Goal: Information Seeking & Learning: Understand process/instructions

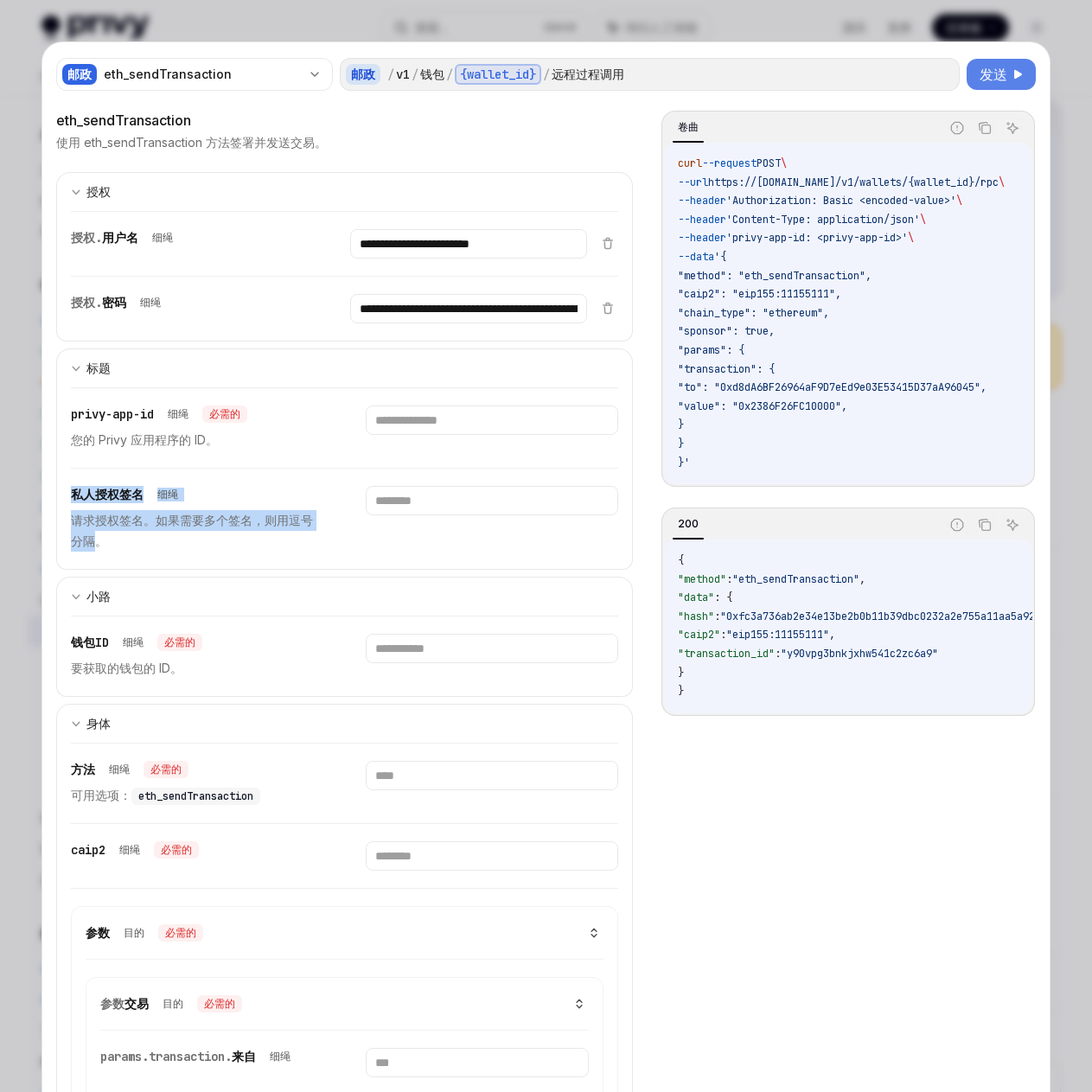
scroll to position [86, 0]
click at [1004, 17] on div at bounding box center [546, 546] width 1092 height 1092
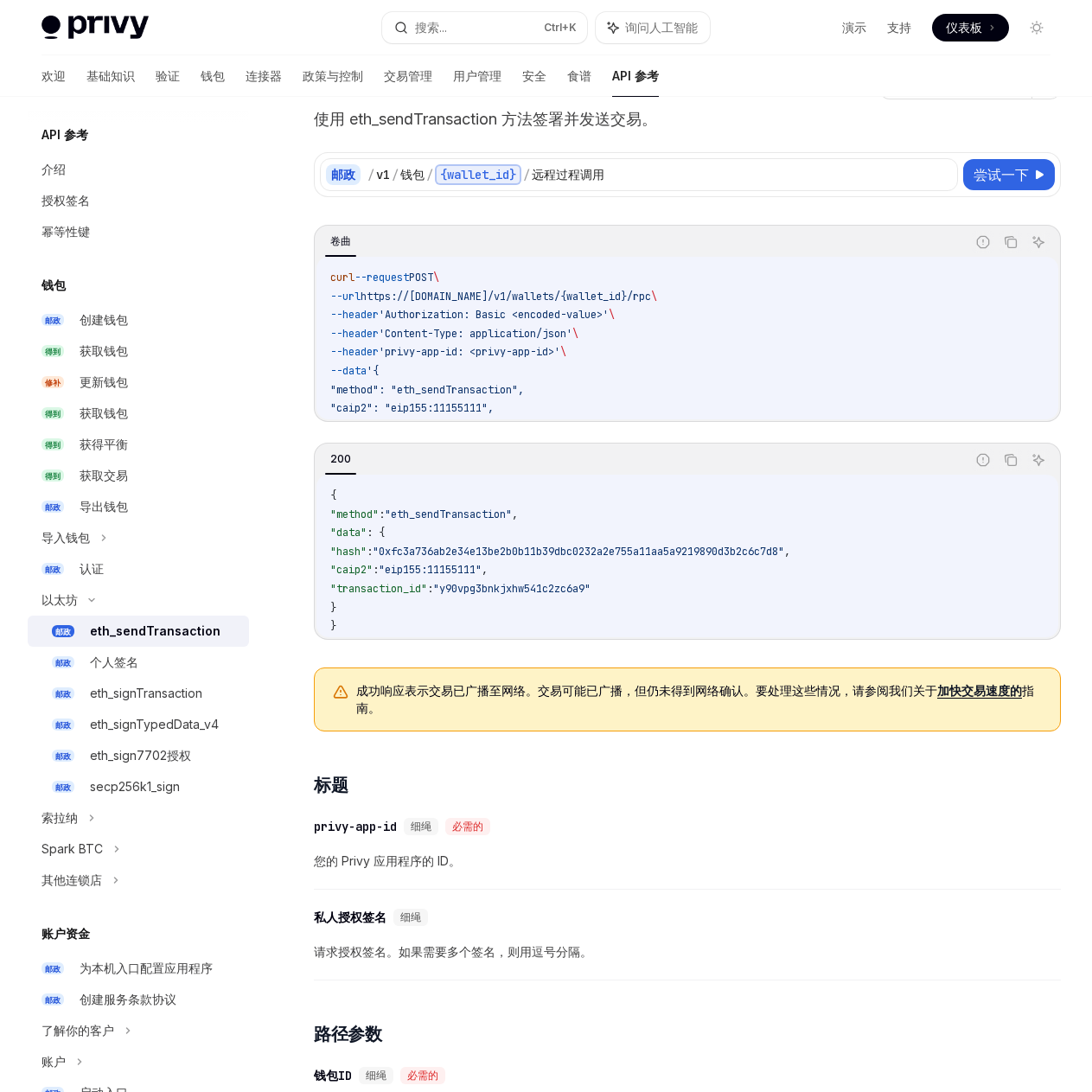
scroll to position [86, 0]
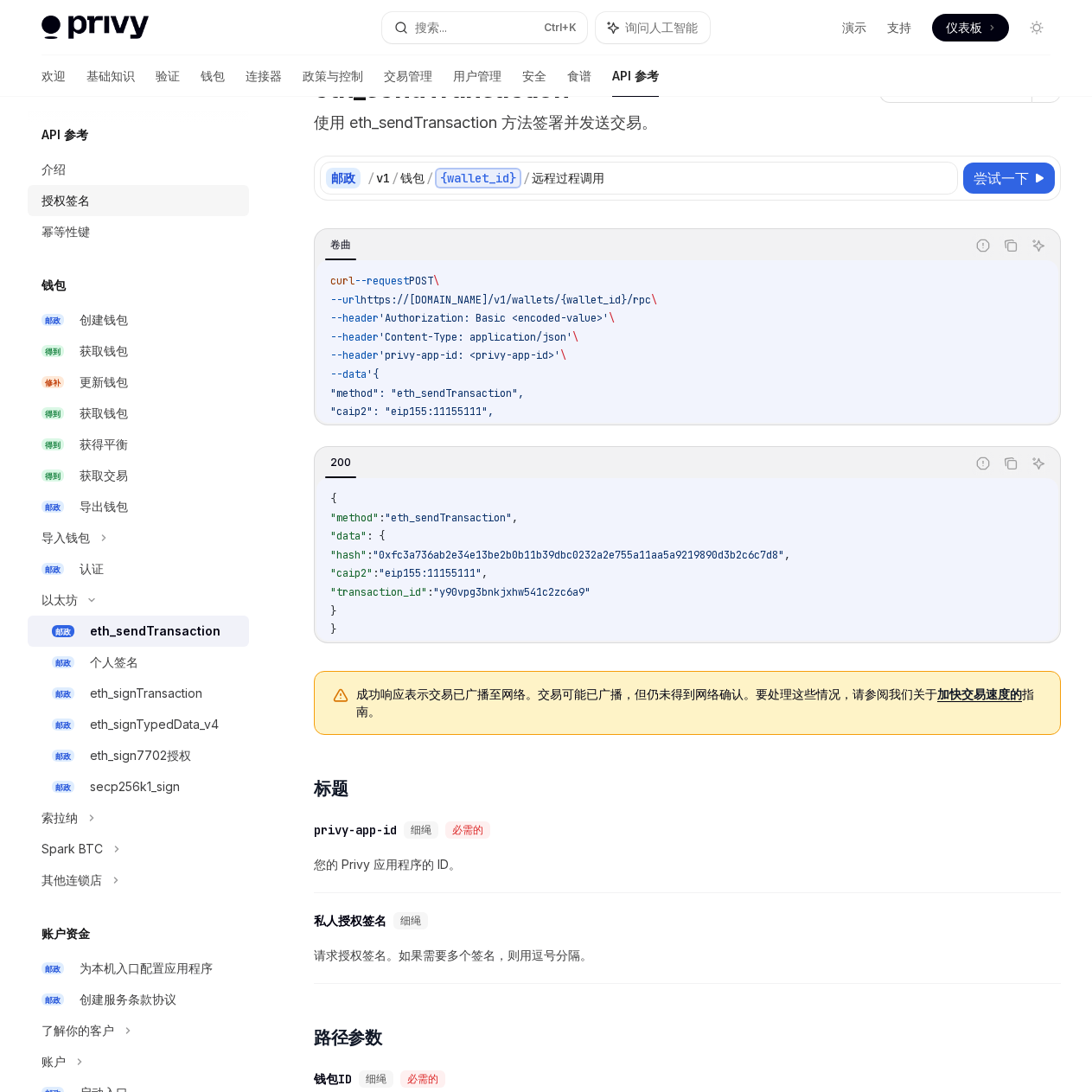
click at [122, 193] on div "授权签名" at bounding box center [139, 200] width 197 height 21
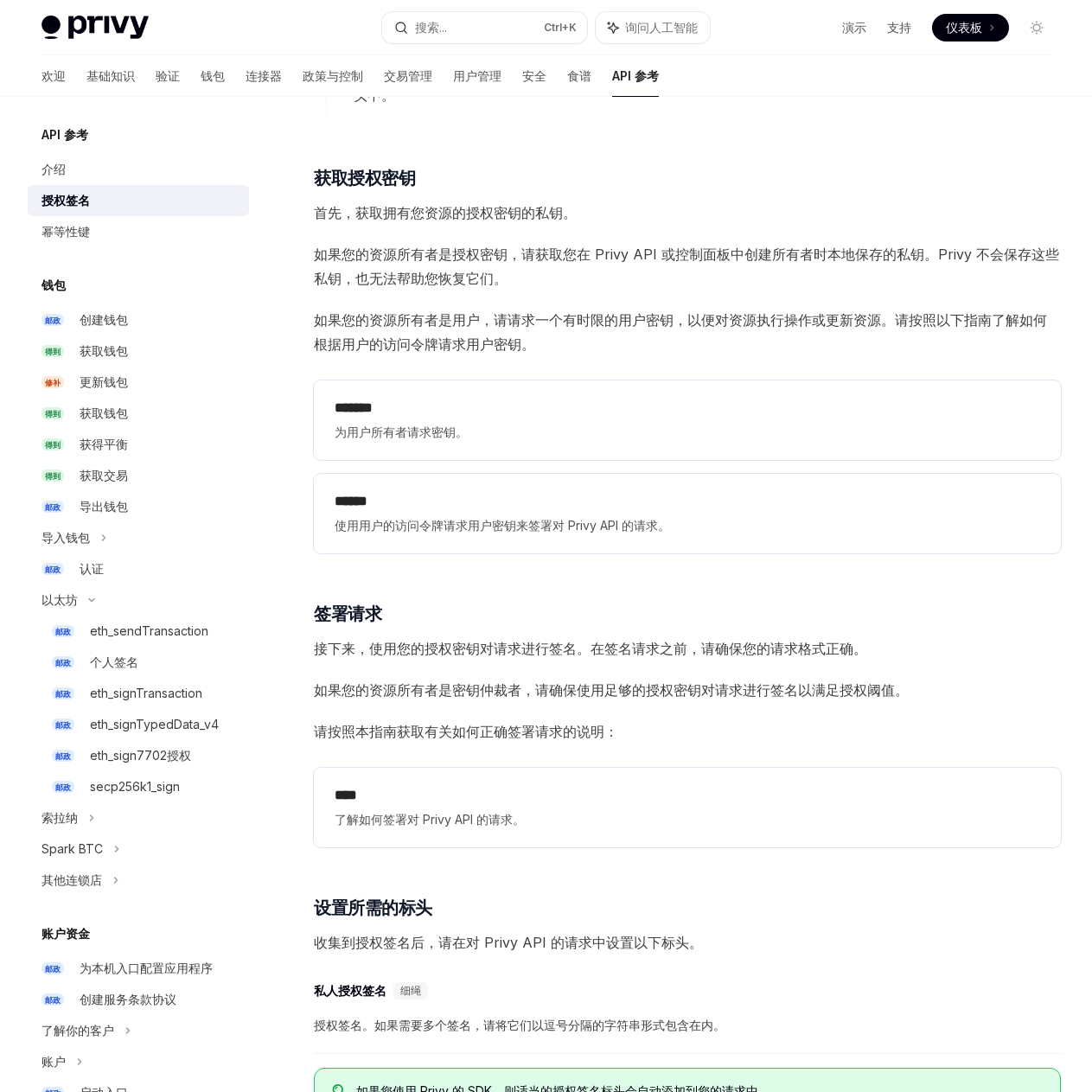
scroll to position [1775, 0]
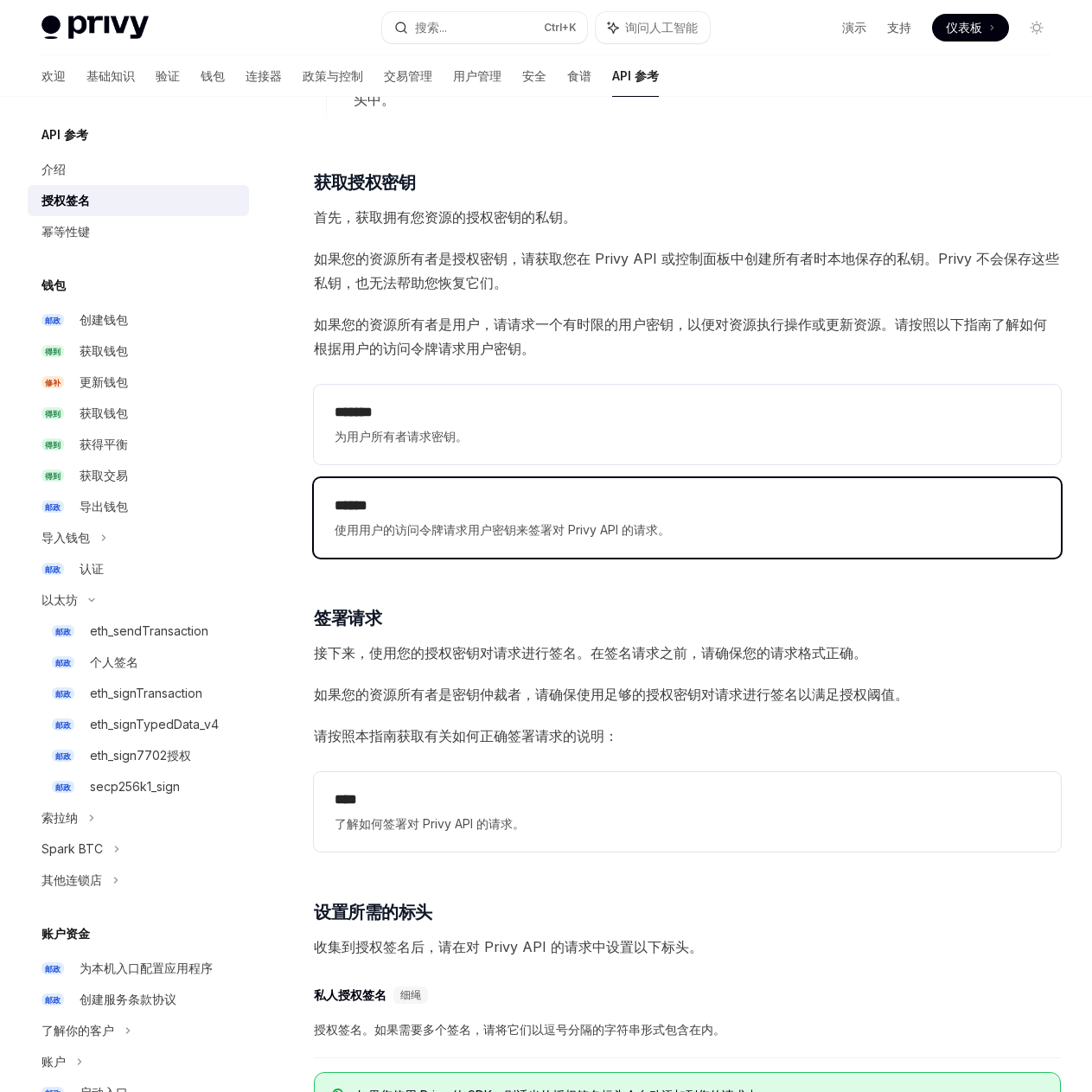
click at [368, 499] on font "******" at bounding box center [351, 505] width 33 height 13
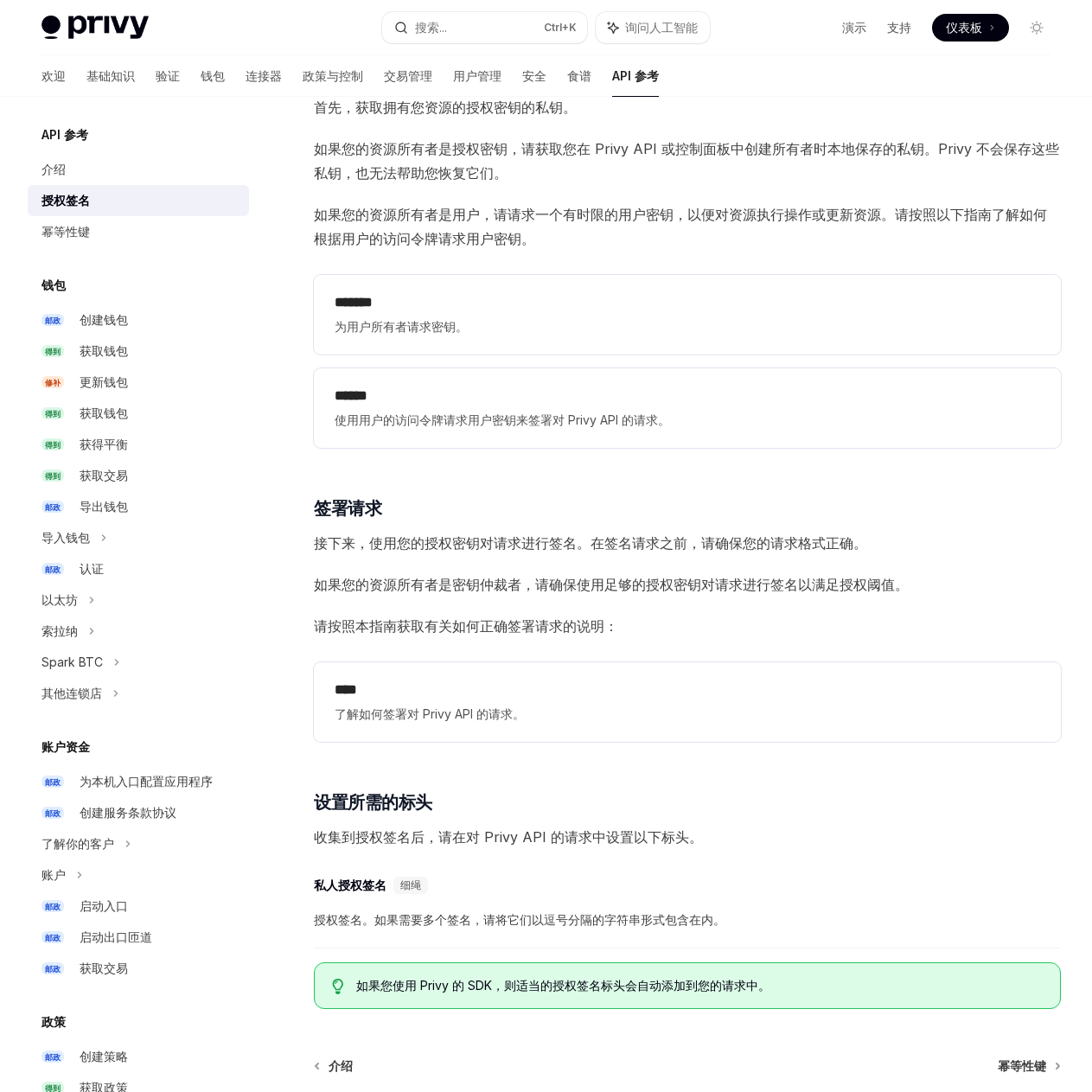
scroll to position [2035, 0]
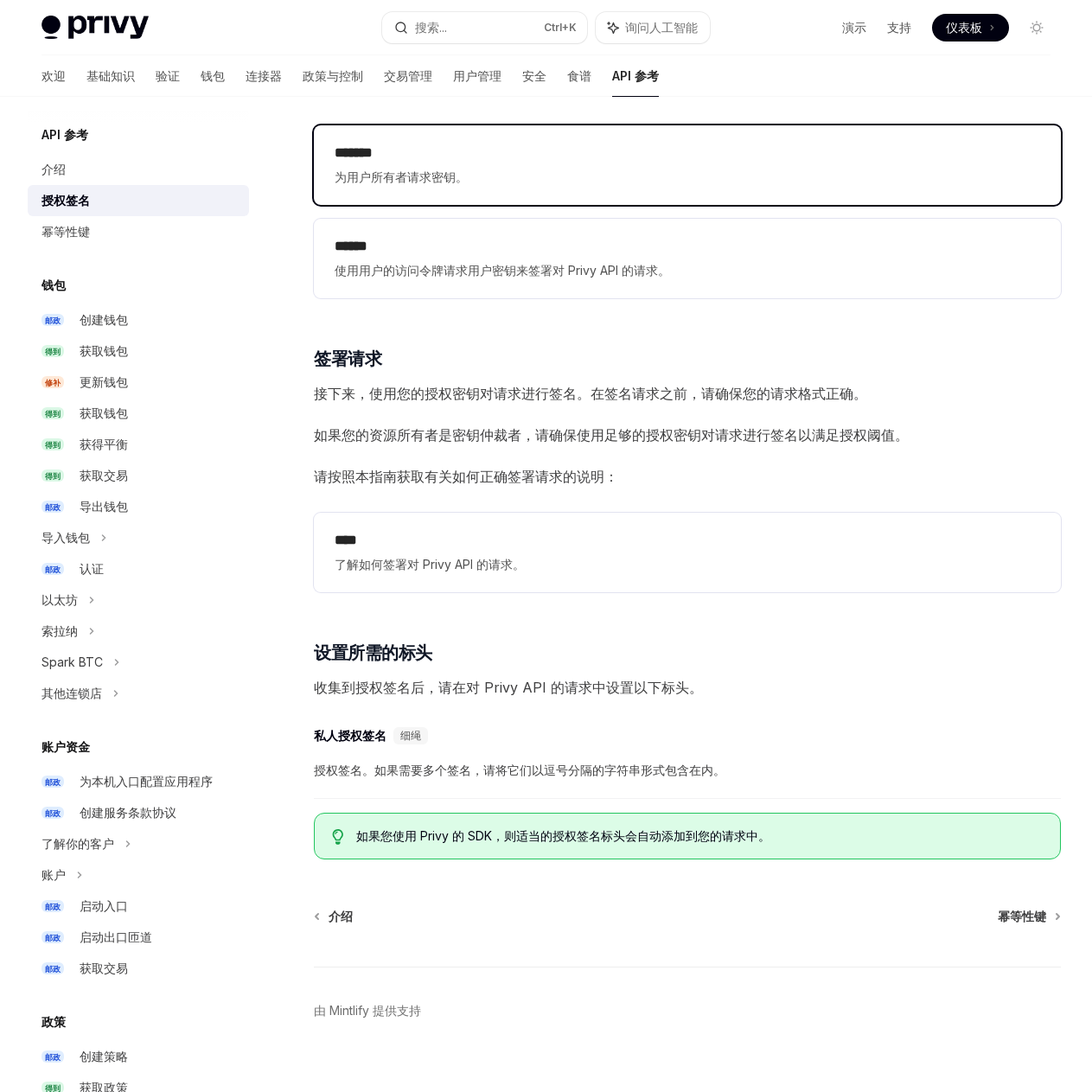
click at [444, 170] on font "为用户所有者请求密钥。" at bounding box center [401, 176] width 133 height 15
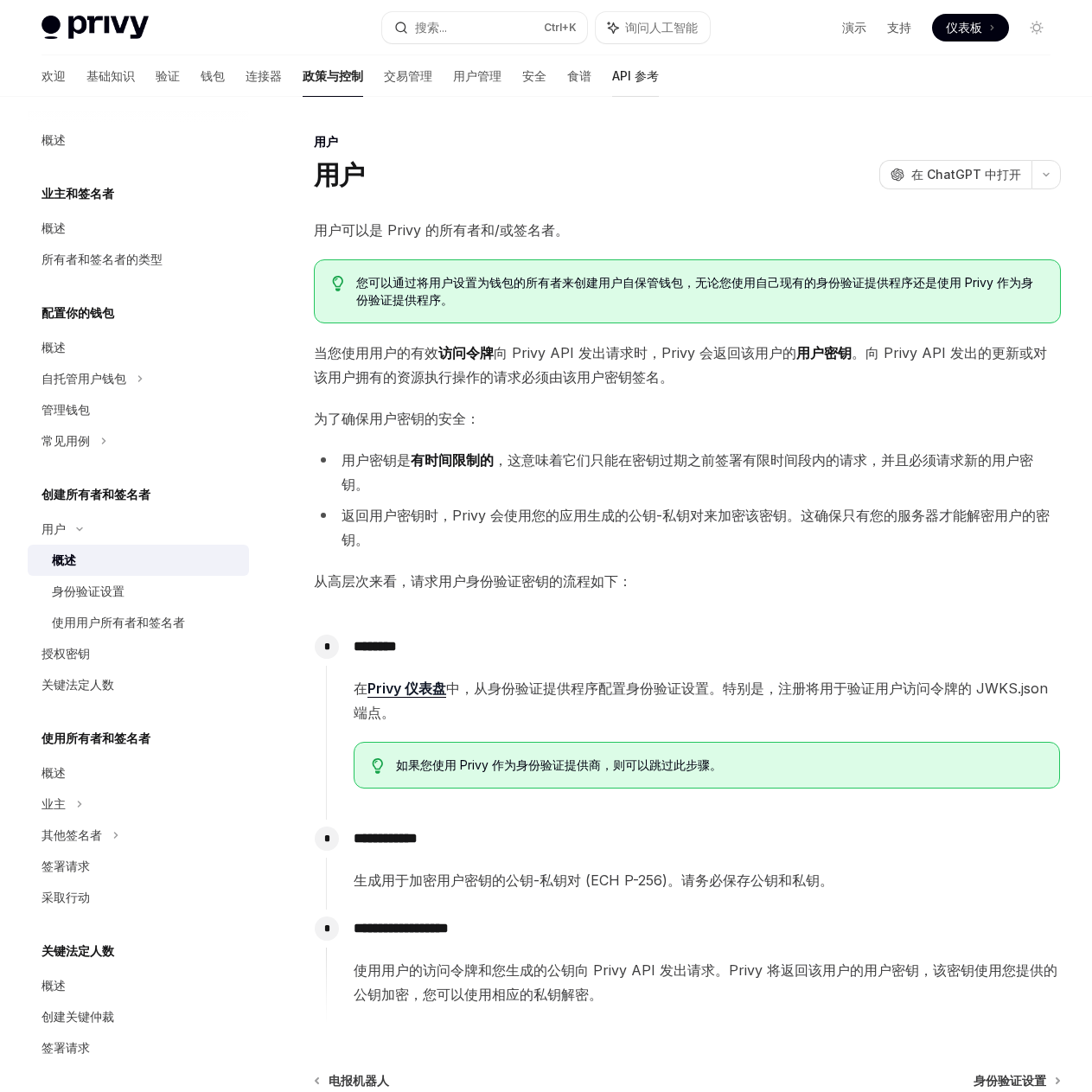
click at [613, 88] on link "API 参考" at bounding box center [636, 75] width 47 height 41
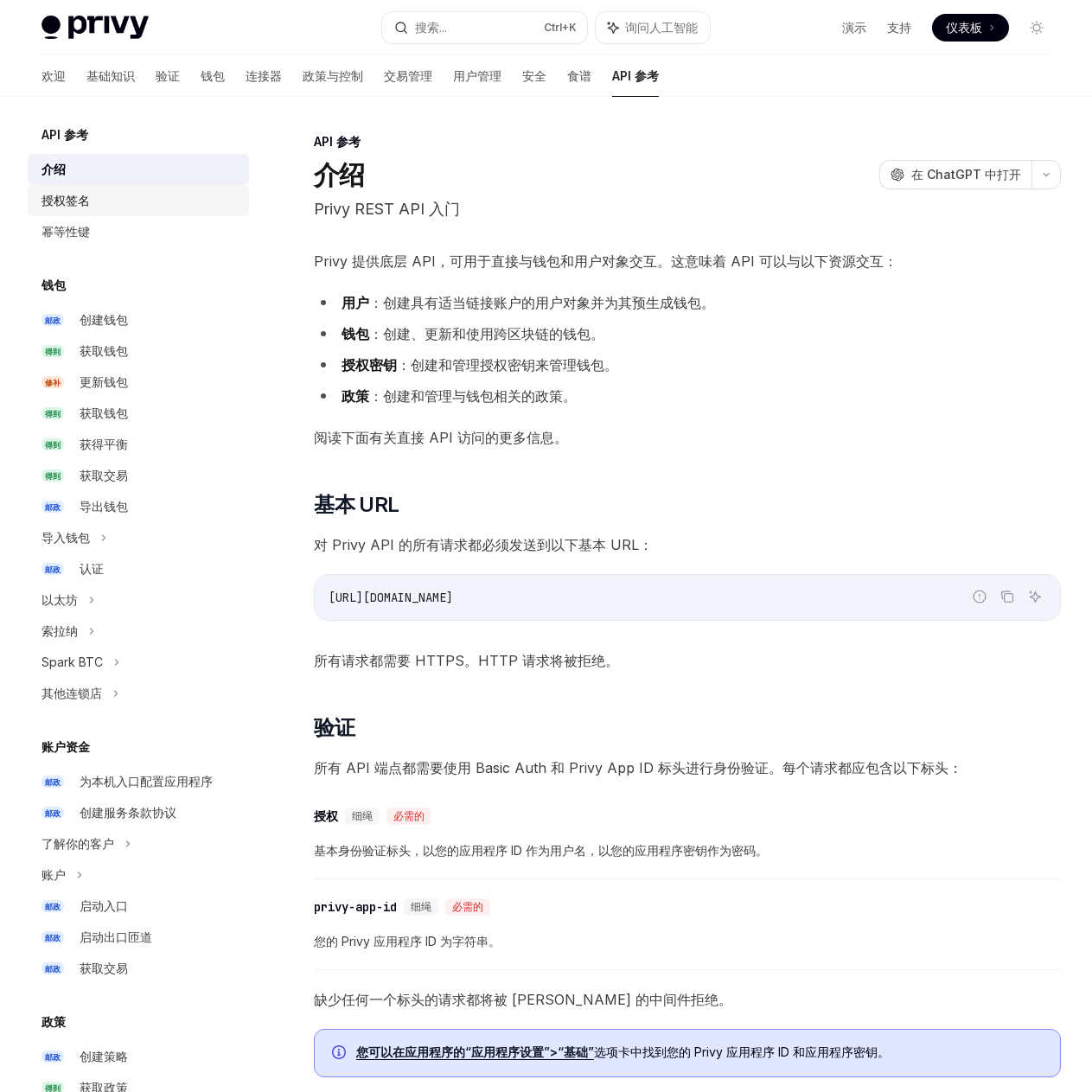
click at [103, 206] on div "授权签名" at bounding box center [139, 200] width 197 height 21
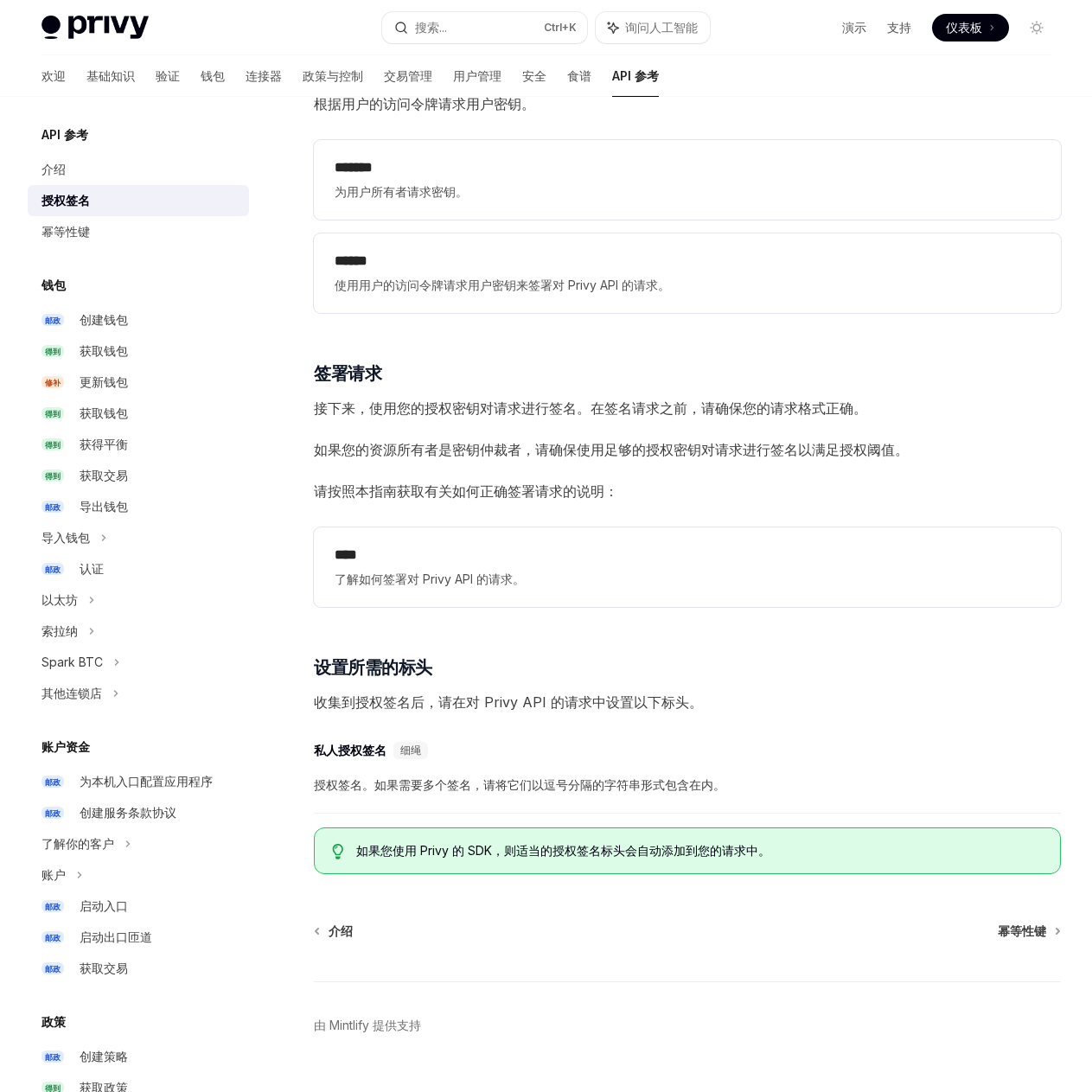
scroll to position [2035, 0]
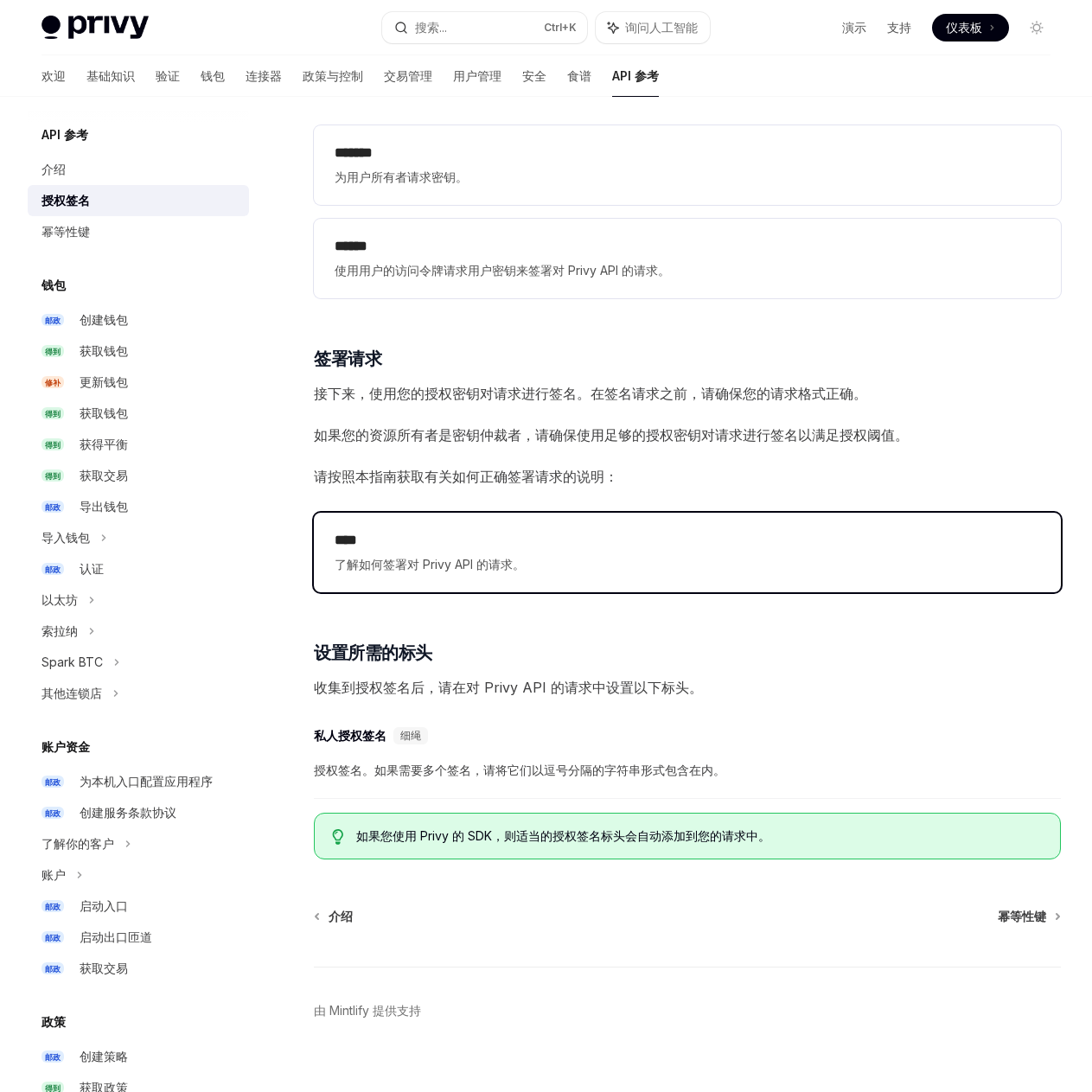
click at [372, 530] on h2 "****" at bounding box center [687, 540] width 706 height 21
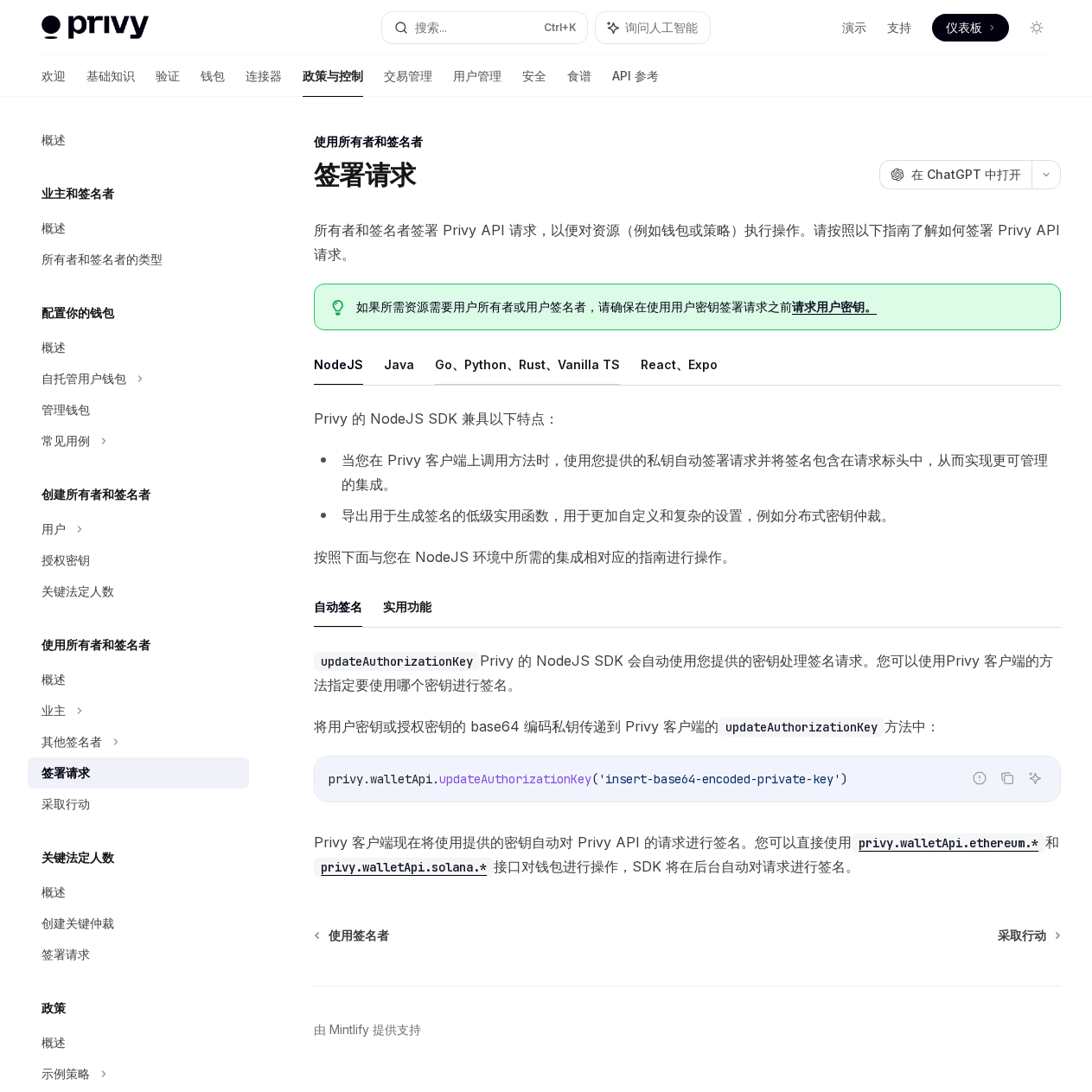
click at [449, 363] on font "Go、Python、Rust、Vanilla TS" at bounding box center [527, 364] width 185 height 15
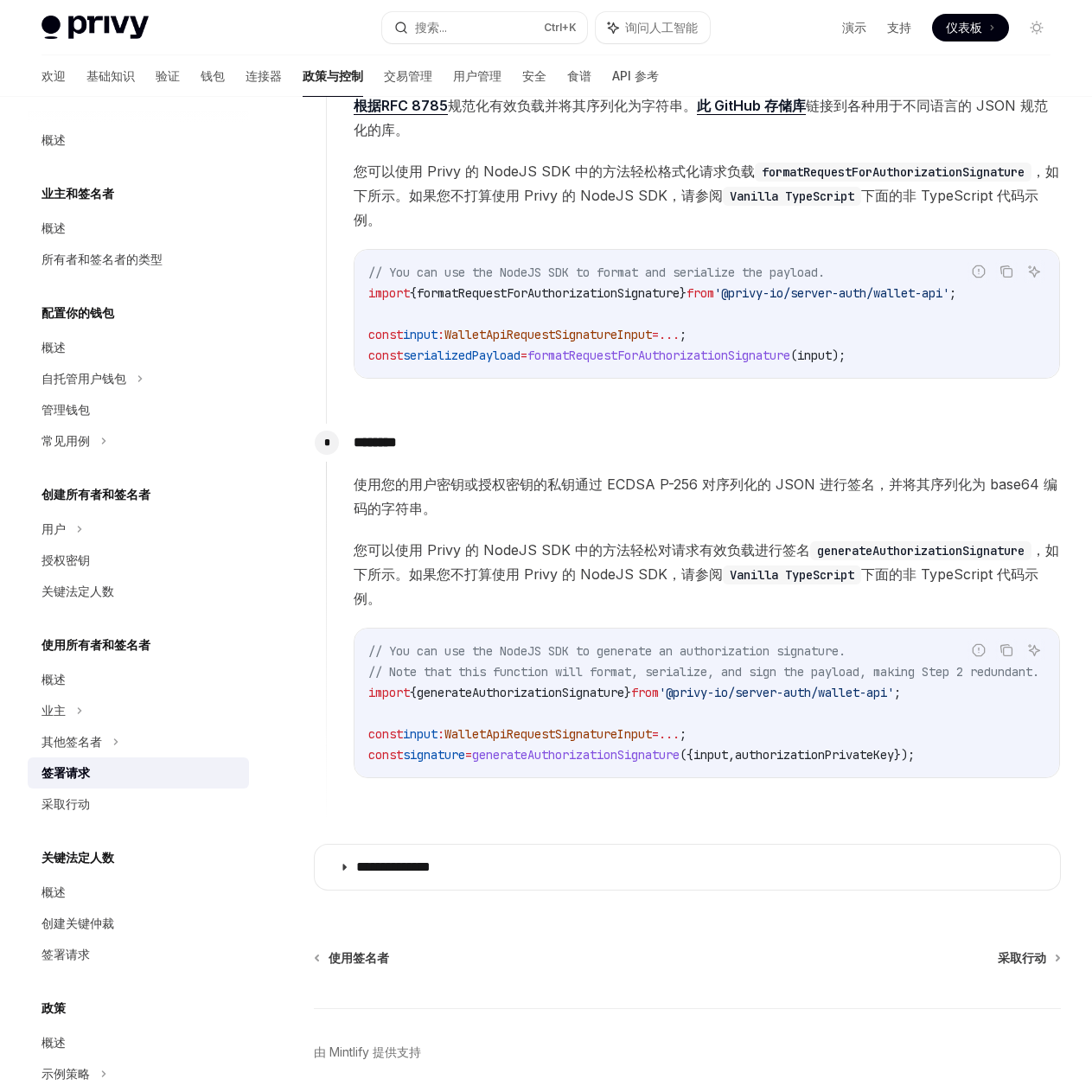
scroll to position [1071, 0]
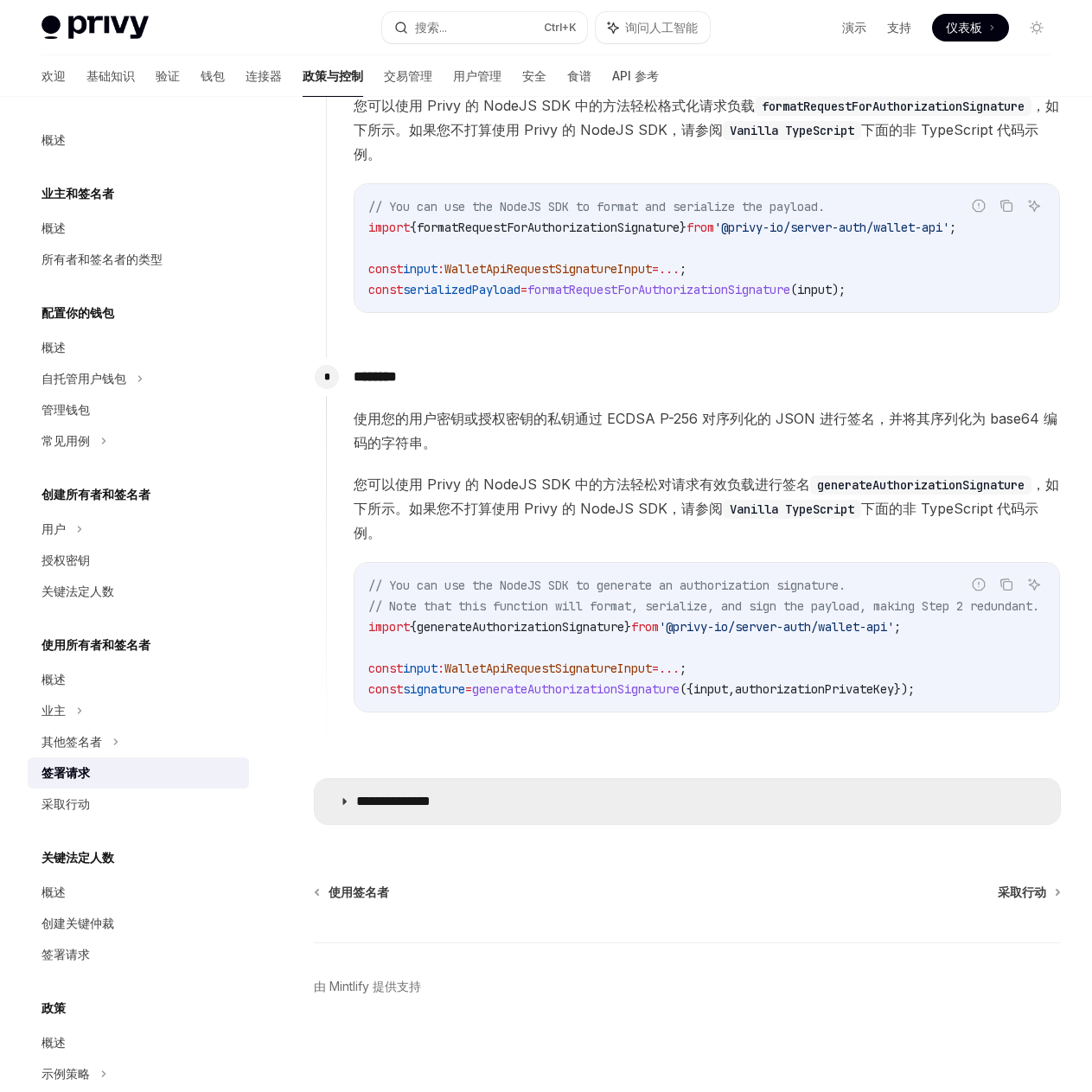
click at [430, 808] on font "**********" at bounding box center [393, 801] width 74 height 13
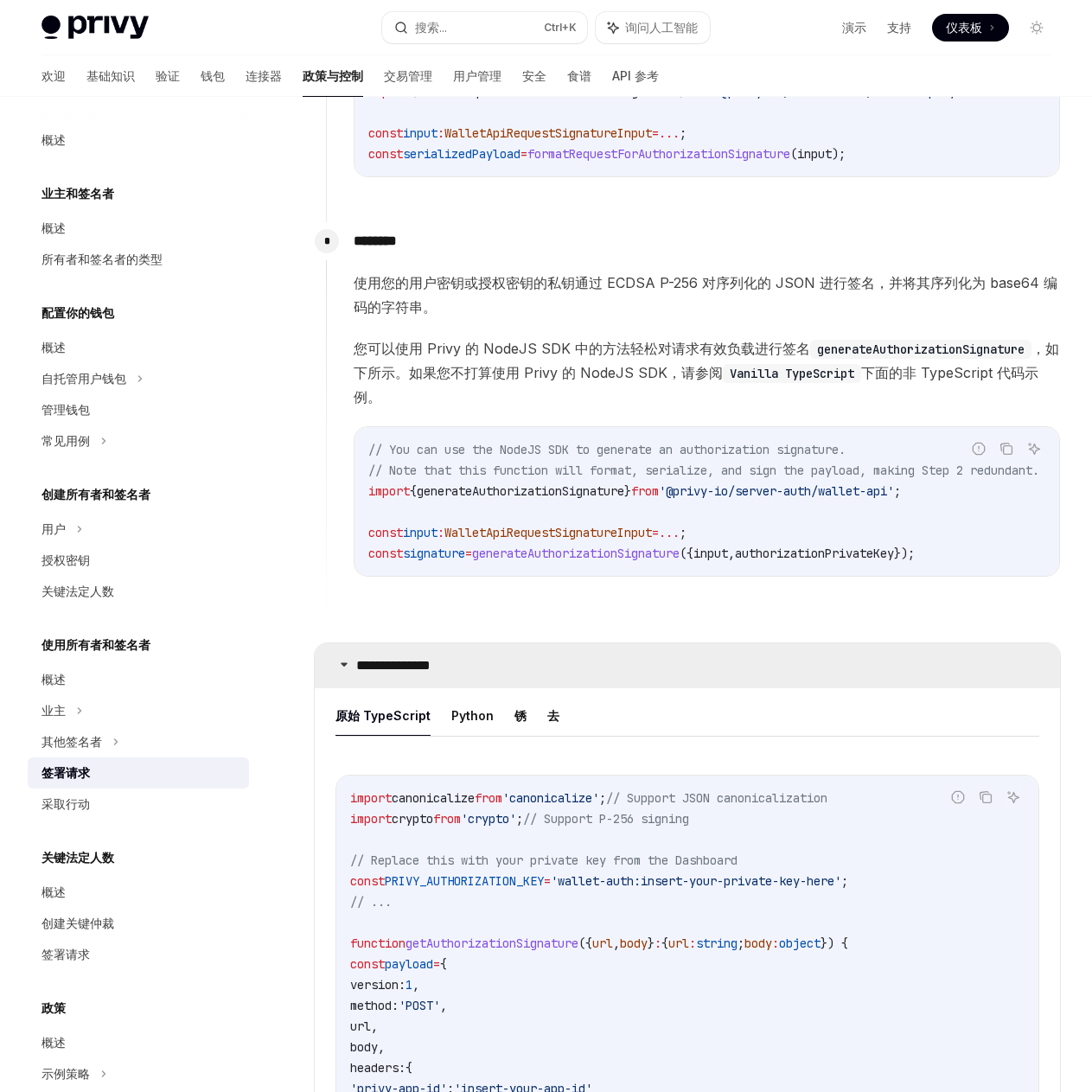
scroll to position [1331, 0]
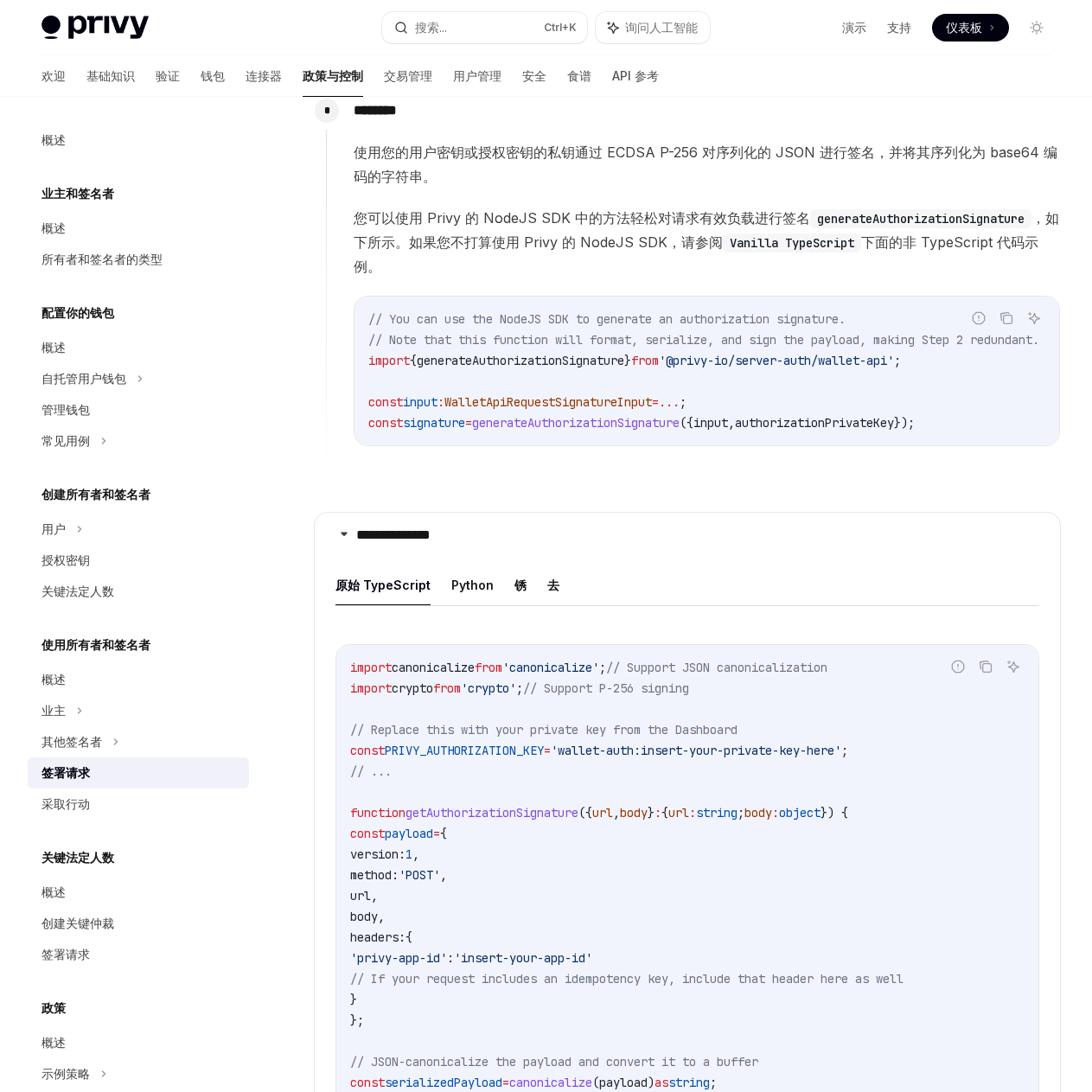
click at [541, 587] on ul "原始 TypeScript Python 锈 去" at bounding box center [687, 585] width 704 height 41
click at [553, 587] on font "去" at bounding box center [553, 584] width 12 height 15
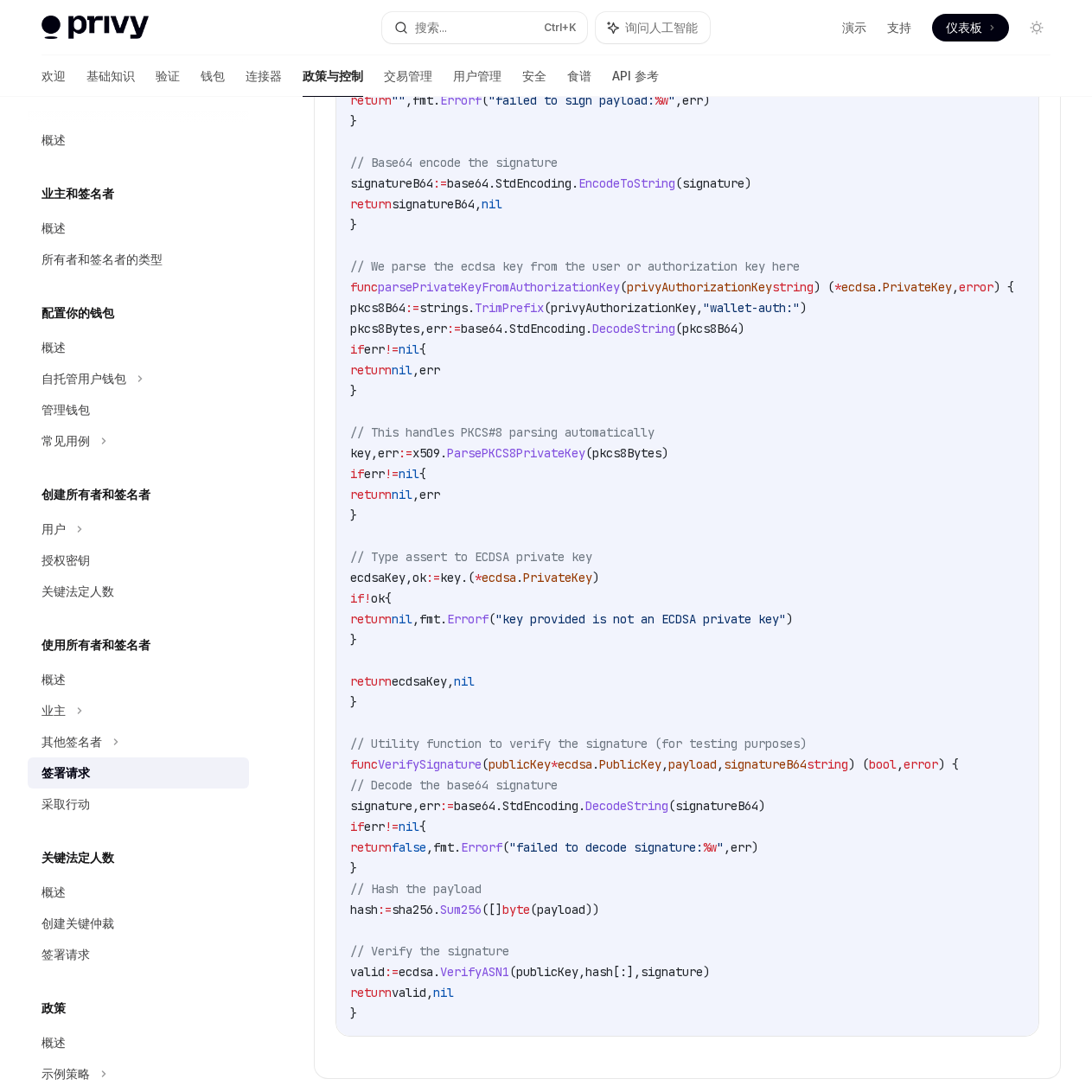
scroll to position [2822, 0]
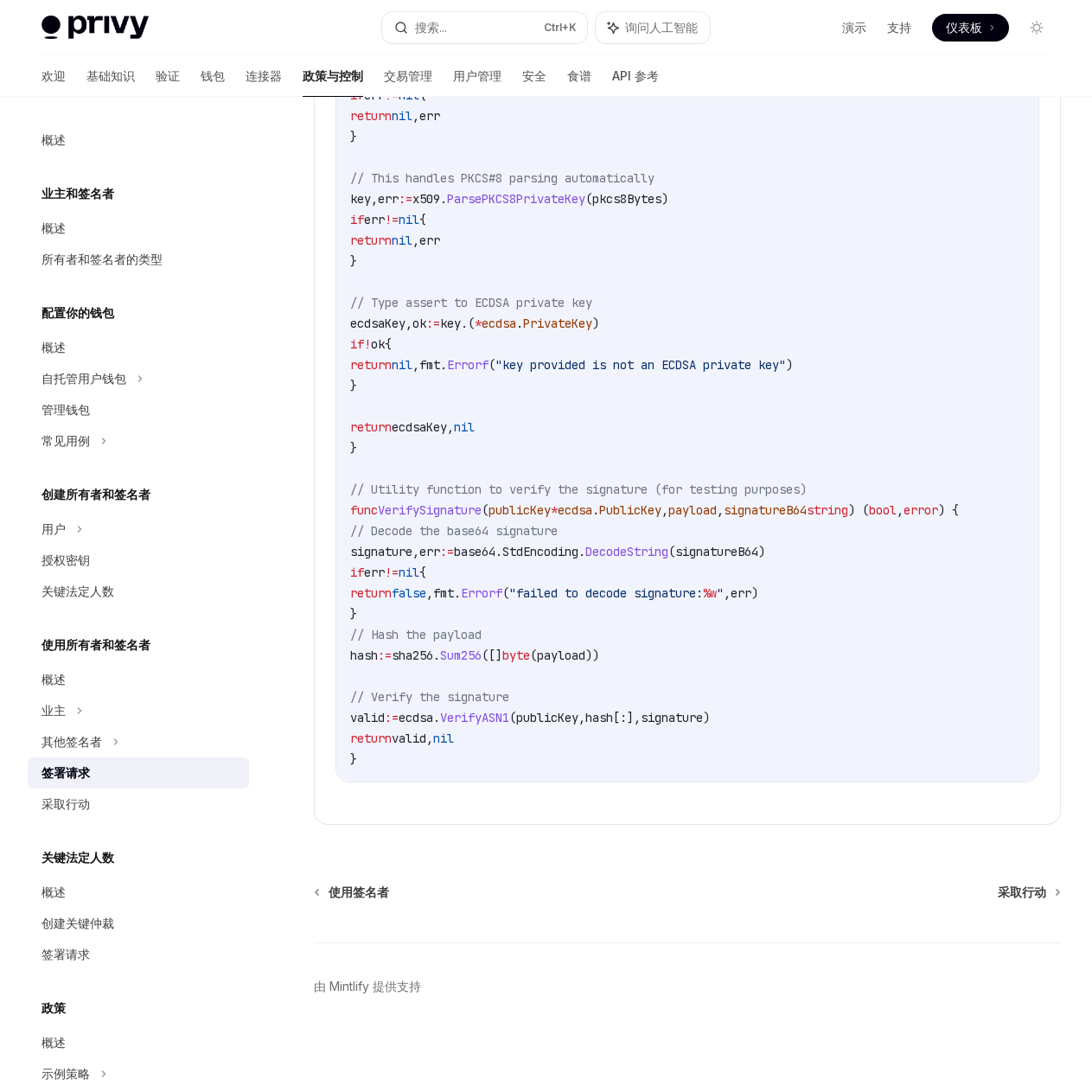
click at [444, 503] on span "VerifySignature" at bounding box center [430, 511] width 104 height 16
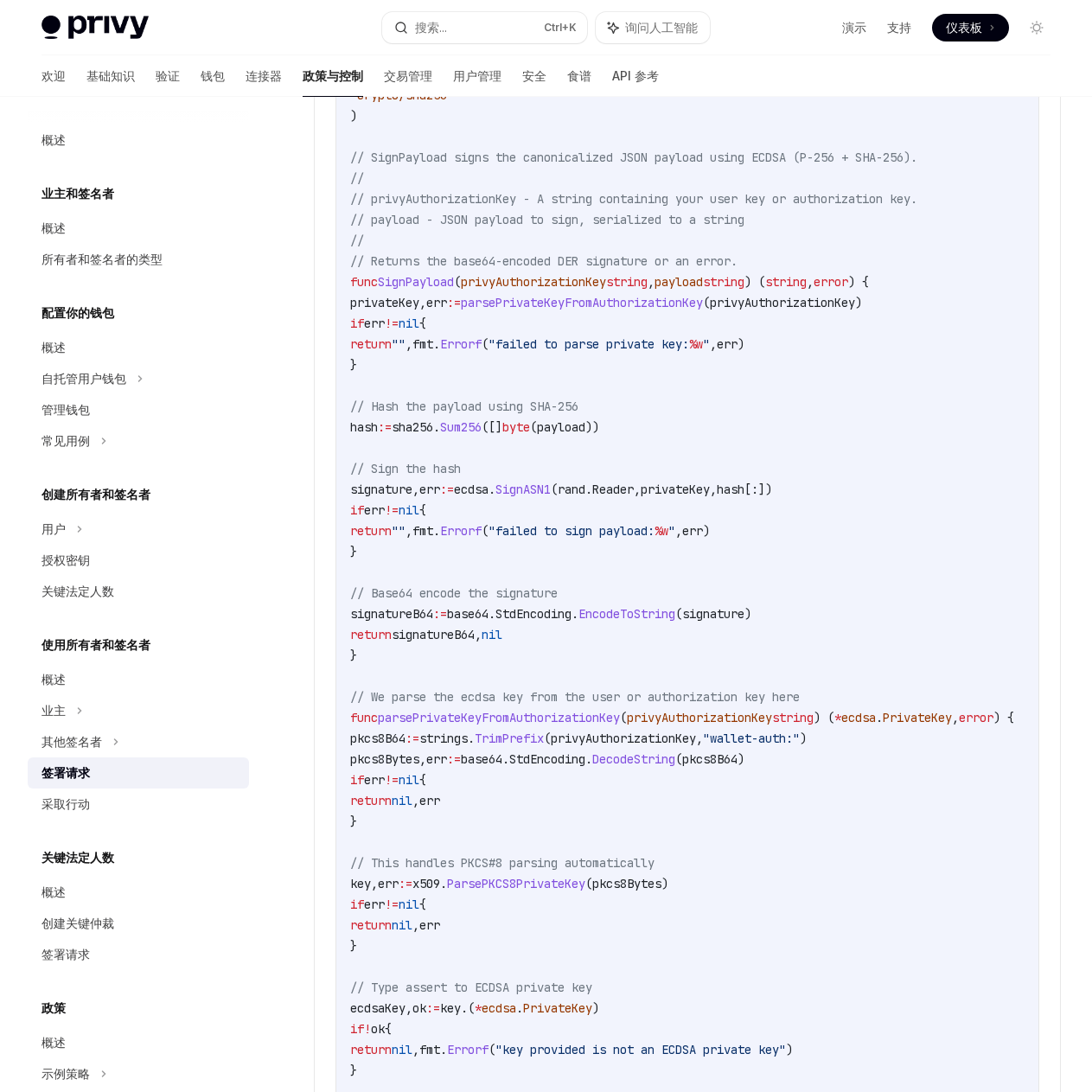
scroll to position [1958, 0]
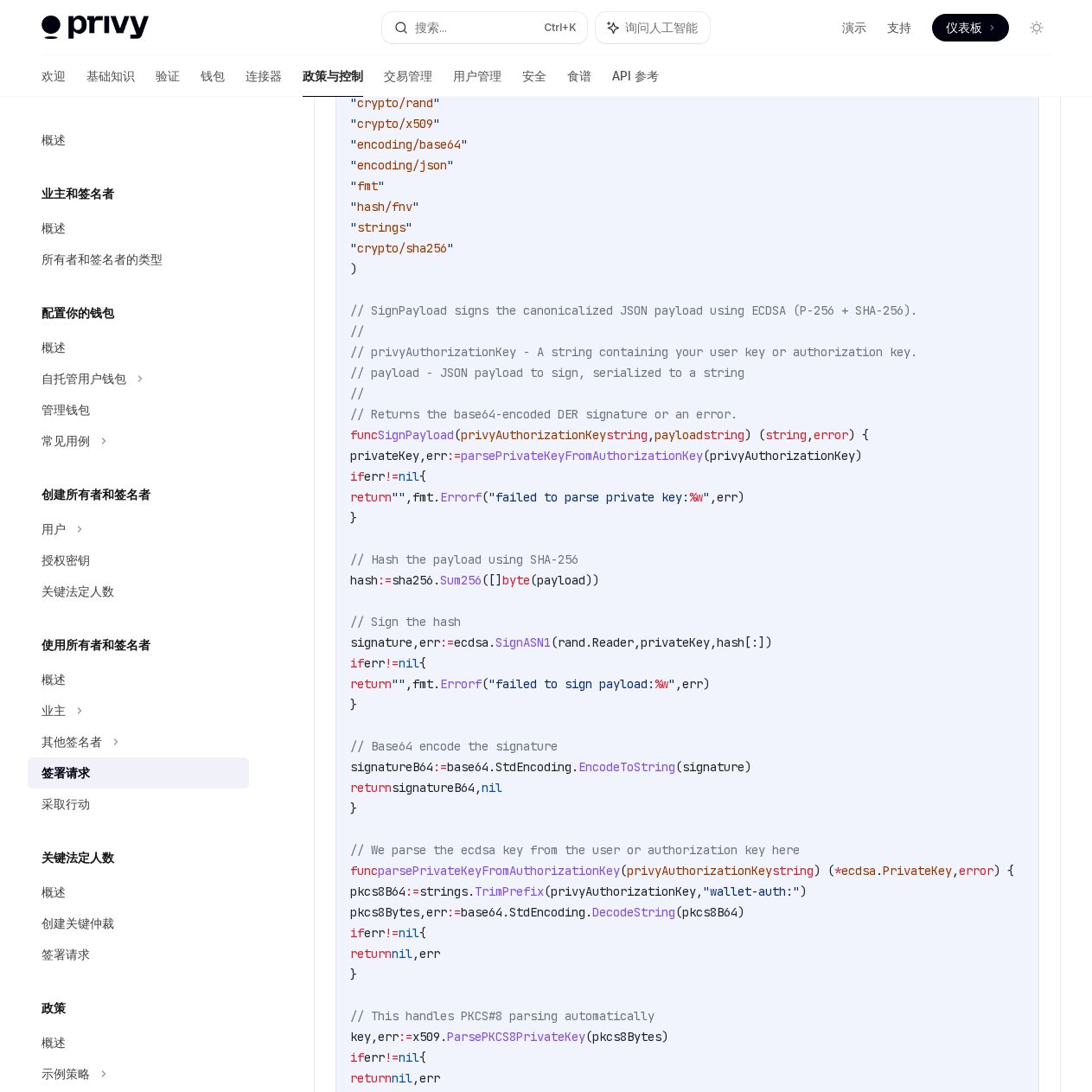
click at [437, 441] on span "SignPayload" at bounding box center [417, 435] width 76 height 16
click at [680, 398] on code "import ( " crypto/ecdsa " " crypto/elliptic " " crypto/rand " " crypto/x509 " "…" at bounding box center [703, 819] width 706 height 1577
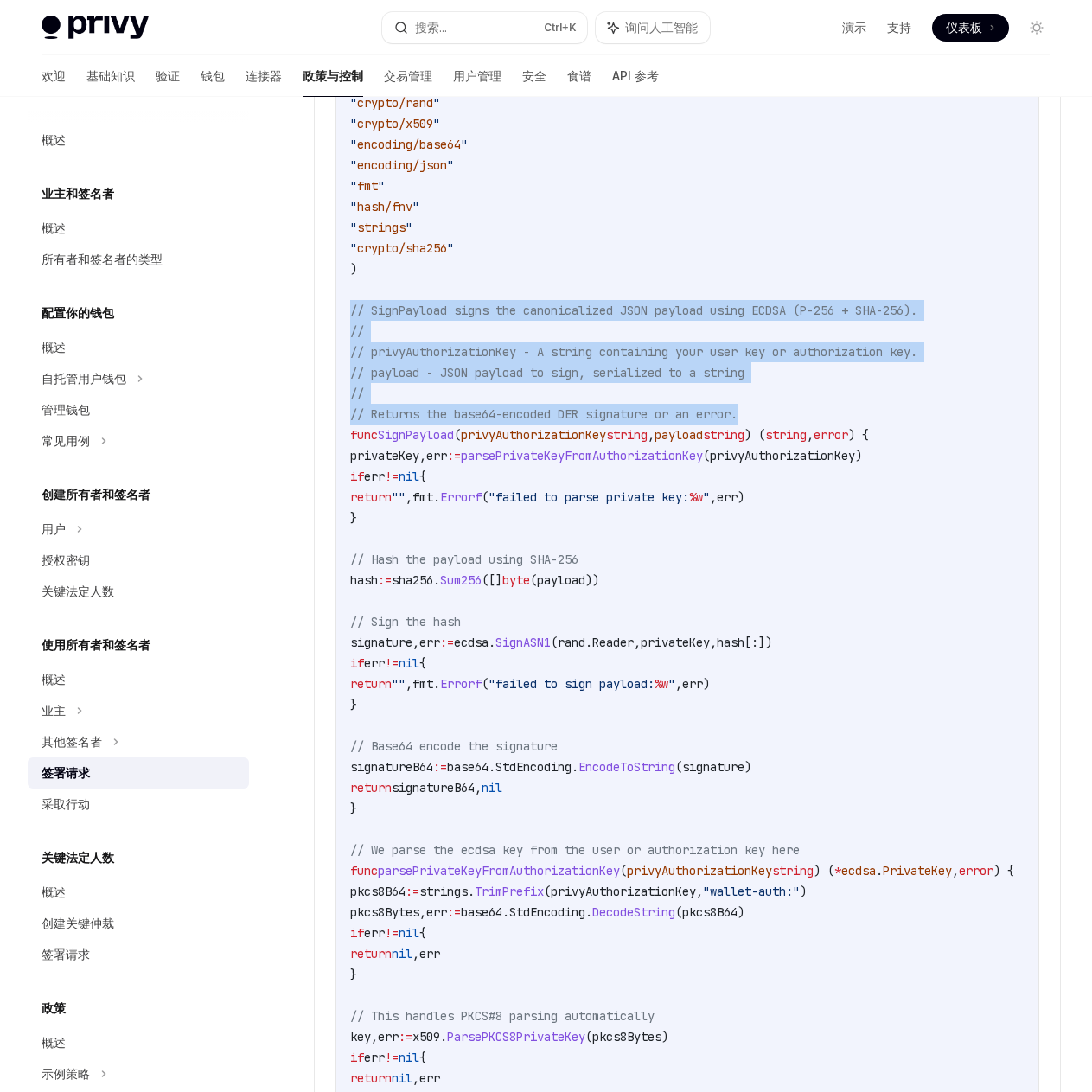
drag, startPoint x: 758, startPoint y: 422, endPoint x: 330, endPoint y: 320, distance: 440.0
click at [330, 320] on details "**********" at bounding box center [687, 774] width 747 height 1778
copy code "// SignPayload signs the canonicalized JSON payload using ECDSA (P-256 + SHA-25…"
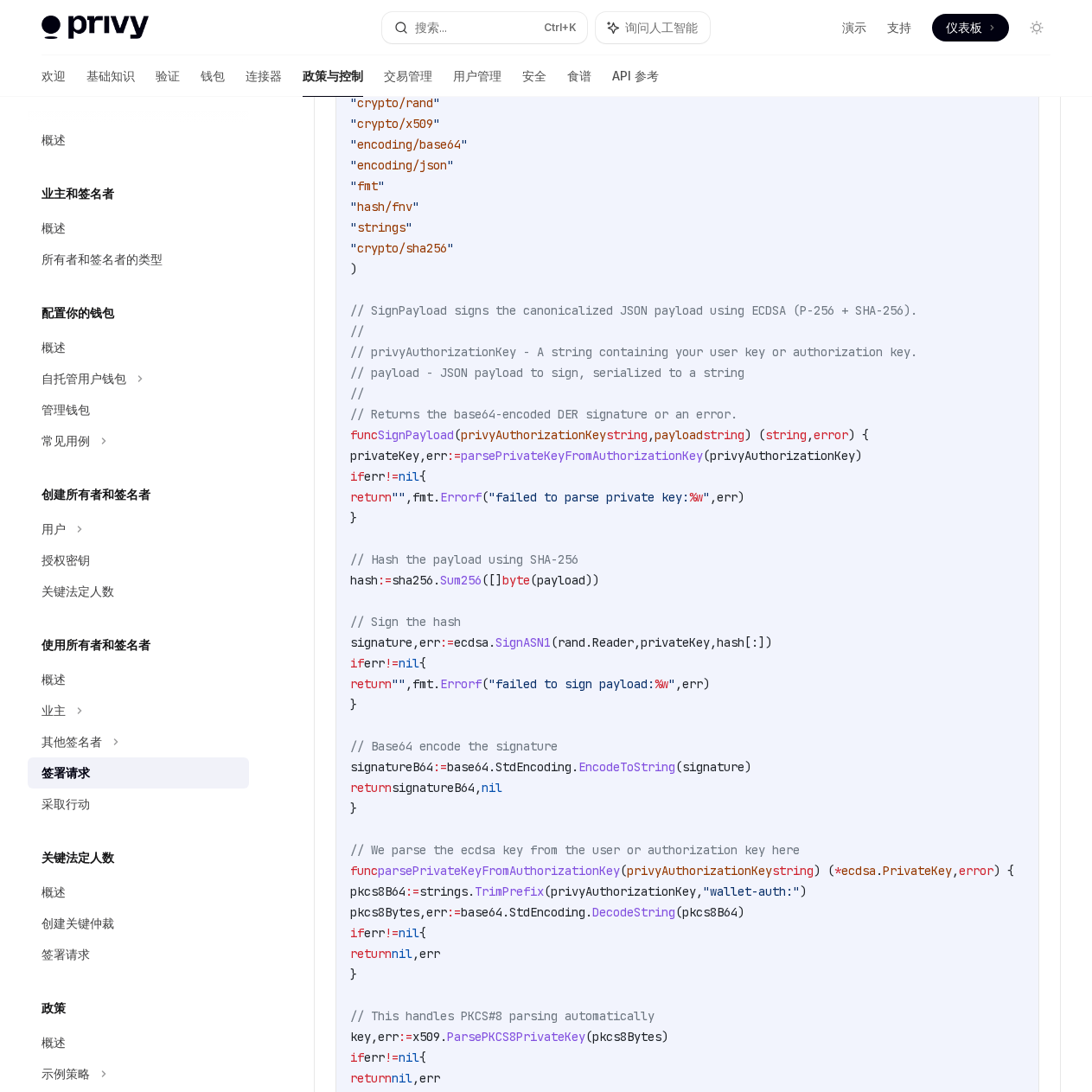
click at [407, 438] on span "SignPayload" at bounding box center [417, 435] width 76 height 16
copy span "SignPayload"
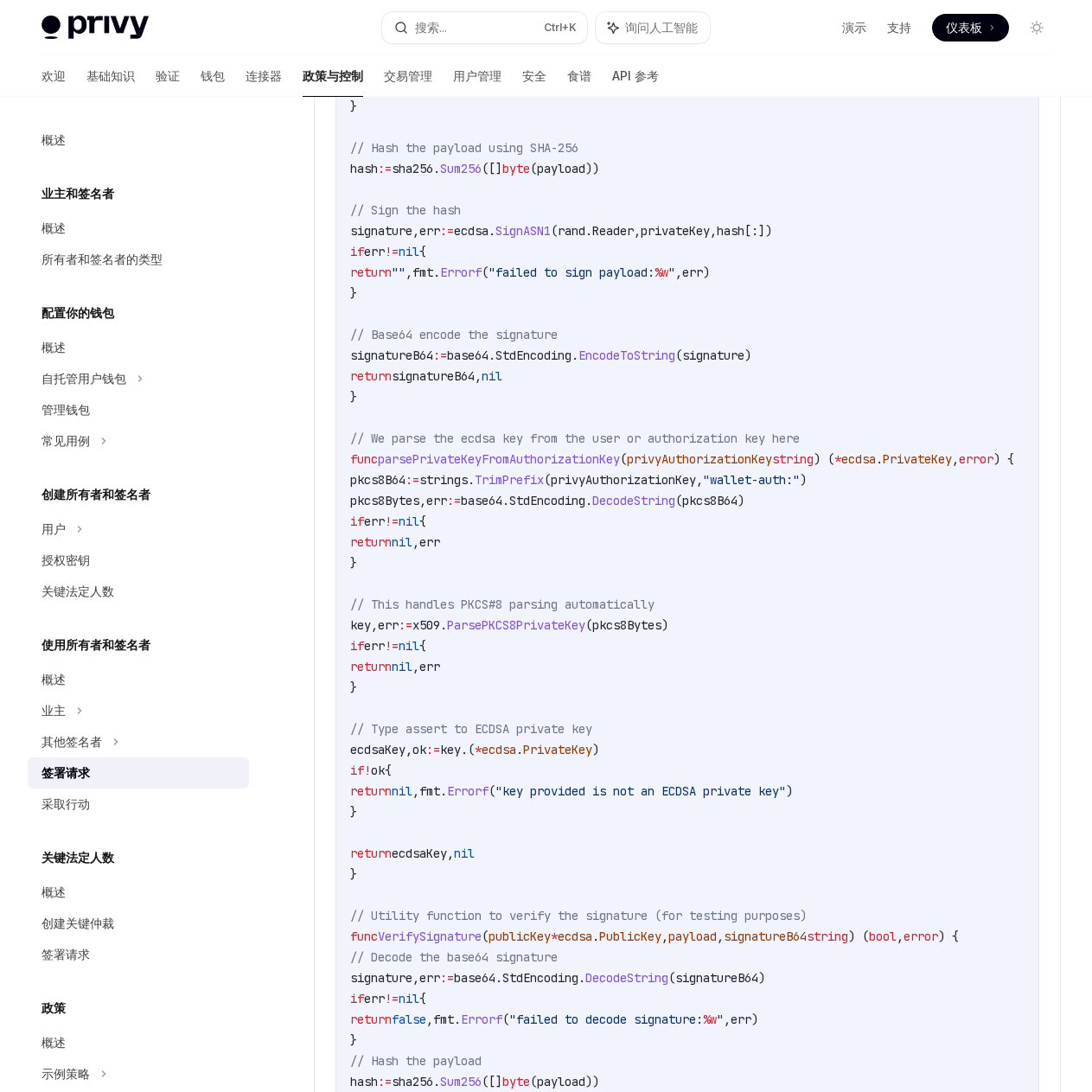
scroll to position [2390, 0]
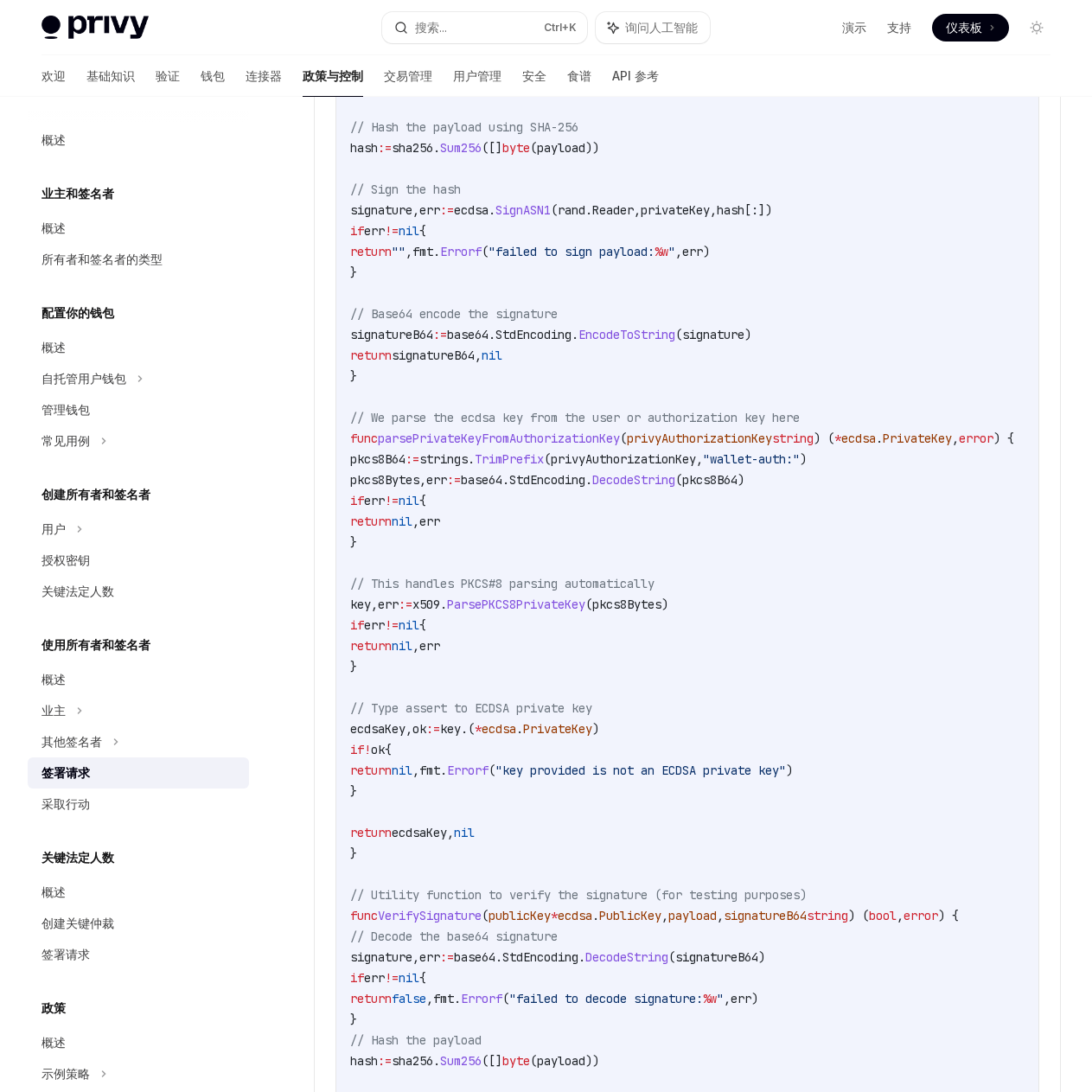
click at [467, 439] on span "parsePrivateKeyFromAuthorizationKey" at bounding box center [499, 438] width 242 height 16
copy span "parsePrivateKeyFromAuthorizationKey"
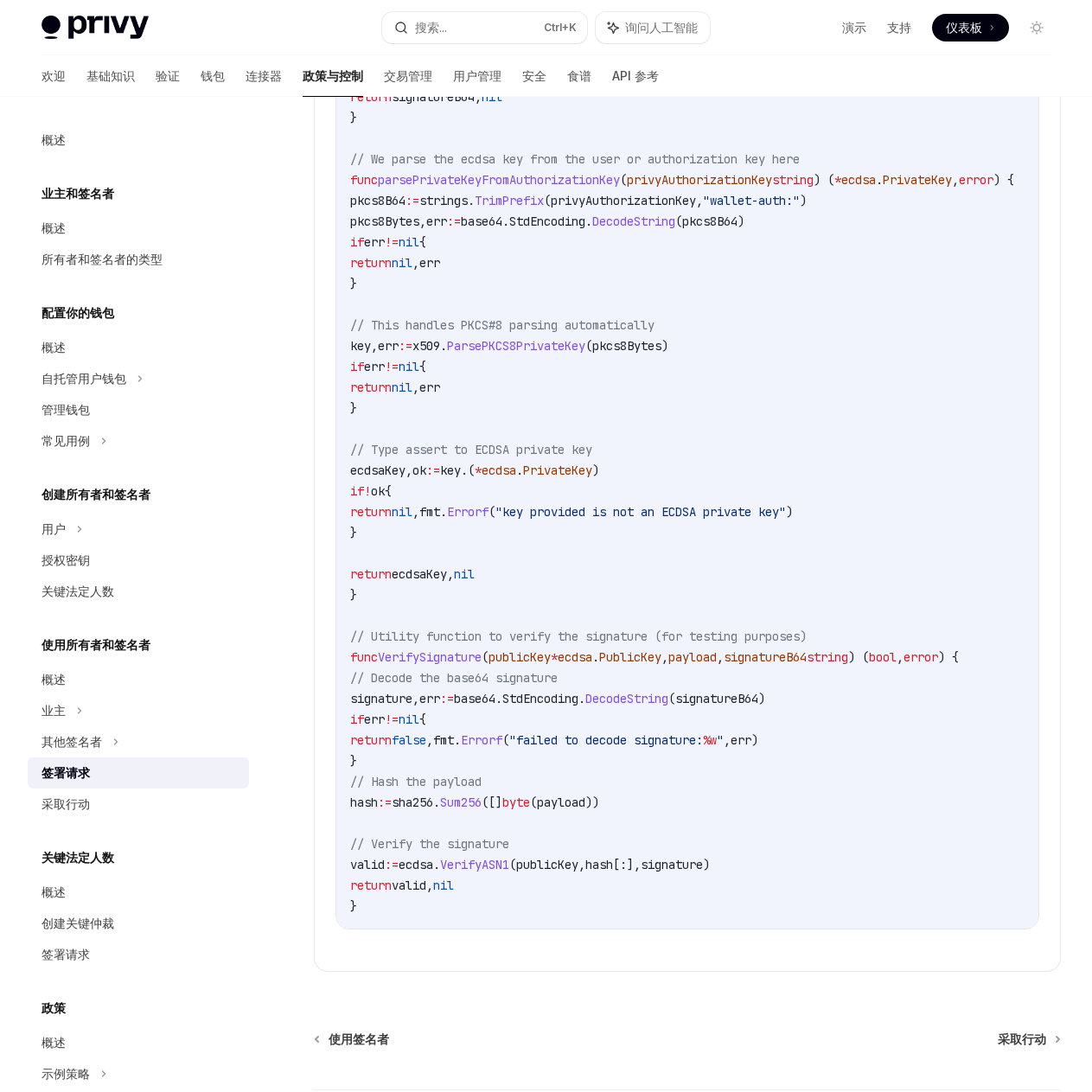
scroll to position [2650, 0]
click at [416, 651] on code "import ( " crypto/ecdsa " " crypto/elliptic " " crypto/rand " " crypto/x509 " "…" at bounding box center [703, 126] width 706 height 1577
click at [452, 643] on span "// Utility function to verify the signature (for testing purposes)" at bounding box center [578, 635] width 457 height 16
drag, startPoint x: 829, startPoint y: 641, endPoint x: 391, endPoint y: 631, distance: 438.1
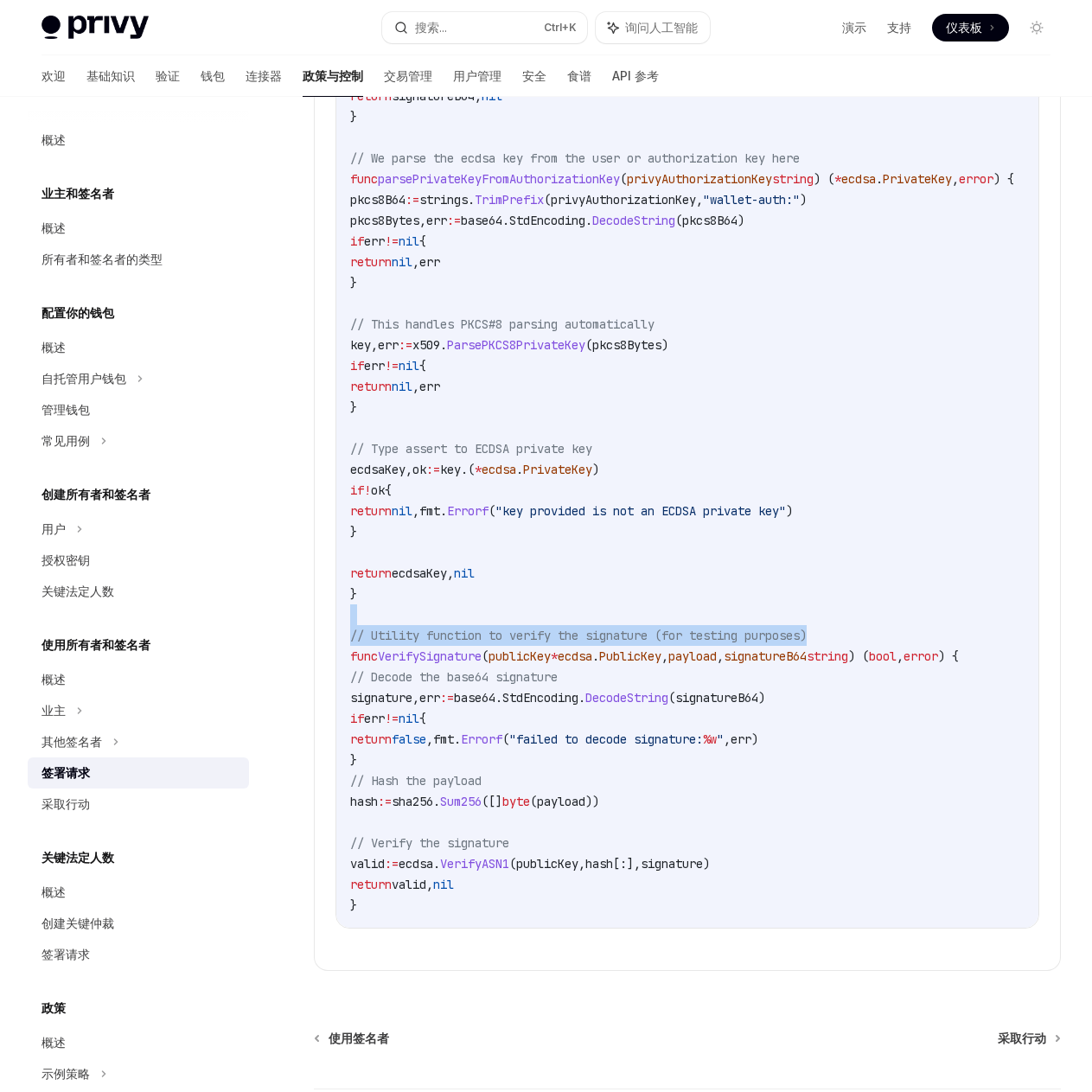
click at [391, 631] on code "import ( " crypto/ecdsa " " crypto/elliptic " " crypto/rand " " crypto/x509 " "…" at bounding box center [703, 126] width 706 height 1577
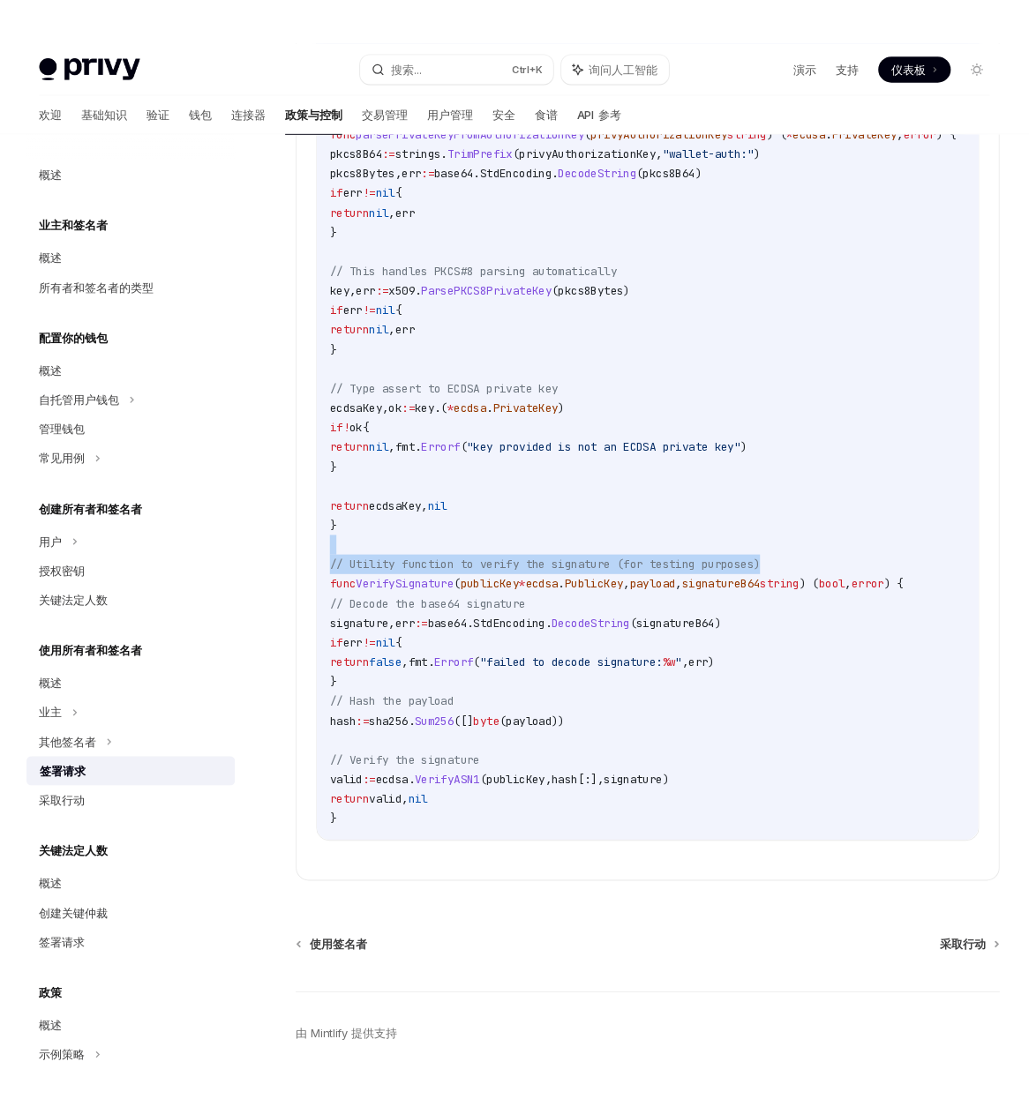
scroll to position [2879, 0]
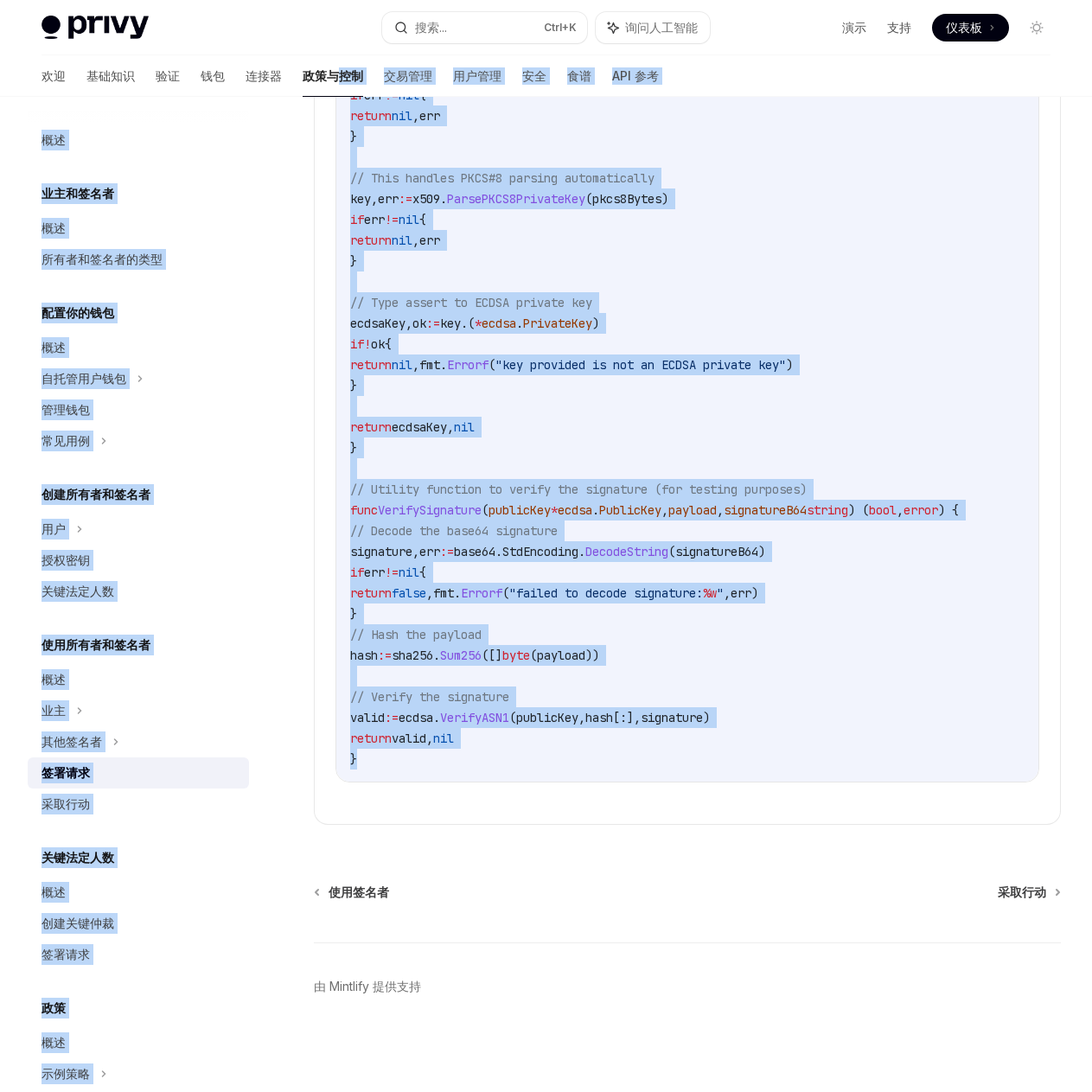
drag, startPoint x: 375, startPoint y: 733, endPoint x: 297, endPoint y: 90, distance: 647.7
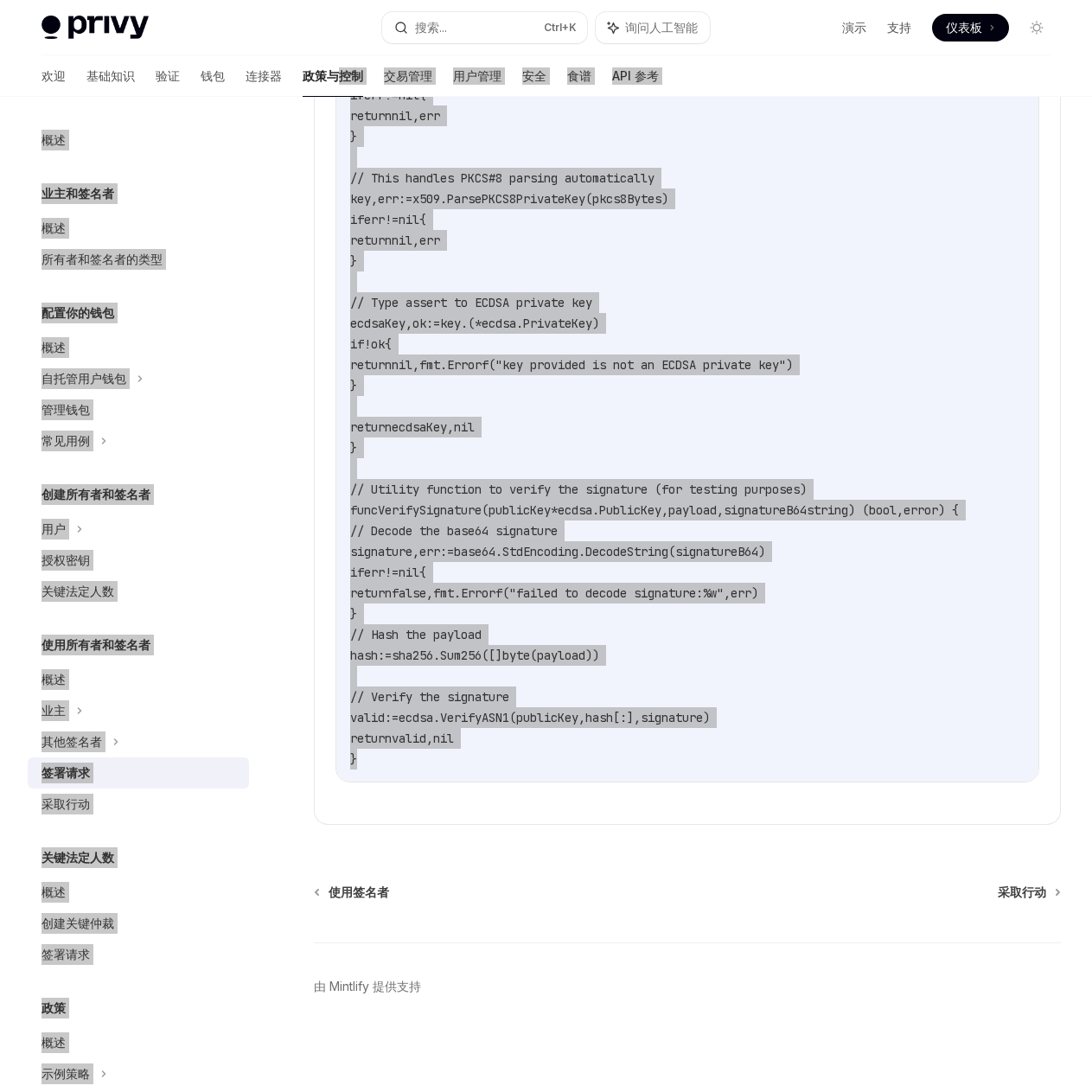
type textarea "*"
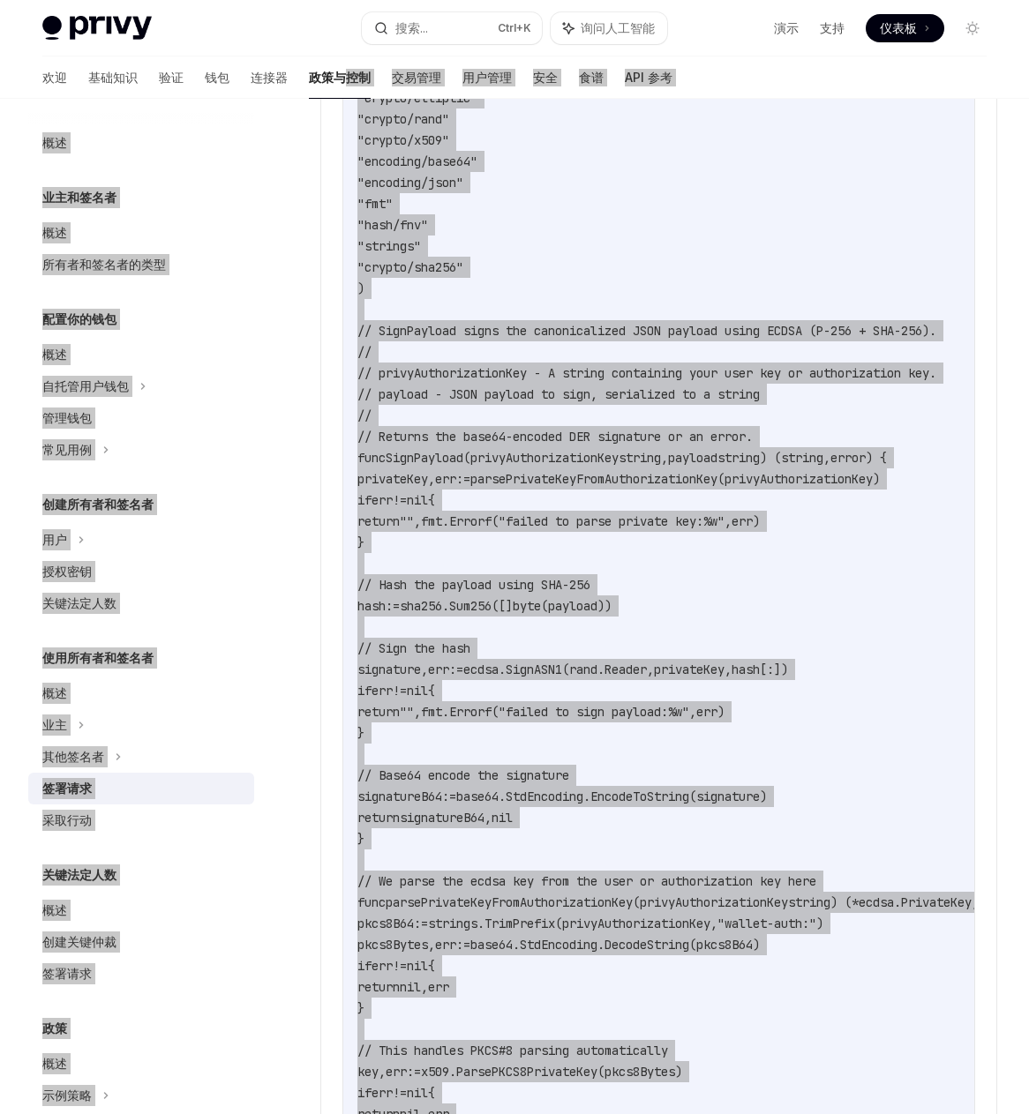
scroll to position [1821, 0]
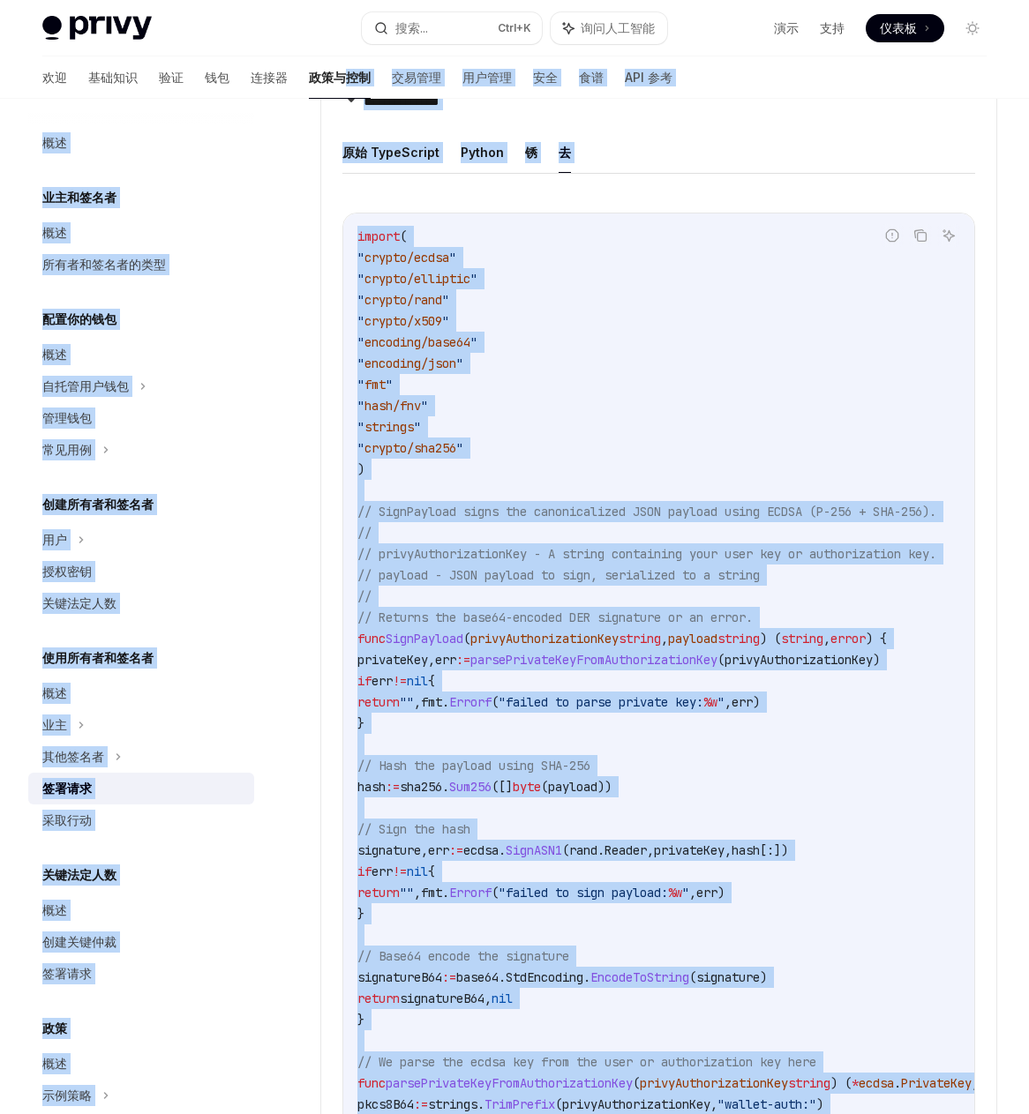
click at [699, 536] on code "import ( " crypto/ecdsa " " crypto/elliptic " " crypto/rand " " crypto/x509 " "…" at bounding box center [717, 1030] width 720 height 1609
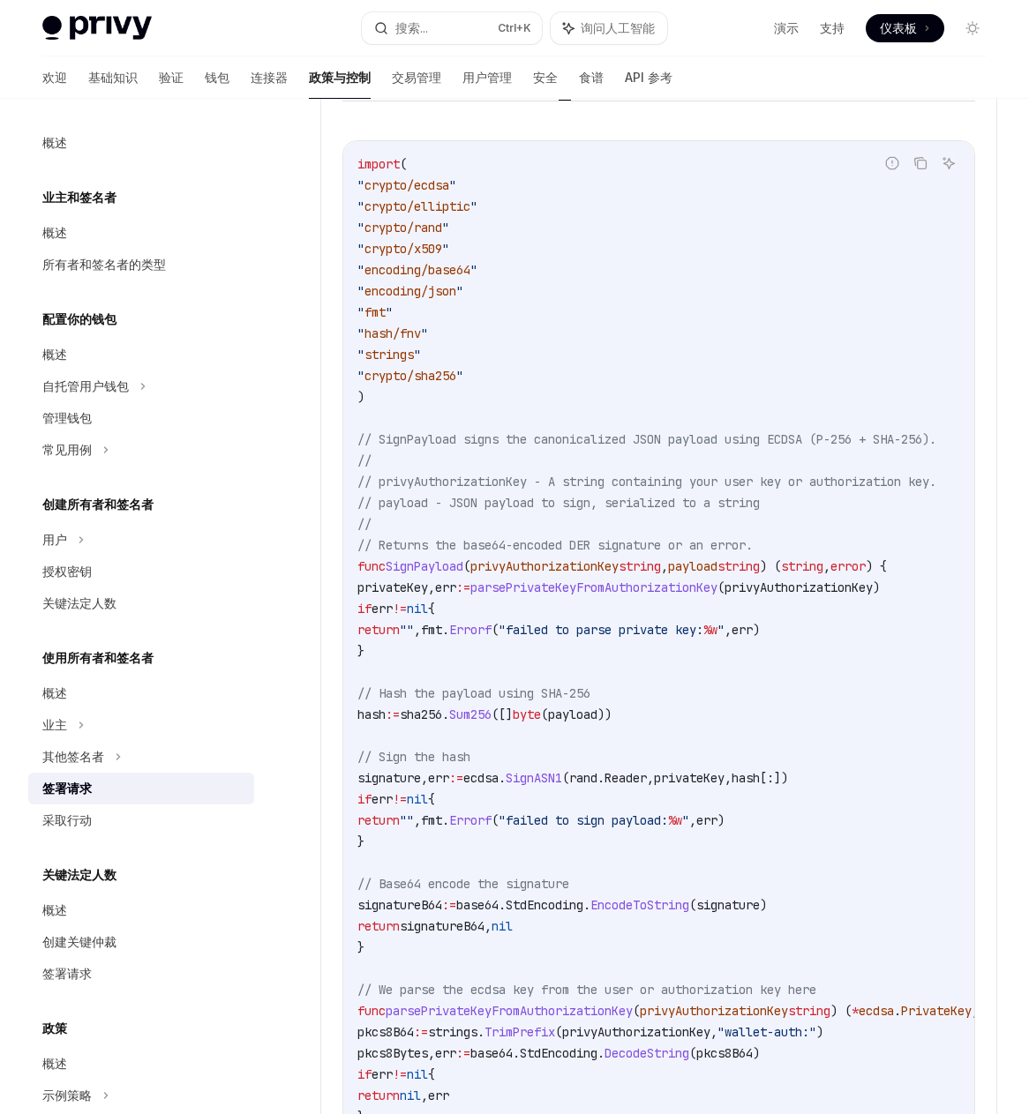
scroll to position [1556, 0]
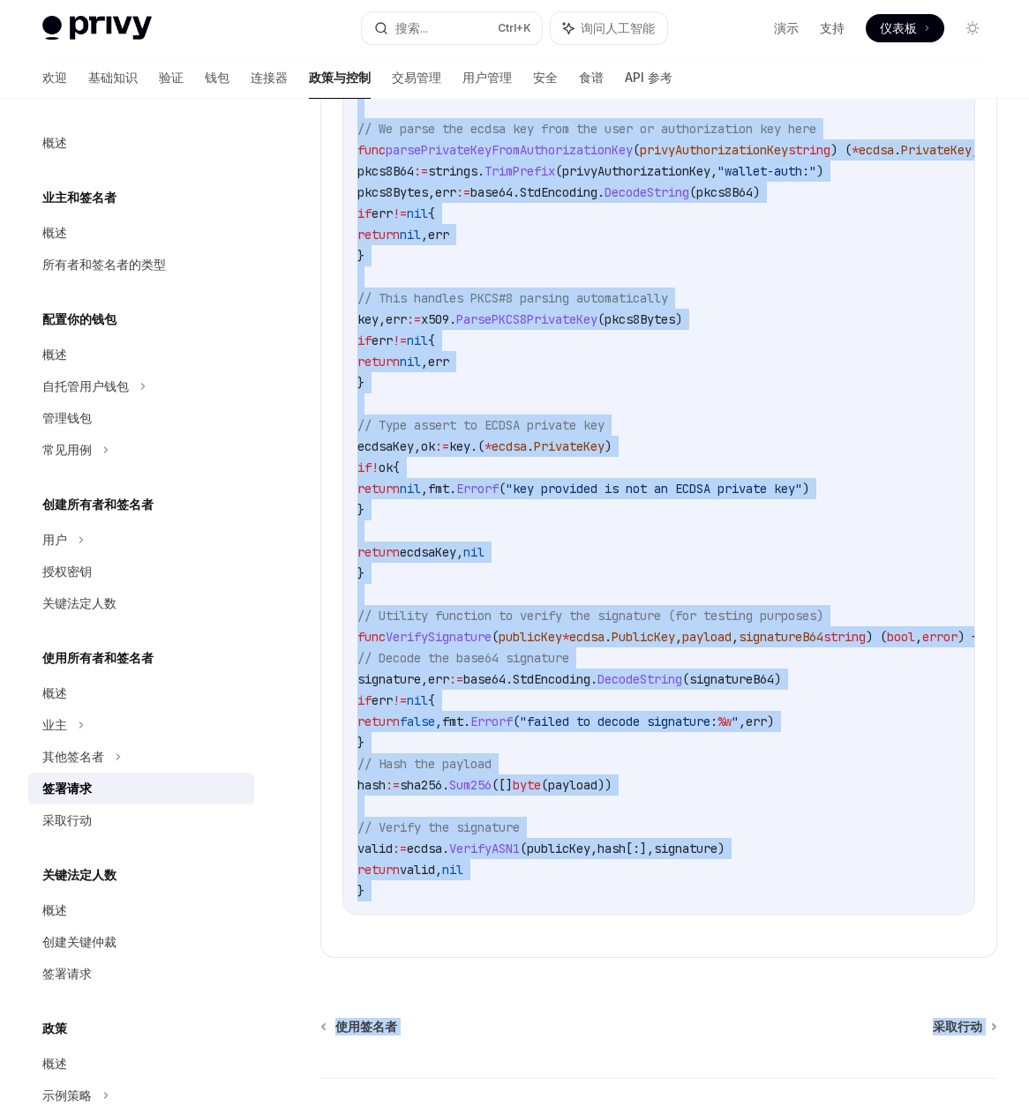
scroll to position [2905, 0]
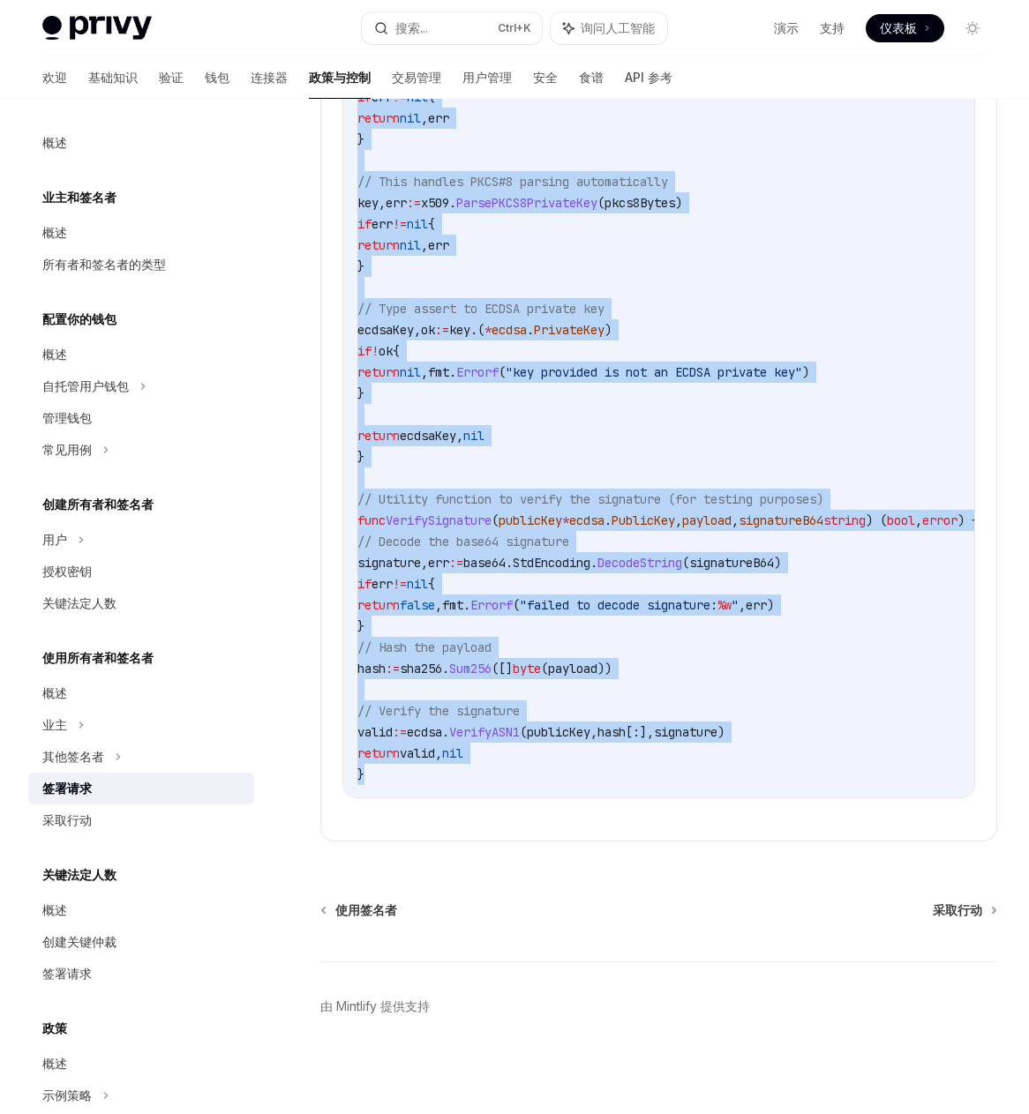
drag, startPoint x: 359, startPoint y: 609, endPoint x: 641, endPoint y: 752, distance: 316.8
copy code "// SignPayload signs the canonicalized JSON payload using ECDSA (P-256 + SHA-25…"
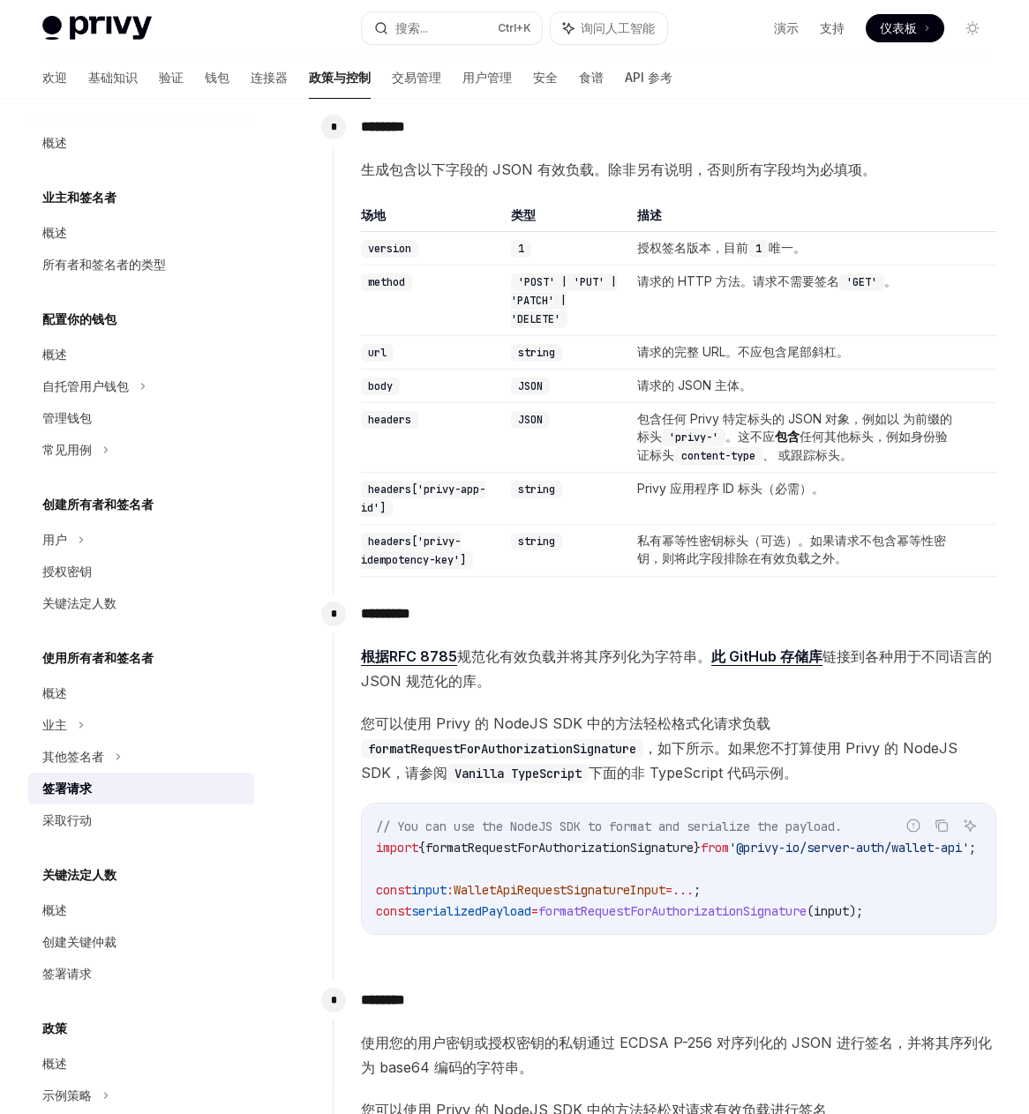
scroll to position [170, 0]
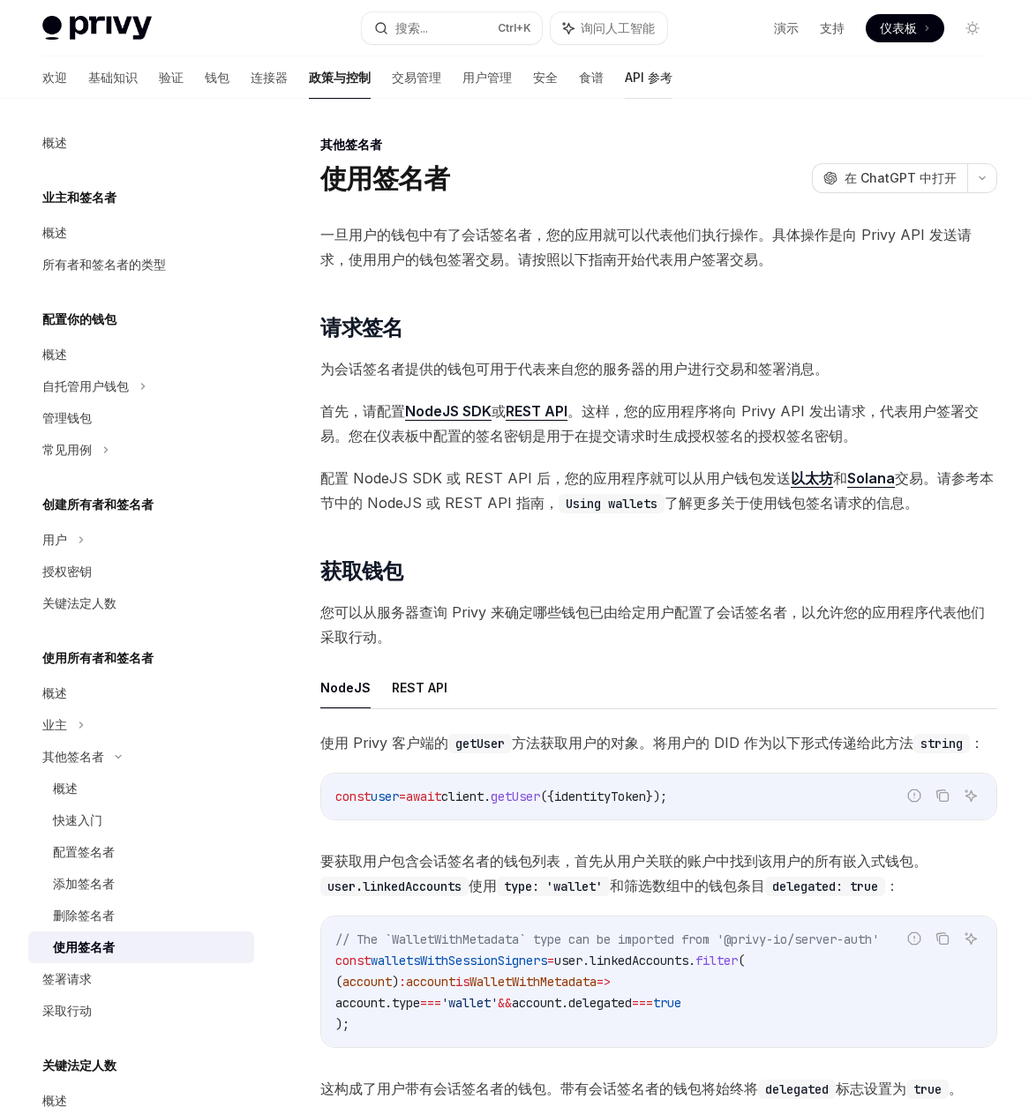
click at [625, 73] on font "API 参考" at bounding box center [649, 77] width 48 height 15
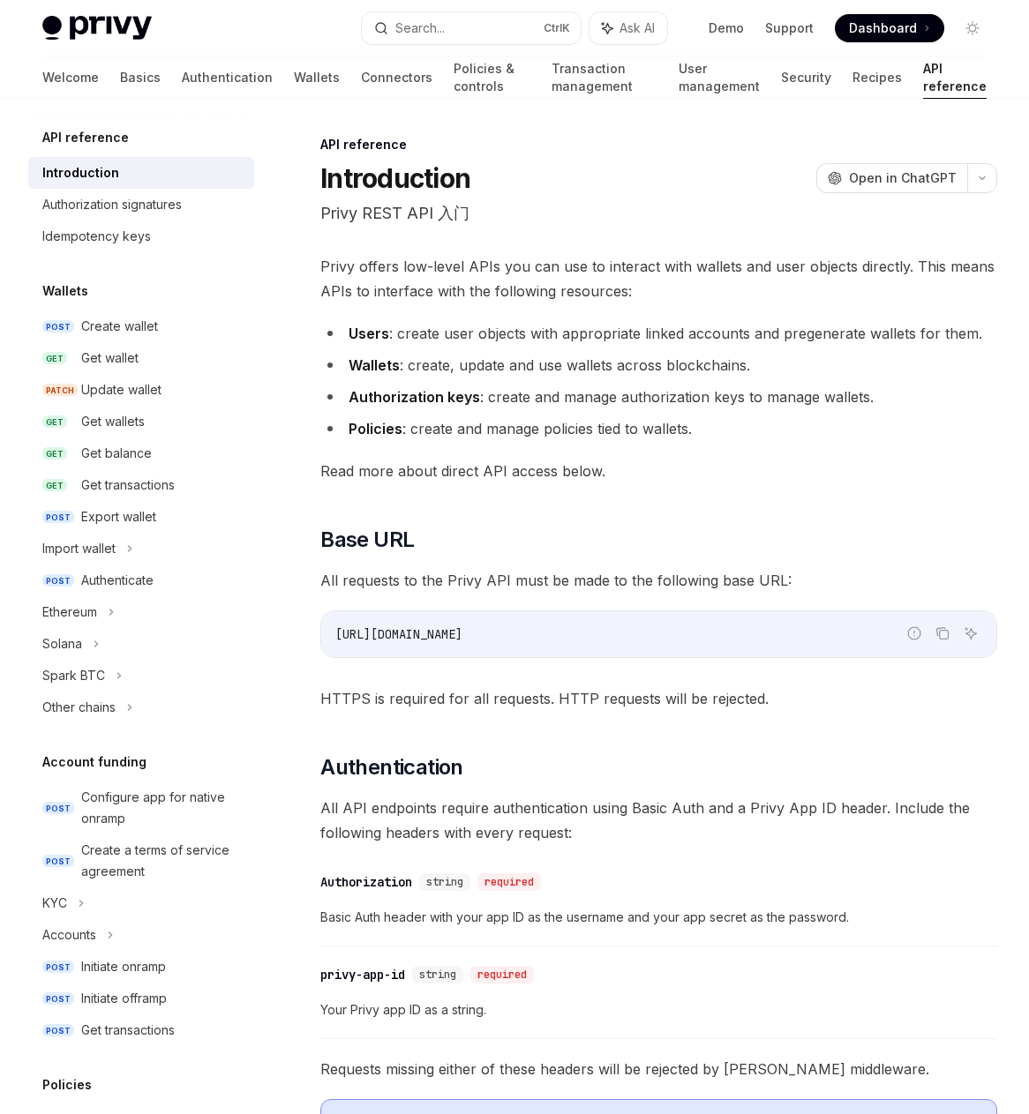
type textarea "*"
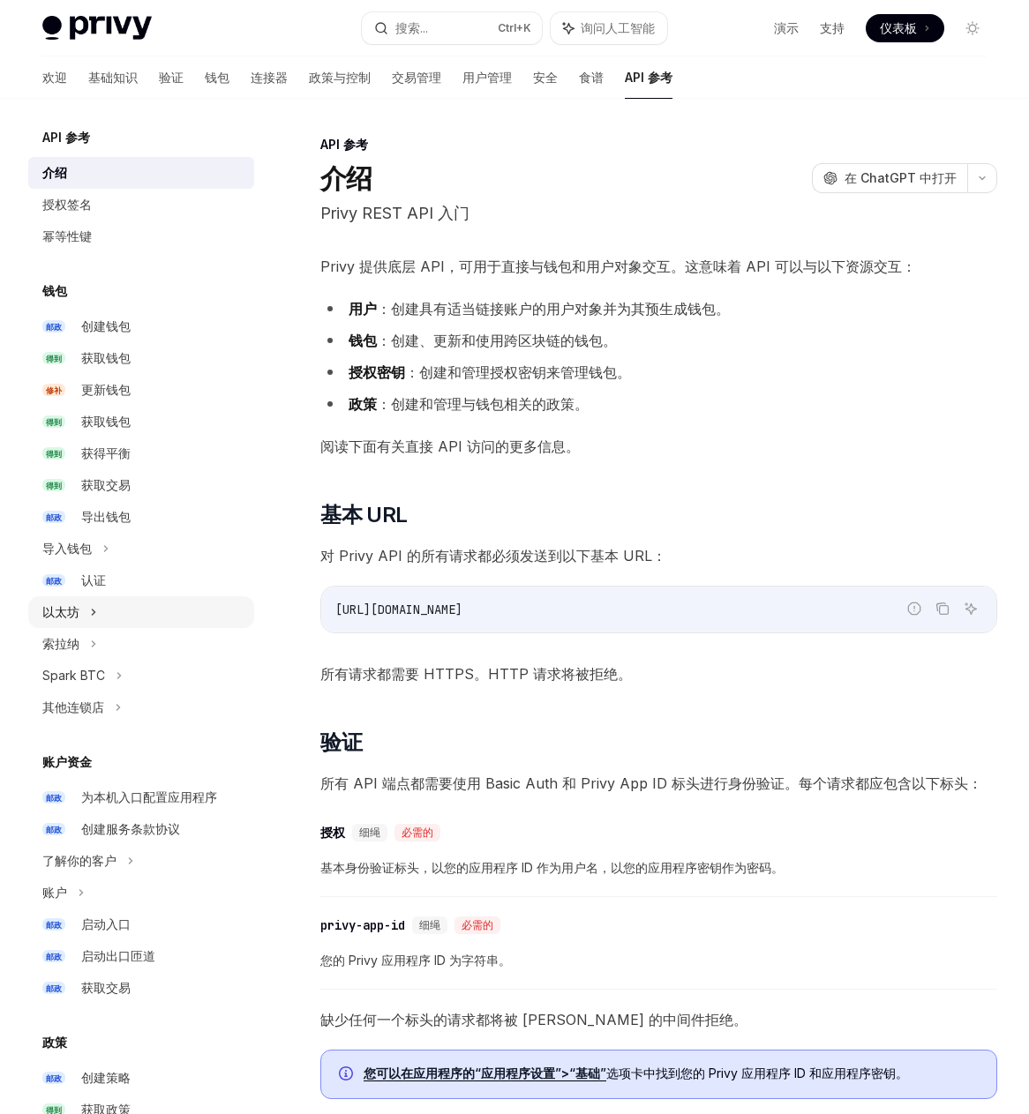
click at [125, 602] on div "以太坊" at bounding box center [141, 612] width 226 height 32
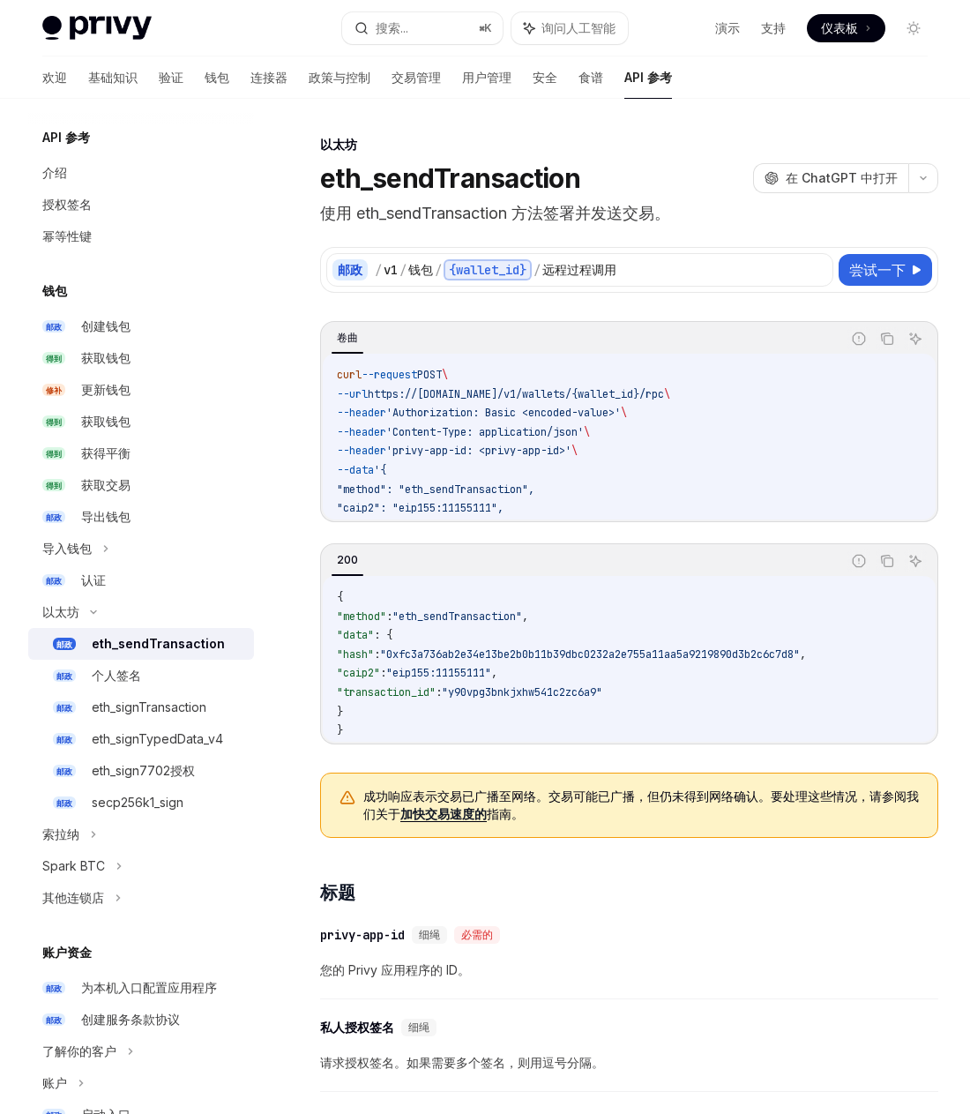
click at [603, 687] on span ""y90vpg3bnkjxhw541c2zc6a9"" at bounding box center [522, 692] width 161 height 14
click at [677, 700] on code "{ "method" : "eth_sendTransaction" , "data" : { "hash" : "0xfc3a736ab2e34e13be2…" at bounding box center [629, 664] width 585 height 153
click at [867, 272] on font "尝试一下" at bounding box center [878, 270] width 56 height 18
type textarea "*"
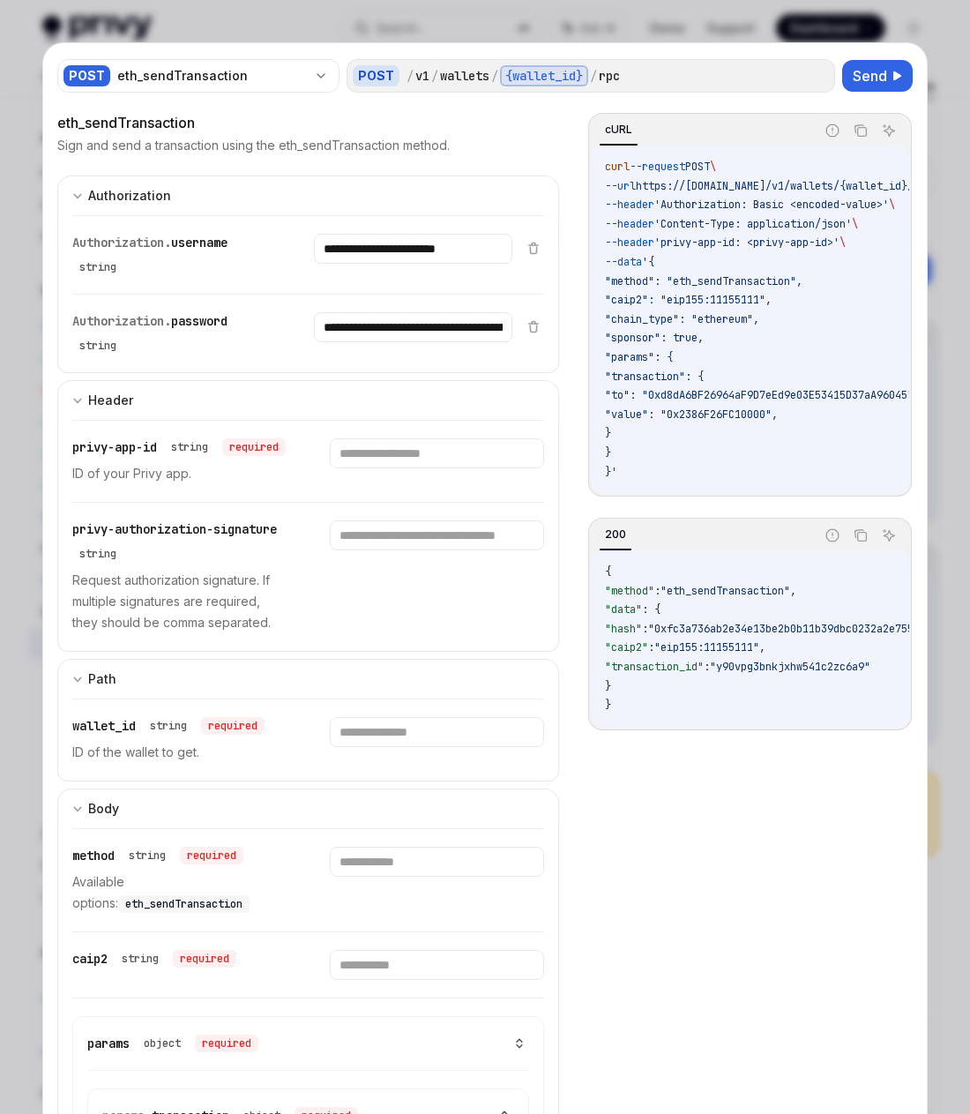
click at [644, 351] on span ""params": {" at bounding box center [639, 357] width 68 height 14
drag, startPoint x: 635, startPoint y: 501, endPoint x: 676, endPoint y: 498, distance: 40.7
click at [675, 494] on div "curl --request POST \ --url https://api.privy.io/v1/wallets/{wallet_id}/rpc \ -…" at bounding box center [750, 320] width 318 height 348
drag, startPoint x: 671, startPoint y: 492, endPoint x: 721, endPoint y: 492, distance: 49.4
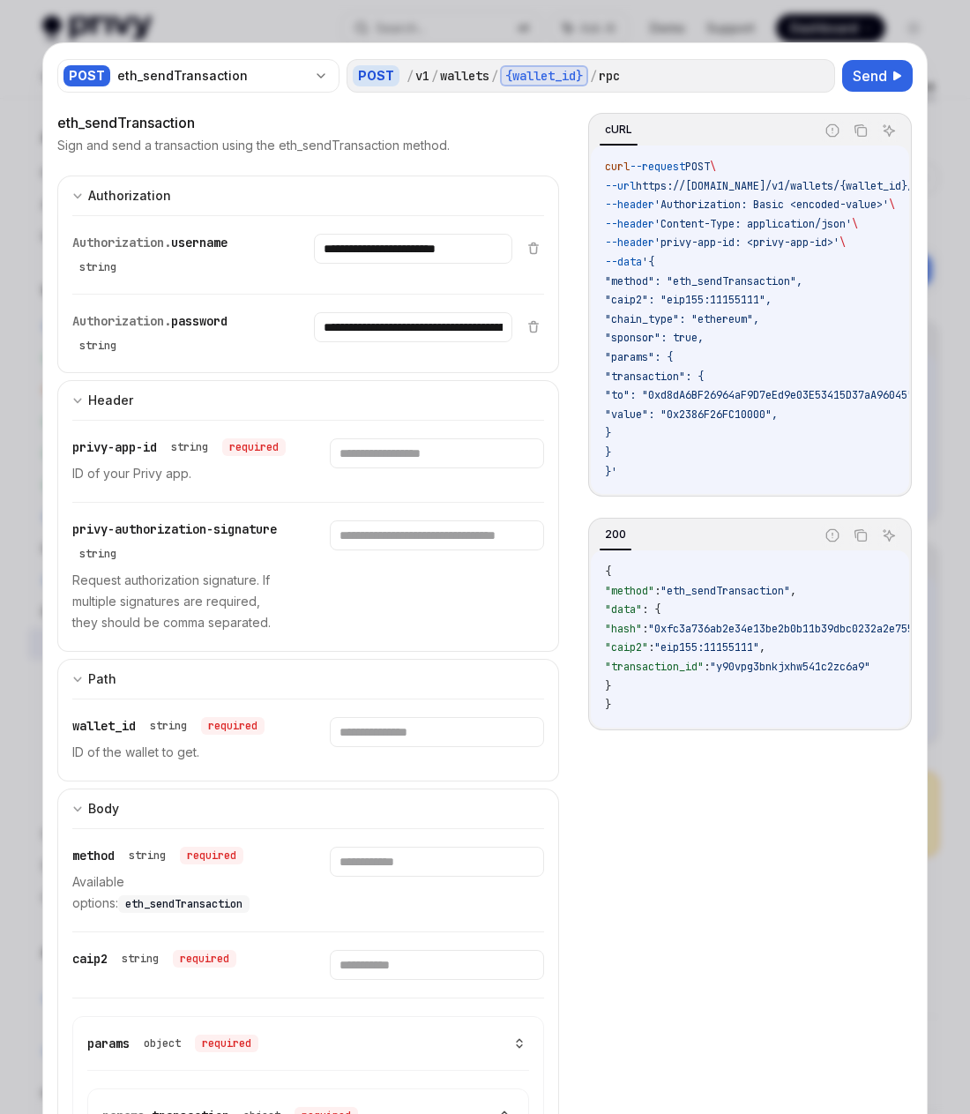
click at [721, 492] on div "curl --request POST \ --url https://api.privy.io/v1/wallets/{wallet_id}/rpc \ -…" at bounding box center [750, 320] width 318 height 348
click at [380, 550] on input "text" at bounding box center [437, 535] width 215 height 30
type input "****"
click at [388, 594] on div "****" at bounding box center [437, 576] width 215 height 113
click at [388, 541] on div "privy-authorization-signature string Request authorization signature. If multip…" at bounding box center [308, 577] width 472 height 148
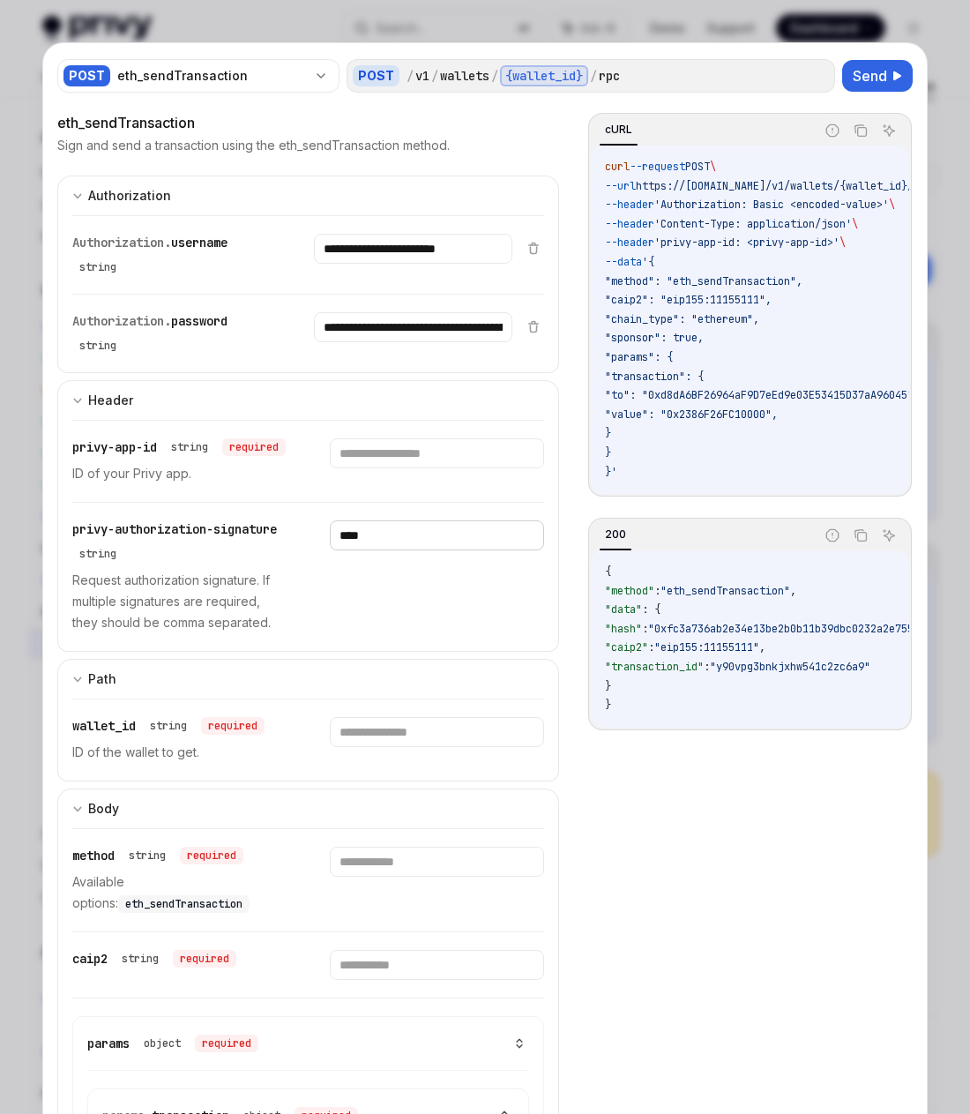
click at [389, 547] on input "****" at bounding box center [437, 535] width 215 height 30
click at [196, 537] on span "privy-authorization-signature" at bounding box center [174, 529] width 205 height 16
click at [244, 537] on span "privy-authorization-signature" at bounding box center [174, 529] width 205 height 16
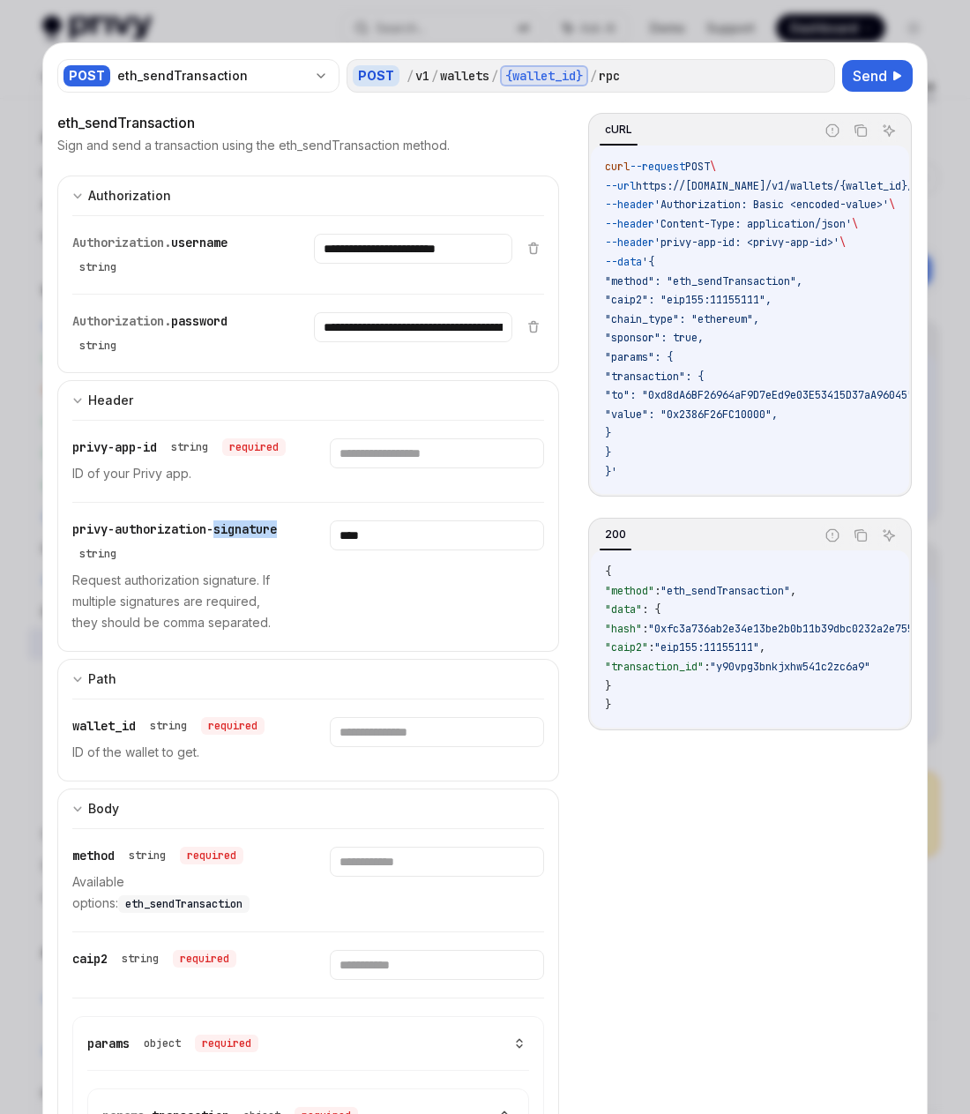
click at [244, 537] on span "privy-authorization-signature" at bounding box center [174, 529] width 205 height 16
click at [110, 537] on span "privy-authorization-signature" at bounding box center [174, 529] width 205 height 16
click at [178, 256] on div "Authorization. username string" at bounding box center [171, 255] width 199 height 42
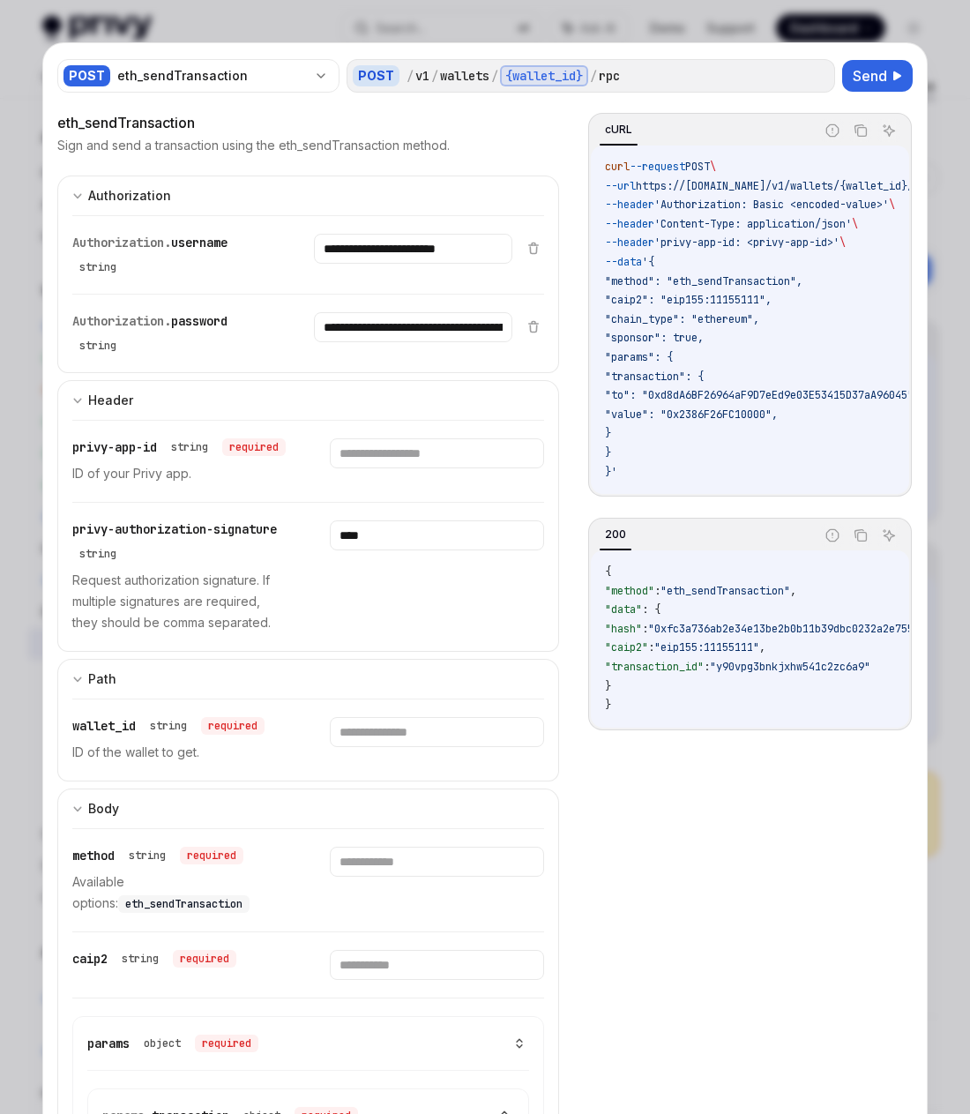
click at [138, 255] on div "Authorization. username string" at bounding box center [171, 255] width 199 height 42
click at [140, 322] on span "Authorization." at bounding box center [121, 321] width 99 height 16
click at [228, 323] on span "password" at bounding box center [199, 321] width 56 height 16
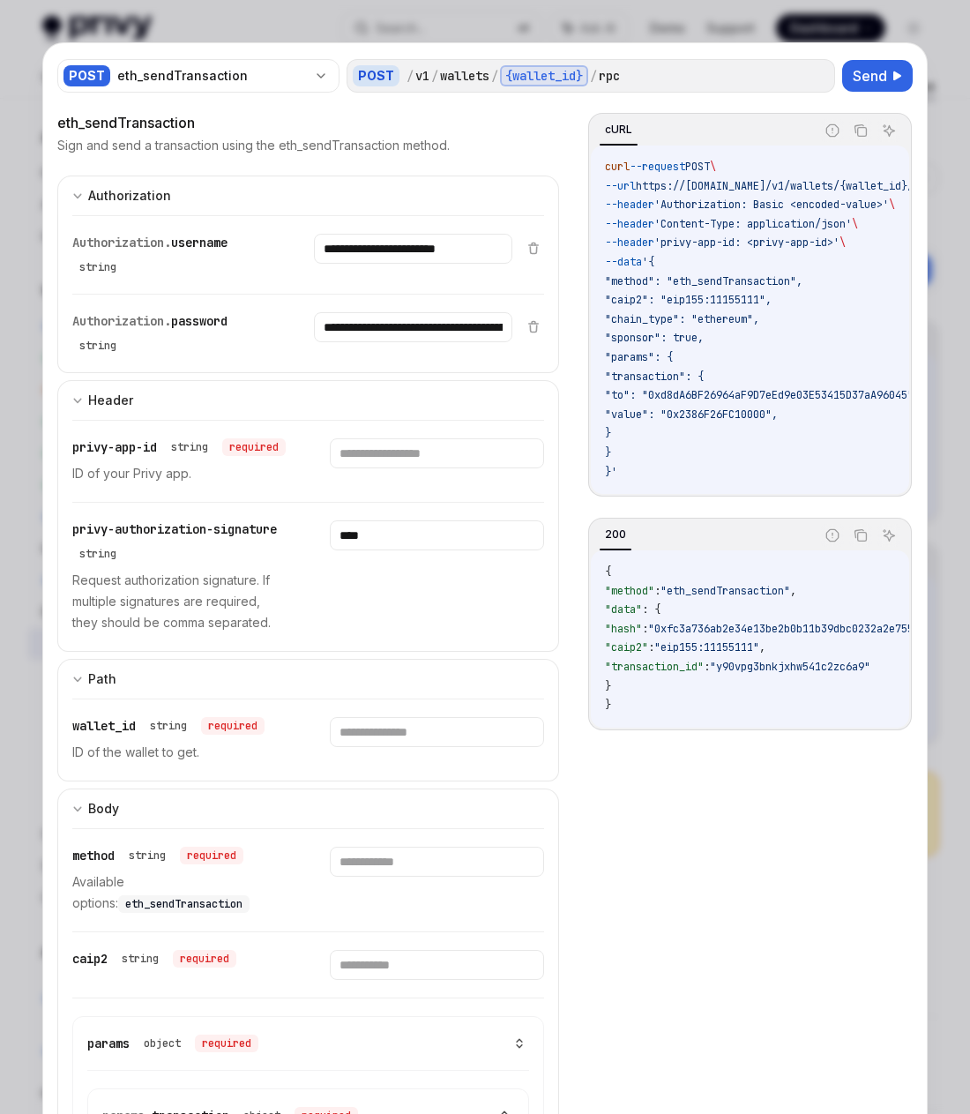
click at [228, 323] on span "password" at bounding box center [199, 321] width 56 height 16
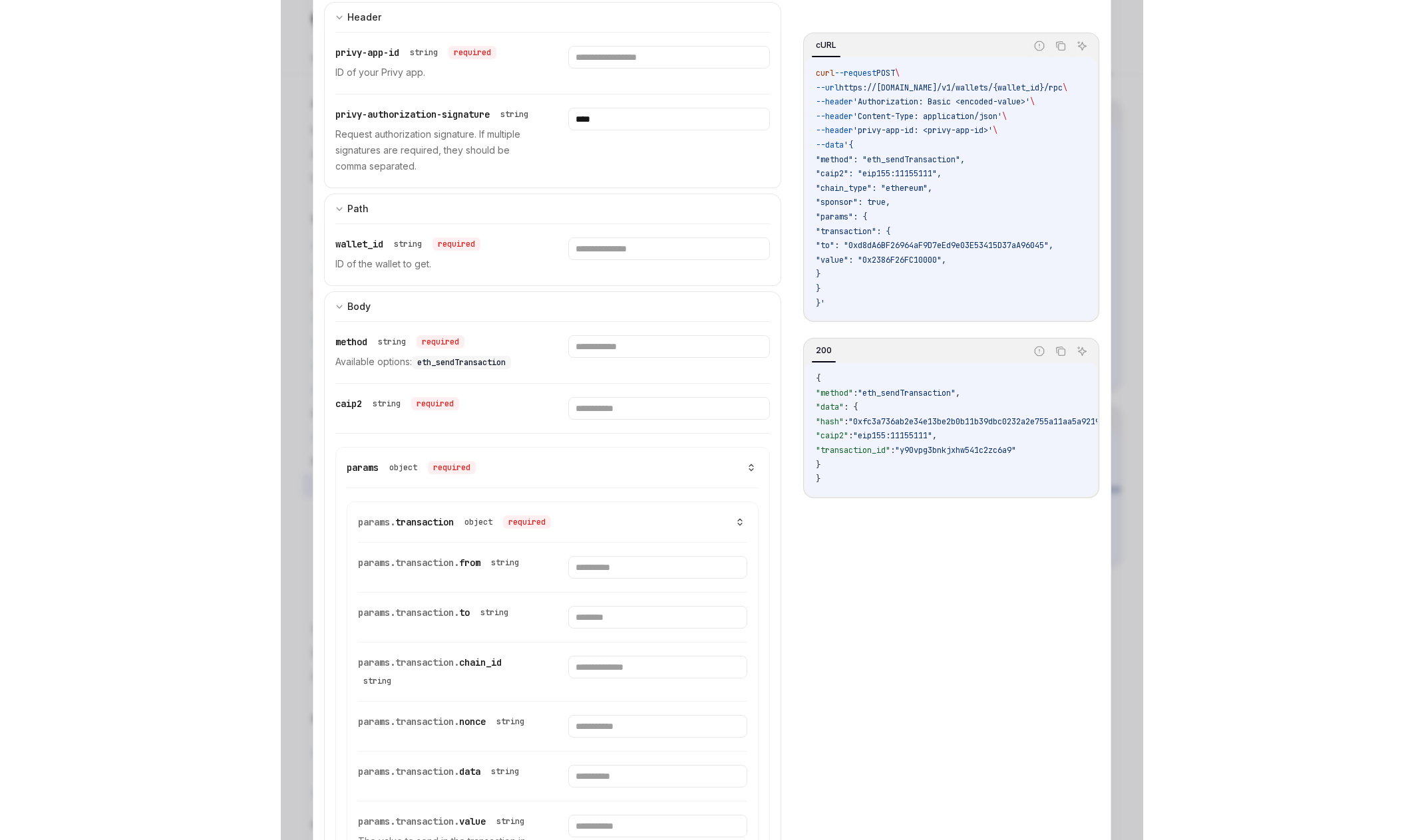
scroll to position [238, 0]
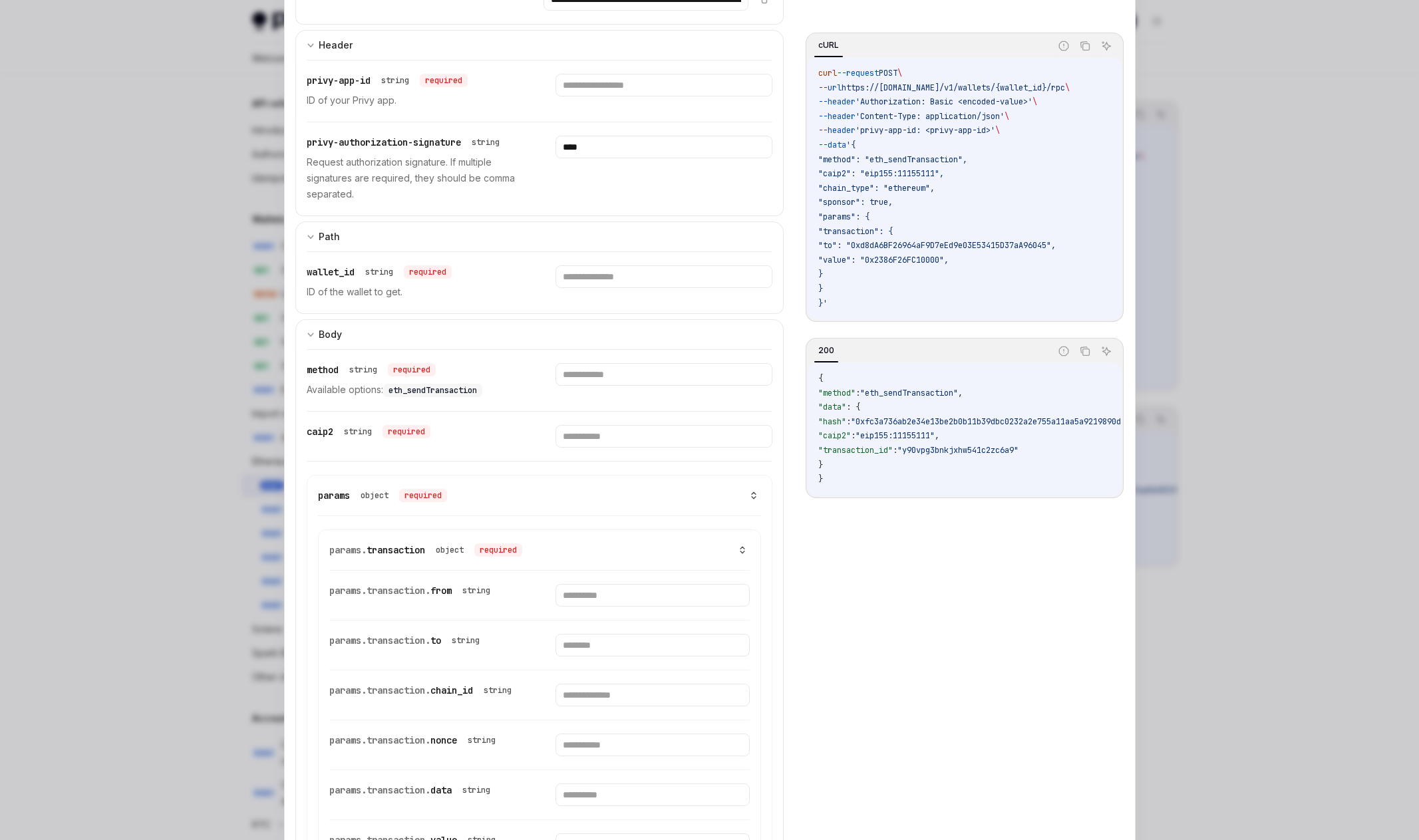
type textarea "*"
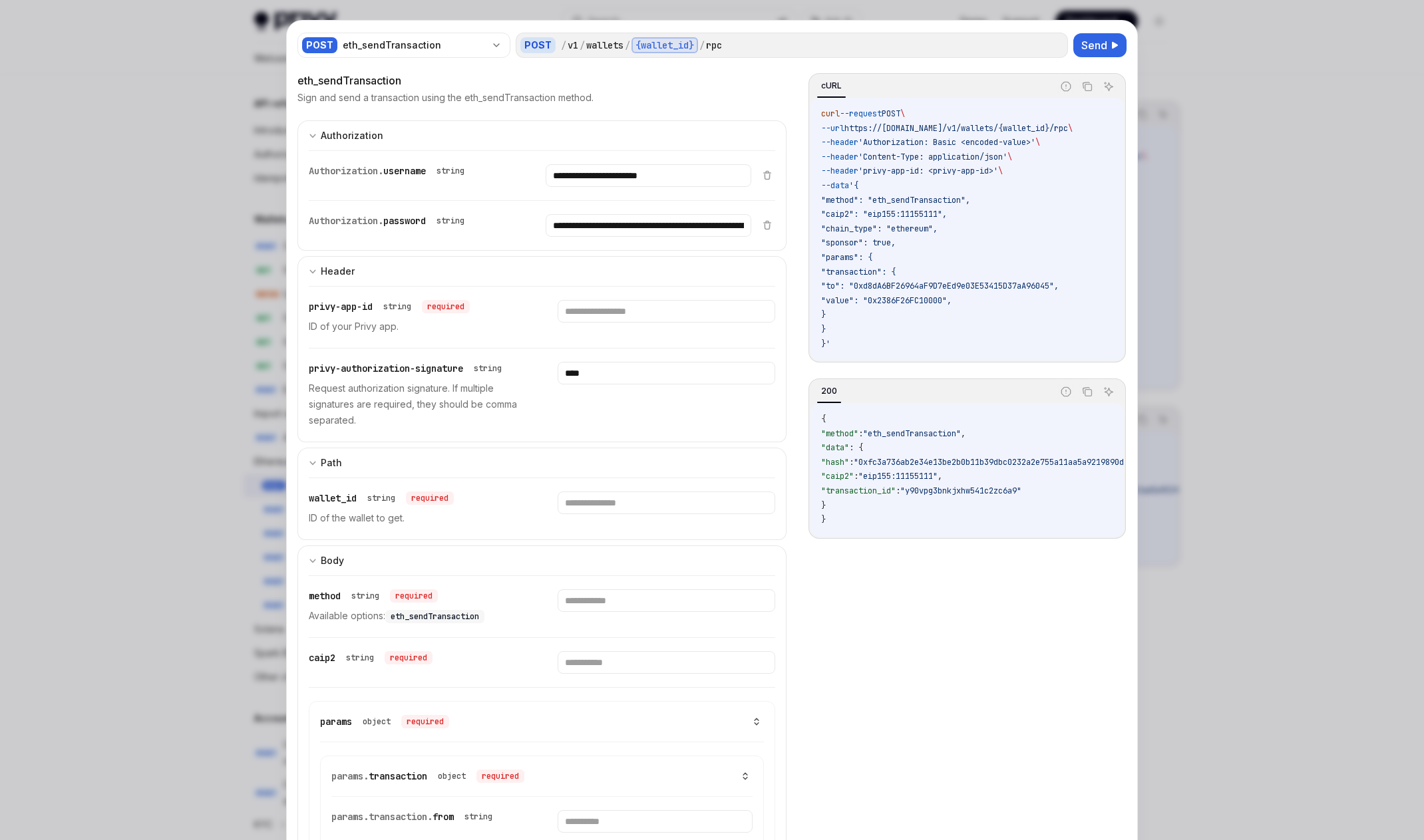
scroll to position [0, 0]
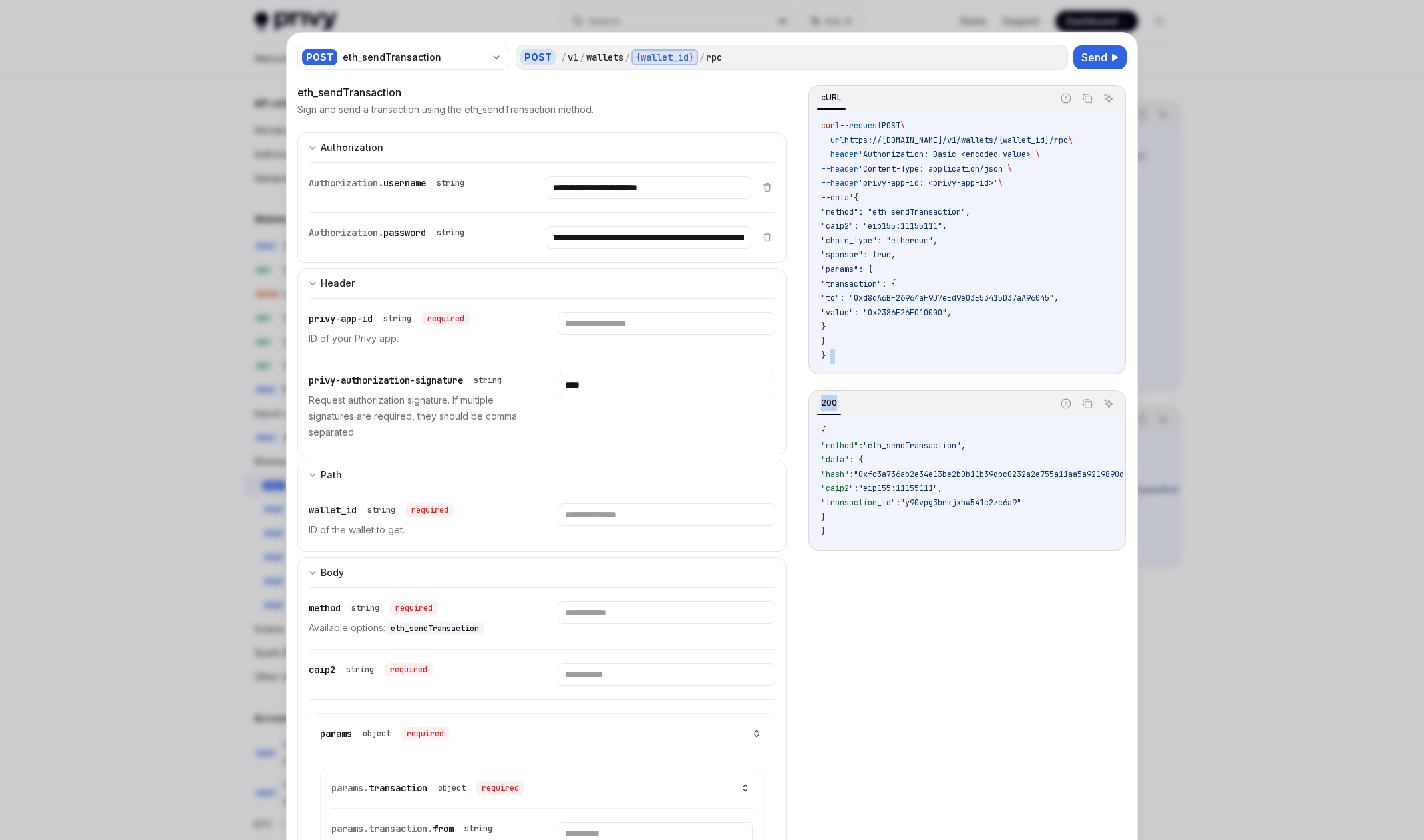
drag, startPoint x: 840, startPoint y: 372, endPoint x: 951, endPoint y: 395, distance: 113.4
click at [775, 395] on div "cURL Report incorrect code Copy Ask AI curl --request POST \ --url https://api.…" at bounding box center [967, 464] width 318 height 759
click at [607, 333] on input "text" at bounding box center [666, 323] width 217 height 23
click at [593, 391] on input "****" at bounding box center [666, 385] width 217 height 23
type input "*"
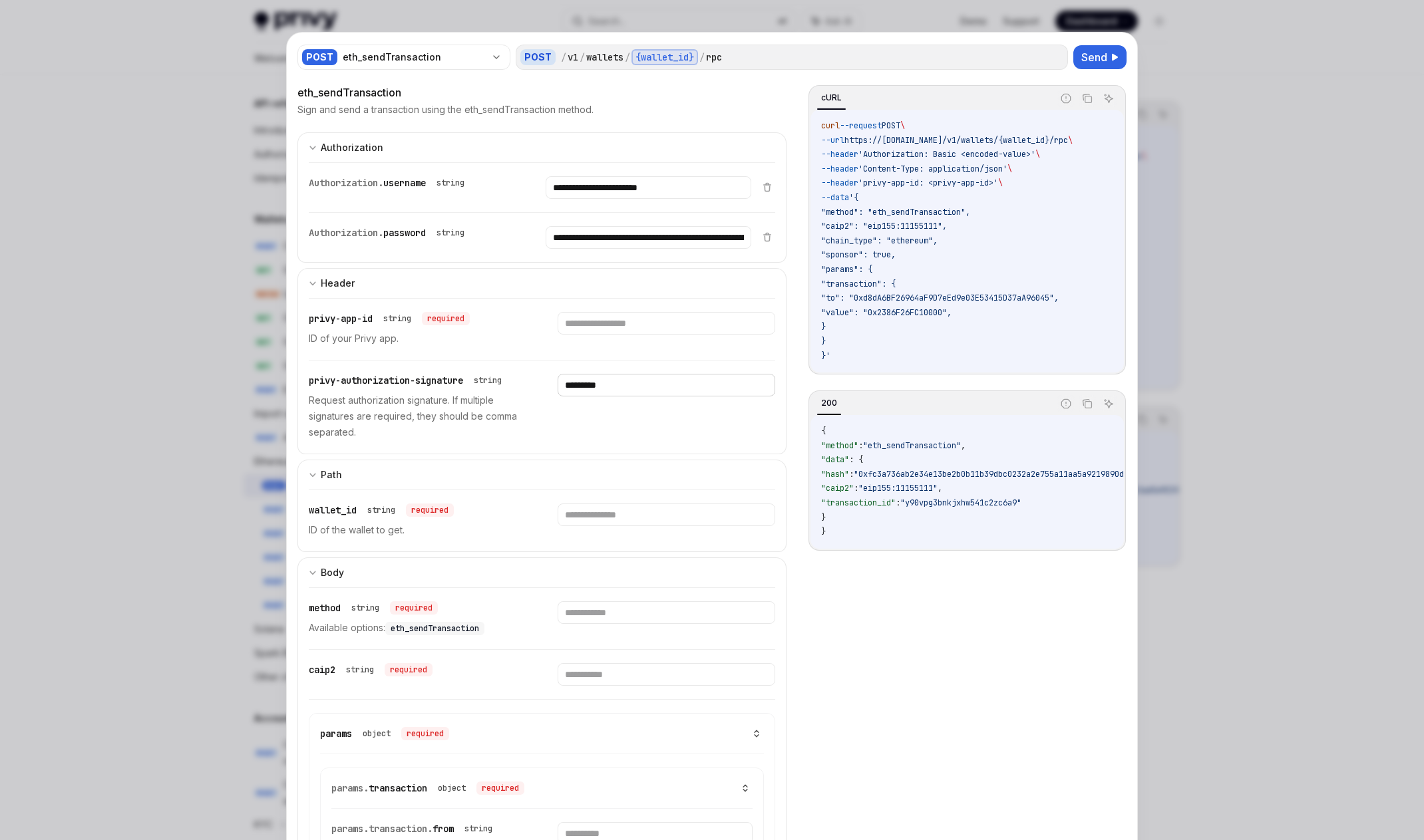
type input "*********"
drag, startPoint x: 884, startPoint y: 371, endPoint x: 941, endPoint y: 382, distance: 58.1
click at [775, 382] on div "cURL Report incorrect code Copy Ask AI curl --request POST \ --url https://api.…" at bounding box center [967, 464] width 318 height 759
click at [419, 377] on span "privy-authorization-signature" at bounding box center [385, 381] width 155 height 12
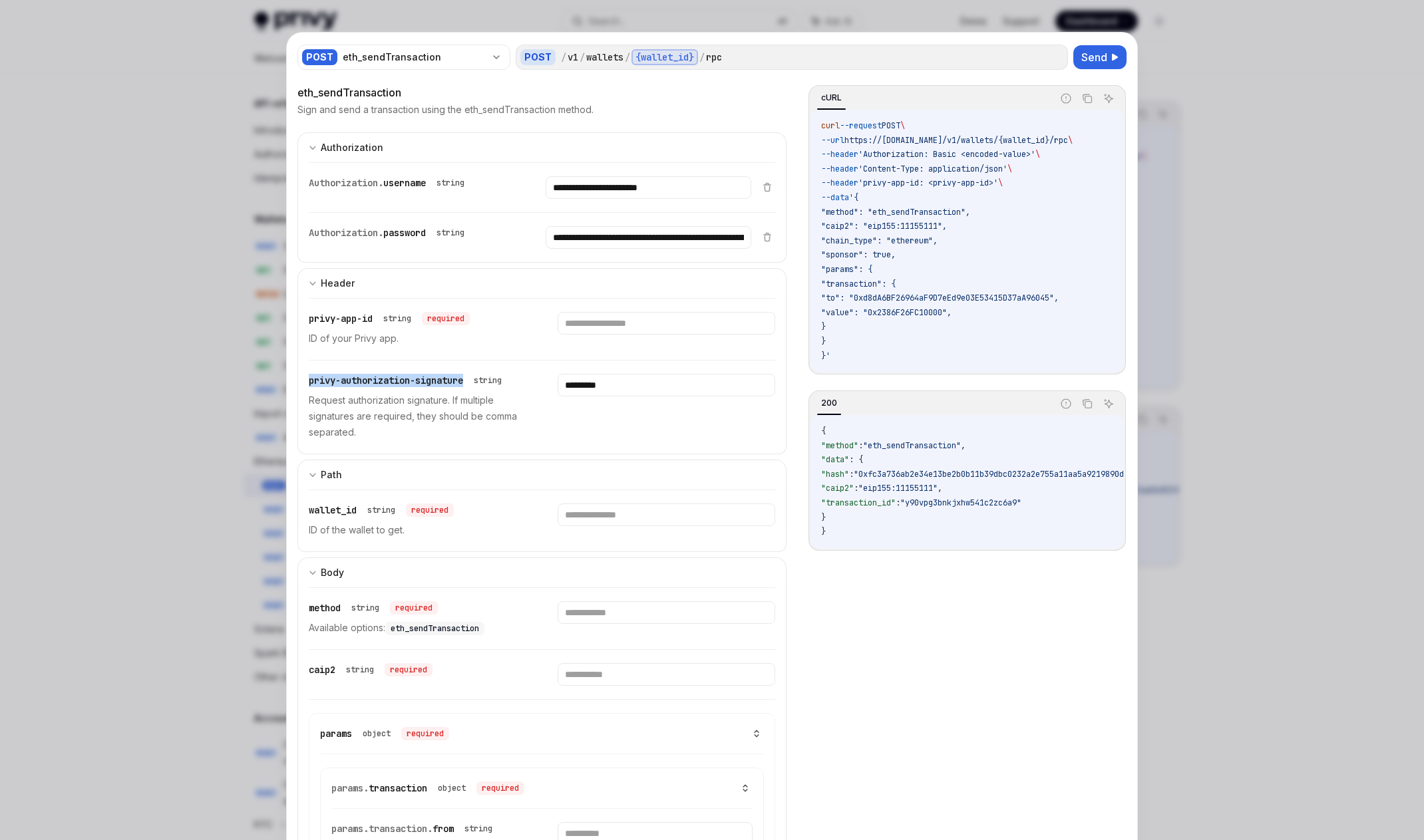
click at [419, 377] on span "privy-authorization-signature" at bounding box center [385, 381] width 155 height 12
click at [447, 386] on span "privy-authorization-signature" at bounding box center [385, 381] width 155 height 12
click at [441, 382] on span "privy-authorization-signature" at bounding box center [385, 381] width 155 height 12
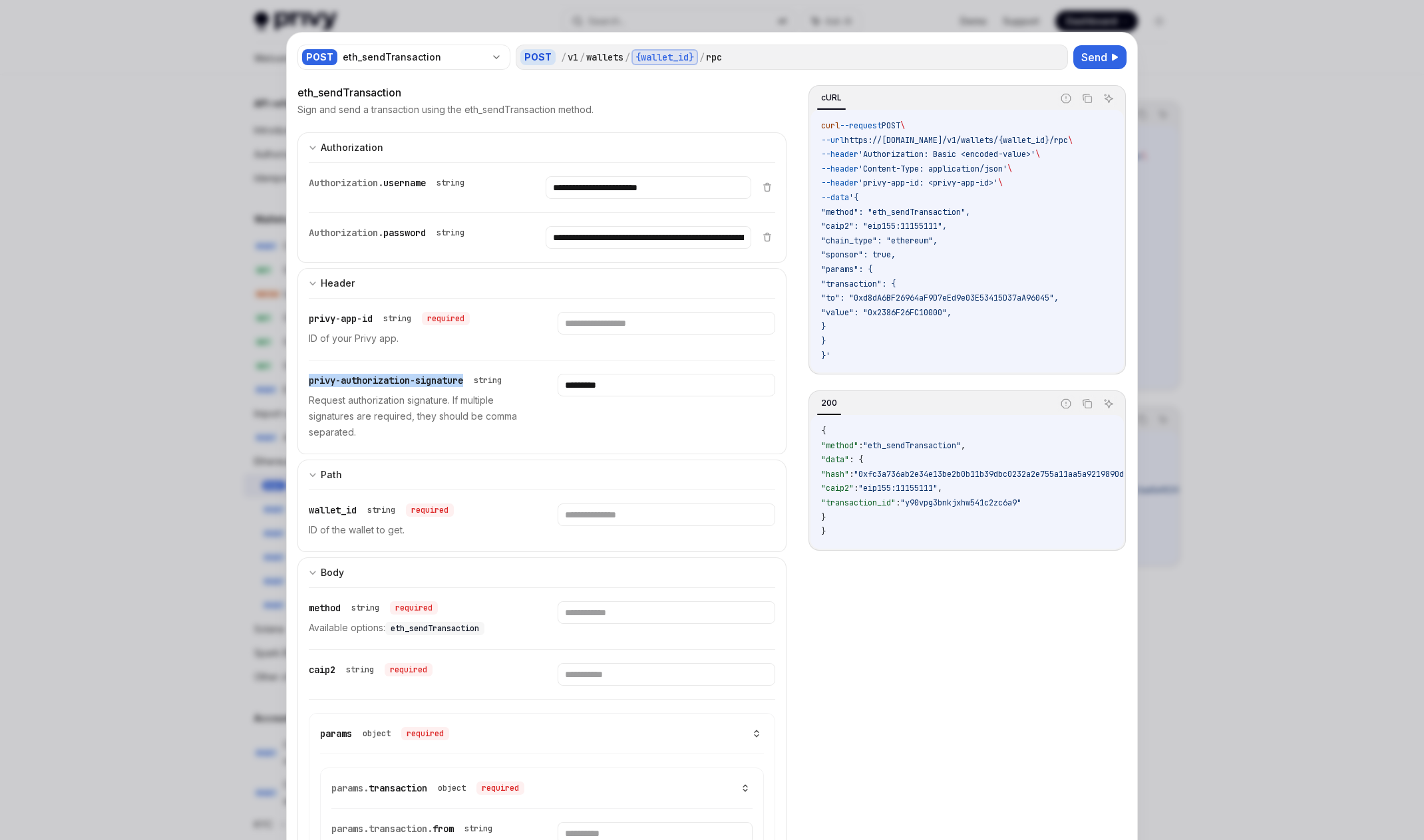
copy span "privy-authorization-signature"
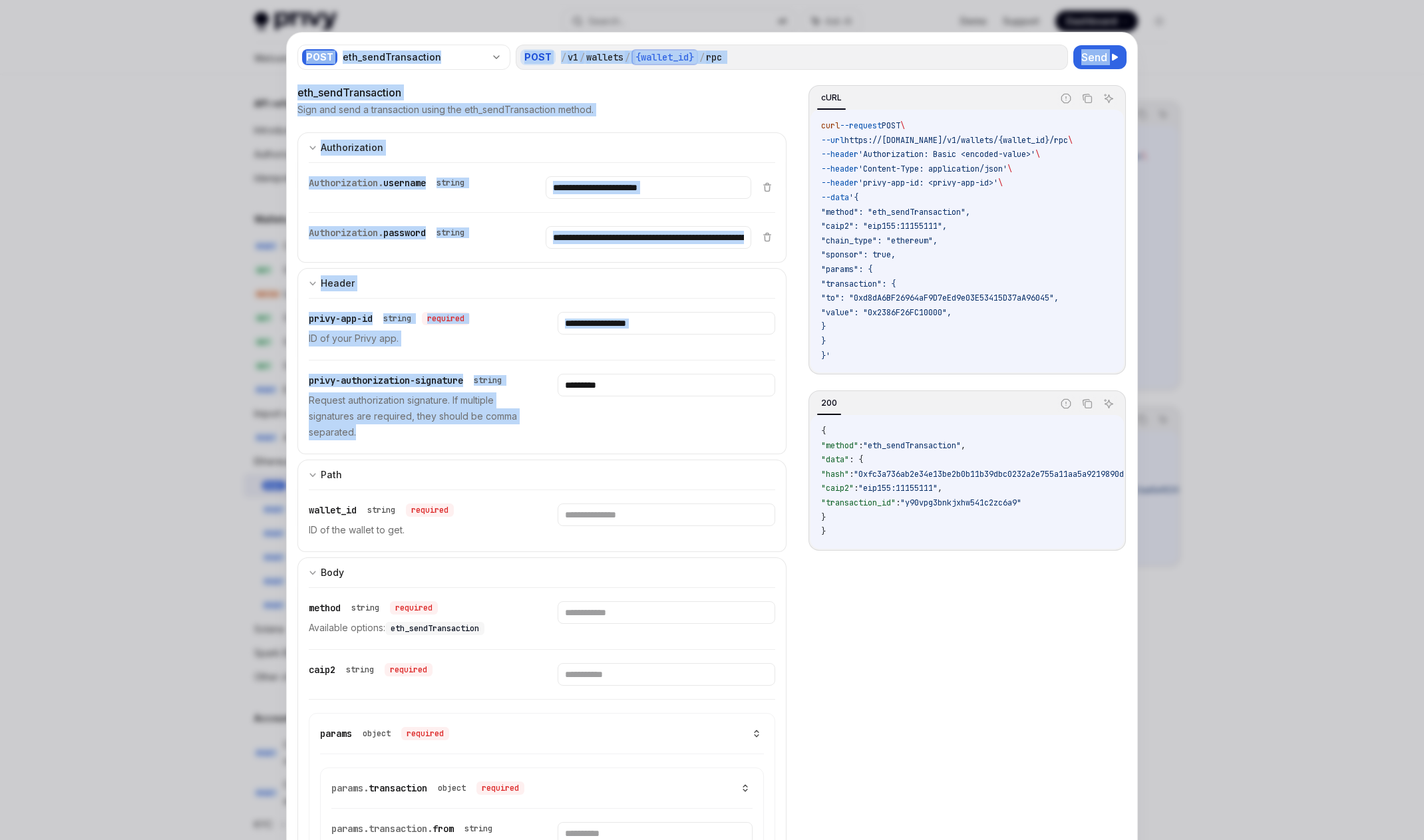
drag, startPoint x: 362, startPoint y: 438, endPoint x: 285, endPoint y: 409, distance: 82.3
click at [287, 409] on div "**********" at bounding box center [711, 826] width 850 height 1588
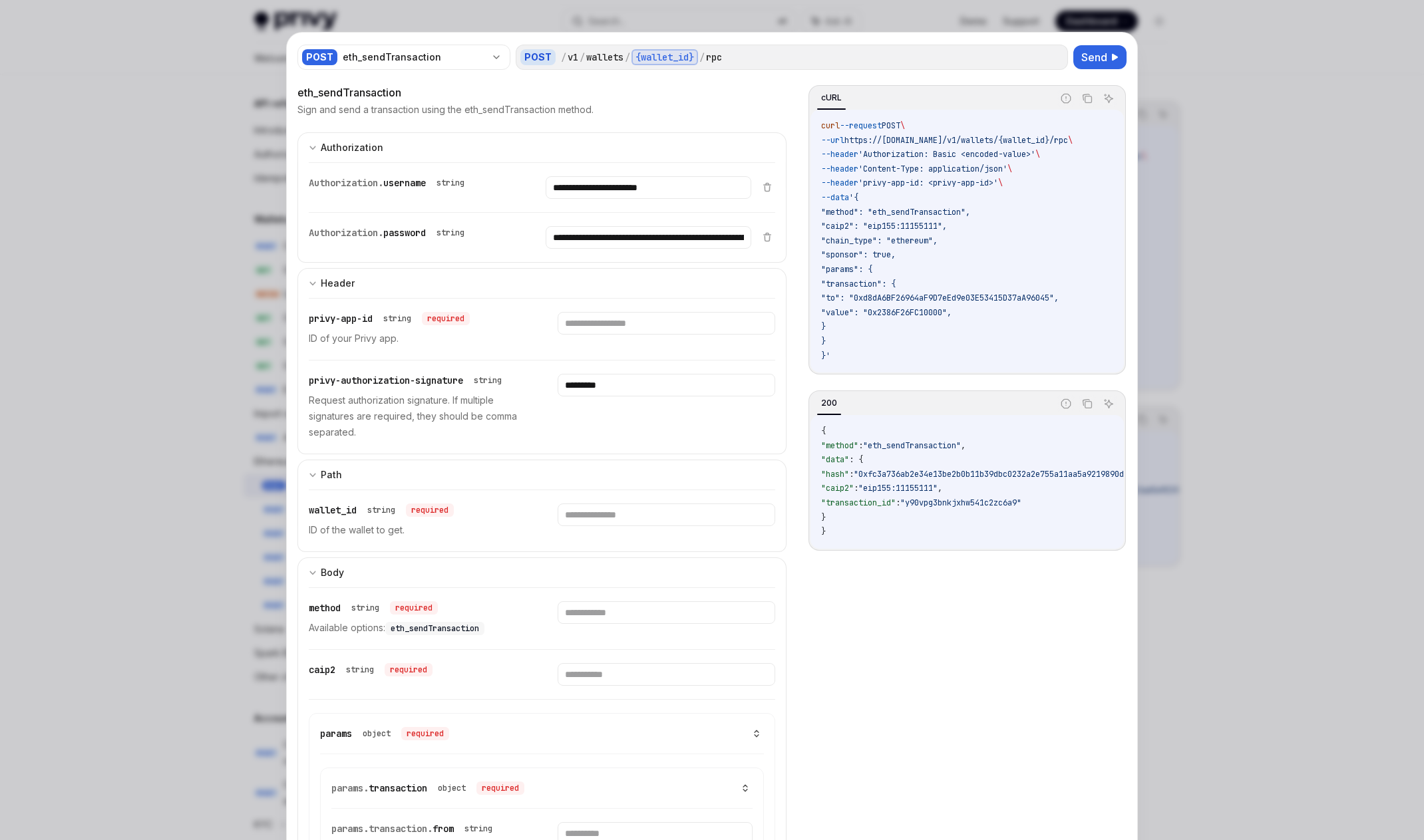
click at [333, 388] on div "privy-authorization-signature string Request authorization signature. If multip…" at bounding box center [417, 407] width 217 height 66
click at [367, 375] on span "privy-authorization-signature" at bounding box center [385, 381] width 155 height 12
click at [375, 378] on span "privy-authorization-signature" at bounding box center [385, 381] width 155 height 12
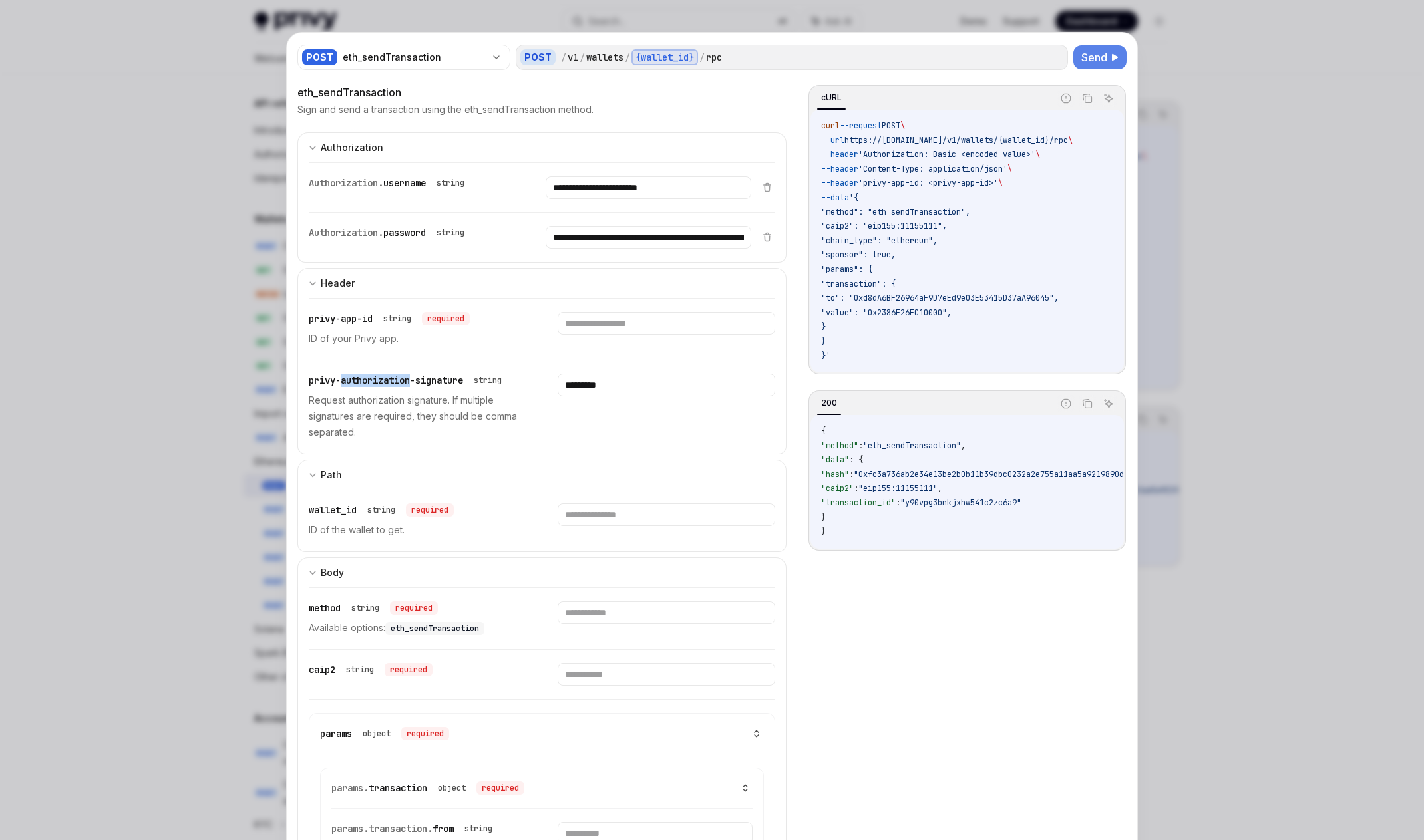
click at [775, 54] on span "Send" at bounding box center [1094, 57] width 26 height 16
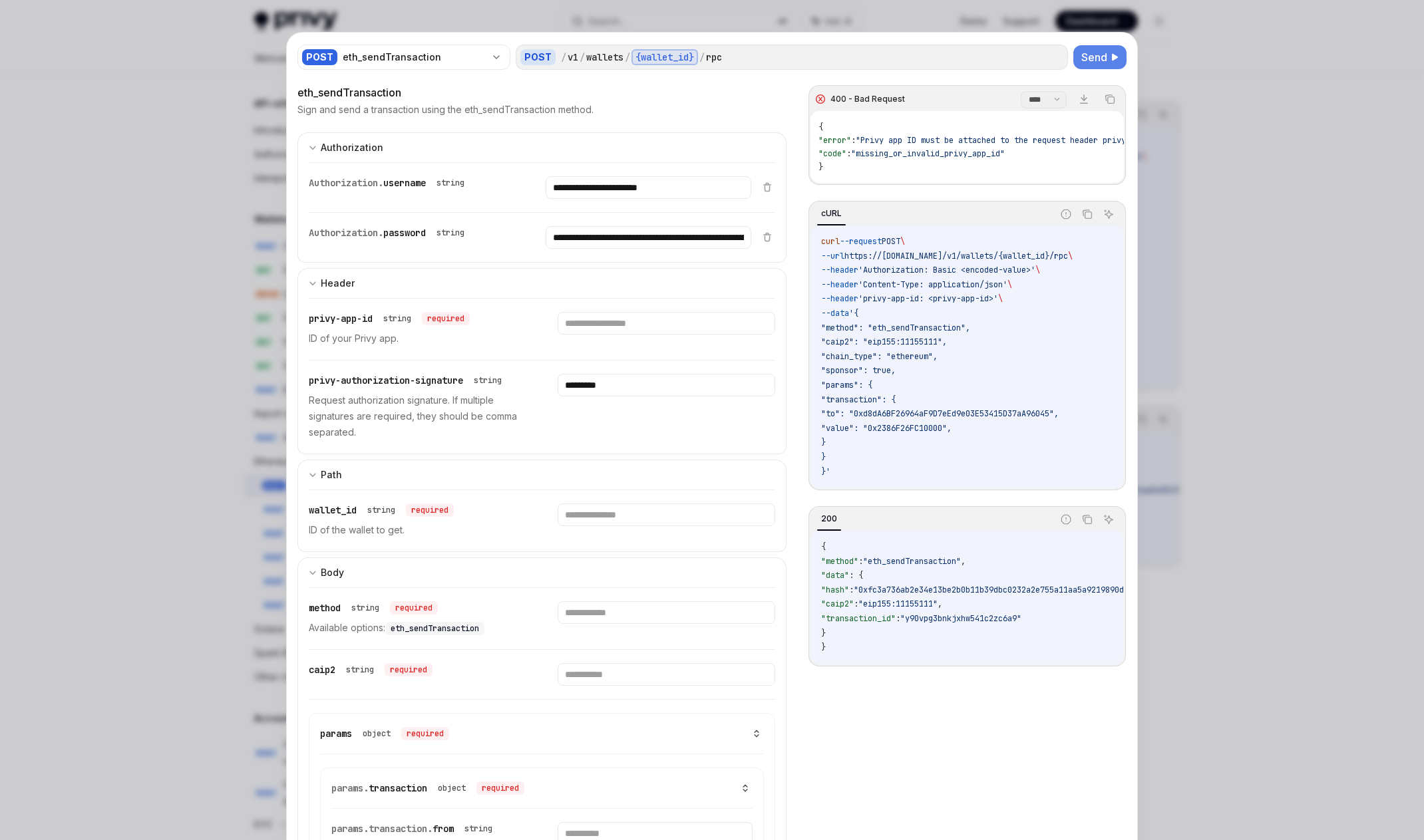
click at [775, 262] on span "https://[DOMAIN_NAME]/v1/wallets/{wallet_id}/rpc" at bounding box center [956, 256] width 223 height 11
click at [615, 327] on input "text" at bounding box center [666, 323] width 217 height 23
paste input "**********"
type input "**********"
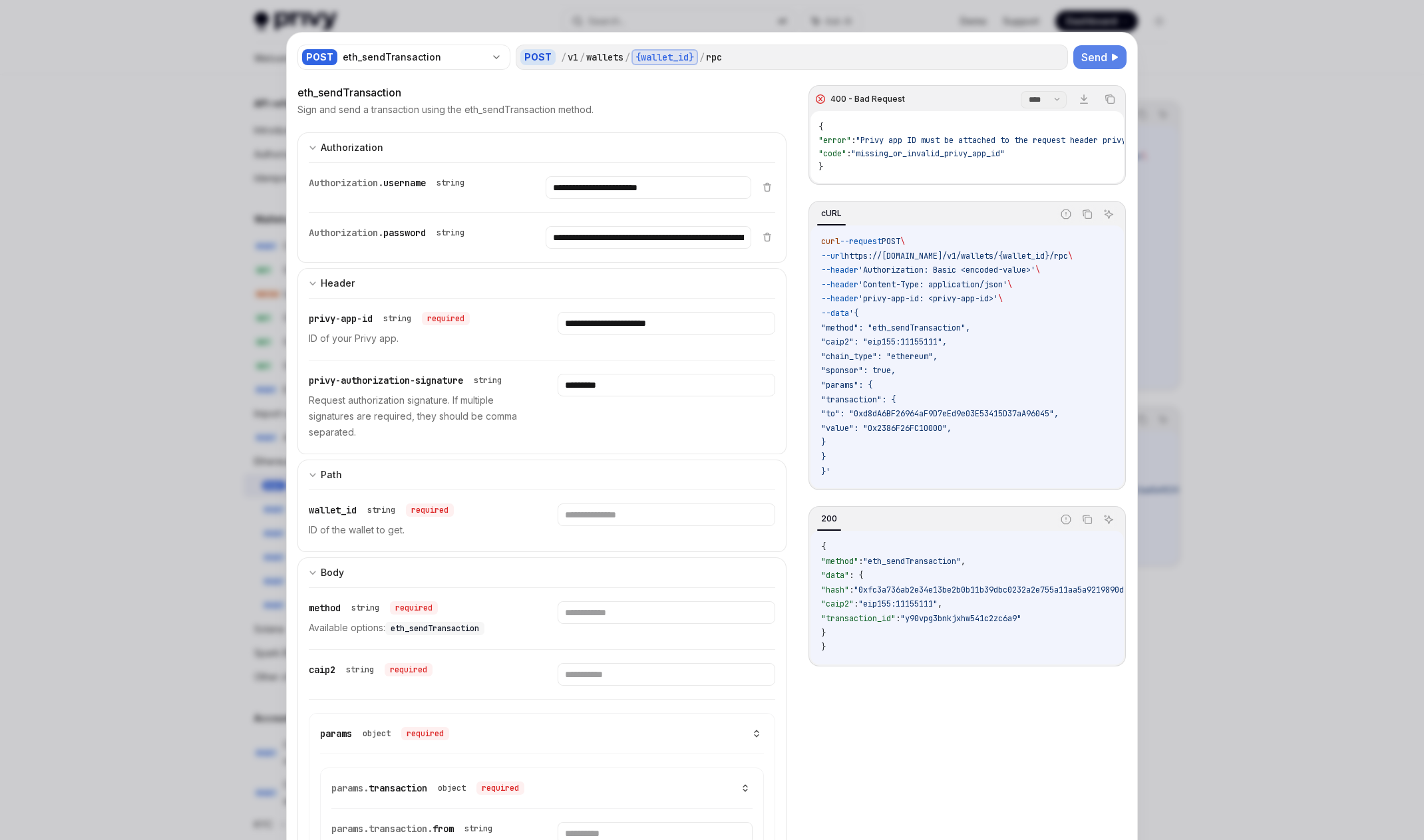
click at [775, 53] on span "Send" at bounding box center [1094, 57] width 26 height 16
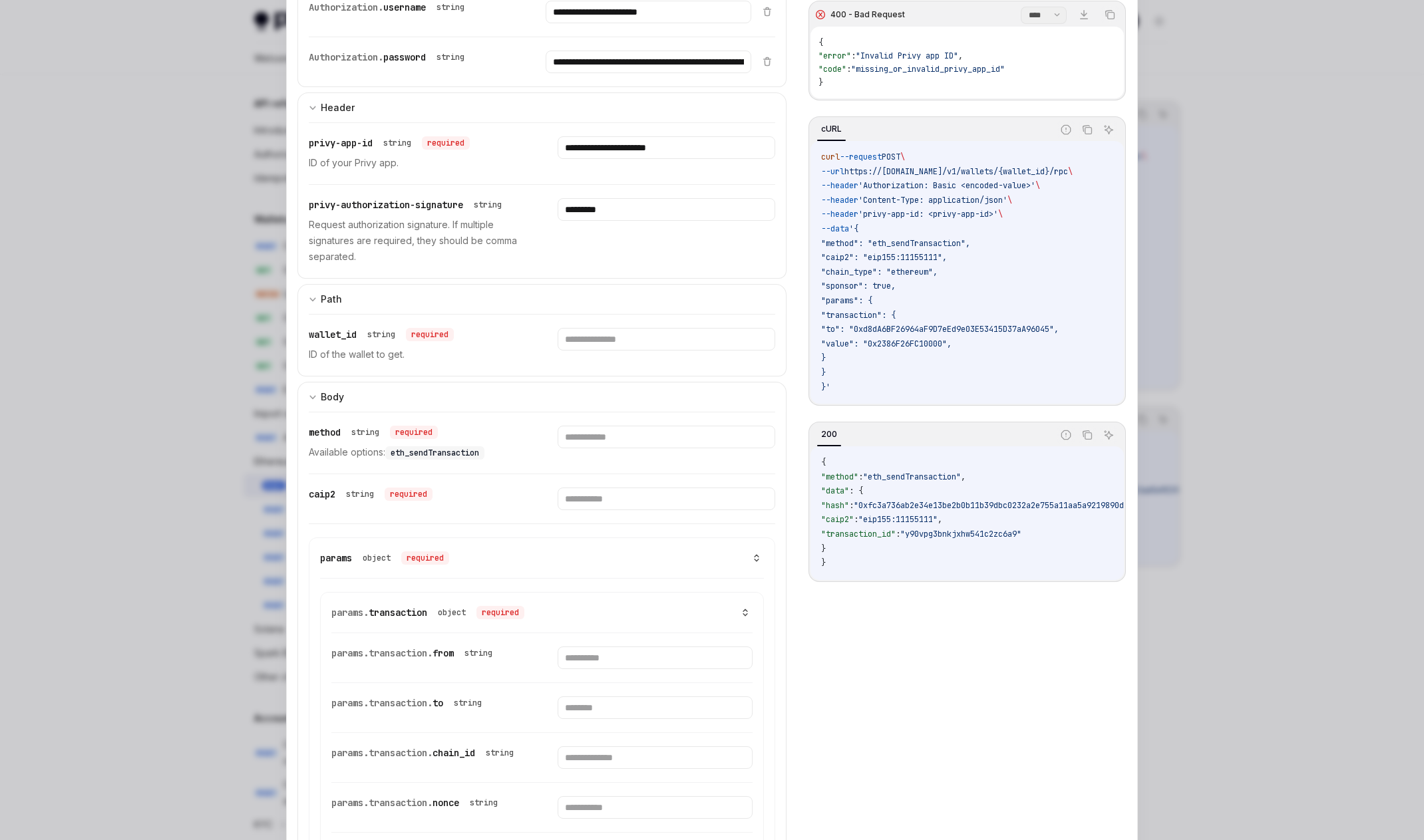
scroll to position [0, 0]
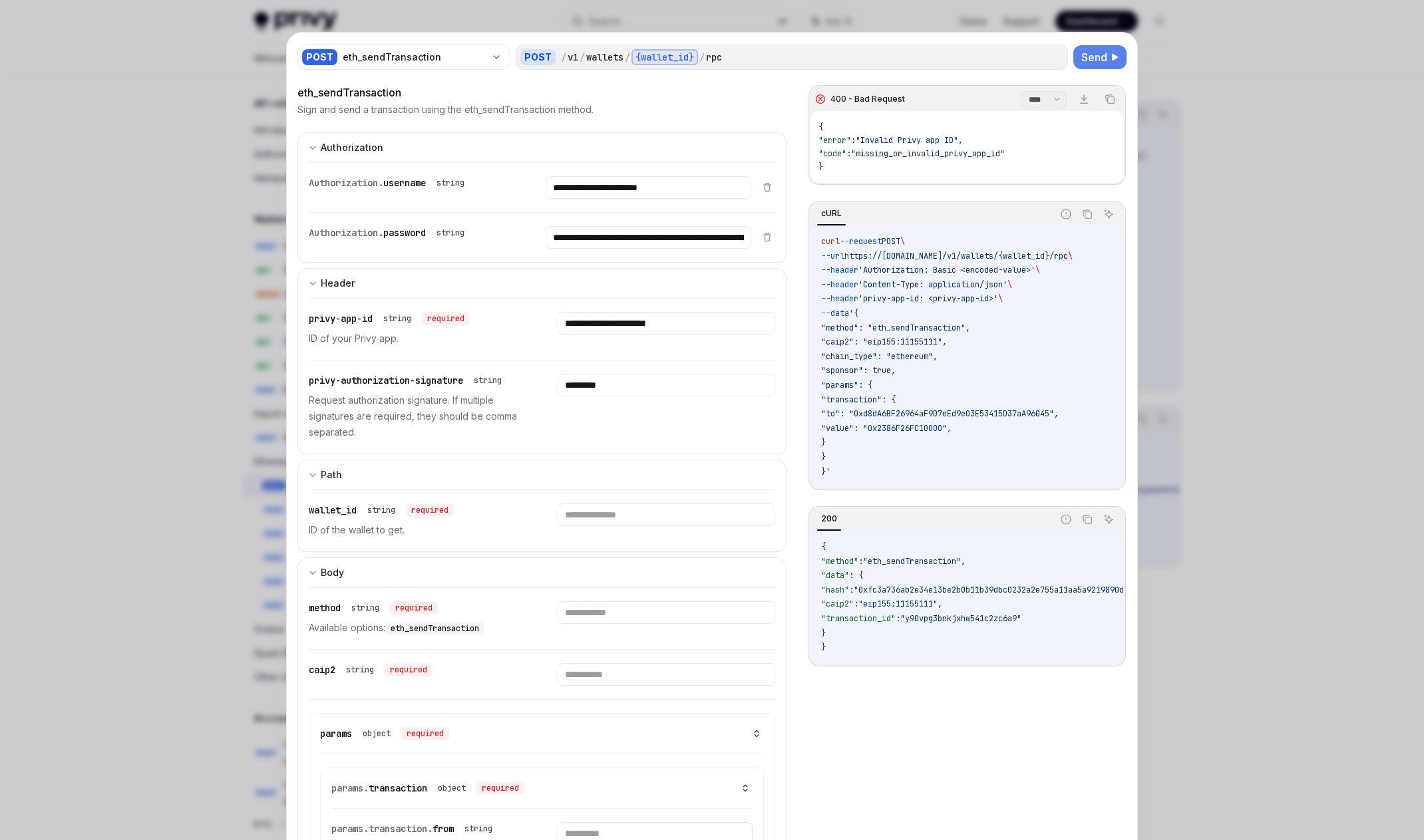
click at [775, 55] on span "Send" at bounding box center [1094, 57] width 26 height 16
drag, startPoint x: 998, startPoint y: 495, endPoint x: 1057, endPoint y: 495, distance: 59.0
click at [775, 490] on div "cURL Report incorrect code Copy Ask AI curl --request POST \ --url https://api.…" at bounding box center [967, 345] width 318 height 290
click at [775, 139] on span ""Invalid Privy app ID"" at bounding box center [907, 140] width 103 height 11
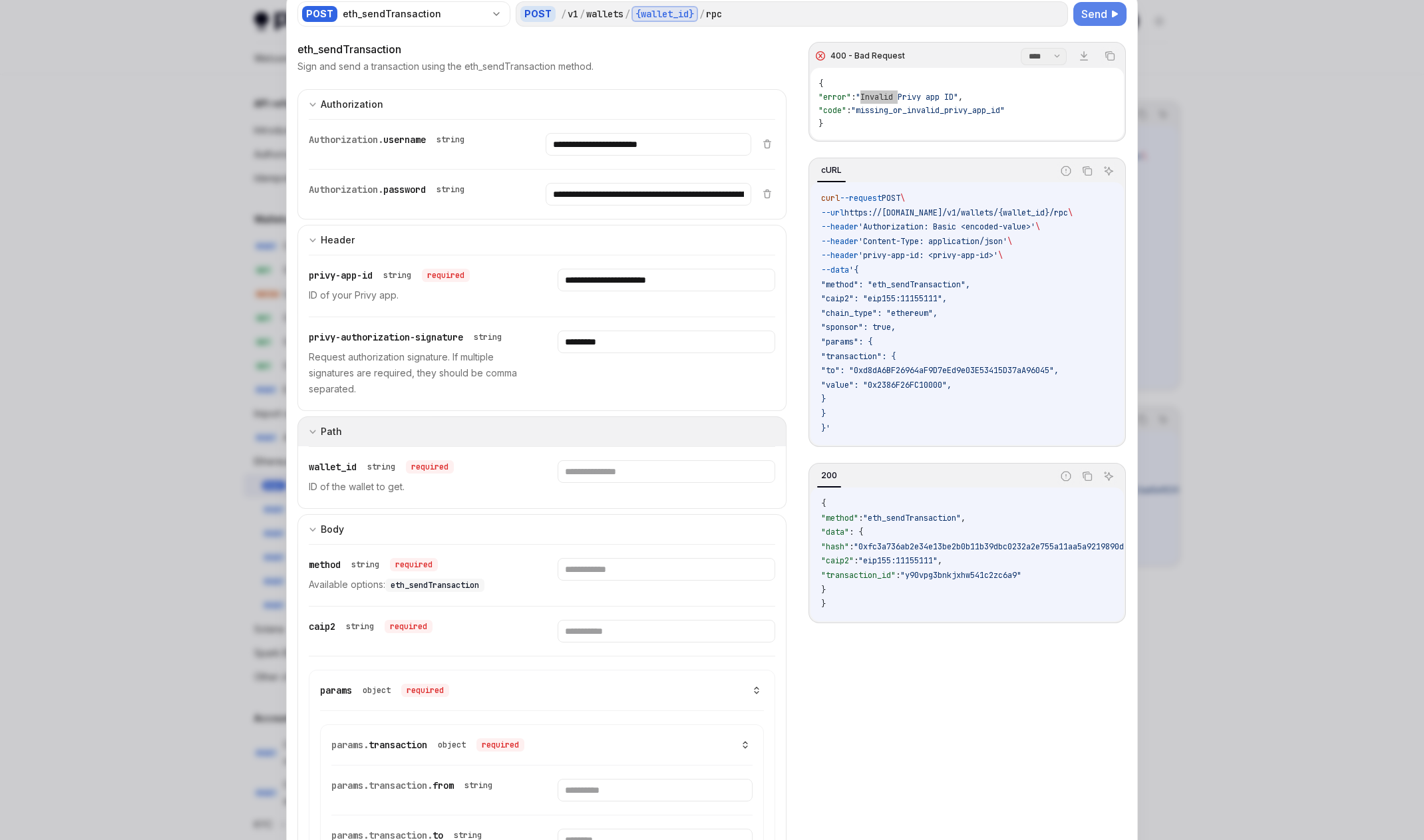
scroll to position [66, 0]
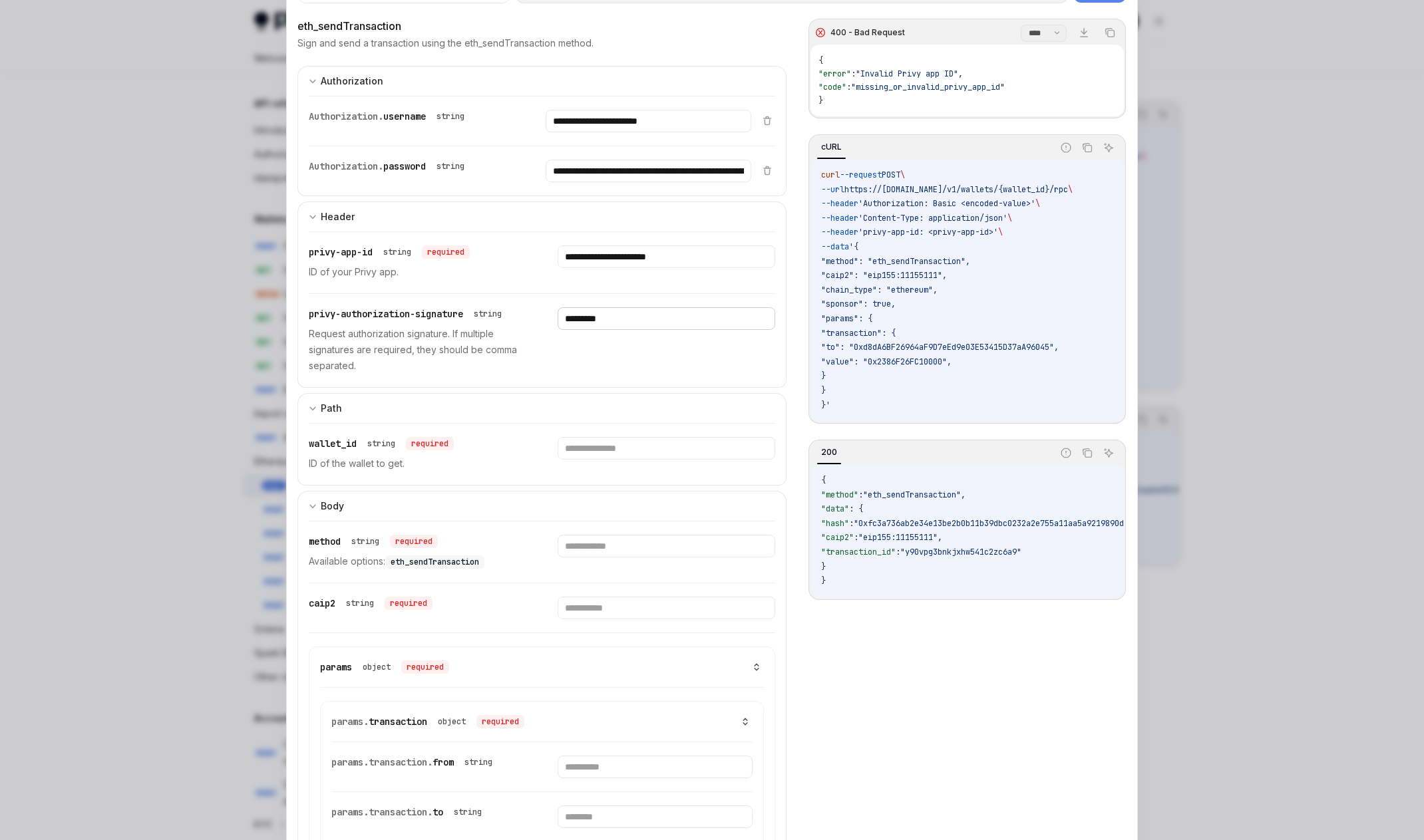
click at [633, 318] on input "*********" at bounding box center [666, 319] width 217 height 23
type input "*"
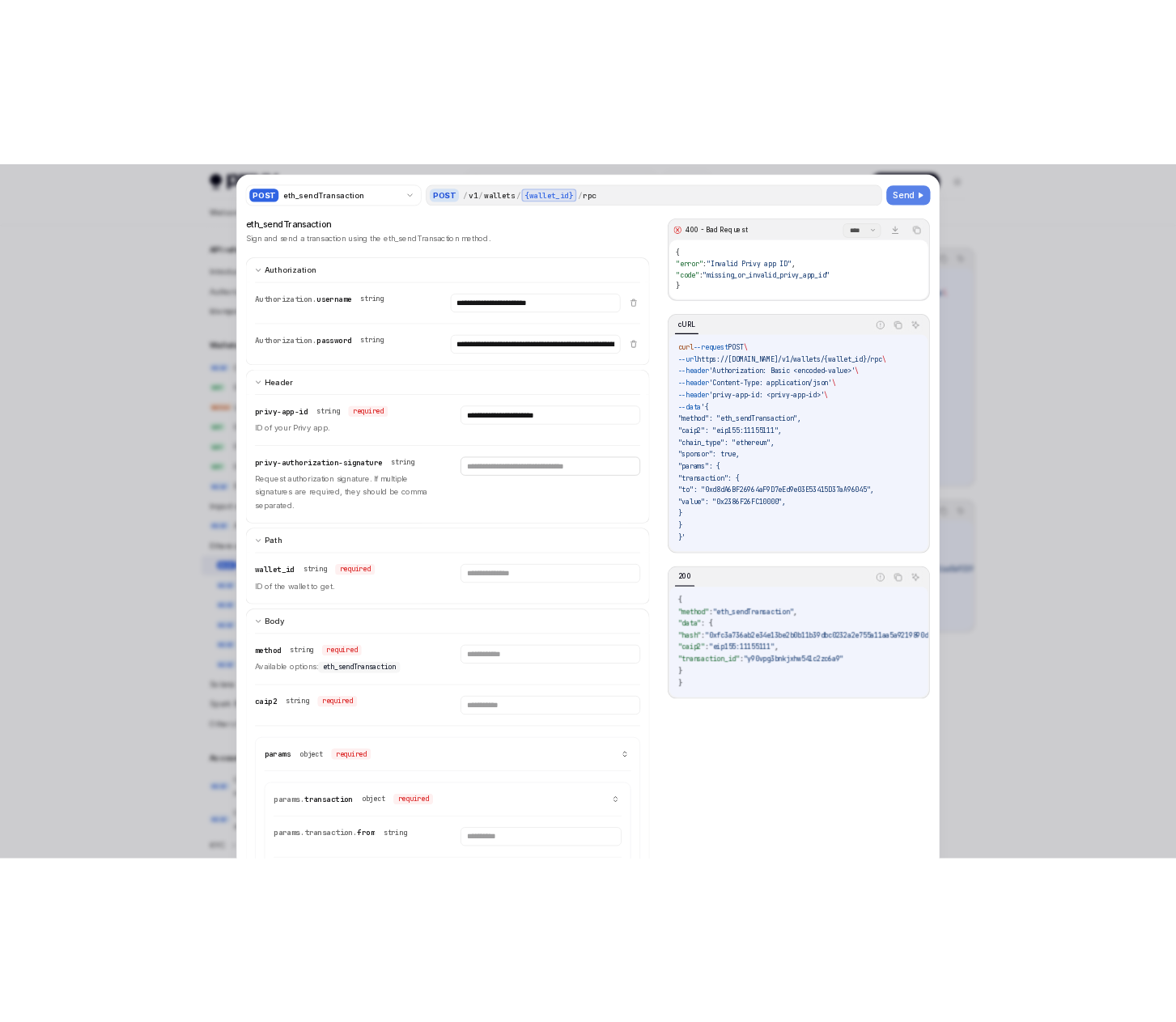
scroll to position [0, 0]
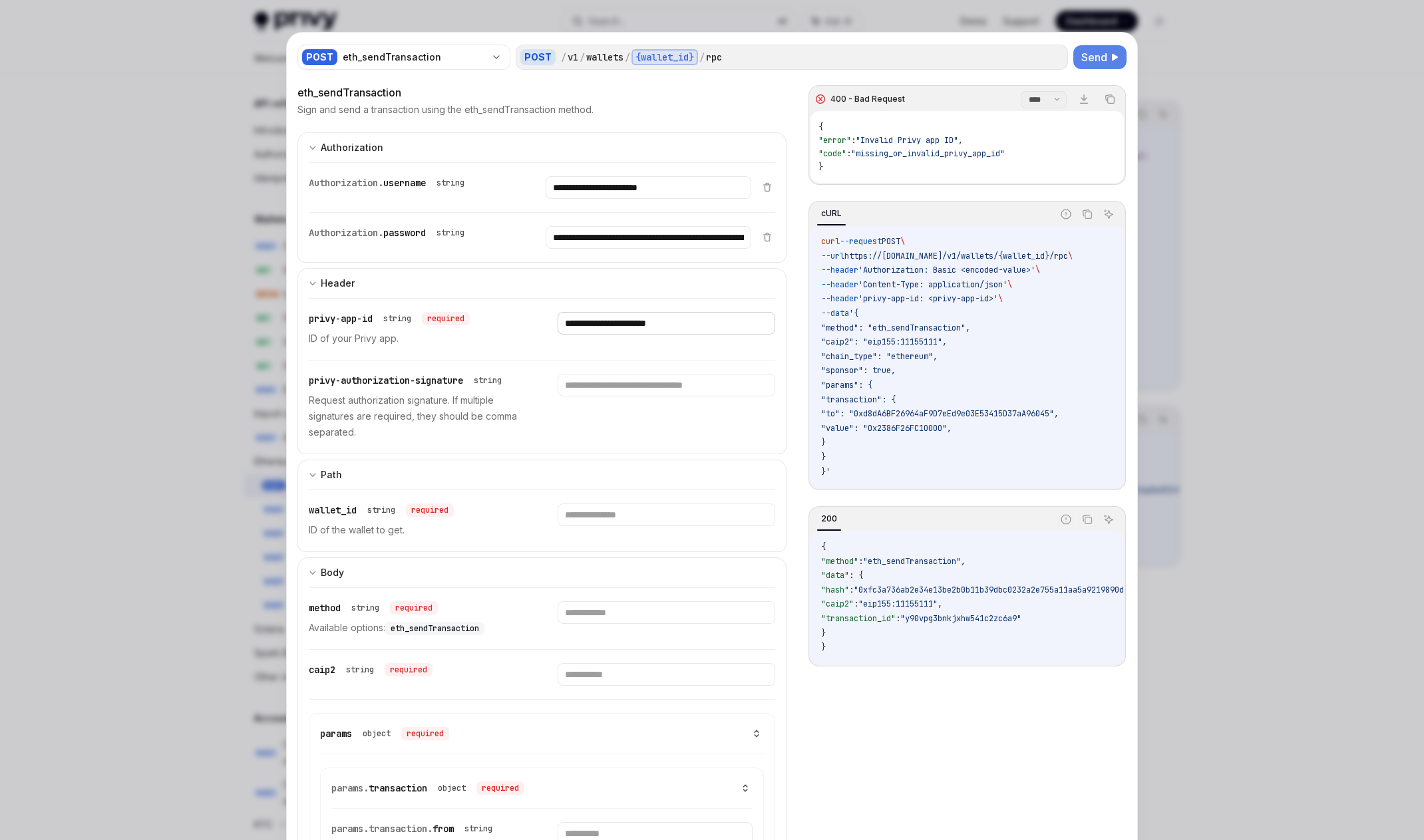
click at [713, 321] on input "**********" at bounding box center [666, 323] width 217 height 23
click at [684, 228] on input "**********" at bounding box center [648, 238] width 205 height 23
click at [694, 185] on input "**********" at bounding box center [648, 188] width 205 height 23
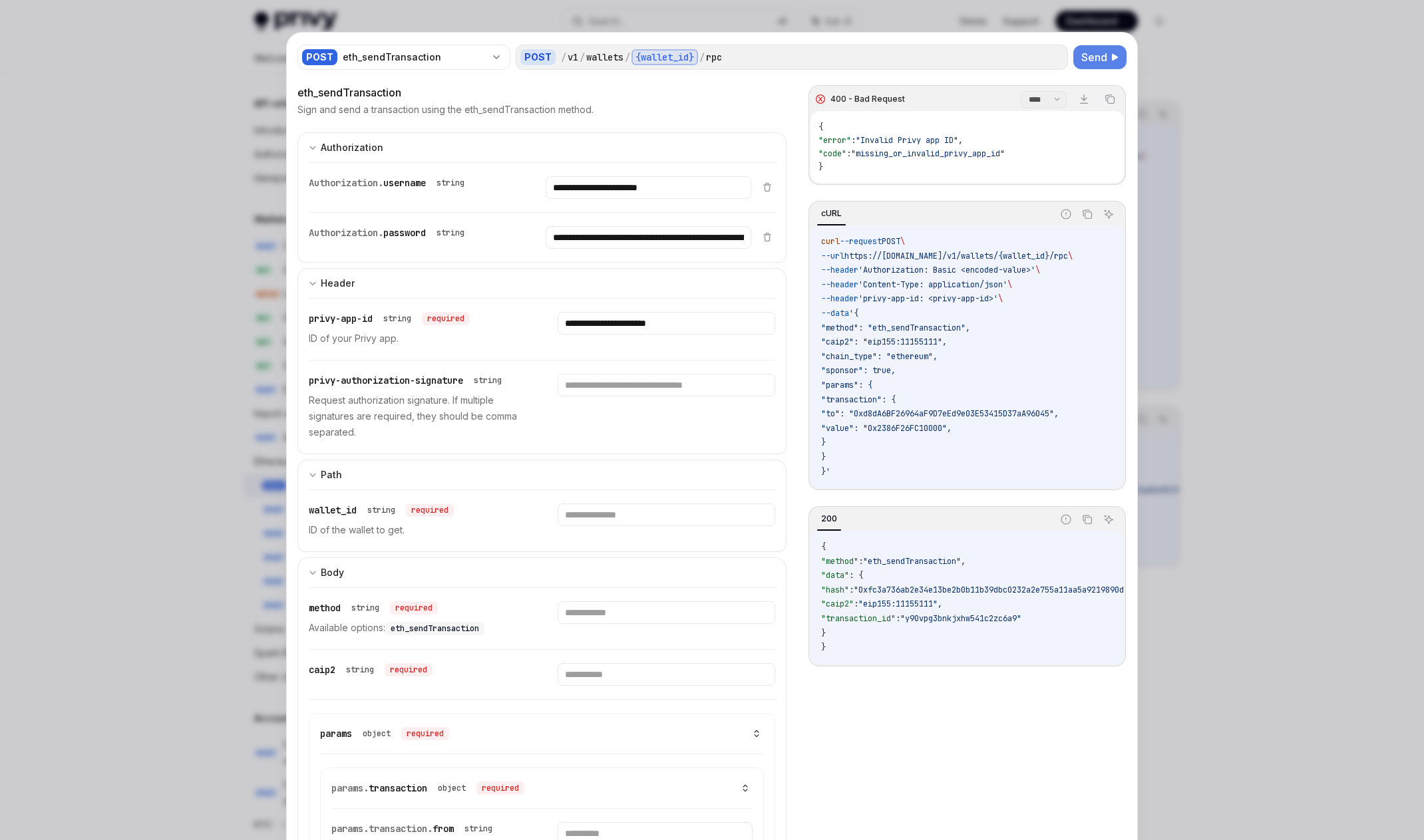
click at [728, 335] on div "**********" at bounding box center [666, 330] width 217 height 35
click at [710, 320] on input "**********" at bounding box center [666, 323] width 217 height 23
paste input "*"
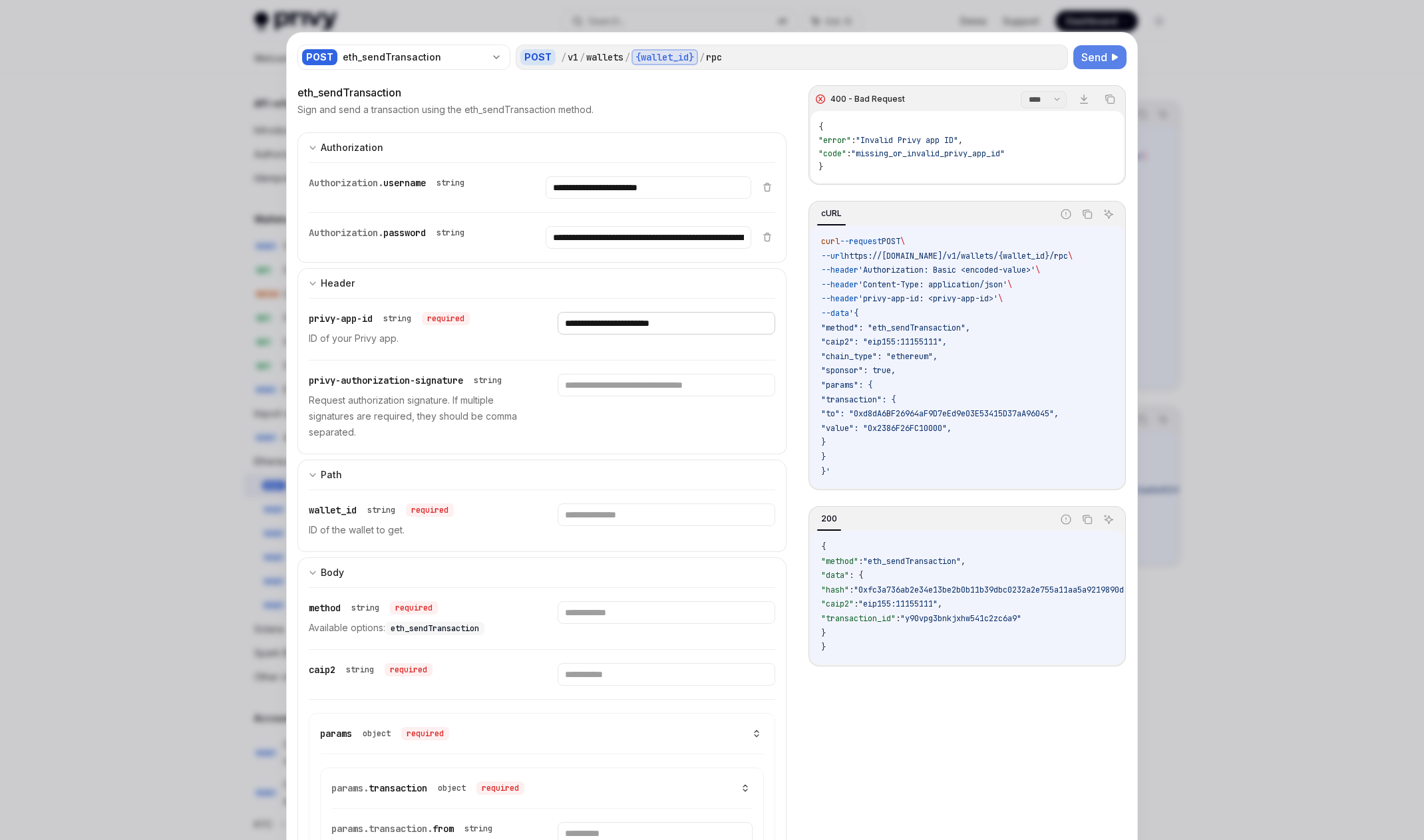
type input "**********"
click at [775, 63] on span "Send" at bounding box center [1094, 57] width 26 height 16
click at [652, 389] on input "text" at bounding box center [666, 385] width 217 height 23
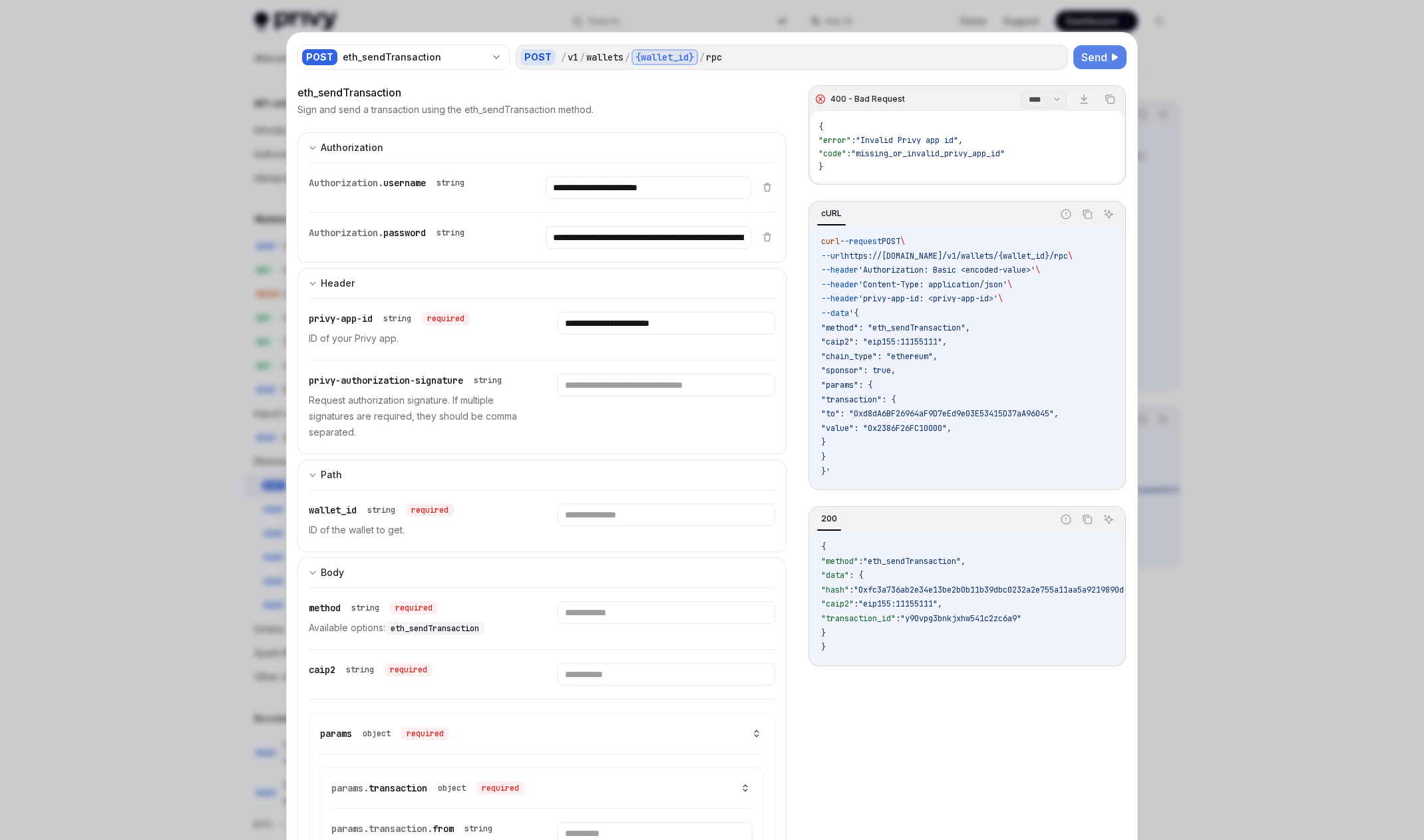
click at [775, 142] on span ""Invalid Privy app id"" at bounding box center [907, 140] width 103 height 11
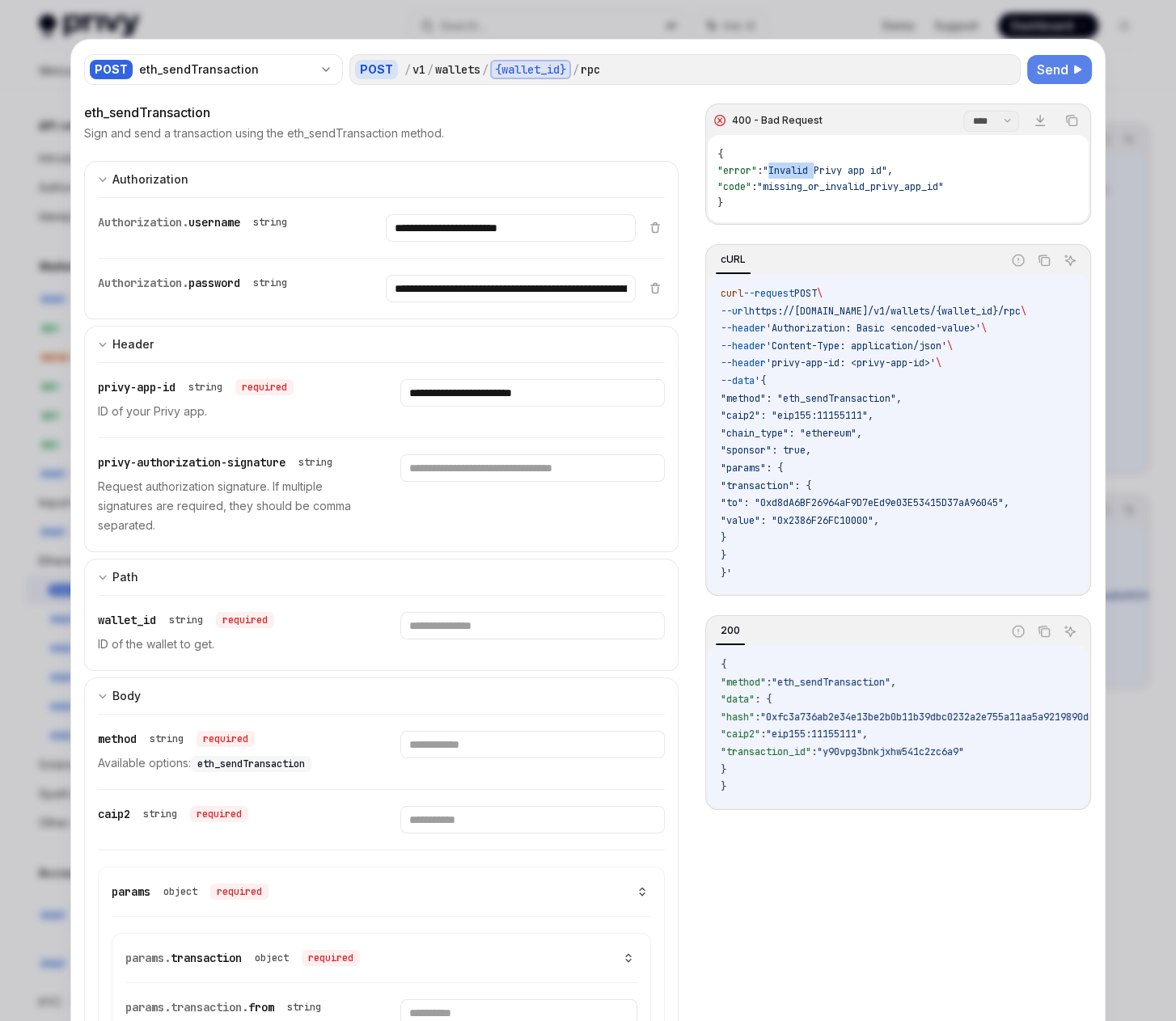
type textarea "*"
click at [394, 443] on div "privy-authorization-signature string Request authorization signature. If multip…" at bounding box center [381, 495] width 566 height 114
click at [561, 408] on div "**********" at bounding box center [533, 401] width 264 height 42
click at [534, 470] on input "text" at bounding box center [533, 468] width 264 height 27
click at [942, 70] on span "Send" at bounding box center [1052, 69] width 31 height 19
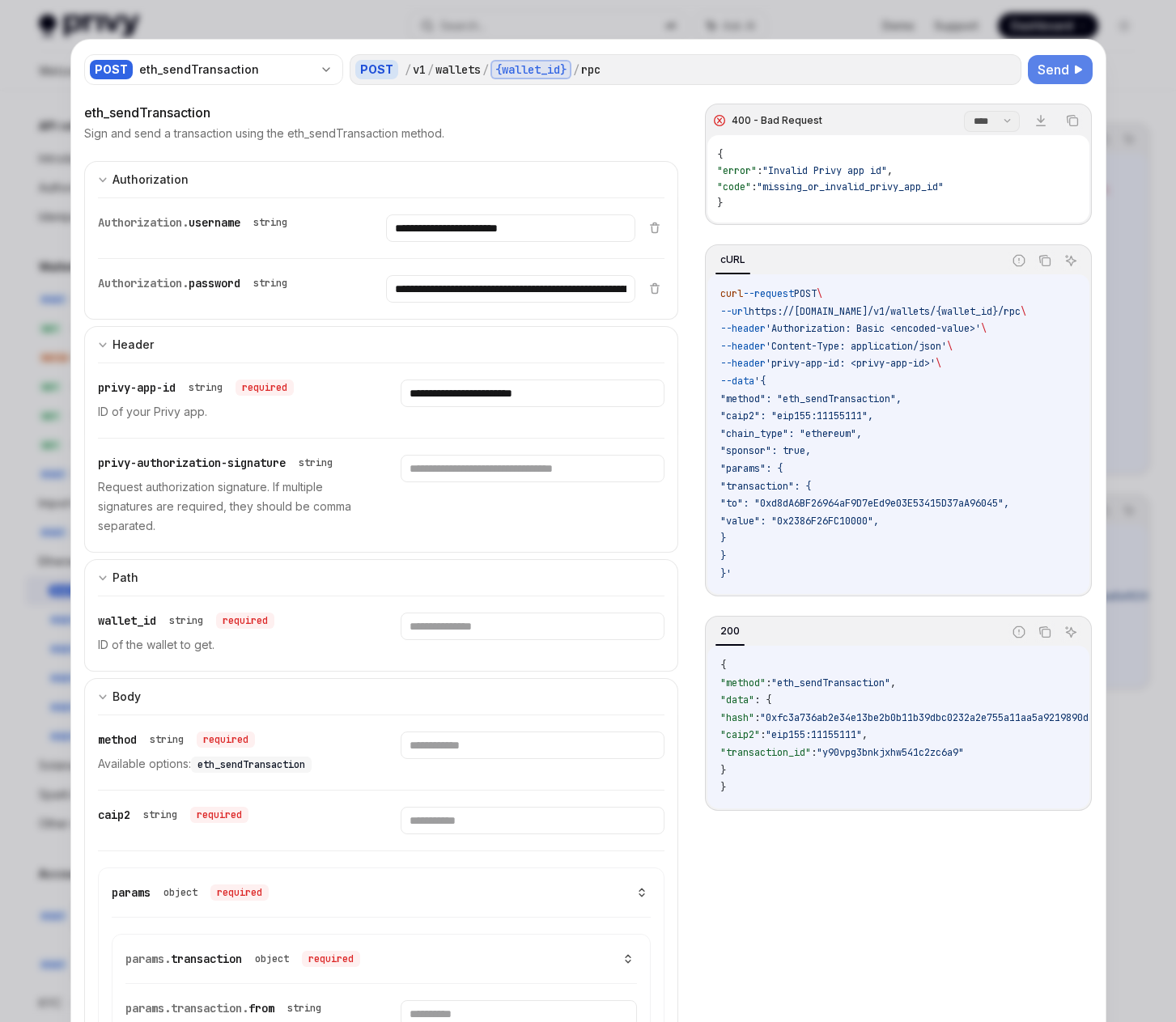
click at [943, 70] on span "Send" at bounding box center [1053, 69] width 31 height 19
click at [762, 164] on span ":" at bounding box center [760, 171] width 6 height 13
click at [791, 178] on div "{ "error" : "Invalid Privy app id" , "code" : "missing_or_invalid_privy_app_id"…" at bounding box center [897, 178] width 381 height 87
drag, startPoint x: 738, startPoint y: 197, endPoint x: 700, endPoint y: 154, distance: 57.4
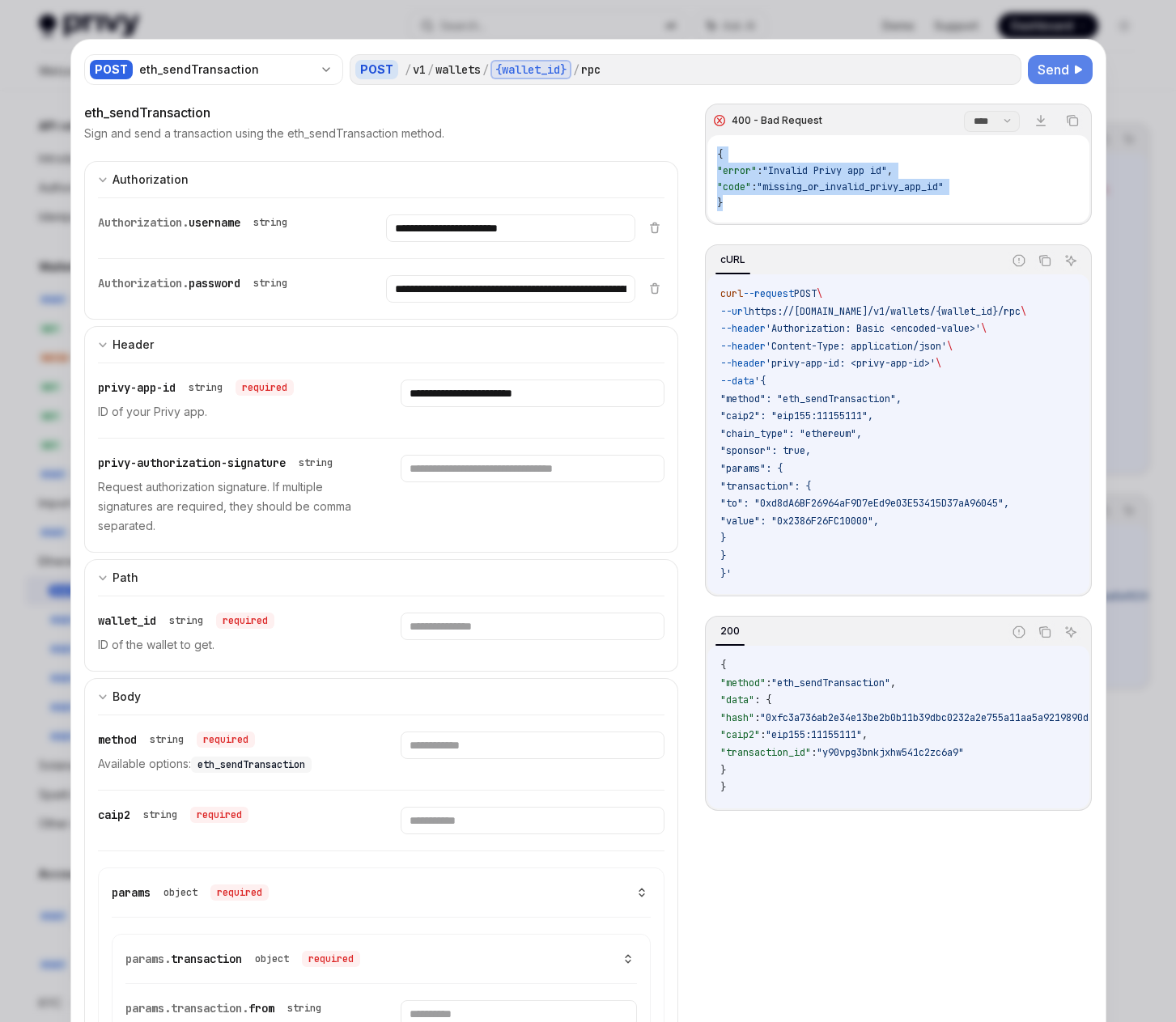
click at [704, 154] on div "400 - Bad Request **** ******* Download Copy { "error" : "Invalid Privy app id"…" at bounding box center [897, 164] width 386 height 121
copy span "{ "error" : "Invalid Privy app id" , "code" : "missing_or_invalid_privy_app_id"…"
click at [935, 51] on div "**********" at bounding box center [588, 1005] width 1034 height 1932
click at [943, 64] on span "Send" at bounding box center [1053, 69] width 31 height 19
click at [473, 639] on input "text" at bounding box center [533, 627] width 264 height 28
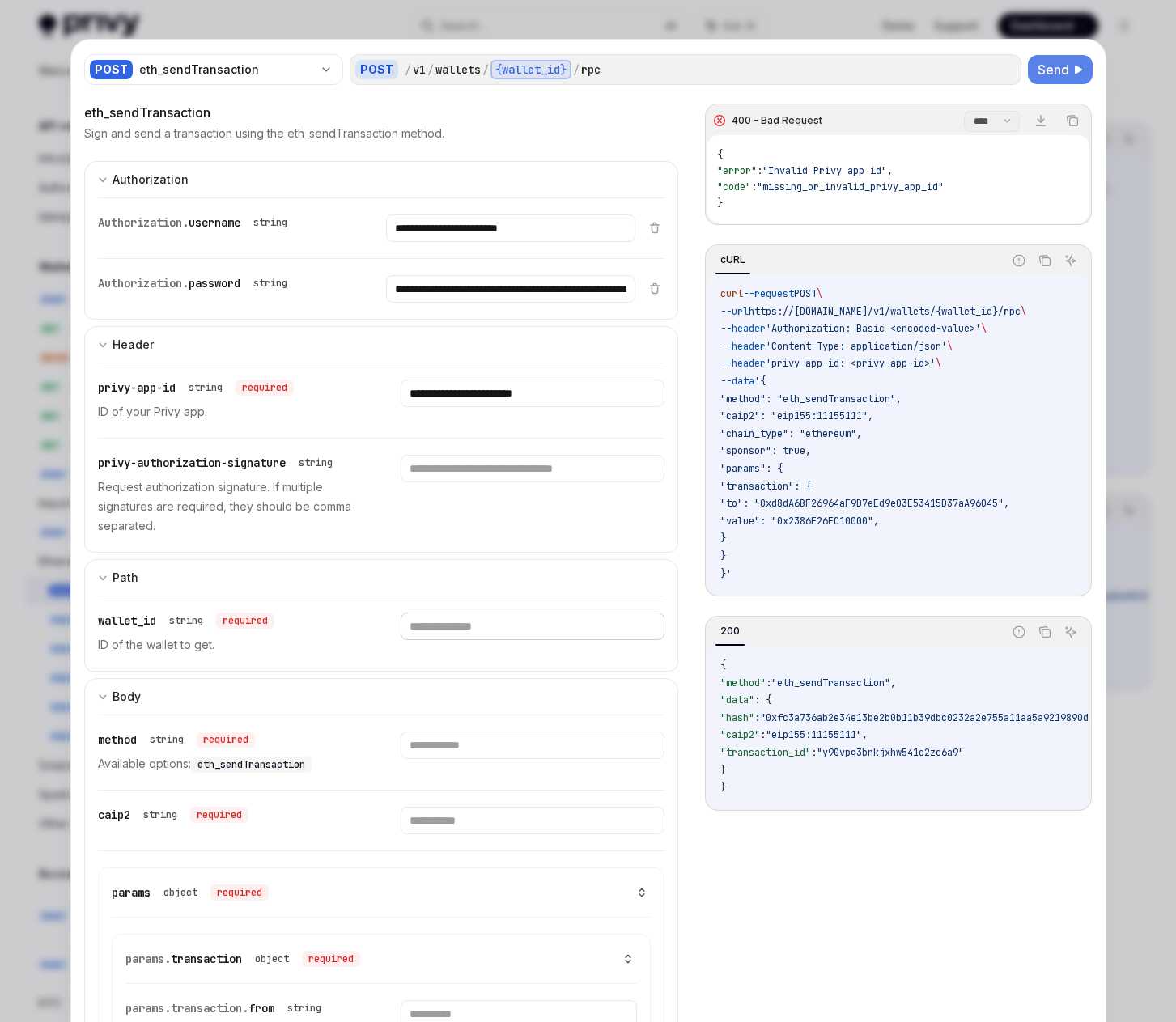
click at [472, 626] on input "text" at bounding box center [533, 627] width 264 height 28
paste input "**********"
type input "**********"
click at [943, 73] on span "Send" at bounding box center [1053, 69] width 31 height 19
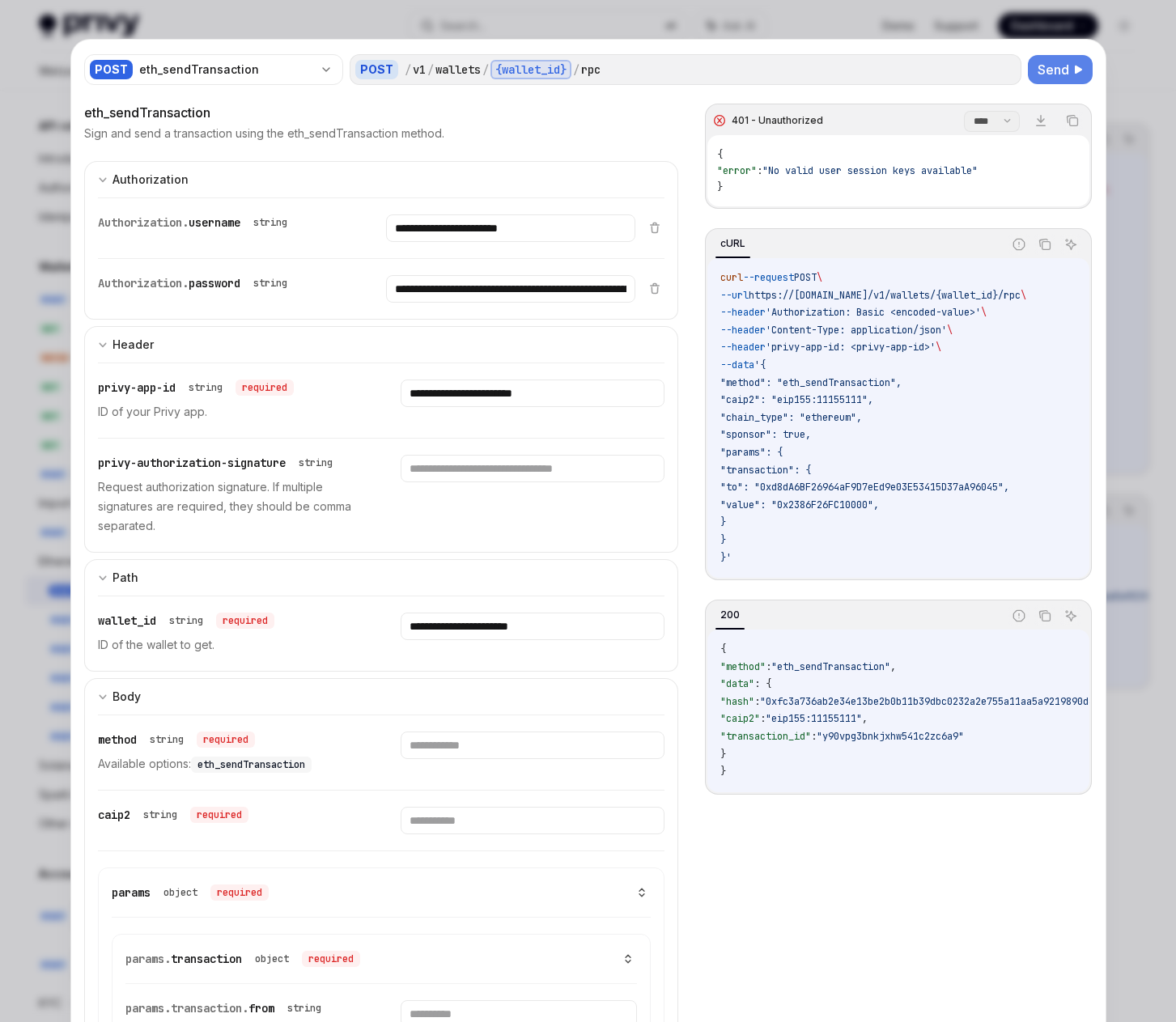
click at [891, 167] on span ""No valid user session keys available"" at bounding box center [870, 171] width 216 height 13
click at [915, 179] on div "{ "error" : "No valid user session keys available" }" at bounding box center [897, 171] width 381 height 72
drag, startPoint x: 1004, startPoint y: 166, endPoint x: 717, endPoint y: 175, distance: 287.1
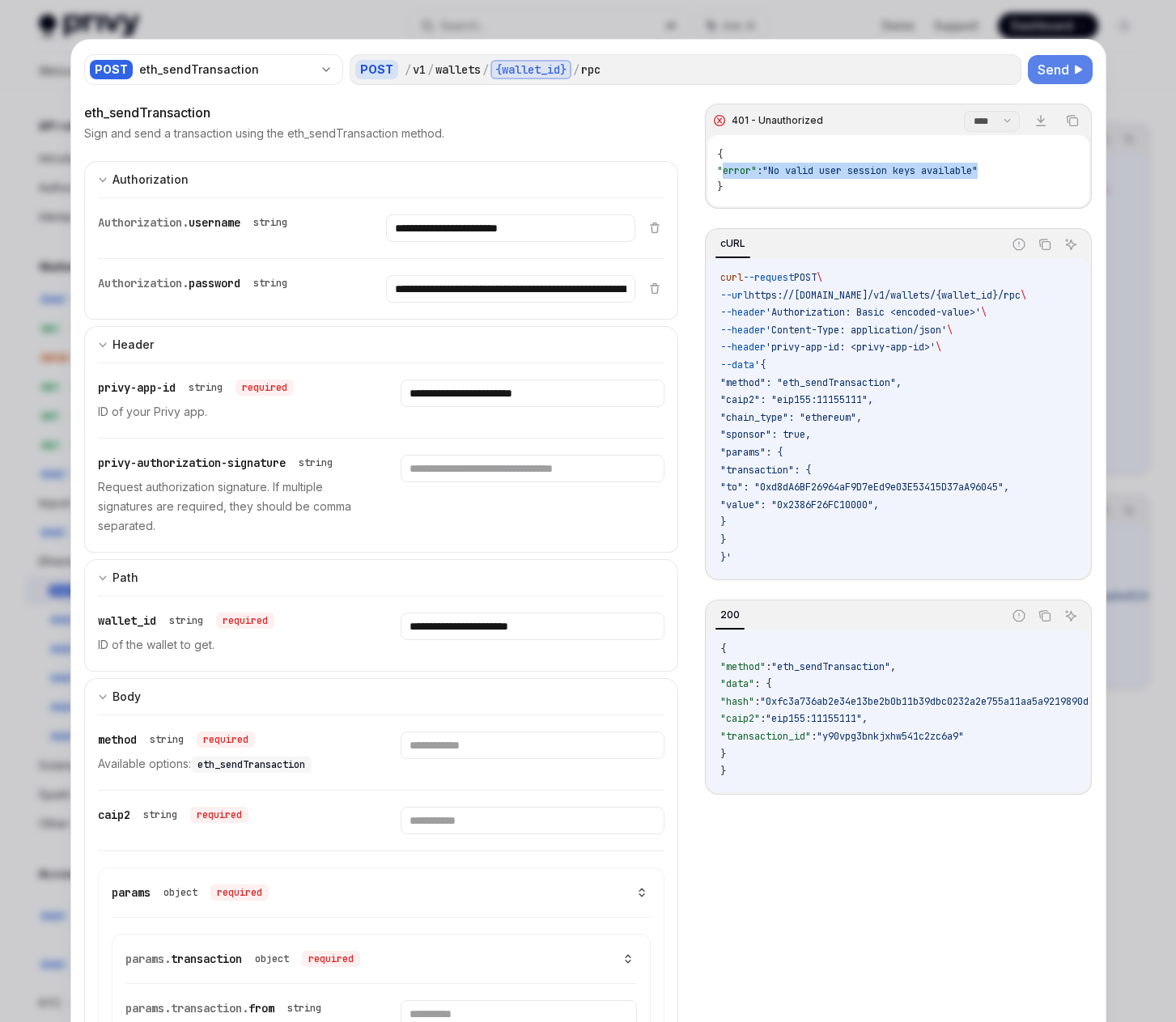
click at [717, 175] on div "{ "error" : "No valid user session keys available" }" at bounding box center [897, 171] width 381 height 72
copy span ""error" : "No valid user session keys available""
drag, startPoint x: 285, startPoint y: 462, endPoint x: 90, endPoint y: 457, distance: 195.1
click at [90, 457] on div "**********" at bounding box center [382, 457] width 594 height 190
copy span "privy-authorization-signature"
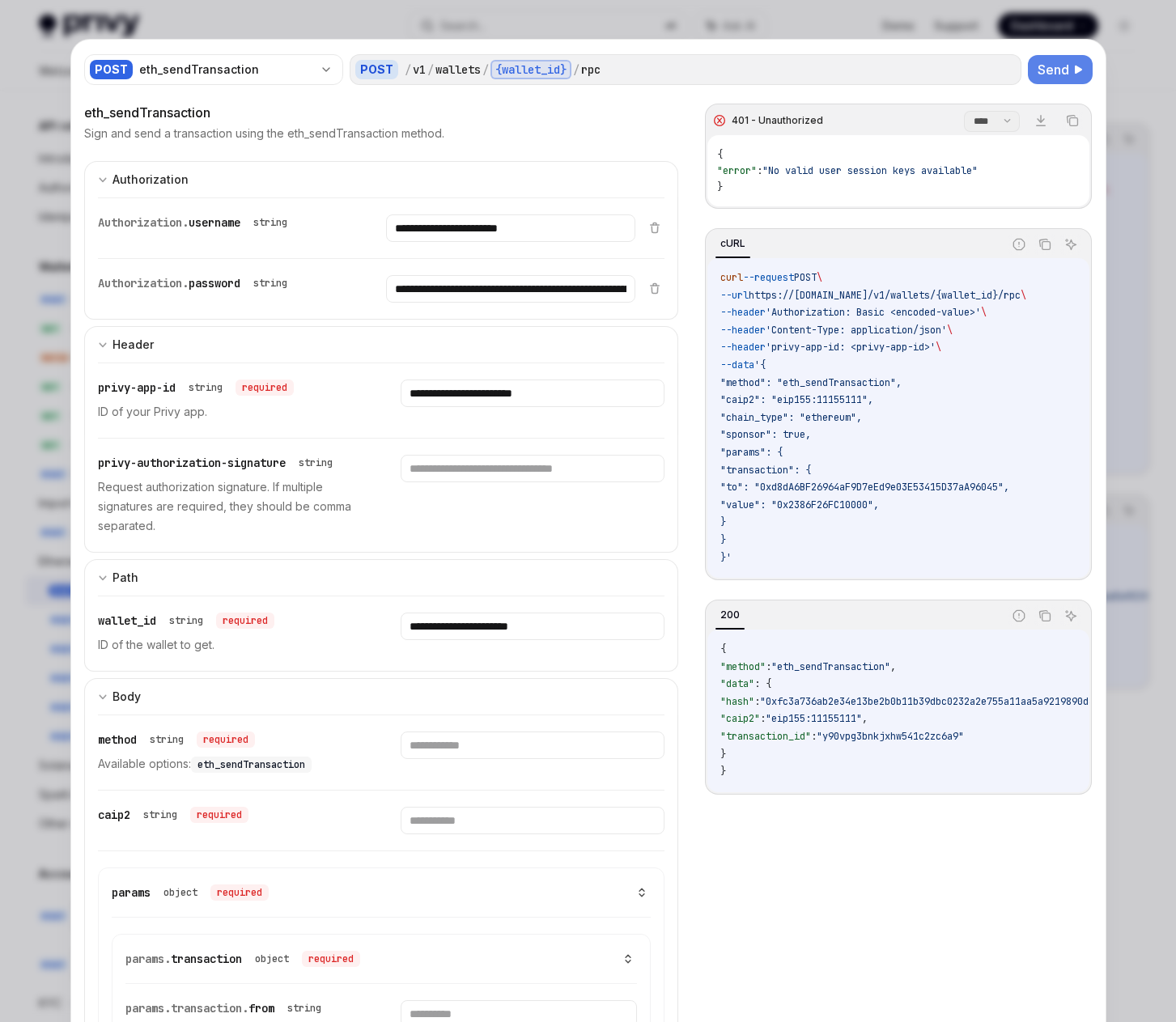
click at [849, 384] on span ""method": "eth_sendTransaction"," at bounding box center [811, 383] width 182 height 13
copy span "eth_sendTransaction"
click at [467, 747] on input "text" at bounding box center [533, 745] width 264 height 28
paste input "**********"
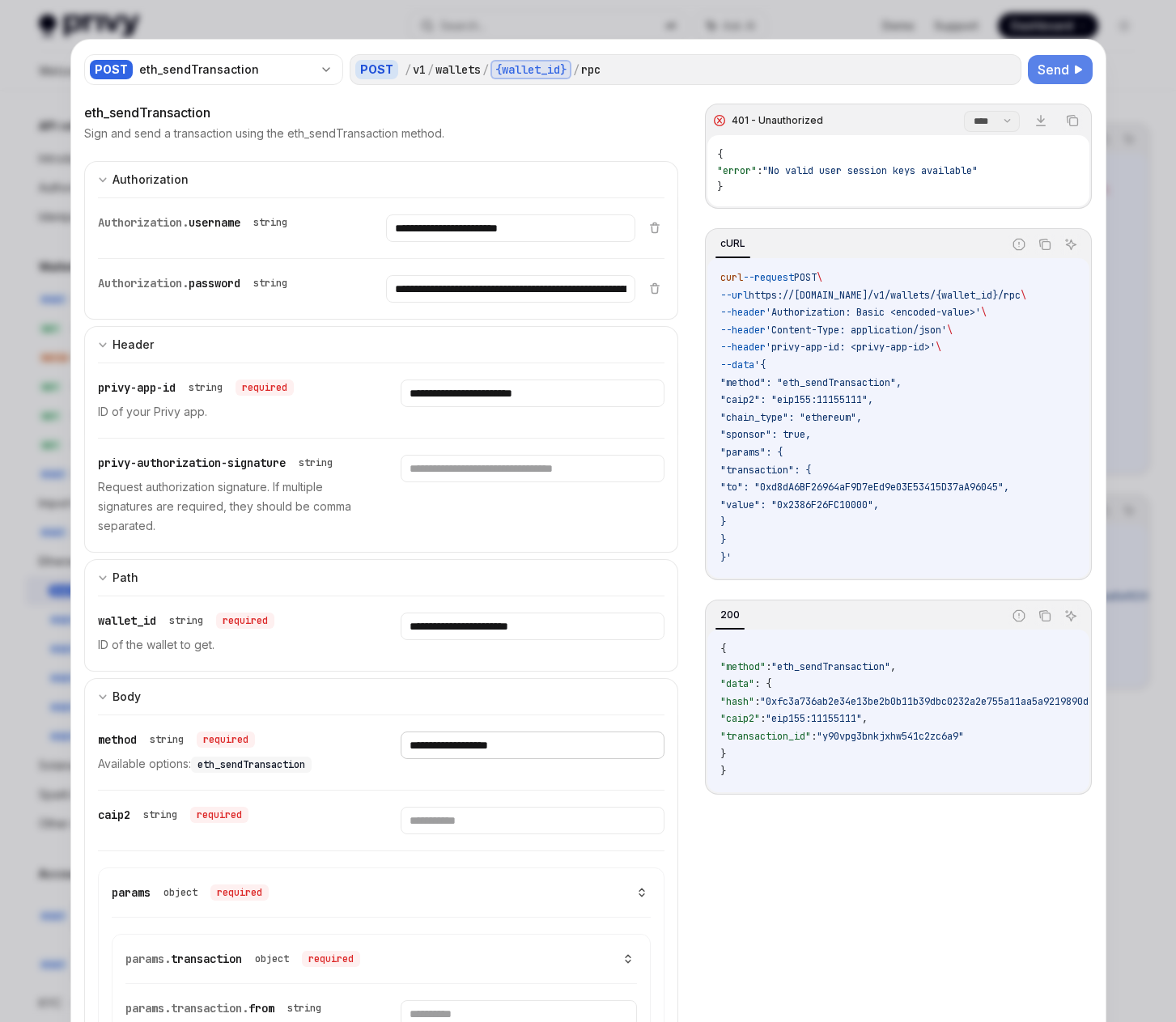
type input "**********"
click at [777, 402] on span ""caip2": "eip155:11155111"," at bounding box center [796, 400] width 153 height 13
drag, startPoint x: 782, startPoint y: 400, endPoint x: 868, endPoint y: 400, distance: 86.0
click at [868, 400] on span ""caip2": "eip155:11155111"," at bounding box center [796, 400] width 153 height 13
copy span "eip155:11155111"
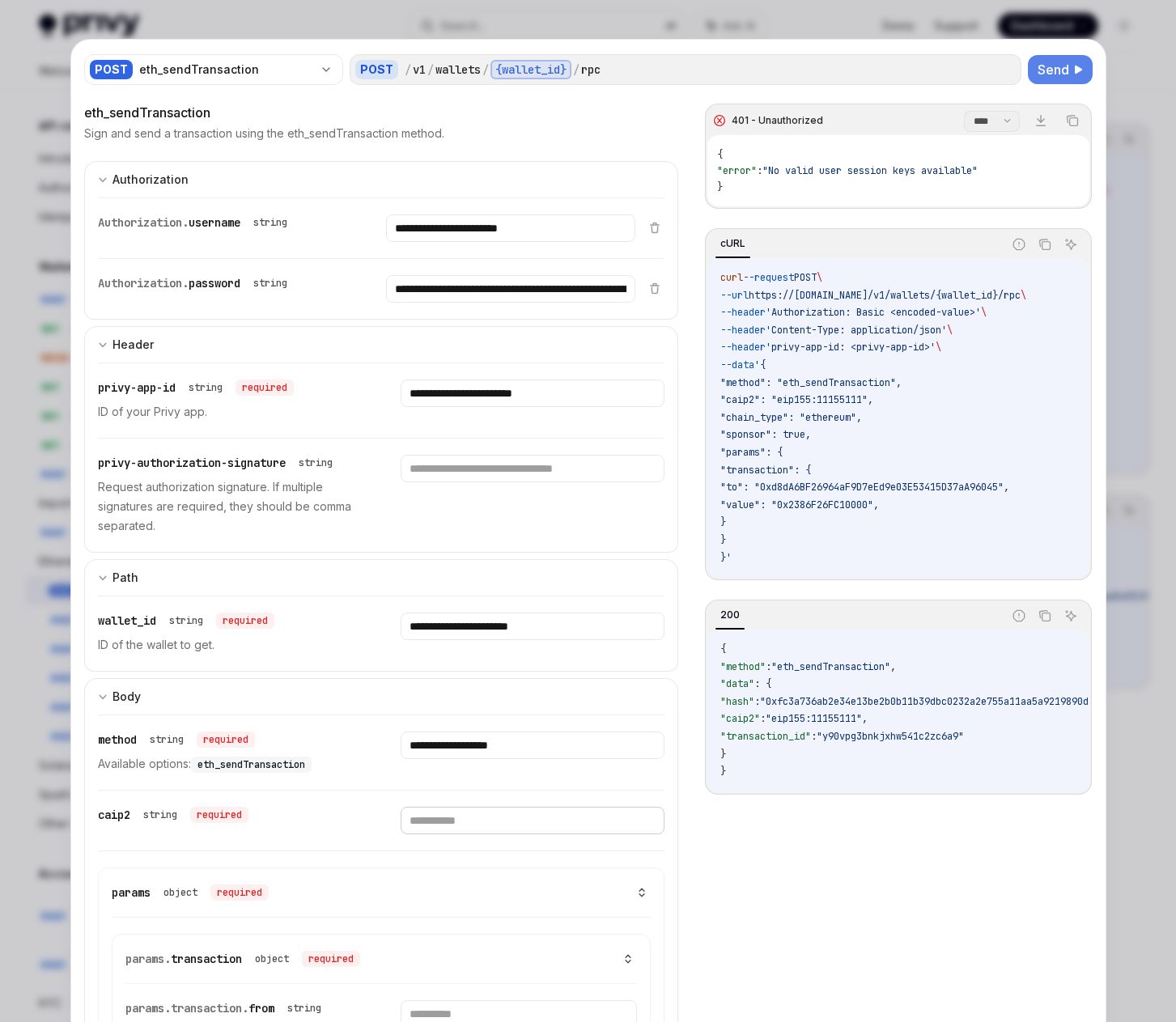
click at [435, 824] on input "text" at bounding box center [533, 821] width 264 height 28
paste input "**********"
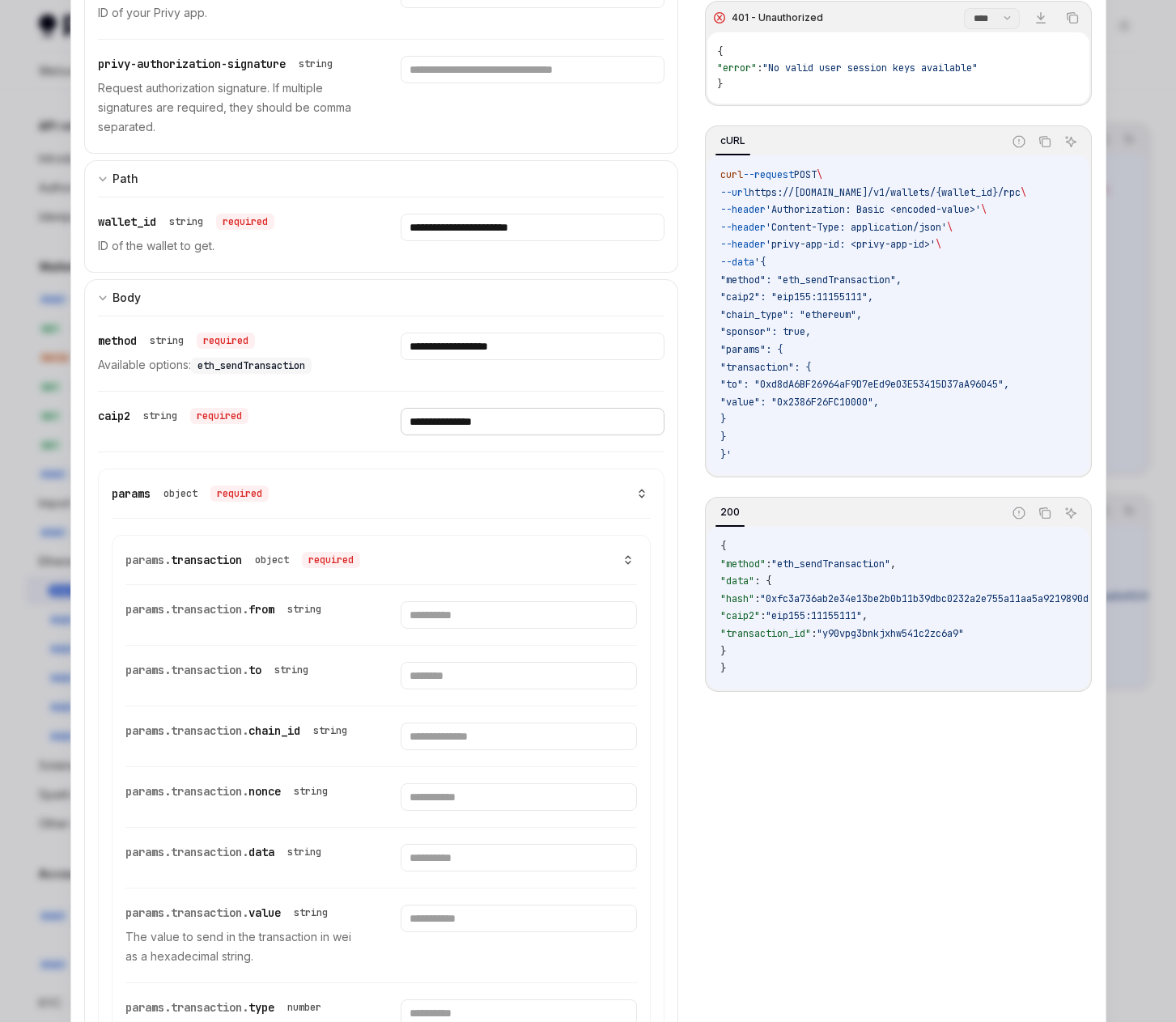
scroll to position [405, 0]
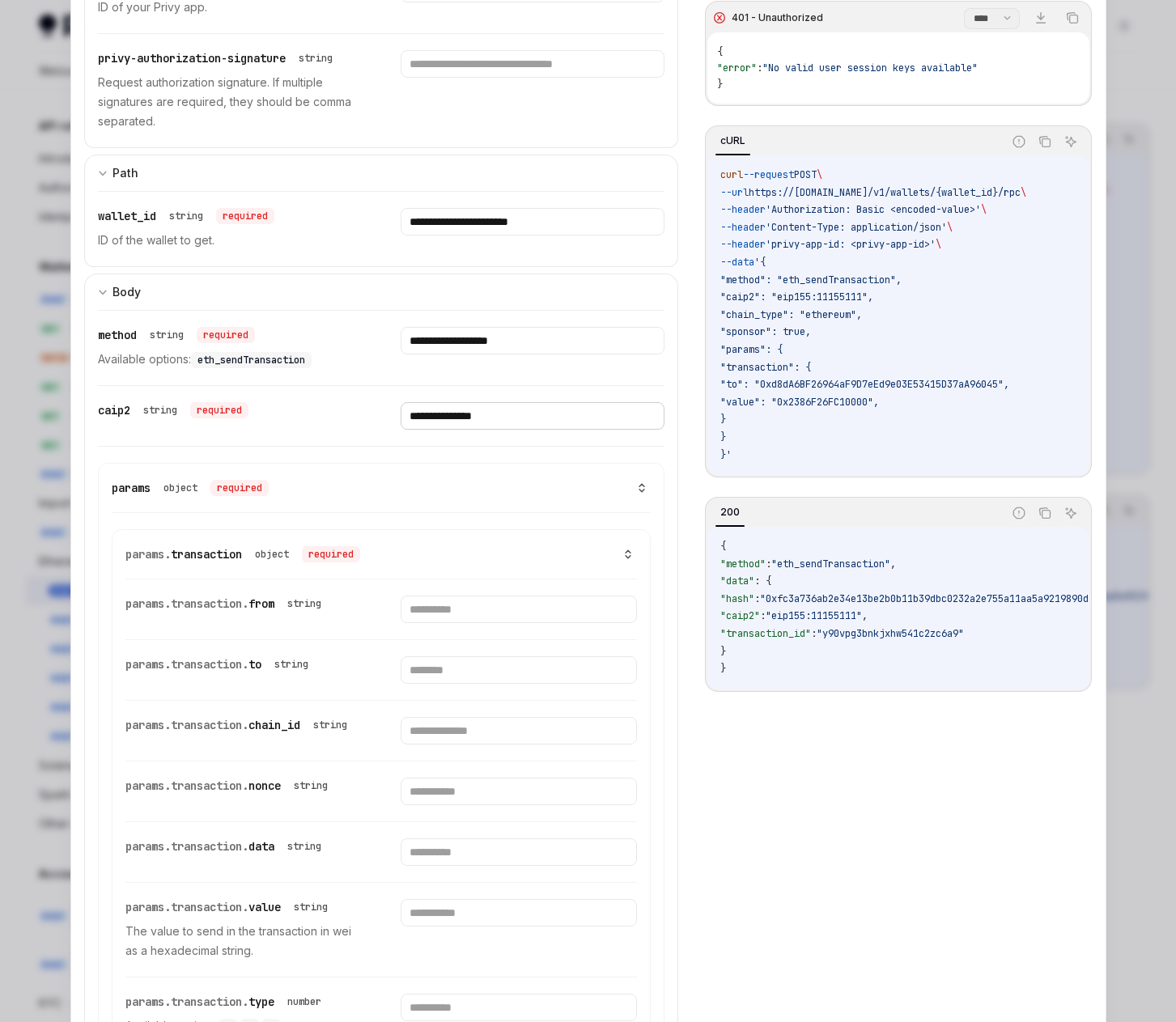
type input "**********"
click at [449, 610] on input "text" at bounding box center [519, 609] width 237 height 28
click at [413, 649] on div "params.transaction. to string" at bounding box center [382, 670] width 512 height 60
click at [426, 664] on input "text" at bounding box center [519, 670] width 237 height 28
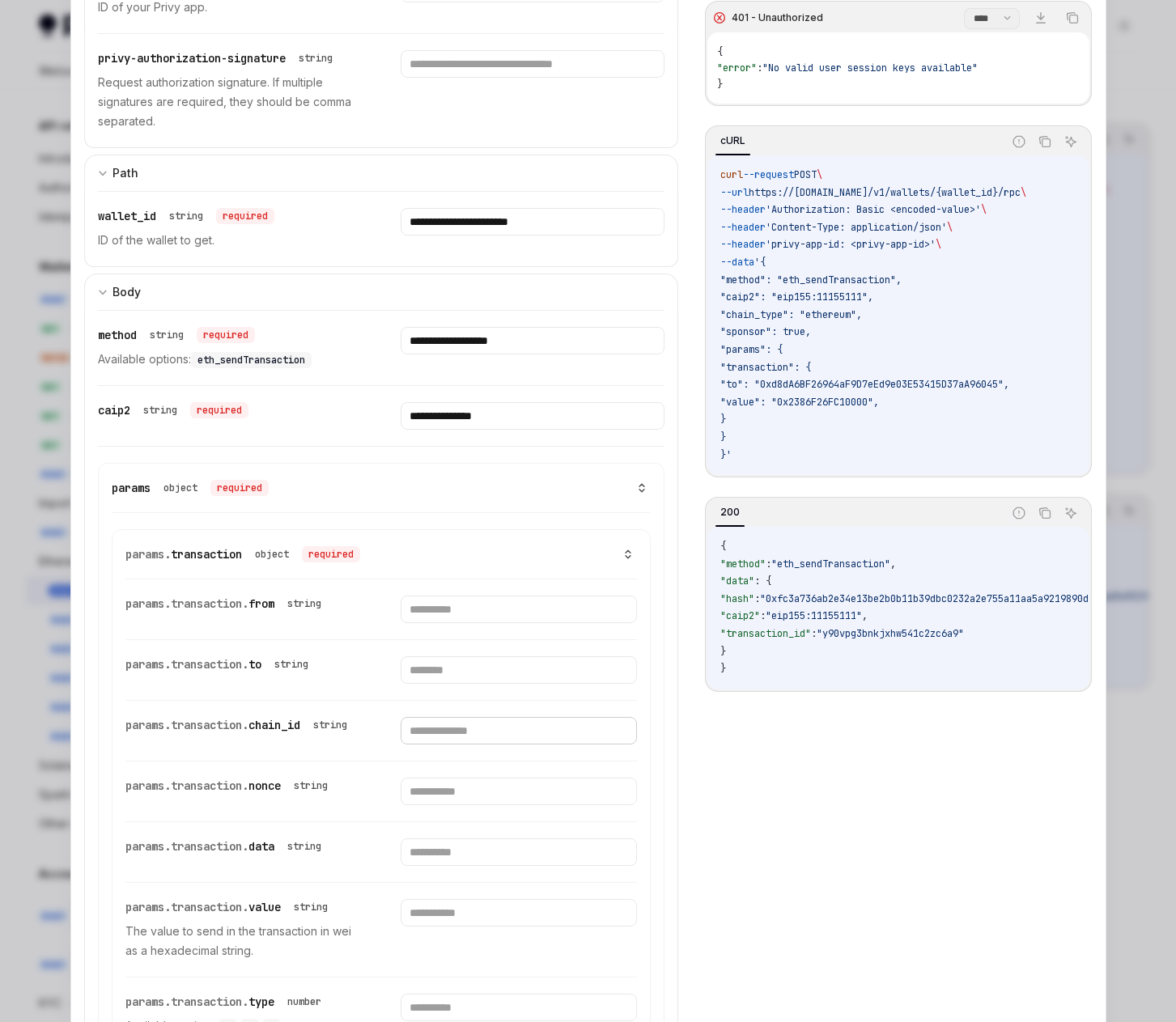
click at [461, 730] on input "text" at bounding box center [519, 731] width 237 height 28
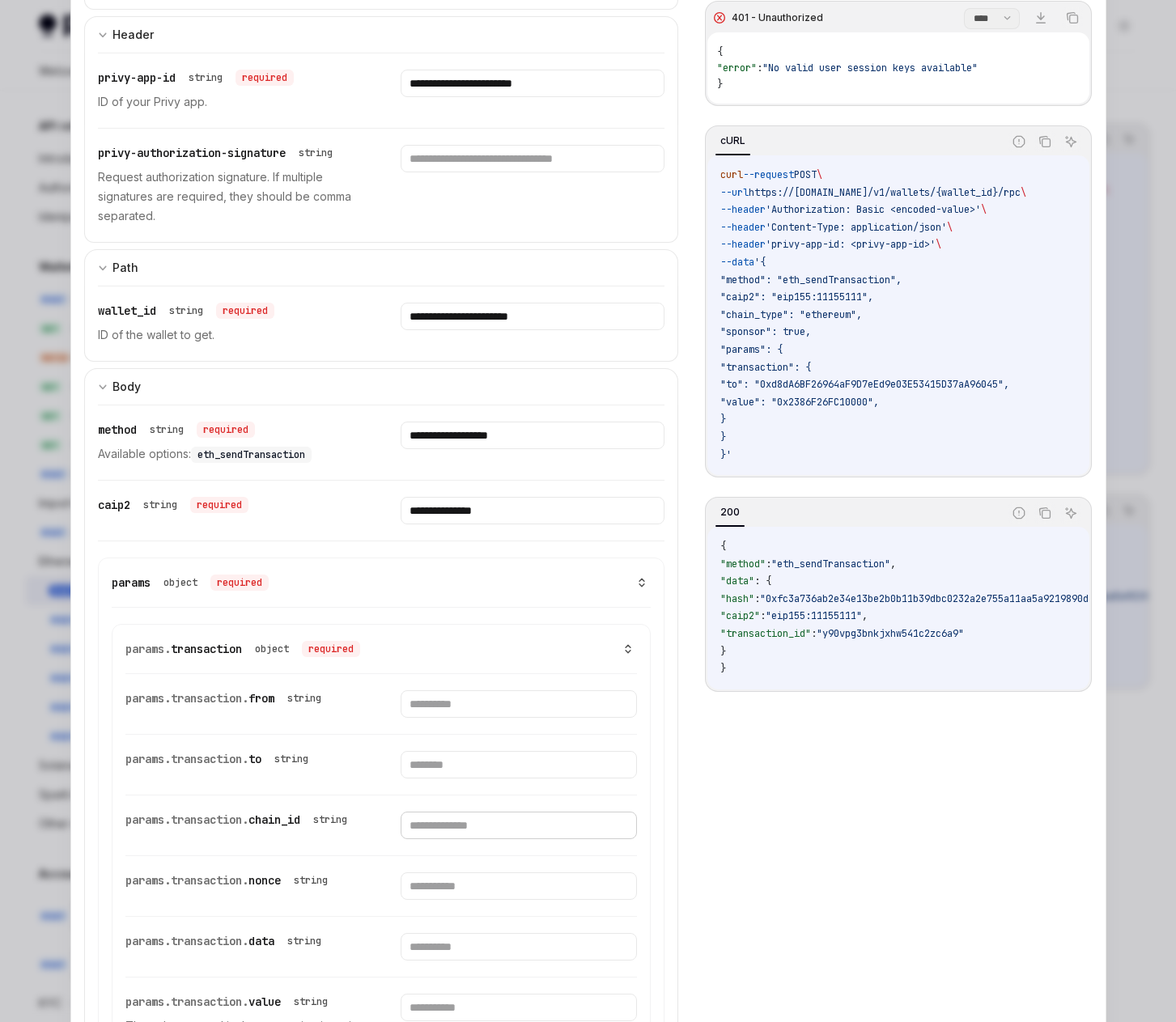
scroll to position [0, 0]
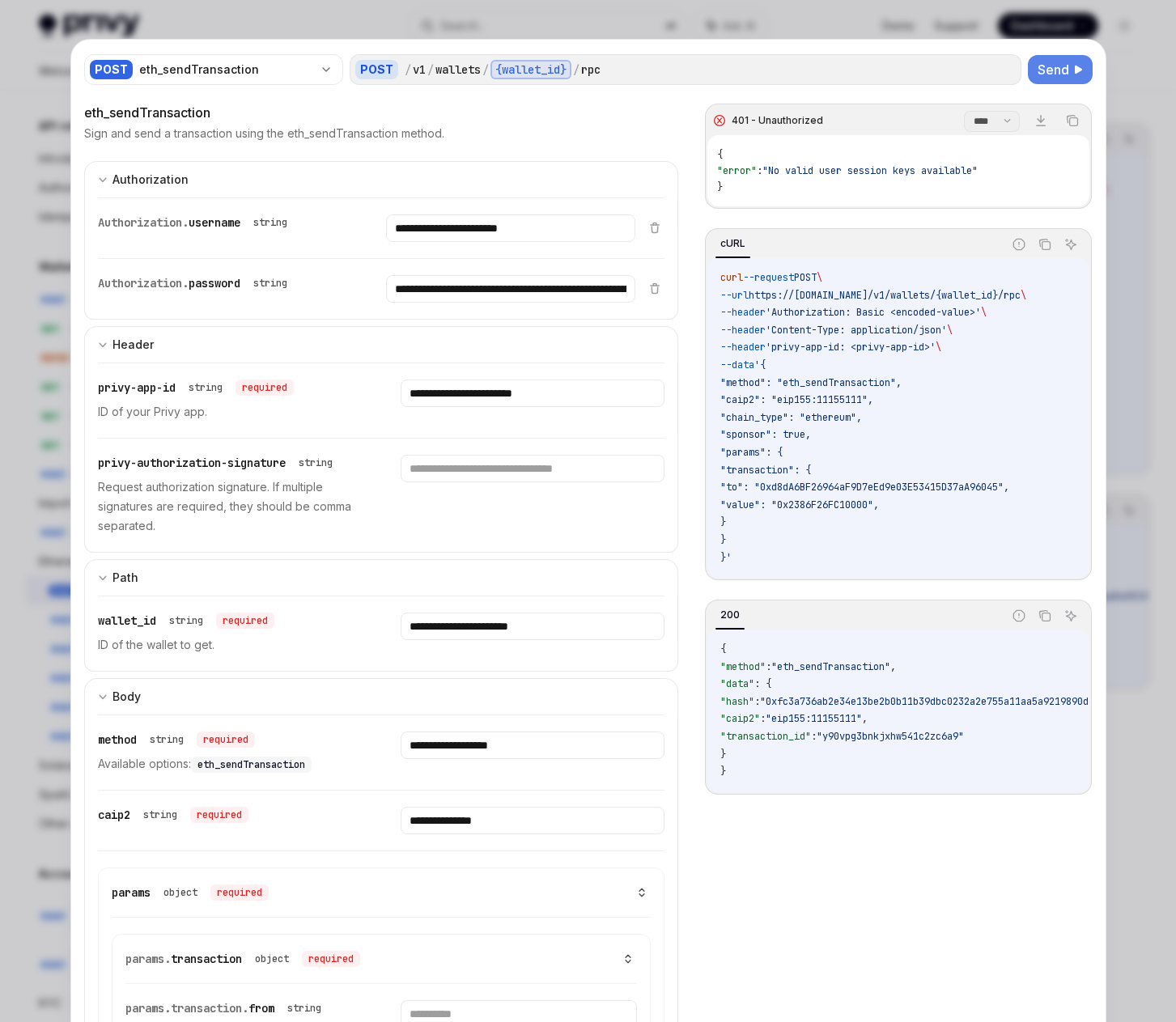
click at [943, 69] on span "Send" at bounding box center [1053, 69] width 31 height 19
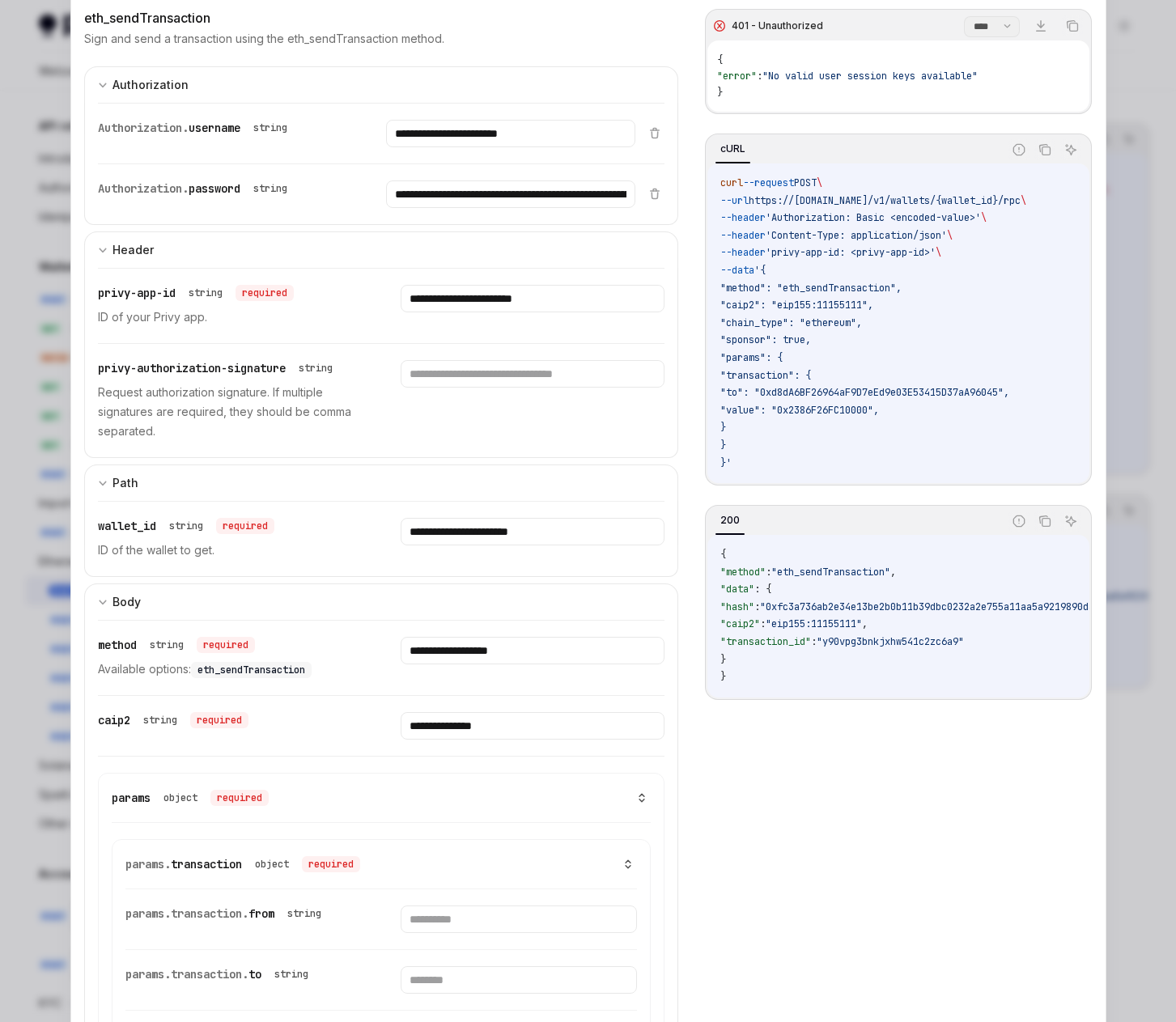
scroll to position [243, 0]
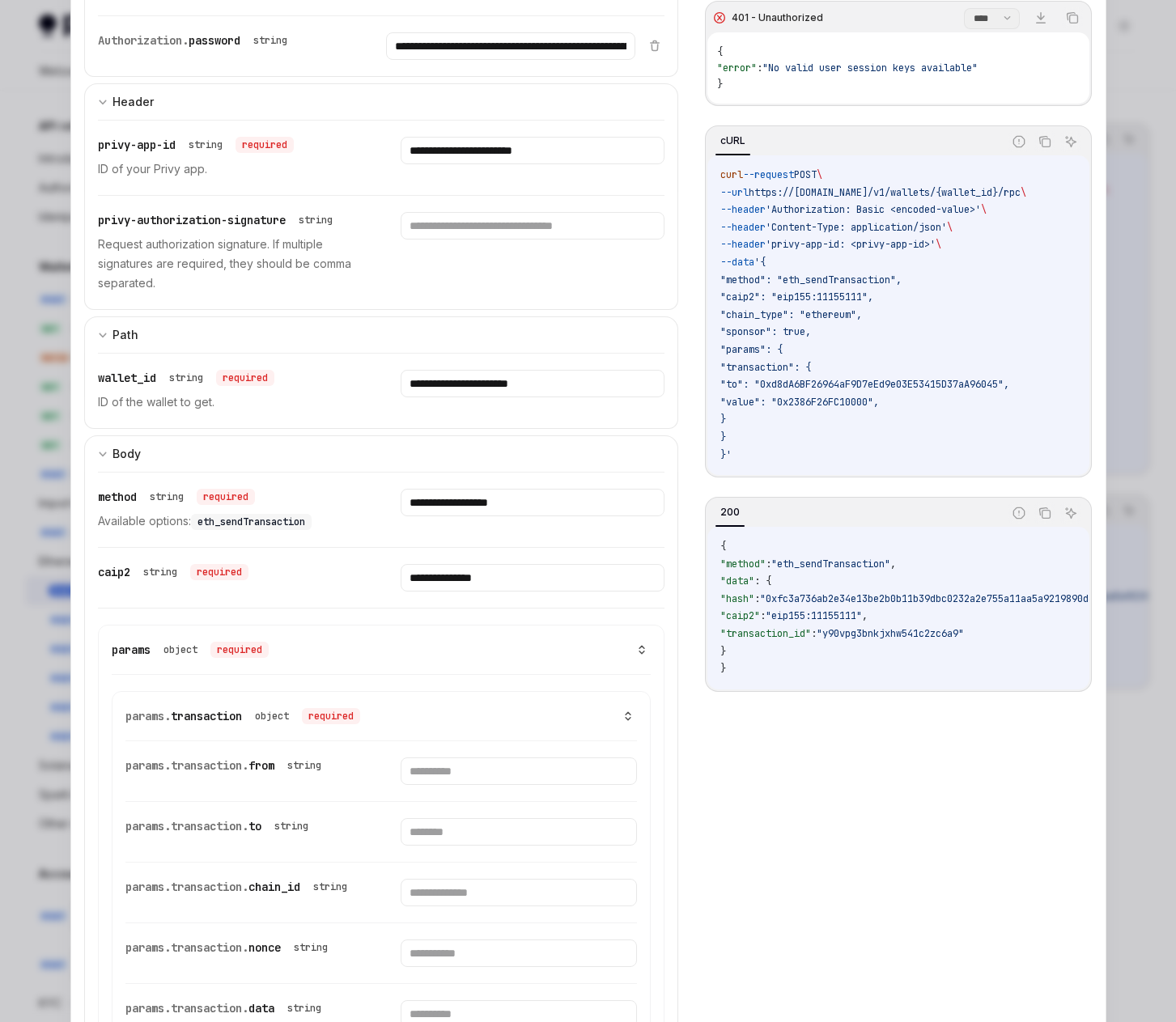
click at [489, 816] on div "params.transaction. to string" at bounding box center [382, 831] width 512 height 60
click at [483, 828] on input "text" at bounding box center [519, 832] width 237 height 28
paste input "**********"
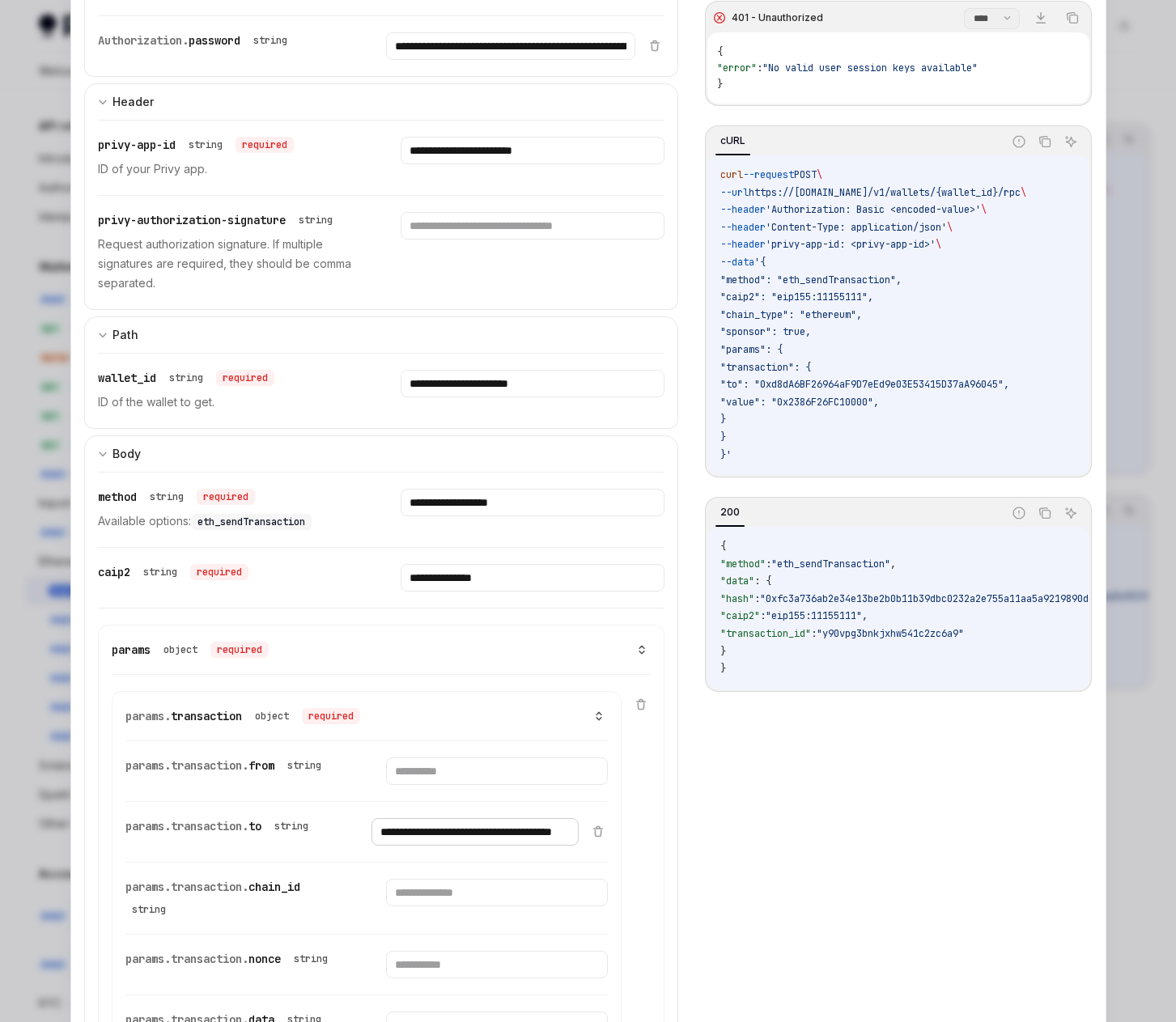
scroll to position [0, 100]
type input "**********"
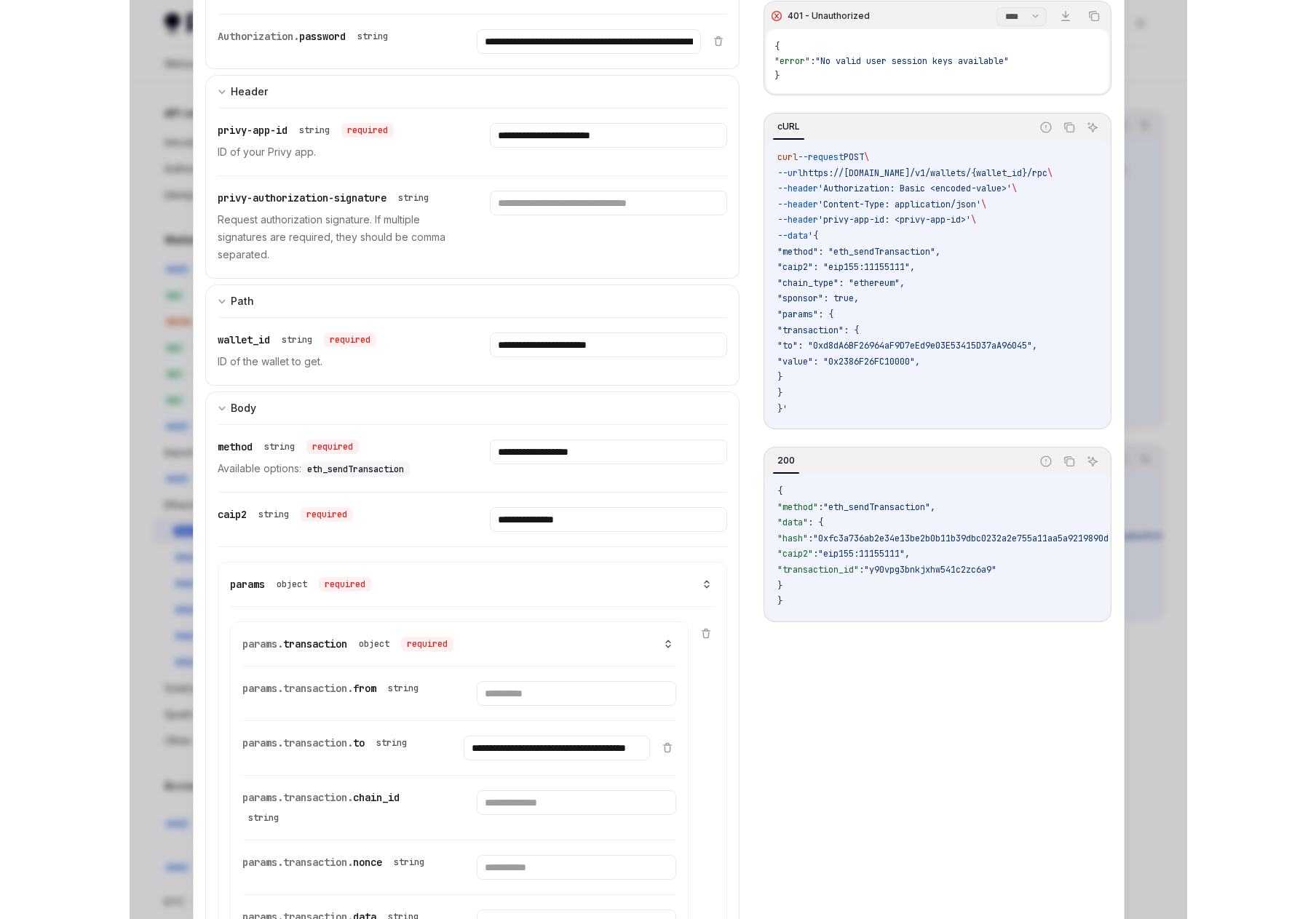
scroll to position [0, 0]
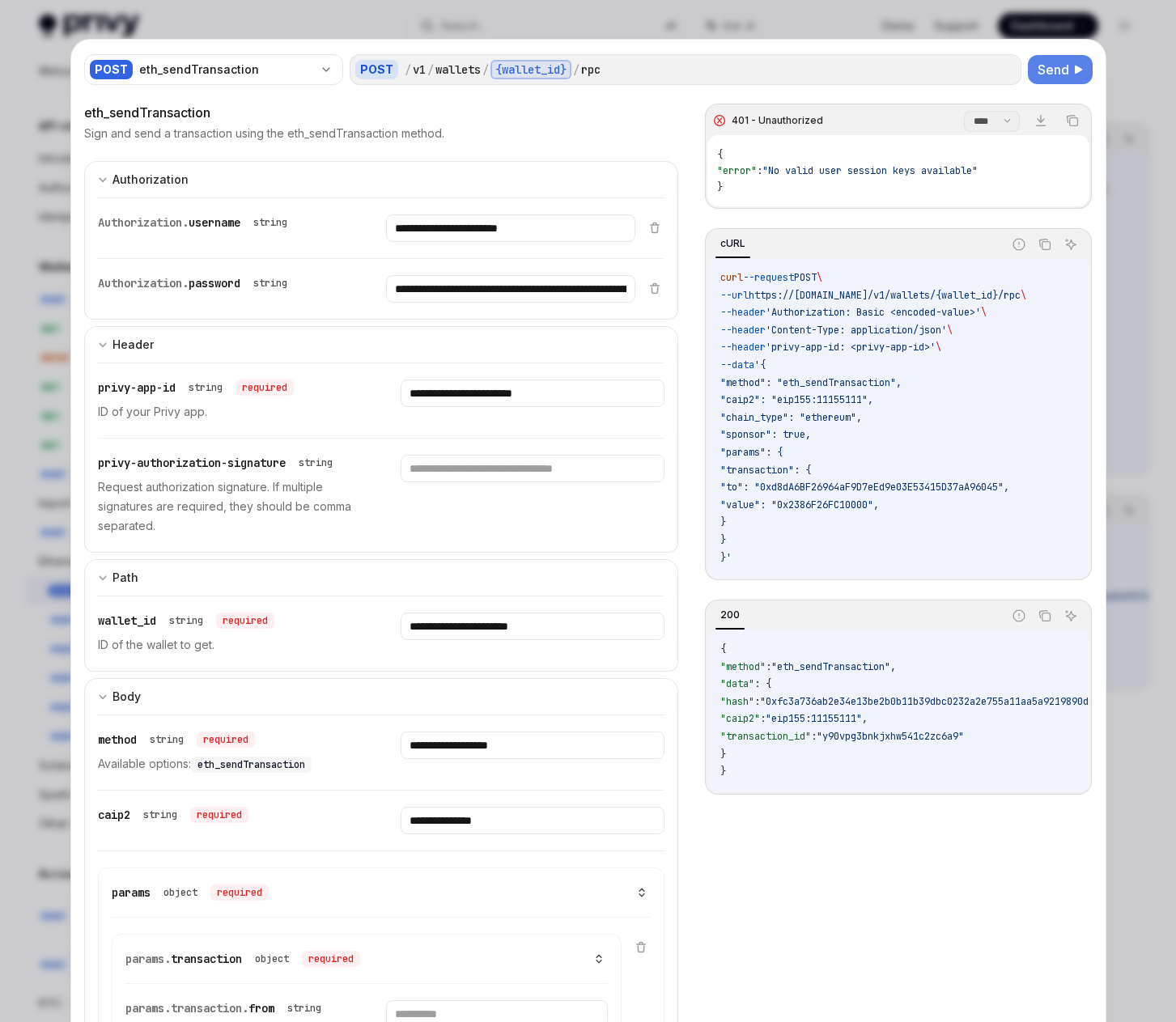
click at [943, 63] on span "Send" at bounding box center [1053, 69] width 31 height 19
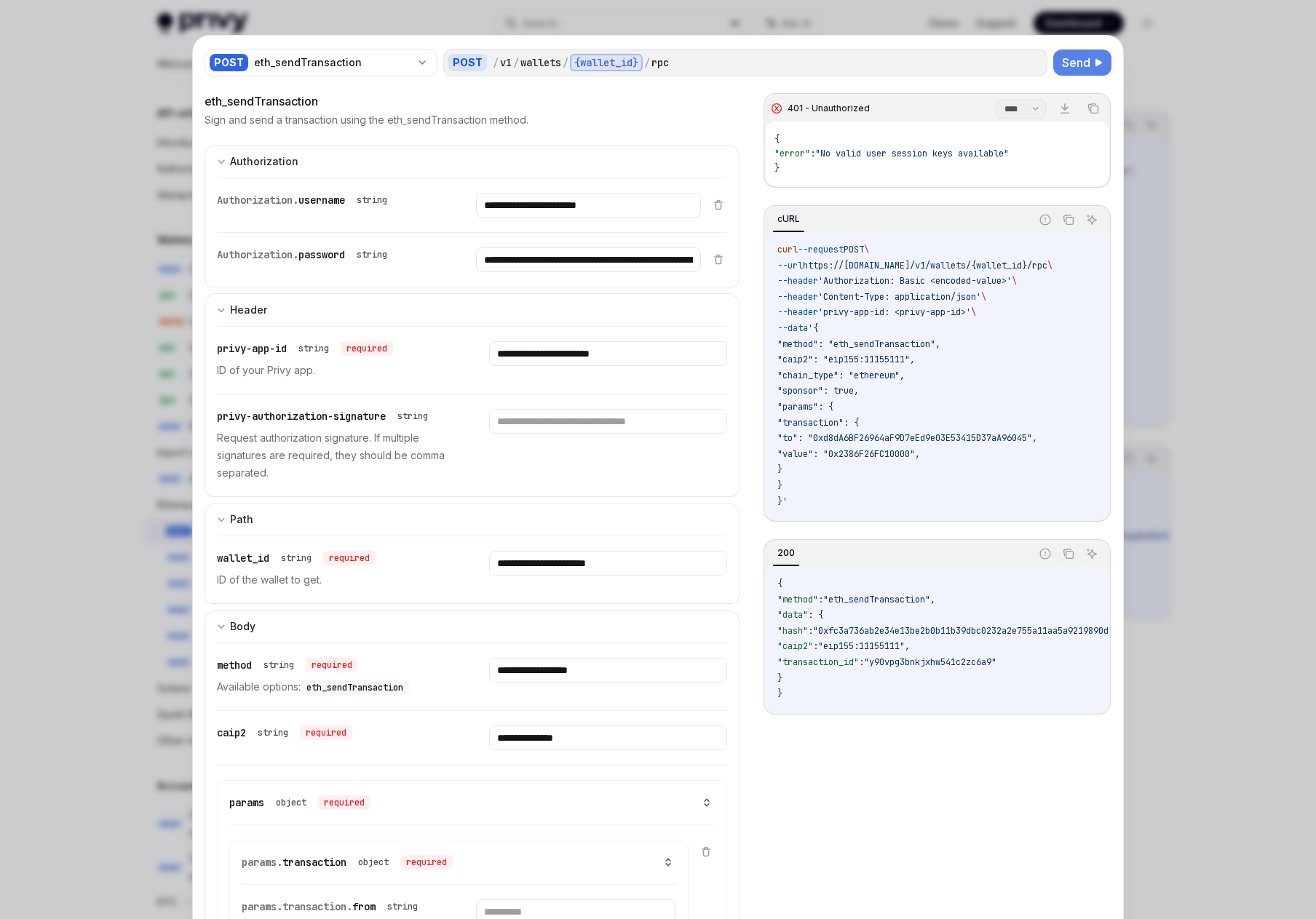
click at [848, 139] on div at bounding box center [658, 460] width 1316 height 919
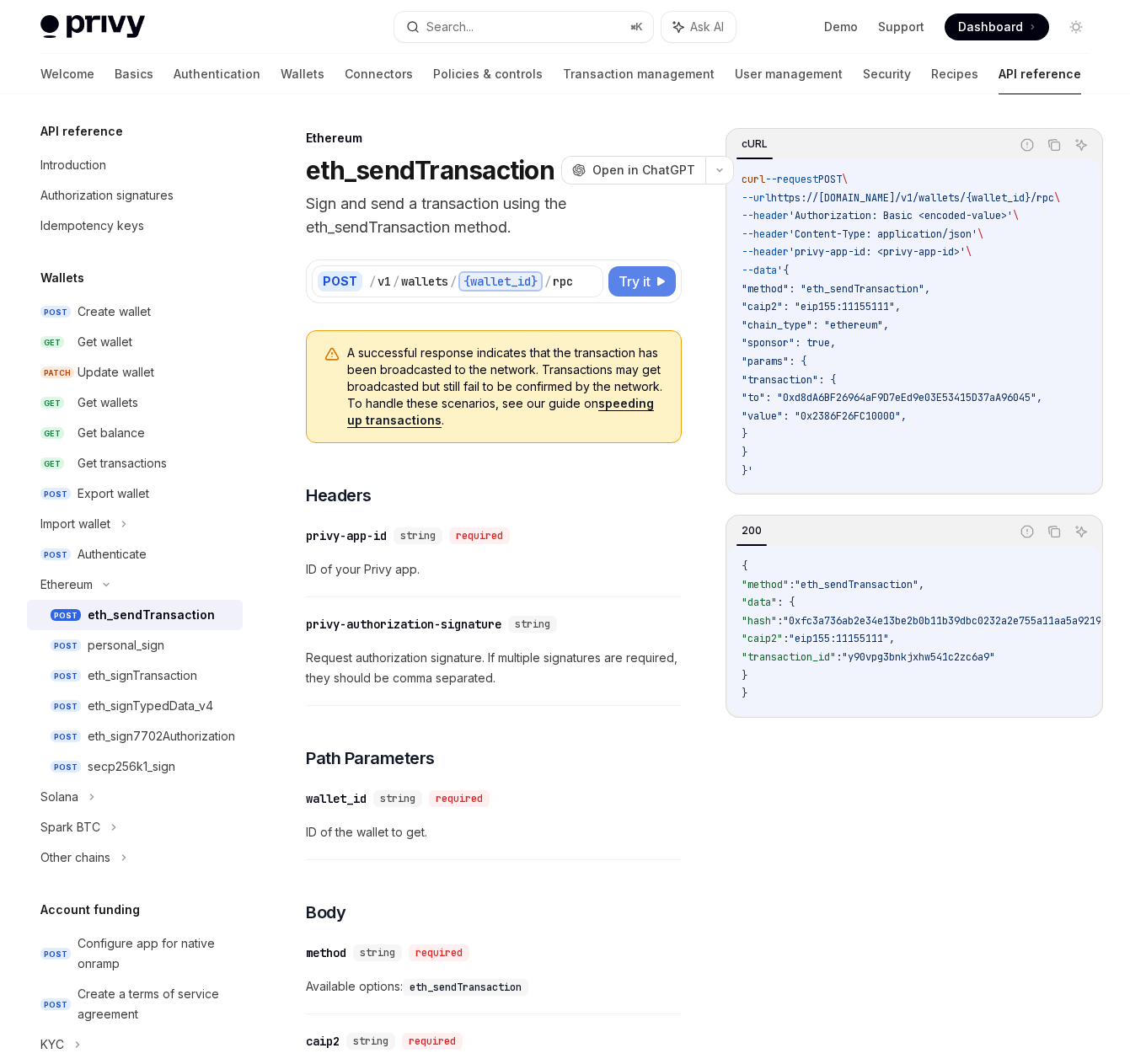
click at [635, 287] on span "Try it" at bounding box center [635, 281] width 32 height 20
type textarea "*"
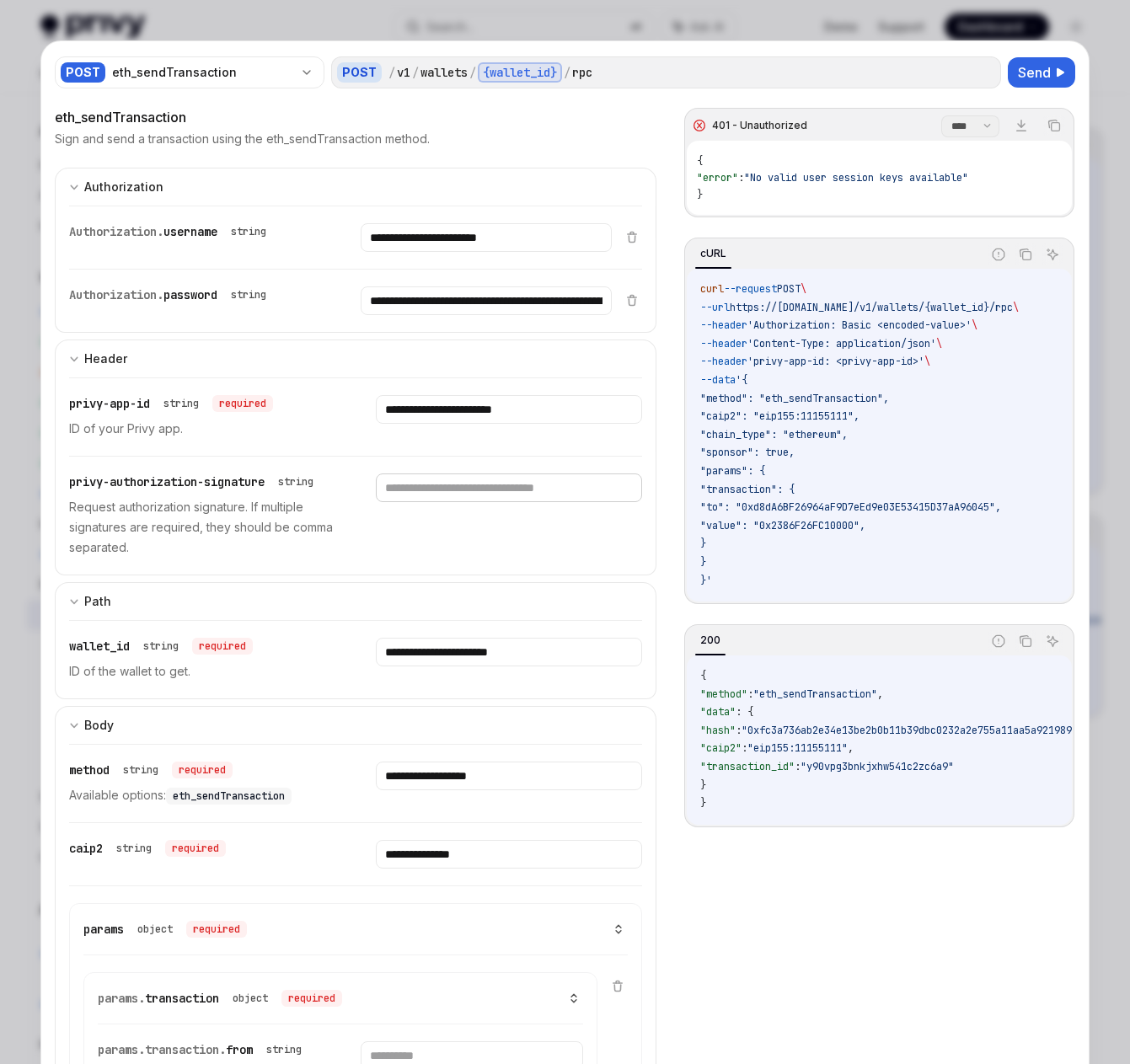
click at [414, 489] on input "text" at bounding box center [508, 488] width 267 height 29
paste input "**********"
type input "**********"
click at [982, 71] on span "Send" at bounding box center [1034, 72] width 32 height 20
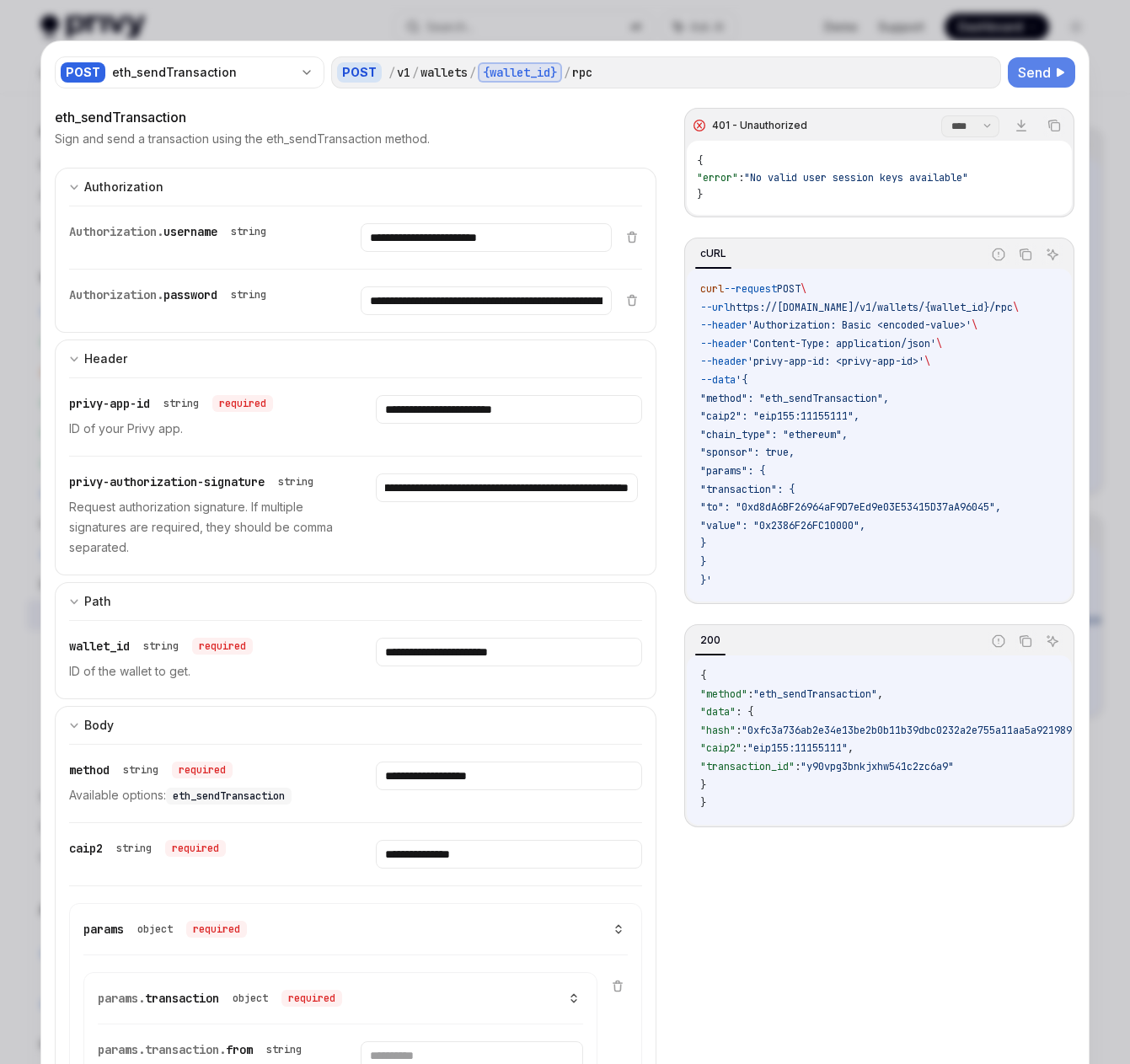
scroll to position [0, 0]
click at [982, 71] on span "Send" at bounding box center [1034, 72] width 32 height 20
click at [664, 70] on div "/ v1 / wallets / {wallet_id} / rpc" at bounding box center [692, 72] width 607 height 20
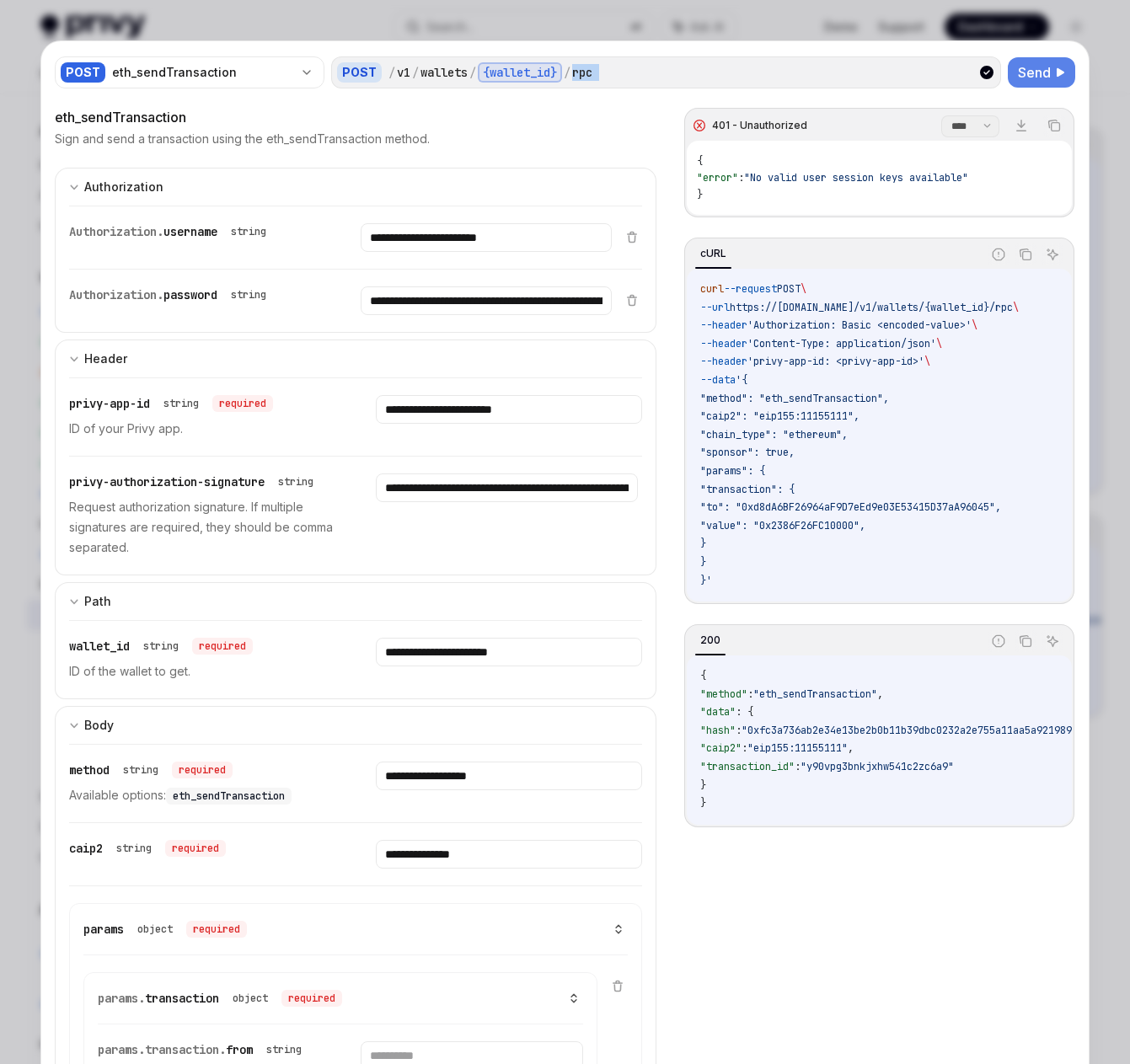
click at [664, 70] on div "/ v1 / wallets / {wallet_id} / rpc" at bounding box center [692, 72] width 607 height 20
click at [687, 76] on div "/ v1 / wallets / {wallet_id} / rpc" at bounding box center [692, 72] width 607 height 20
click at [982, 42] on div "**********" at bounding box center [565, 1064] width 1048 height 2047
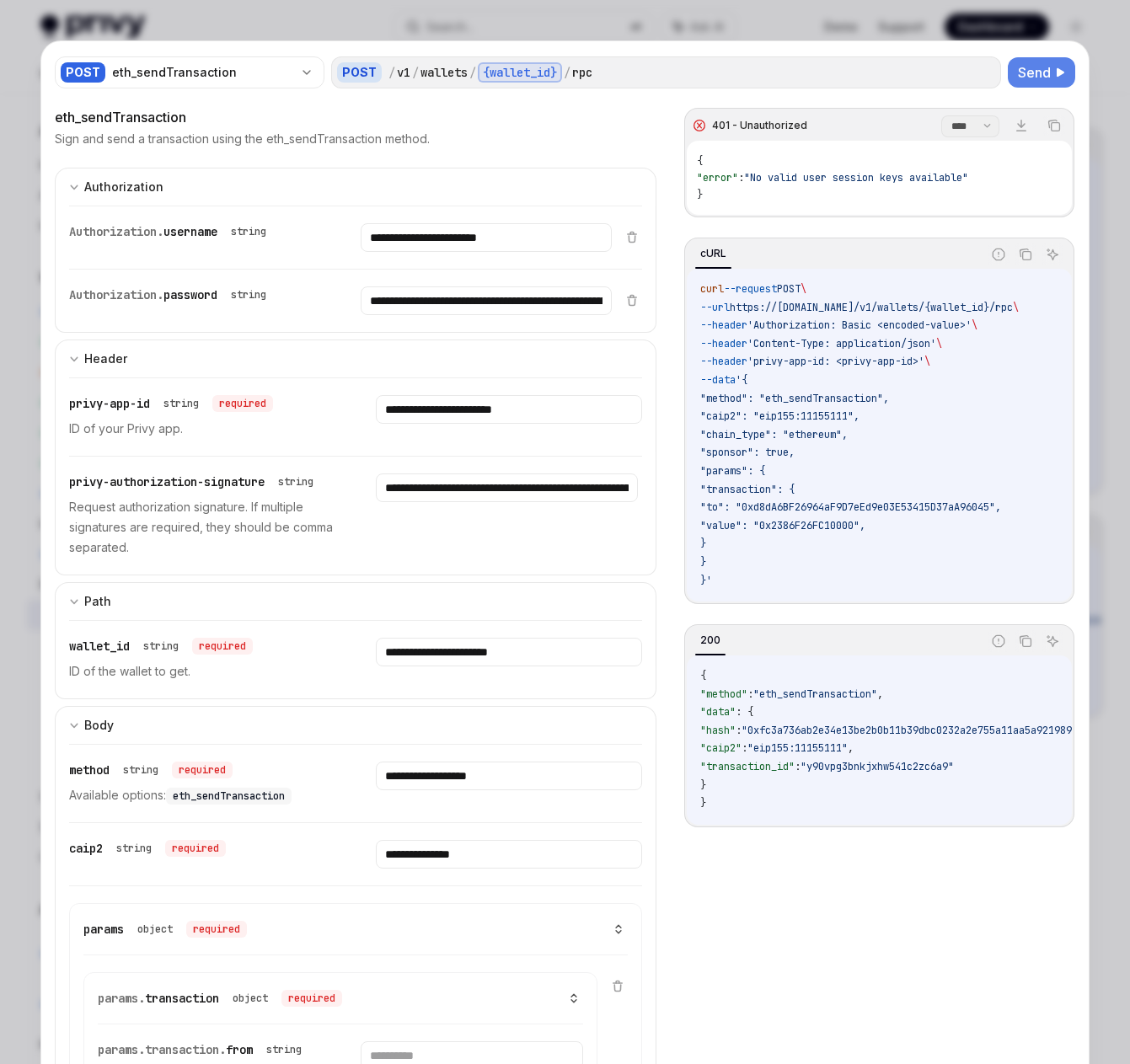
click at [968, 17] on div at bounding box center [565, 532] width 1130 height 1064
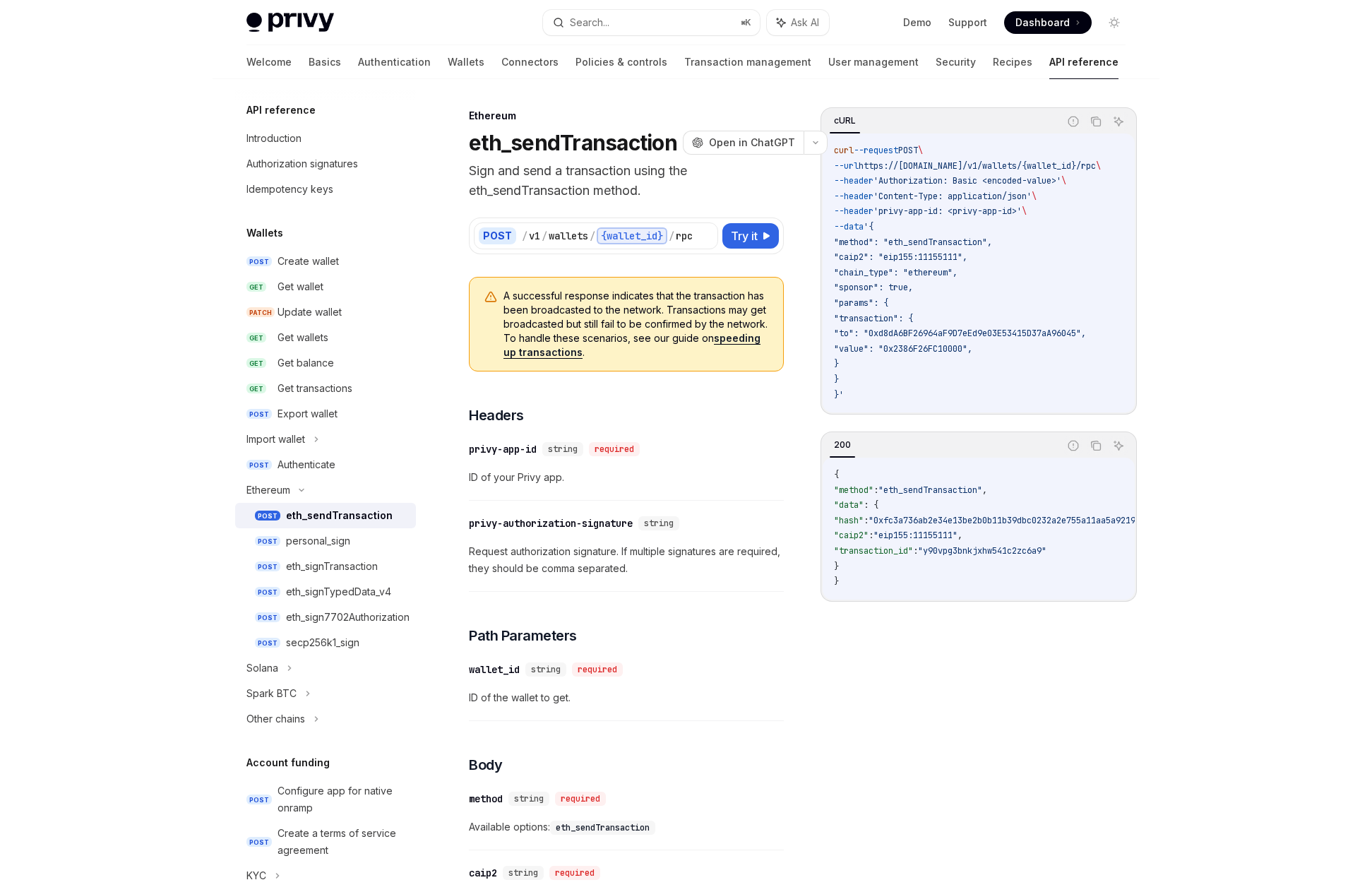
scroll to position [0, 22]
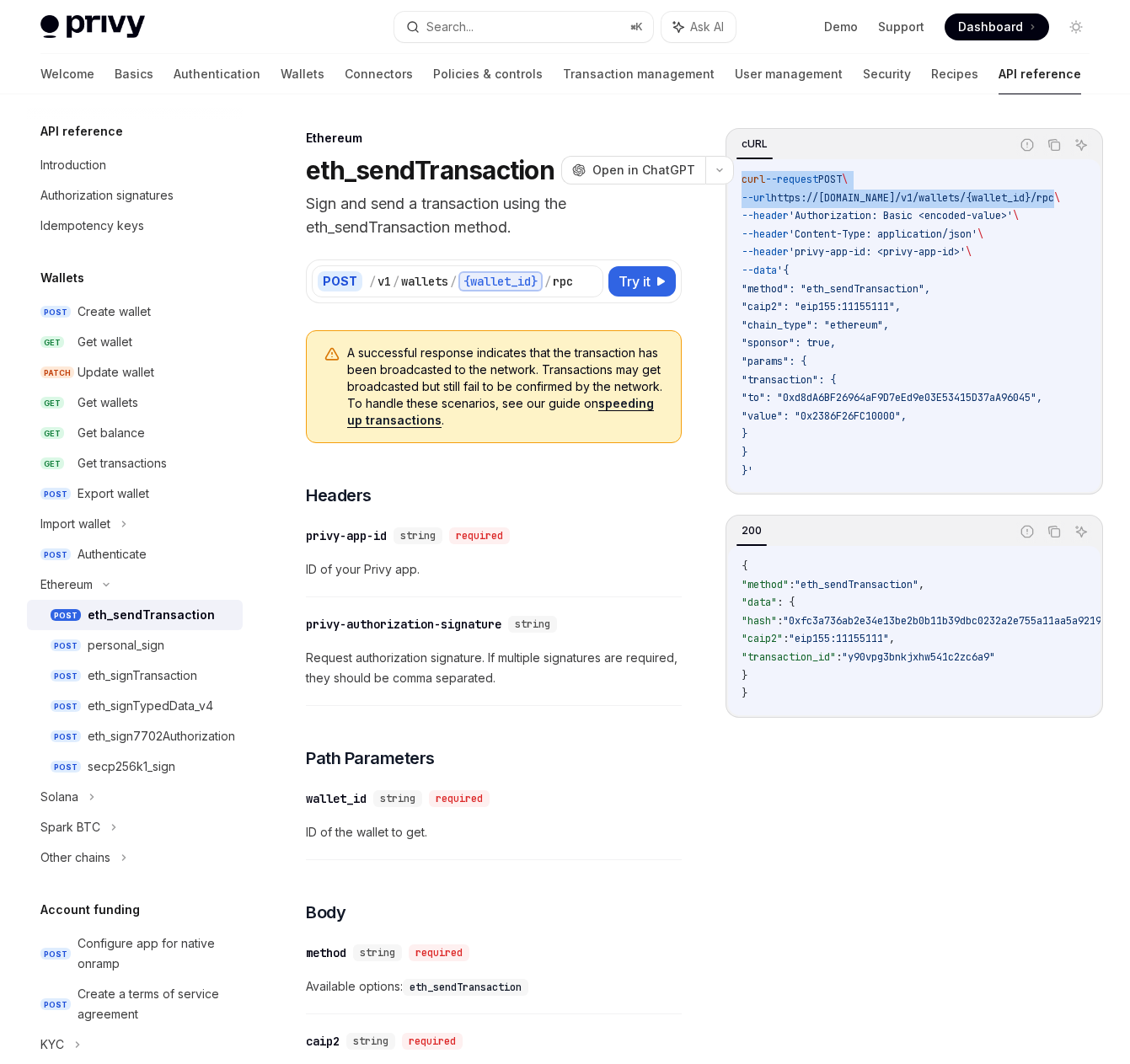
drag, startPoint x: 737, startPoint y: 181, endPoint x: 1048, endPoint y: 201, distance: 311.6
click at [982, 201] on div "curl --request POST \ --url https://api.privy.io/v1/wallets/{wallet_id}/rpc \ -…" at bounding box center [914, 326] width 373 height 332
copy code "curl --request POST \ --url https://api.privy.io/v1/wallets/{wallet_id}/rpc"
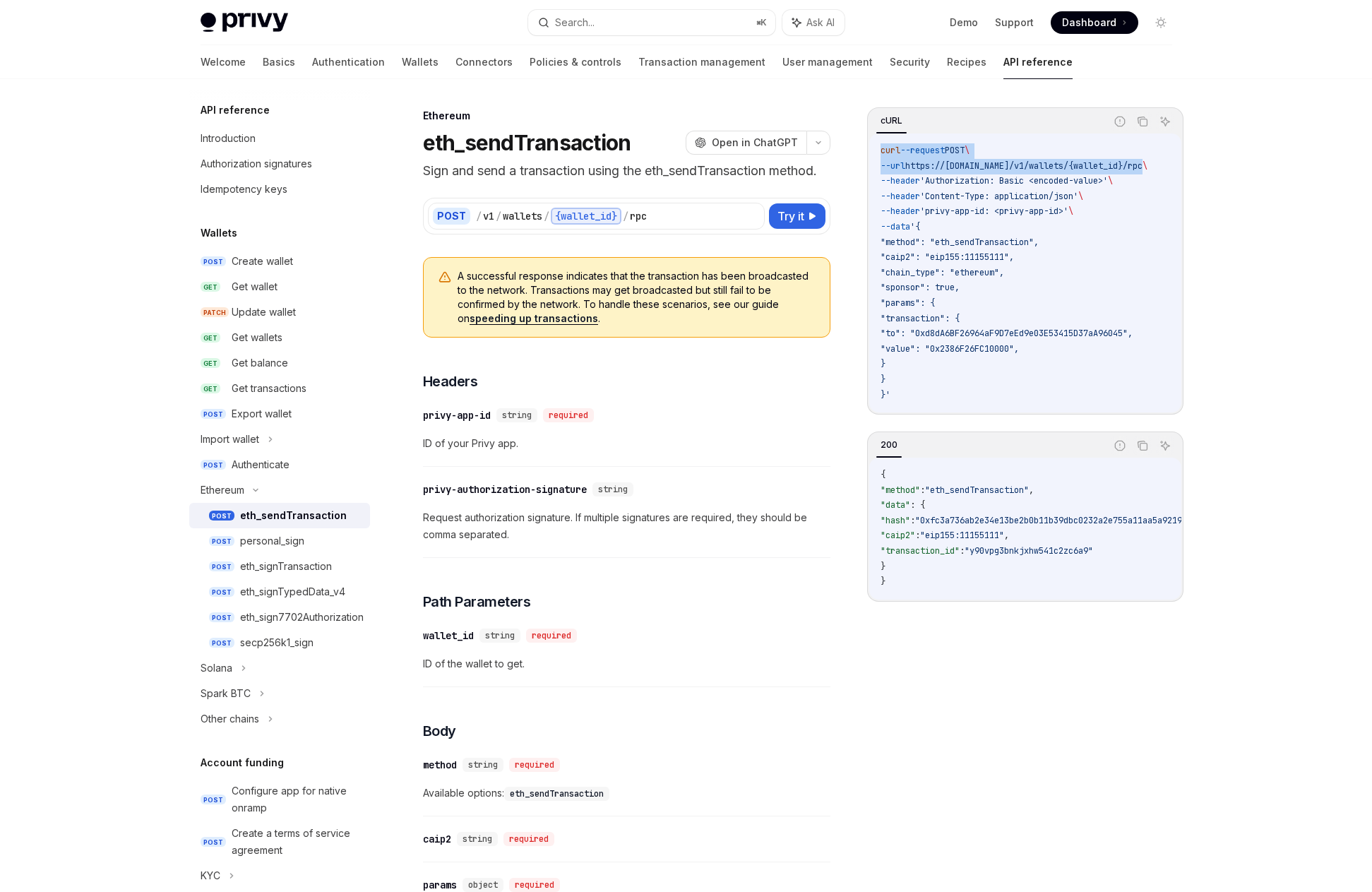
click at [553, 319] on link "speeding up transactions" at bounding box center [534, 319] width 129 height 13
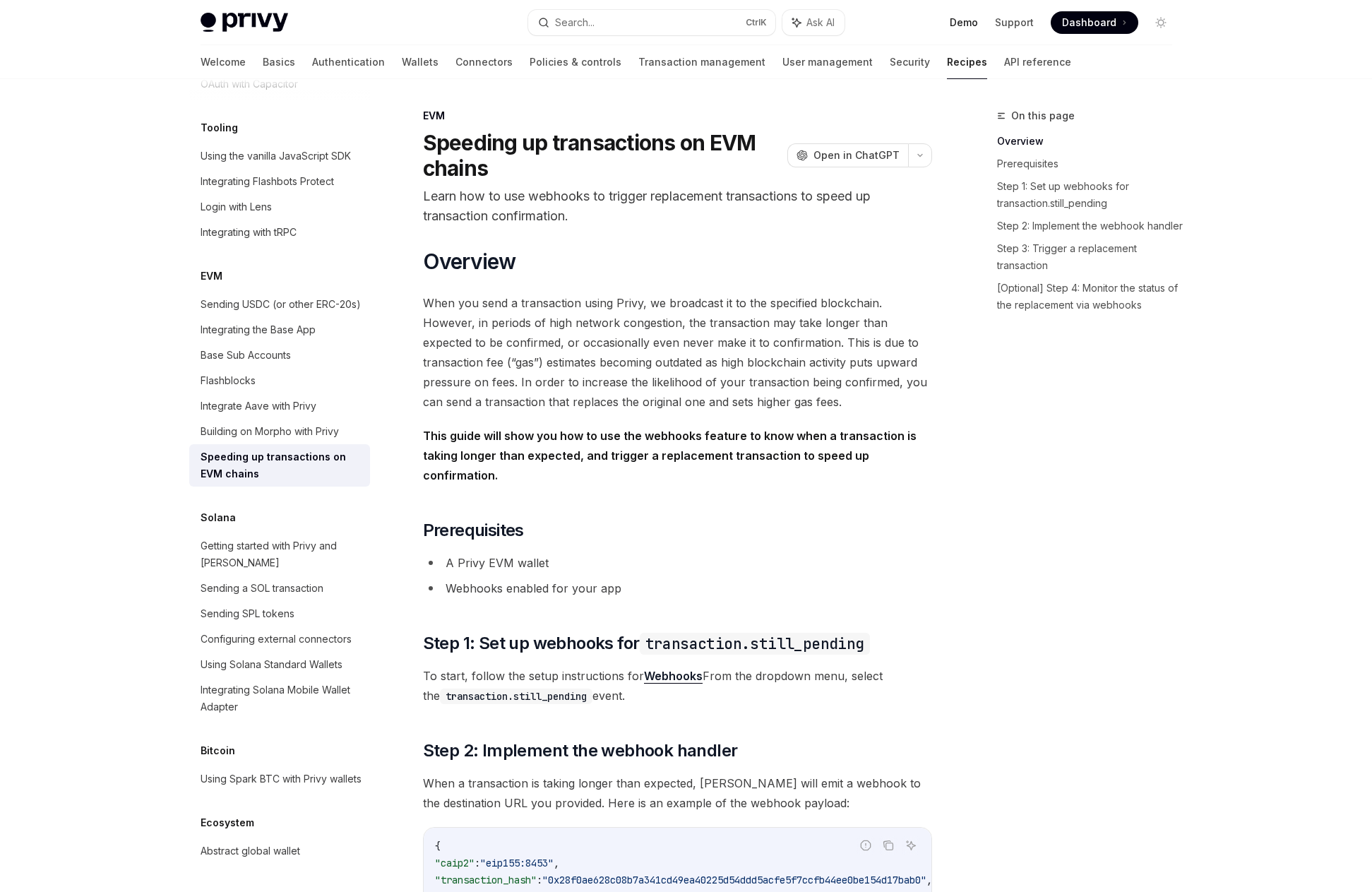
scroll to position [1607, 0]
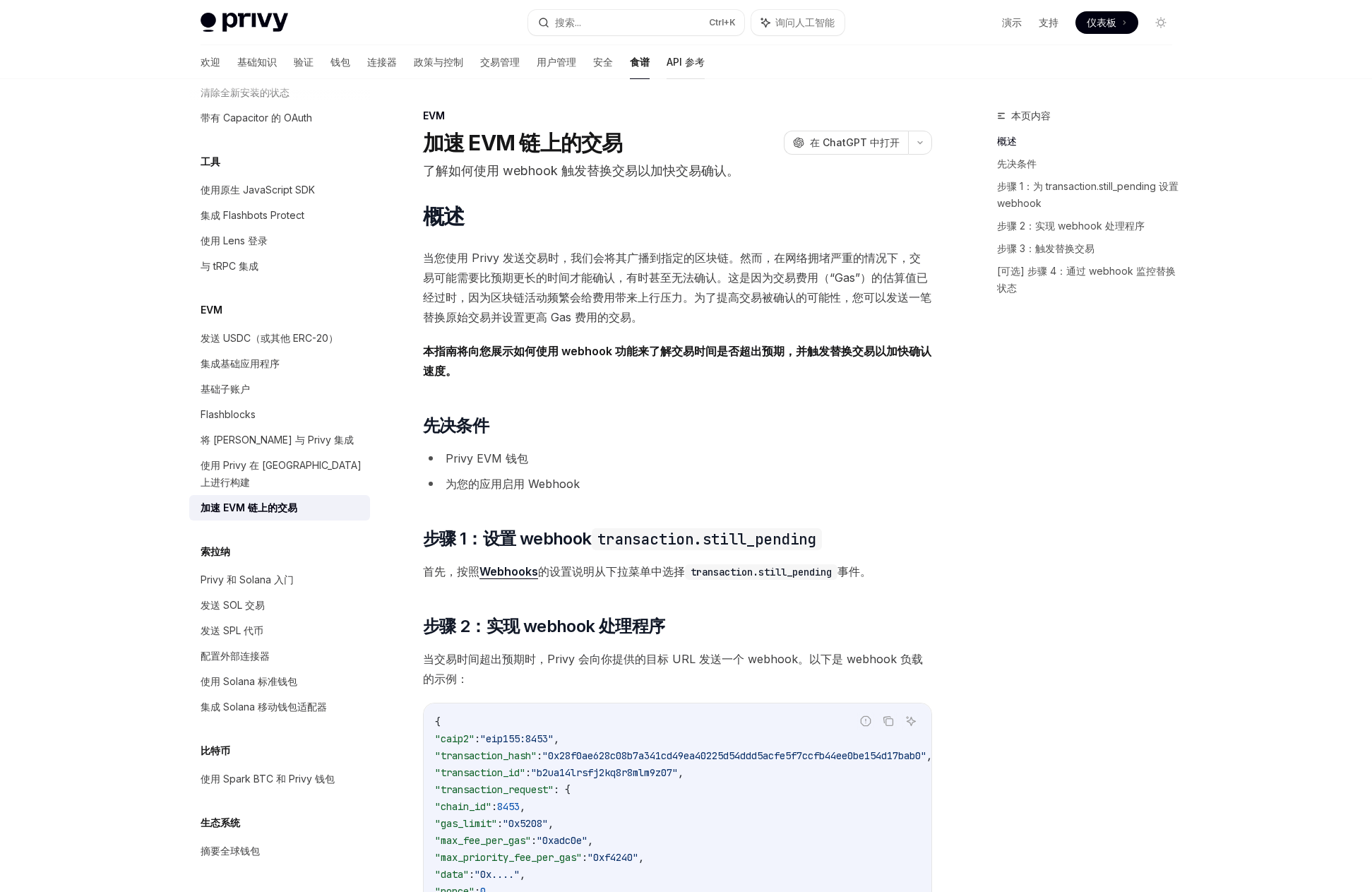
click at [667, 62] on font "API 参考" at bounding box center [686, 62] width 38 height 12
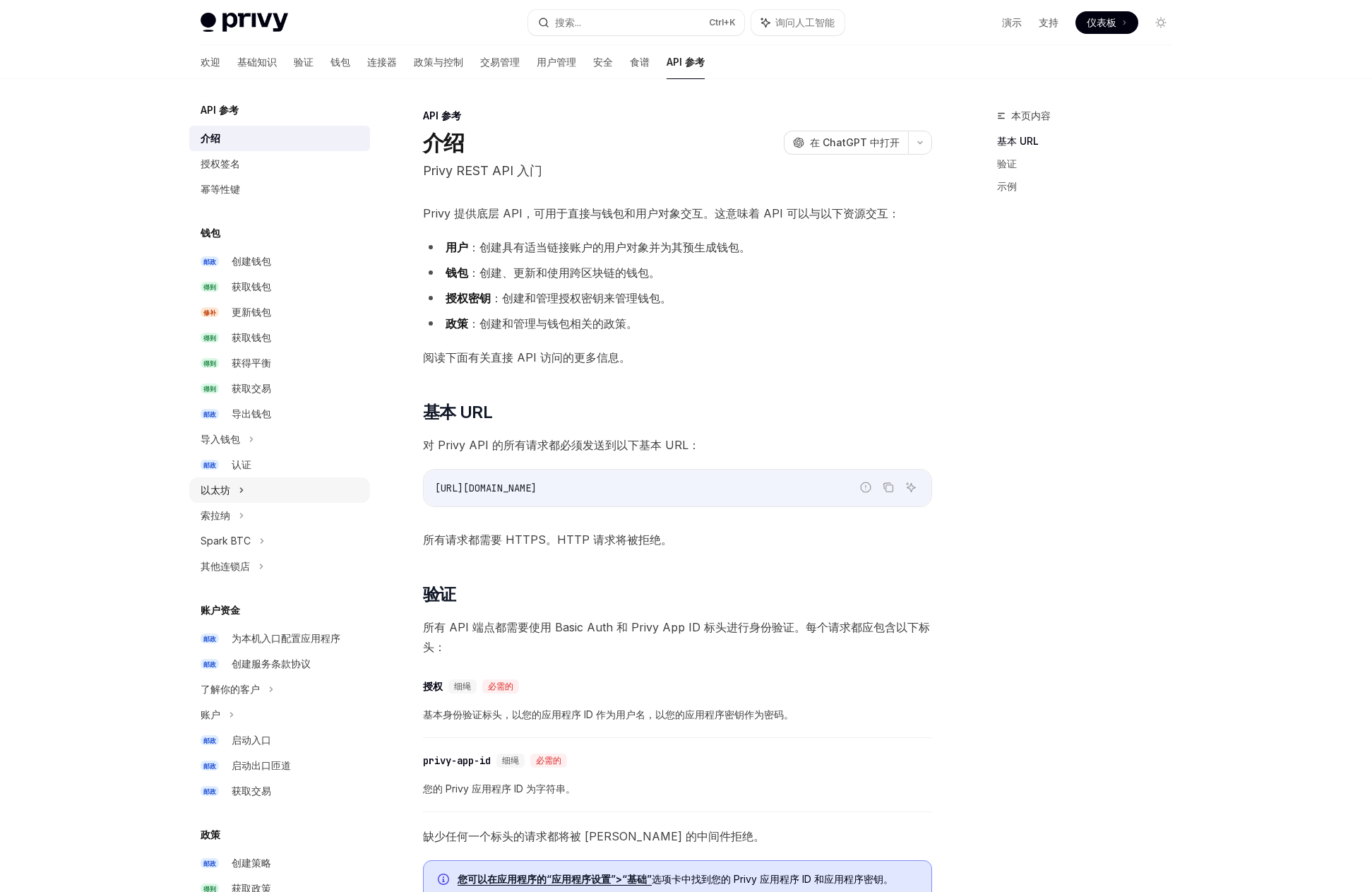
click at [323, 488] on div "以太坊" at bounding box center [279, 490] width 181 height 26
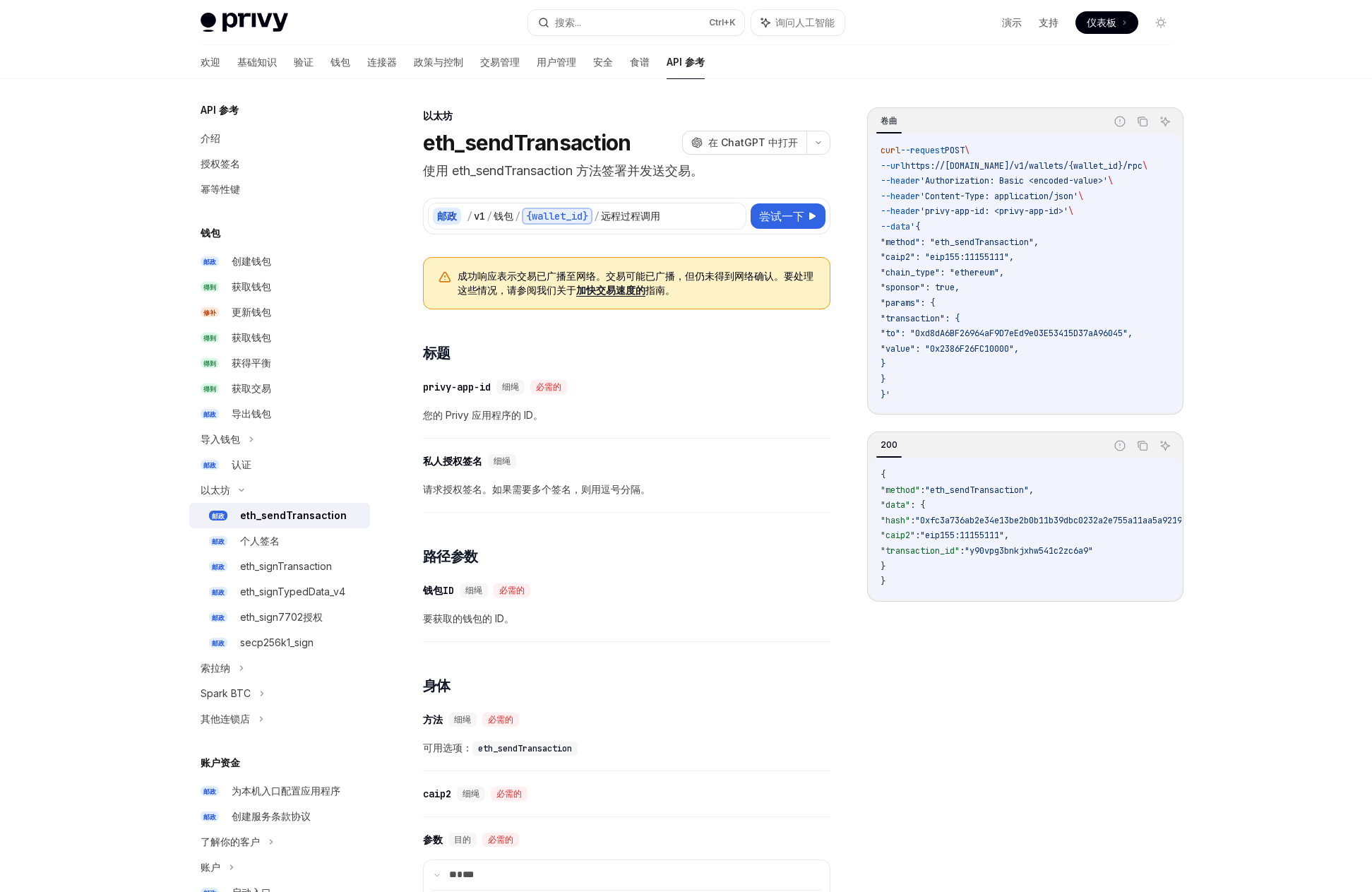
click at [299, 519] on font "eth_sendTransaction" at bounding box center [293, 515] width 106 height 12
click at [292, 541] on div "个人签名" at bounding box center [301, 540] width 122 height 17
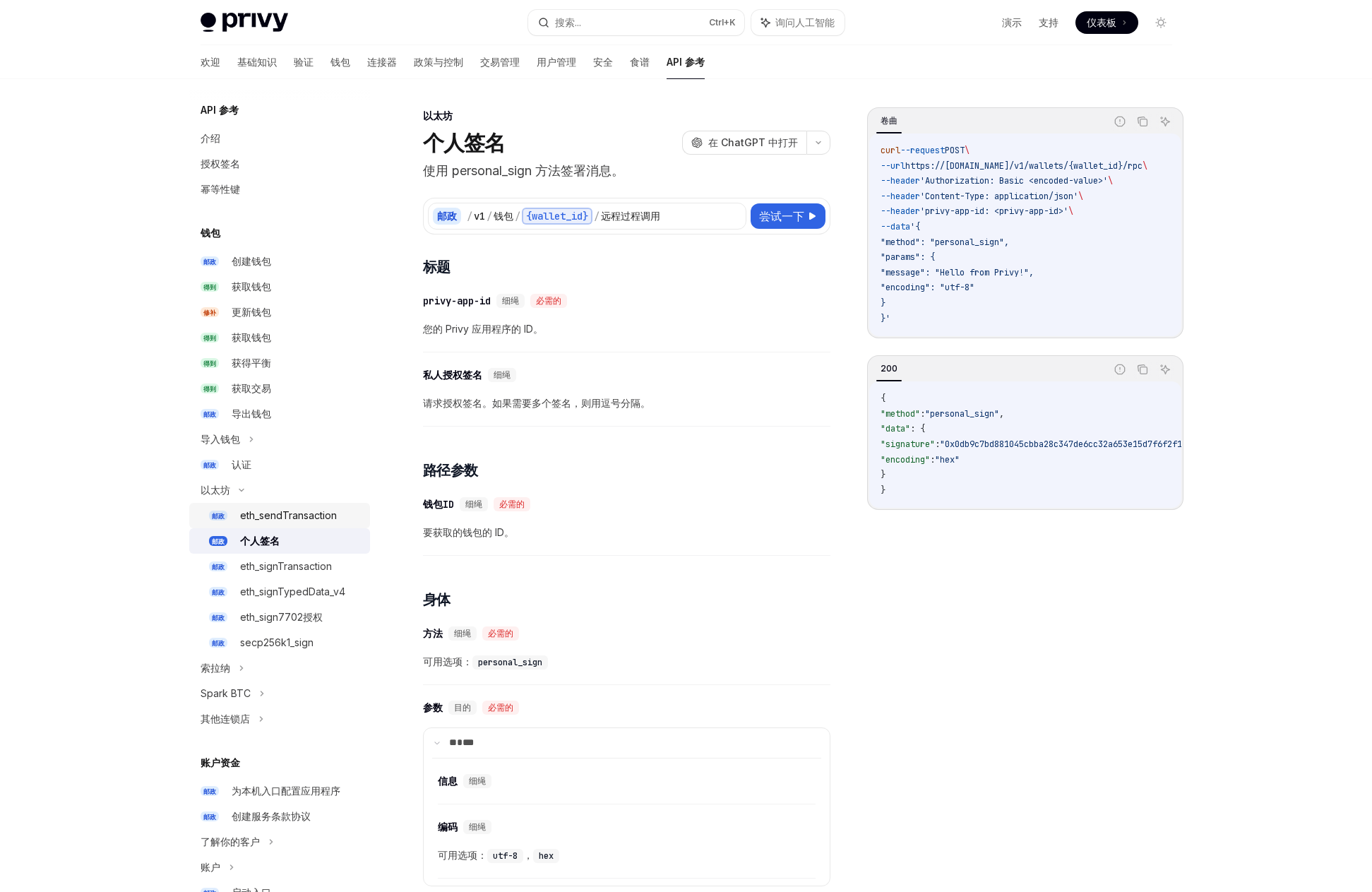
click at [271, 508] on div "eth_sendTransaction" at bounding box center [288, 515] width 97 height 17
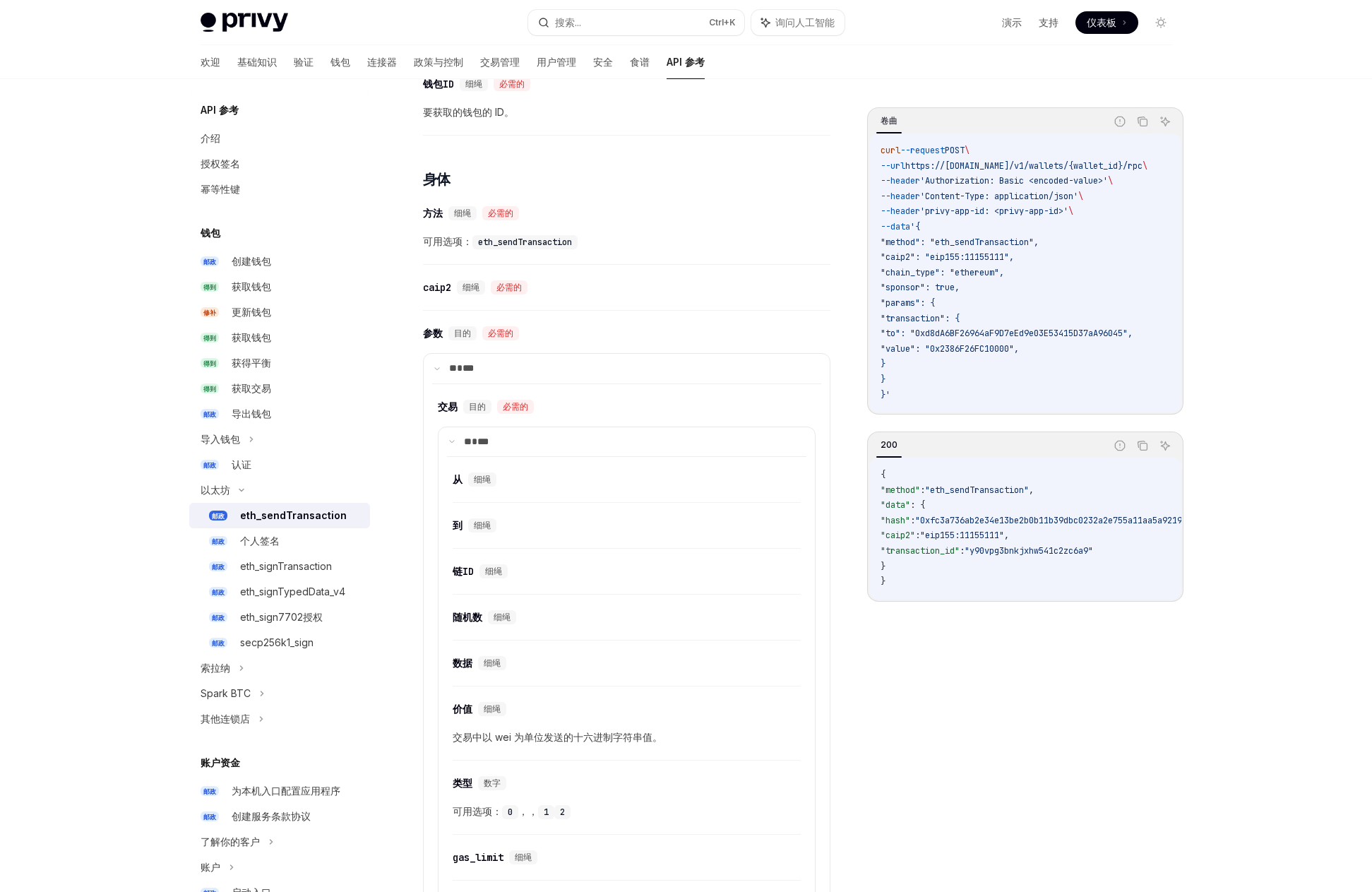
scroll to position [506, 0]
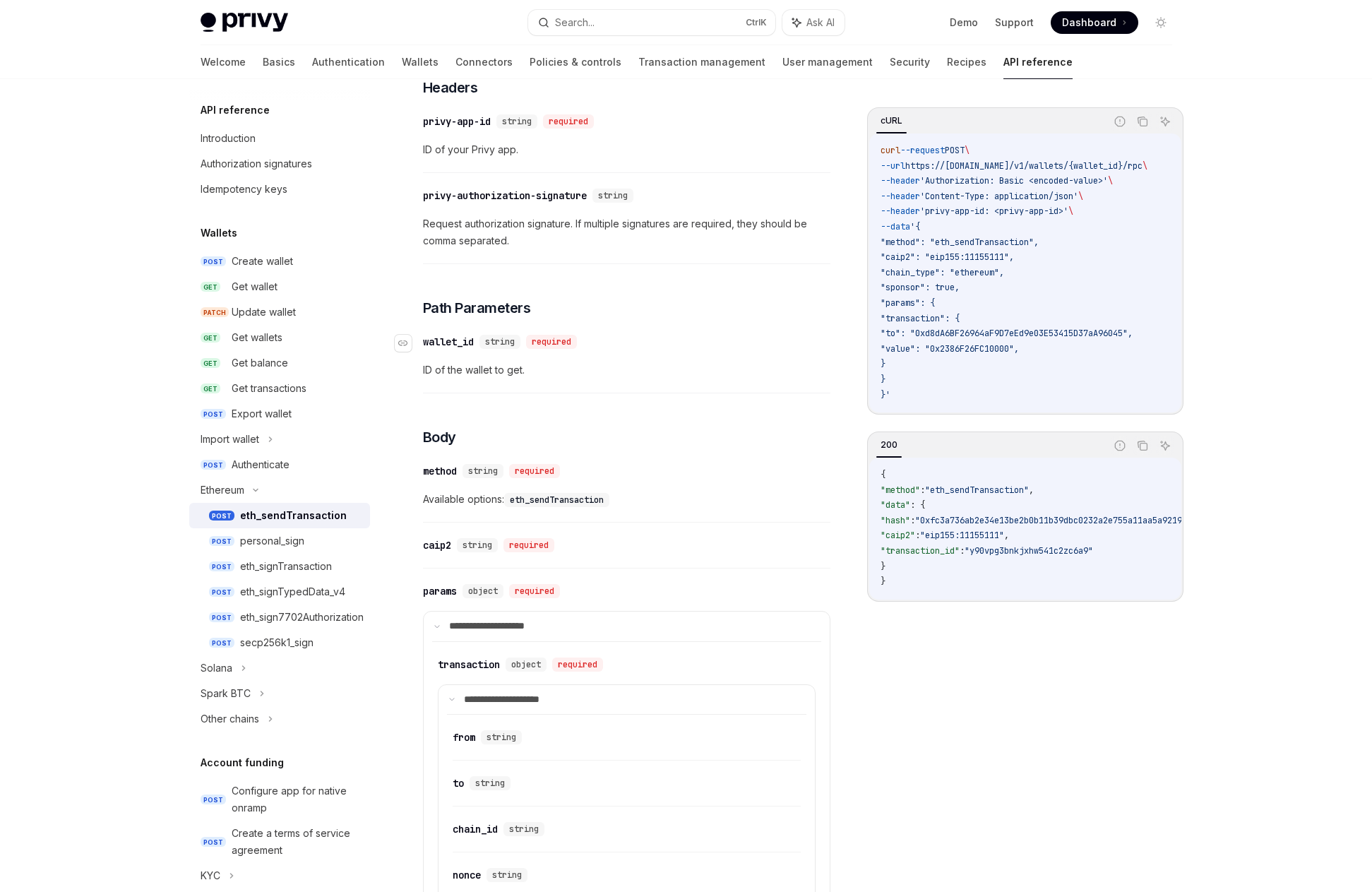
click at [447, 343] on div "wallet_id" at bounding box center [448, 342] width 51 height 14
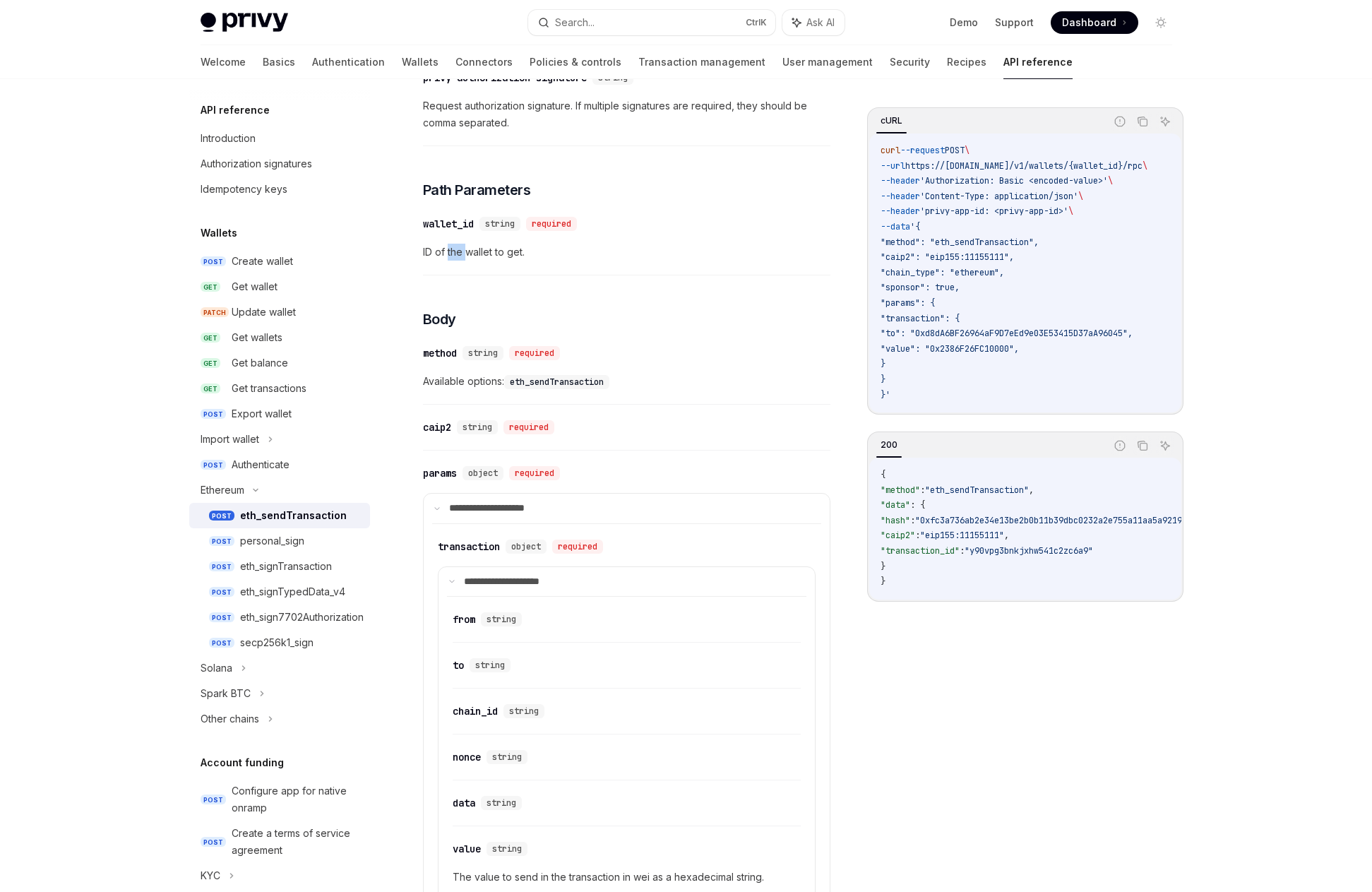
drag, startPoint x: 447, startPoint y: 343, endPoint x: 483, endPoint y: 375, distance: 48.2
click at [447, 343] on div "**********" at bounding box center [626, 756] width 407 height 1824
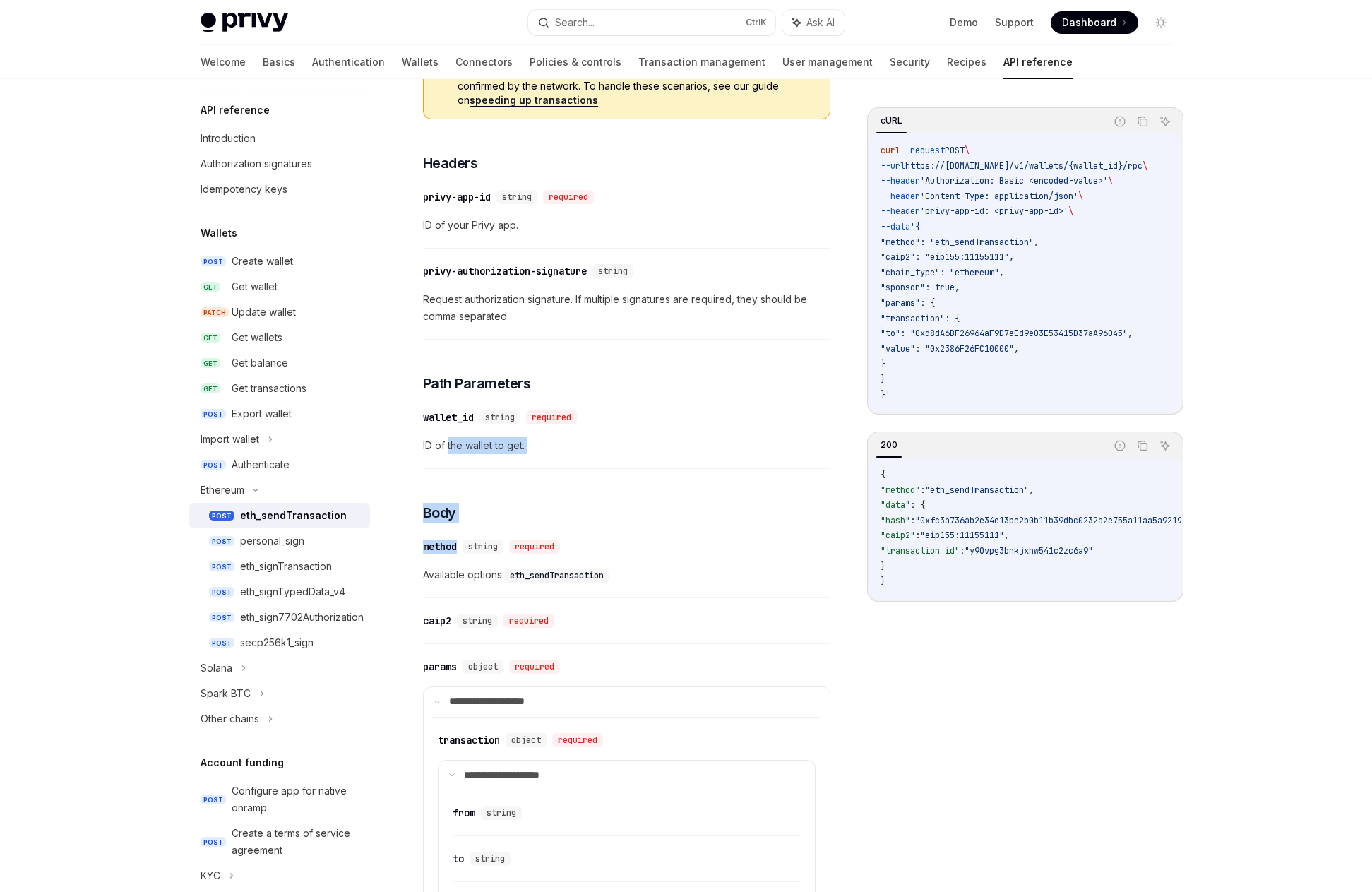
scroll to position [39, 0]
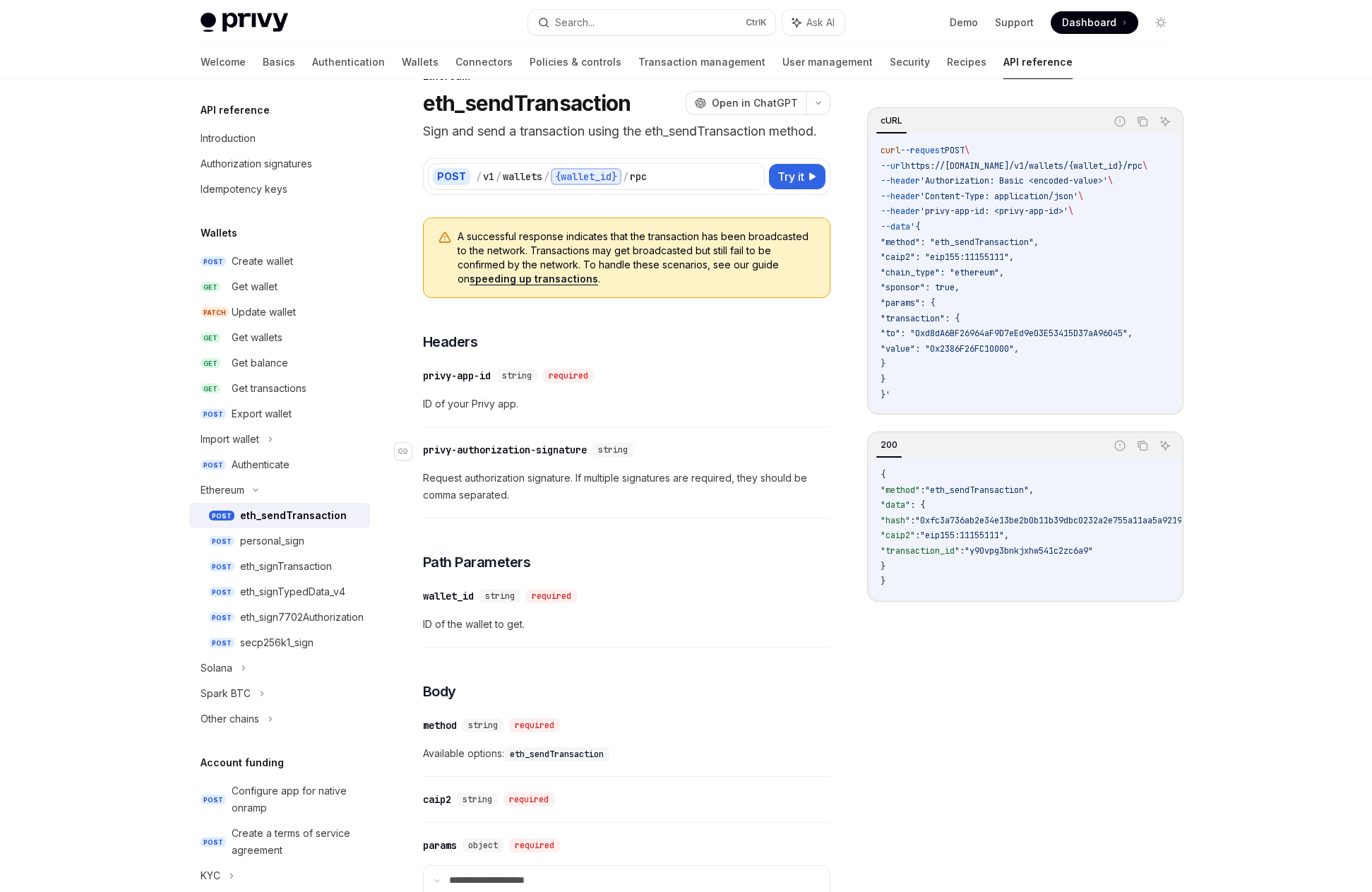
click at [474, 448] on div "privy-authorization-signature" at bounding box center [504, 450] width 164 height 14
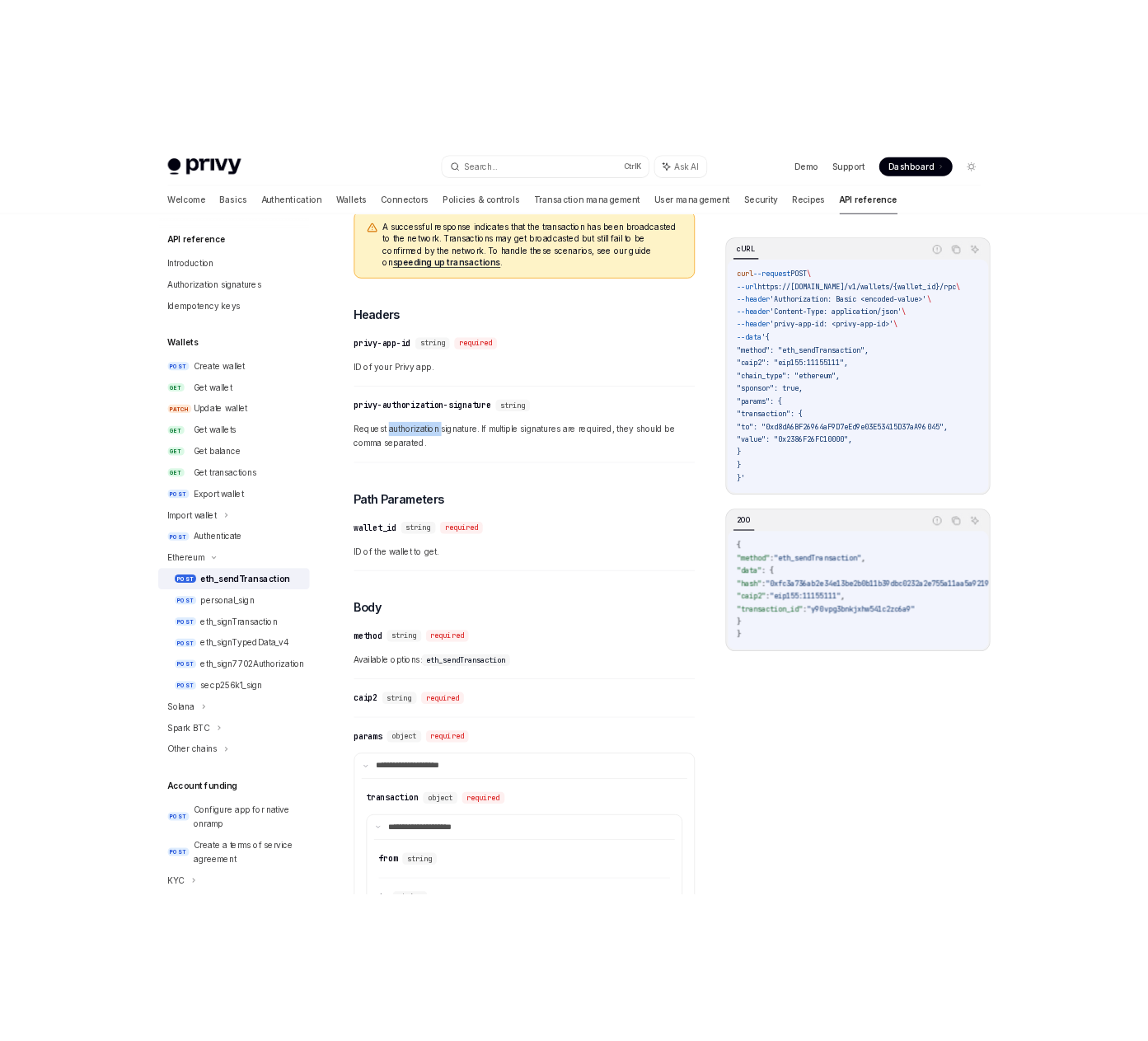
scroll to position [206, 0]
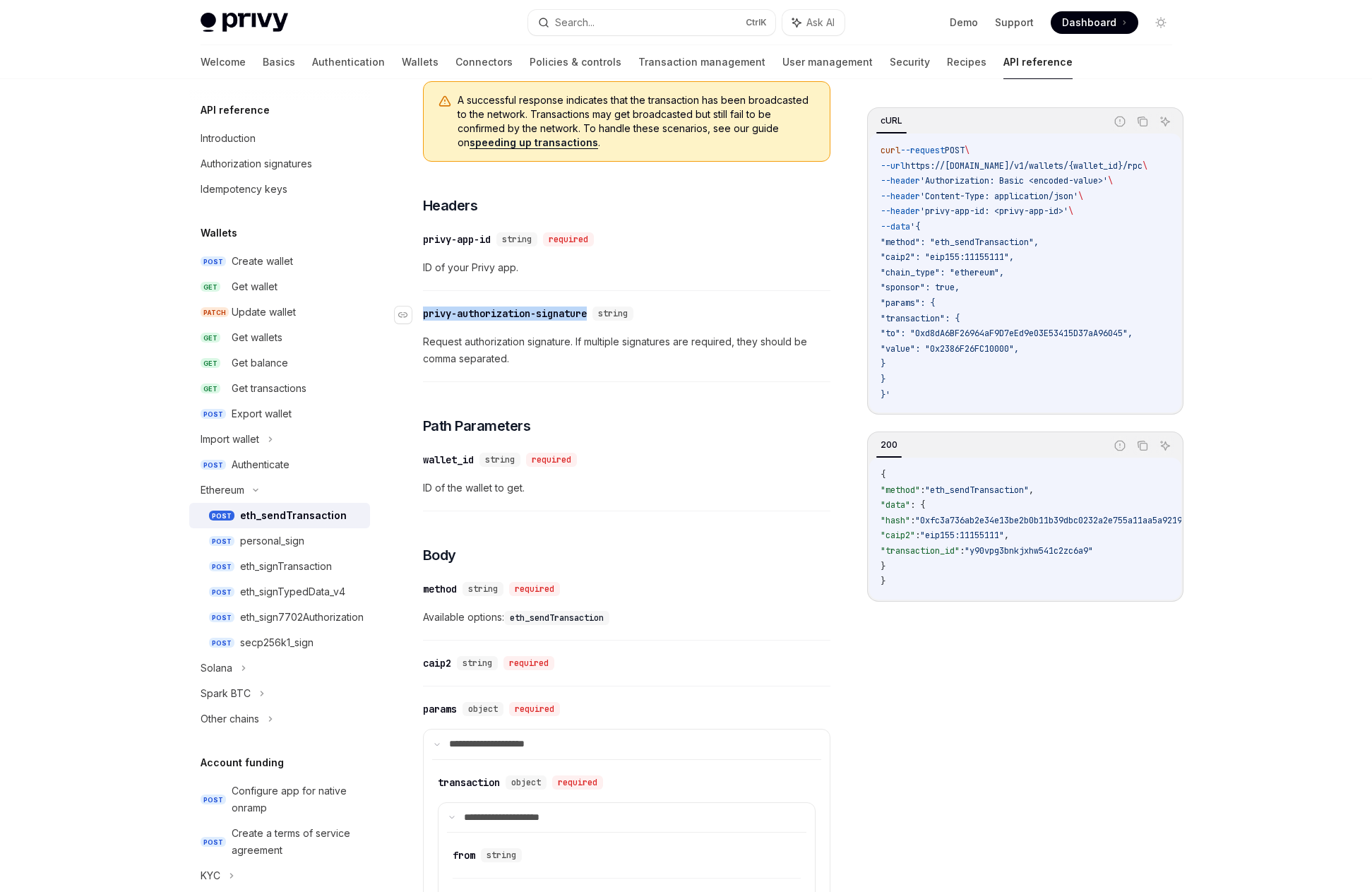
drag, startPoint x: 592, startPoint y: 312, endPoint x: 417, endPoint y: 309, distance: 175.0
click at [423, 309] on div "​ privy-authorization-signature string" at bounding box center [531, 314] width 216 height 14
copy div "​ privy-authorization-signature"
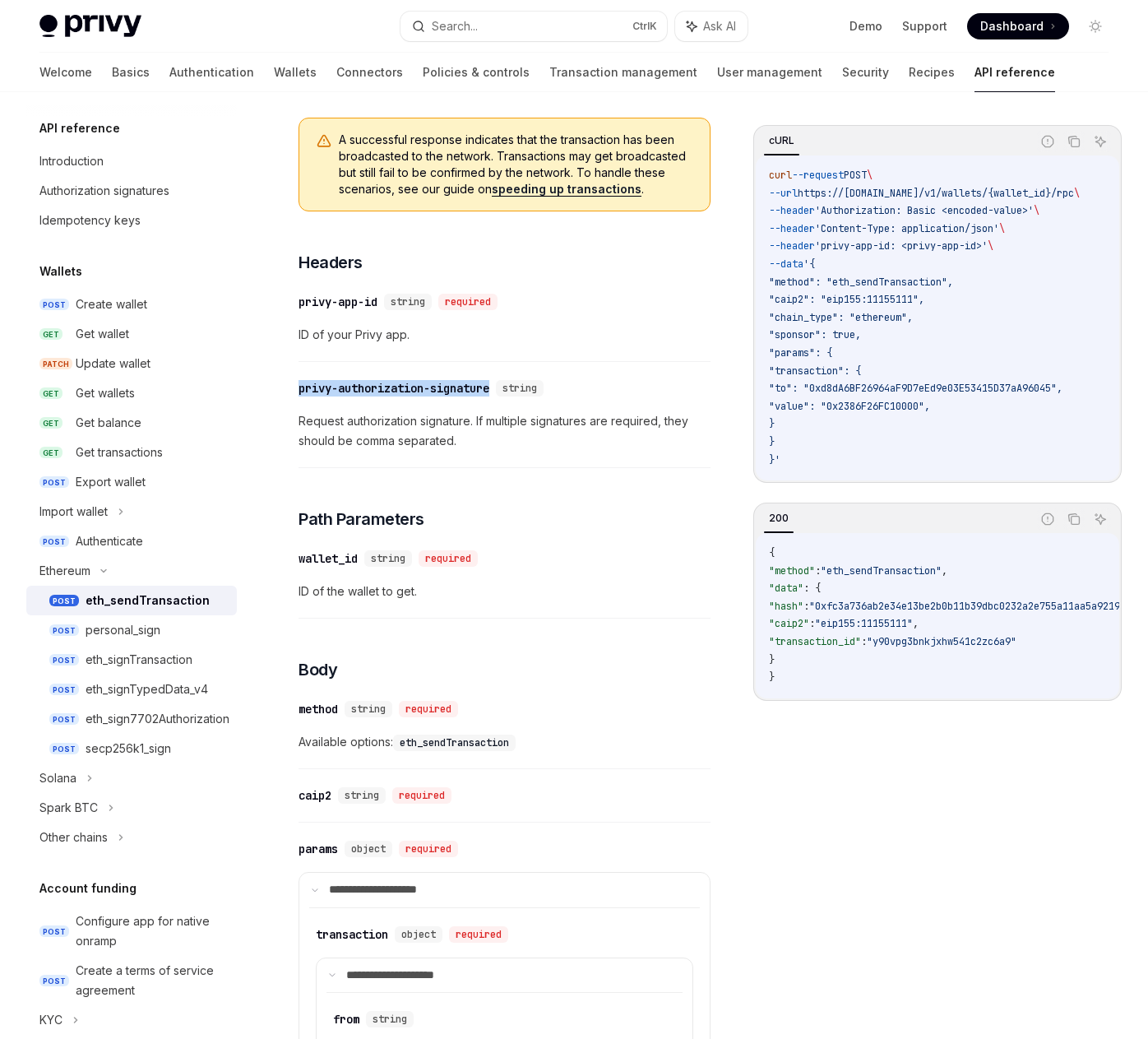
type textarea "*"
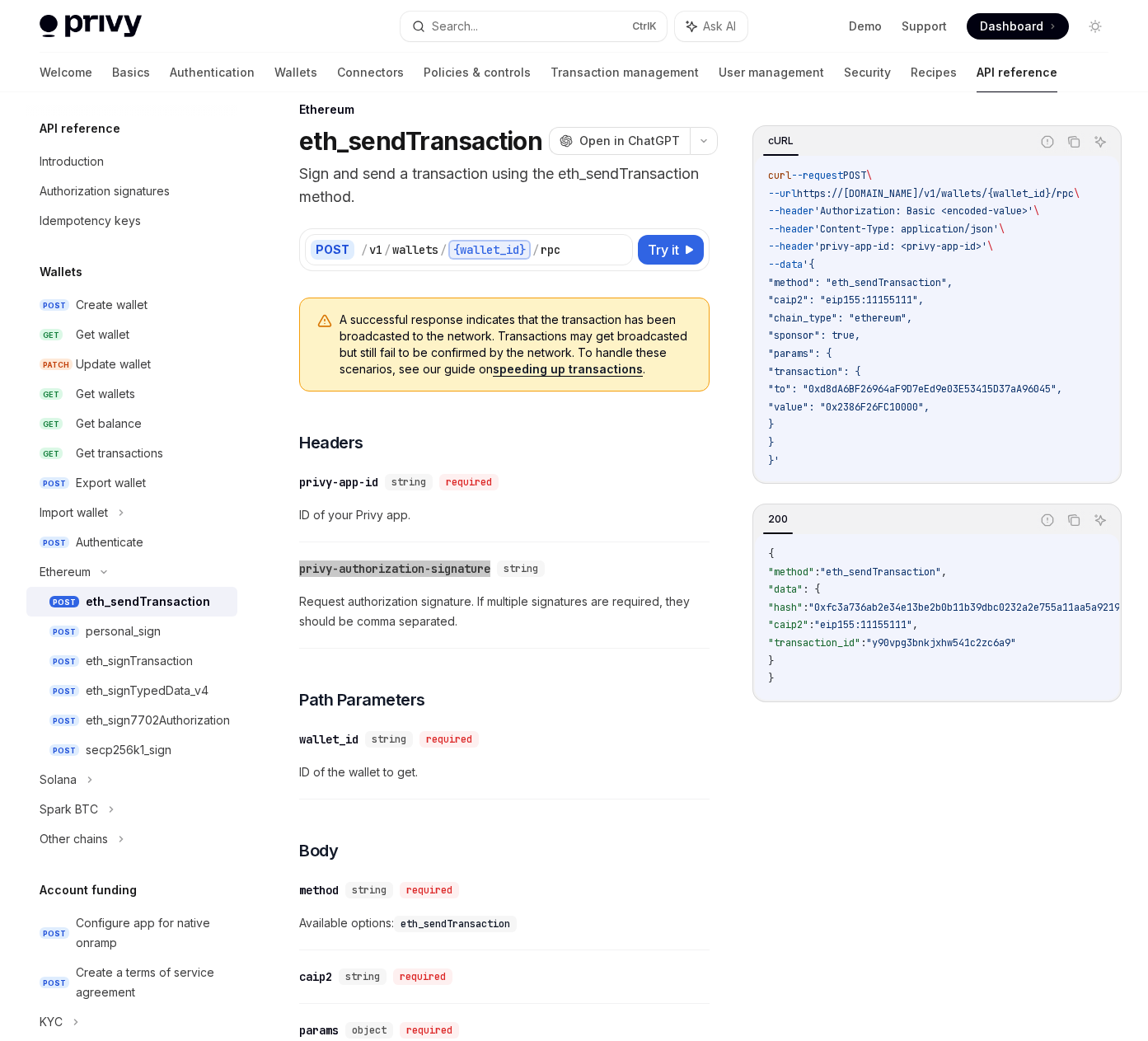
scroll to position [0, 0]
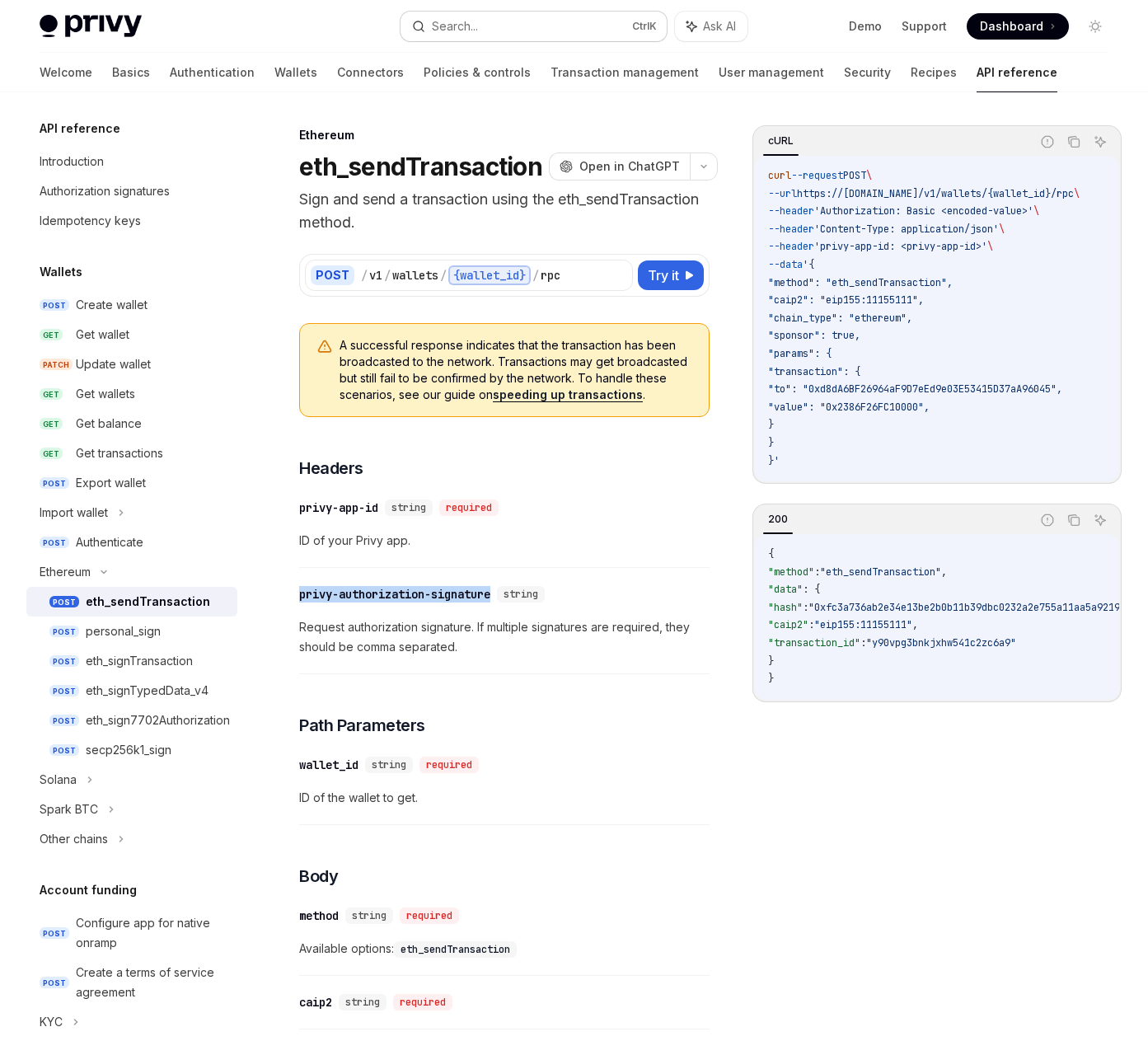
click at [458, 19] on div "Search..." at bounding box center [454, 26] width 46 height 20
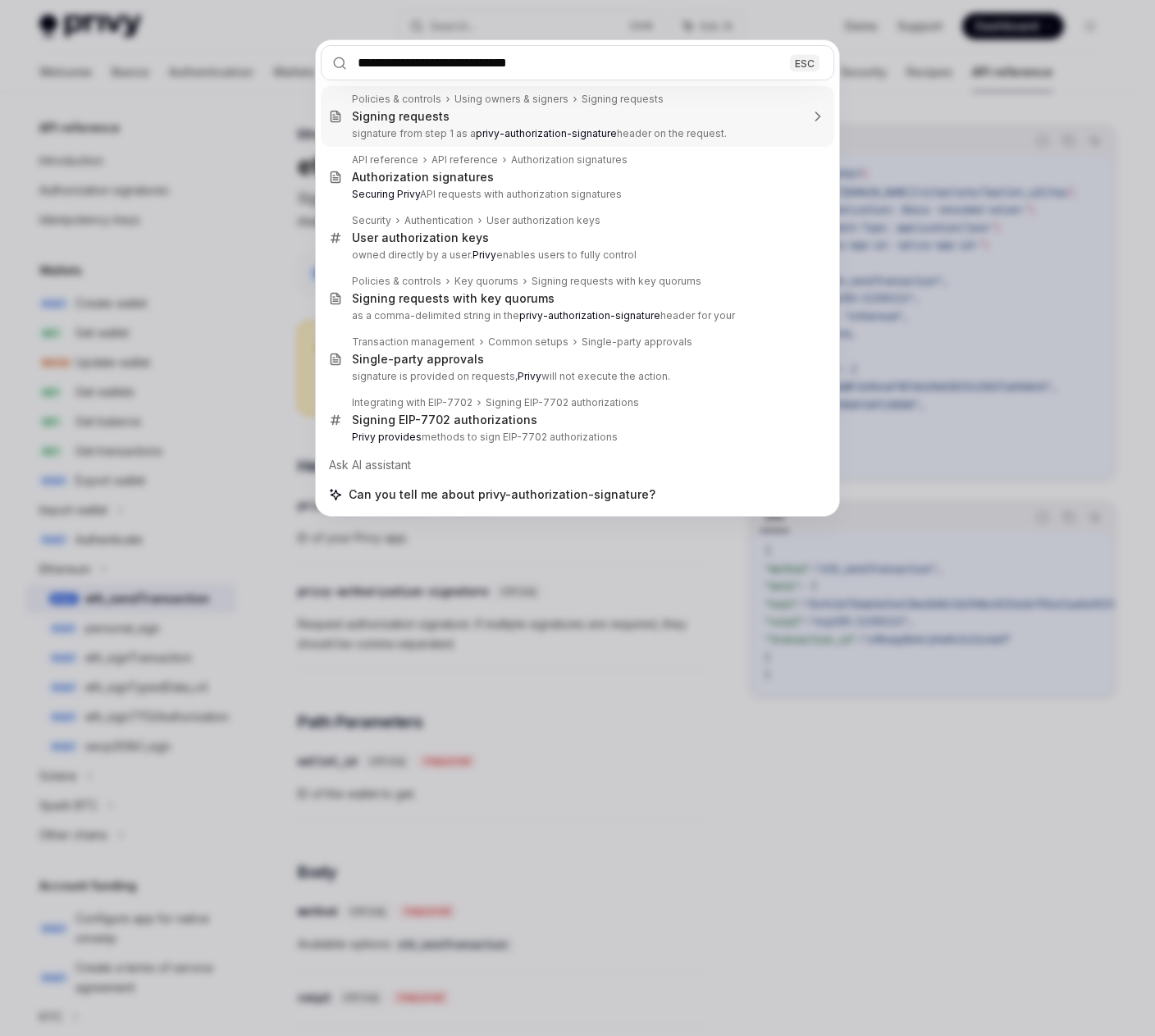
type input "**********"
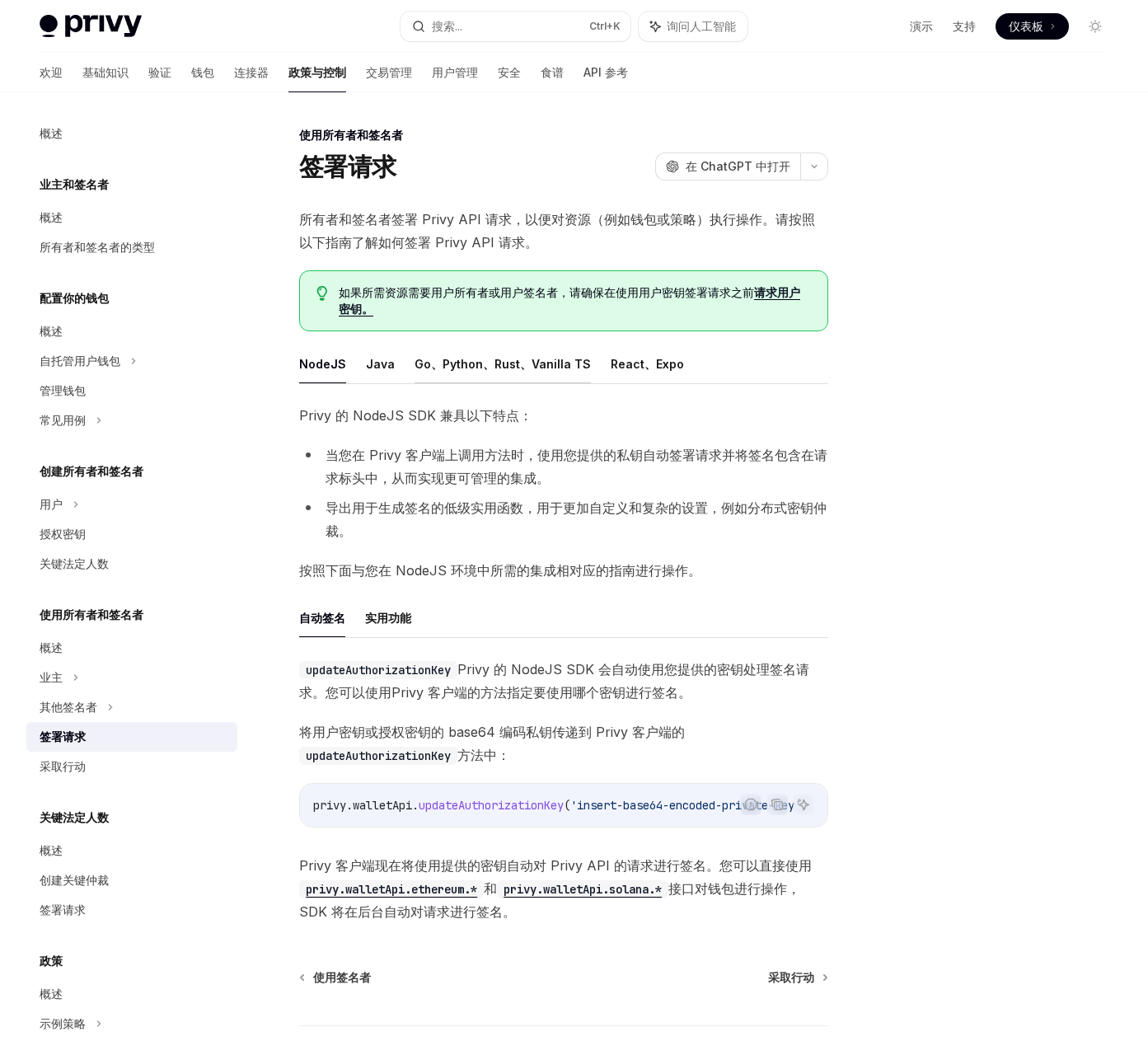
click at [458, 358] on font "Go、Python、Rust、Vanilla TS" at bounding box center [503, 364] width 177 height 14
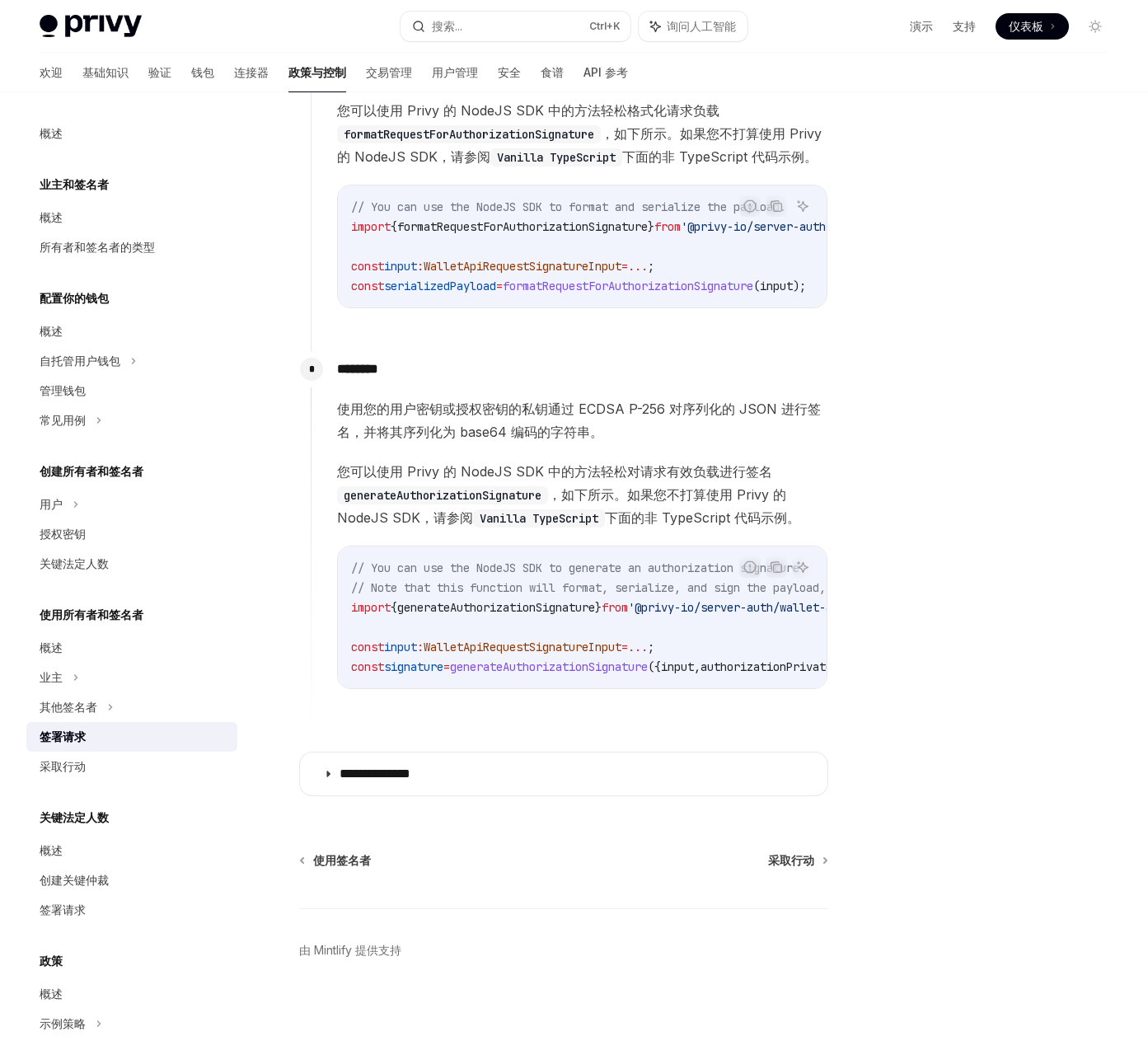
scroll to position [1072, 0]
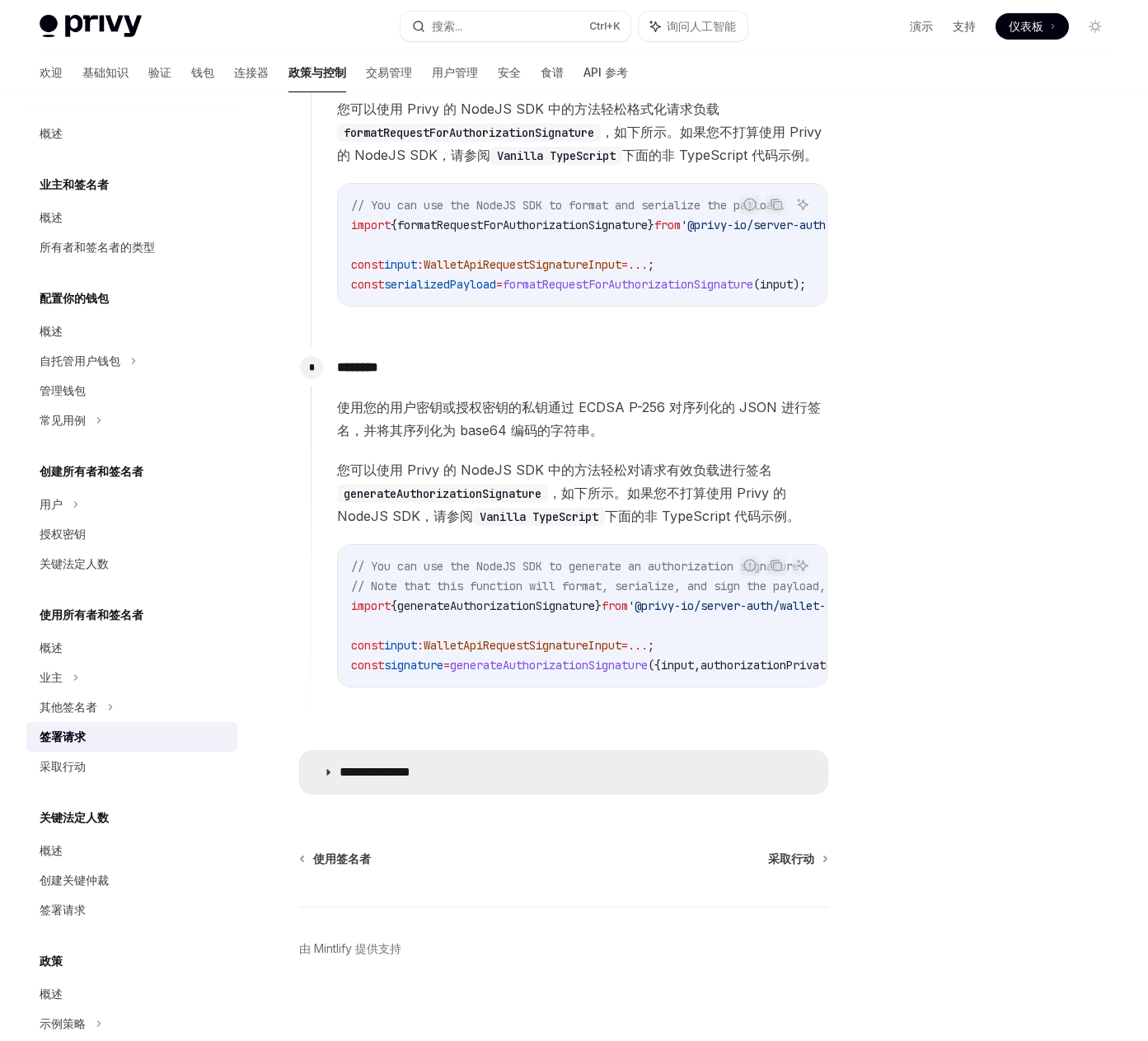
click at [410, 778] on font "**********" at bounding box center [375, 772] width 71 height 12
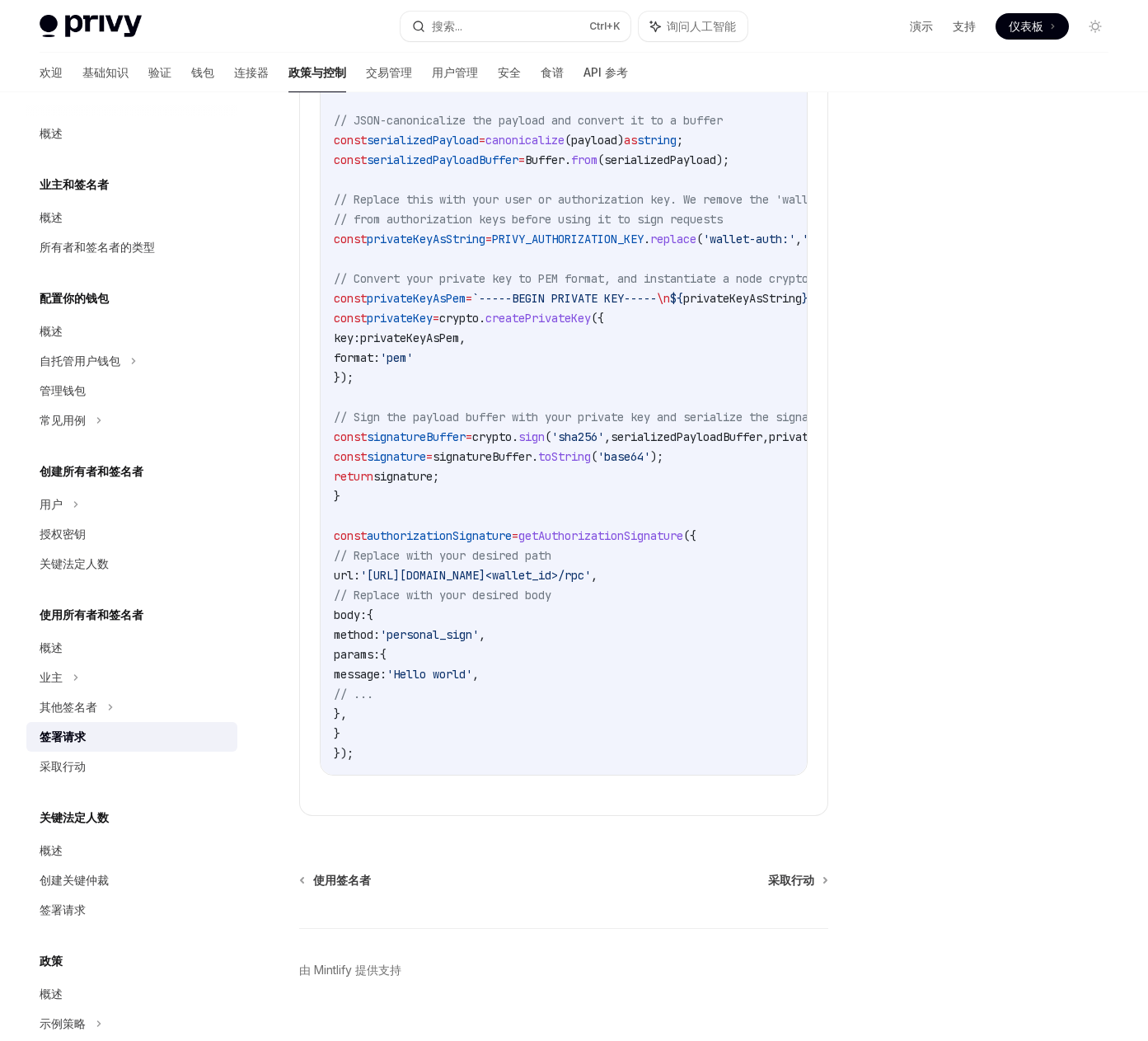
scroll to position [1814, 0]
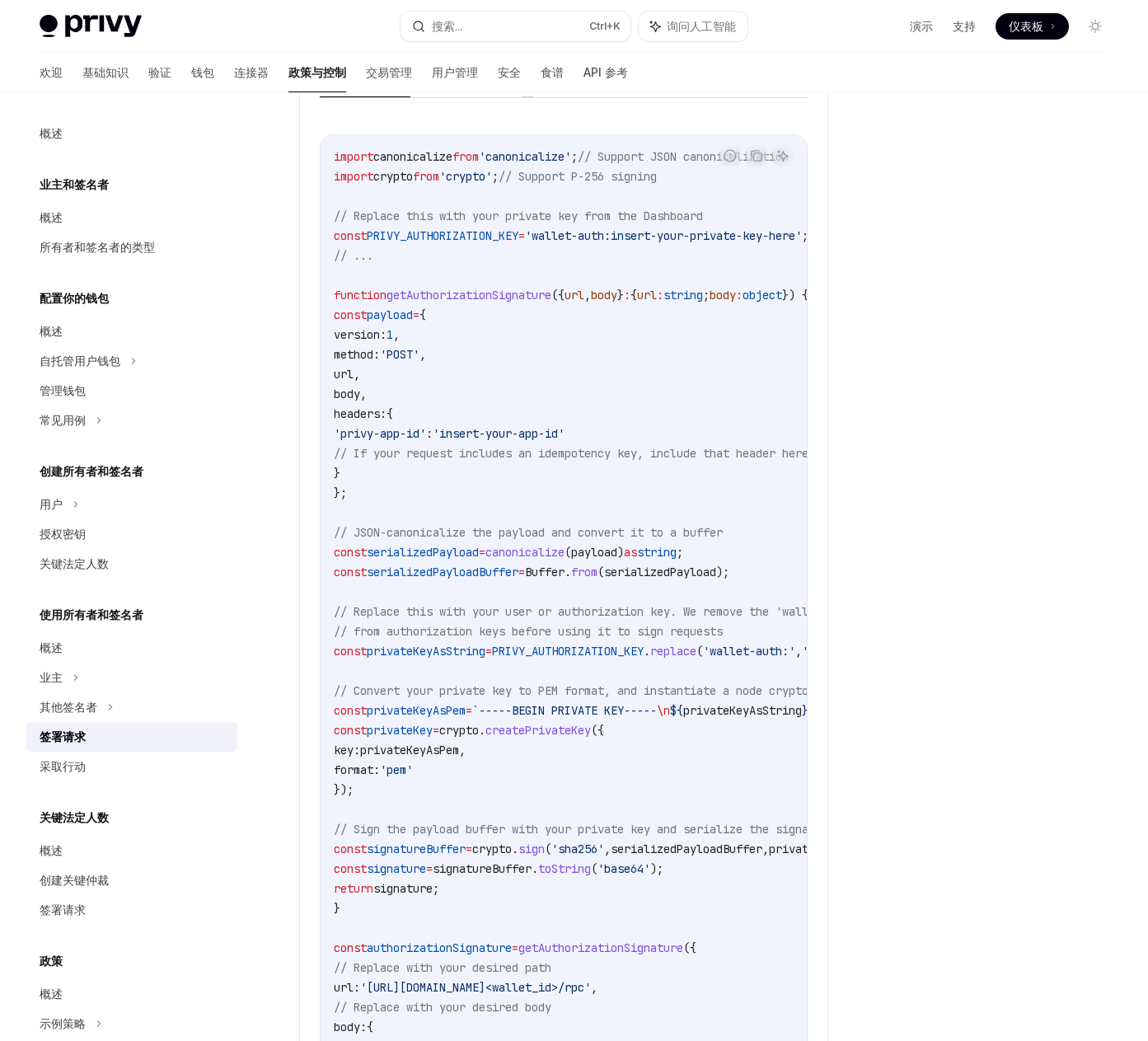
click at [520, 98] on ul "原始 TypeScript Python 锈 去" at bounding box center [563, 78] width 488 height 39
click at [521, 97] on button "去" at bounding box center [527, 78] width 11 height 38
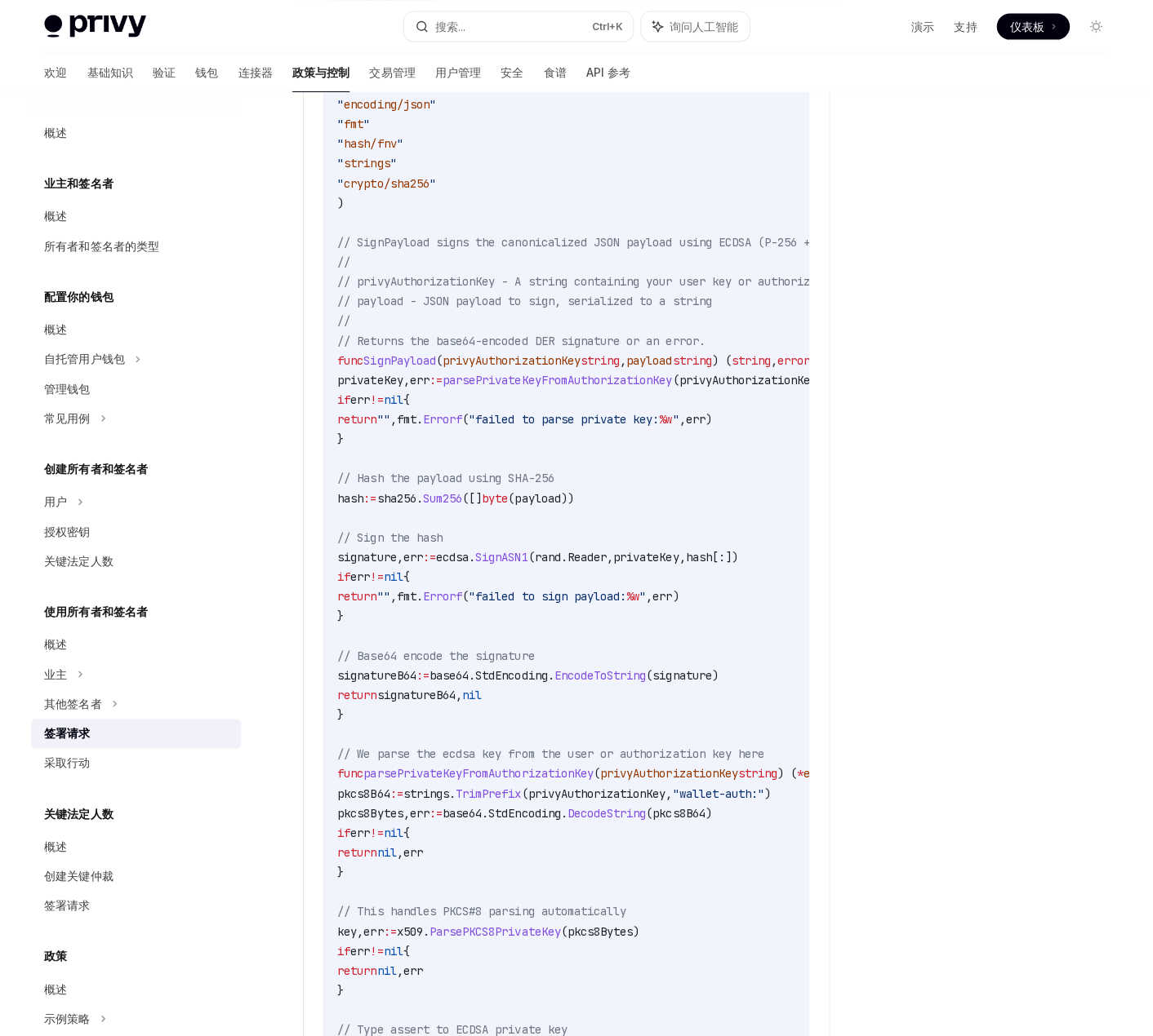
scroll to position [1958, 0]
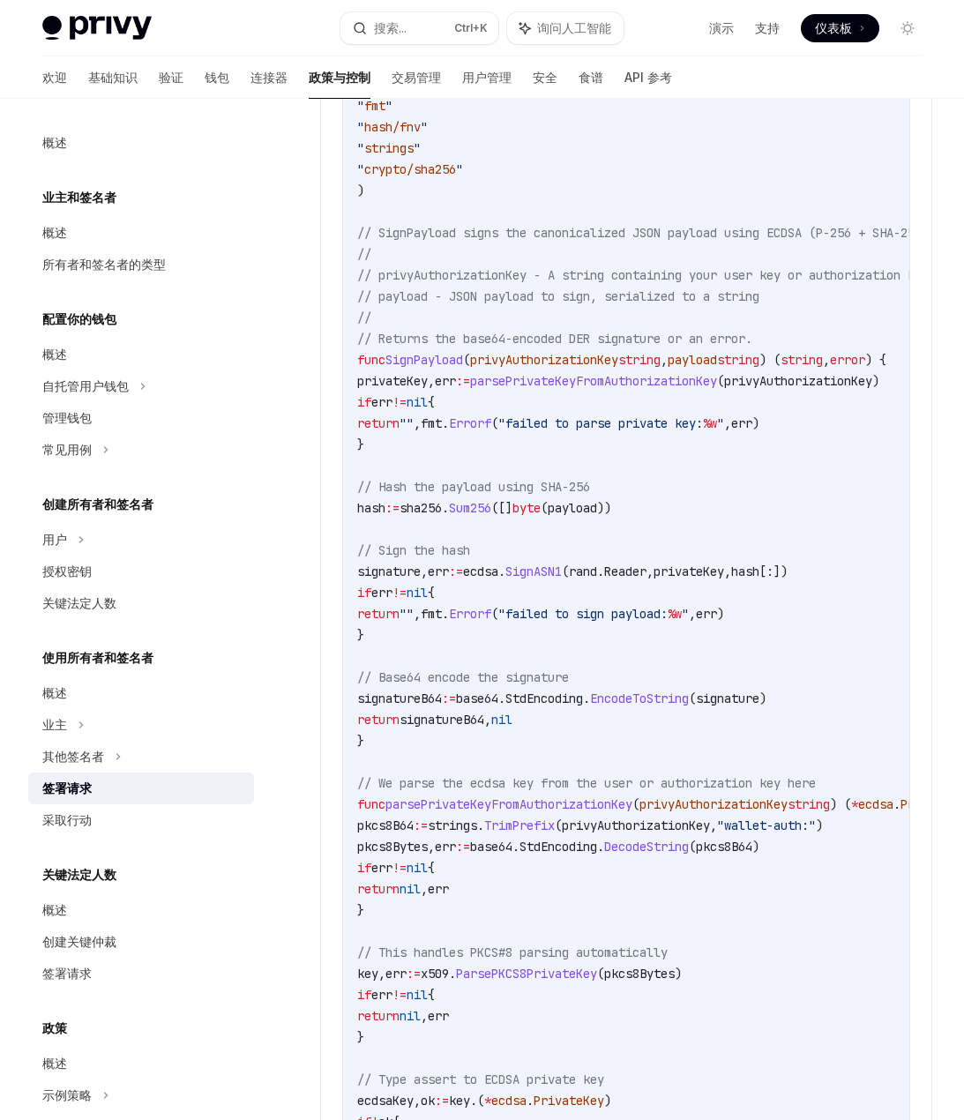
type textarea "*"
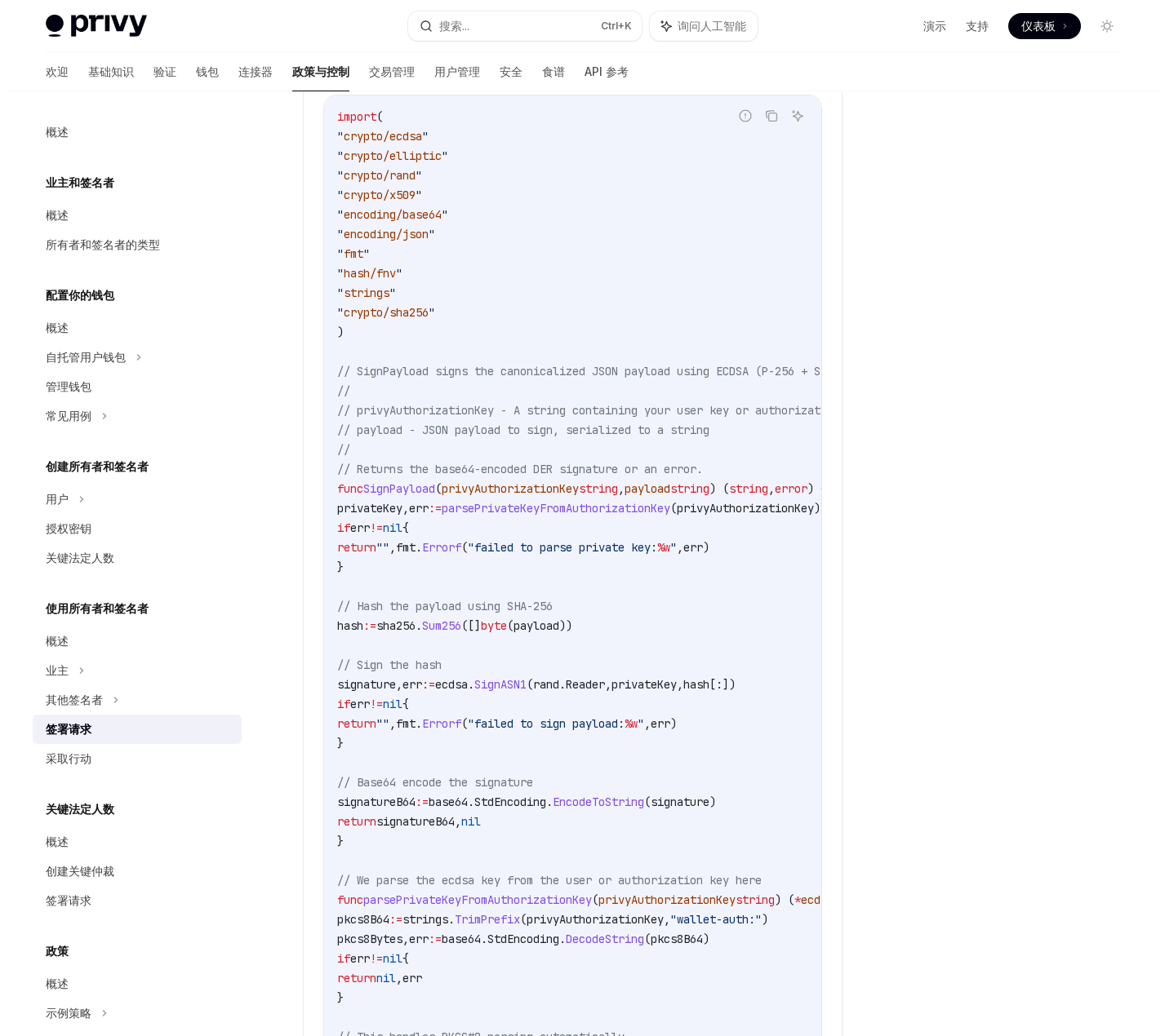
scroll to position [1632, 0]
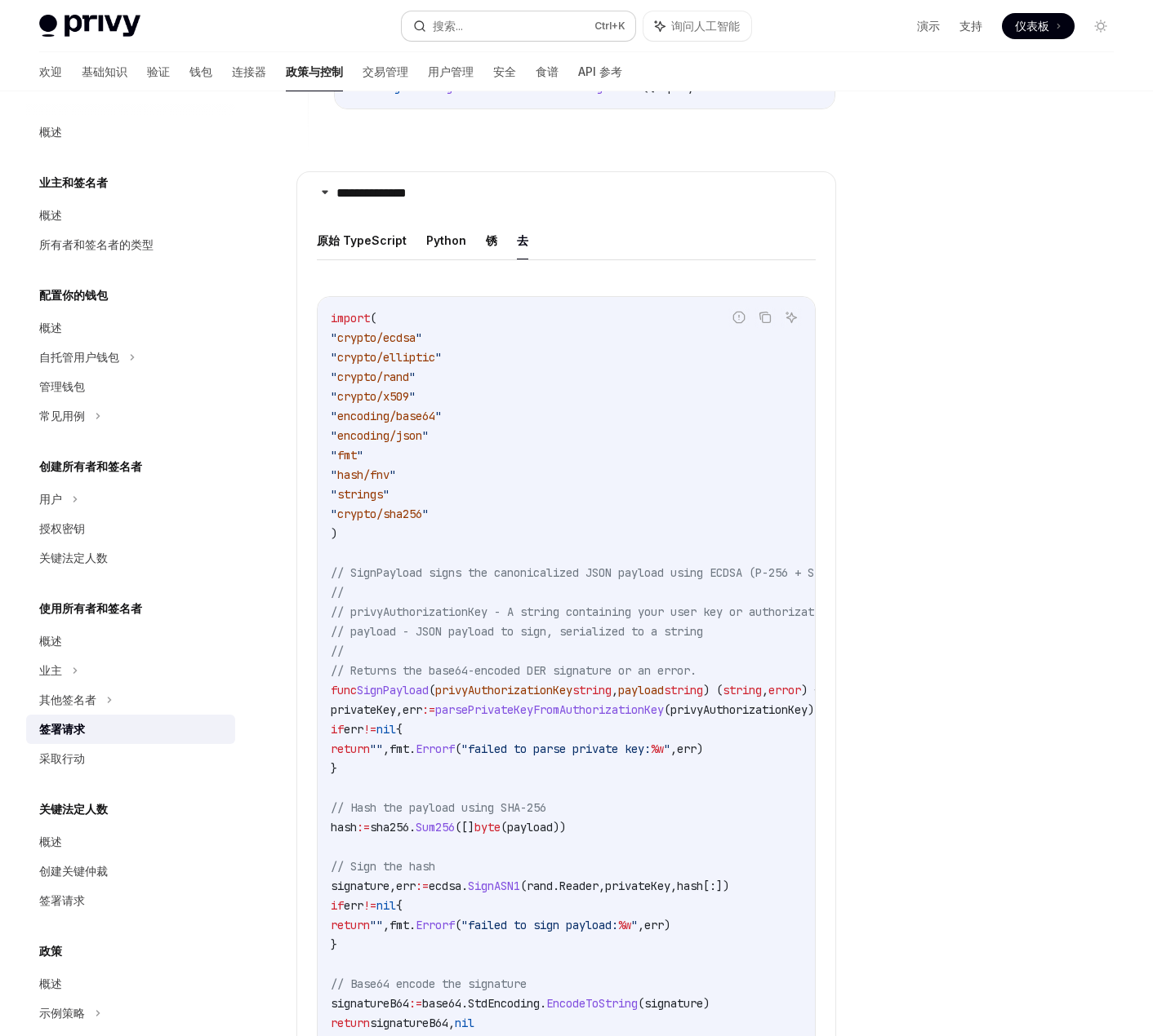
click at [501, 20] on button "搜索... Ctrl +K" at bounding box center [518, 26] width 233 height 30
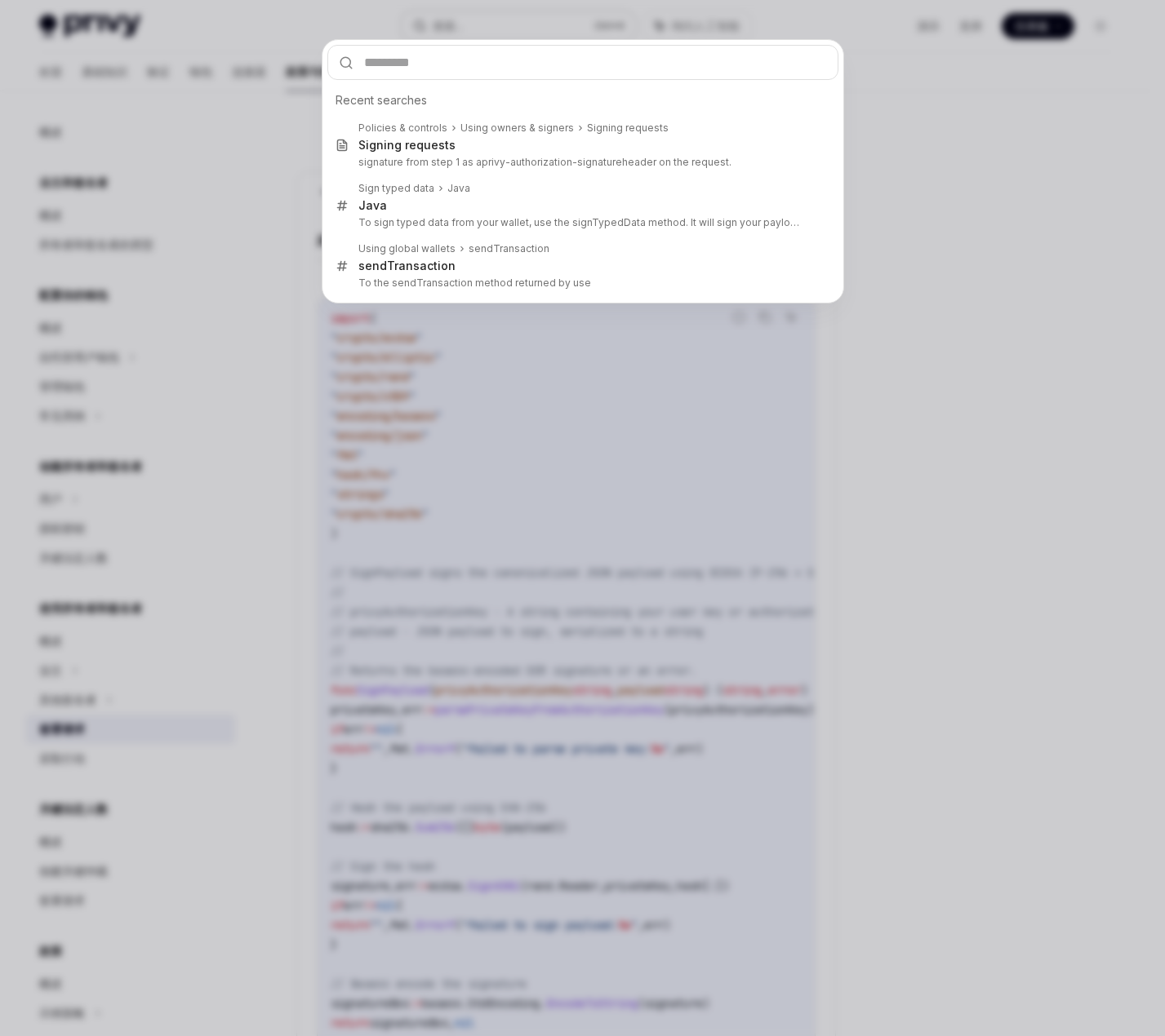
type input "**********"
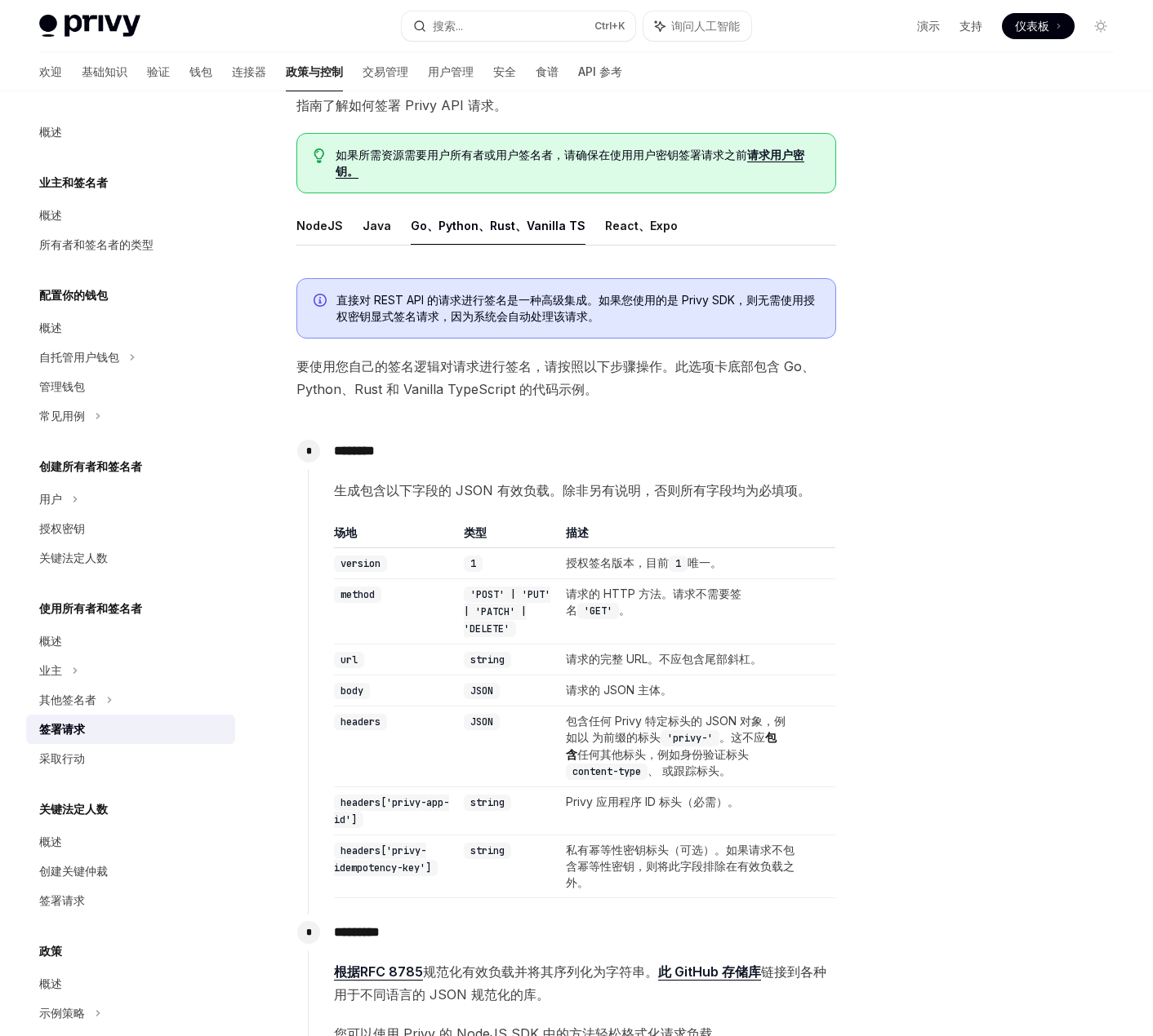
scroll to position [92, 0]
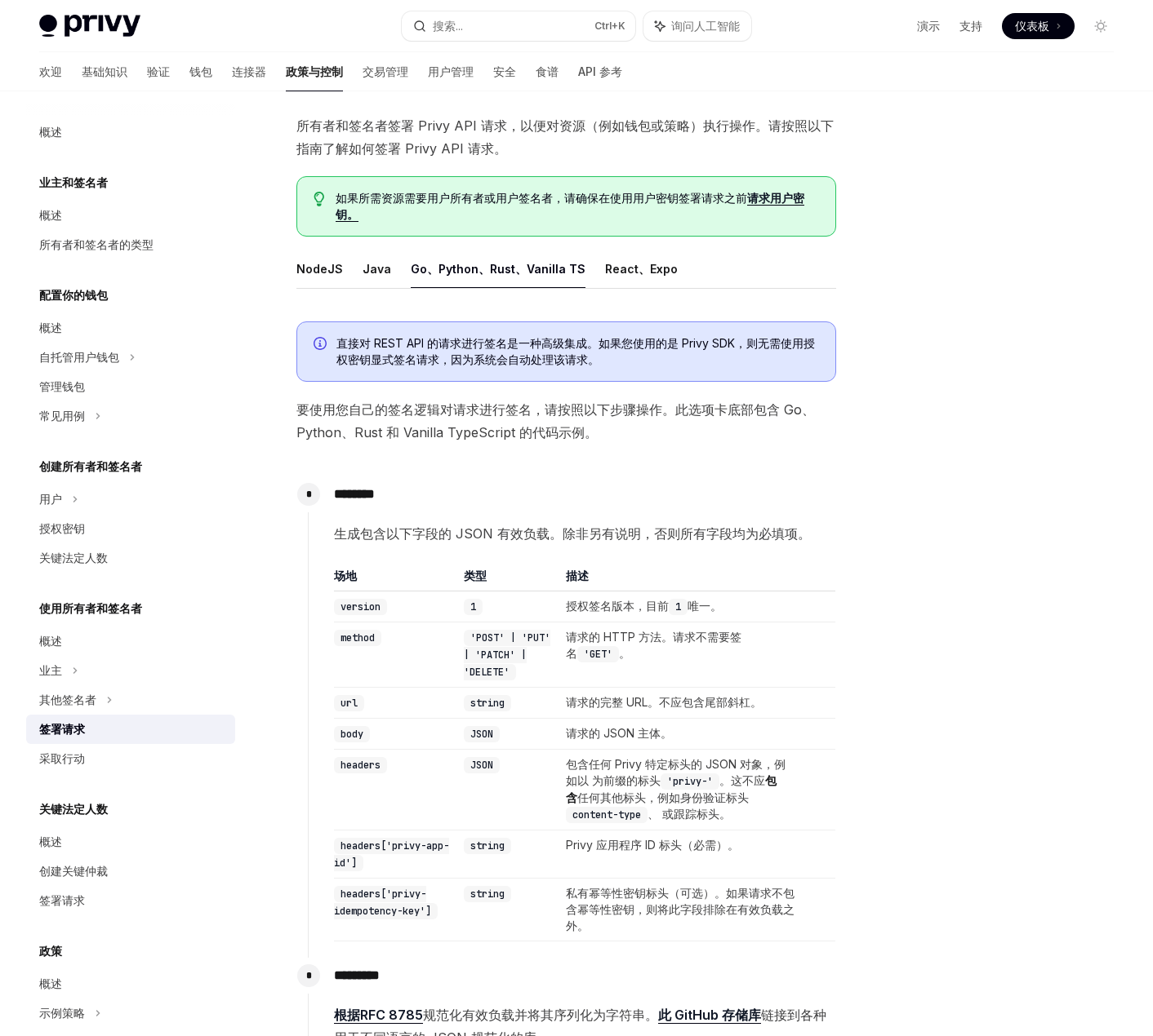
click at [783, 197] on font "请求用户密钥。" at bounding box center [570, 205] width 468 height 31
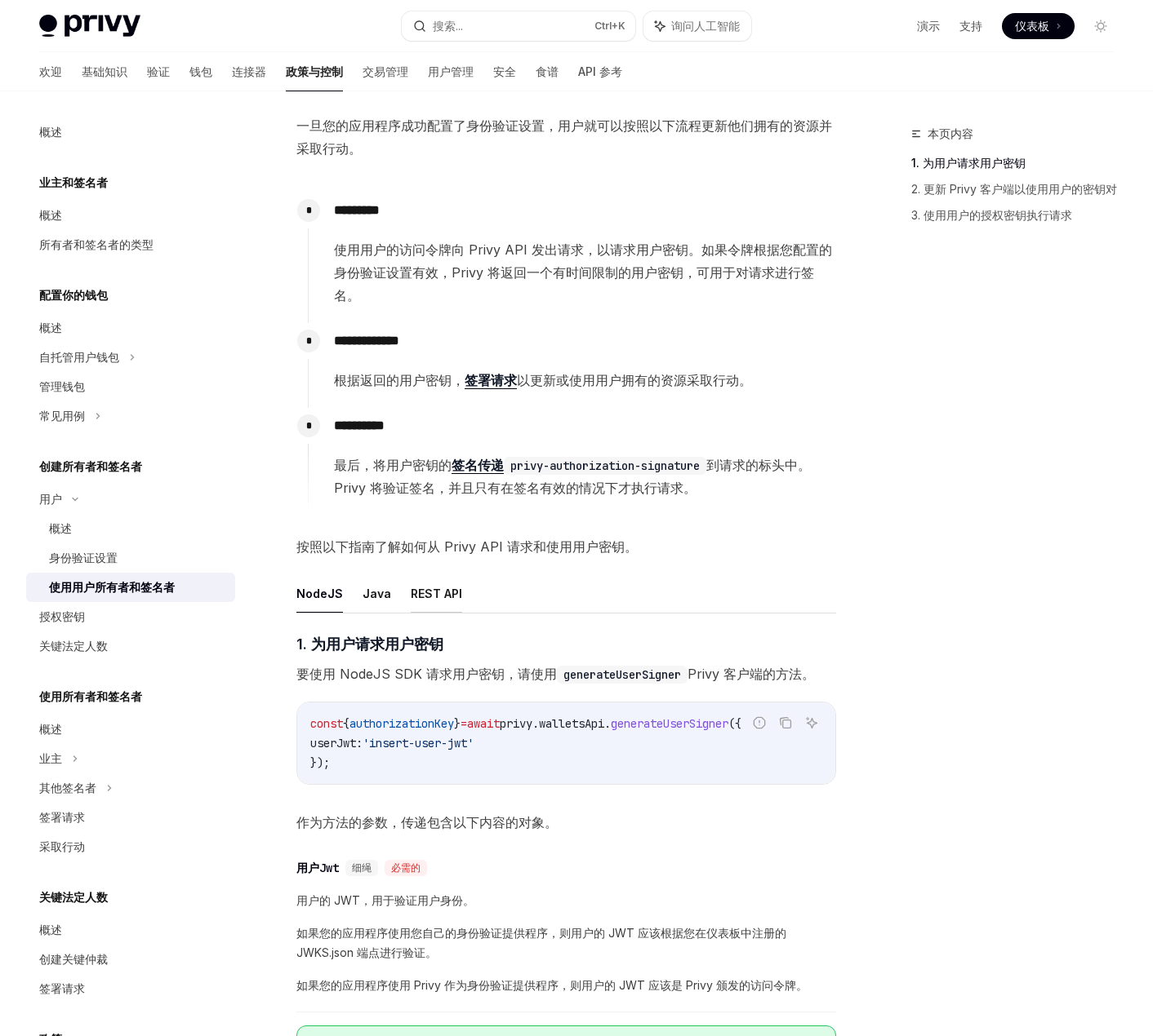
click at [438, 599] on font "REST API" at bounding box center [437, 593] width 52 height 14
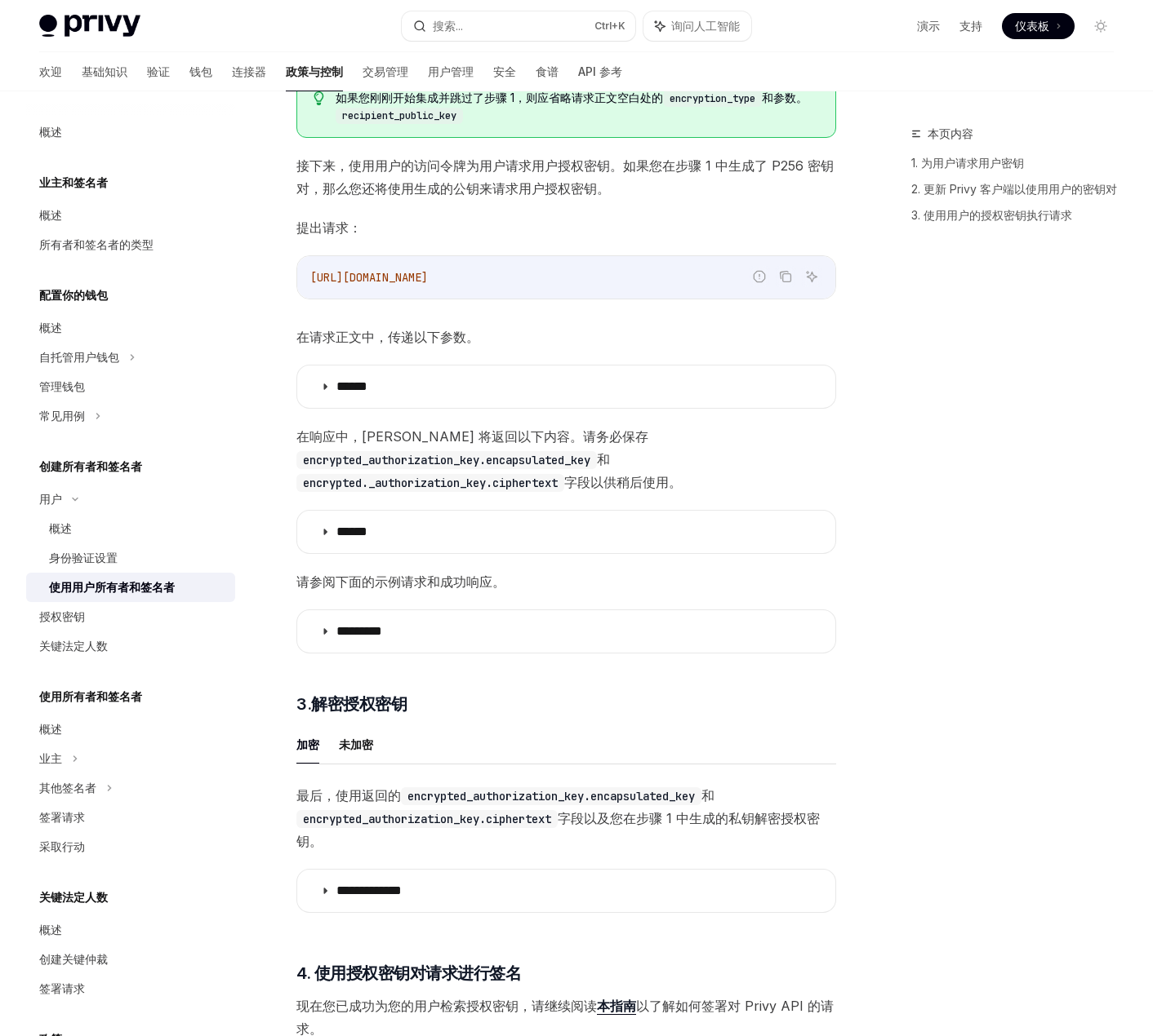
scroll to position [1315, 0]
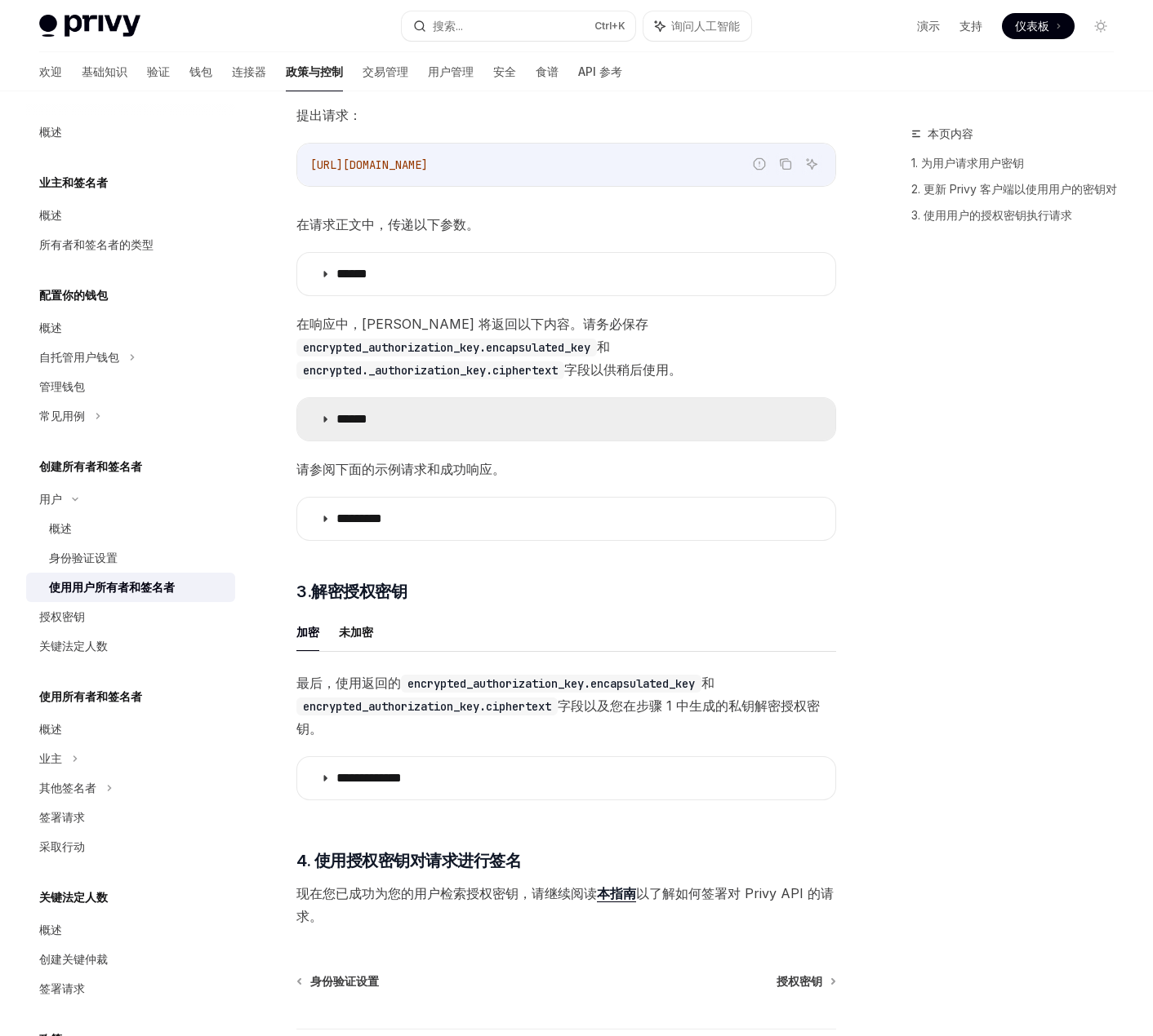
click at [545, 426] on summary "******" at bounding box center [565, 419] width 538 height 43
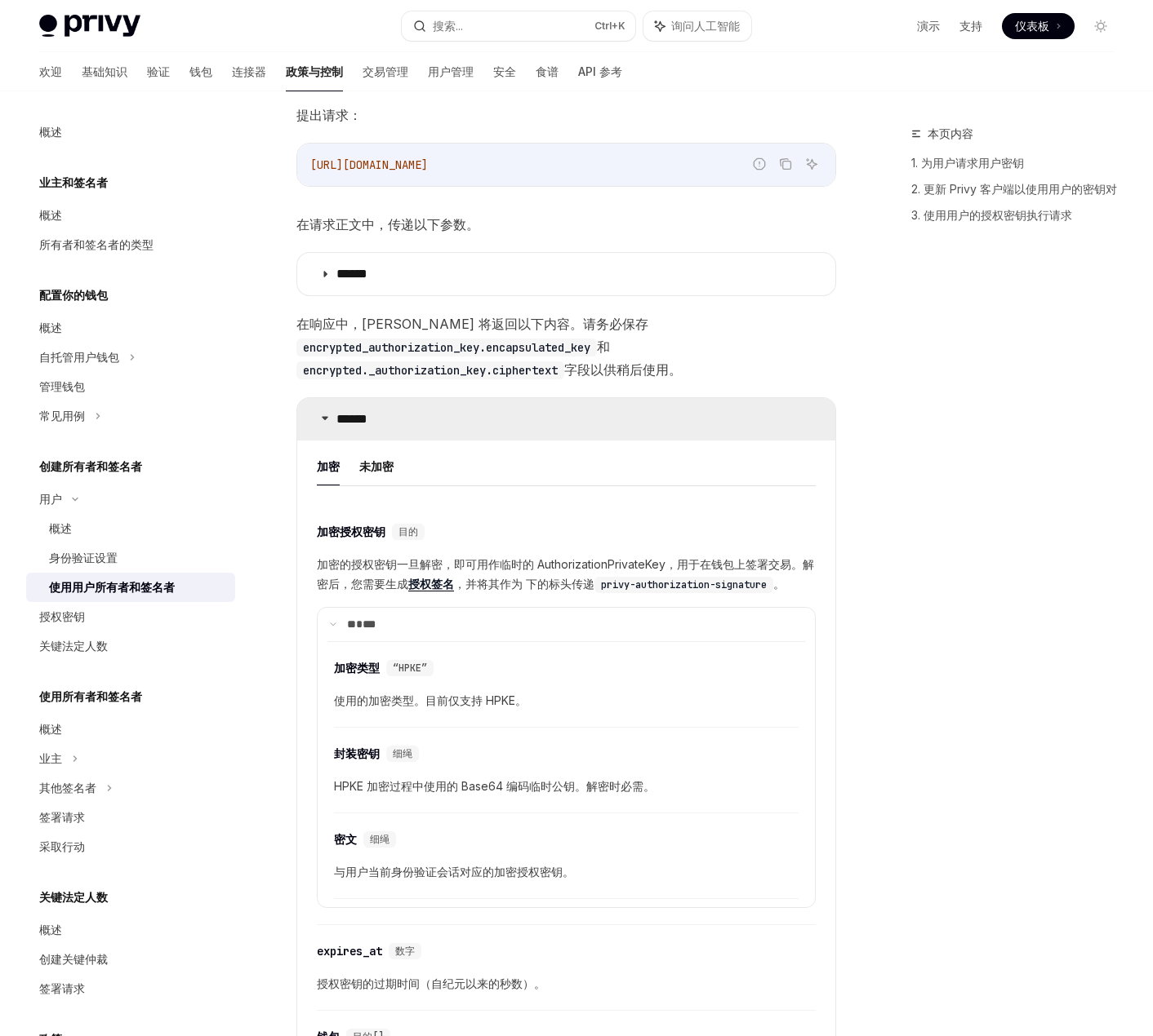
click at [545, 426] on summary "******" at bounding box center [565, 419] width 538 height 43
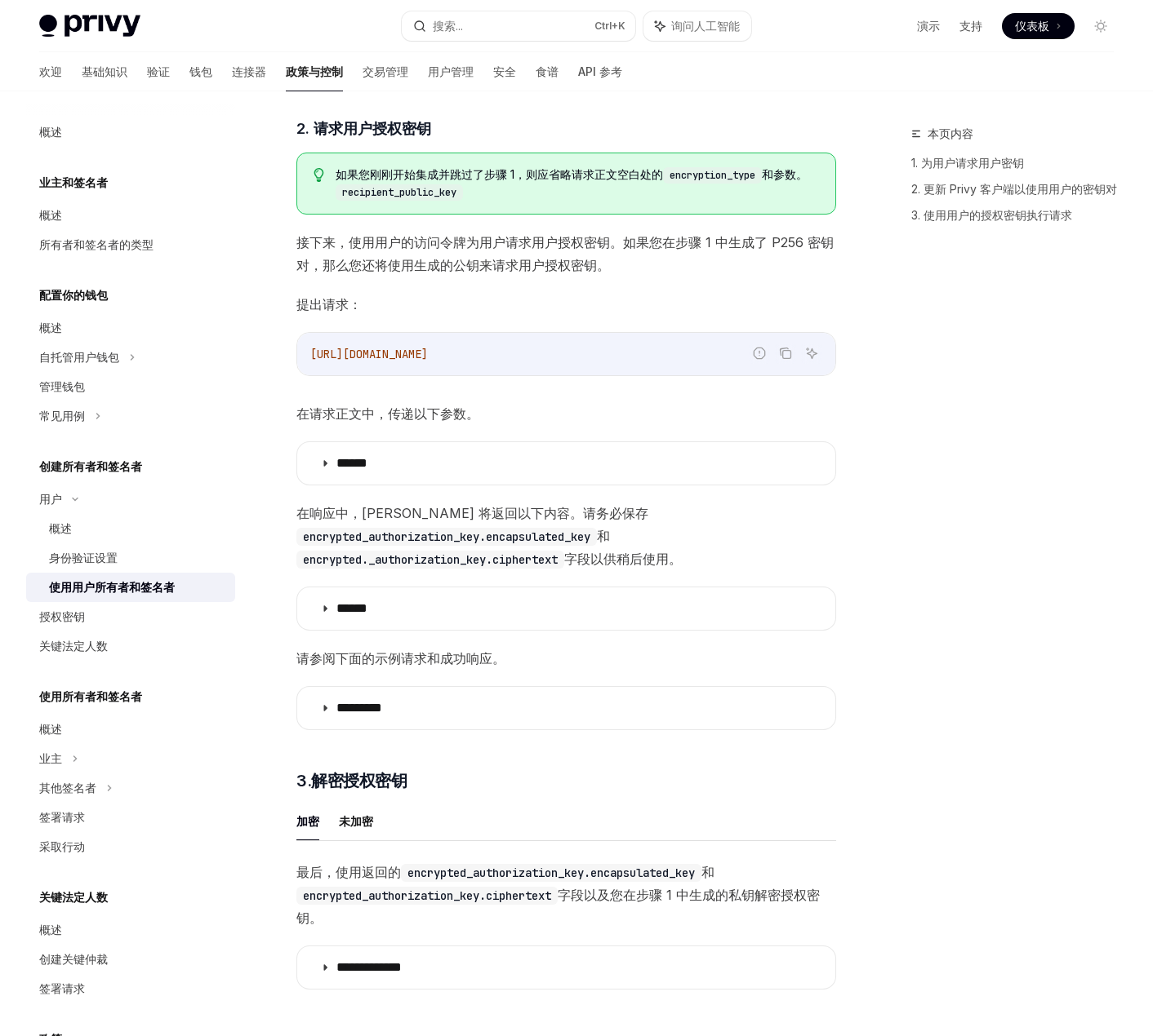
scroll to position [972, 0]
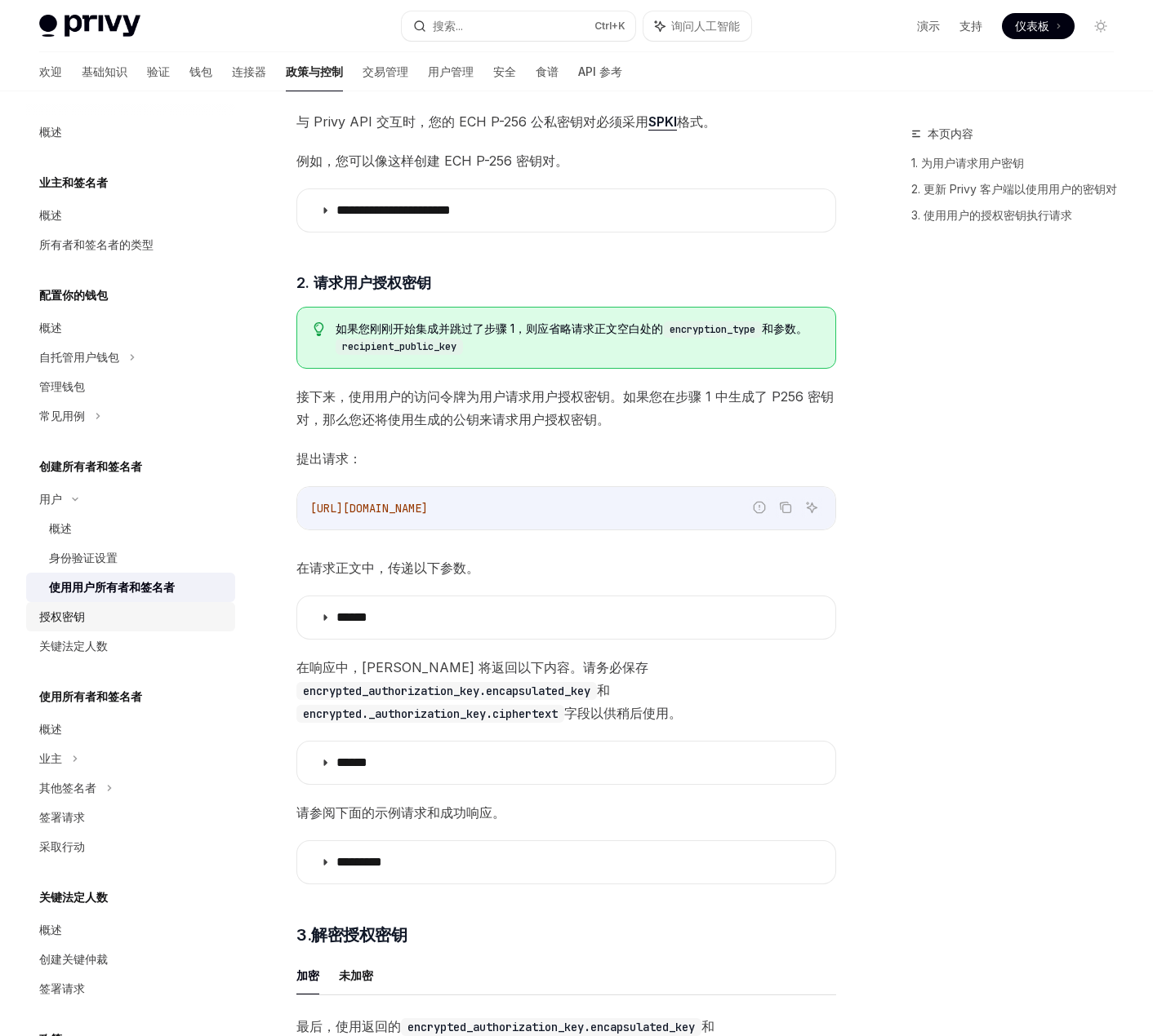
click at [93, 618] on div "授权密钥" at bounding box center [131, 616] width 186 height 19
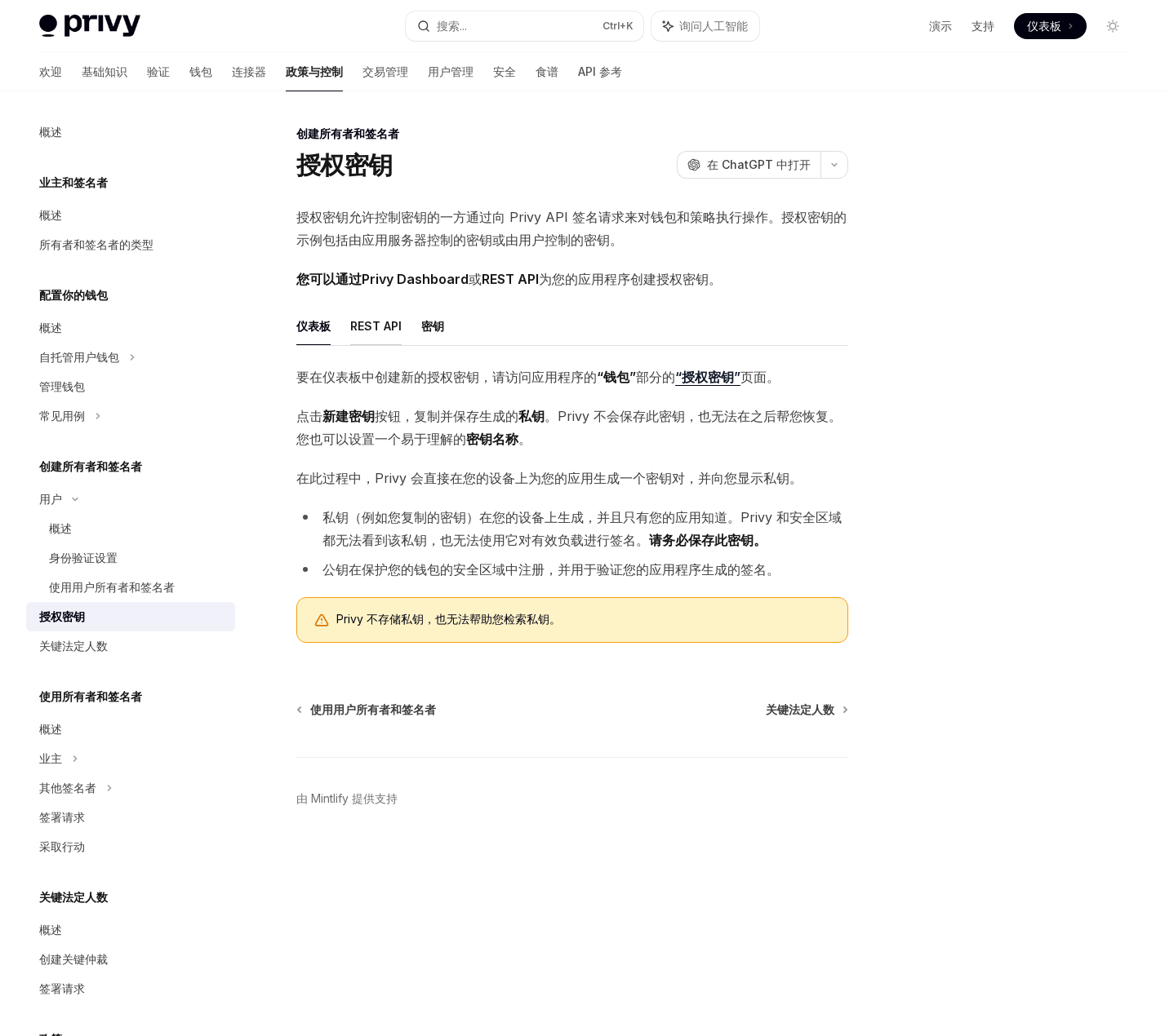
click at [376, 323] on font "REST API" at bounding box center [376, 326] width 52 height 14
type textarea "*"
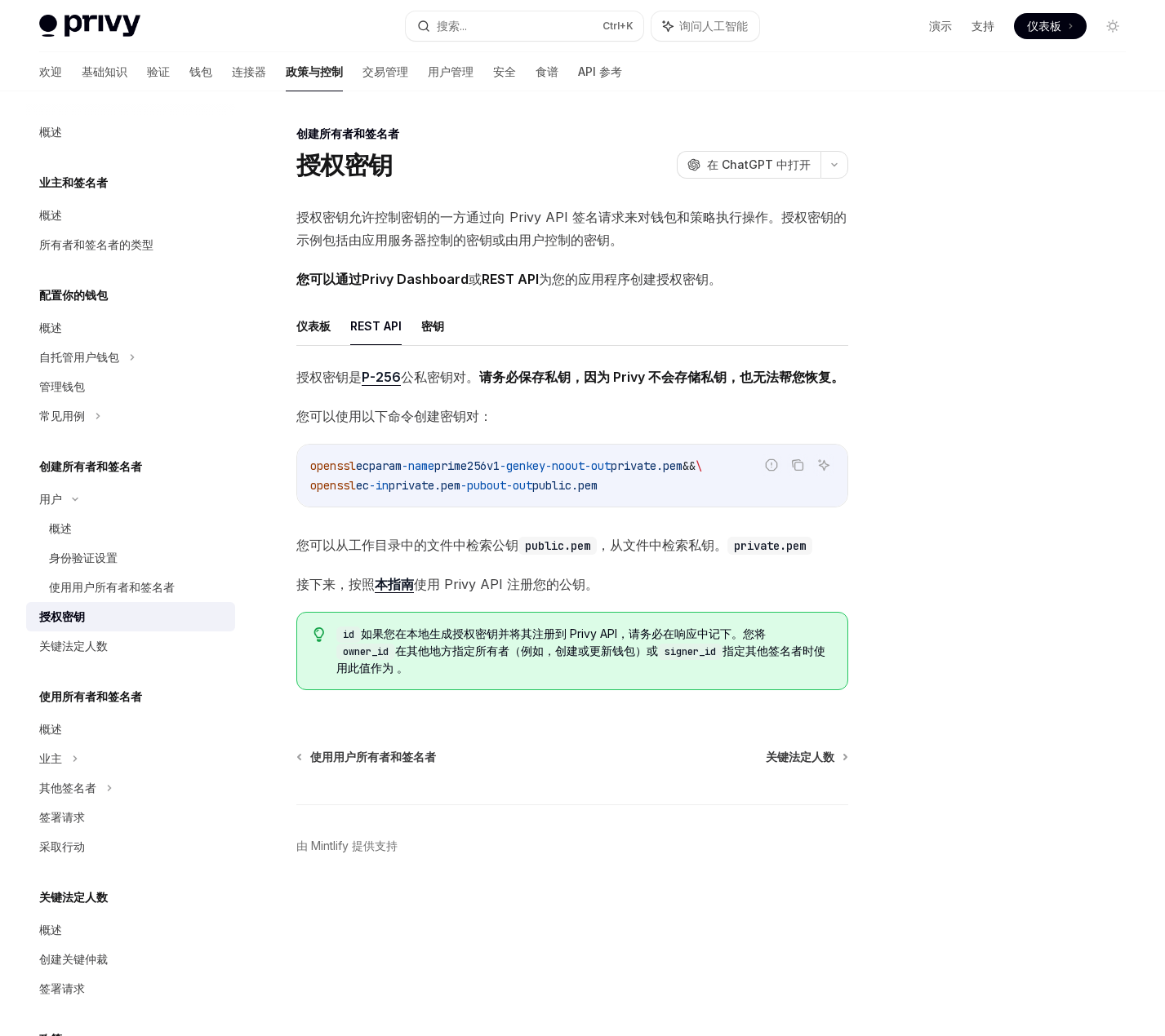
click at [891, 556] on div at bounding box center [1014, 580] width 248 height 912
click at [505, 29] on button "搜索... Ctrl +K" at bounding box center [524, 26] width 238 height 30
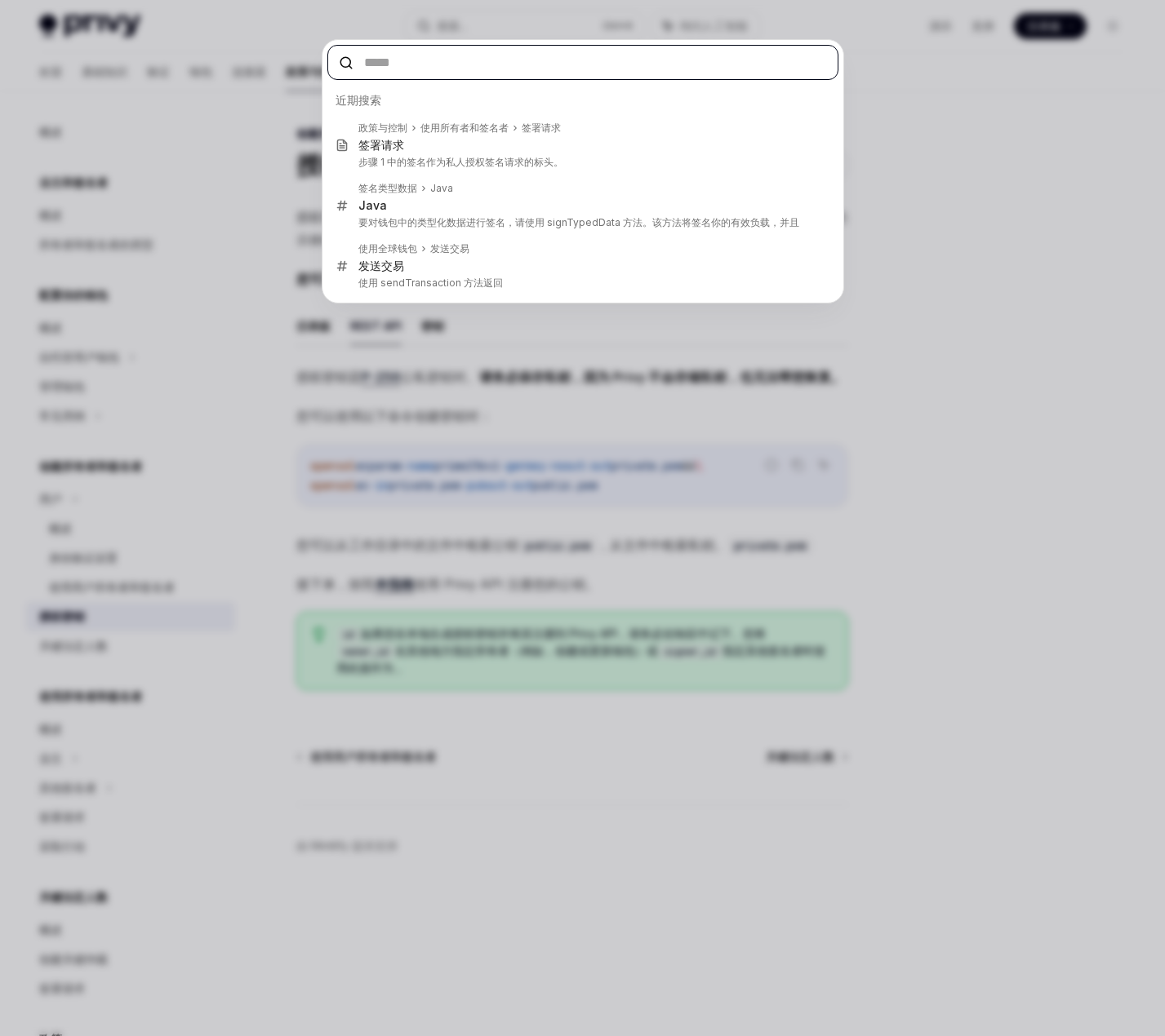
click at [402, 60] on input "text" at bounding box center [583, 63] width 511 height 35
paste input "**********"
type input "**********"
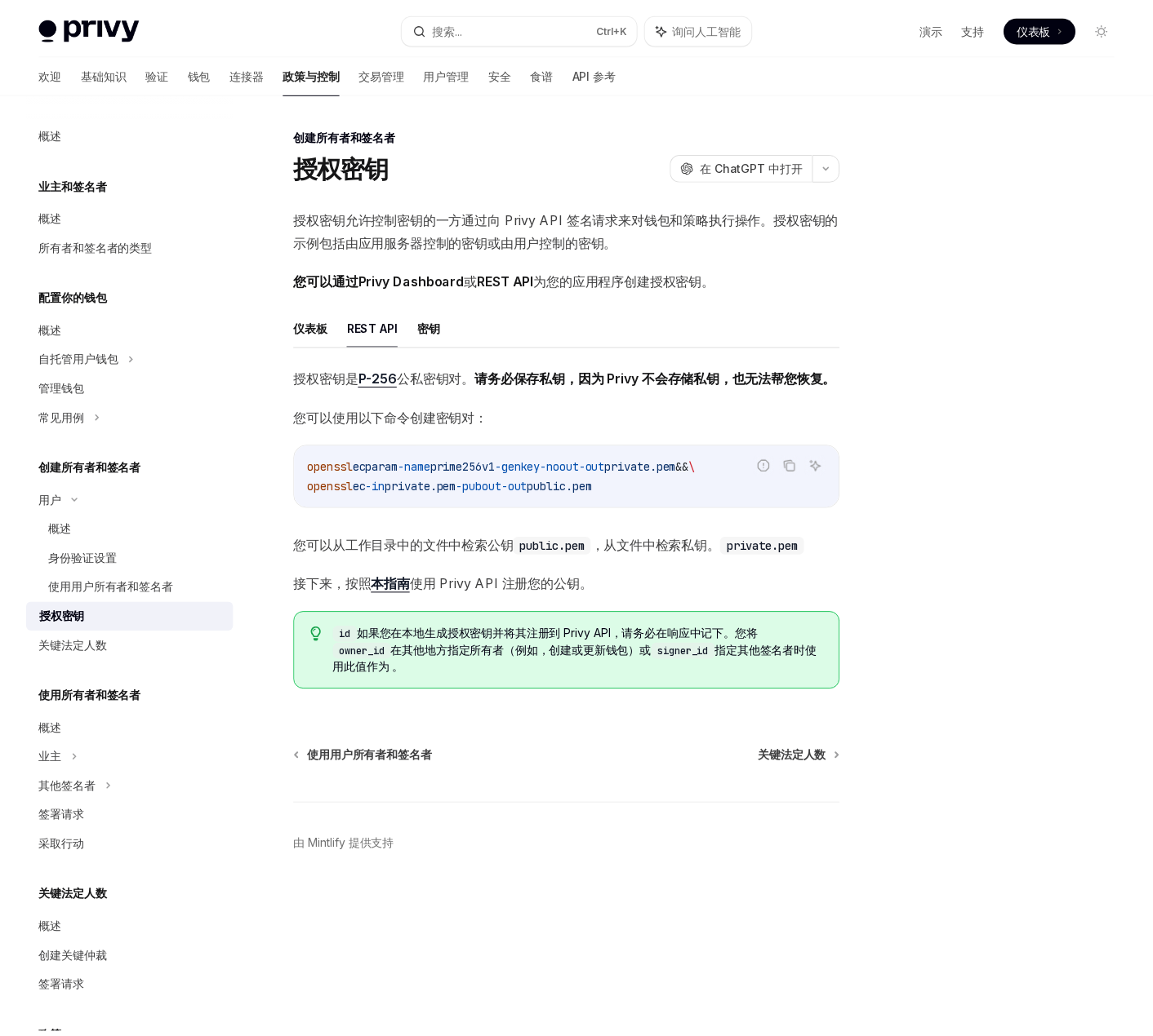
scroll to position [92, 0]
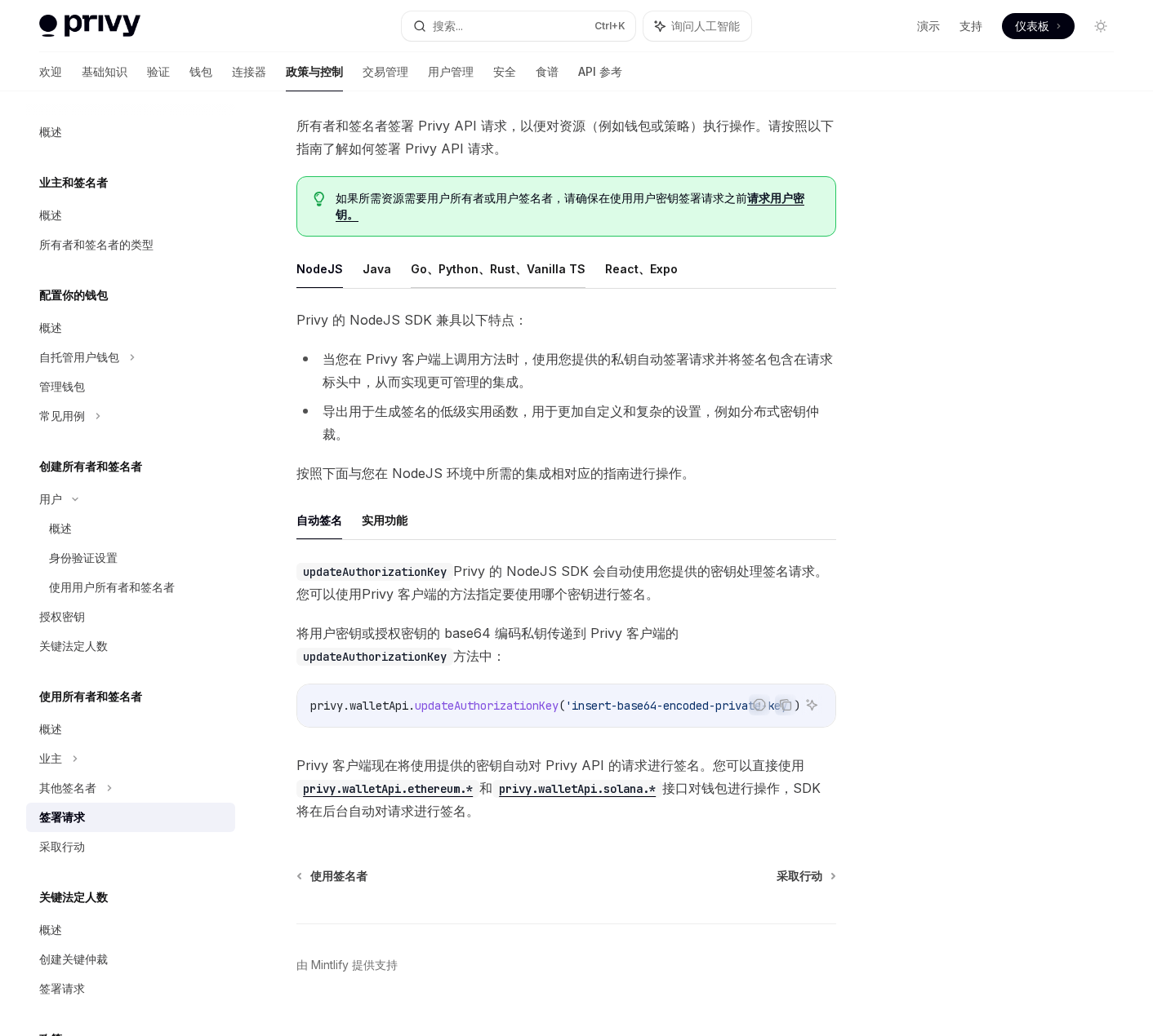
click at [439, 266] on font "Go、Python、Rust、Vanilla TS" at bounding box center [498, 268] width 175 height 14
type textarea "*"
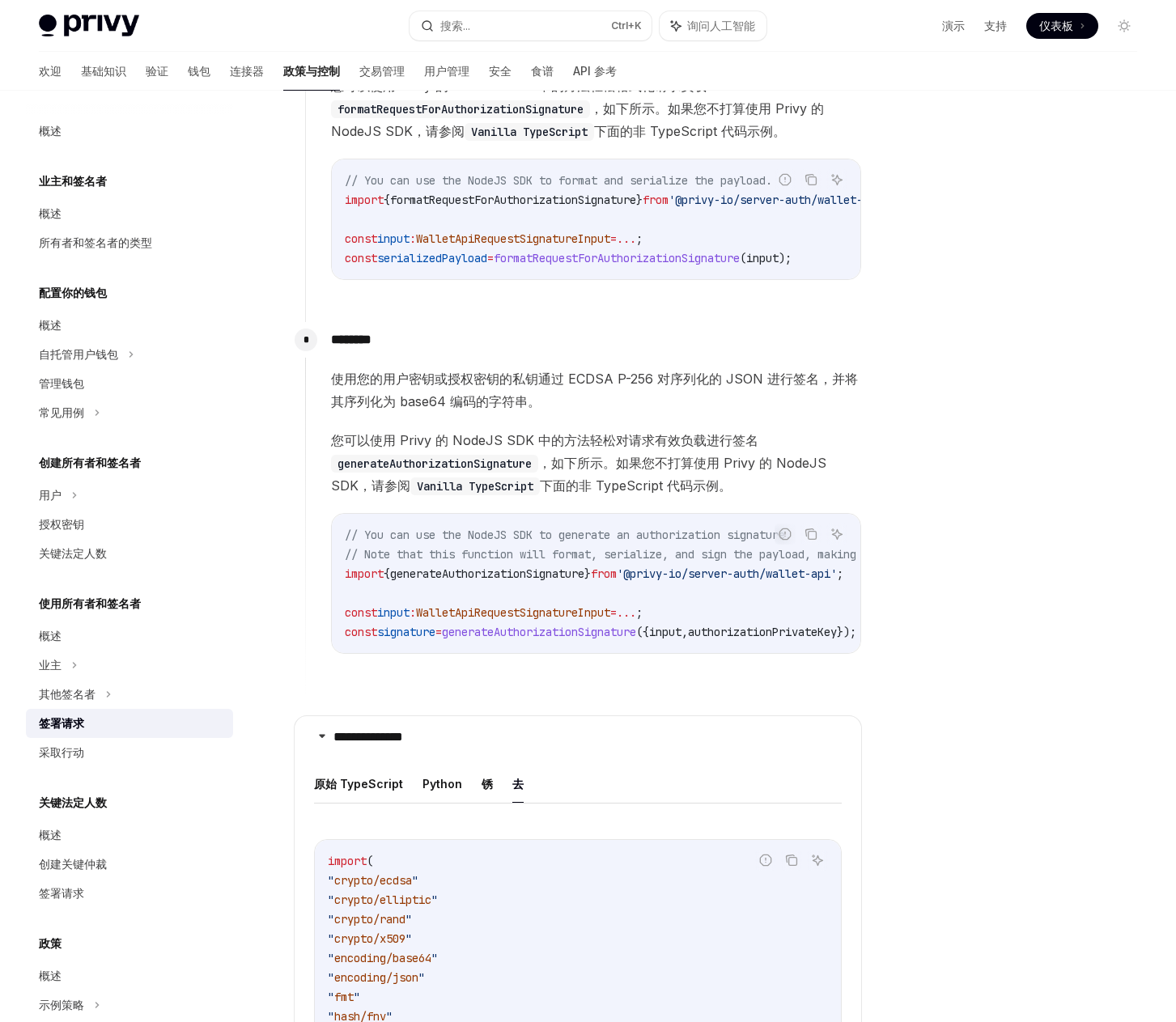
scroll to position [901, 0]
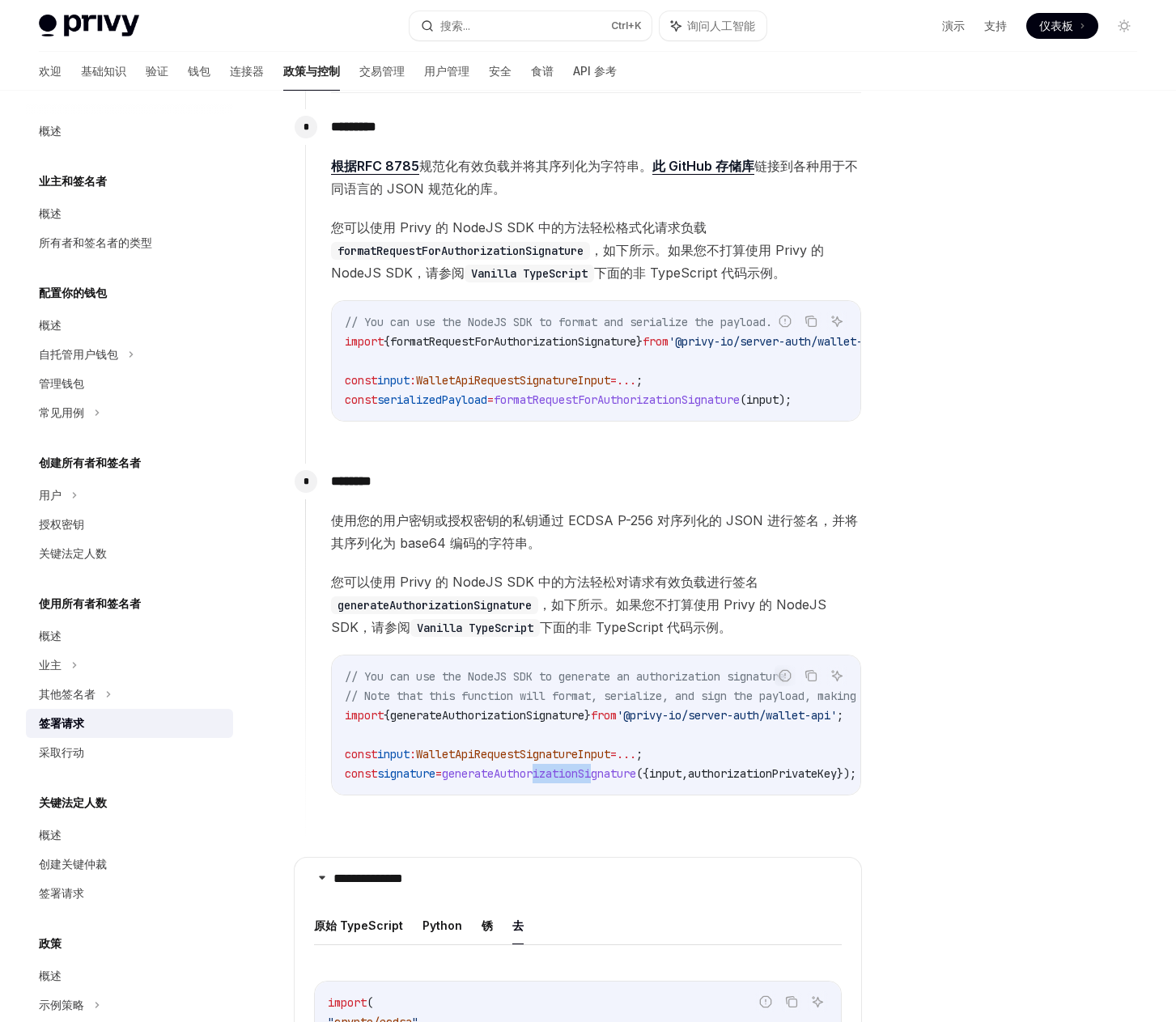
drag, startPoint x: 556, startPoint y: 799, endPoint x: 619, endPoint y: 799, distance: 63.0
click at [619, 794] on div "// You can use the NodeJS SDK to generate an authorization signature. // Note t…" at bounding box center [596, 726] width 528 height 139
click at [608, 788] on div at bounding box center [608, 788] width 0 height 0
click at [524, 794] on div "// You can use the NodeJS SDK to generate an authorization signature. // Note t…" at bounding box center [596, 726] width 528 height 139
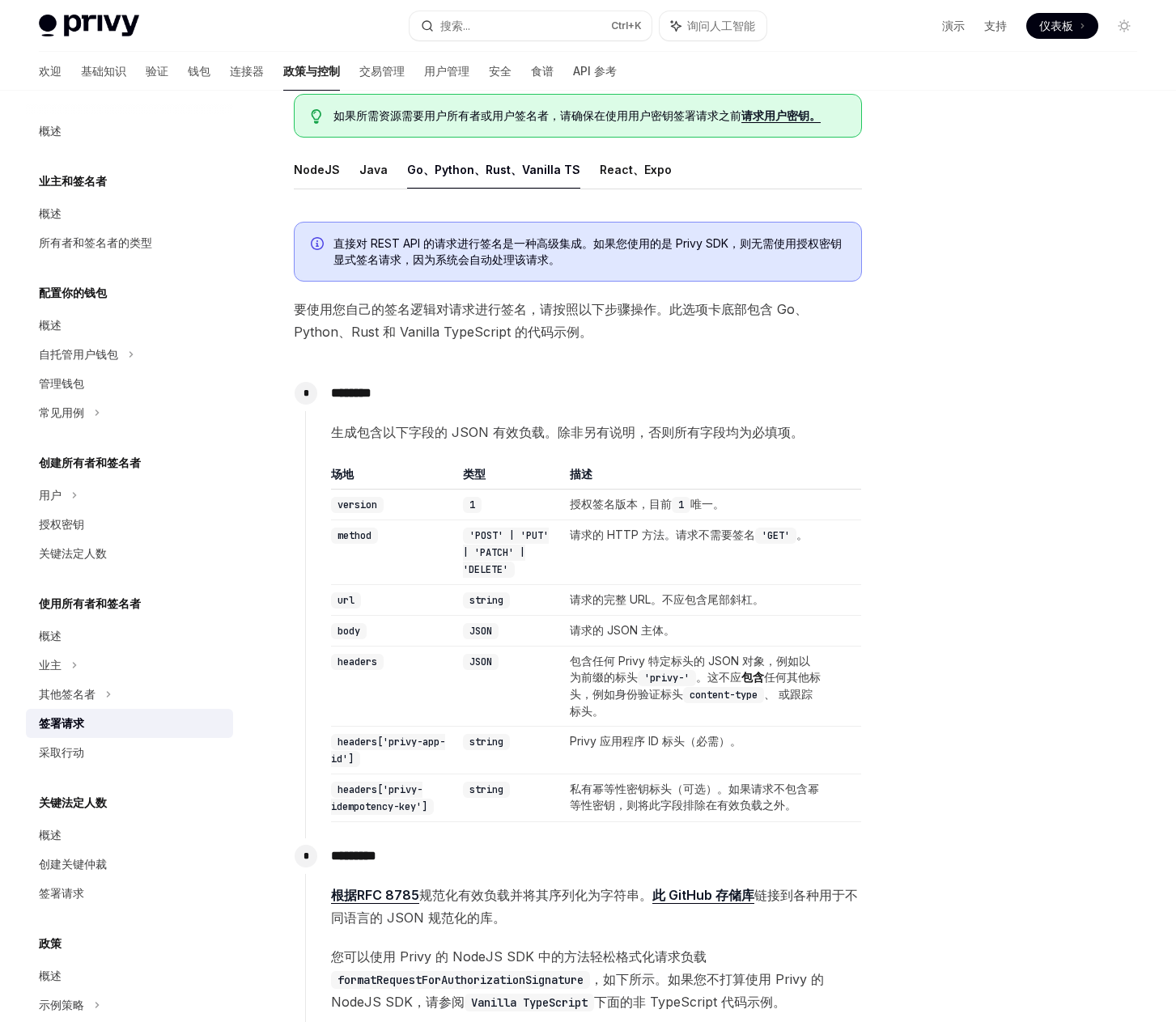
scroll to position [172, 0]
click at [408, 802] on code "headers['privy-idempotency-key']" at bounding box center [383, 797] width 103 height 33
click at [641, 807] on font "私有幂等性密钥标头（可选）。如果请求不包含幂等性密钥，则将此字段排除在有效负载之外。" at bounding box center [694, 795] width 250 height 30
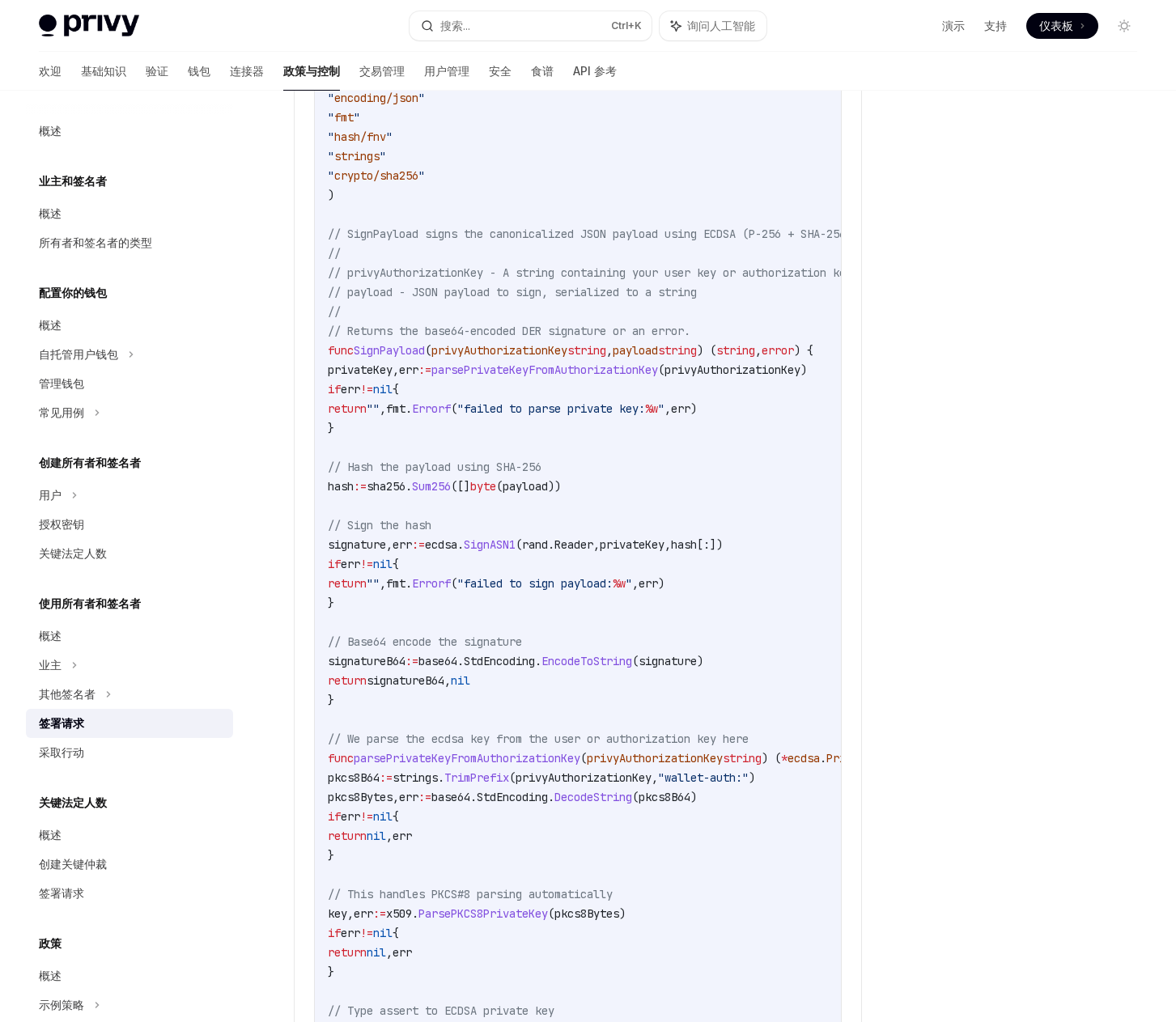
scroll to position [1942, 0]
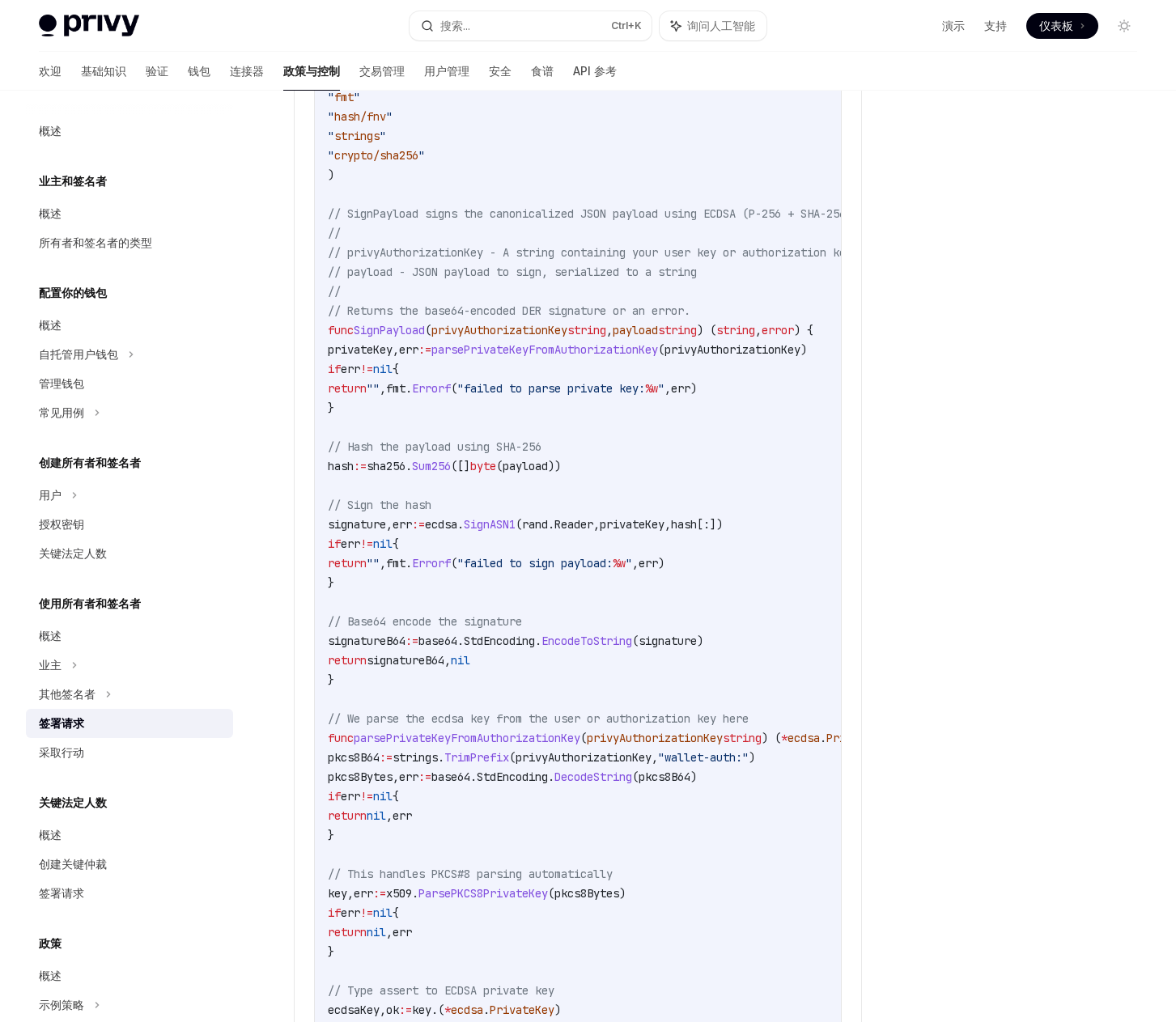
click at [410, 338] on span "SignPayload" at bounding box center [390, 330] width 72 height 15
click at [393, 338] on span "SignPayload" at bounding box center [390, 330] width 72 height 15
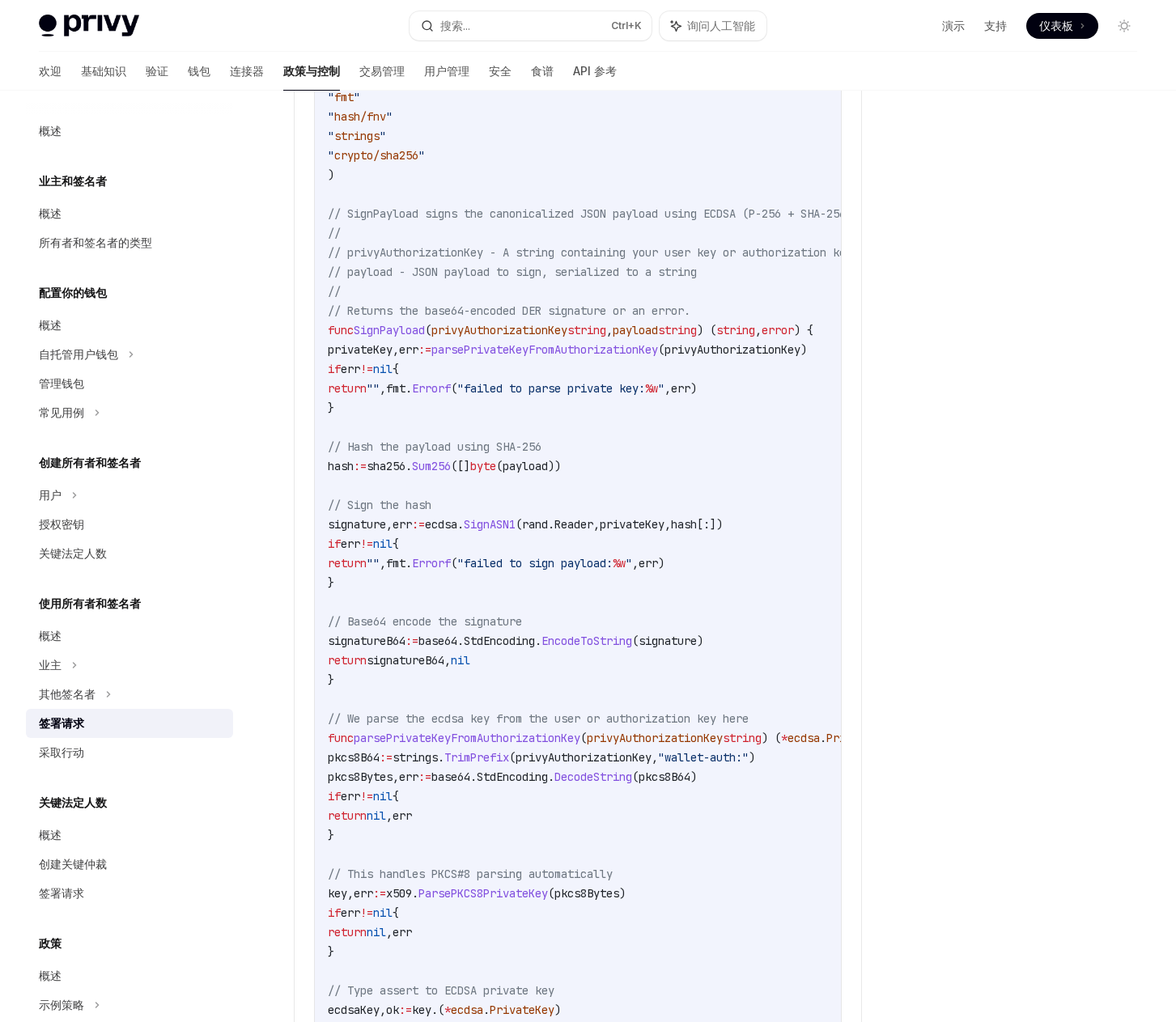
click at [394, 338] on span "SignPayload" at bounding box center [390, 330] width 72 height 15
copy span "SignPayload"
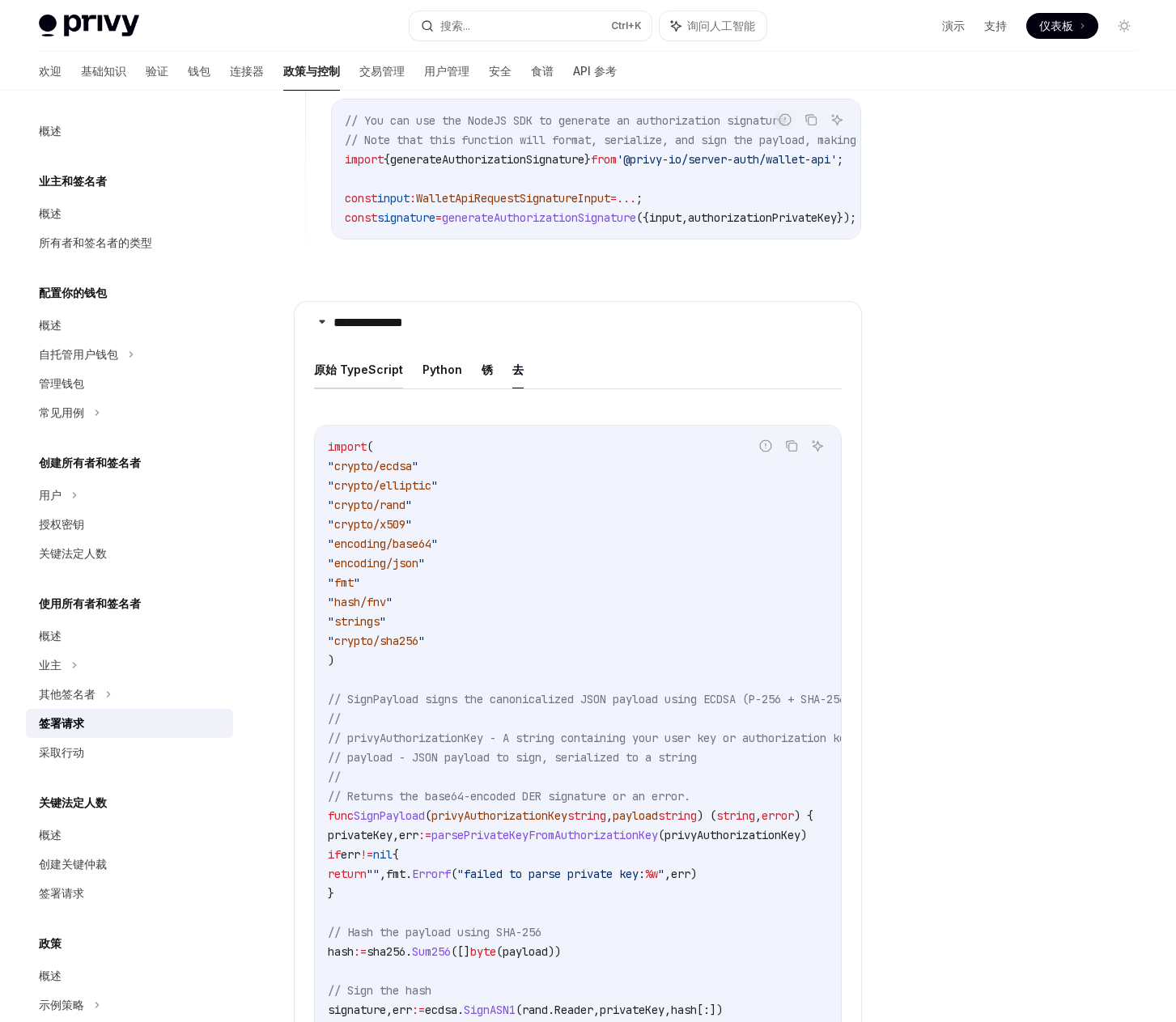
click at [367, 374] on font "原始 TypeScript" at bounding box center [358, 370] width 89 height 19
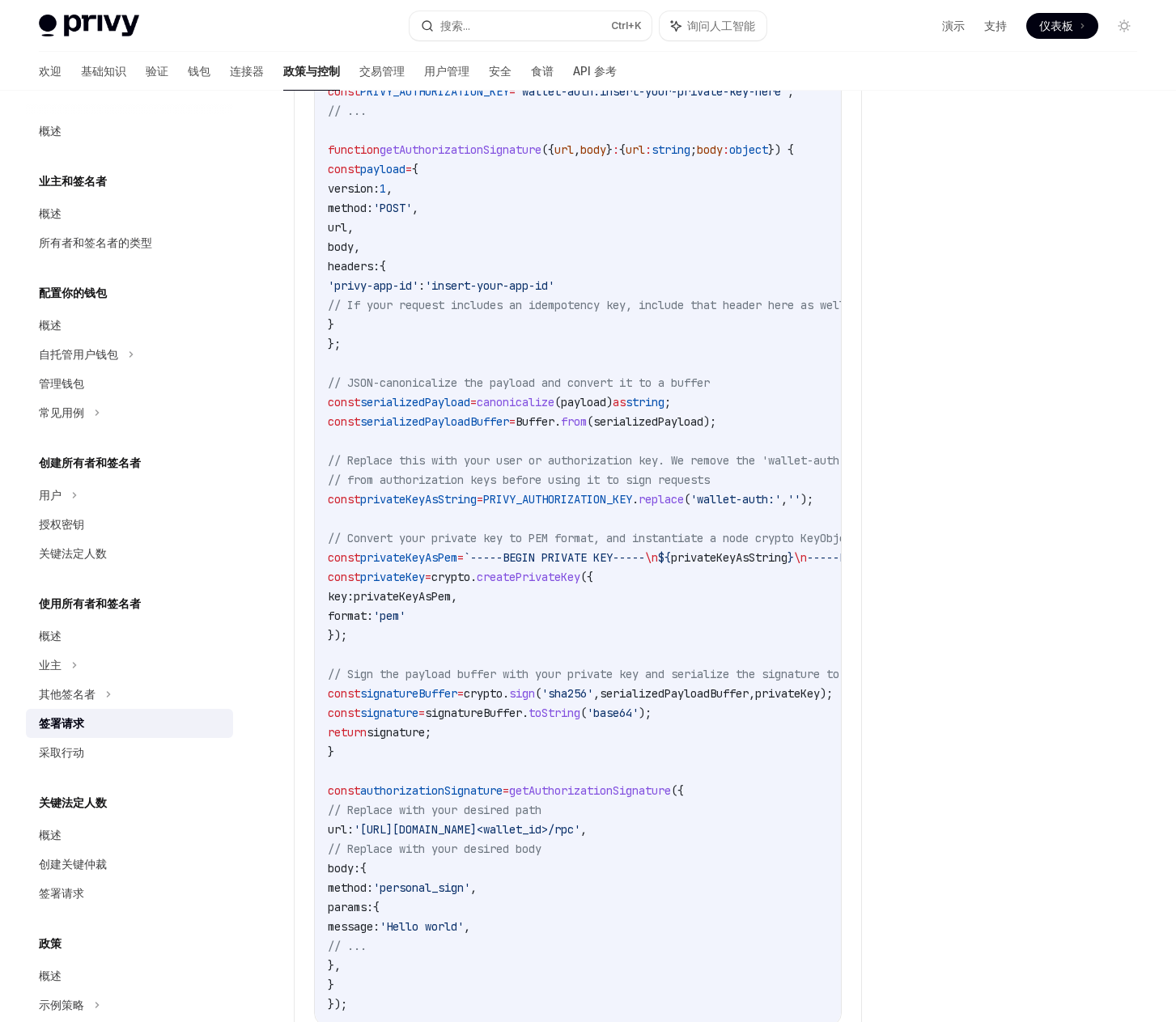
scroll to position [1700, 0]
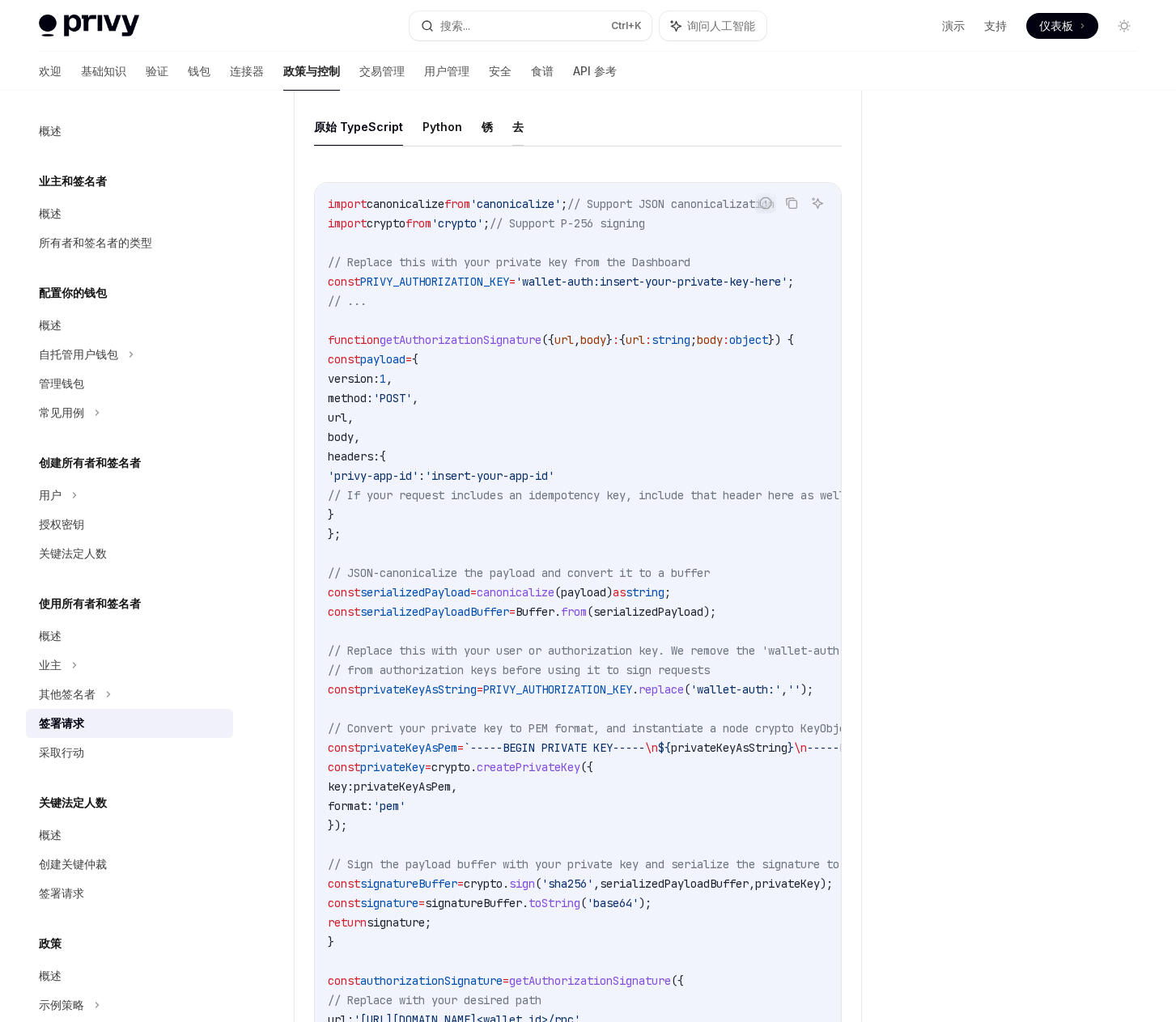
click at [518, 134] on font "去" at bounding box center [517, 127] width 11 height 14
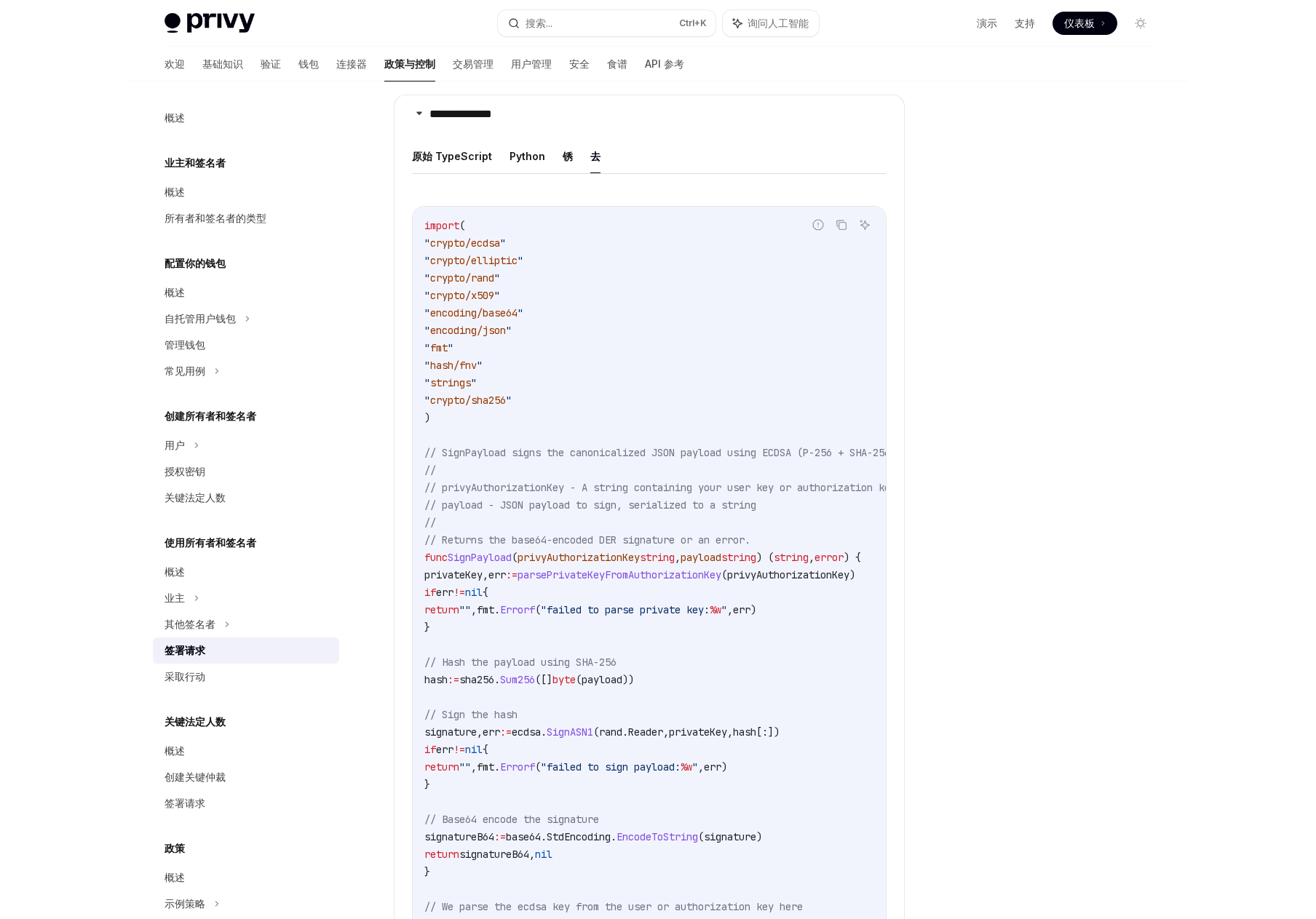
scroll to position [1310, 0]
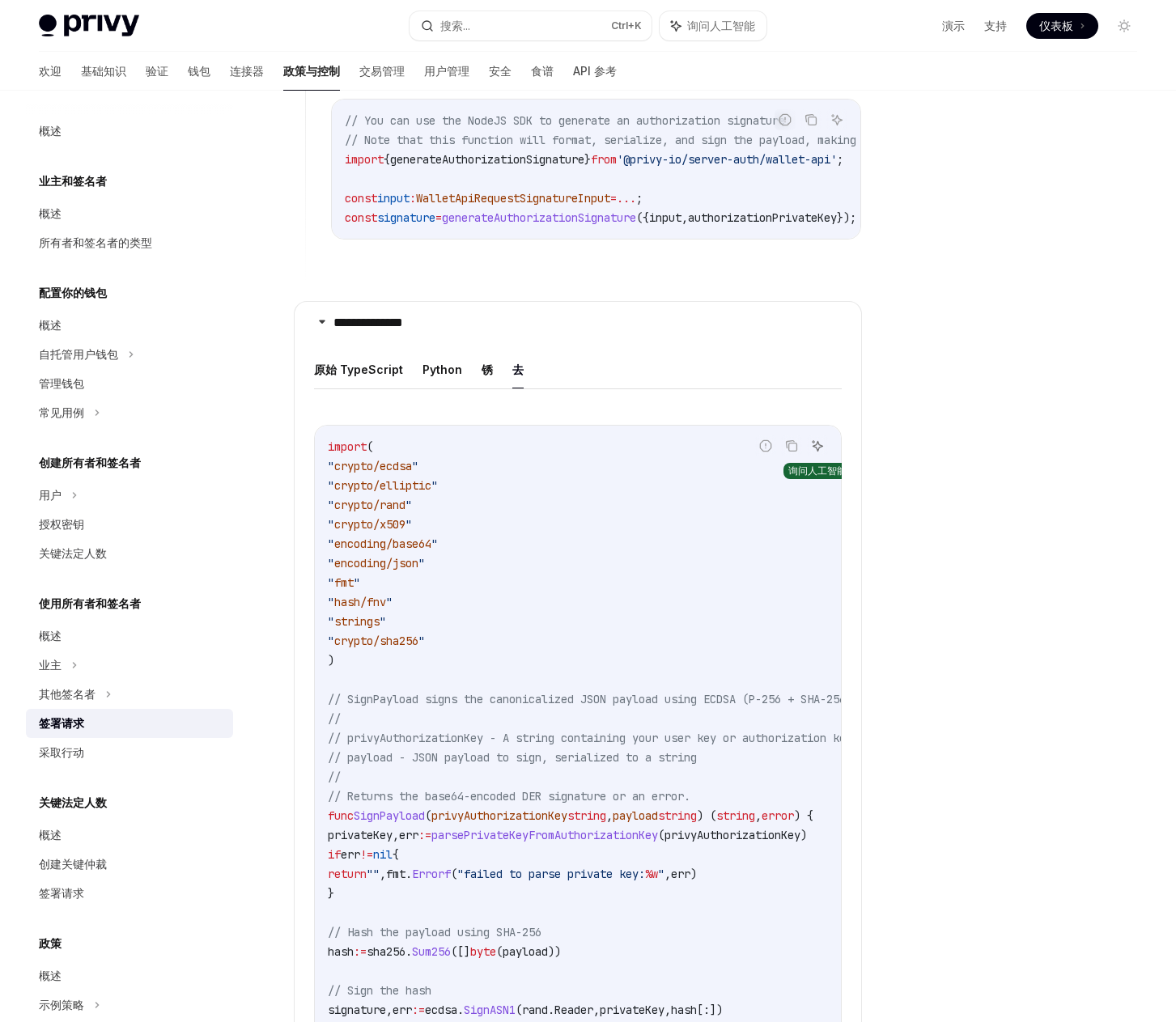
click at [821, 452] on icon "询问人工智能" at bounding box center [817, 446] width 13 height 13
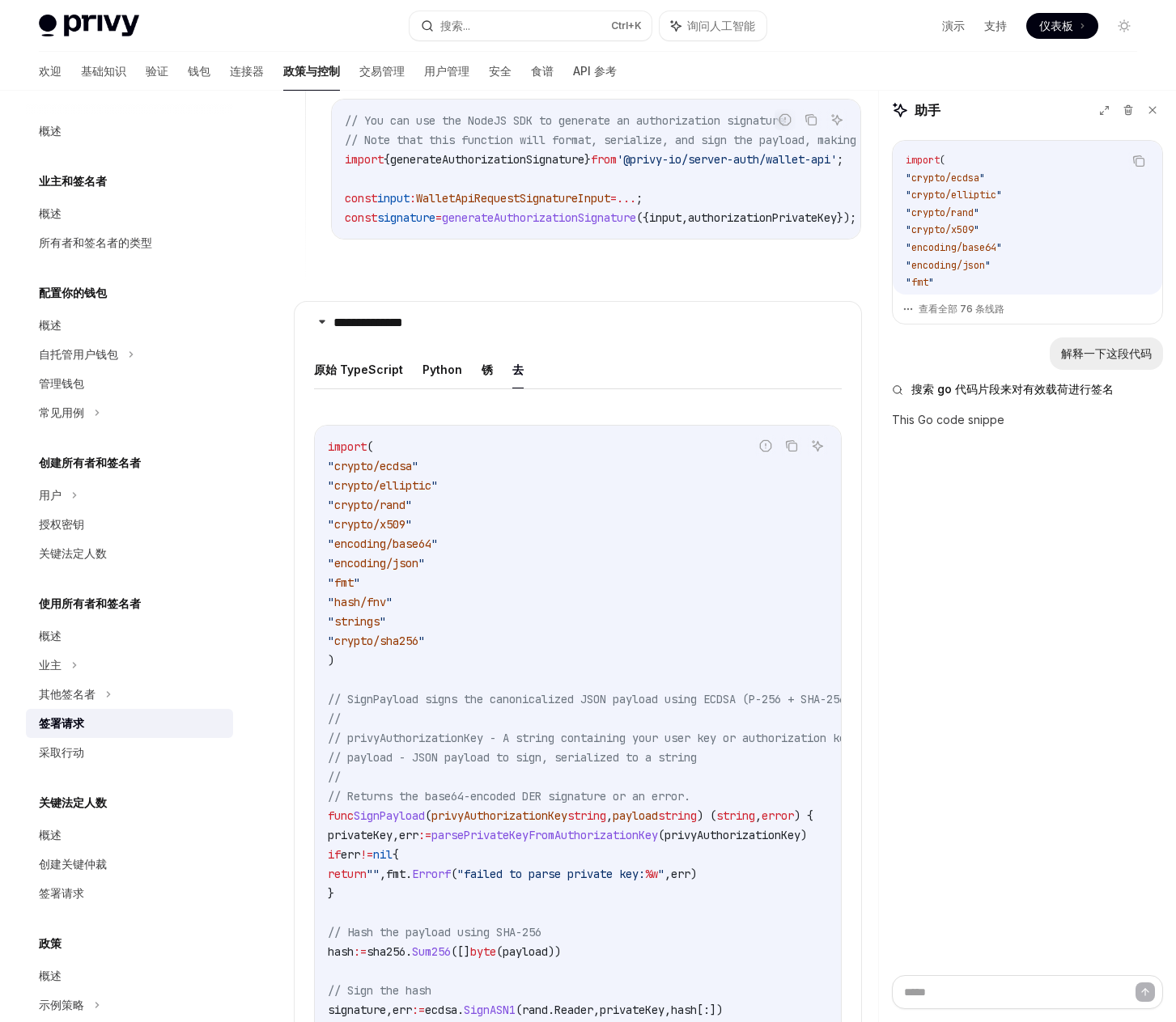
click at [1095, 514] on div "复制 import ( " crypto/ecdsa " " crypto/elliptic " " crypto/rand " " crypto/x509 …" at bounding box center [1027, 552] width 297 height 845
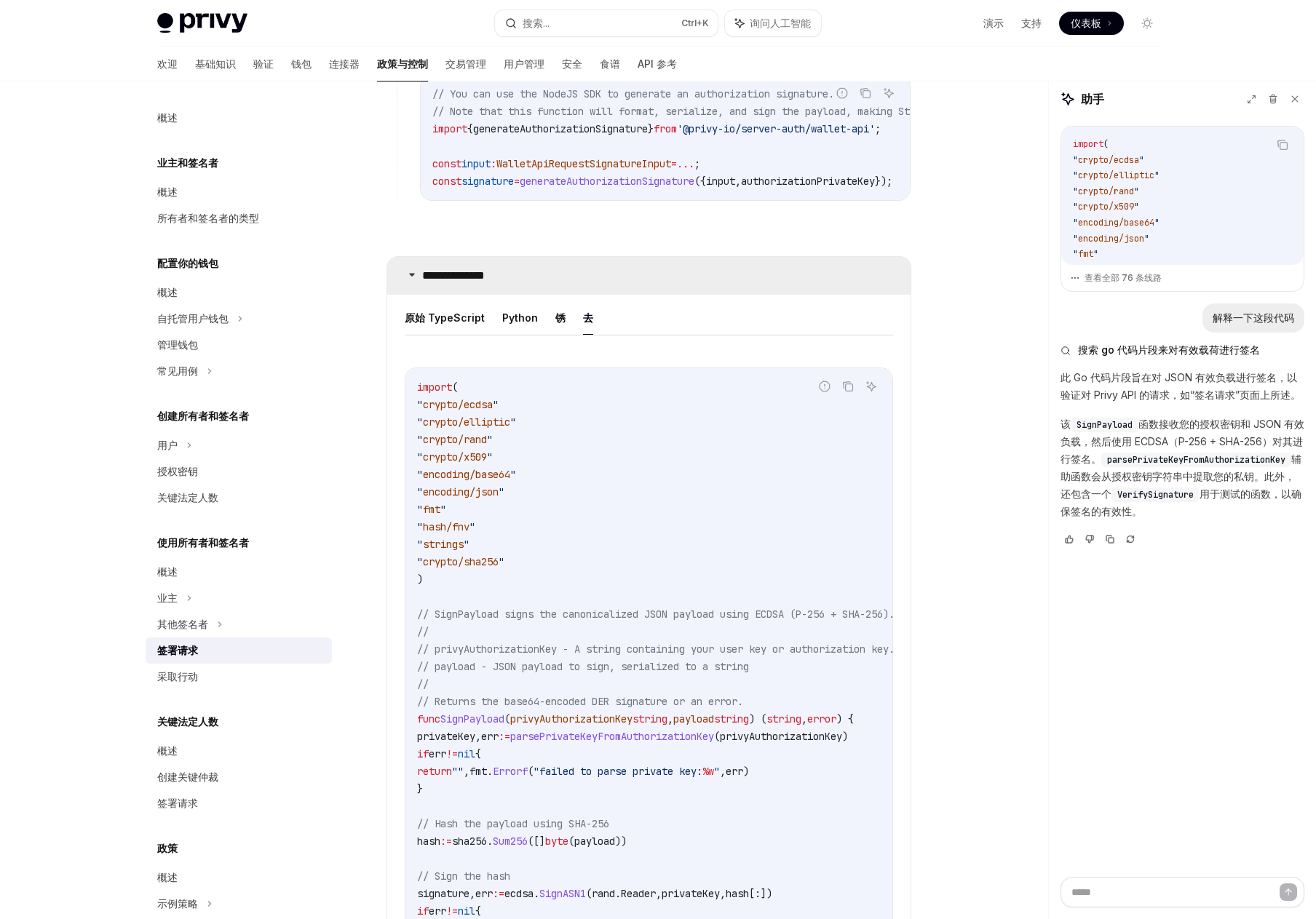
click at [434, 281] on font "**********" at bounding box center [454, 275] width 63 height 11
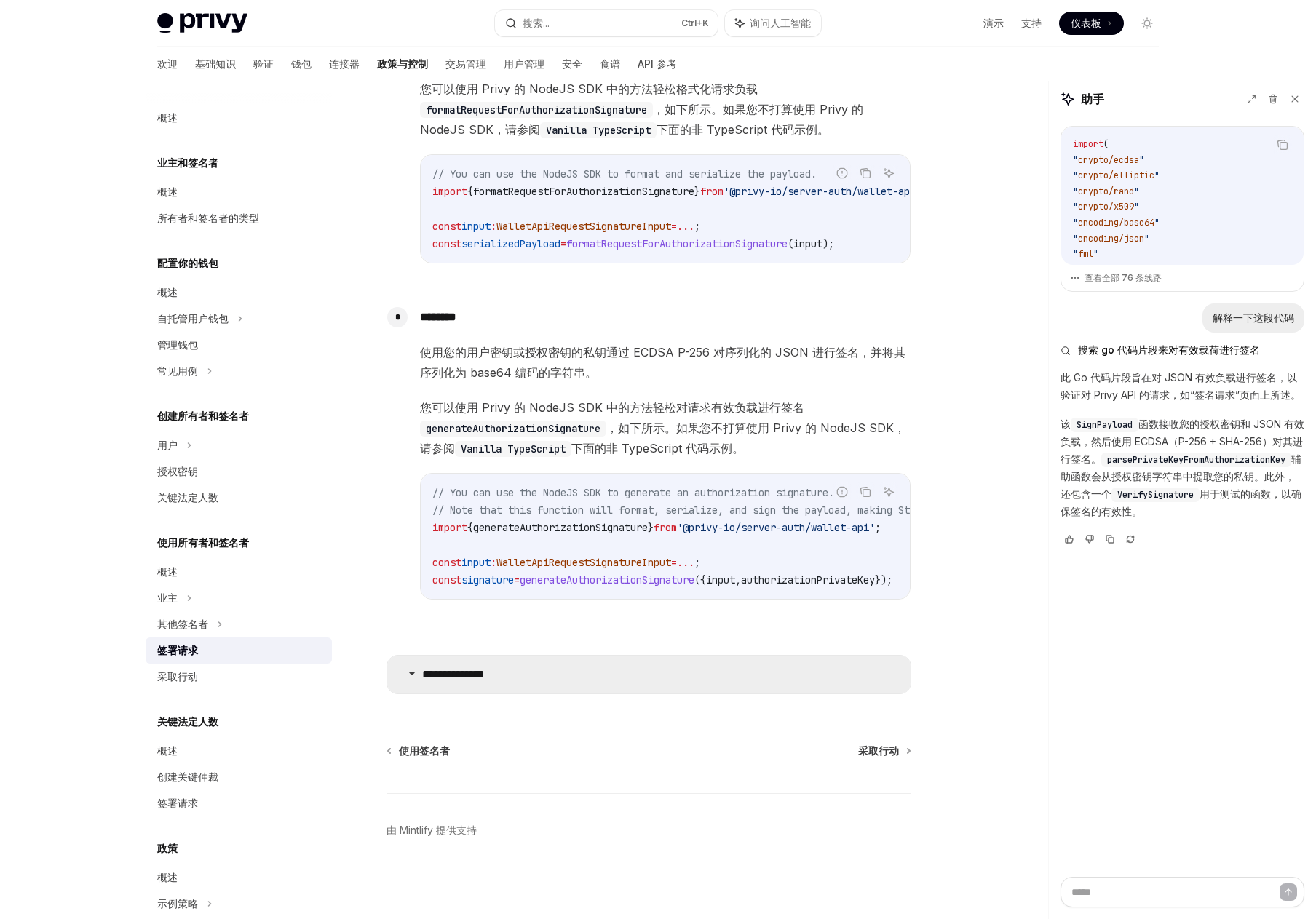
scroll to position [937, 0]
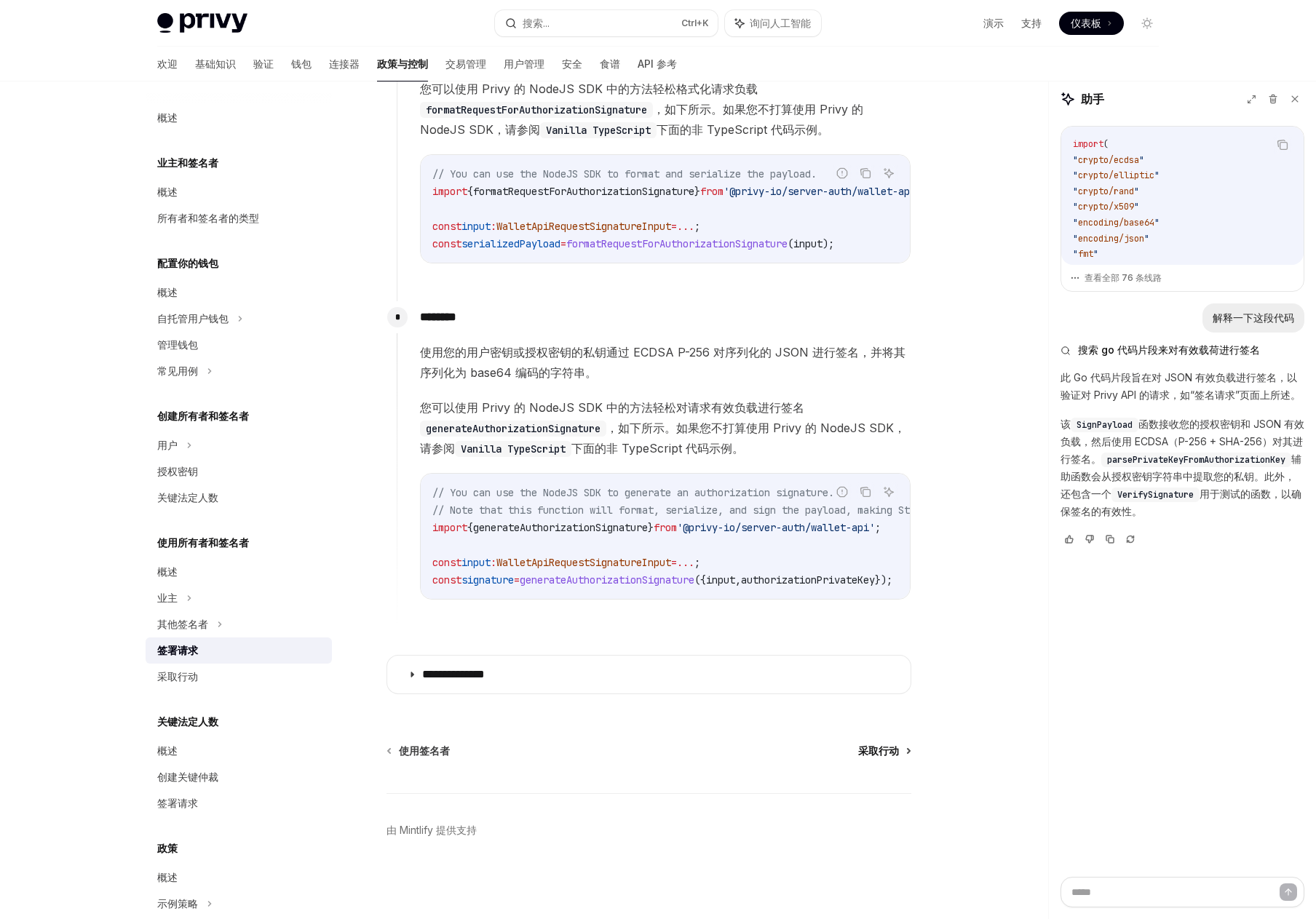
click at [872, 756] on font "采取行动" at bounding box center [878, 750] width 40 height 12
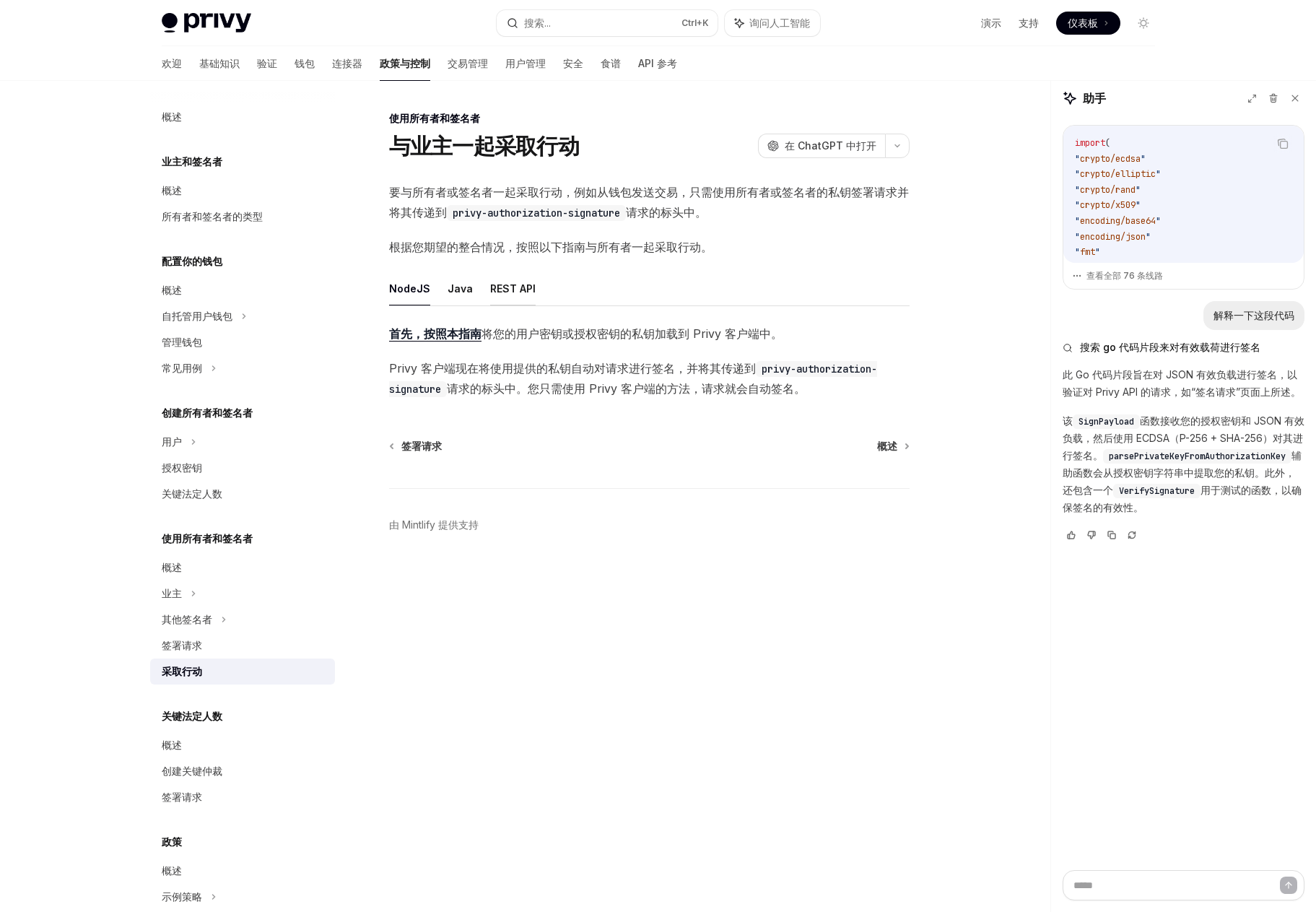
click at [498, 291] on font "REST API" at bounding box center [513, 288] width 46 height 12
click at [603, 340] on font "本指南" at bounding box center [615, 334] width 34 height 15
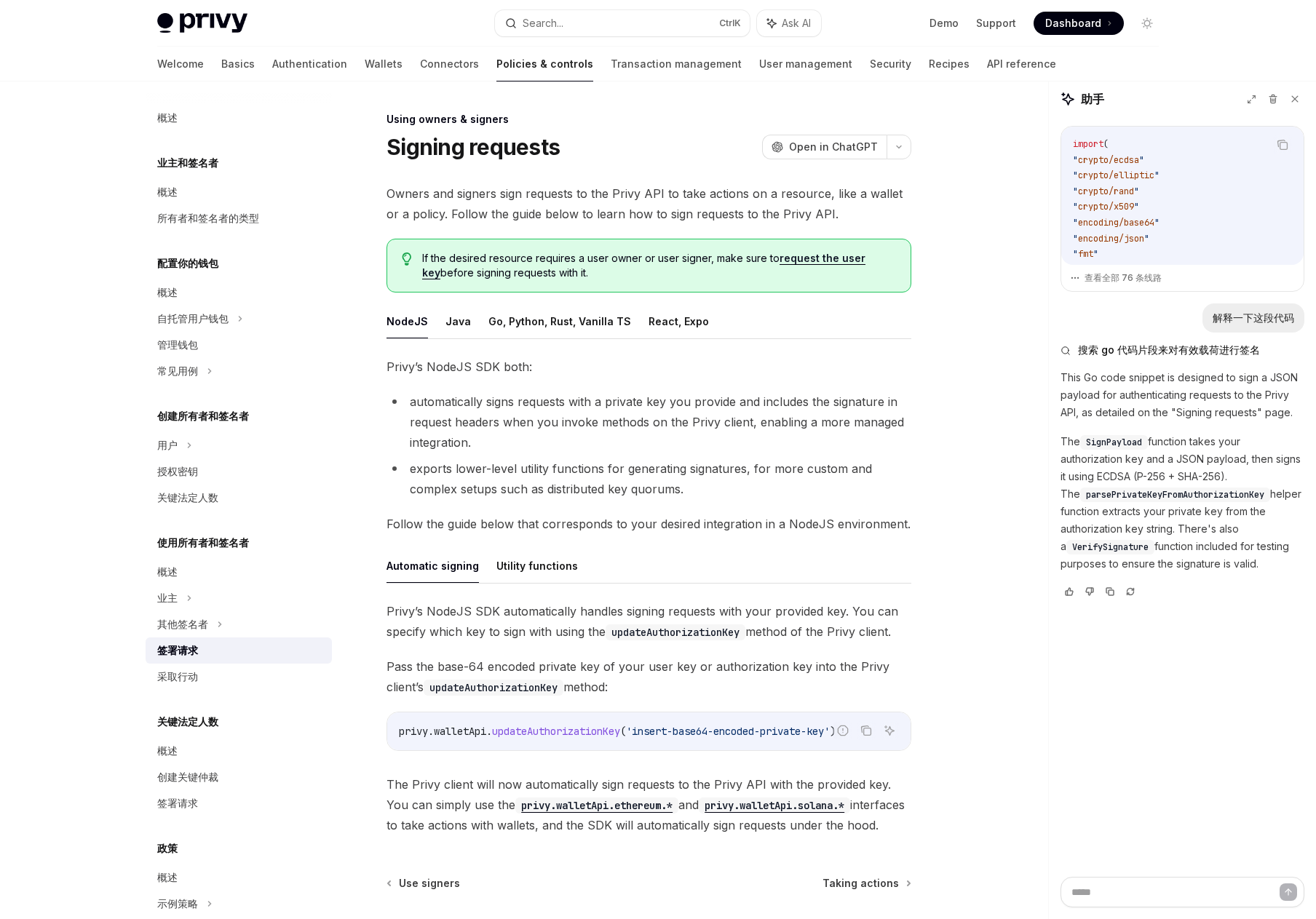
click at [555, 361] on span "Privy’s NodeJS SDK both:" at bounding box center [649, 366] width 525 height 21
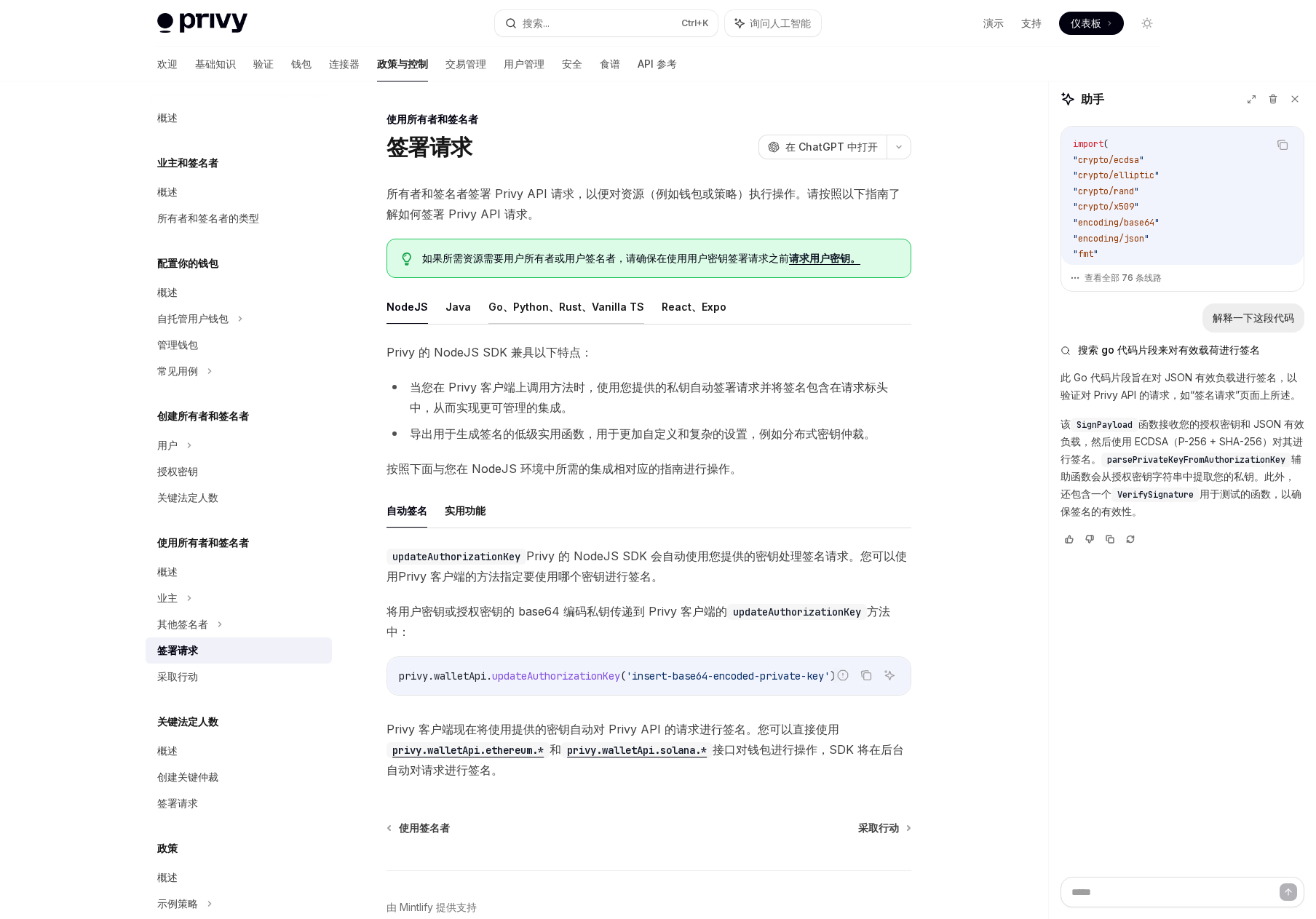
click at [530, 299] on font "Go、Python、Rust、Vanilla TS" at bounding box center [566, 307] width 156 height 17
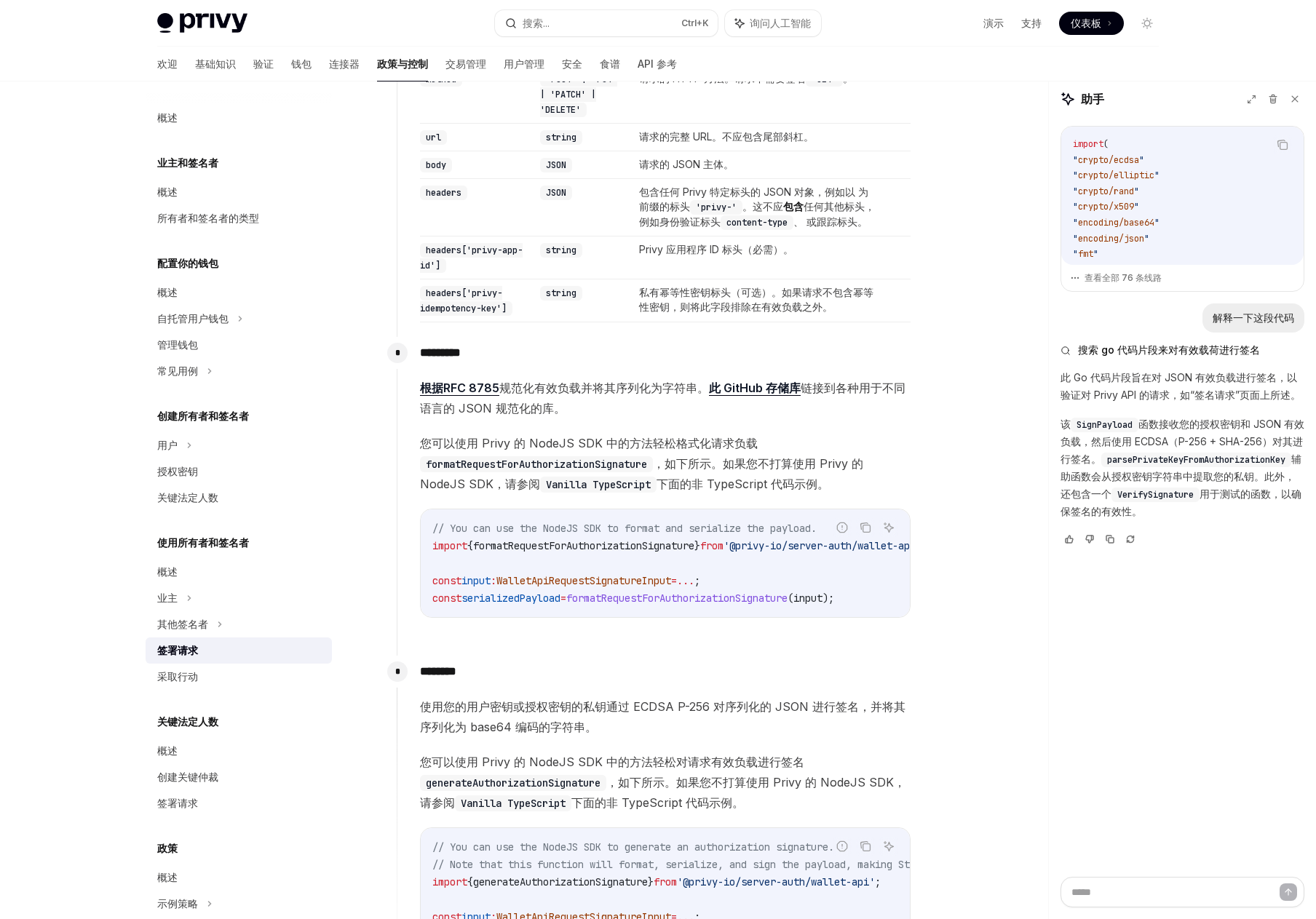
scroll to position [582, 0]
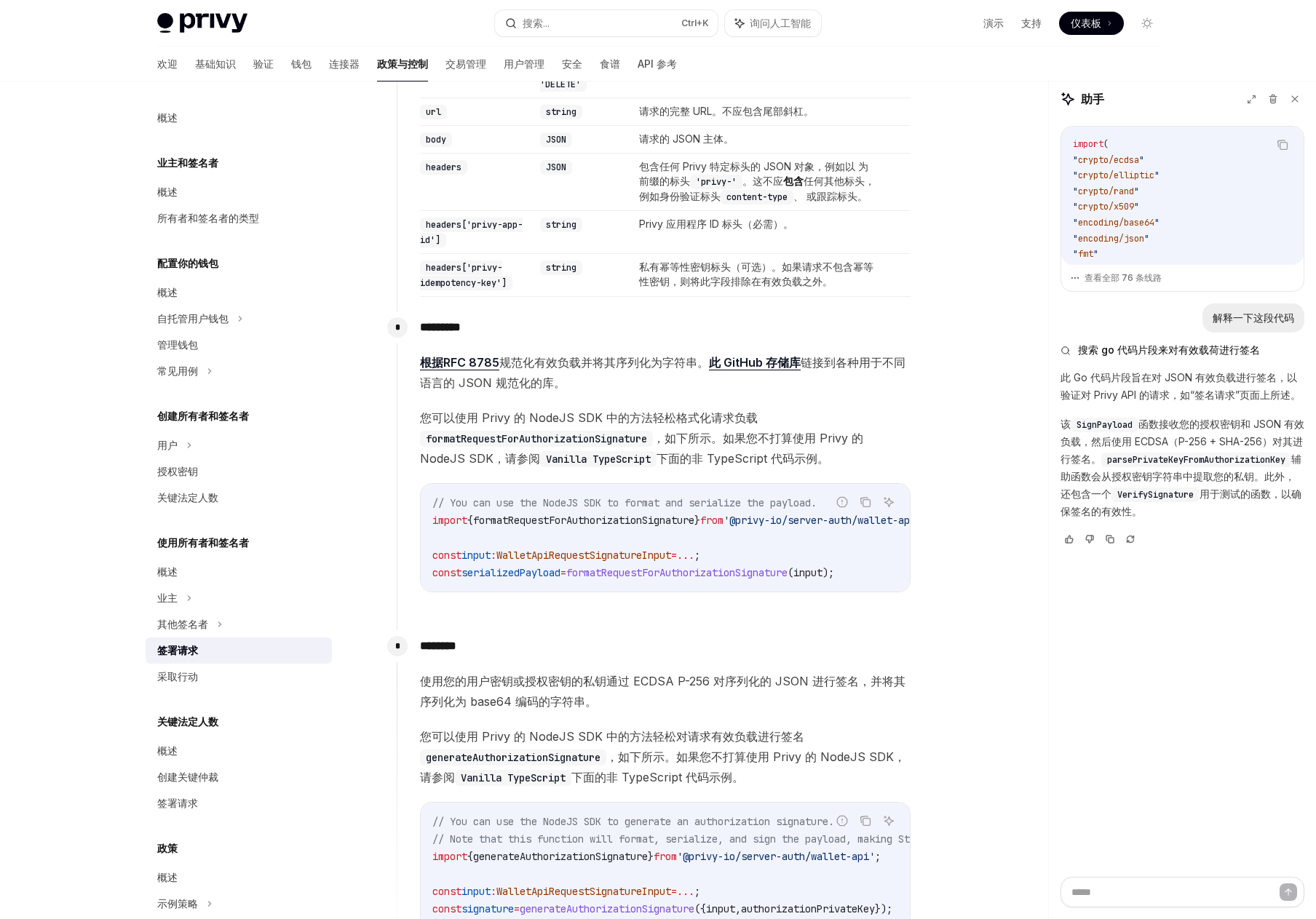
click at [601, 562] on span "WalletApiRequestSignatureInput" at bounding box center [584, 555] width 175 height 13
click at [653, 579] on span "formatRequestForAuthorizationSignature" at bounding box center [677, 573] width 221 height 13
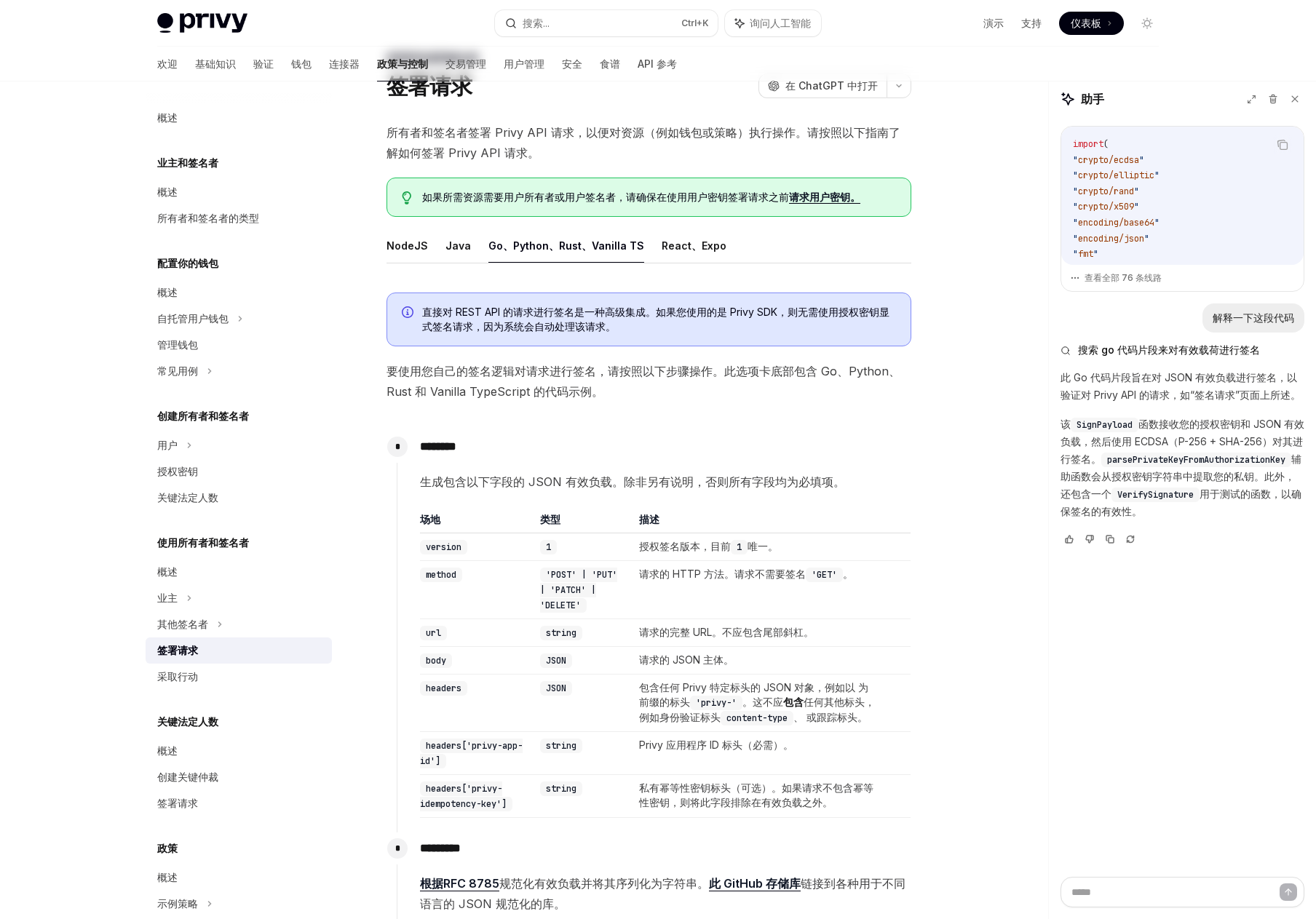
scroll to position [0, 0]
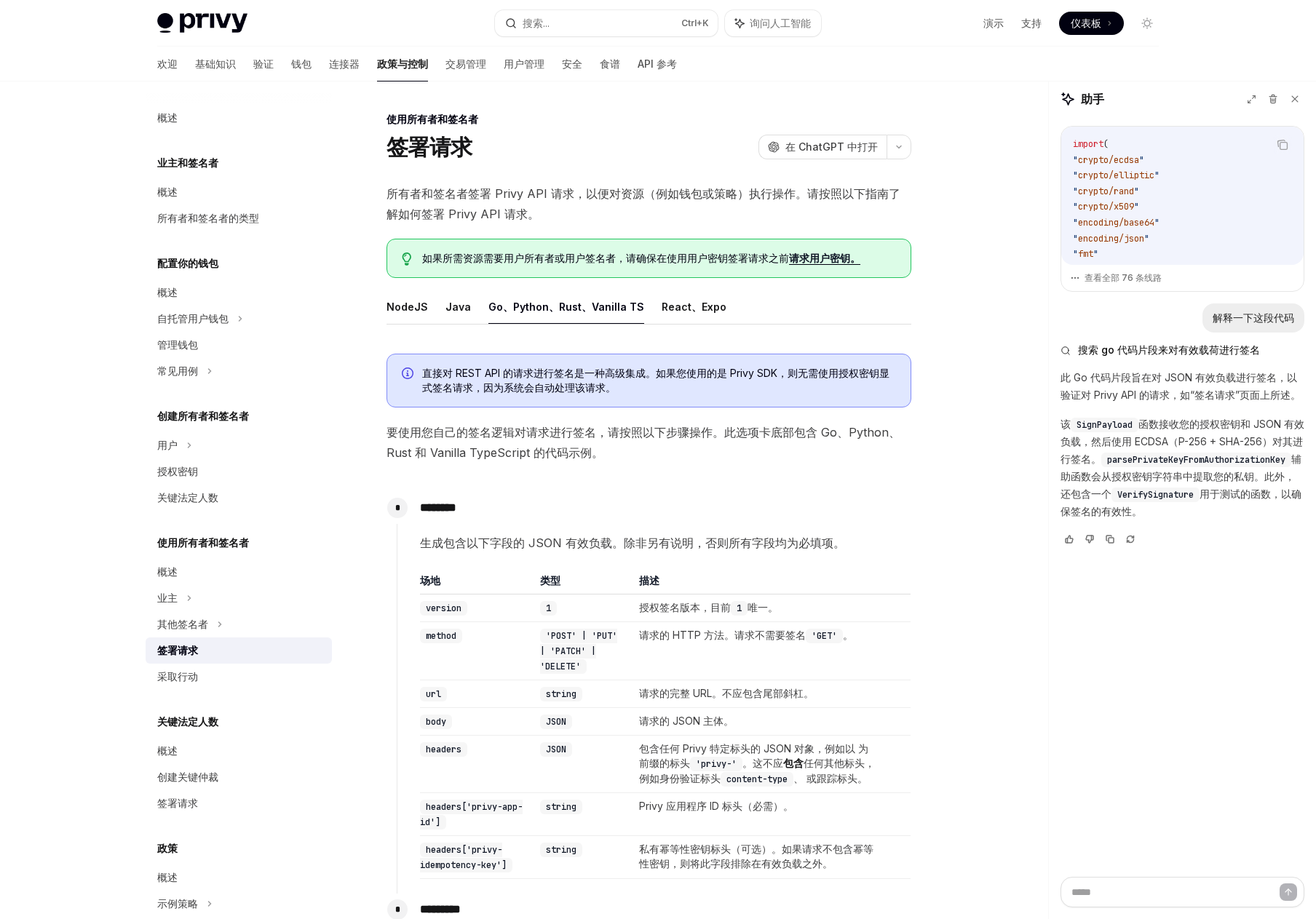
click at [628, 304] on font "Go、Python、Rust、Vanilla TS" at bounding box center [566, 306] width 156 height 12
click at [492, 307] on font "Go、Python、Rust、Vanilla TS" at bounding box center [566, 306] width 156 height 12
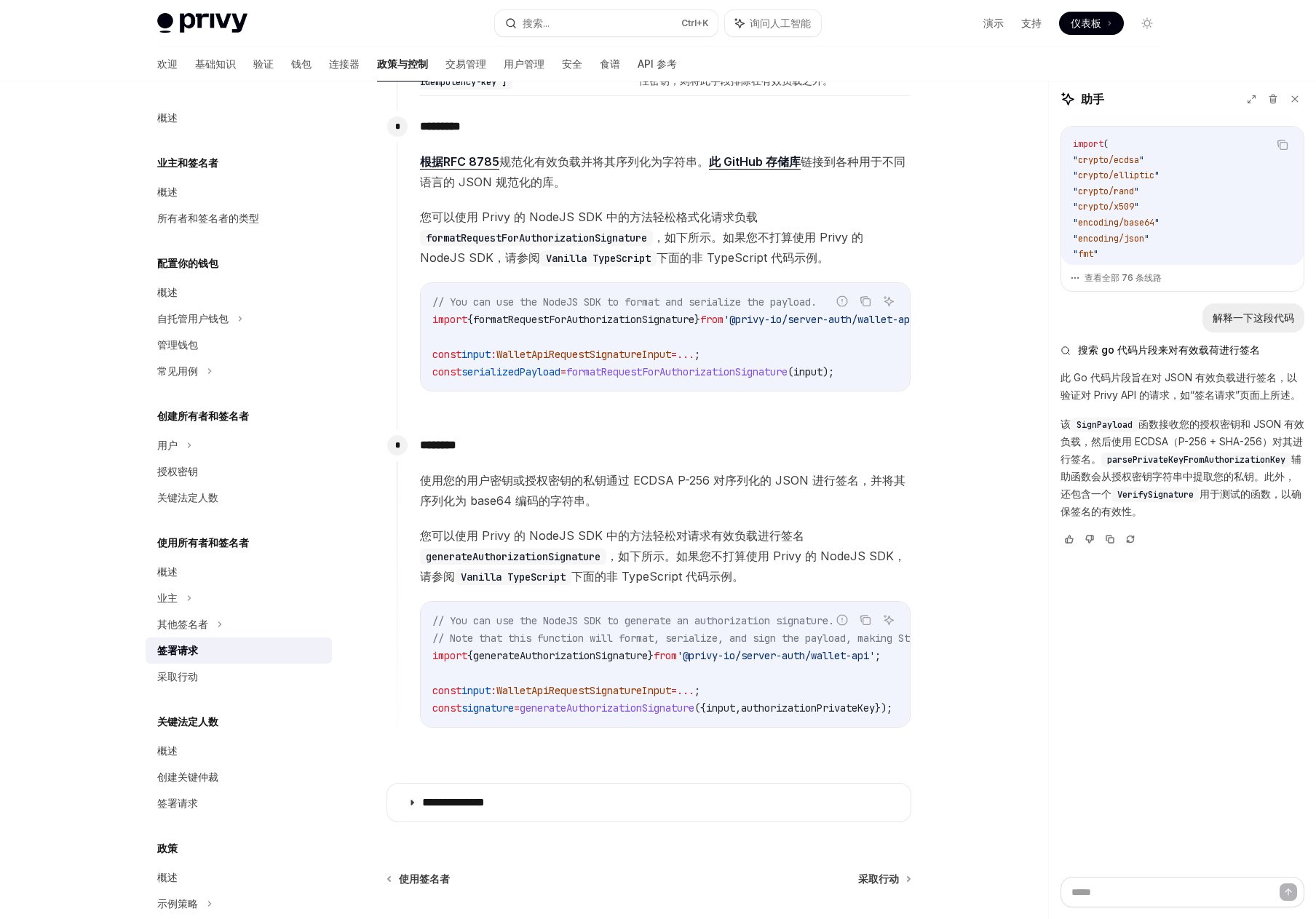
scroll to position [937, 0]
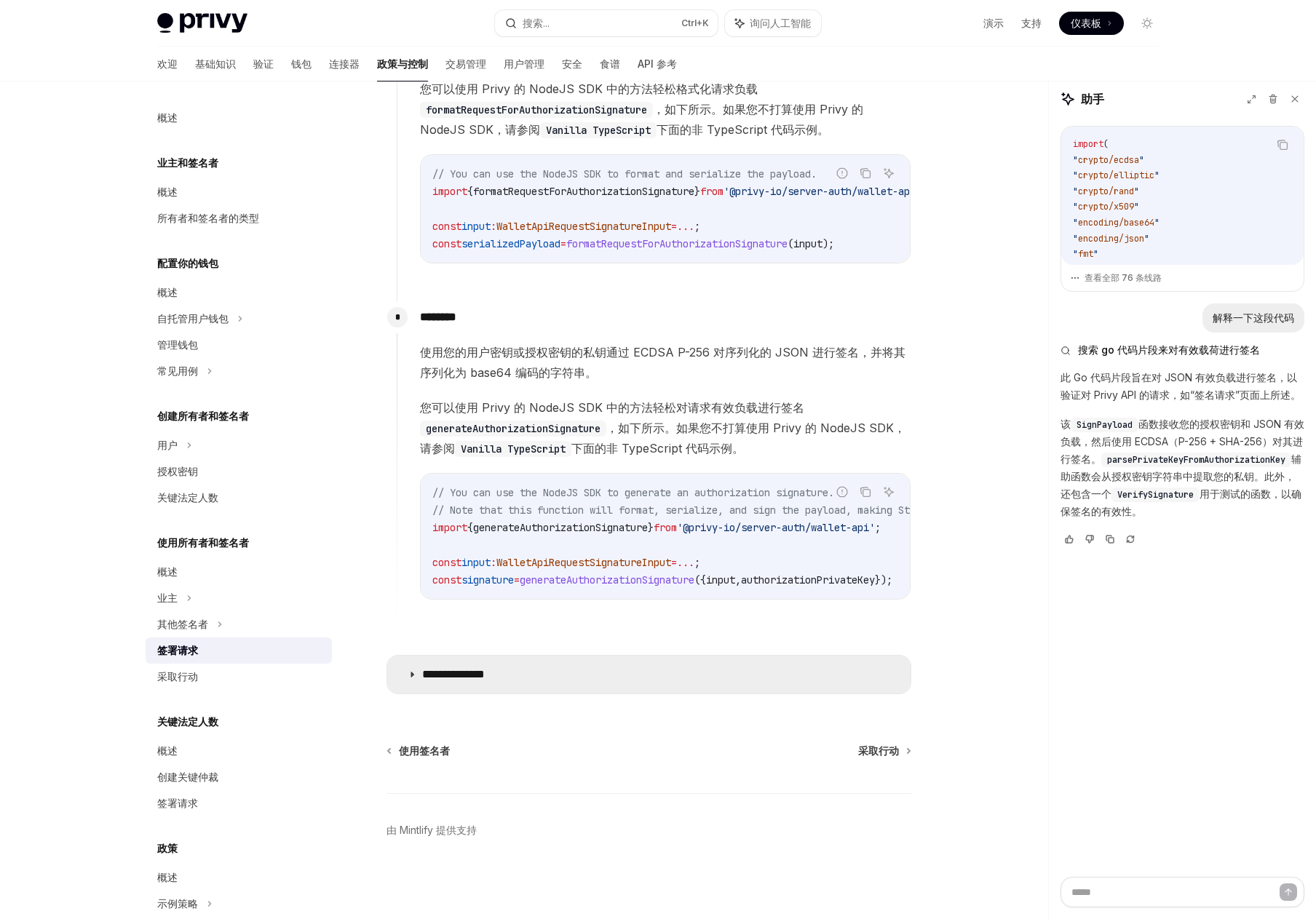
click at [485, 680] on font "**********" at bounding box center [454, 674] width 63 height 11
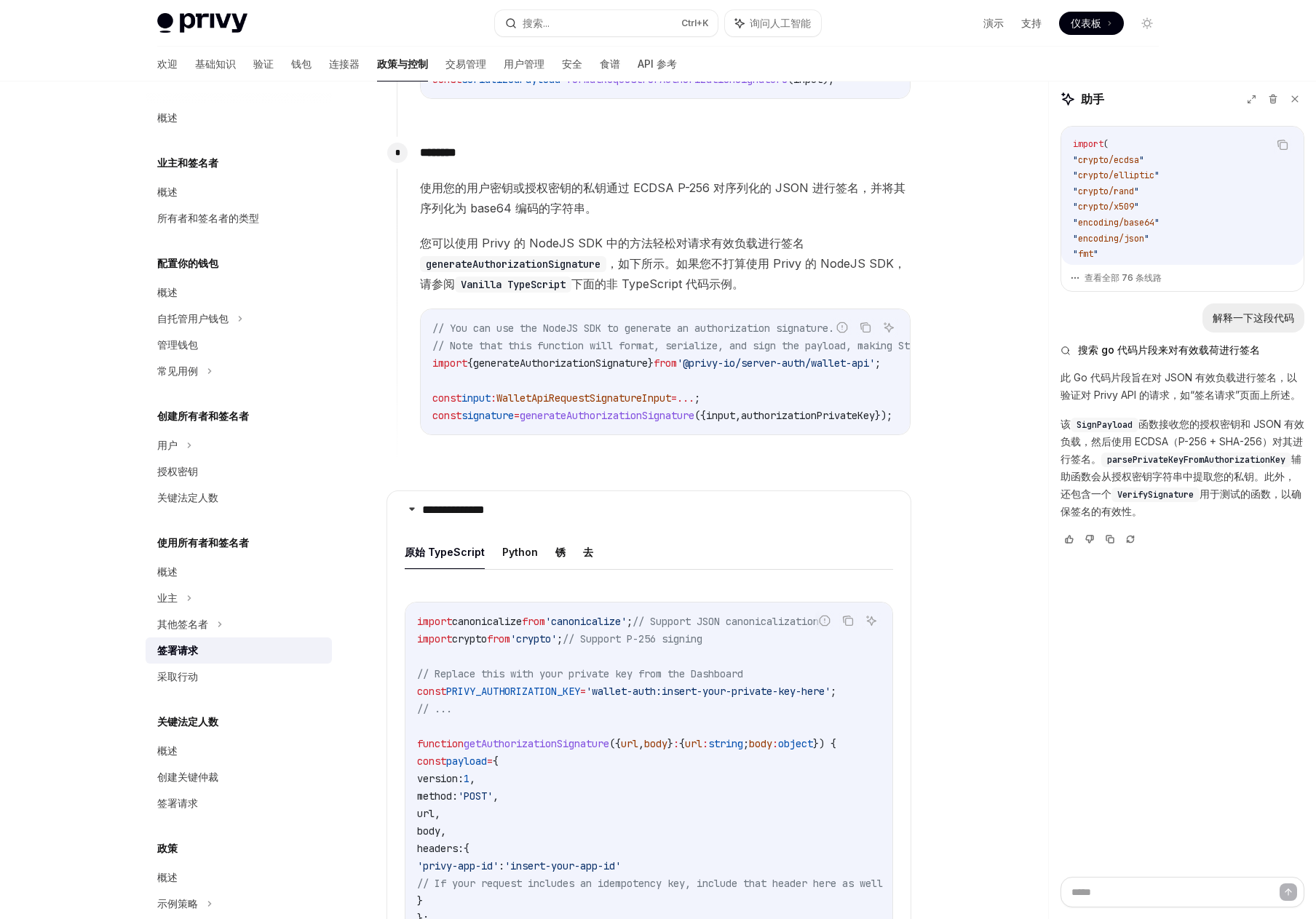
scroll to position [1228, 0]
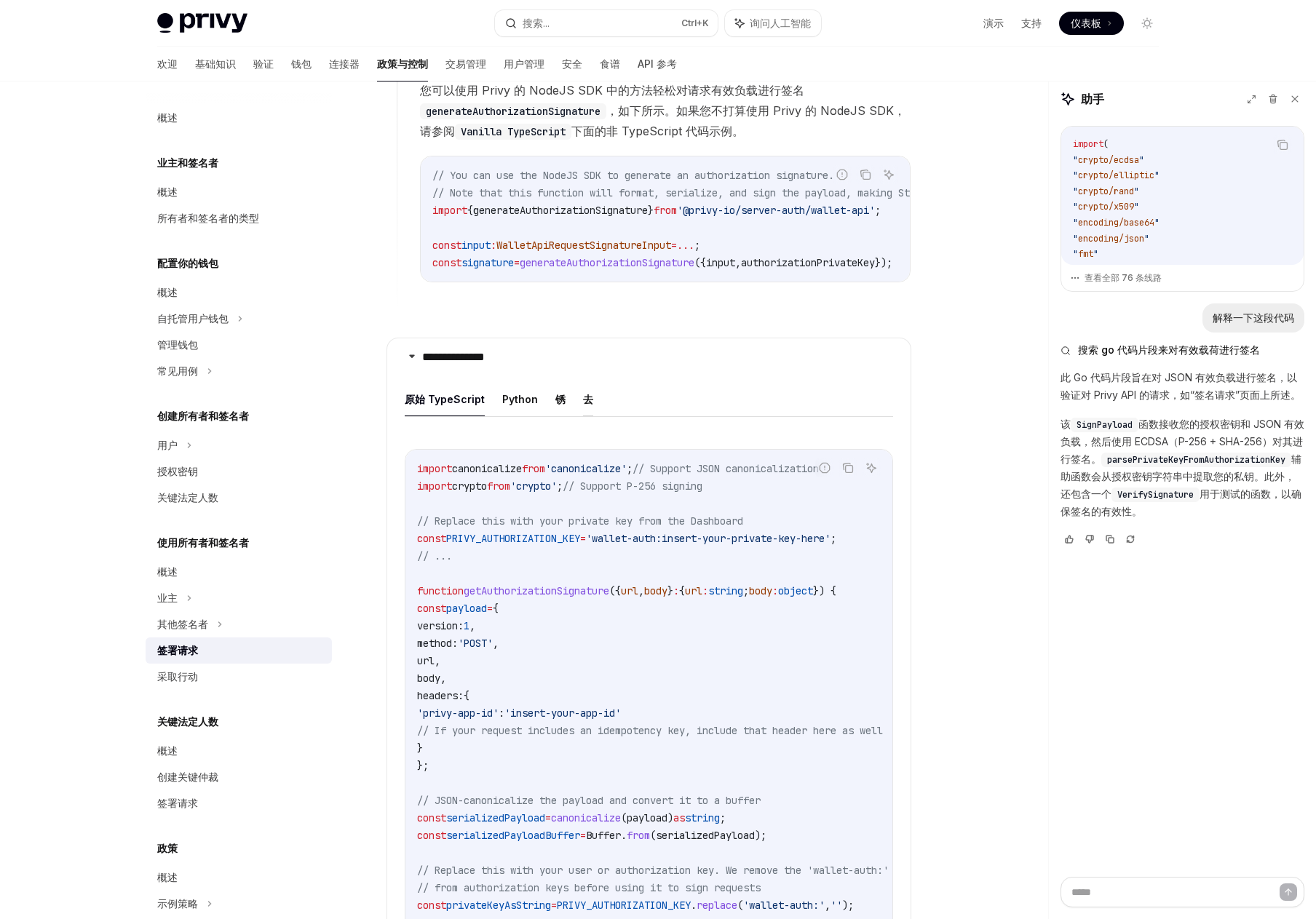
click at [583, 405] on font "去" at bounding box center [588, 398] width 10 height 12
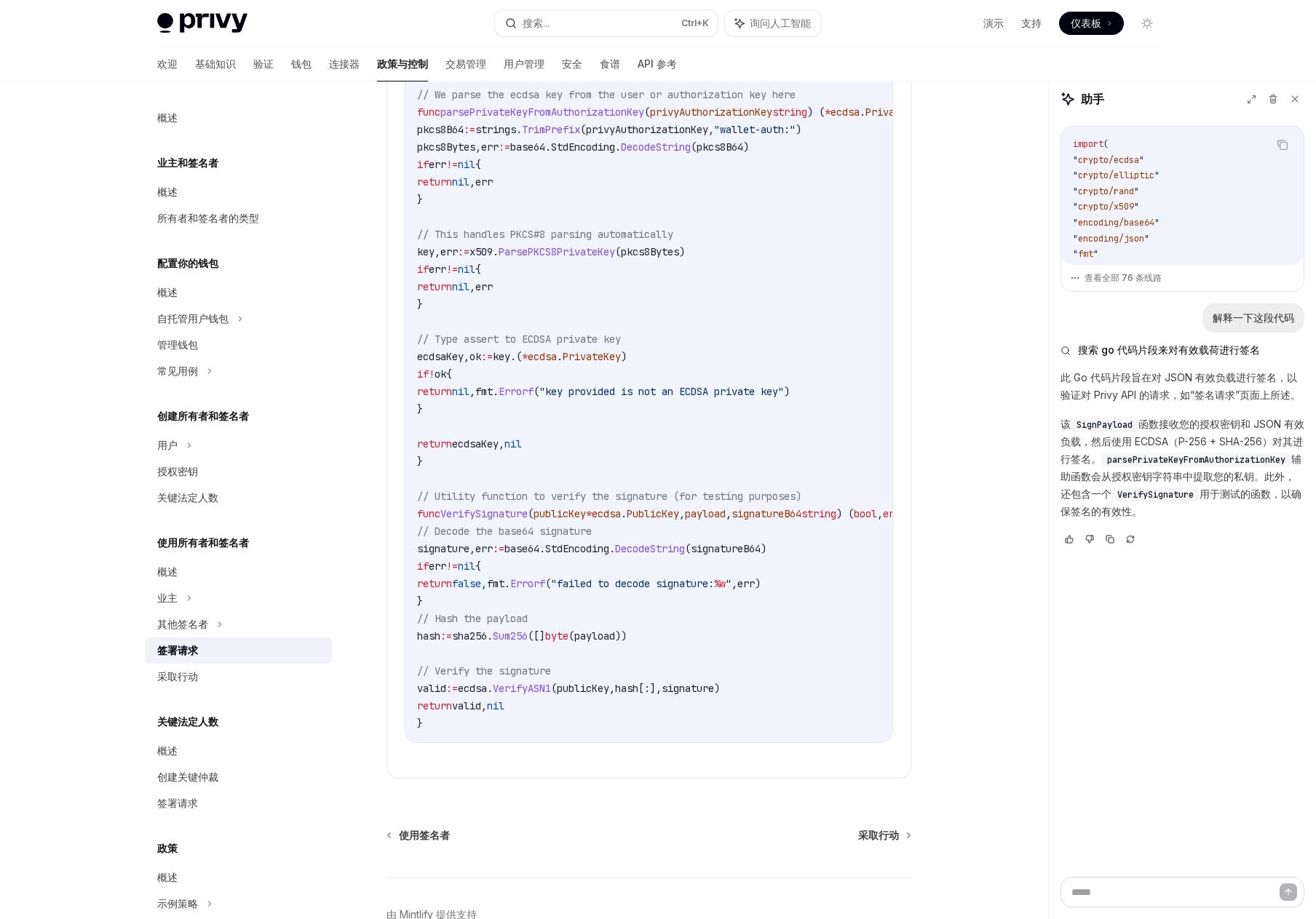
scroll to position [2393, 0]
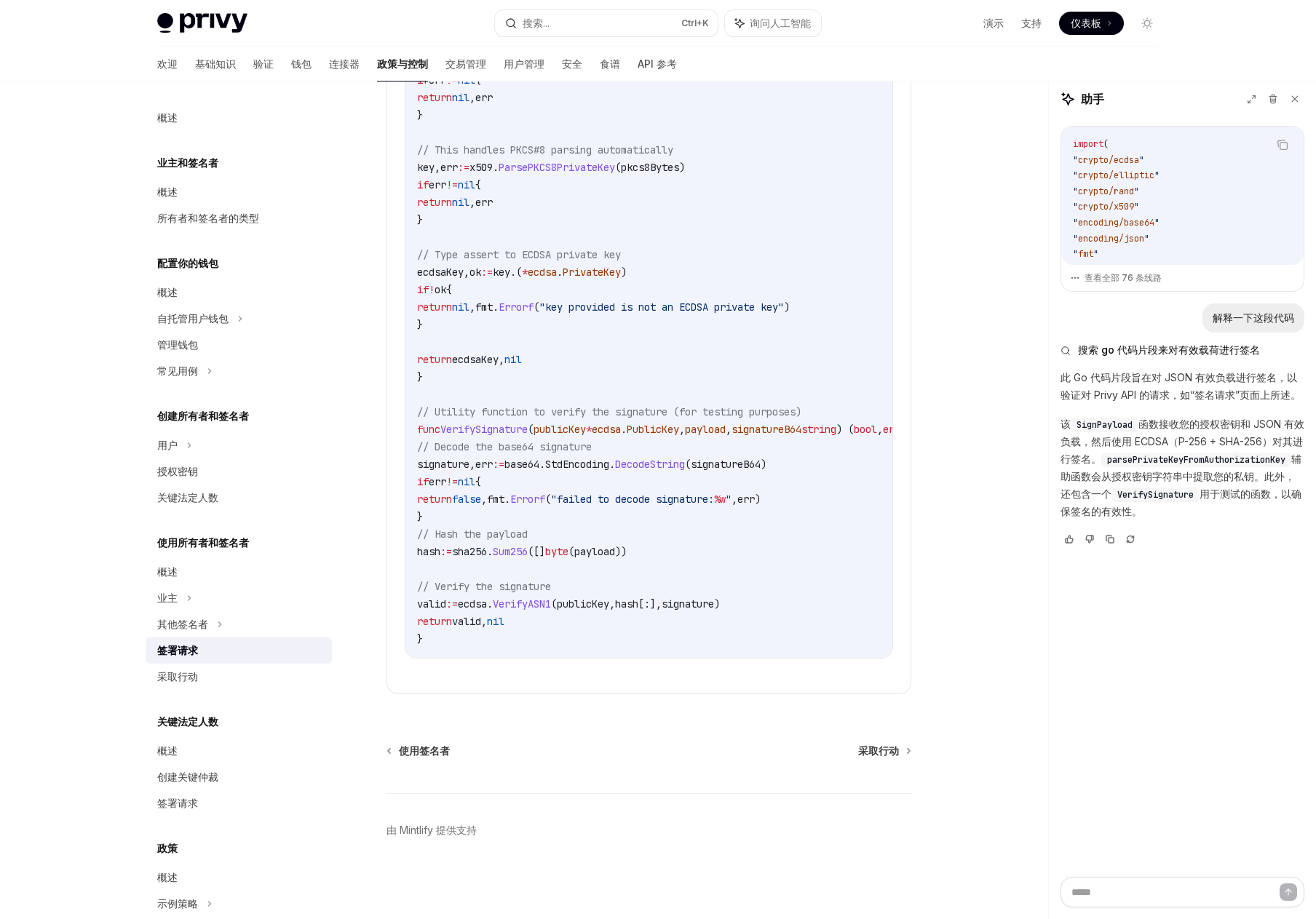
click at [499, 429] on span "VerifySignature" at bounding box center [484, 430] width 87 height 13
click at [580, 431] on span "publicKey" at bounding box center [560, 430] width 53 height 13
click at [627, 435] on span "." at bounding box center [623, 430] width 6 height 13
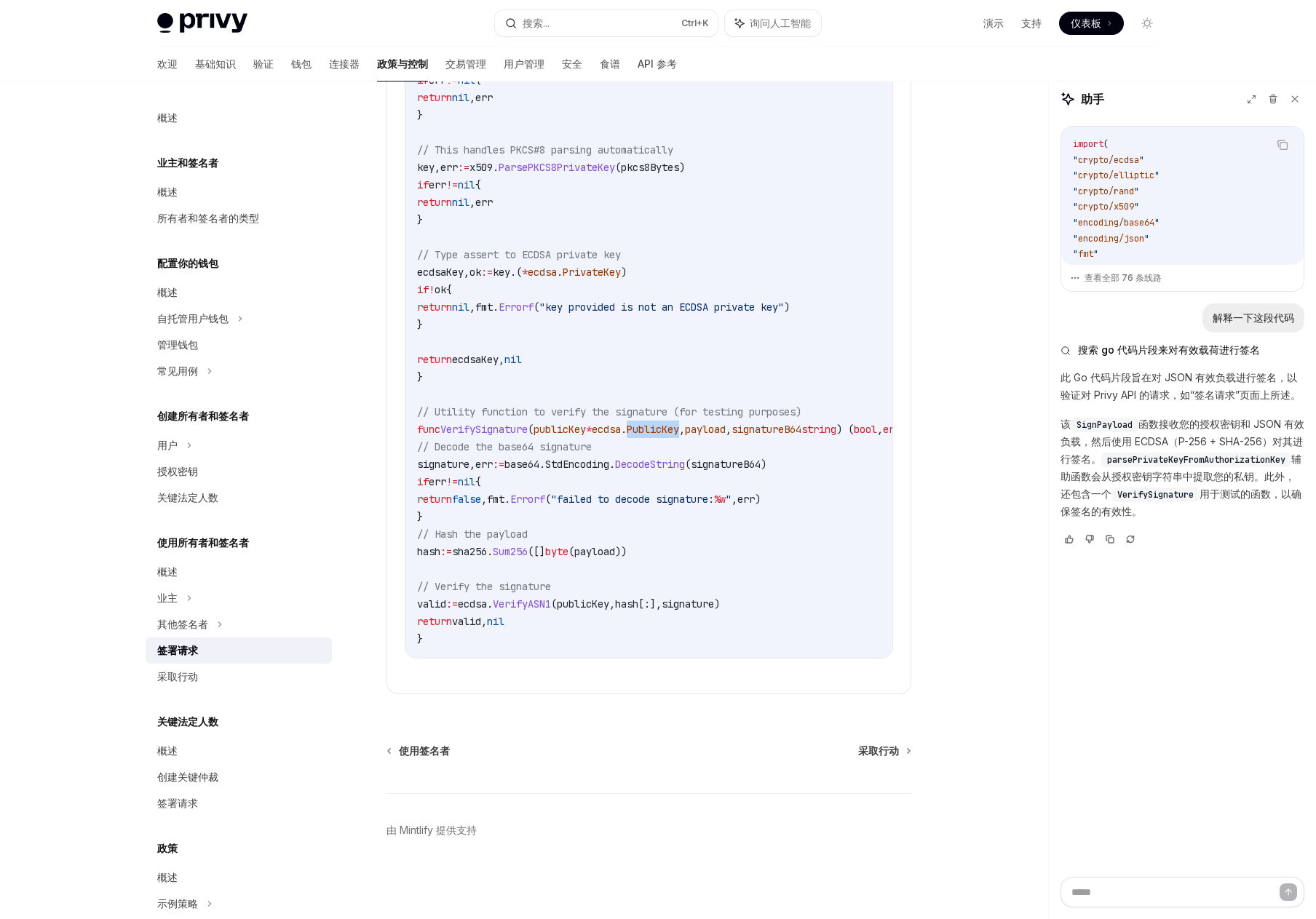
click at [627, 435] on span "." at bounding box center [623, 430] width 6 height 13
click at [563, 412] on span "// Utility function to verify the signature (for testing purposes)" at bounding box center [609, 412] width 384 height 13
click at [726, 436] on span "payload" at bounding box center [705, 430] width 40 height 13
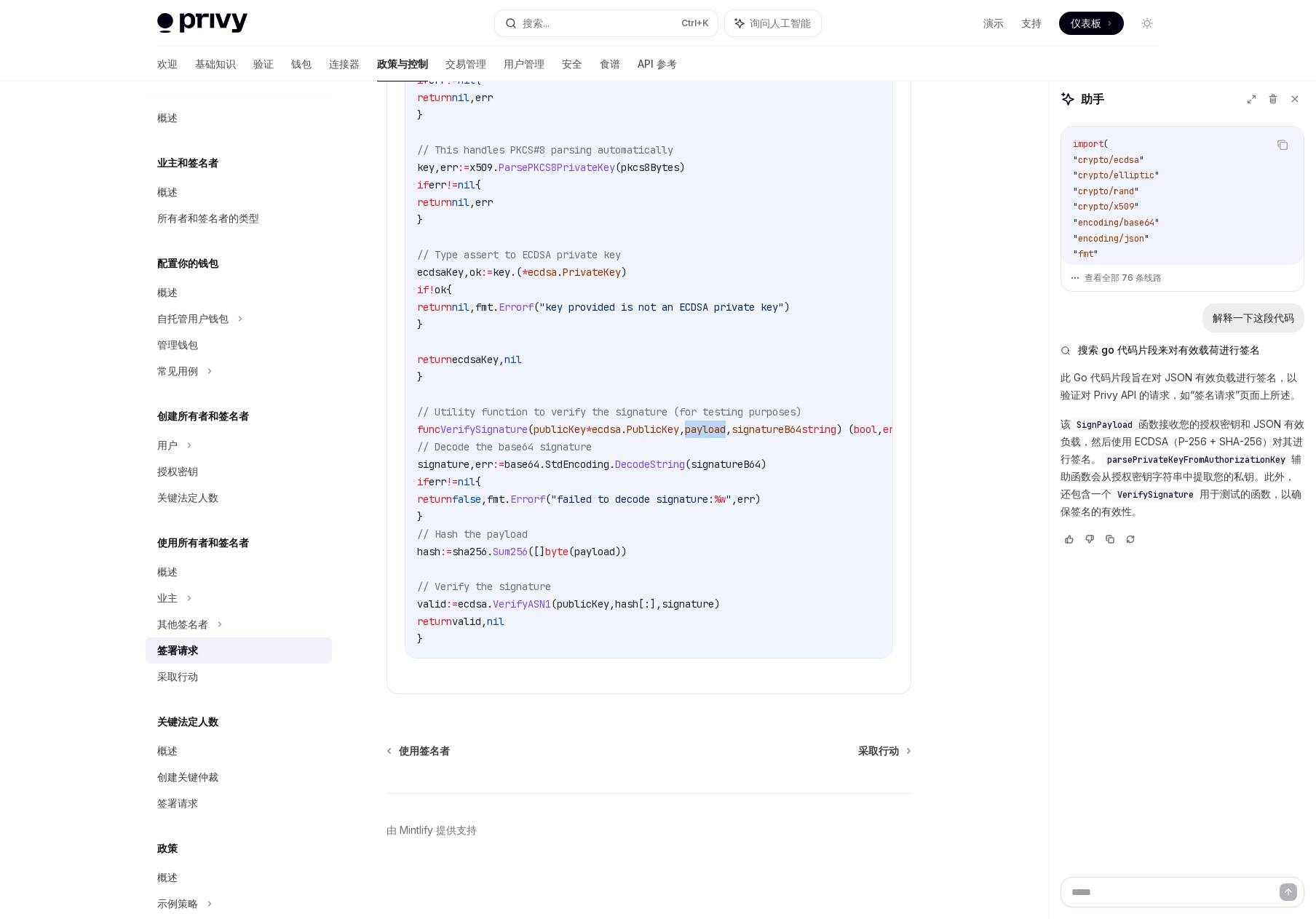
scroll to position [2247, 0]
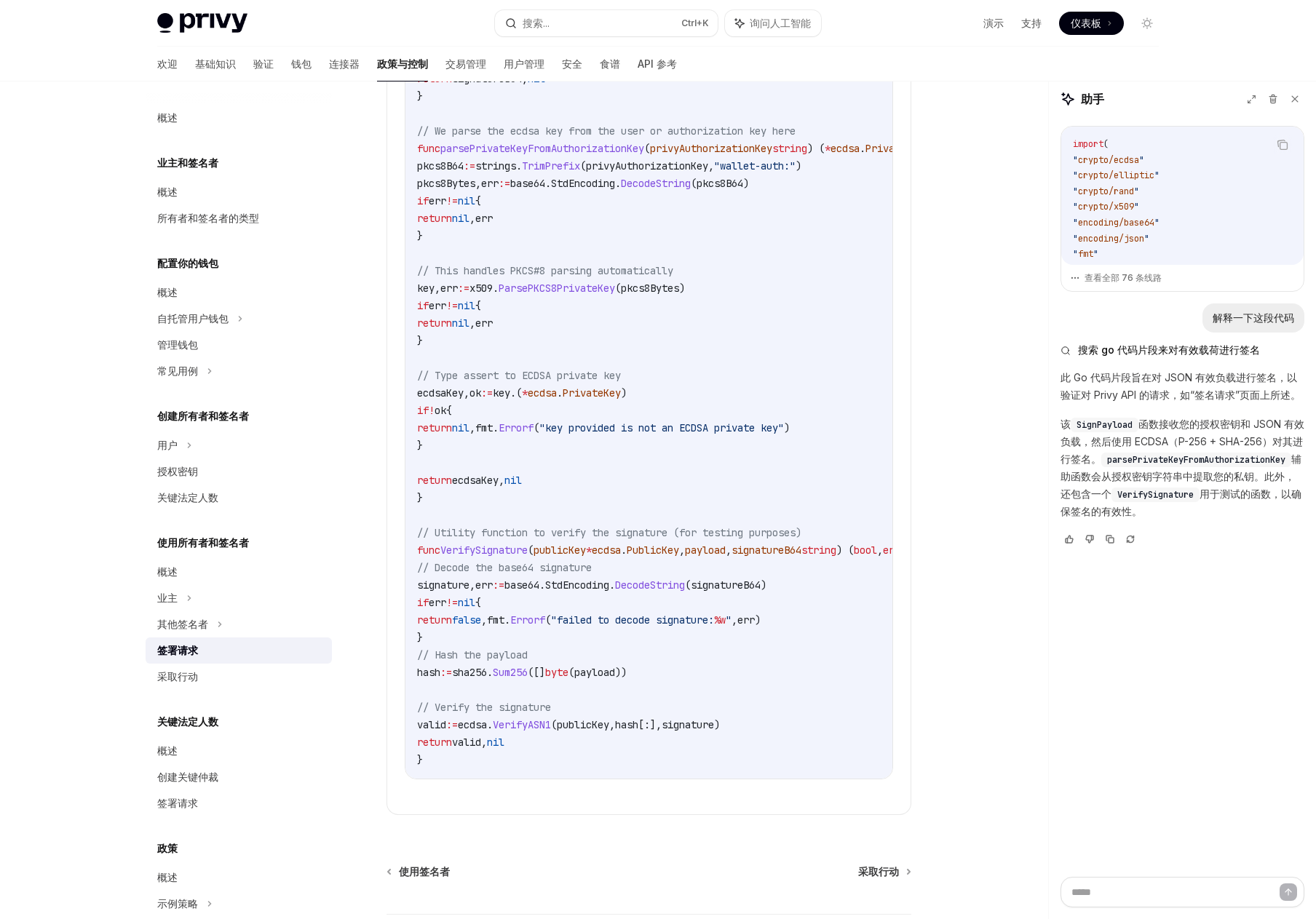
click at [801, 557] on span "signatureB64" at bounding box center [766, 550] width 70 height 13
click at [624, 549] on code "import ( " crypto/ecdsa " " crypto/elliptic " " crypto/rand " " crypto/x509 " "…" at bounding box center [714, 105] width 594 height 1327
click at [618, 557] on span "ecdsa" at bounding box center [606, 550] width 29 height 13
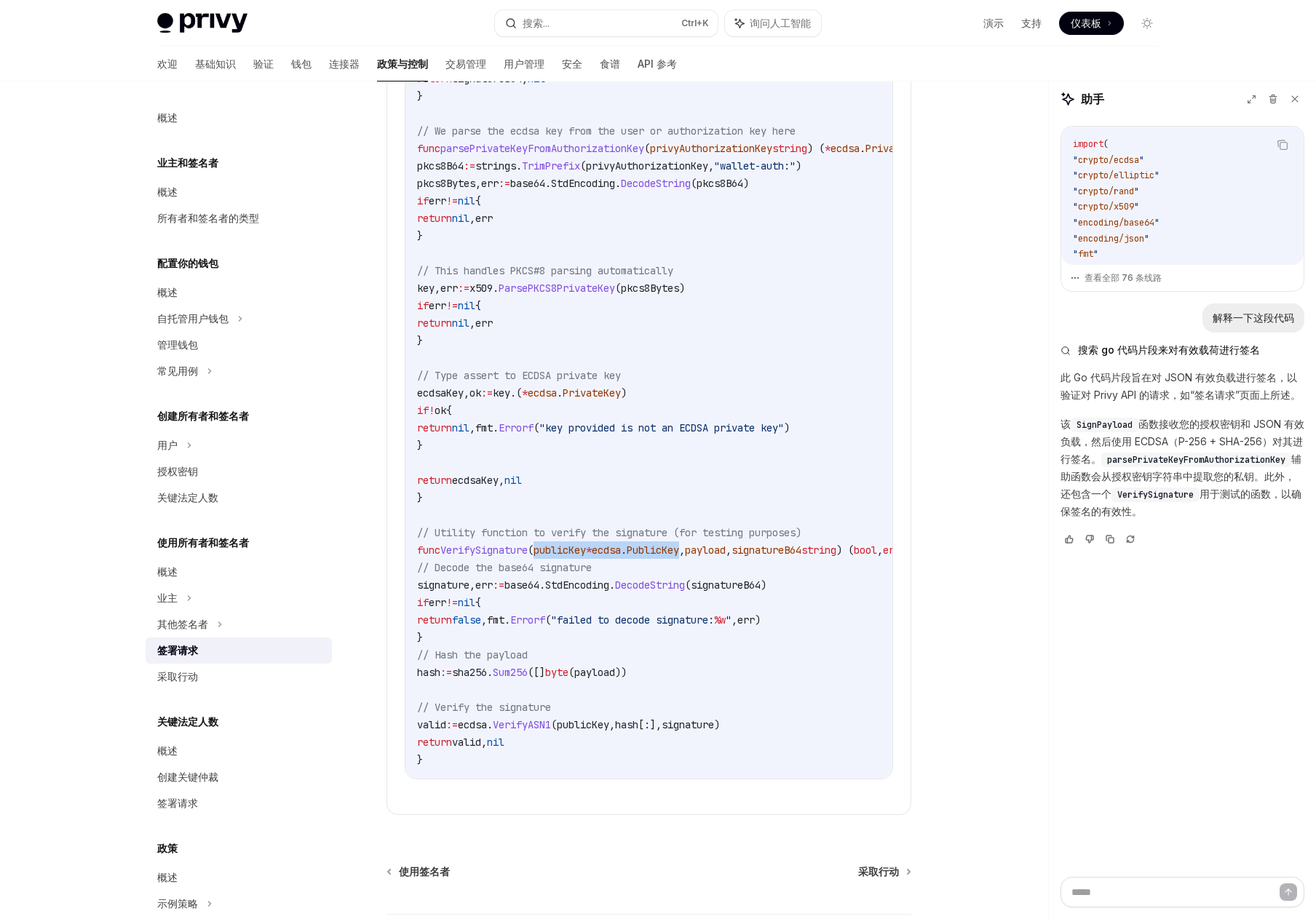
drag, startPoint x: 704, startPoint y: 580, endPoint x: 547, endPoint y: 580, distance: 157.0
click at [547, 557] on span "func VerifySignature ( publicKey * ecdsa . PublicKey , payload , signatureB64 s…" at bounding box center [672, 550] width 512 height 13
copy span "publicKey * ecdsa . PublicKey"
click at [173, 677] on font "采取行动" at bounding box center [177, 676] width 40 height 12
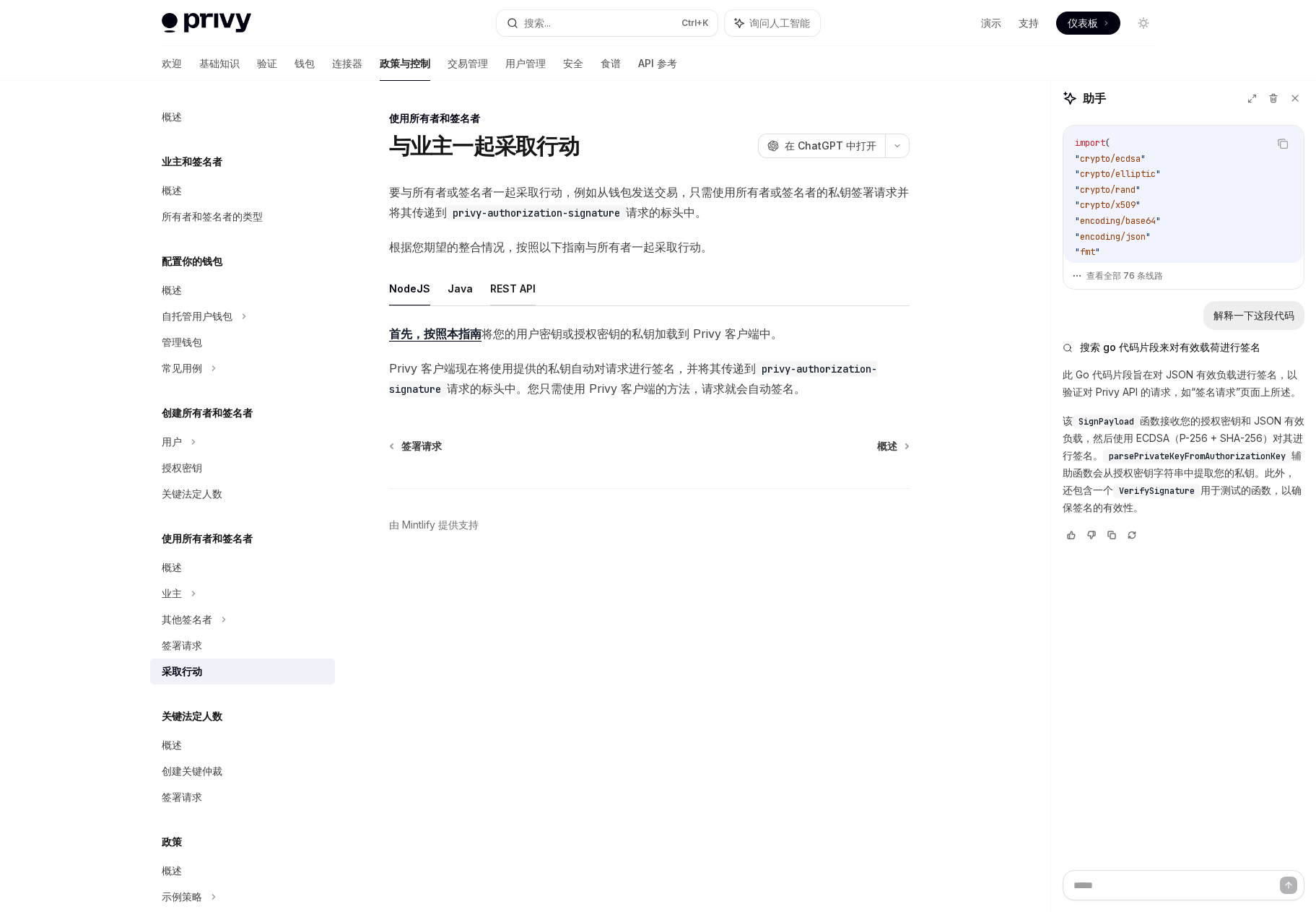
click at [490, 283] on font "REST API" at bounding box center [513, 288] width 46 height 12
click at [899, 442] on link "概述" at bounding box center [893, 446] width 31 height 15
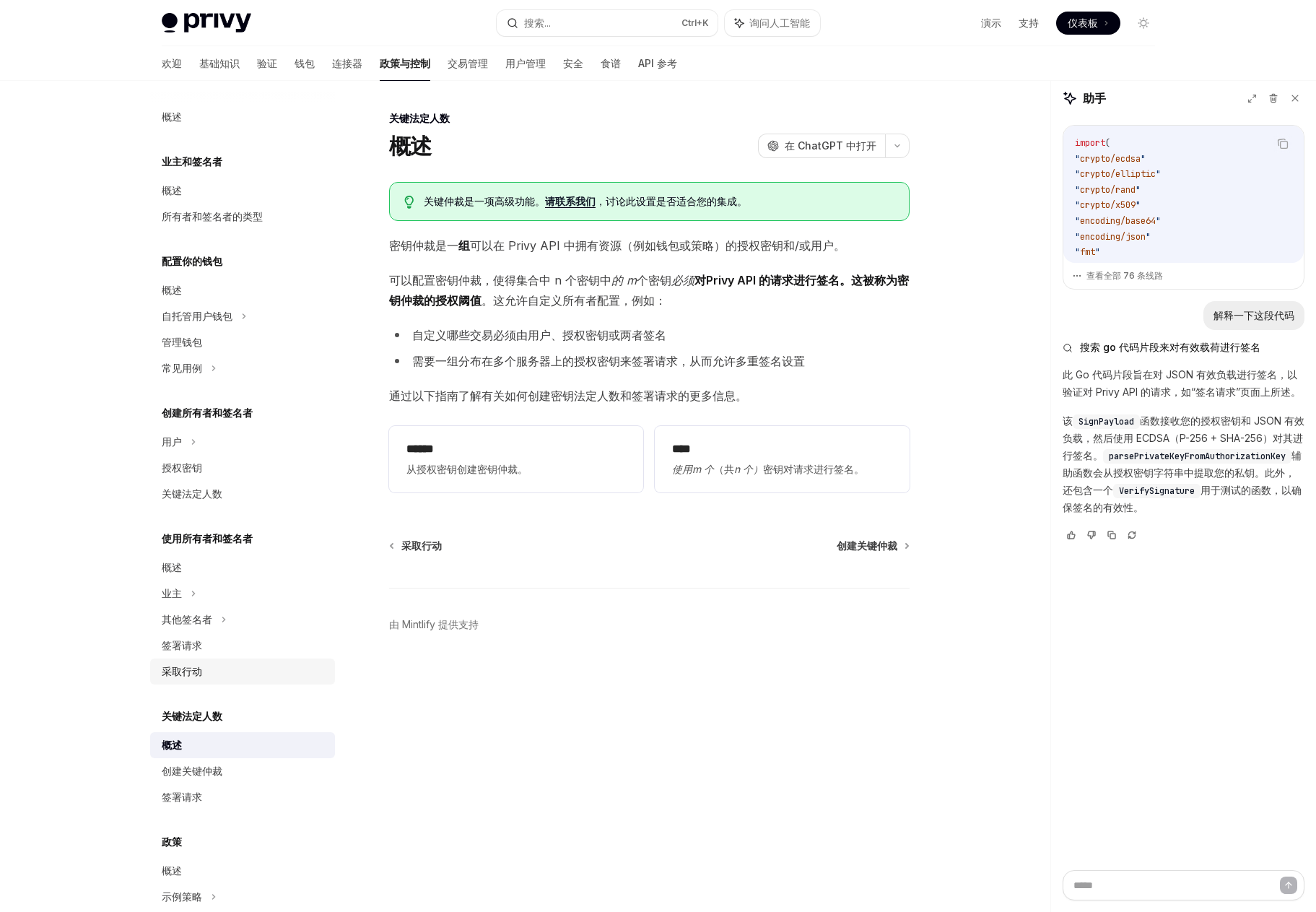
click at [189, 671] on font "采取行动" at bounding box center [182, 670] width 40 height 12
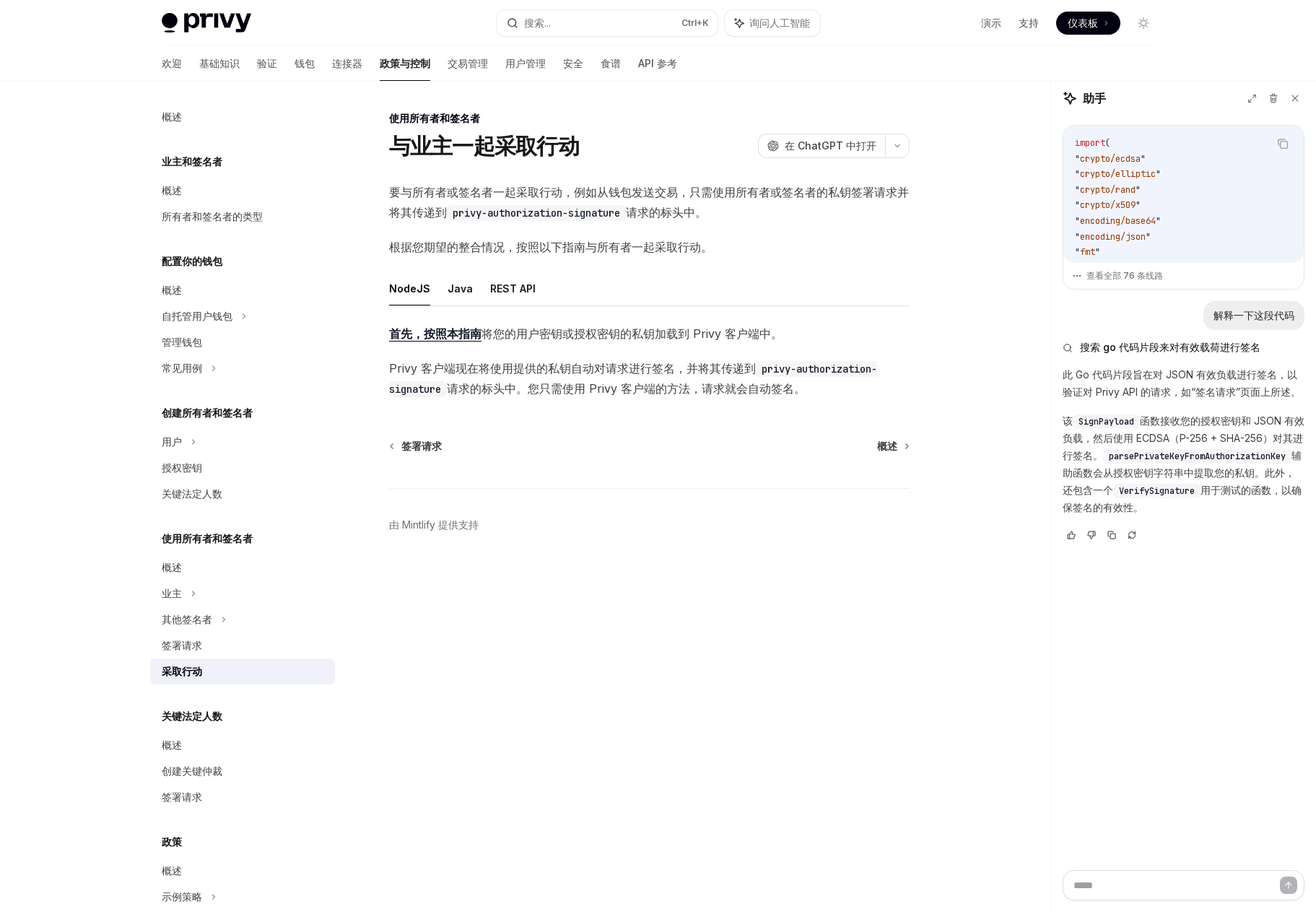
click at [732, 374] on font "Privy 客户端现在将使用提供的私钥自动对请求进行签名，并将其传递到" at bounding box center [572, 368] width 367 height 15
click at [794, 369] on code "privy-authorization-signature" at bounding box center [633, 379] width 488 height 36
click at [651, 386] on font "请求的标头中。您只需使用 Privy 客户端的方法，请求就会自动签名。" at bounding box center [626, 389] width 358 height 15
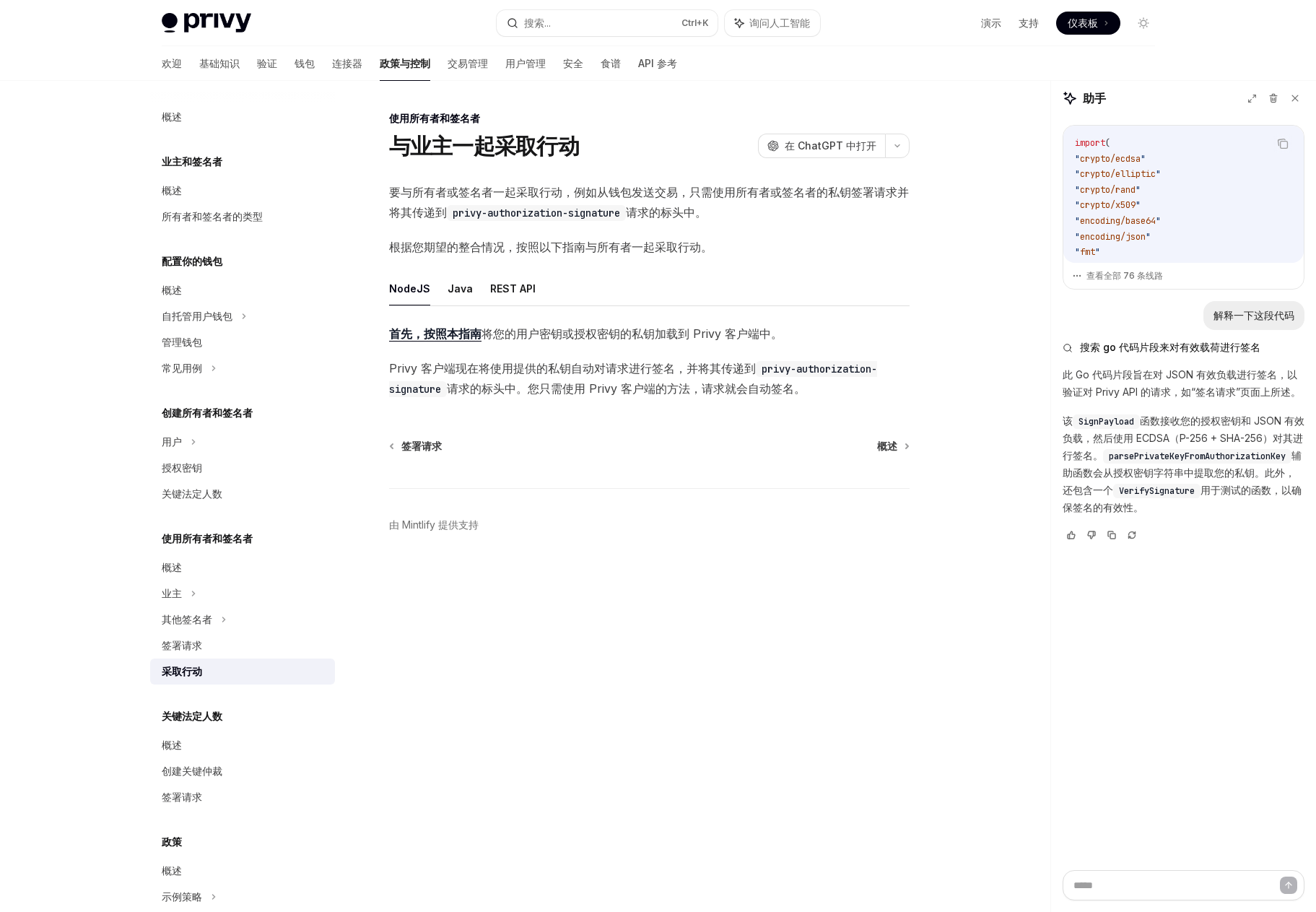
click at [603, 392] on font "请求的标头中。您只需使用 Privy 客户端的方法，请求就会自动签名。" at bounding box center [626, 389] width 358 height 15
click at [677, 375] on font "Privy 客户端现在将使用提供的私钥自动对请求进行签名，并将其传递到" at bounding box center [572, 368] width 367 height 15
click at [634, 365] on font "Privy 客户端现在将使用提供的私钥自动对请求进行签名，并将其传递到" at bounding box center [572, 368] width 367 height 15
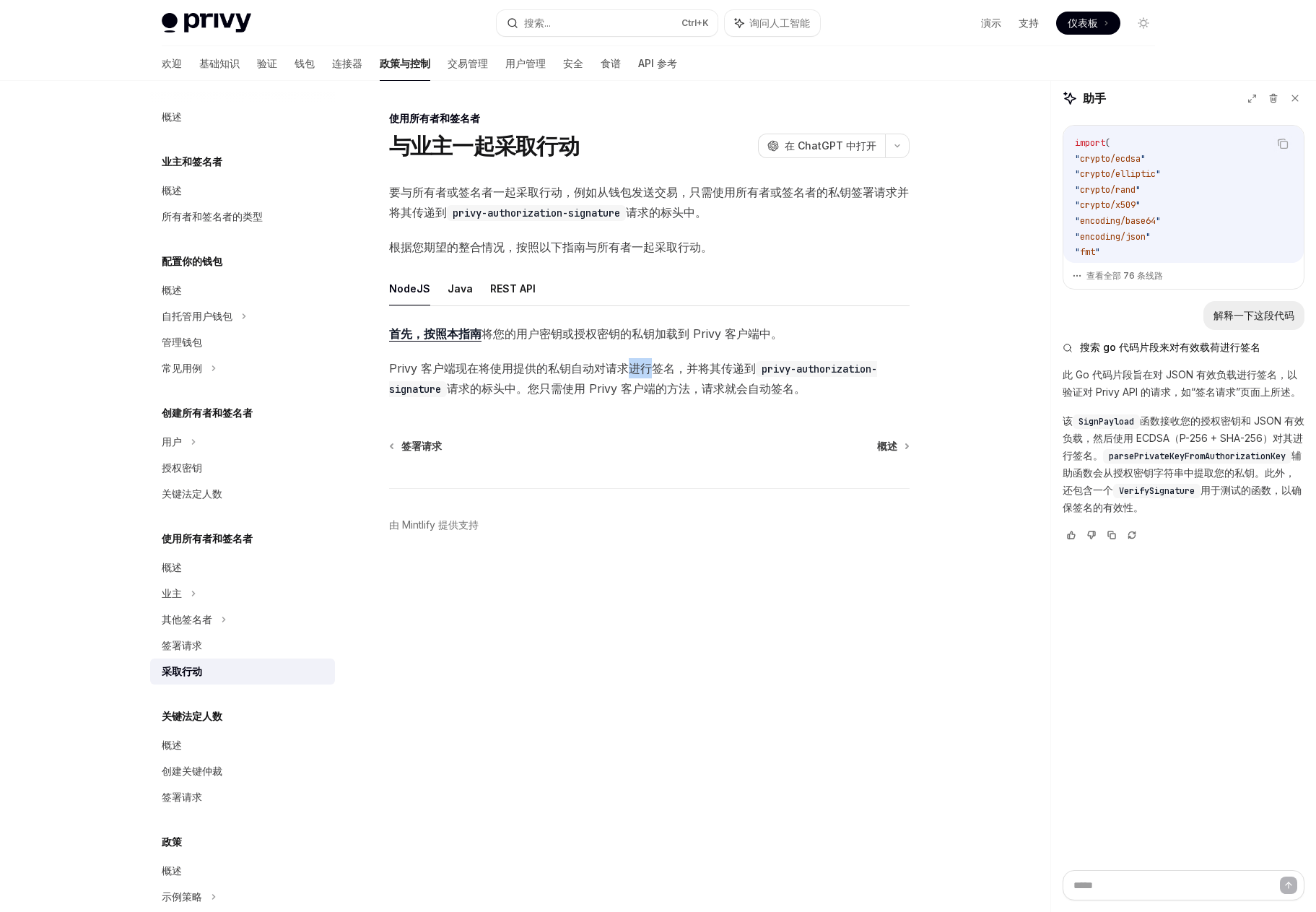
click at [634, 365] on font "Privy 客户端现在将使用提供的私钥自动对请求进行签名，并将其传递到" at bounding box center [572, 368] width 367 height 15
click at [494, 336] on font "将您的用户密钥或授权密钥的私钥加载到 Privy 客户端中" at bounding box center [626, 334] width 290 height 15
click at [506, 290] on font "REST API" at bounding box center [513, 288] width 46 height 12
click at [620, 330] on font "本指南" at bounding box center [615, 334] width 34 height 15
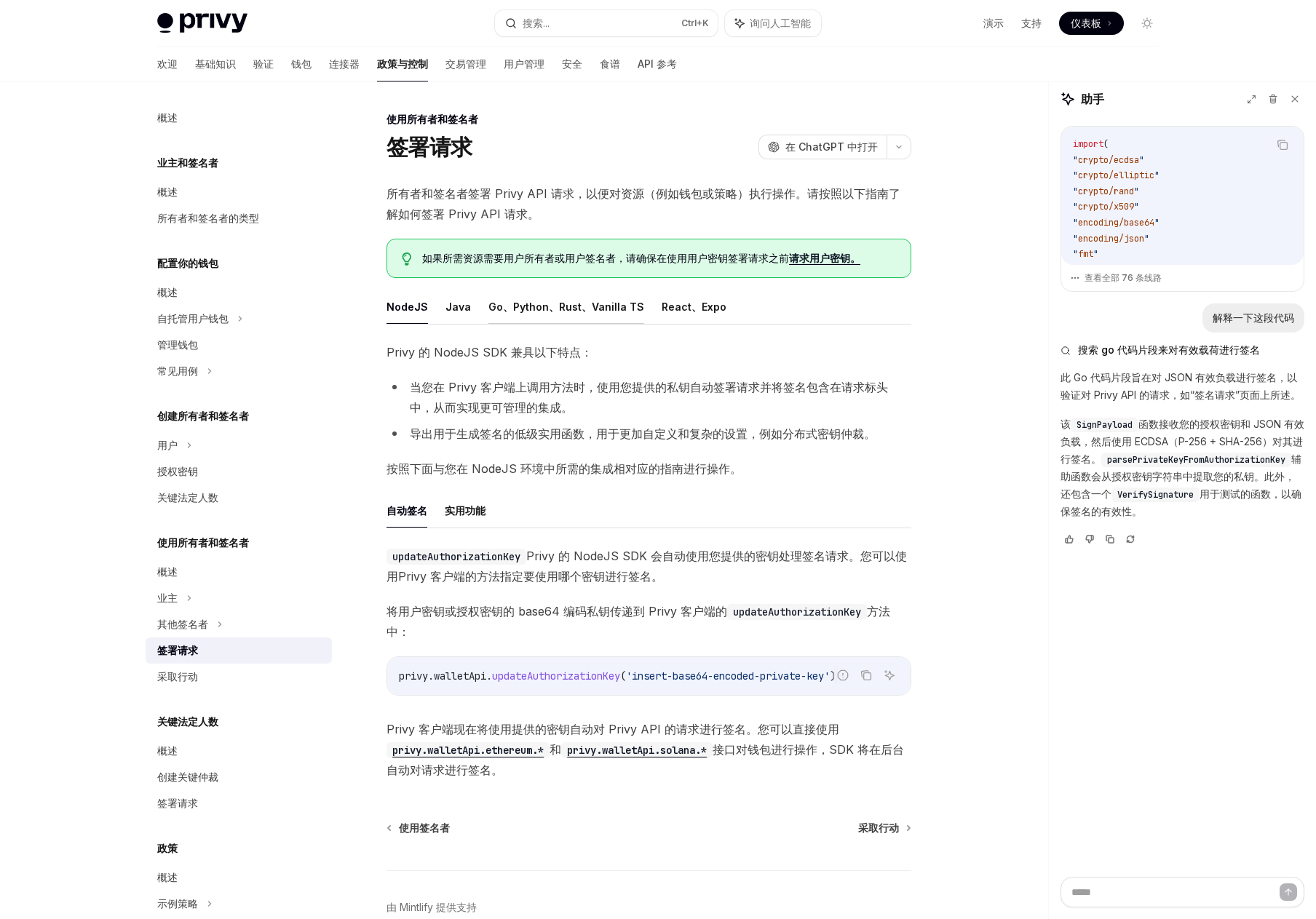
click at [542, 308] on font "Go、Python、Rust、Vanilla TS" at bounding box center [566, 306] width 156 height 12
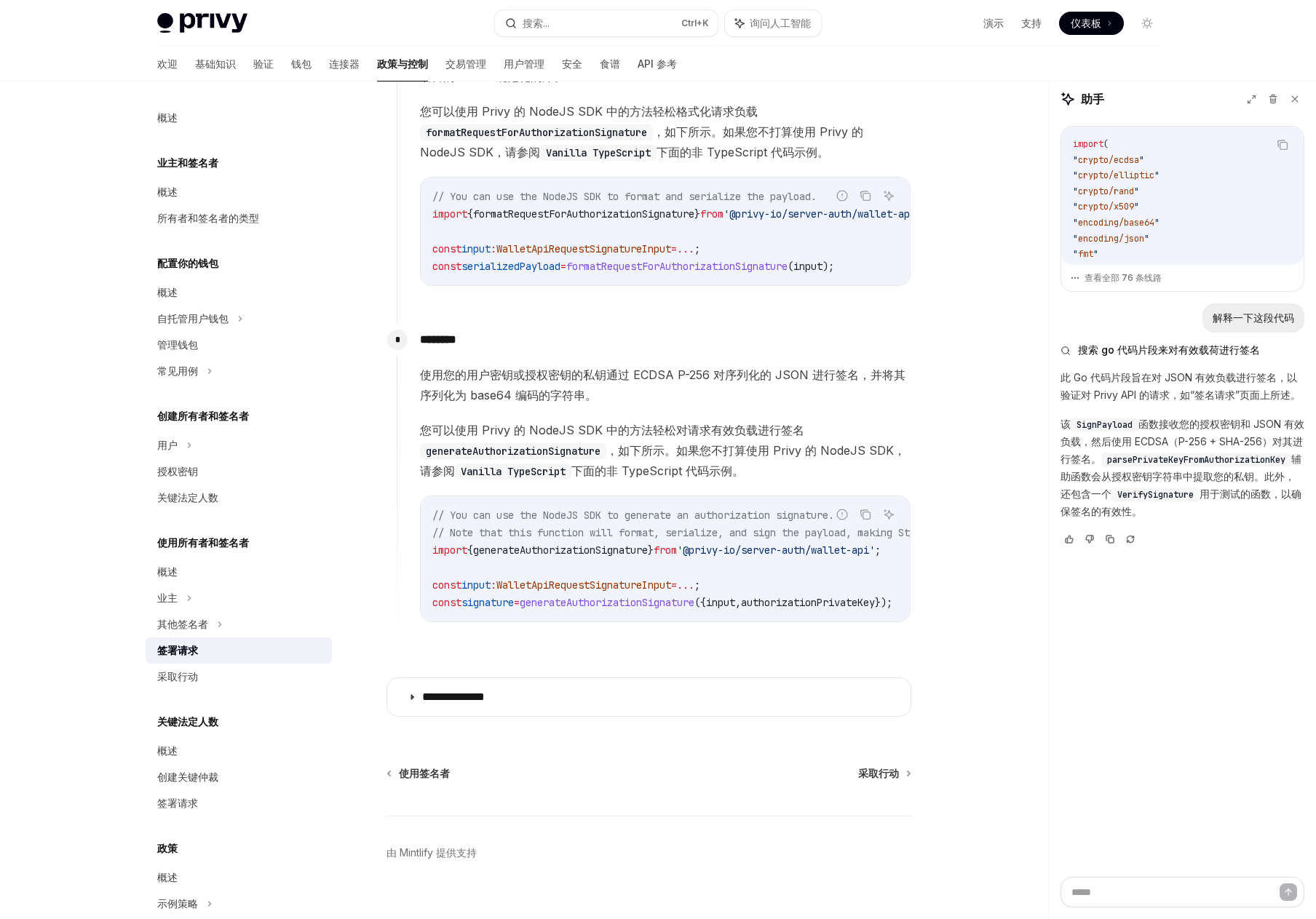
scroll to position [937, 0]
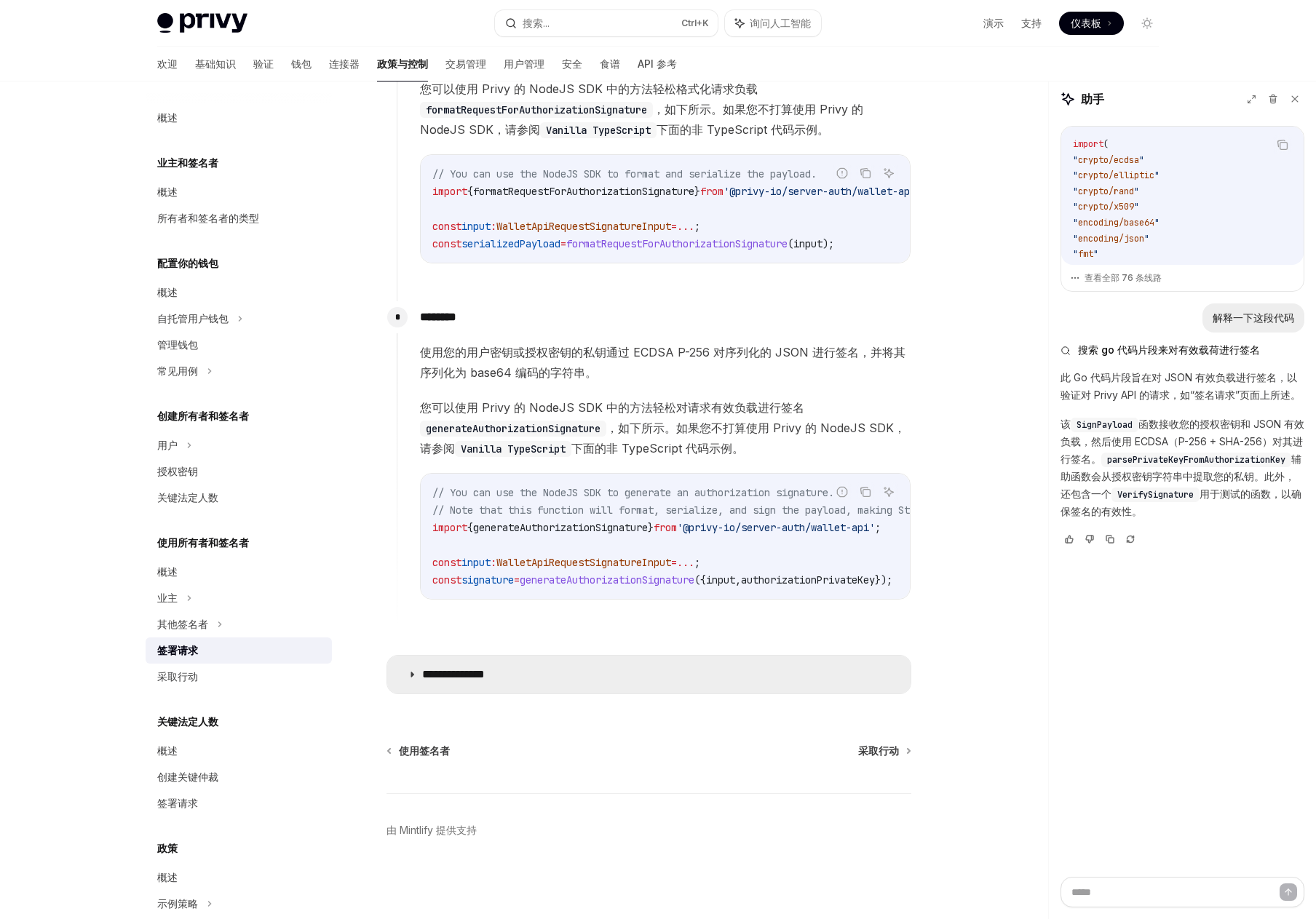
click at [485, 669] on font "**********" at bounding box center [454, 674] width 63 height 11
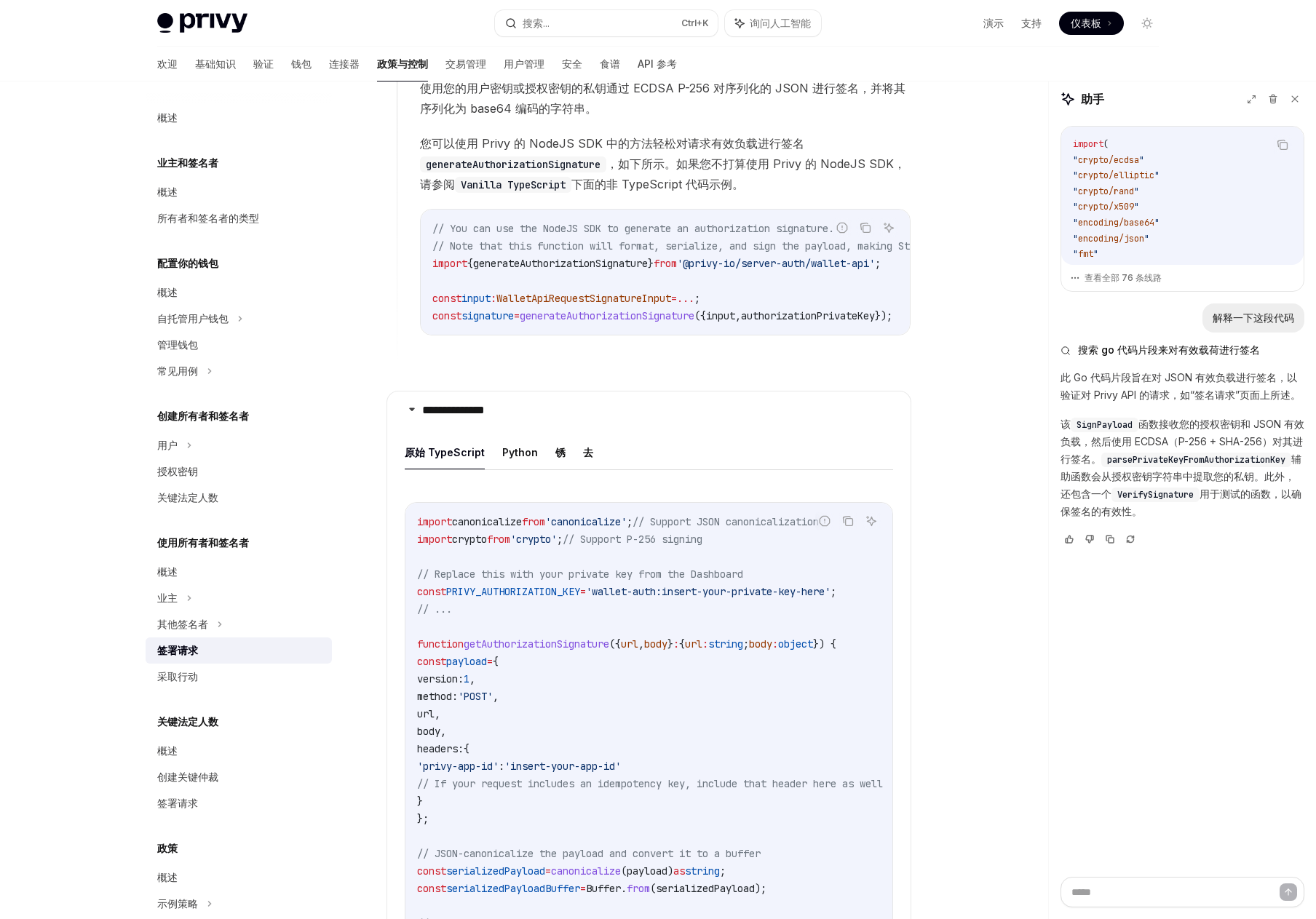
scroll to position [1374, 0]
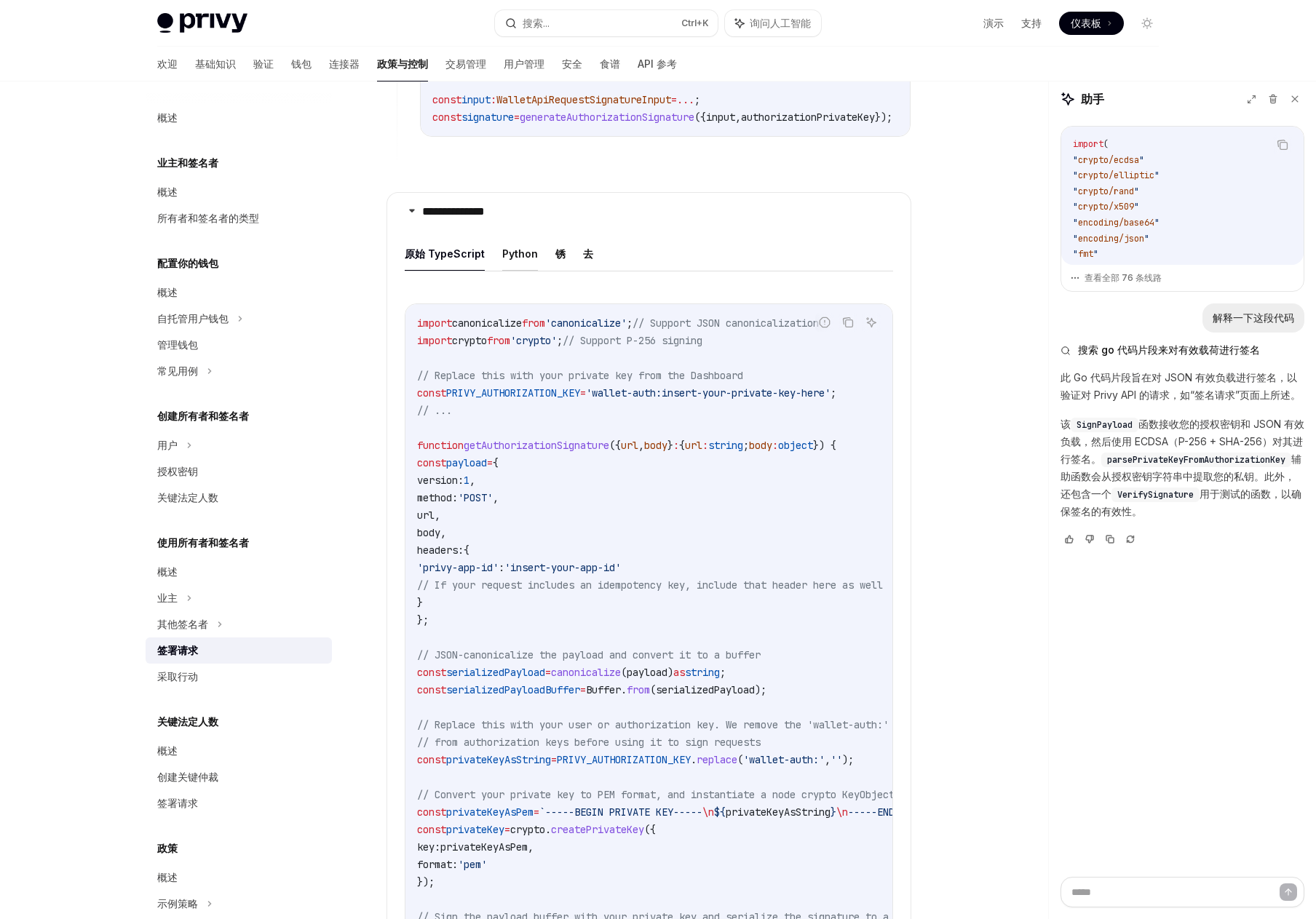
click at [521, 262] on font "Python" at bounding box center [520, 253] width 35 height 17
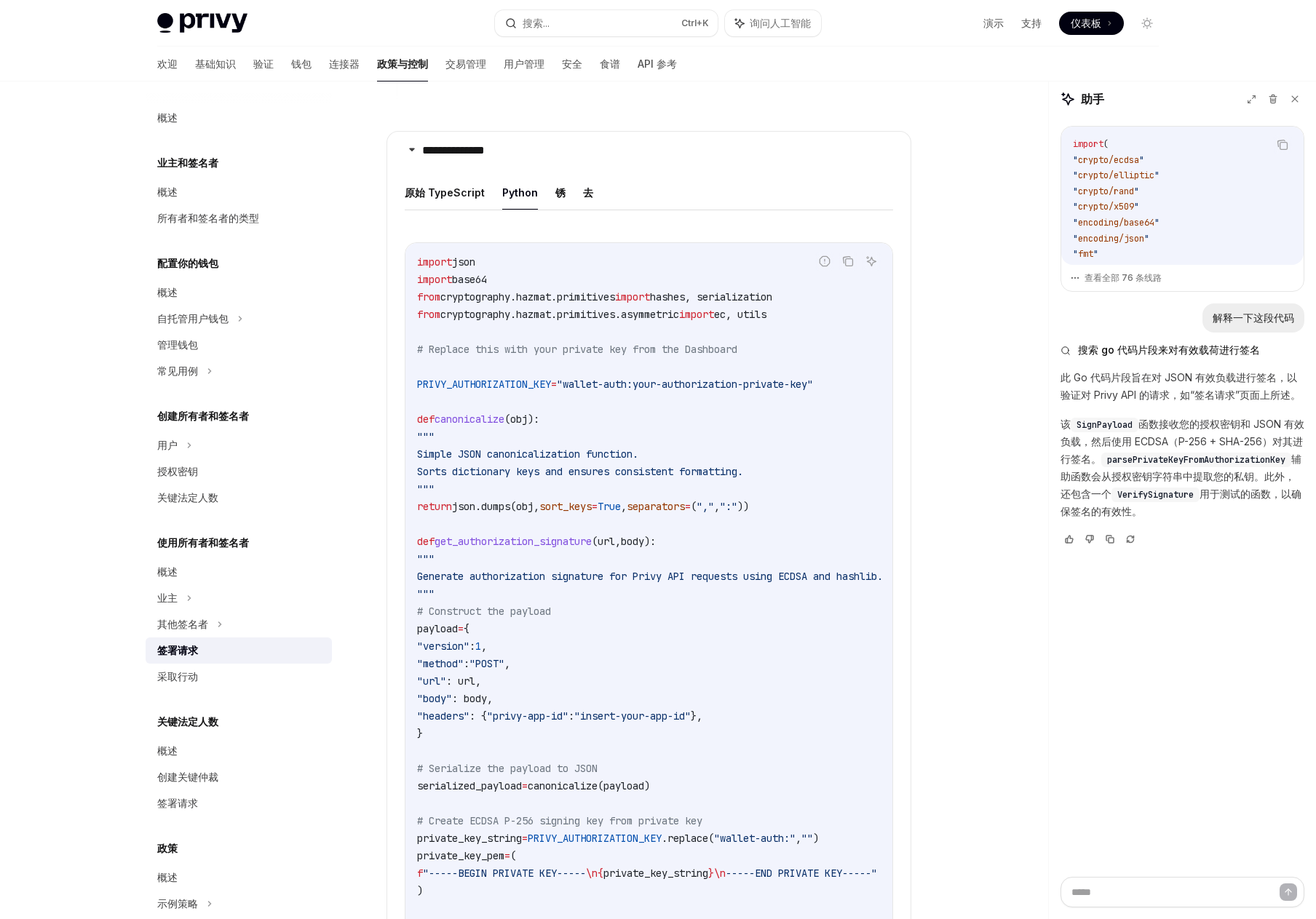
scroll to position [1520, 0]
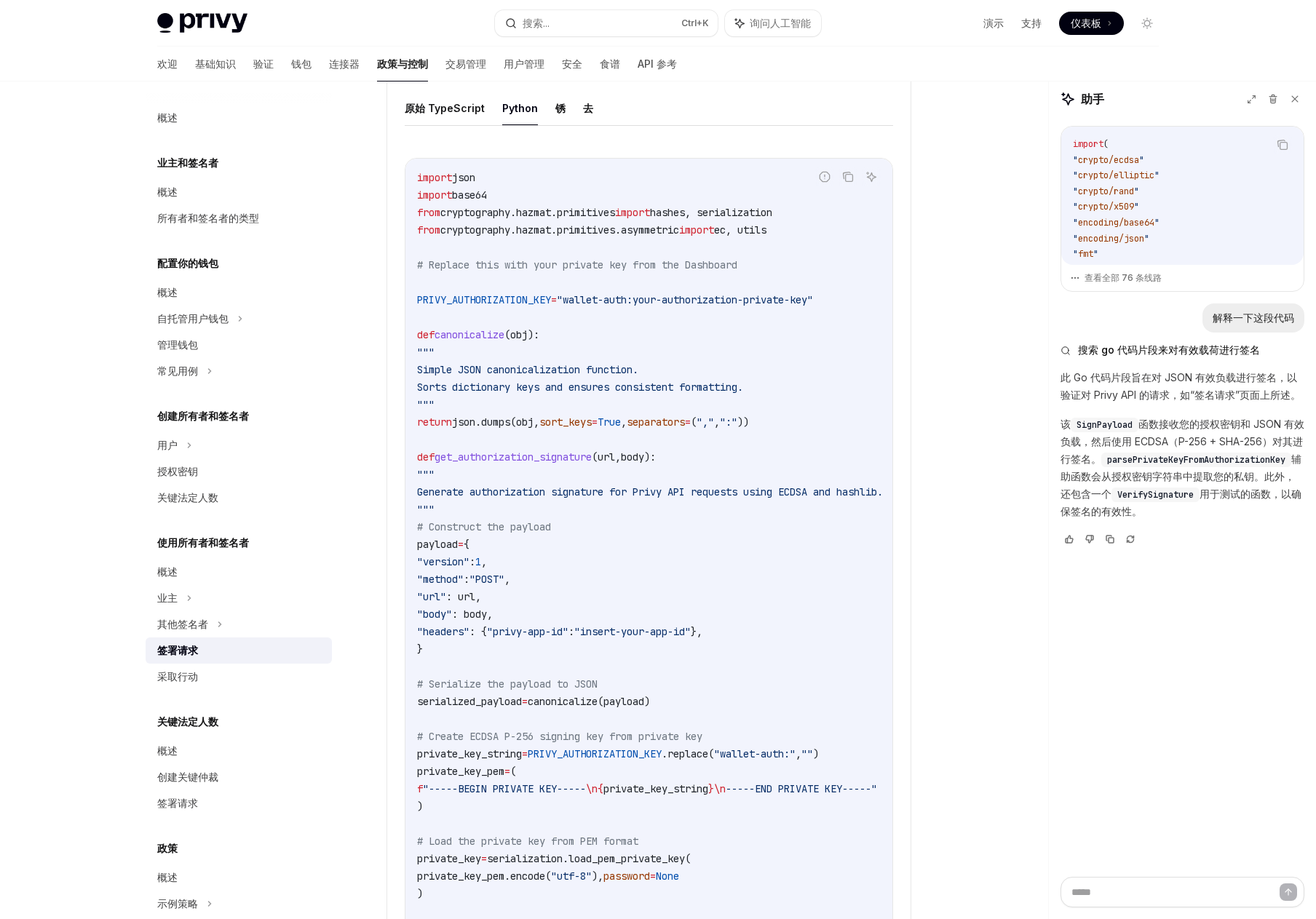
click at [477, 318] on code "import json import base64 from cryptography.hazmat.primitives import hashes, se…" at bounding box center [667, 667] width 501 height 996
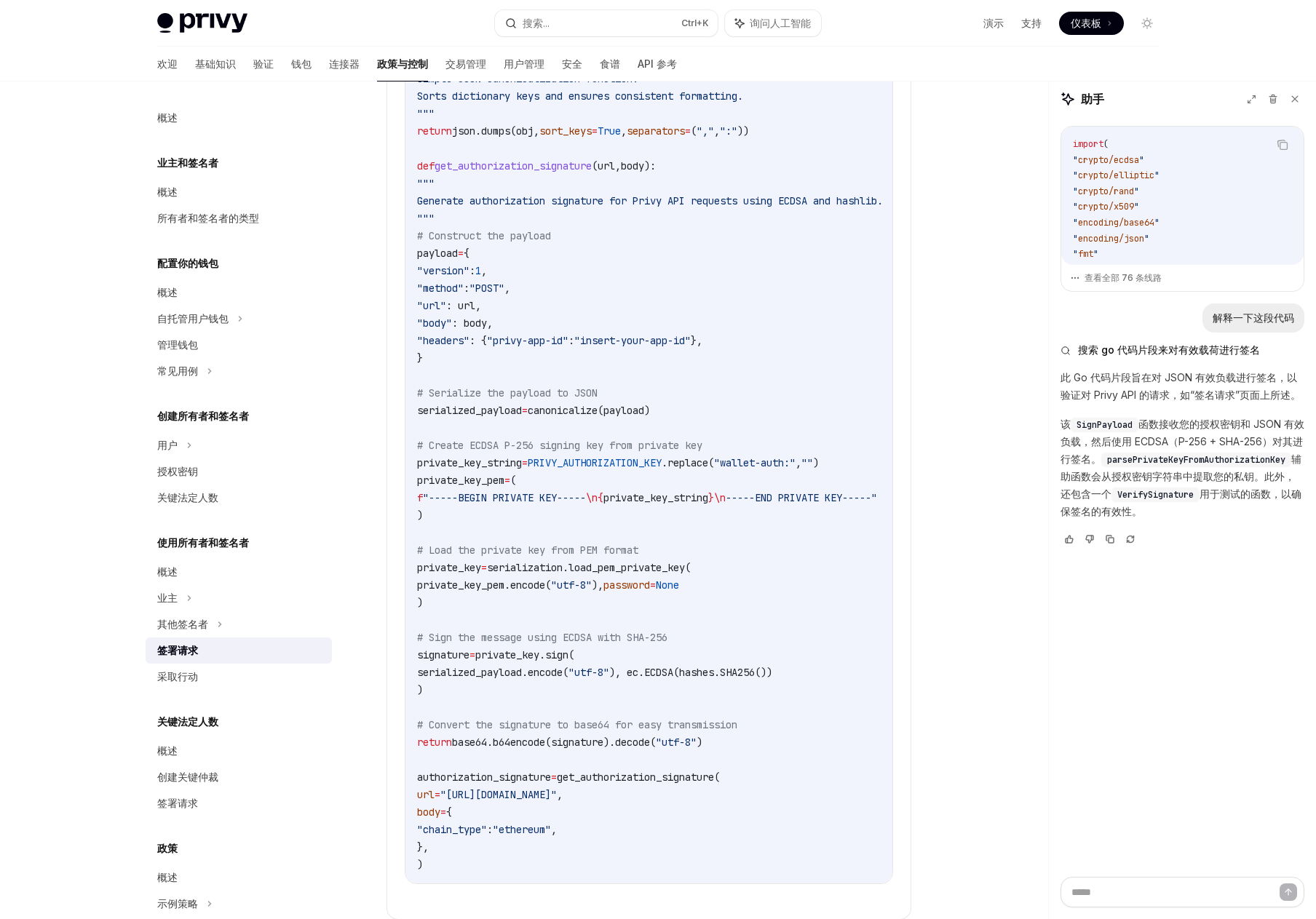
scroll to position [1956, 0]
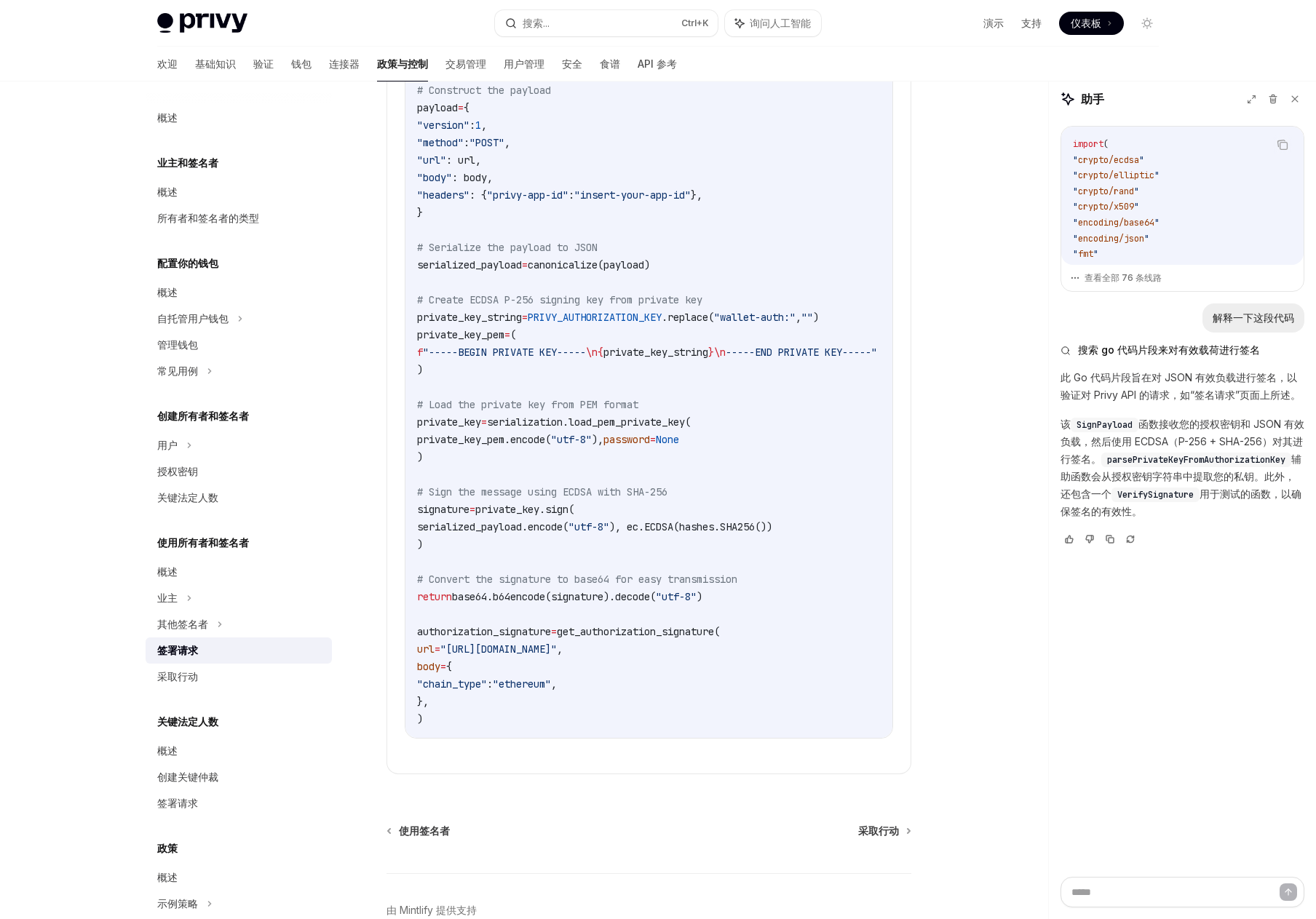
drag, startPoint x: 610, startPoint y: 761, endPoint x: 715, endPoint y: 761, distance: 105.0
click at [715, 738] on div "import json import base64 from cryptography.hazmat.primitives import hashes, se…" at bounding box center [649, 229] width 487 height 1016
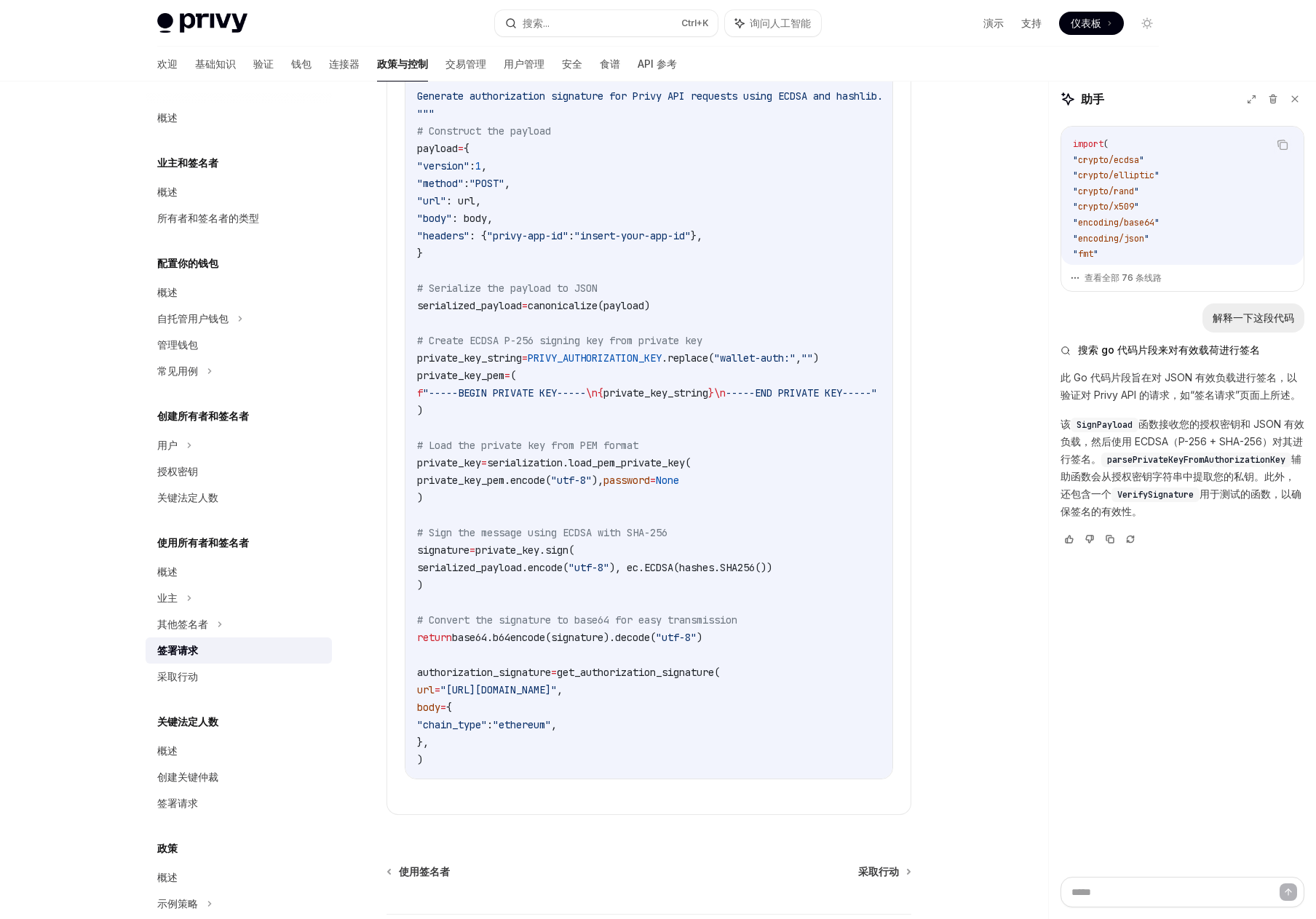
scroll to position [1883, 0]
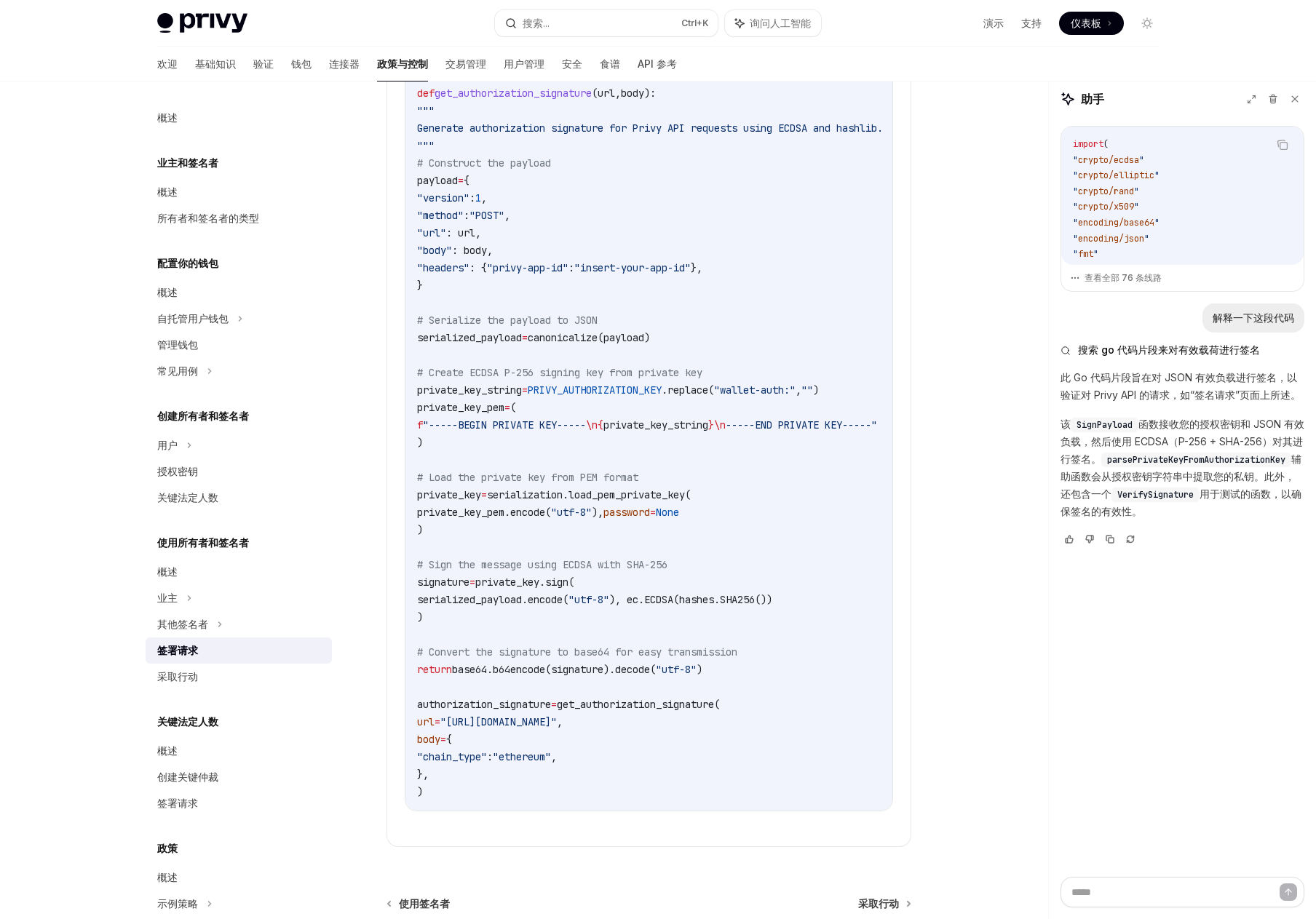
click at [493, 397] on span "private_key_string" at bounding box center [469, 390] width 105 height 13
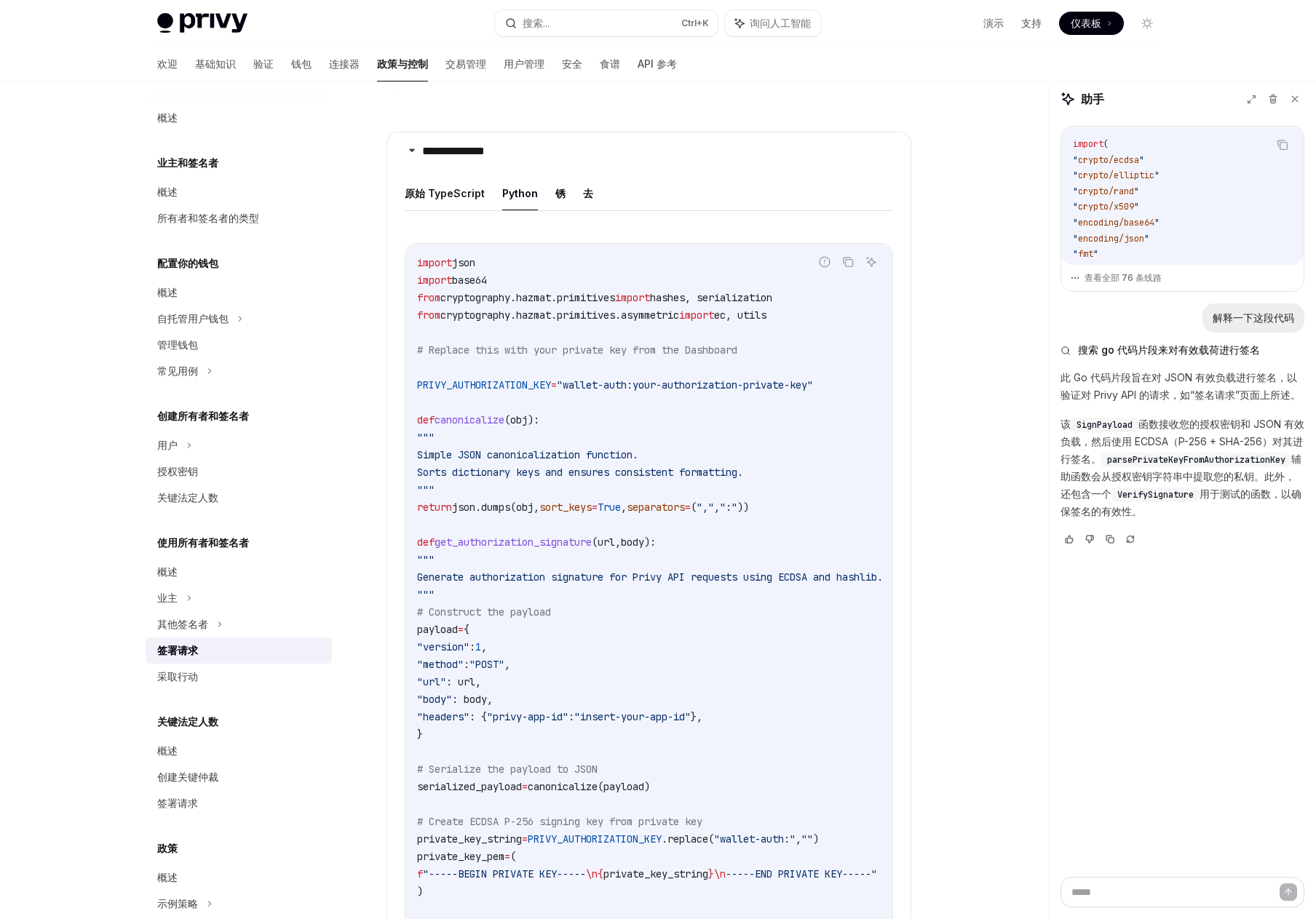
scroll to position [1228, 0]
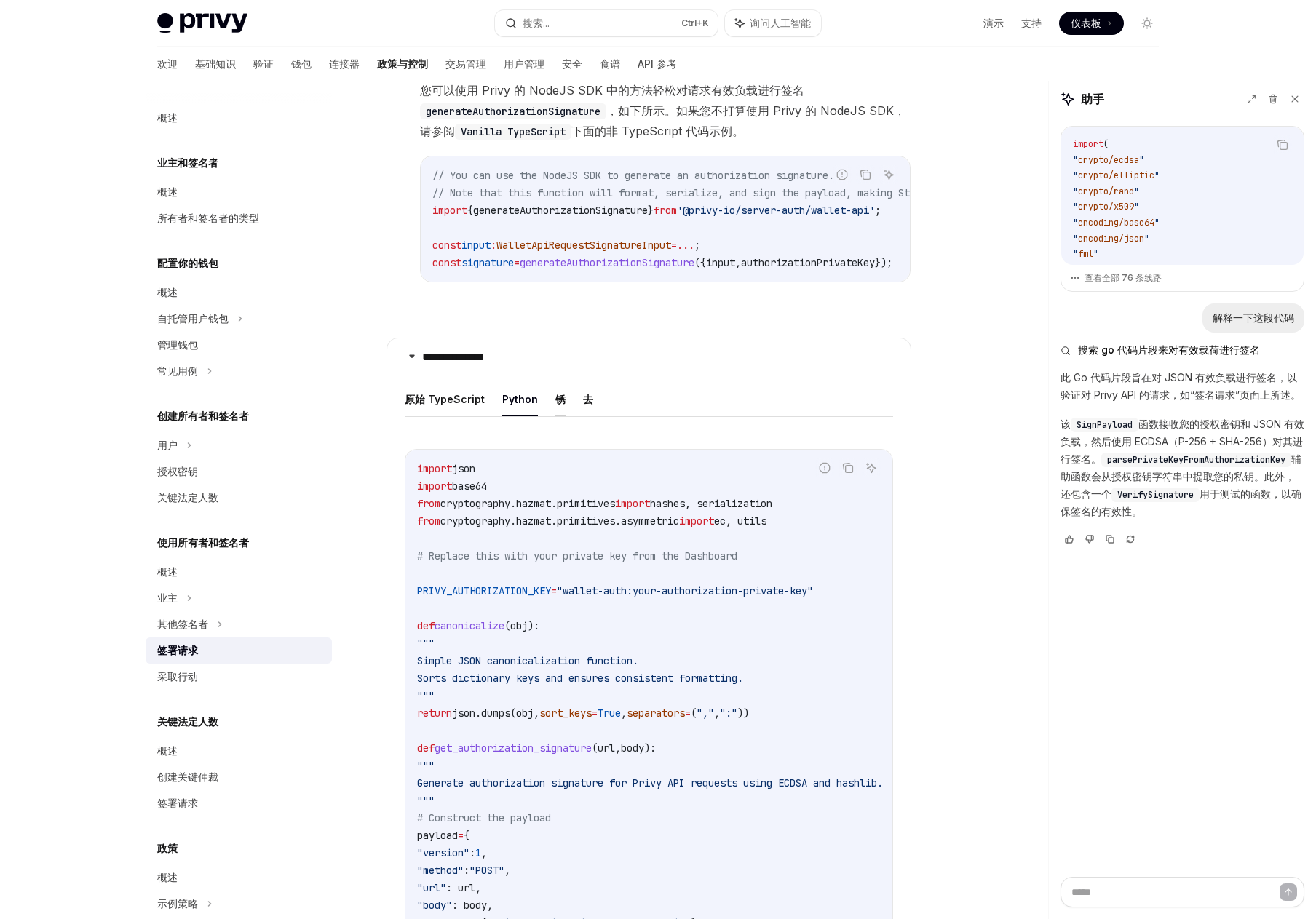
click at [556, 405] on font "锈" at bounding box center [560, 398] width 10 height 12
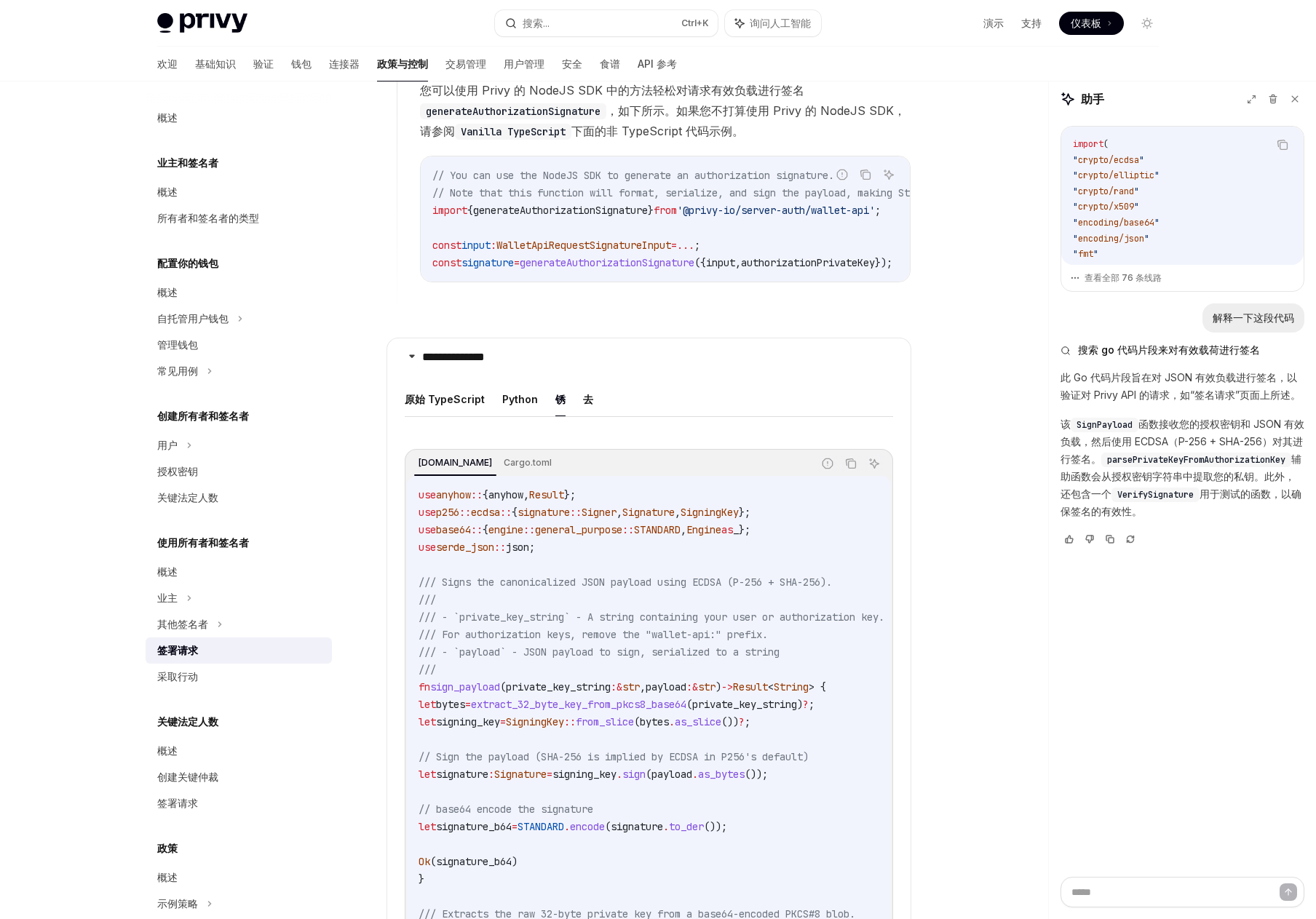
click at [556, 405] on font "锈" at bounding box center [560, 398] width 10 height 12
click at [578, 417] on ul "原始 TypeScript Python 锈 去" at bounding box center [649, 399] width 488 height 35
click at [585, 405] on font "去" at bounding box center [588, 398] width 10 height 12
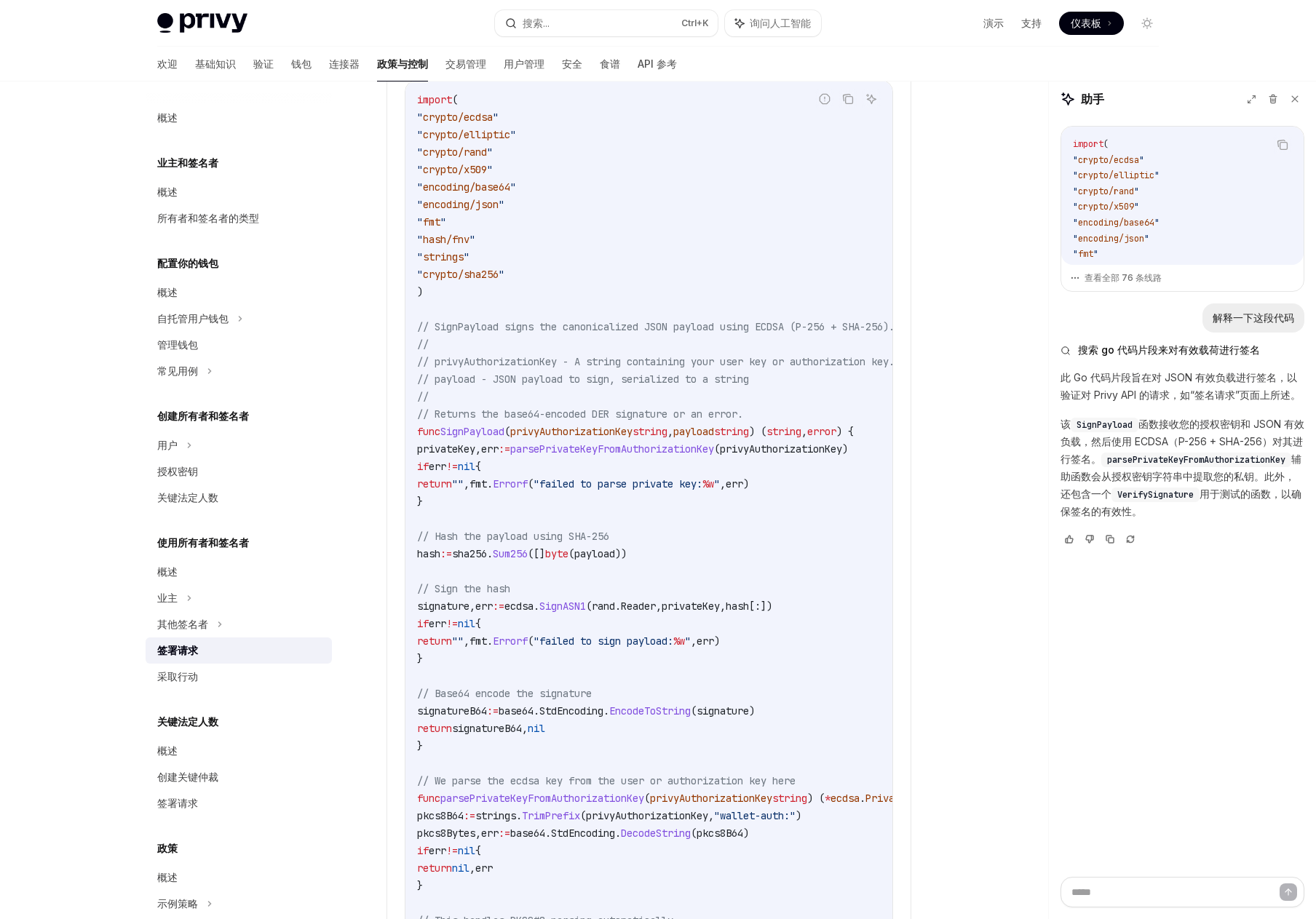
scroll to position [1811, 0]
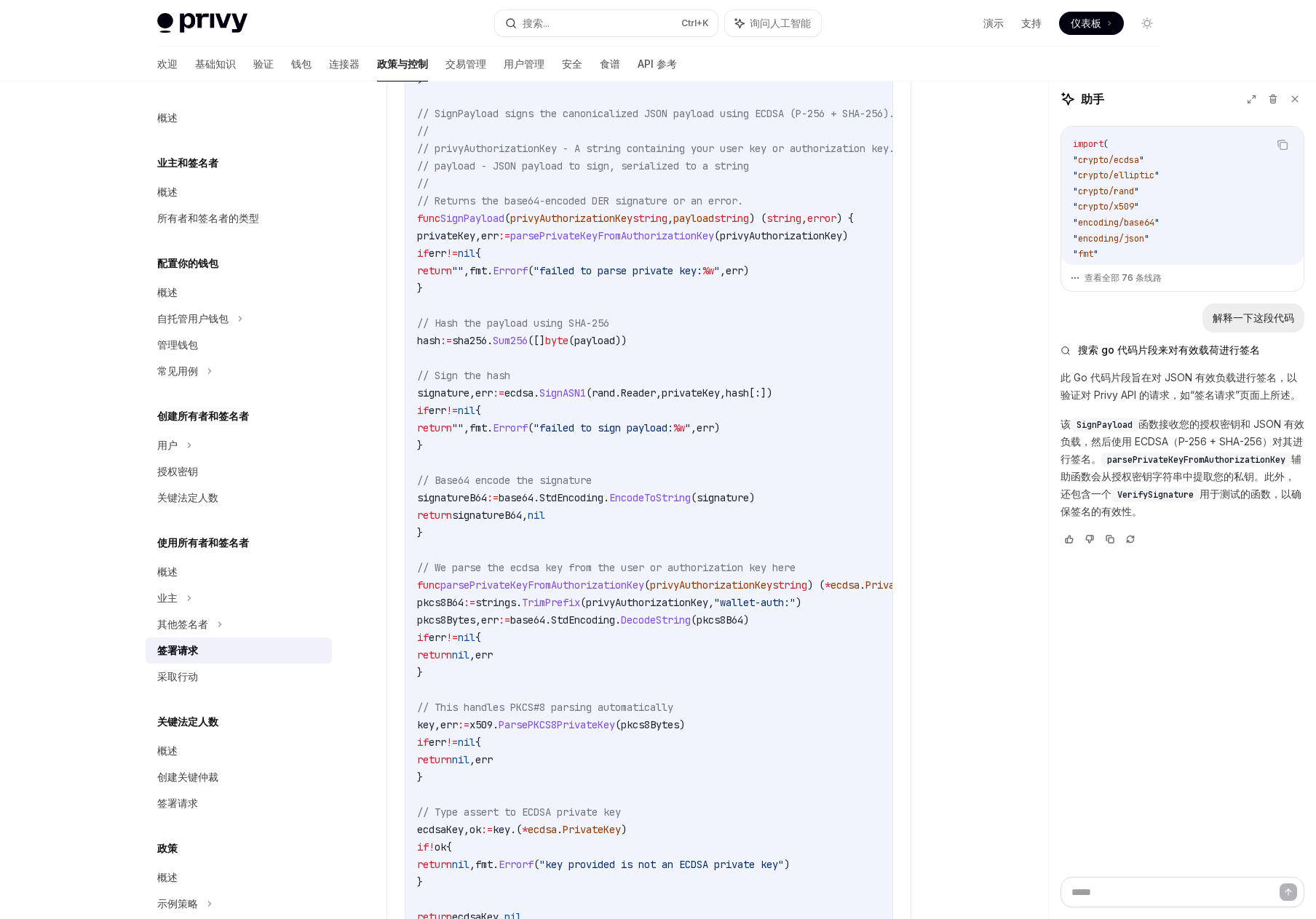
click at [574, 225] on span "privyAuthorizationKey" at bounding box center [571, 219] width 122 height 13
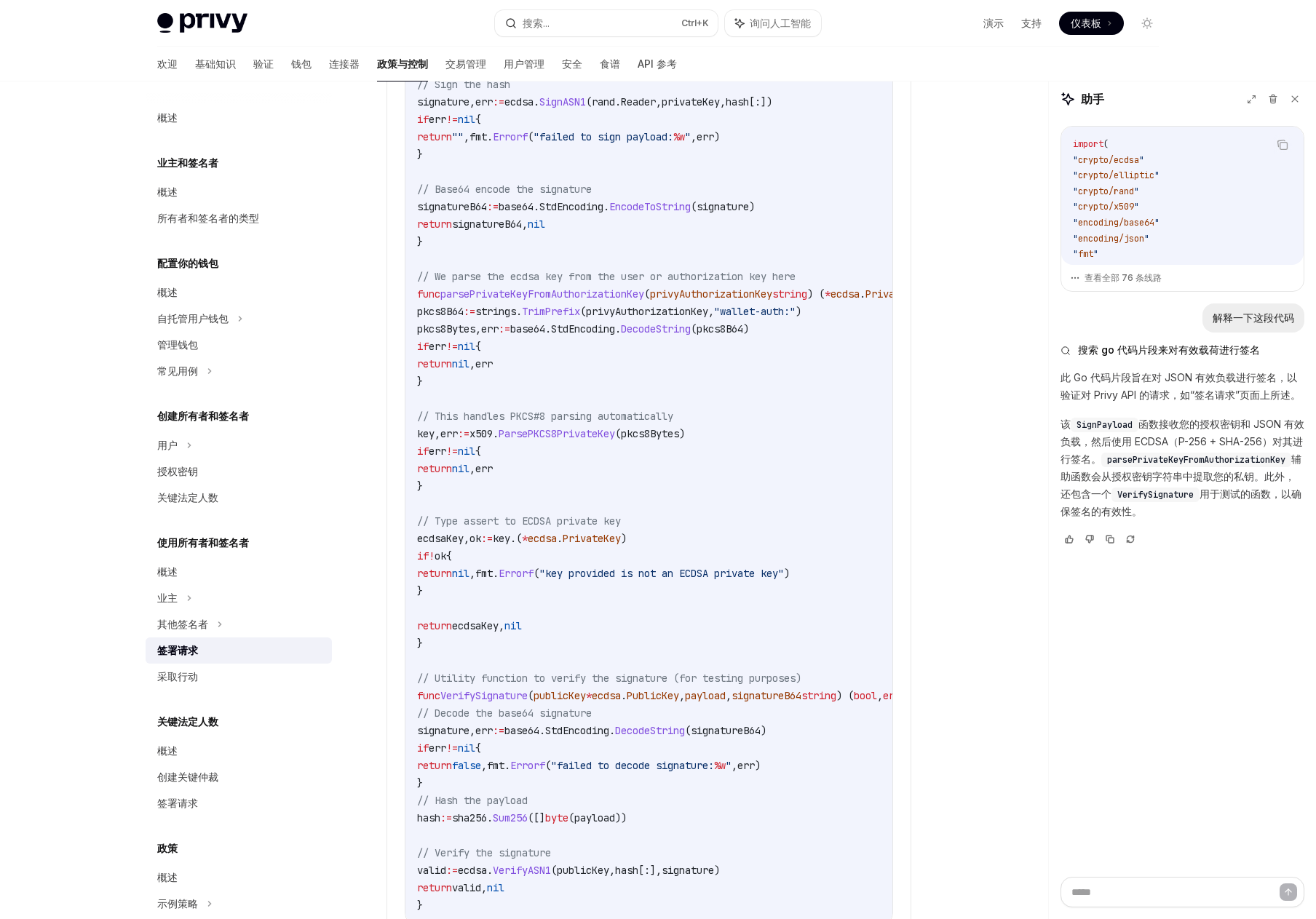
scroll to position [2320, 0]
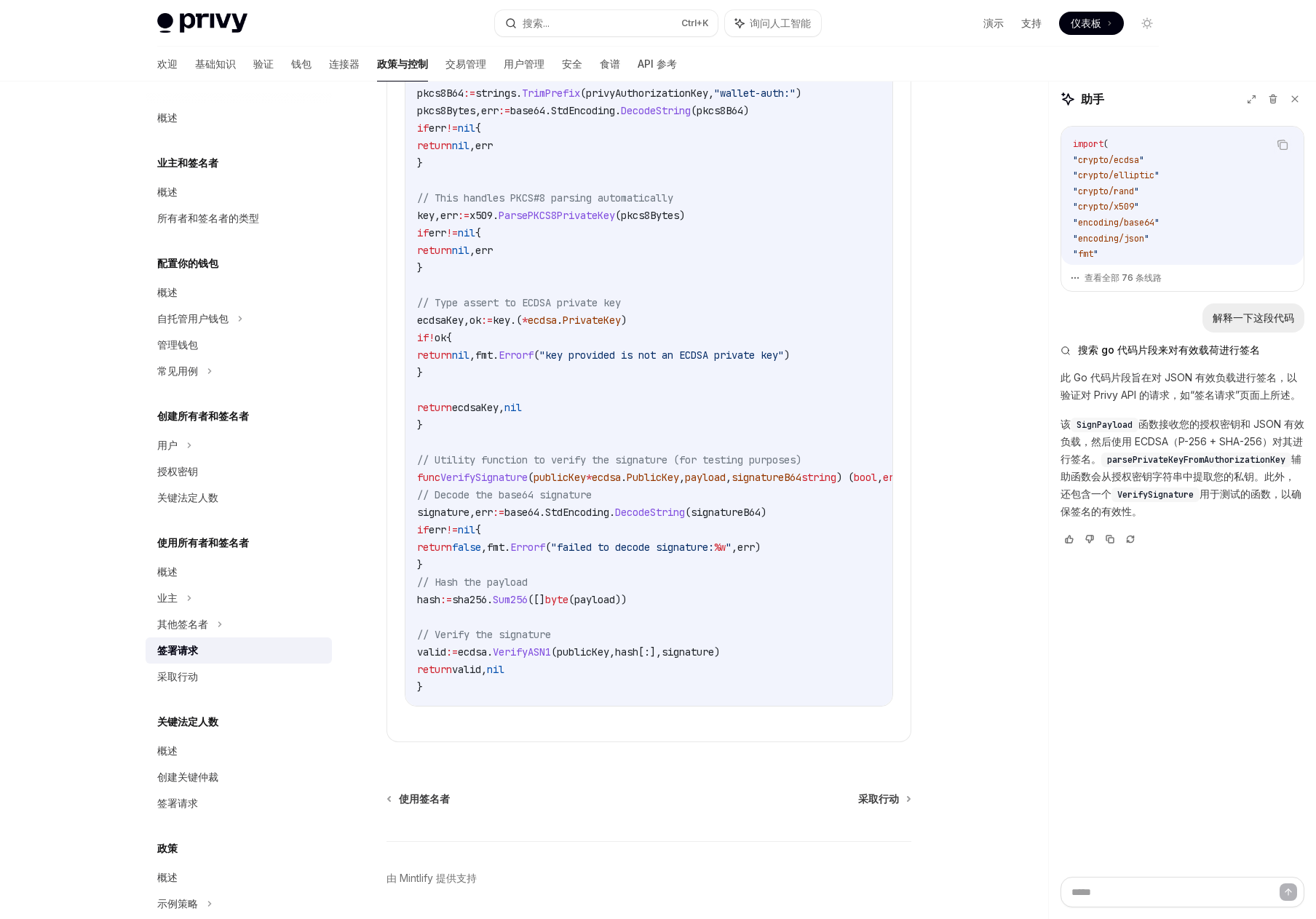
click at [568, 484] on span "publicKey" at bounding box center [560, 478] width 53 height 13
click at [620, 484] on span "ecdsa" at bounding box center [606, 478] width 29 height 13
click at [669, 484] on span "PublicKey" at bounding box center [653, 478] width 53 height 13
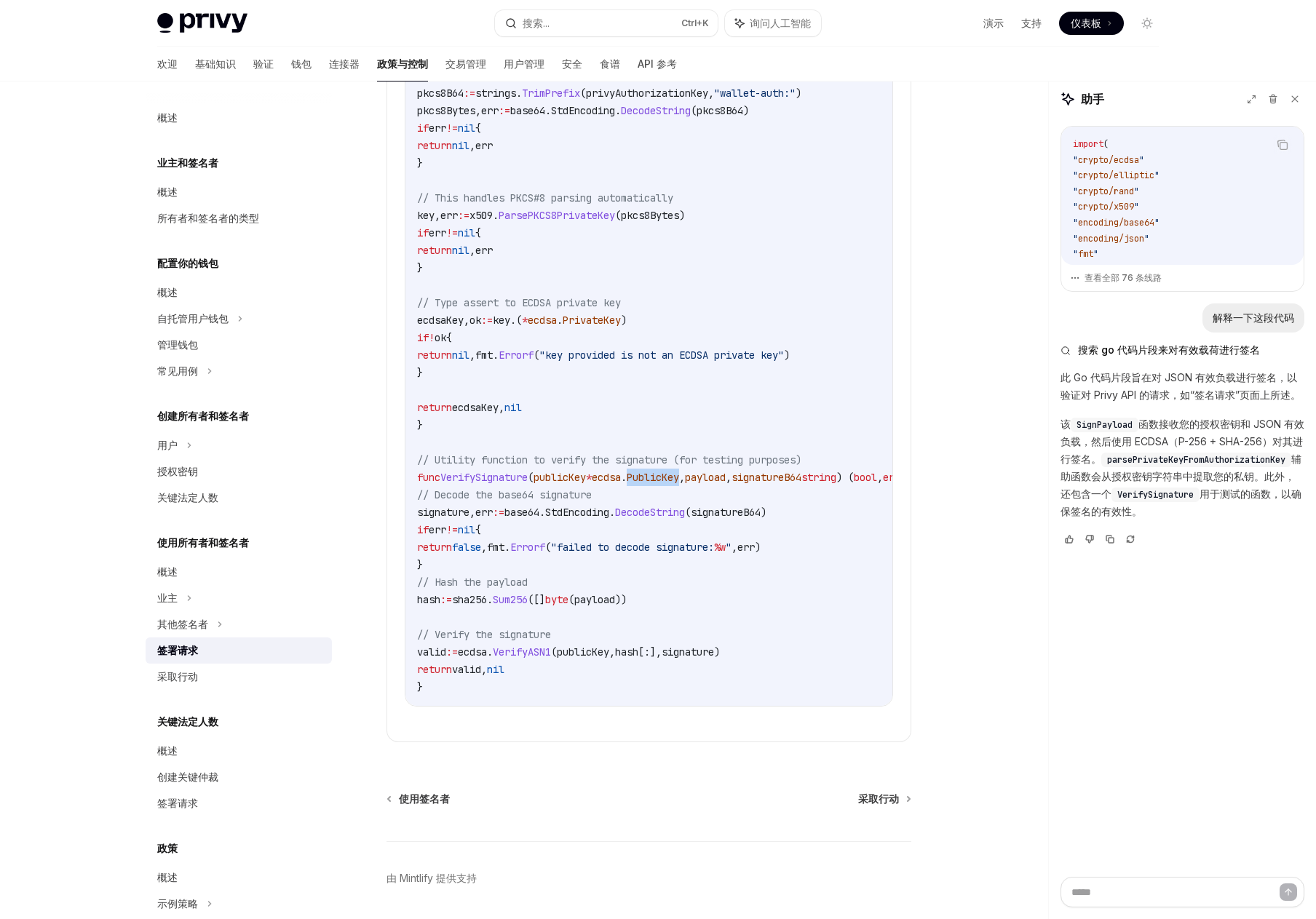
click at [669, 484] on span "PublicKey" at bounding box center [653, 478] width 53 height 13
click at [712, 531] on code "import ( " crypto/ecdsa " " crypto/elliptic " " crypto/rand " " crypto/x509 " "…" at bounding box center [714, 31] width 594 height 1327
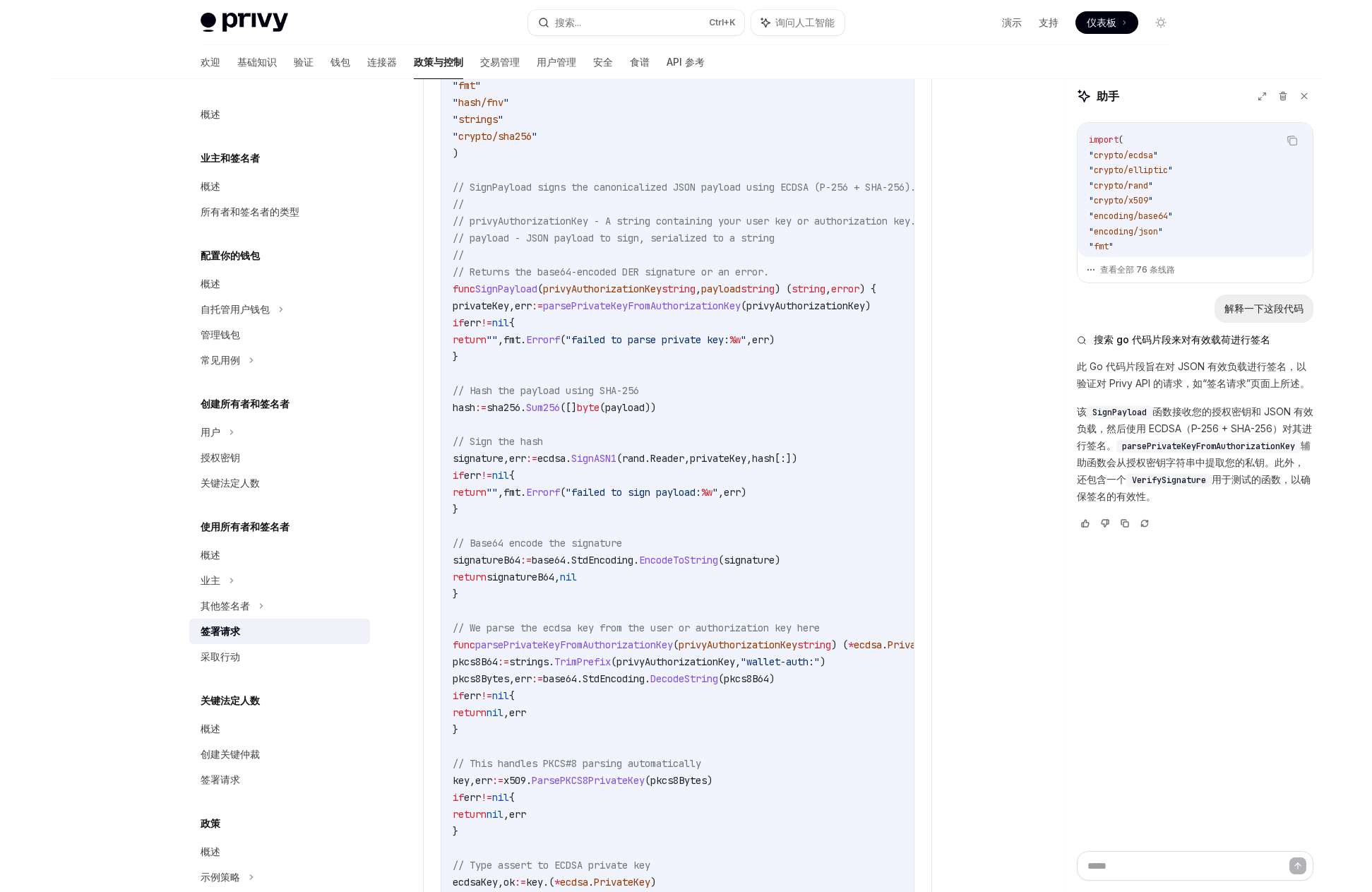
scroll to position [1545, 0]
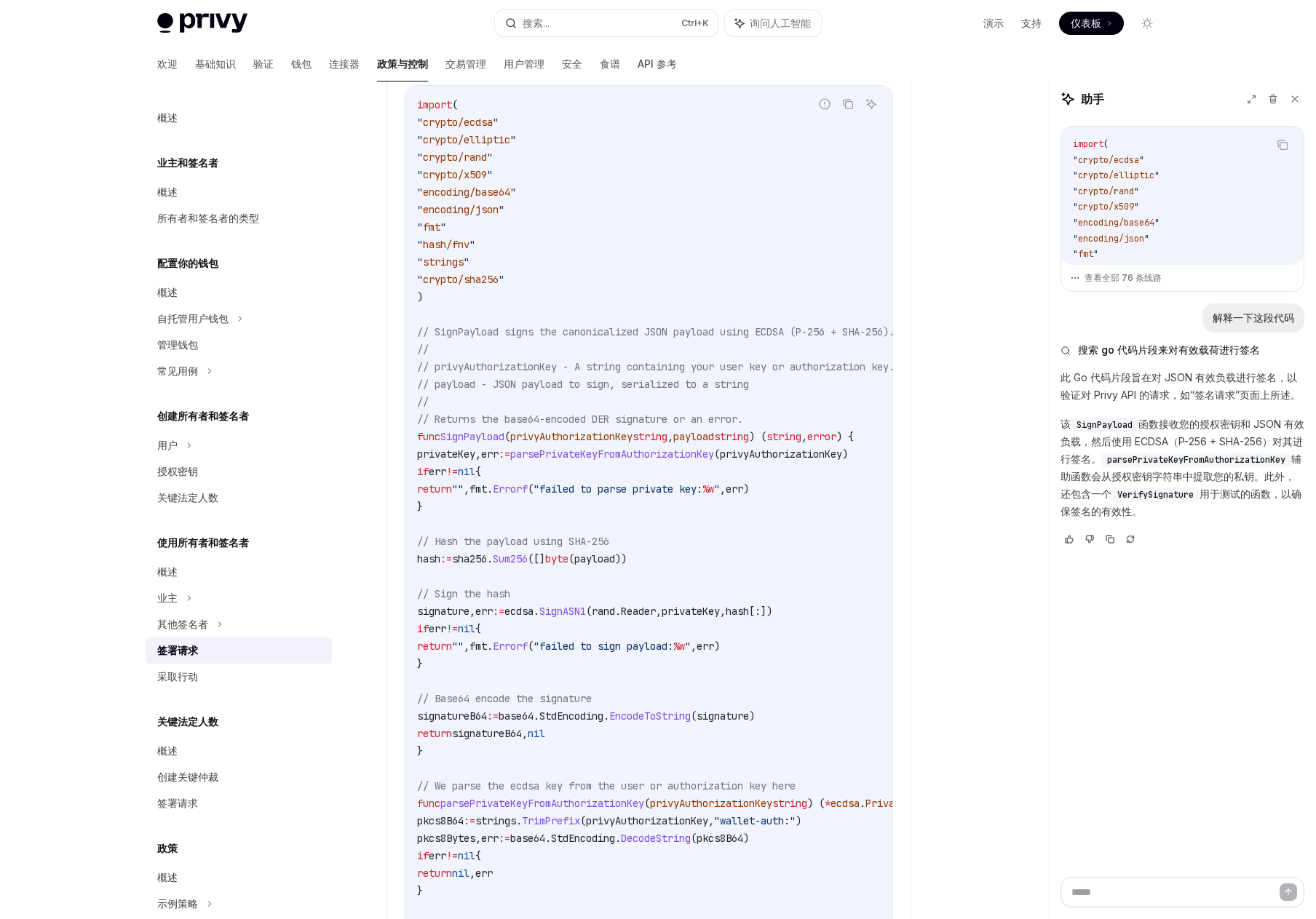
click at [714, 443] on span "payload" at bounding box center [693, 436] width 40 height 13
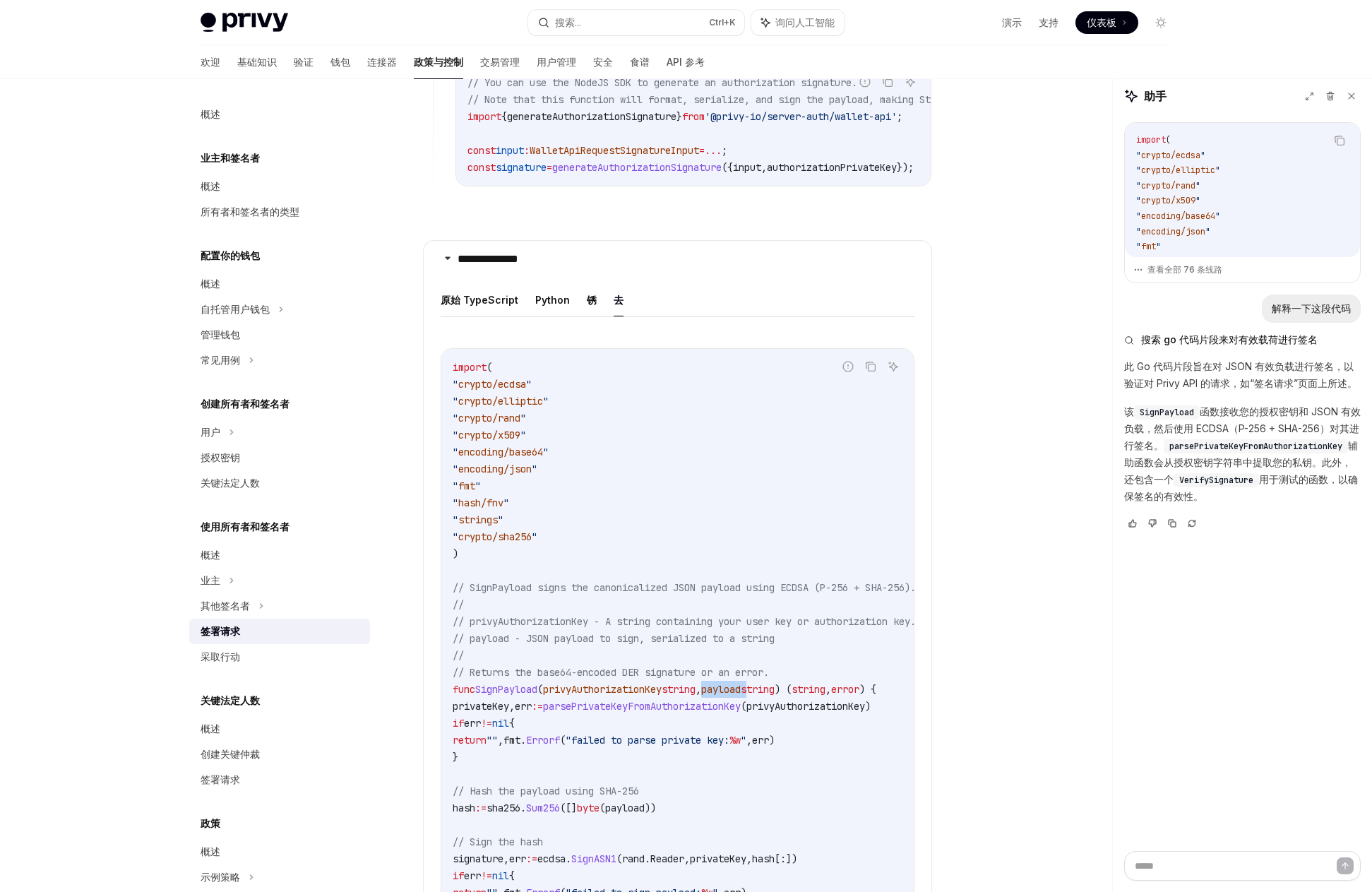
scroll to position [1280, 0]
click at [620, 678] on span "// Returns the base64-encoded DER signature or an error." at bounding box center [610, 672] width 316 height 13
click at [528, 695] on span "SignPayload" at bounding box center [507, 689] width 62 height 13
click at [528, 695] on span "SignPayload" at bounding box center [507, 689] width 62 height 13
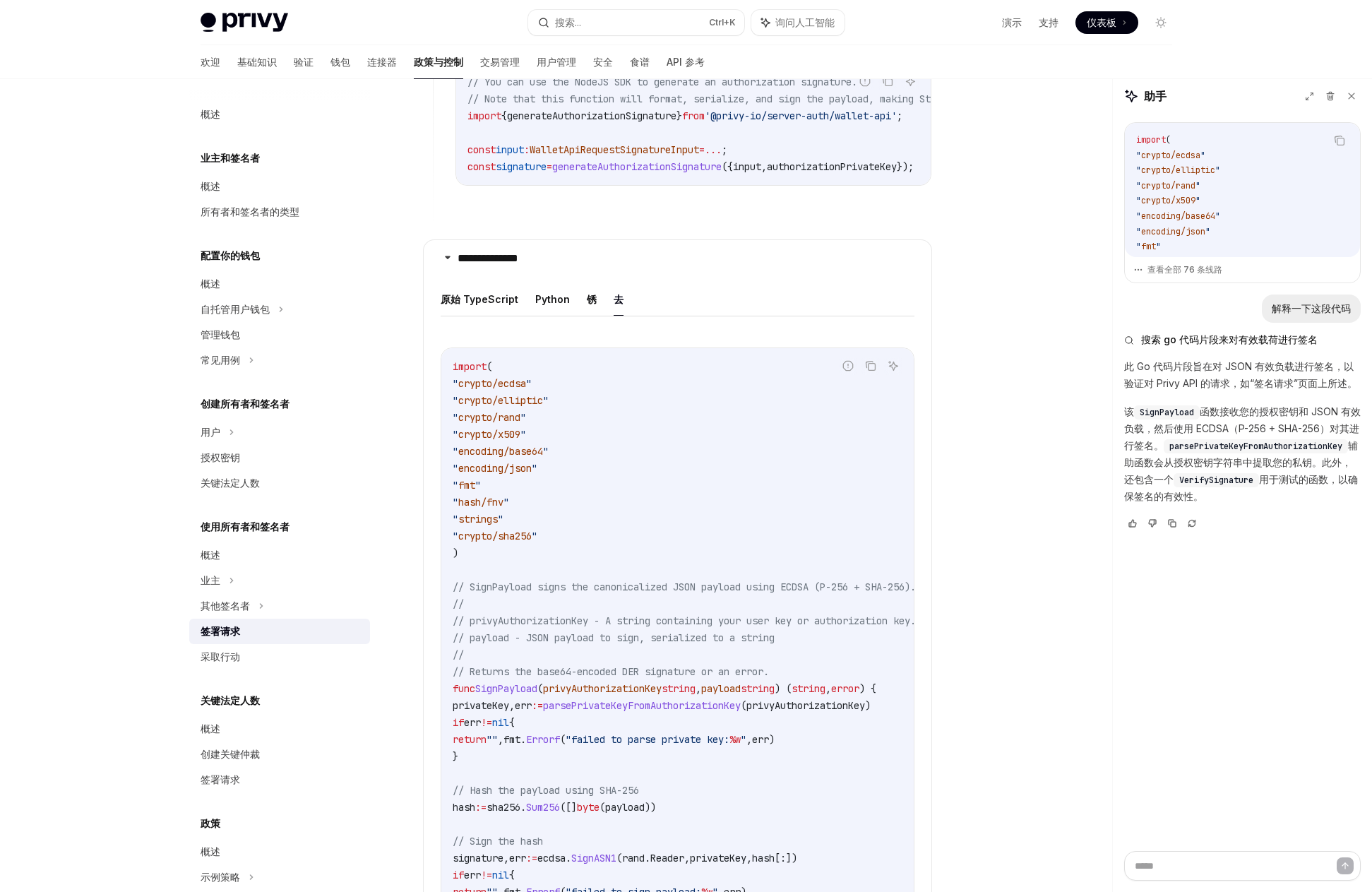
click at [528, 695] on span "SignPayload" at bounding box center [507, 689] width 62 height 13
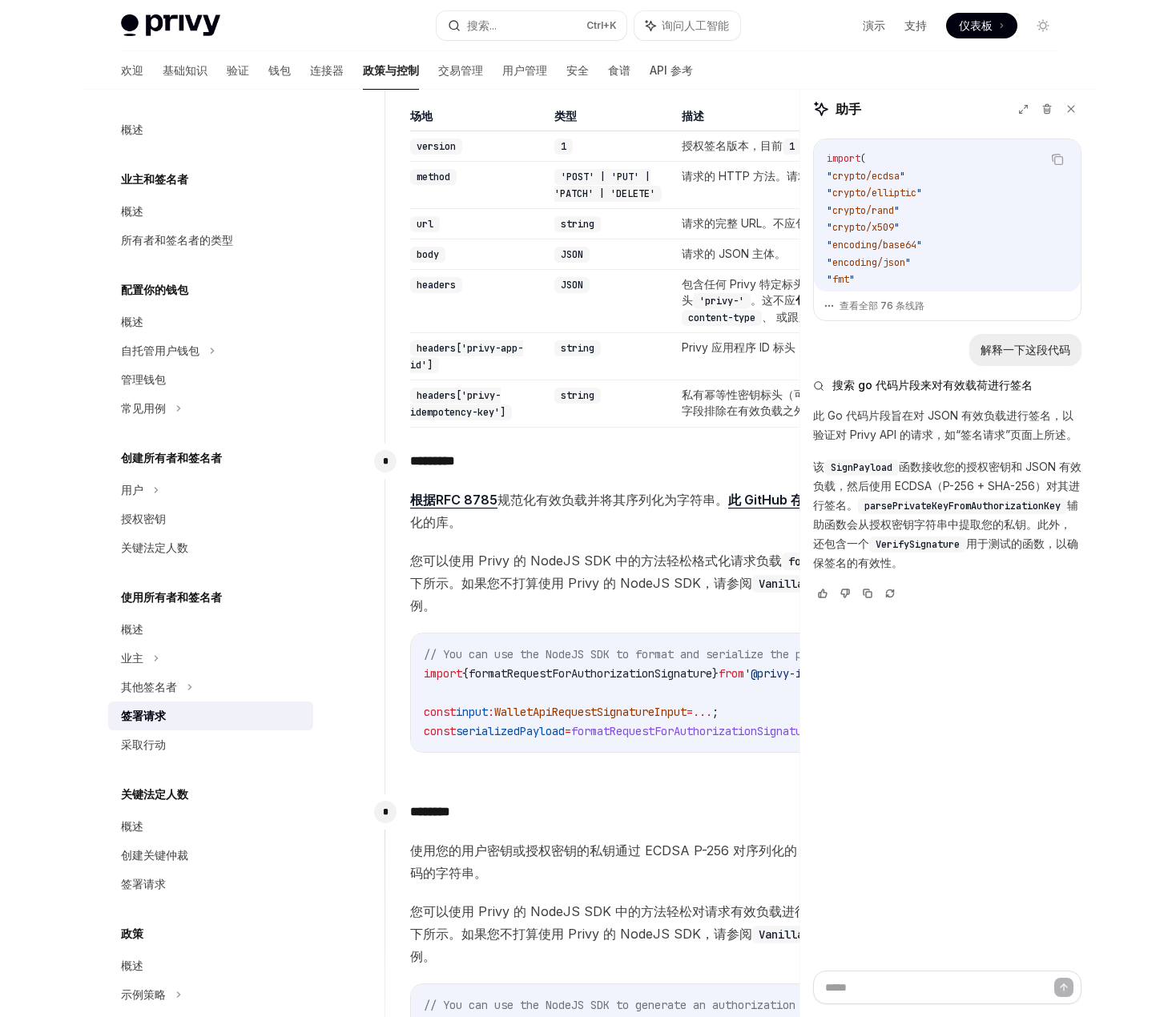
scroll to position [321, 0]
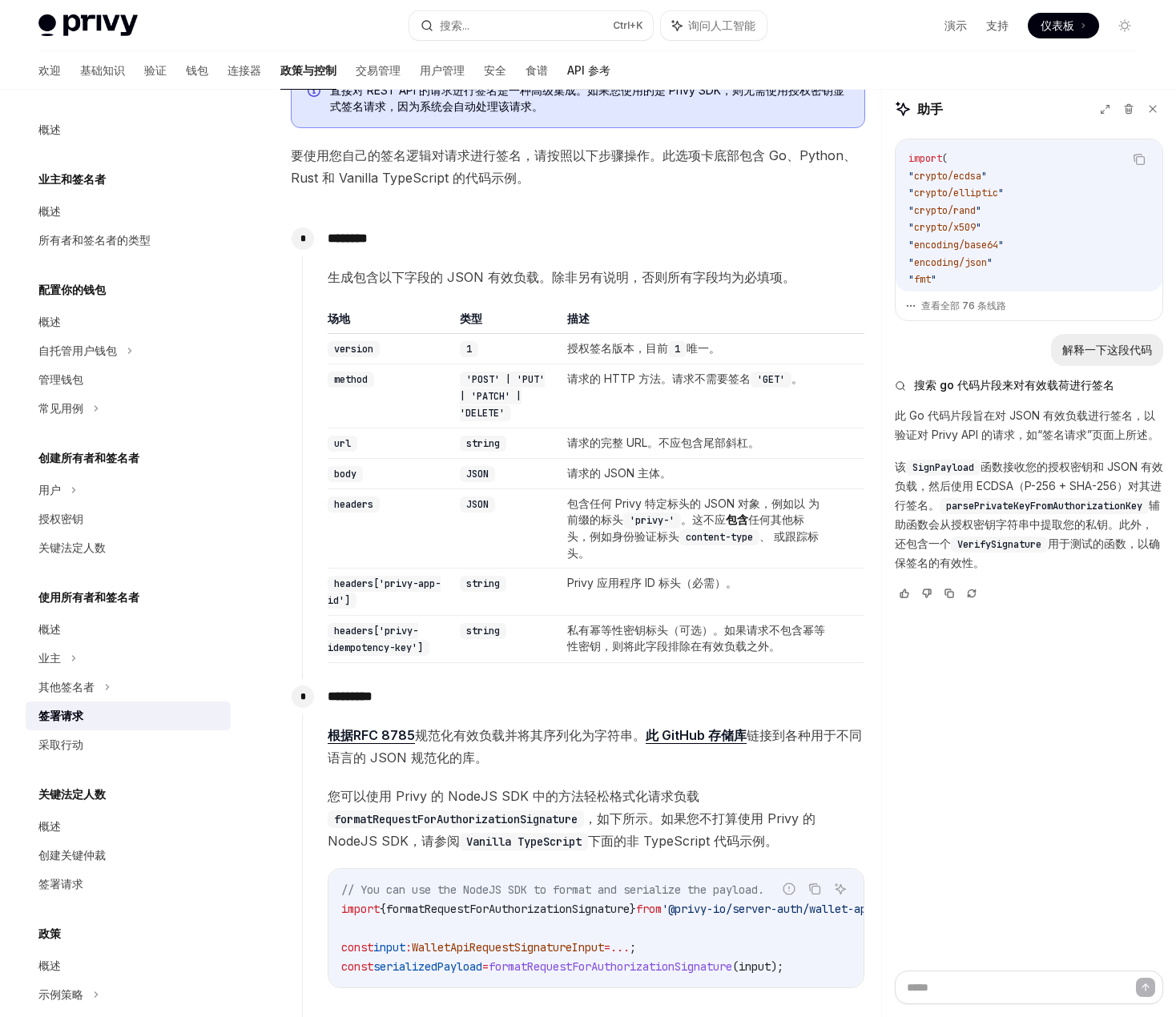
click at [568, 72] on font "API 参考" at bounding box center [589, 70] width 44 height 14
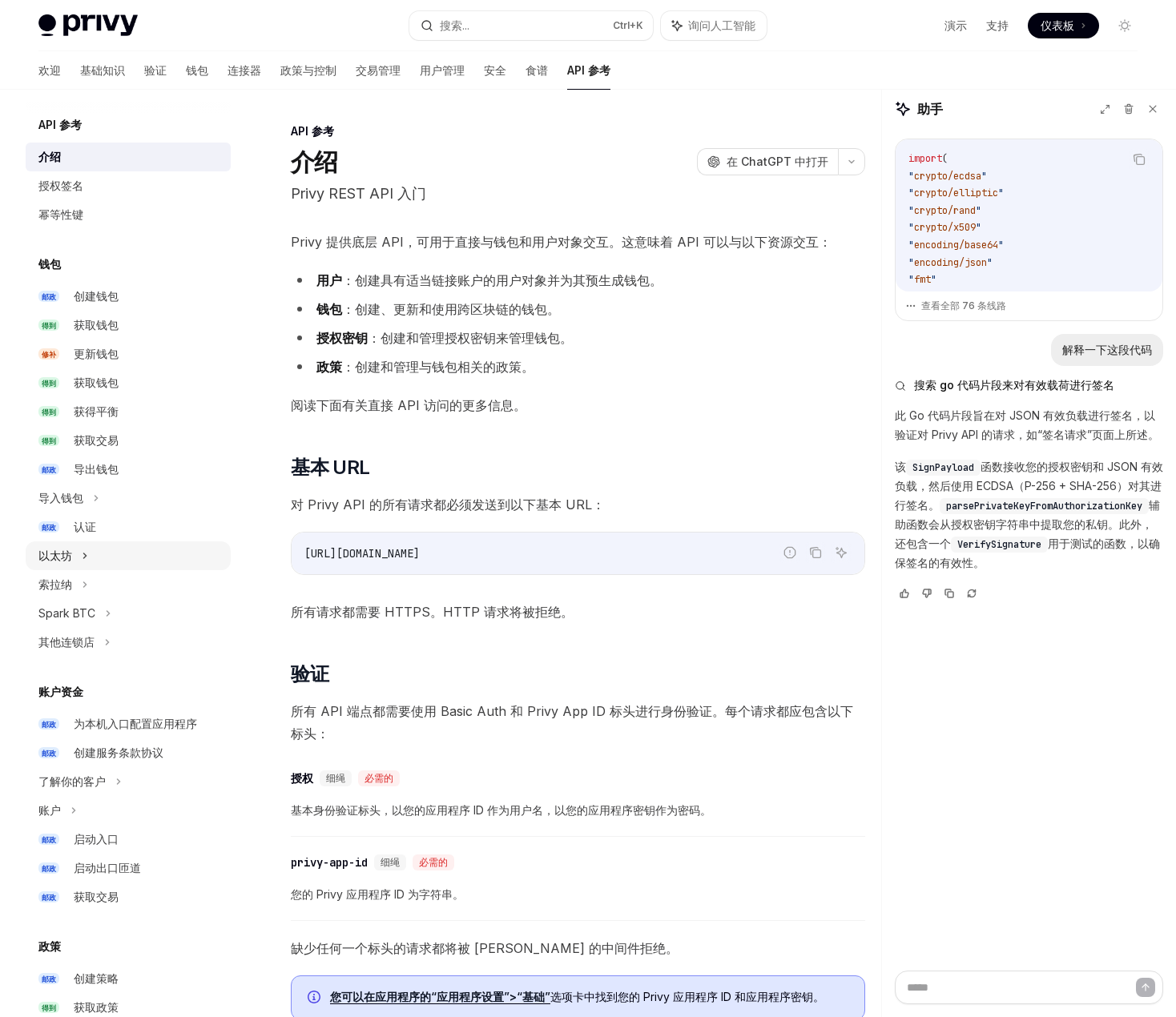
click at [99, 548] on div "以太坊" at bounding box center [128, 556] width 205 height 29
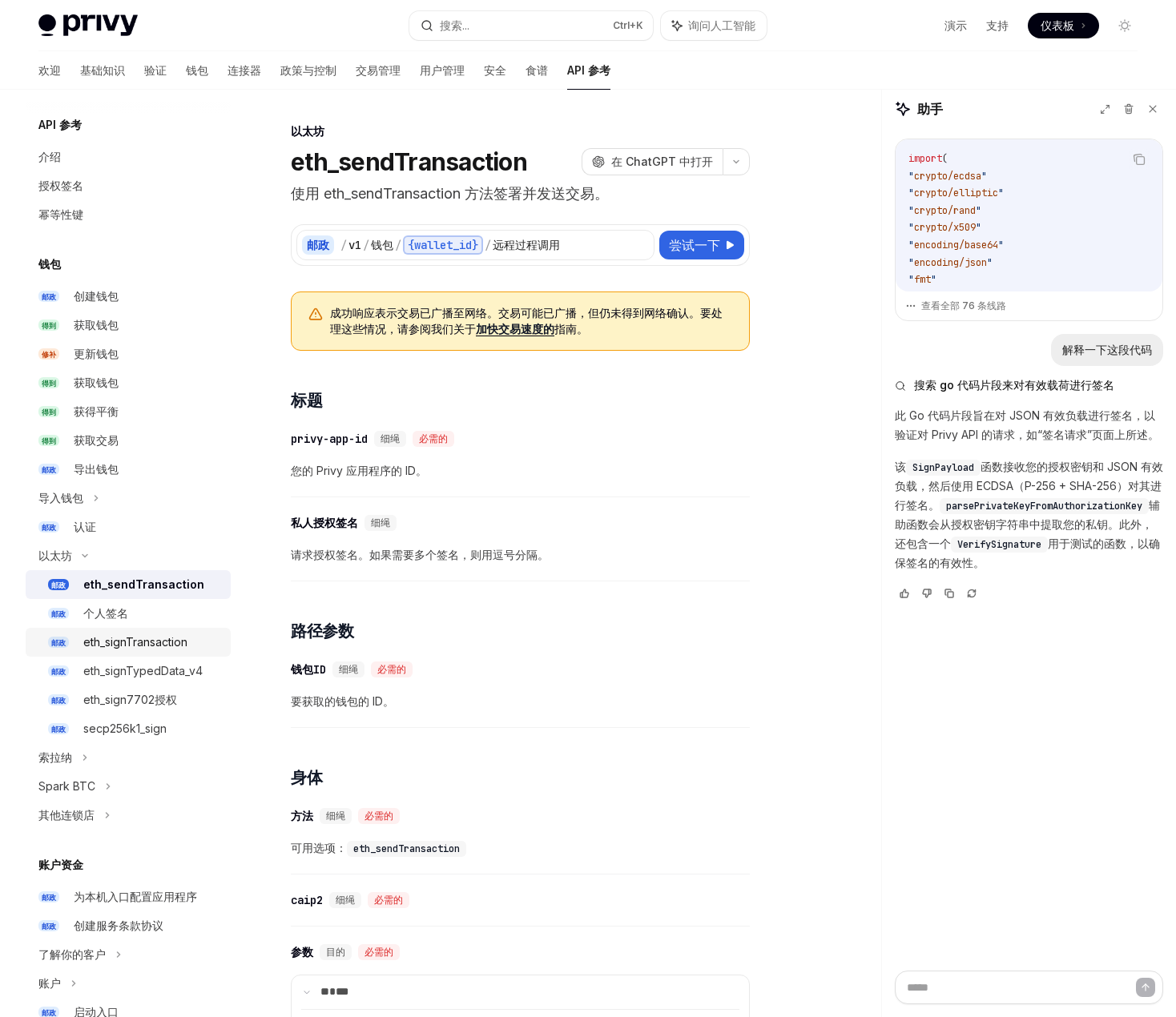
click at [143, 642] on font "eth_signTransaction" at bounding box center [135, 642] width 104 height 14
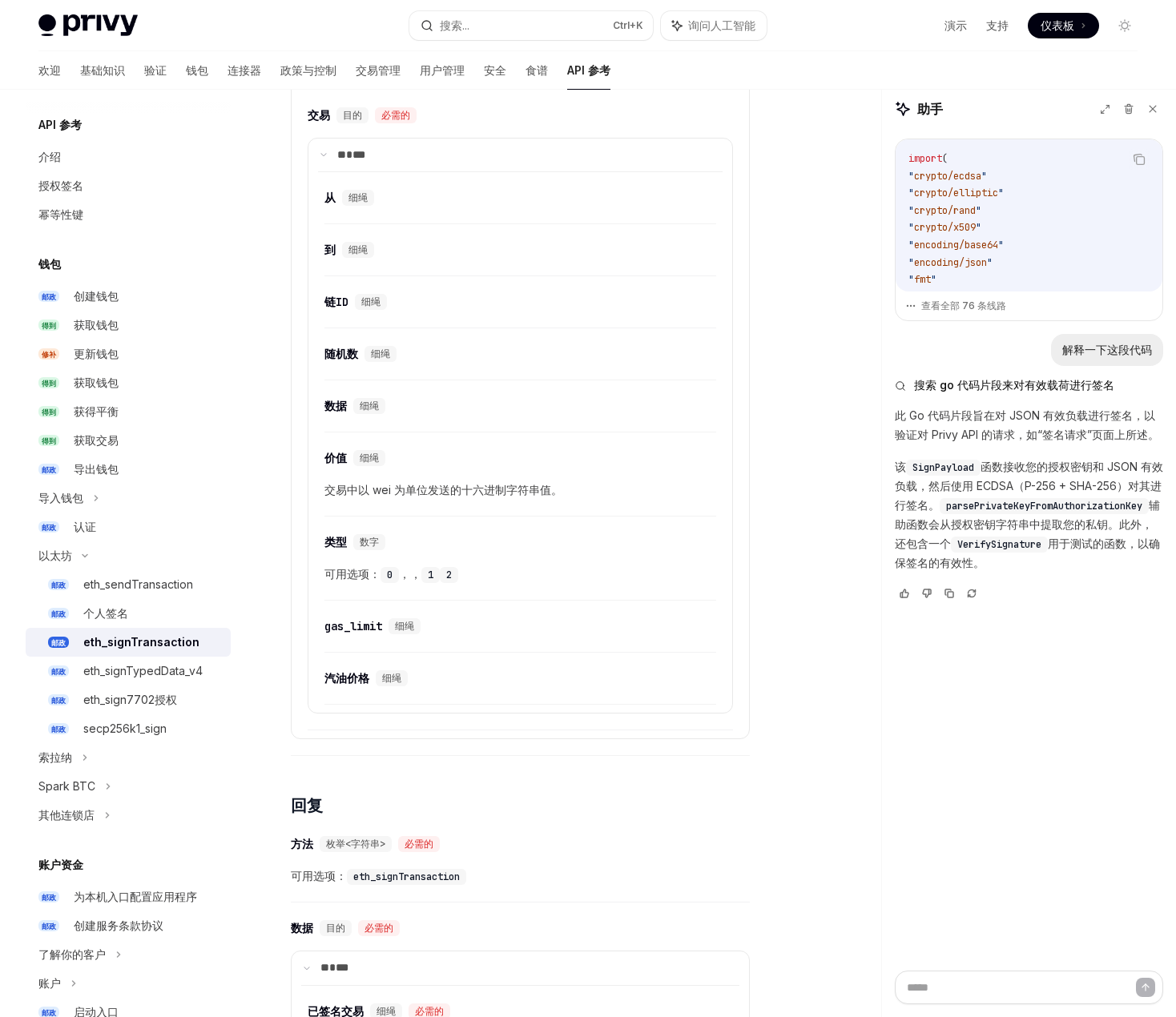
scroll to position [801, 0]
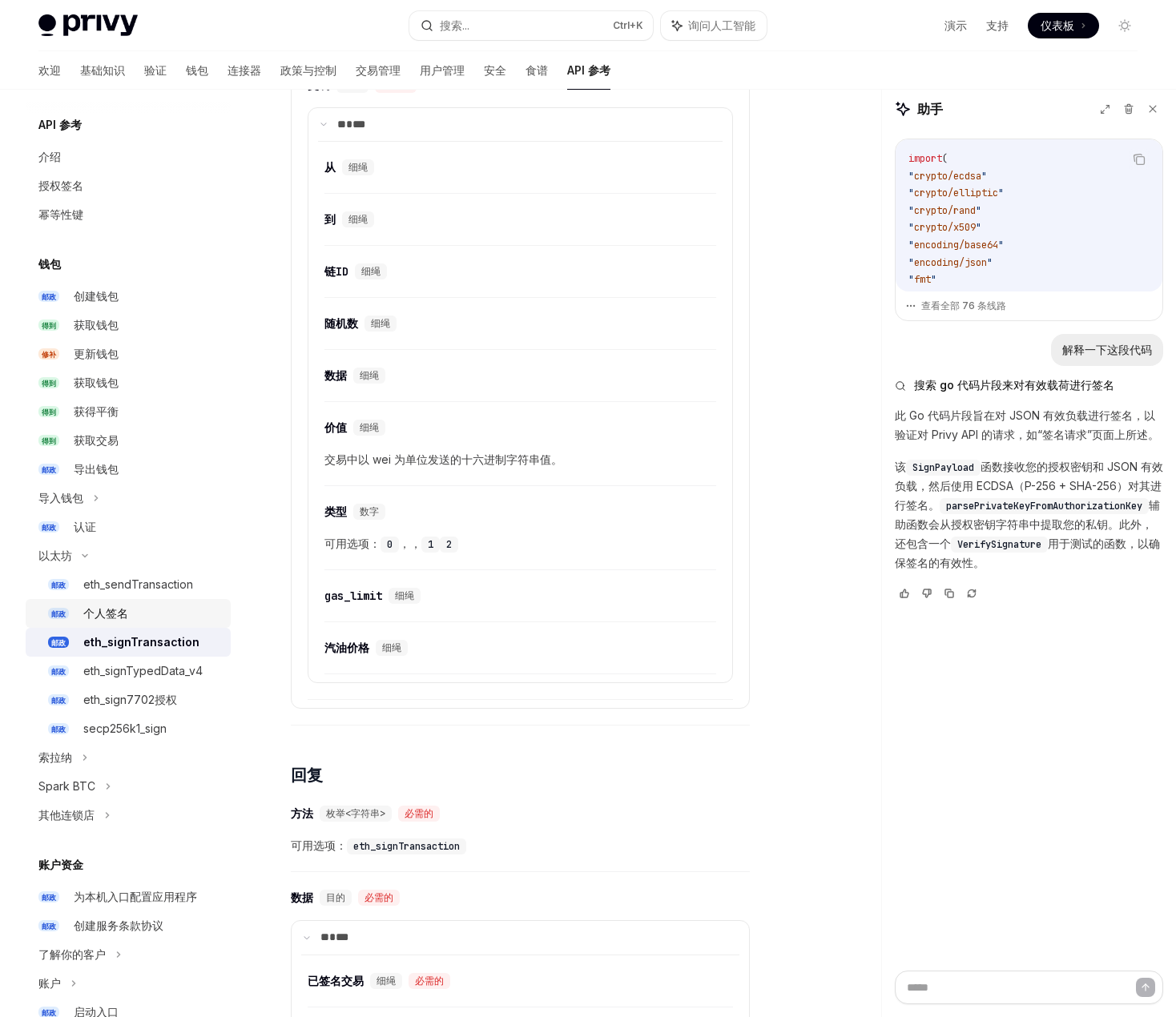
click at [142, 615] on div "个人签名" at bounding box center [153, 613] width 138 height 19
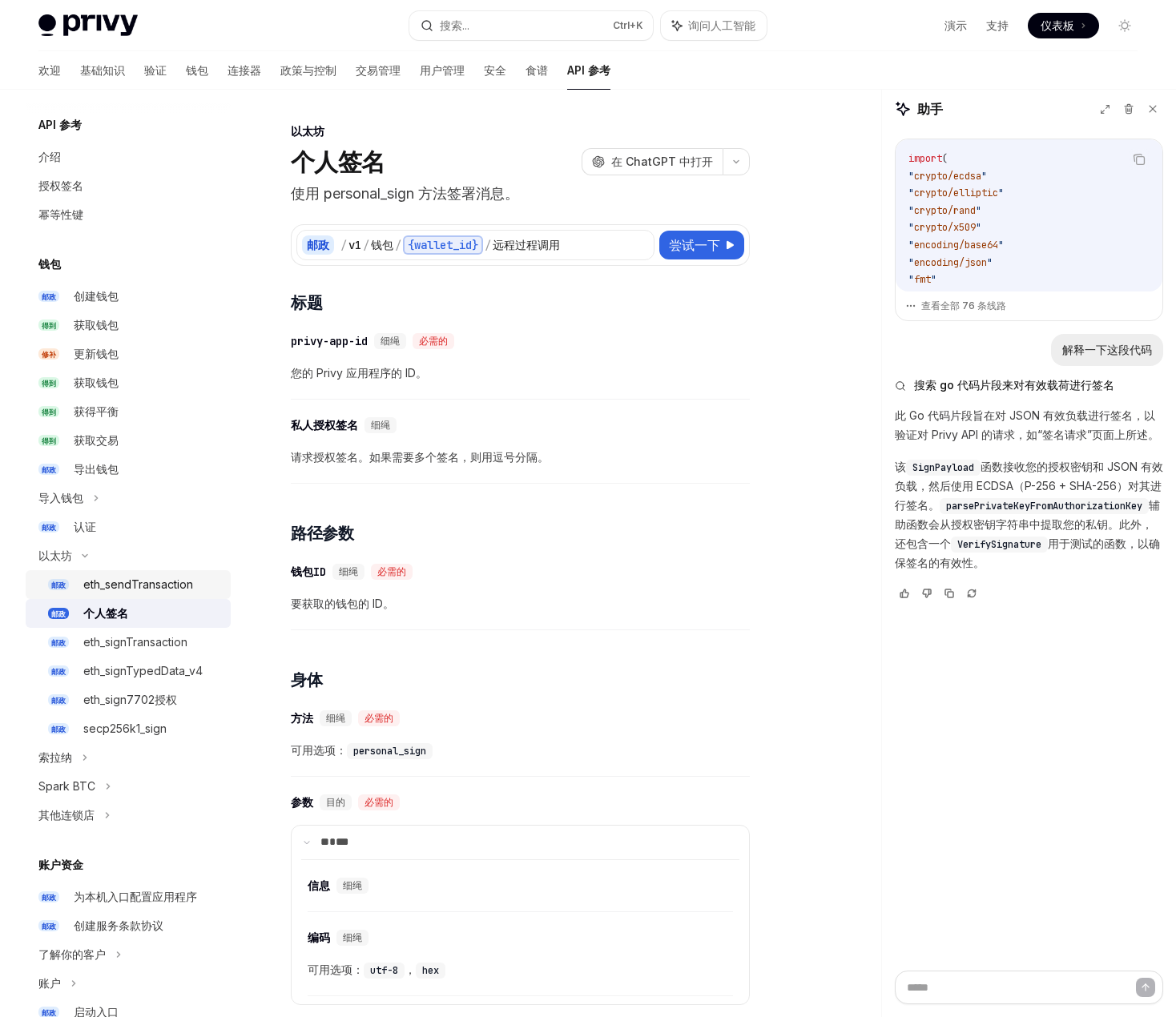
click at [147, 578] on font "eth_sendTransaction" at bounding box center [138, 584] width 110 height 14
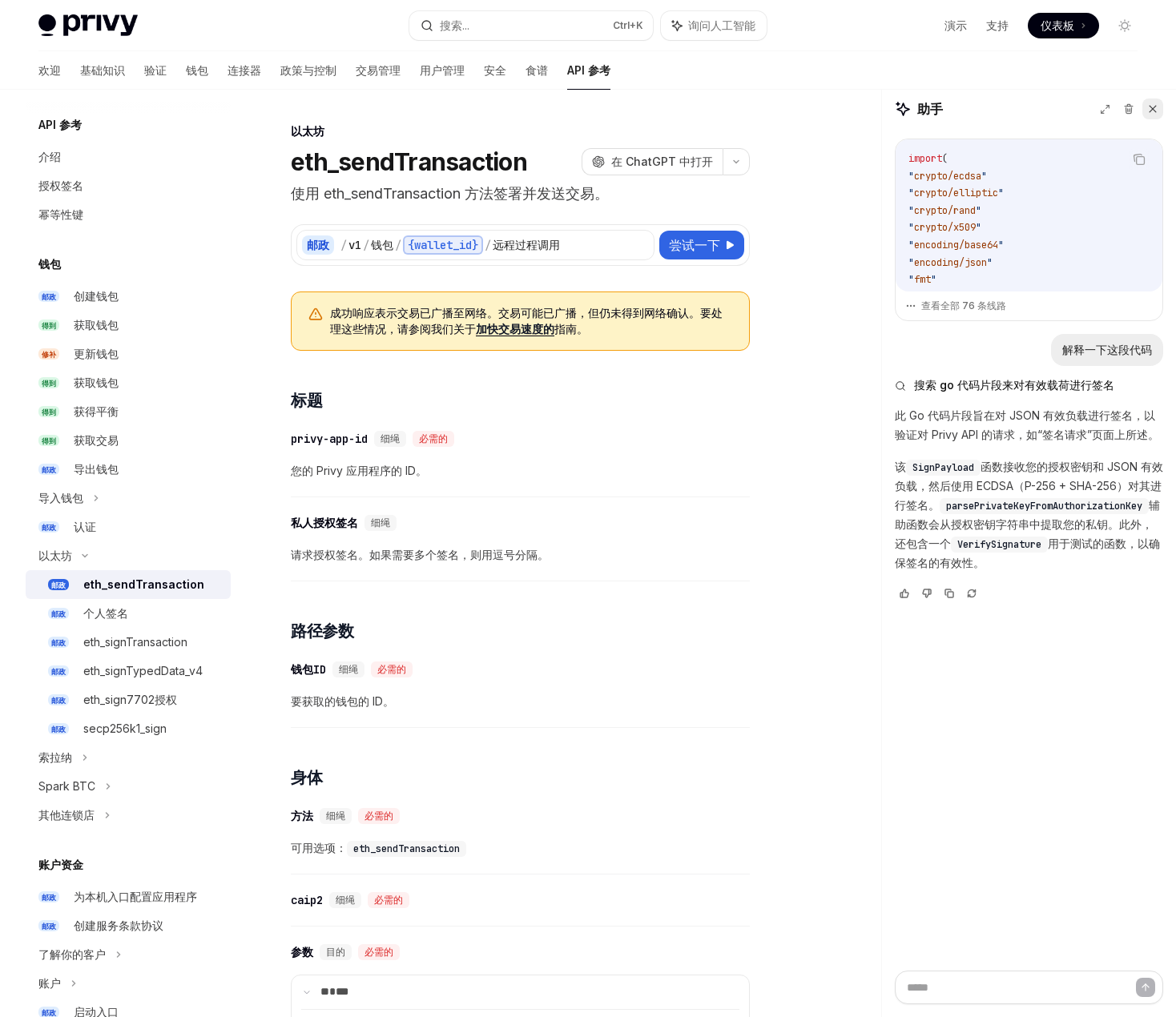
click at [1143, 113] on button at bounding box center [1152, 109] width 21 height 21
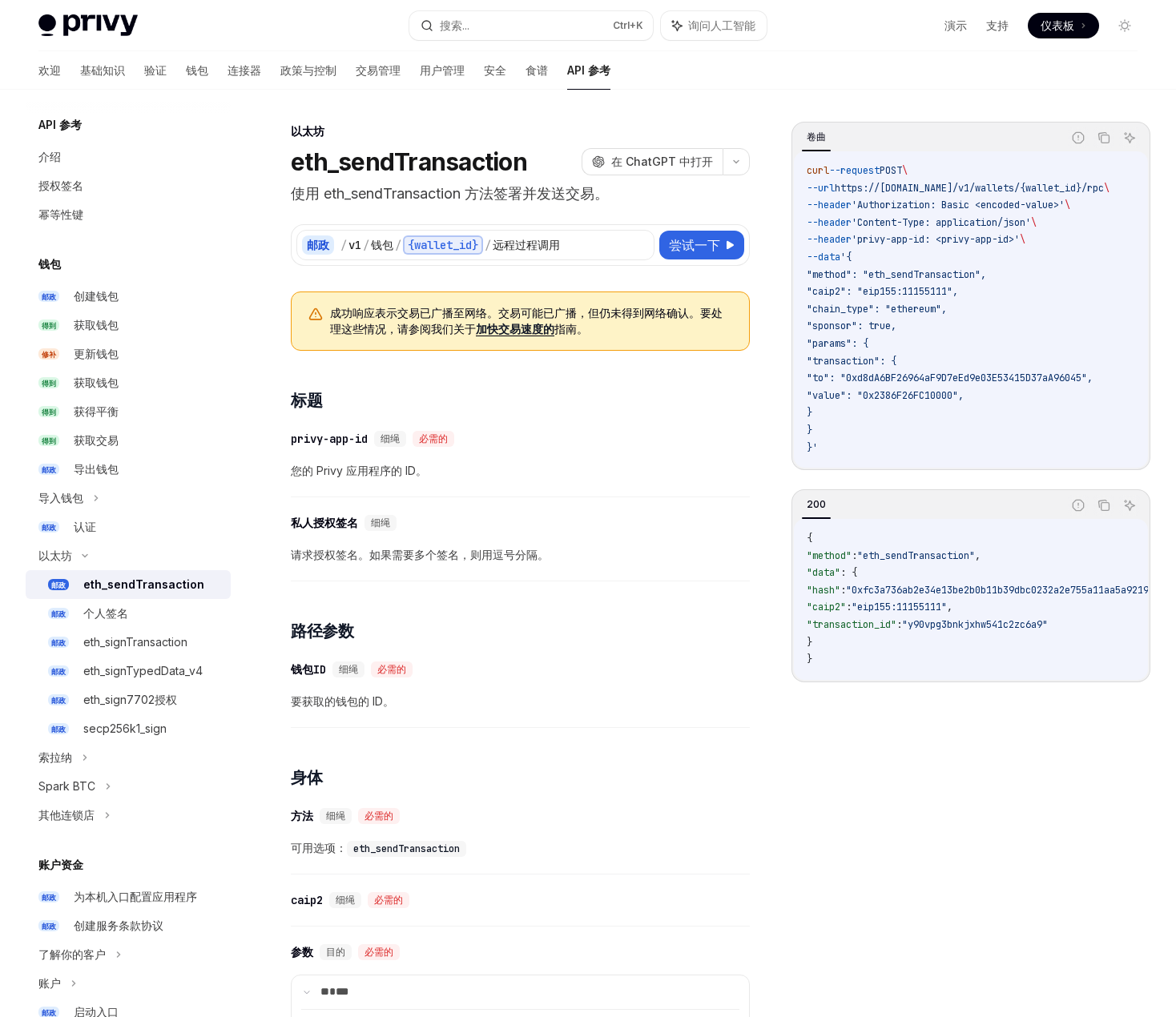
click at [157, 584] on font "eth_sendTransaction" at bounding box center [143, 584] width 121 height 14
click at [682, 253] on span "尝试一下" at bounding box center [695, 244] width 51 height 19
type textarea "*"
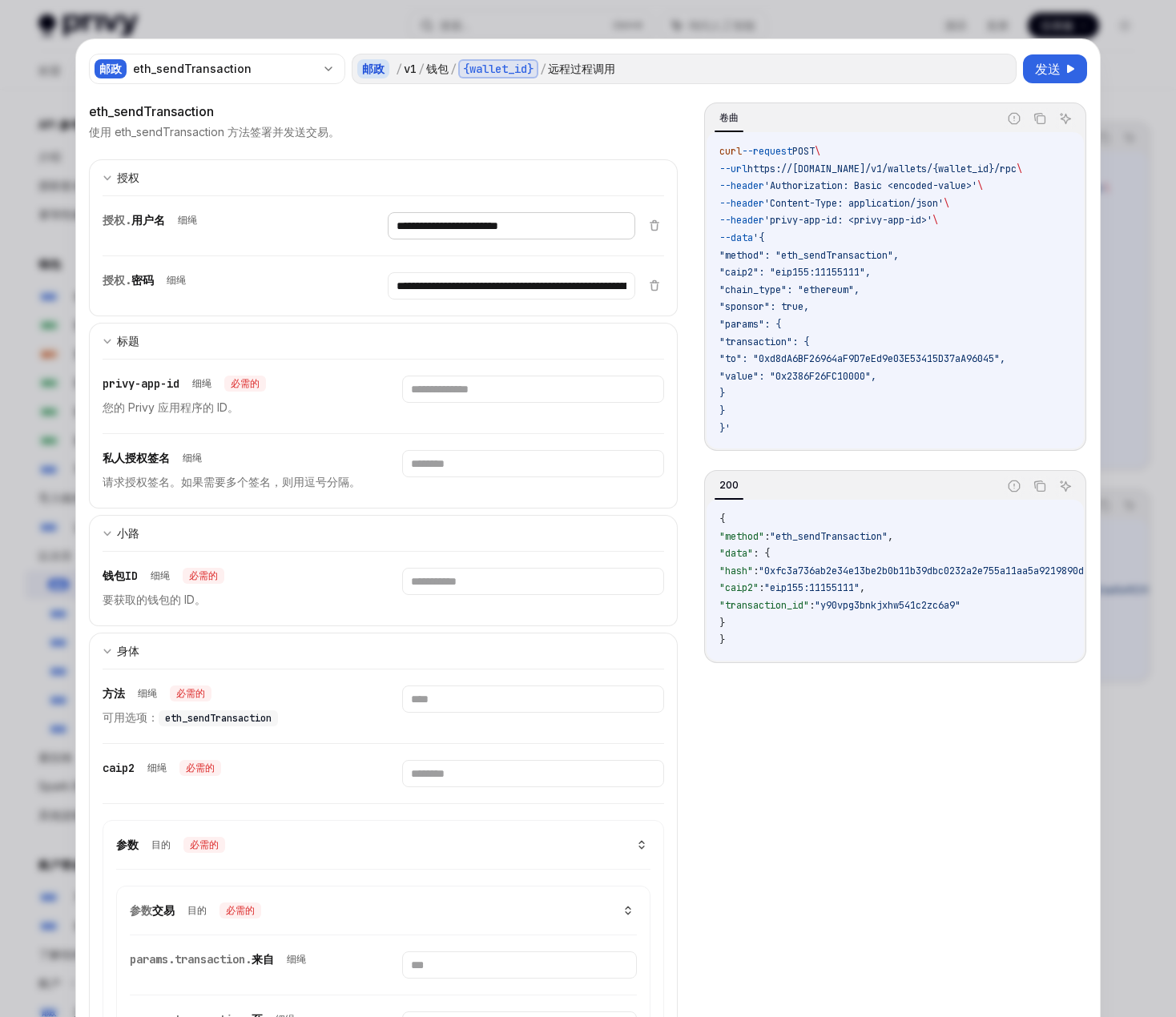
click at [569, 225] on input "**********" at bounding box center [511, 226] width 247 height 27
click at [451, 397] on input "text" at bounding box center [533, 390] width 262 height 27
paste input "**********"
type input "**********"
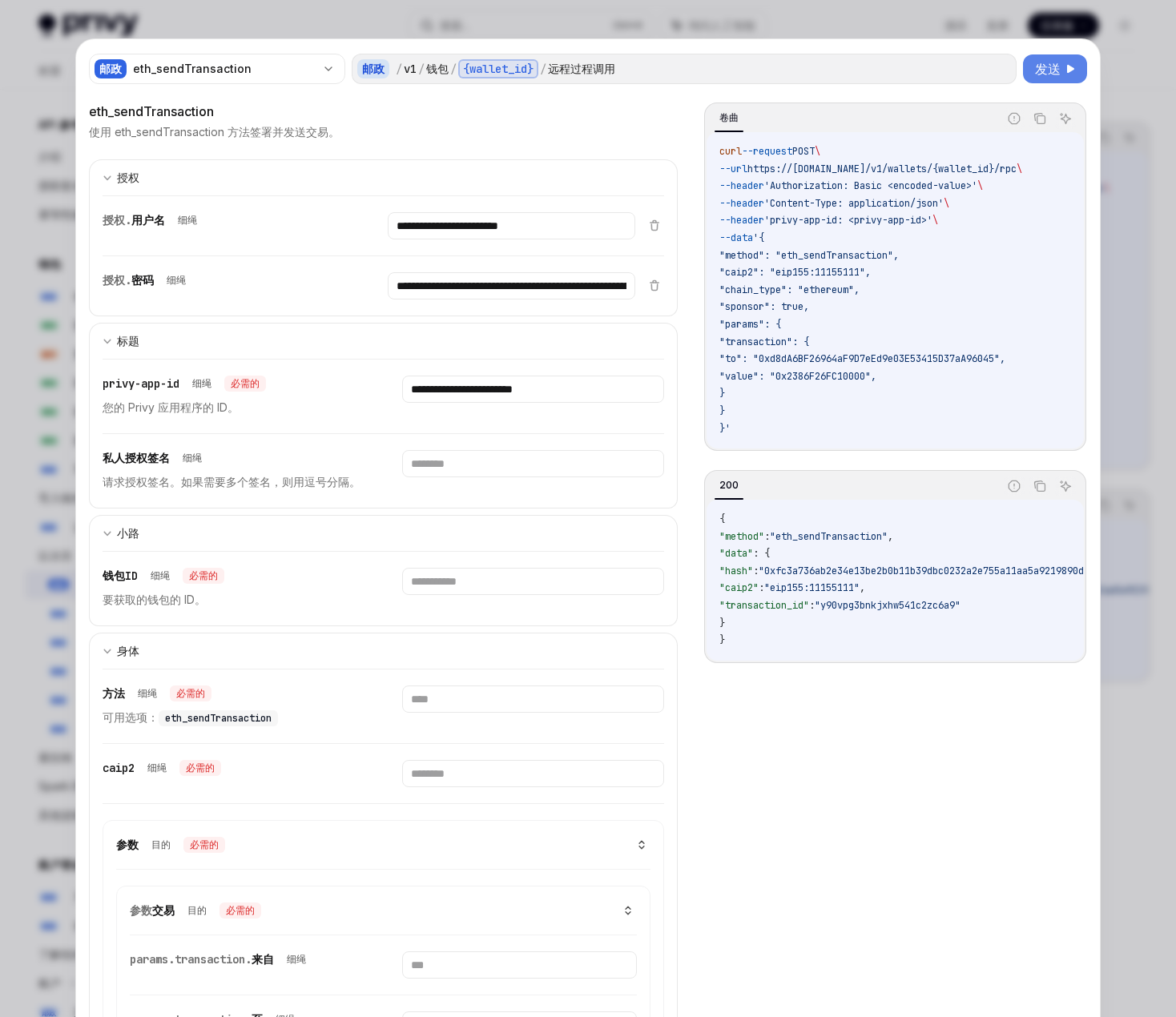
click at [1052, 65] on font "发送" at bounding box center [1048, 69] width 25 height 16
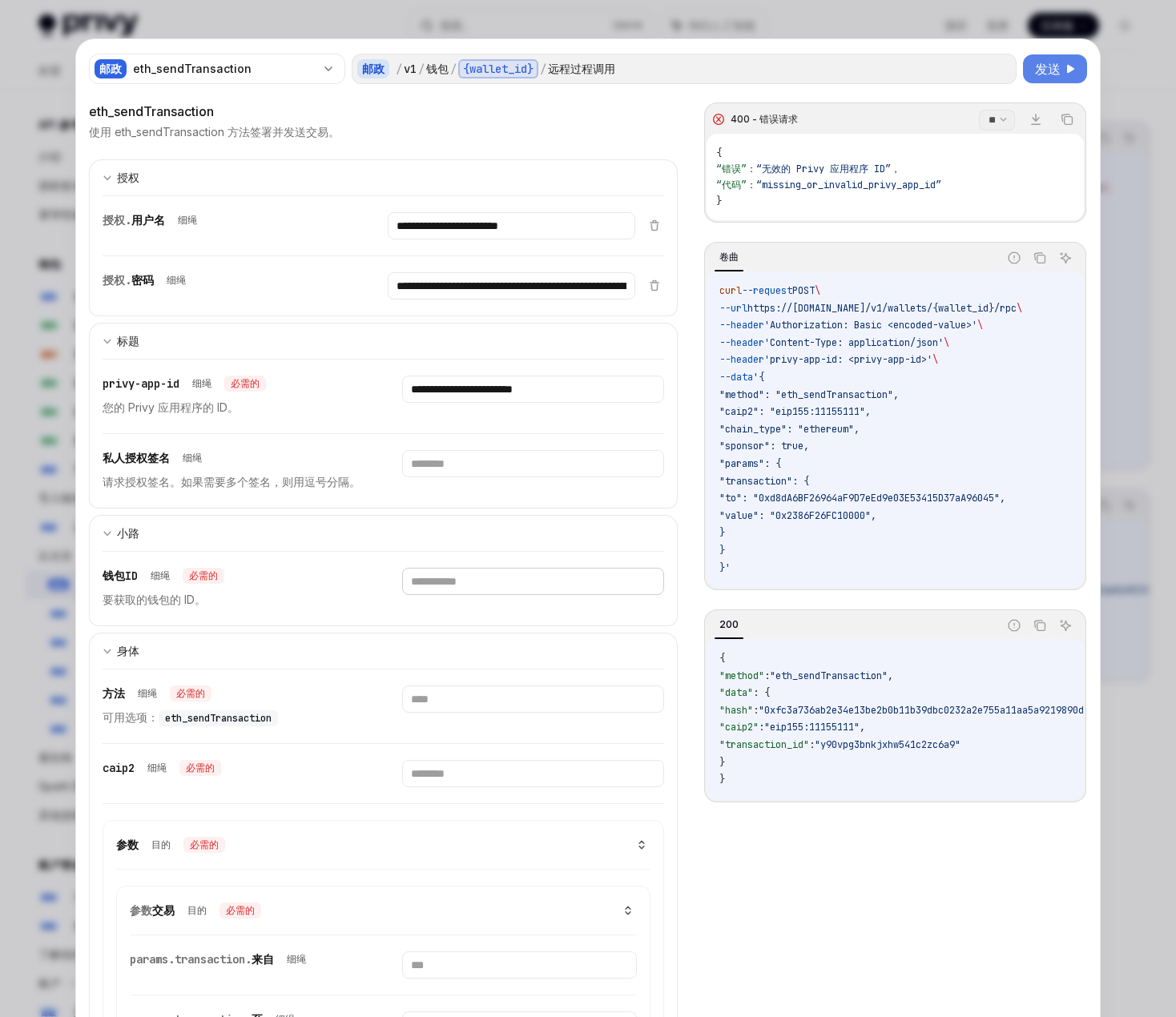
click at [452, 584] on input "text" at bounding box center [533, 581] width 262 height 27
paste input "**********"
type input "**********"
click at [1044, 66] on font "发送" at bounding box center [1048, 69] width 25 height 16
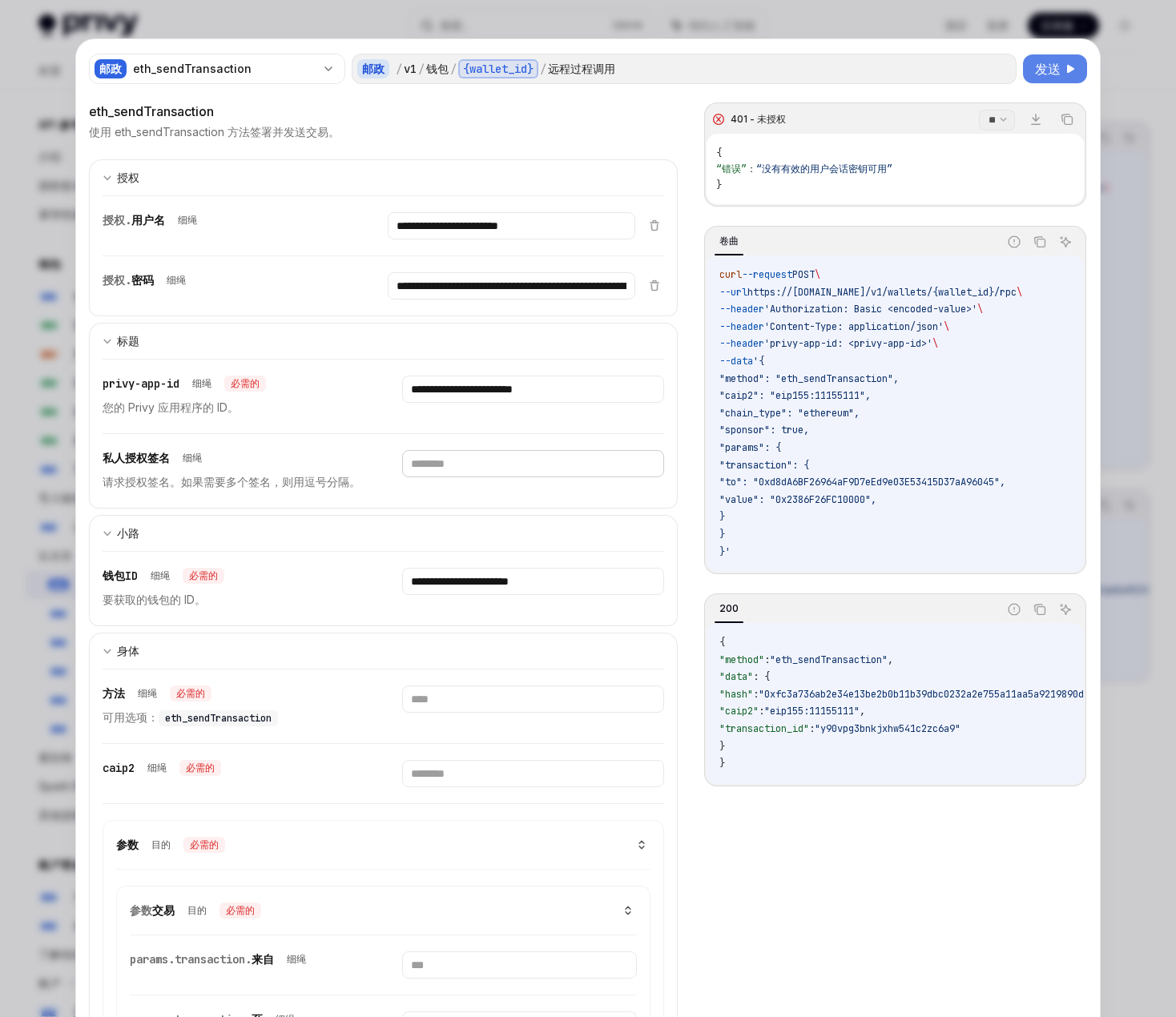
click at [483, 467] on input "text" at bounding box center [533, 464] width 262 height 27
click at [486, 466] on input "text" at bounding box center [533, 464] width 262 height 27
paste input "**********"
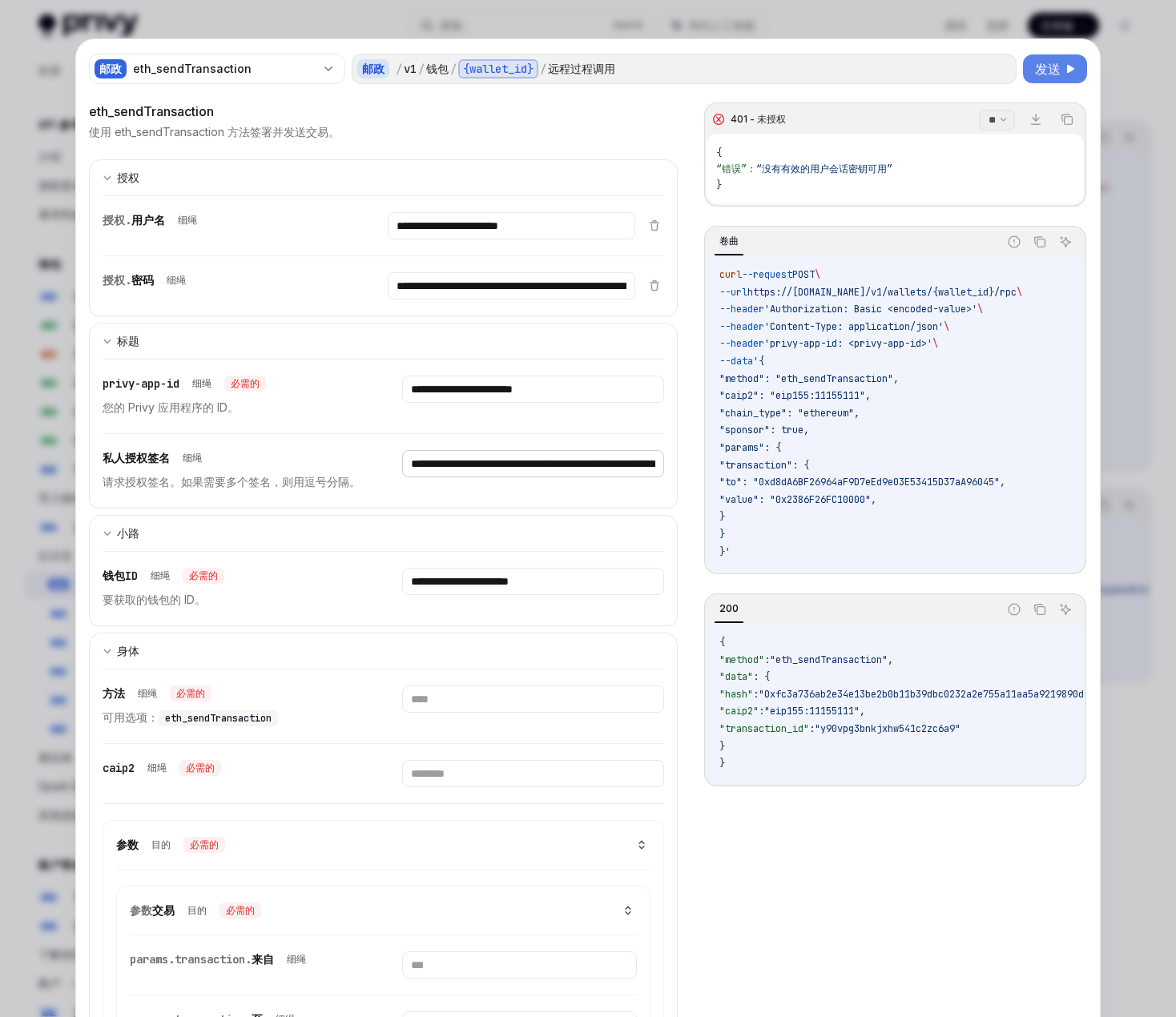
scroll to position [0, 412]
type input "**********"
click at [1042, 66] on font "发送" at bounding box center [1048, 69] width 25 height 16
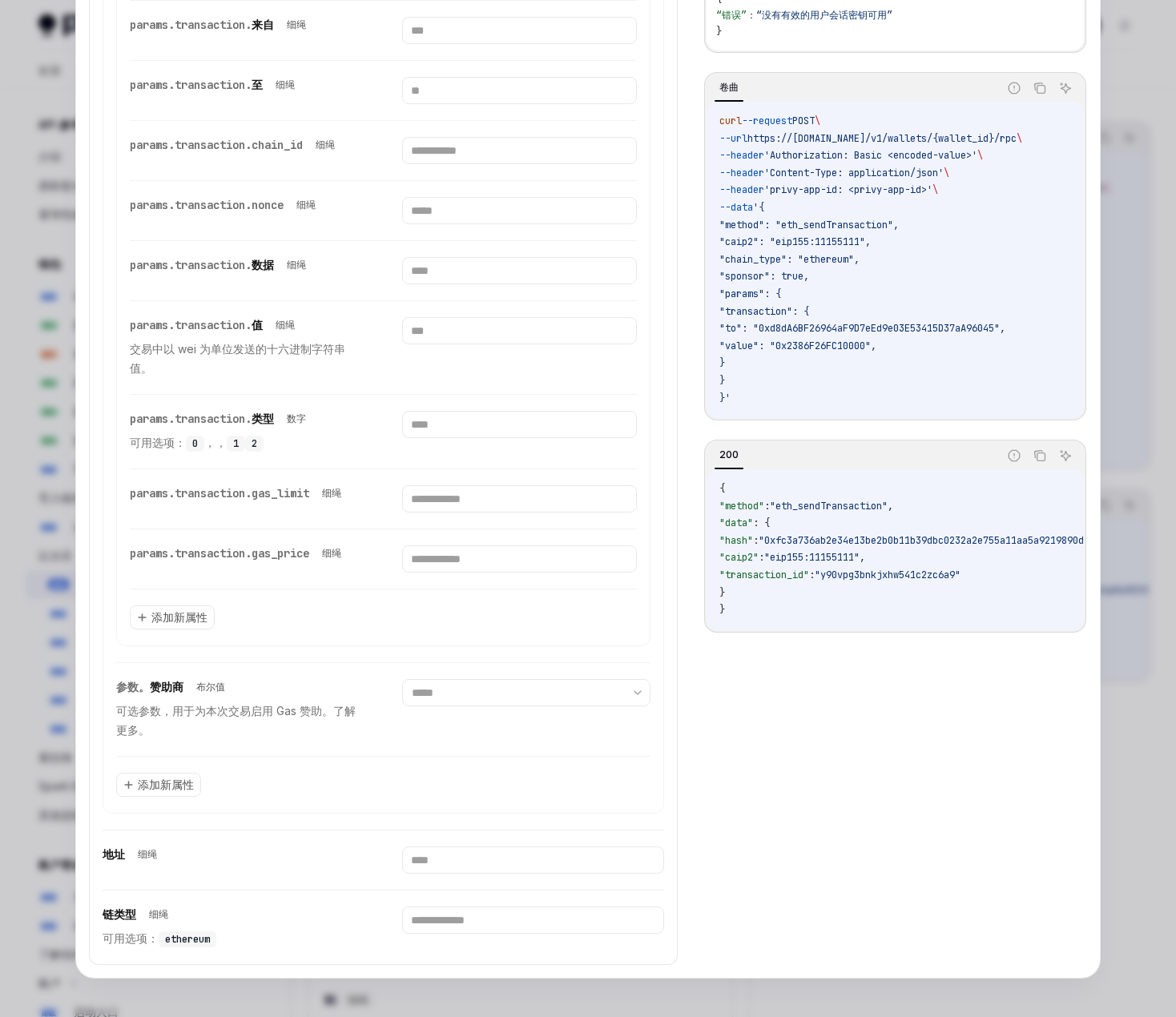
scroll to position [400, 0]
click at [471, 857] on input "text" at bounding box center [533, 860] width 262 height 27
click at [474, 855] on input "text" at bounding box center [533, 860] width 262 height 27
click at [318, 887] on div "地址 细绳" at bounding box center [383, 860] width 561 height 59
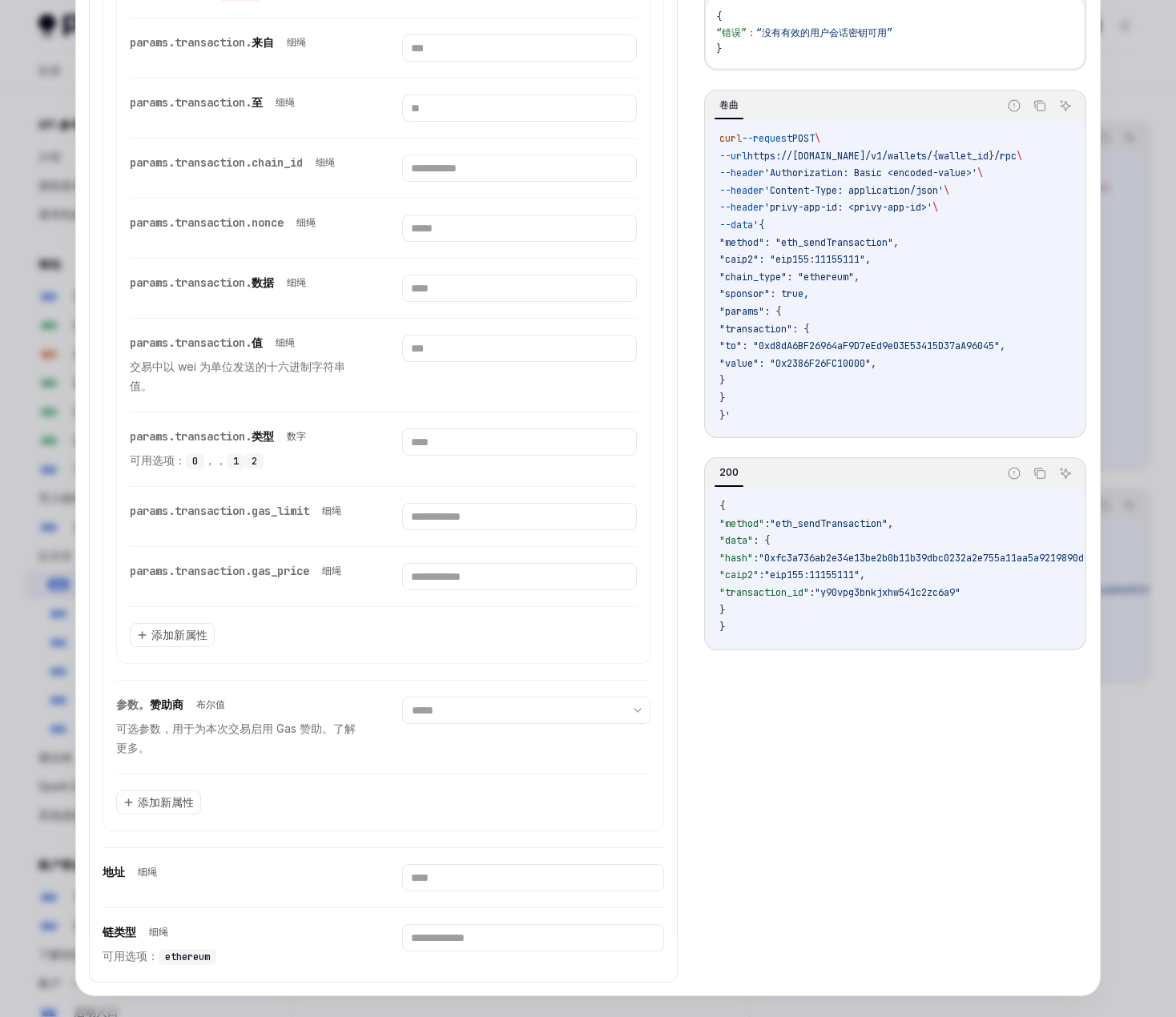
scroll to position [934, 0]
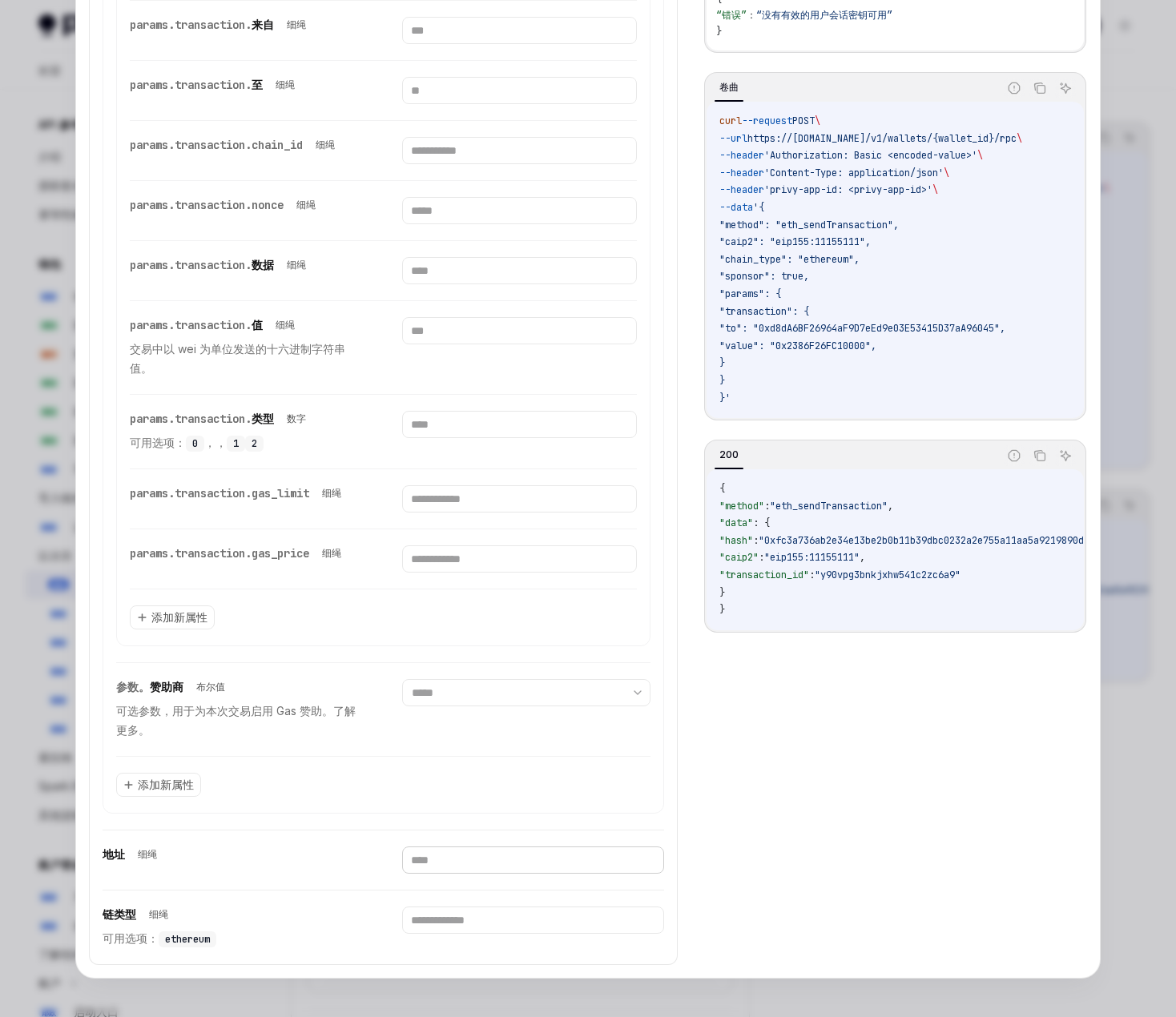
drag, startPoint x: 467, startPoint y: 871, endPoint x: 476, endPoint y: 844, distance: 28.5
click at [467, 871] on input "text" at bounding box center [533, 860] width 262 height 27
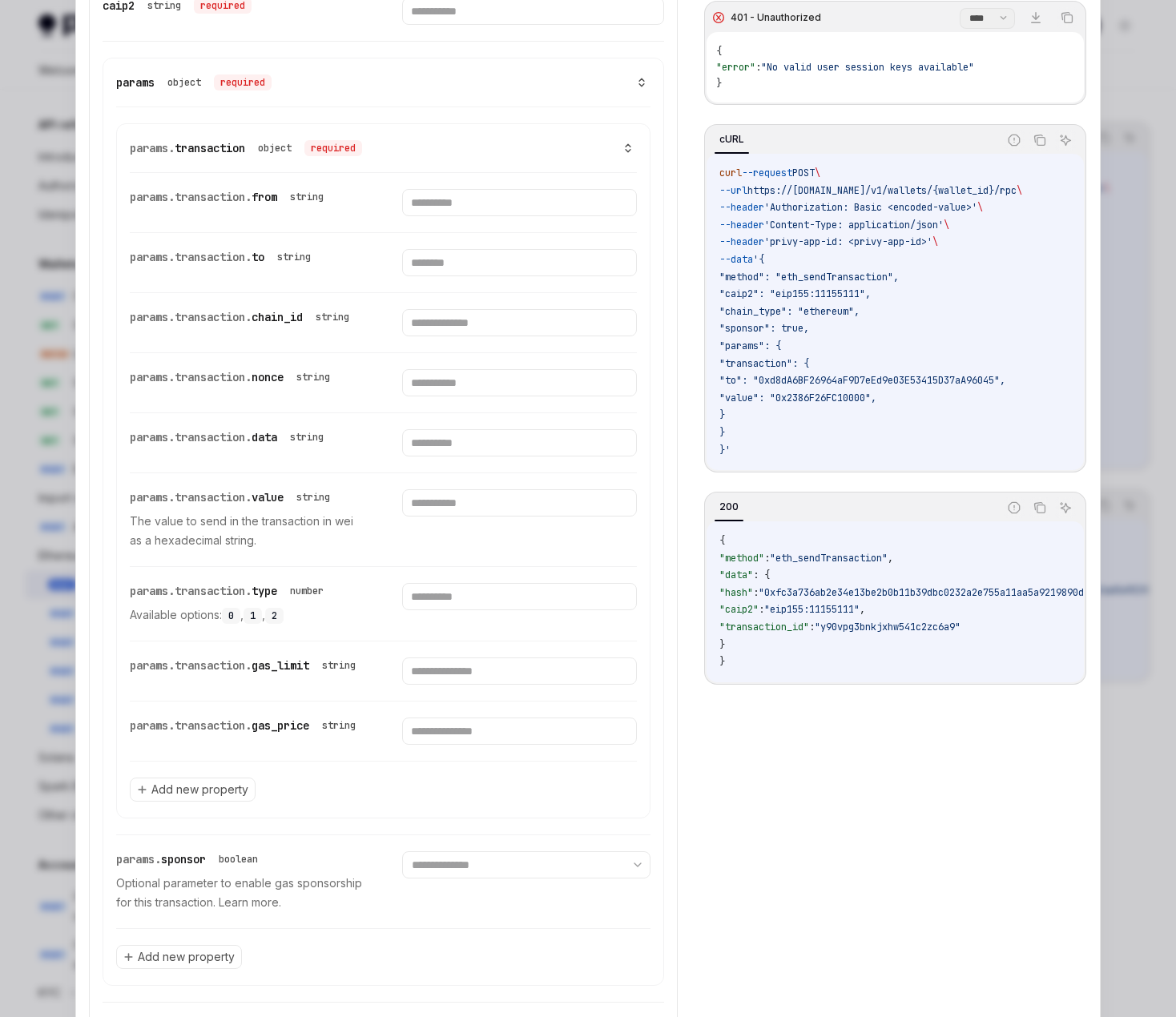
scroll to position [1007, 0]
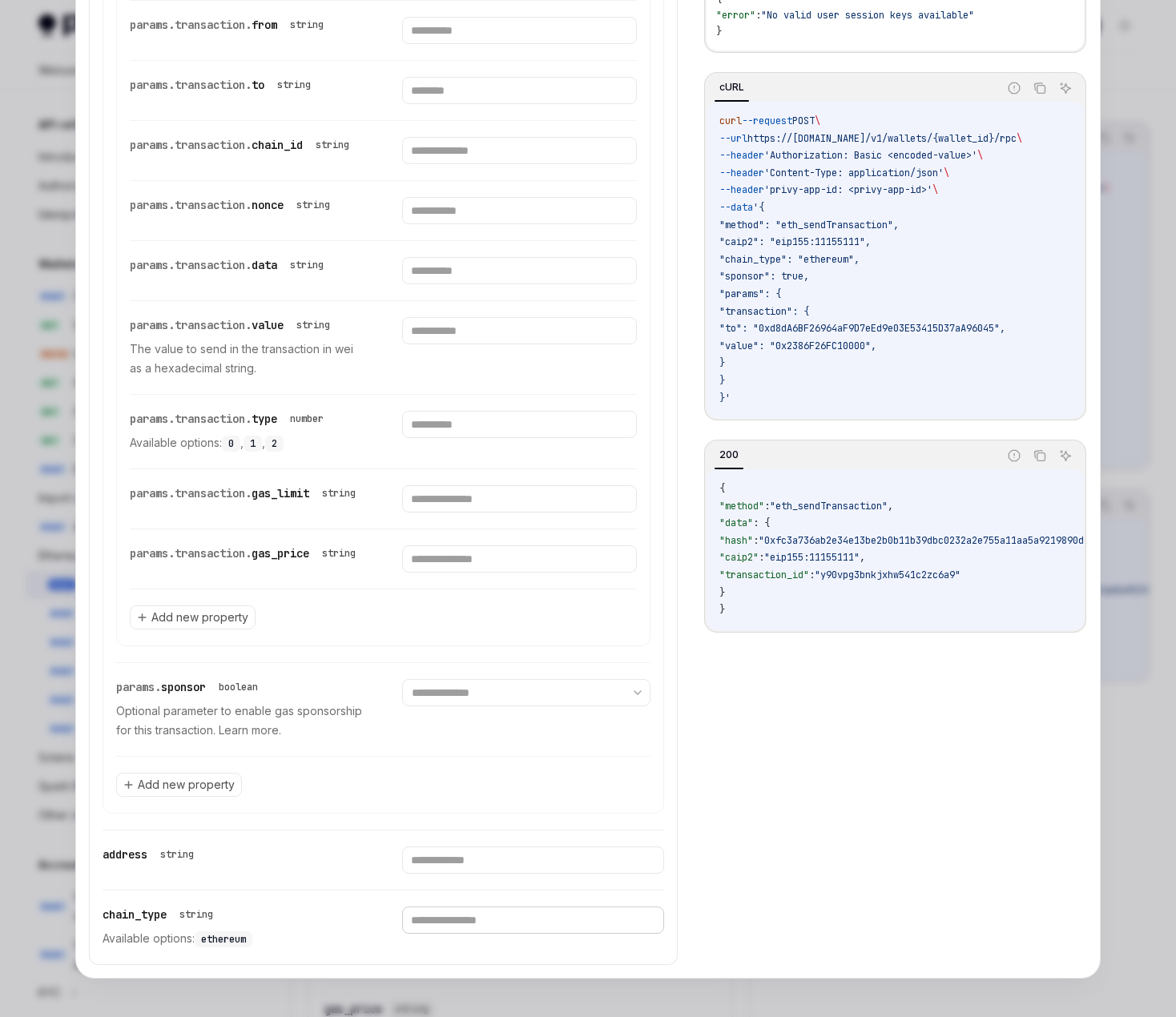
click at [480, 914] on input "text" at bounding box center [533, 921] width 262 height 27
click at [440, 916] on input "text" at bounding box center [533, 921] width 262 height 27
click at [446, 924] on input "text" at bounding box center [533, 921] width 262 height 27
click at [440, 914] on input "text" at bounding box center [533, 921] width 262 height 27
click at [214, 937] on span "ethereum" at bounding box center [222, 940] width 44 height 13
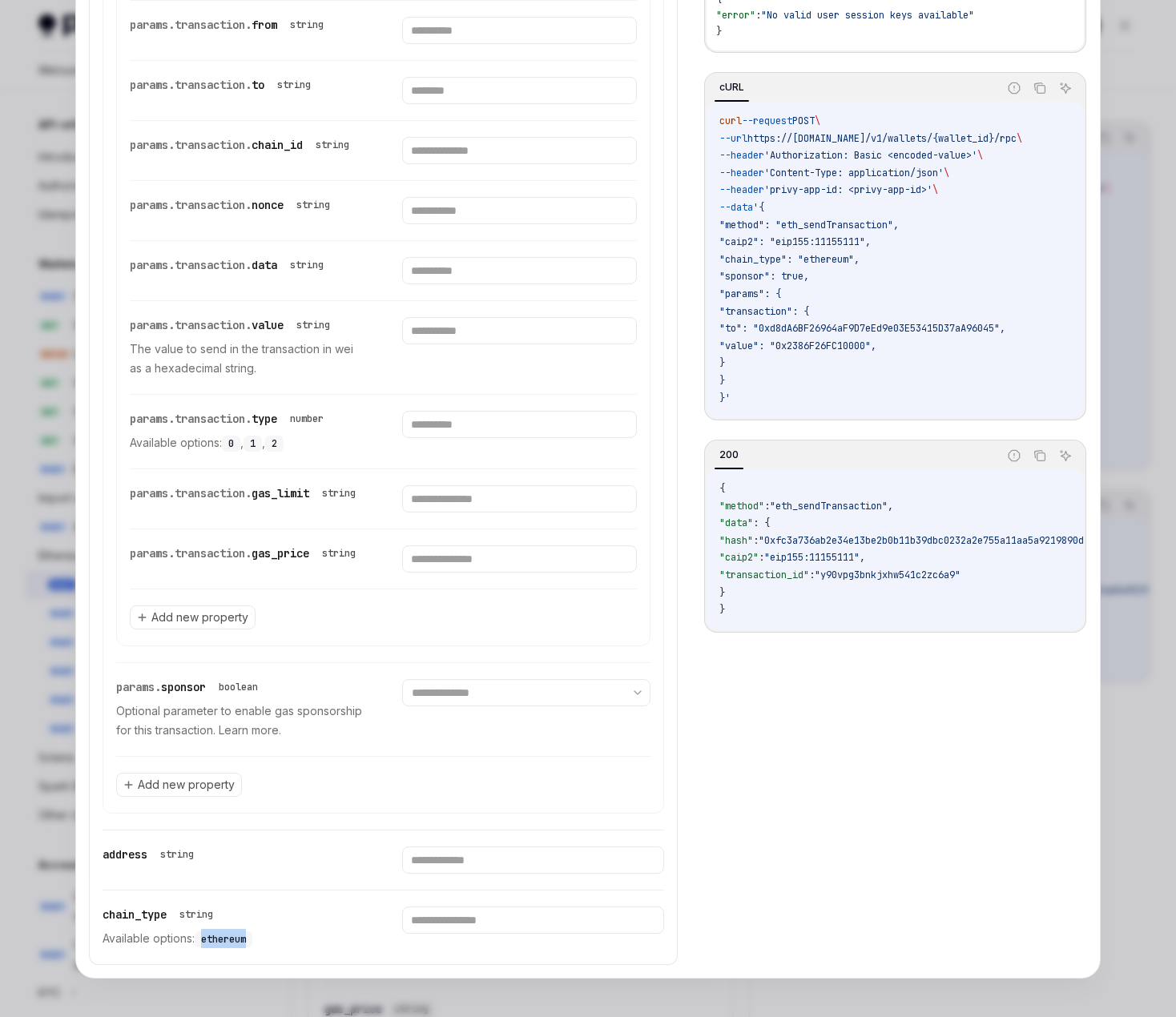
click at [214, 937] on span "ethereum" at bounding box center [222, 940] width 44 height 13
copy span "ethereum"
click at [437, 928] on input "text" at bounding box center [533, 921] width 262 height 27
paste input "********"
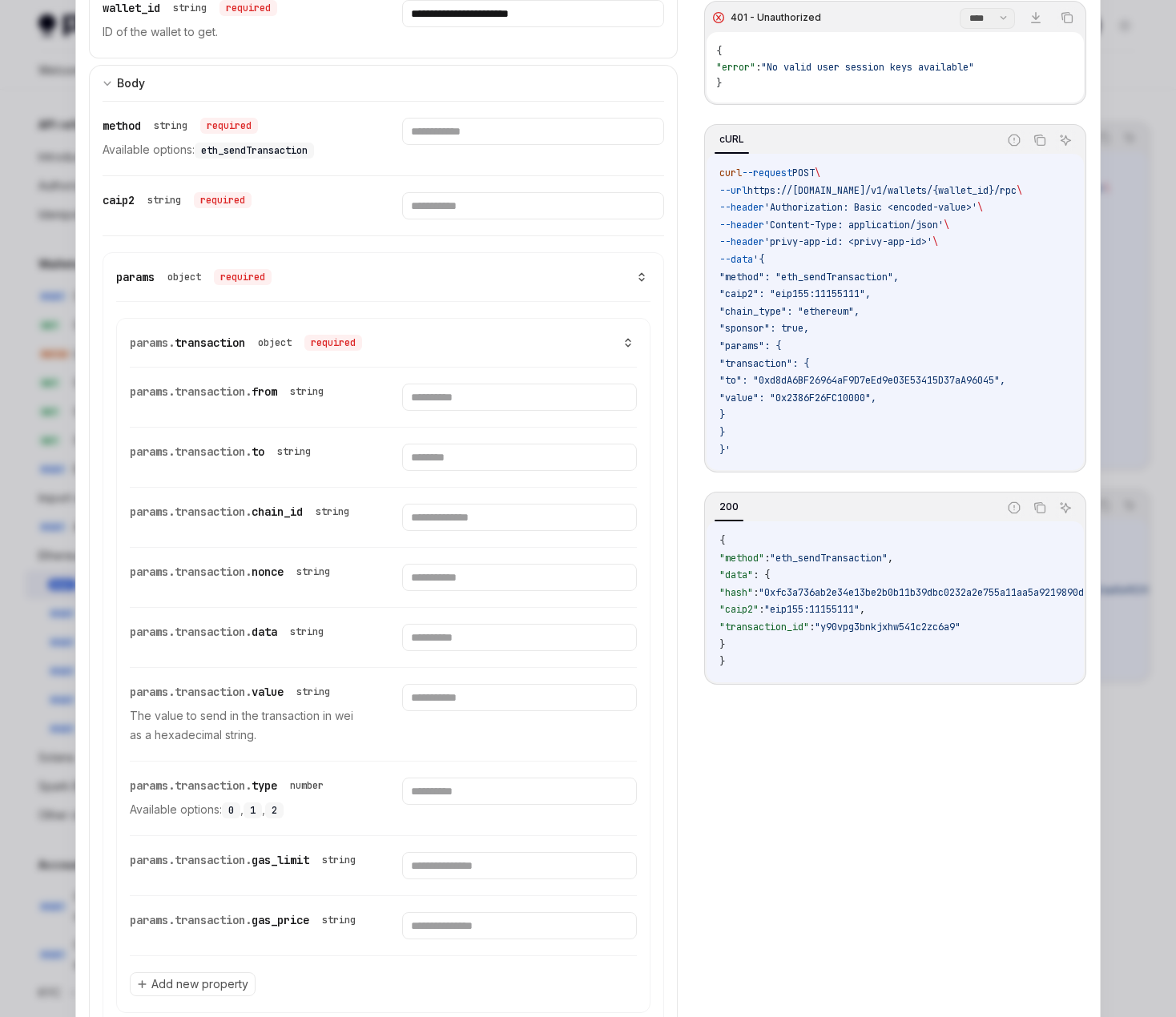
scroll to position [366, 0]
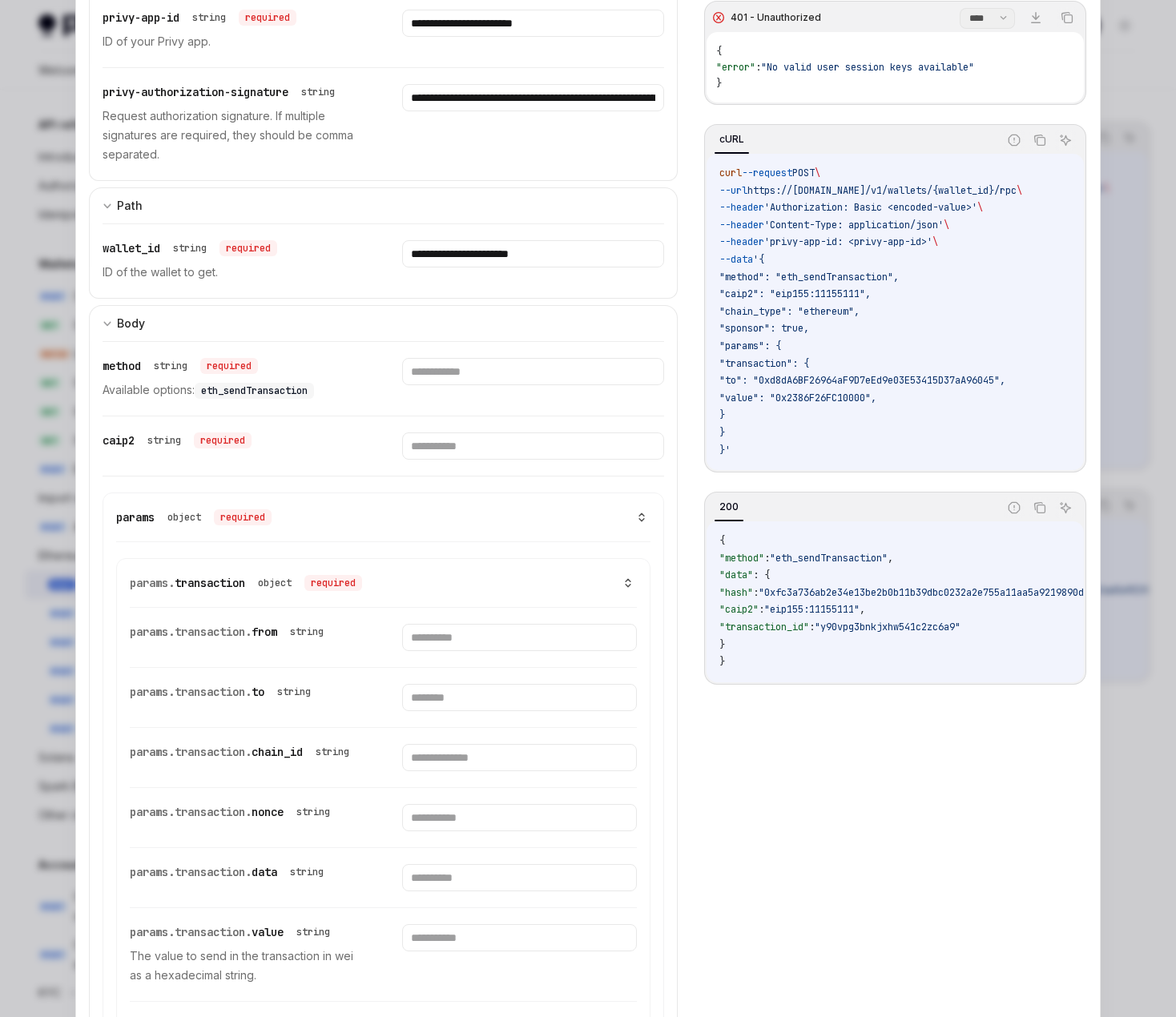
type input "********"
click at [214, 640] on div "params.transaction. from string" at bounding box center [247, 637] width 234 height 27
click at [440, 643] on input "text" at bounding box center [519, 637] width 234 height 27
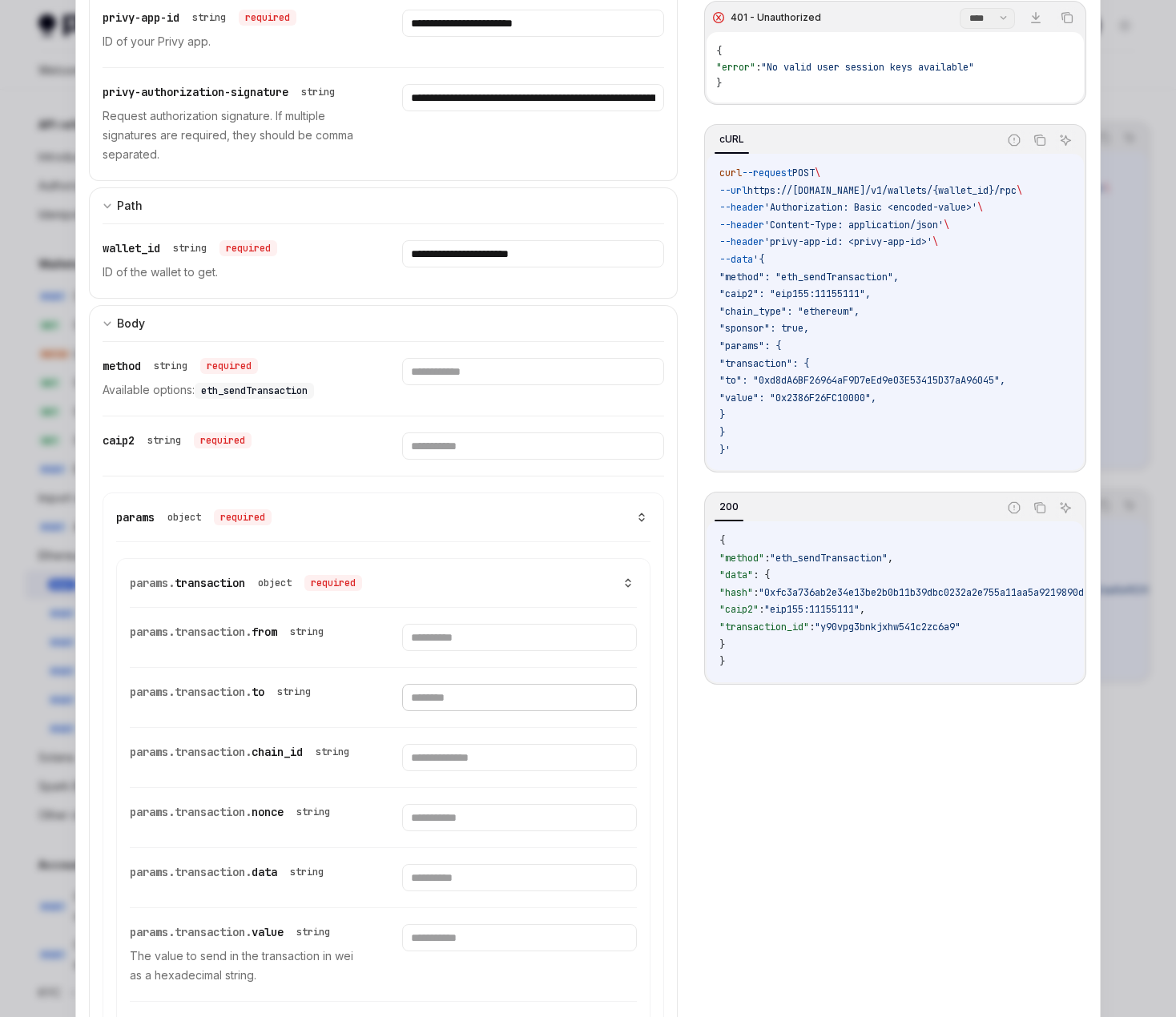
click at [421, 695] on input "text" at bounding box center [519, 697] width 234 height 27
click at [450, 690] on input "text" at bounding box center [519, 697] width 234 height 27
paste input "**********"
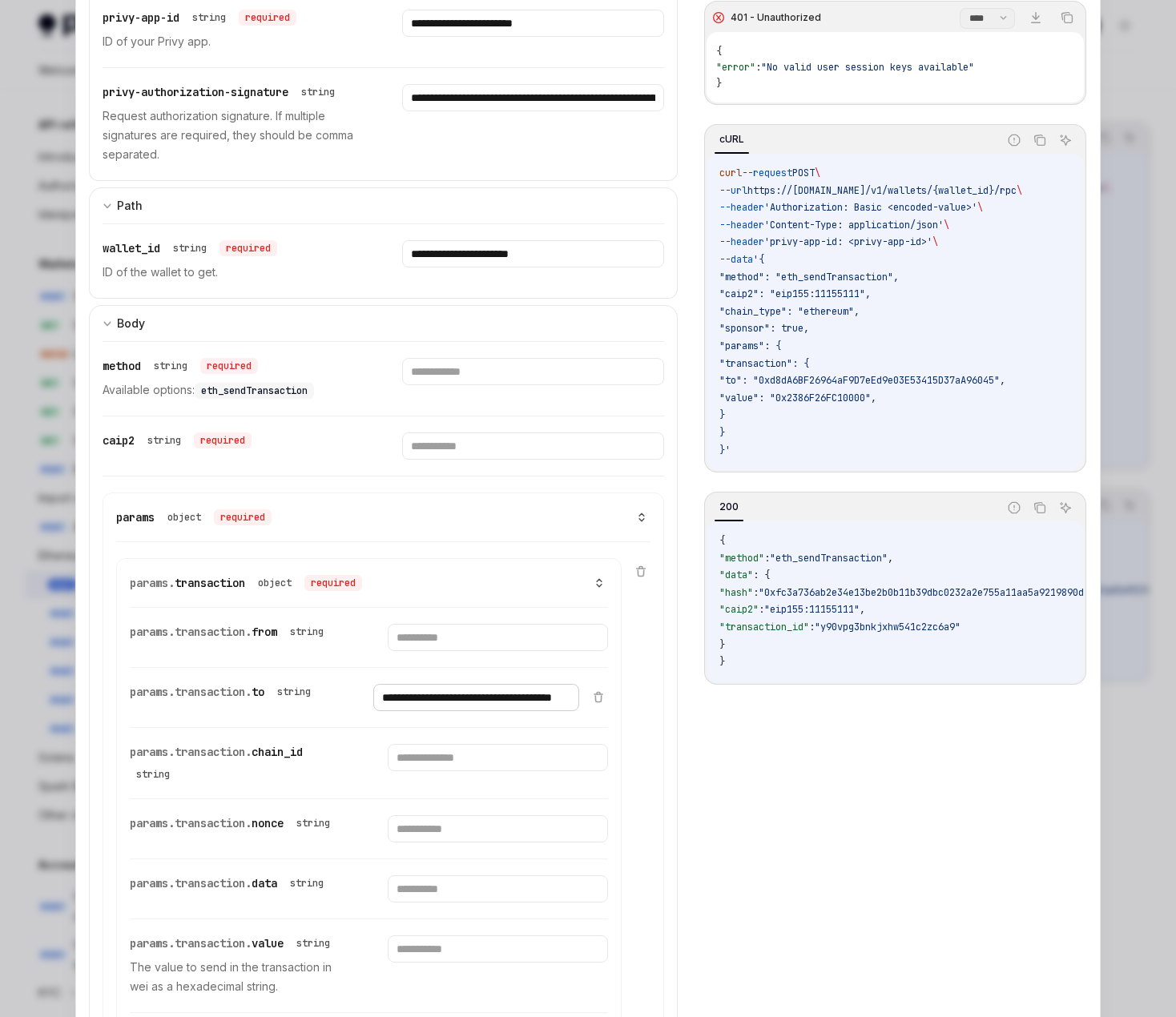
type input "**********"
click at [430, 761] on input "text" at bounding box center [498, 758] width 220 height 27
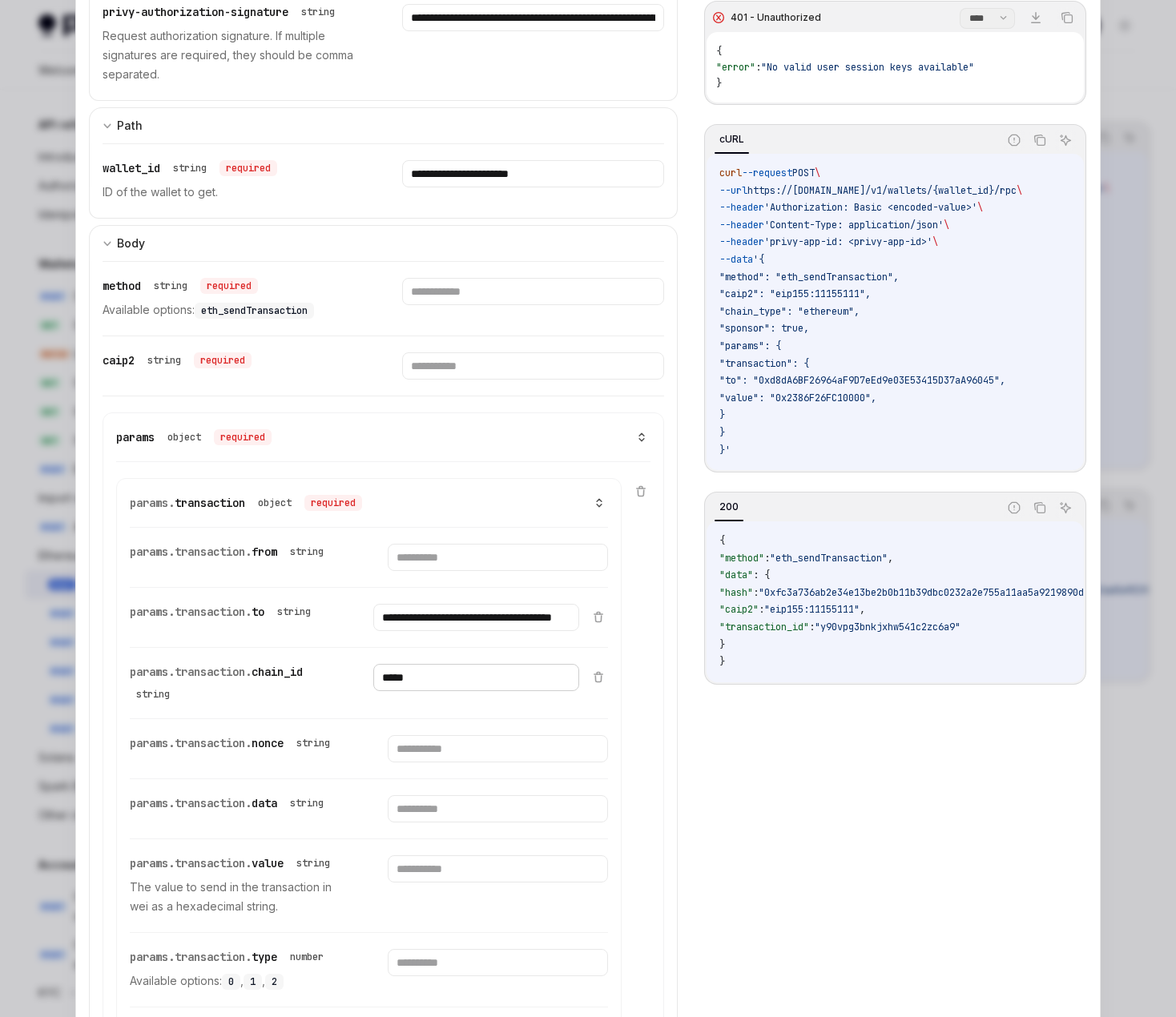
type input "*****"
click at [455, 804] on input "text" at bounding box center [498, 809] width 220 height 27
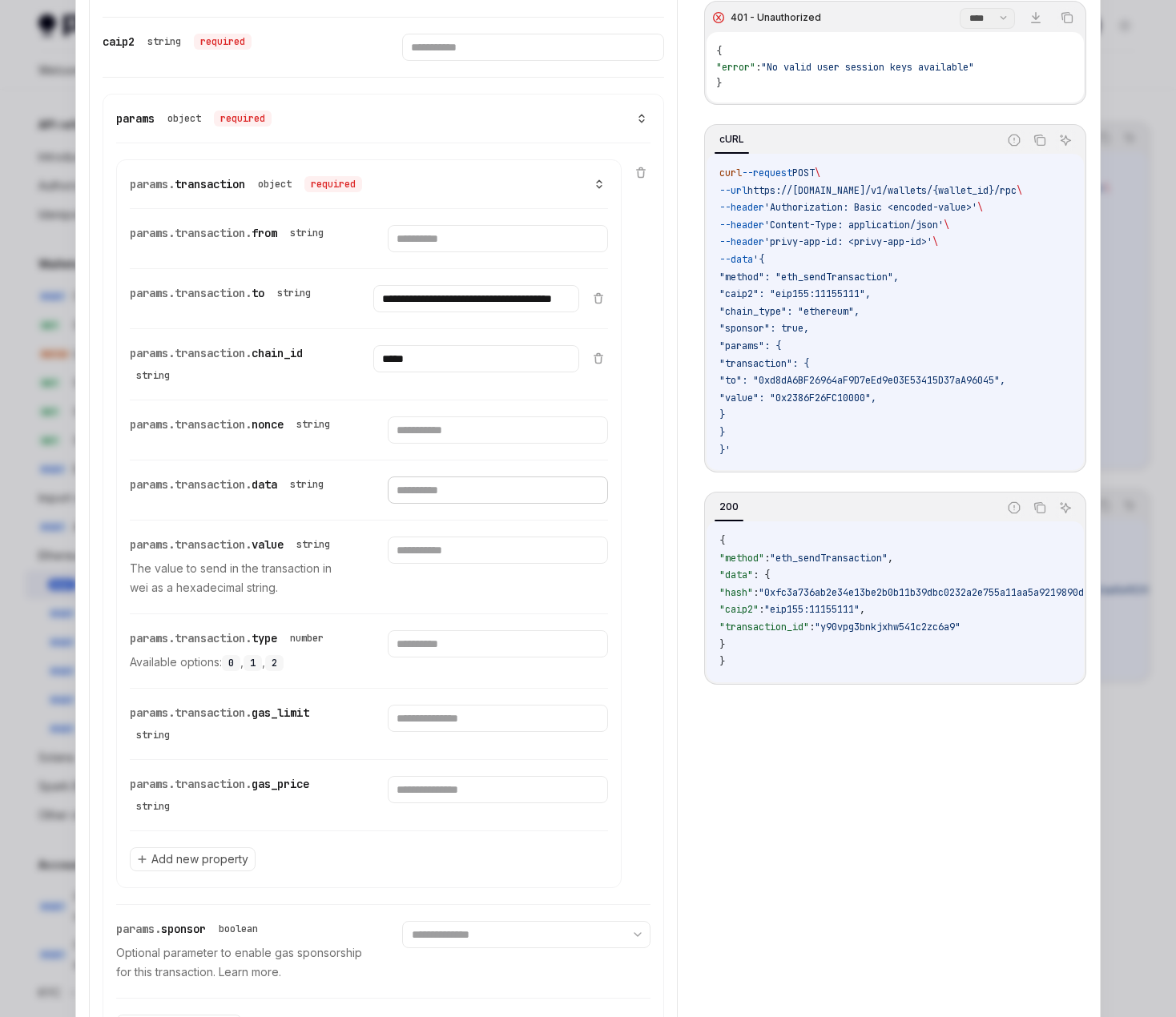
scroll to position [766, 0]
click at [418, 642] on input "number" at bounding box center [498, 642] width 220 height 27
type input "*"
click at [457, 670] on div "*" at bounding box center [476, 649] width 205 height 42
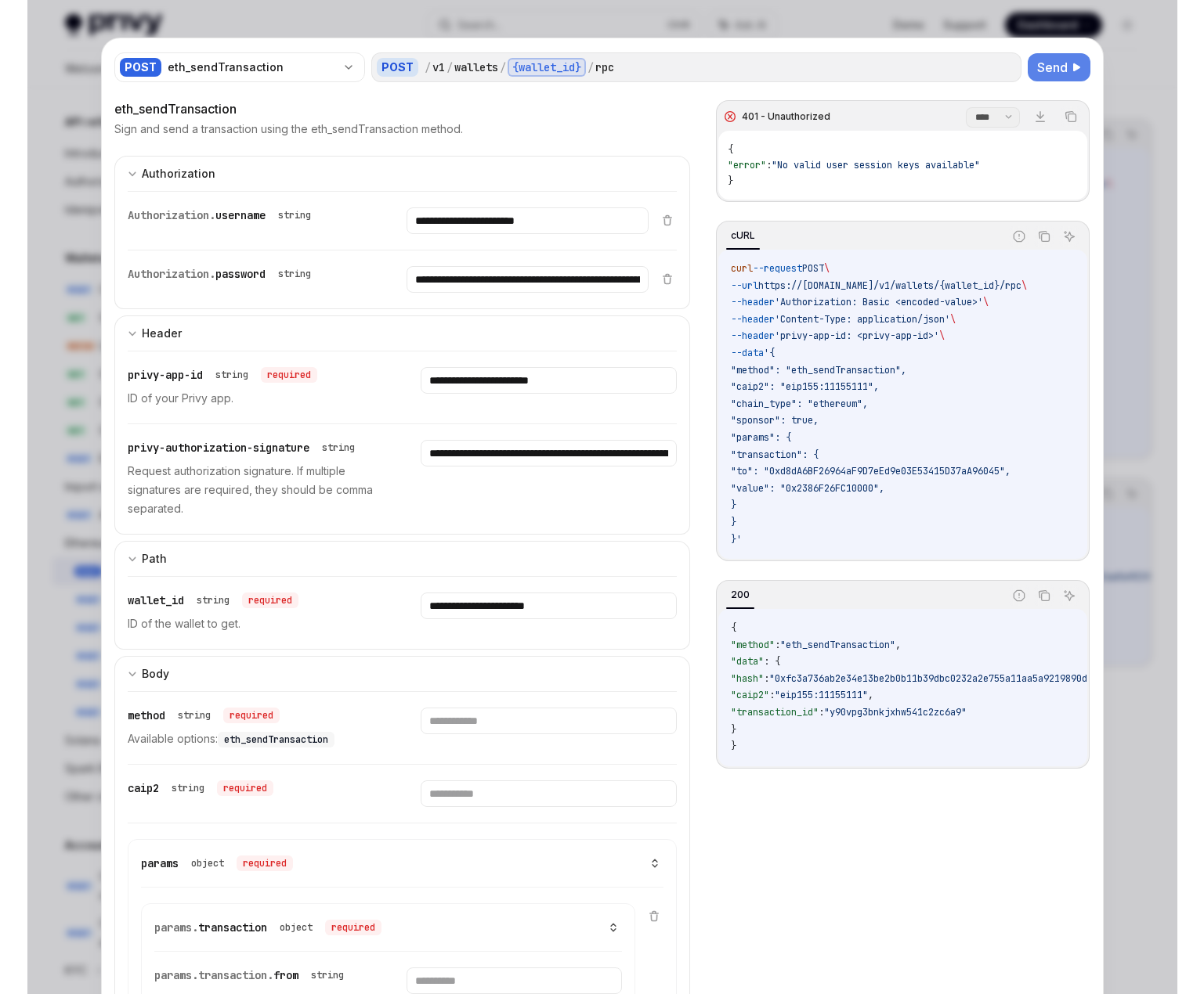
scroll to position [705, 0]
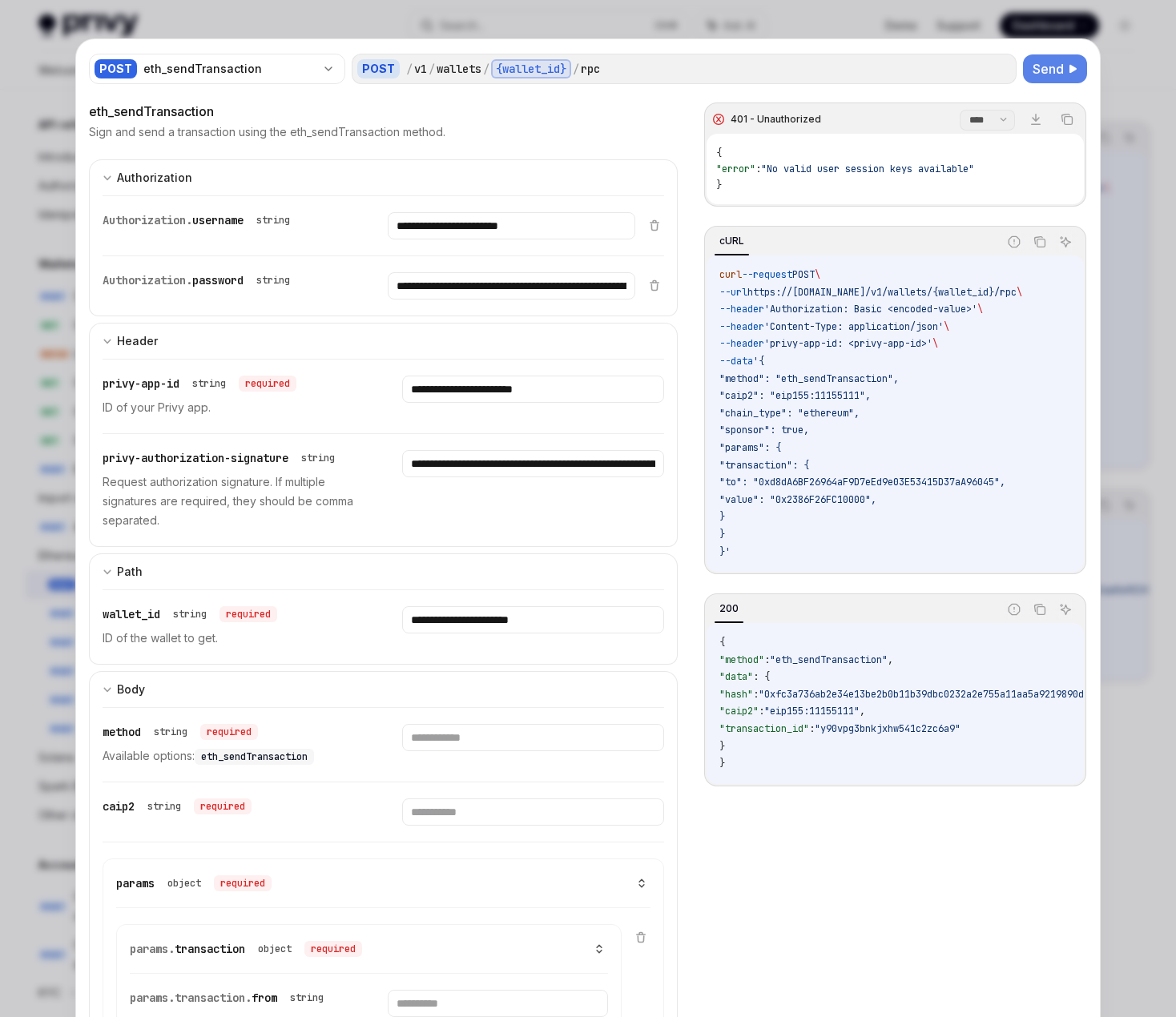
click at [1052, 74] on span "Send" at bounding box center [1048, 68] width 31 height 19
click at [979, 35] on div at bounding box center [588, 508] width 1176 height 1017
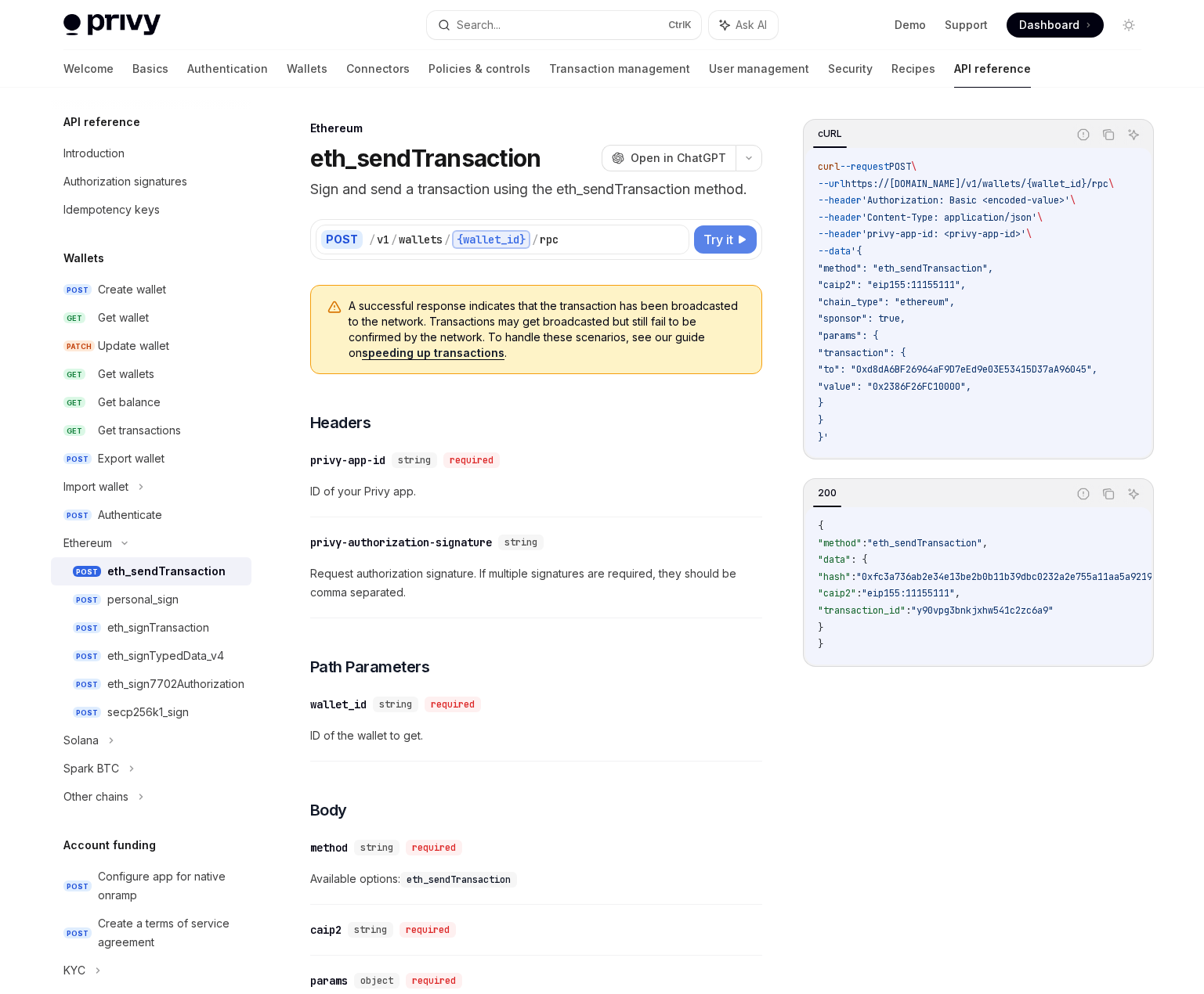
click at [731, 245] on span "Try it" at bounding box center [718, 239] width 30 height 19
type textarea "*"
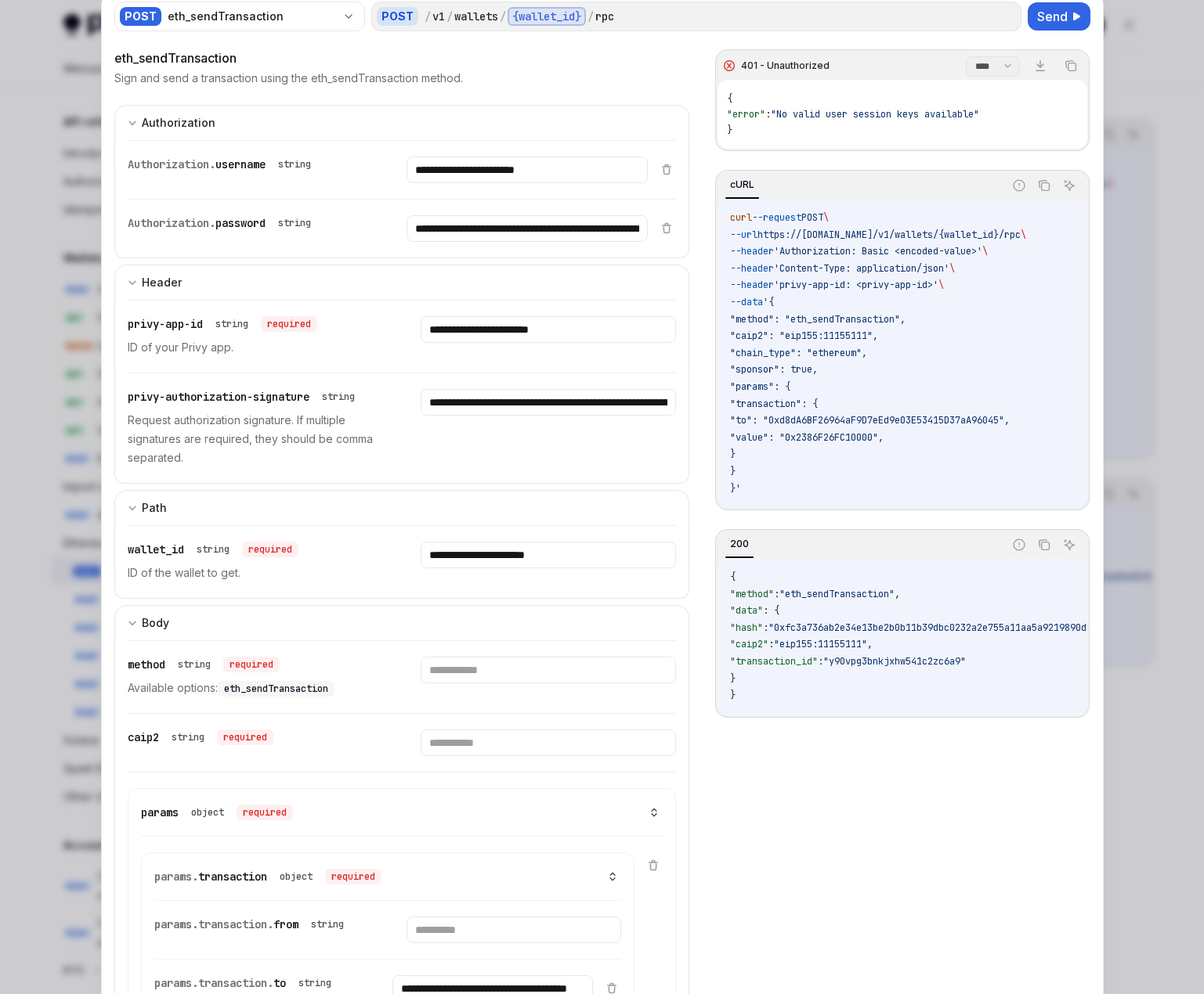
scroll to position [78, 0]
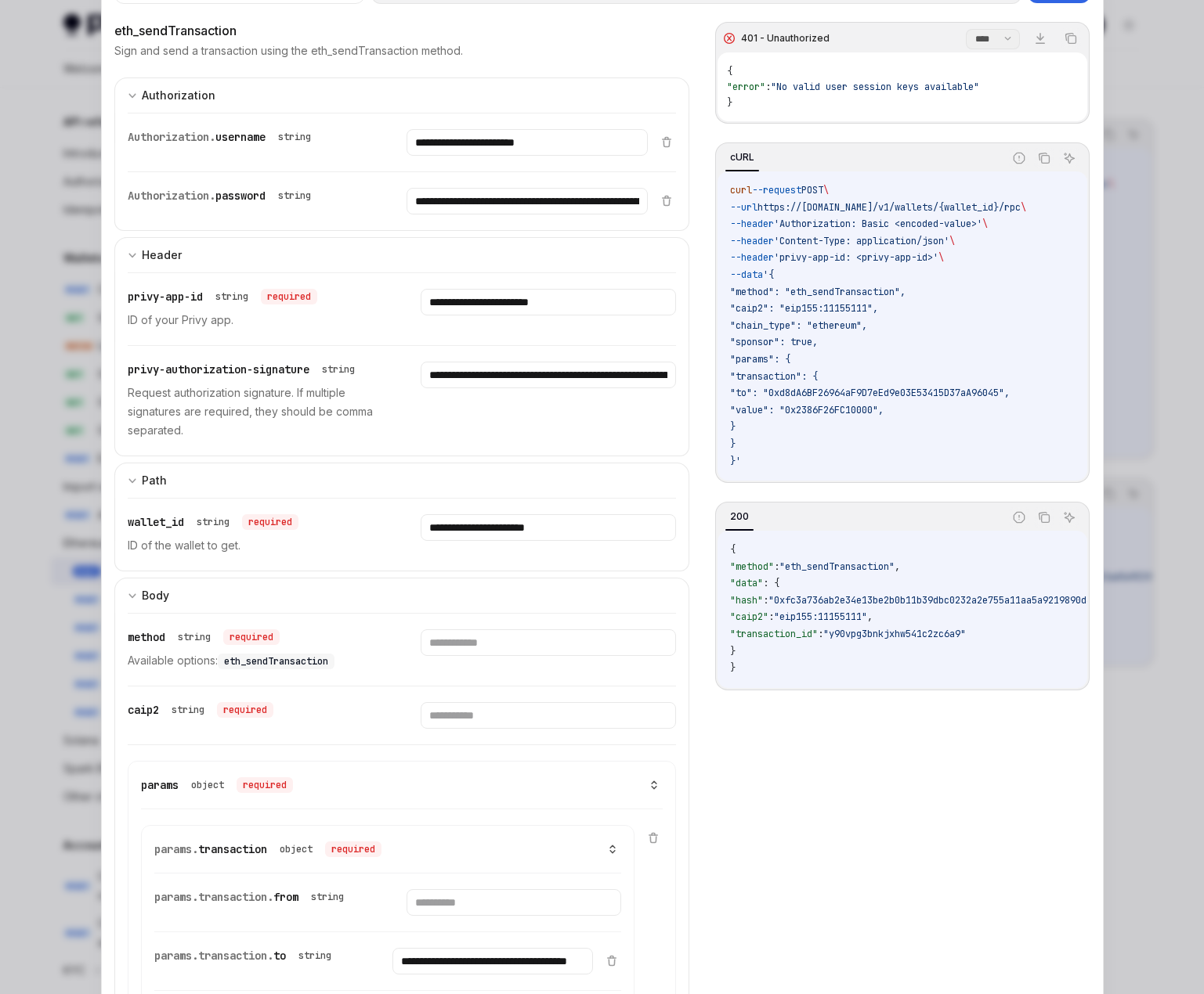
click at [854, 293] on span ""method": "eth_sendTransaction"," at bounding box center [818, 292] width 176 height 12
copy span "eth_sendTransaction"
click at [488, 641] on input "text" at bounding box center [549, 643] width 256 height 27
paste input "**********"
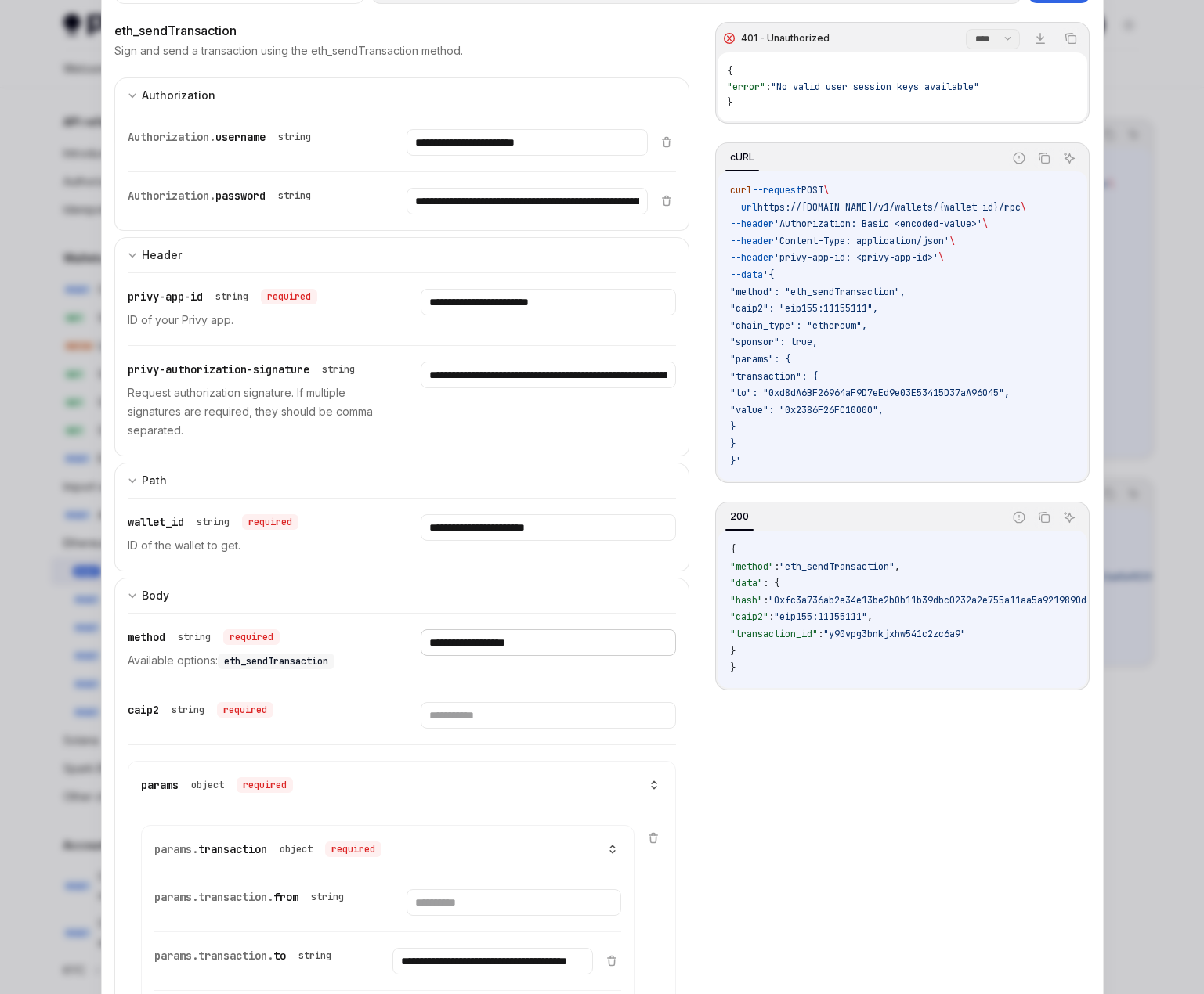
type input "**********"
click at [851, 316] on code "curl --request POST \ --url https://api.privy.io/v1/wallets/{wallet_id}/rpc \ -…" at bounding box center [901, 327] width 344 height 288
click at [850, 306] on span ""caip2": "eip155:11155111"," at bounding box center [804, 309] width 148 height 12
drag, startPoint x: 790, startPoint y: 305, endPoint x: 879, endPoint y: 312, distance: 89.3
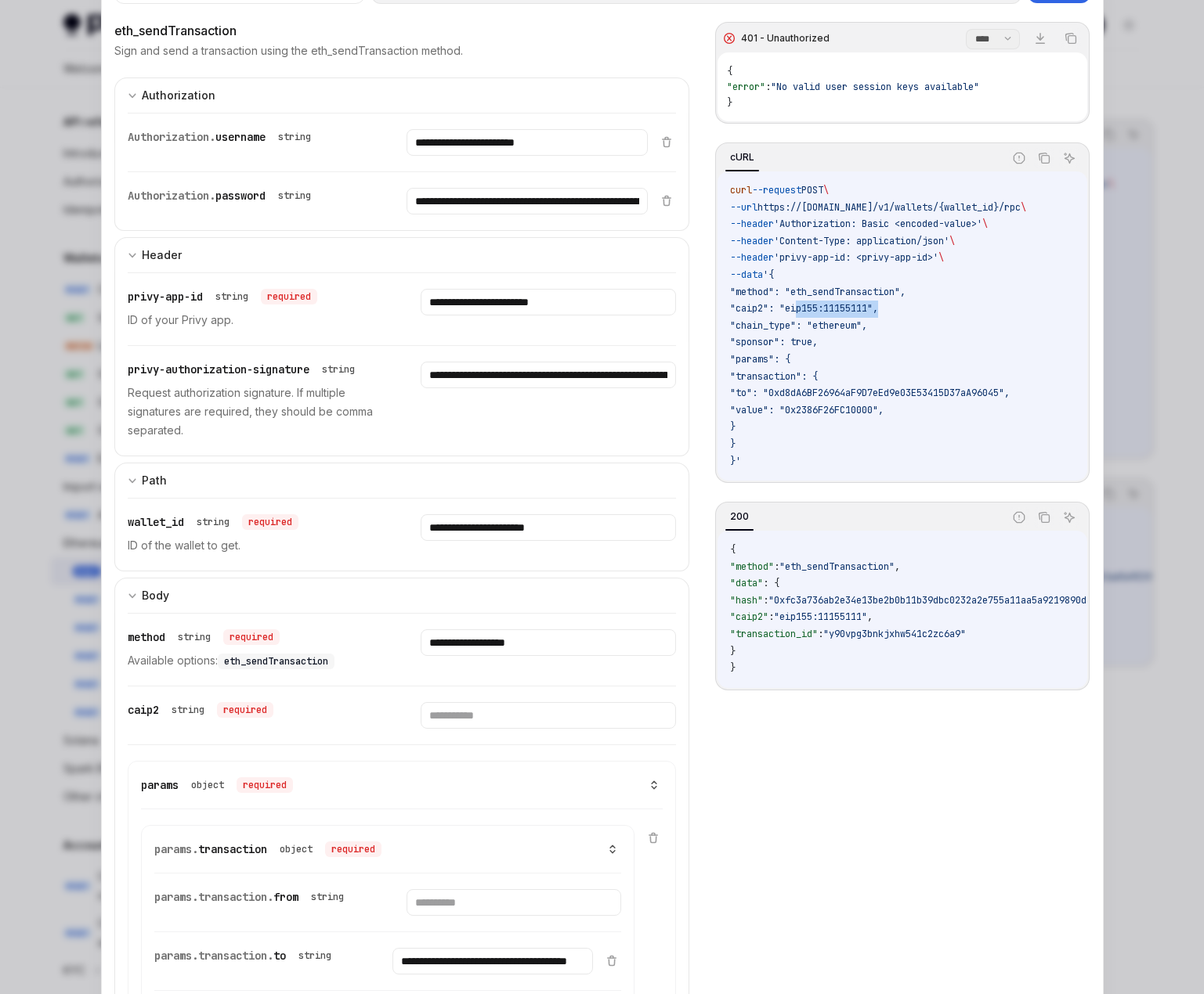
click at [878, 312] on span ""caip2": "eip155:11155111"," at bounding box center [804, 309] width 148 height 12
copy span "eip155:11155111"
click at [504, 713] on input "text" at bounding box center [549, 715] width 256 height 27
paste input "**********"
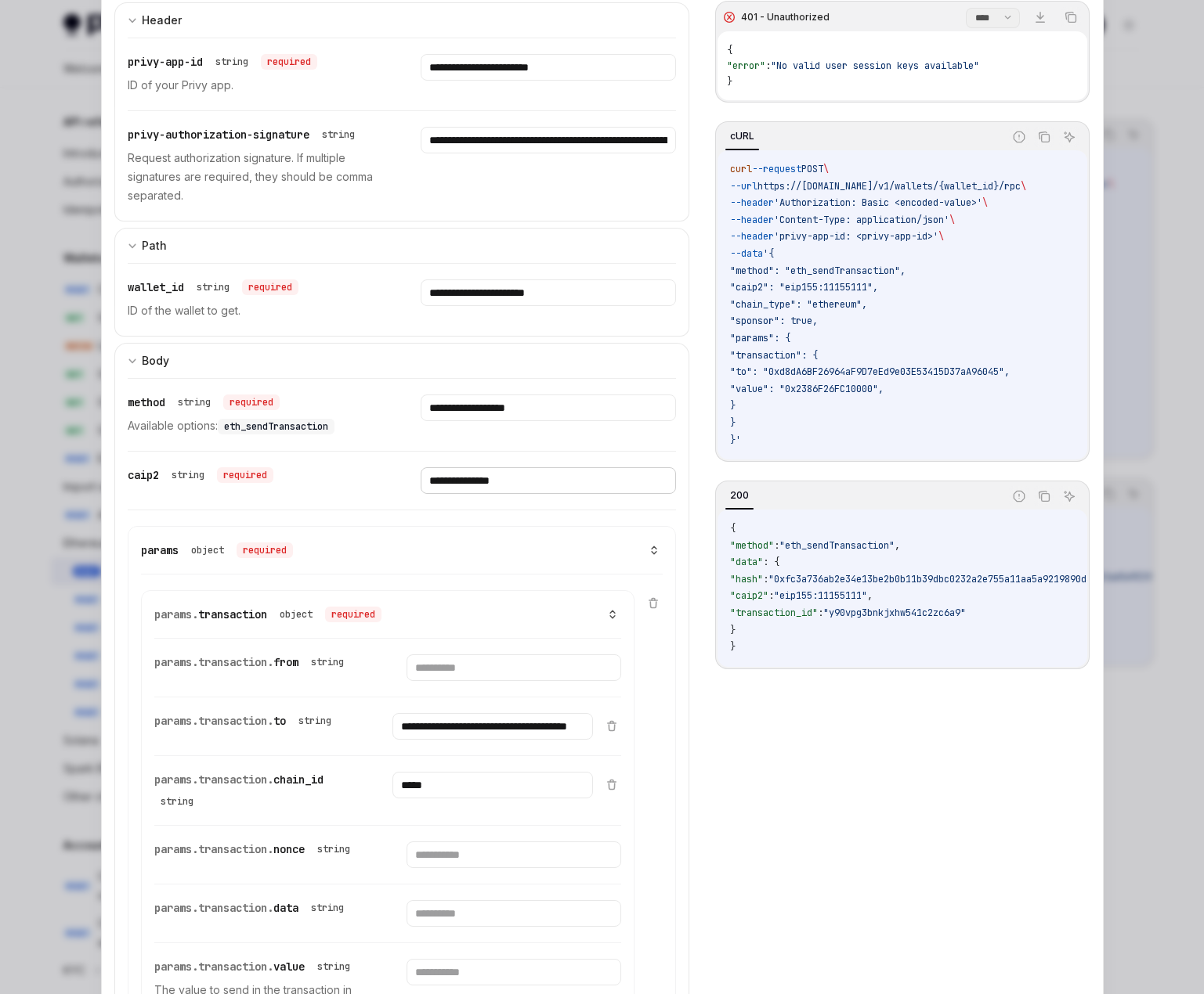
type input "**********"
click at [651, 550] on icon at bounding box center [653, 550] width 11 height 11
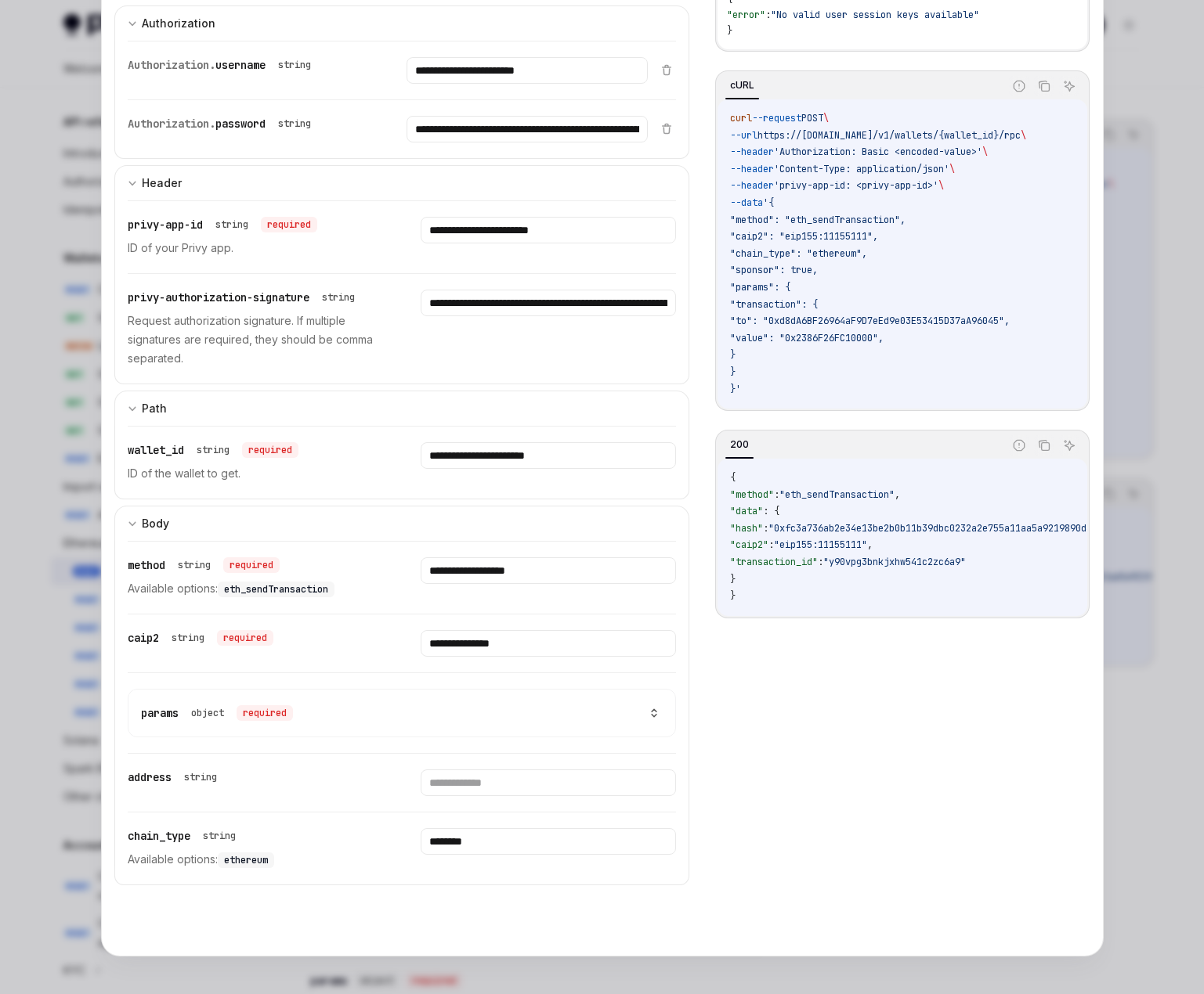
click at [652, 716] on icon at bounding box center [653, 715] width 4 height 3
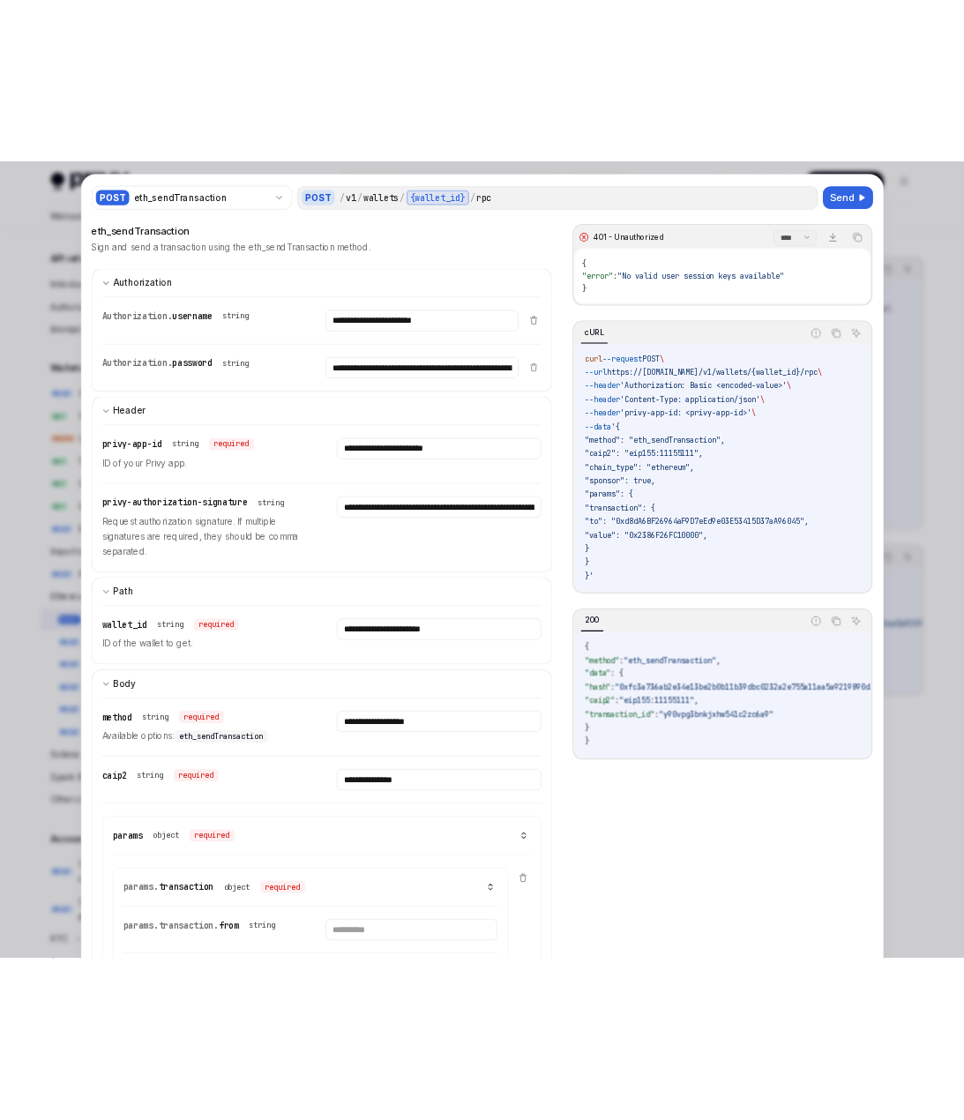
scroll to position [0, 0]
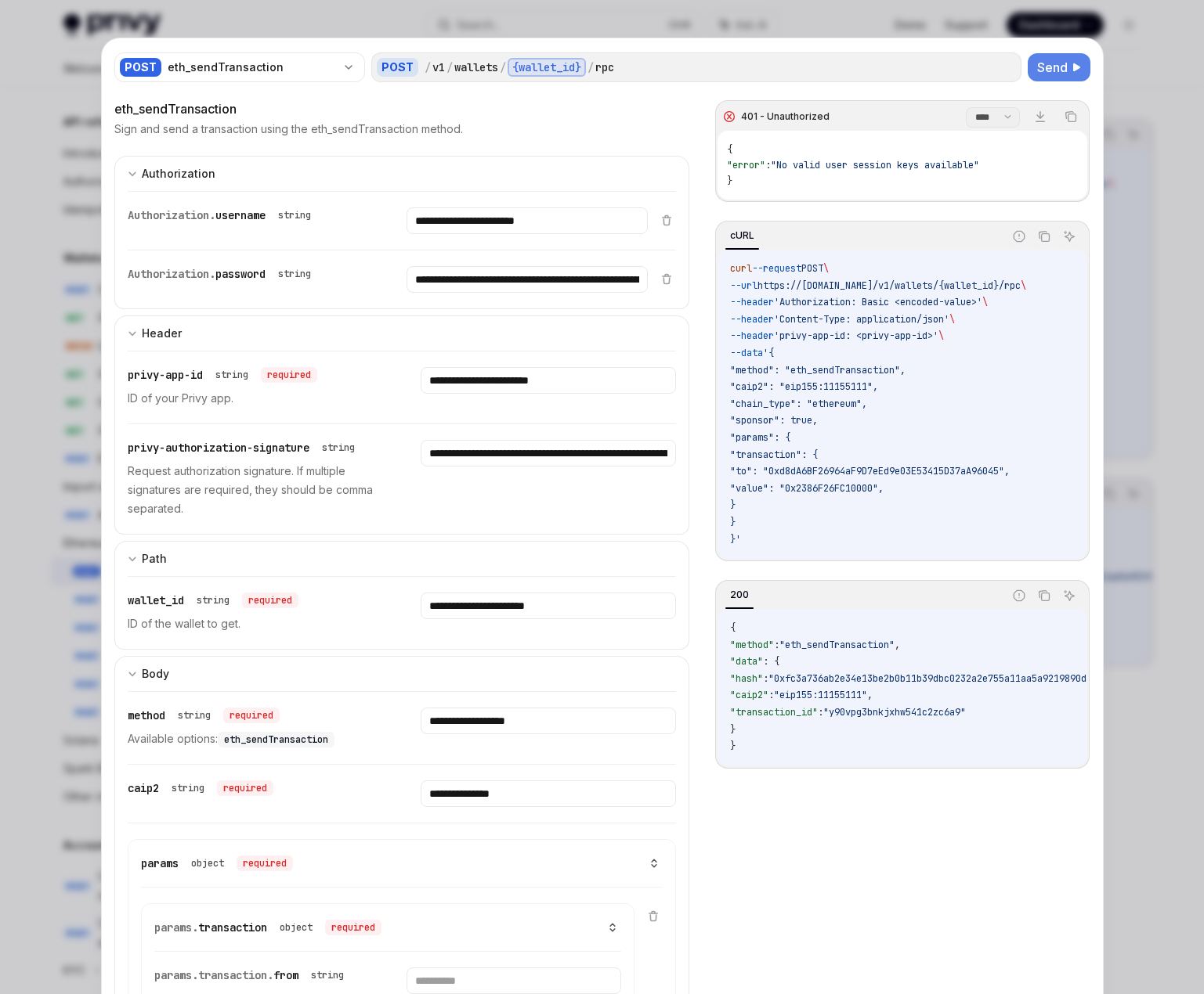
click at [1047, 60] on span "Send" at bounding box center [1052, 67] width 30 height 19
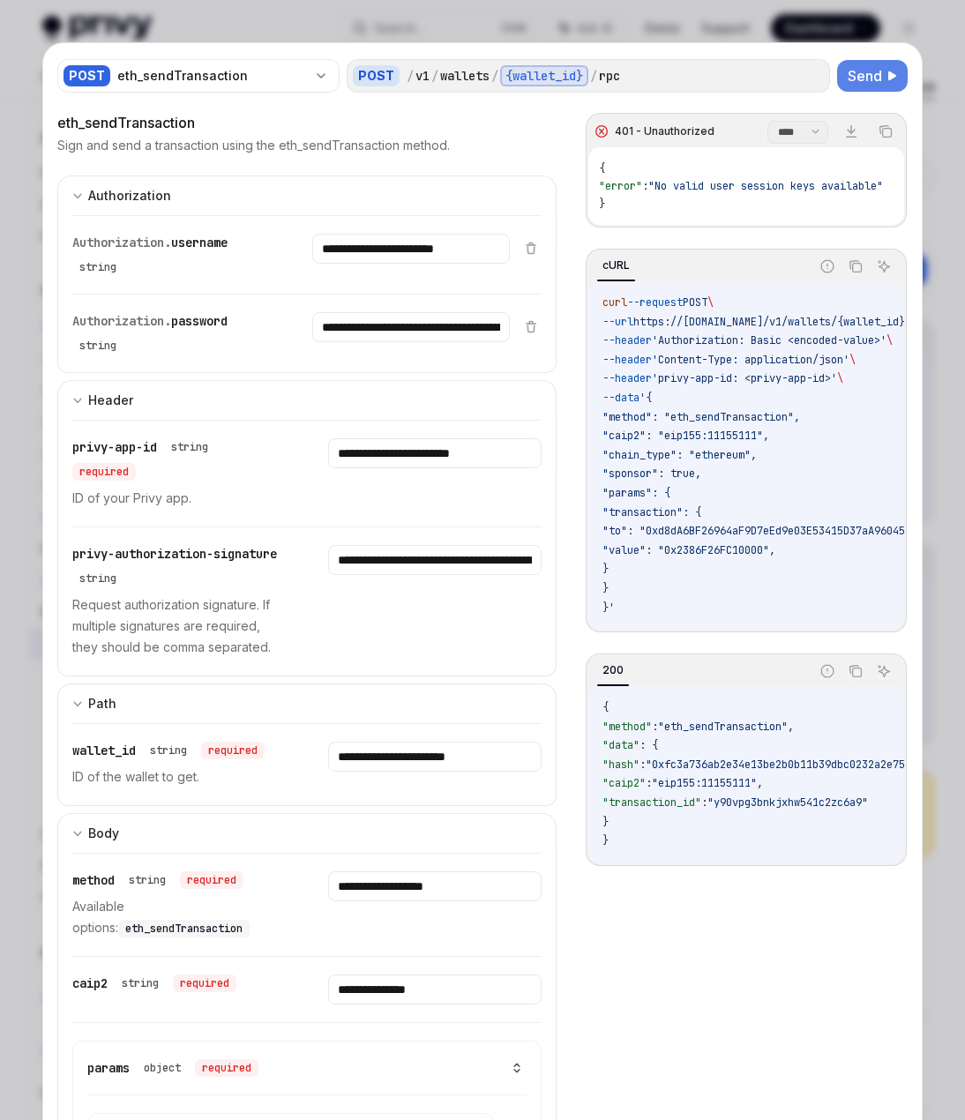
type textarea "*"
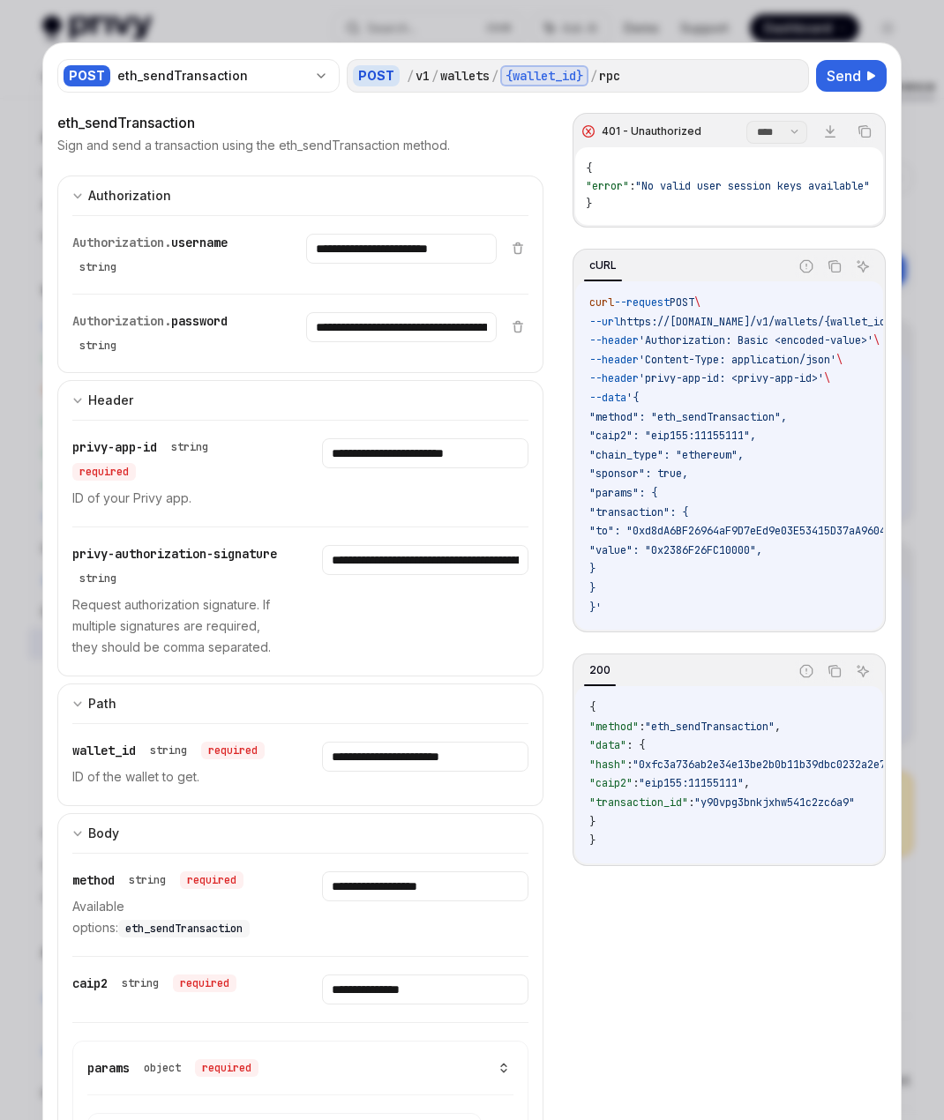
click at [854, 18] on div at bounding box center [472, 560] width 944 height 1120
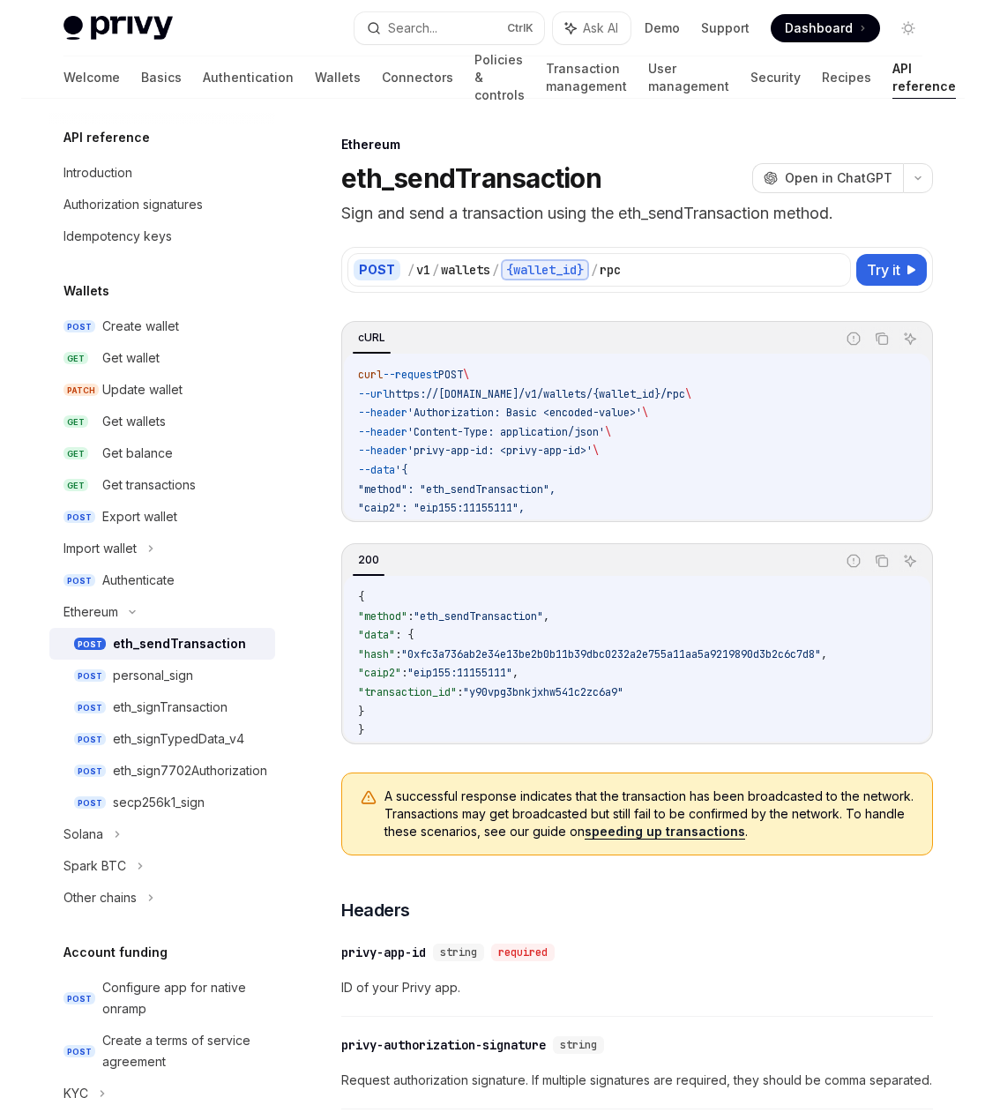
scroll to position [170, 0]
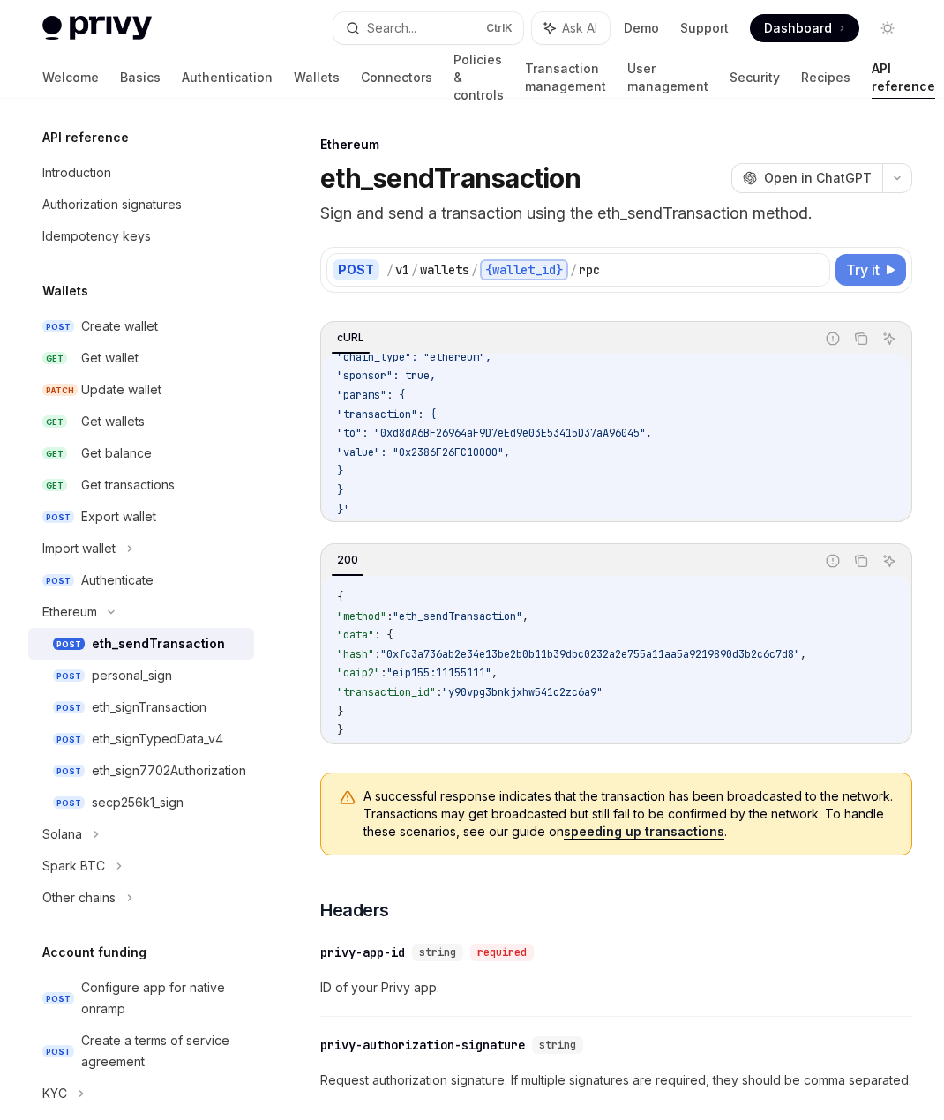
click at [857, 274] on span "Try it" at bounding box center [863, 269] width 34 height 21
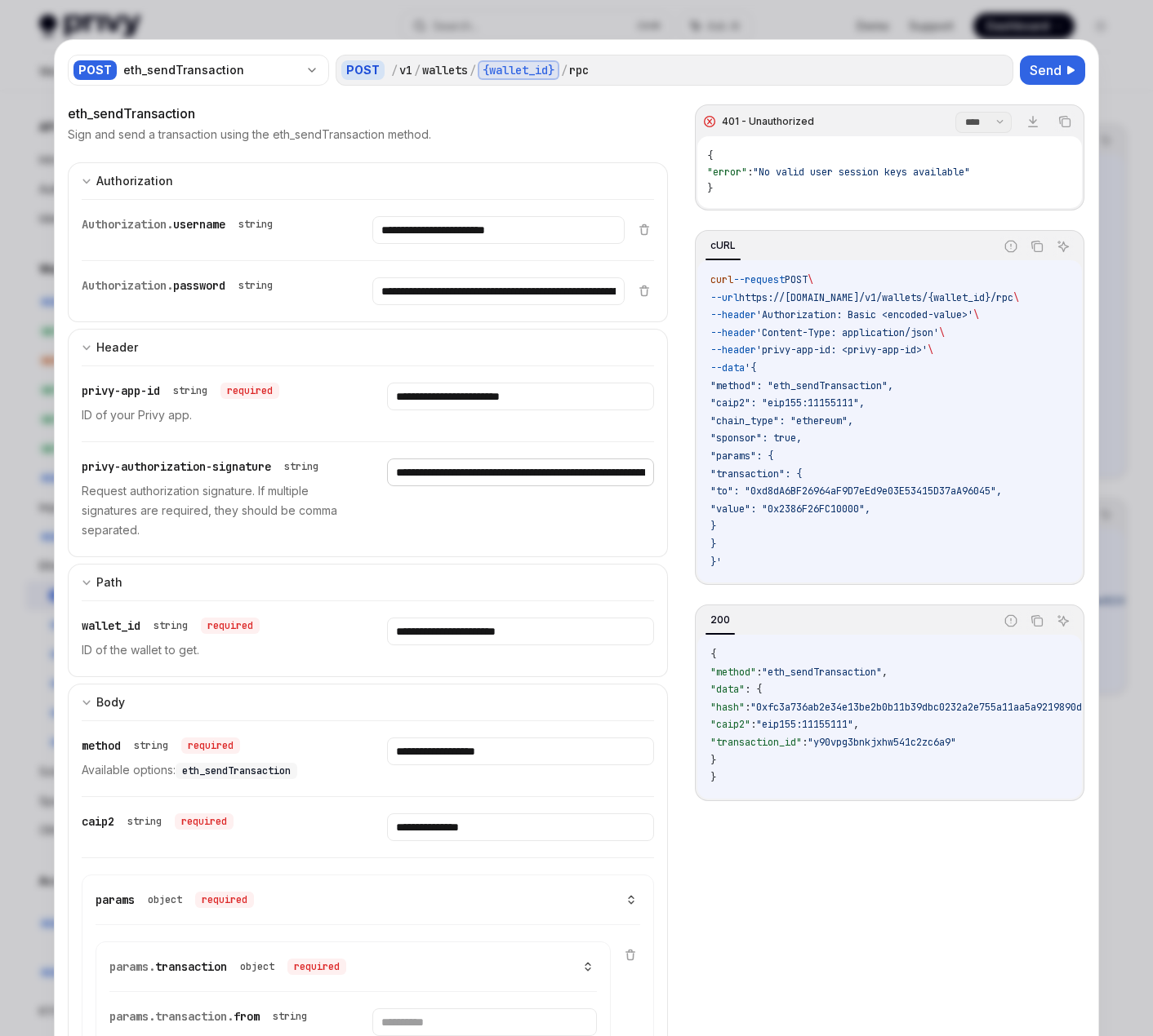
click at [401, 476] on input "**********" at bounding box center [520, 473] width 267 height 28
click at [422, 493] on div "**********" at bounding box center [520, 500] width 267 height 81
click at [162, 456] on div "**********" at bounding box center [367, 500] width 572 height 115
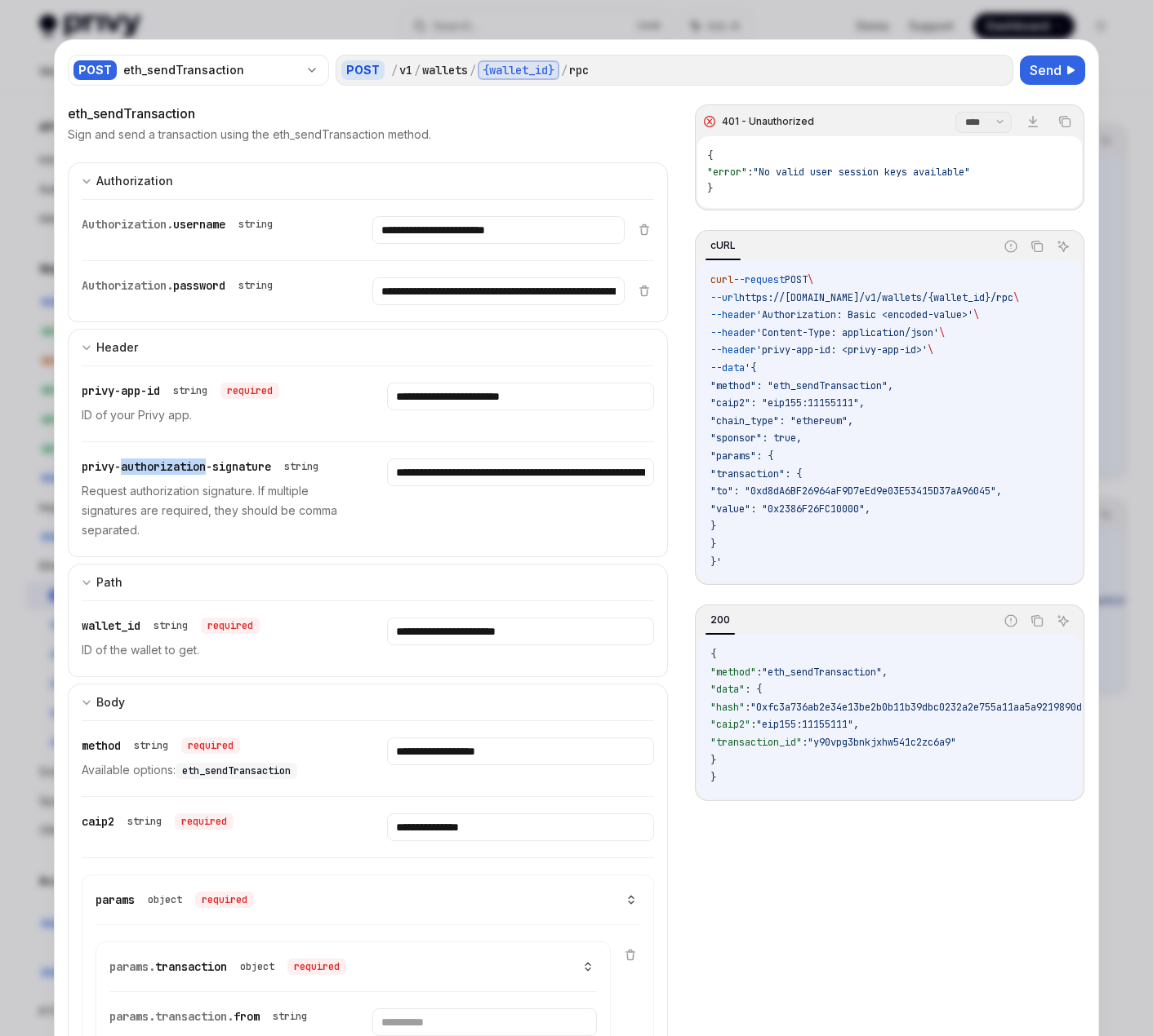
click at [162, 456] on div "**********" at bounding box center [367, 500] width 572 height 115
click at [218, 462] on span "privy-authorization-signature" at bounding box center [176, 467] width 190 height 15
drag, startPoint x: 272, startPoint y: 463, endPoint x: 59, endPoint y: 460, distance: 213.0
click at [59, 460] on div "**********" at bounding box center [576, 1030] width 1043 height 1982
copy span "privy-authorization-signature"
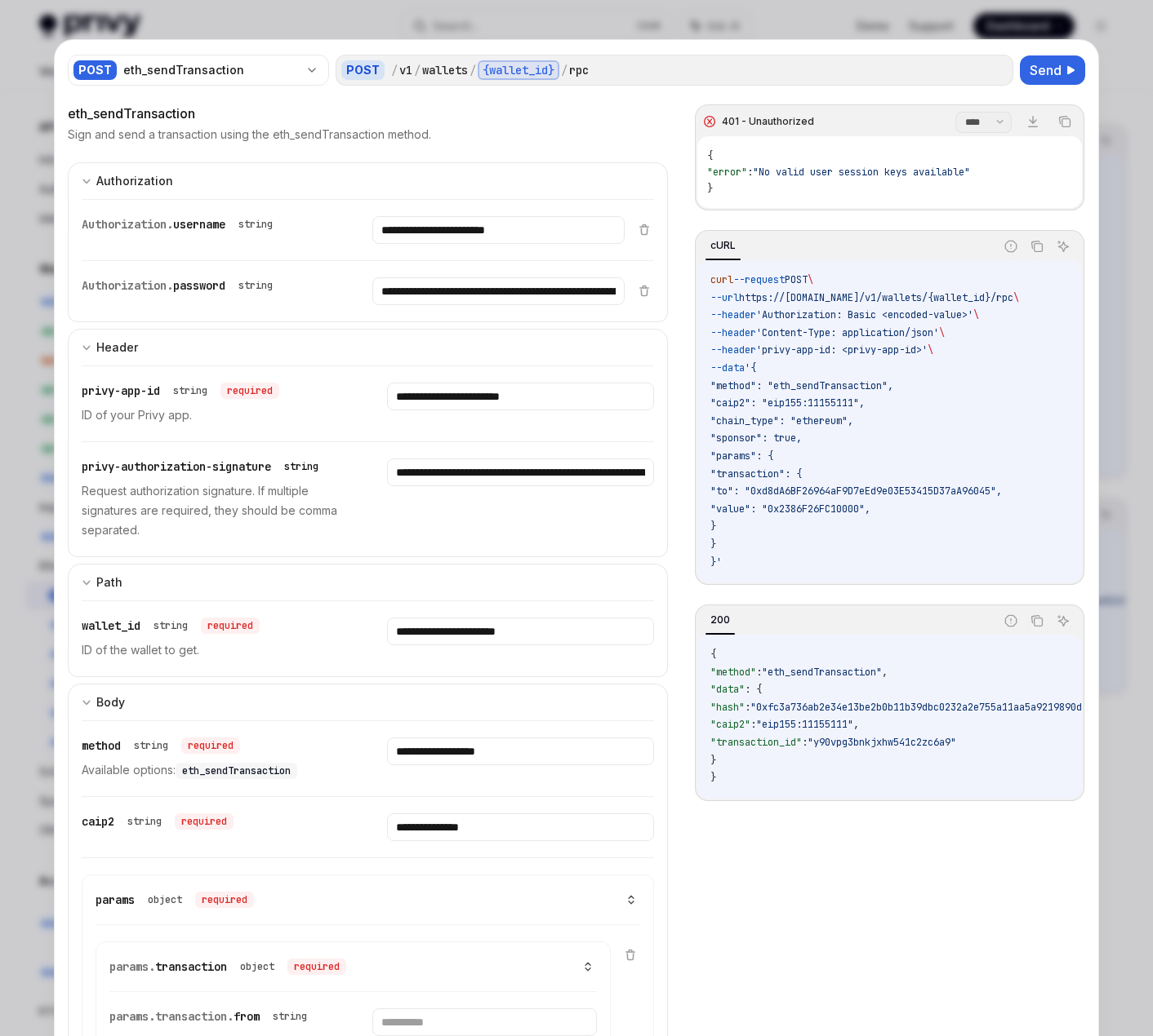
click at [291, 461] on div "string" at bounding box center [301, 467] width 34 height 13
drag, startPoint x: 273, startPoint y: 464, endPoint x: 63, endPoint y: 470, distance: 210.1
click at [68, 470] on div "**********" at bounding box center [367, 461] width 600 height 191
copy span "privy-authorization-signature"
type textarea "*"
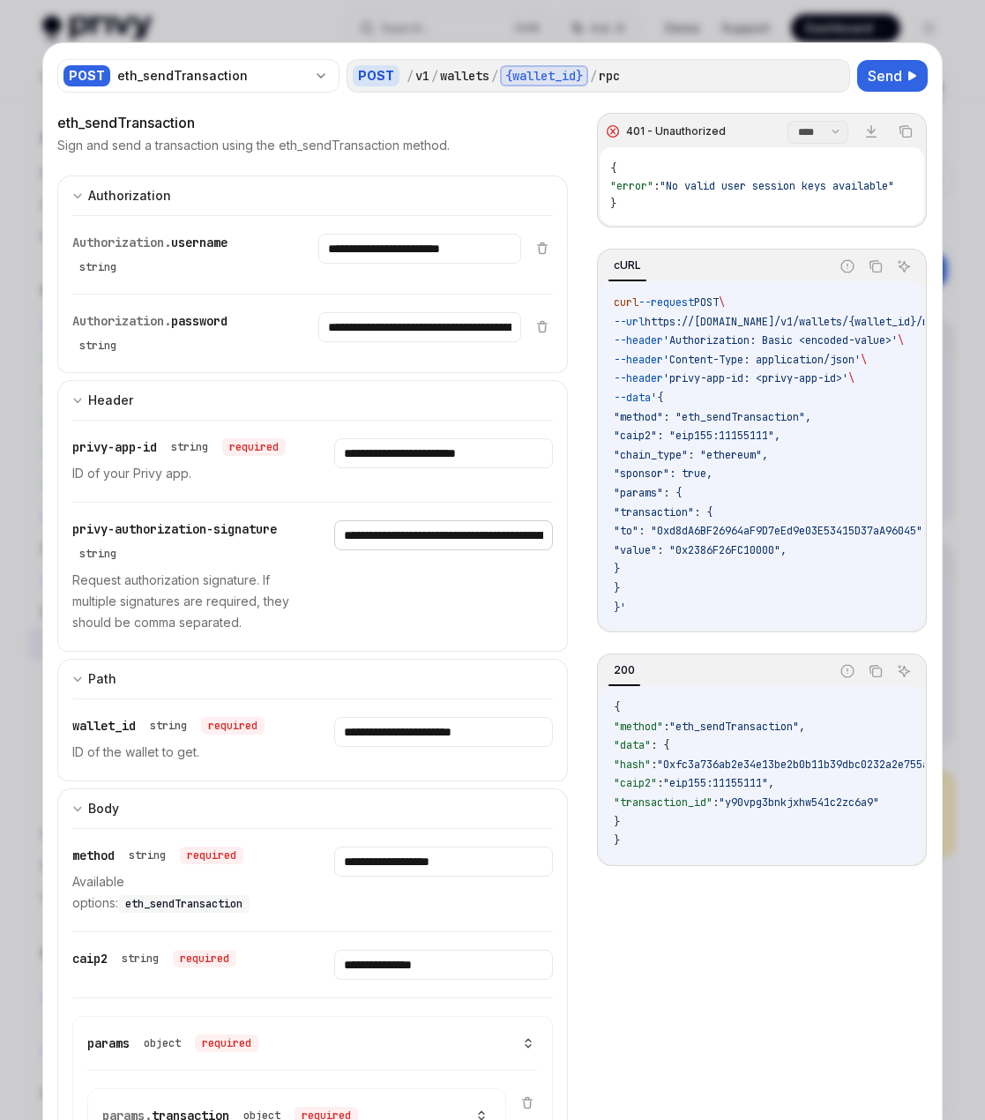
click at [482, 550] on input "**********" at bounding box center [444, 535] width 220 height 30
type input "**********"
click at [451, 550] on input "**********" at bounding box center [444, 535] width 220 height 30
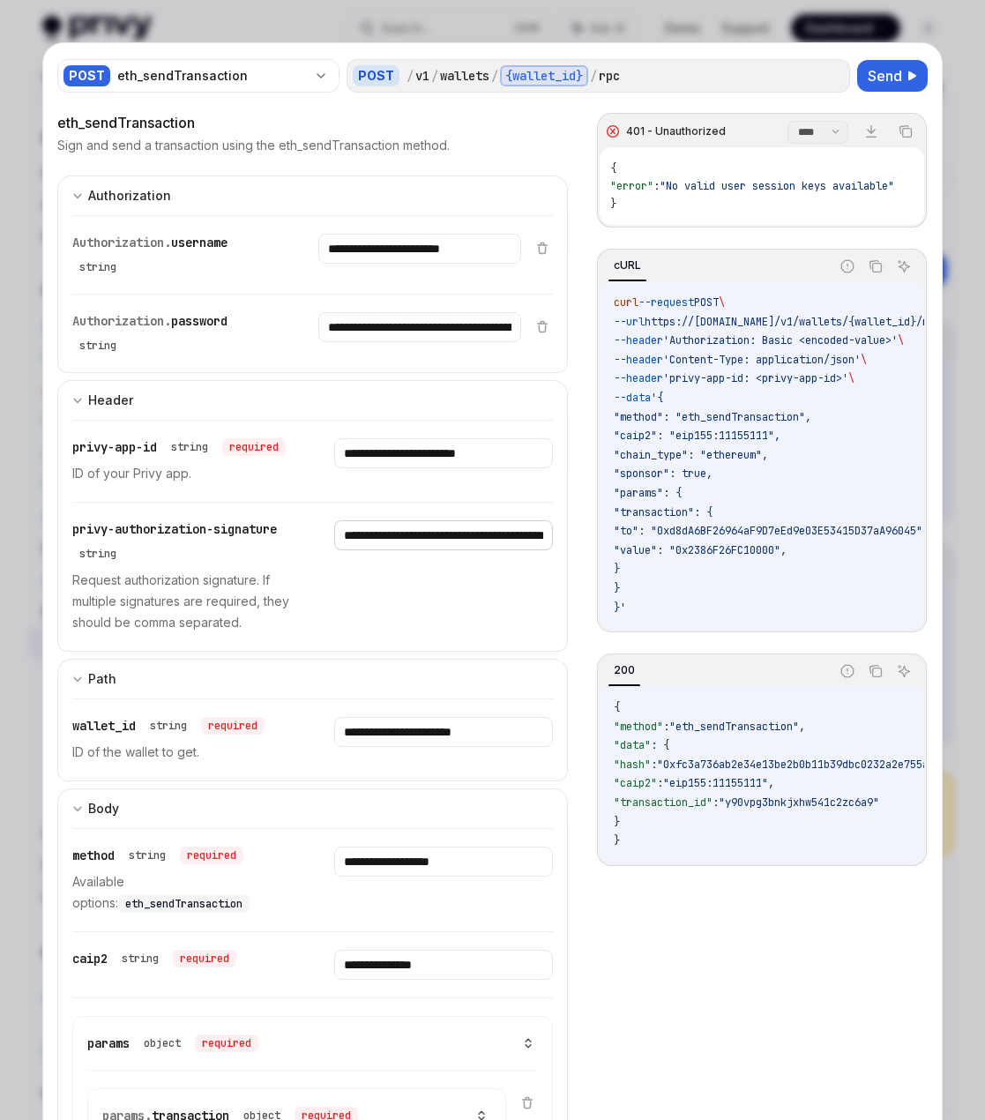
click at [451, 550] on input "**********" at bounding box center [444, 535] width 220 height 30
click at [868, 71] on span "Send" at bounding box center [885, 75] width 34 height 21
click at [870, 71] on span "Send" at bounding box center [885, 75] width 34 height 21
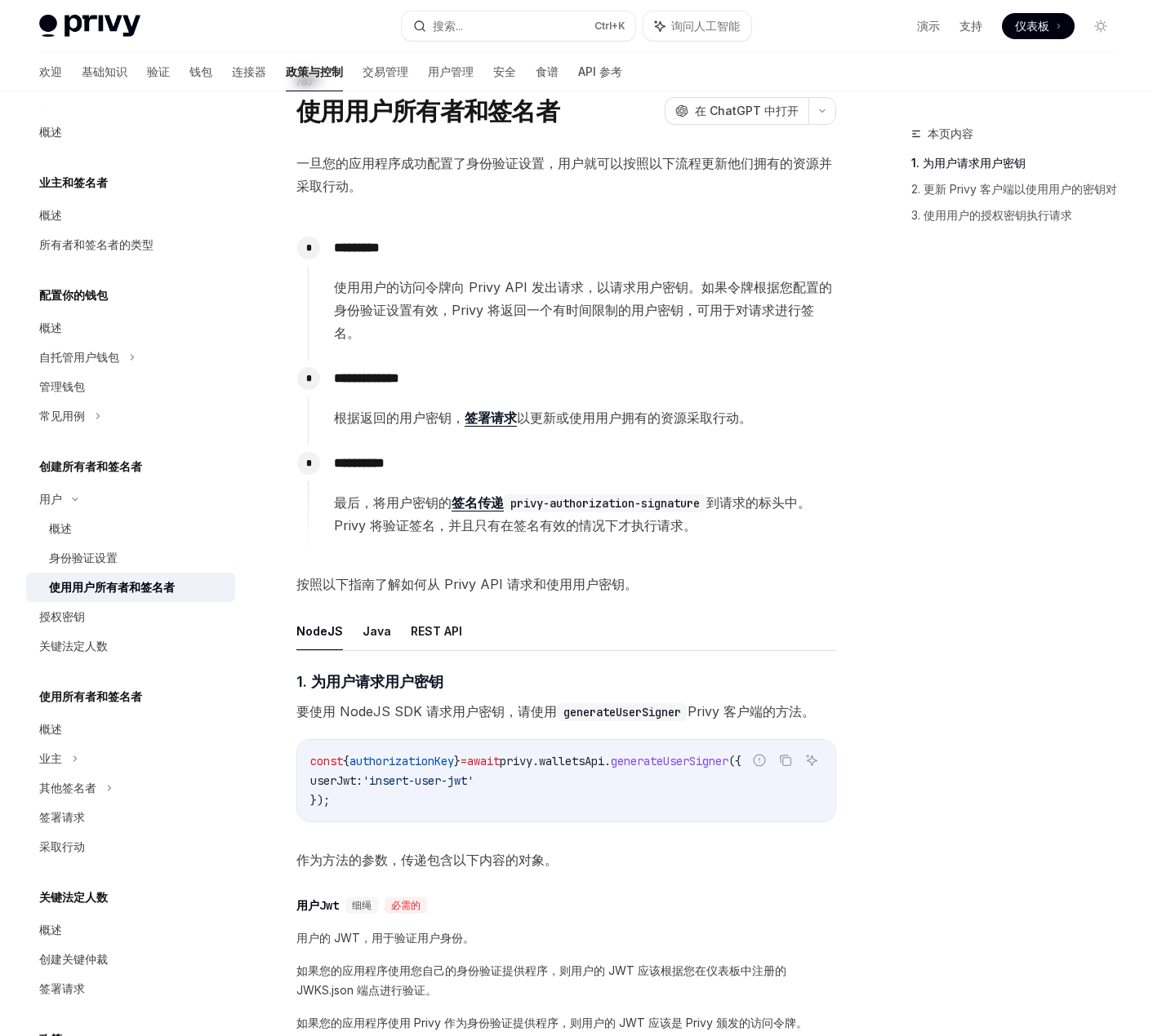
scroll to position [81, 0]
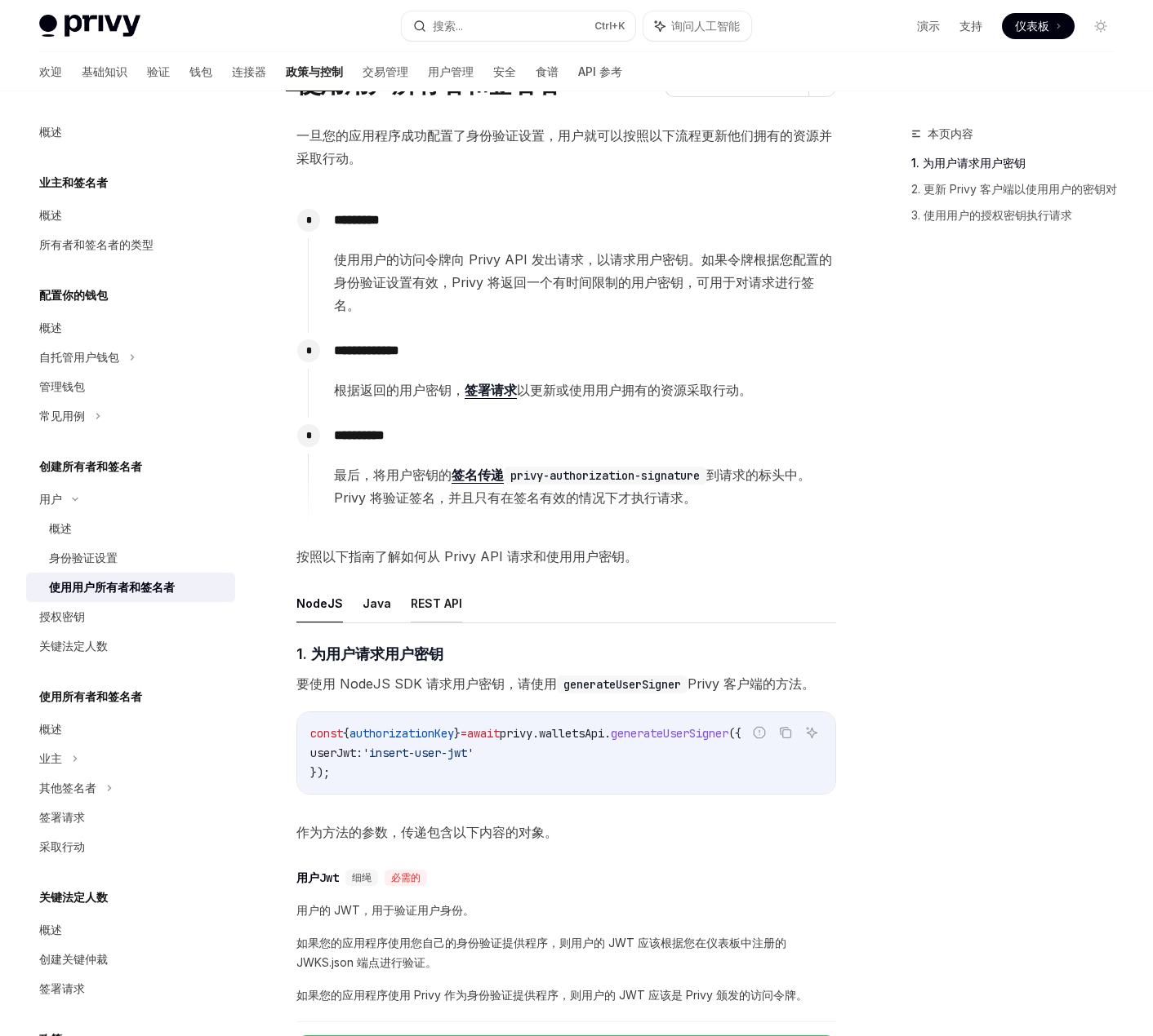
click at [440, 609] on font "REST API" at bounding box center [437, 603] width 52 height 14
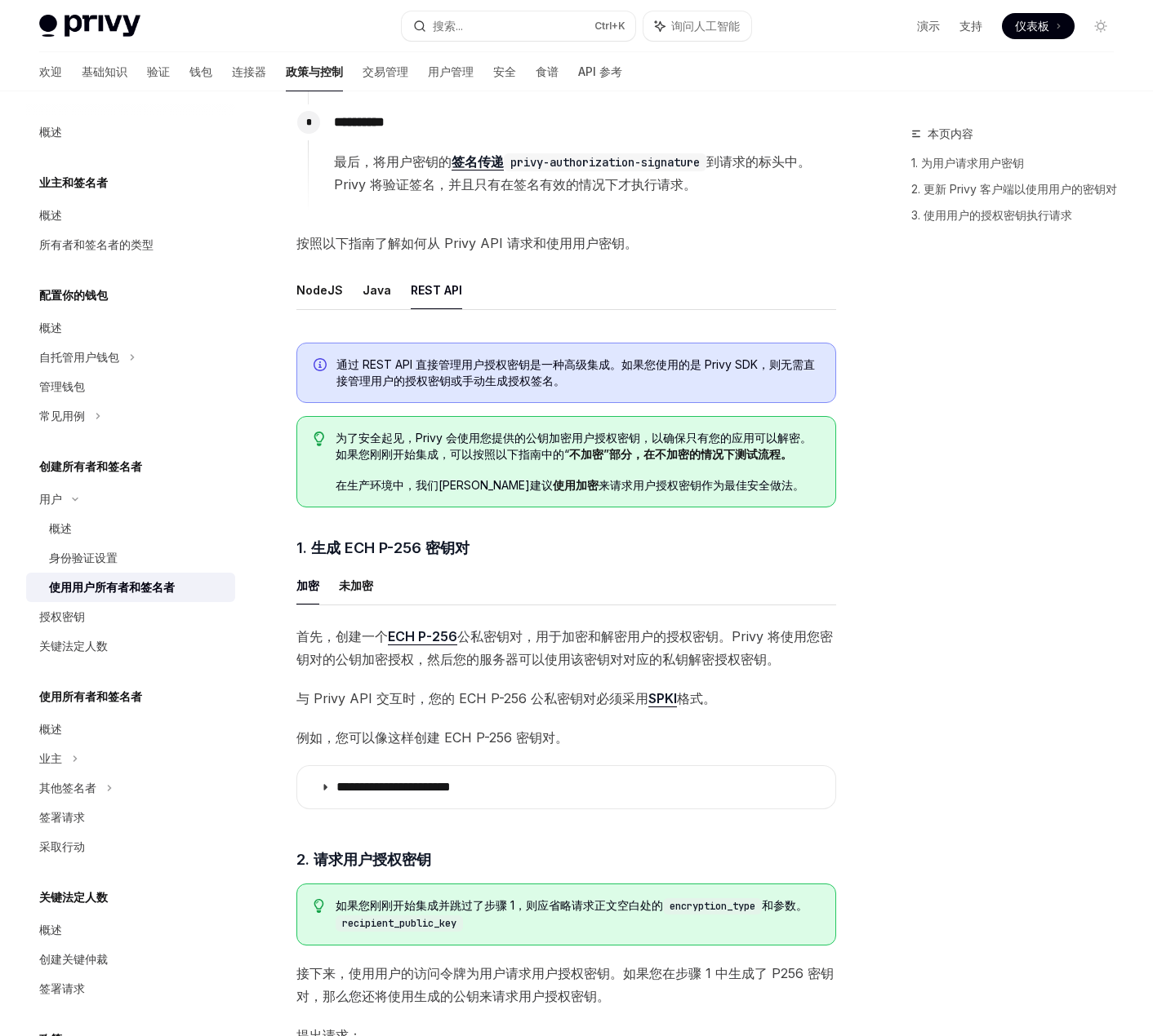
scroll to position [408, 0]
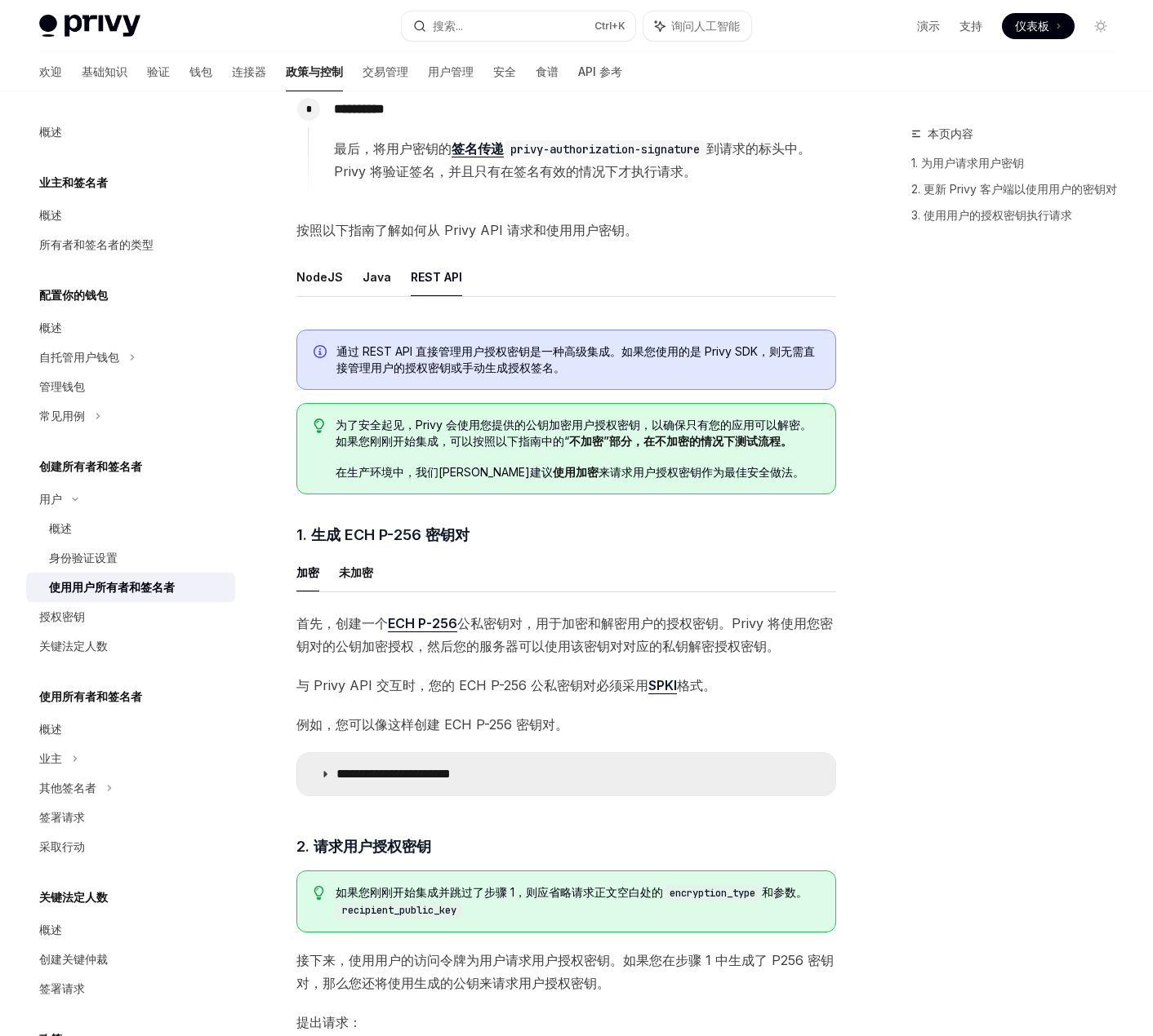
click at [420, 784] on summary "**********" at bounding box center [565, 774] width 538 height 43
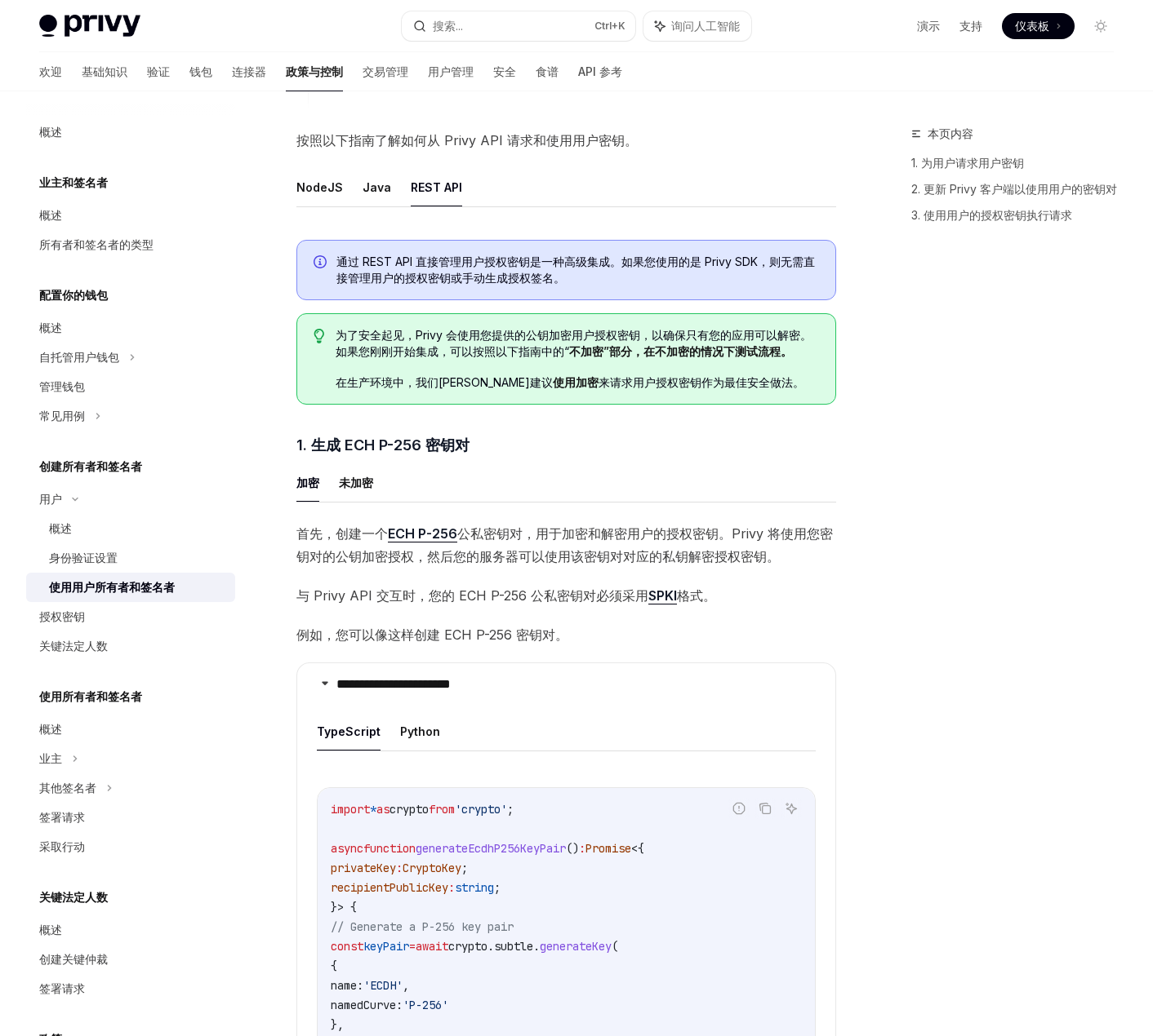
scroll to position [572, 0]
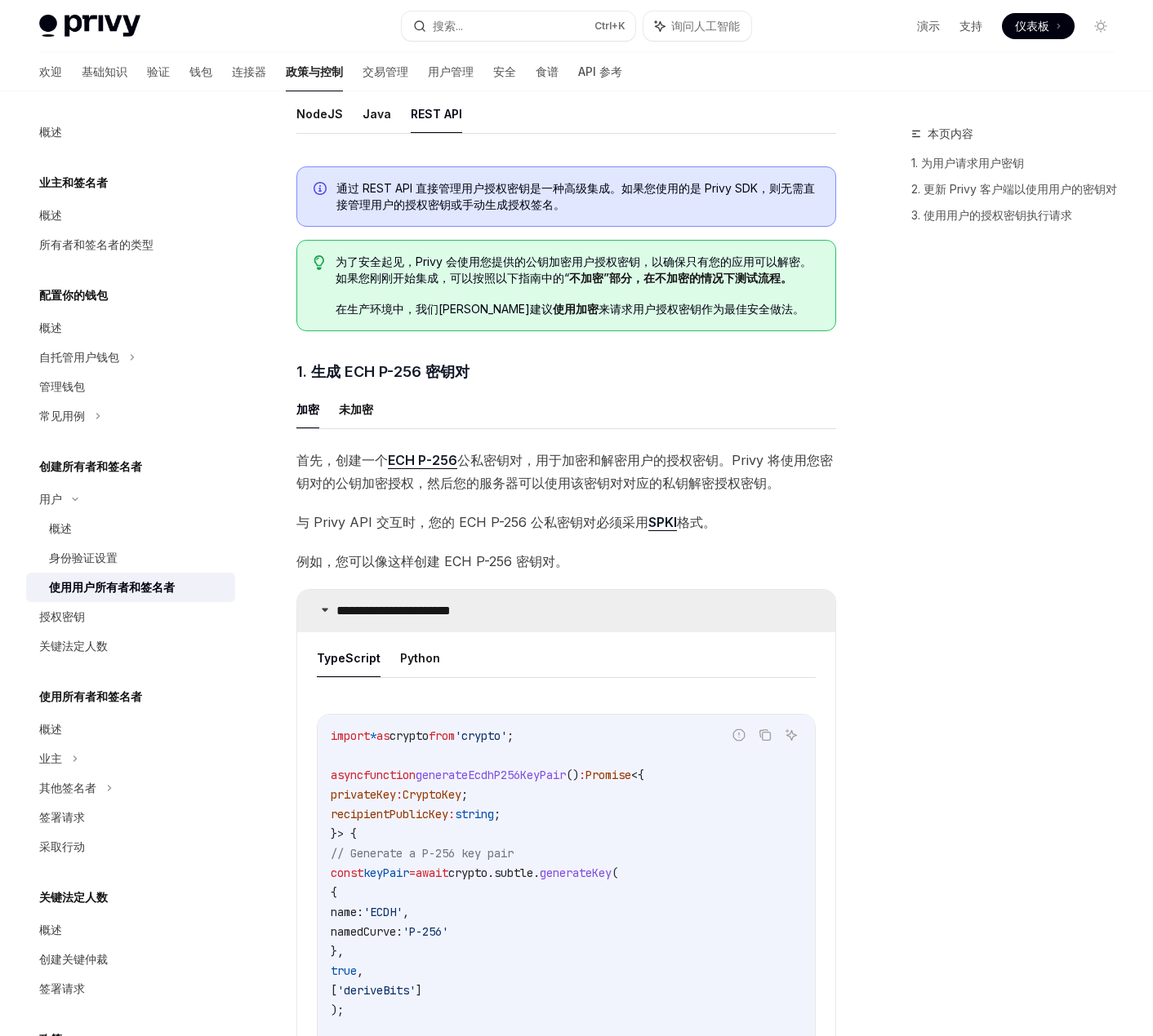
click at [472, 623] on summary "**********" at bounding box center [565, 611] width 538 height 43
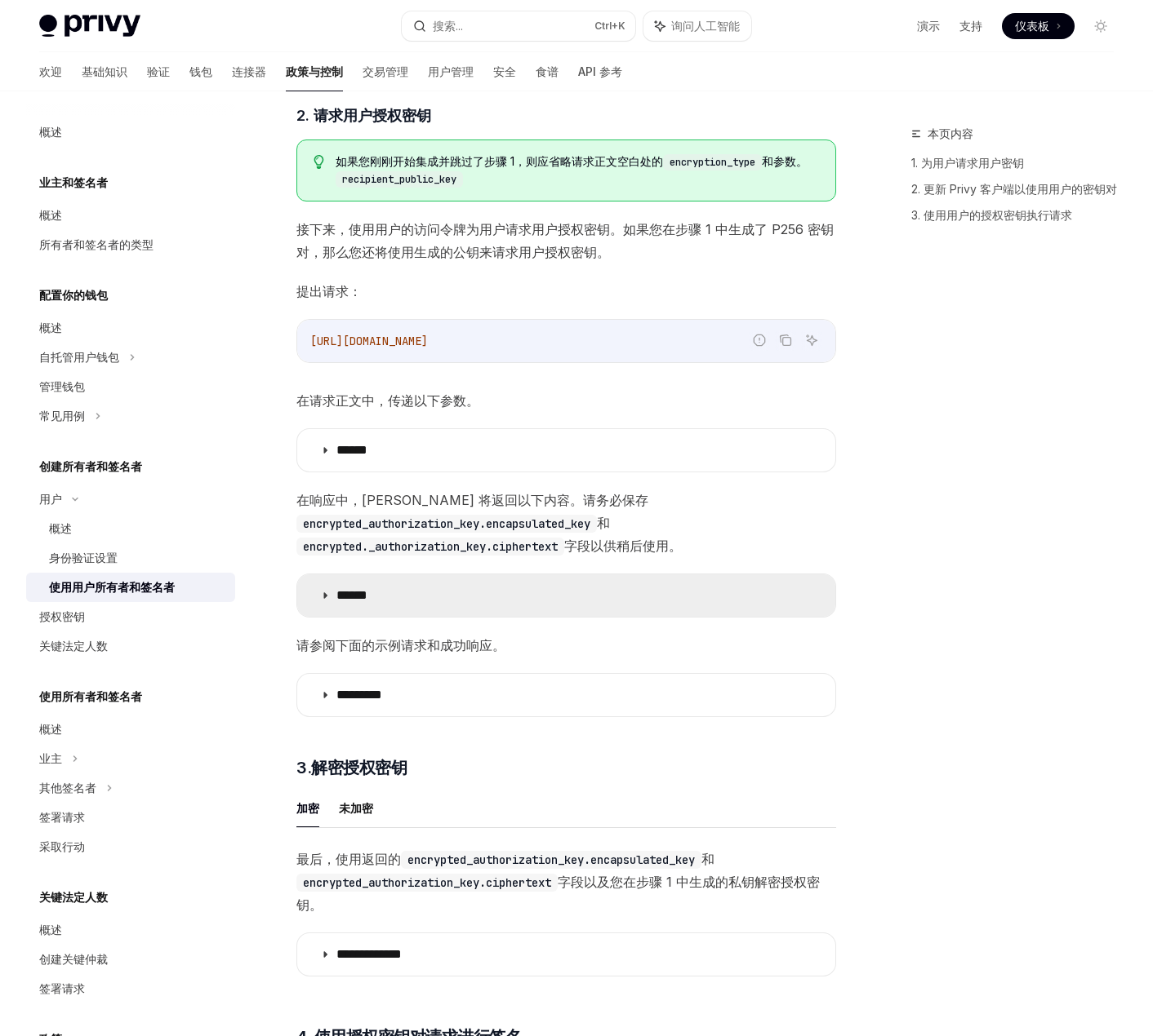
scroll to position [1142, 0]
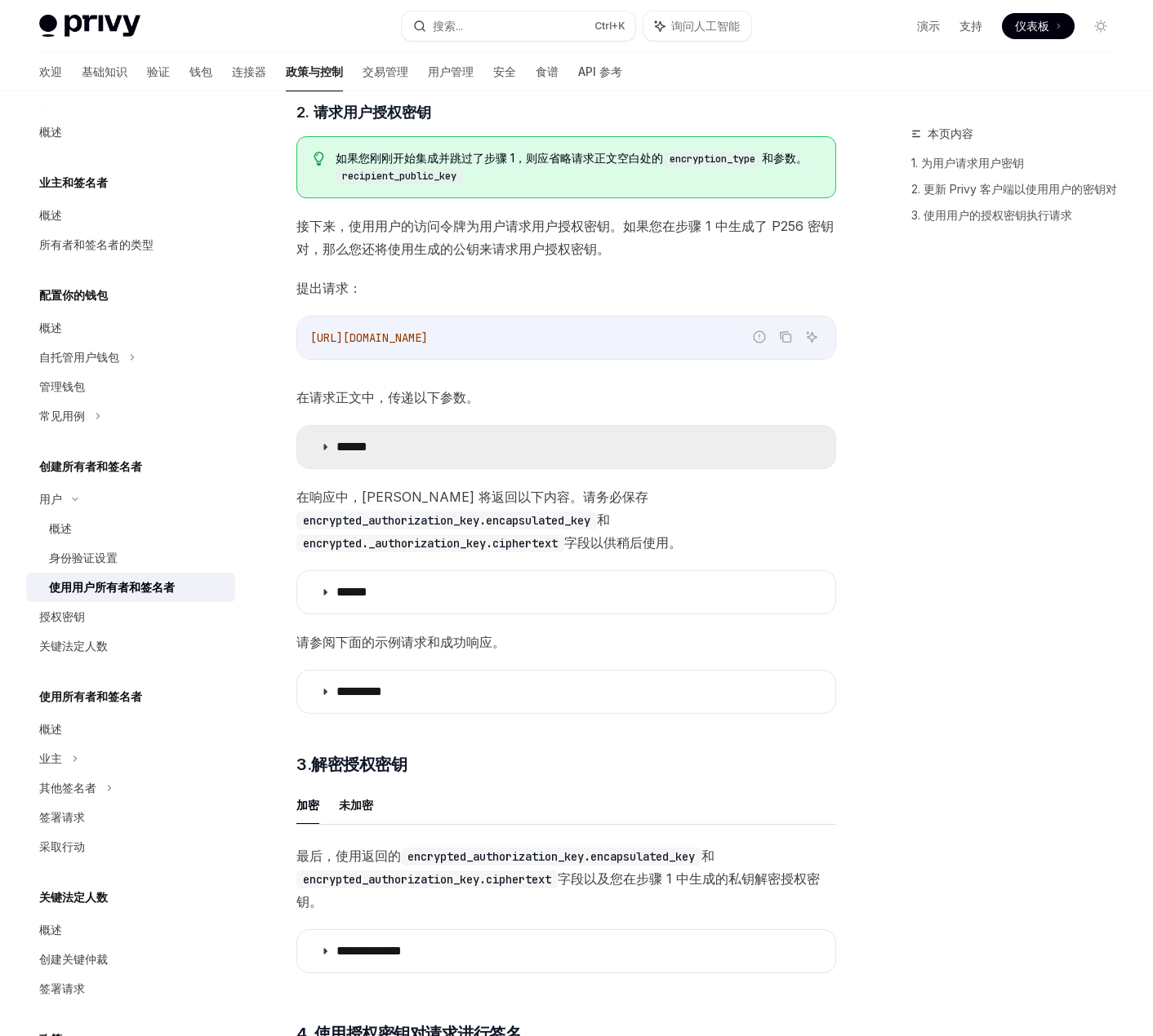
click at [477, 451] on summary "******" at bounding box center [565, 447] width 538 height 43
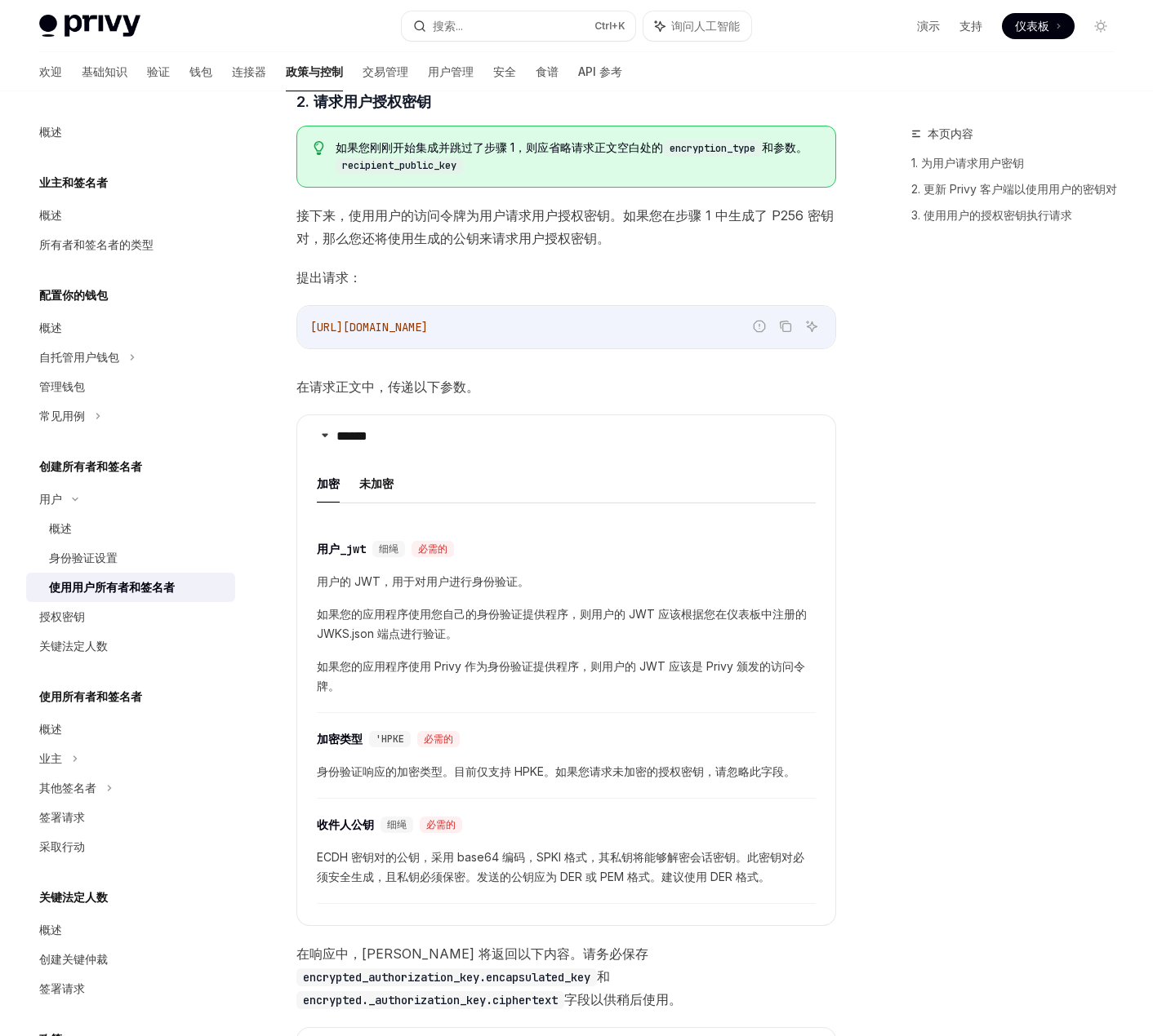
scroll to position [1142, 0]
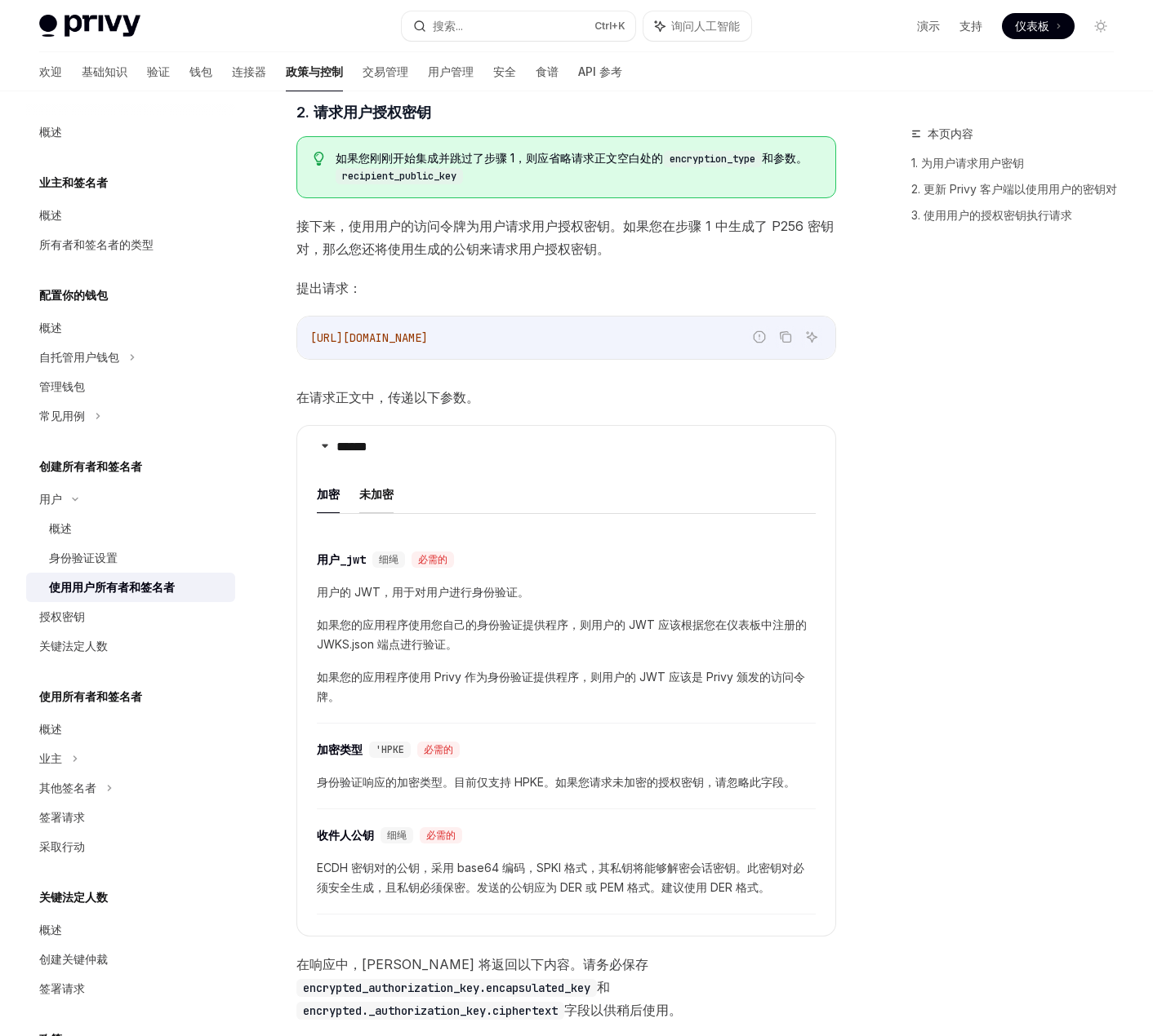
click at [382, 495] on font "未加密" at bounding box center [376, 494] width 34 height 14
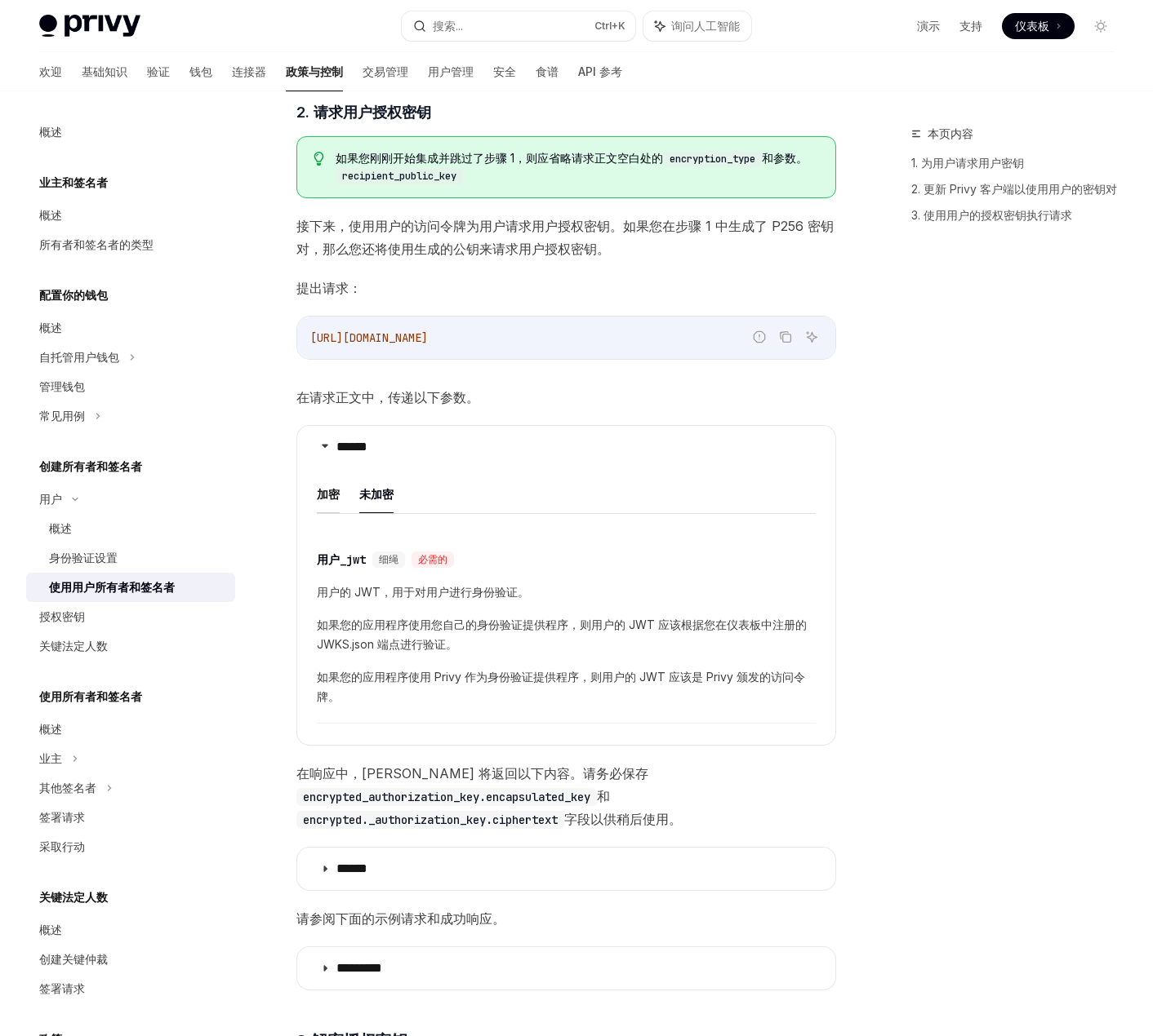
click at [326, 491] on font "加密" at bounding box center [328, 494] width 23 height 14
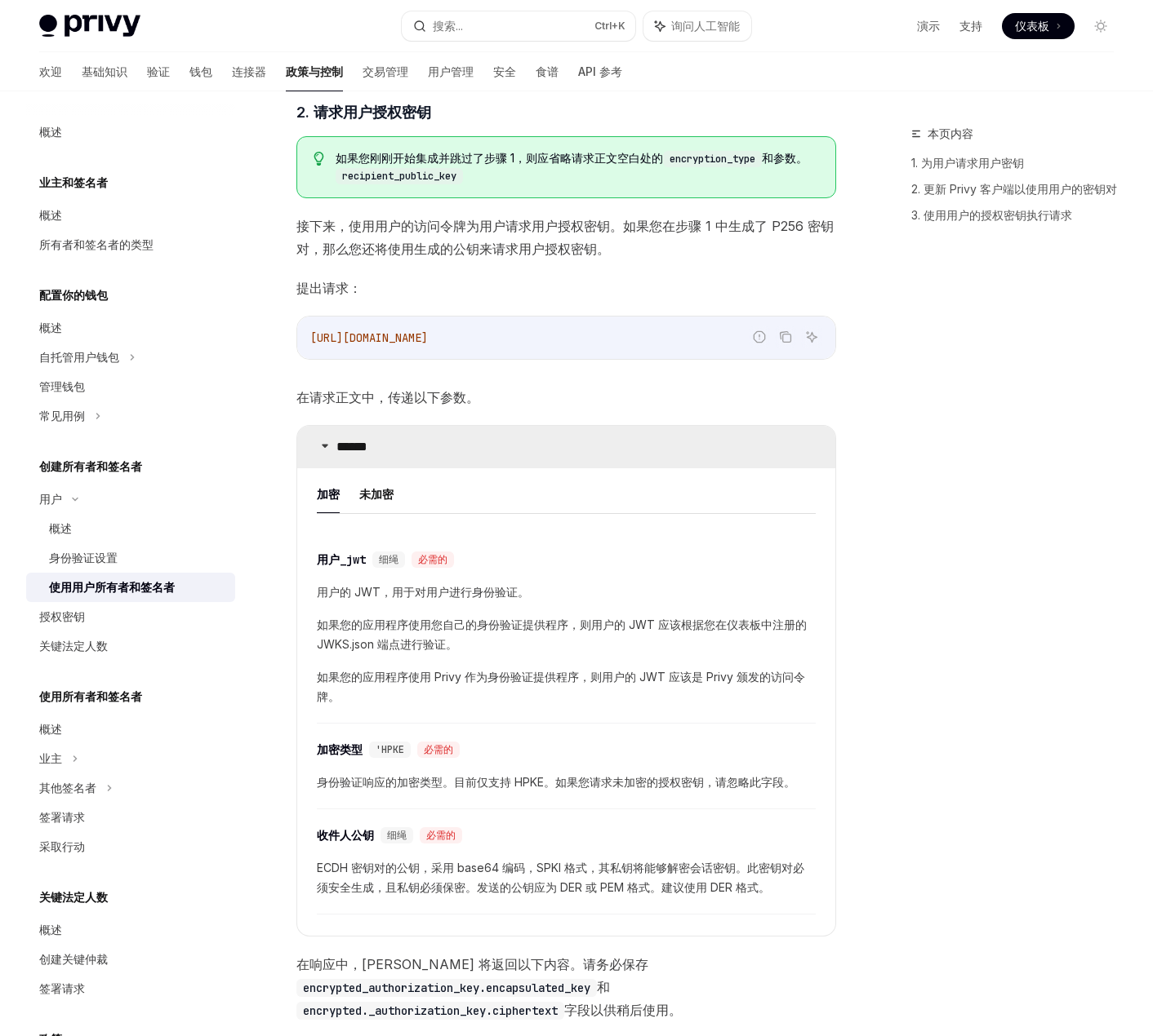
click at [358, 441] on font "******" at bounding box center [352, 446] width 31 height 12
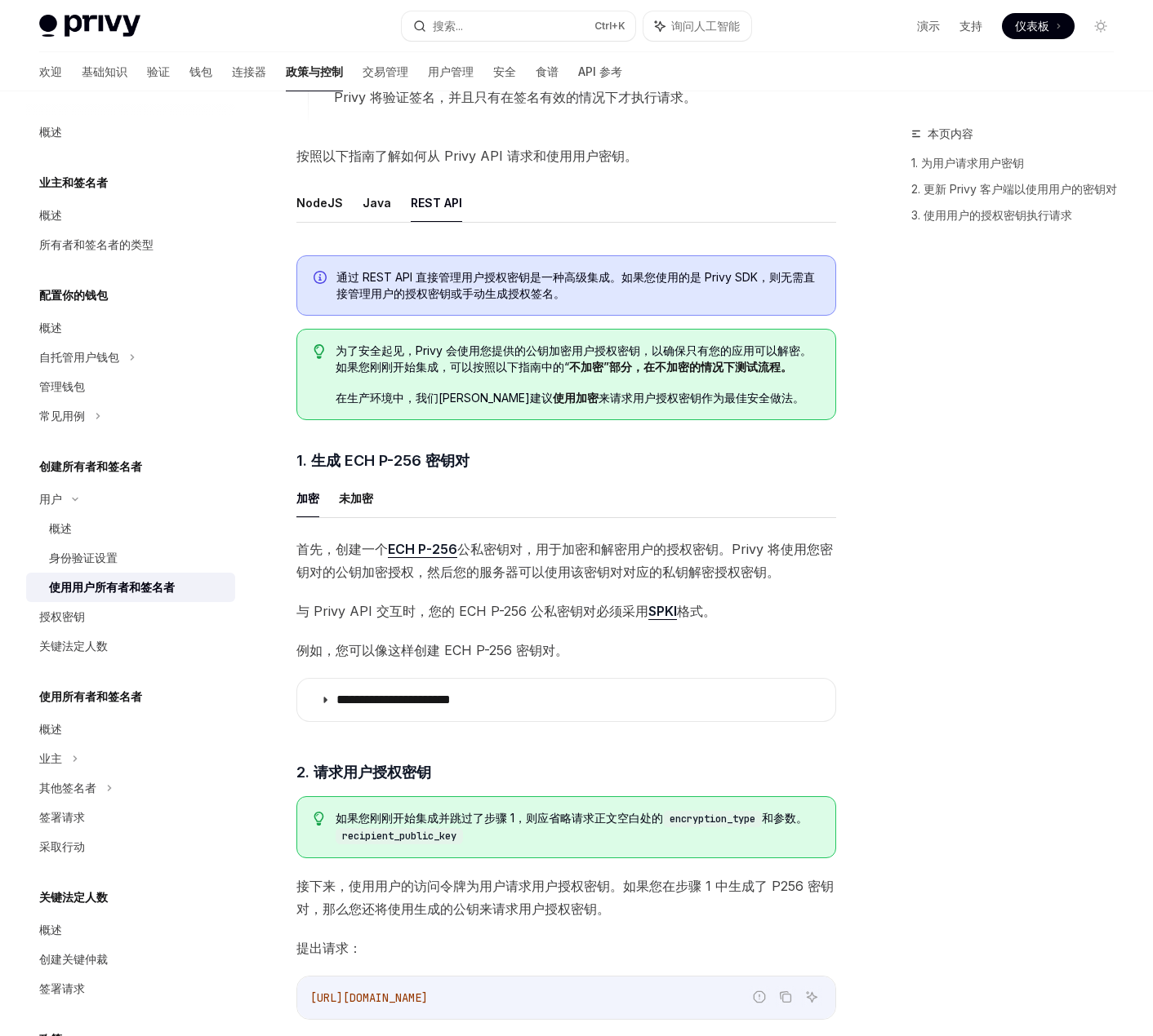
scroll to position [401, 0]
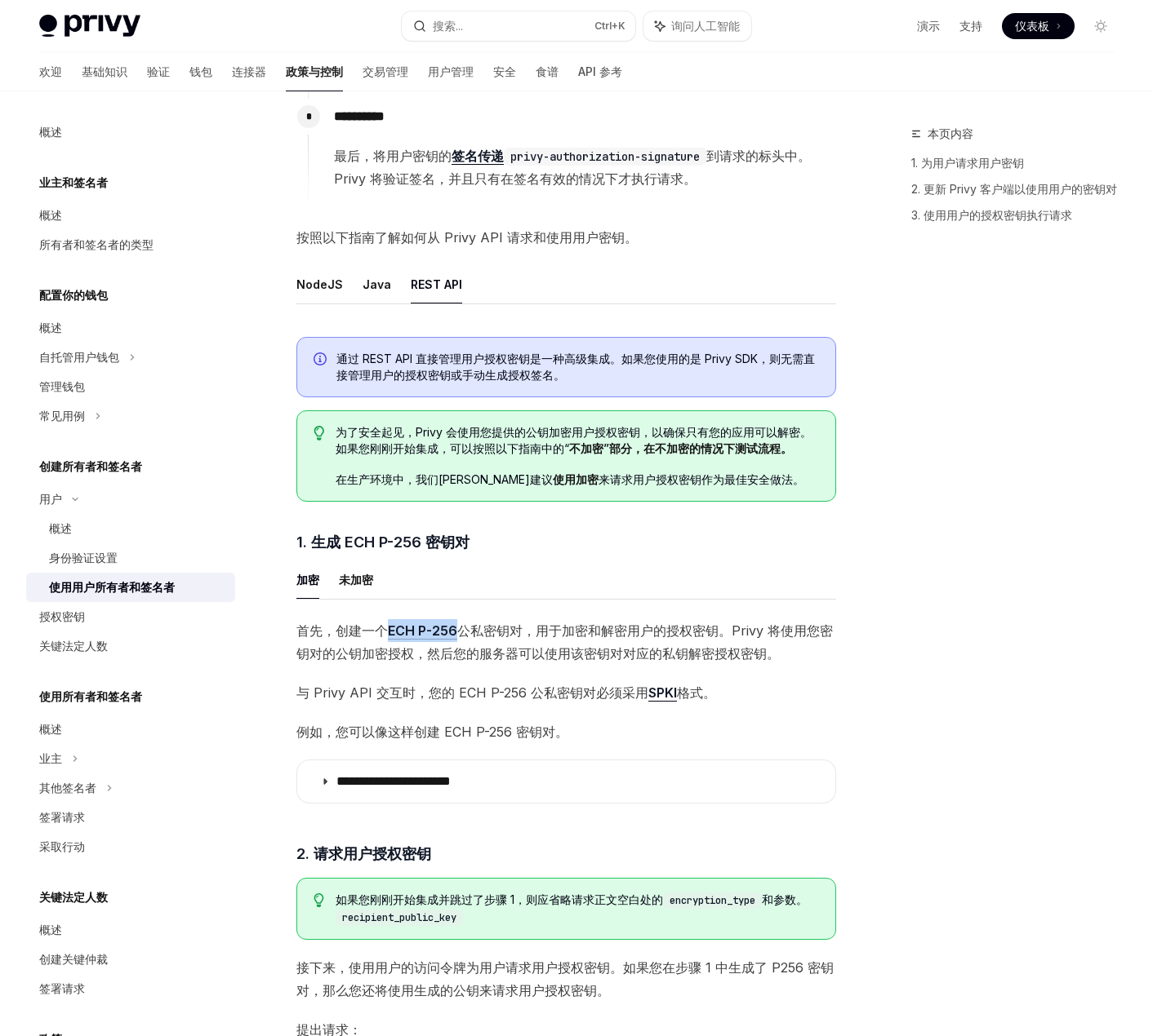
drag, startPoint x: 456, startPoint y: 629, endPoint x: 385, endPoint y: 635, distance: 71.3
click at [385, 635] on span "首先，创建一个 ECH P-256 公私密钥对，用于加密和解密用户的授权密钥。Privy 将使用您密钥对的公钥加密授权，然后您的服务器可以使用该密钥对对应的私…" at bounding box center [565, 642] width 539 height 45
copy font "ECH P-256"
click at [880, 660] on div "本页内容 1. 为用户请求用户密钥 2. 更新 Privy 客户端以使用用户的密钥对 3. 使用用户的授权密钥执行请求" at bounding box center [1002, 580] width 248 height 912
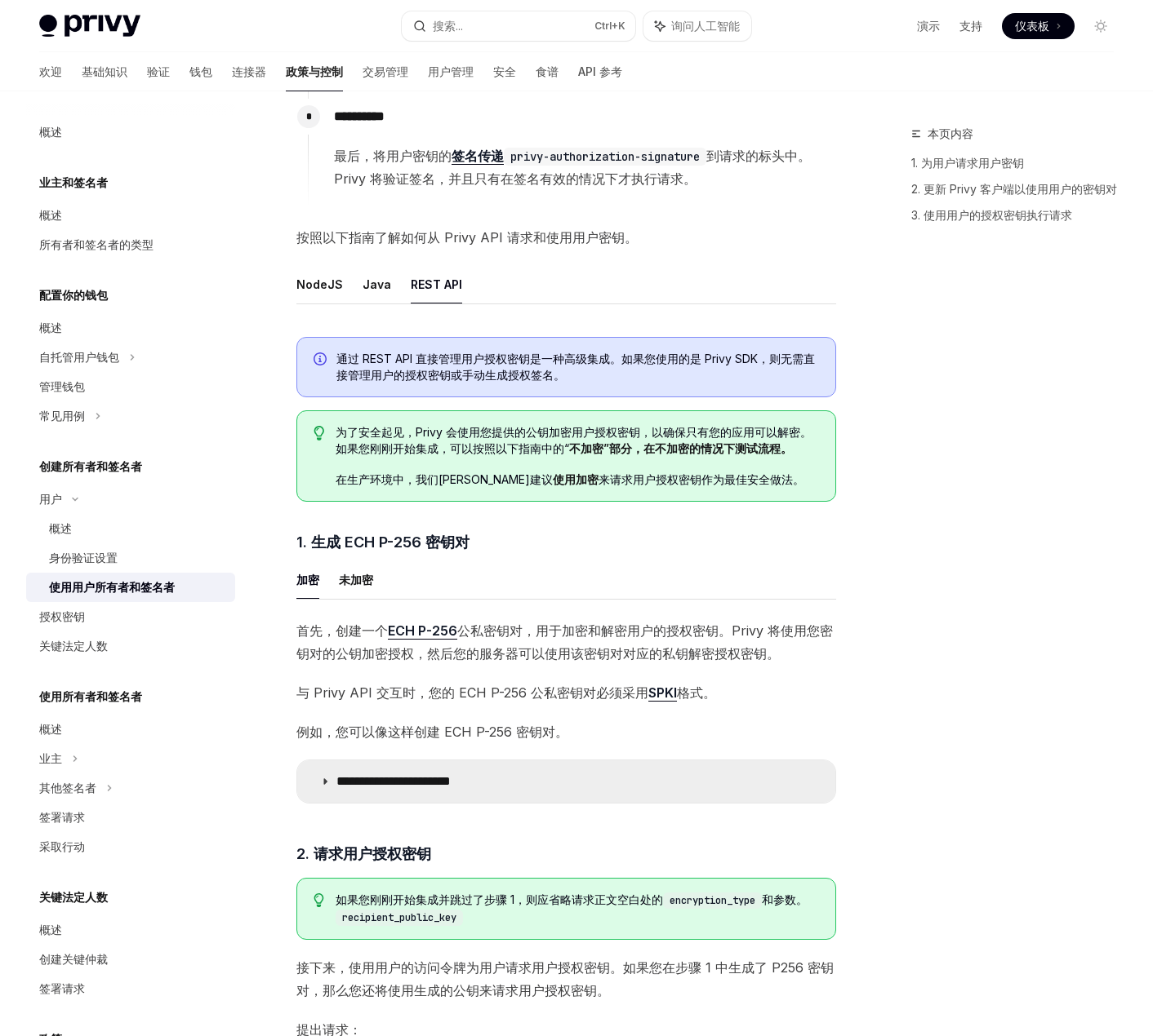
click at [613, 782] on summary "**********" at bounding box center [565, 782] width 538 height 43
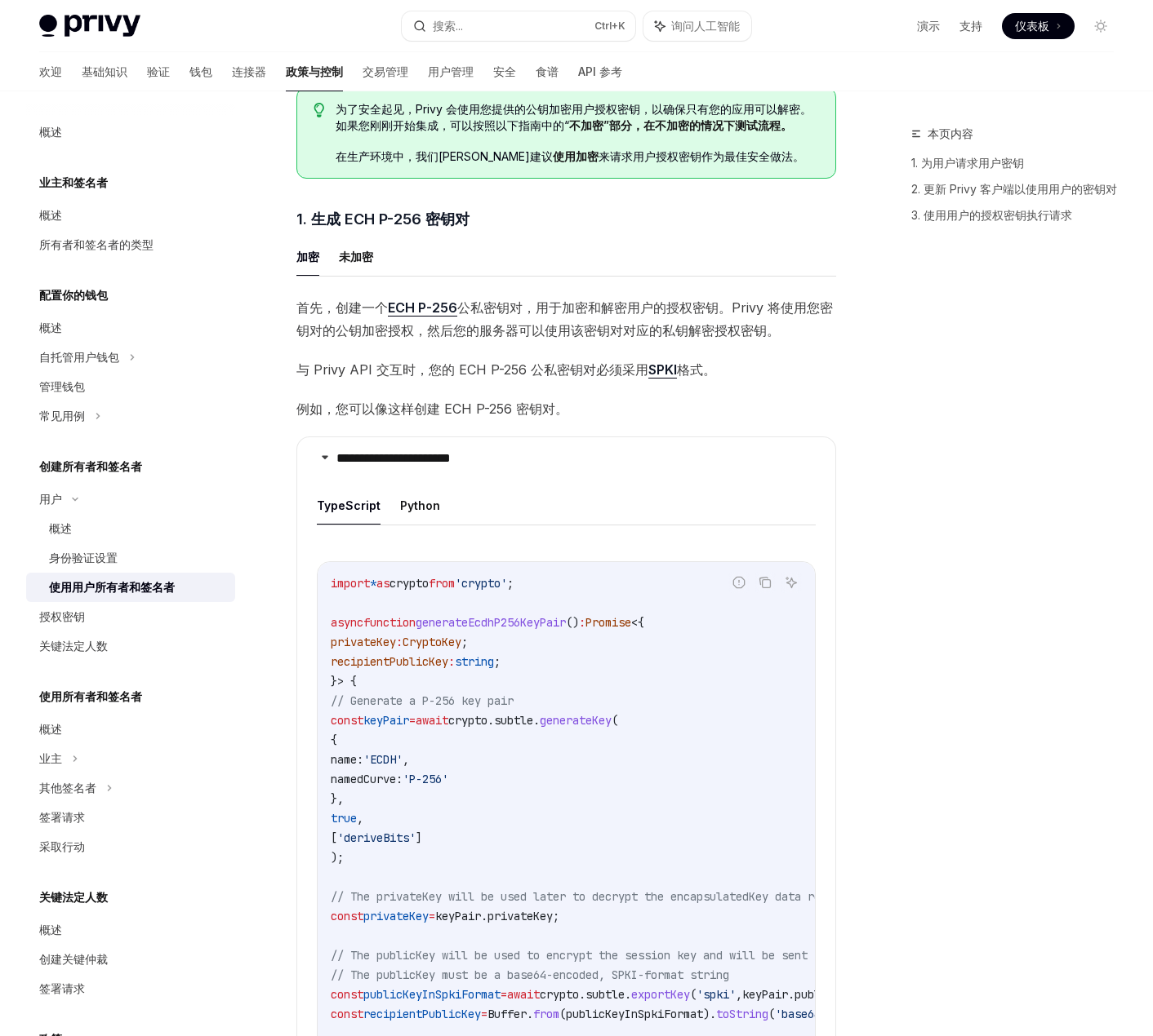
scroll to position [727, 0]
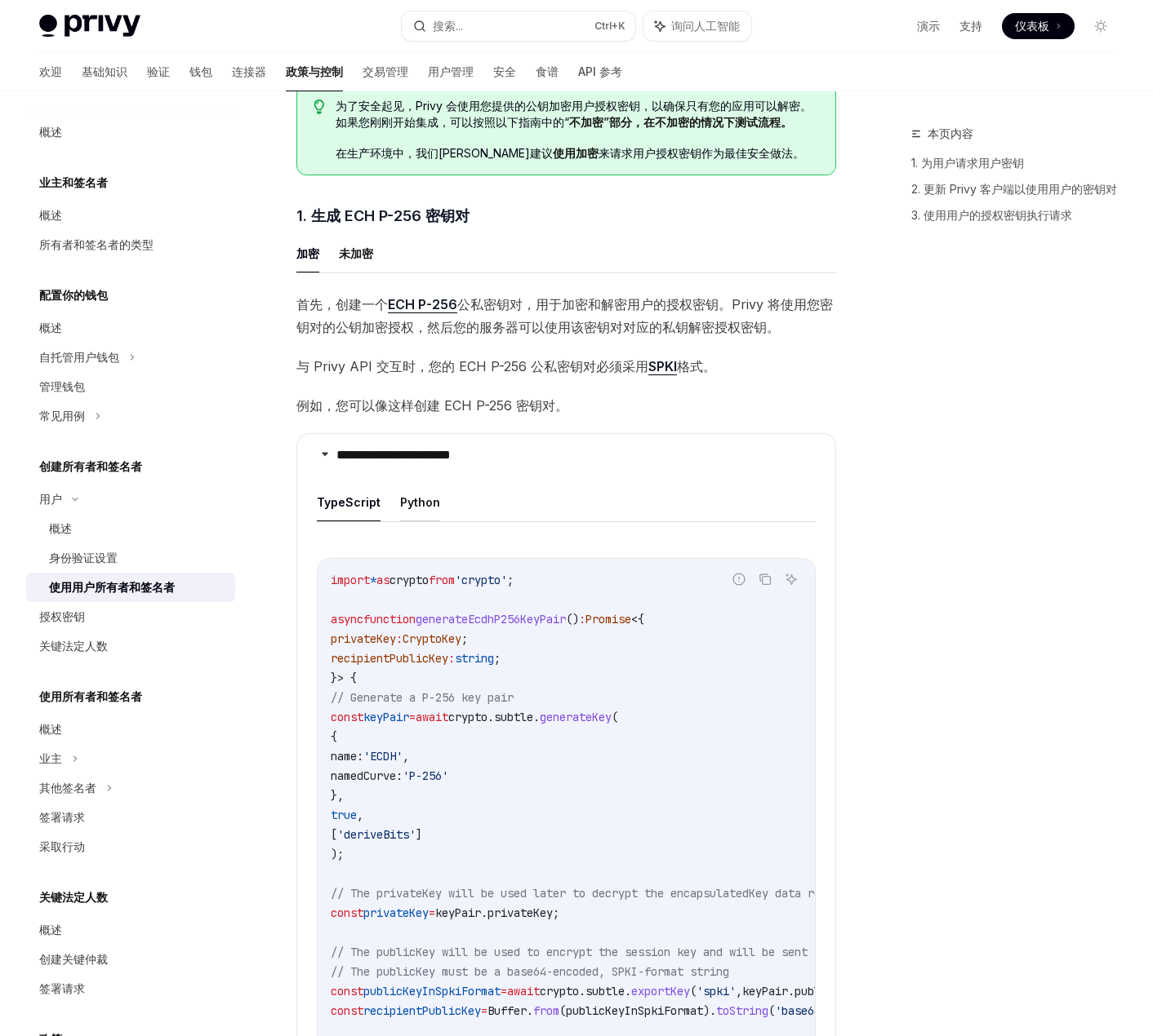
click at [408, 501] on font "Python" at bounding box center [419, 501] width 40 height 14
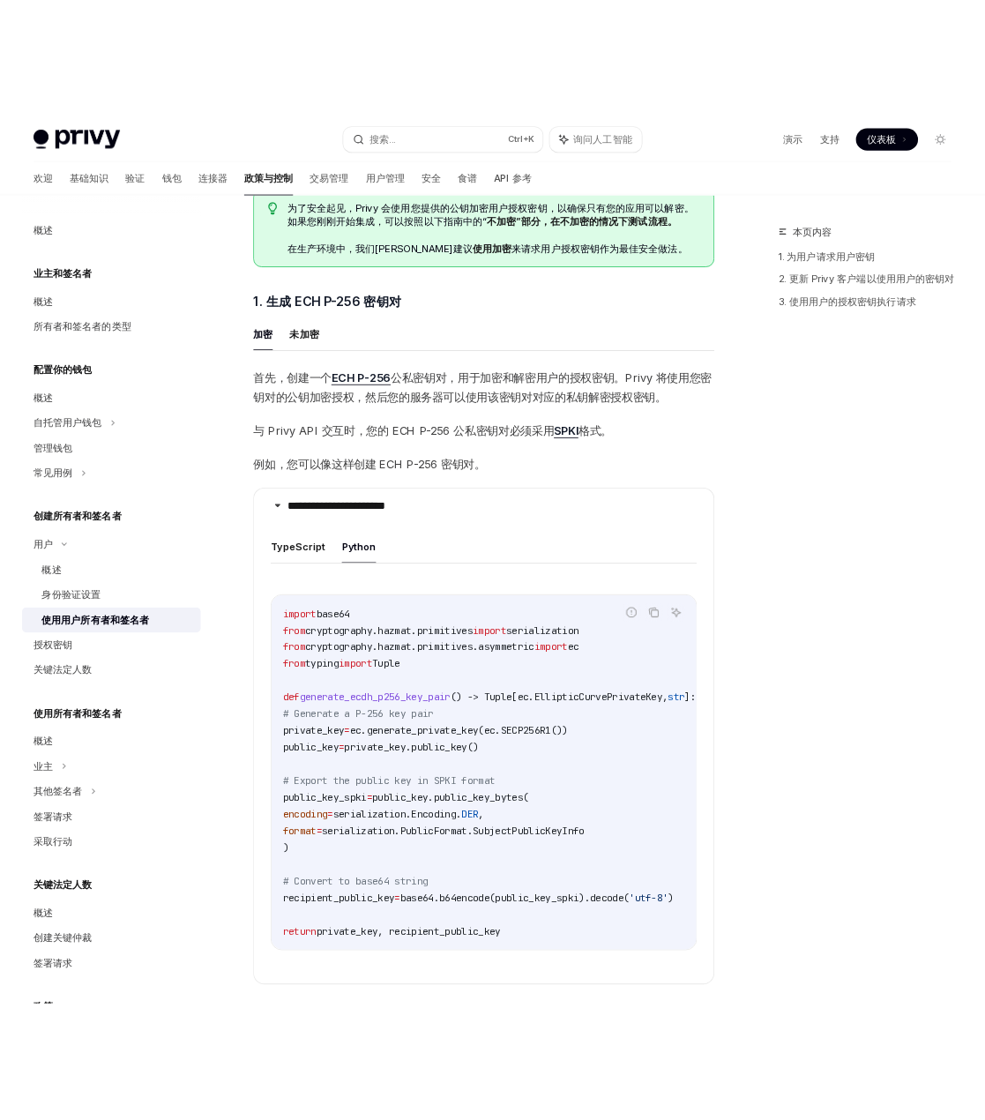
scroll to position [1051, 0]
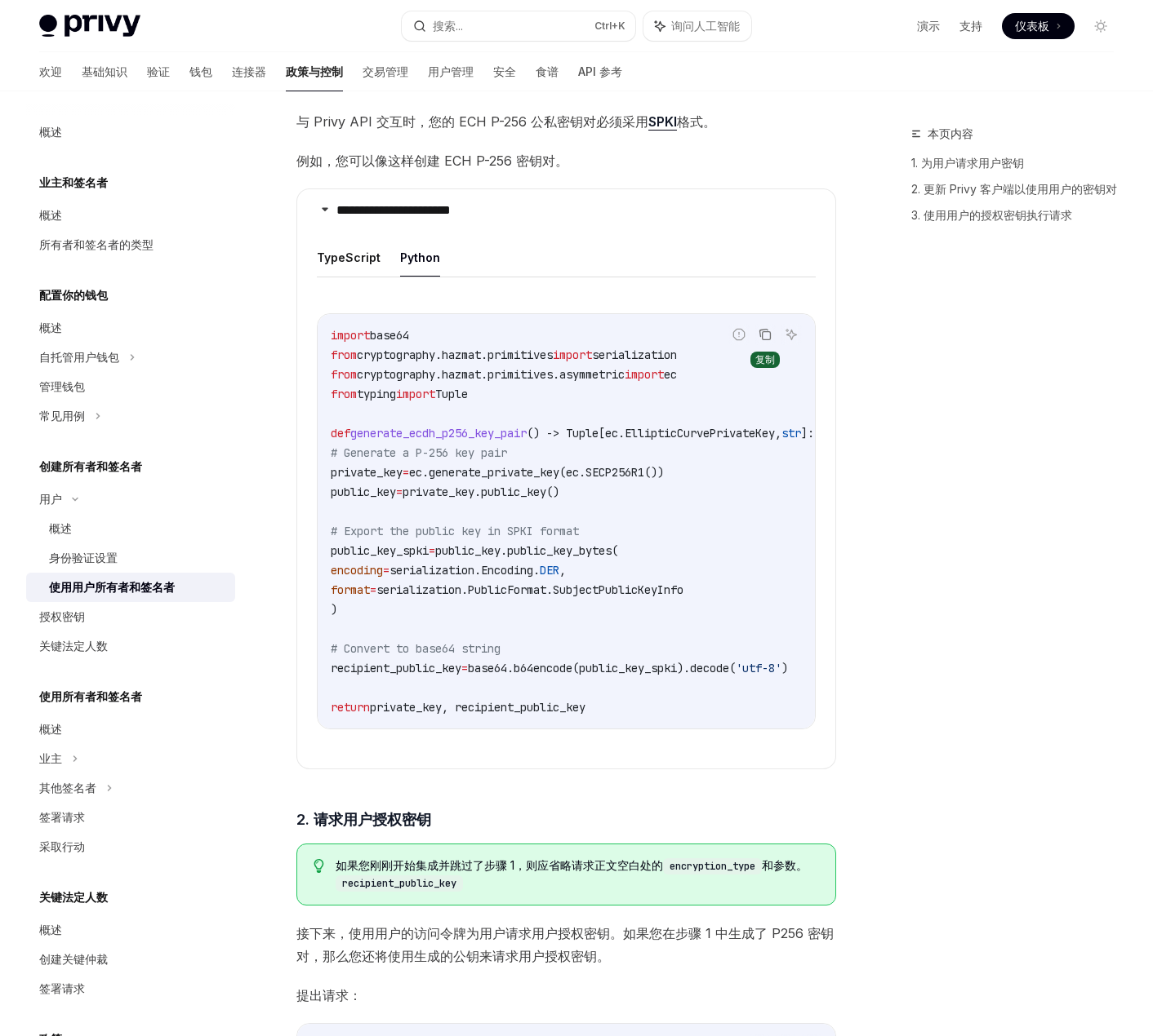
click at [769, 335] on icon "复制代码块中的内容" at bounding box center [765, 335] width 13 height 13
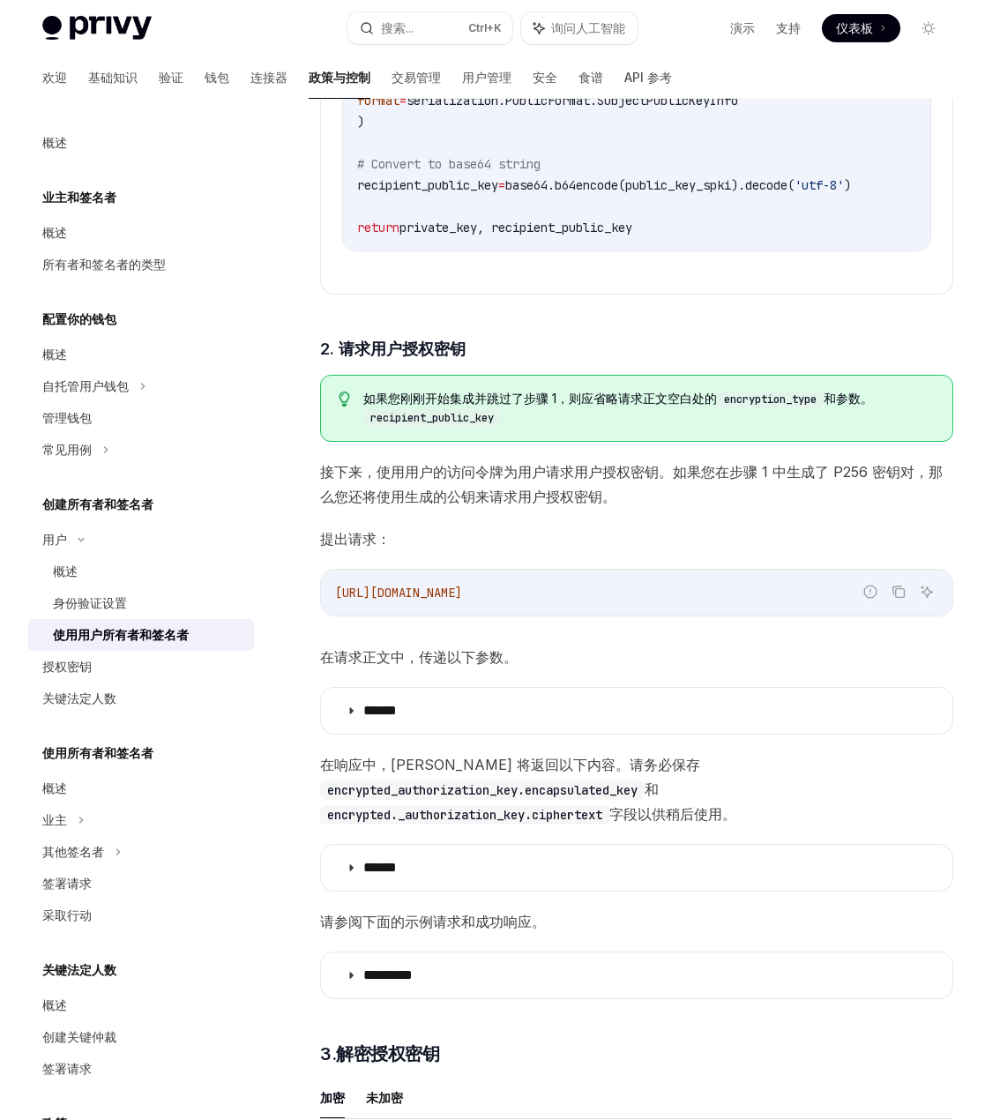
scroll to position [1580, 0]
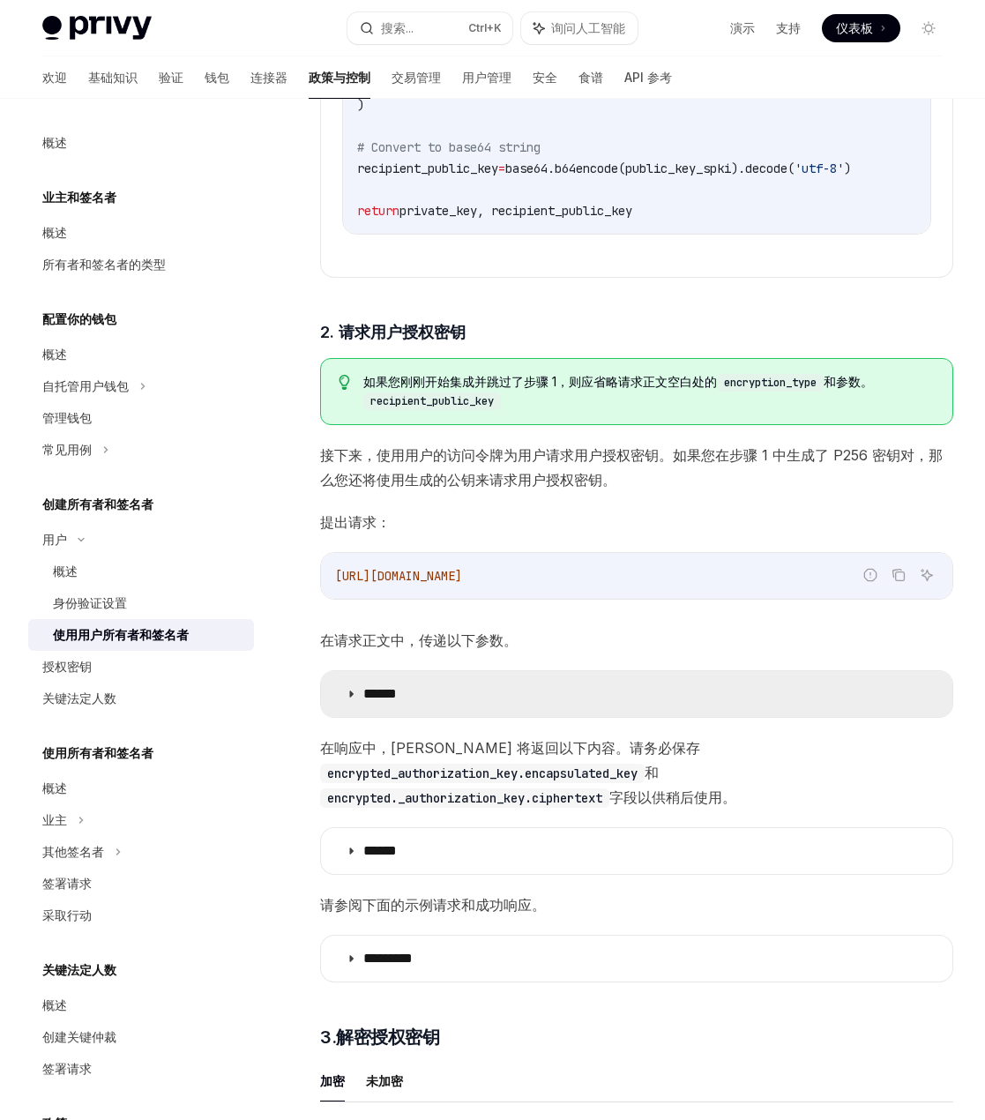
click at [618, 717] on summary "******" at bounding box center [637, 694] width 632 height 46
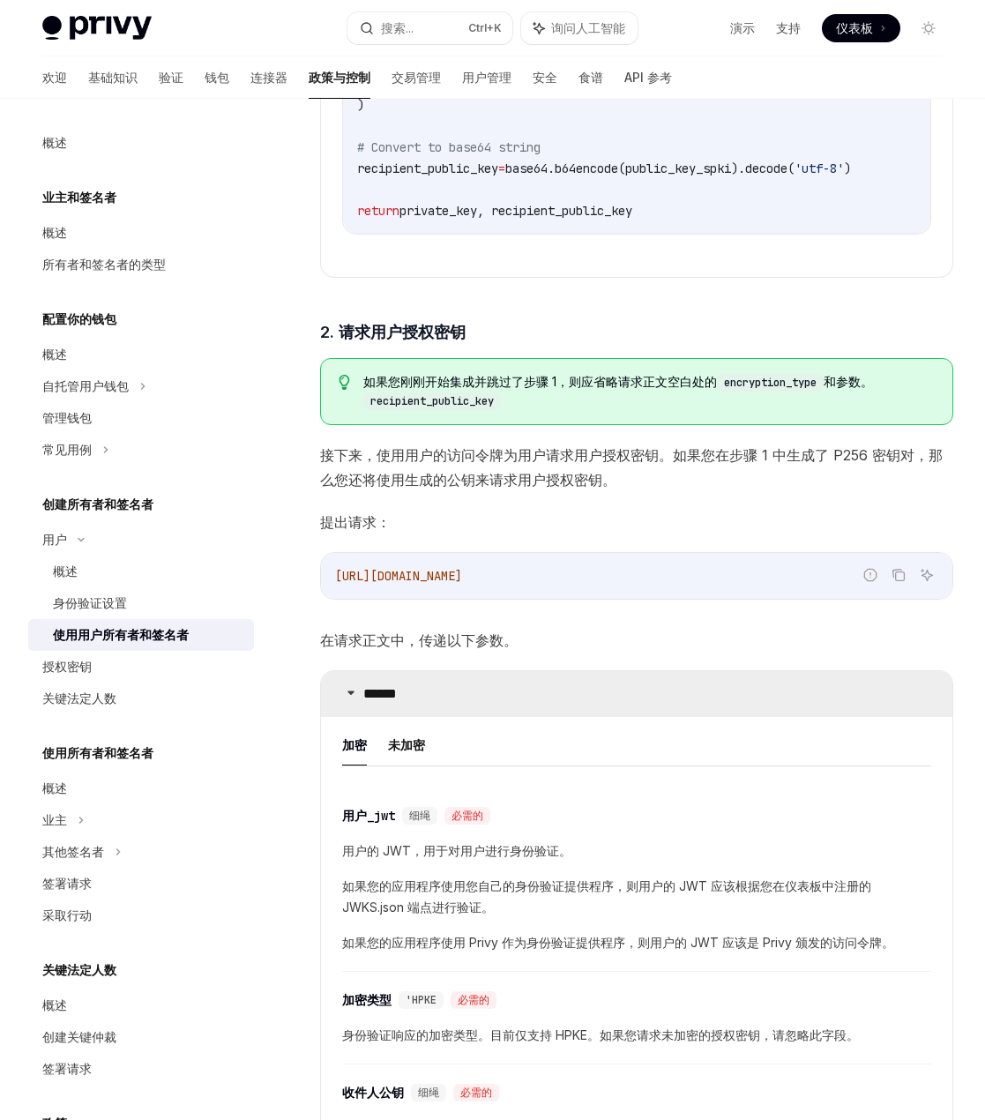
click at [618, 717] on summary "******" at bounding box center [637, 694] width 632 height 46
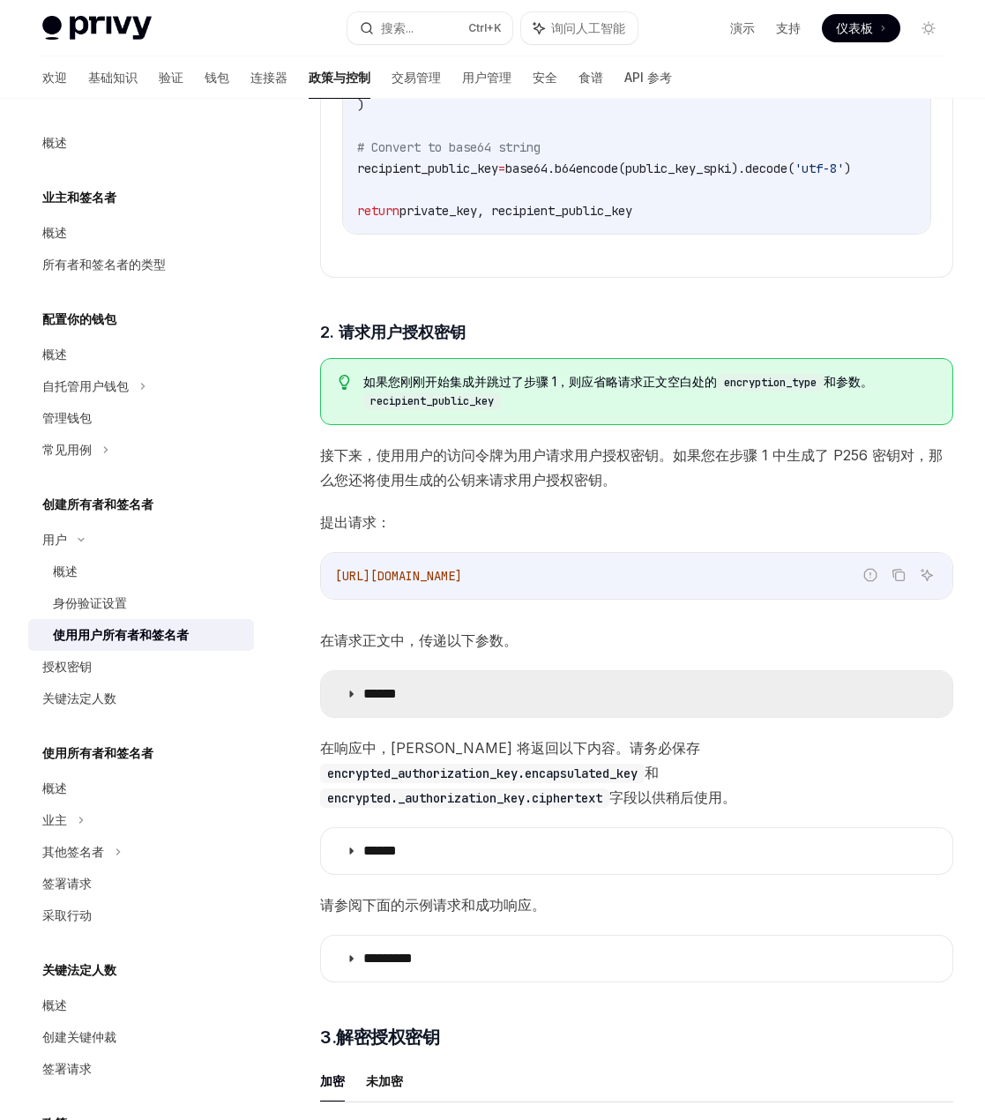
click at [618, 717] on summary "******" at bounding box center [637, 694] width 632 height 46
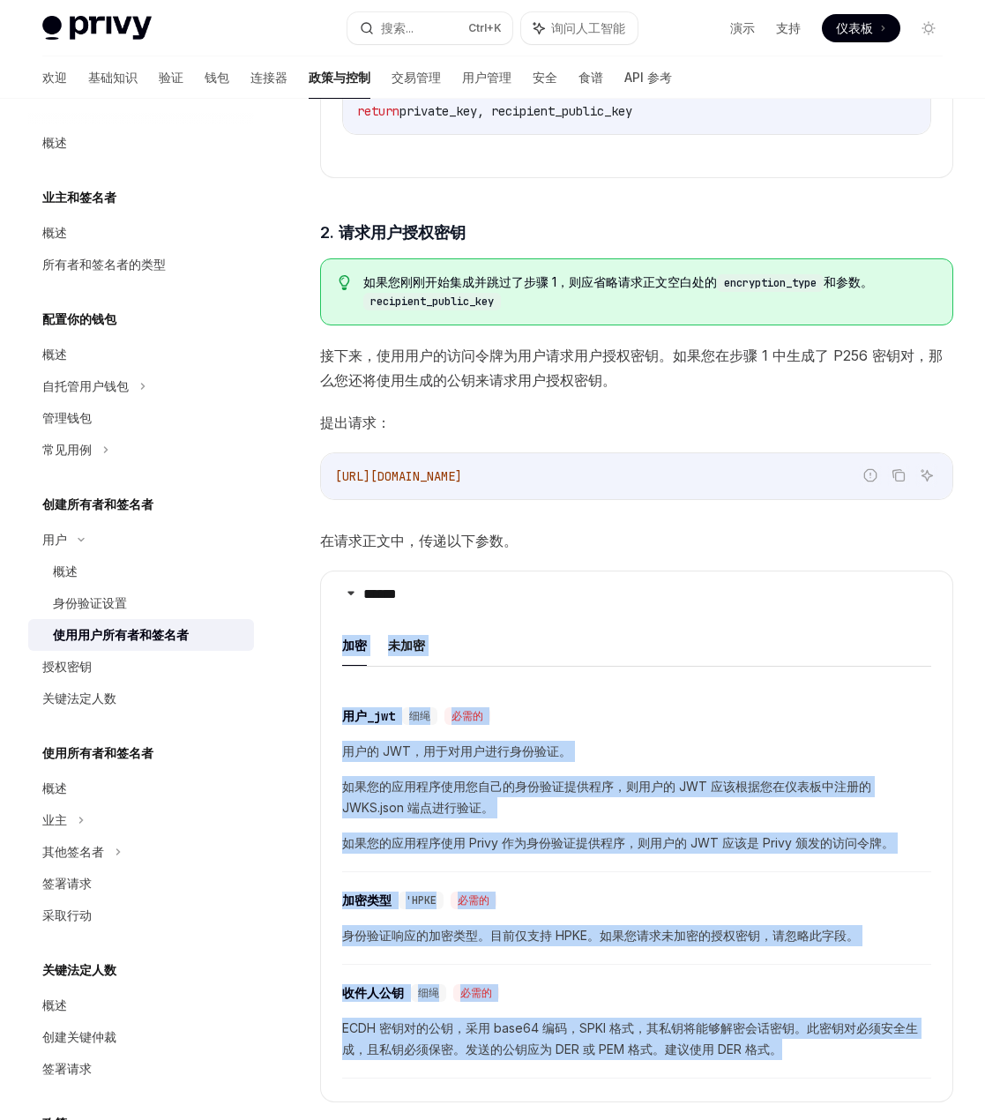
scroll to position [1845, 0]
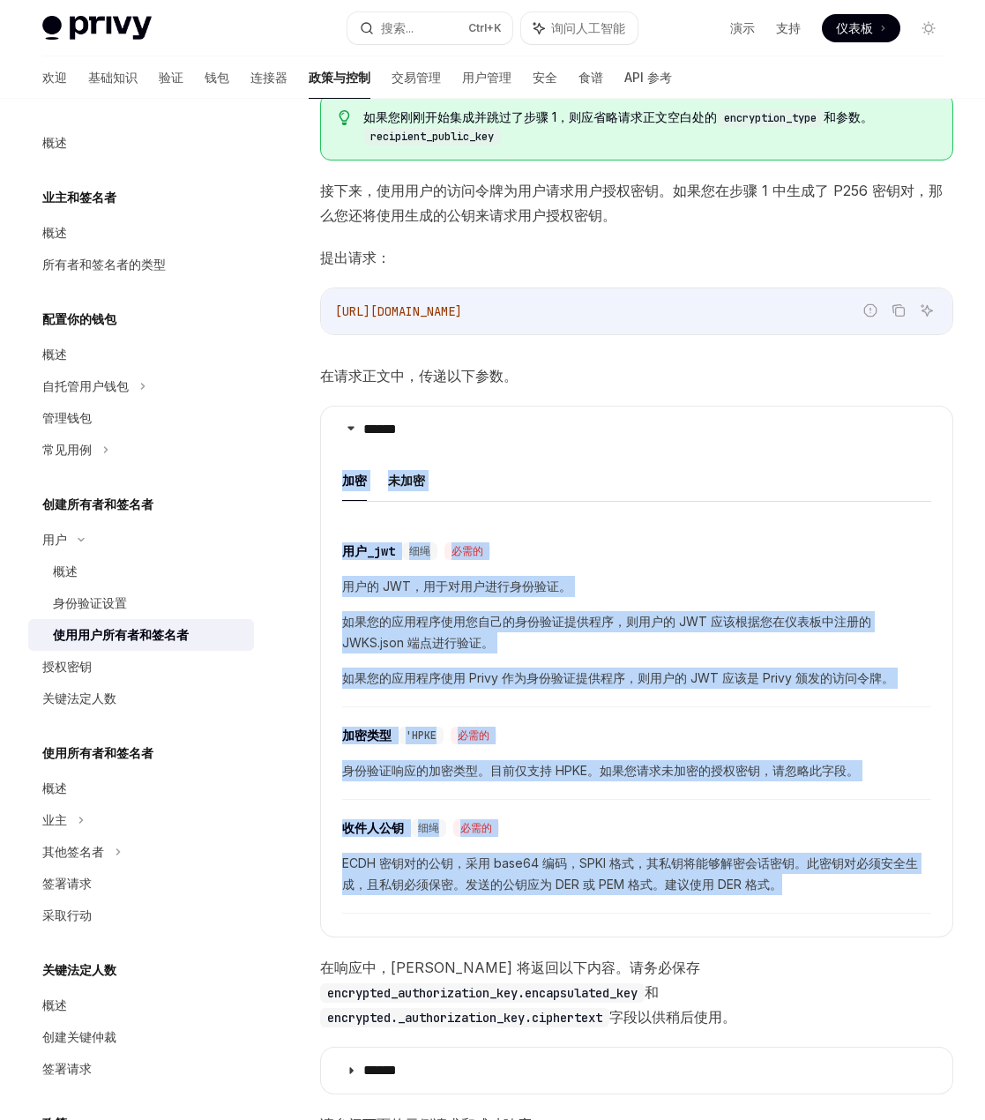
click at [743, 562] on div "​ 用户_jwt 细绳 必需的" at bounding box center [628, 551] width 572 height 21
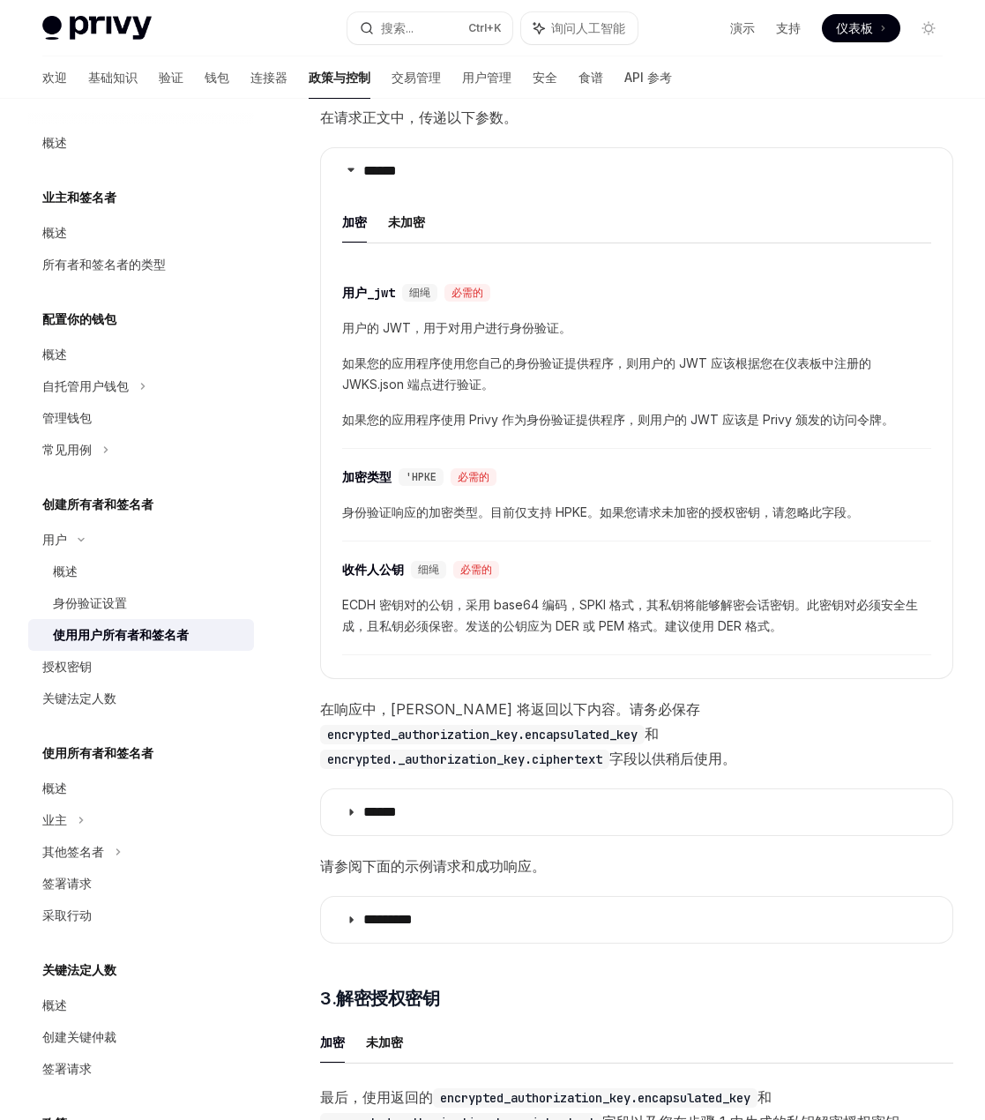
scroll to position [2197, 0]
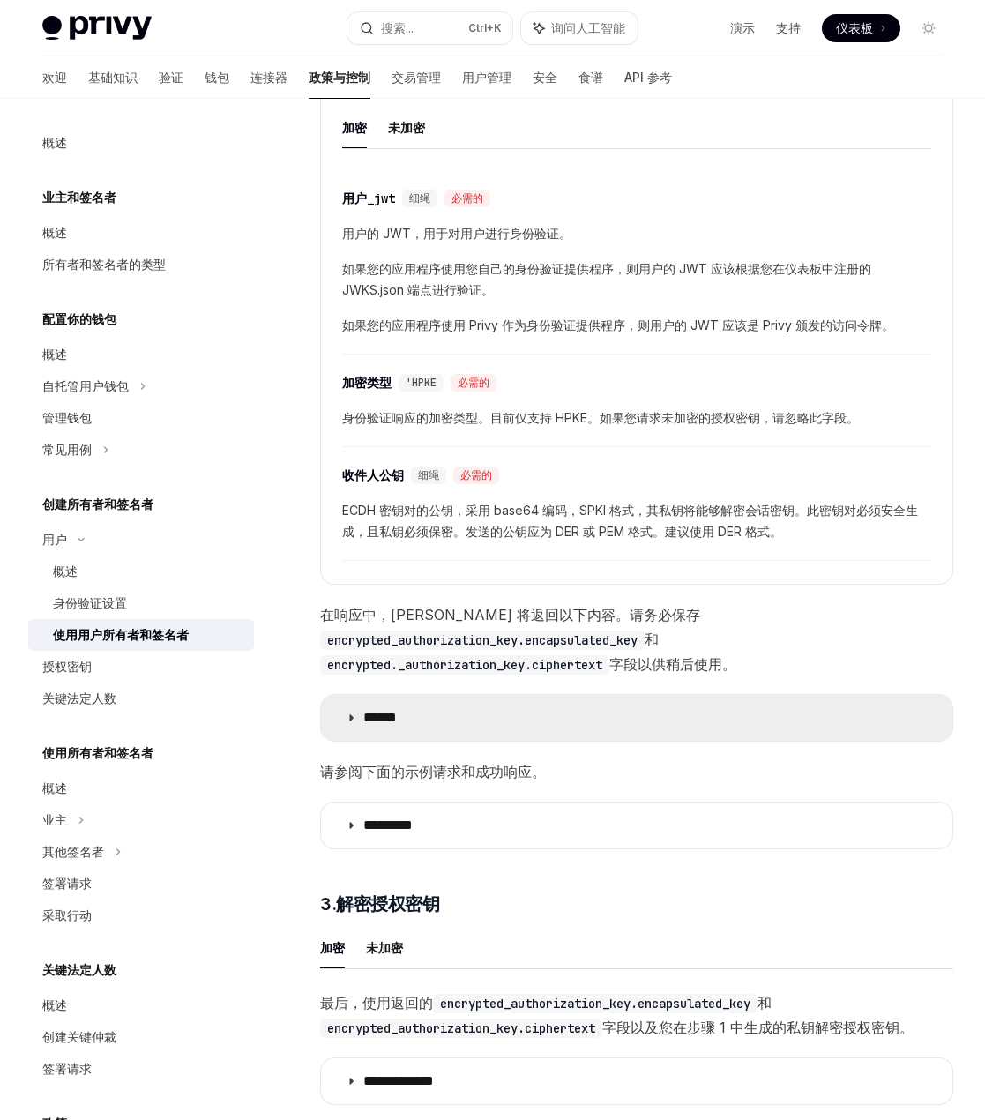
click at [508, 737] on summary "******" at bounding box center [637, 718] width 632 height 46
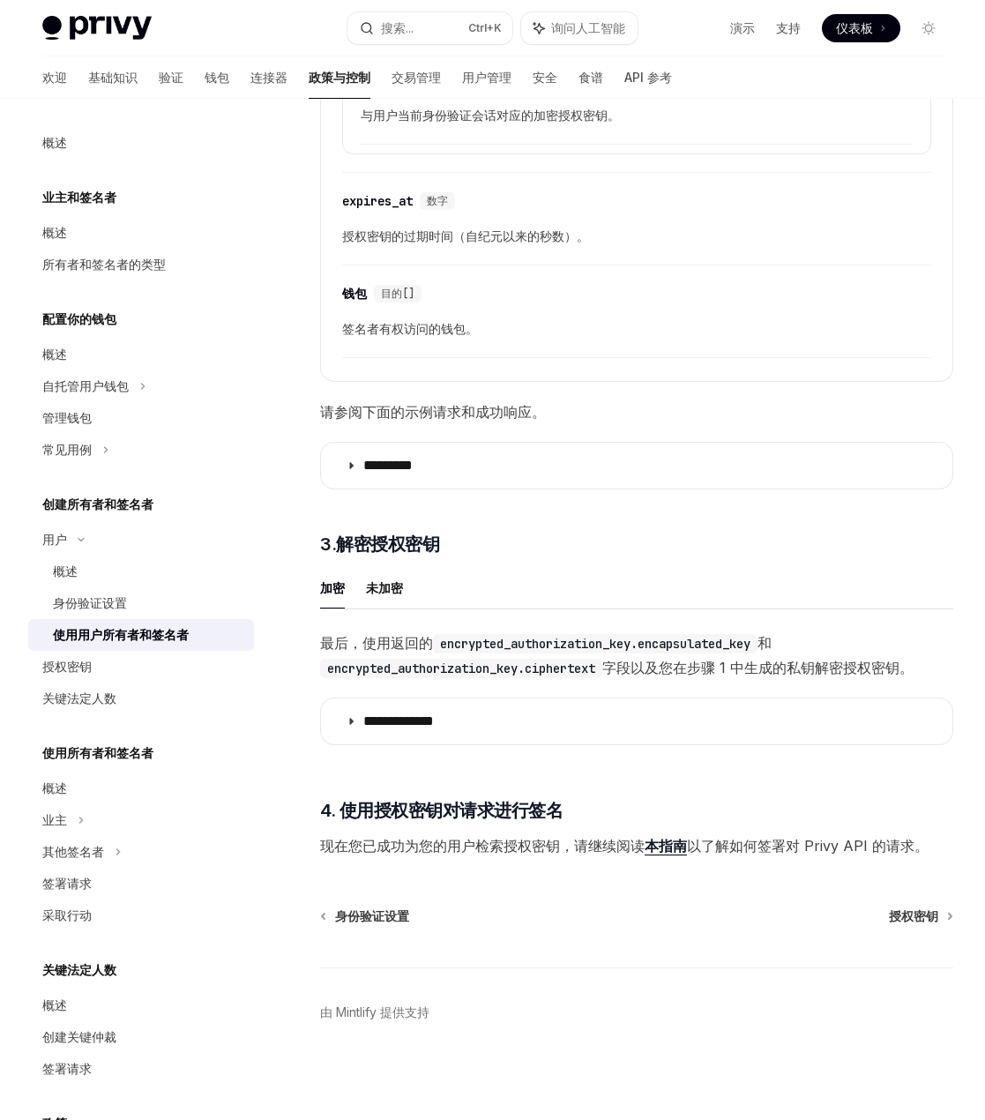
scroll to position [3323, 0]
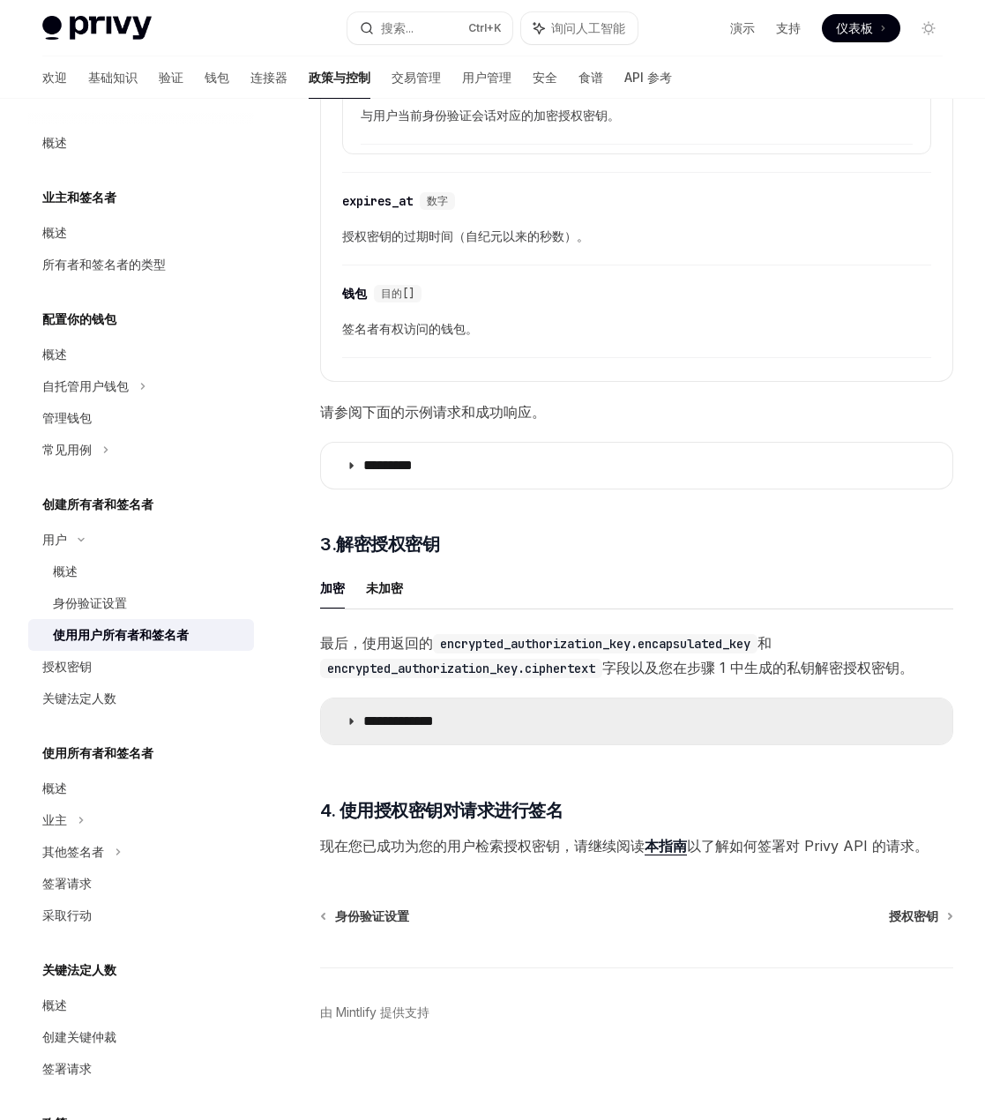
click at [565, 713] on summary "**********" at bounding box center [637, 722] width 632 height 46
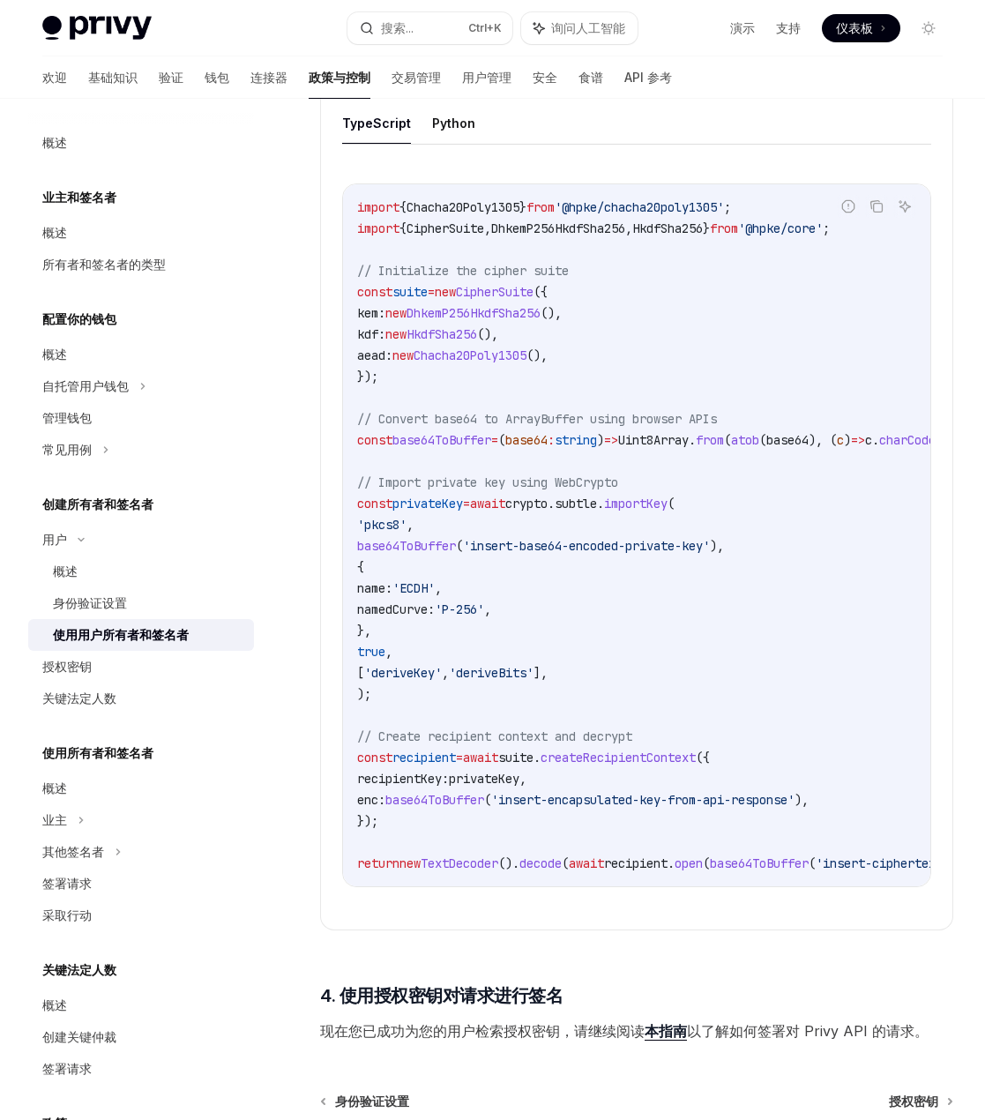
scroll to position [3941, 0]
click at [156, 558] on link "概述" at bounding box center [141, 572] width 226 height 32
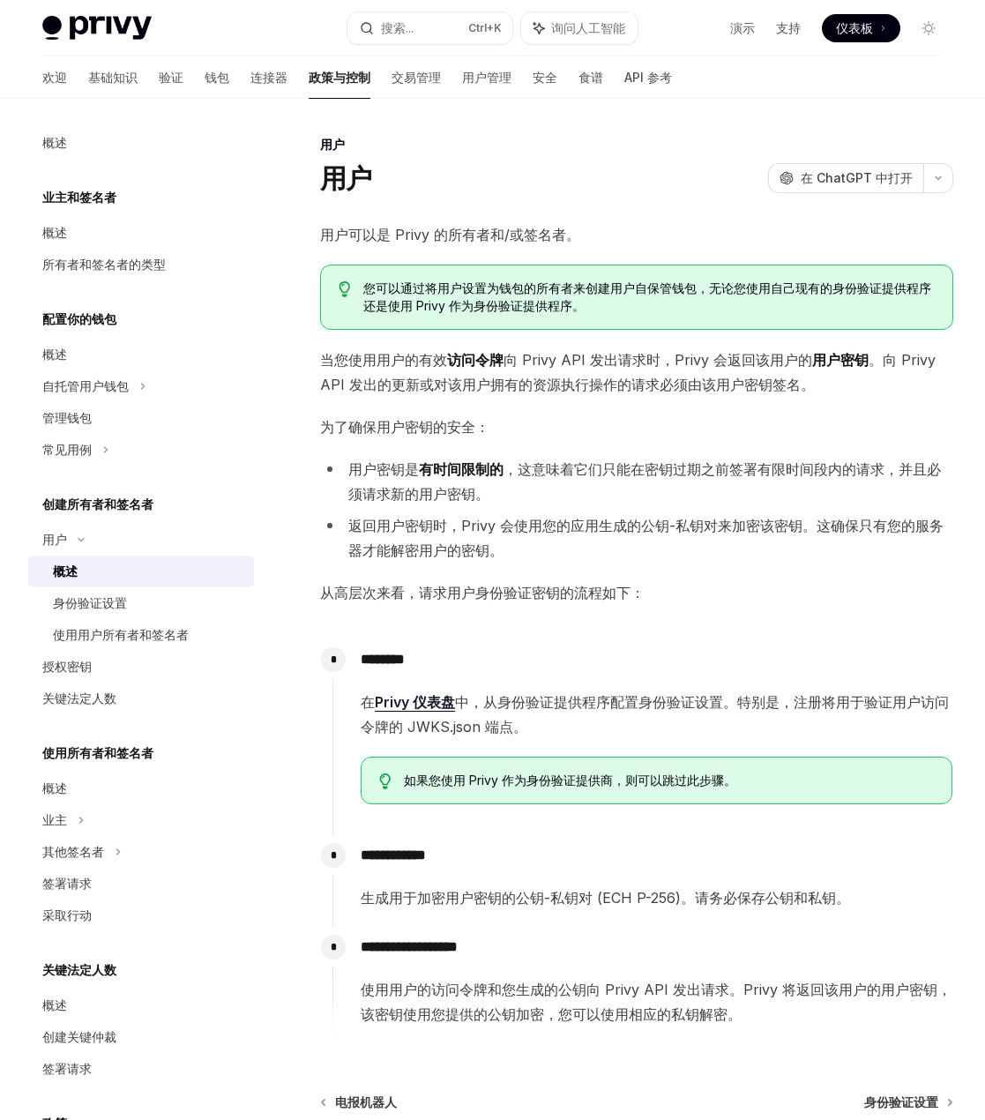
scroll to position [186, 0]
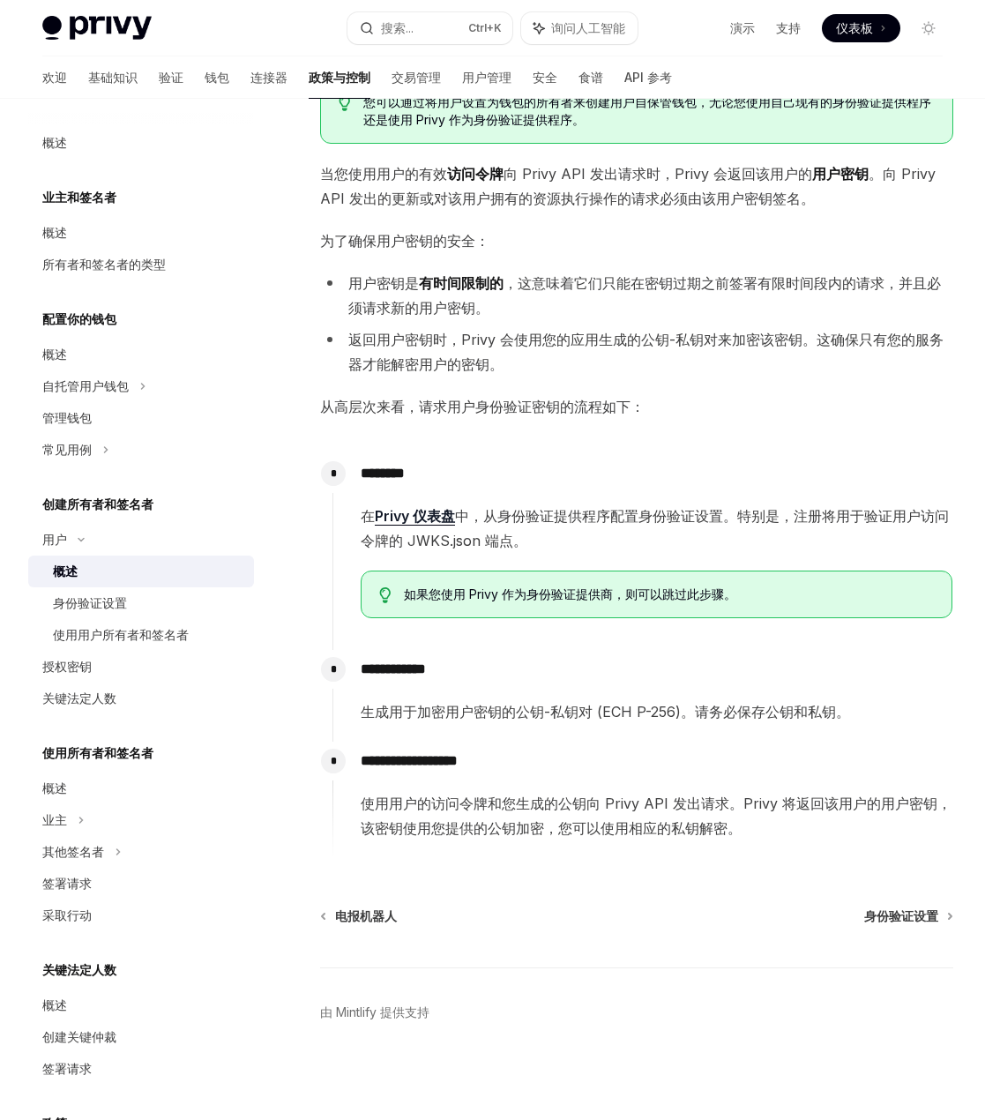
click at [495, 786] on div "**********" at bounding box center [643, 791] width 621 height 99
click at [707, 826] on font "使用用户的访问令牌和您生成的公钥向 Privy API 发出请求。Privy 将返回该用户的用户密钥，该密钥使用您提供的公钥加密，您可以使用相应的私钥解密。" at bounding box center [656, 816] width 591 height 42
click at [563, 817] on span "使用用户的访问令牌和您生成的公钥向 Privy API 发出请求。Privy 将返回该用户的用户密钥，该密钥使用您提供的公钥加密，您可以使用相应的私钥解密。" at bounding box center [657, 815] width 592 height 49
click at [451, 828] on font "使用用户的访问令牌和您生成的公钥向 Privy API 发出请求。Privy 将返回该用户的用户密钥，该密钥使用您提供的公钥加密，您可以使用相应的私钥解密。" at bounding box center [656, 816] width 591 height 42
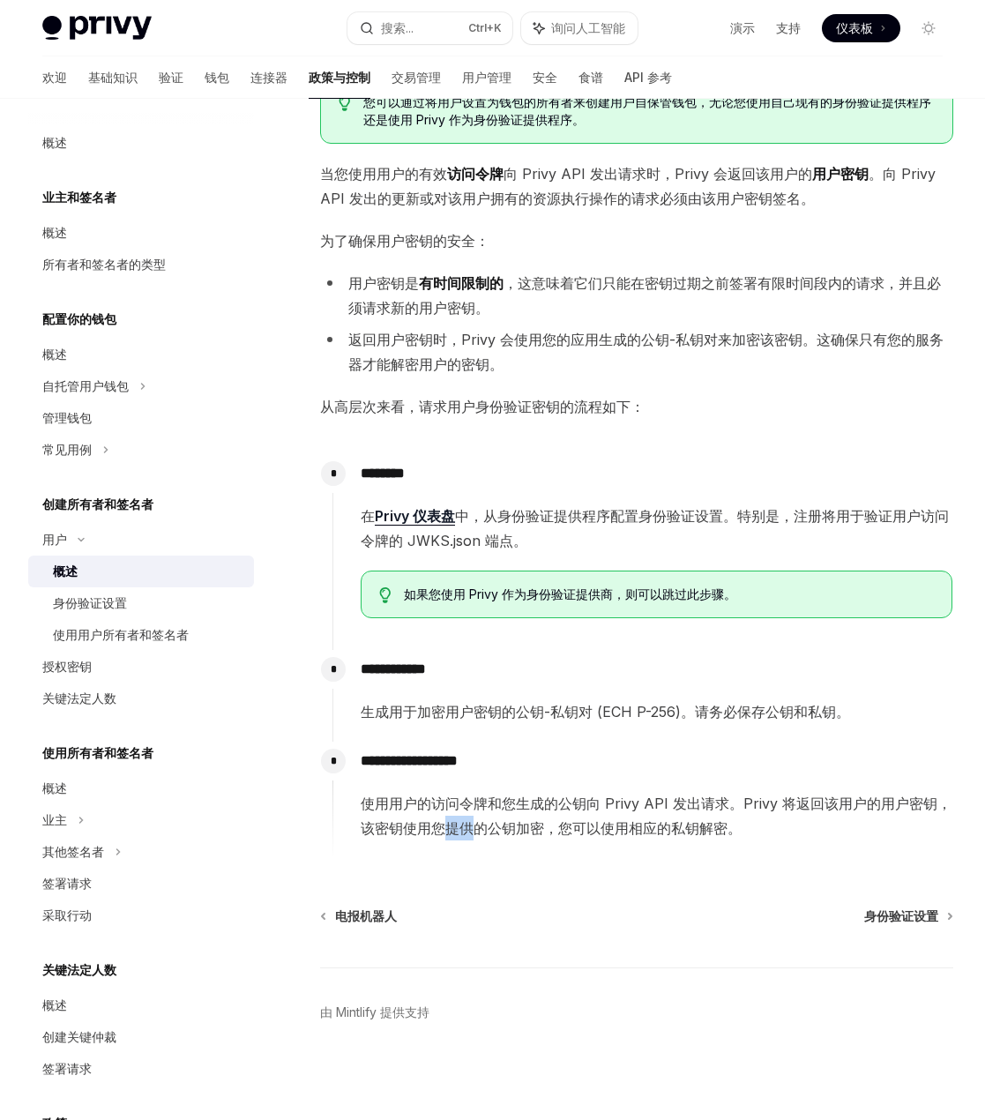
click at [451, 828] on font "使用用户的访问令牌和您生成的公钥向 Privy API 发出请求。Privy 将返回该用户的用户密钥，该密钥使用您提供的公钥加密，您可以使用相应的私钥解密。" at bounding box center [656, 816] width 591 height 42
click at [415, 823] on font "使用用户的访问令牌和您生成的公钥向 Privy API 发出请求。Privy 将返回该用户的用户密钥，该密钥使用您提供的公钥加密，您可以使用相应的私钥解密。" at bounding box center [656, 816] width 591 height 42
click at [411, 821] on font "使用用户的访问令牌和您生成的公钥向 Privy API 发出请求。Privy 将返回该用户的用户密钥，该密钥使用您提供的公钥加密，您可以使用相应的私钥解密。" at bounding box center [656, 816] width 591 height 42
click at [448, 809] on font "使用用户的访问令牌和您生成的公钥向 Privy API 发出请求。Privy 将返回该用户的用户密钥，该密钥使用您提供的公钥加密，您可以使用相应的私钥解密。" at bounding box center [656, 816] width 591 height 42
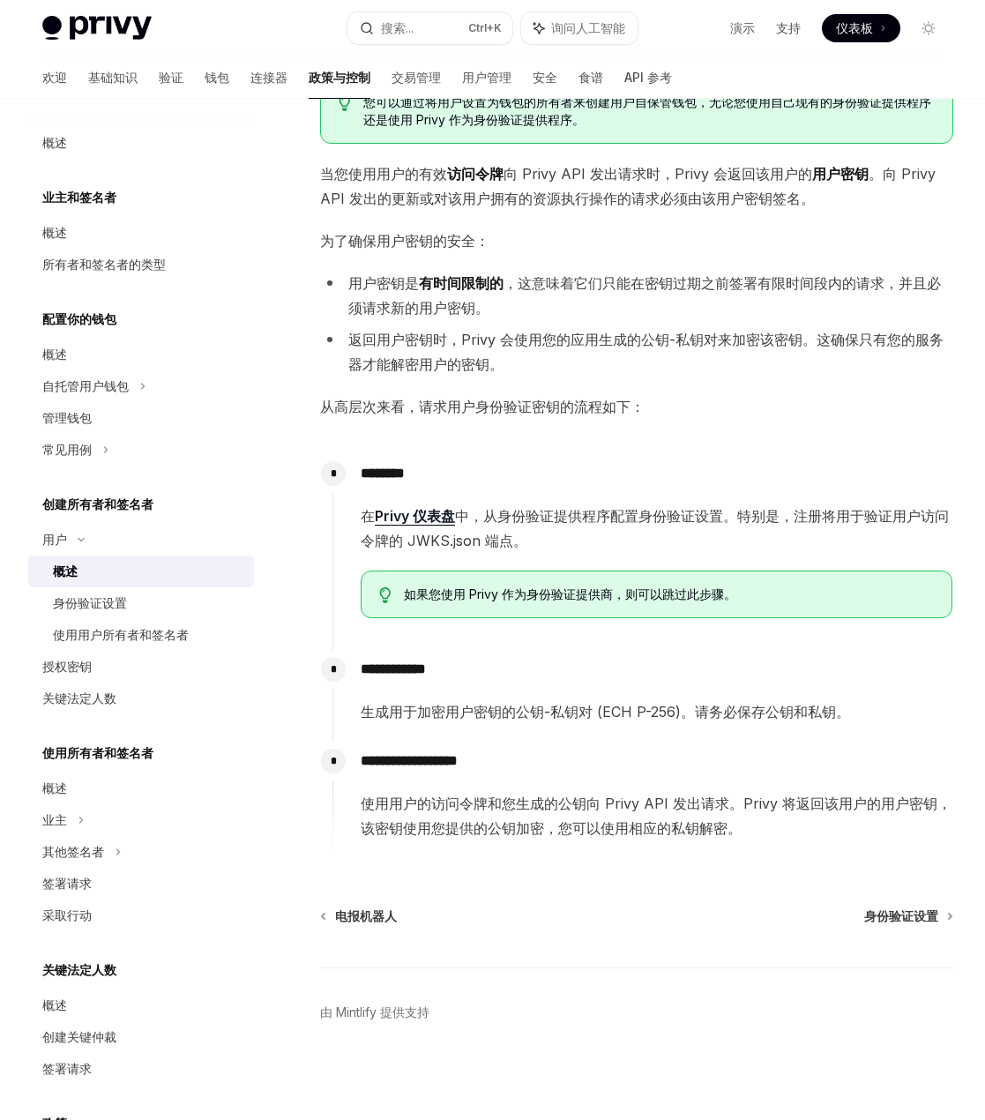
click at [407, 795] on font "使用用户的访问令牌和您生成的公钥向 Privy API 发出请求。Privy 将返回该用户的用户密钥，该密钥使用您提供的公钥加密，您可以使用相应的私钥解密。" at bounding box center [656, 816] width 591 height 42
click at [460, 799] on font "使用用户的访问令牌和您生成的公钥向 Privy API 发出请求。Privy 将返回该用户的用户密钥，该密钥使用您提供的公钥加密，您可以使用相应的私钥解密。" at bounding box center [656, 816] width 591 height 42
click at [600, 801] on font "使用用户的访问令牌和您生成的公钥向 Privy API 发出请求。Privy 将返回该用户的用户密钥，该密钥使用您提供的公钥加密，您可以使用相应的私钥解密。" at bounding box center [656, 816] width 591 height 42
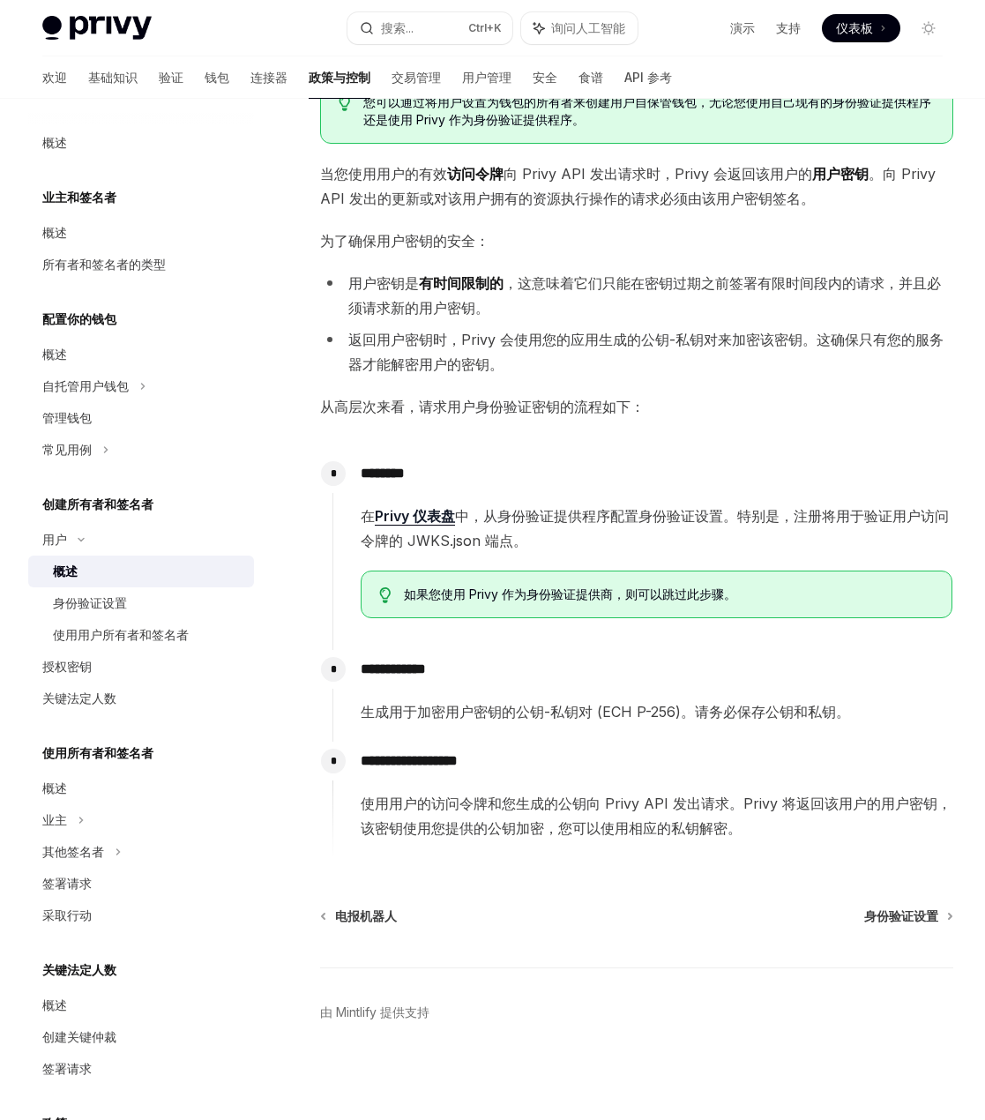
click at [671, 805] on font "使用用户的访问令牌和您生成的公钥向 Privy API 发出请求。Privy 将返回该用户的用户密钥，该密钥使用您提供的公钥加密，您可以使用相应的私钥解密。" at bounding box center [656, 816] width 591 height 42
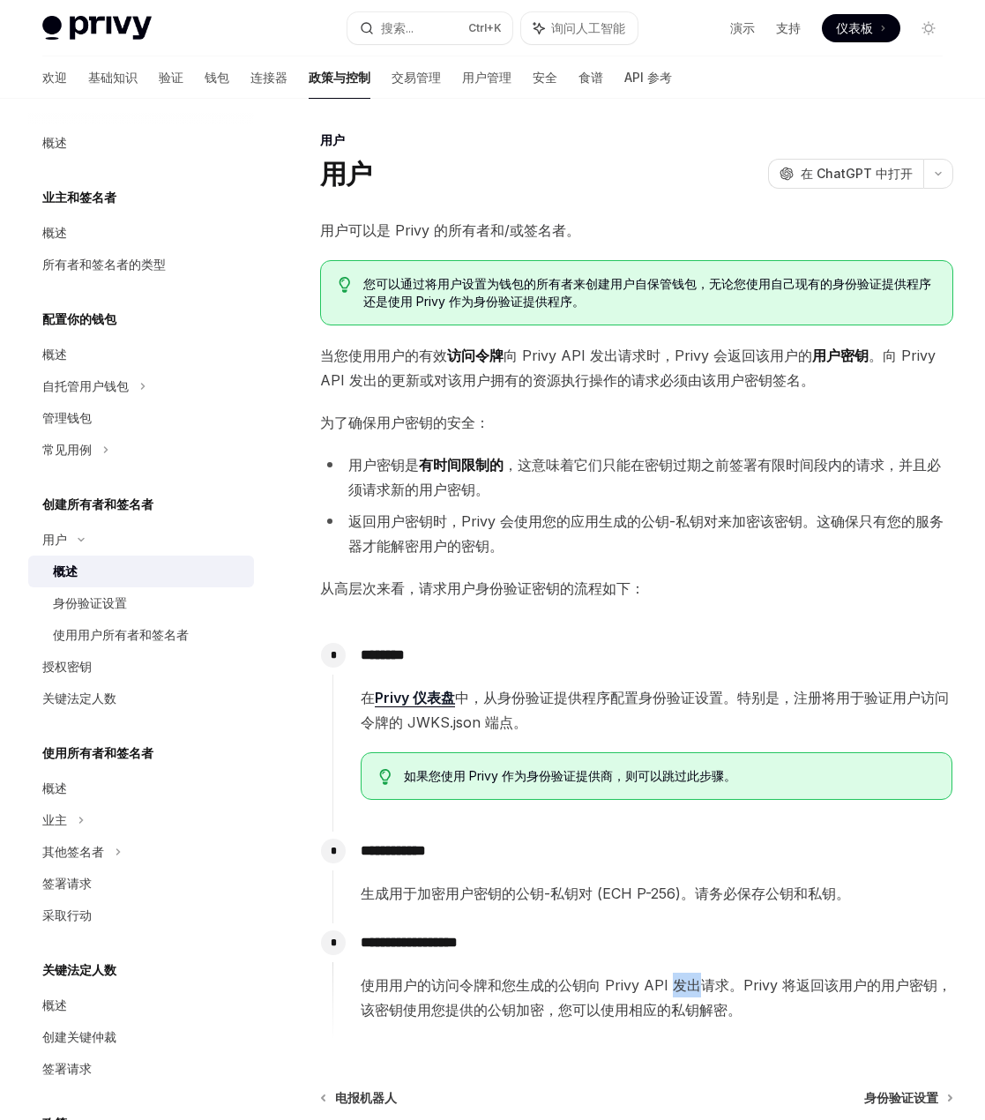
scroll to position [0, 0]
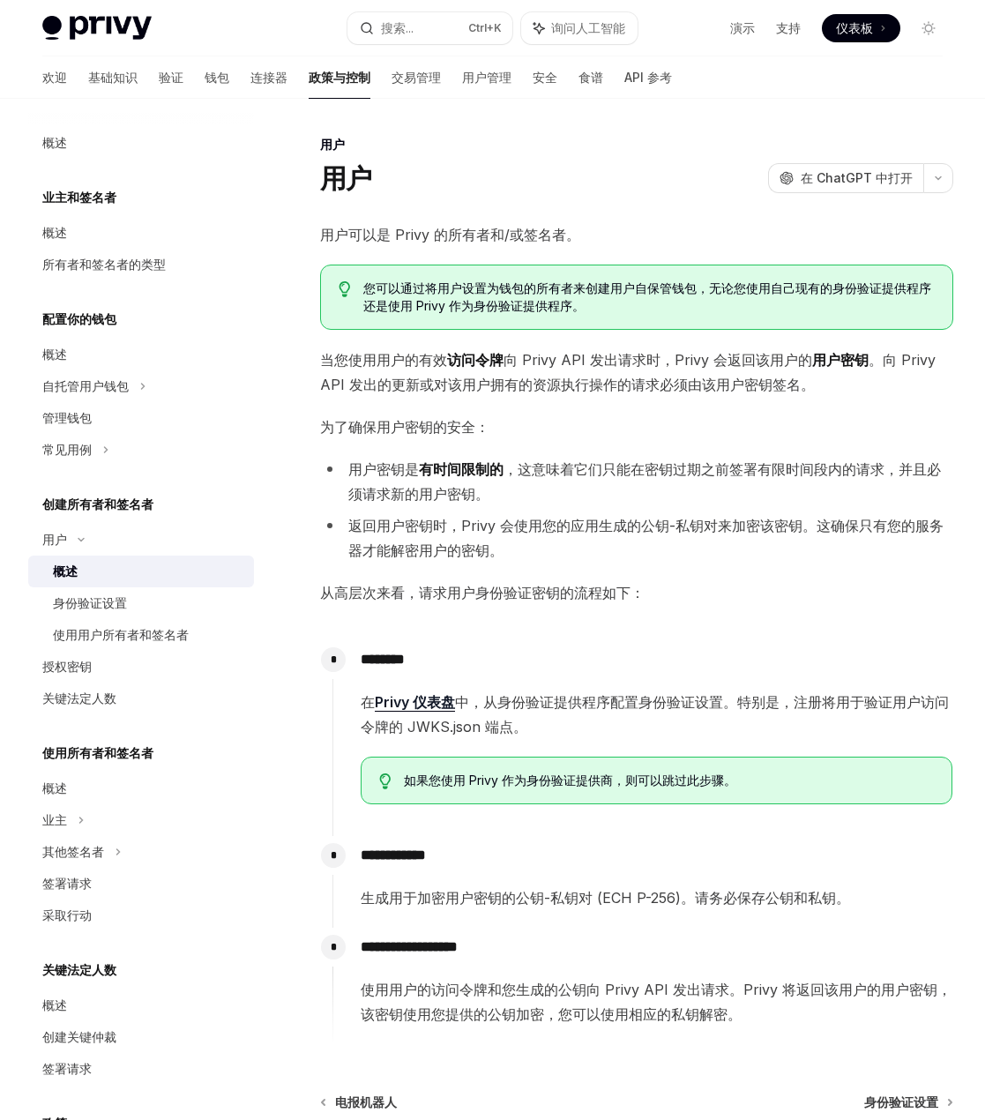
click at [86, 499] on font "创建所有者和签名者" at bounding box center [97, 504] width 111 height 15
click at [81, 511] on font "创建所有者和签名者" at bounding box center [97, 504] width 111 height 15
click at [60, 541] on font "用户" at bounding box center [54, 539] width 25 height 15
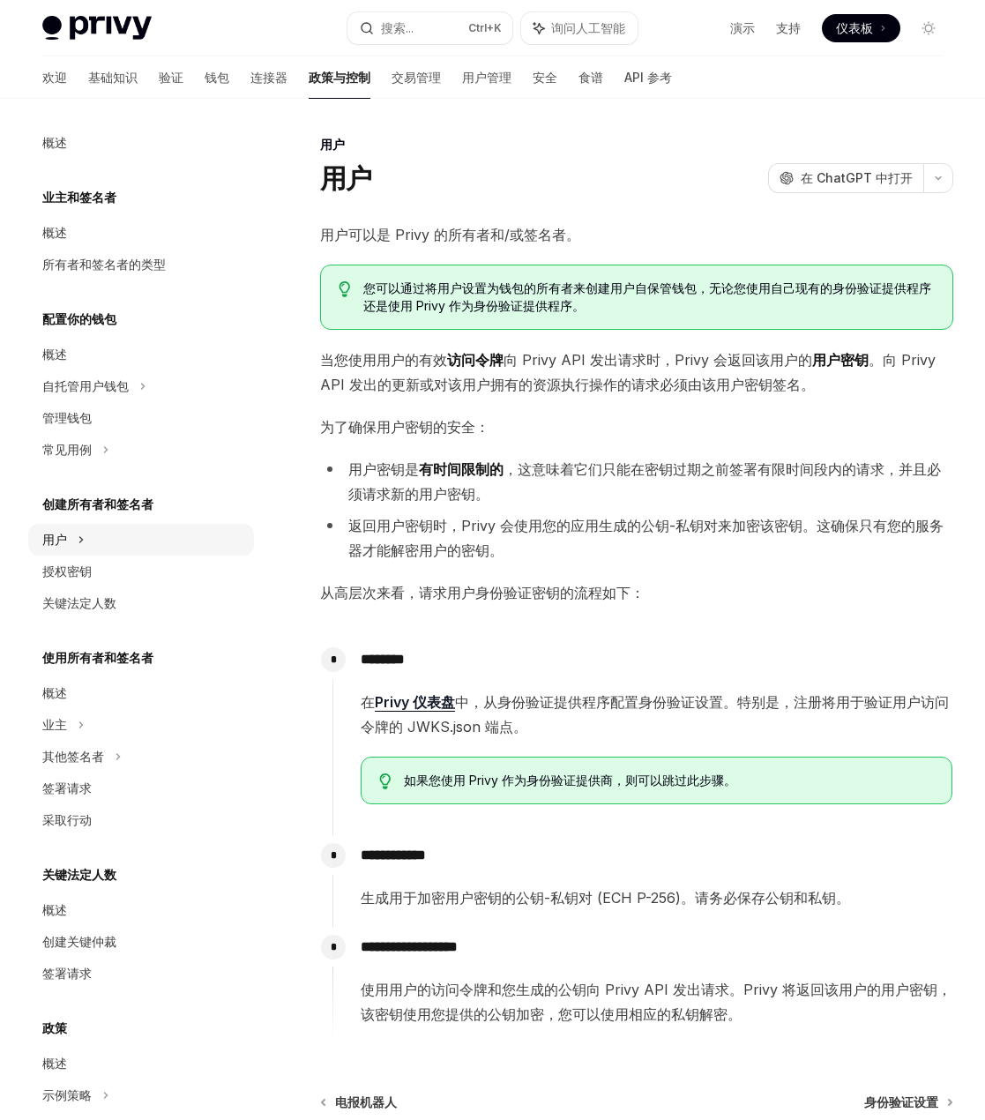
click at [60, 541] on font "用户" at bounding box center [54, 539] width 25 height 15
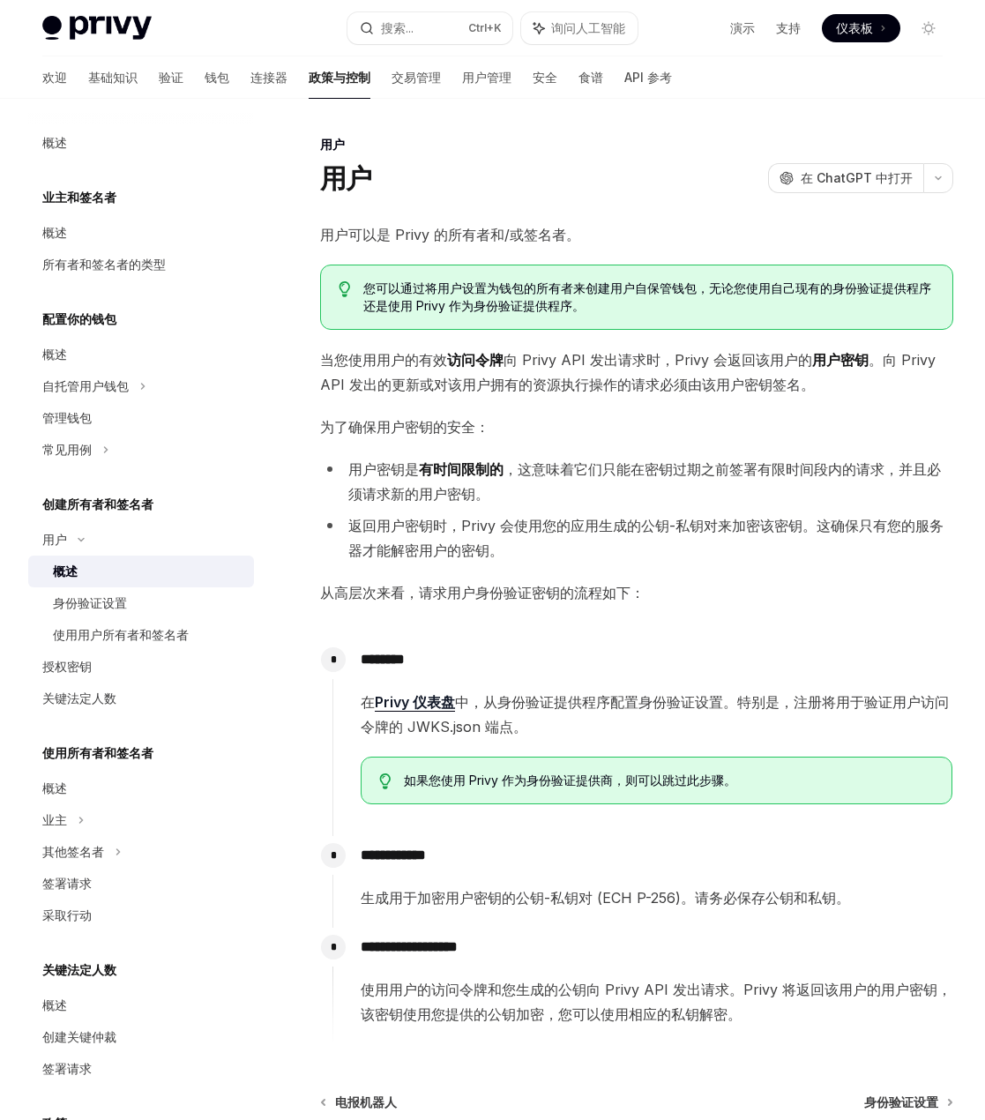
click at [77, 571] on font "概述" at bounding box center [65, 571] width 25 height 15
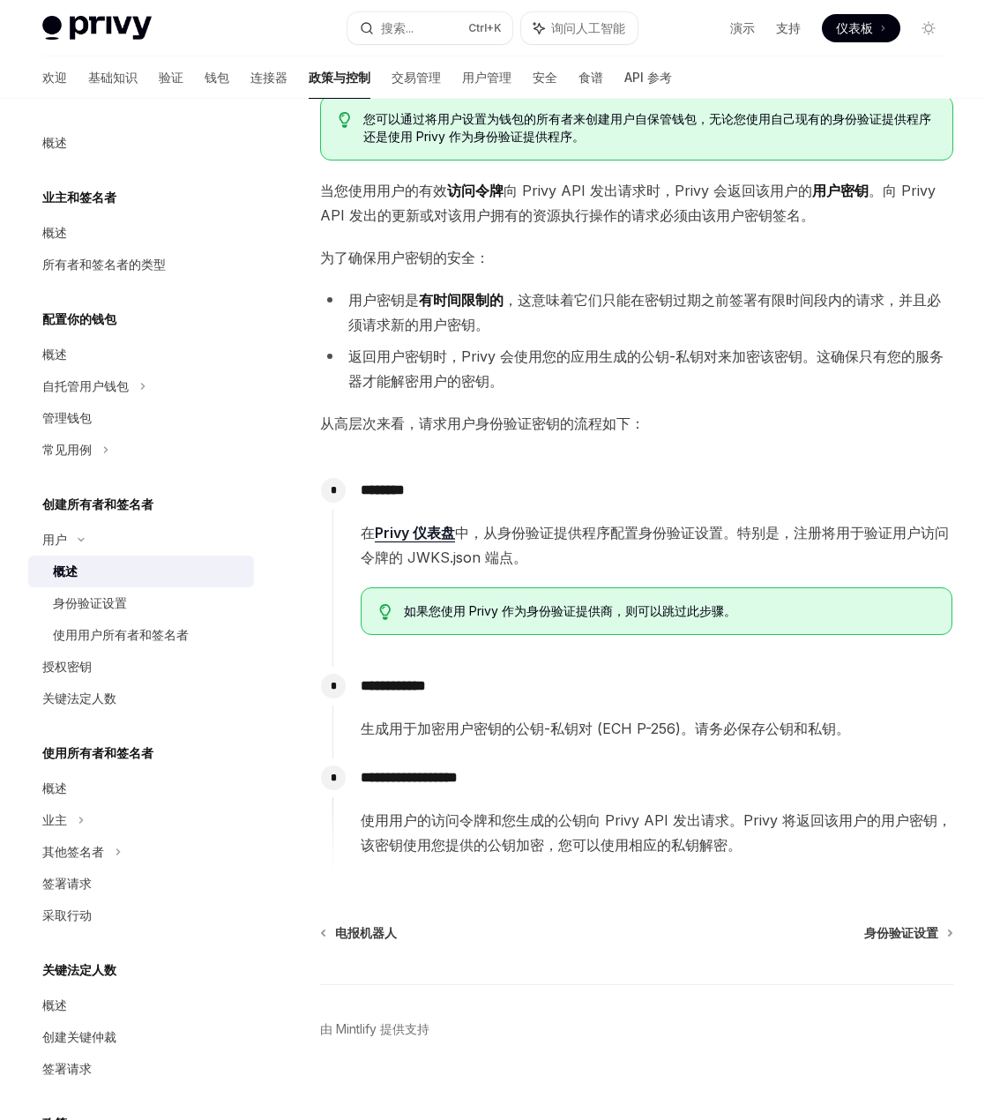
scroll to position [186, 0]
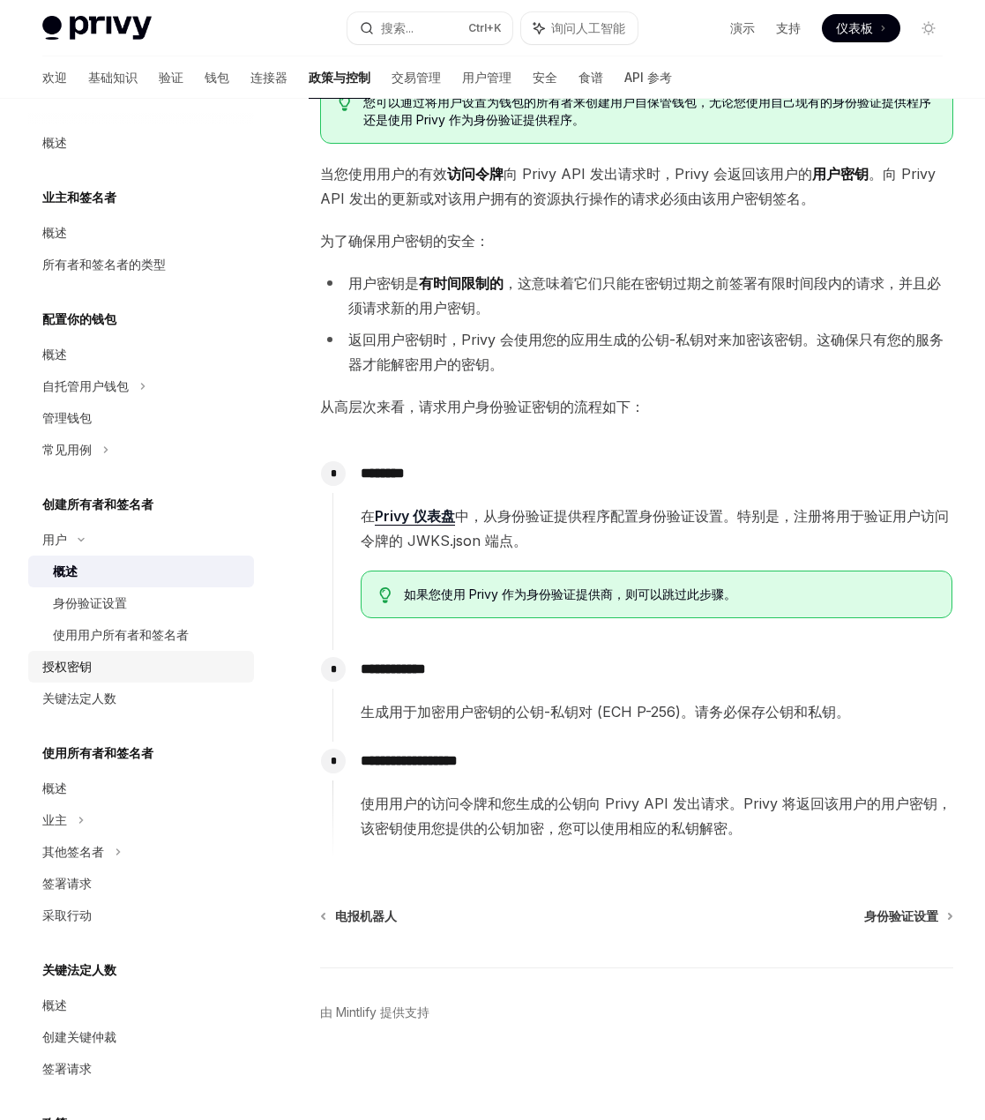
click at [116, 663] on div "授权密钥" at bounding box center [142, 666] width 201 height 21
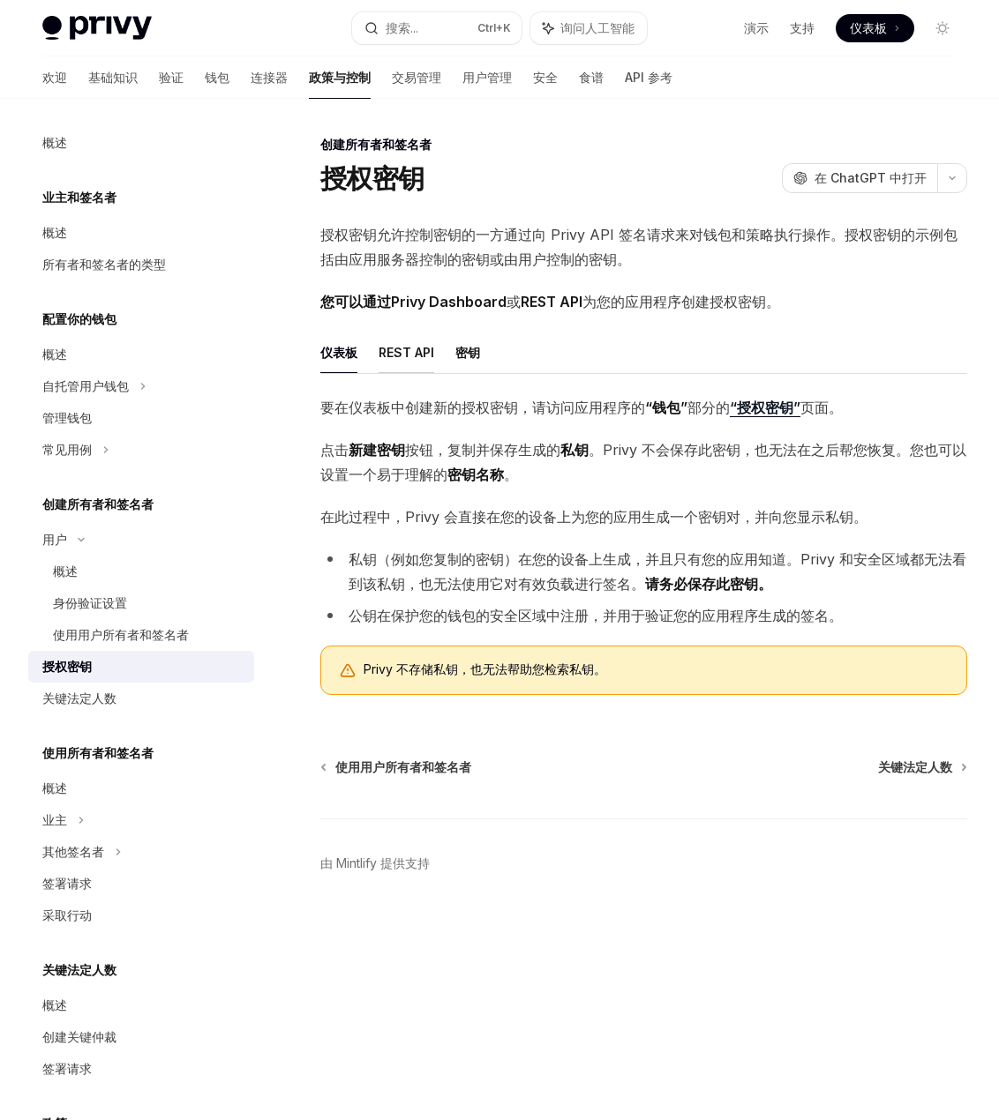
click at [411, 348] on font "REST API" at bounding box center [406, 352] width 56 height 15
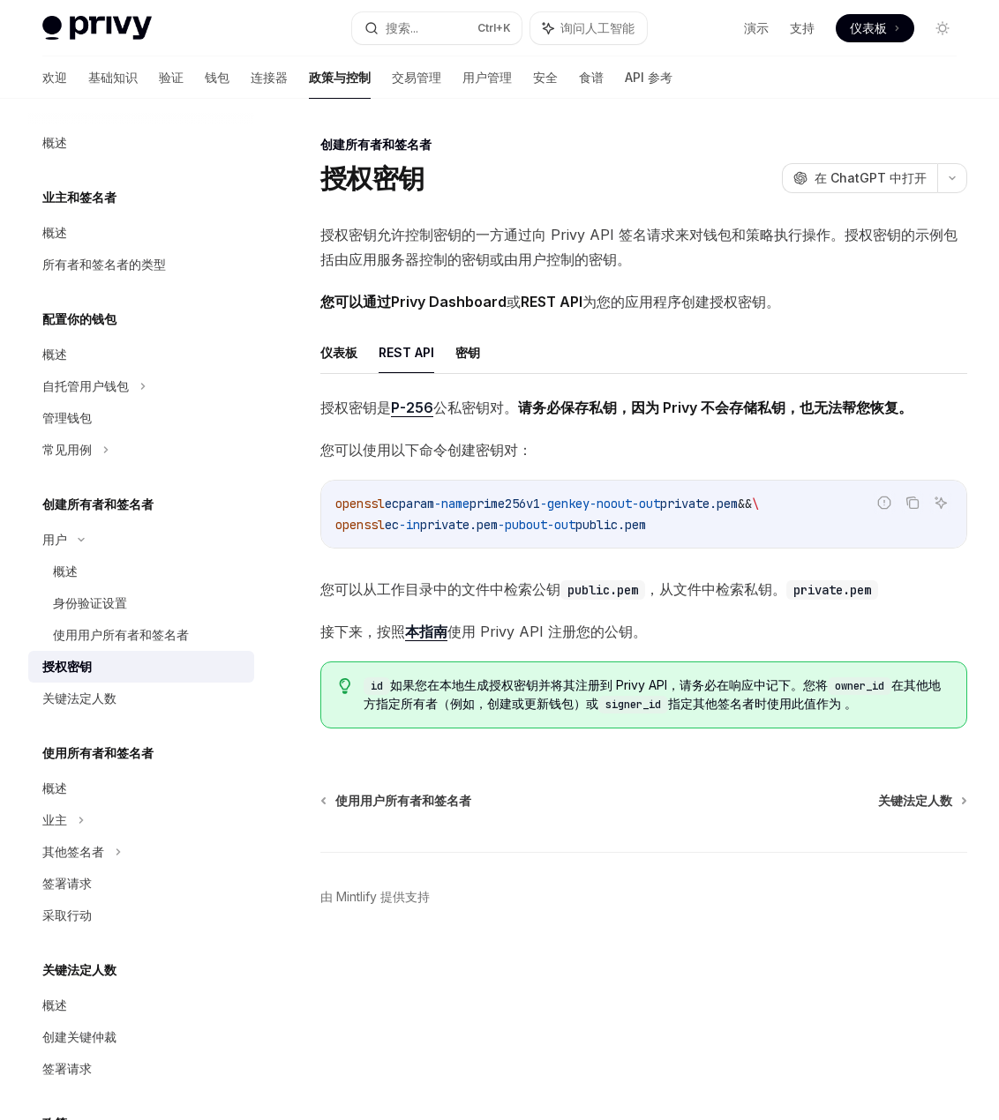
click at [74, 676] on div "授权密钥" at bounding box center [66, 666] width 49 height 21
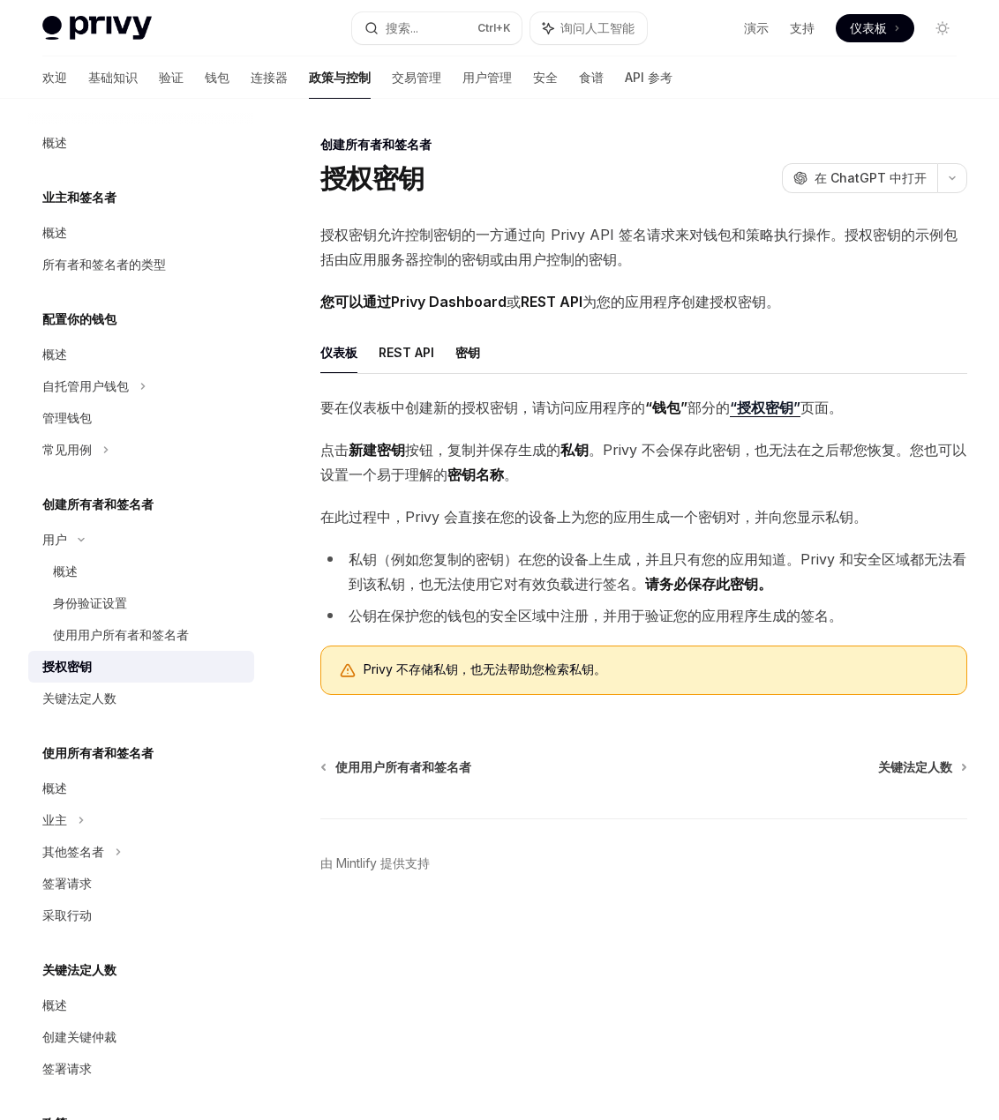
click at [558, 409] on font "要在仪表板中创建新的授权密钥，请访问应用程序的" at bounding box center [482, 408] width 325 height 18
click at [374, 410] on font "要在仪表板中创建新的授权密钥，请访问应用程序的" at bounding box center [482, 408] width 325 height 18
click at [428, 408] on font "要在仪表板中创建新的授权密钥，请访问应用程序的" at bounding box center [482, 408] width 325 height 18
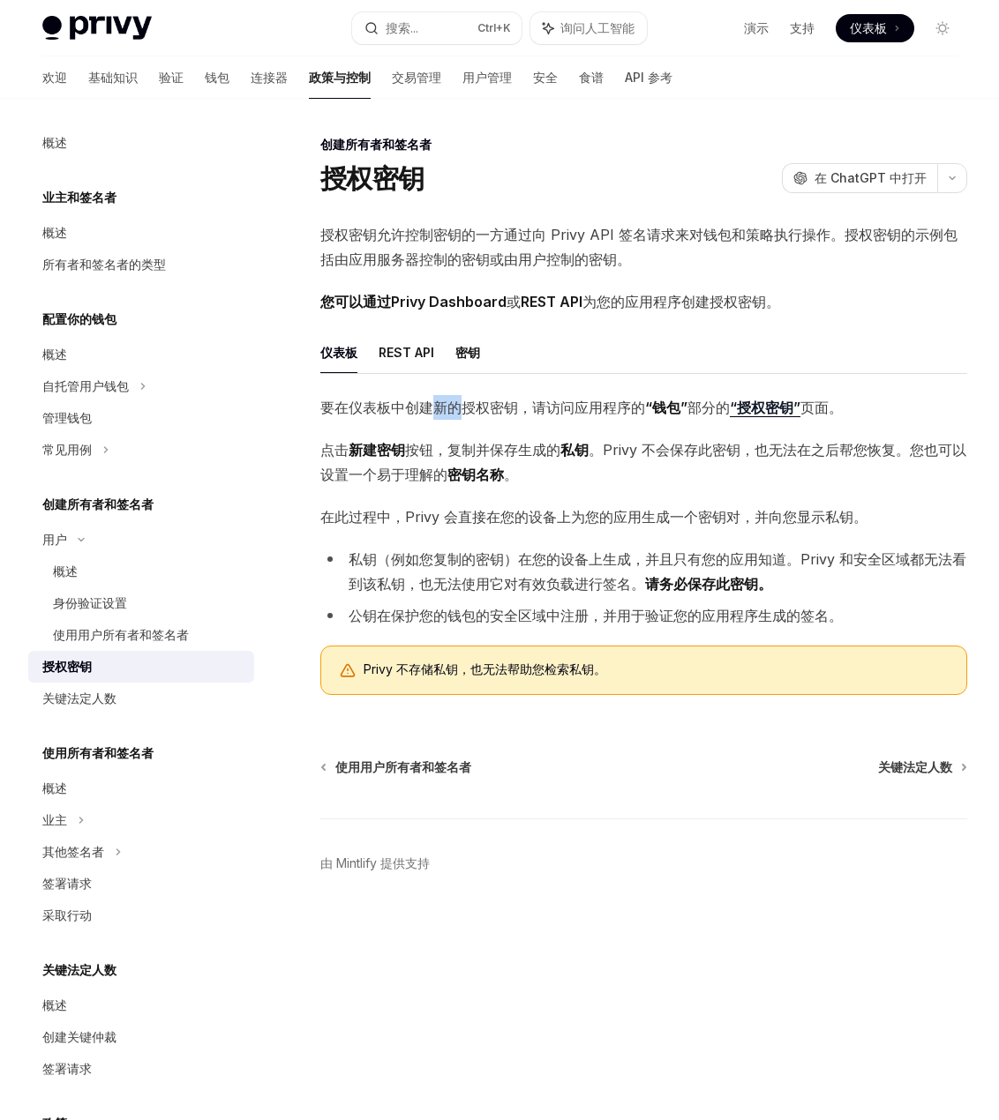
click at [428, 408] on font "要在仪表板中创建新的授权密钥，请访问应用程序的" at bounding box center [482, 408] width 325 height 18
click at [610, 396] on span "要在仪表板中创建新的授权密钥，请访问应用程序的 “钱包” 部分的 “授权密钥” 页面。" at bounding box center [643, 407] width 647 height 25
click at [379, 444] on font "新建密钥" at bounding box center [376, 450] width 56 height 18
click at [380, 444] on font "新建密钥" at bounding box center [376, 450] width 56 height 18
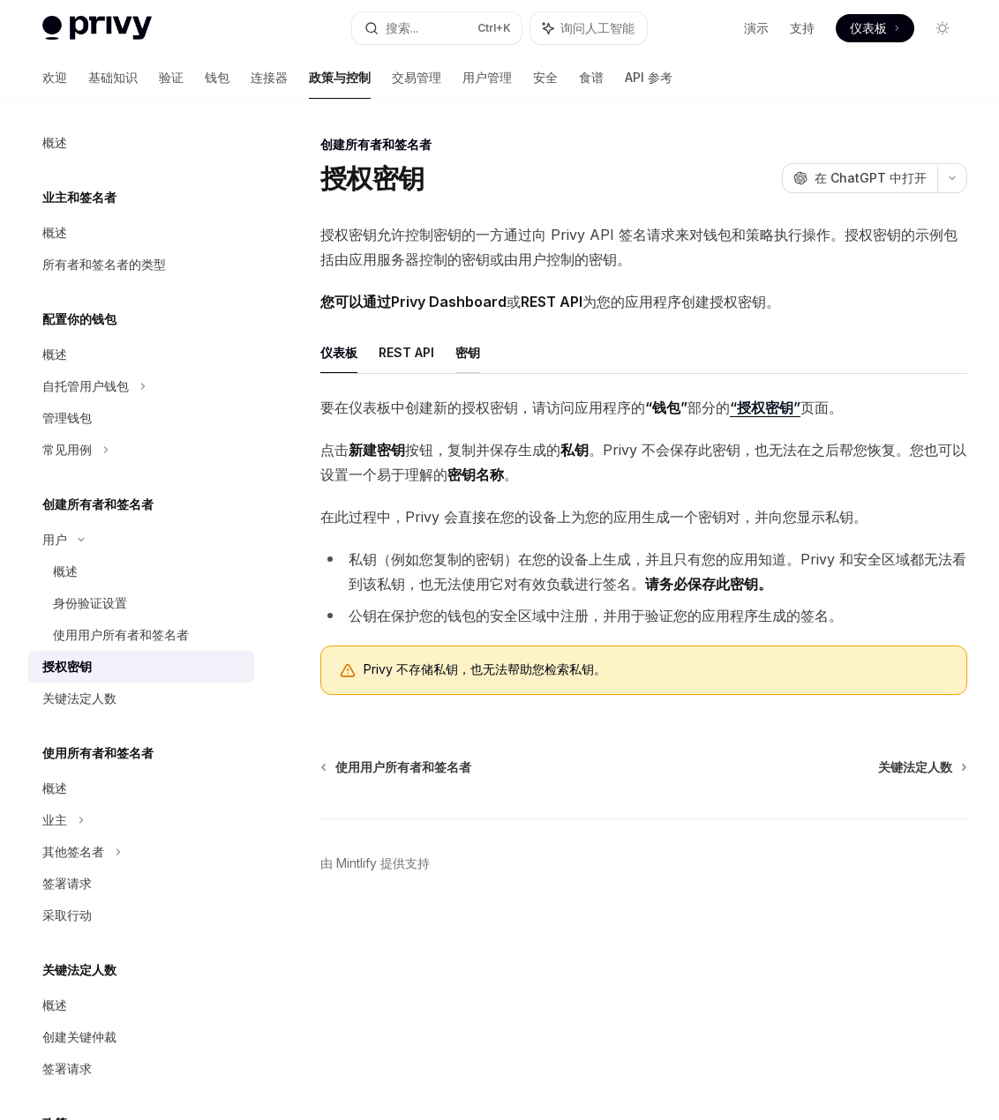
click at [480, 349] on ul "仪表板 REST API 密钥" at bounding box center [643, 353] width 647 height 42
click at [479, 350] on font "密钥" at bounding box center [467, 352] width 25 height 15
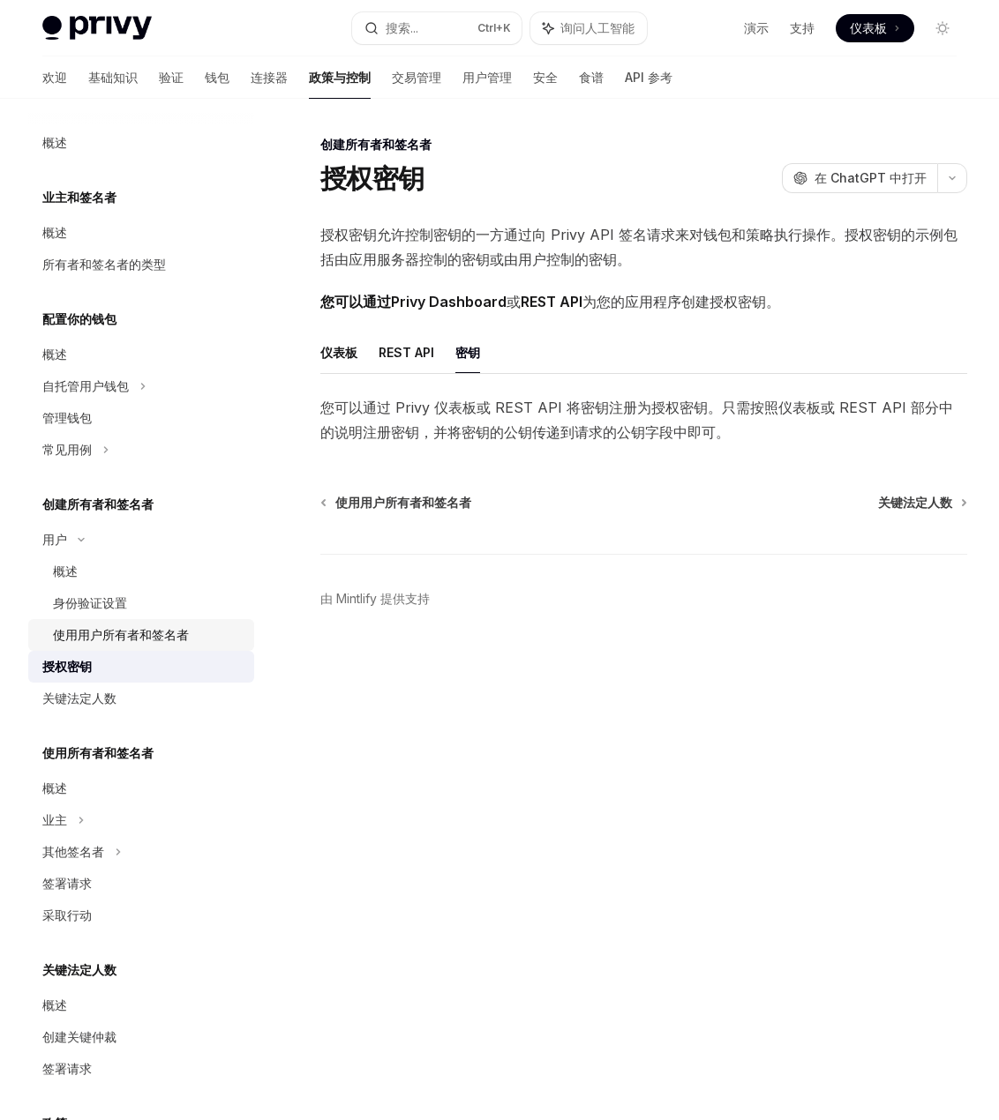
click at [151, 635] on font "使用用户所有者和签名者" at bounding box center [121, 634] width 136 height 15
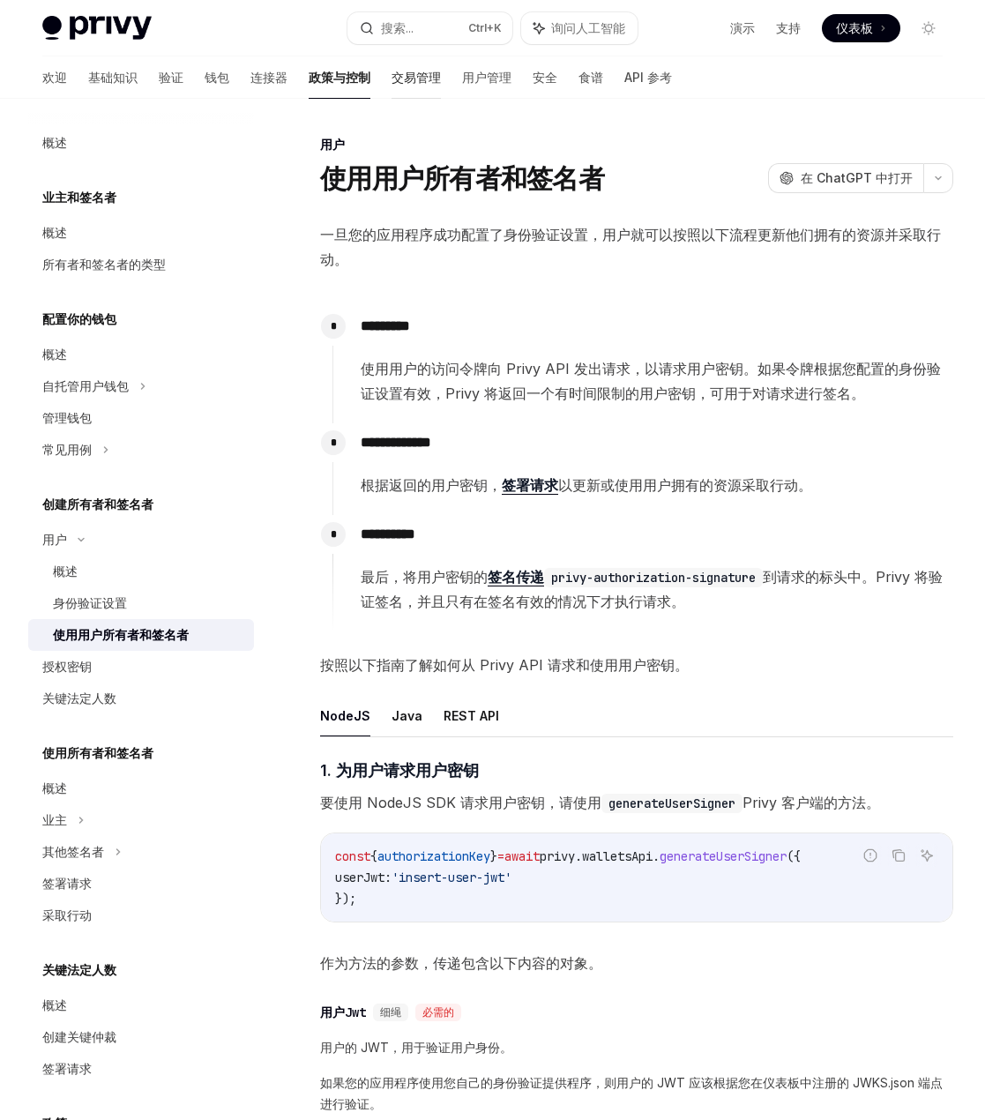
click at [392, 71] on font "交易管理" at bounding box center [416, 77] width 49 height 15
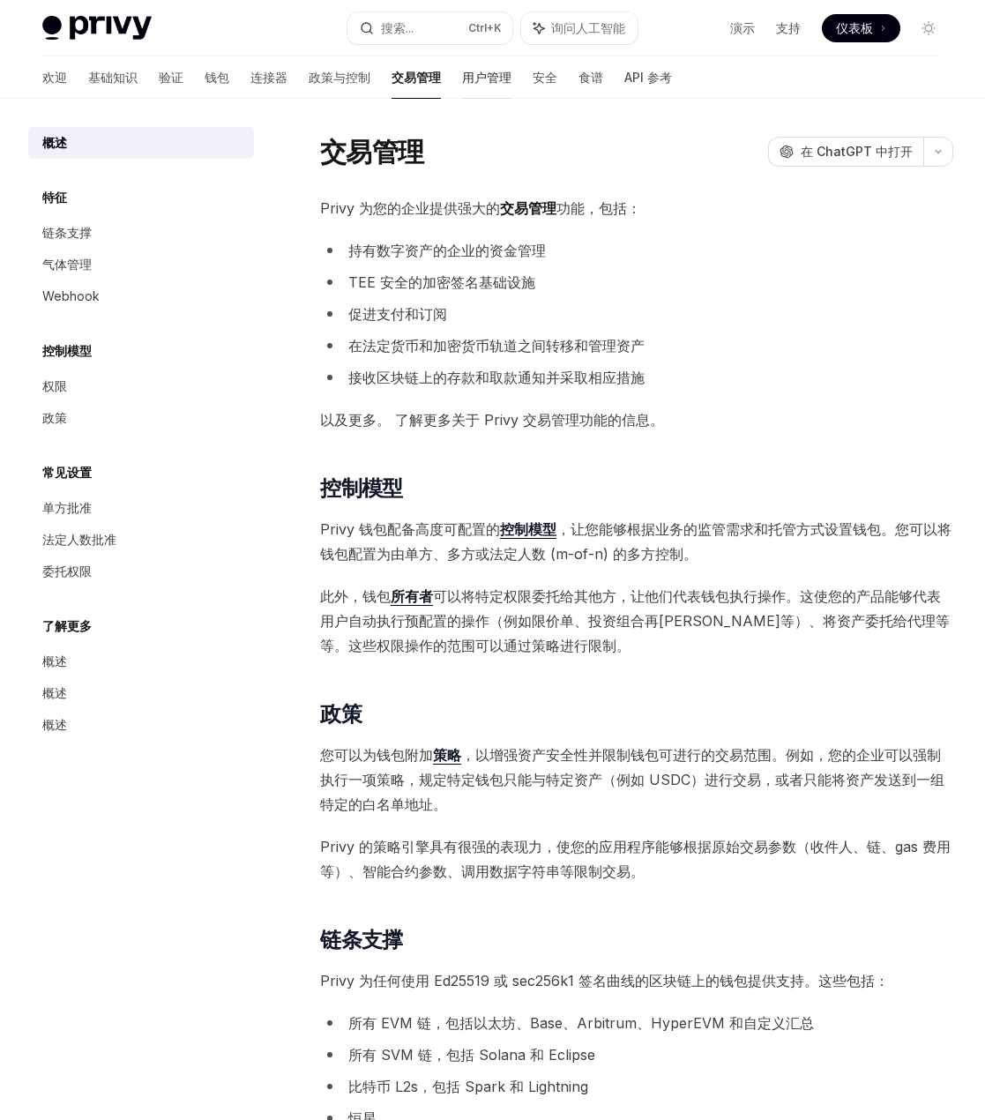
click at [462, 78] on font "用户管理" at bounding box center [486, 77] width 49 height 15
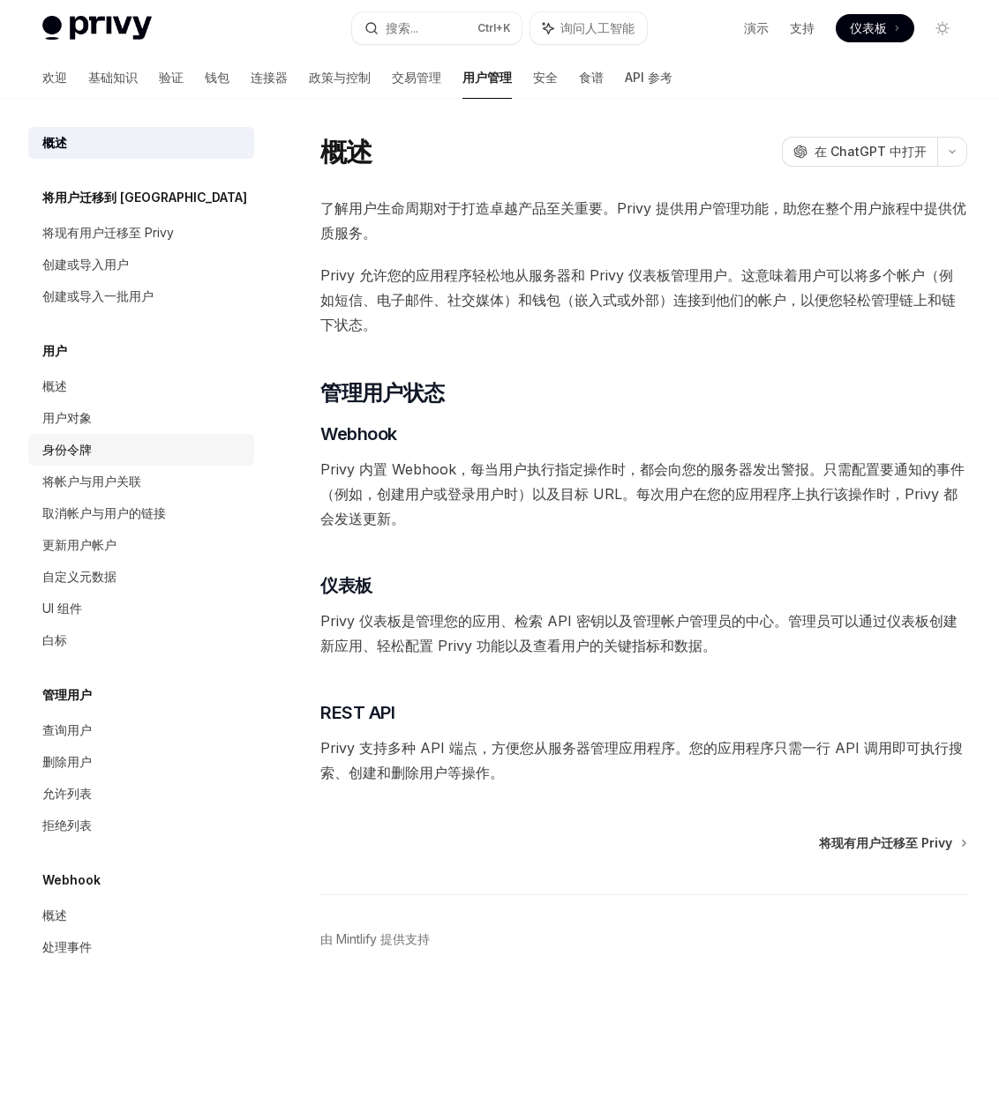
click at [86, 453] on font "身份令牌" at bounding box center [66, 449] width 49 height 15
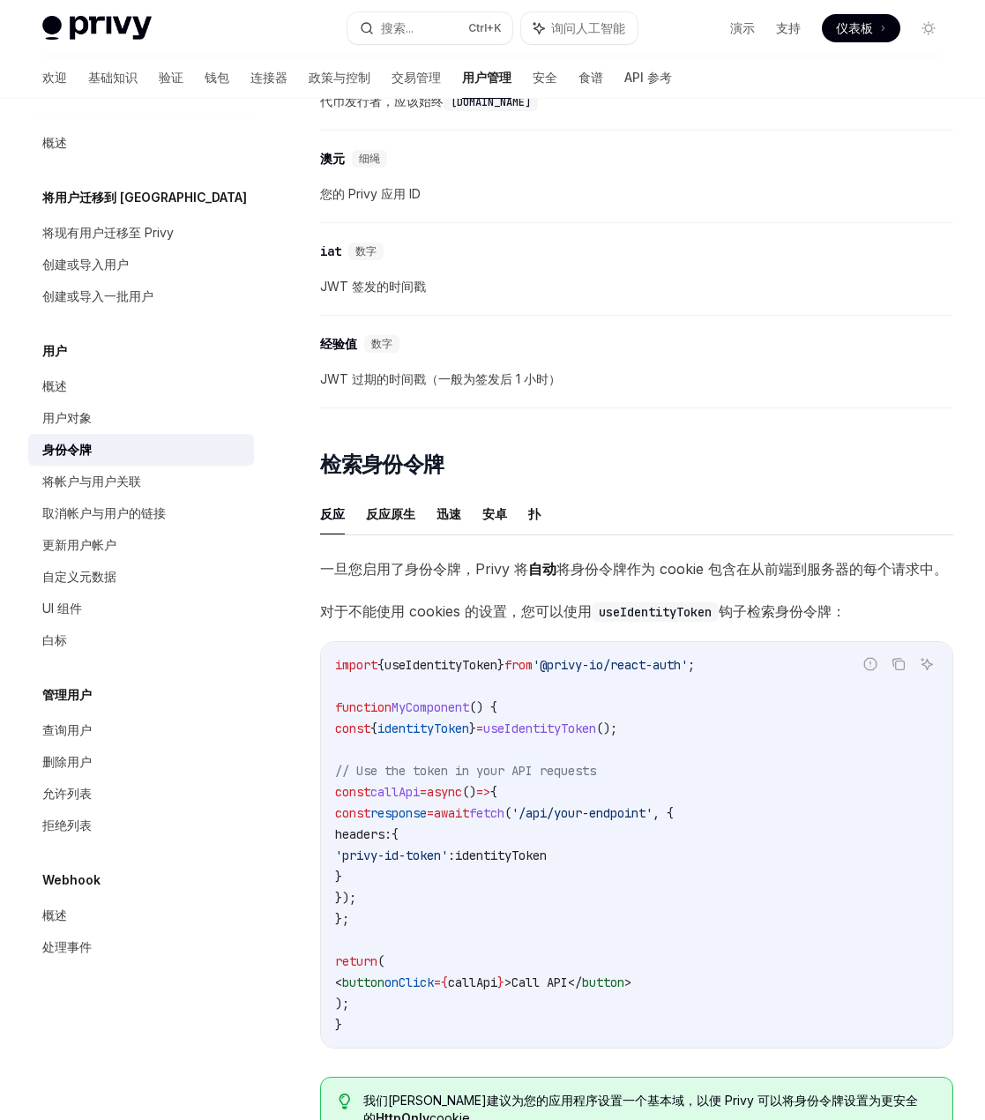
scroll to position [1059, 0]
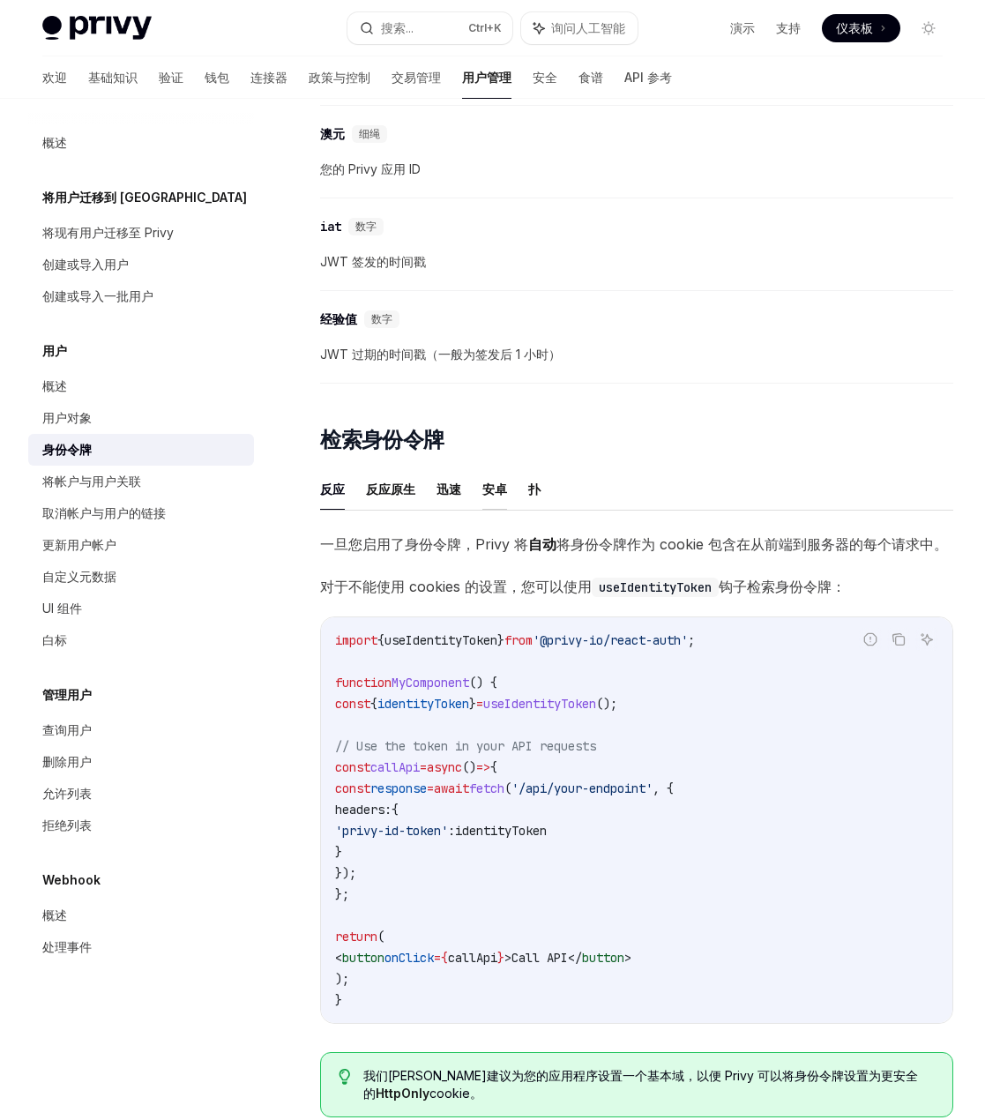
click at [488, 482] on font "安卓" at bounding box center [495, 489] width 25 height 15
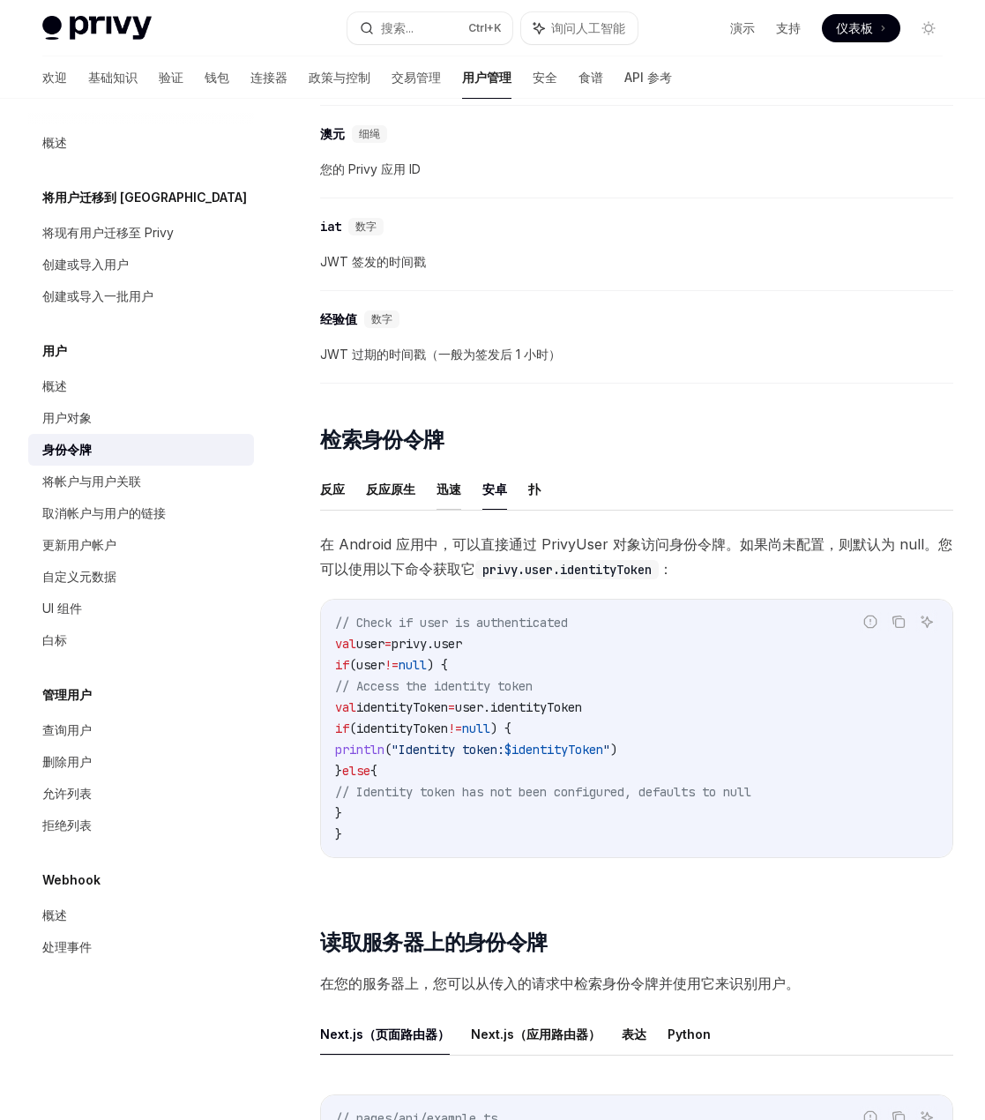
click at [444, 486] on font "迅速" at bounding box center [449, 489] width 25 height 15
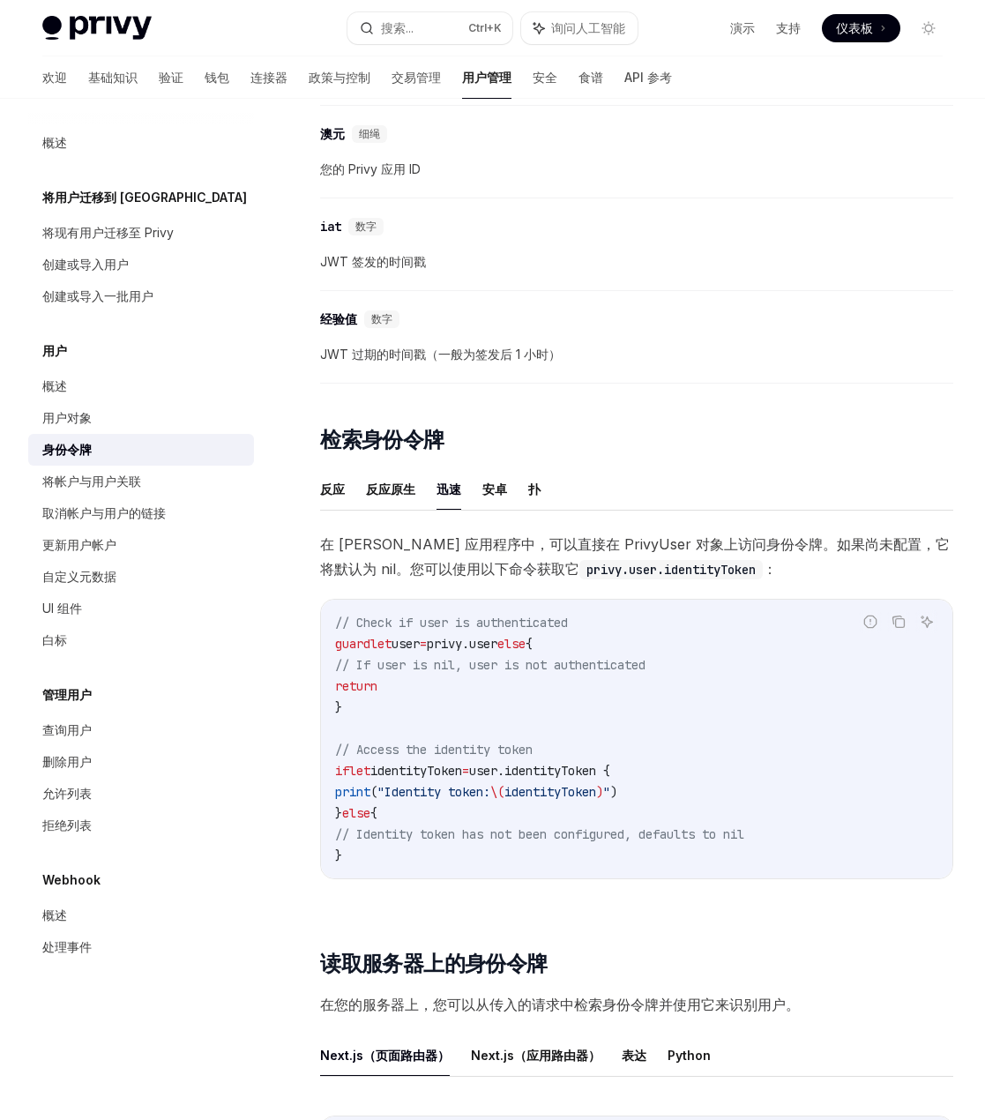
click at [444, 486] on font "迅速" at bounding box center [449, 489] width 25 height 15
click at [407, 486] on font "反应原生" at bounding box center [390, 489] width 49 height 15
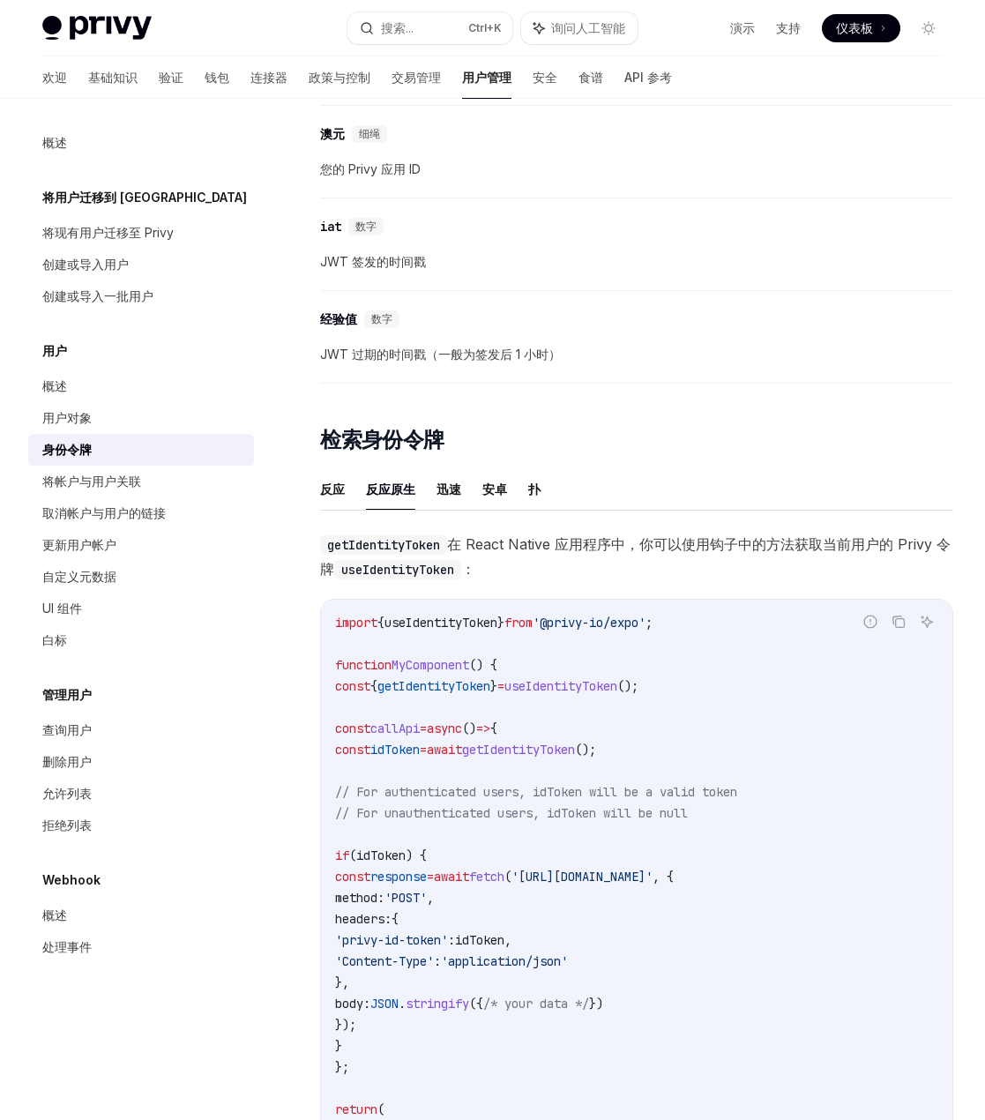
click at [583, 495] on ul "反应 反应原生 迅速 [PERSON_NAME] 扑" at bounding box center [636, 489] width 633 height 42
click at [535, 495] on font "扑" at bounding box center [534, 489] width 12 height 15
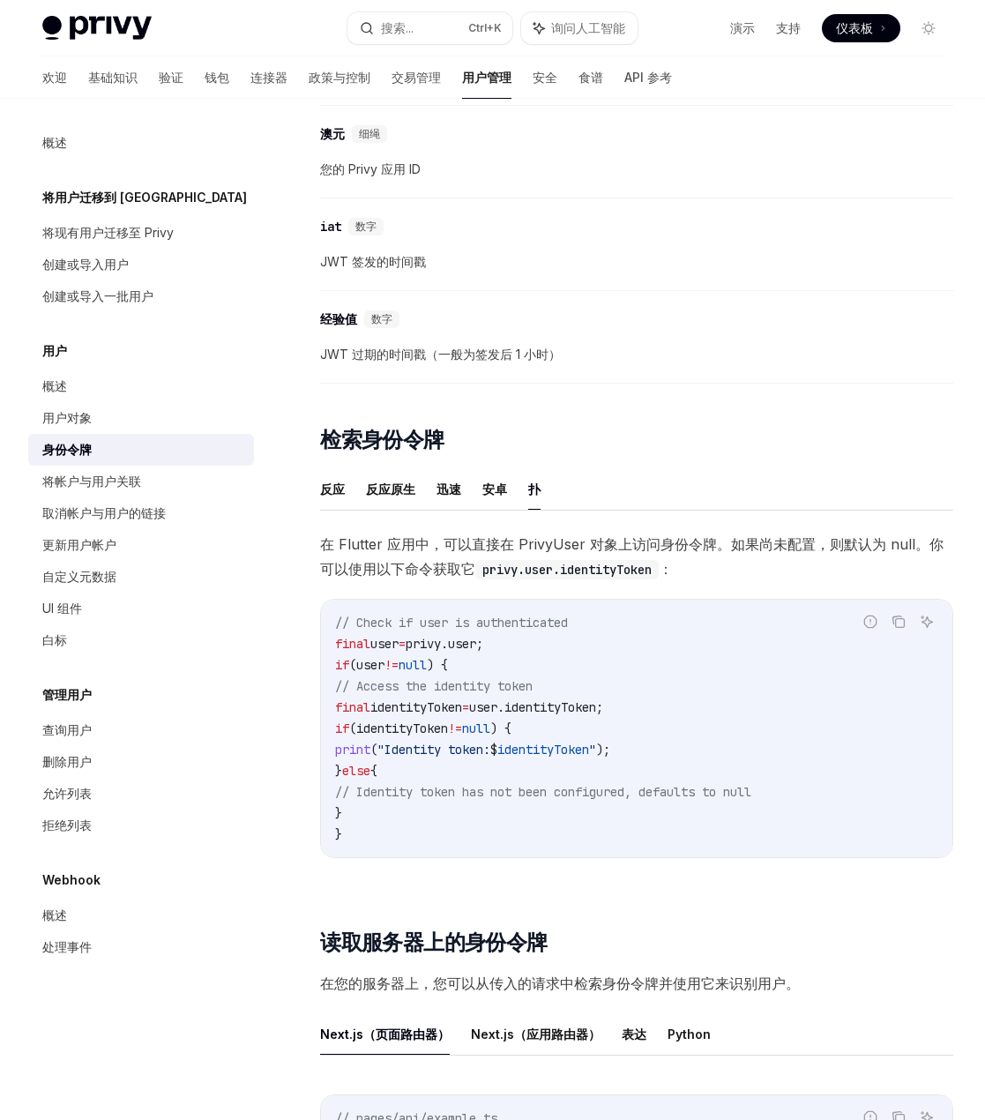
click at [535, 495] on font "扑" at bounding box center [534, 489] width 12 height 15
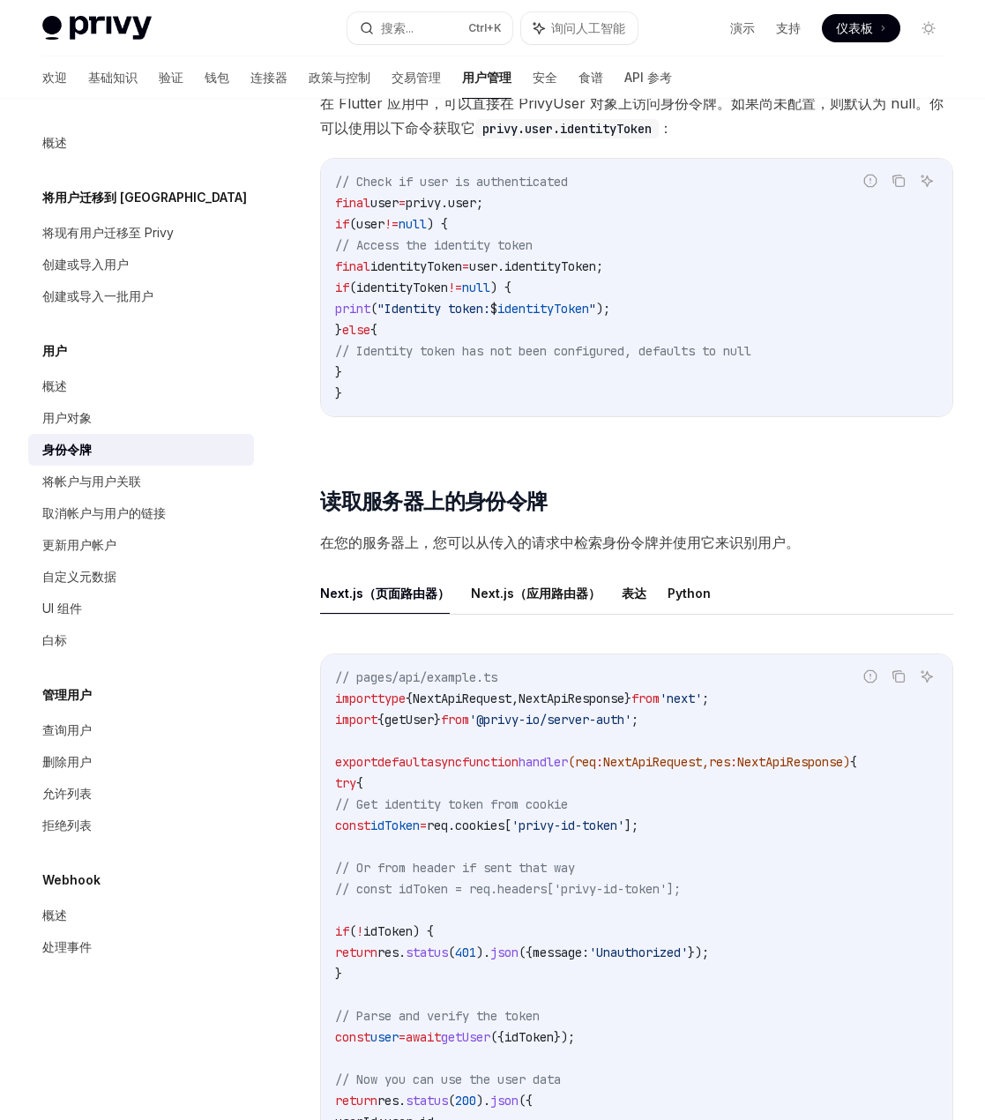
scroll to position [1588, 0]
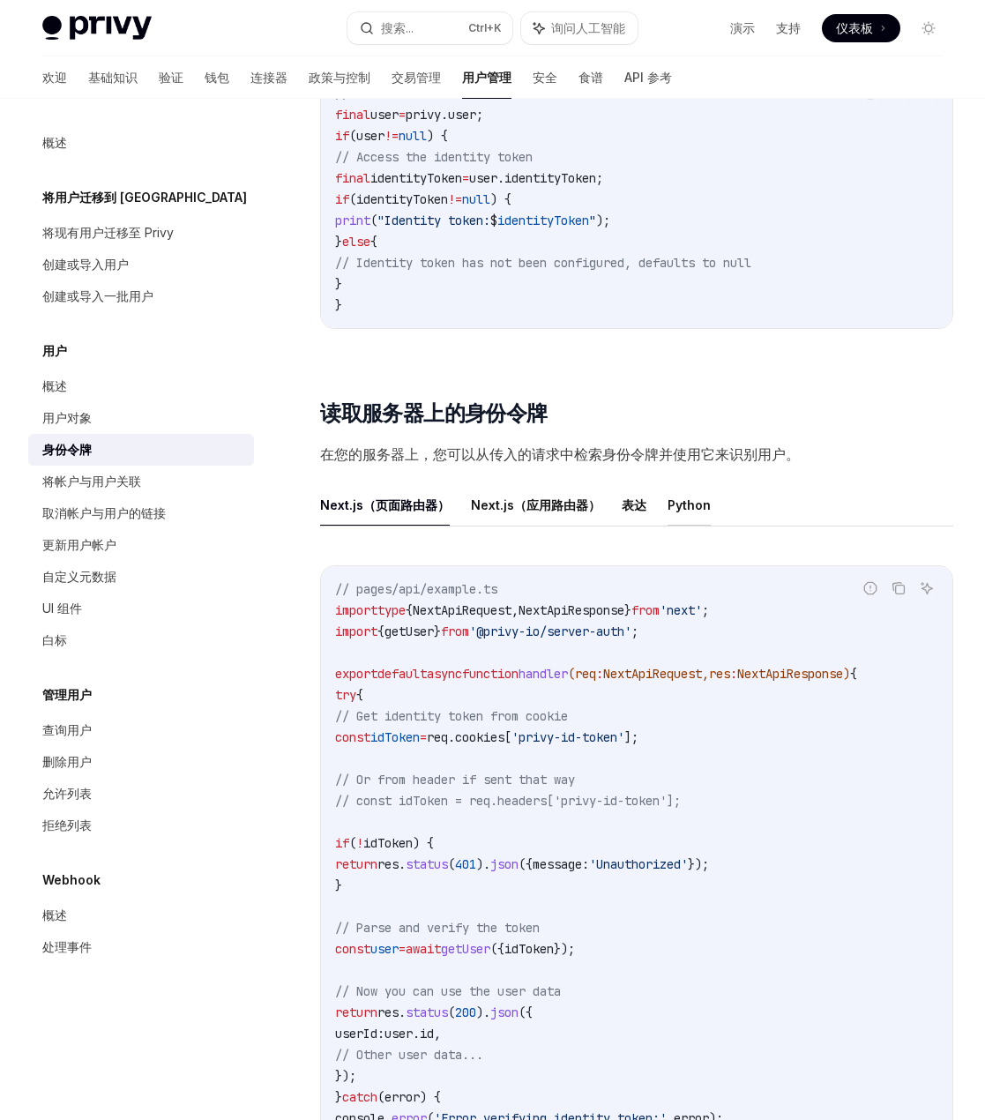
click at [683, 526] on button "Python" at bounding box center [689, 504] width 43 height 41
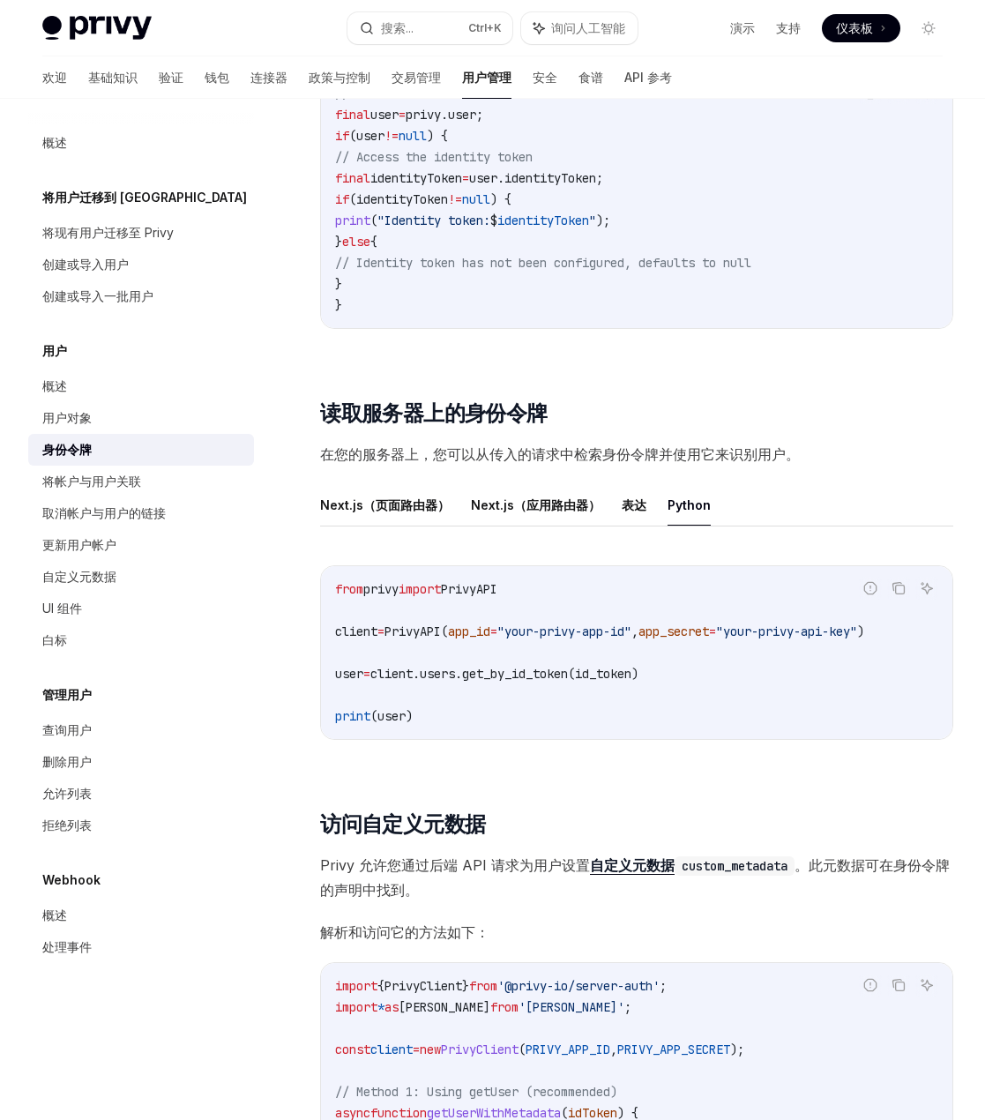
click at [509, 682] on span "client.users.get_by_id_token(id_token)" at bounding box center [505, 674] width 268 height 16
click at [528, 682] on span "client.users.get_by_id_token(id_token)" at bounding box center [505, 674] width 268 height 16
click at [400, 640] on span "PrivyAPI(" at bounding box center [417, 632] width 64 height 16
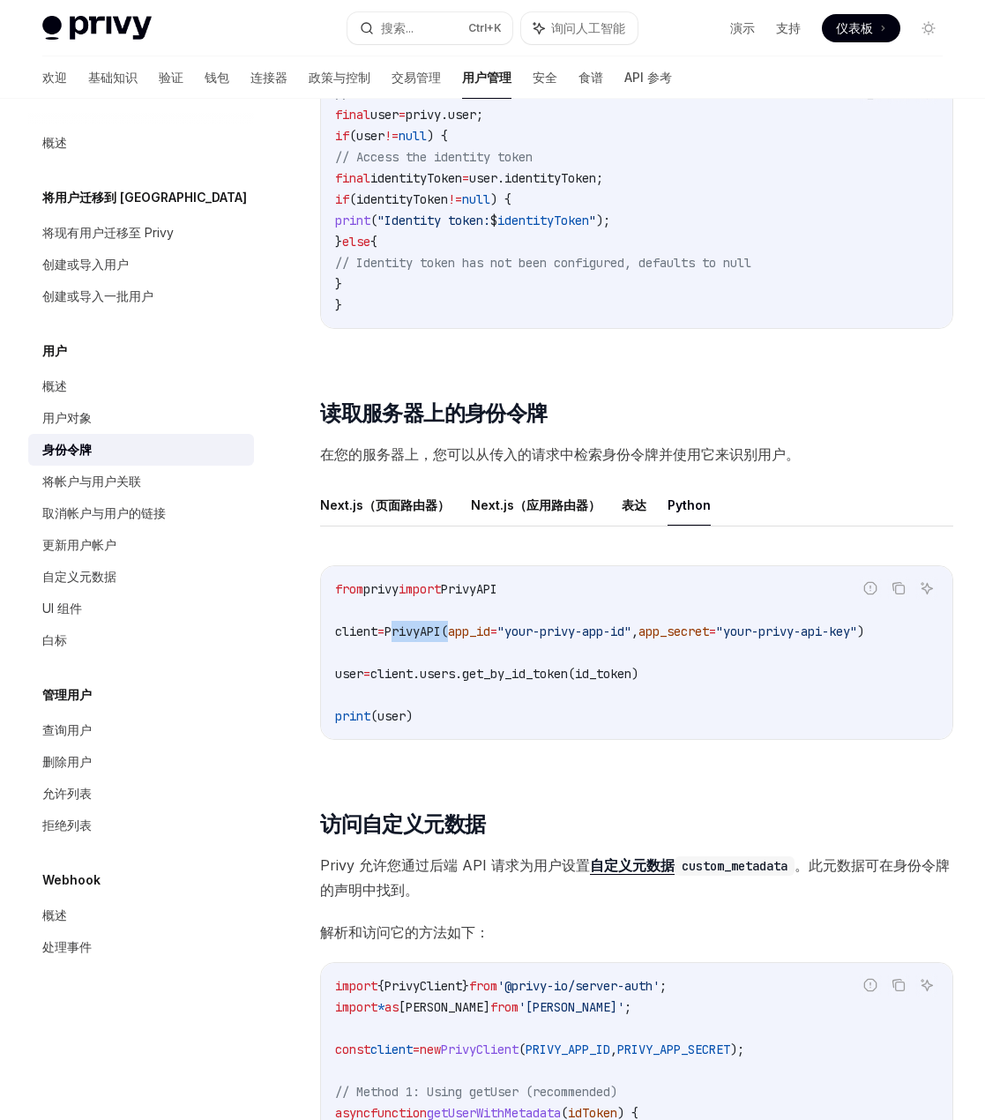
click at [400, 640] on span "PrivyAPI(" at bounding box center [417, 632] width 64 height 16
click at [499, 656] on code "from privy import PrivyAPI client = PrivyAPI( app_id = "your-privy-app-id" , ap…" at bounding box center [636, 653] width 603 height 148
click at [426, 680] on span "client.users.get_by_id_token(id_token)" at bounding box center [505, 674] width 268 height 16
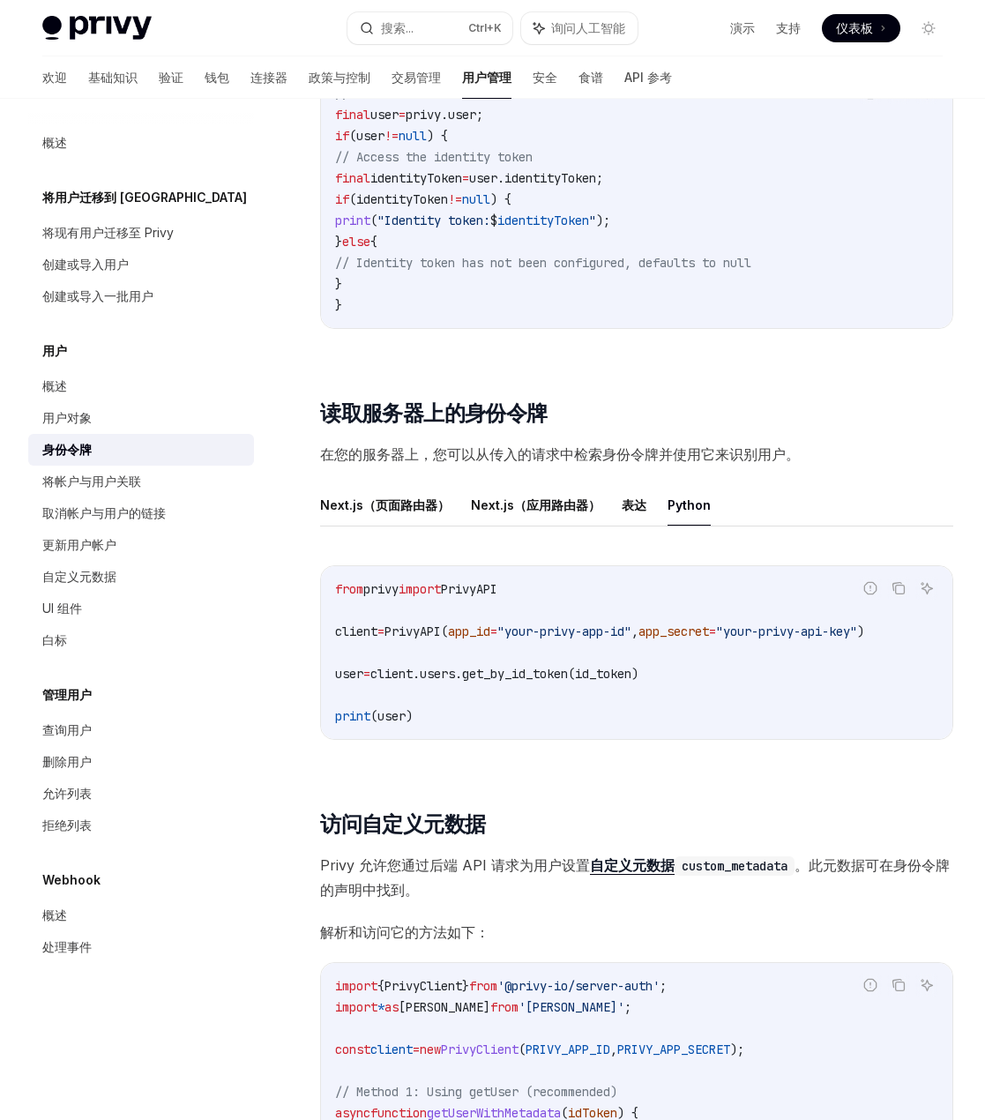
click at [444, 724] on code "from privy import PrivyAPI client = PrivyAPI( app_id = "your-privy-app-id" , ap…" at bounding box center [636, 653] width 603 height 148
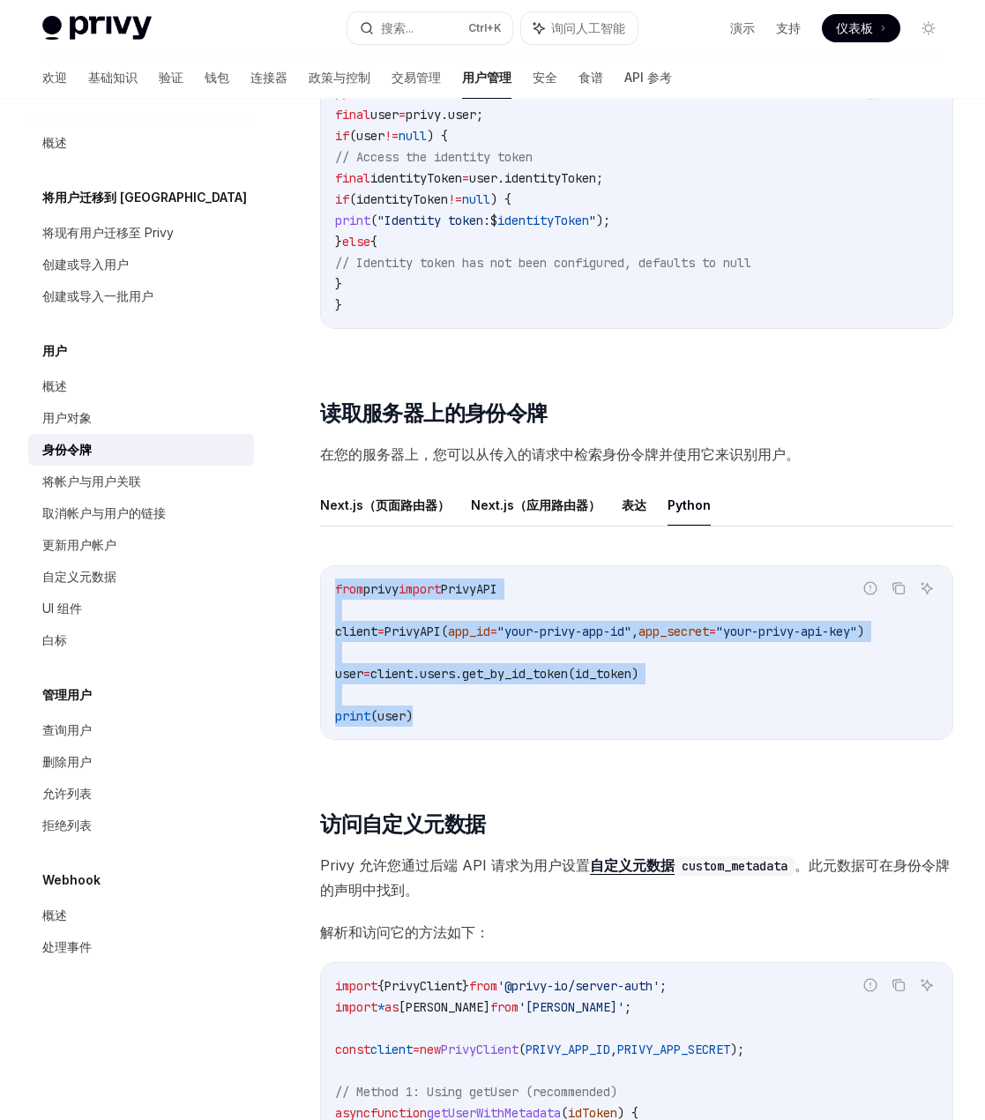
drag, startPoint x: 448, startPoint y: 741, endPoint x: 310, endPoint y: 594, distance: 202.2
click at [430, 637] on span "PrivyAPI(" at bounding box center [417, 632] width 64 height 16
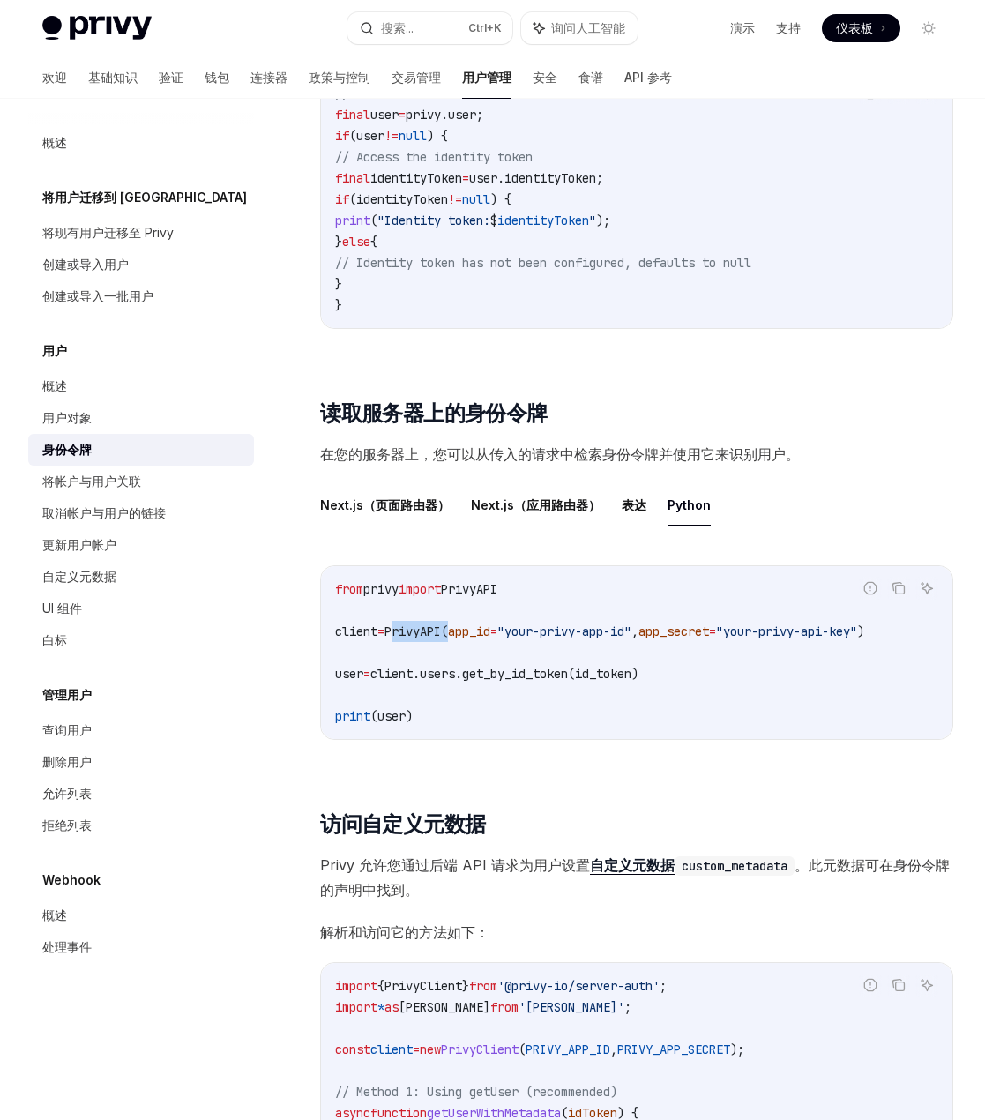
click at [430, 637] on span "PrivyAPI(" at bounding box center [417, 632] width 64 height 16
click at [576, 603] on code "from privy import PrivyAPI client = PrivyAPI( app_id = "your-privy-app-id" , ap…" at bounding box center [636, 653] width 603 height 148
click at [468, 463] on font "在您的服务器上，您可以从传入的请求中检索身份令牌并使用它来识别用户。" at bounding box center [560, 454] width 480 height 18
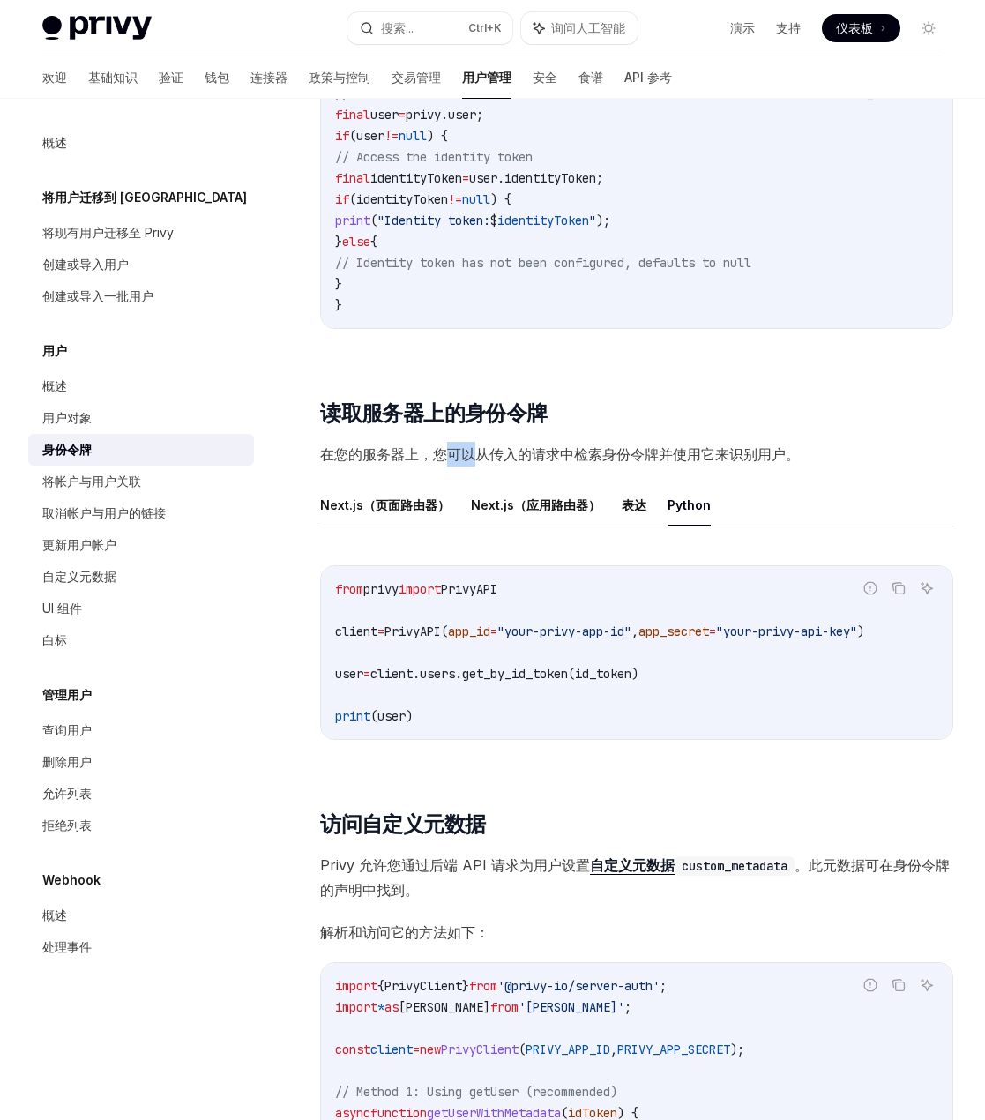
click at [468, 463] on font "在您的服务器上，您可以从传入的请求中检索身份令牌并使用它来识别用户。" at bounding box center [560, 454] width 480 height 18
click at [558, 463] on font "在您的服务器上，您可以从传入的请求中检索身份令牌并使用它来识别用户。" at bounding box center [560, 454] width 480 height 18
click at [615, 463] on font "在您的服务器上，您可以从传入的请求中检索身份令牌并使用它来识别用户。" at bounding box center [560, 454] width 480 height 18
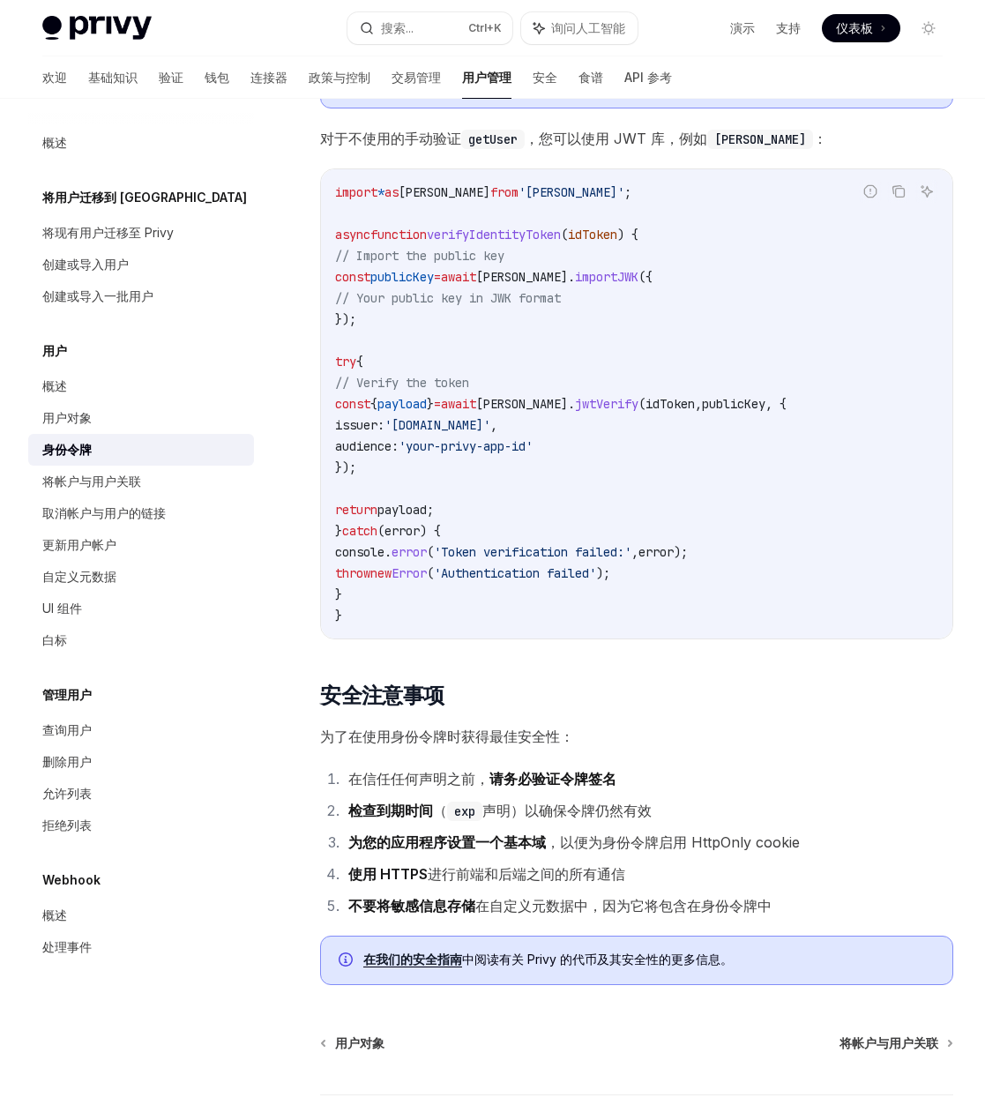
scroll to position [4463, 0]
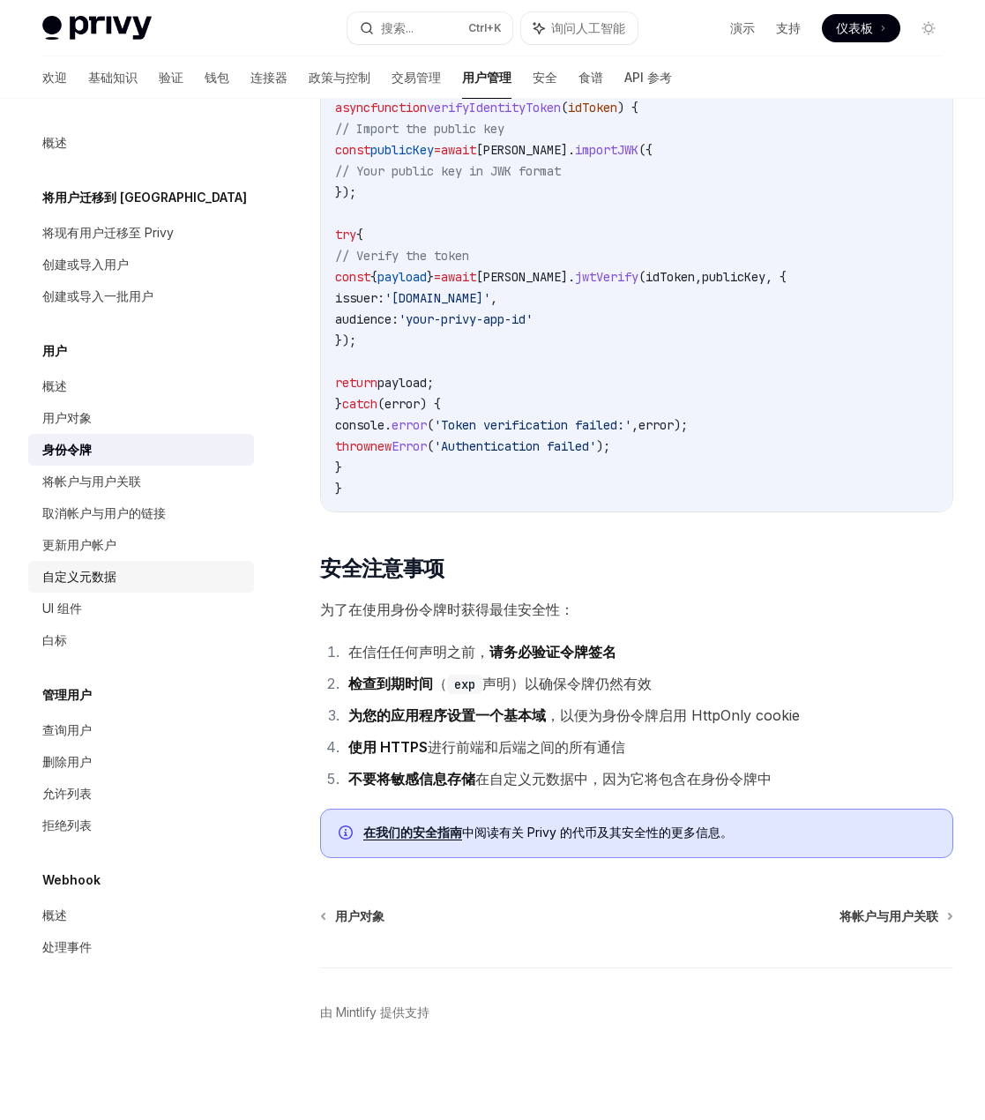
click at [138, 582] on div "自定义元数据" at bounding box center [142, 576] width 201 height 21
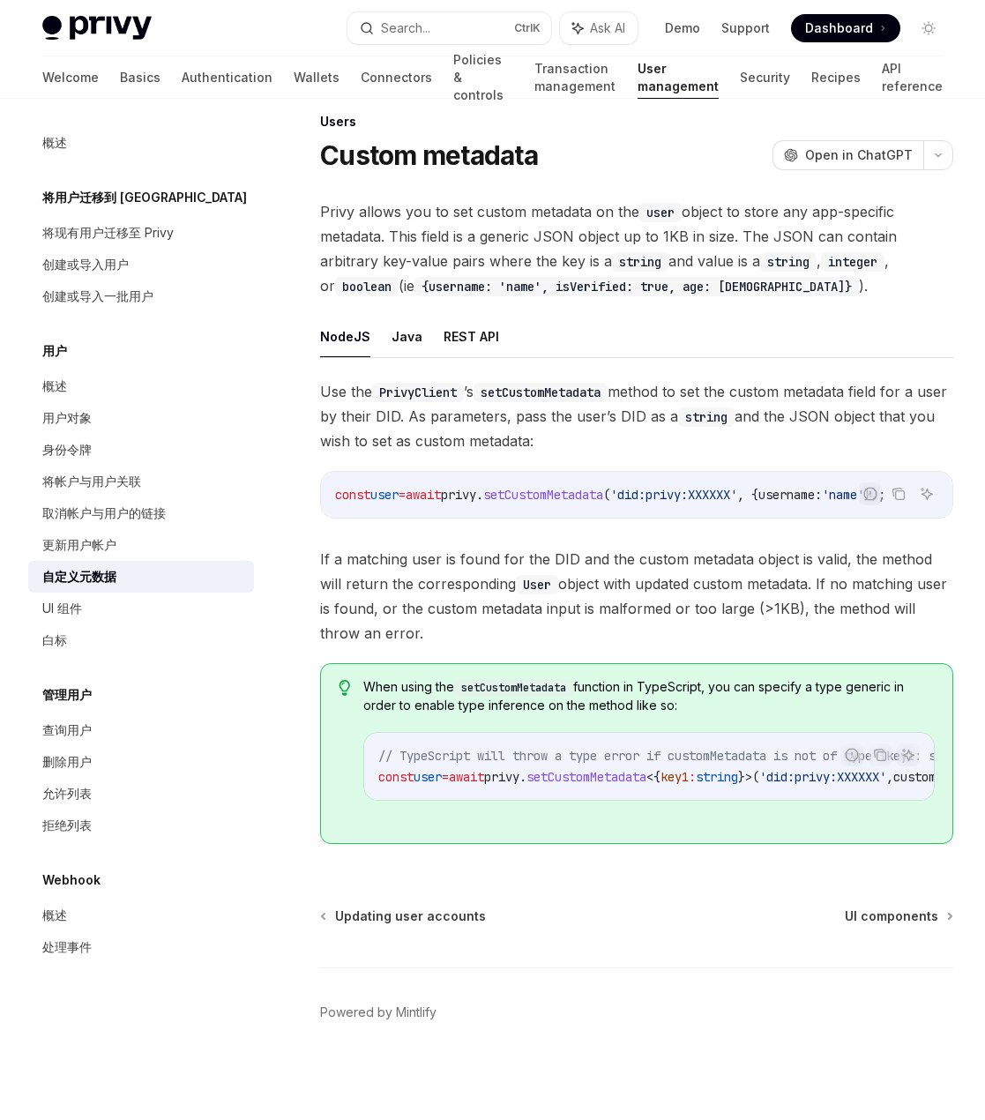
scroll to position [1, 0]
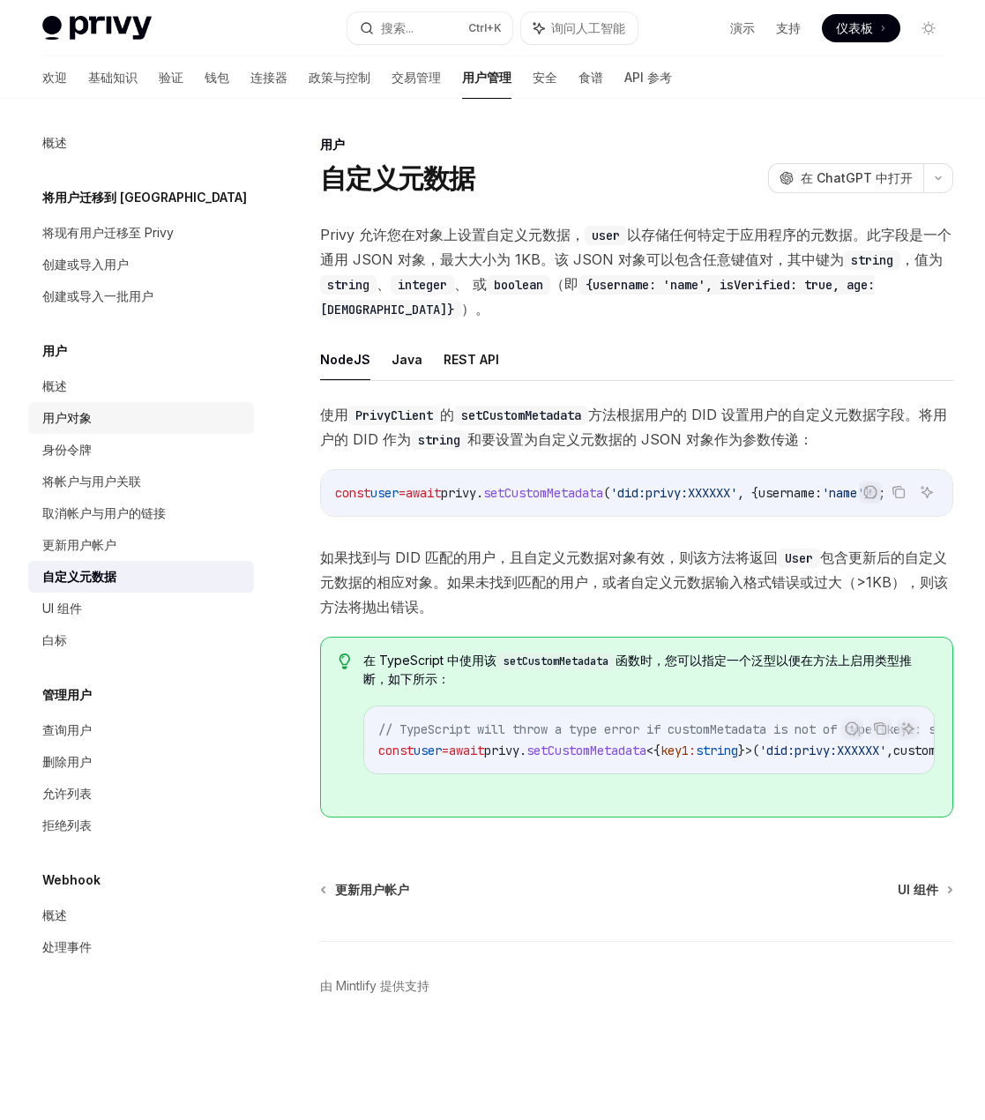
click at [149, 419] on div "用户对象" at bounding box center [142, 418] width 201 height 21
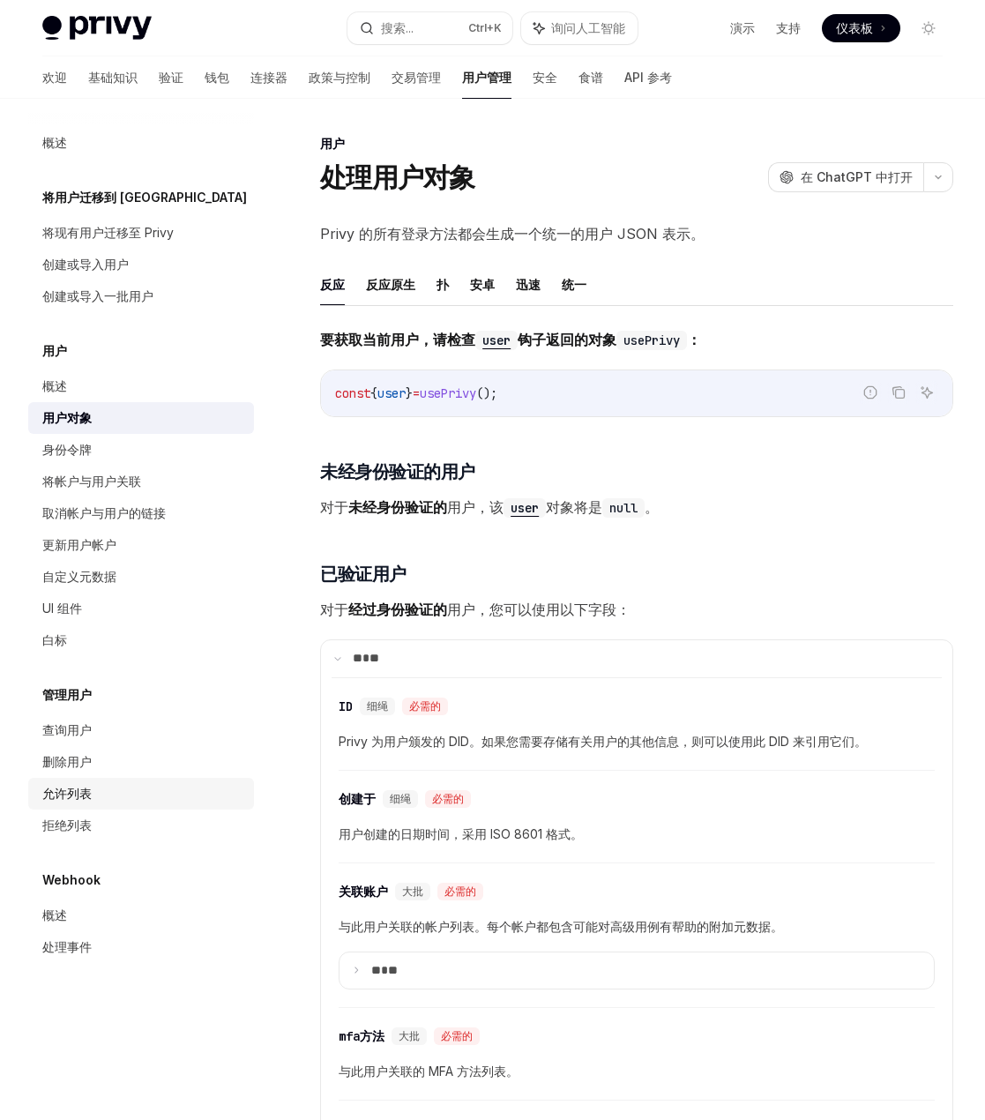
click at [138, 795] on div "允许列表" at bounding box center [142, 793] width 201 height 21
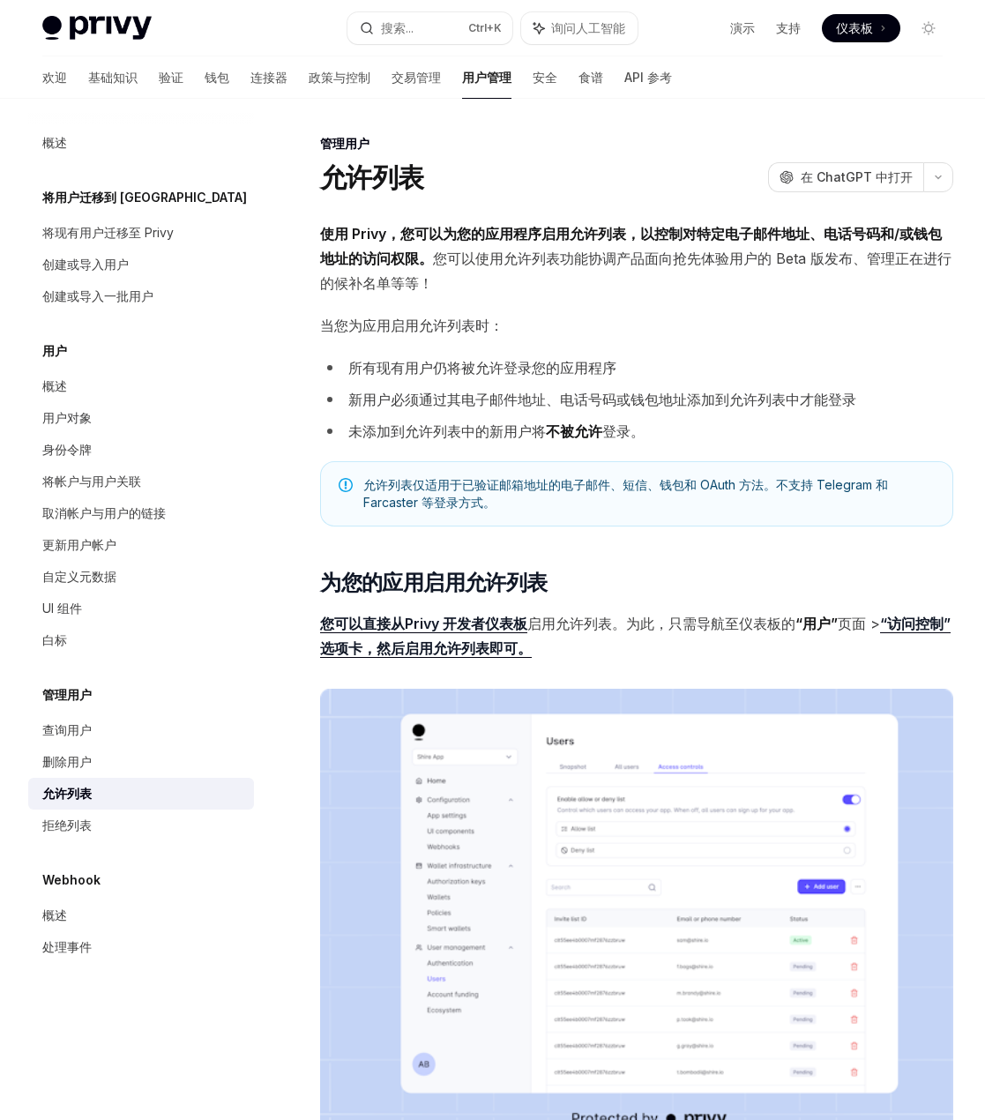
click at [387, 330] on font "当您为应用启用允许列表时：" at bounding box center [411, 326] width 183 height 18
click at [360, 363] on font "所有现有用户仍将被允许登录您的应用程序" at bounding box center [482, 368] width 268 height 18
click at [426, 363] on font "所有现有用户仍将被允许登录您的应用程序" at bounding box center [482, 368] width 268 height 18
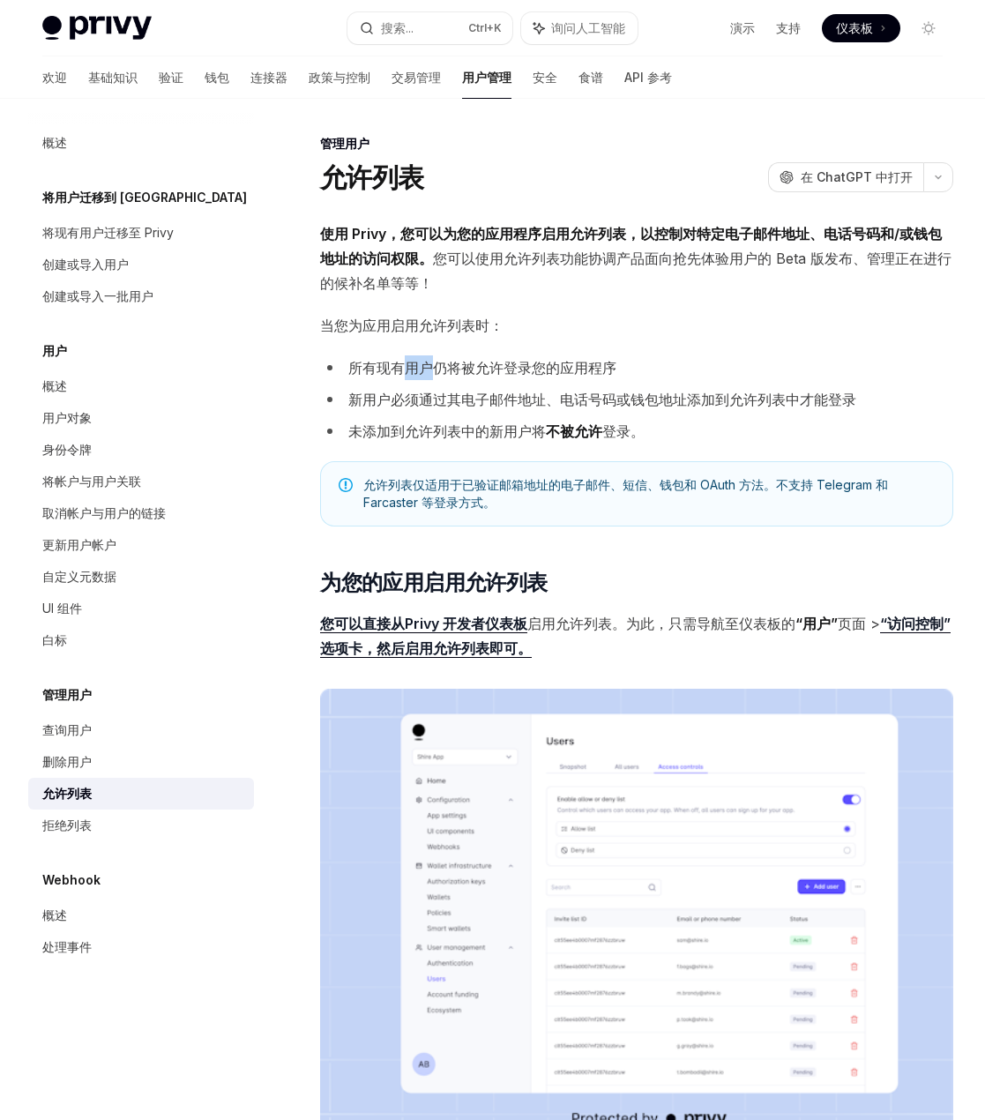
click at [426, 363] on font "所有现有用户仍将被允许登录您的应用程序" at bounding box center [482, 368] width 268 height 18
click at [453, 358] on li "所有现有用户仍将被允许登录您的应用程序" at bounding box center [636, 368] width 633 height 25
click at [385, 397] on font "新用户必须通过其电子邮件地址、电话号码或钱包地址添加到允许列表中才能登录" at bounding box center [602, 400] width 508 height 18
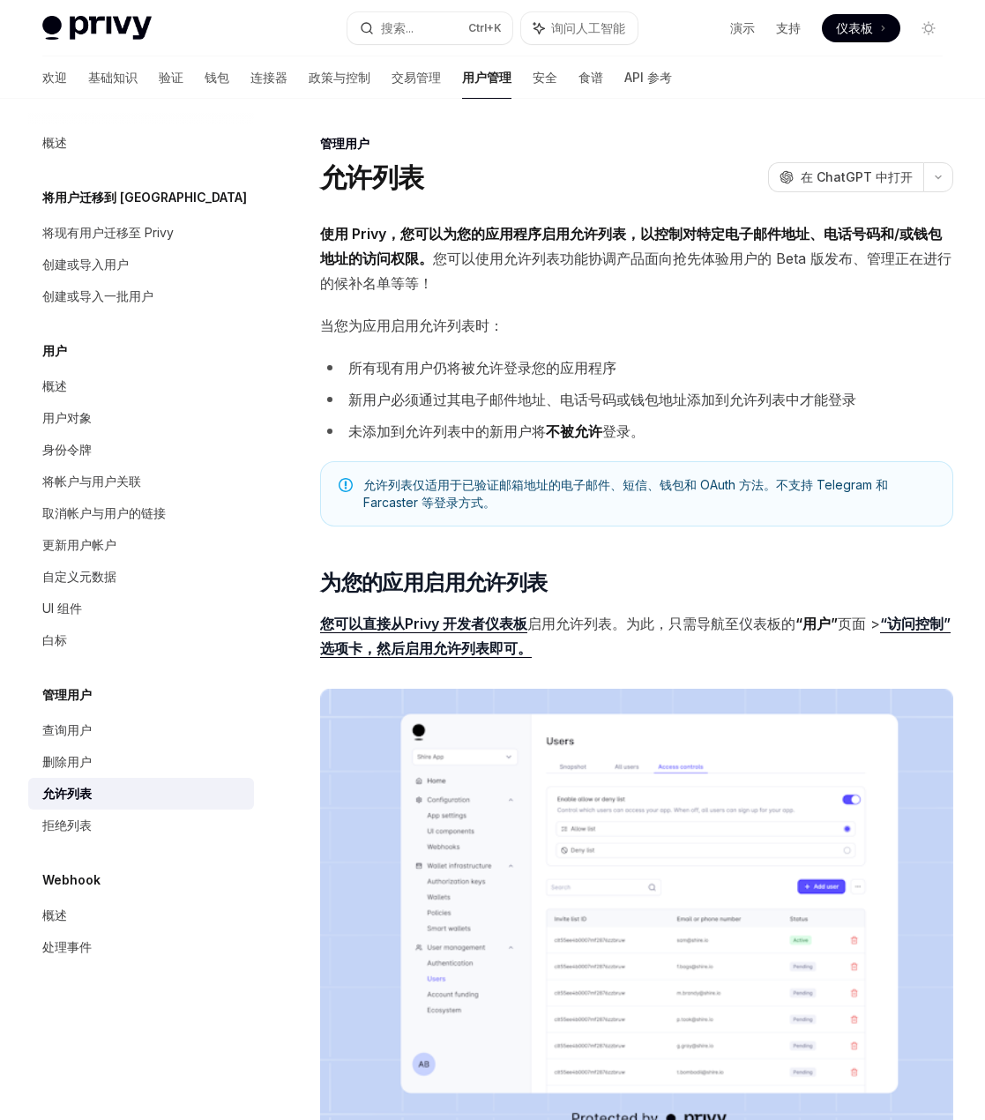
click at [454, 393] on font "新用户必须通过其电子邮件地址、电话号码或钱包地址添加到允许列表中才能登录" at bounding box center [602, 400] width 508 height 18
click at [532, 406] on font "新用户必须通过其电子邮件地址、电话号码或钱包地址添加到允许列表中才能登录" at bounding box center [602, 400] width 508 height 18
click at [622, 387] on li "新用户必须通过其电子邮件地址、电话号码或钱包地址添加到允许列表中才能登录" at bounding box center [636, 399] width 633 height 25
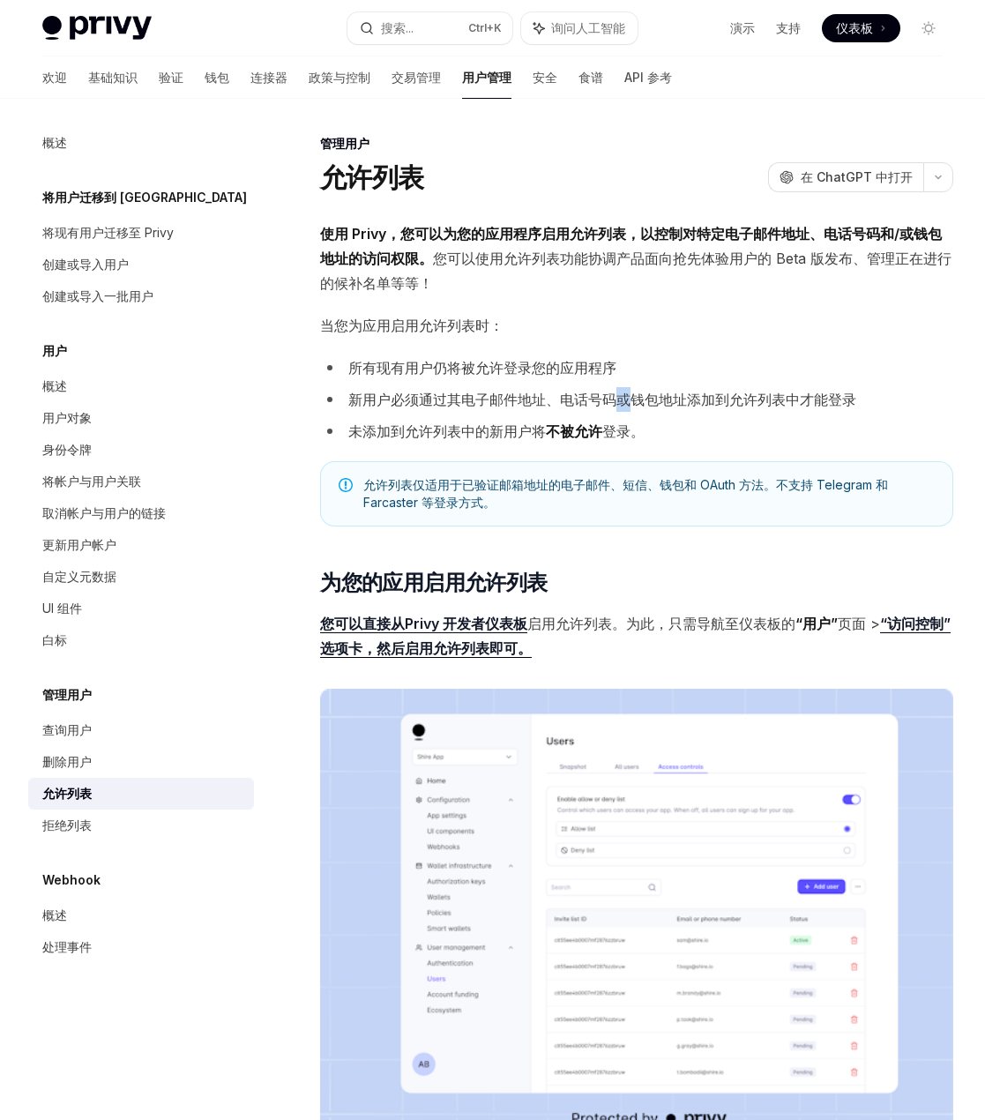
click at [622, 387] on li "新用户必须通过其电子邮件地址、电话号码或钱包地址添加到允许列表中才能登录" at bounding box center [636, 399] width 633 height 25
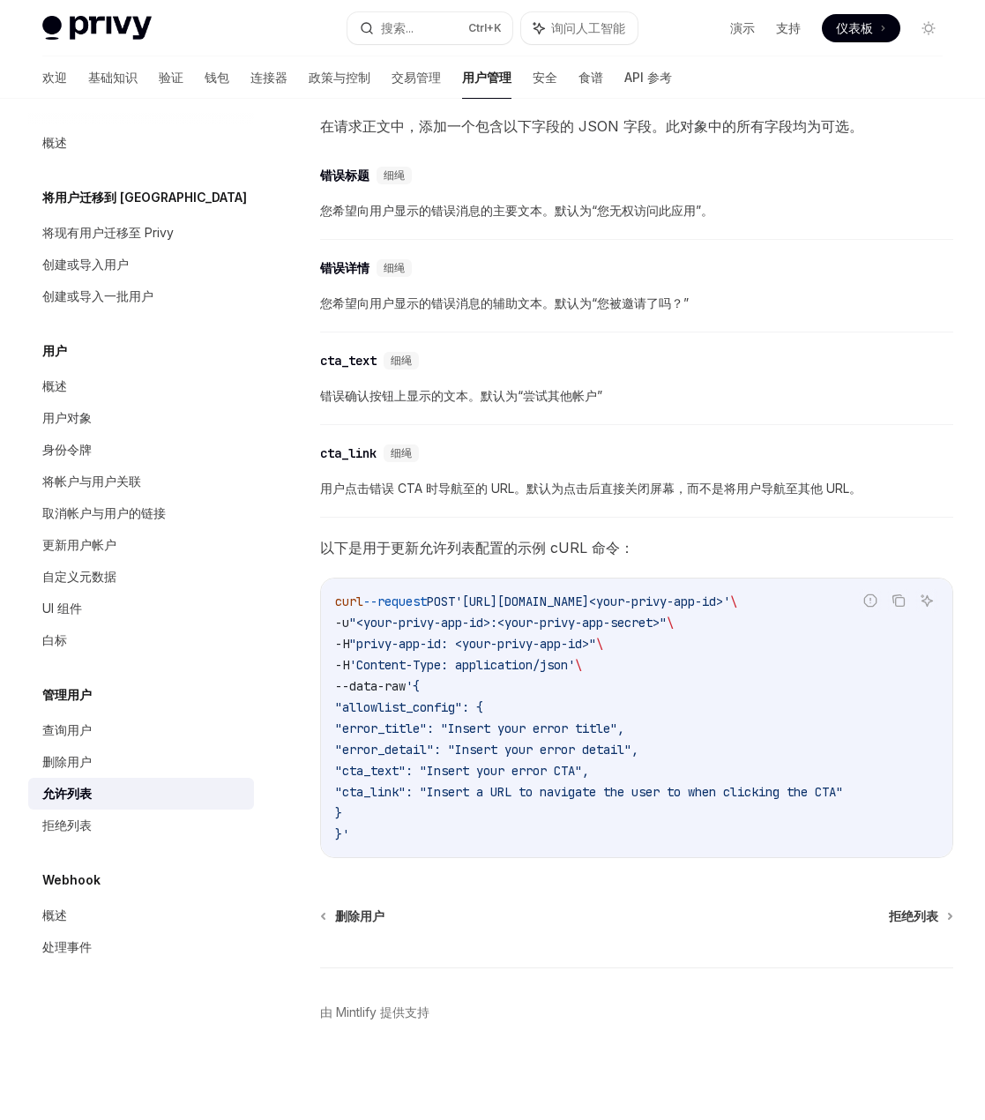
scroll to position [3546, 0]
click at [625, 75] on font "API 参考" at bounding box center [649, 77] width 48 height 15
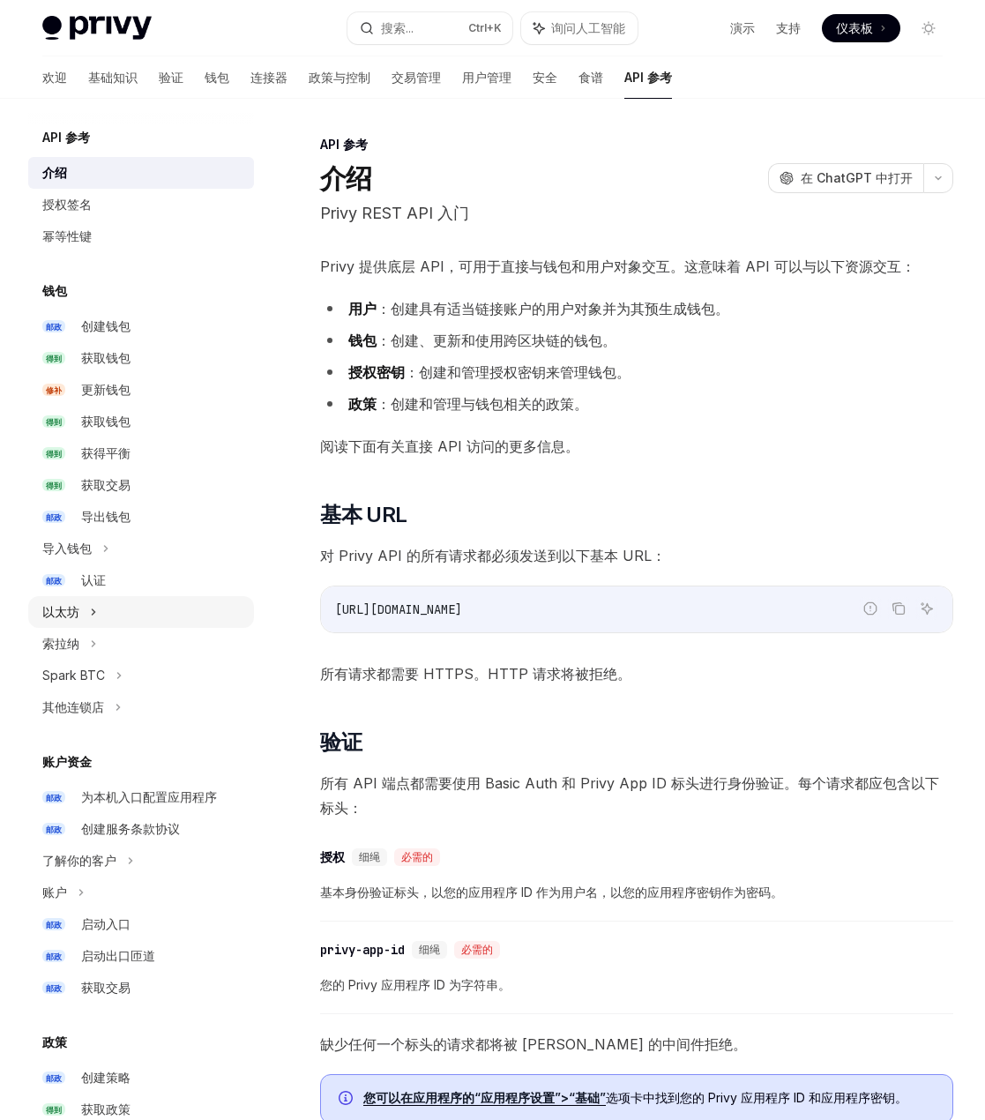
click at [113, 615] on div "以太坊" at bounding box center [141, 612] width 226 height 32
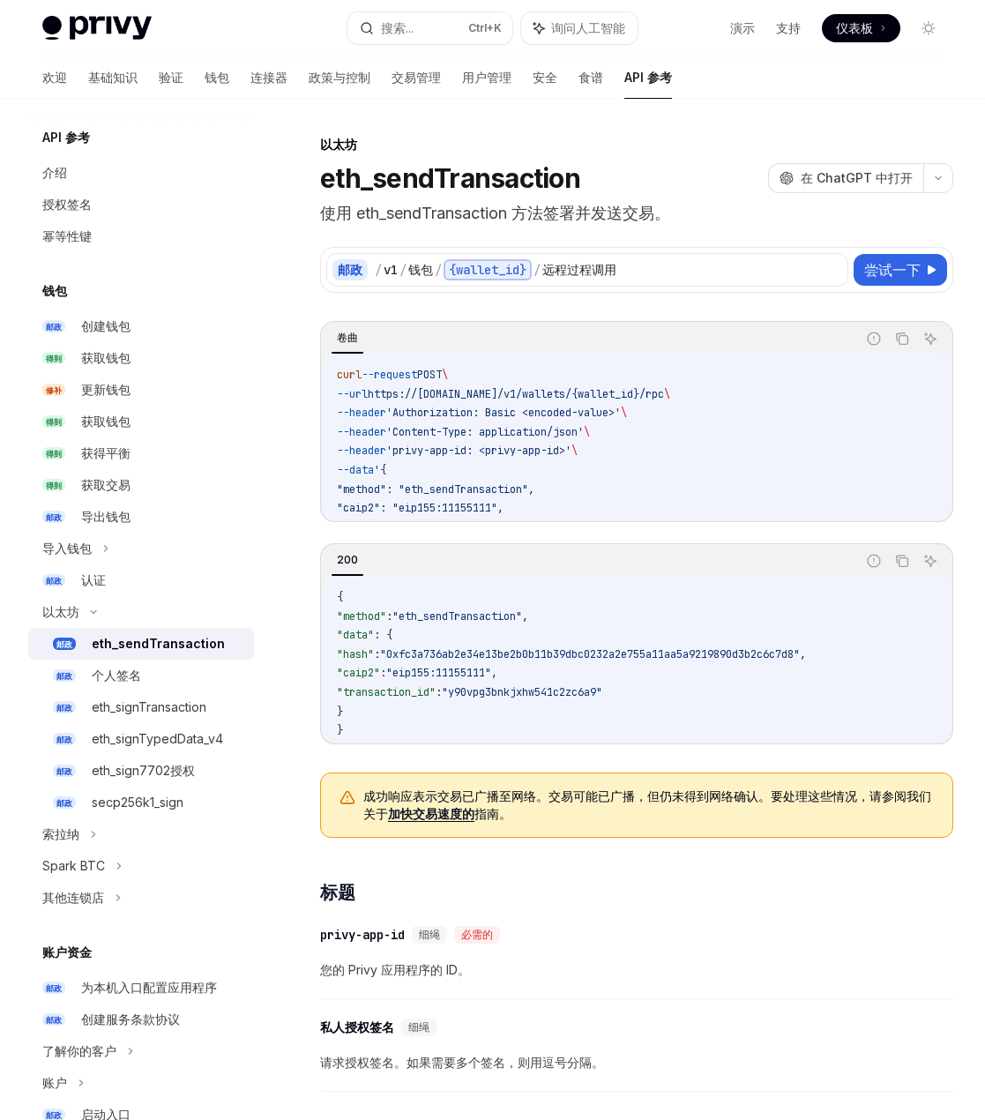
click at [113, 648] on font "eth_sendTransaction" at bounding box center [158, 643] width 133 height 15
click at [877, 270] on font "尝试一下" at bounding box center [893, 270] width 56 height 18
type textarea "*"
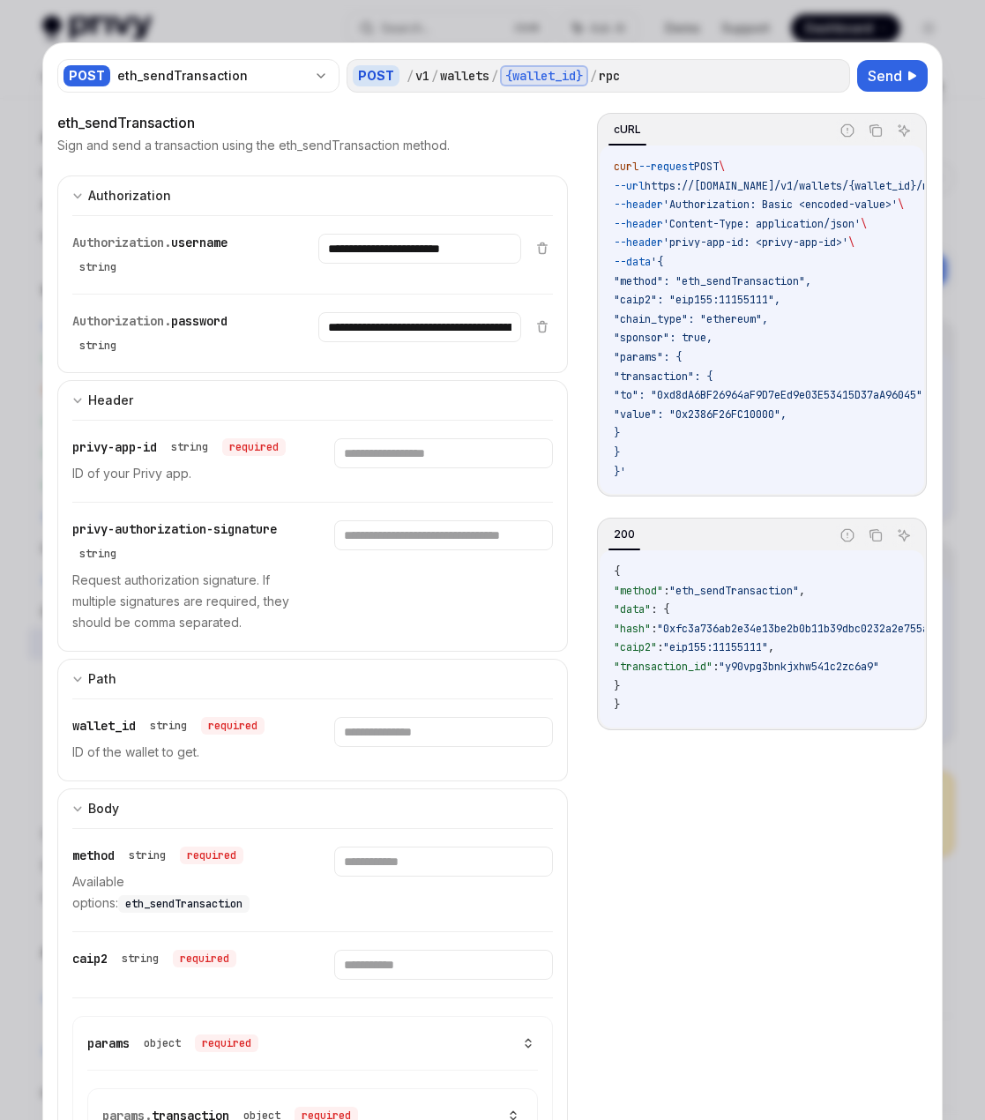
click at [232, 537] on span "privy-authorization-signature" at bounding box center [174, 529] width 205 height 16
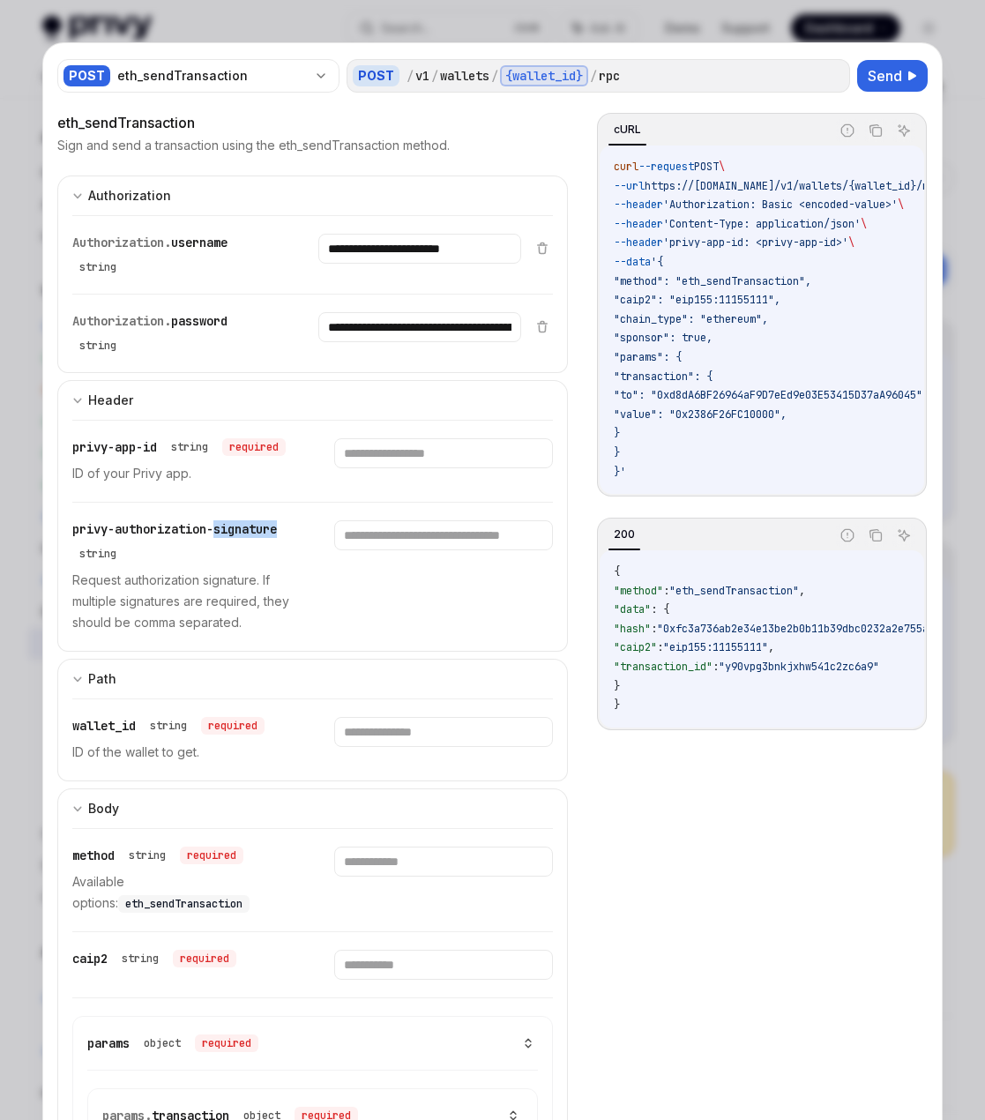
click at [232, 537] on span "privy-authorization-signature" at bounding box center [174, 529] width 205 height 16
click at [192, 538] on div "privy-authorization-signature" at bounding box center [174, 529] width 205 height 18
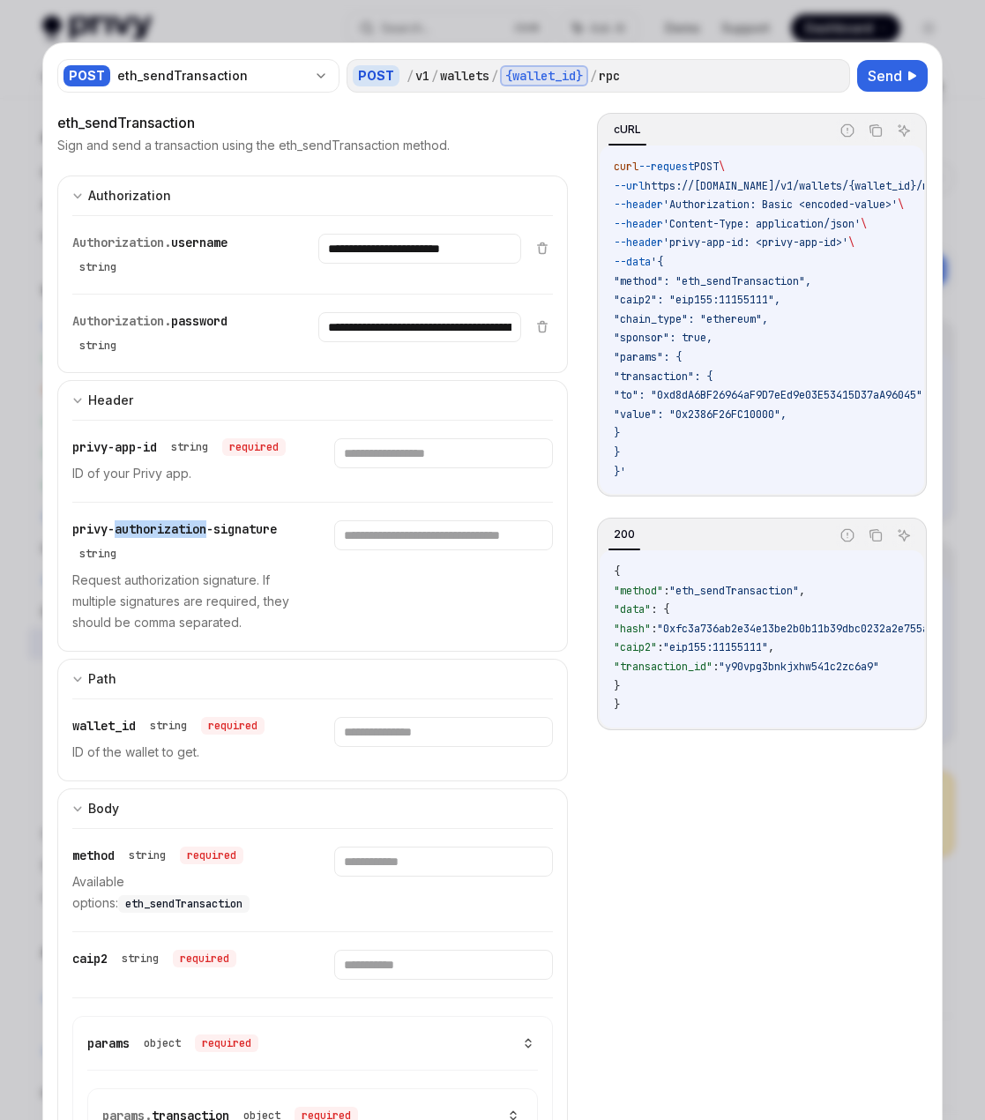
click at [192, 538] on div "privy-authorization-signature" at bounding box center [174, 529] width 205 height 18
drag, startPoint x: 283, startPoint y: 558, endPoint x: 95, endPoint y: 550, distance: 188.0
click at [97, 537] on span "privy-authorization-signature" at bounding box center [174, 529] width 205 height 16
click at [95, 537] on span "privy-authorization-signature" at bounding box center [174, 529] width 205 height 16
click at [72, 546] on div "privy-authorization-signature string Request authorization signature. If multip…" at bounding box center [312, 577] width 481 height 148
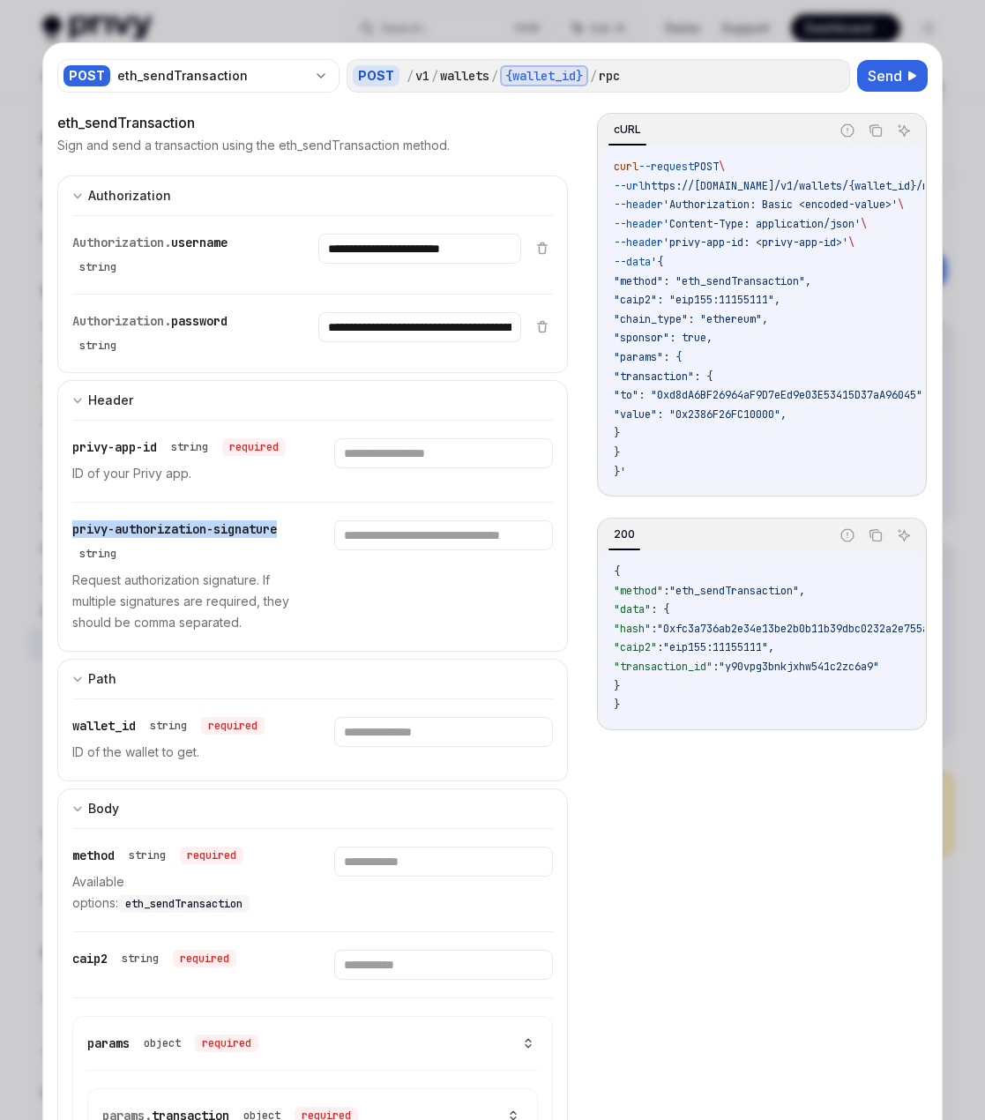
drag, startPoint x: 72, startPoint y: 553, endPoint x: 286, endPoint y: 562, distance: 213.7
click at [277, 538] on div "privy-authorization-signature" at bounding box center [174, 529] width 205 height 18
copy span "privy-authorization-signature"
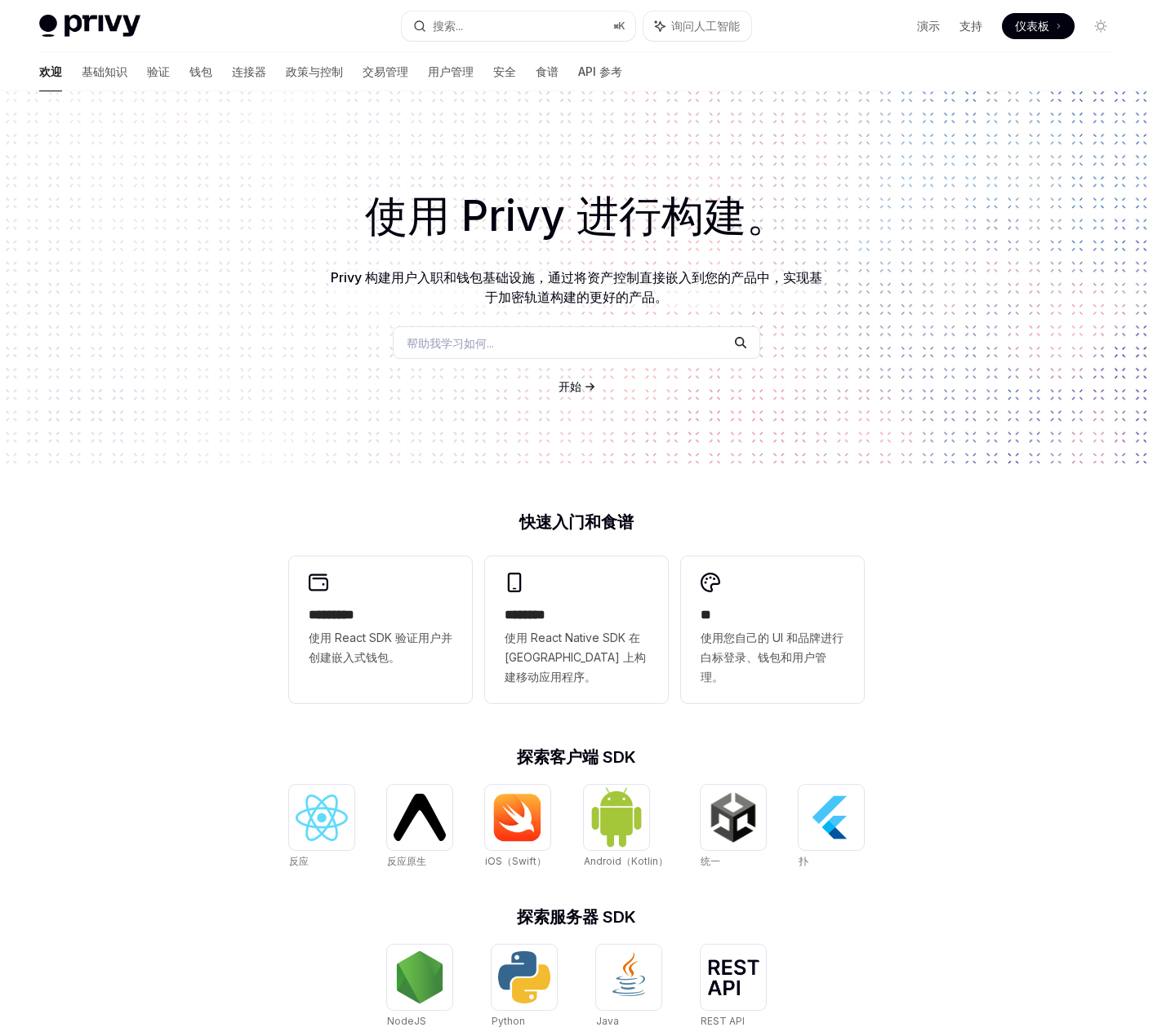
type textarea "*"
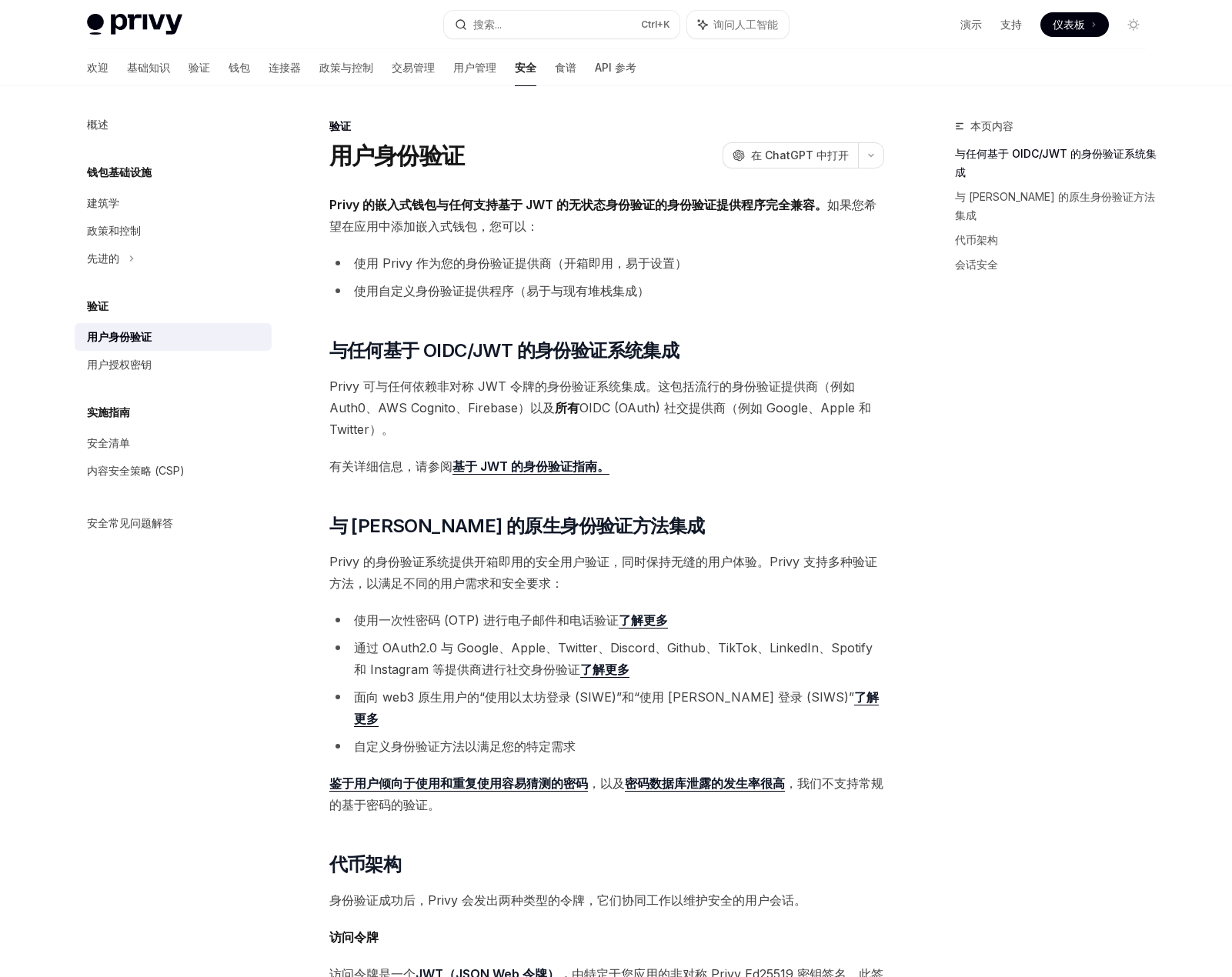
scroll to position [231, 0]
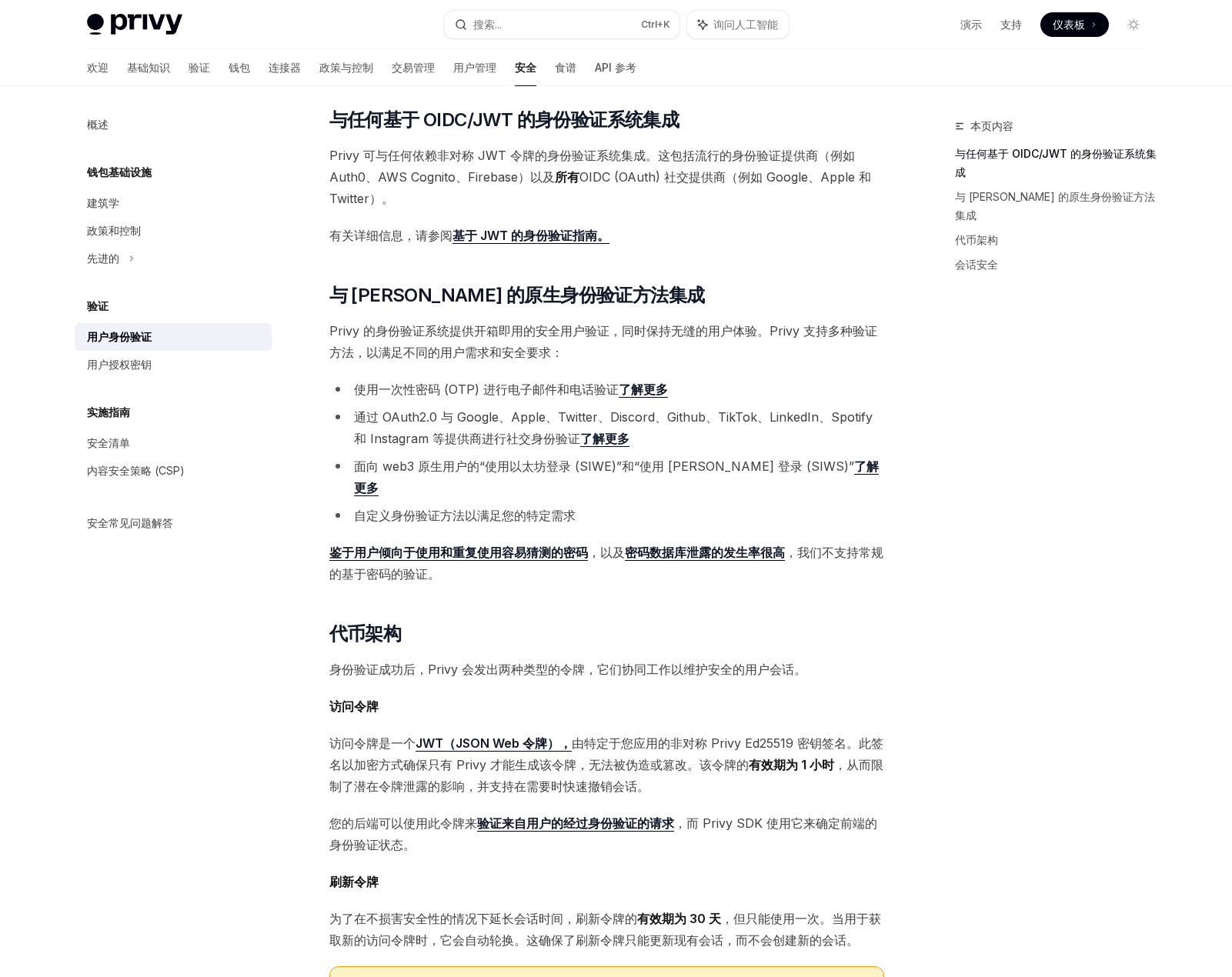
click at [517, 43] on div "Privy Docs 主页 搜索... Ctrl +K 询问人工智能 演示 支持 仪表板 仪表板 搜索..." at bounding box center [617, 24] width 1059 height 49
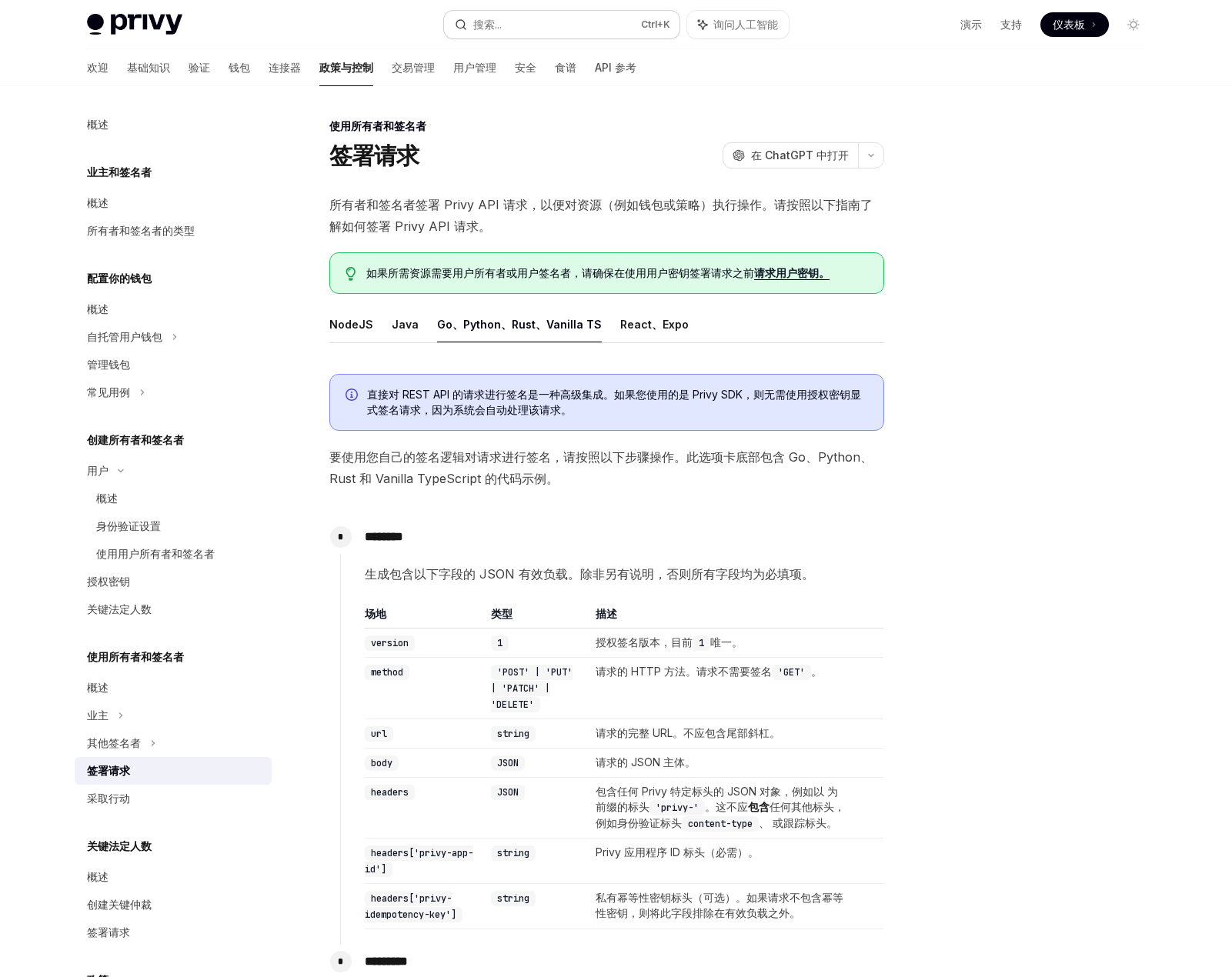
click at [516, 27] on button "搜索... Ctrl +K" at bounding box center [562, 24] width 236 height 28
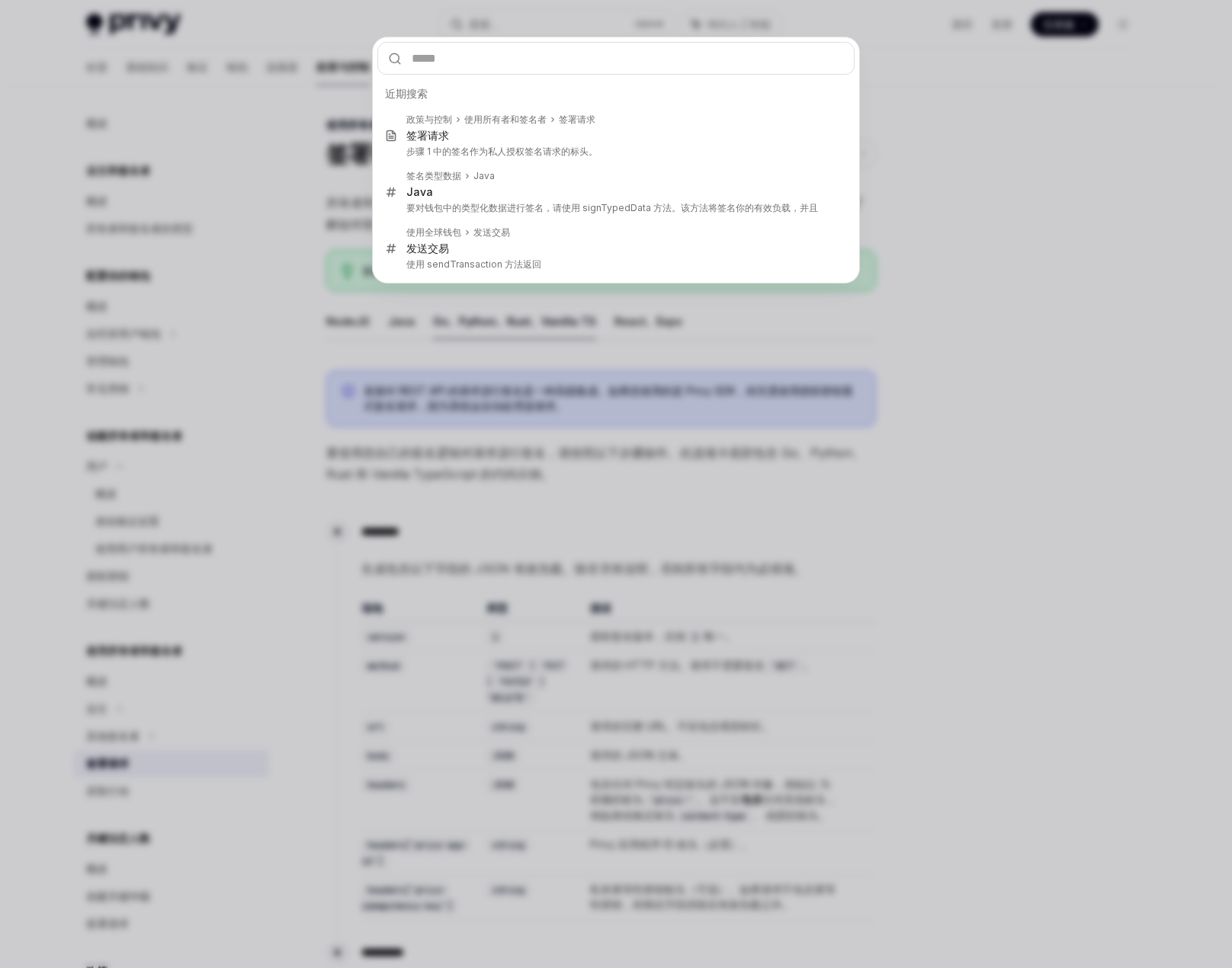
click at [489, 55] on input "text" at bounding box center [616, 59] width 477 height 33
type input "**********"
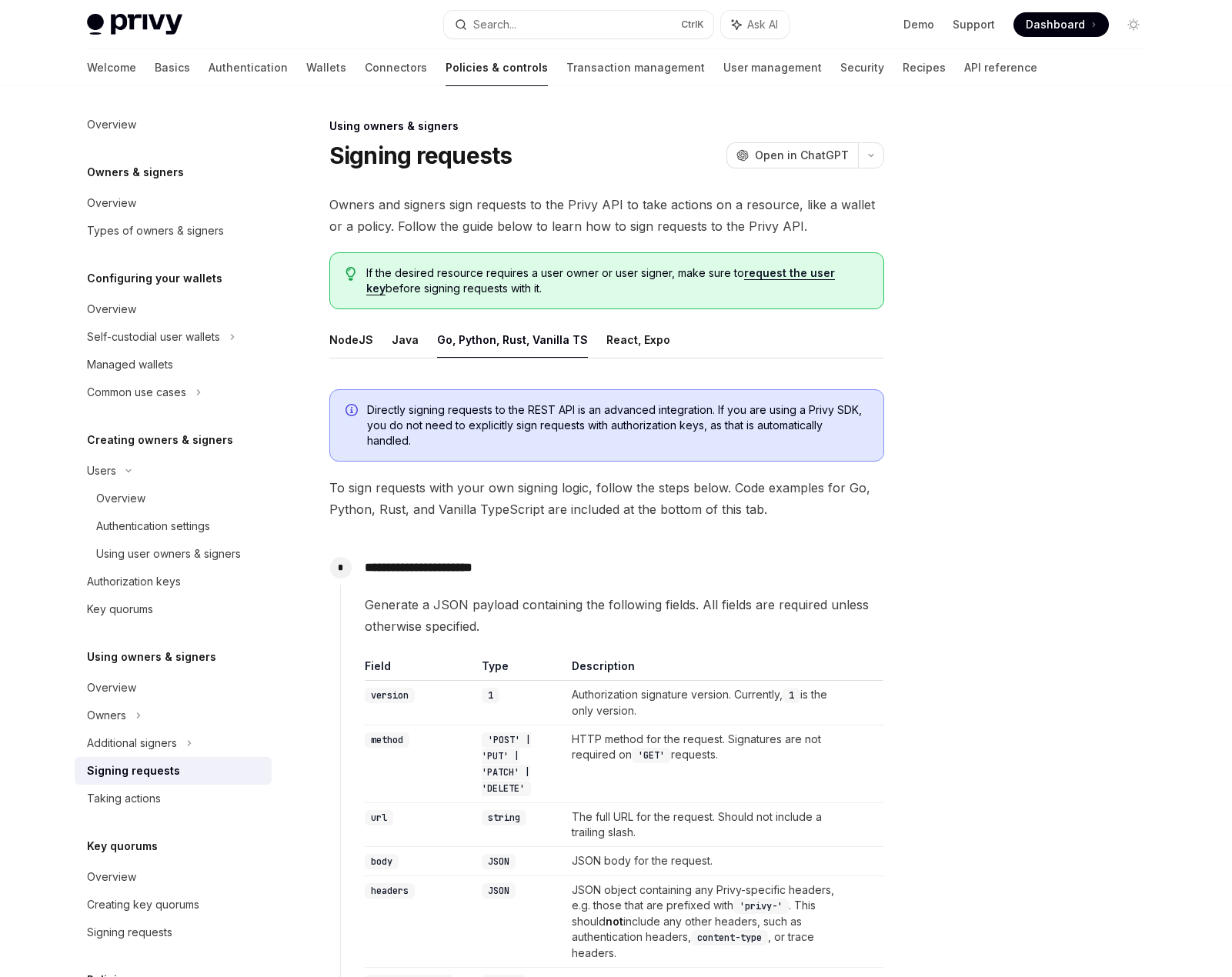
click at [1068, 404] on div at bounding box center [1041, 547] width 234 height 860
click at [330, 336] on button "NodeJS" at bounding box center [352, 339] width 44 height 36
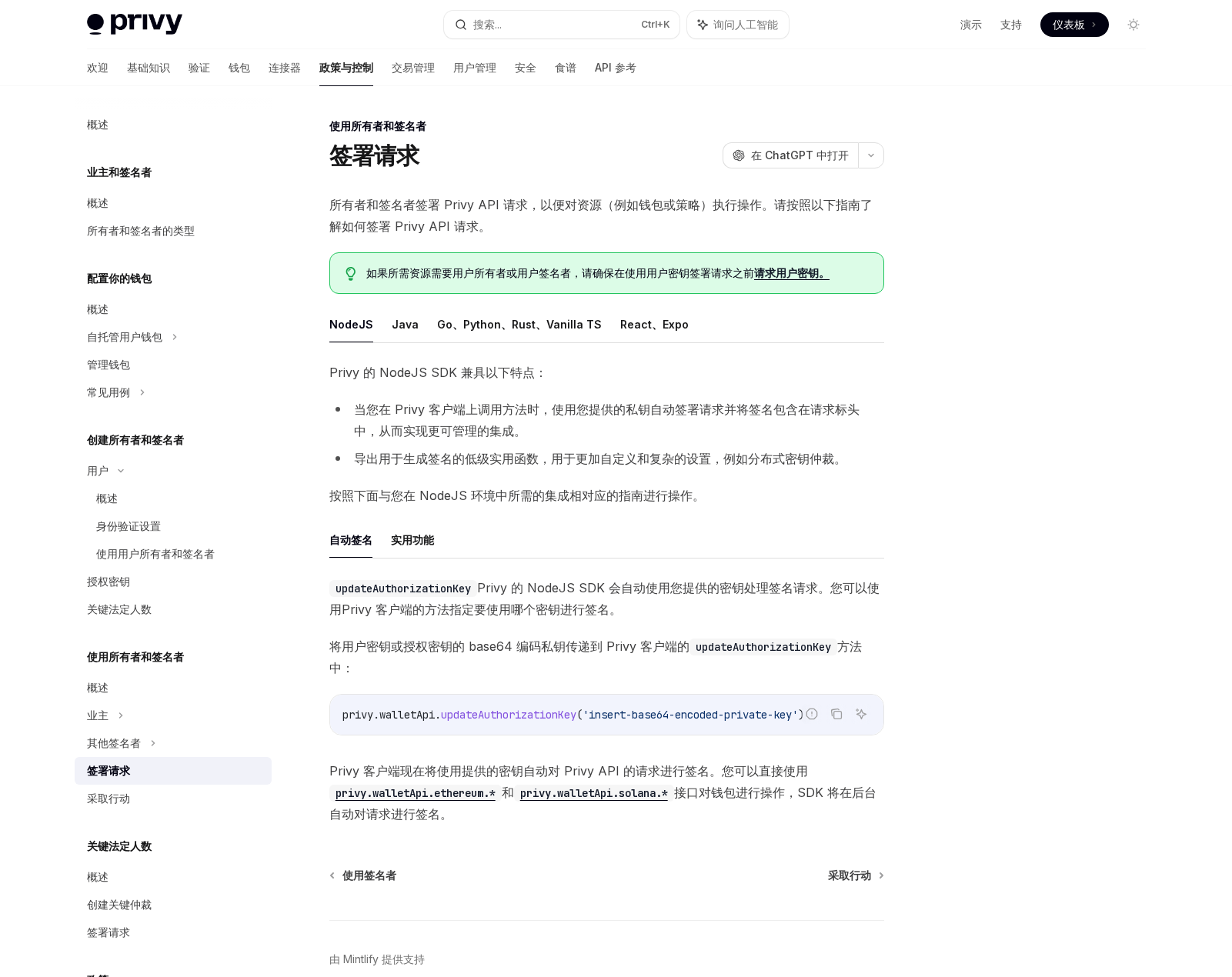
click at [791, 270] on font "请求用户密钥。" at bounding box center [792, 272] width 75 height 13
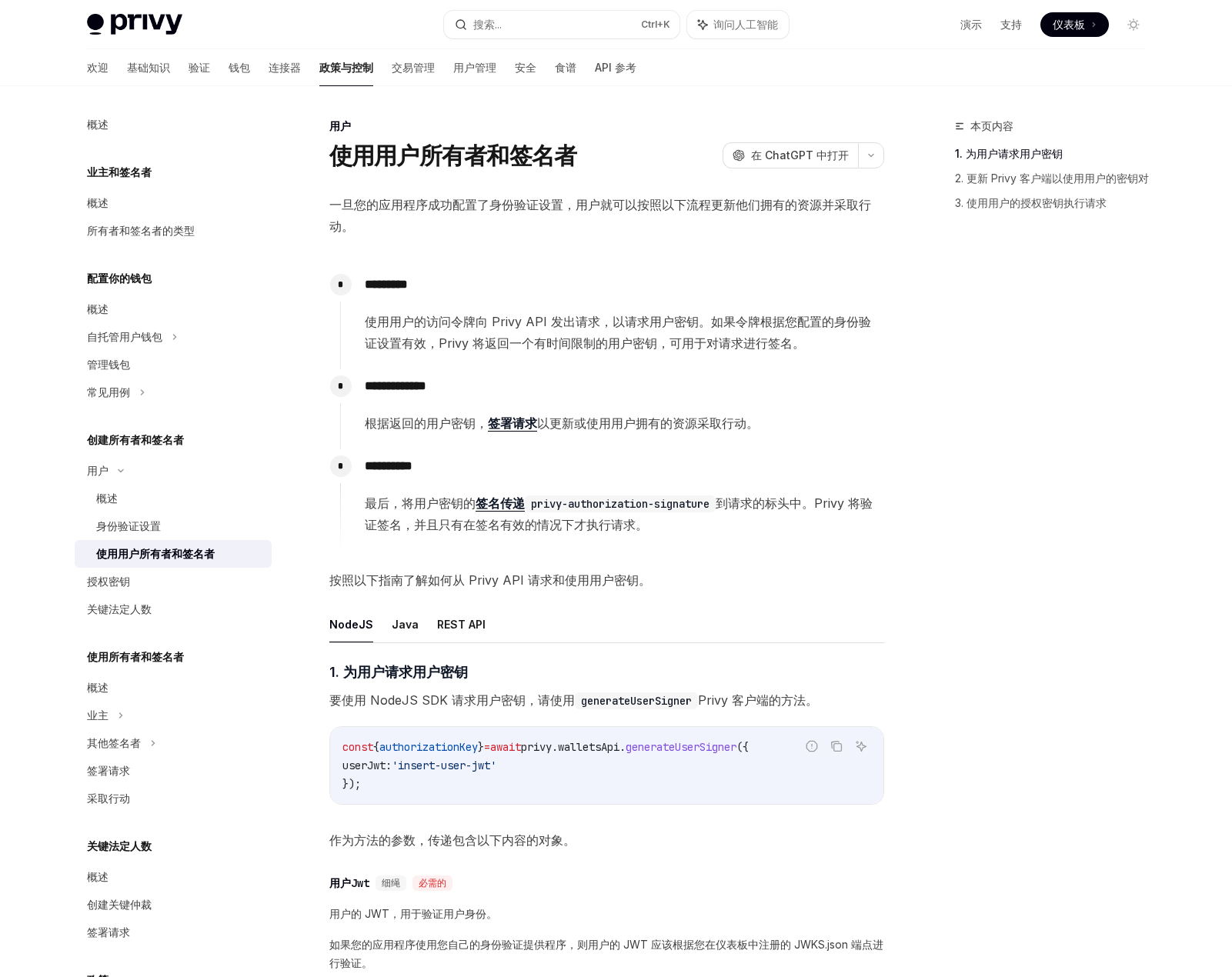
click at [448, 504] on font "用户密钥的" at bounding box center [445, 503] width 62 height 16
click at [516, 515] on span "最后，将 用户密钥的 签名传递 privy-authorization-signature 到请求的标头中。Privy 将验证签名，并且只有在签名有效的情况下…" at bounding box center [624, 514] width 519 height 43
click at [423, 511] on span "最后，将 用户密钥的 签名传递 privy-authorization-signature 到请求的标头中。Privy 将验证签名，并且只有在签名有效的情况下…" at bounding box center [624, 514] width 519 height 43
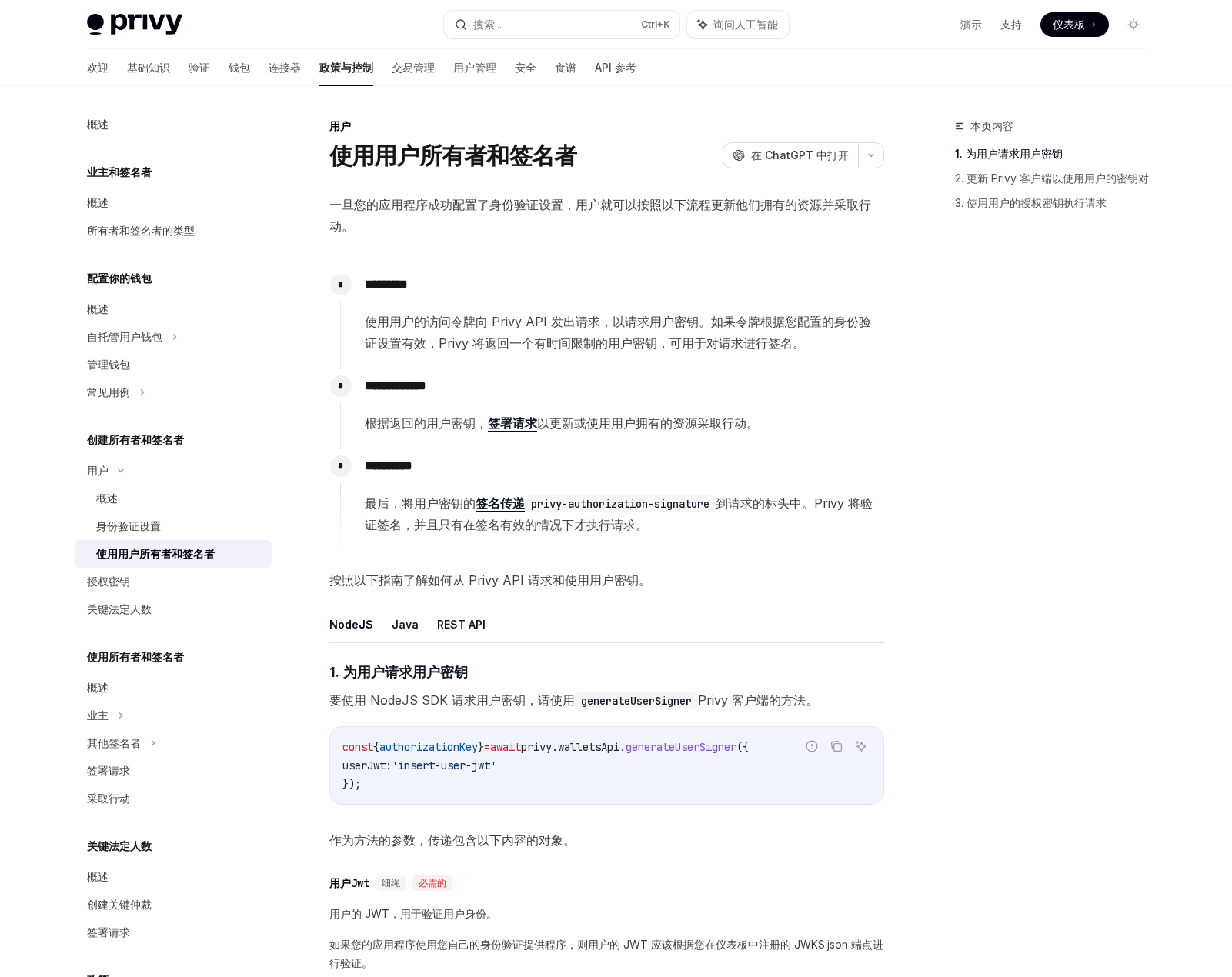
drag, startPoint x: 879, startPoint y: 312, endPoint x: 886, endPoint y: 310, distance: 7.3
click at [883, 311] on span "使用用户的访问令牌向 Privy API 发出请求，以请求用户密钥。如果令牌根据您配置的身份验证设置有效，Privy 将返回一个有时间限制的用户密钥，可用于对…" at bounding box center [624, 331] width 519 height 43
click at [464, 628] on font "REST API" at bounding box center [462, 624] width 49 height 13
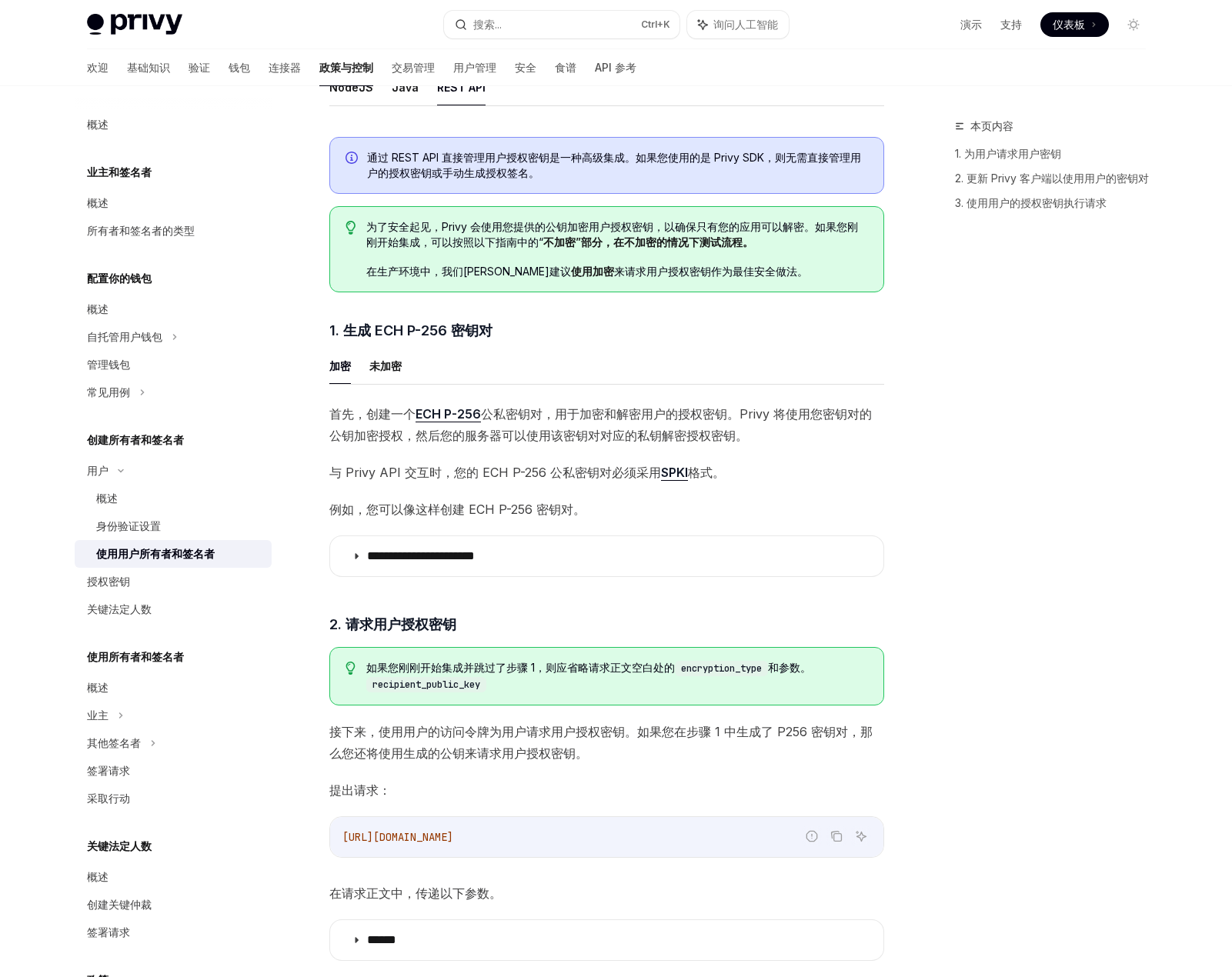
scroll to position [539, 0]
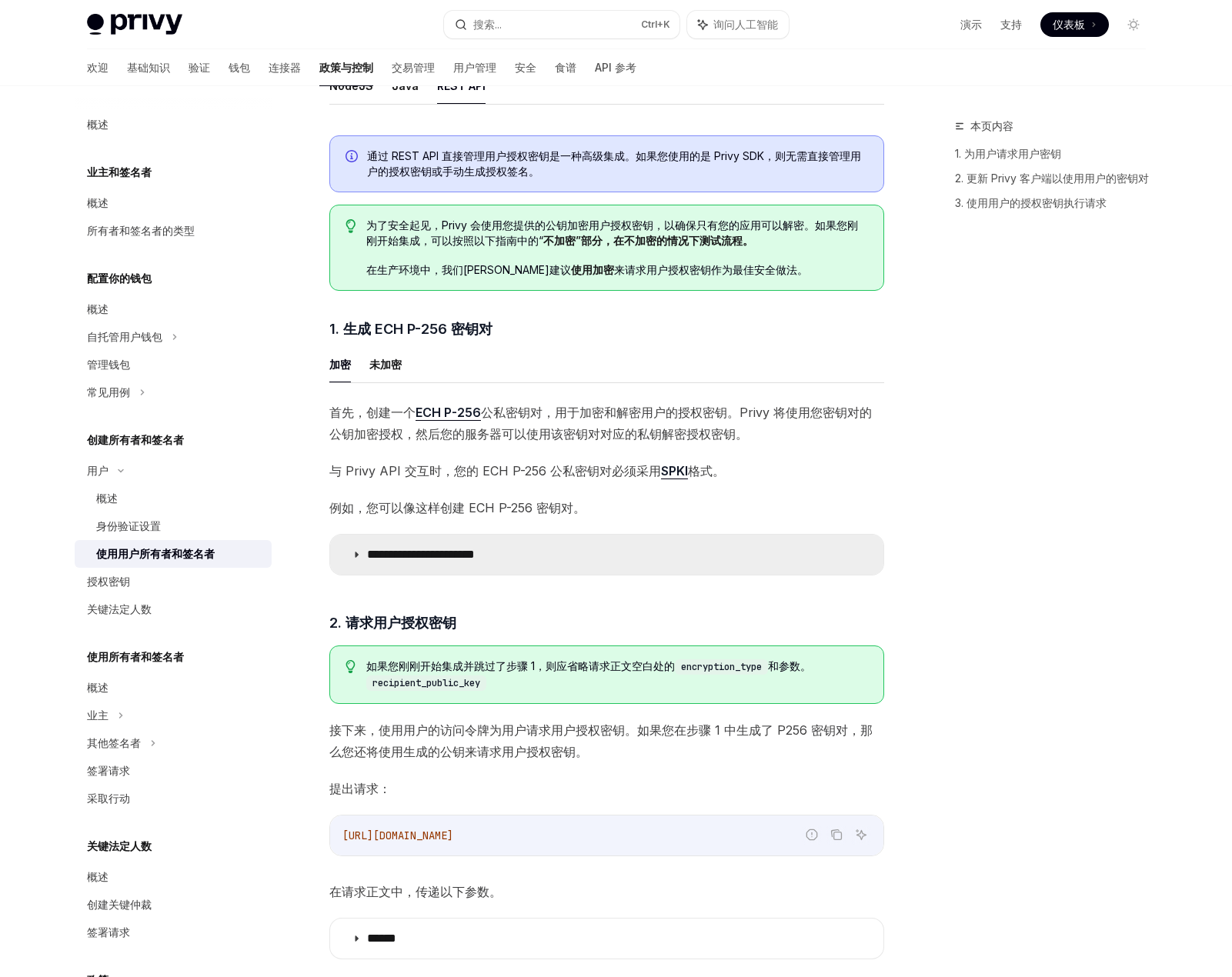
click at [475, 556] on font "**********" at bounding box center [421, 554] width 108 height 11
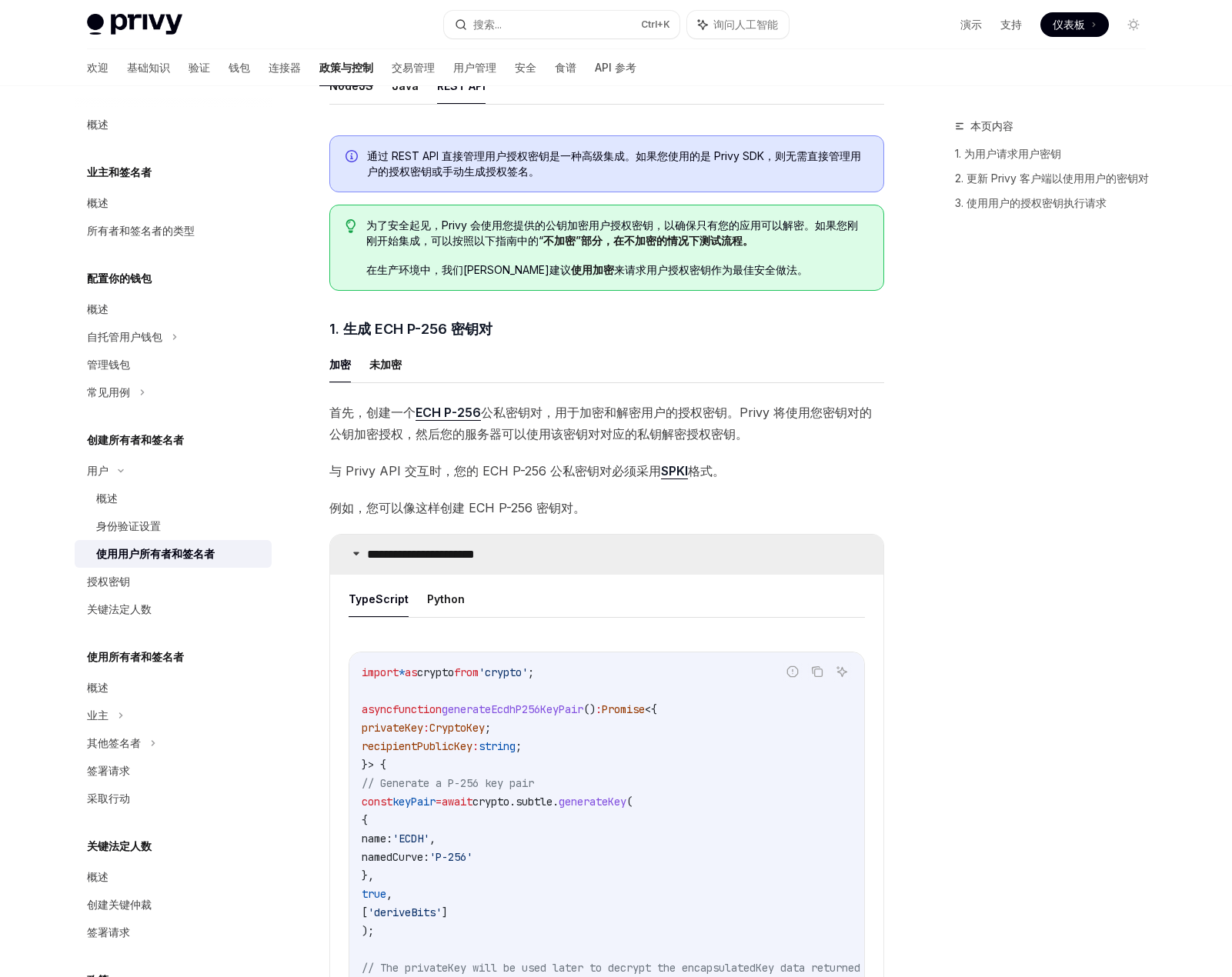
click at [475, 556] on font "**********" at bounding box center [421, 554] width 108 height 11
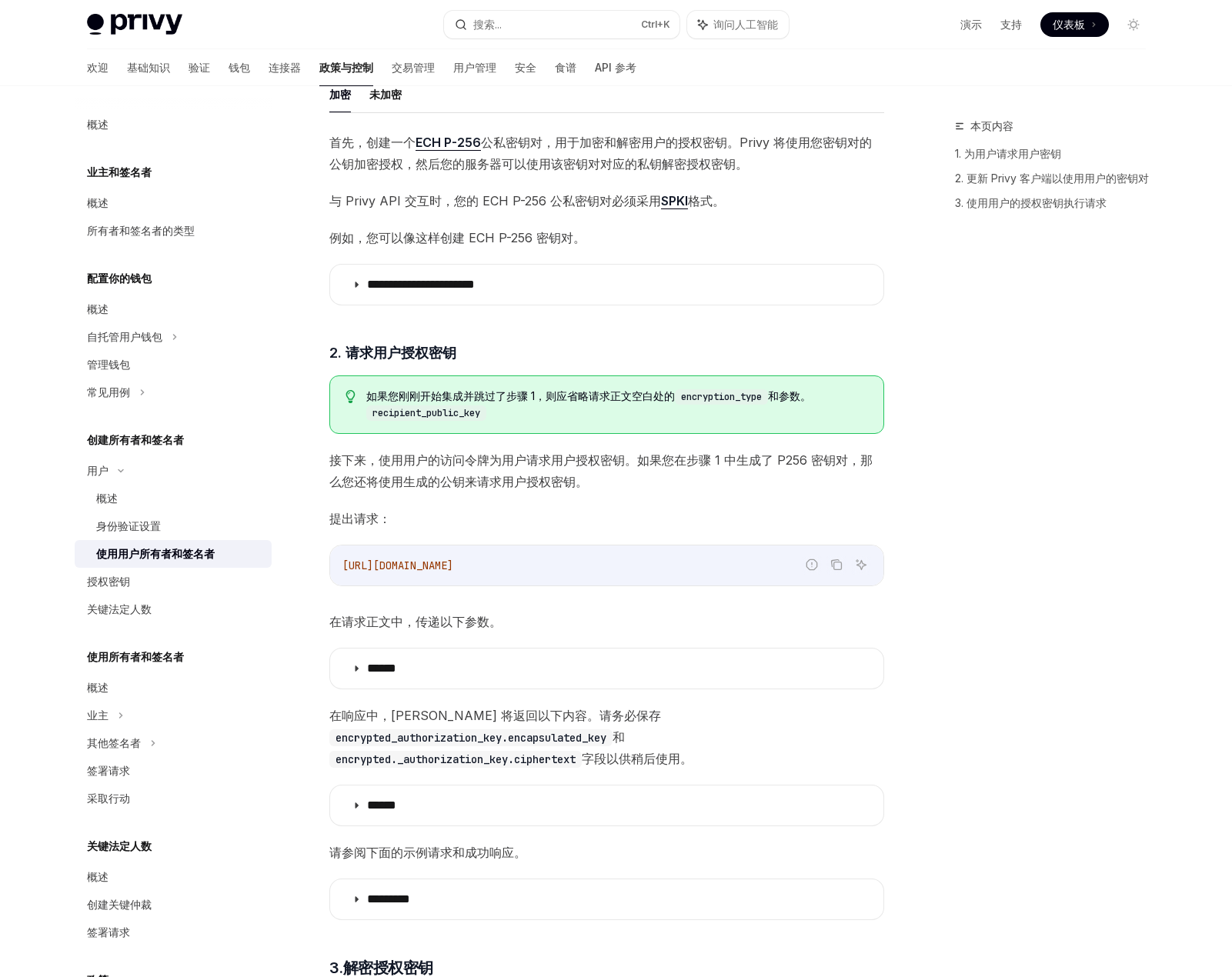
scroll to position [846, 0]
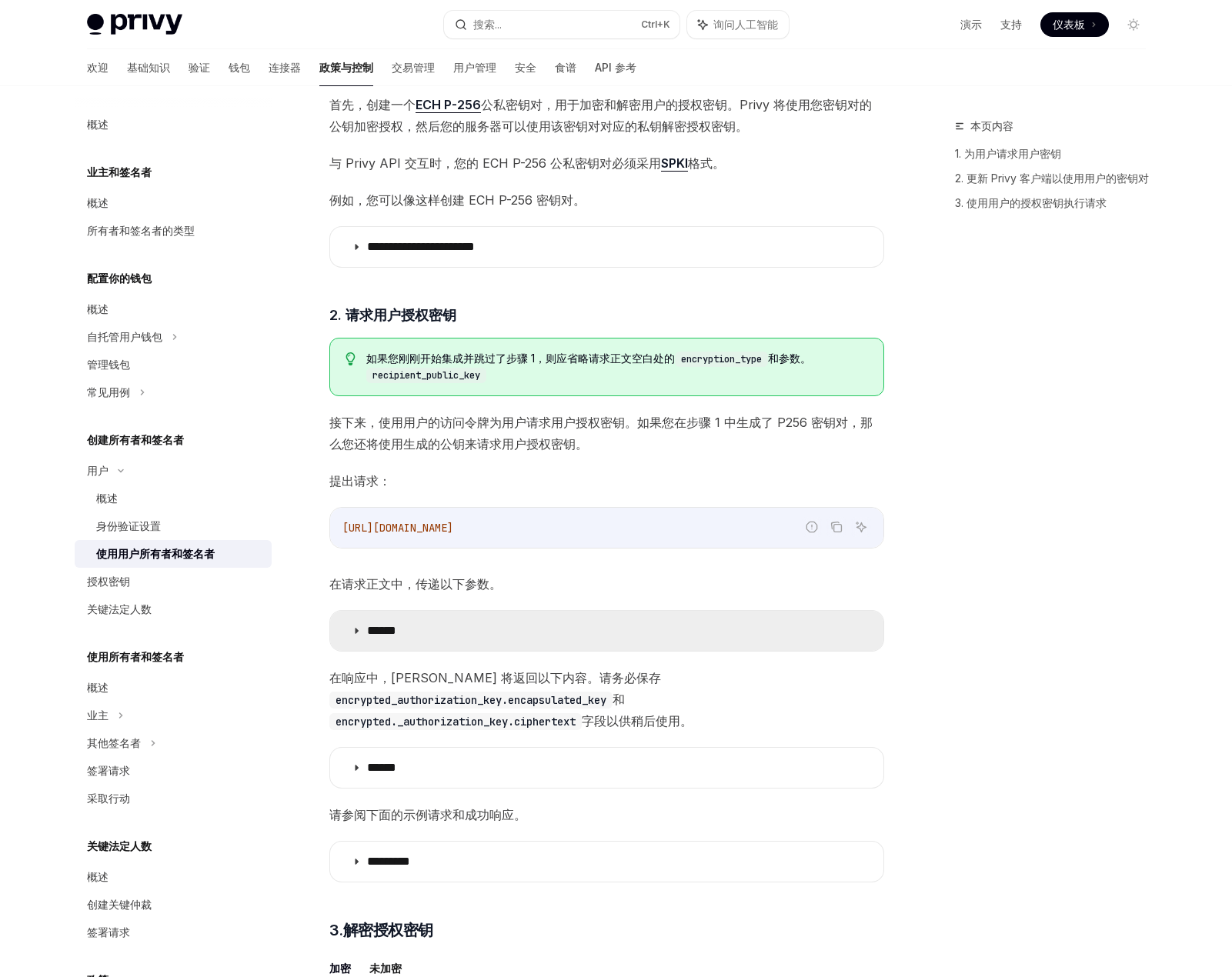
click at [517, 644] on summary "******" at bounding box center [606, 631] width 553 height 40
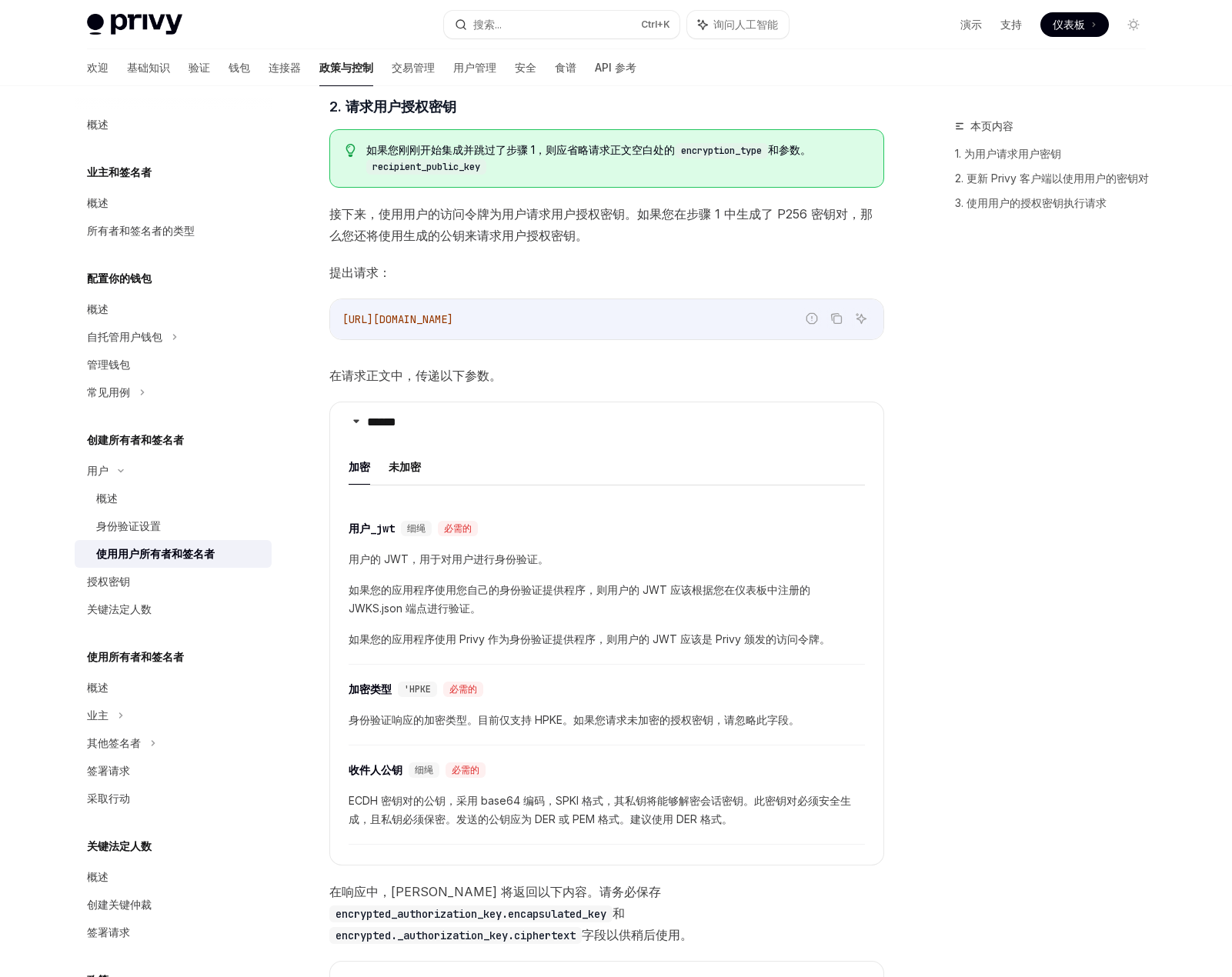
scroll to position [1077, 0]
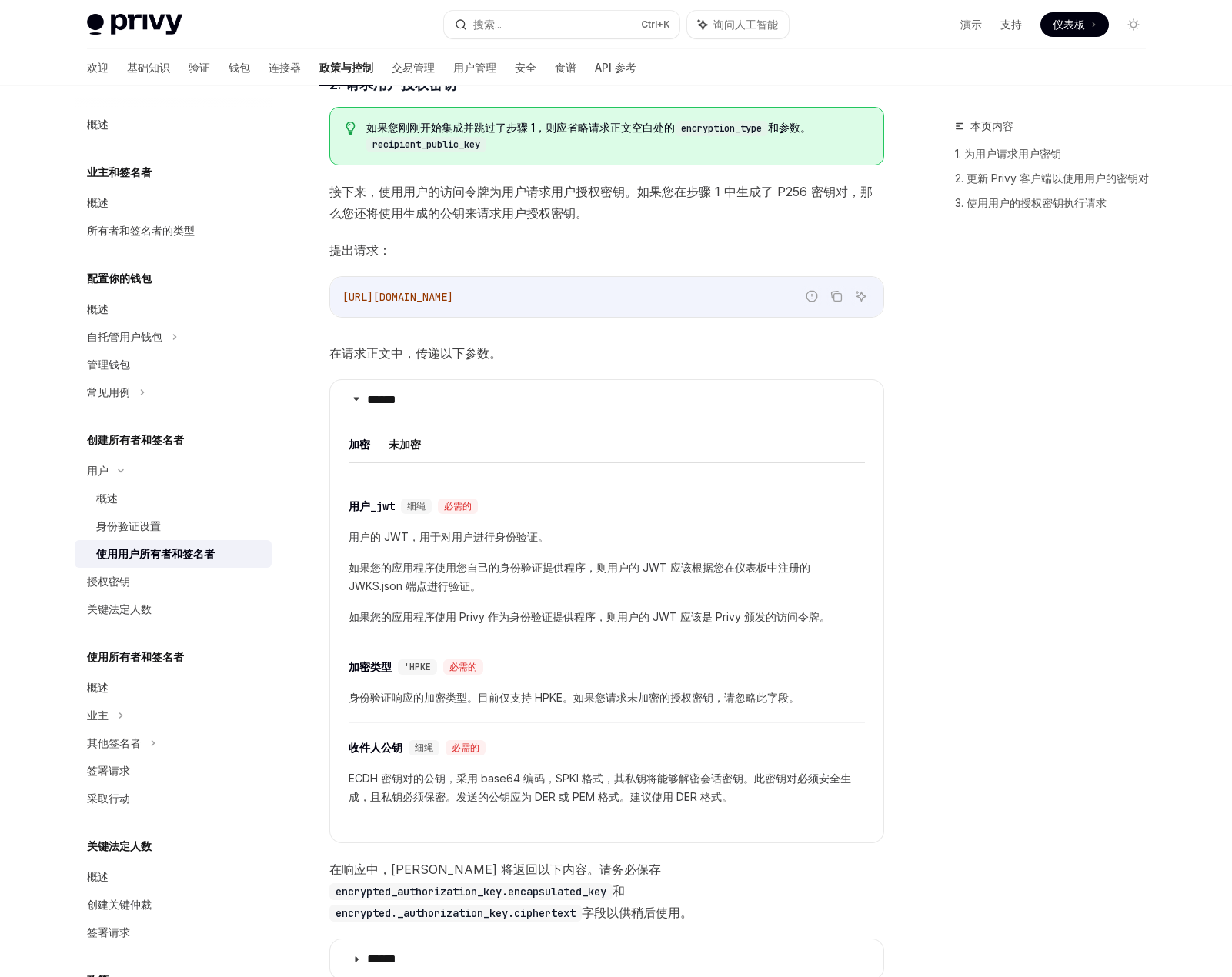
click at [387, 503] on font "用户_jwt" at bounding box center [372, 507] width 46 height 14
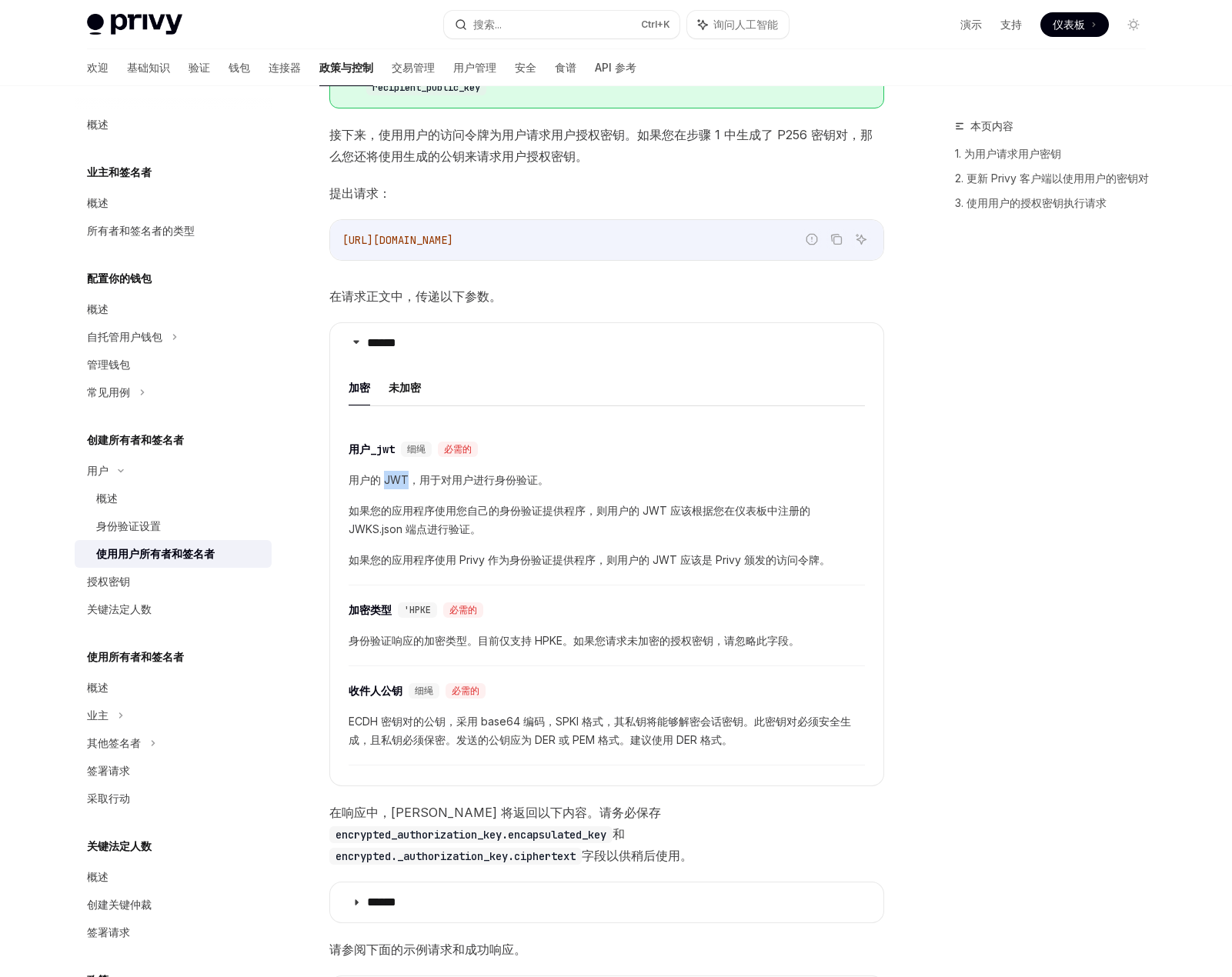
click at [387, 503] on div "​ 用户_jwt 细绳 必需的 用户的 JWT，用于对用户进行身份验证。 如果您的应用程序使用您自己的身份验证提供程序，则用户的 JWT 应该根据您在仪表板中…" at bounding box center [607, 509] width 517 height 154
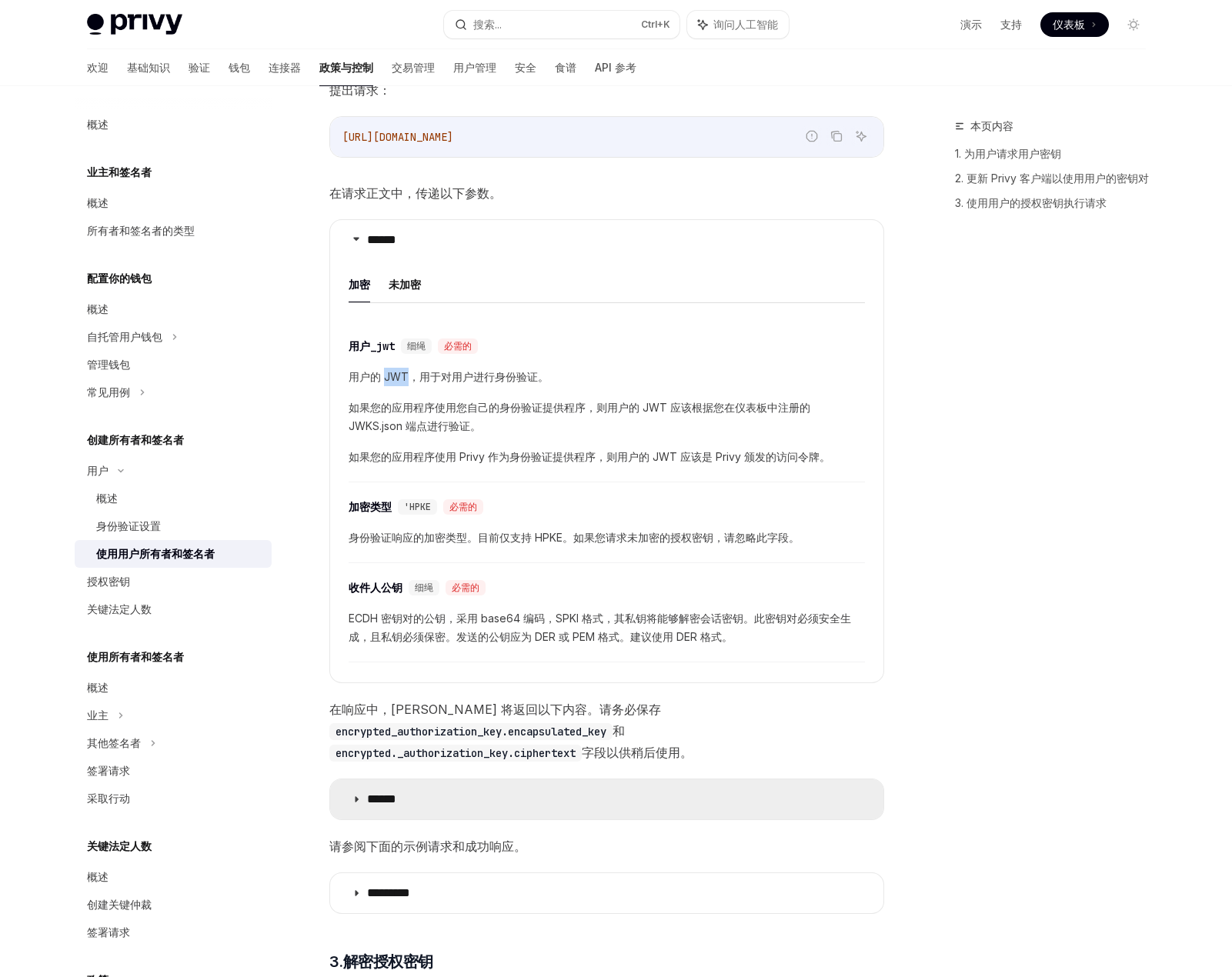
scroll to position [1097, 0]
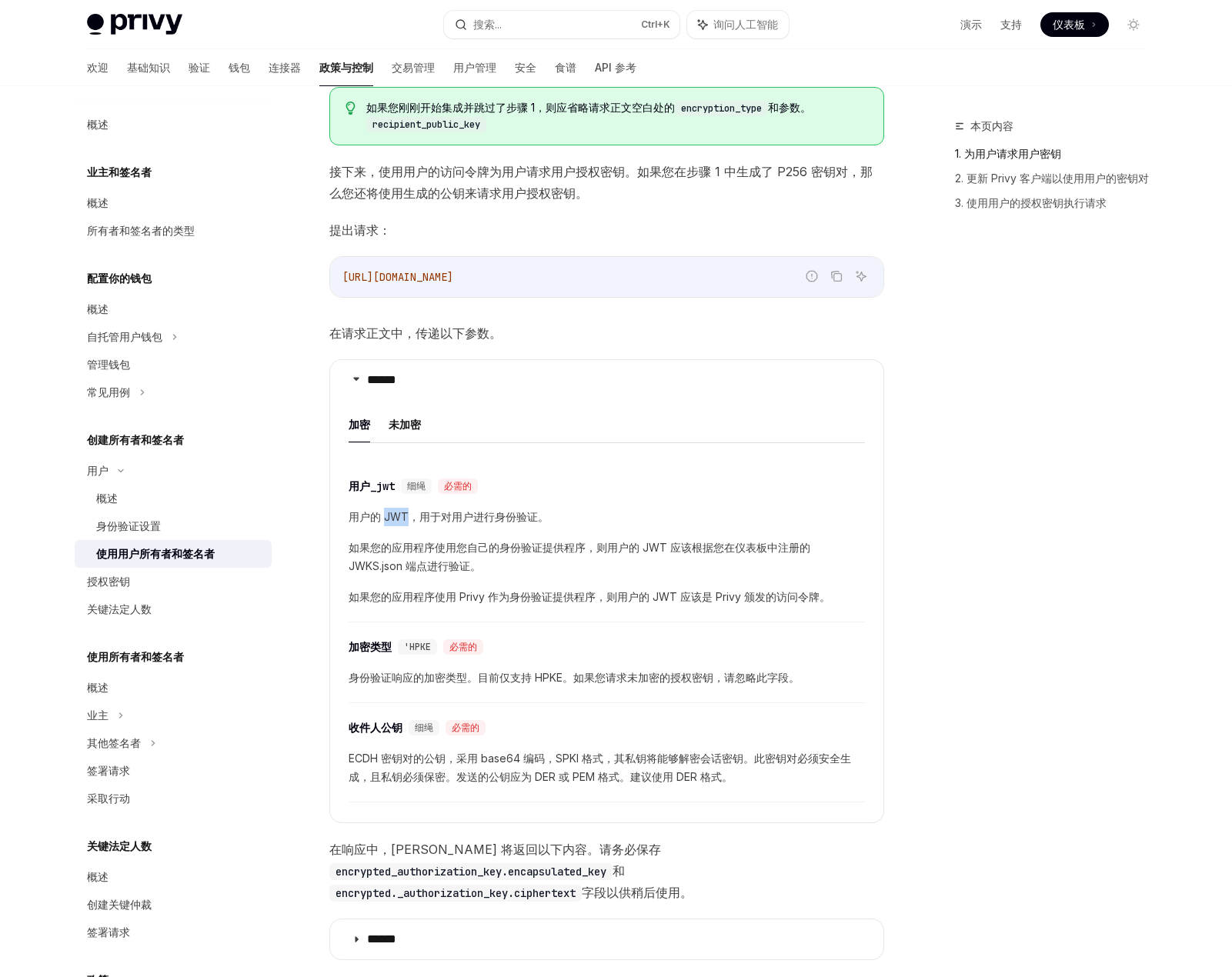
click at [996, 148] on font "1. 为用户请求用户密钥" at bounding box center [1009, 153] width 106 height 13
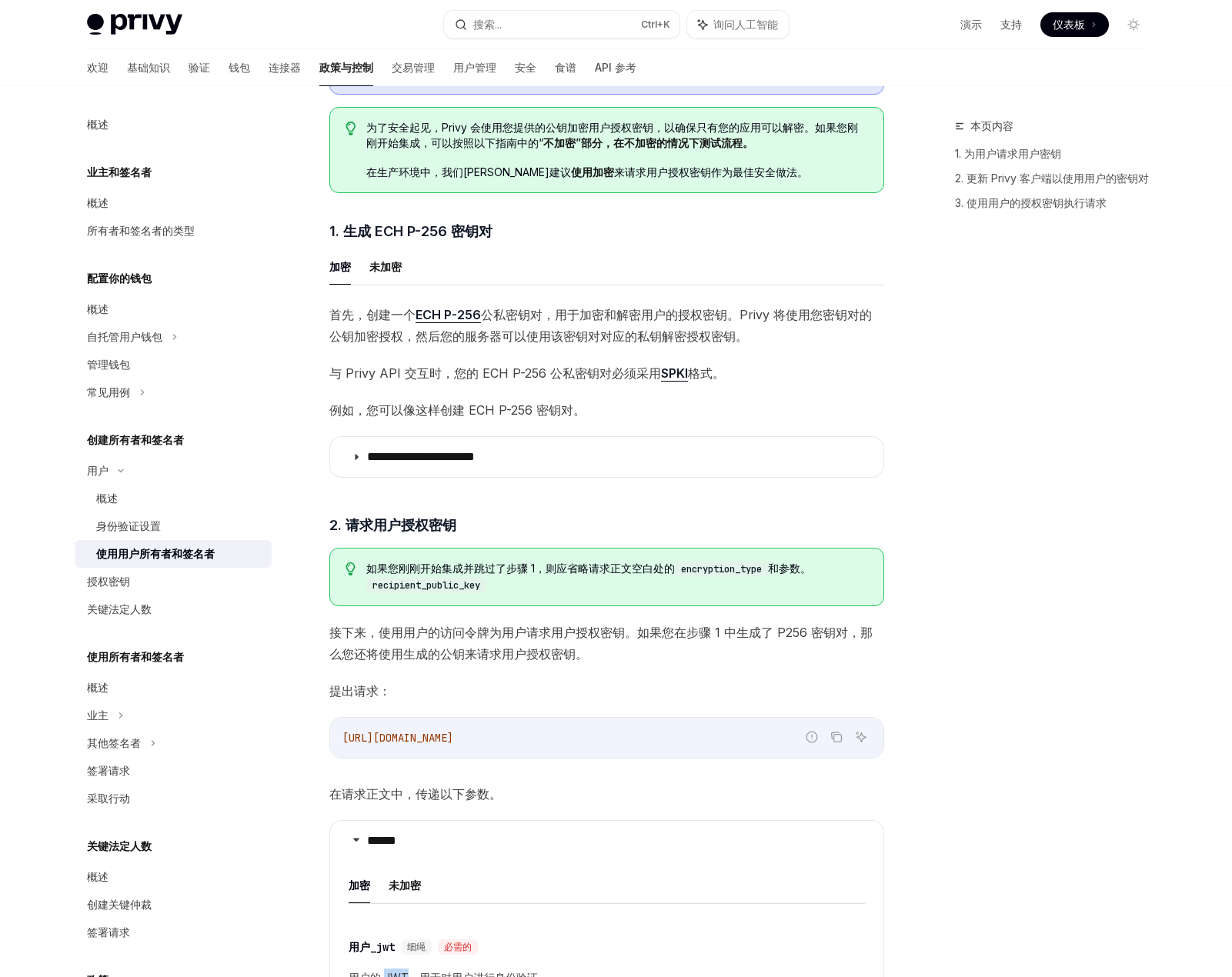
scroll to position [636, 0]
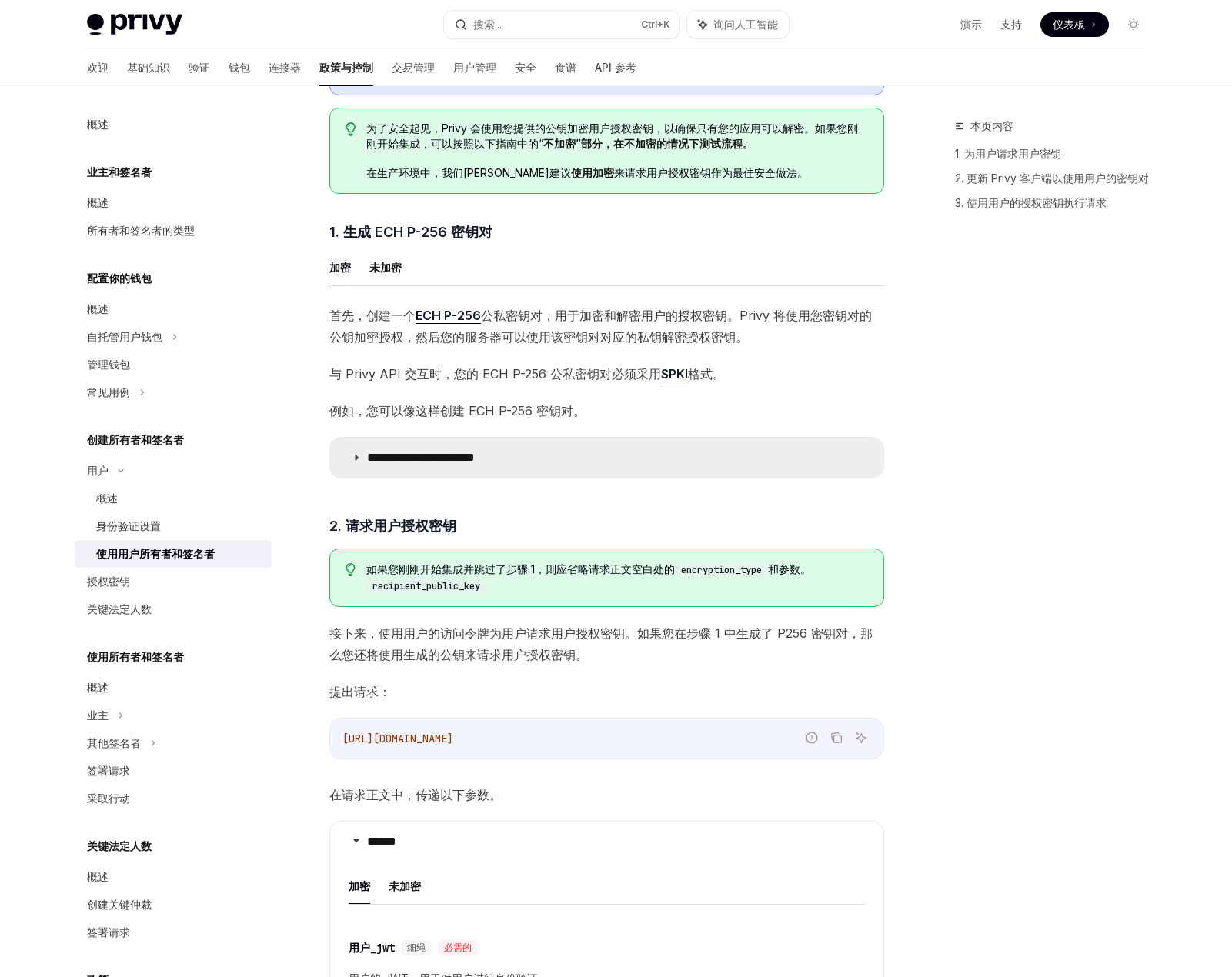
click at [604, 448] on summary "**********" at bounding box center [606, 458] width 553 height 40
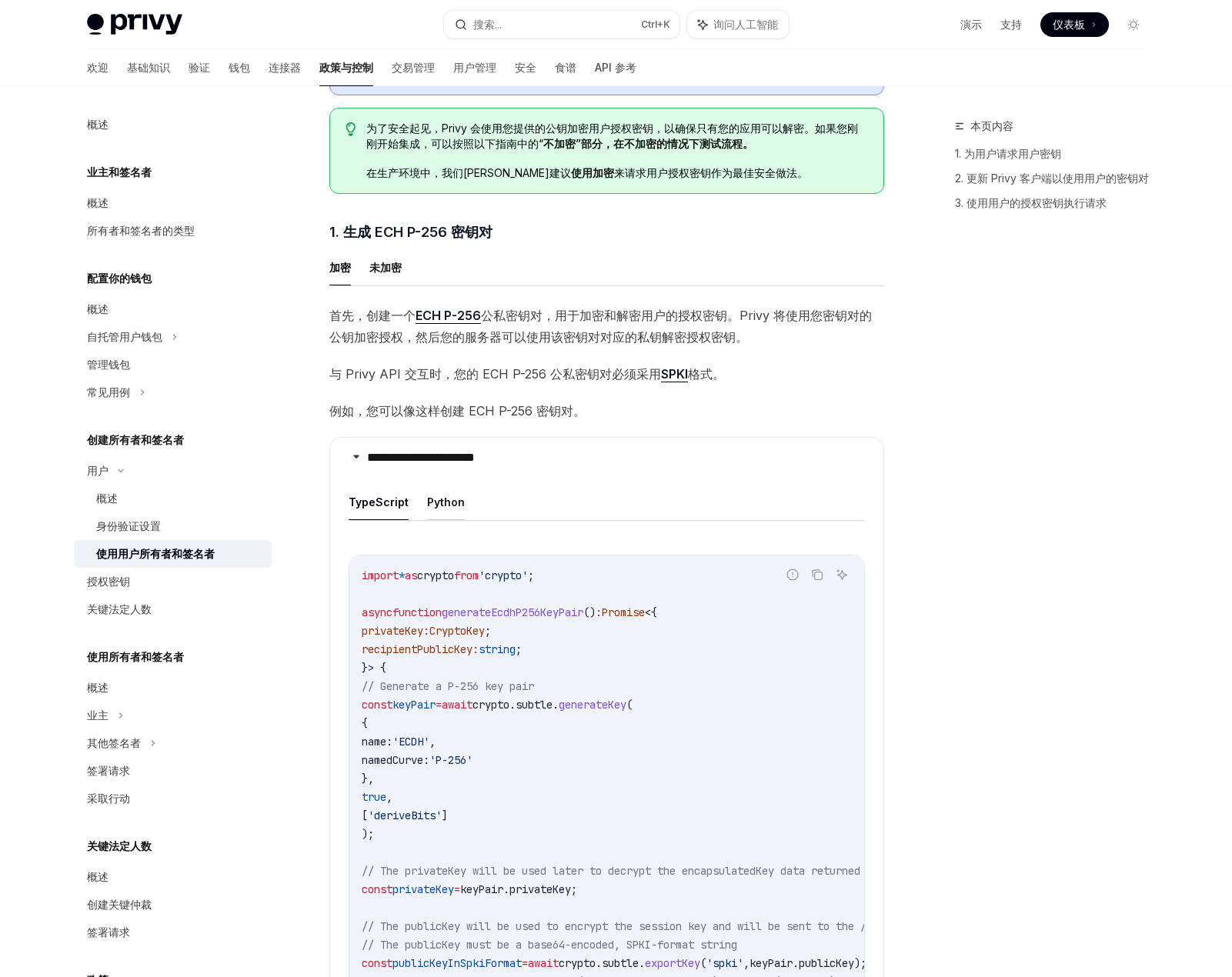
click at [428, 503] on font "Python" at bounding box center [446, 502] width 38 height 13
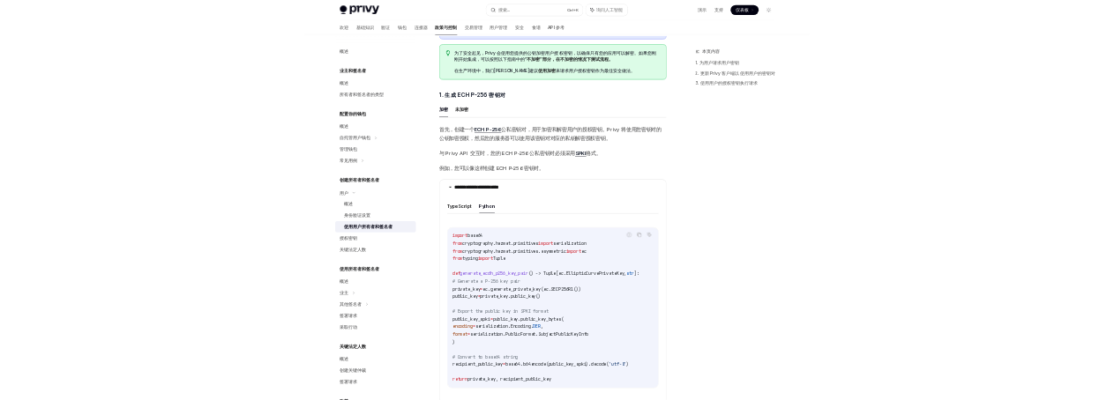
scroll to position [905, 0]
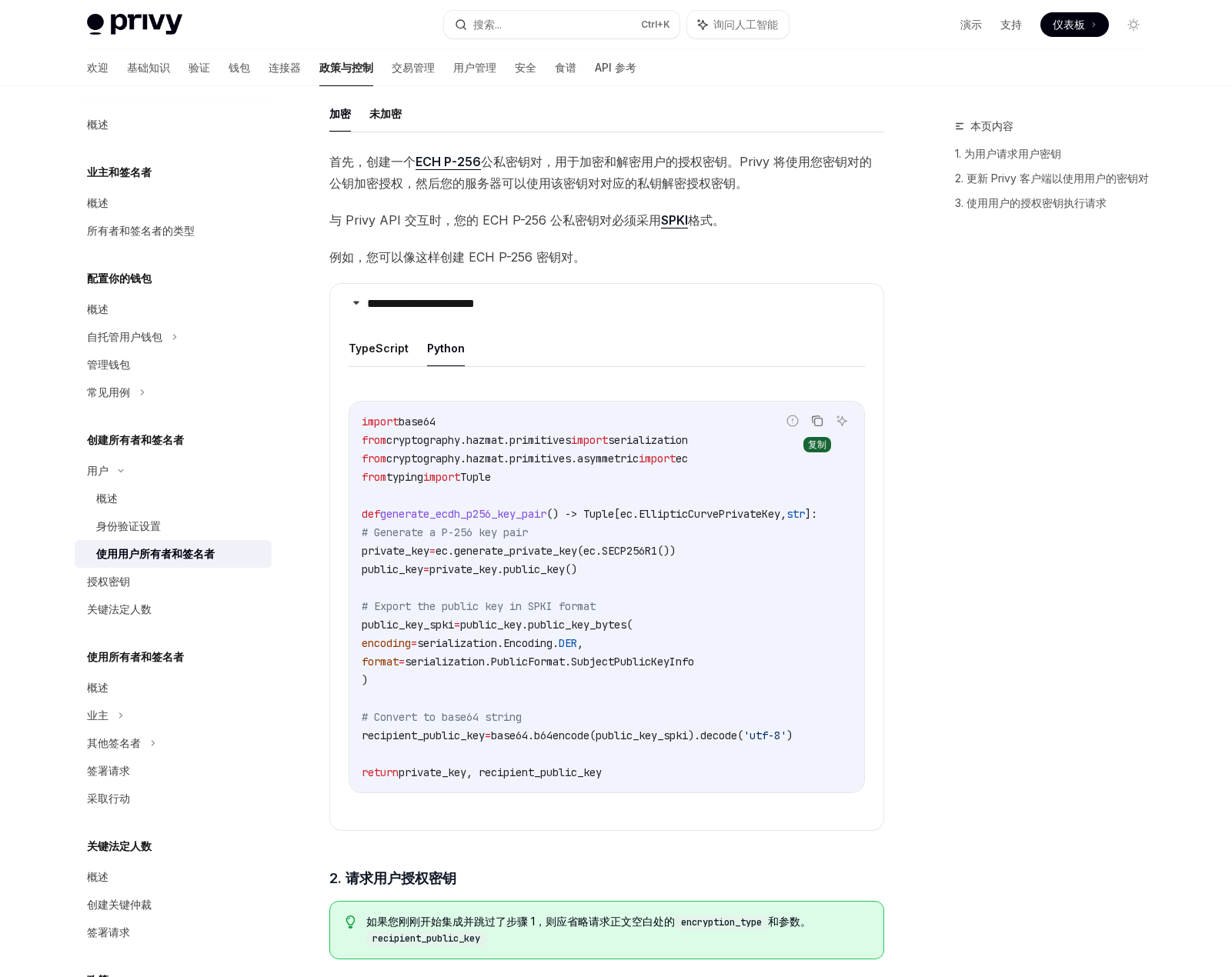
click at [819, 417] on icon "复制代码块中的内容" at bounding box center [818, 420] width 12 height 12
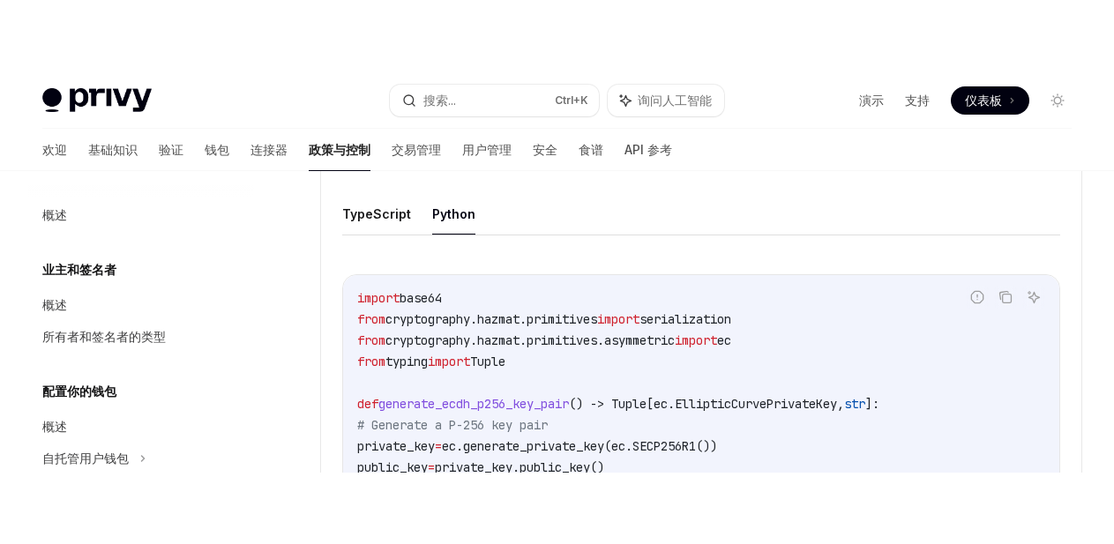
scroll to position [1170, 0]
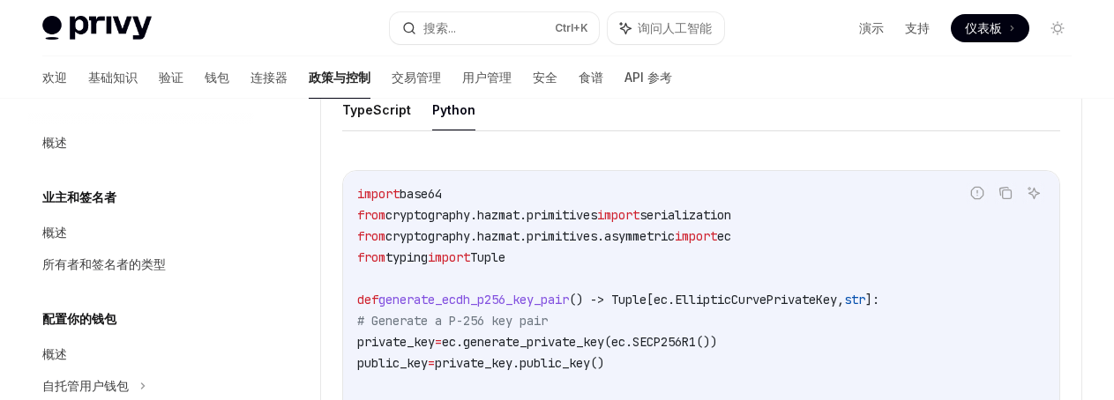
drag, startPoint x: 555, startPoint y: 265, endPoint x: 340, endPoint y: 196, distance: 226.0
click at [340, 196] on details "**********" at bounding box center [701, 349] width 762 height 628
copy code "import base64 from cryptography.hazmat.primitives import serialization from cry…"
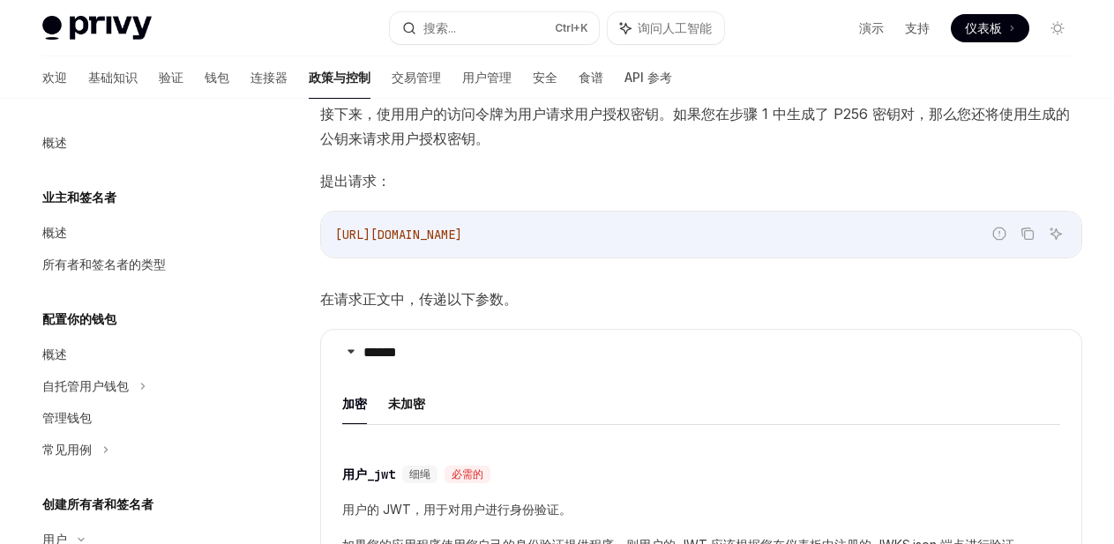
scroll to position [1964, 0]
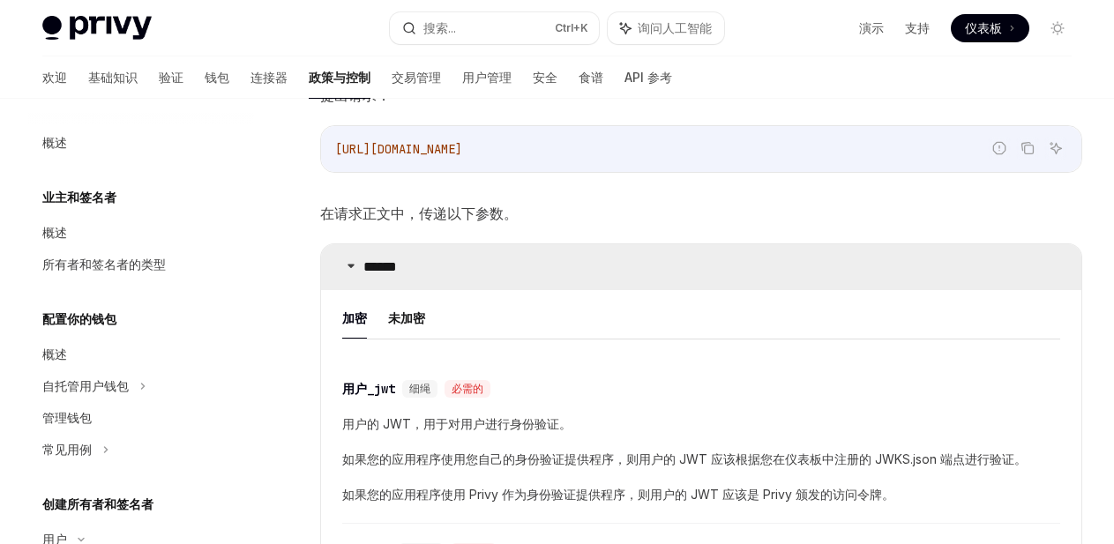
click at [397, 273] on font "******" at bounding box center [380, 266] width 34 height 13
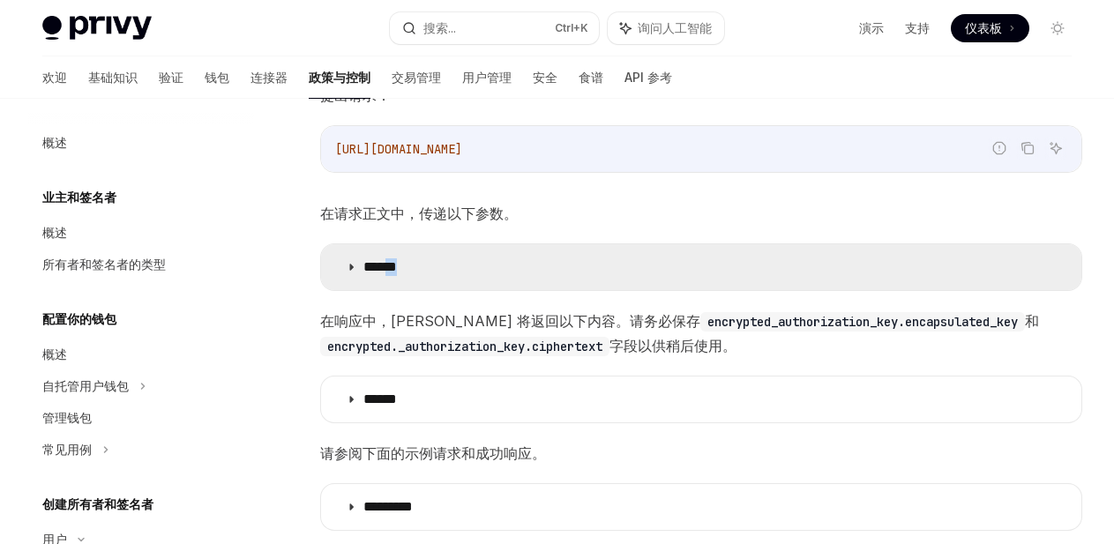
click at [397, 273] on font "******" at bounding box center [380, 266] width 34 height 13
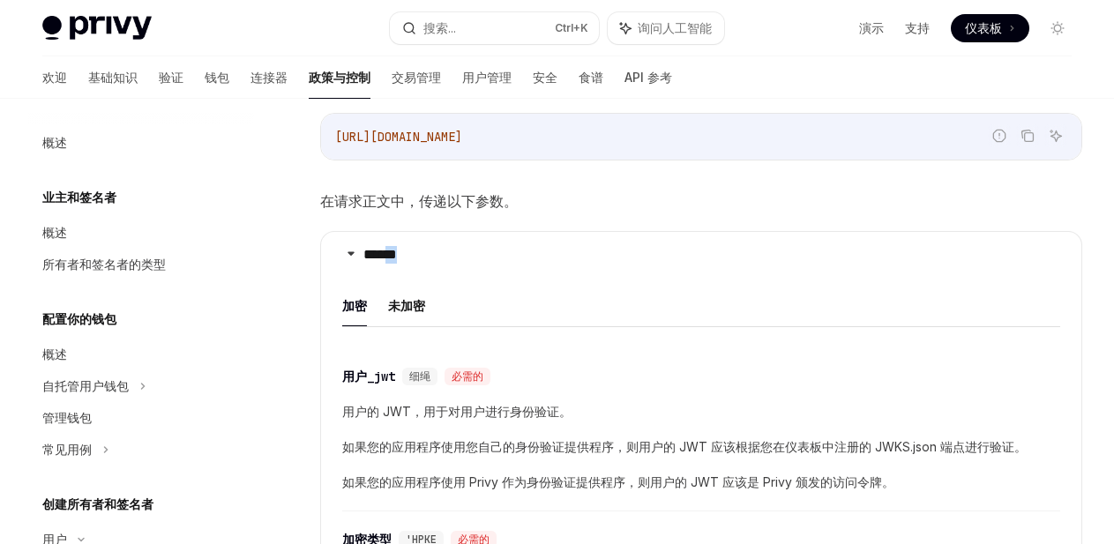
scroll to position [2140, 0]
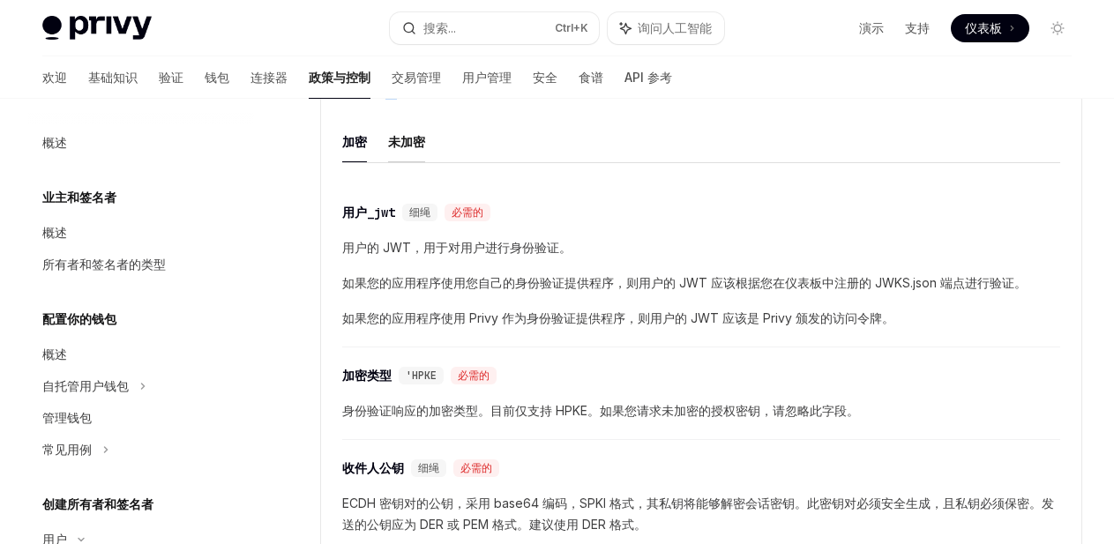
click at [393, 147] on font "未加密" at bounding box center [406, 141] width 37 height 15
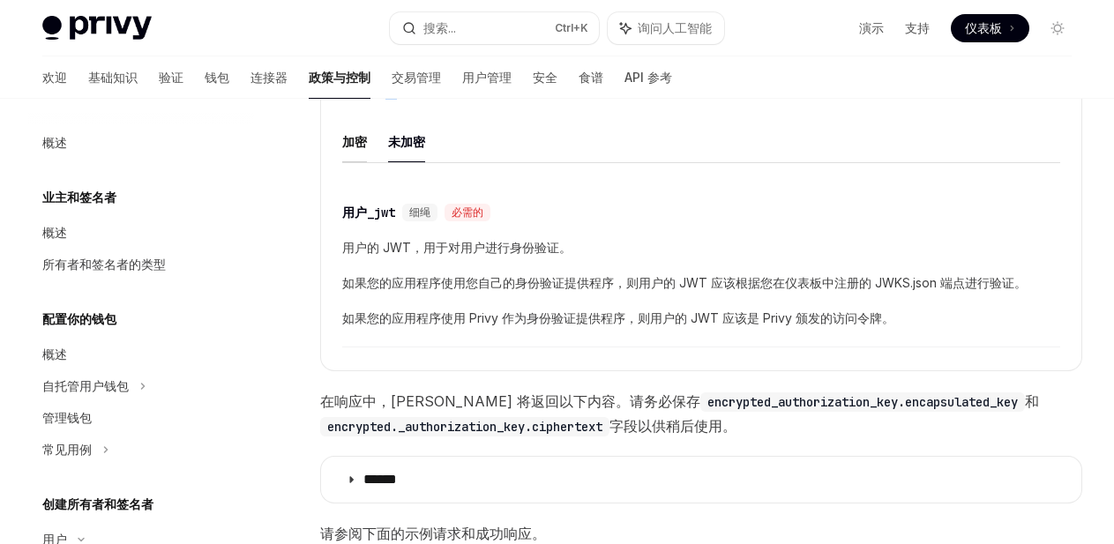
click at [365, 149] on font "加密" at bounding box center [354, 141] width 25 height 15
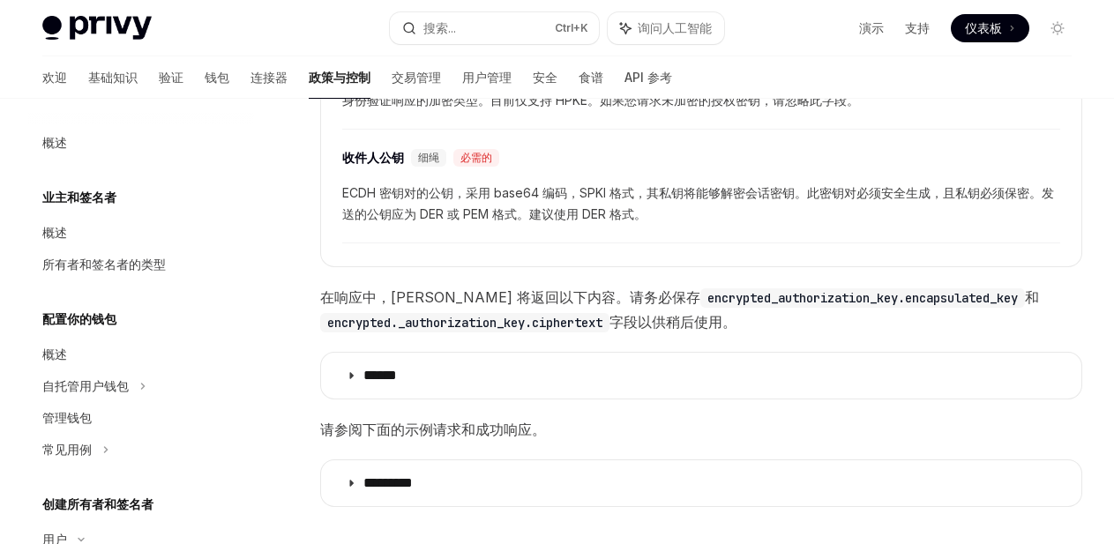
scroll to position [2493, 0]
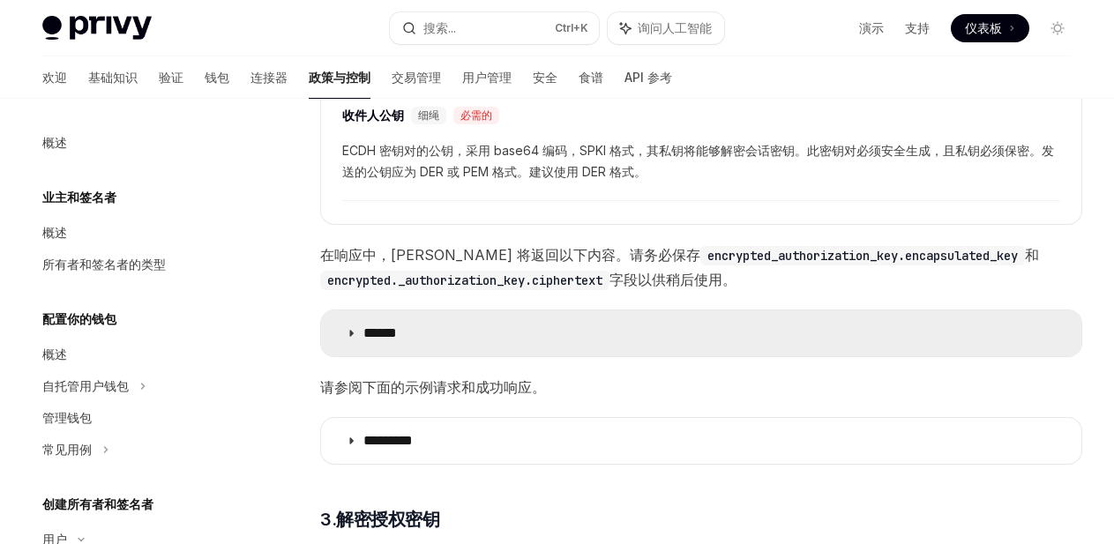
click at [508, 341] on summary "******" at bounding box center [701, 334] width 760 height 46
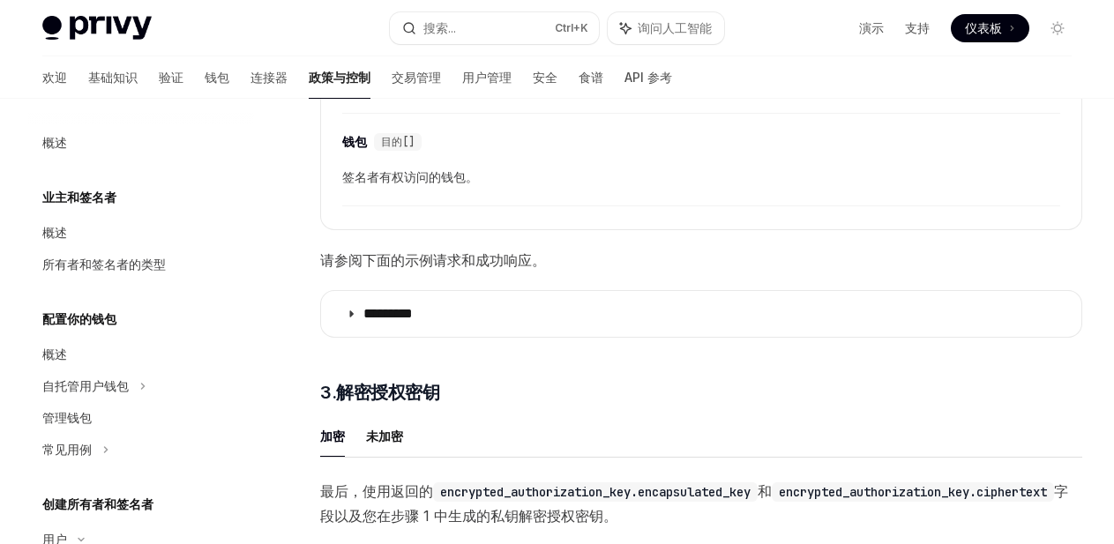
scroll to position [3375, 0]
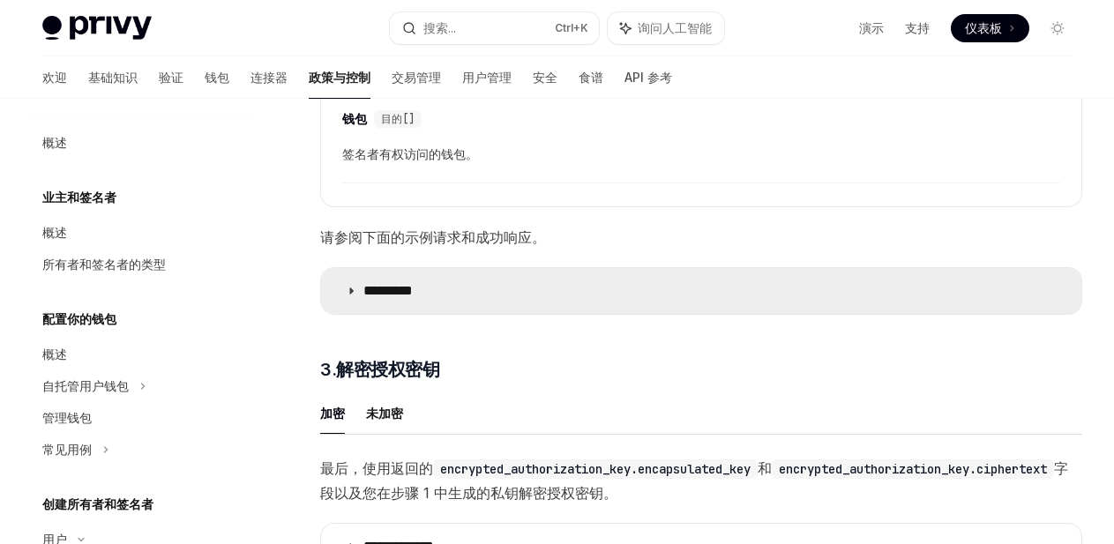
click at [501, 314] on summary "*********" at bounding box center [701, 291] width 760 height 46
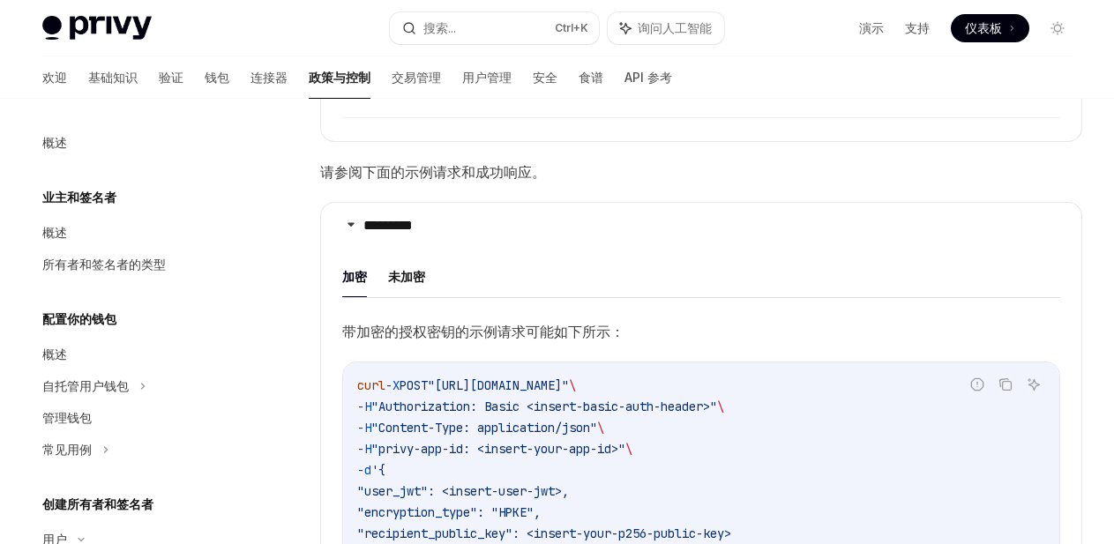
scroll to position [3552, 0]
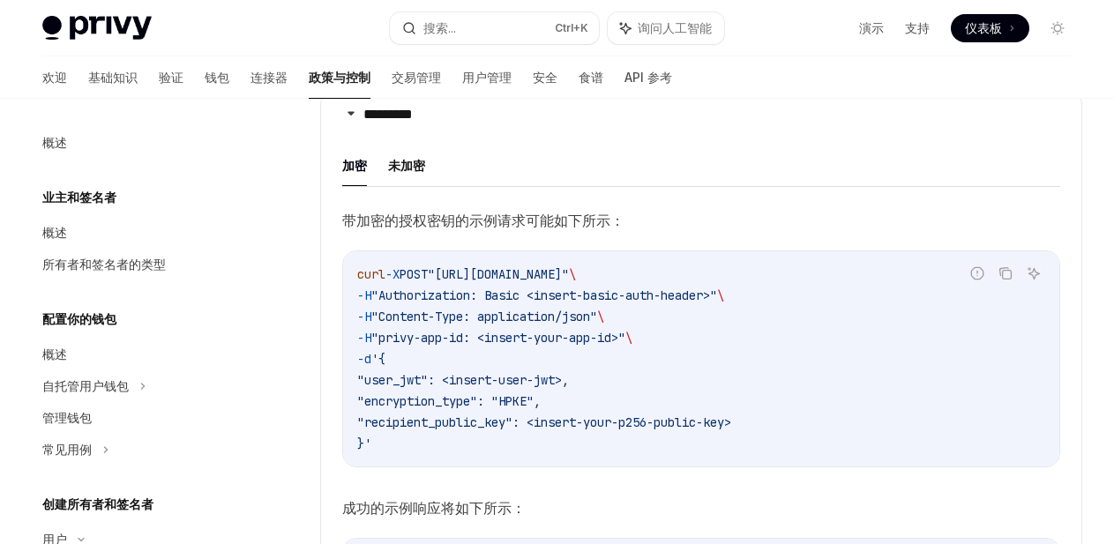
click at [411, 388] on span ""user_jwt": <insert-user-jwt>," at bounding box center [463, 380] width 212 height 16
click at [445, 388] on span ""user_jwt": <insert-user-jwt>," at bounding box center [463, 380] width 212 height 16
click at [502, 388] on span ""user_jwt": <insert-user-jwt>," at bounding box center [463, 380] width 212 height 16
click at [553, 388] on span ""user_jwt": <insert-user-jwt>," at bounding box center [463, 380] width 212 height 16
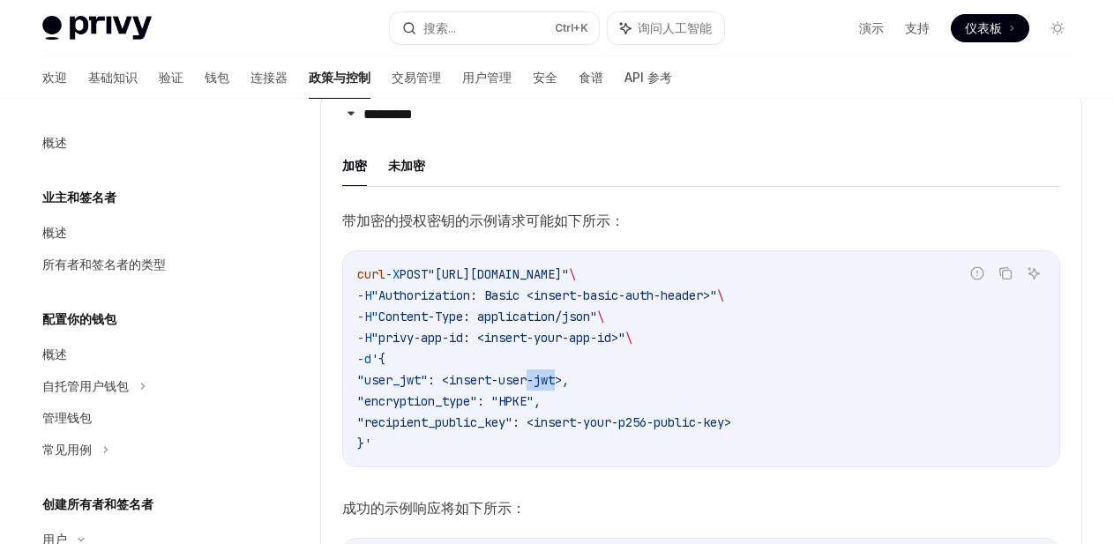
click at [553, 388] on span ""user_jwt": <insert-user-jwt>," at bounding box center [463, 380] width 212 height 16
click at [569, 388] on span ""user_jwt": <insert-user-jwt>," at bounding box center [463, 380] width 212 height 16
click at [519, 388] on span ""user_jwt": <insert-user-jwt>," at bounding box center [463, 380] width 212 height 16
click at [647, 223] on span "带加密的授权密钥的示例请求可能如下所示：" at bounding box center [701, 220] width 718 height 25
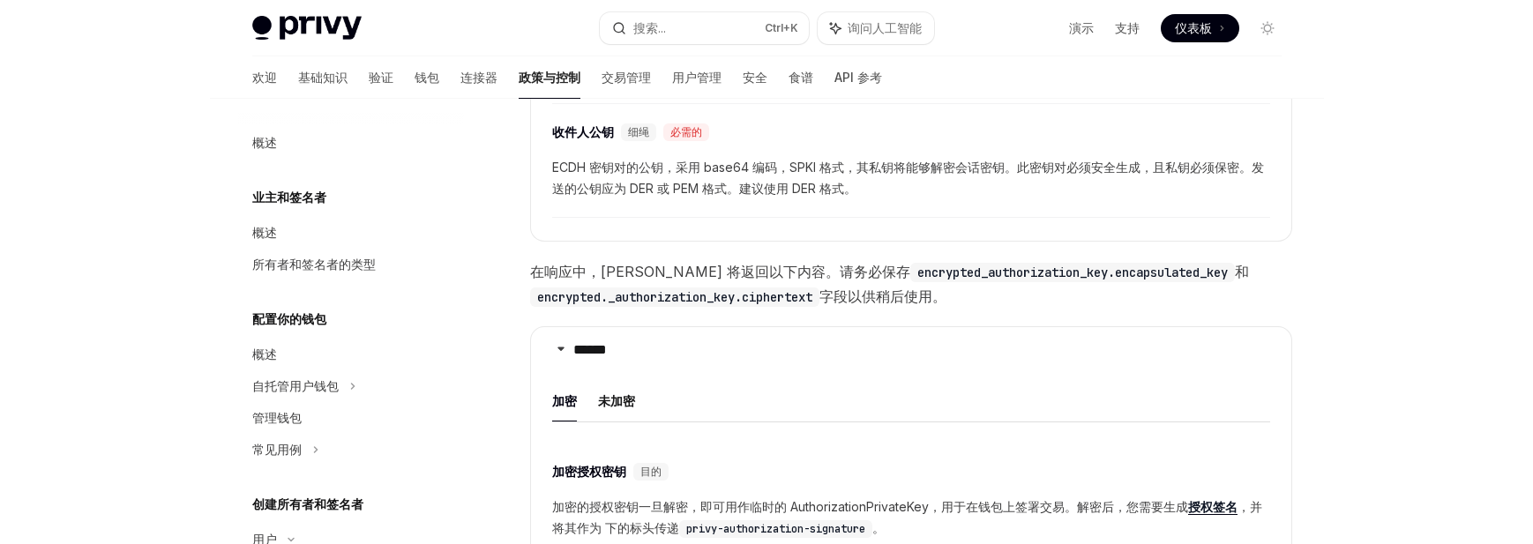
scroll to position [2228, 0]
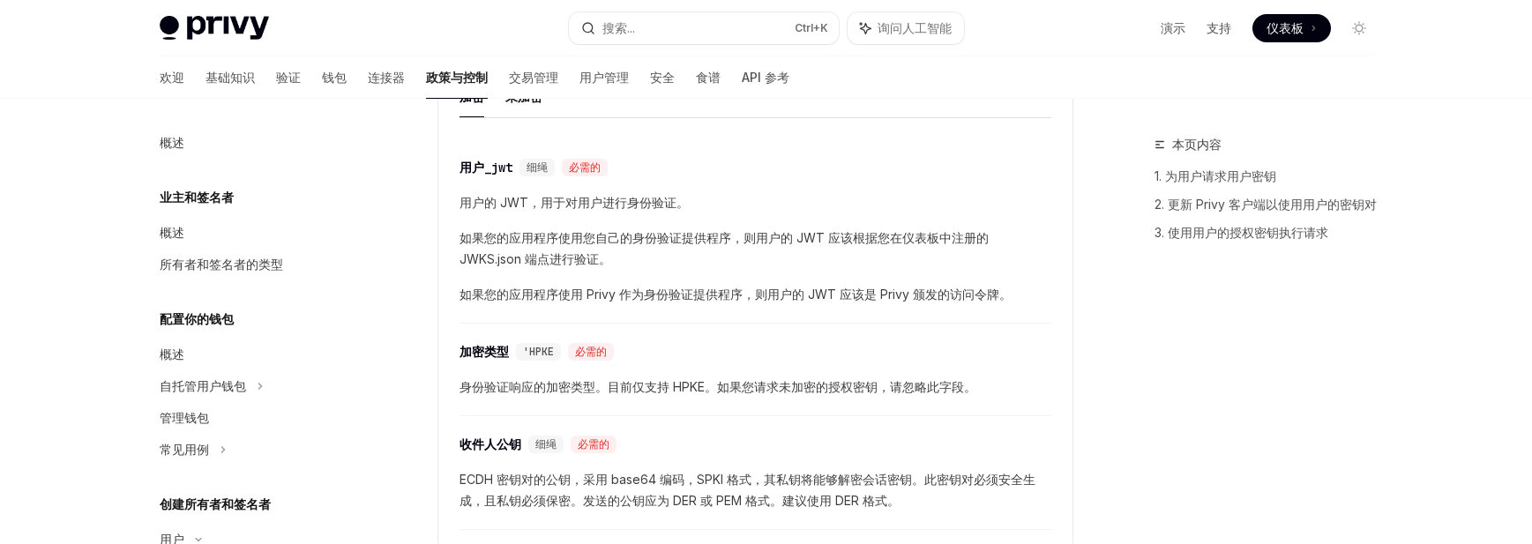
type textarea "*"
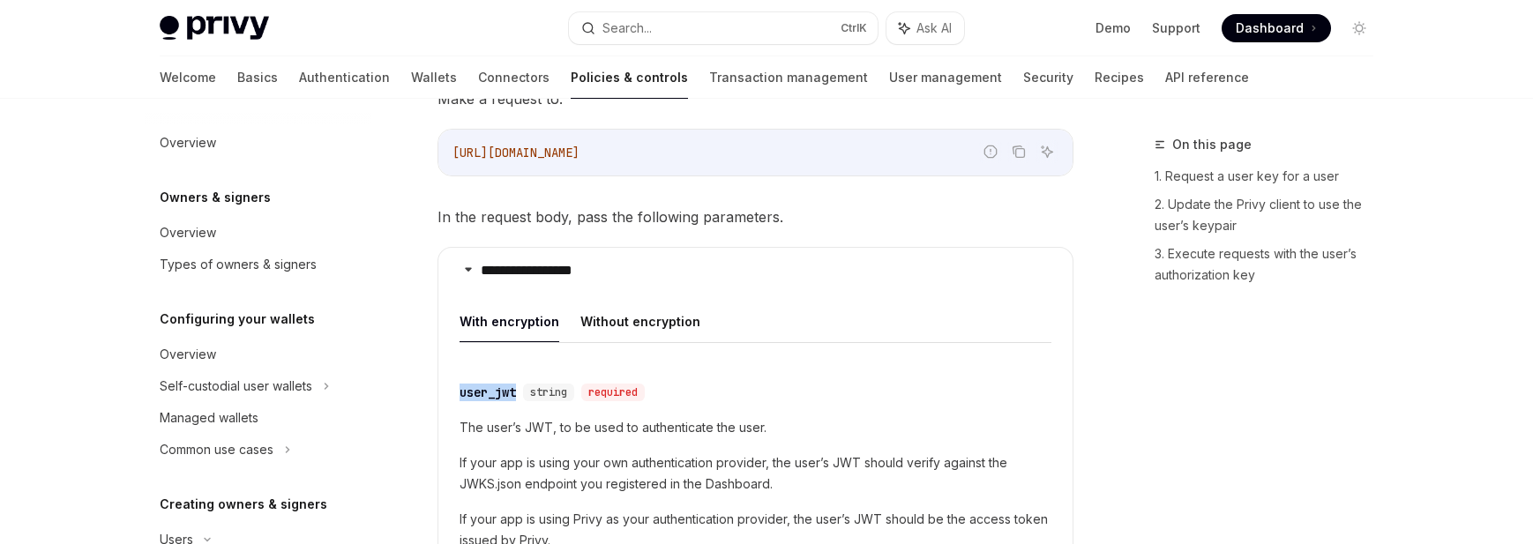
drag, startPoint x: 514, startPoint y: 378, endPoint x: 460, endPoint y: 381, distance: 53.9
click at [460, 384] on div "user_jwt" at bounding box center [488, 393] width 56 height 18
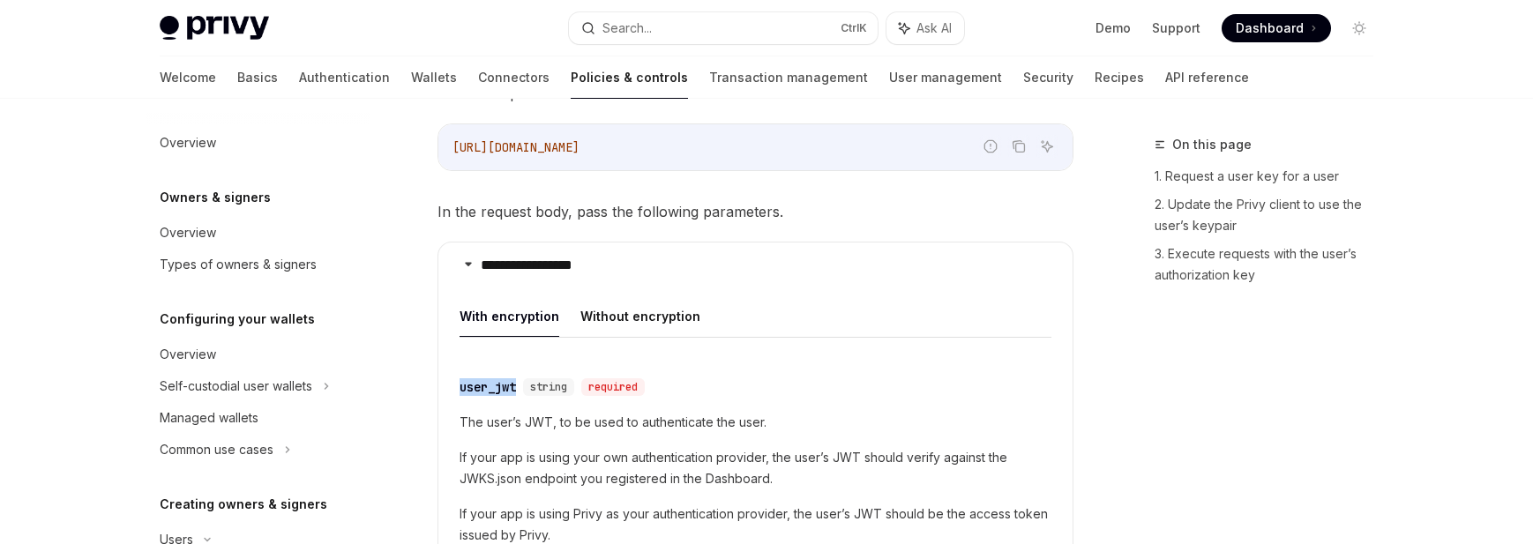
scroll to position [2222, 0]
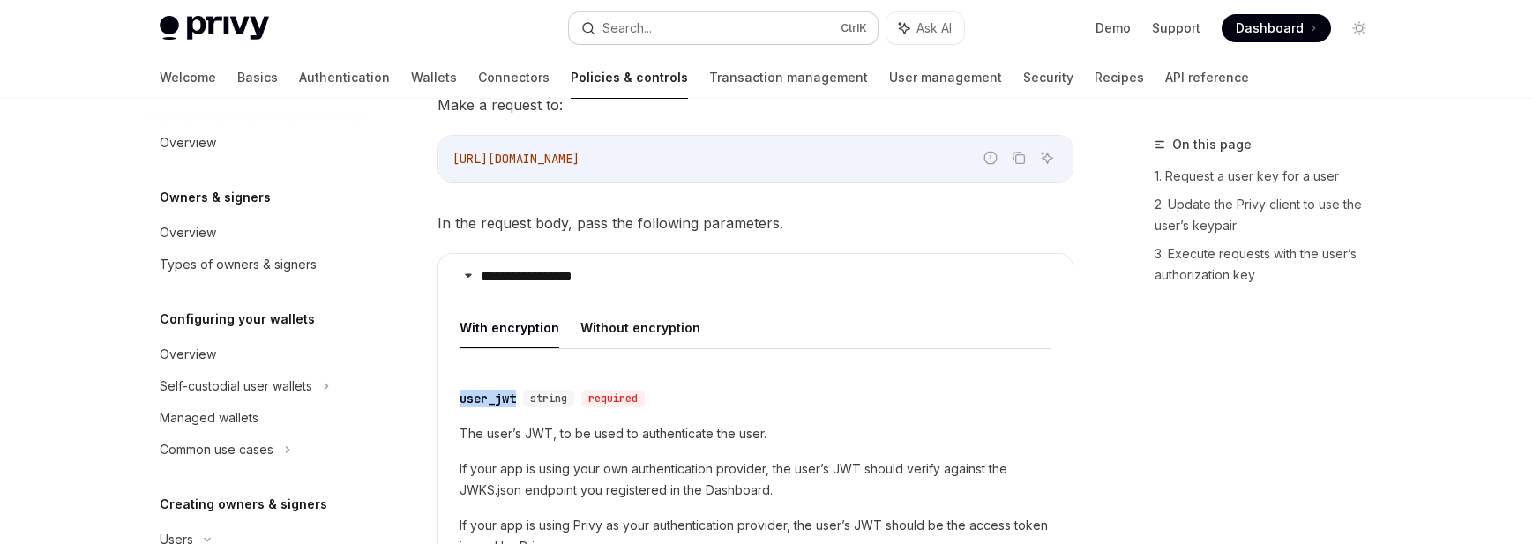
click at [666, 34] on button "Search... Ctrl K" at bounding box center [723, 28] width 309 height 32
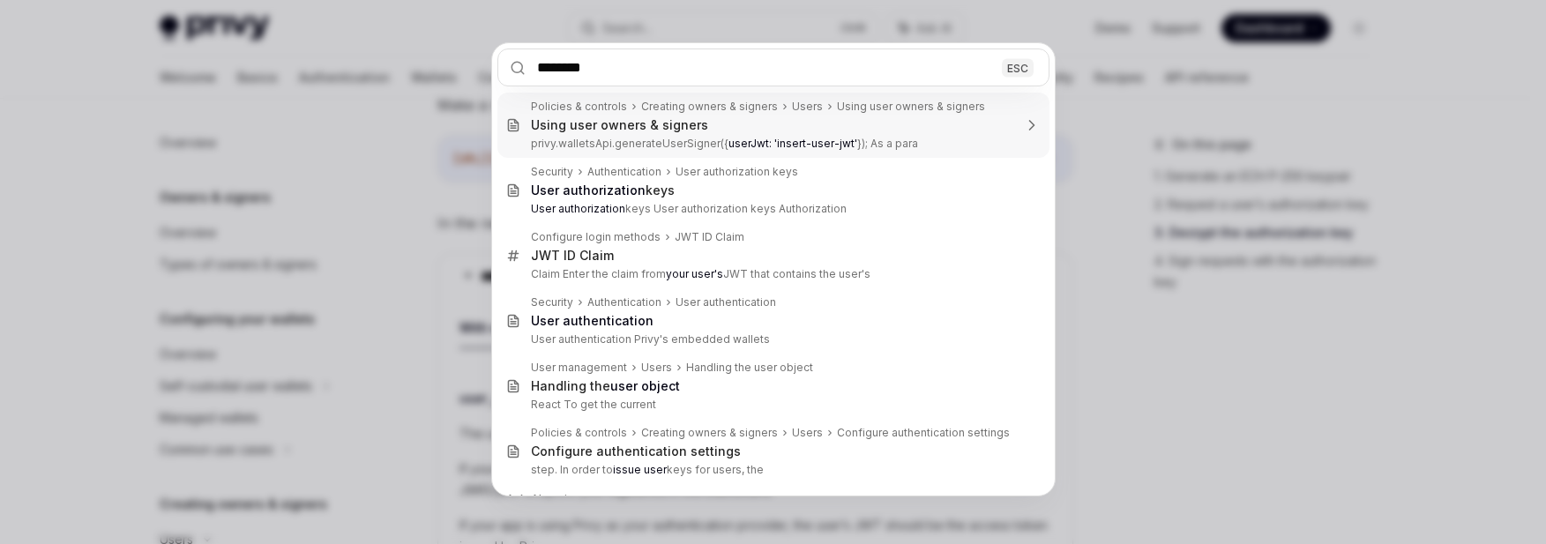
type input "********"
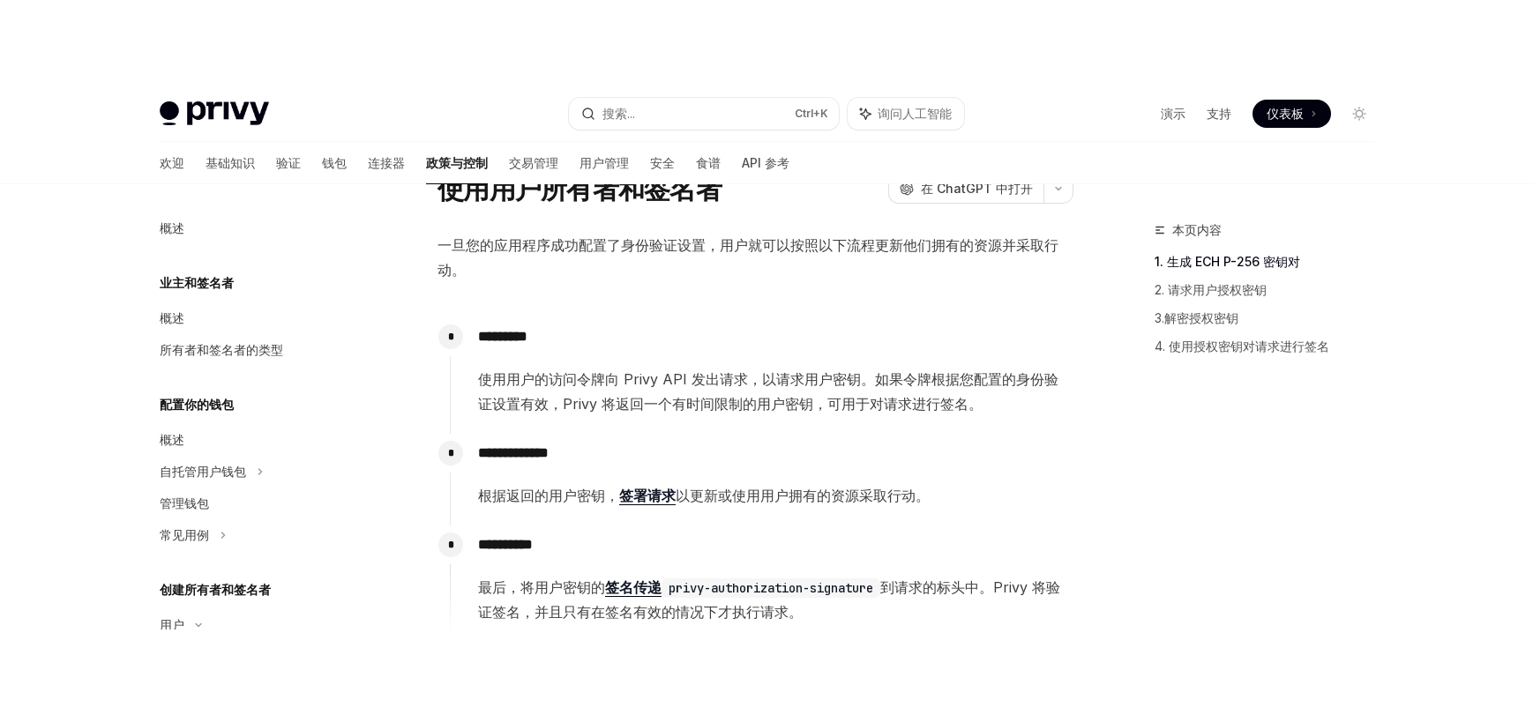
scroll to position [176, 0]
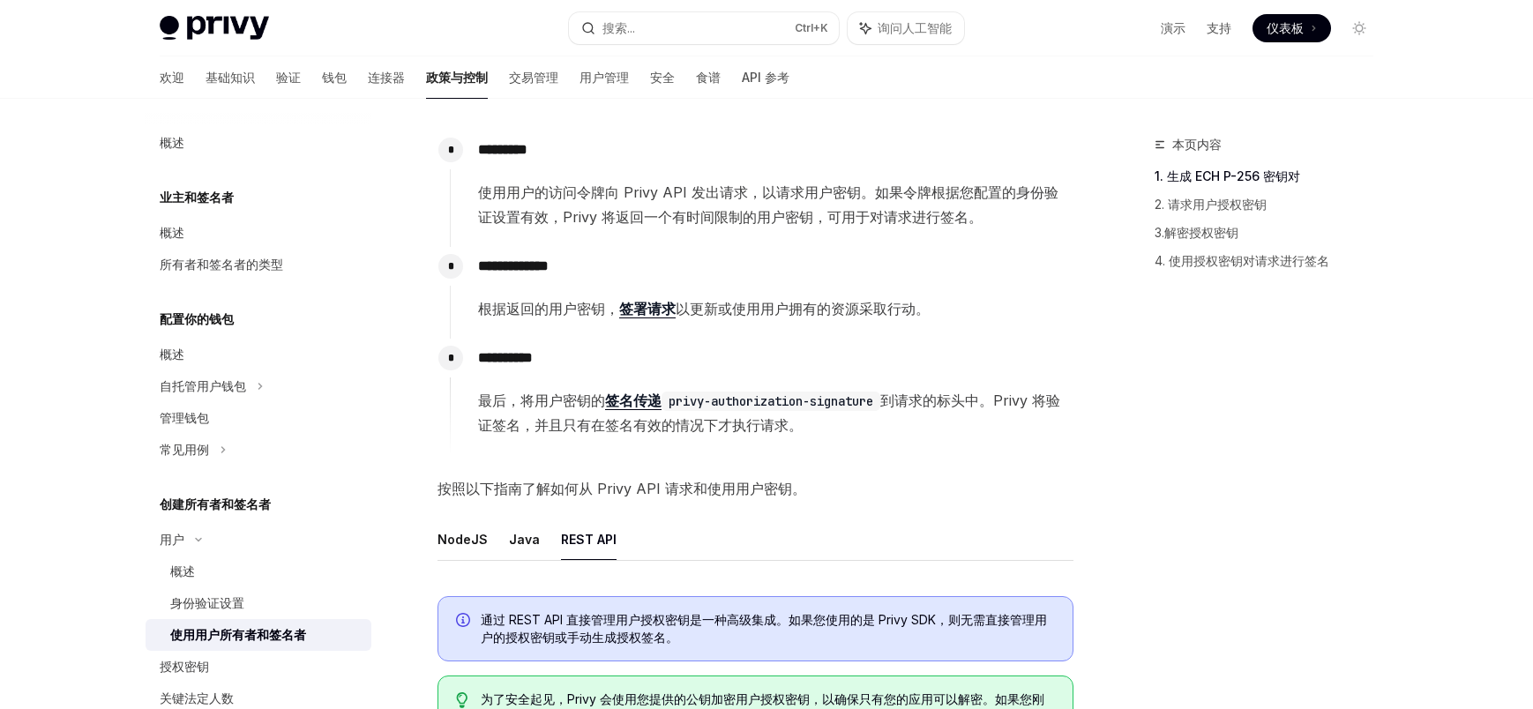
type textarea "*"
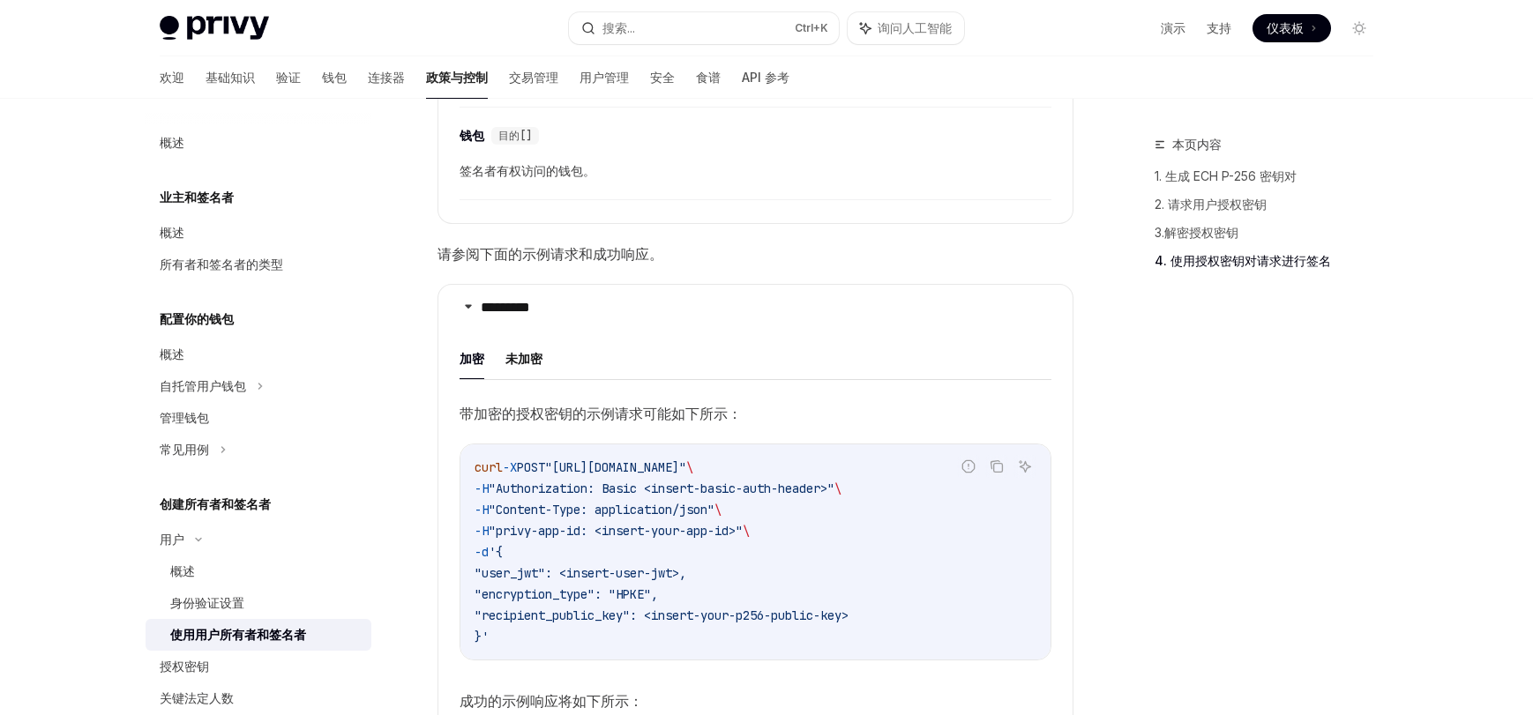
scroll to position [3264, 0]
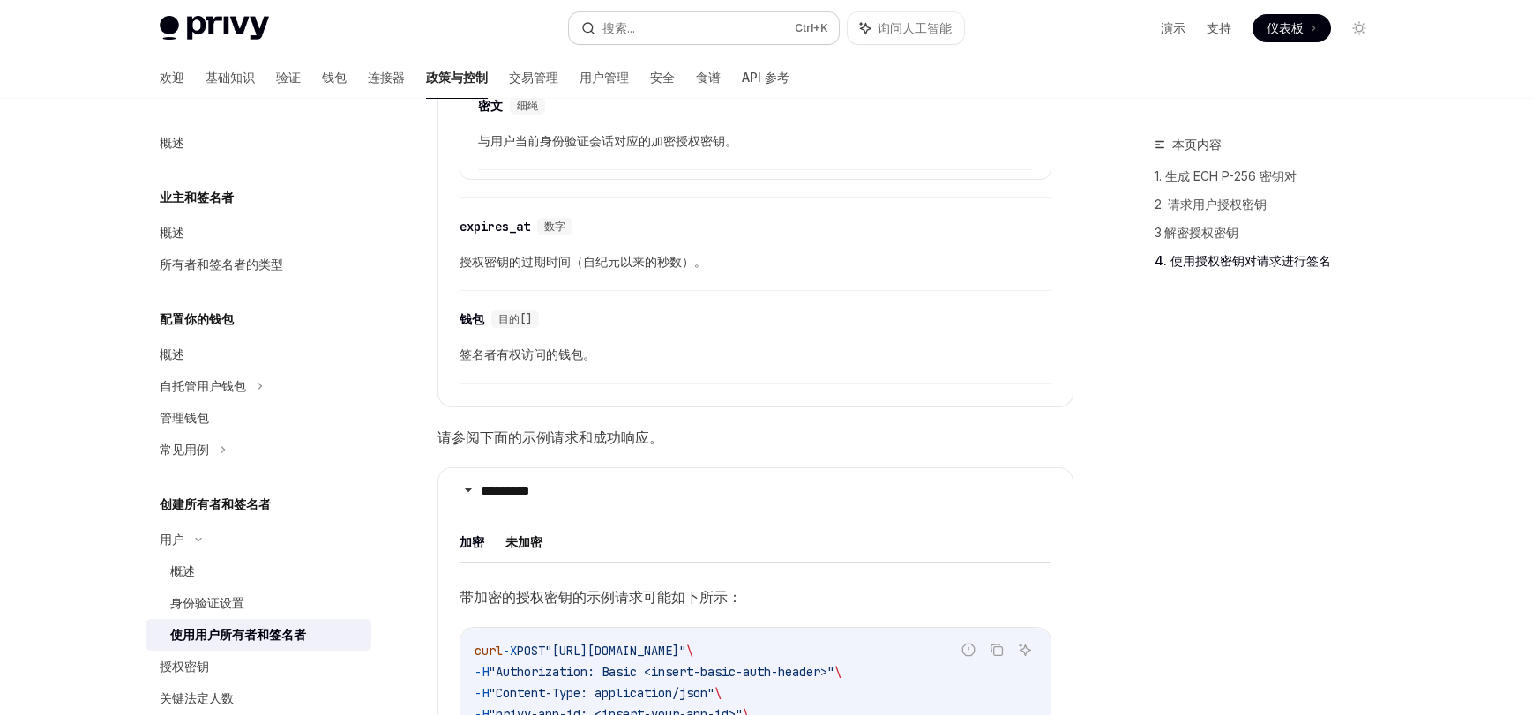
click at [669, 23] on button "搜索... Ctrl +K" at bounding box center [704, 28] width 270 height 32
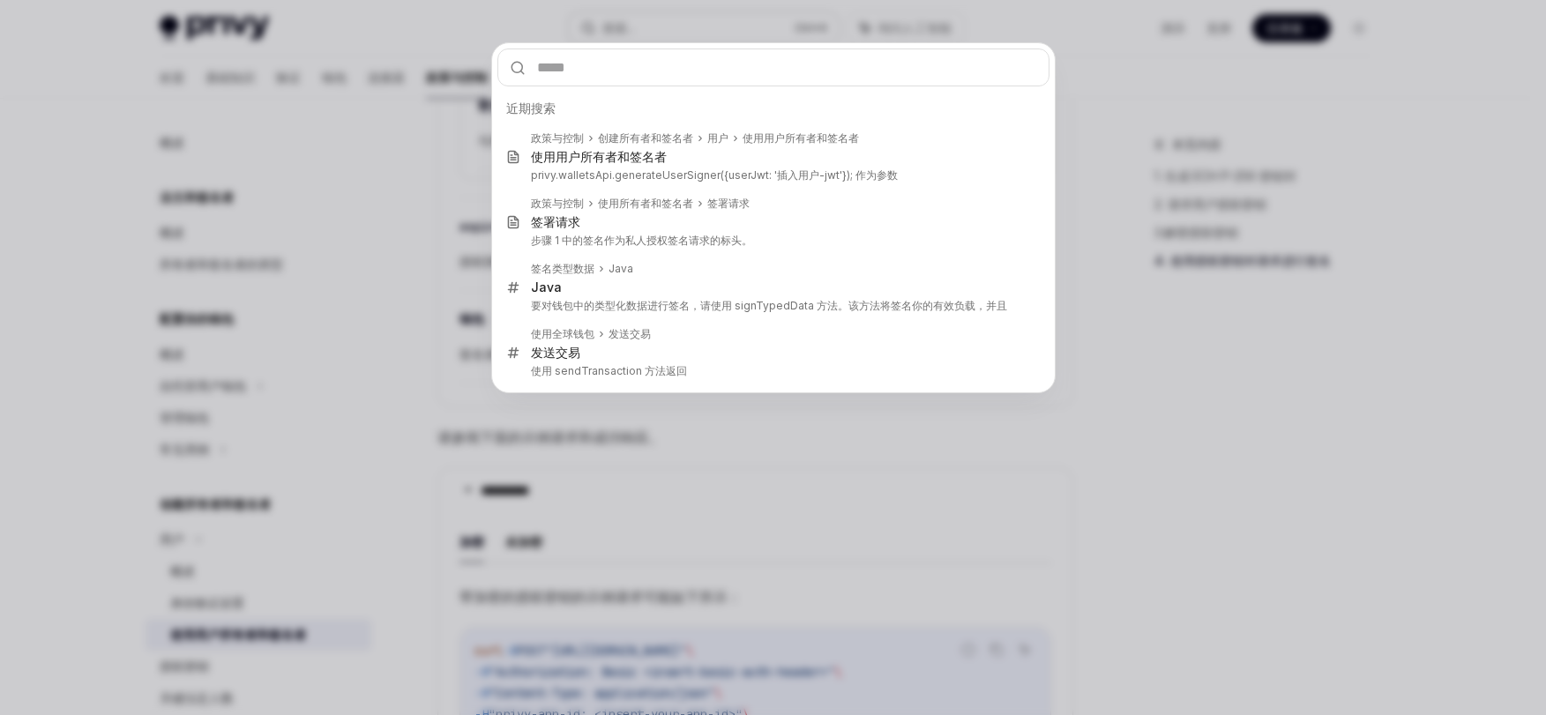
type input "********"
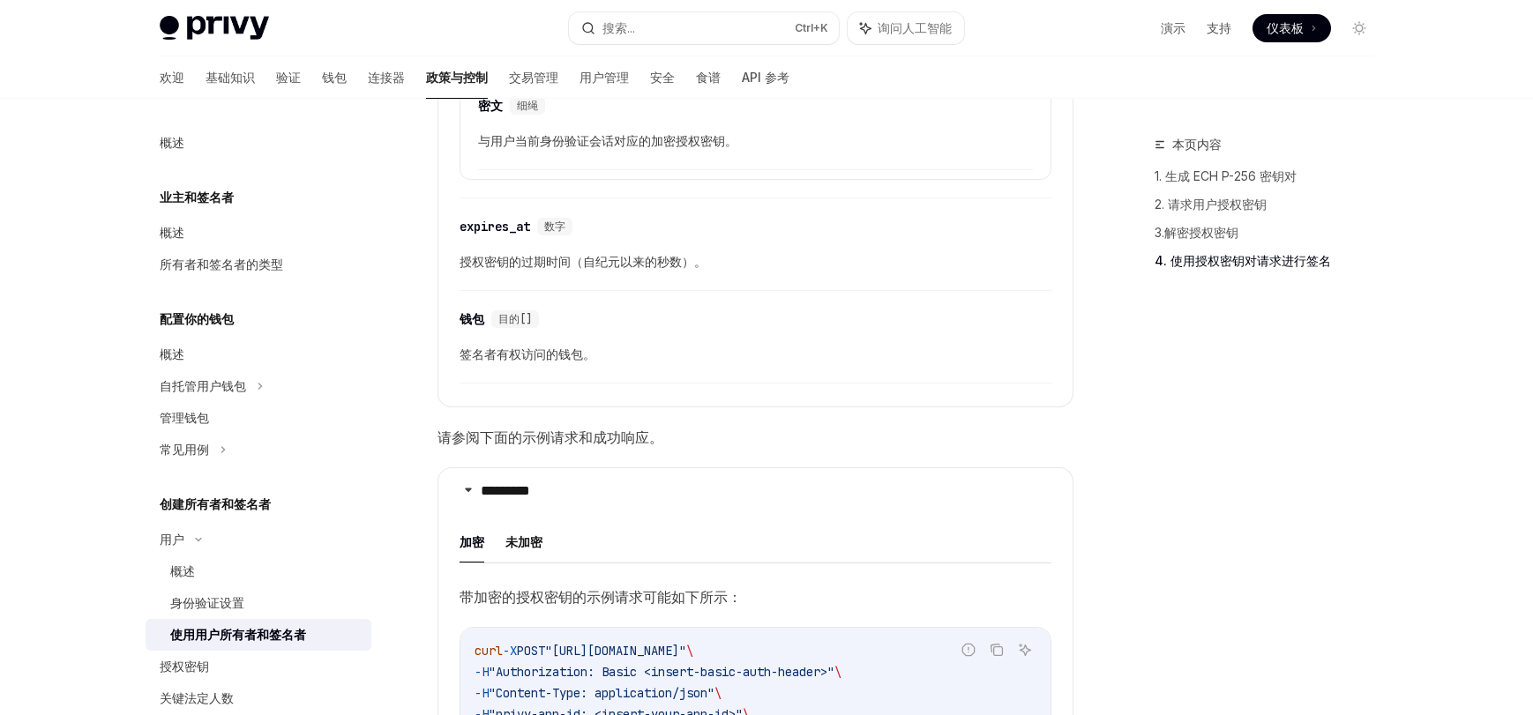
type textarea "*"
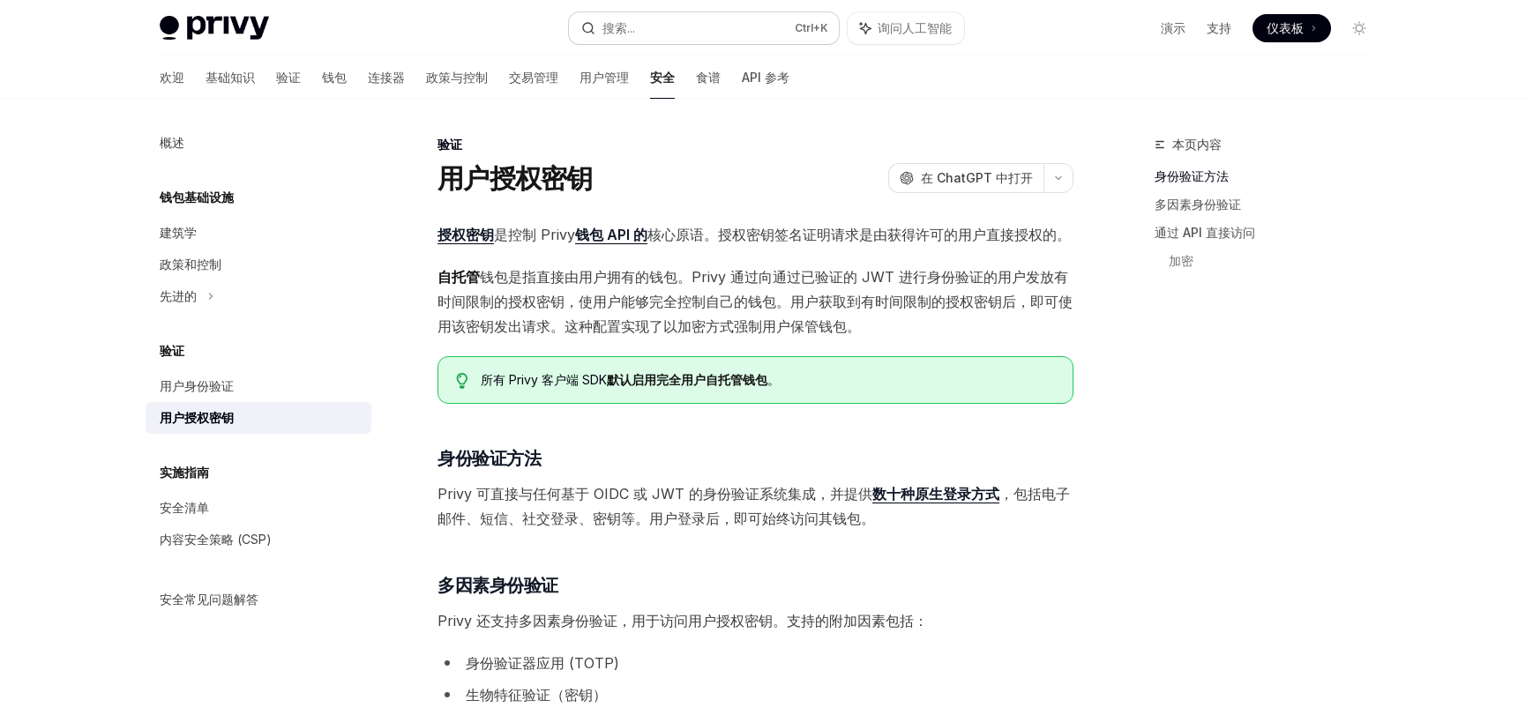
click at [639, 27] on button "搜索... Ctrl +K" at bounding box center [704, 28] width 270 height 32
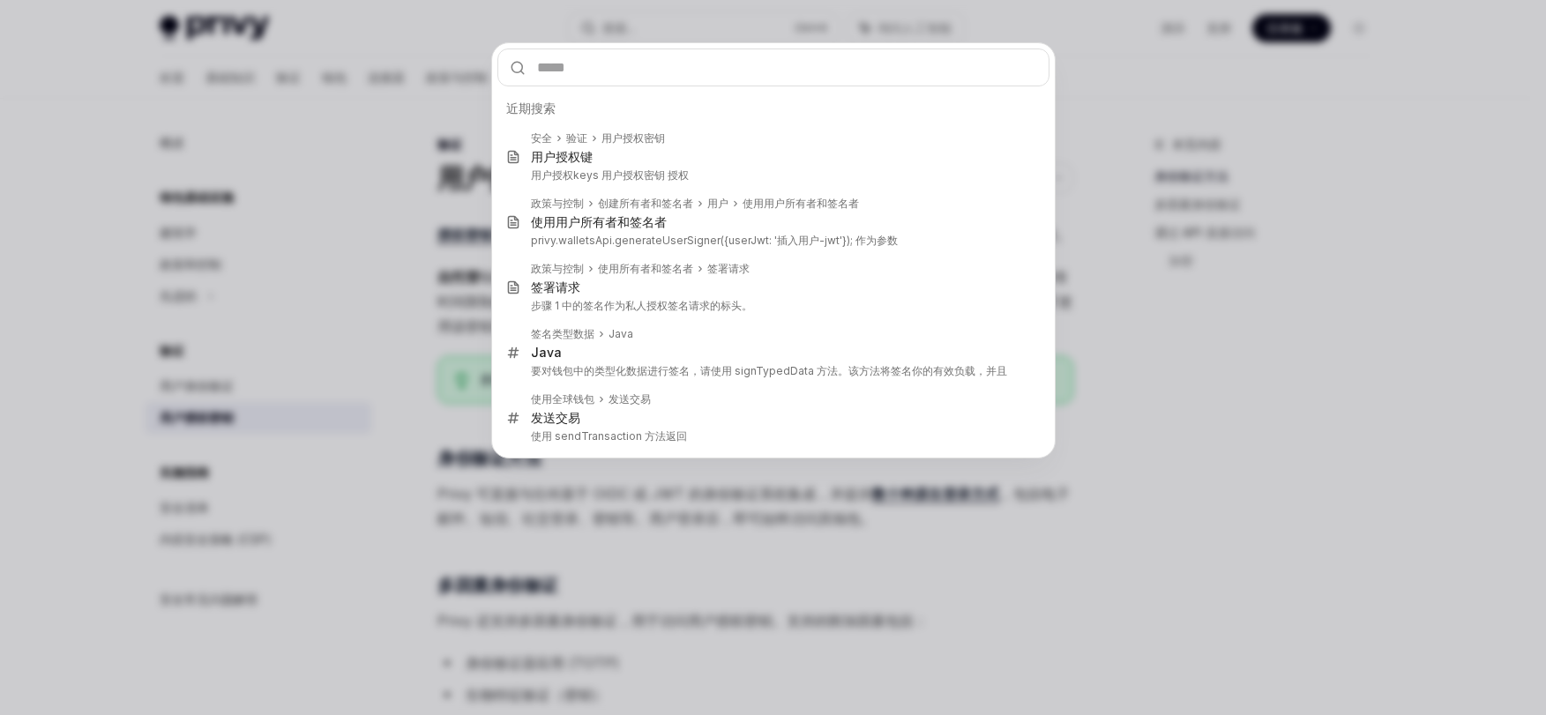
click at [614, 63] on input "text" at bounding box center [774, 68] width 552 height 38
type input "********"
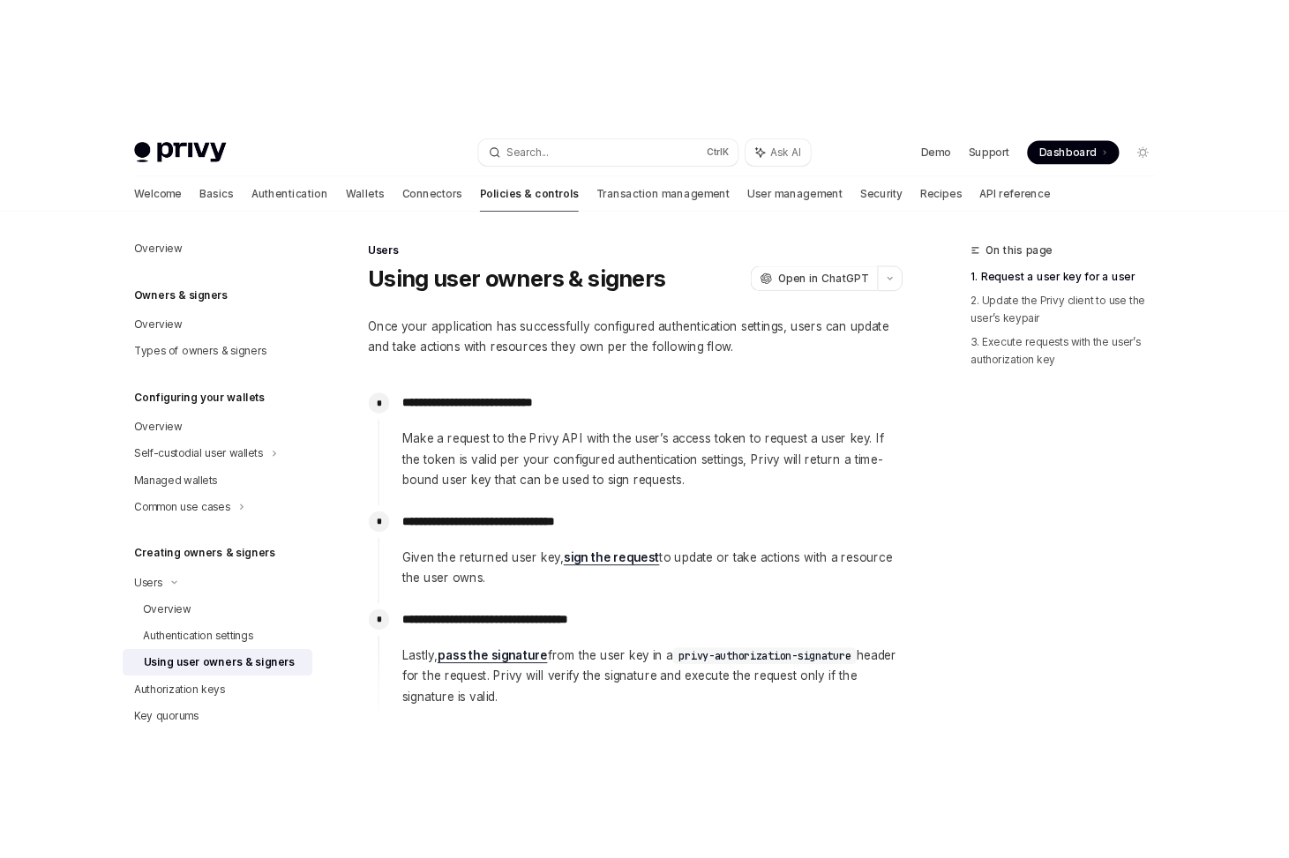
scroll to position [99, 0]
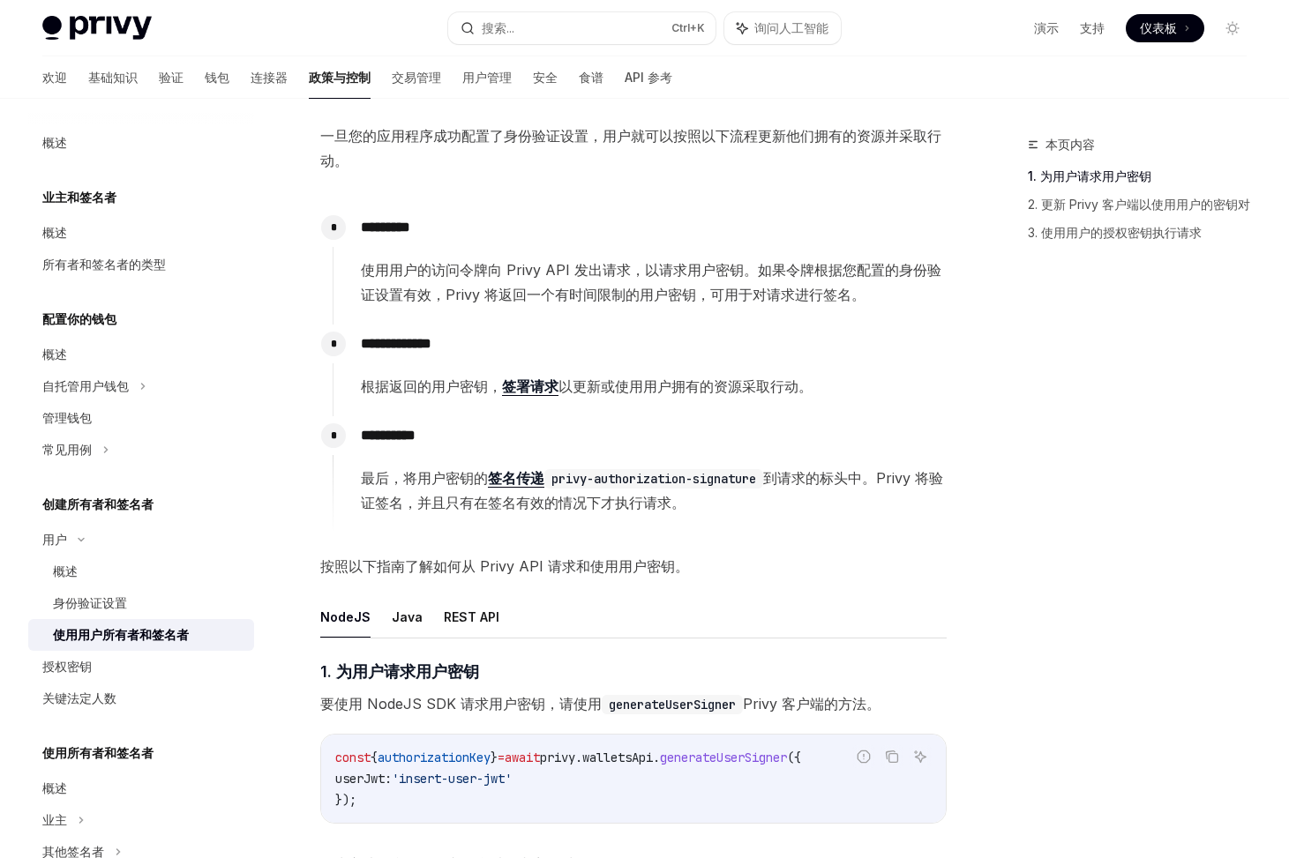
click at [483, 579] on div "**********" at bounding box center [633, 822] width 626 height 1396
click at [458, 197] on div "**********" at bounding box center [633, 822] width 626 height 1396
click at [625, 75] on font "API 参考" at bounding box center [649, 77] width 48 height 15
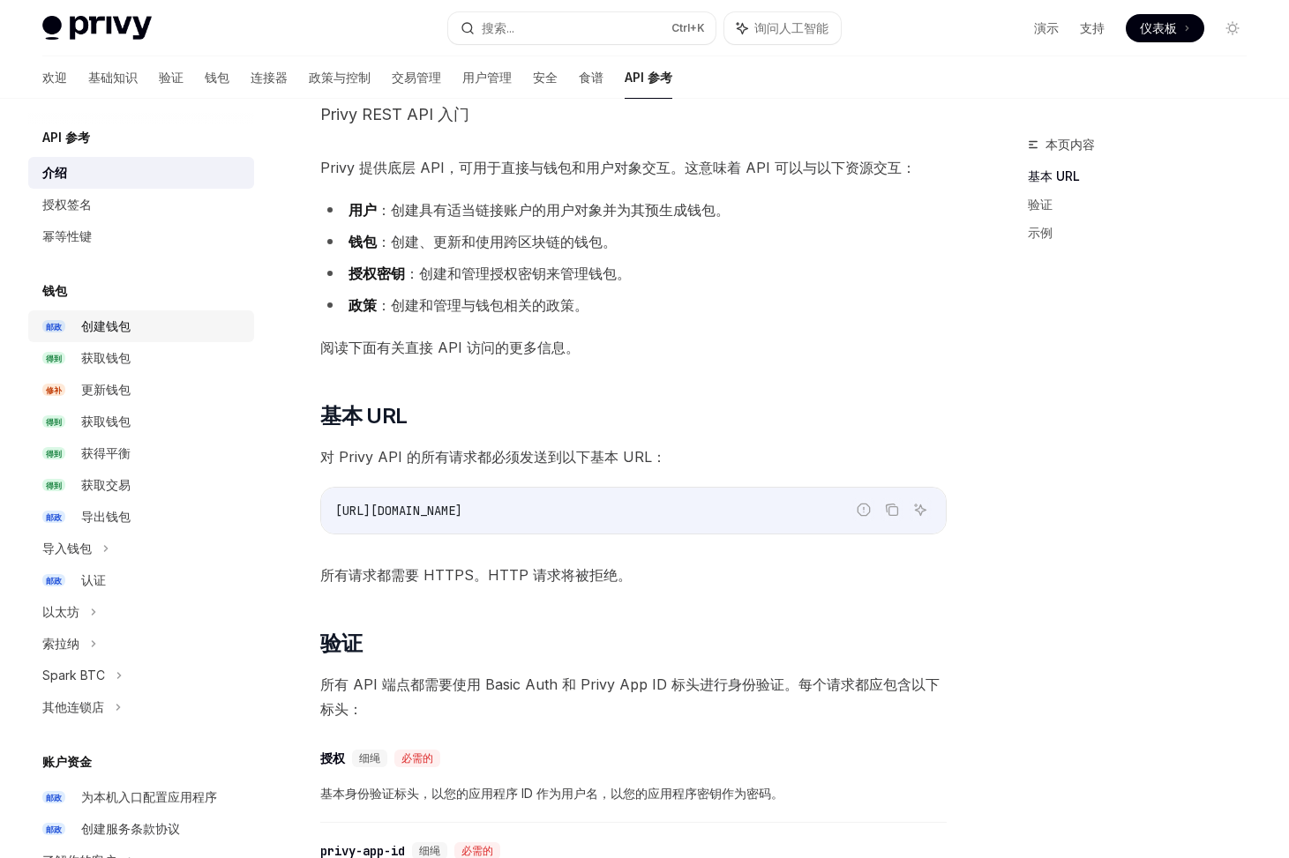
click at [149, 330] on div "创建钱包" at bounding box center [162, 326] width 162 height 21
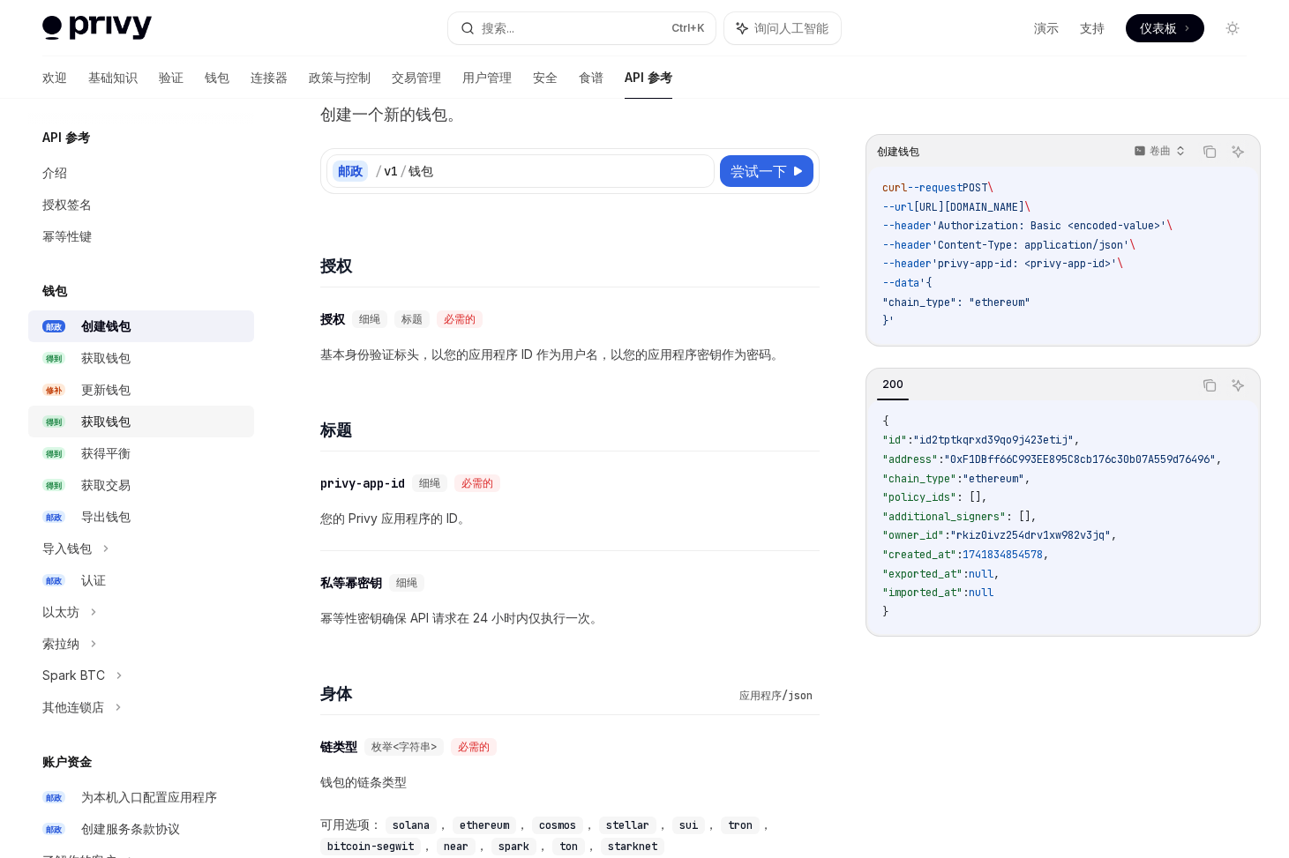
click at [152, 425] on div "获取钱包" at bounding box center [162, 421] width 162 height 21
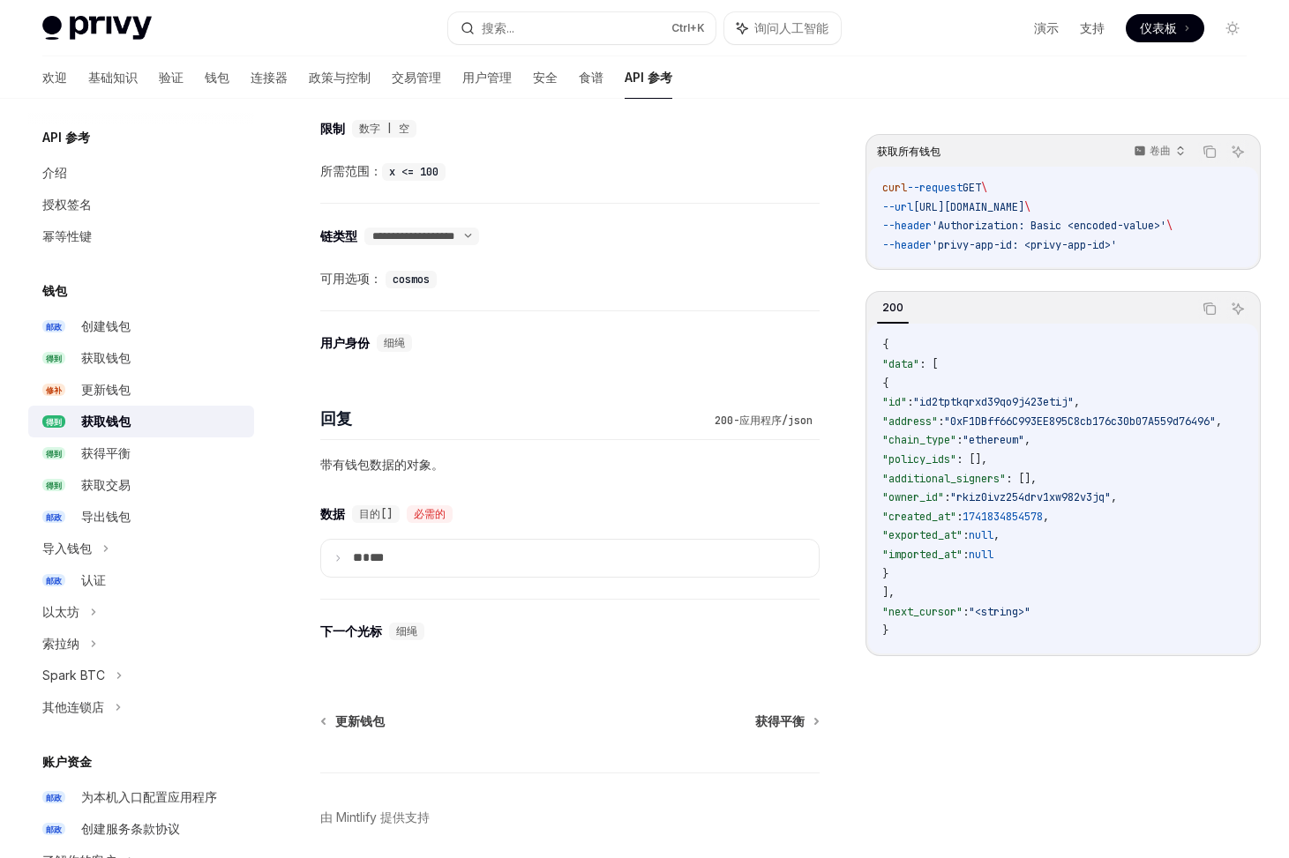
scroll to position [706, 0]
click at [171, 490] on div "获取交易" at bounding box center [162, 485] width 162 height 21
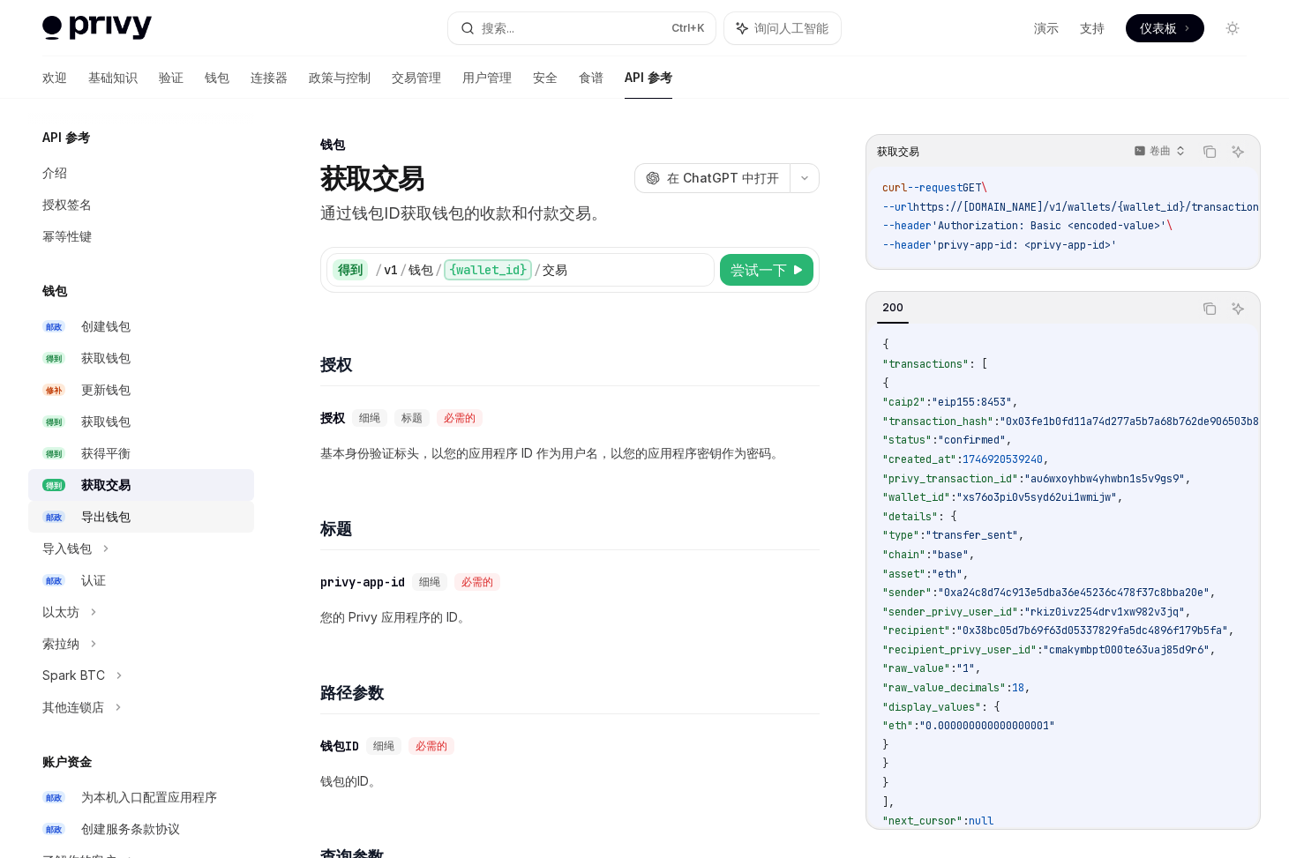
click at [148, 515] on div "导出钱包" at bounding box center [162, 516] width 162 height 21
type textarea "*"
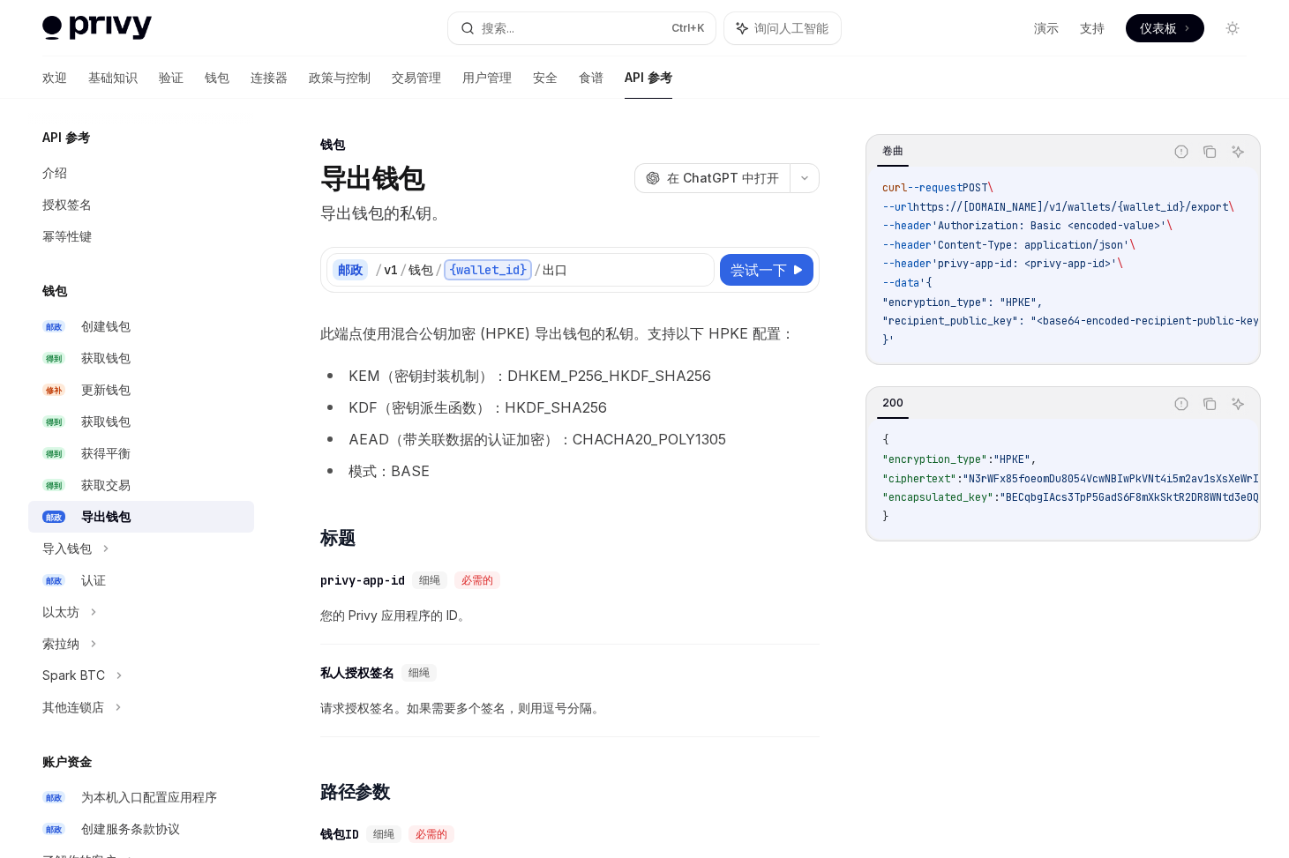
drag, startPoint x: 962, startPoint y: 361, endPoint x: 1037, endPoint y: 369, distance: 74.5
click at [1037, 363] on div "curl --request POST \ --url https://api.privy.io/v1/wallets/{wallet_id}/export …" at bounding box center [1063, 265] width 390 height 196
drag, startPoint x: 1033, startPoint y: 371, endPoint x: 1098, endPoint y: 371, distance: 65.3
click at [1098, 365] on div "卷曲 报告错误代码 复制 询问人工智能 curl --request POST \ --url https://api.privy.io/v1/wallets…" at bounding box center [1062, 249] width 395 height 231
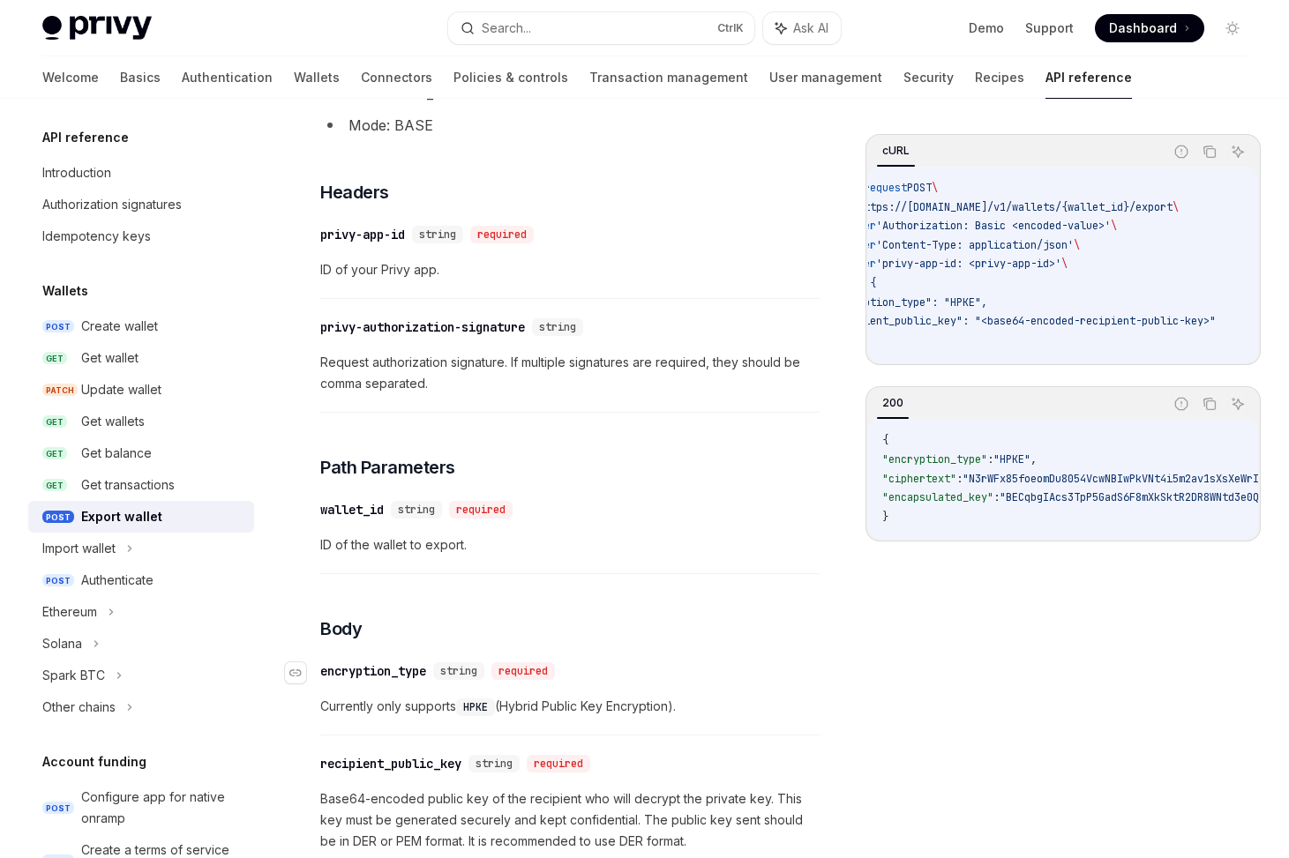
scroll to position [660, 0]
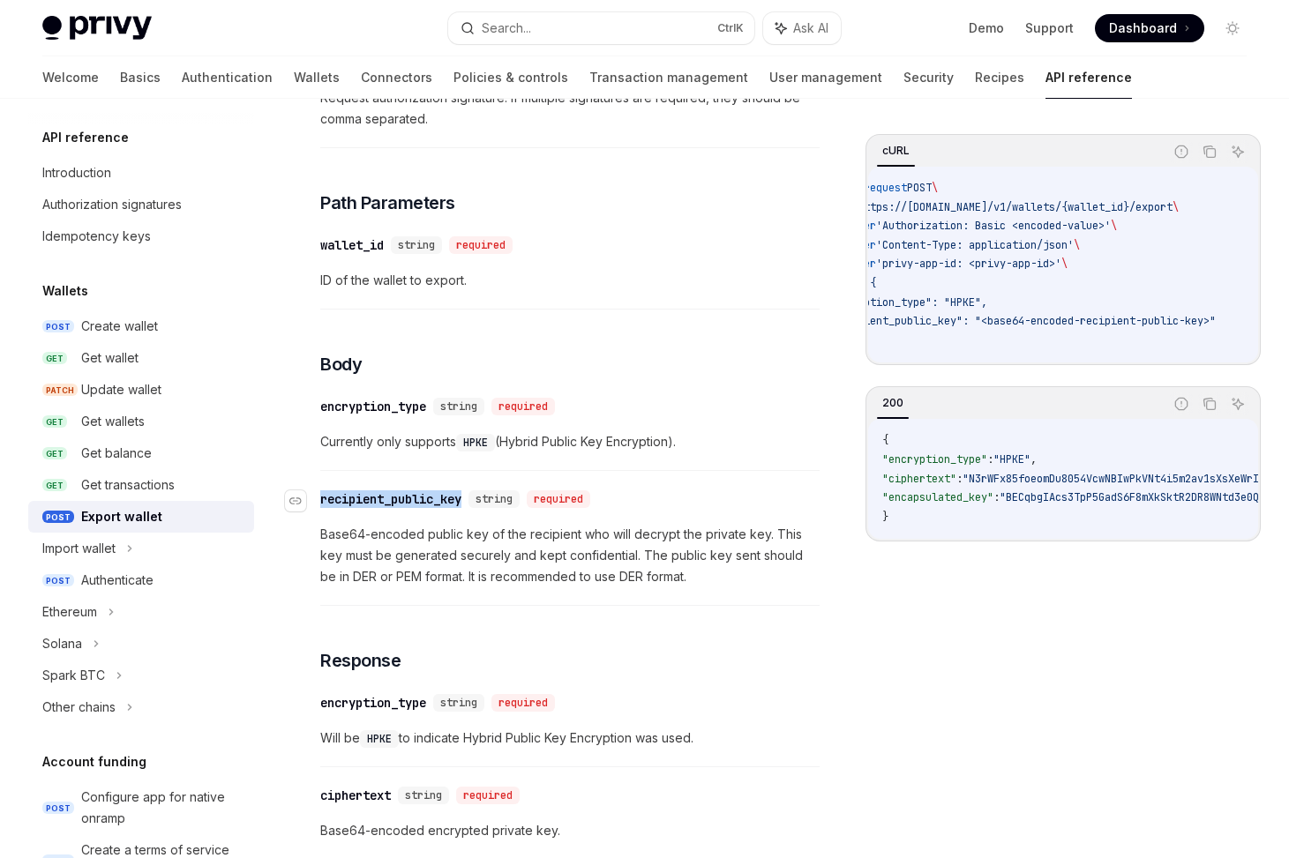
drag, startPoint x: 470, startPoint y: 495, endPoint x: 315, endPoint y: 507, distance: 155.7
click at [320, 507] on div "​ recipient_public_key string required" at bounding box center [458, 499] width 277 height 18
copy div "​ recipient_public_key"
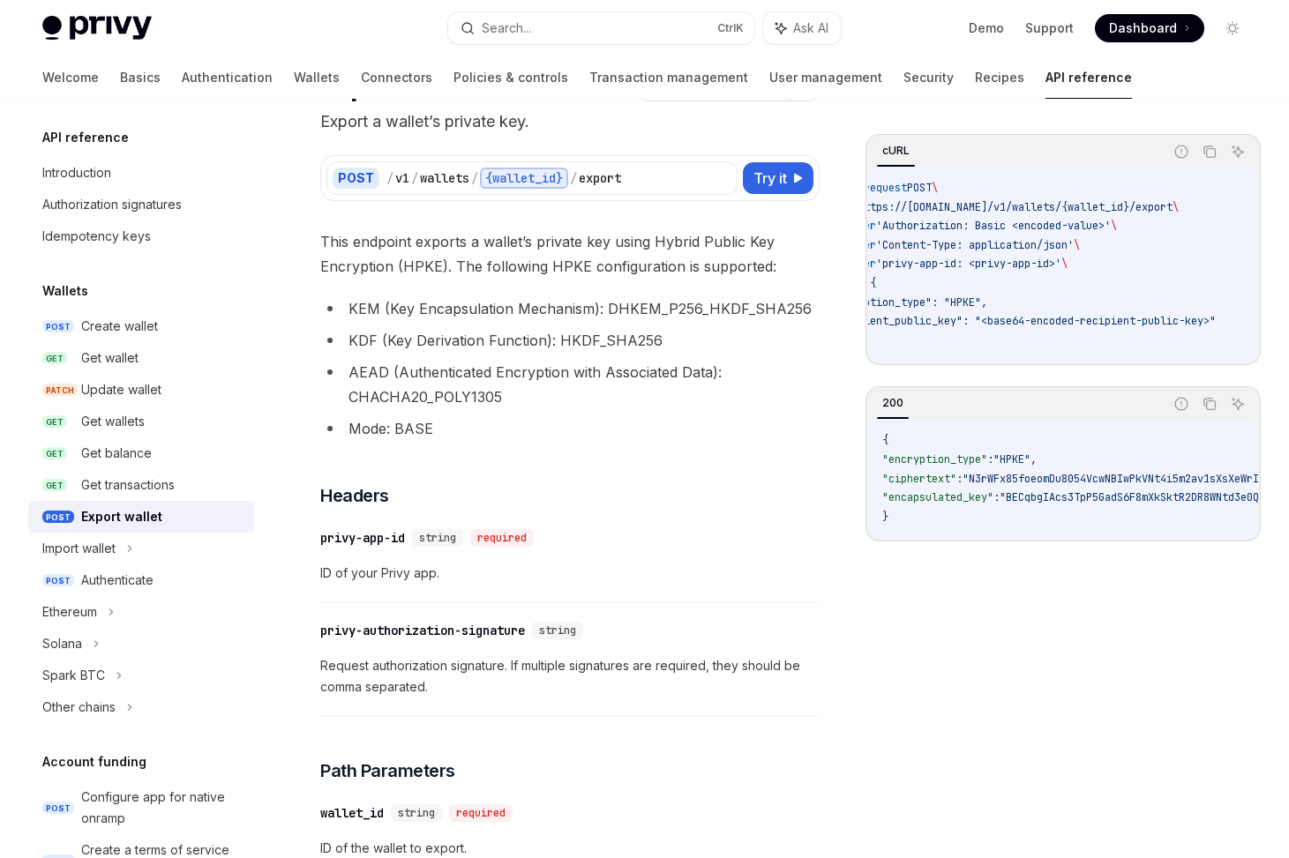
scroll to position [0, 0]
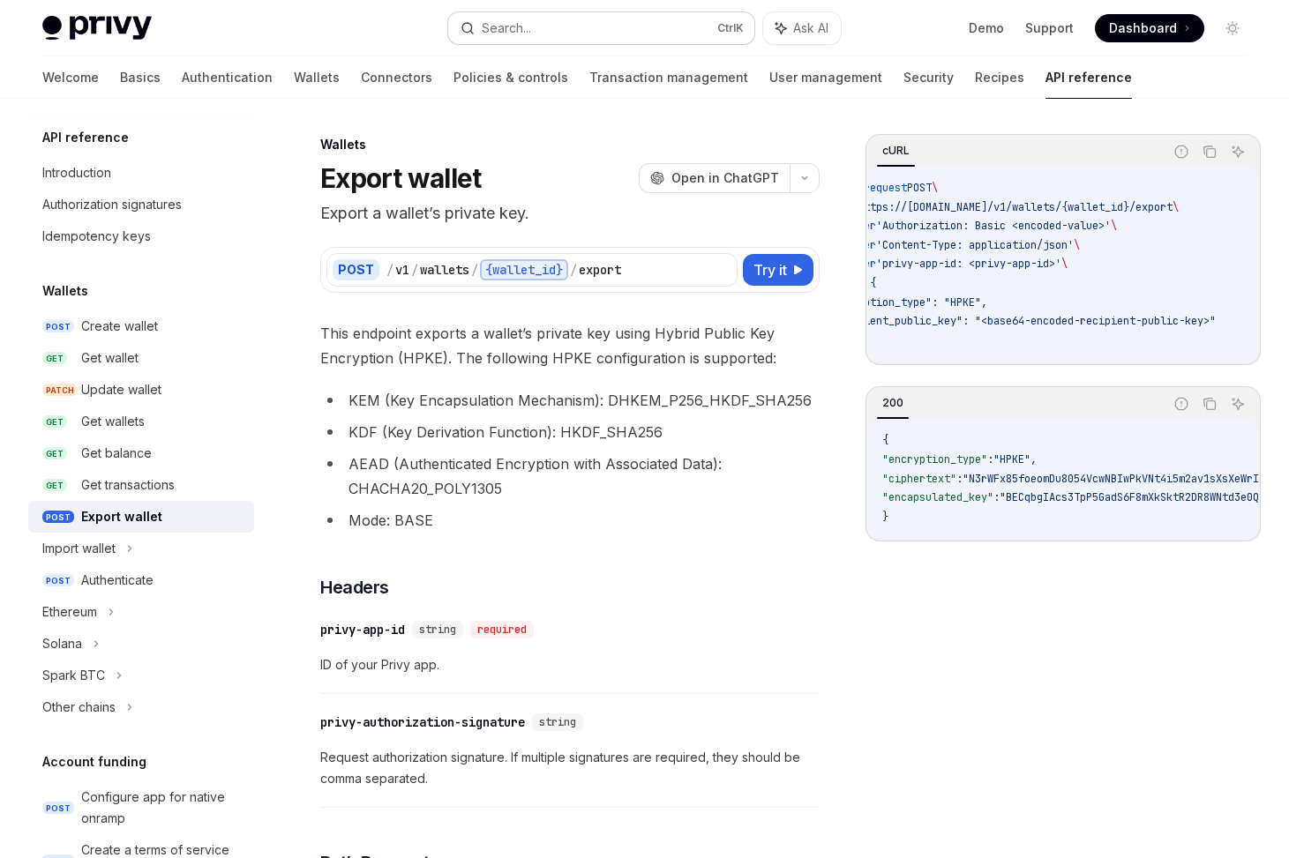
click at [561, 24] on button "Search... Ctrl K" at bounding box center [600, 28] width 305 height 32
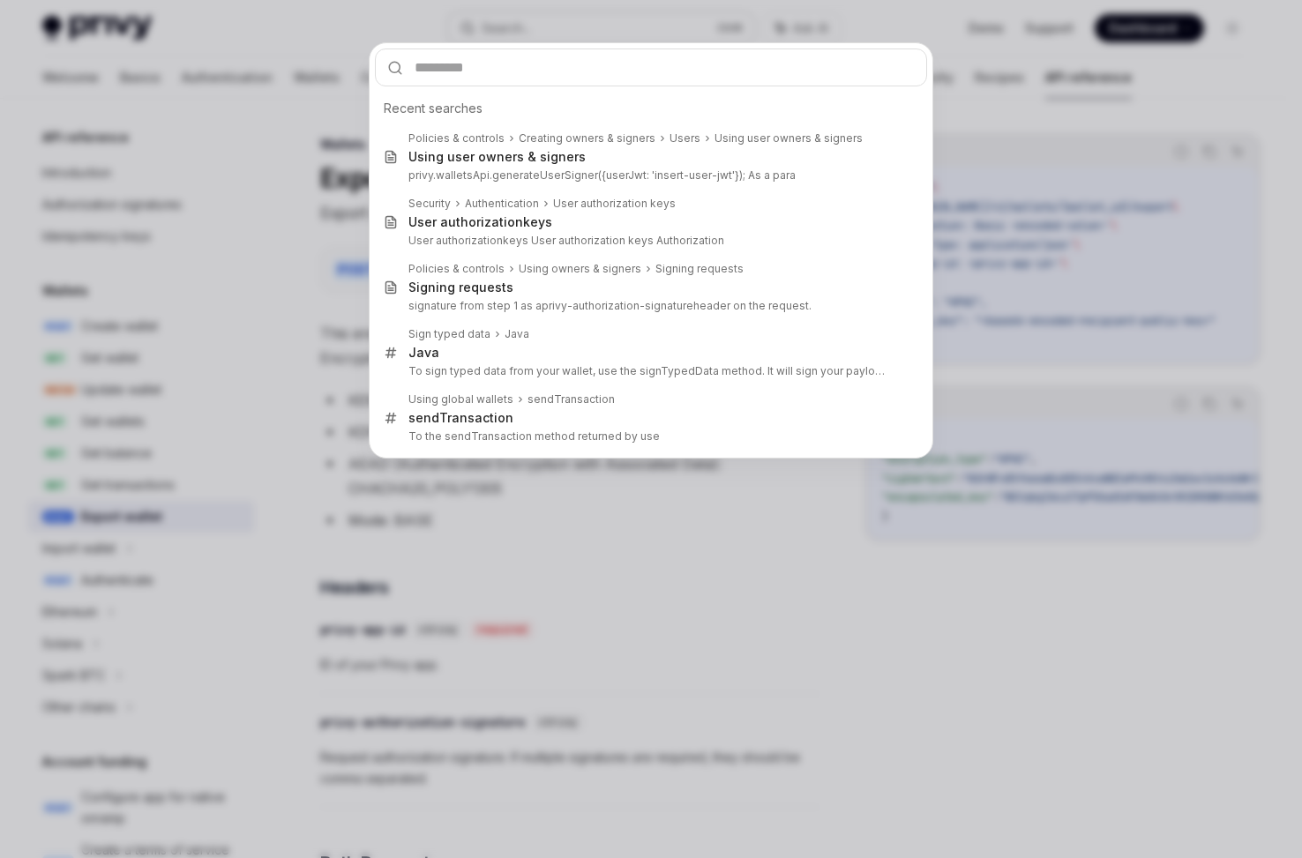
type input "**********"
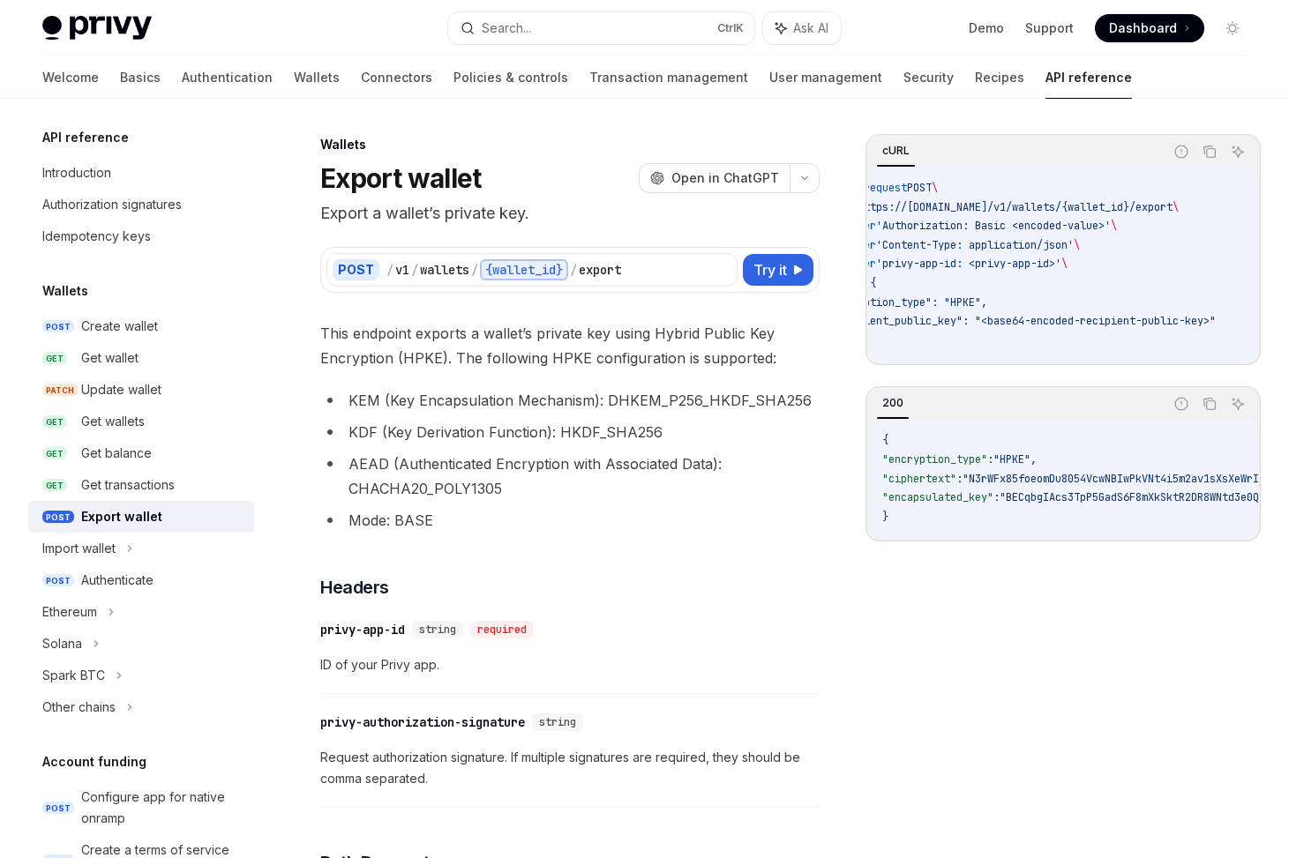
scroll to position [99, 0]
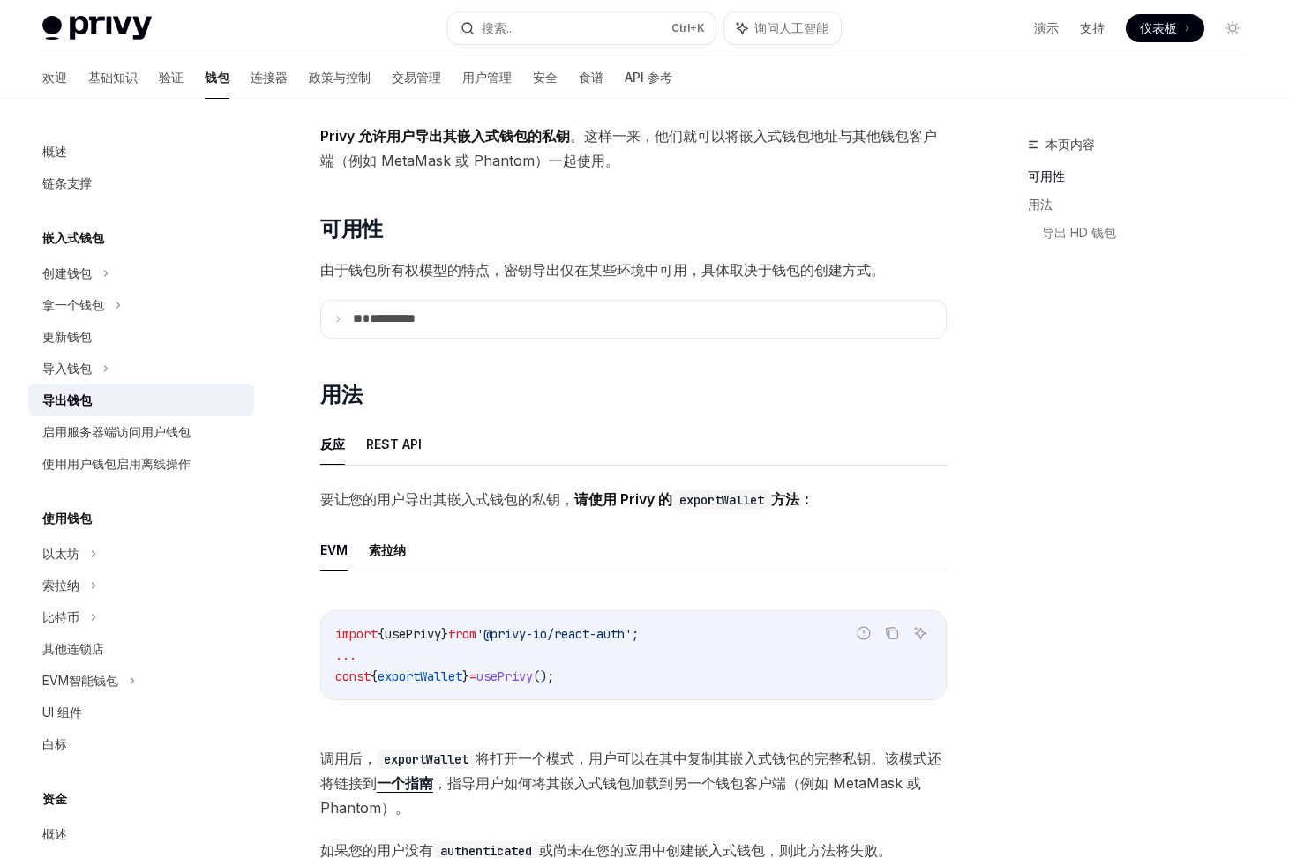
click at [941, 423] on ul "反应 REST API" at bounding box center [633, 444] width 626 height 42
click at [67, 430] on font "启用服务器端访问用户钱包" at bounding box center [116, 431] width 148 height 15
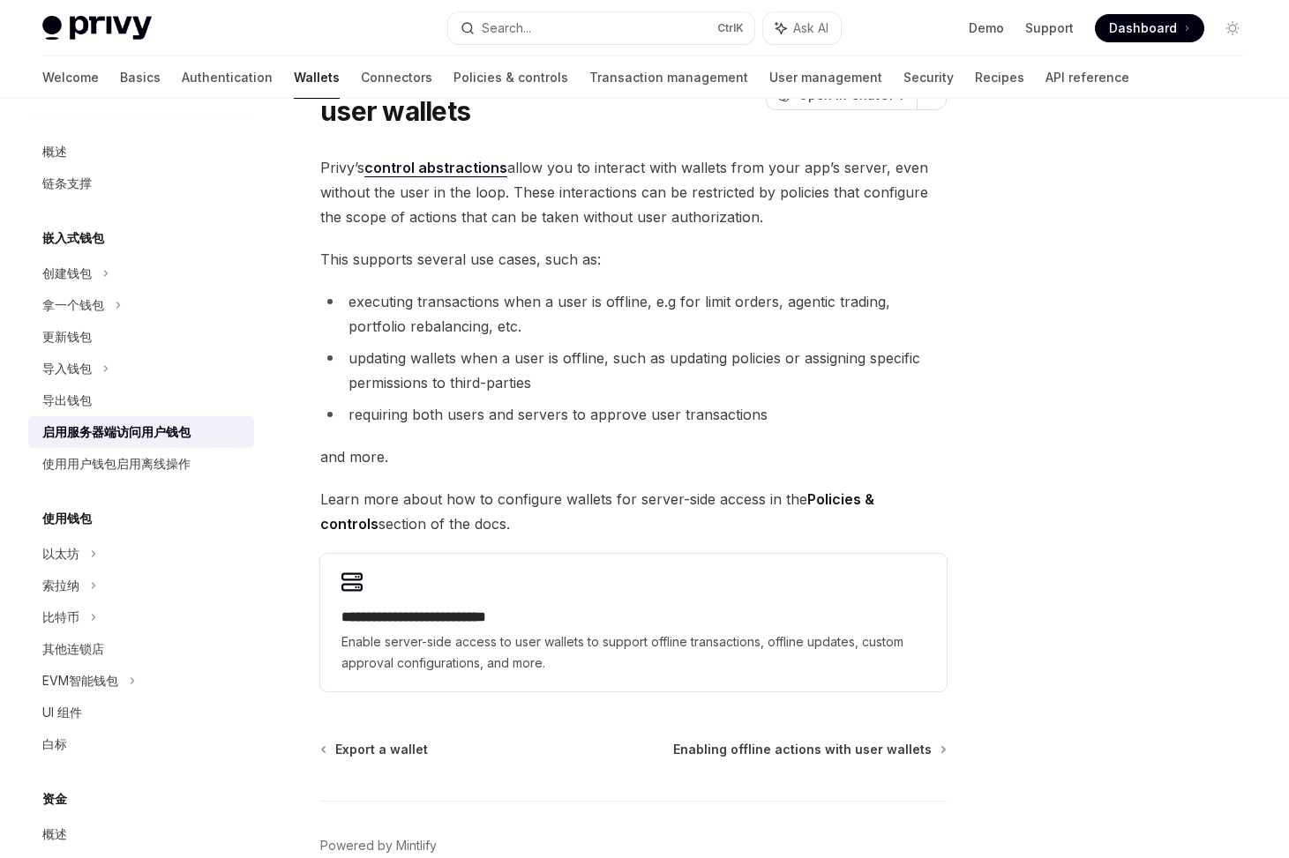
scroll to position [42, 0]
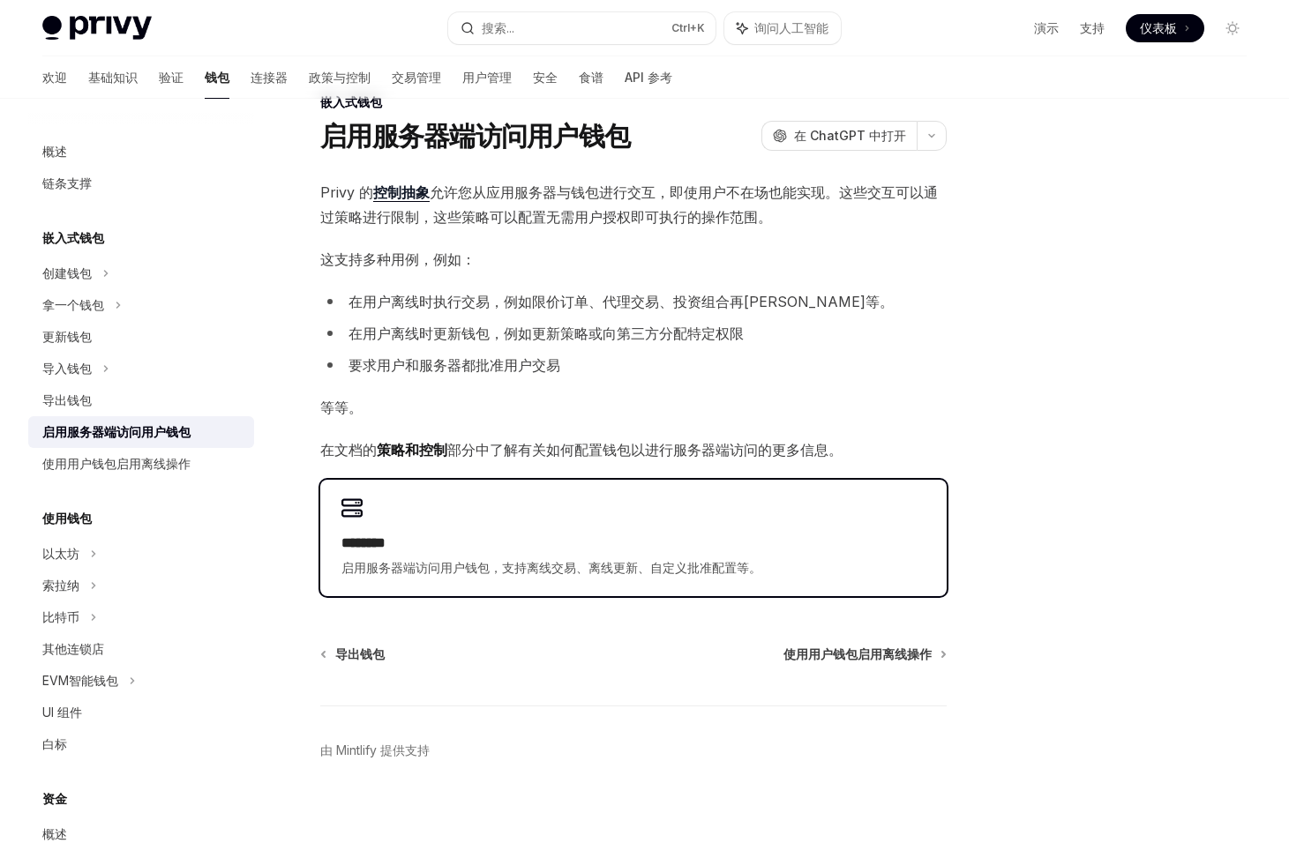
click at [386, 540] on font "********" at bounding box center [363, 542] width 44 height 13
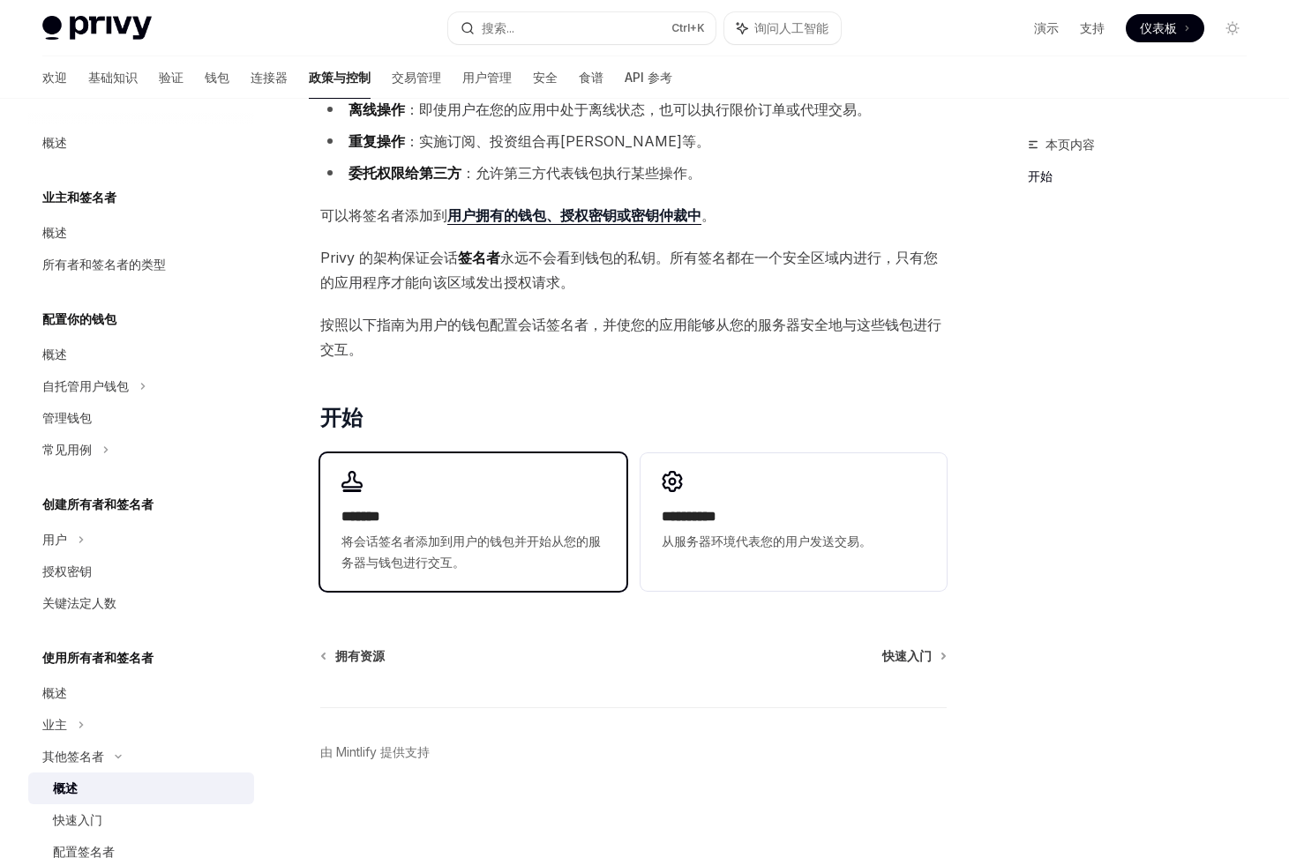
scroll to position [194, 0]
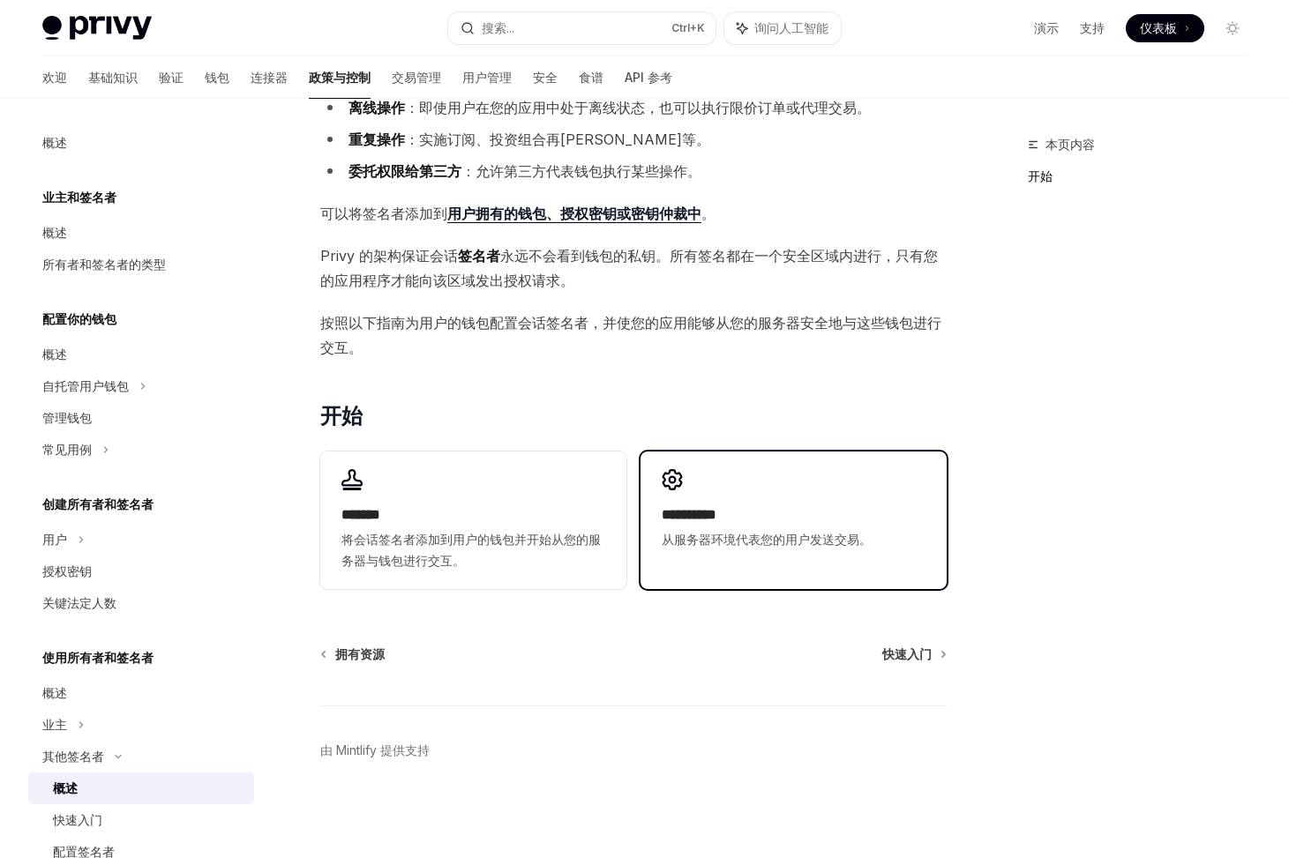
click at [824, 515] on h2 "**********" at bounding box center [794, 515] width 264 height 21
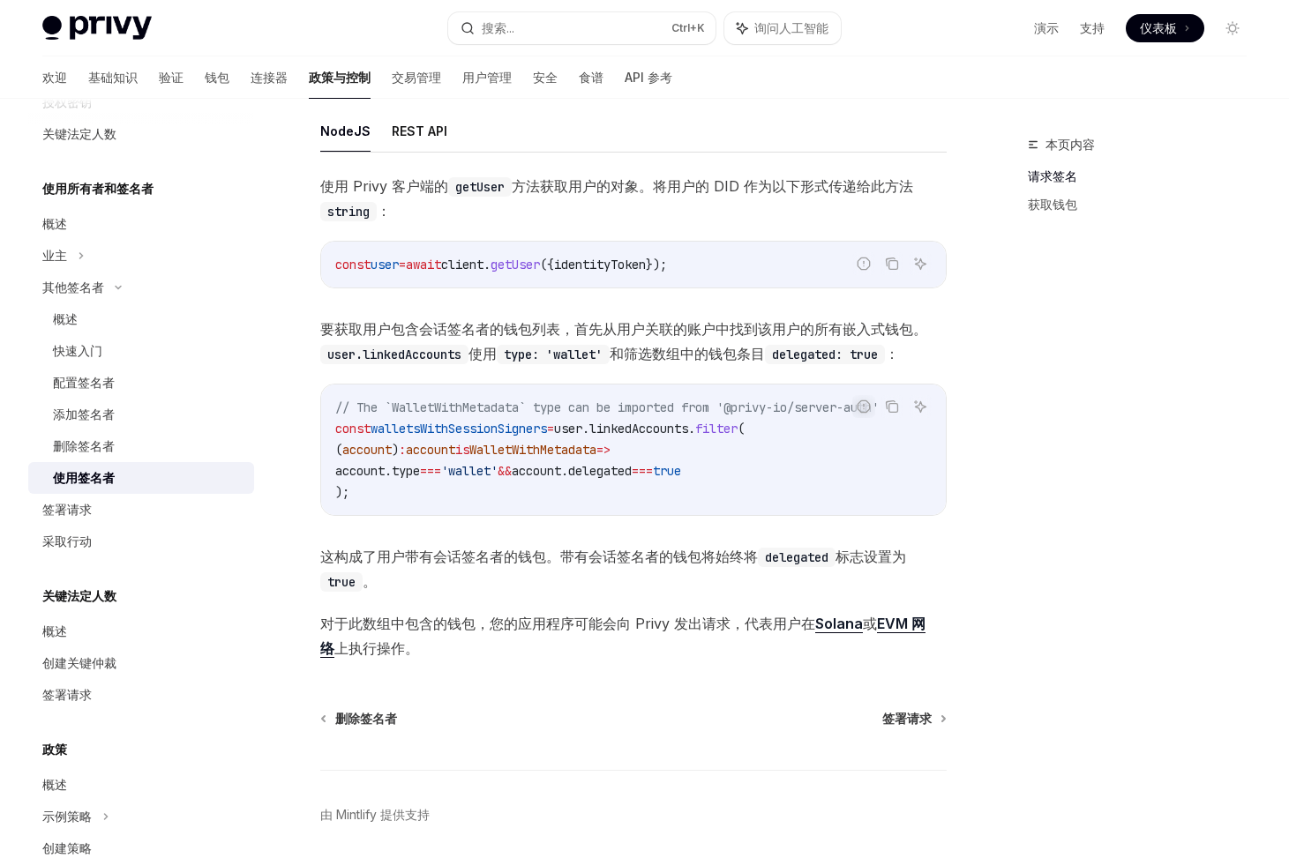
scroll to position [490, 0]
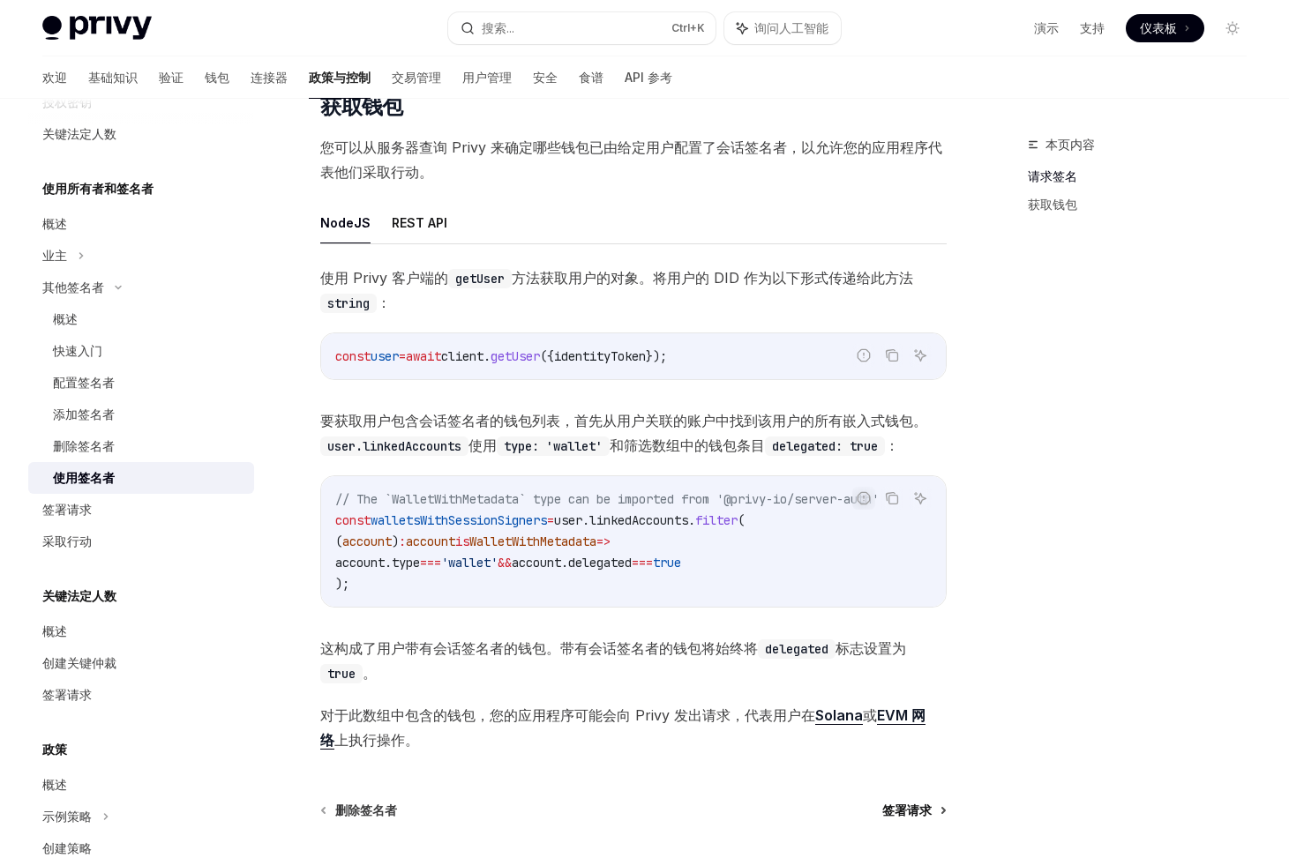
click at [917, 820] on span "签署请求" at bounding box center [906, 811] width 49 height 18
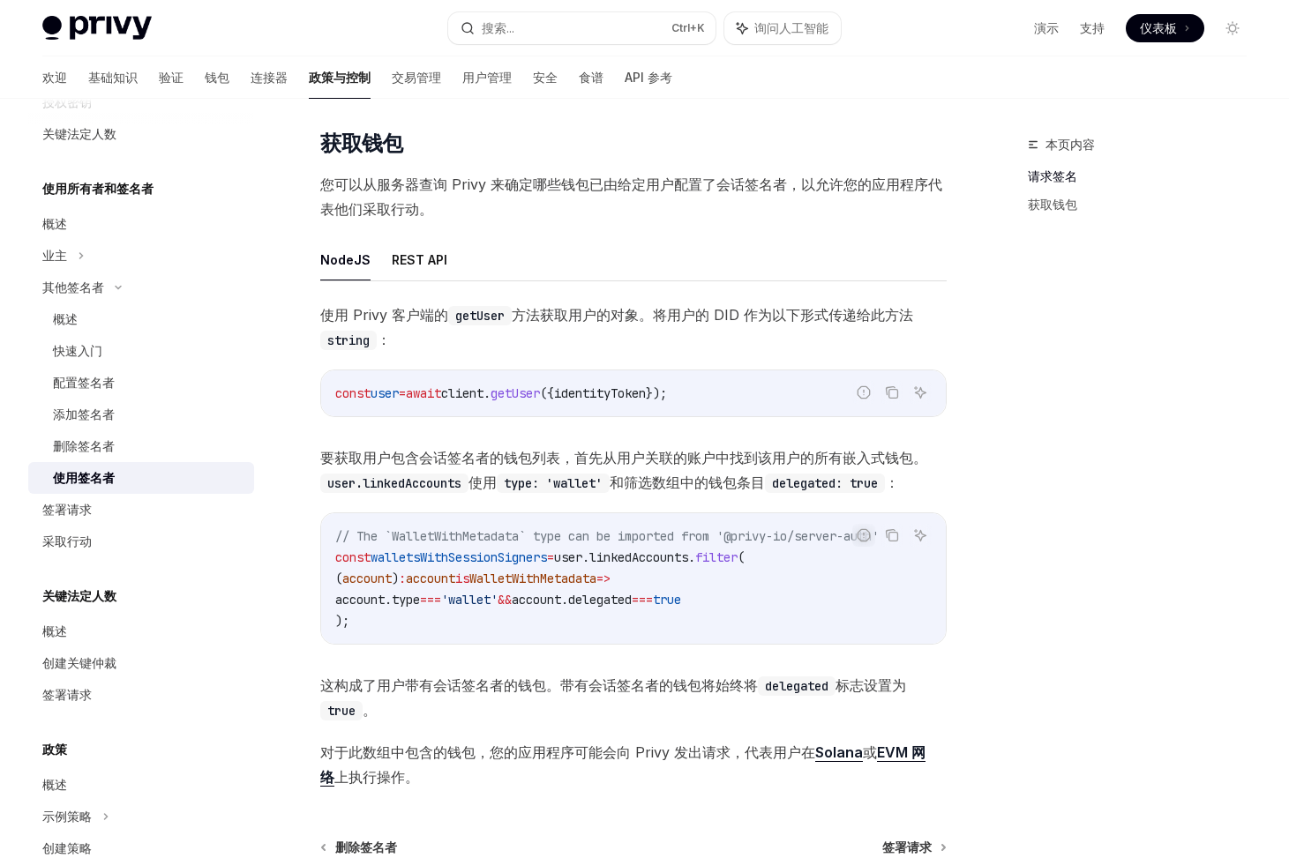
scroll to position [490, 0]
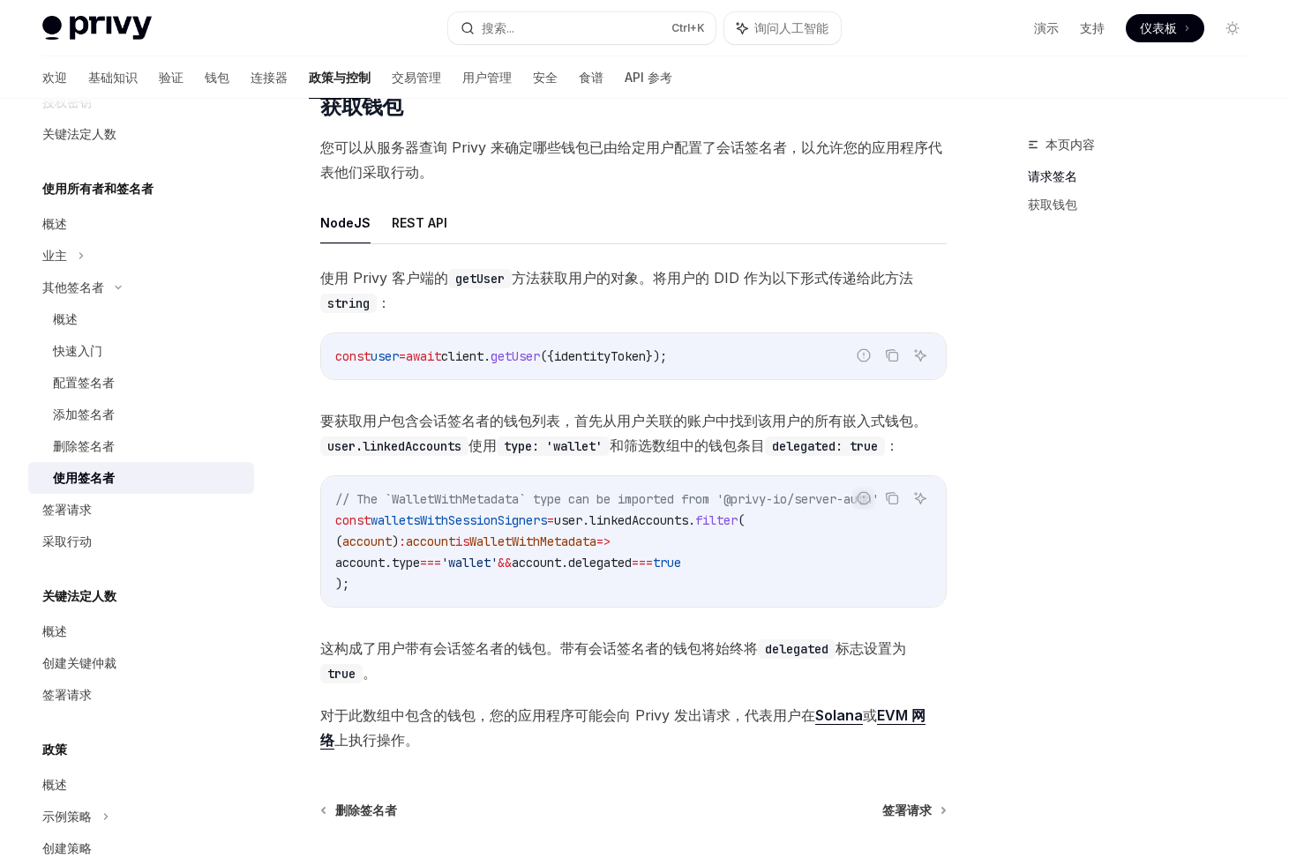
click at [124, 480] on div "使用签名者" at bounding box center [148, 478] width 191 height 21
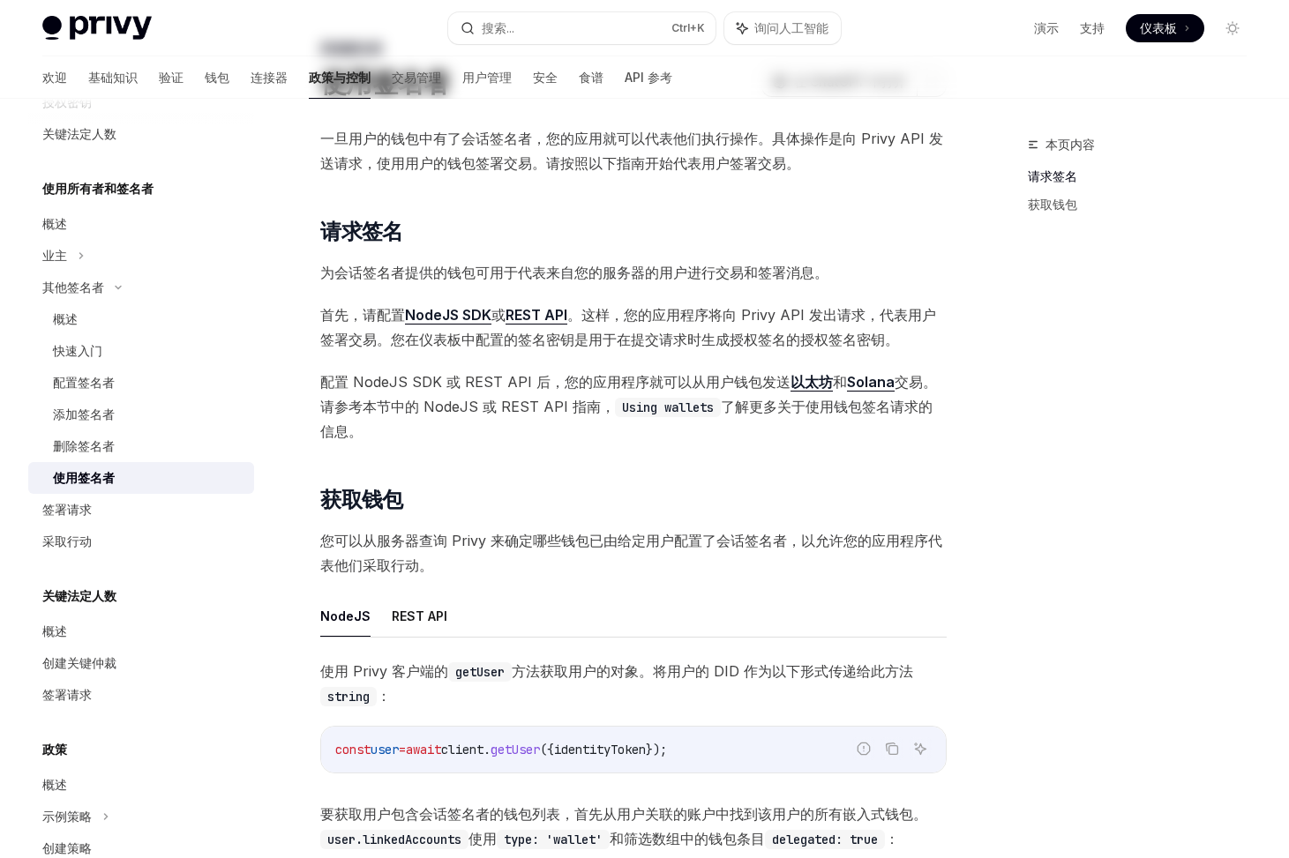
scroll to position [176, 0]
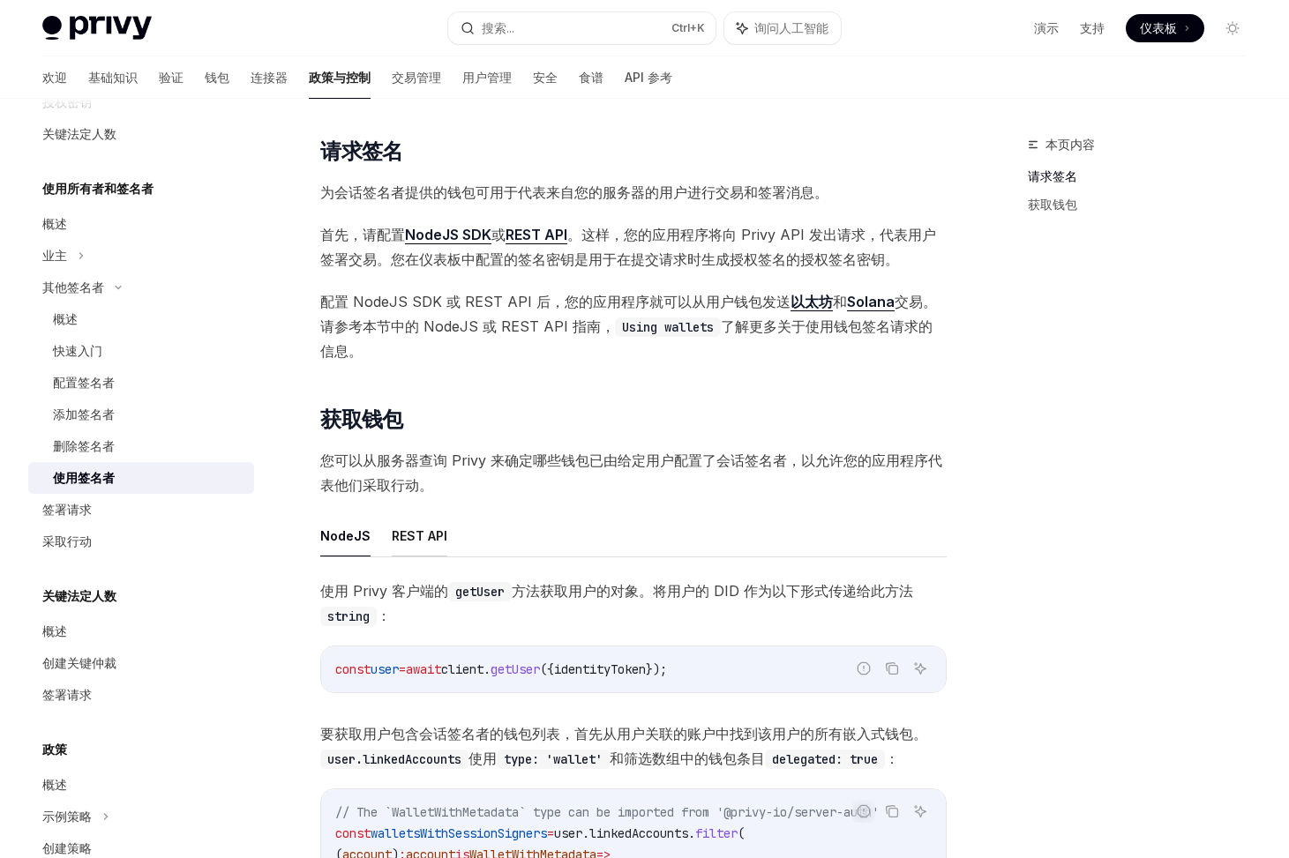
click at [426, 537] on font "REST API" at bounding box center [420, 535] width 56 height 15
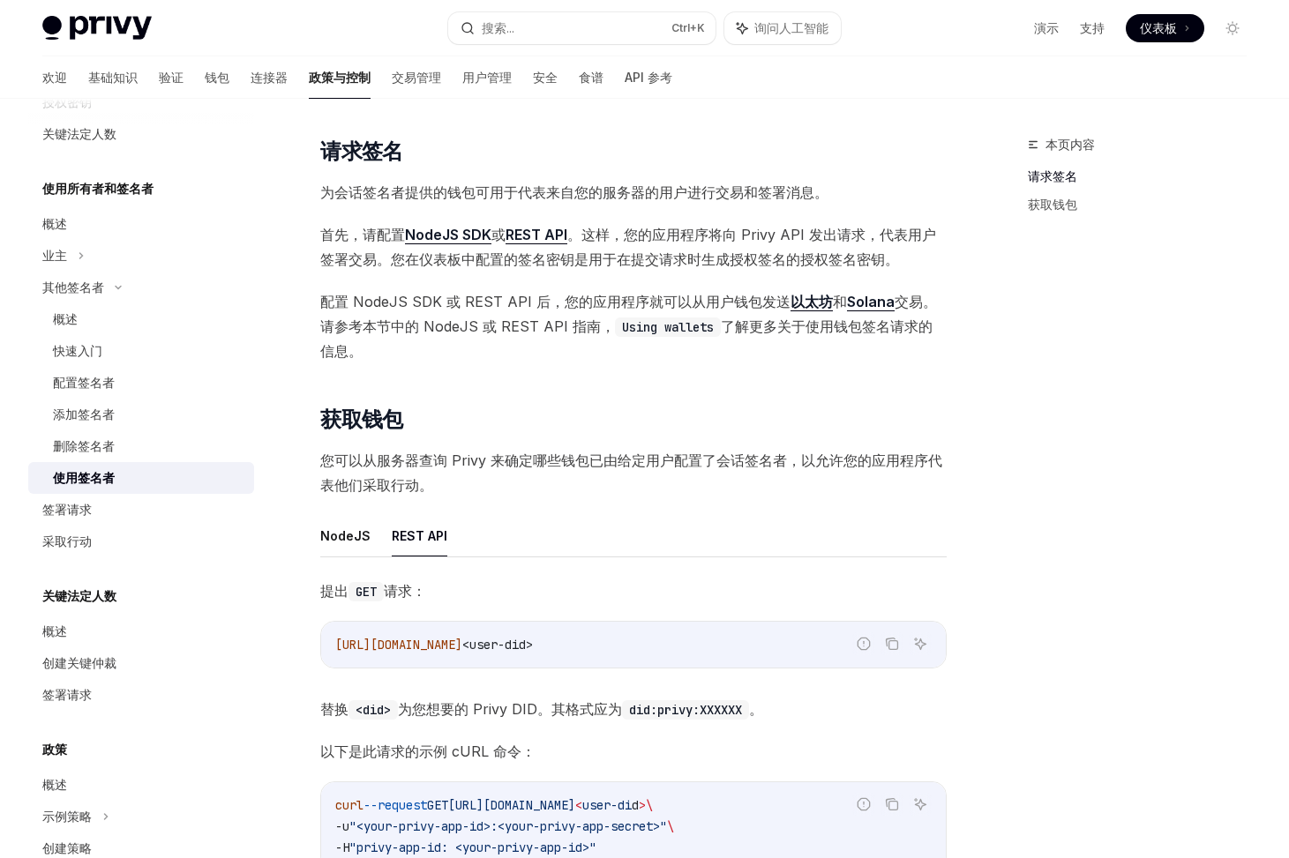
scroll to position [529, 0]
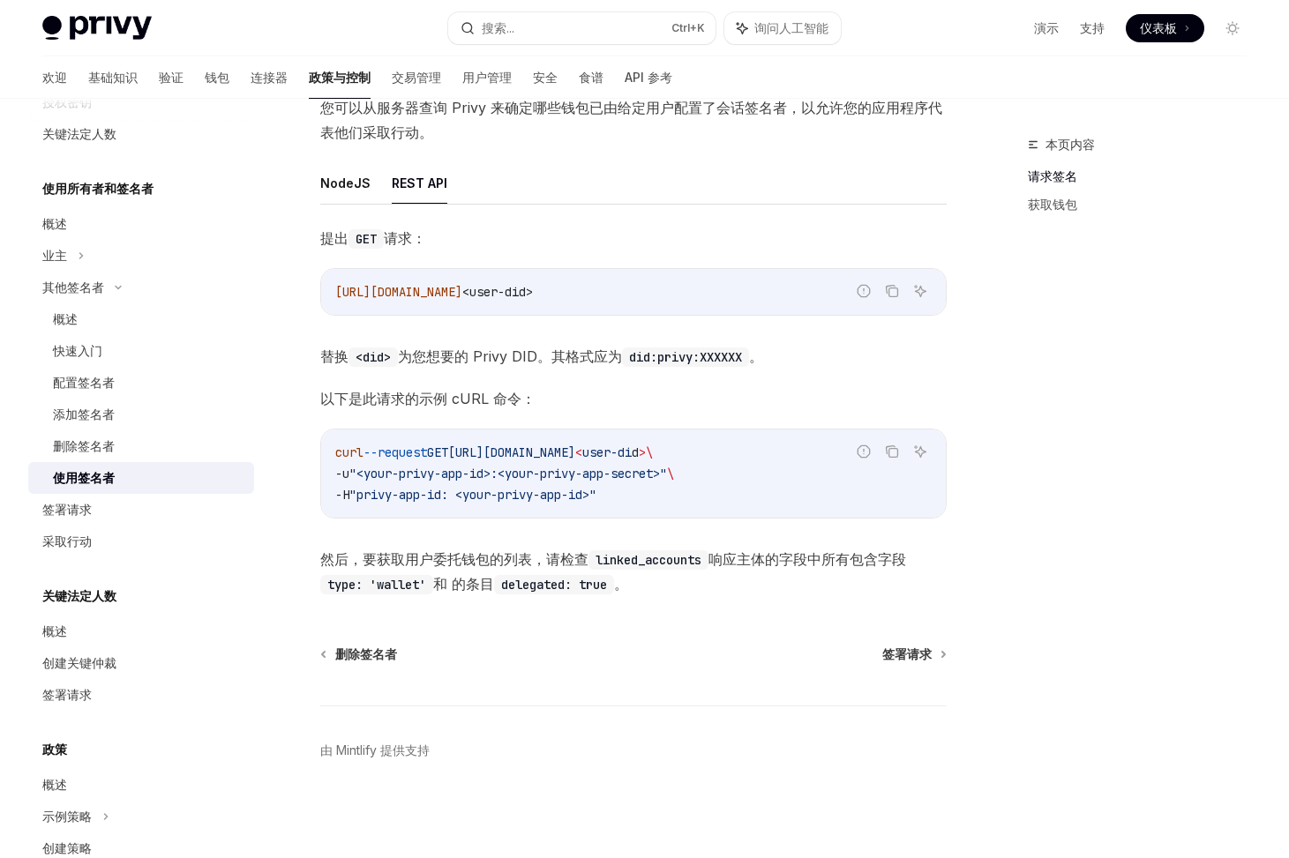
click at [533, 285] on span "<user-did>" at bounding box center [497, 292] width 71 height 16
click at [726, 486] on code "curl --request GET https://auth.privy.io/api/v1/users/ < user-di d > \ -u "<you…" at bounding box center [633, 474] width 596 height 64
drag, startPoint x: 733, startPoint y: 449, endPoint x: 328, endPoint y: 452, distance: 404.9
click at [328, 452] on div "curl --request GET https://auth.privy.io/api/v1/users/ < user-di d > \ -u "<you…" at bounding box center [633, 474] width 625 height 88
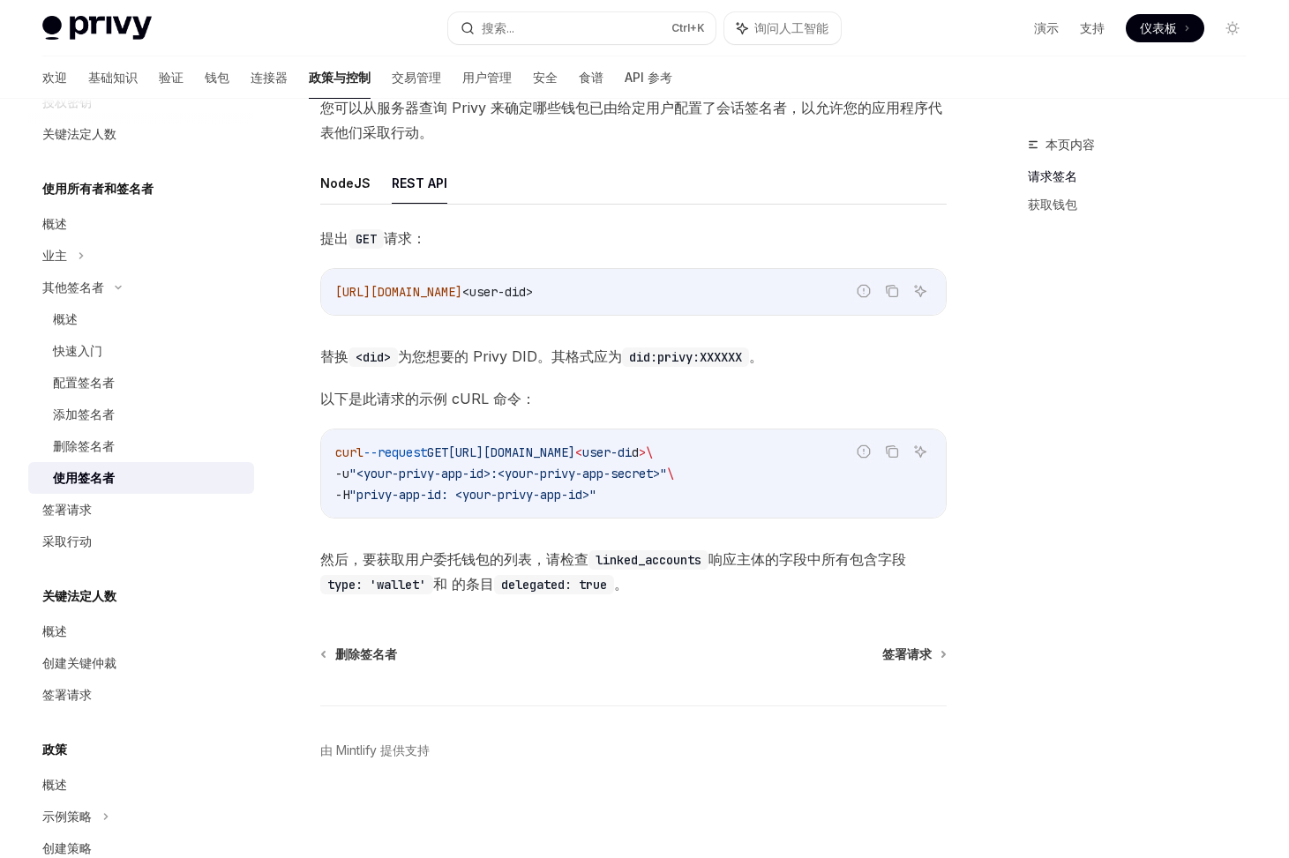
click at [686, 464] on code "curl --request GET https://auth.privy.io/api/v1/users/ < user-di d > \ -u "<you…" at bounding box center [633, 474] width 596 height 64
drag, startPoint x: 475, startPoint y: 447, endPoint x: 736, endPoint y: 453, distance: 261.2
click at [653, 453] on span "curl --request GET https://auth.privy.io/api/v1/users/ < user-di d > \" at bounding box center [494, 453] width 318 height 16
copy span "https://auth.privy.io/api/v1/users/"
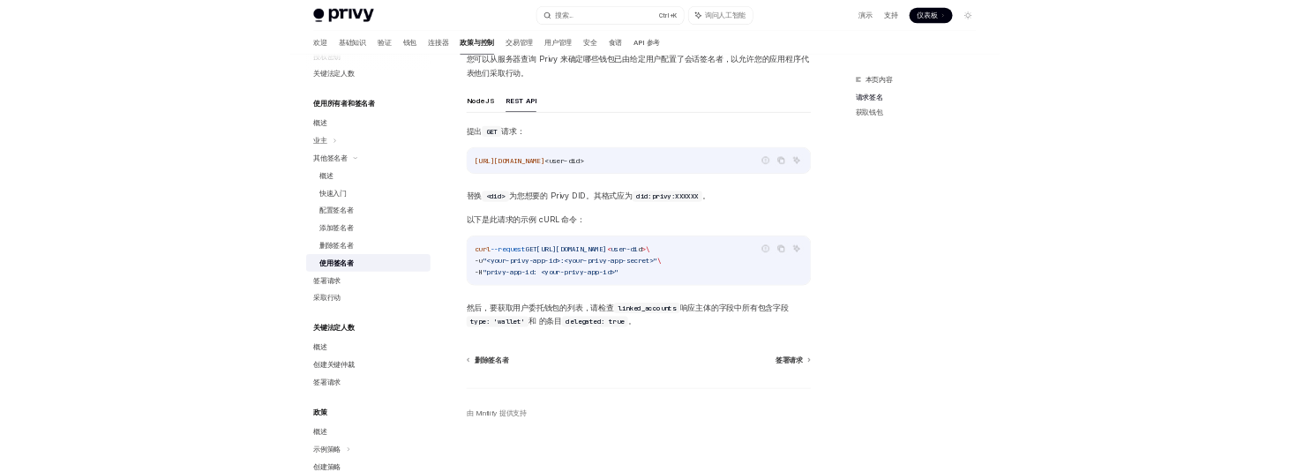
scroll to position [543, 0]
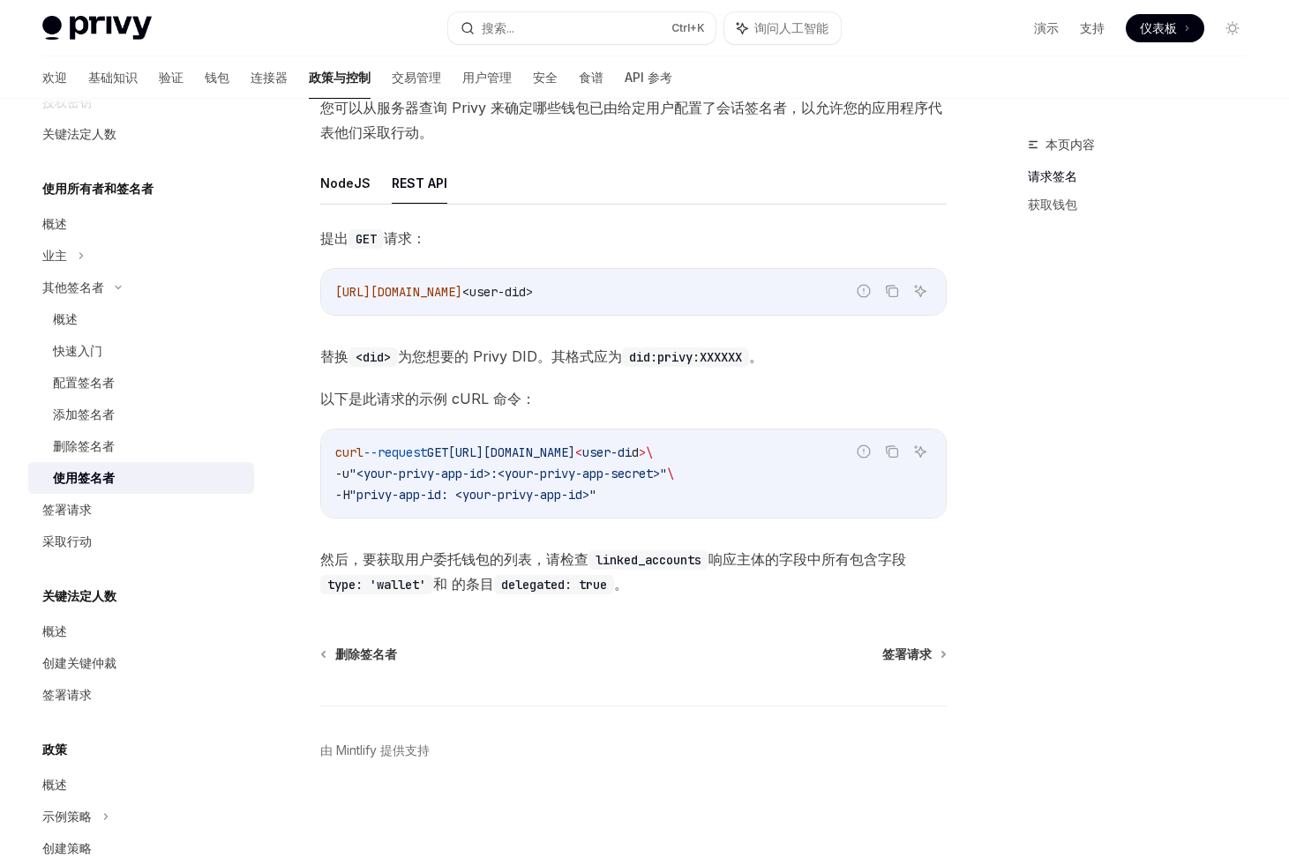
click at [607, 466] on span ""<your-privy-app-id>:<your-privy-app-secret>"" at bounding box center [508, 474] width 318 height 16
click at [533, 284] on span "<user-did>" at bounding box center [497, 292] width 71 height 16
click at [654, 348] on code "did:privy:XXXXXX" at bounding box center [685, 357] width 127 height 19
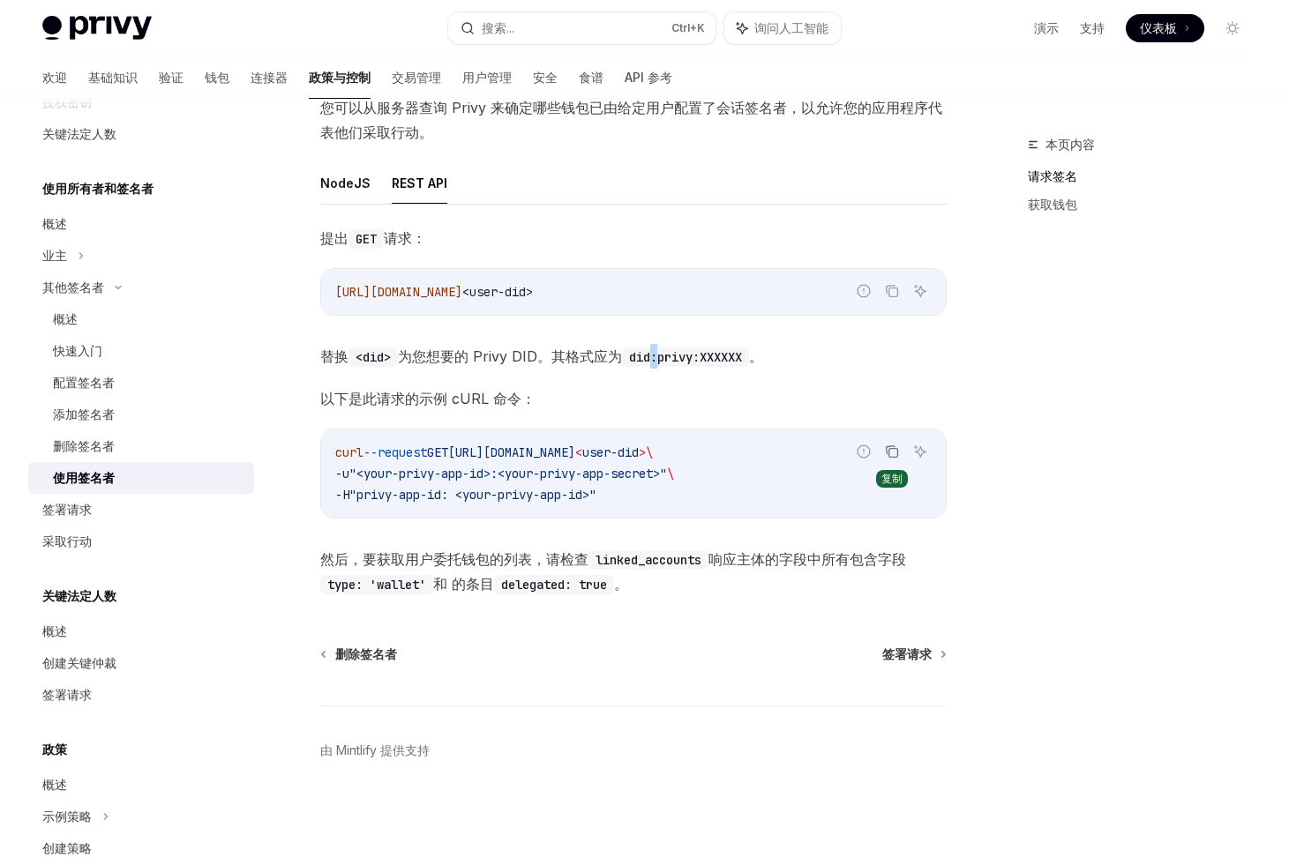
click at [893, 445] on icon "复制代码块中的内容" at bounding box center [892, 452] width 14 height 14
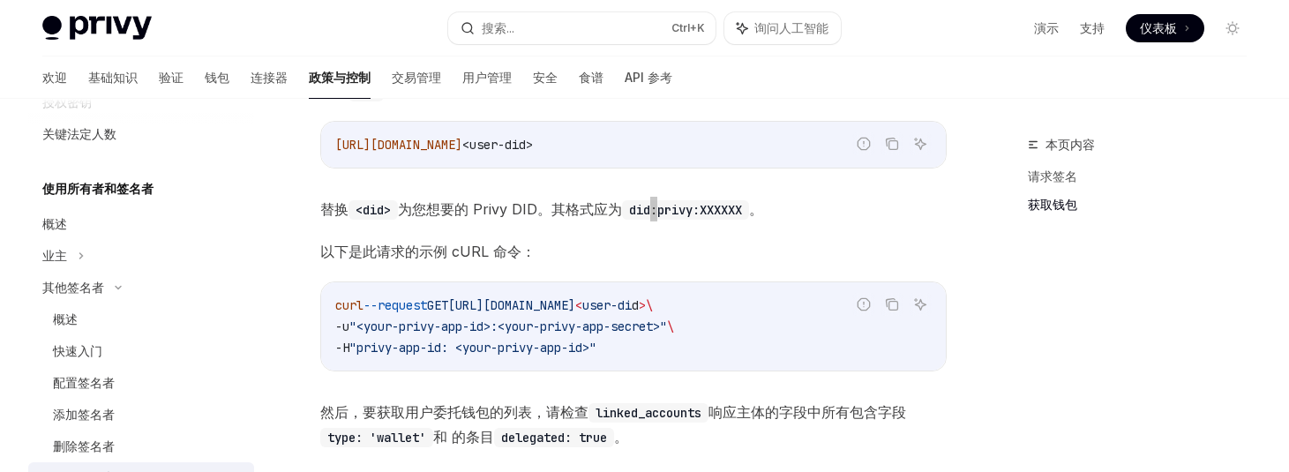
scroll to position [807, 0]
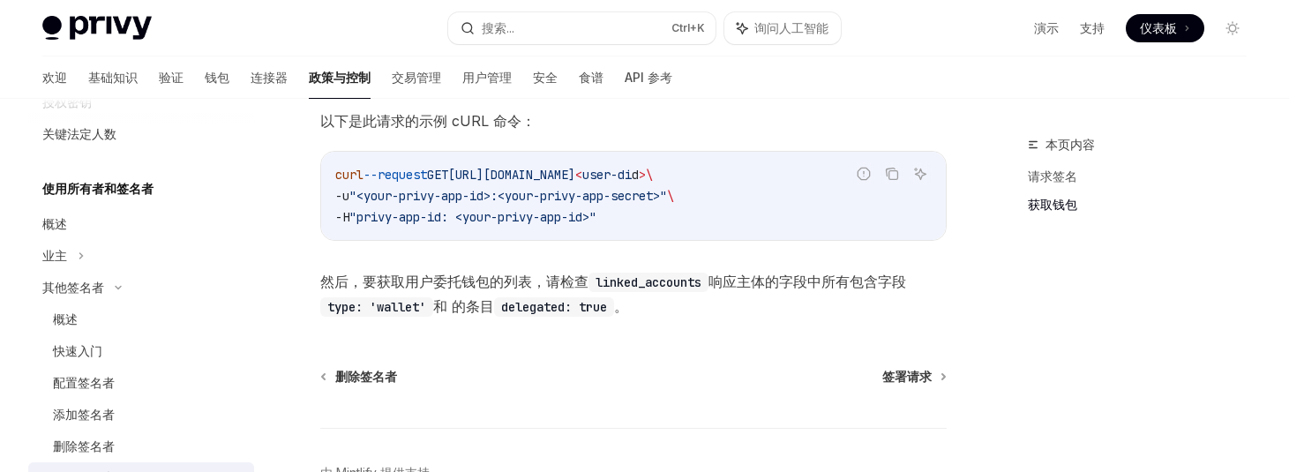
click at [661, 284] on code "linked_accounts" at bounding box center [648, 282] width 120 height 19
drag, startPoint x: 593, startPoint y: 278, endPoint x: 706, endPoint y: 278, distance: 112.9
click at [706, 278] on code "linked_accounts" at bounding box center [648, 282] width 120 height 19
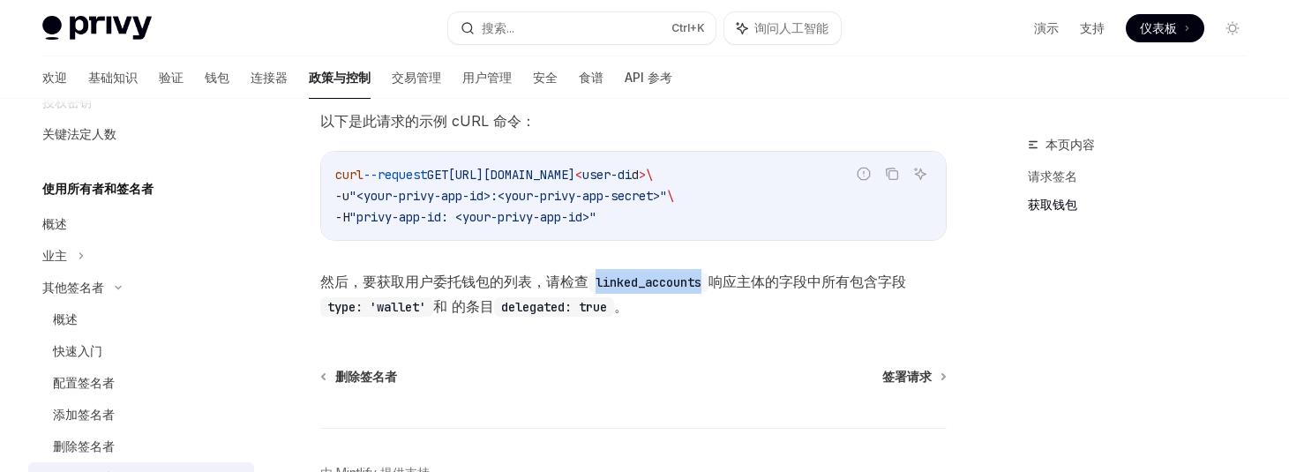
copy code "linked_accounts"
click at [916, 384] on font "签署请求" at bounding box center [906, 376] width 49 height 15
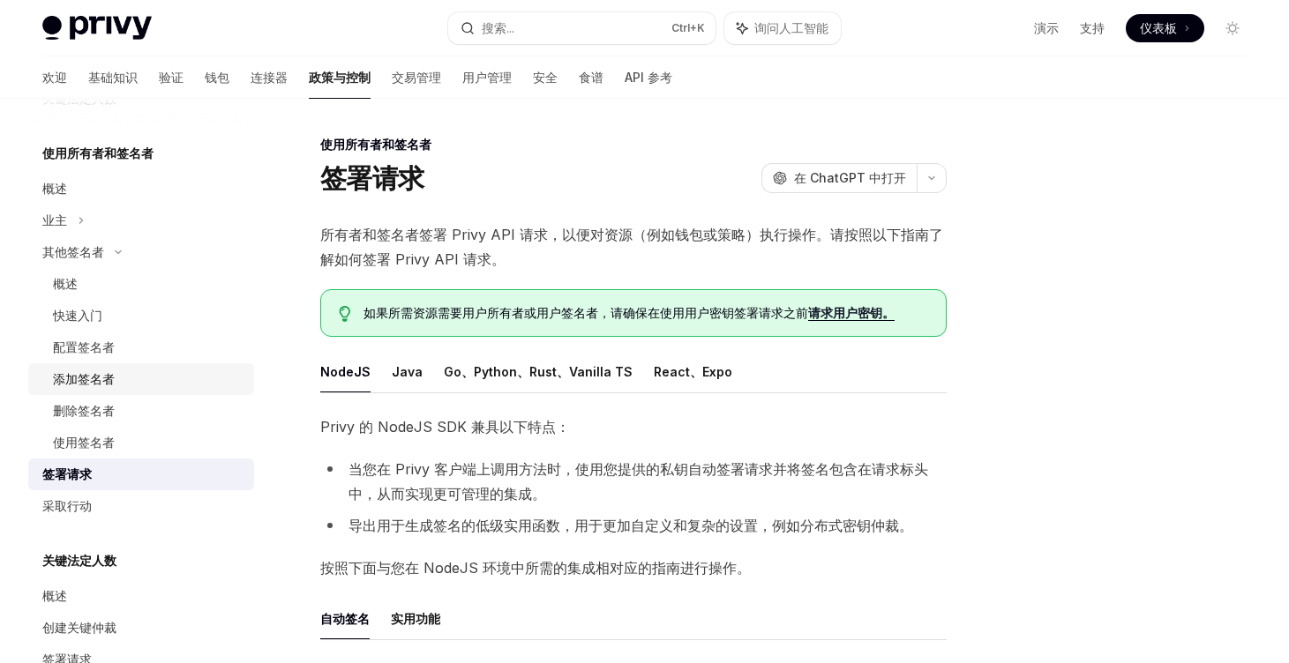
click at [116, 371] on div "添加签名者" at bounding box center [148, 379] width 191 height 21
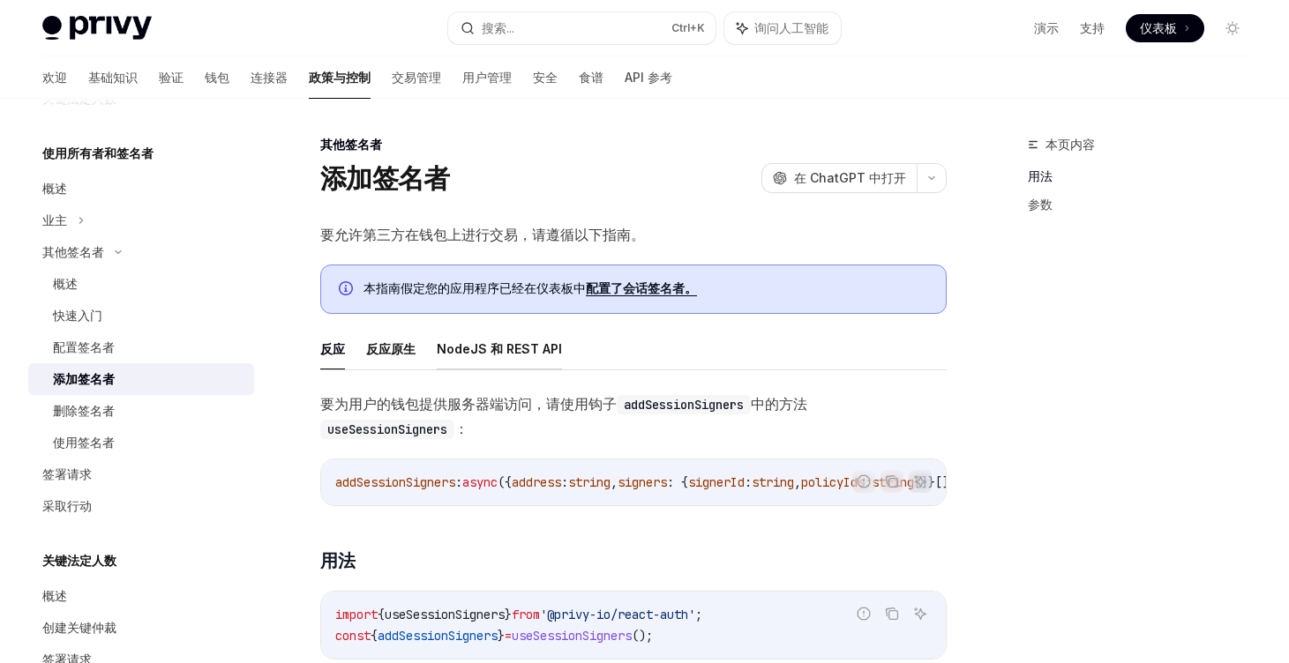
click at [505, 347] on font "NodeJS 和 REST API" at bounding box center [499, 348] width 125 height 15
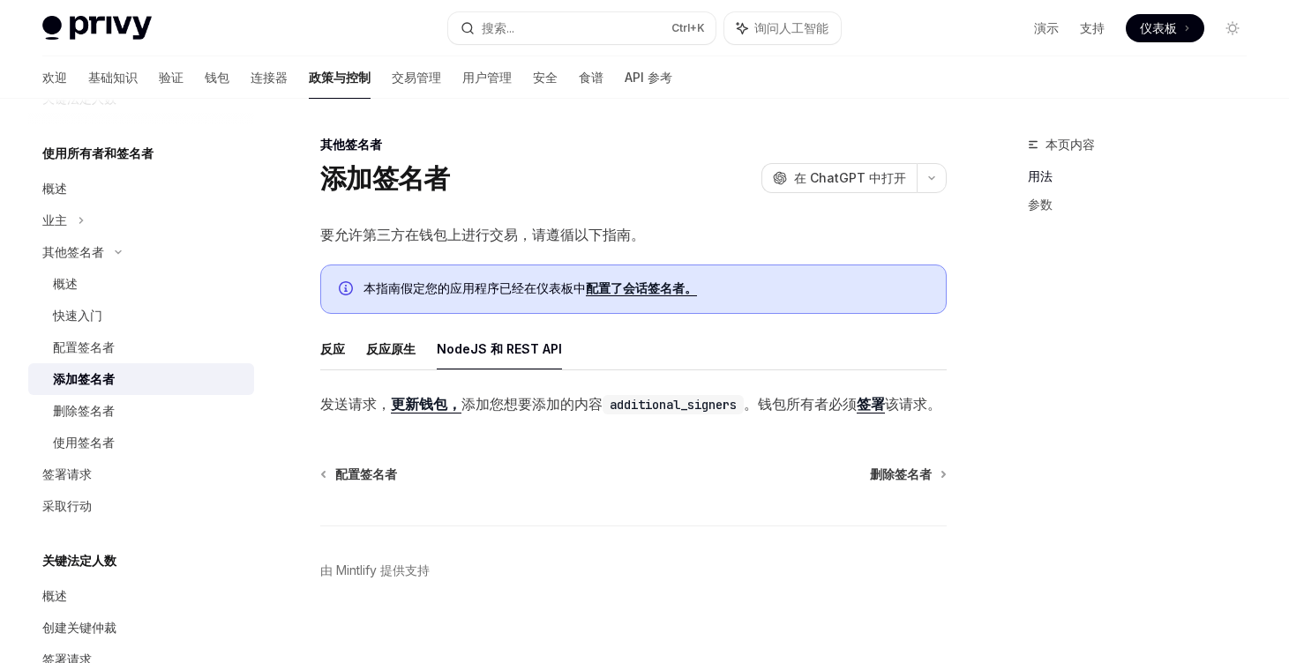
scroll to position [40, 0]
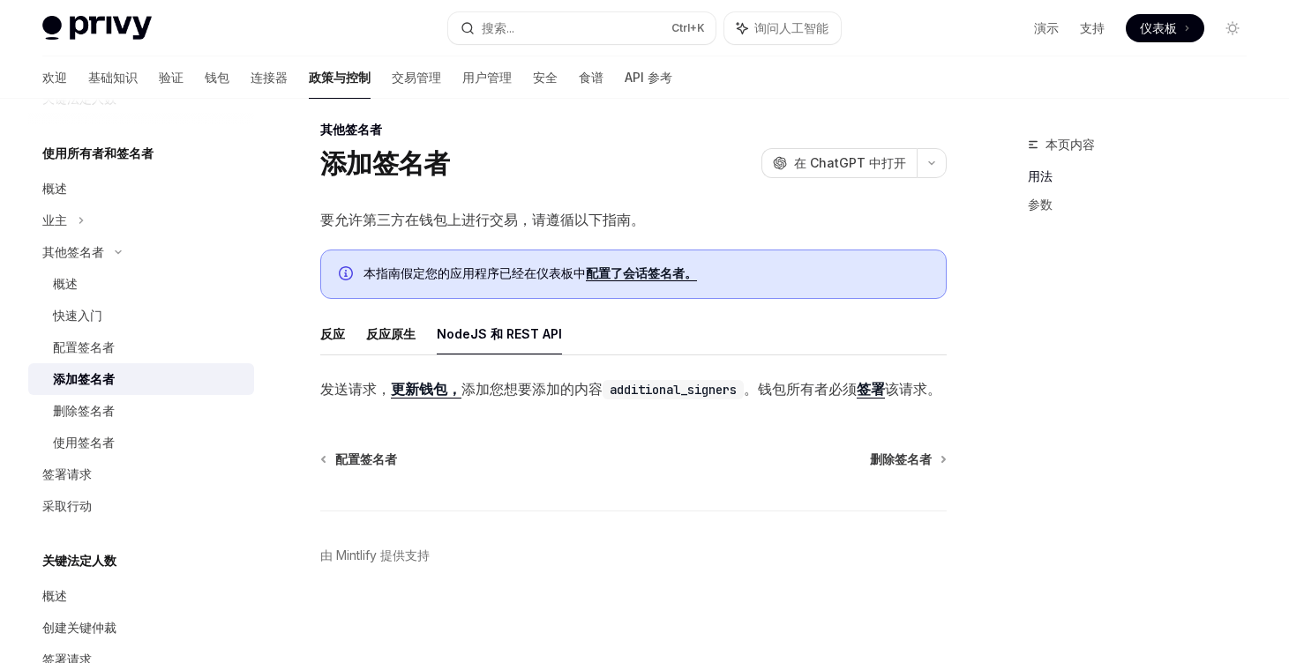
click at [880, 380] on font "签署" at bounding box center [871, 389] width 28 height 18
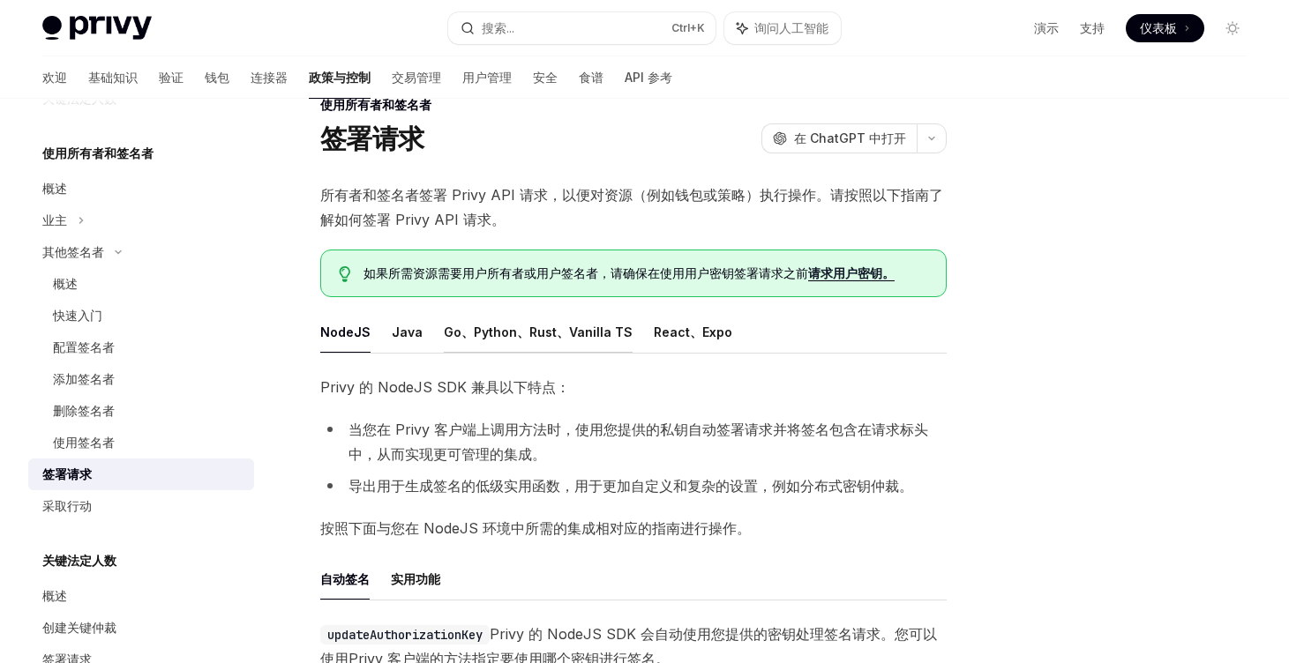
click at [479, 337] on font "Go、Python、Rust、Vanilla TS" at bounding box center [538, 332] width 189 height 15
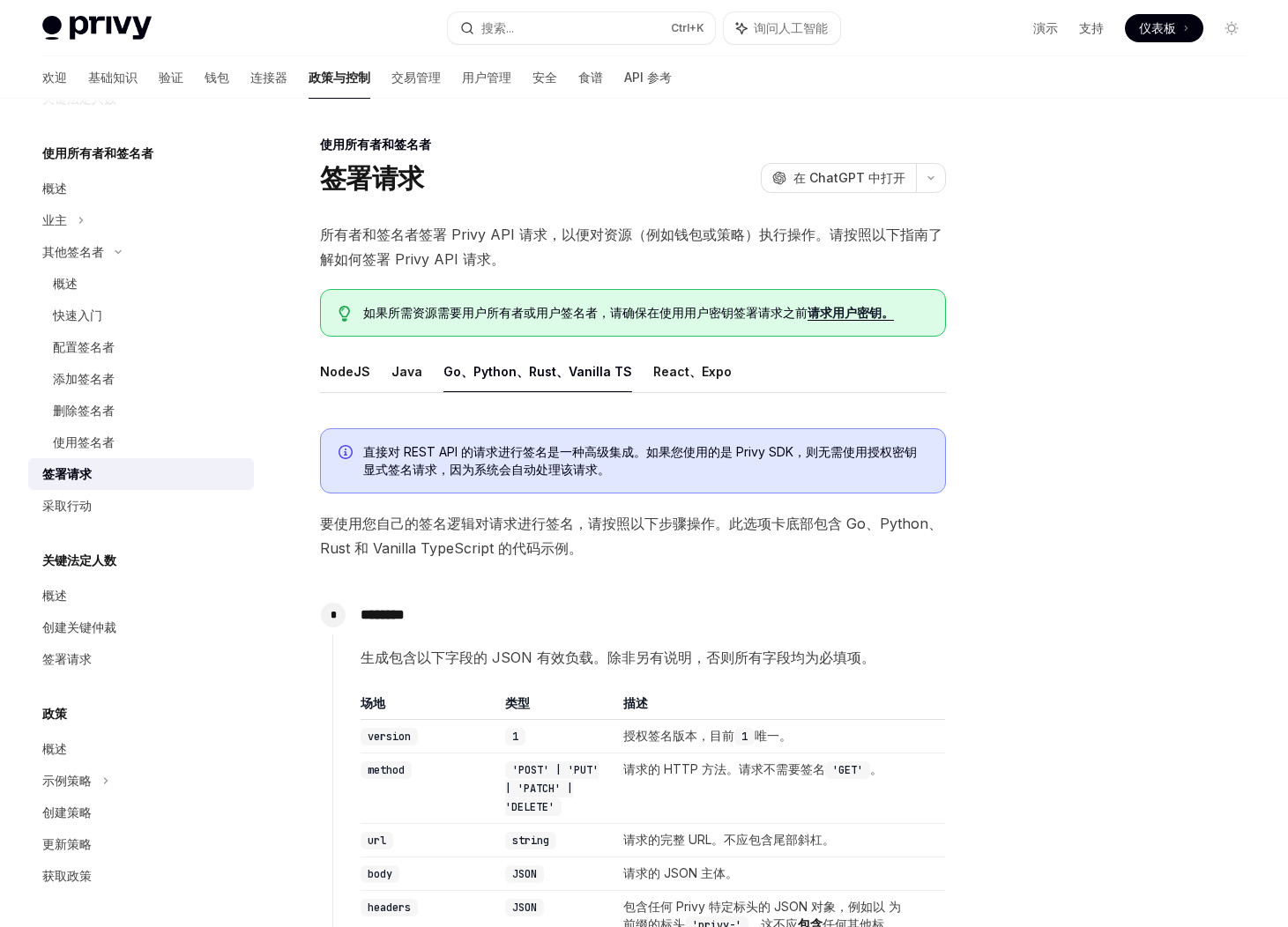
click at [456, 371] on font "Go、Python、Rust、Vanilla TS" at bounding box center [538, 371] width 189 height 15
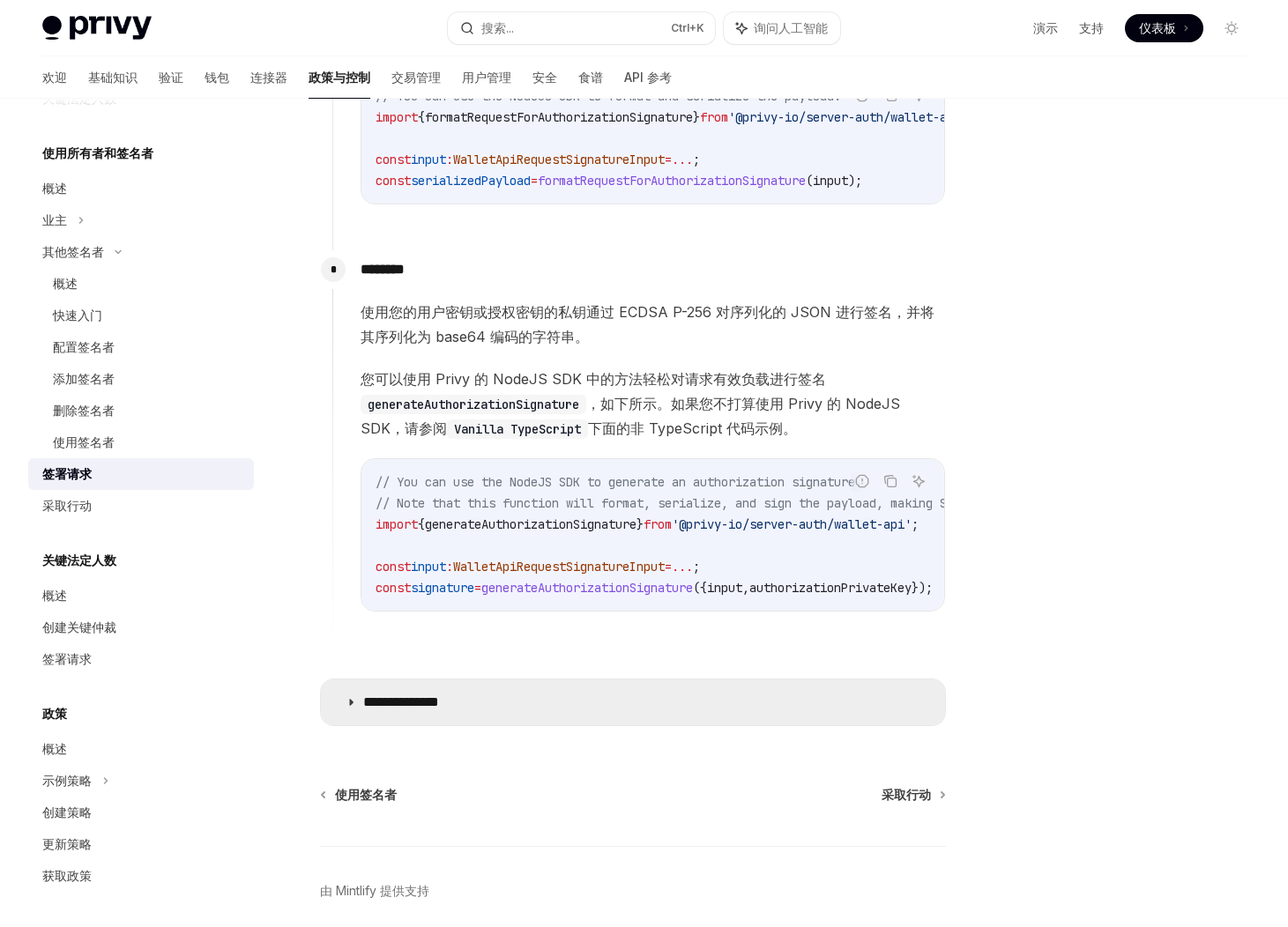
scroll to position [1321, 0]
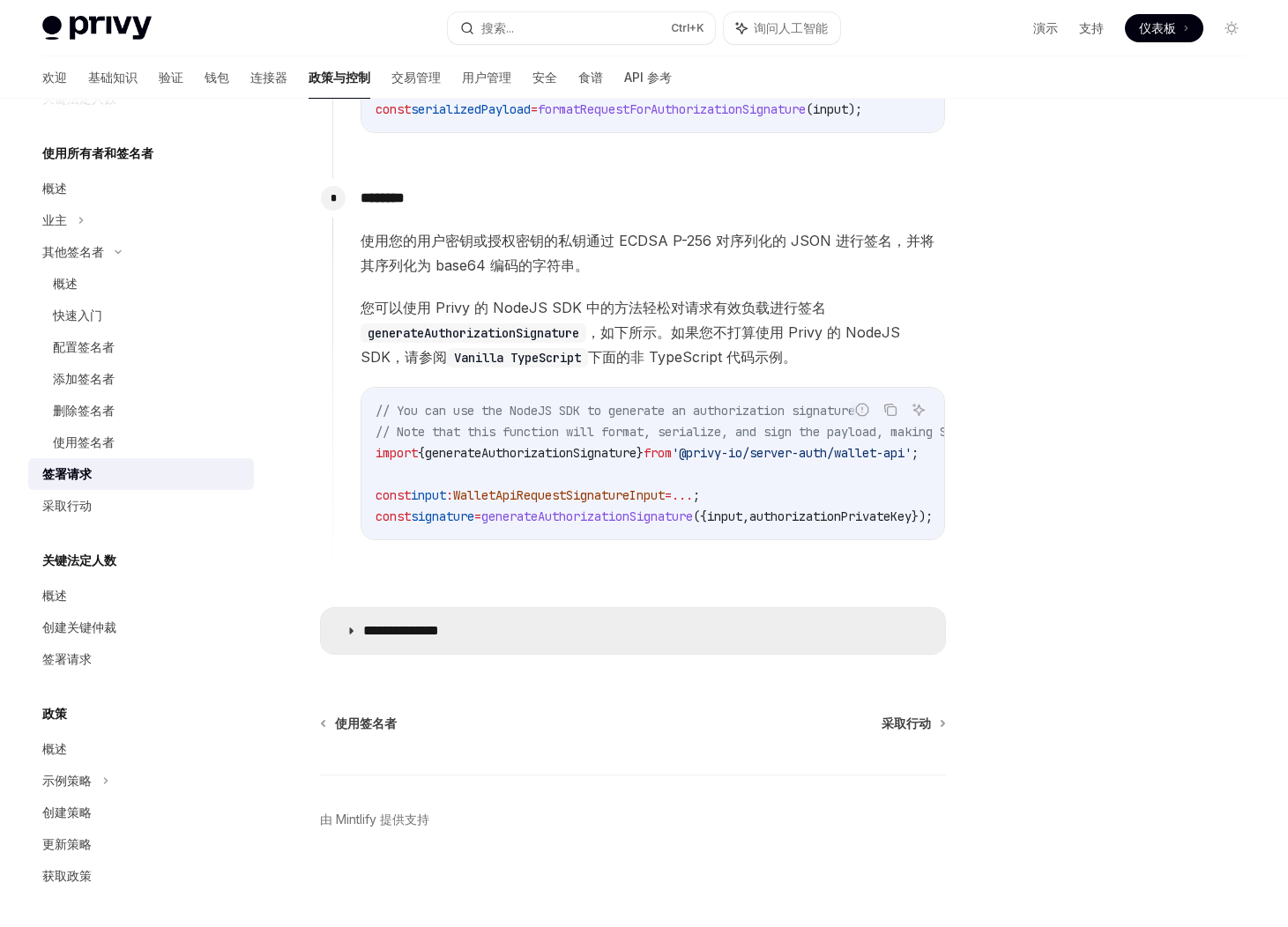
click at [589, 625] on summary "**********" at bounding box center [633, 631] width 625 height 46
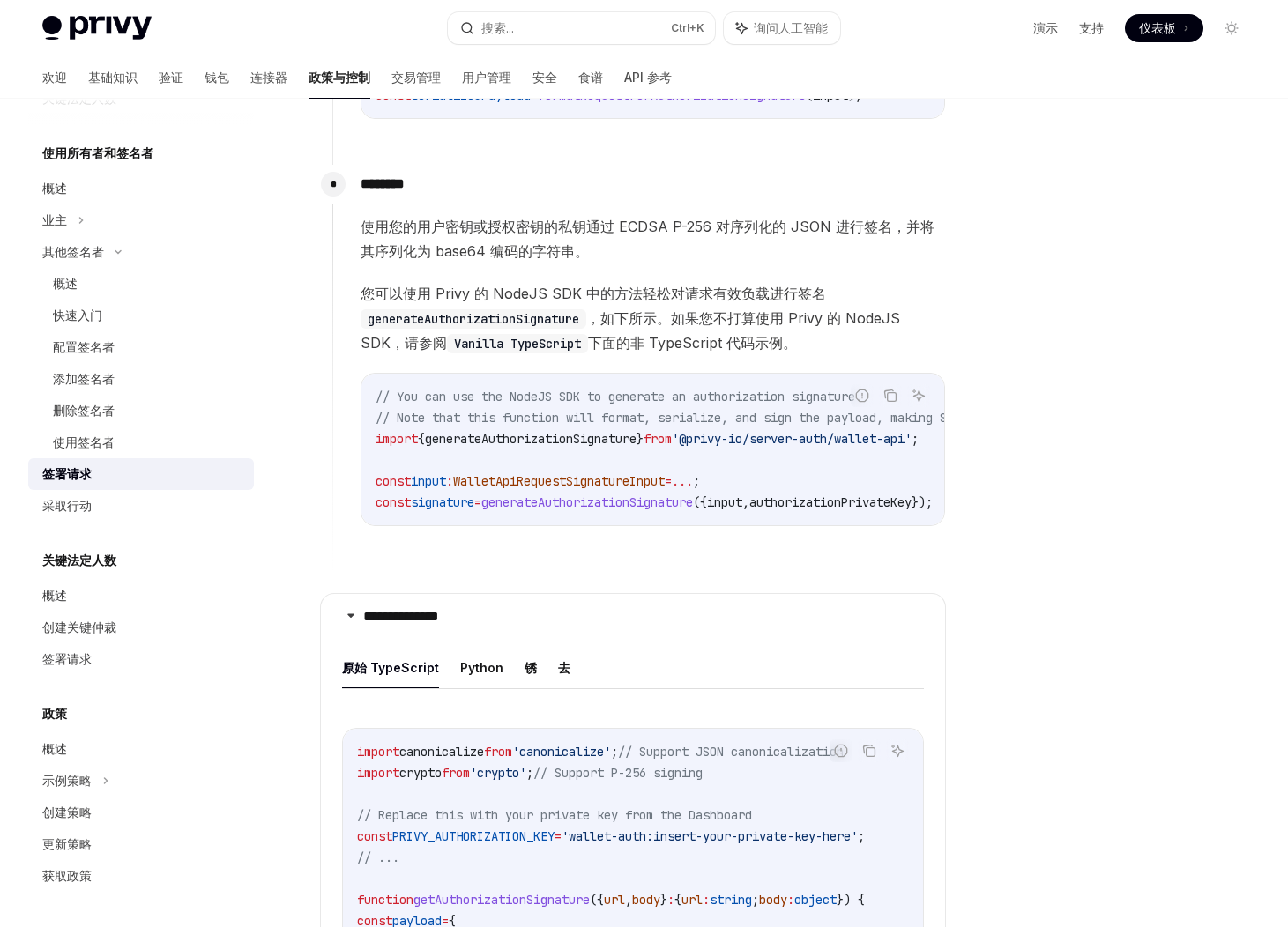
click at [550, 684] on ul "原始 TypeScript Python 锈 去" at bounding box center [633, 668] width 582 height 42
click at [563, 675] on font "去" at bounding box center [564, 667] width 12 height 15
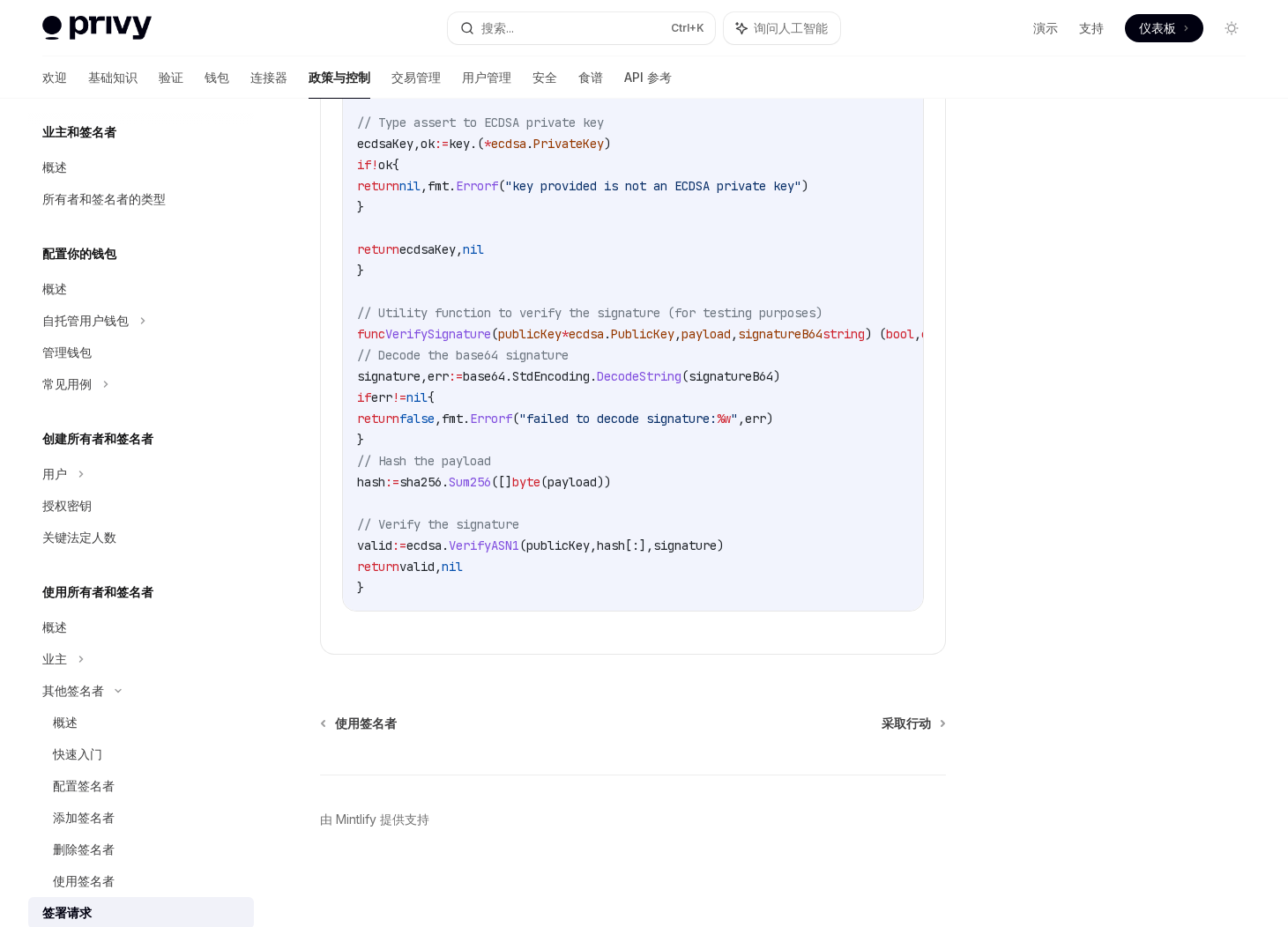
scroll to position [64, 0]
click at [109, 468] on div "用户" at bounding box center [141, 475] width 226 height 32
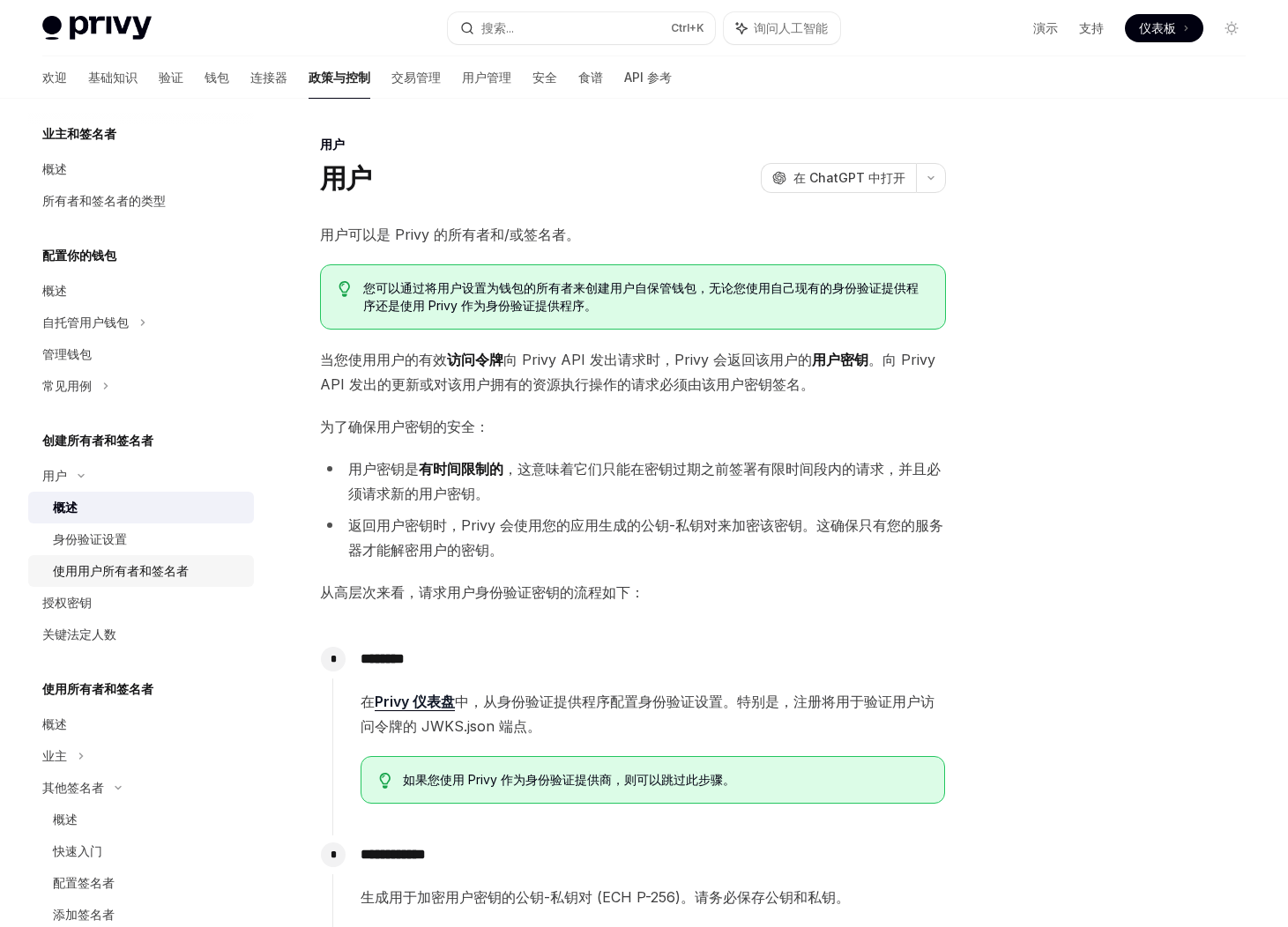
click at [139, 569] on font "使用用户所有者和签名者" at bounding box center [121, 570] width 136 height 15
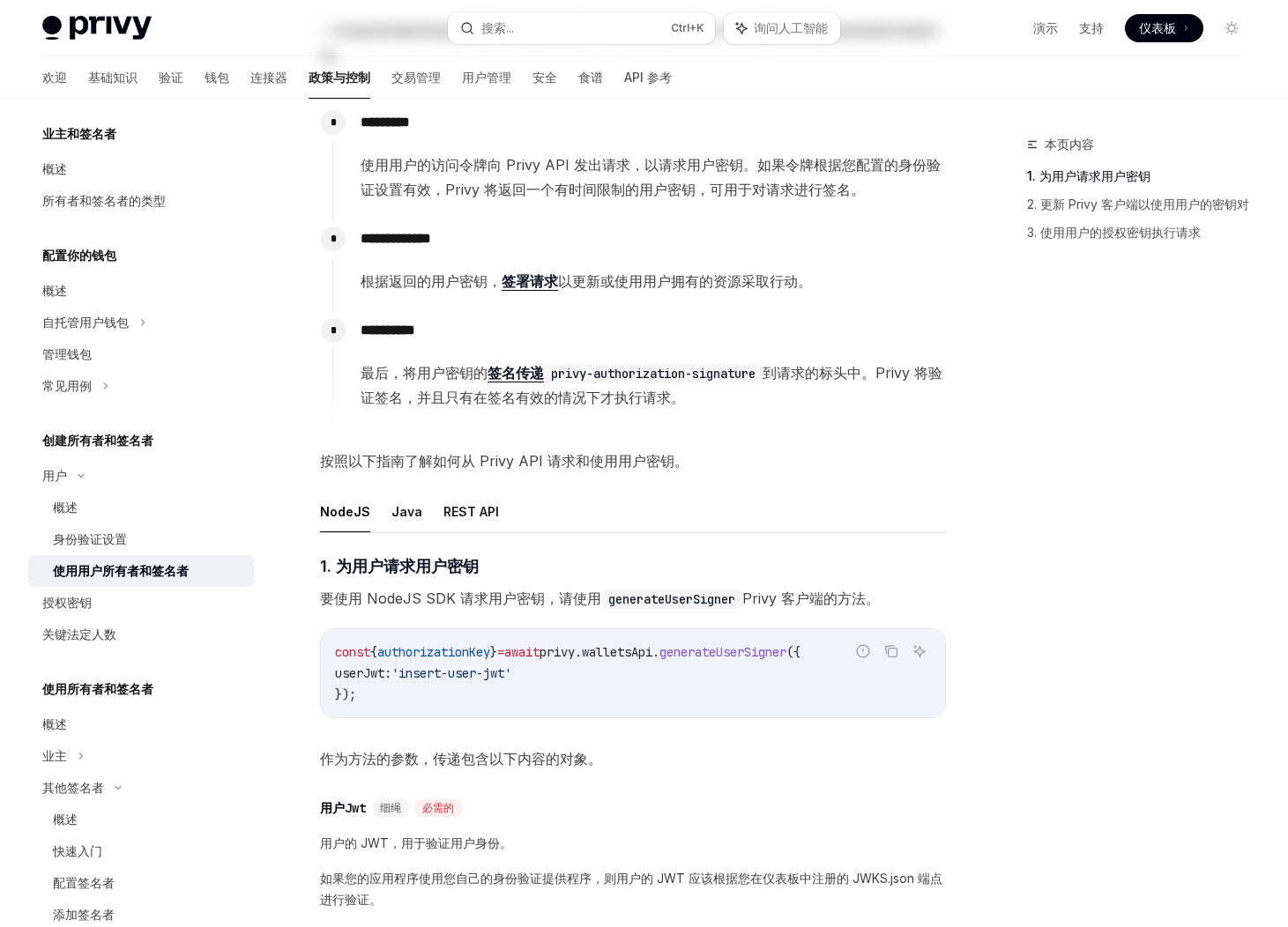
scroll to position [353, 0]
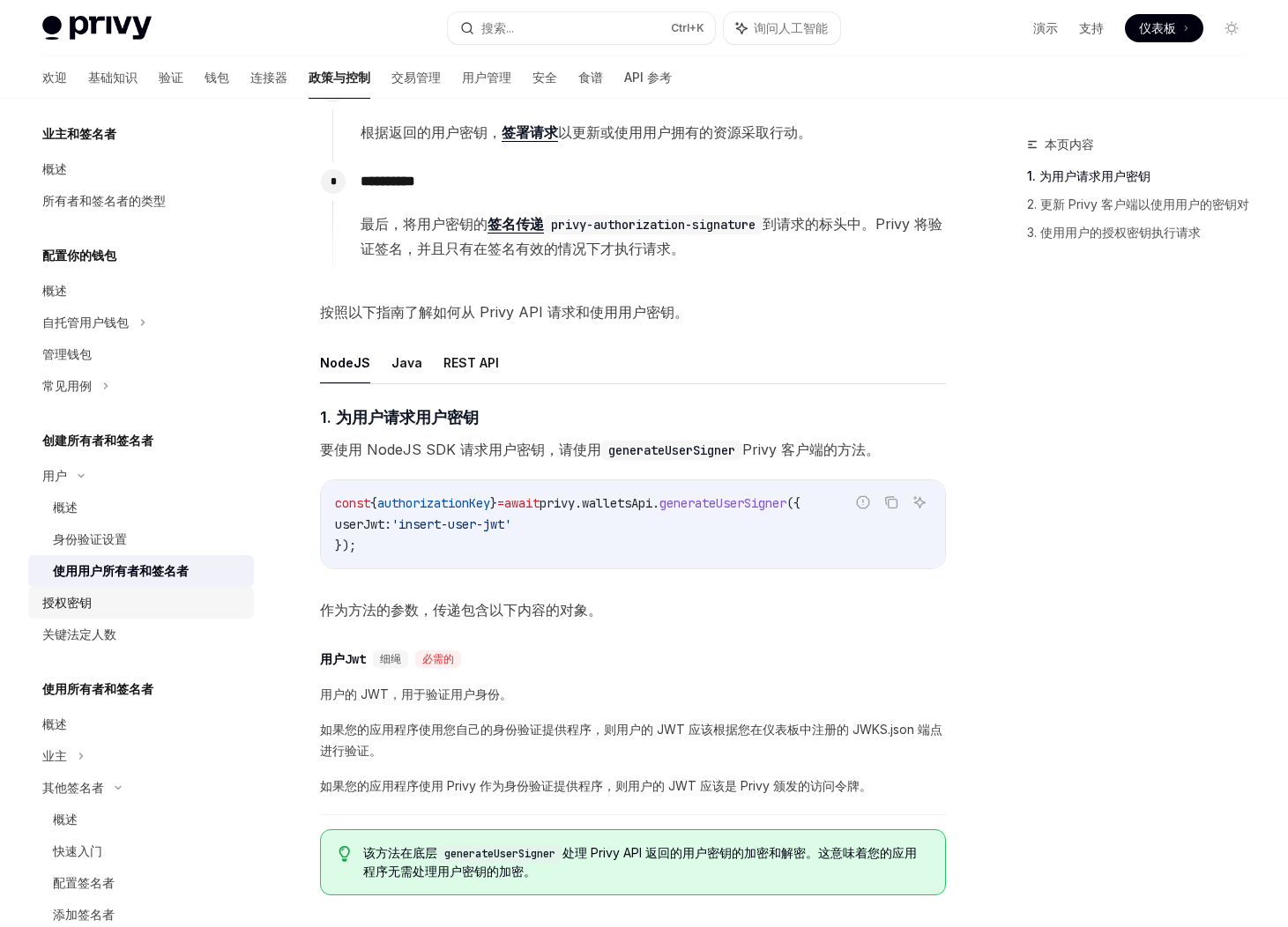
click at [89, 602] on font "授权密钥" at bounding box center [66, 601] width 49 height 15
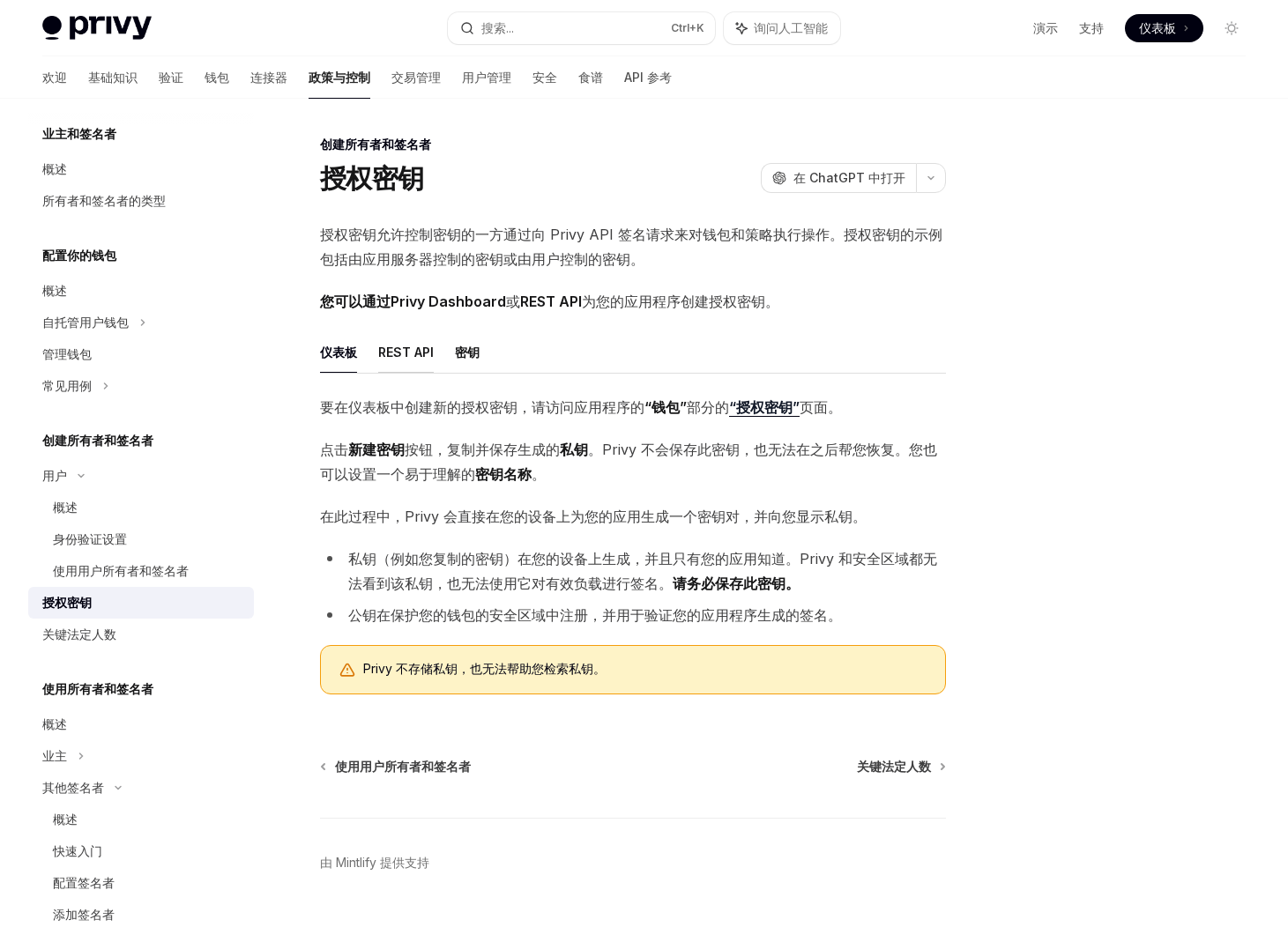
click at [395, 344] on font "REST API" at bounding box center [406, 352] width 56 height 21
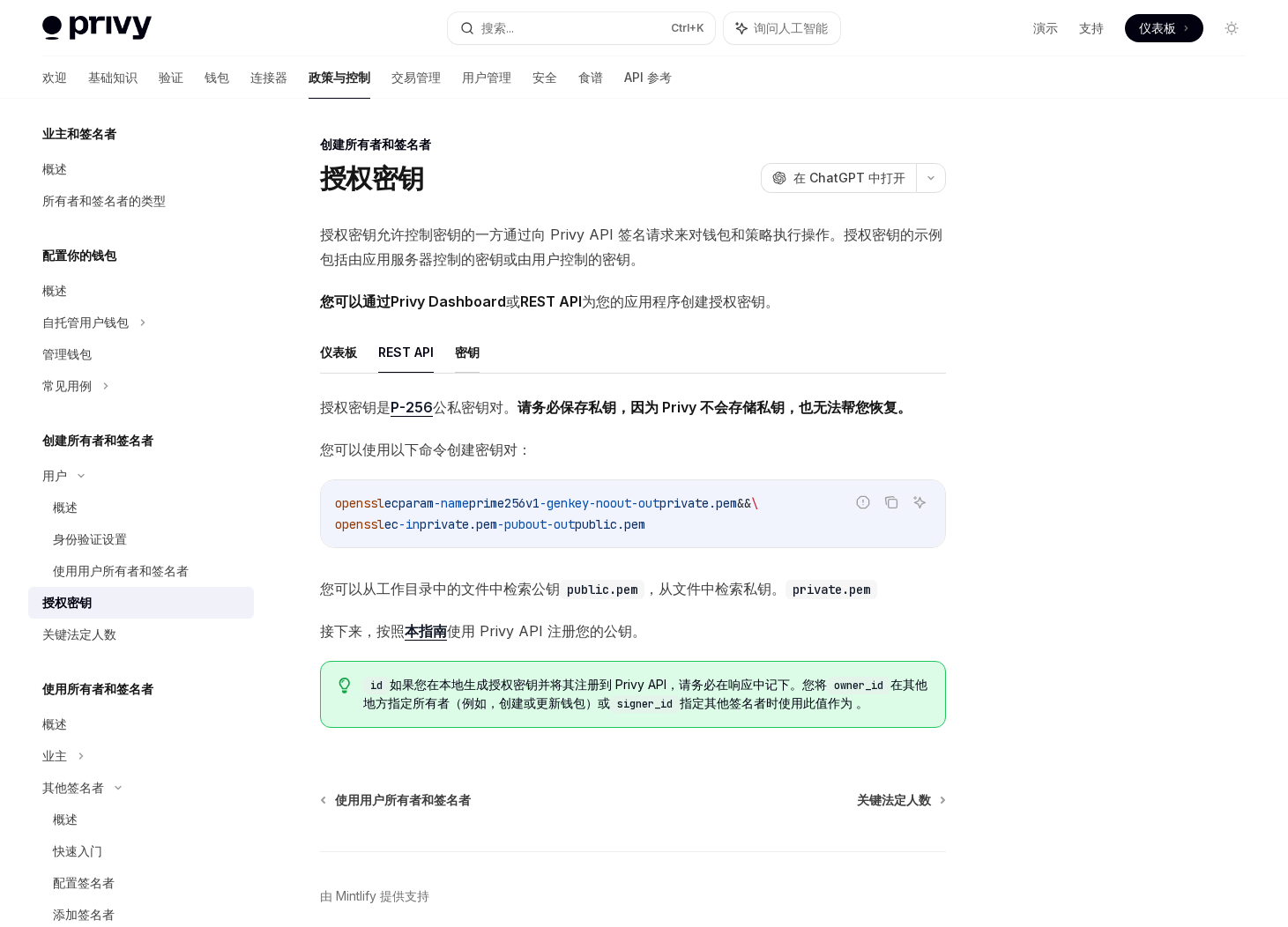
click at [460, 346] on font "密钥" at bounding box center [467, 352] width 25 height 15
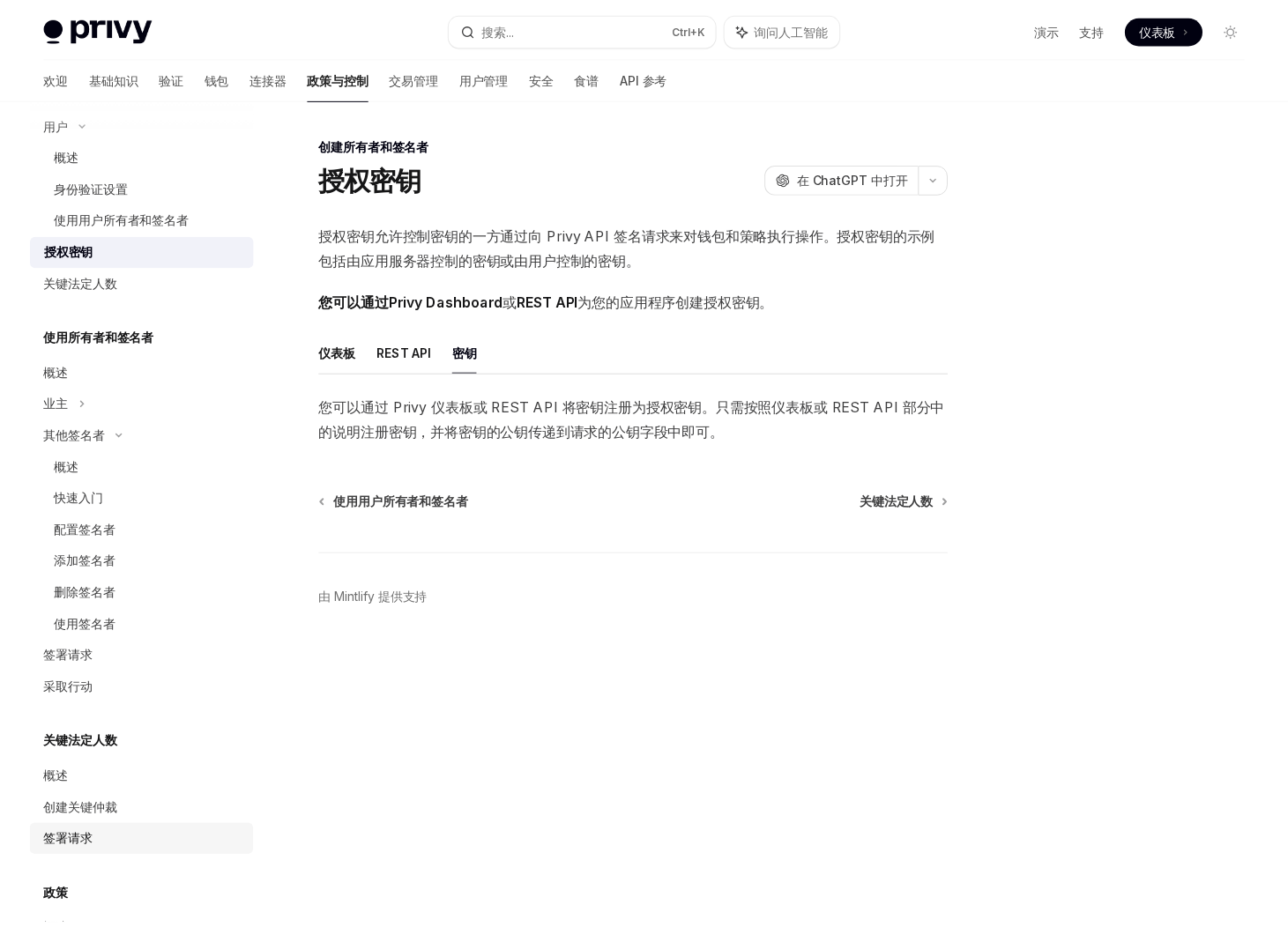
scroll to position [599, 0]
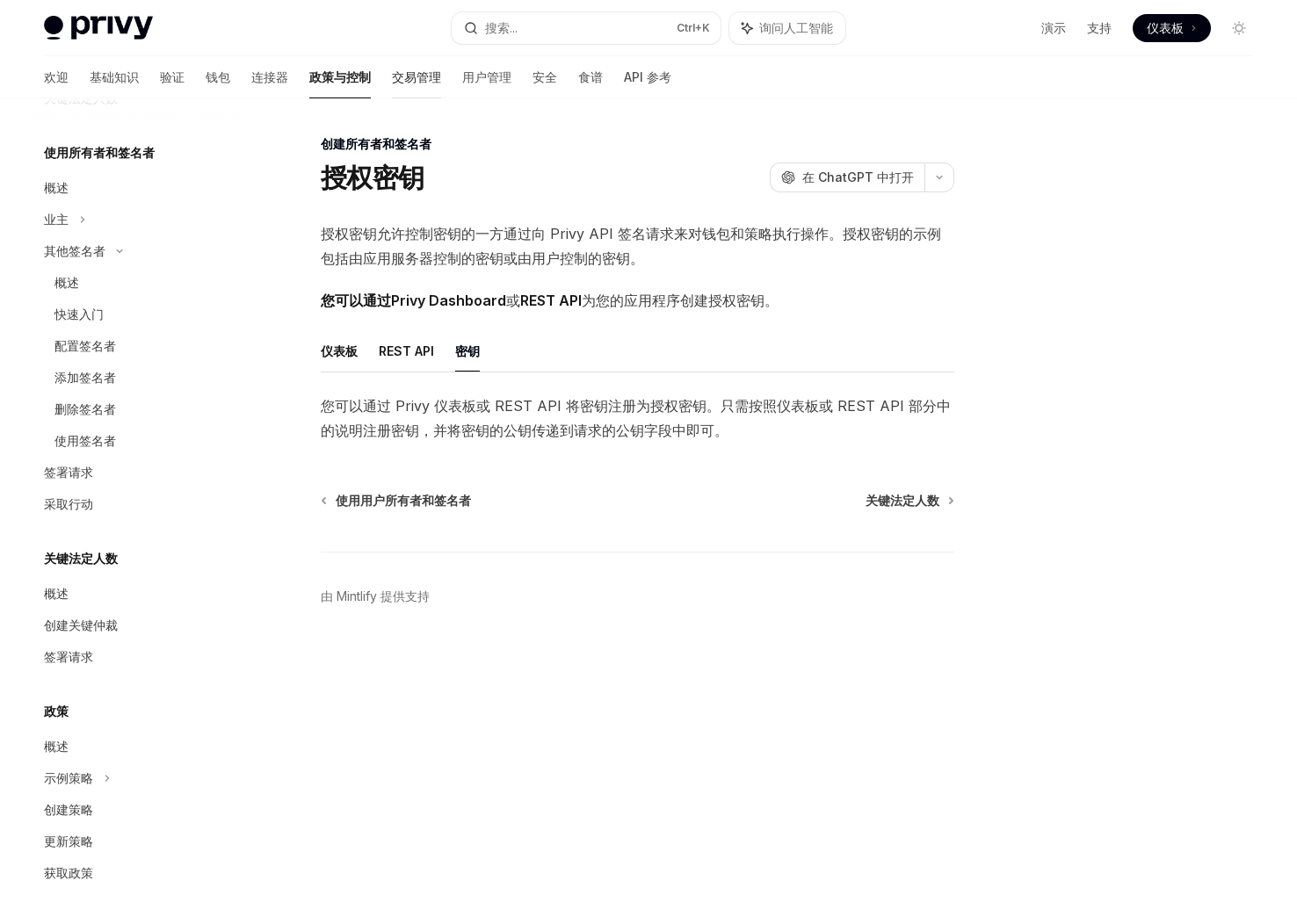
click at [391, 79] on font "交易管理" at bounding box center [415, 77] width 49 height 15
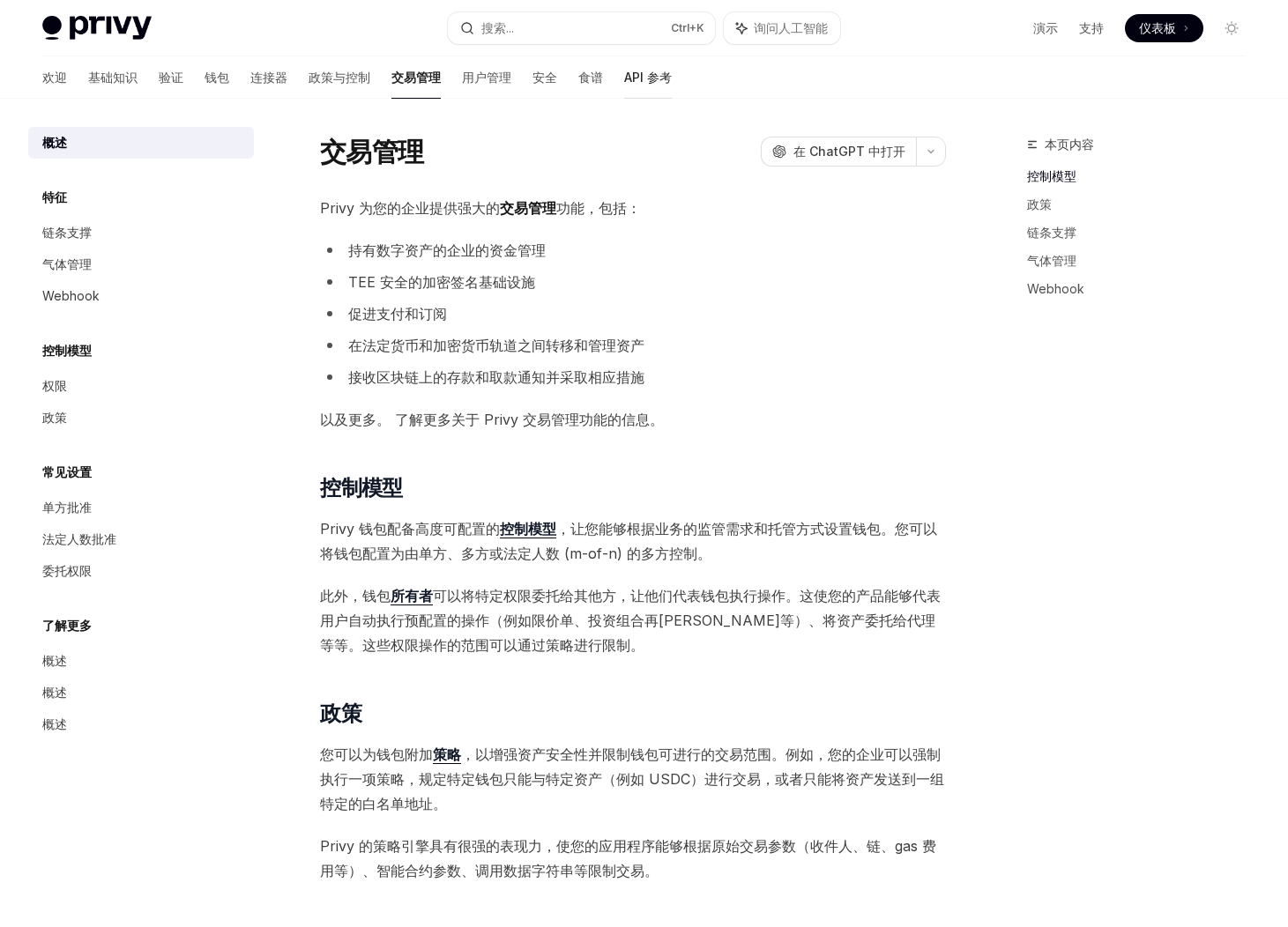
click at [625, 76] on font "API 参考" at bounding box center [648, 77] width 48 height 15
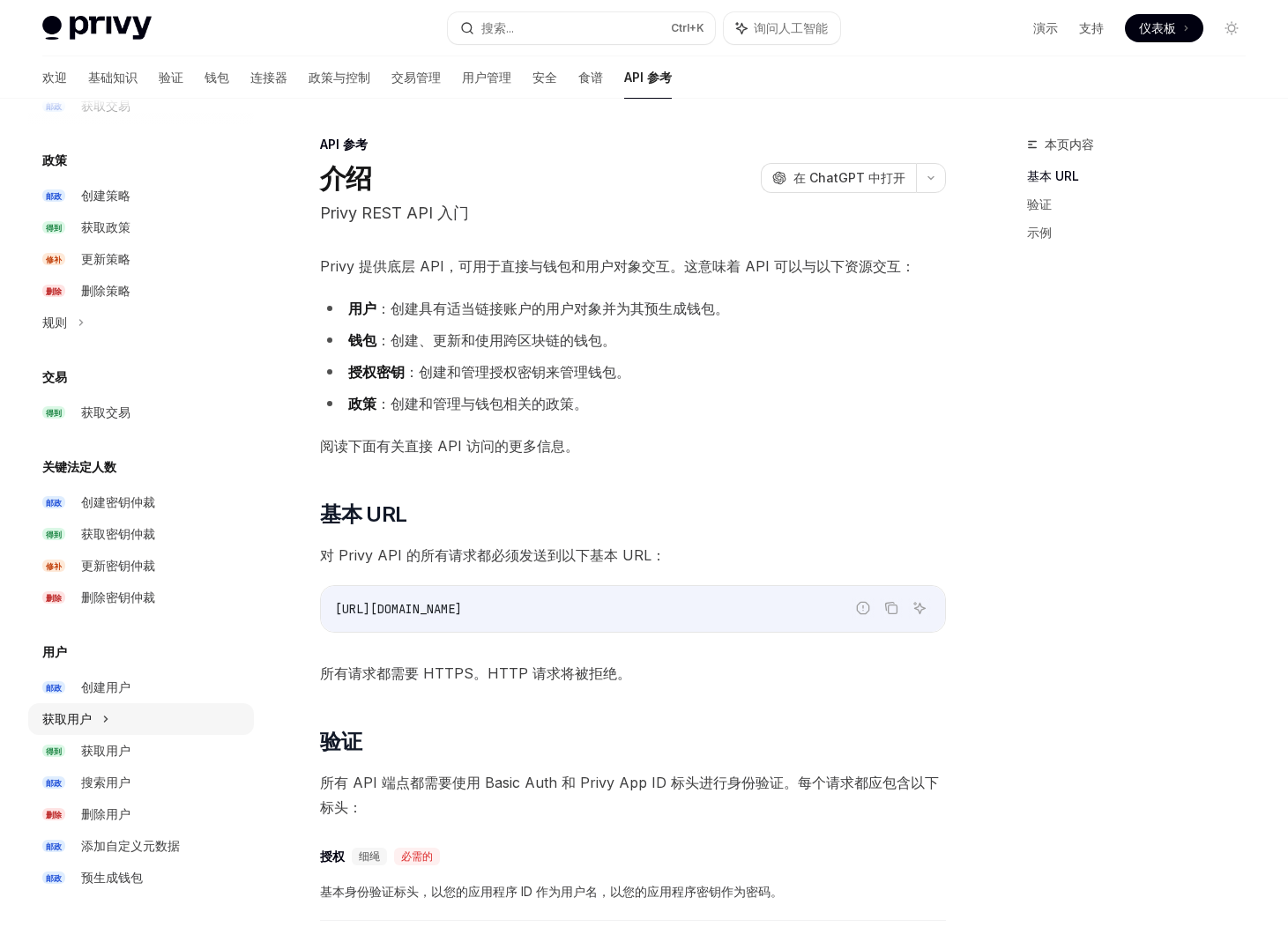
scroll to position [883, 0]
click at [124, 700] on link "邮政 创建用户" at bounding box center [141, 685] width 226 height 32
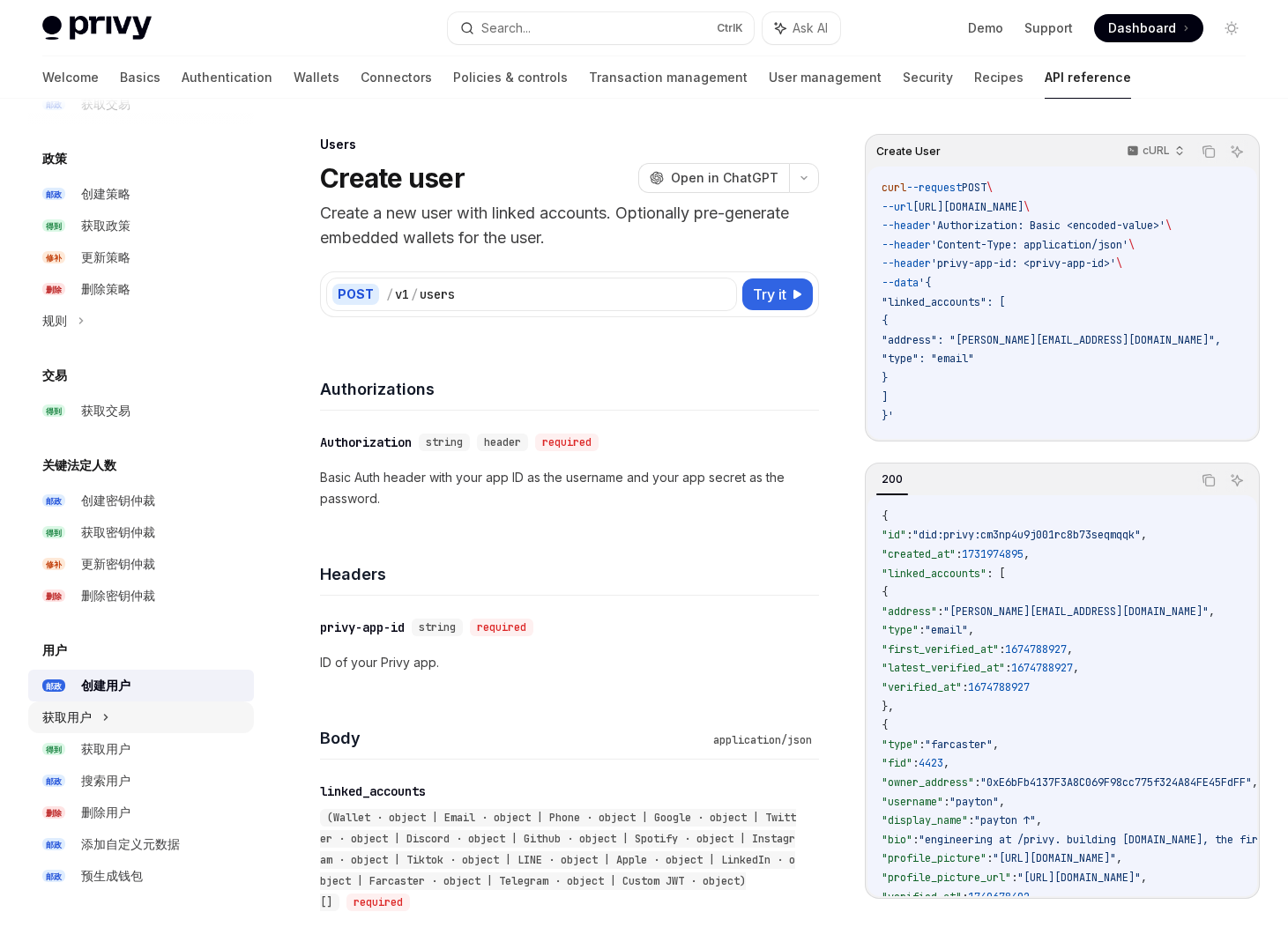
click at [125, 720] on div "获取用户" at bounding box center [141, 717] width 226 height 32
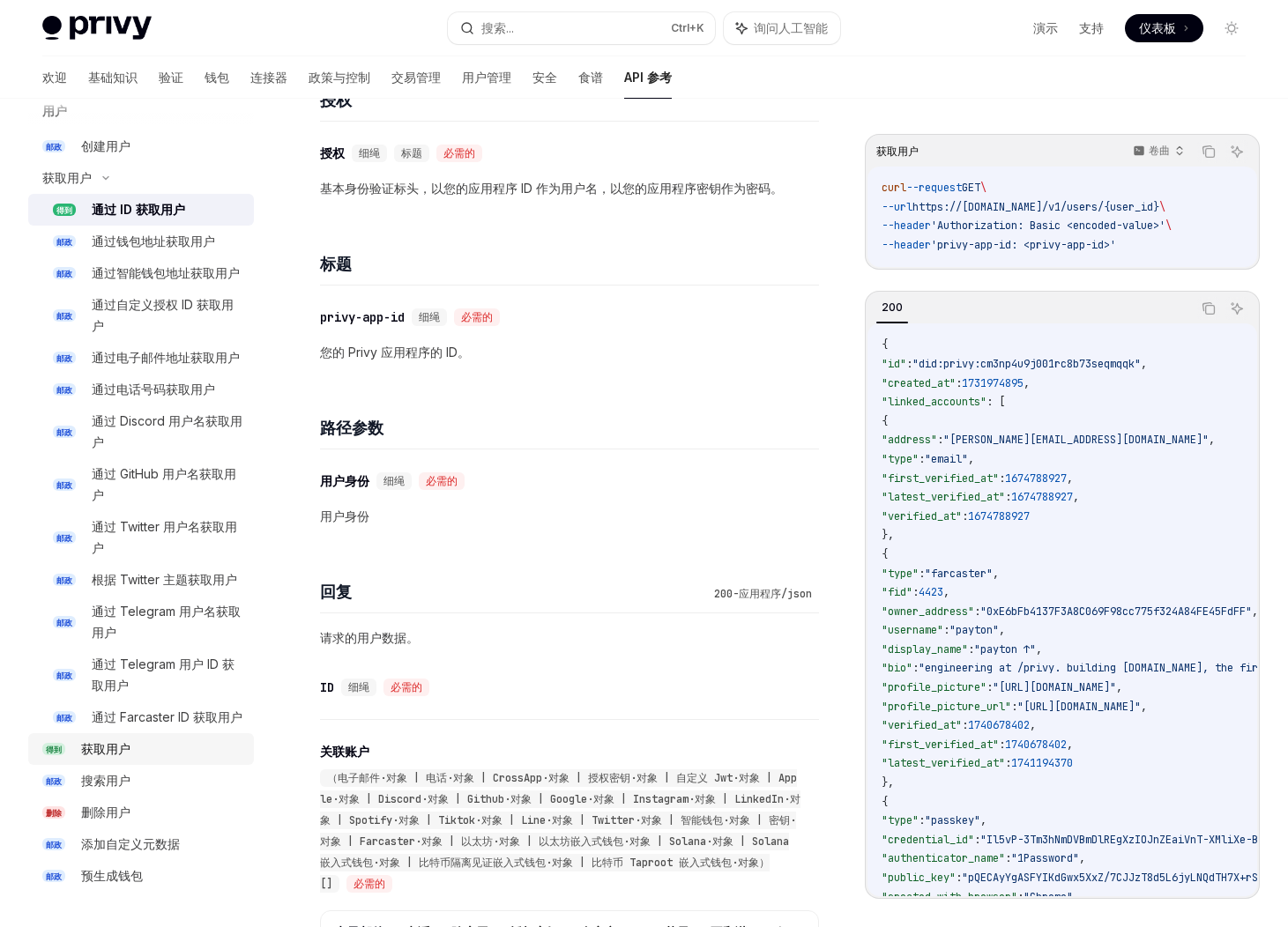
scroll to position [528, 0]
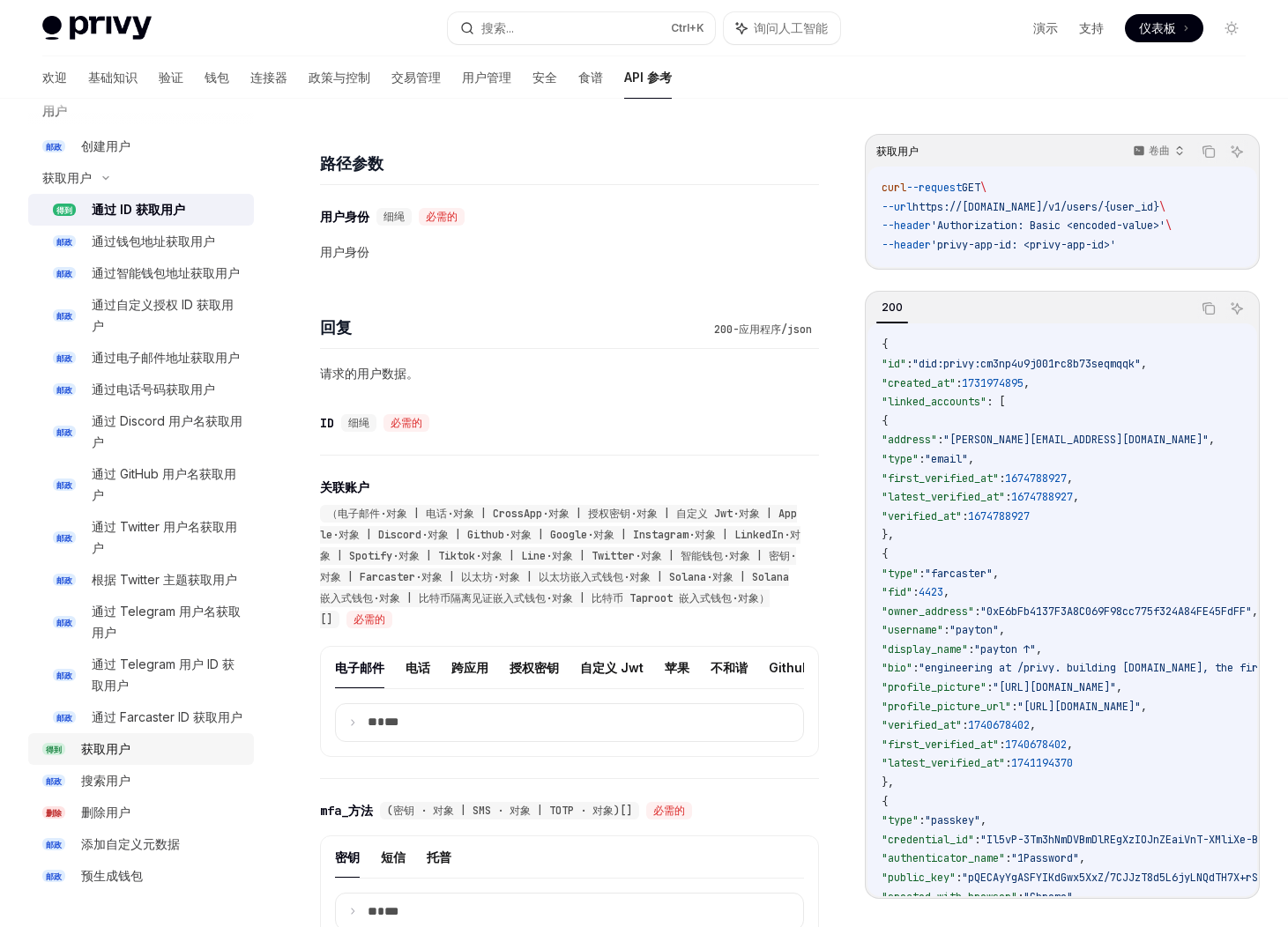
click at [95, 741] on font "获取用户" at bounding box center [105, 748] width 49 height 15
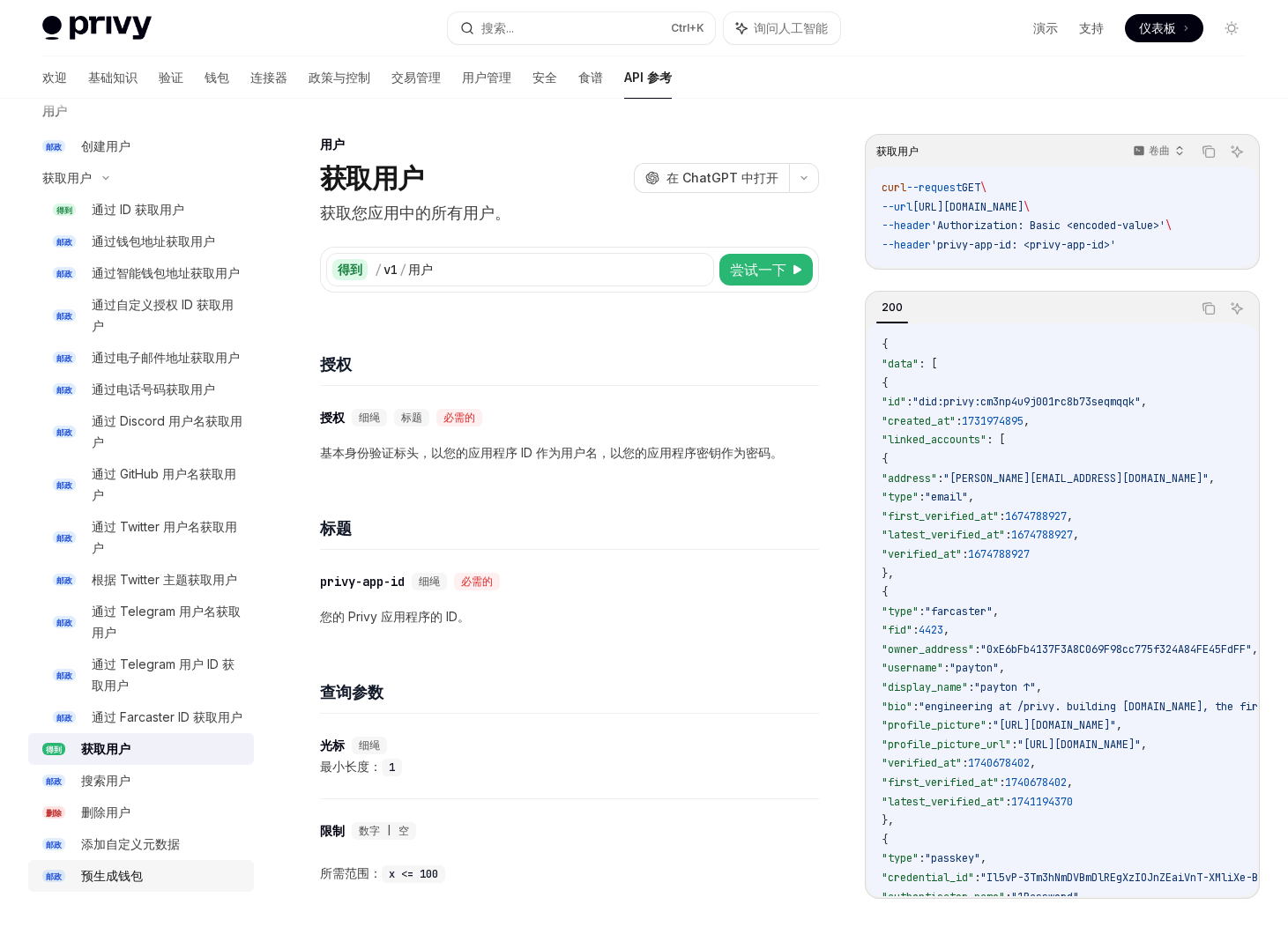
click at [99, 886] on link "邮政 预生成钱包" at bounding box center [141, 876] width 226 height 32
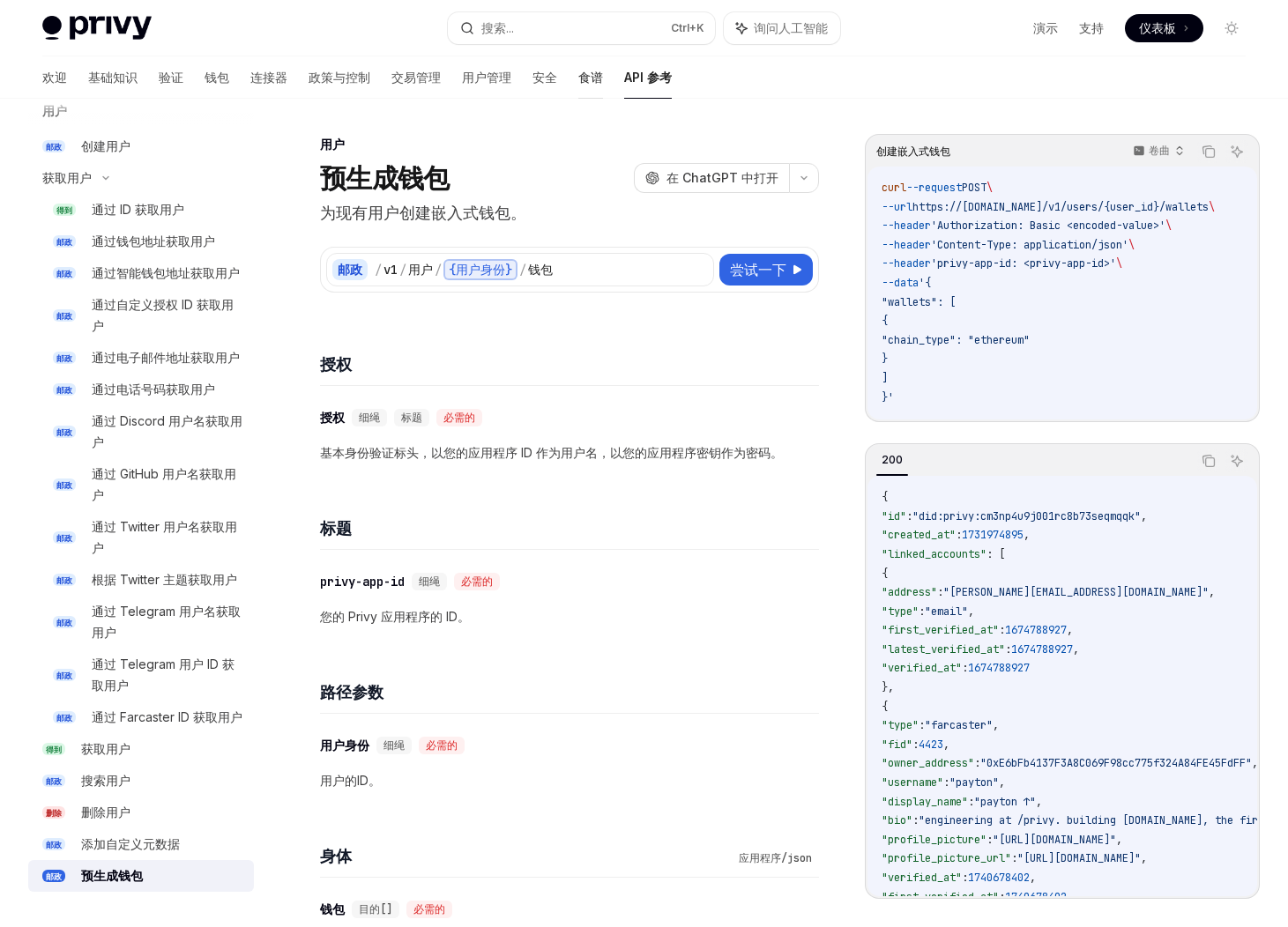
click at [579, 68] on link "食谱" at bounding box center [591, 77] width 25 height 42
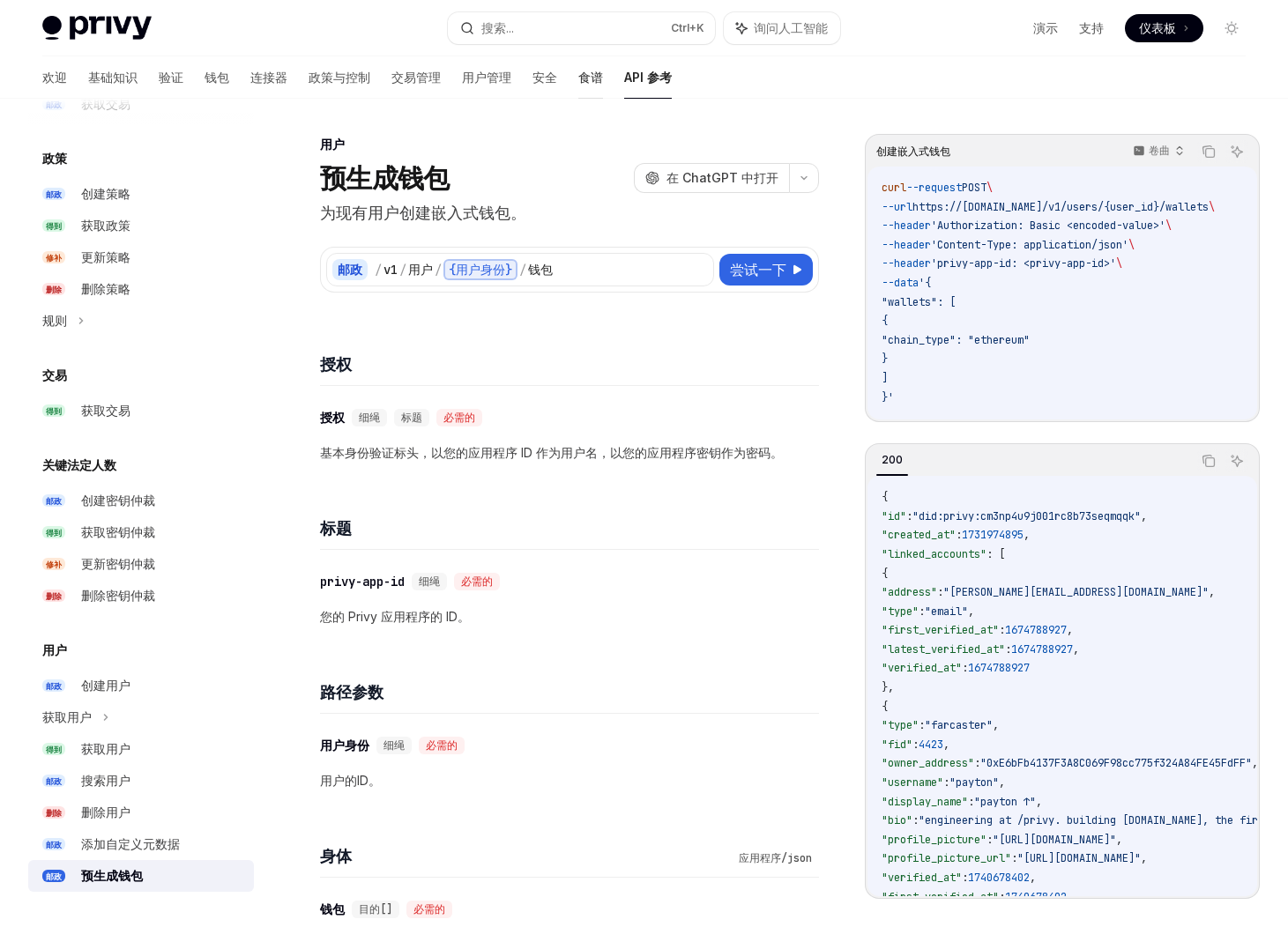
scroll to position [883, 0]
click at [522, 79] on div "欢迎 基础知识 验证 钱包 连接器 政策与控制 交易管理 用户管理 安全 食谱 API 参考" at bounding box center [357, 77] width 630 height 42
click at [533, 79] on font "安全" at bounding box center [545, 77] width 25 height 15
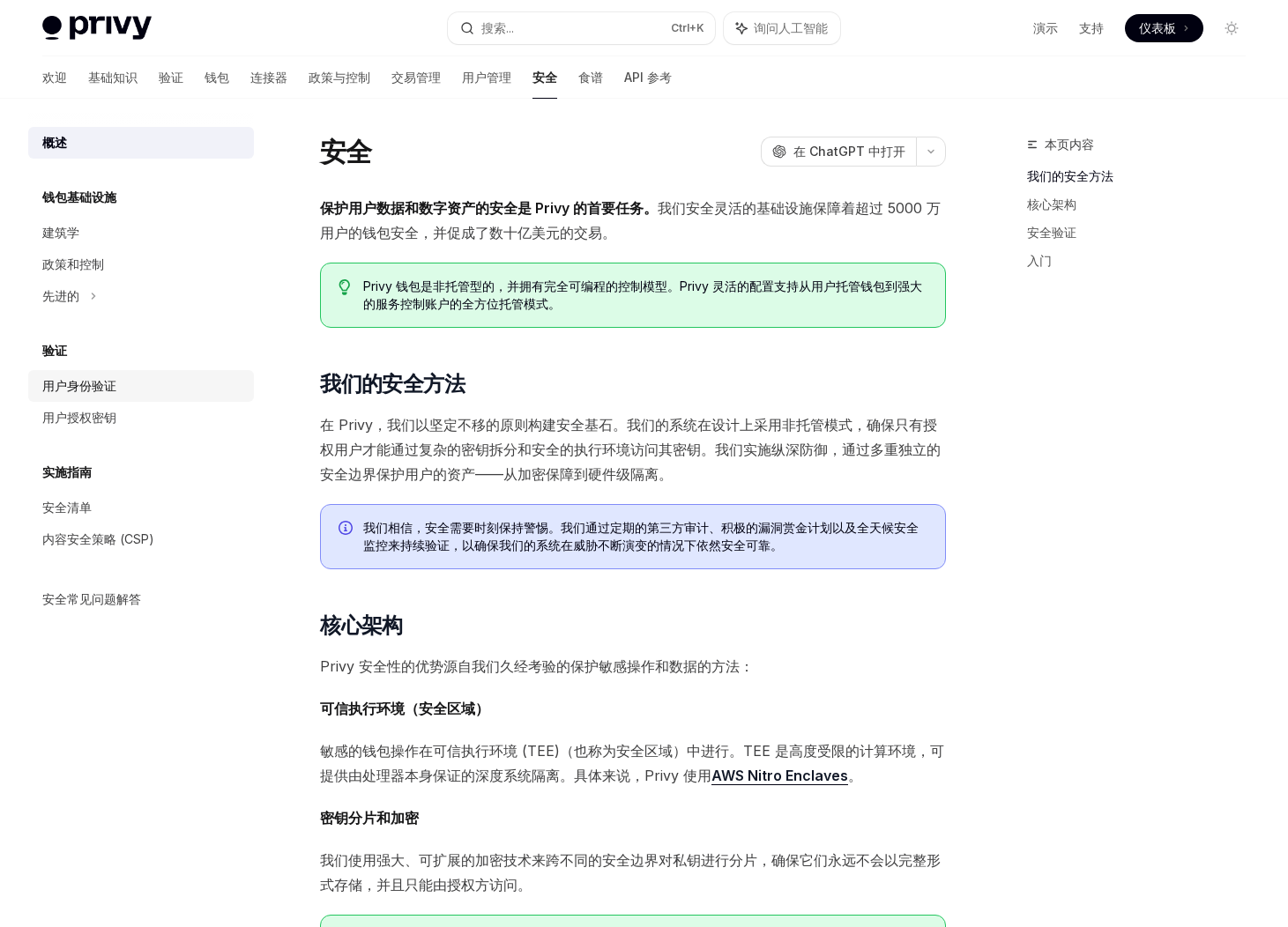
click at [109, 384] on font "用户身份验证" at bounding box center [79, 385] width 74 height 15
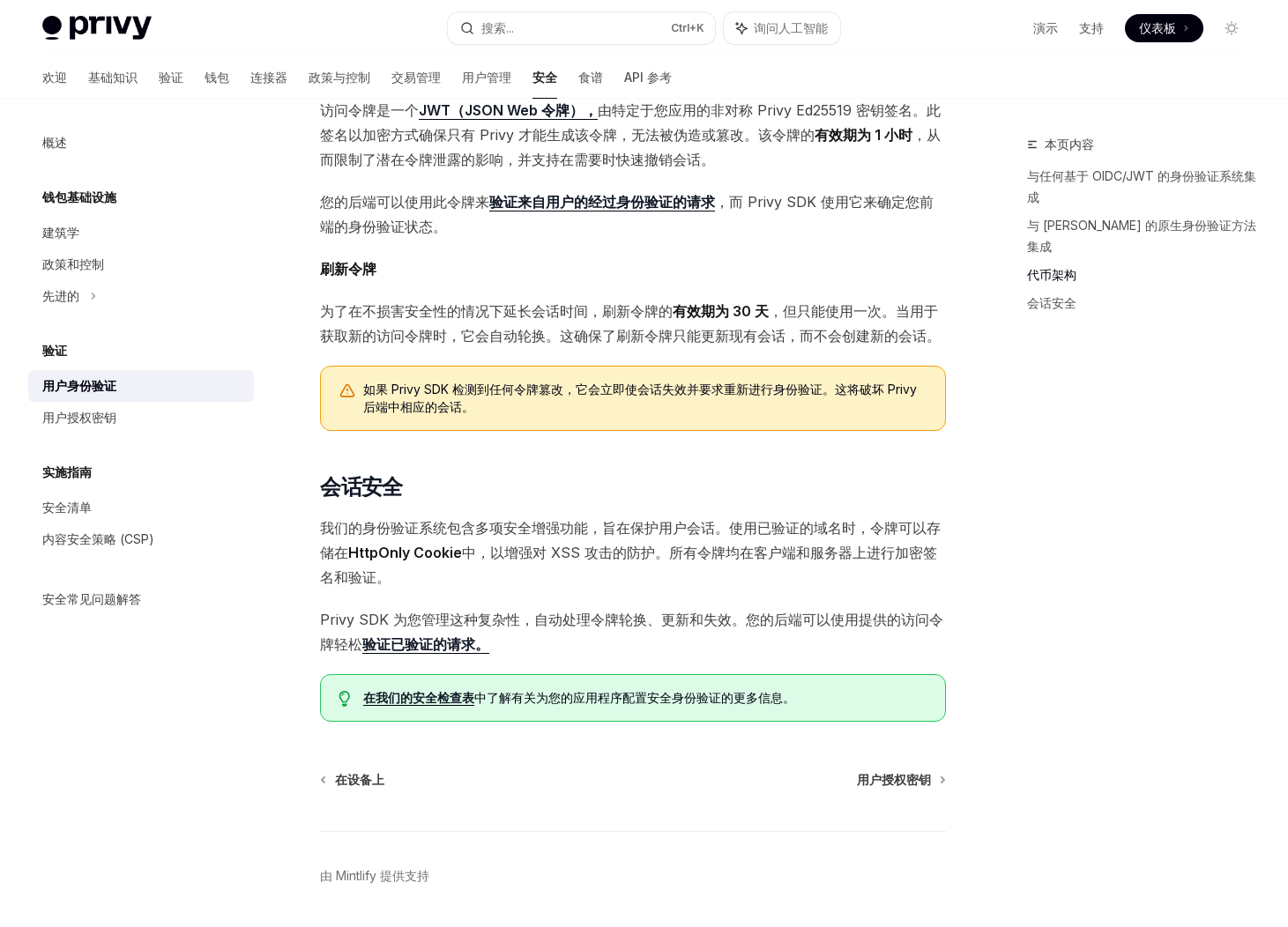
scroll to position [1037, 0]
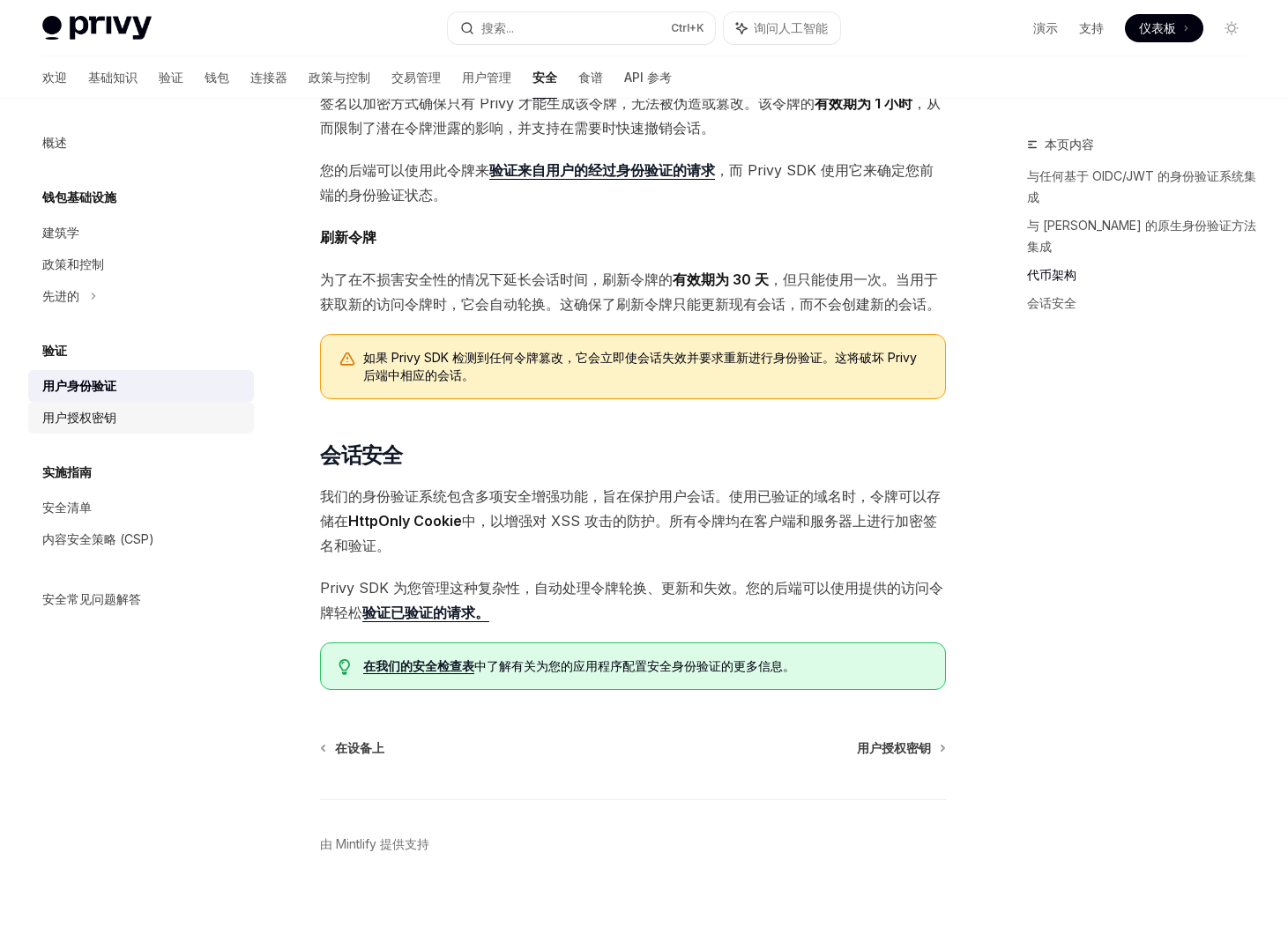
click at [157, 424] on div "用户授权密钥" at bounding box center [142, 418] width 201 height 21
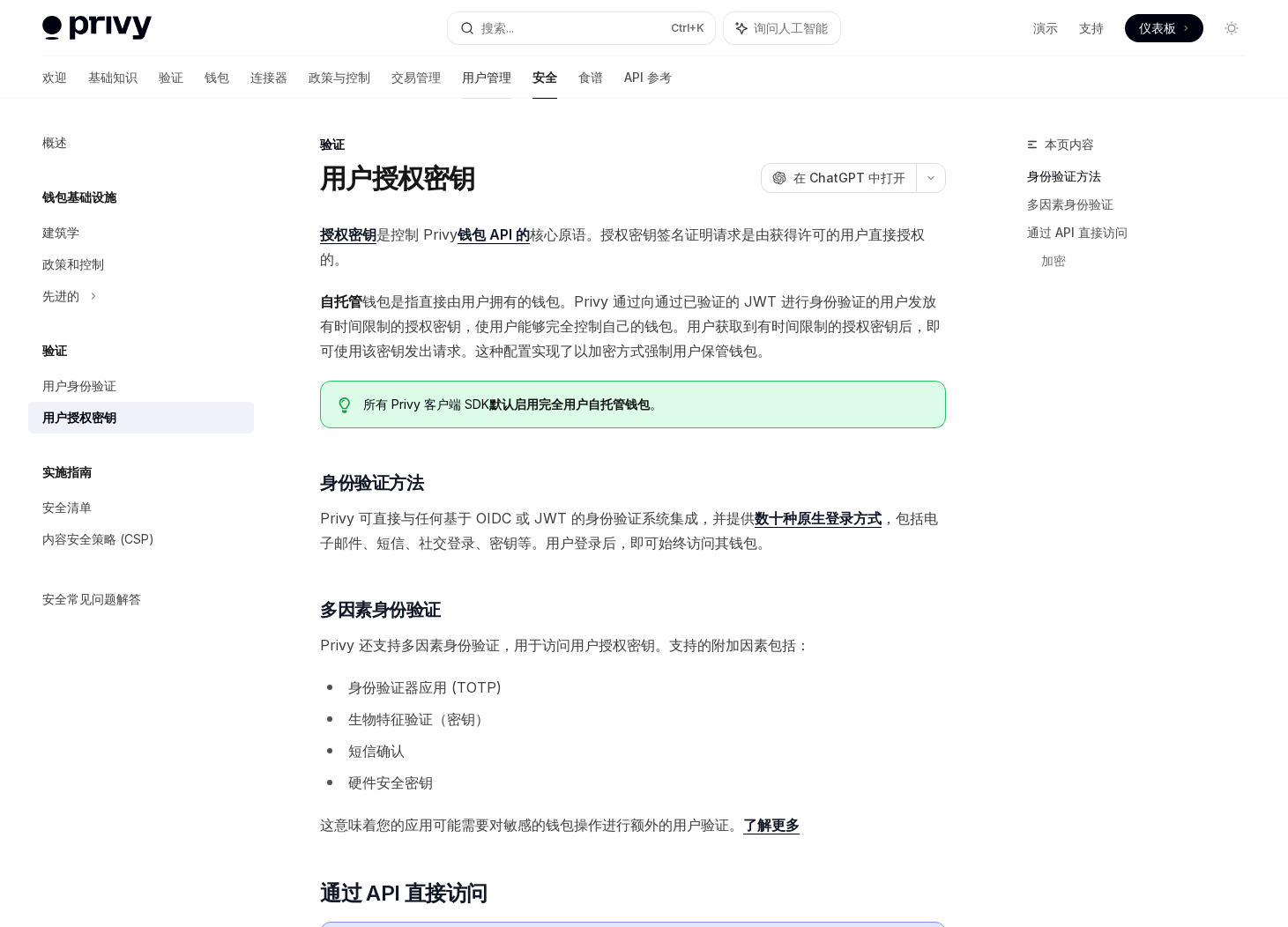
click at [462, 80] on font "用户管理" at bounding box center [486, 77] width 49 height 15
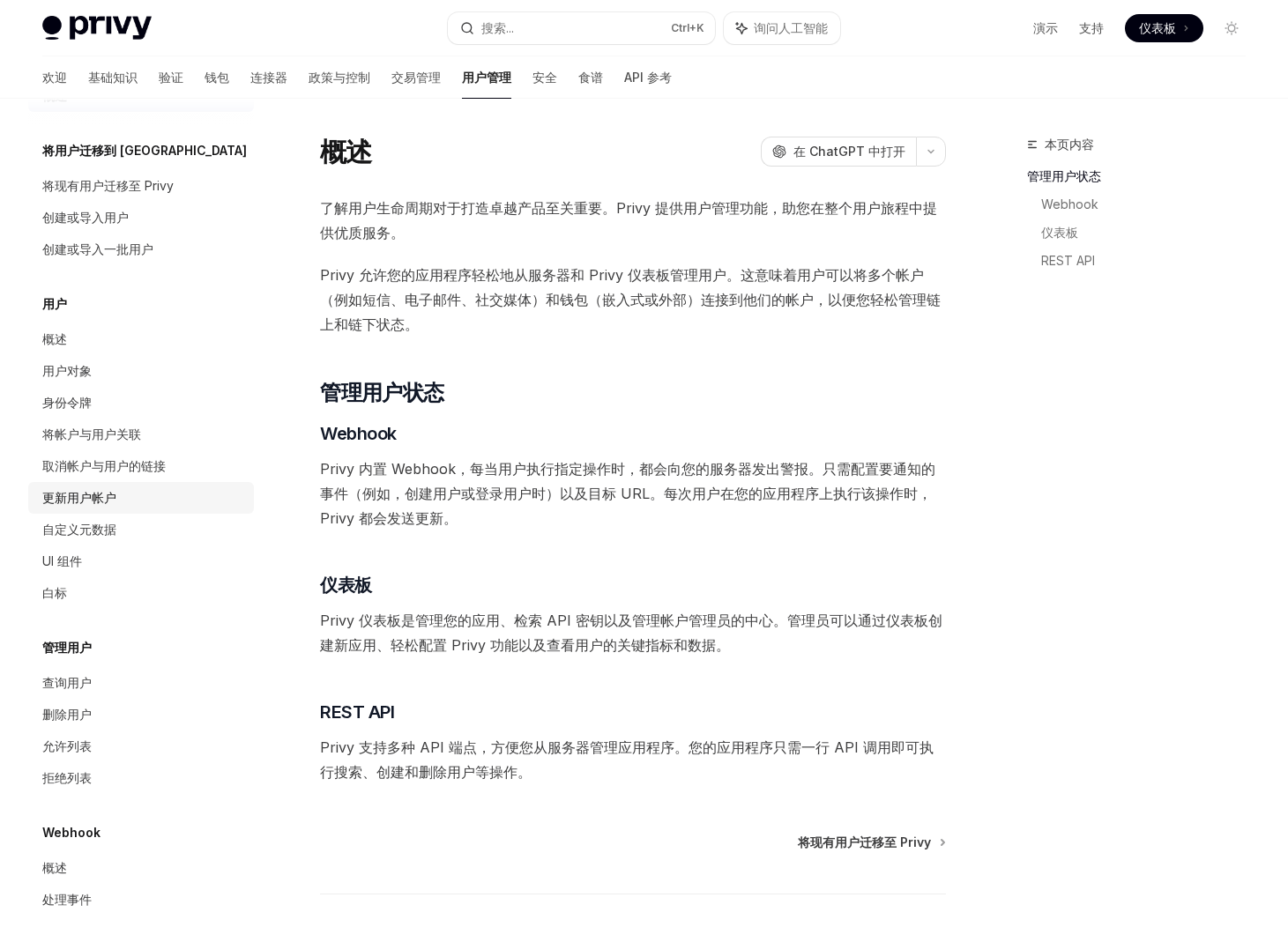
scroll to position [71, 0]
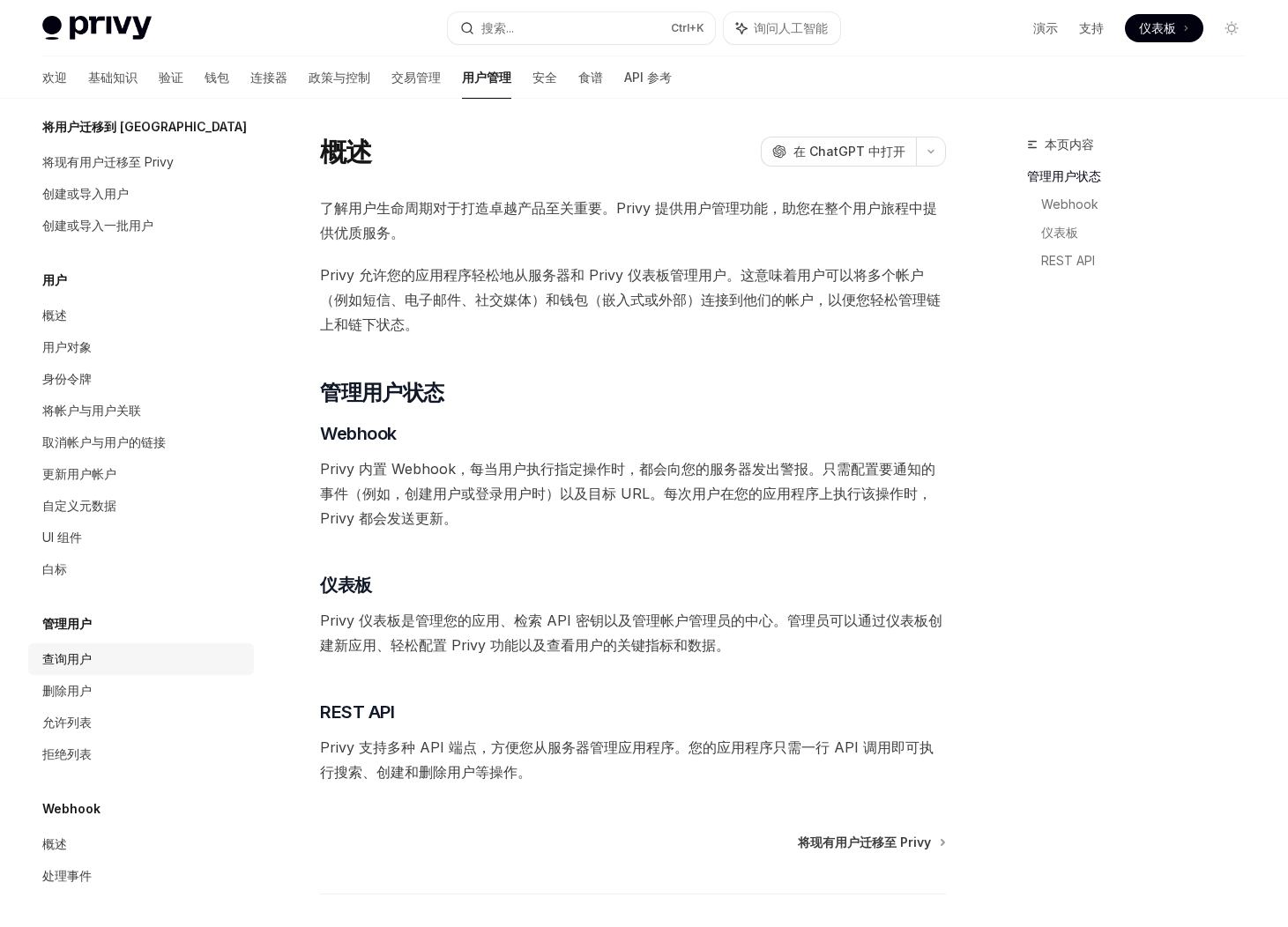
click at [117, 666] on div "查询用户" at bounding box center [142, 658] width 201 height 21
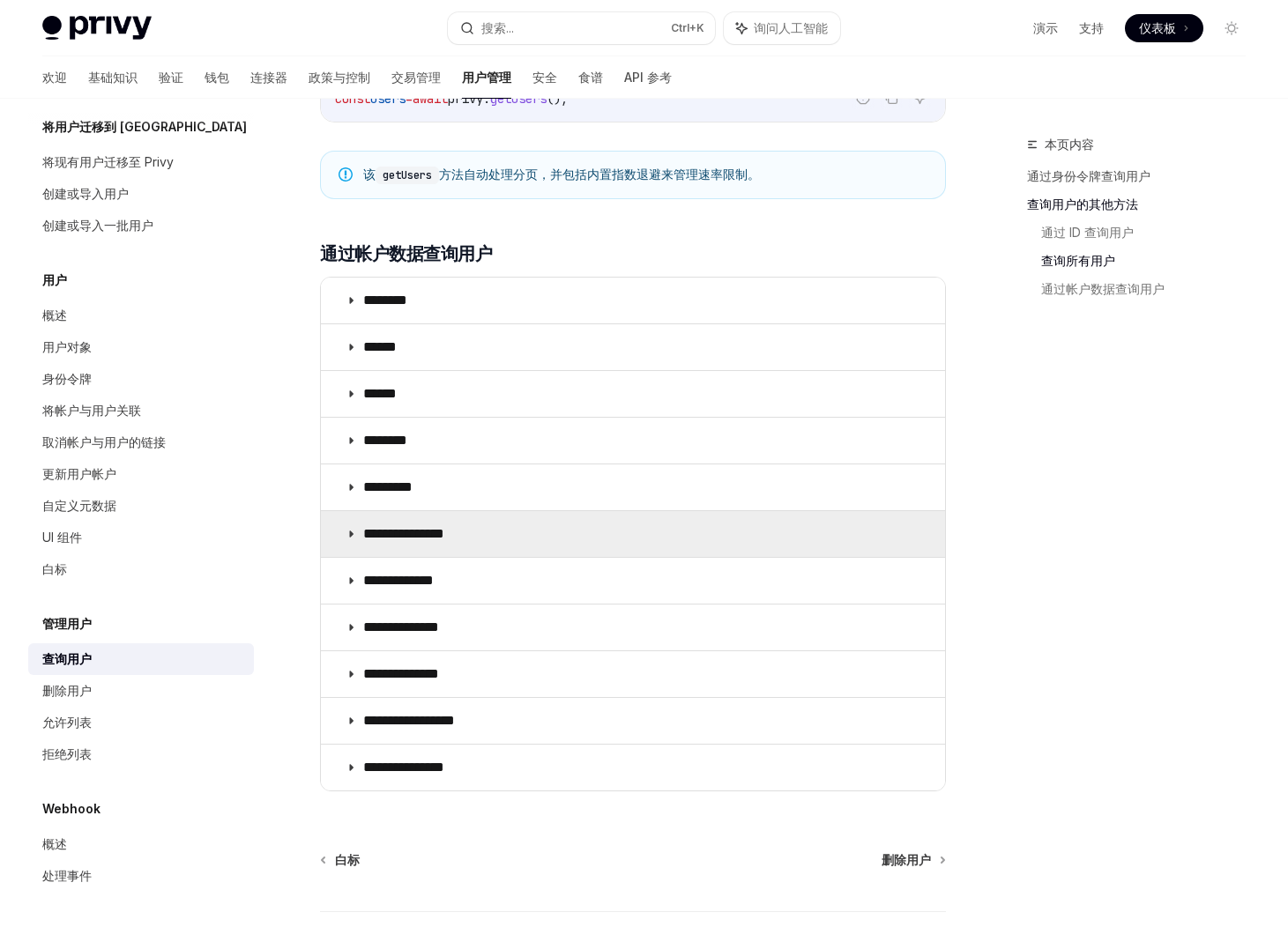
scroll to position [1081, 0]
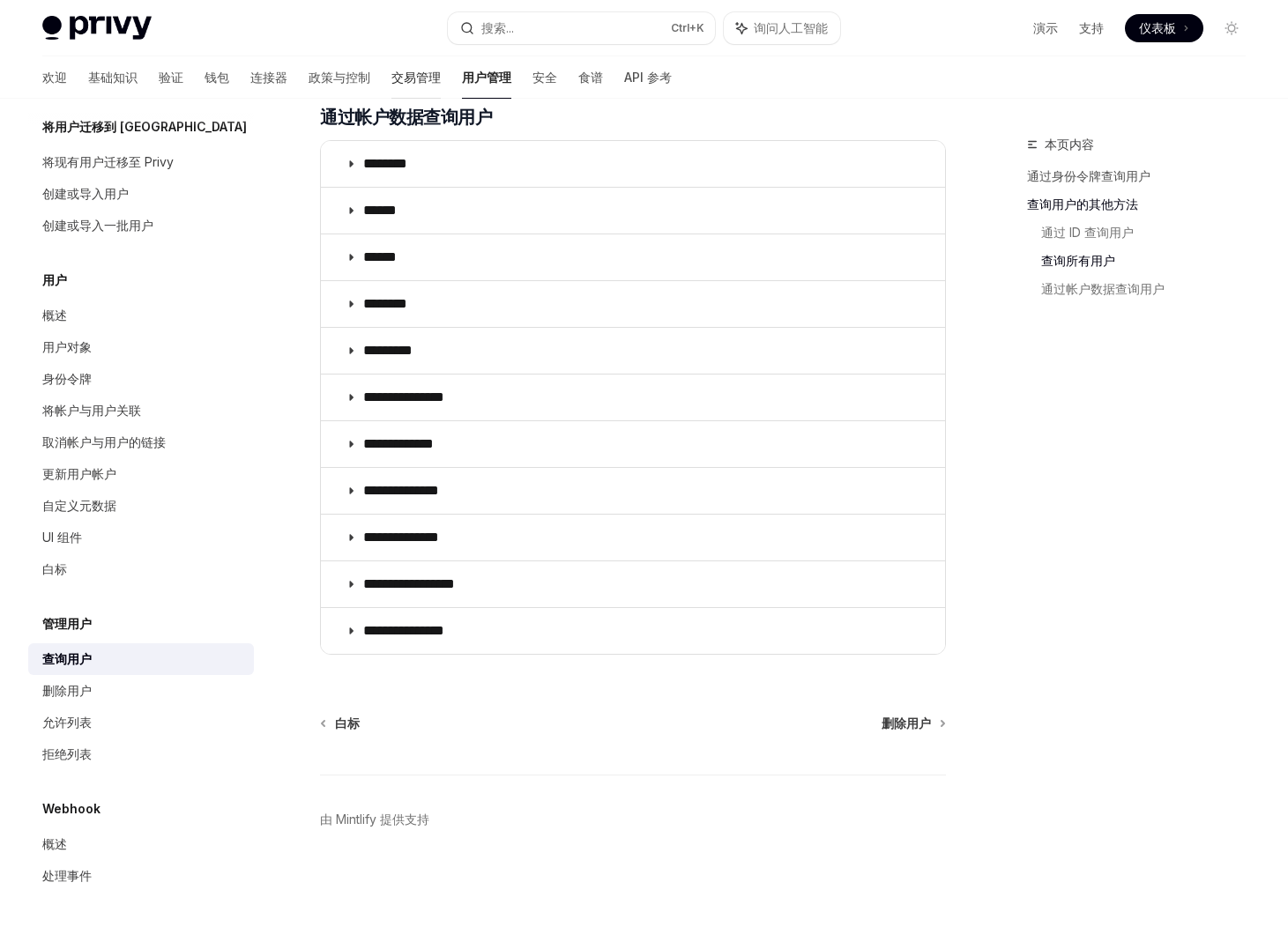
click at [392, 83] on font "交易管理" at bounding box center [416, 77] width 49 height 15
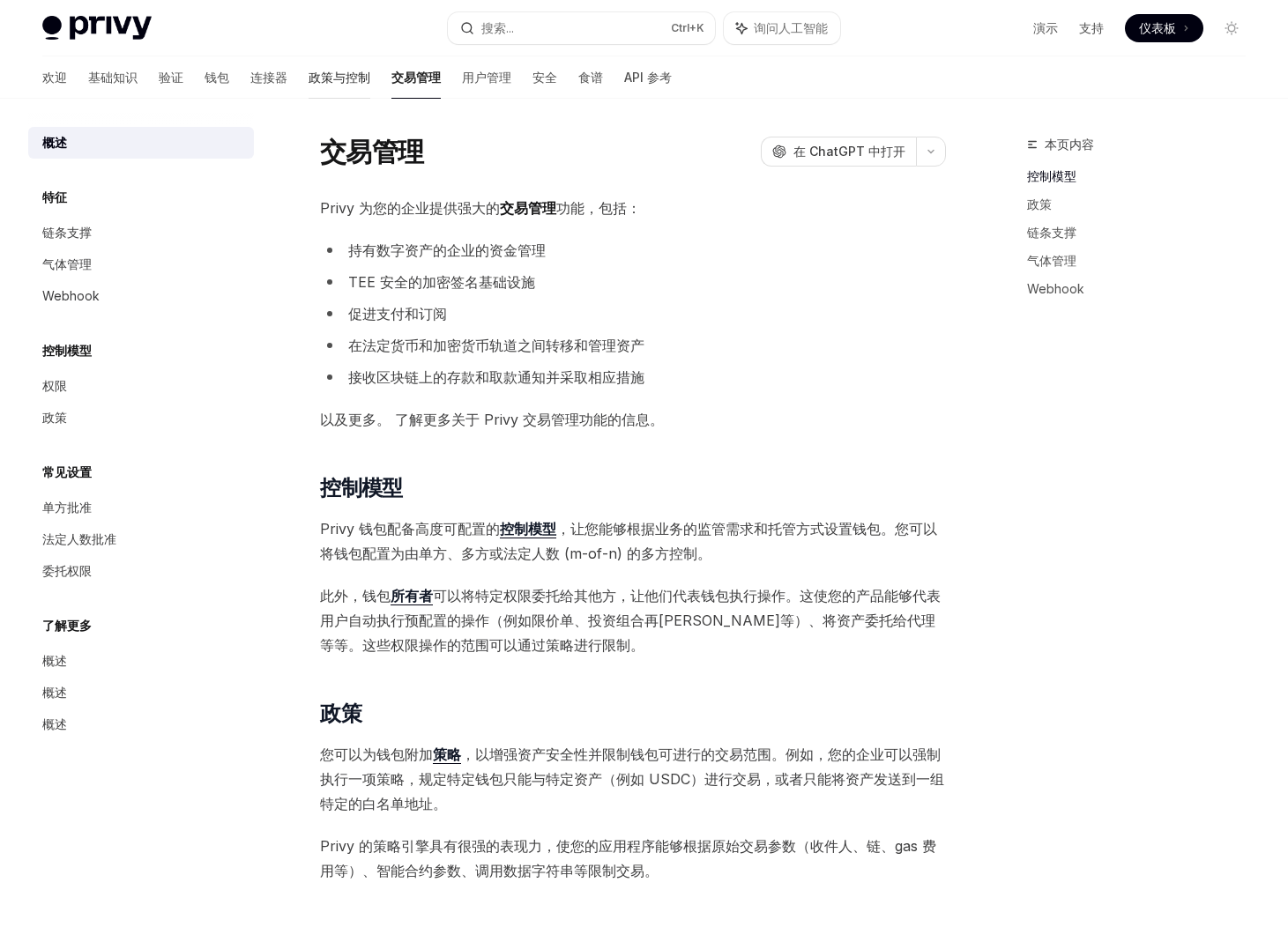
click at [309, 80] on font "政策与控制" at bounding box center [340, 77] width 62 height 15
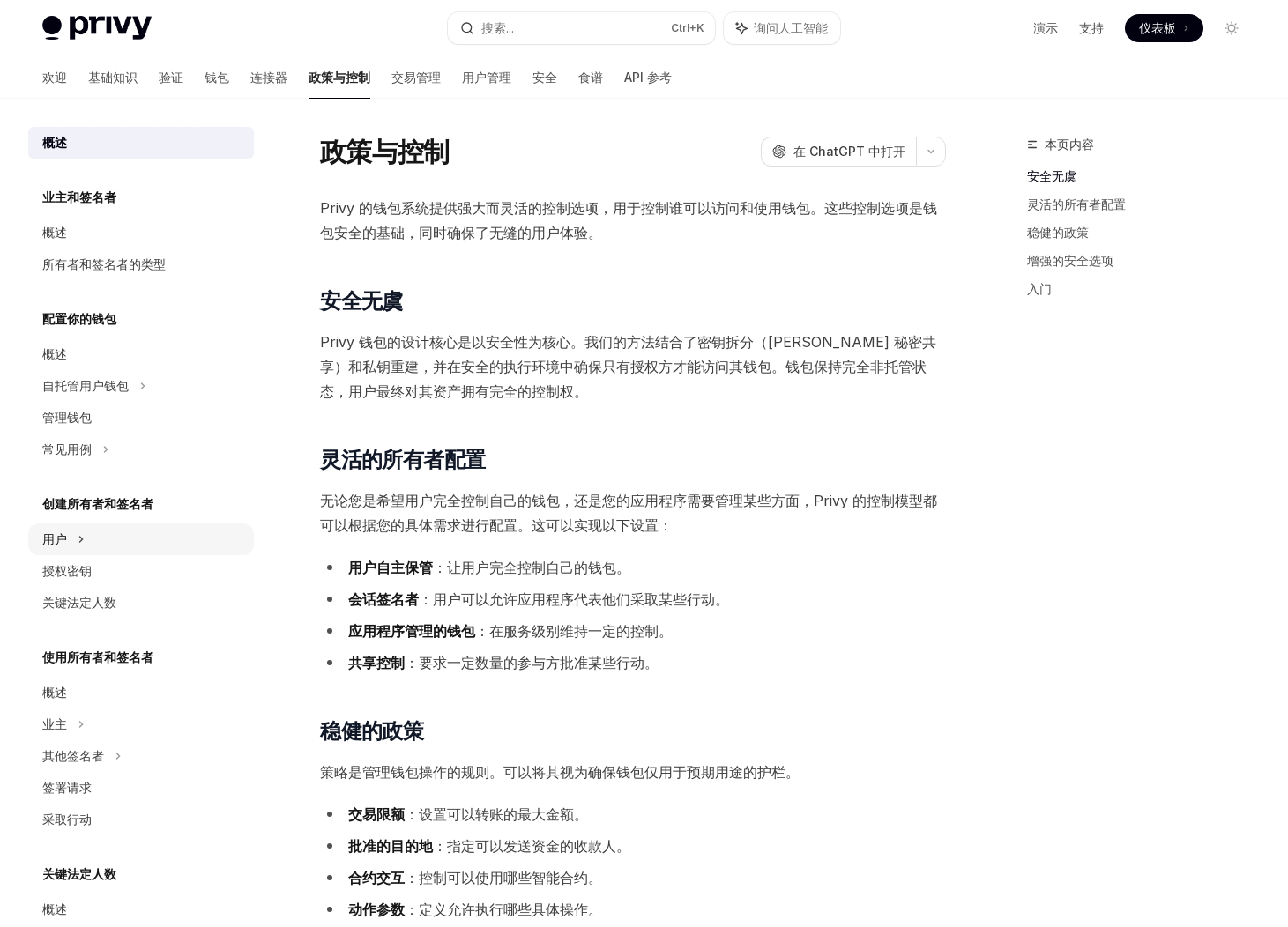
click at [59, 534] on font "用户" at bounding box center [54, 538] width 25 height 15
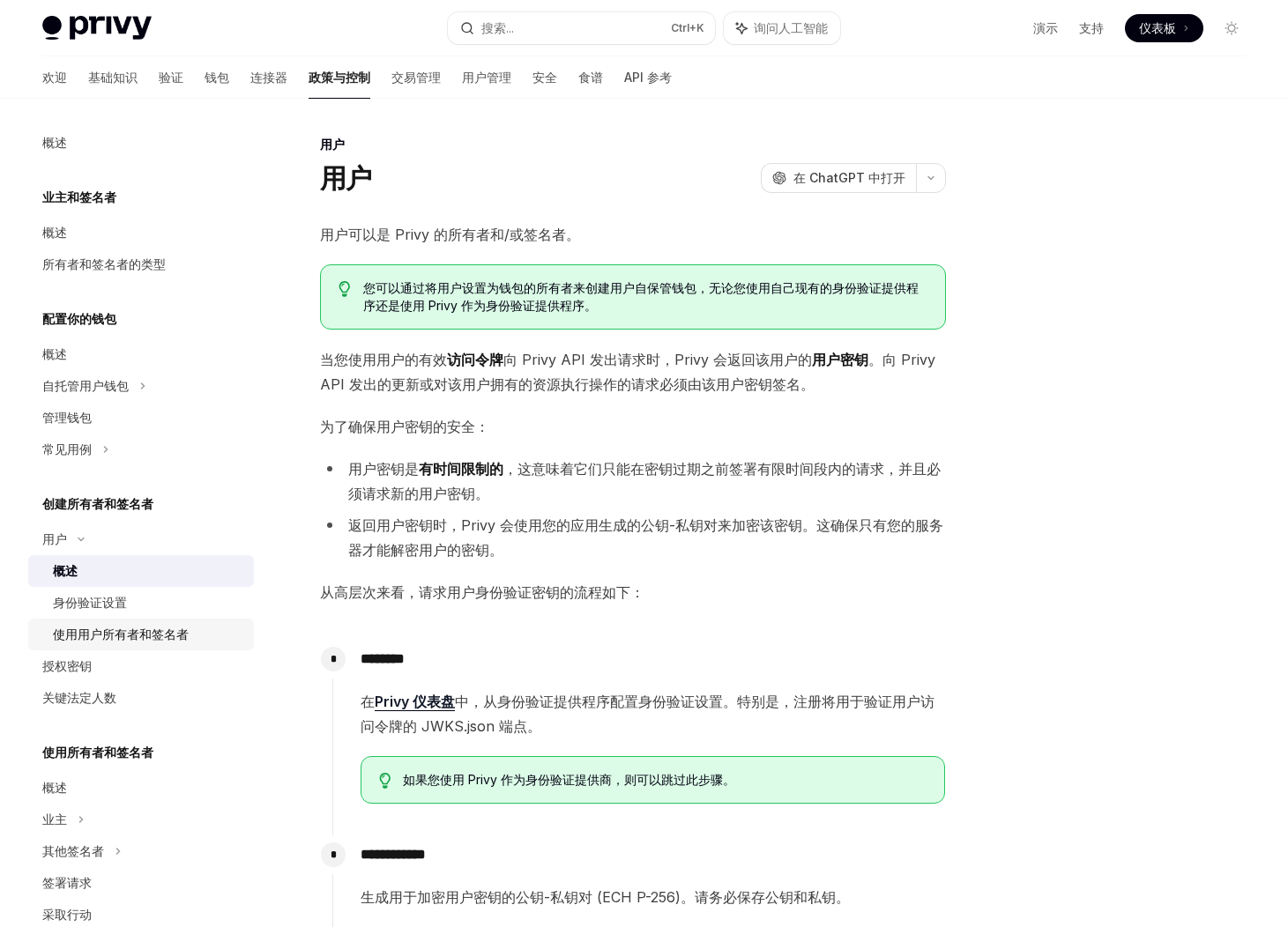
click at [114, 635] on font "使用用户所有者和签名者" at bounding box center [121, 633] width 136 height 15
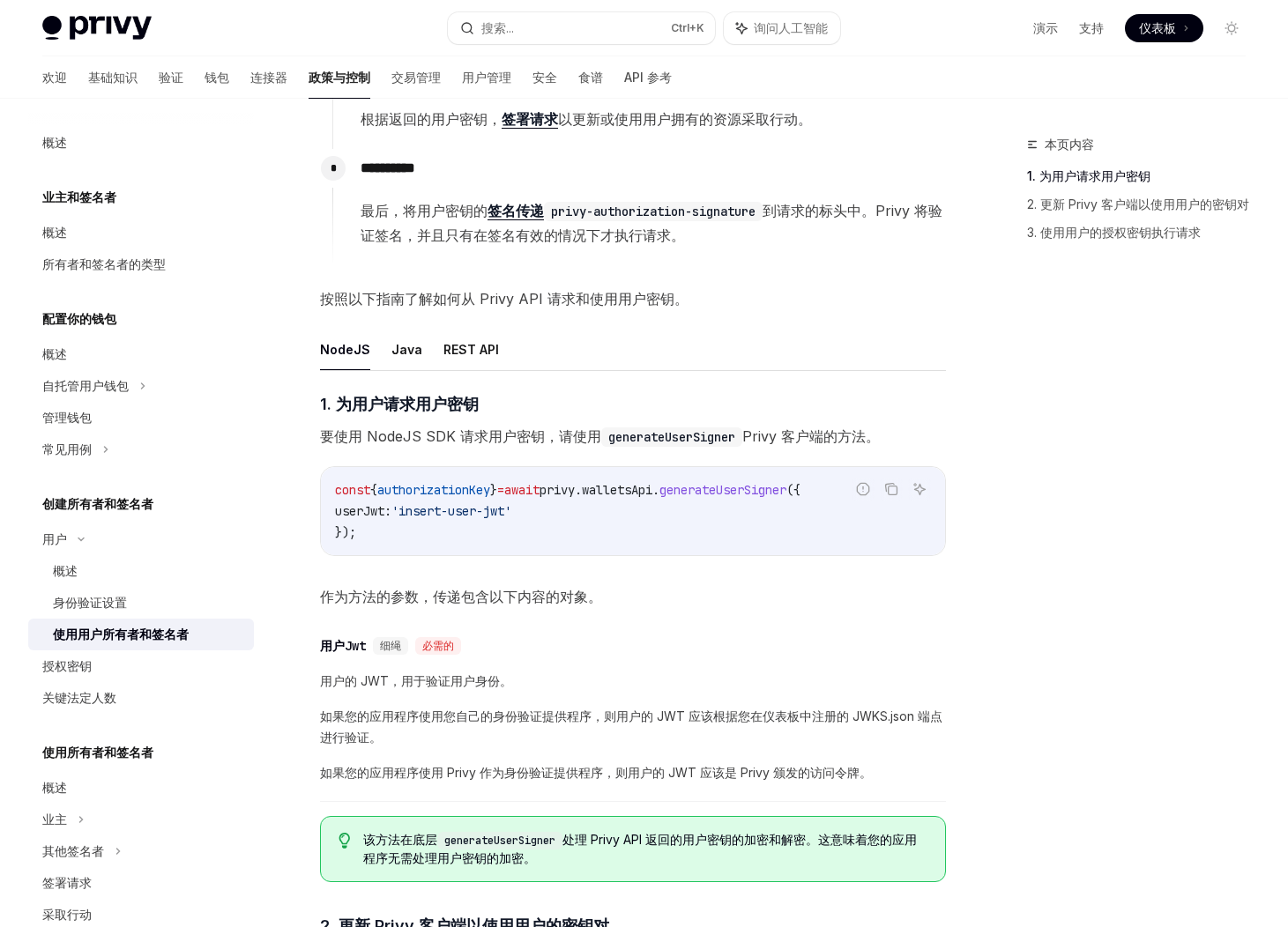
scroll to position [528, 0]
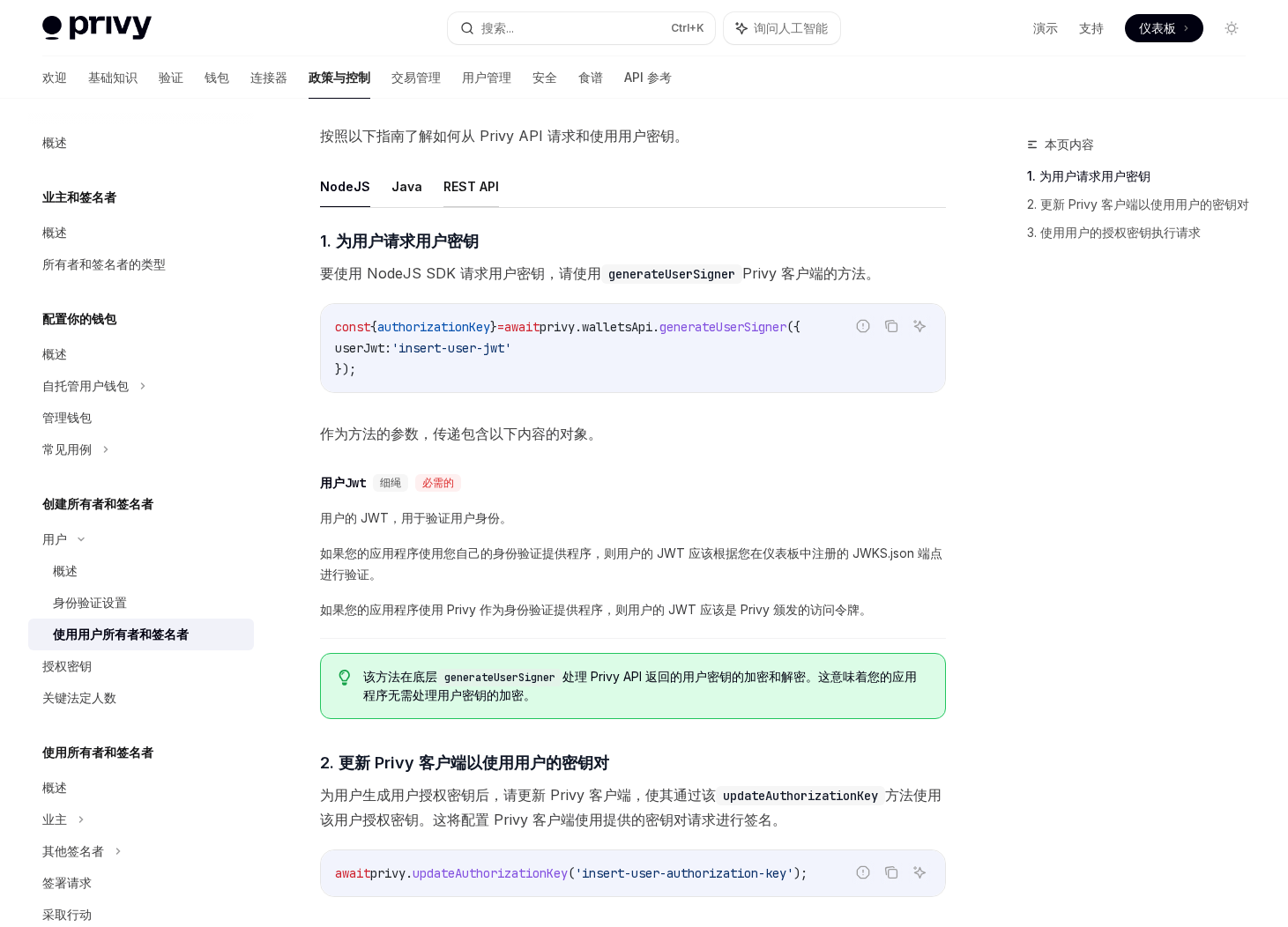
click at [460, 189] on font "REST API" at bounding box center [472, 186] width 56 height 15
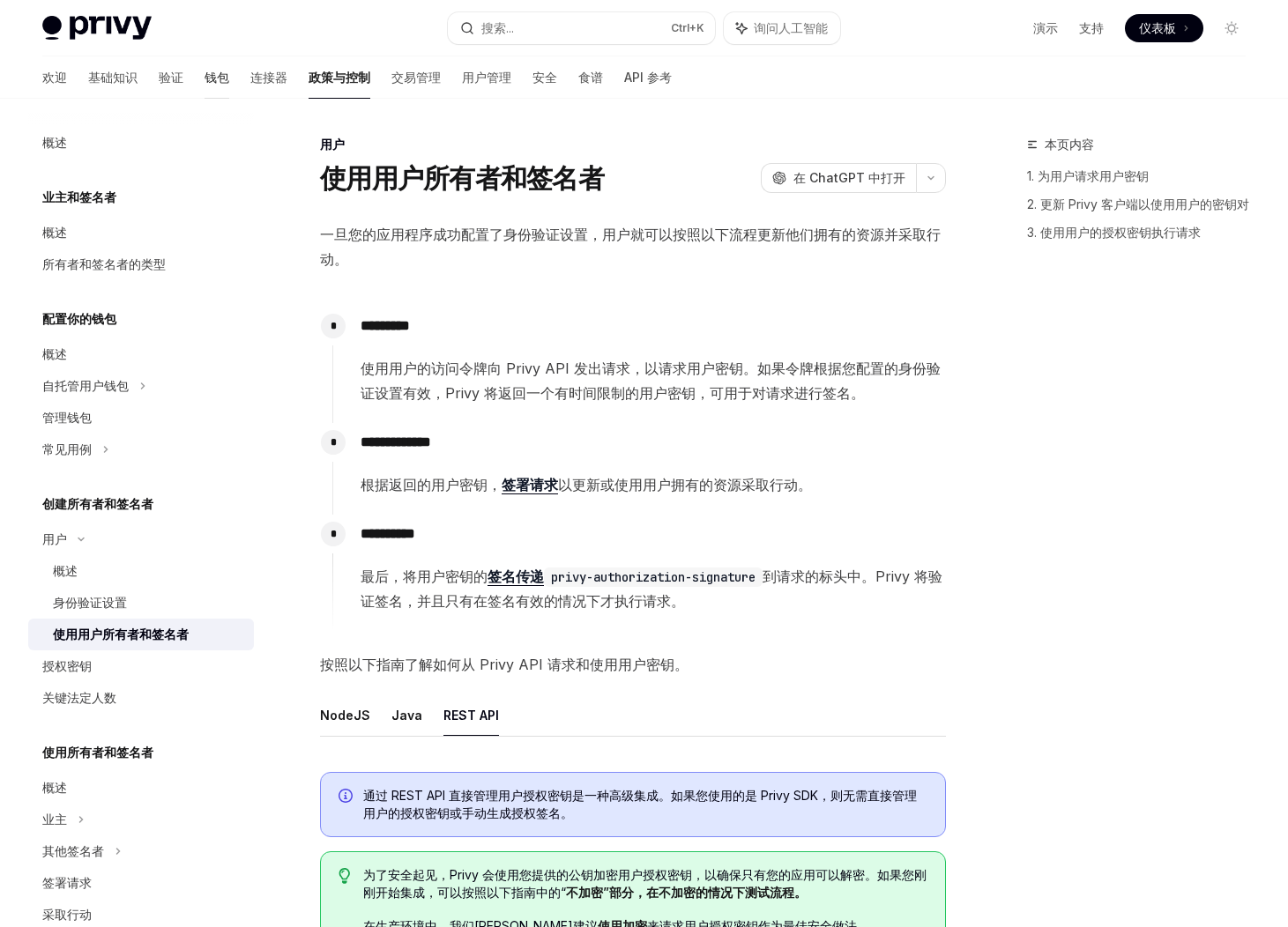
drag, startPoint x: 192, startPoint y: 70, endPoint x: 183, endPoint y: 72, distance: 9.2
click at [191, 70] on div "欢迎 基础知识 验证 钱包 连接器 政策与控制 交易管理 用户管理 安全 食谱 API 参考" at bounding box center [357, 77] width 630 height 42
click at [205, 76] on font "钱包" at bounding box center [217, 77] width 25 height 15
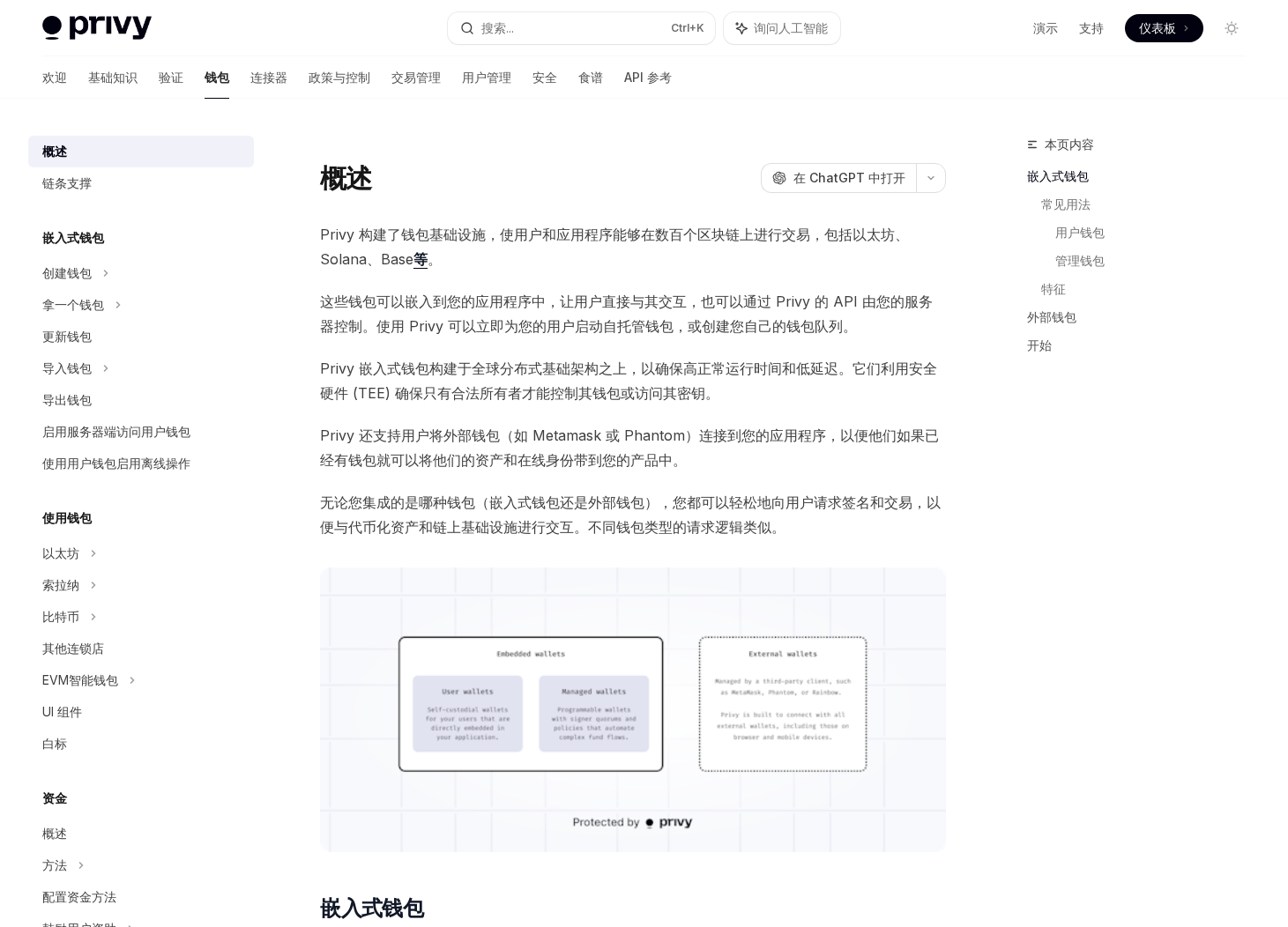
click at [141, 76] on div "欢迎 基础知识 验证 钱包 连接器 政策与控制 交易管理 用户管理 安全 食谱 API 参考" at bounding box center [357, 77] width 630 height 42
click at [134, 430] on font "启用服务器端访问用户钱包" at bounding box center [116, 431] width 148 height 15
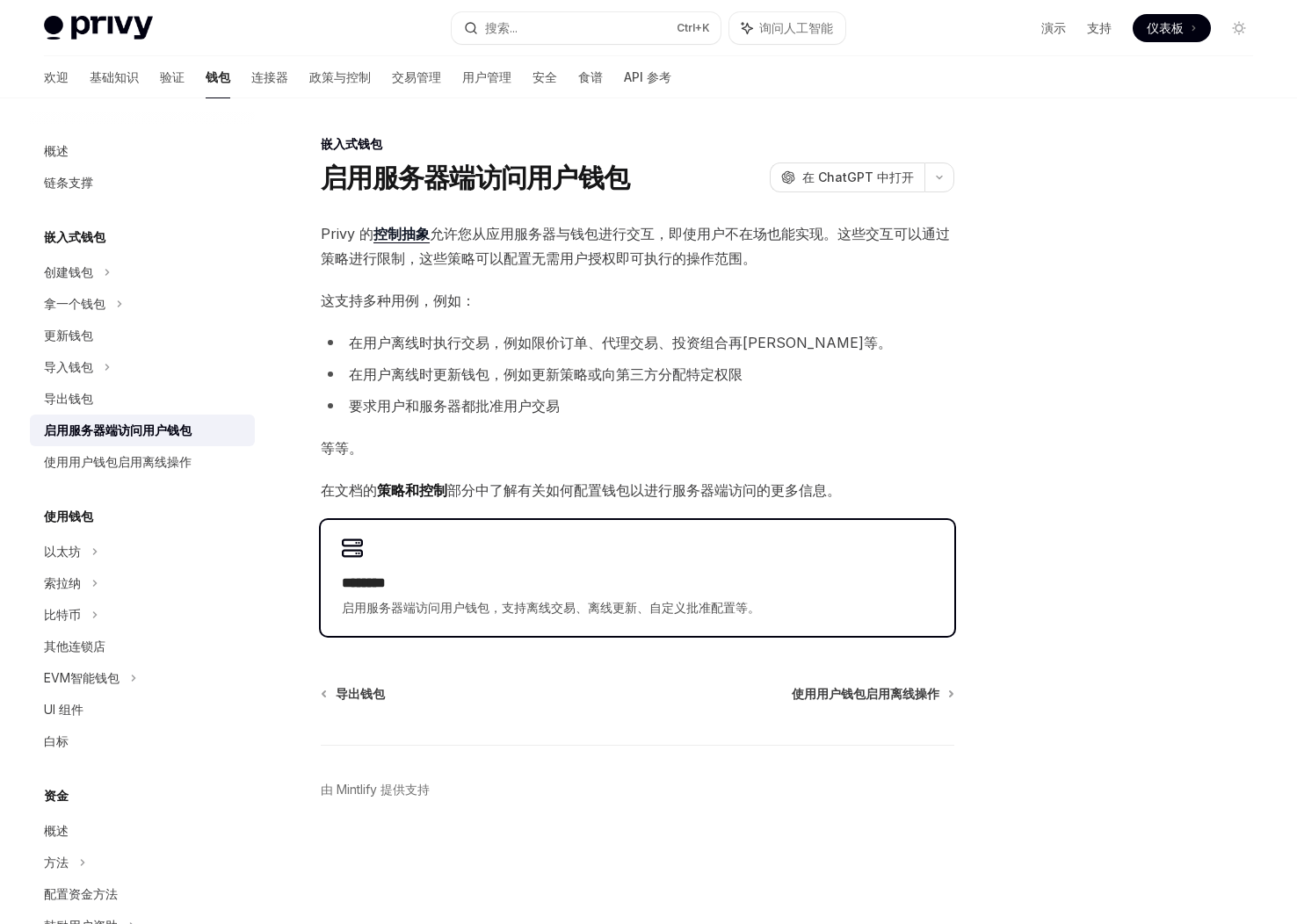
click at [688, 584] on h2 "********" at bounding box center [638, 582] width 592 height 21
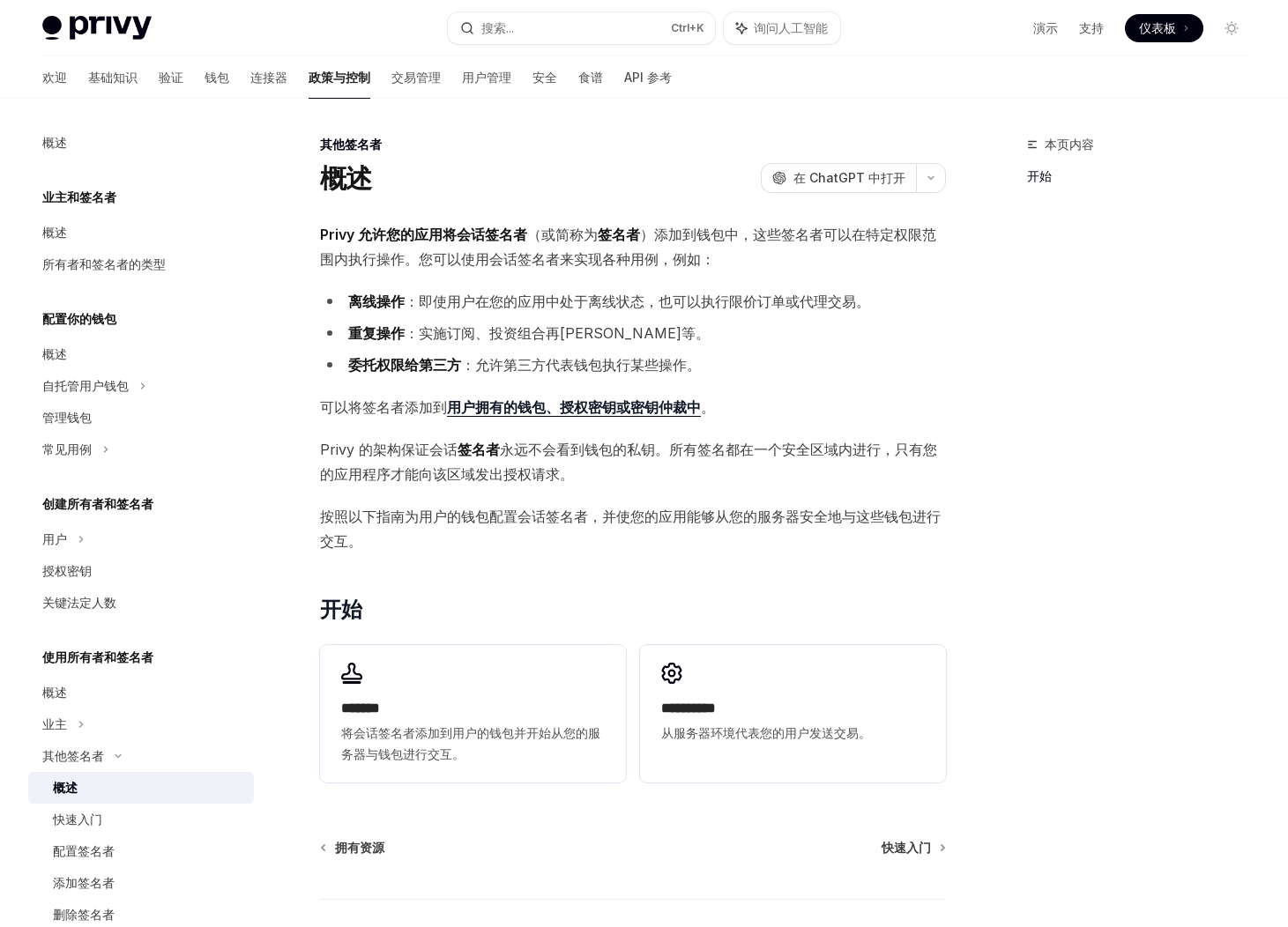
click at [393, 400] on font "可以将签名者添加到" at bounding box center [383, 408] width 127 height 18
click at [517, 407] on font "用户拥有的钱包、授权密钥或密钥仲裁中" at bounding box center [574, 408] width 254 height 18
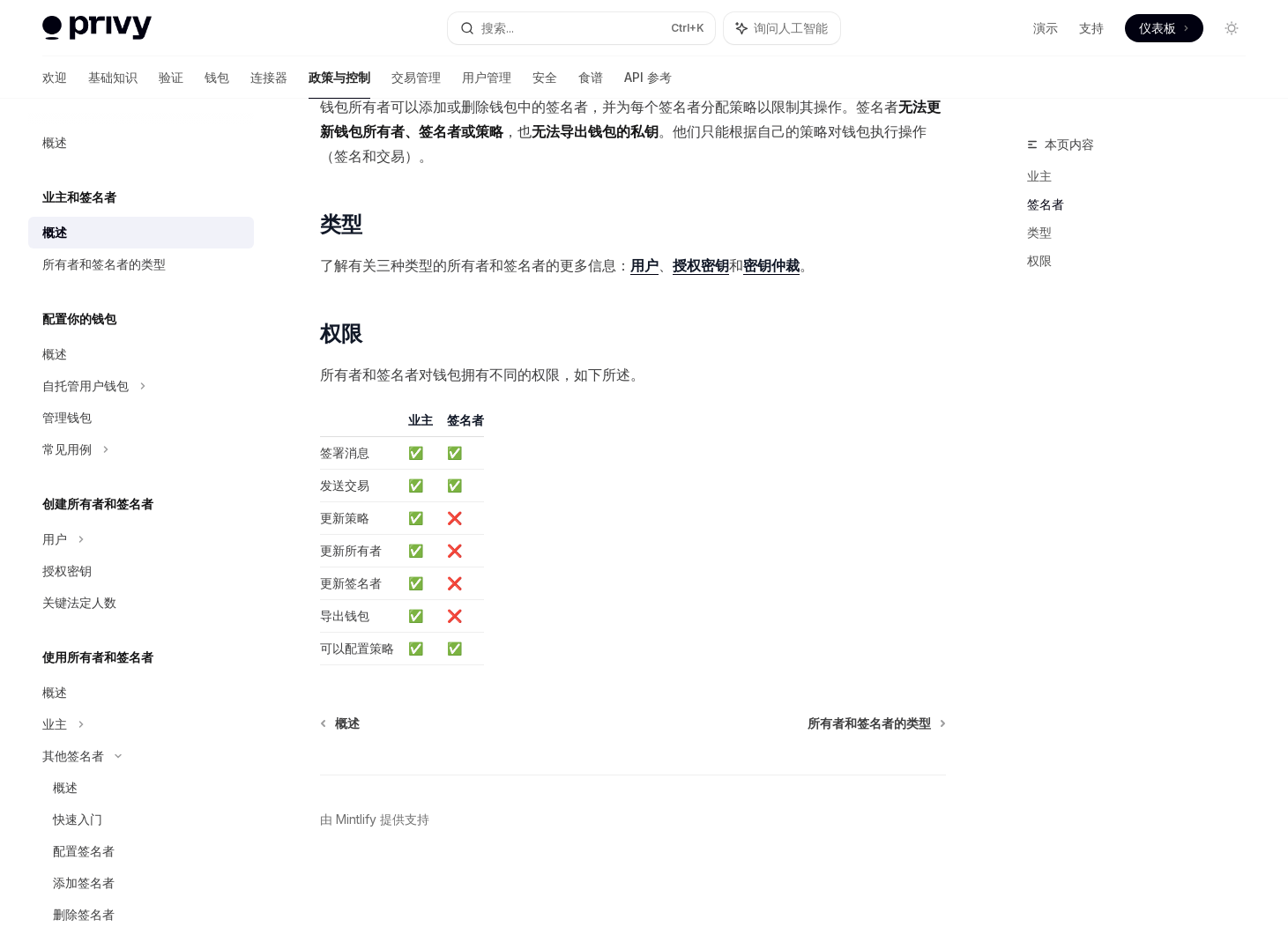
scroll to position [928, 0]
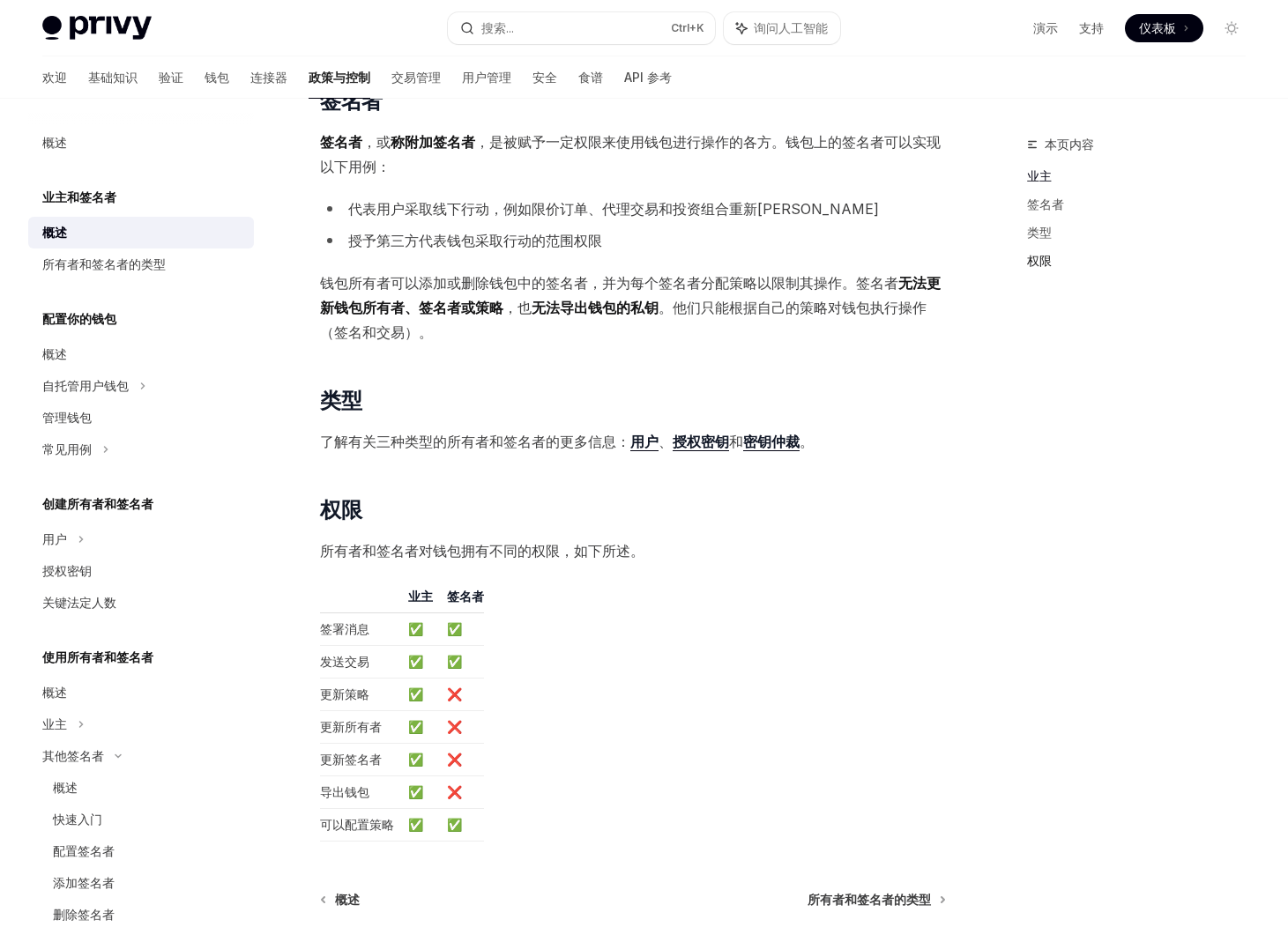
click at [1055, 262] on link "权限" at bounding box center [1143, 261] width 233 height 28
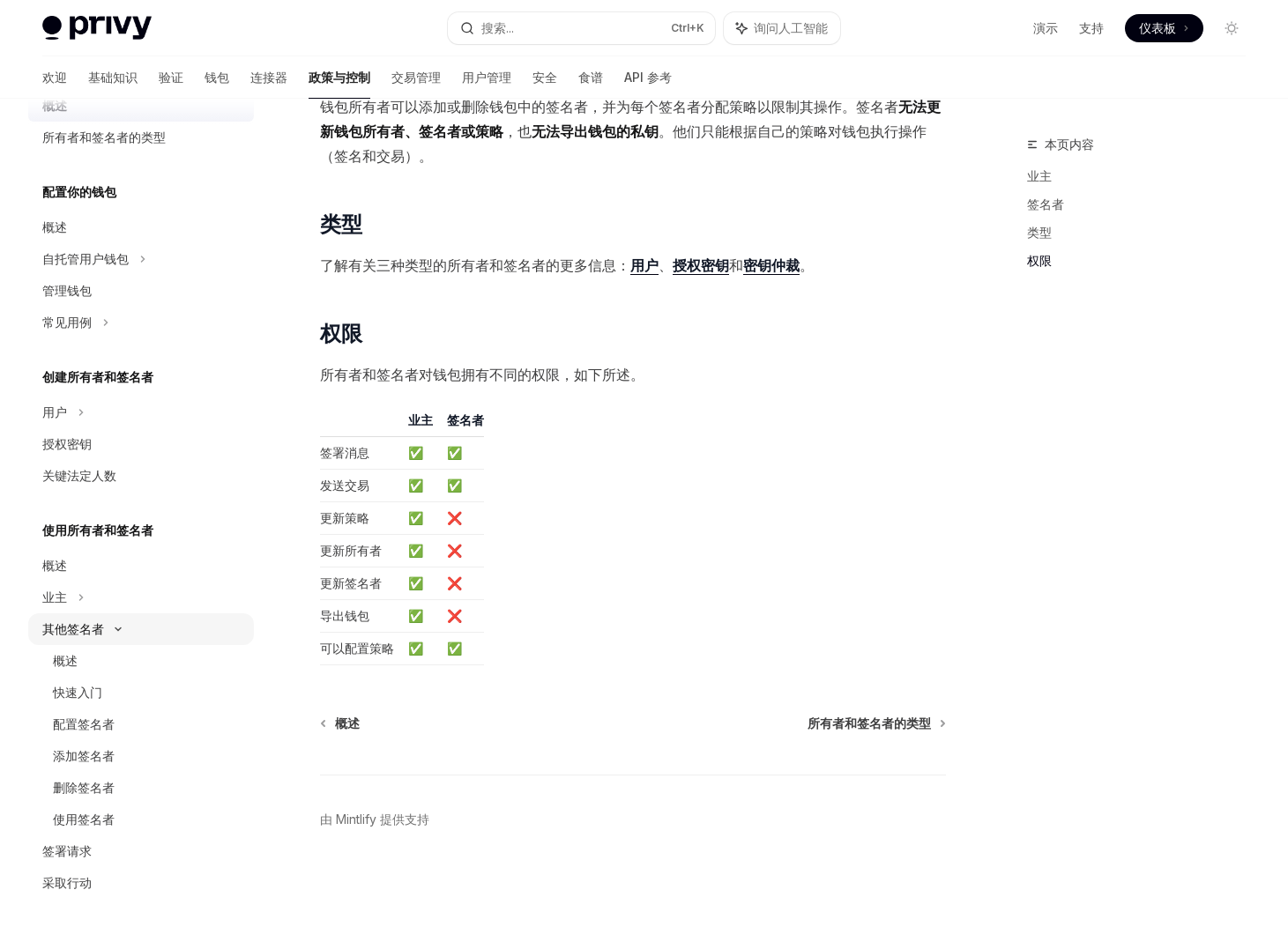
scroll to position [265, 0]
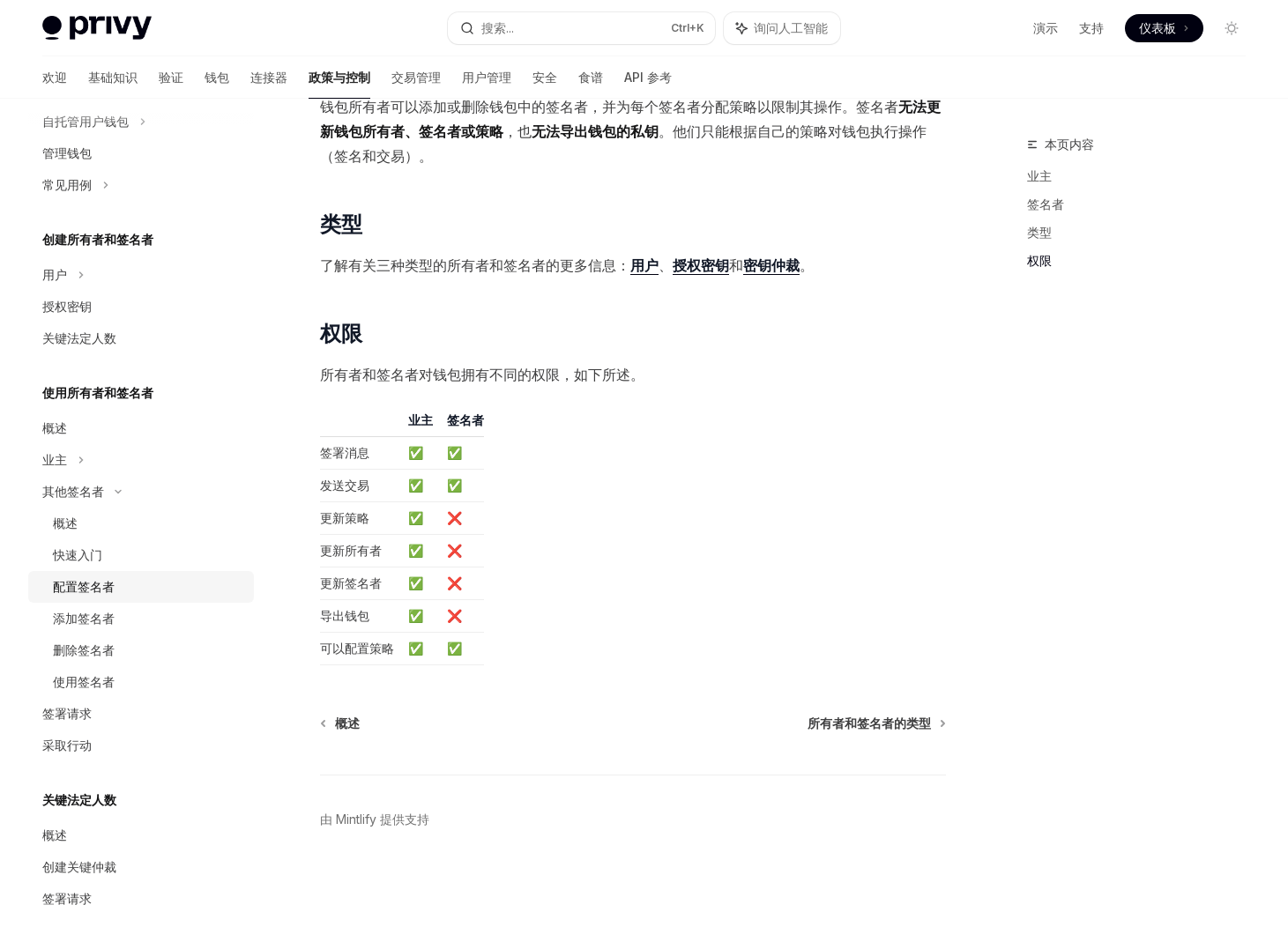
click at [161, 585] on div "配置签名者" at bounding box center [148, 586] width 191 height 21
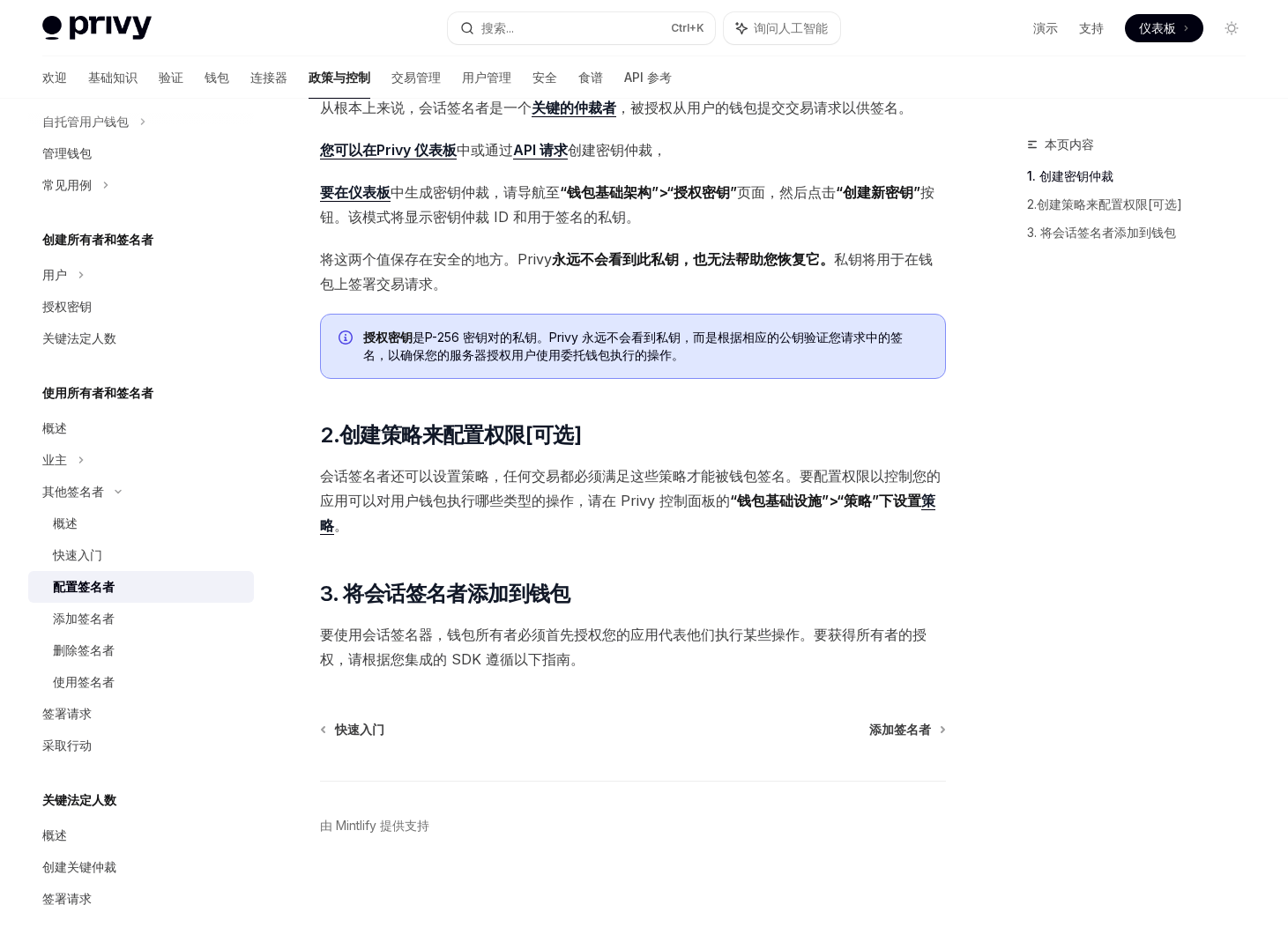
scroll to position [243, 0]
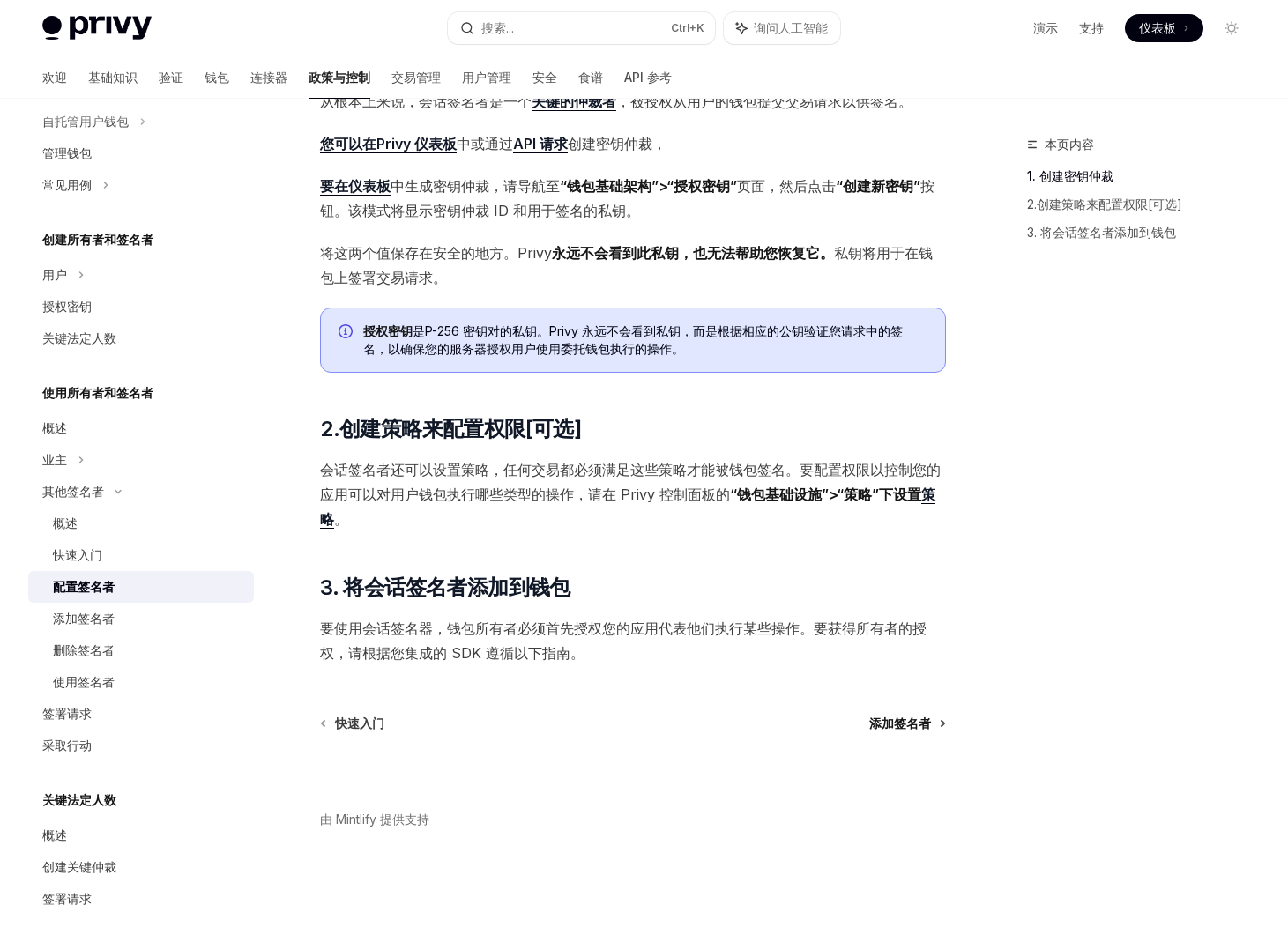
click at [894, 721] on font "添加签名者" at bounding box center [900, 722] width 62 height 15
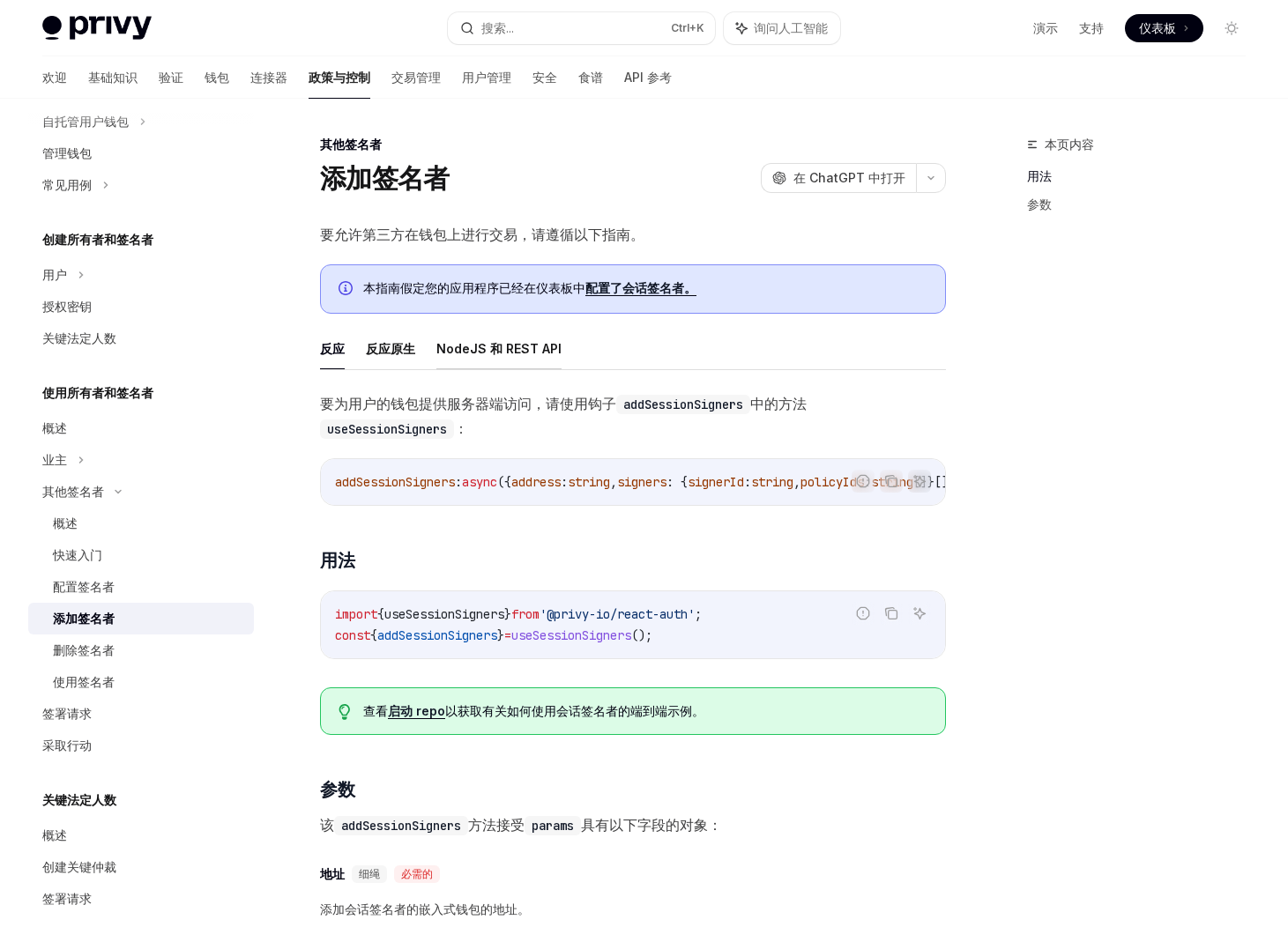
click at [497, 342] on font "NodeJS 和 REST API" at bounding box center [499, 348] width 125 height 15
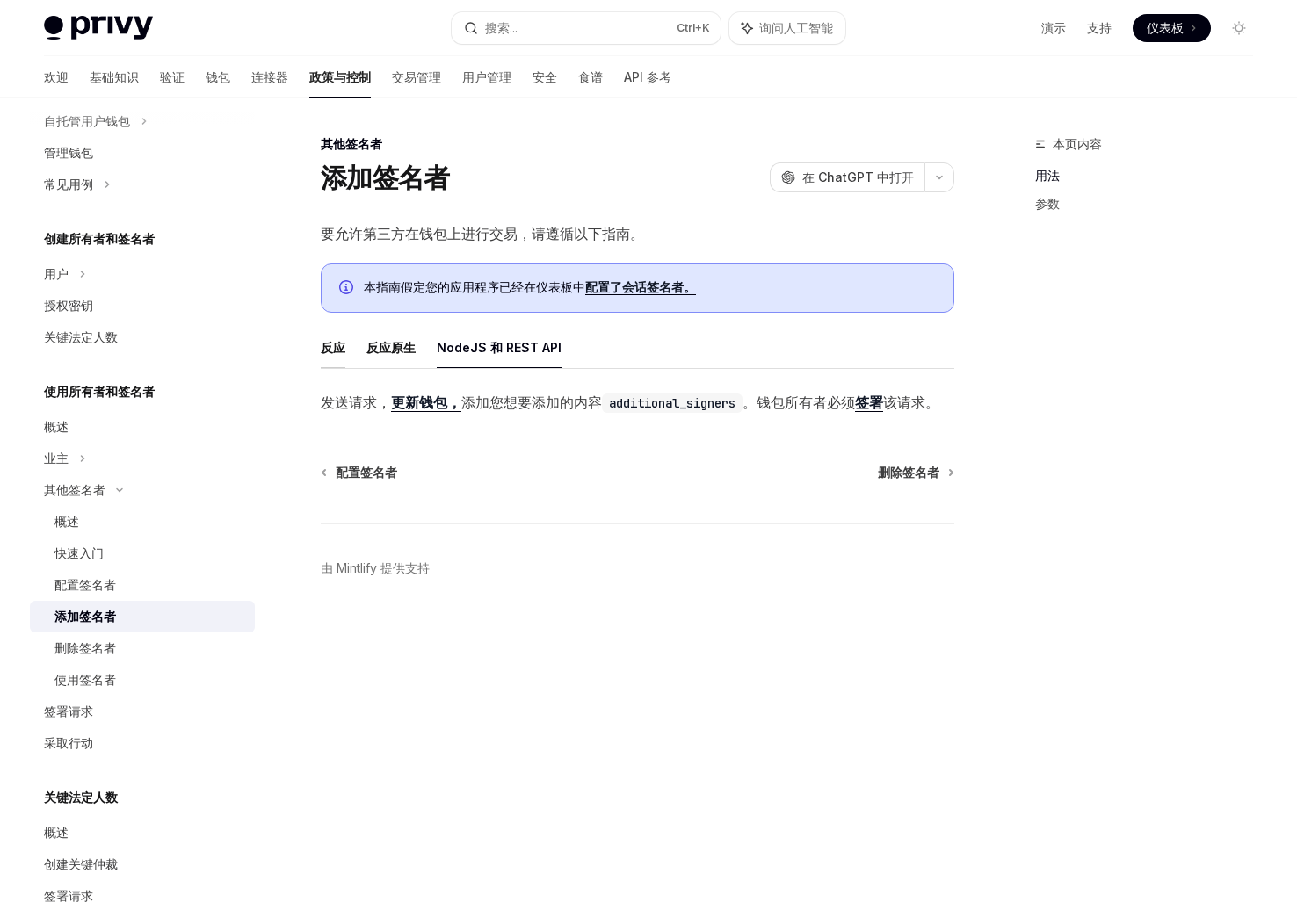
click at [336, 340] on font "反应" at bounding box center [333, 346] width 25 height 15
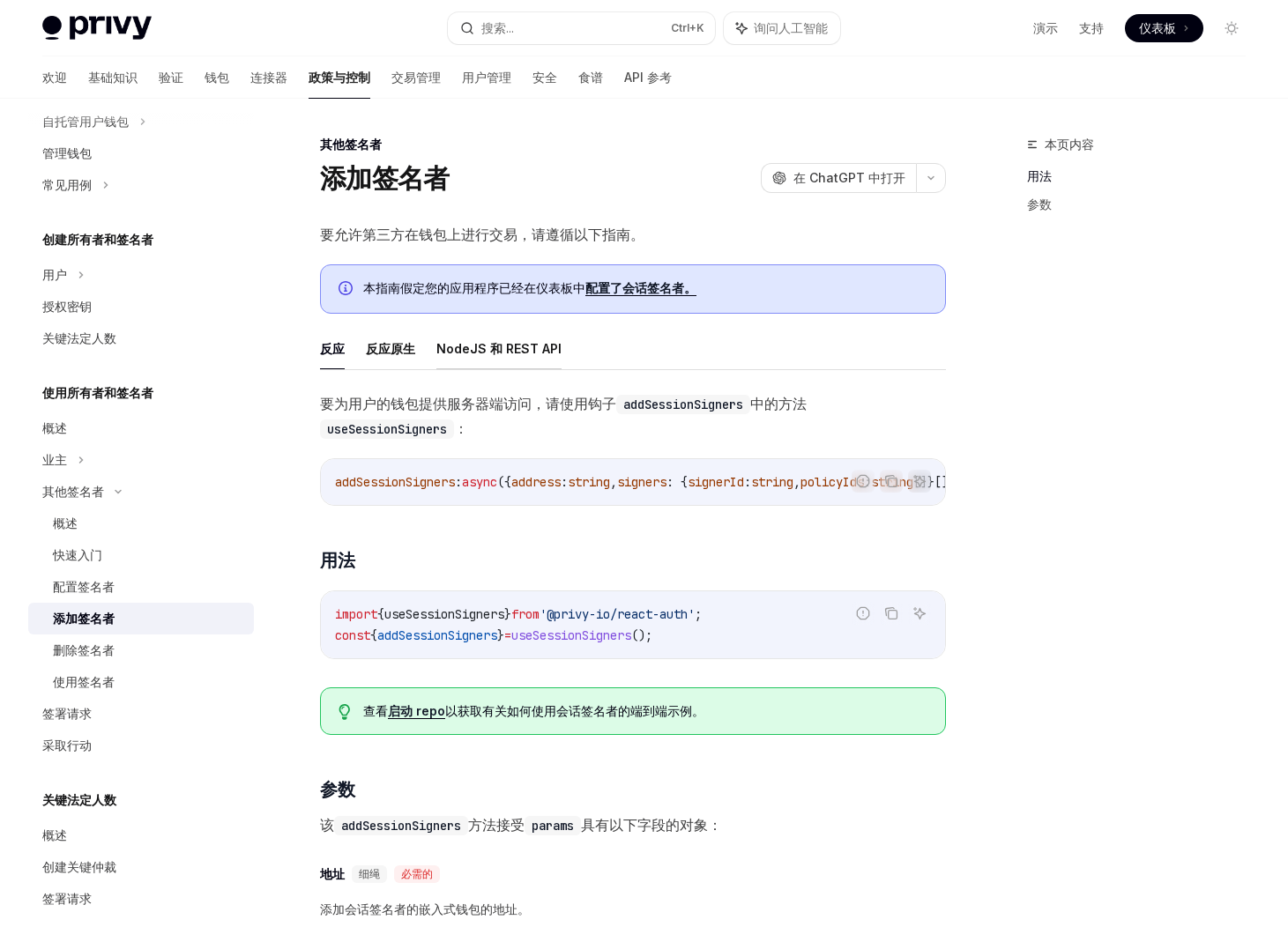
click at [443, 338] on button "NodeJS 和 REST API" at bounding box center [499, 348] width 125 height 41
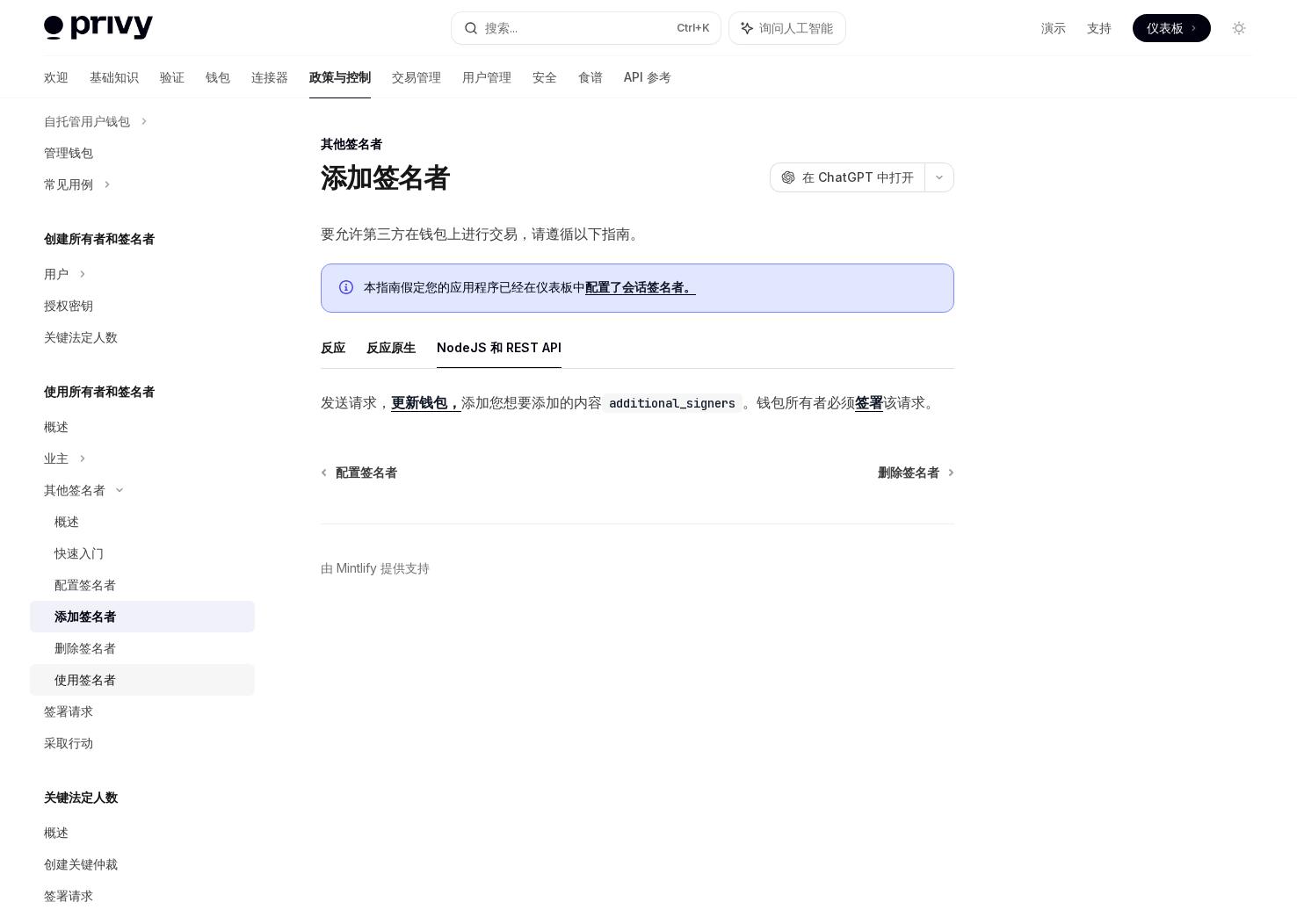
click at [167, 677] on div "使用签名者" at bounding box center [149, 679] width 190 height 21
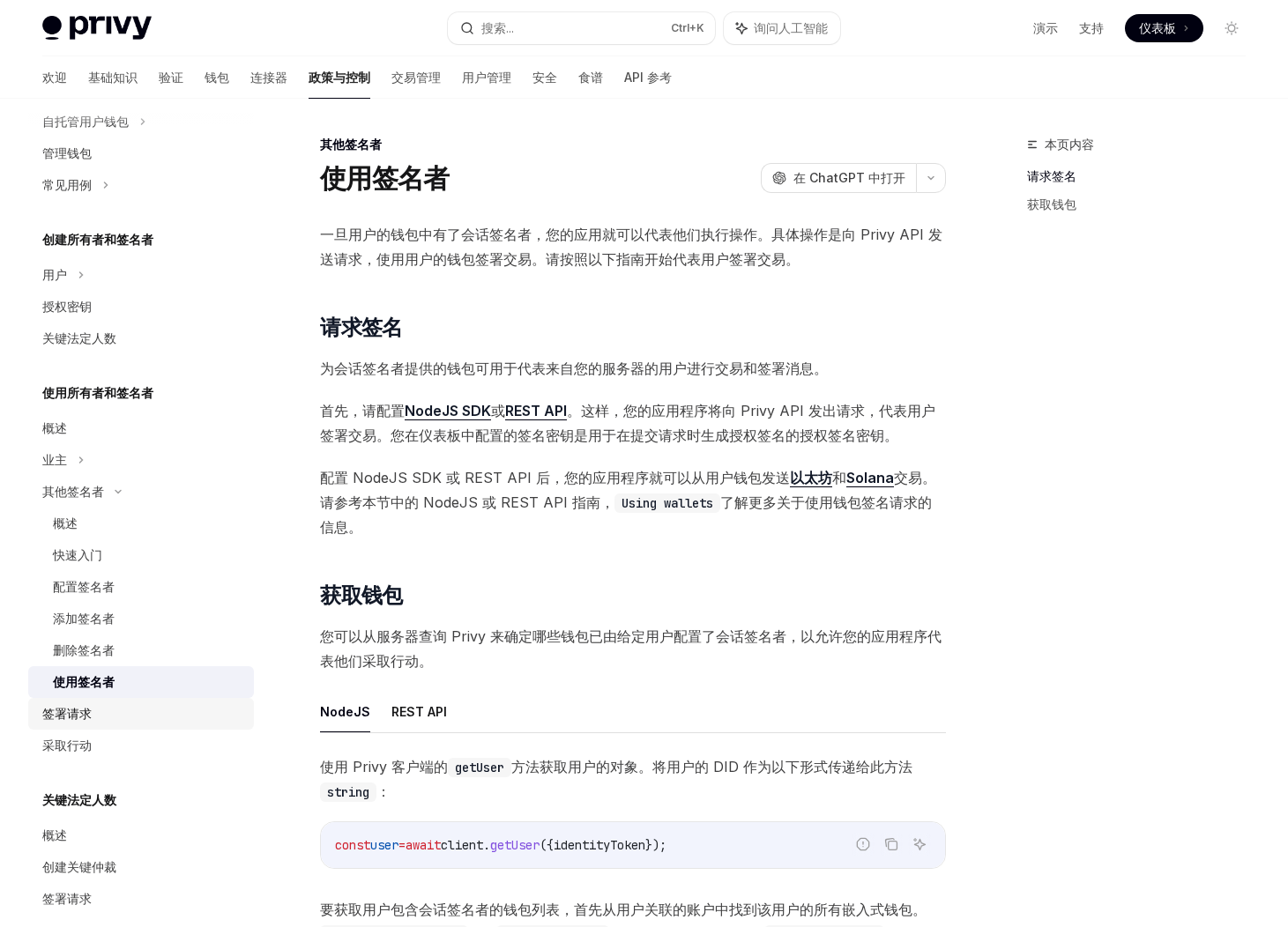
click at [146, 710] on div "签署请求" at bounding box center [142, 713] width 201 height 21
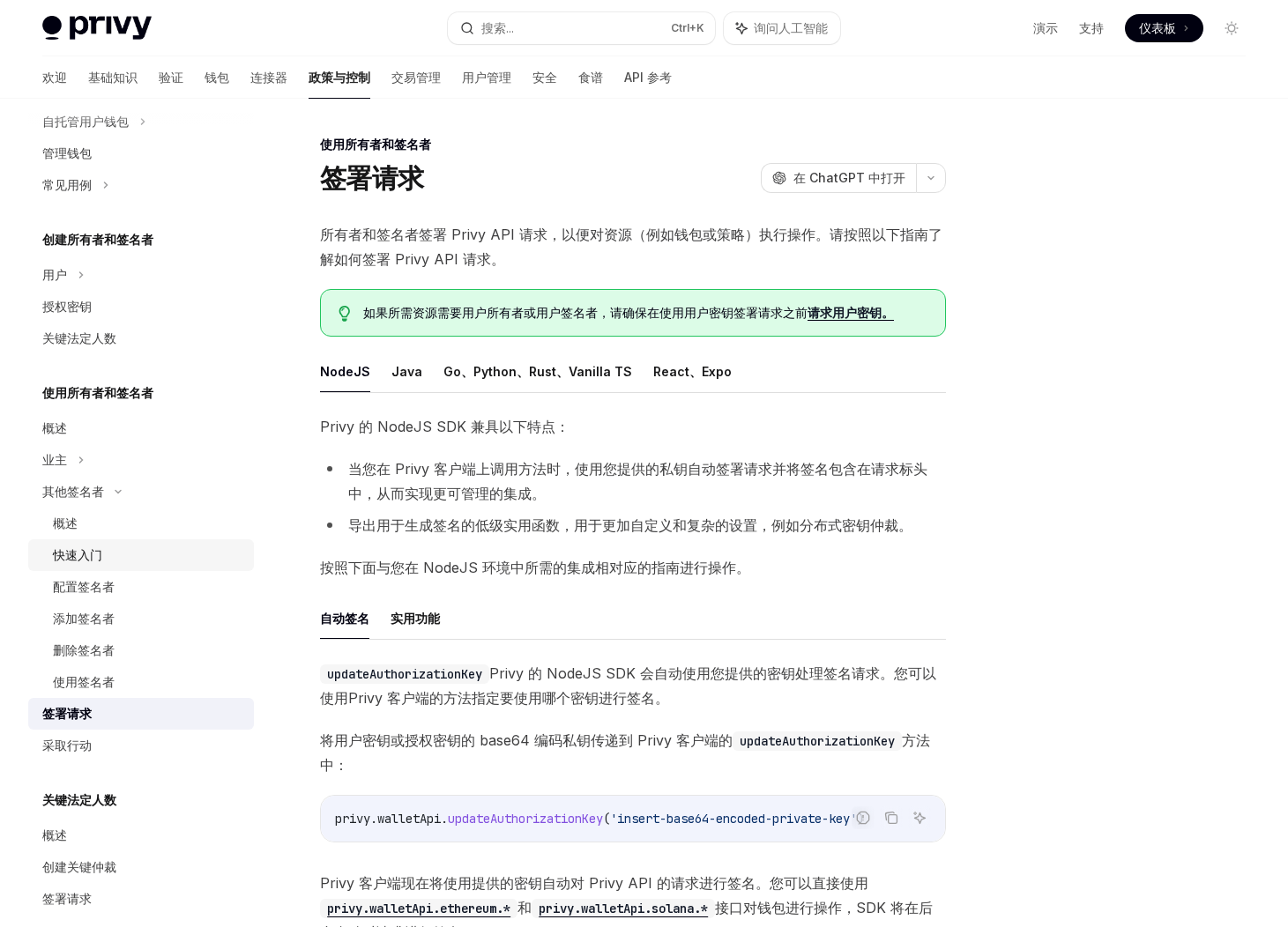
click at [101, 549] on font "快速入门" at bounding box center [77, 554] width 49 height 15
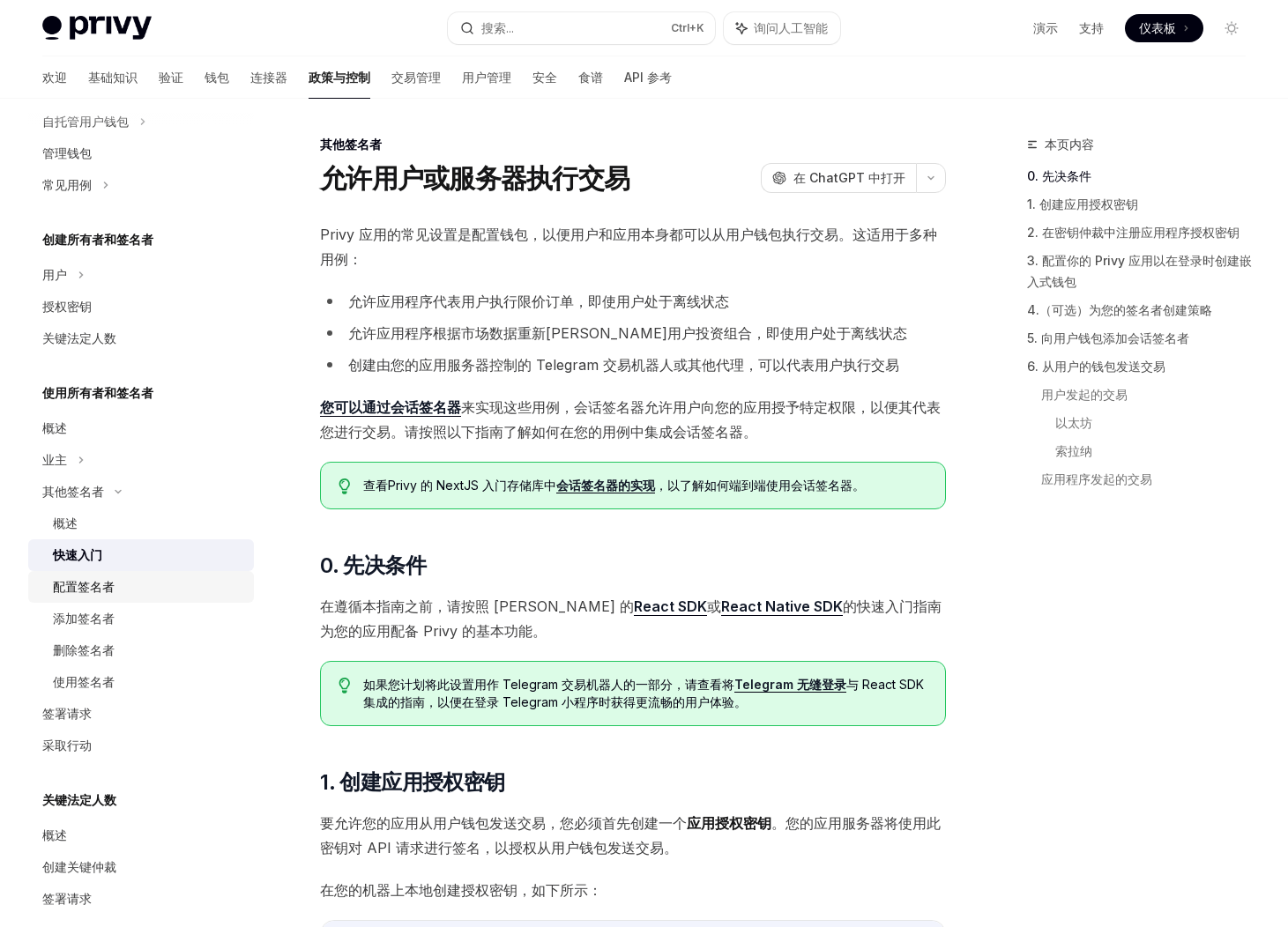
click at [122, 584] on div "配置签名者" at bounding box center [148, 586] width 191 height 21
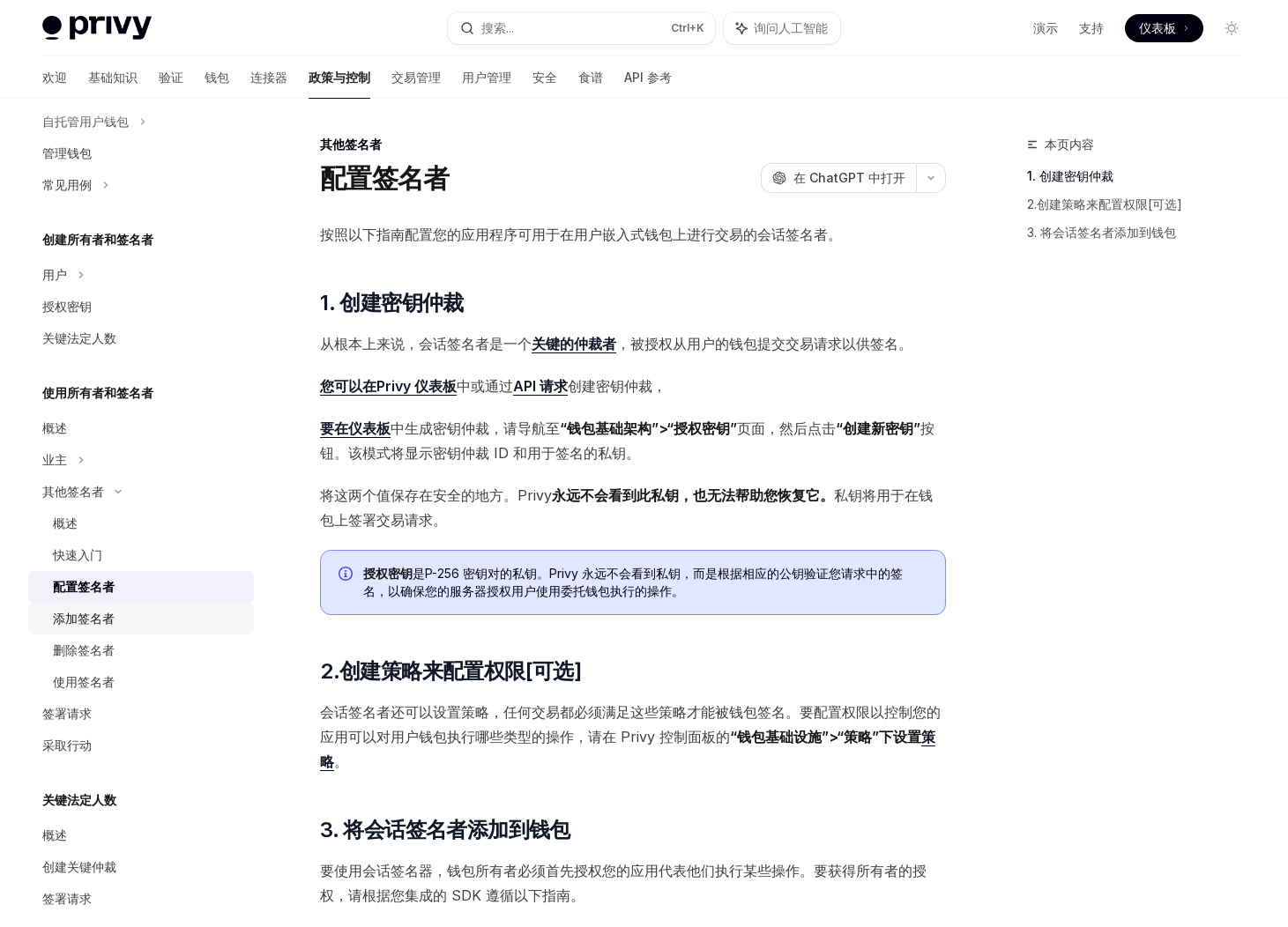
click at [121, 613] on div "添加签名者" at bounding box center [148, 618] width 191 height 21
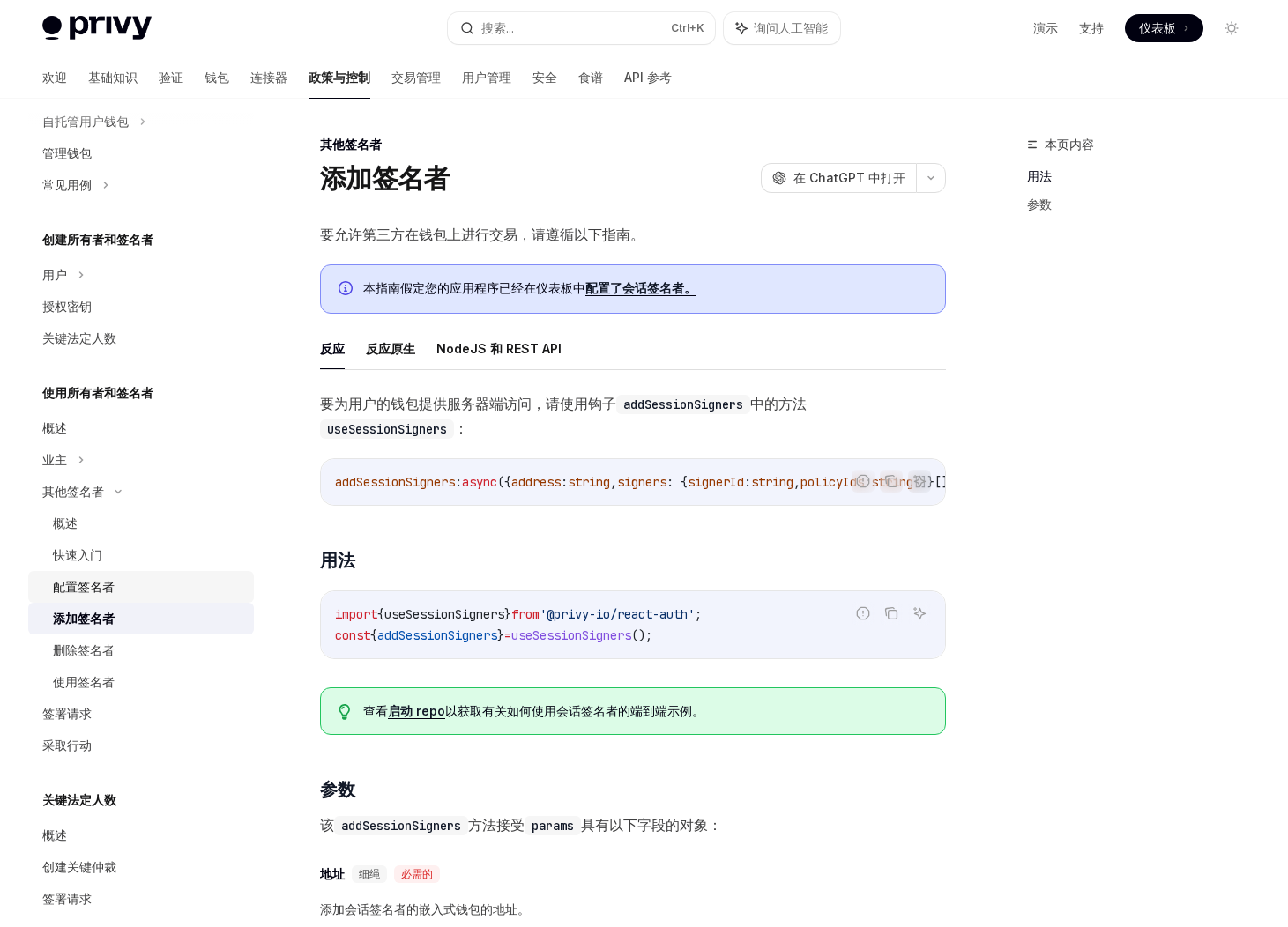
click at [123, 599] on link "配置签名者" at bounding box center [141, 587] width 226 height 32
type textarea "*"
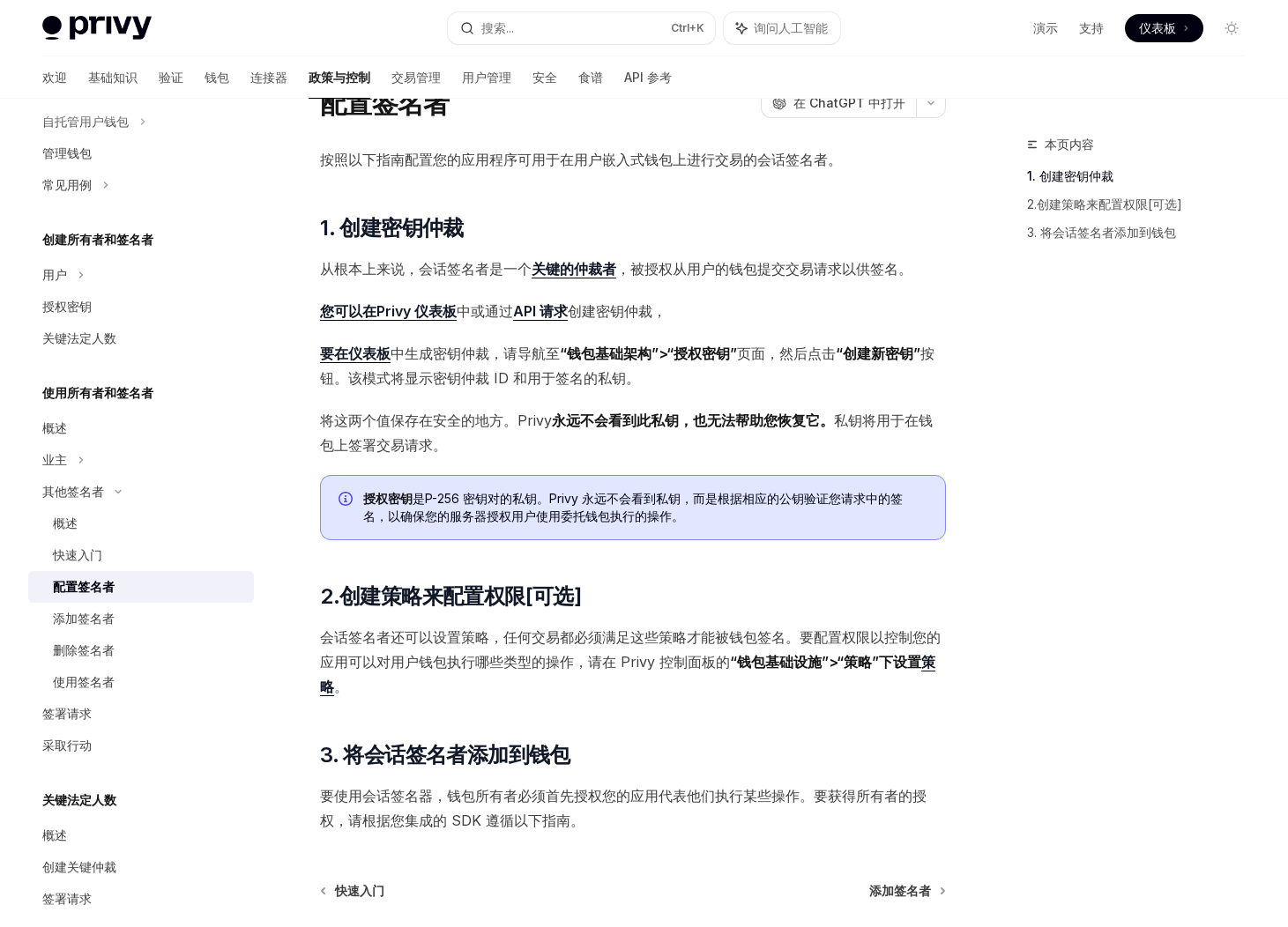
scroll to position [176, 0]
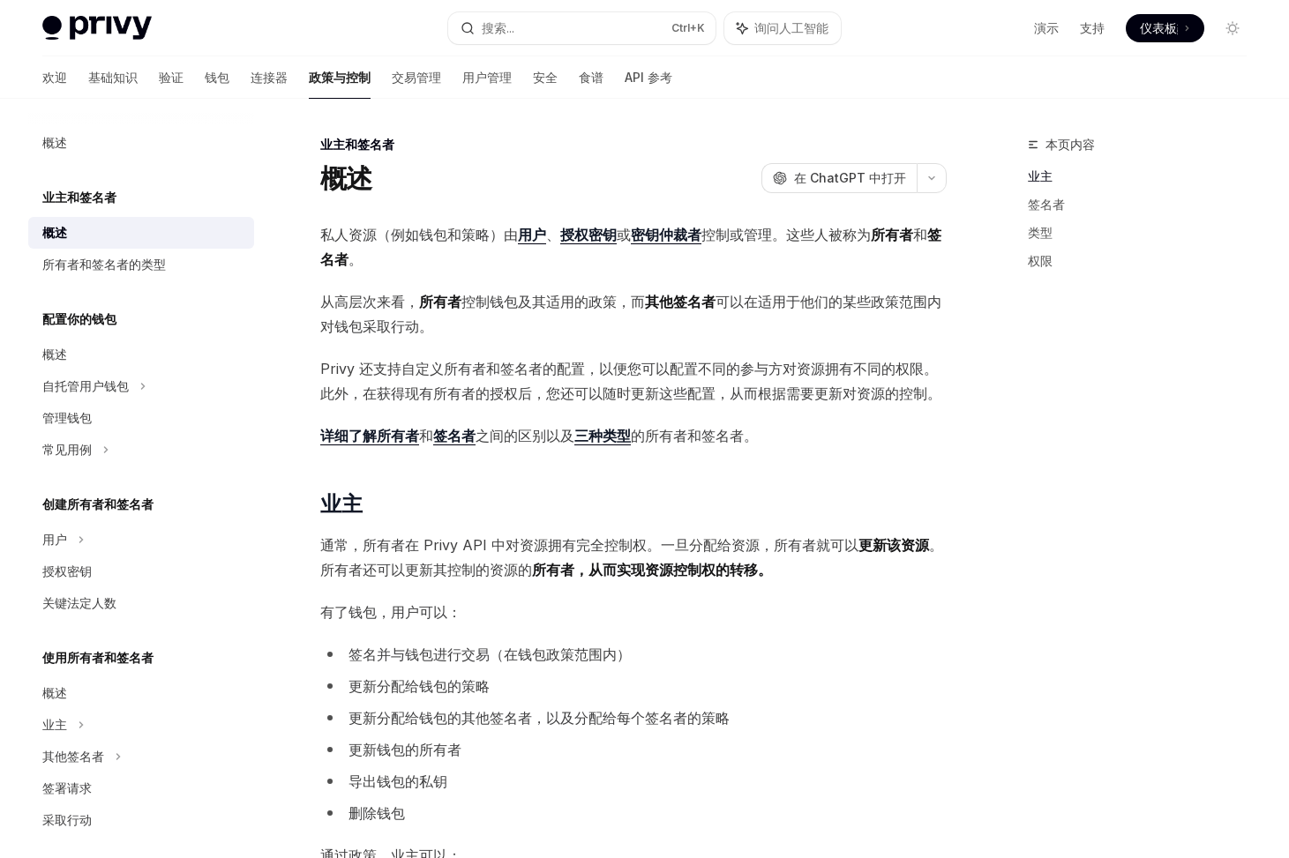
type textarea "*"
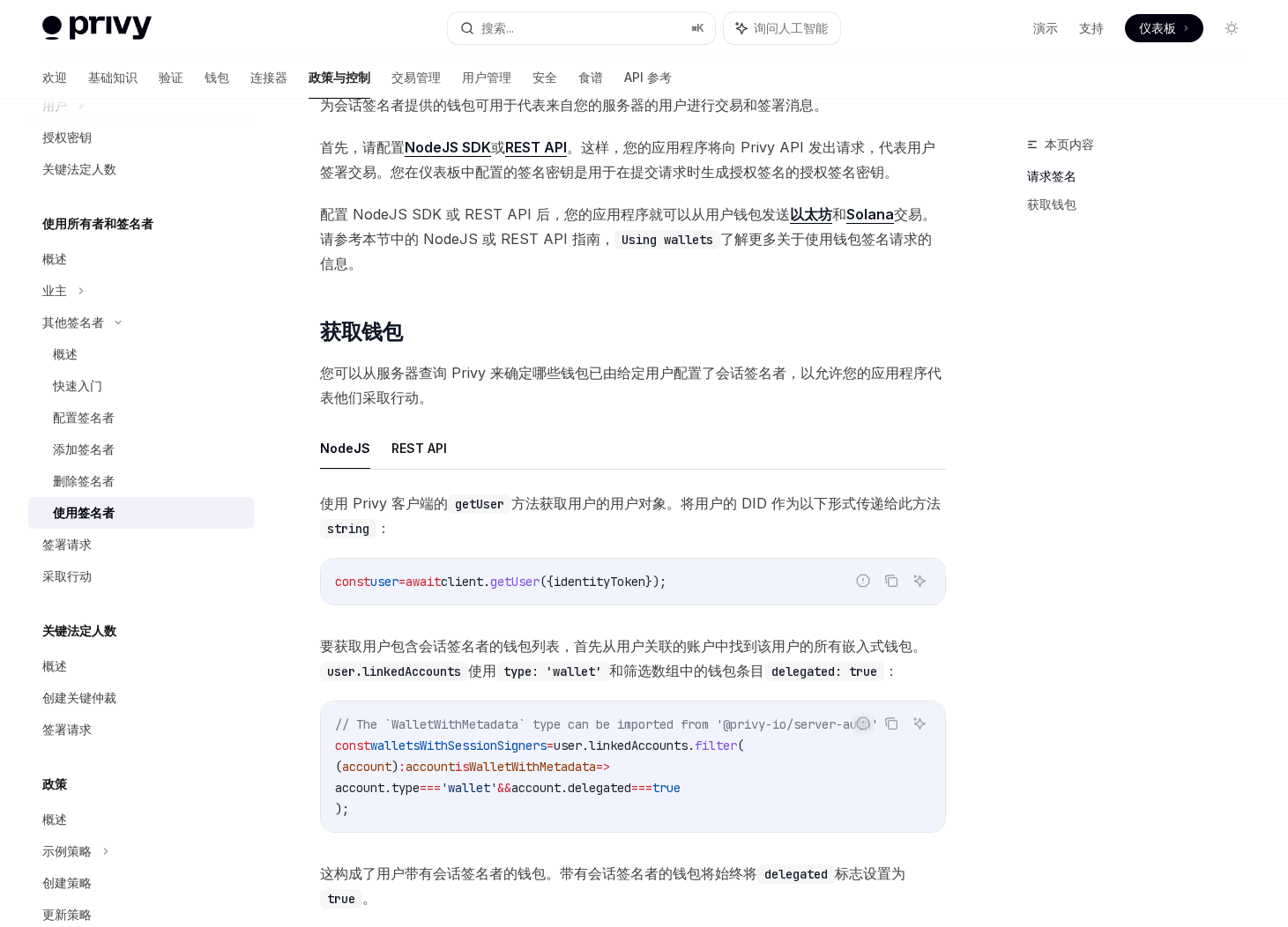
scroll to position [265, 0]
click at [405, 445] on font "REST API" at bounding box center [420, 447] width 56 height 15
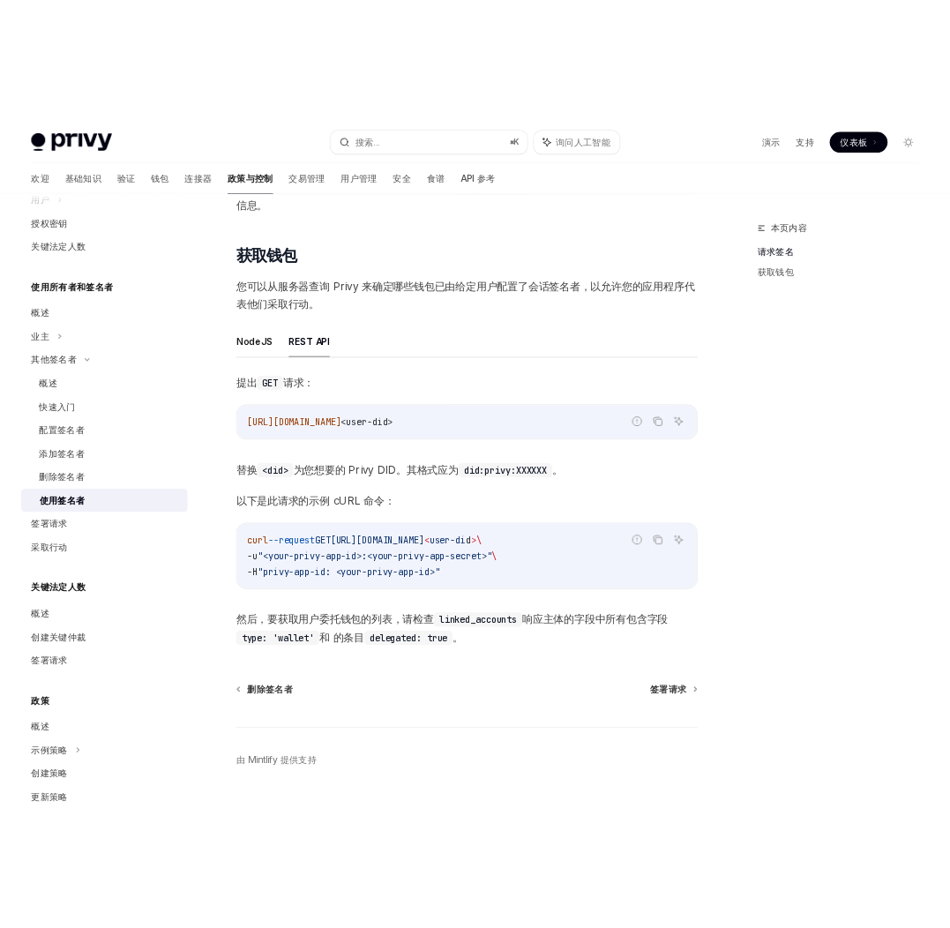
scroll to position [441, 0]
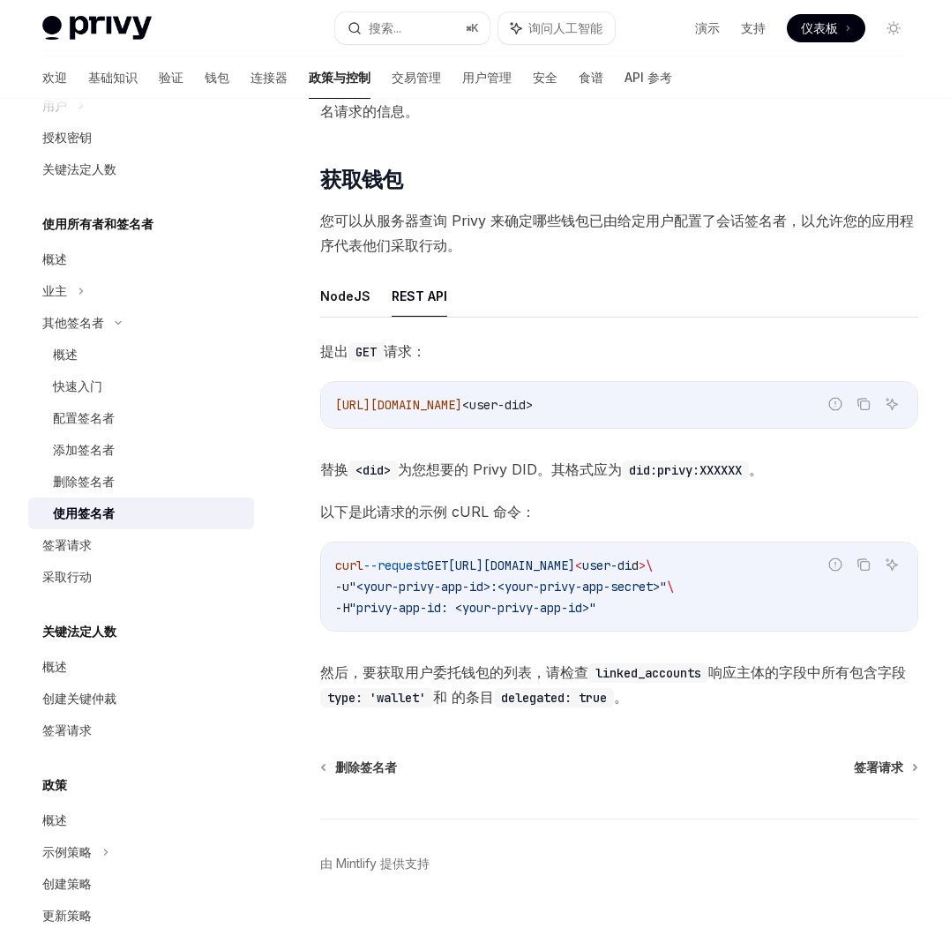
click at [546, 696] on code "delegated: true" at bounding box center [554, 697] width 120 height 19
copy code "delegated"
click at [66, 576] on font "采取行动" at bounding box center [66, 576] width 49 height 15
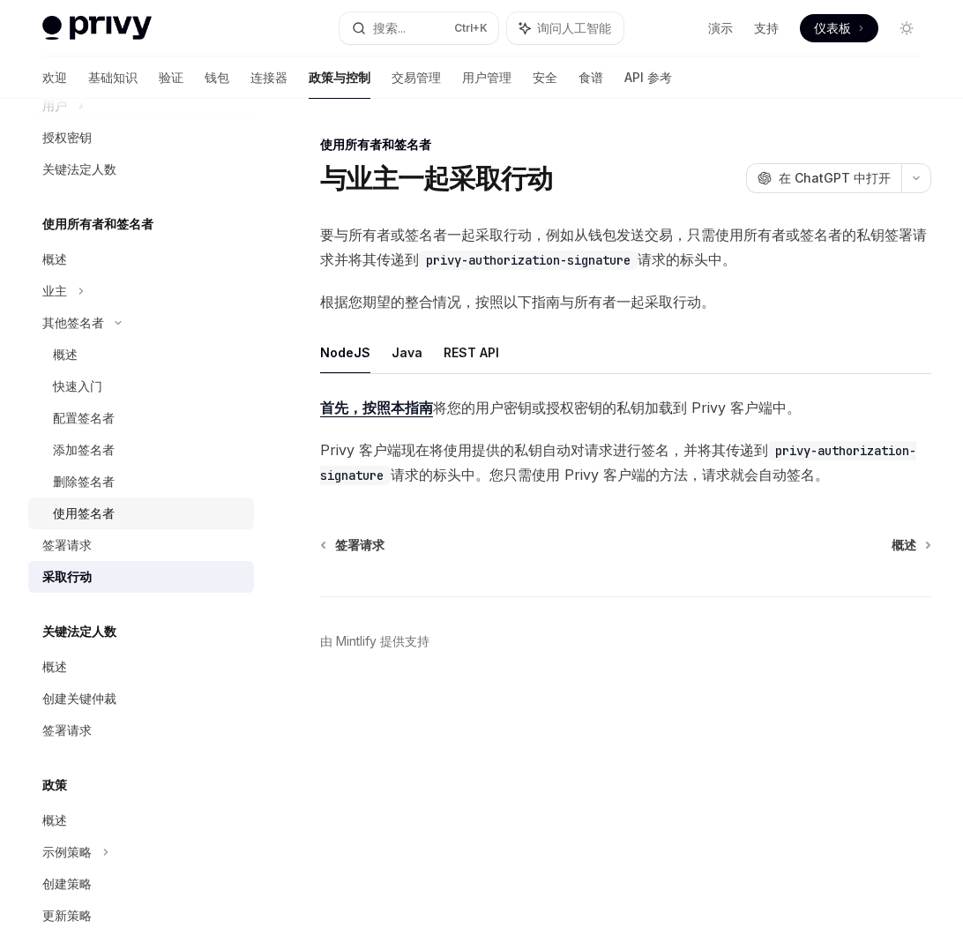
click at [100, 507] on font "使用签名者" at bounding box center [84, 512] width 62 height 15
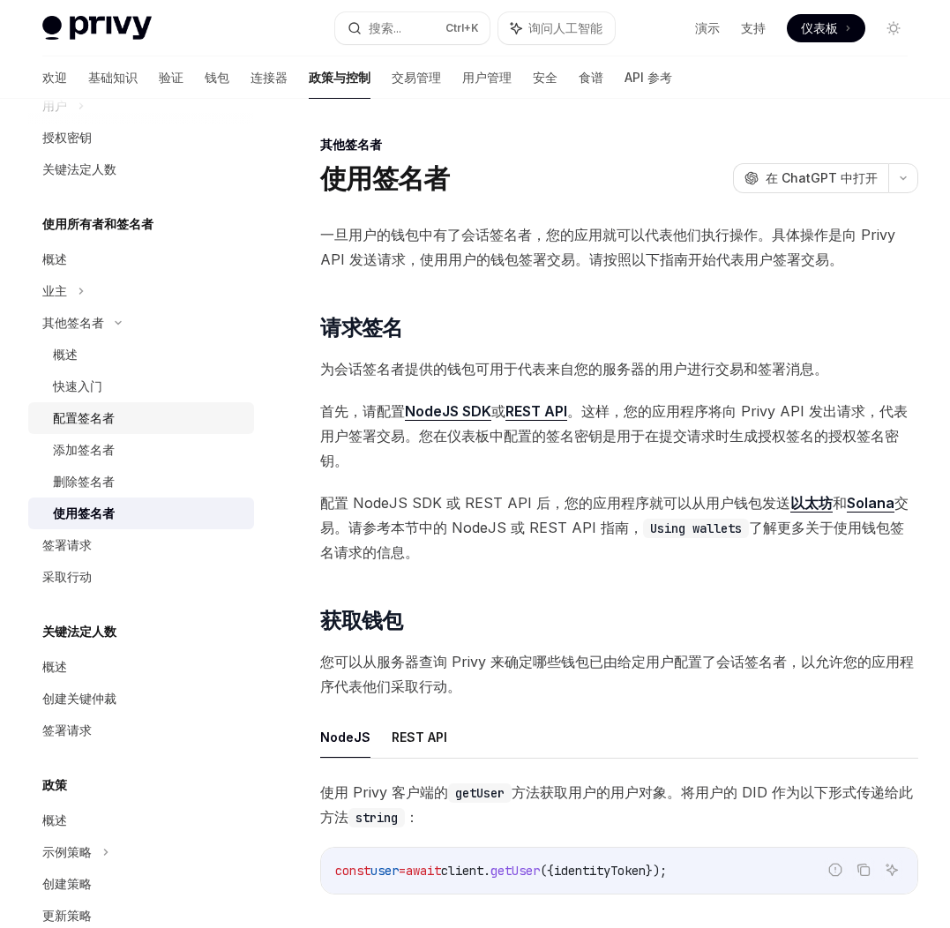
click at [109, 416] on font "配置签名者" at bounding box center [84, 417] width 62 height 15
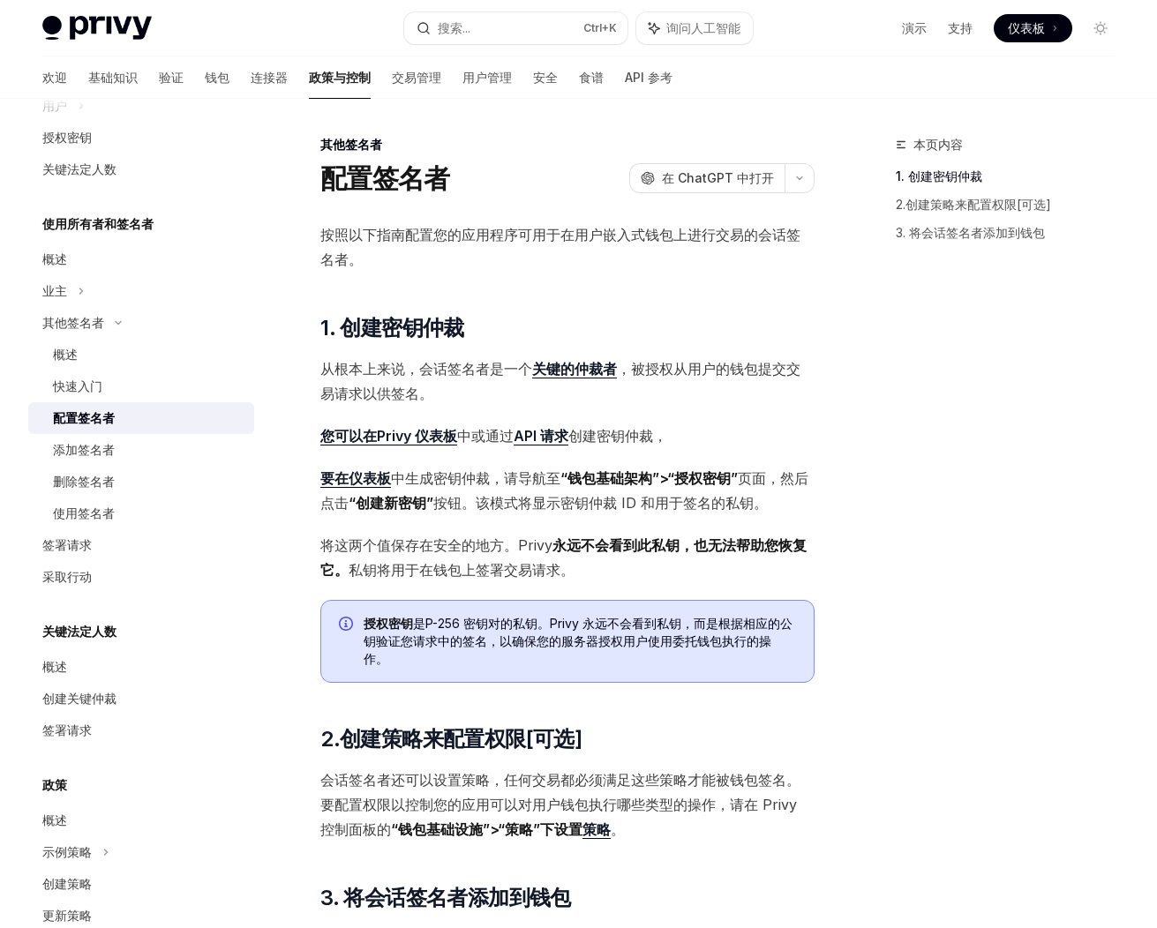
type textarea "*"
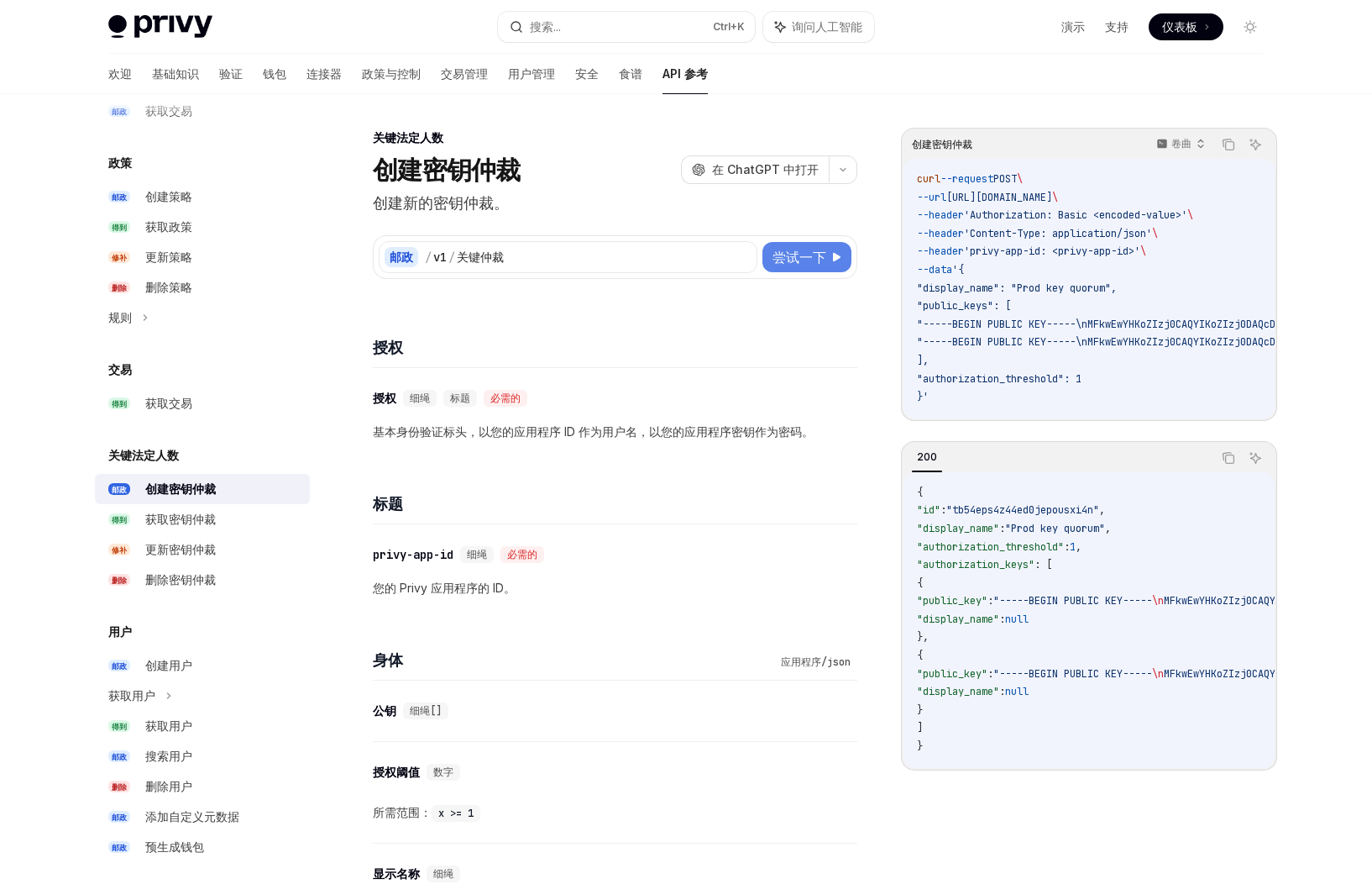
click at [781, 264] on font "尝试一下" at bounding box center [800, 257] width 53 height 17
type textarea "*"
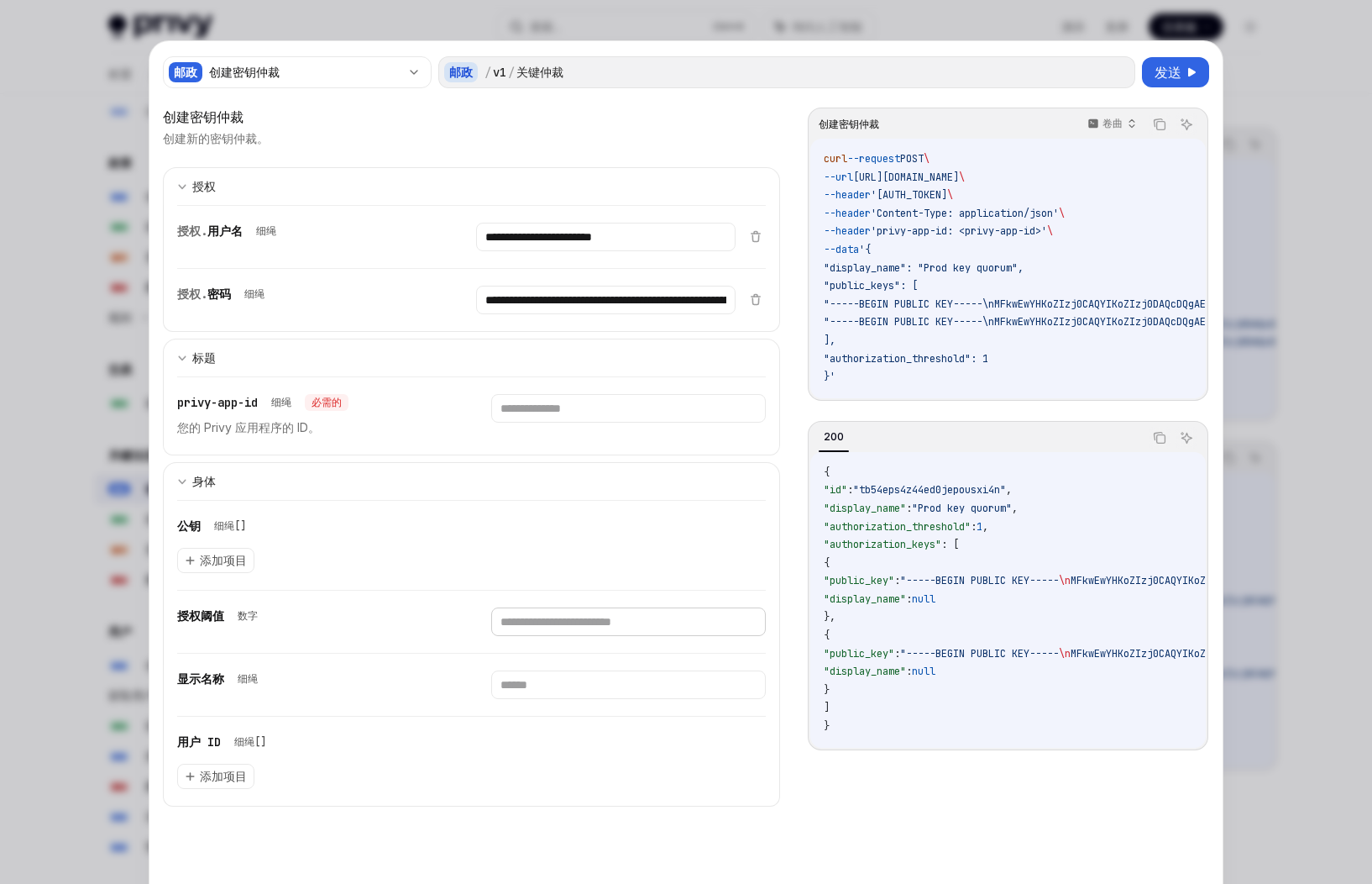
click at [570, 619] on input "number" at bounding box center [628, 622] width 274 height 29
click at [572, 619] on input "number" at bounding box center [628, 622] width 274 height 29
click at [631, 572] on div "添加项目" at bounding box center [471, 560] width 588 height 25
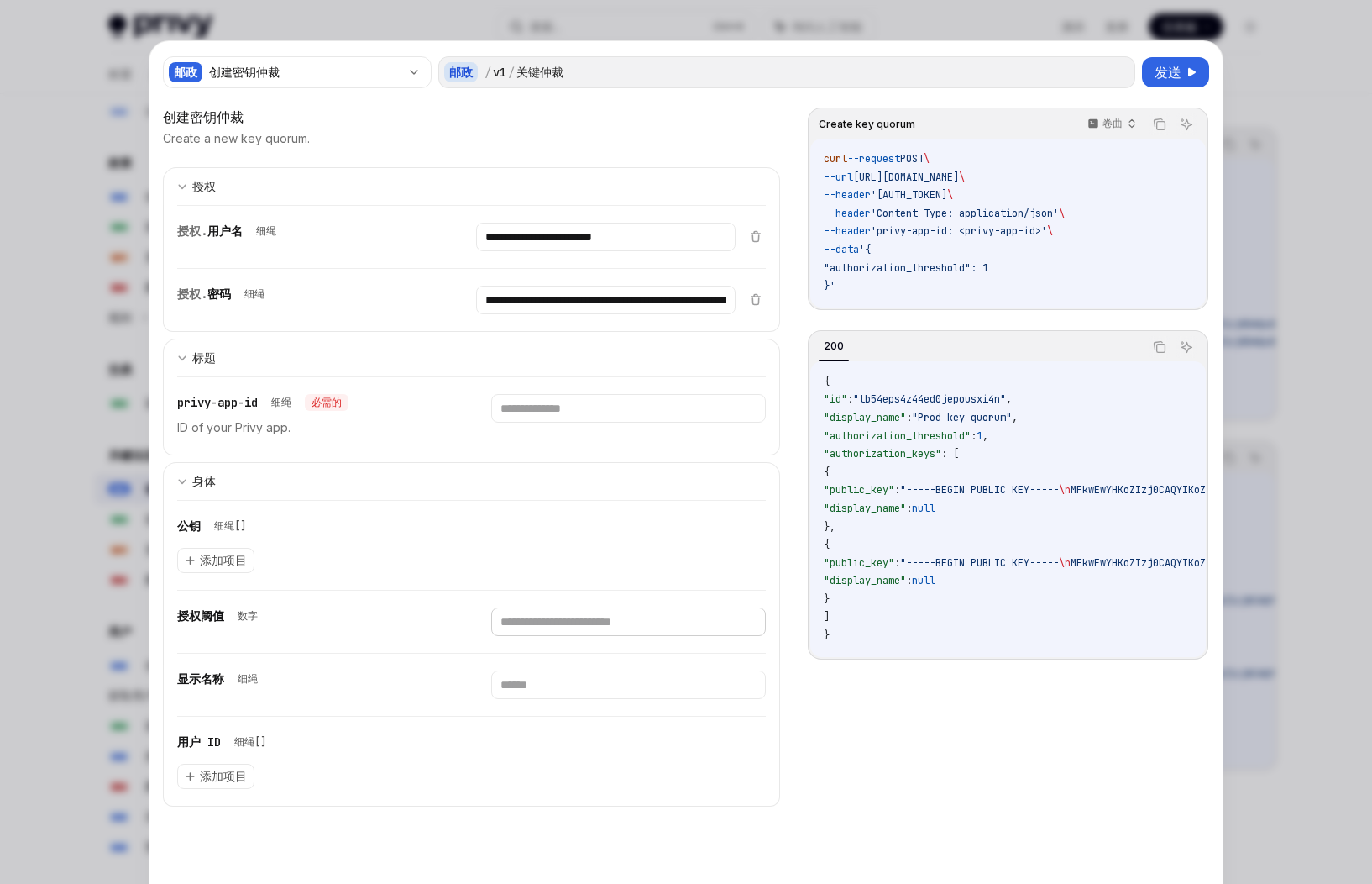
click at [744, 618] on input "*" at bounding box center [628, 622] width 274 height 29
click at [740, 617] on input "*" at bounding box center [628, 622] width 274 height 29
type input "*"
click at [740, 617] on input "*" at bounding box center [628, 622] width 274 height 29
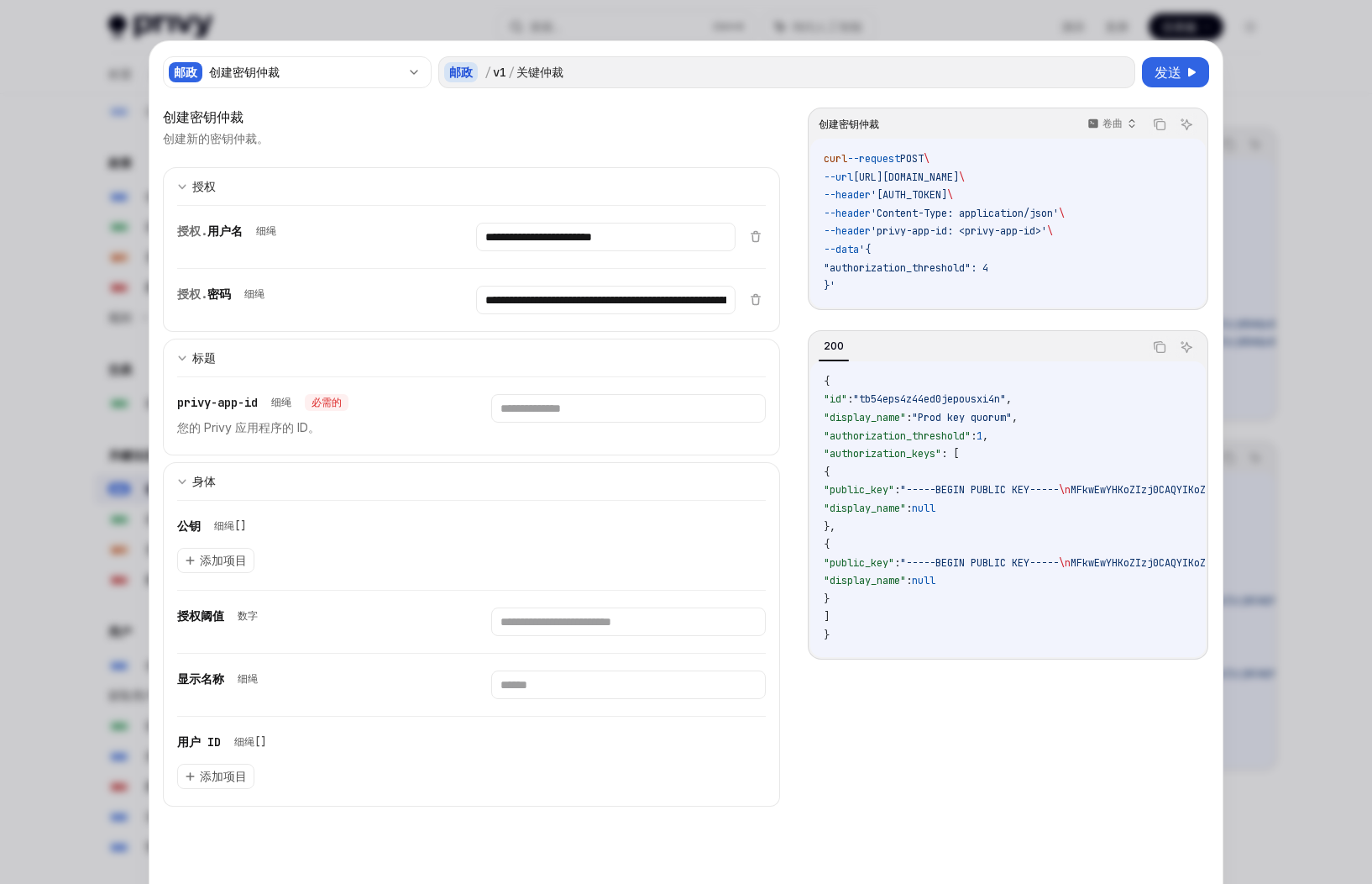
click at [726, 130] on div "创建密钥仲裁 创建新的密钥仲裁。" at bounding box center [471, 127] width 617 height 40
click at [945, 270] on span ""authorization_threshold": 4" at bounding box center [905, 268] width 165 height 13
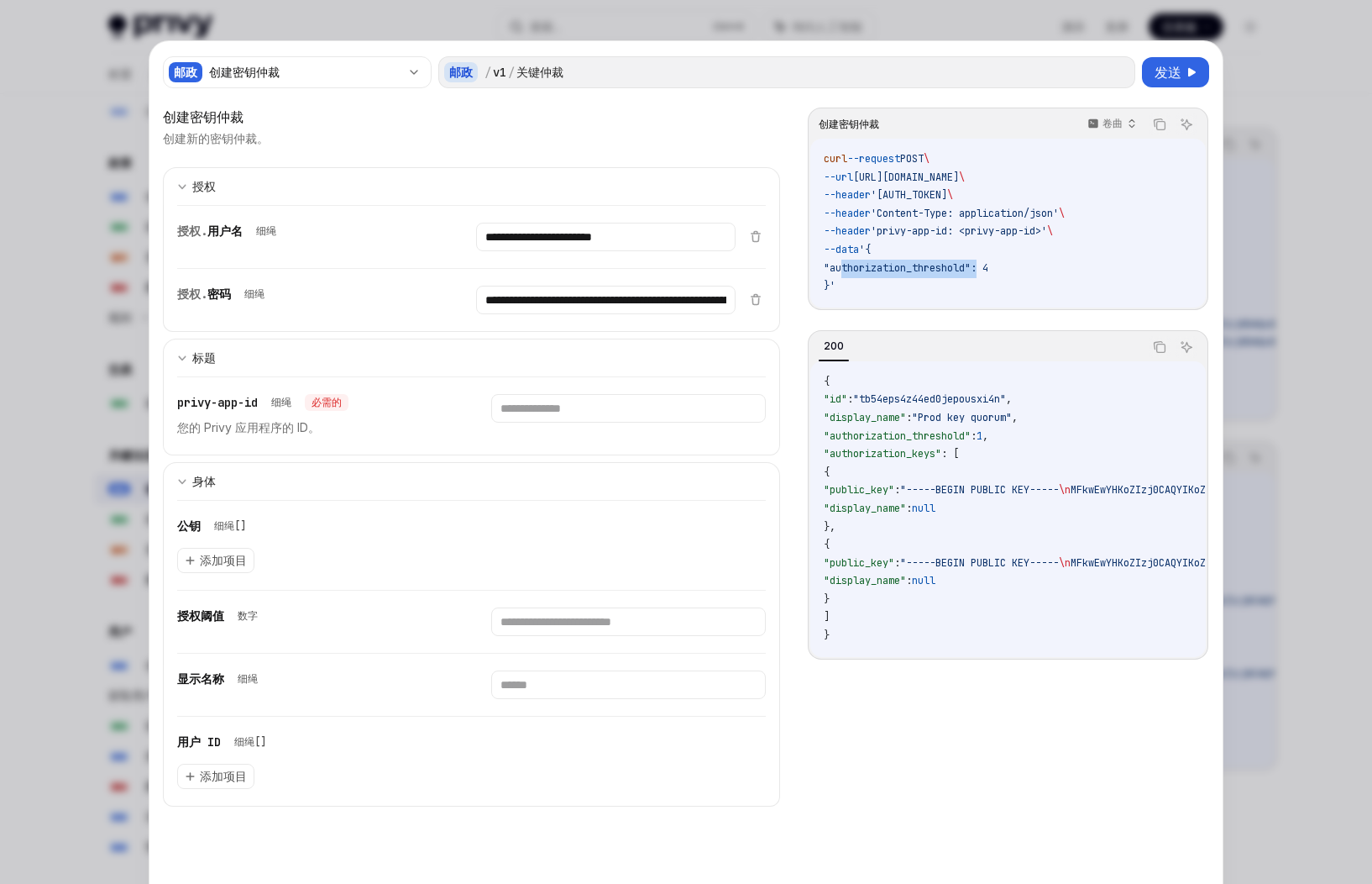
click at [945, 270] on span ""authorization_threshold": 4" at bounding box center [905, 268] width 165 height 13
click at [577, 682] on input "text" at bounding box center [628, 685] width 274 height 29
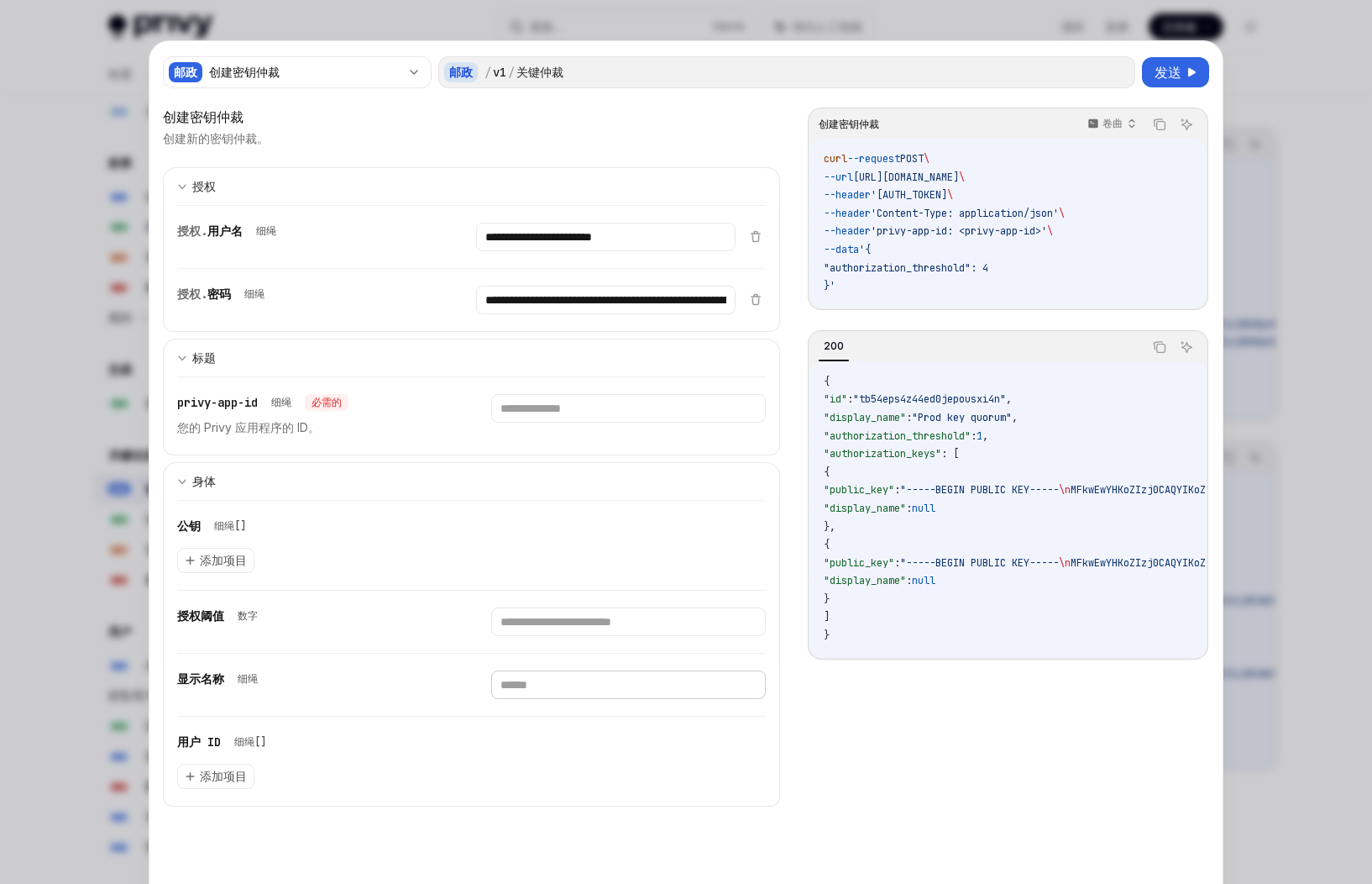
click at [577, 682] on input "text" at bounding box center [628, 685] width 274 height 29
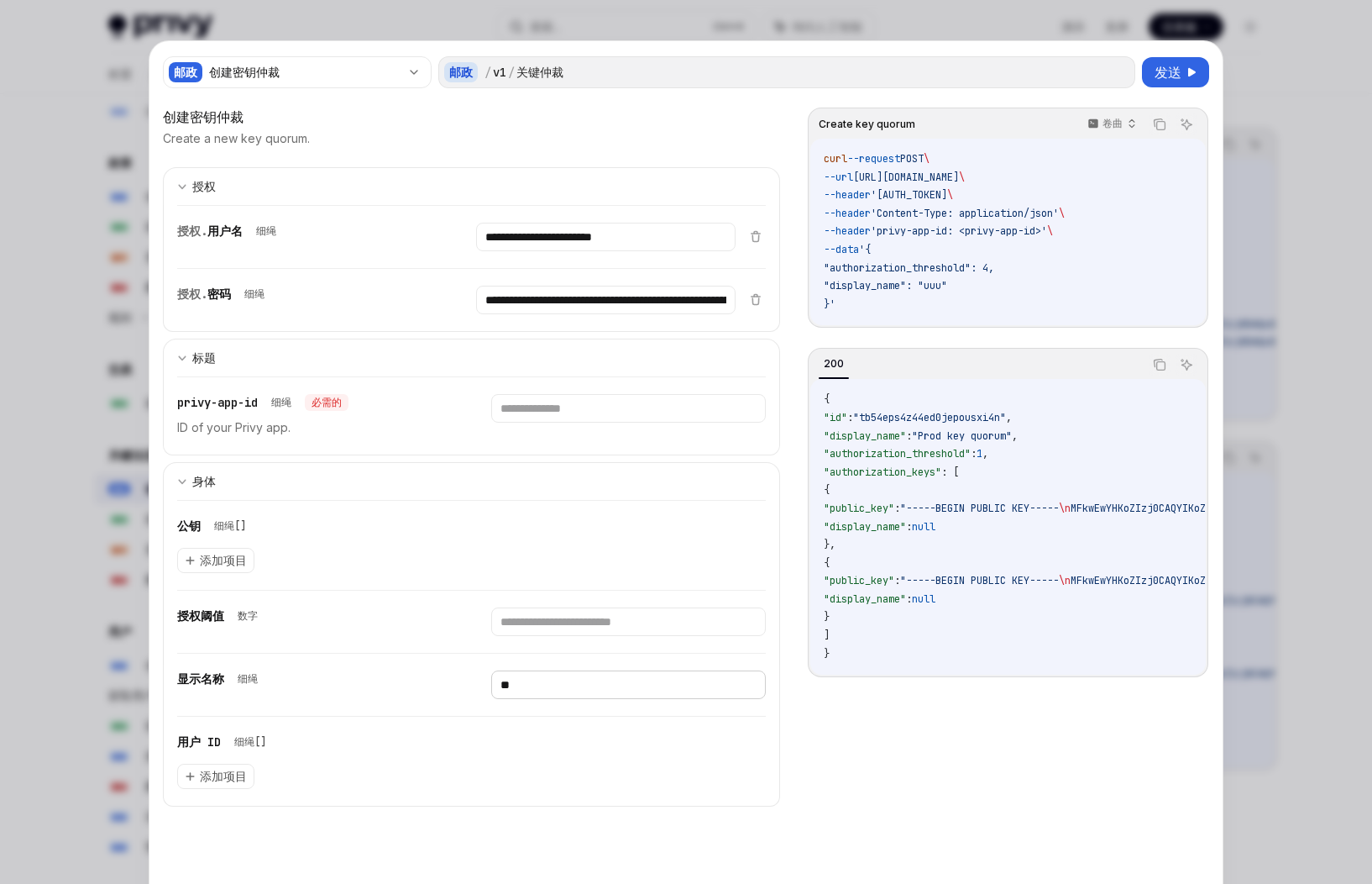
type input "*"
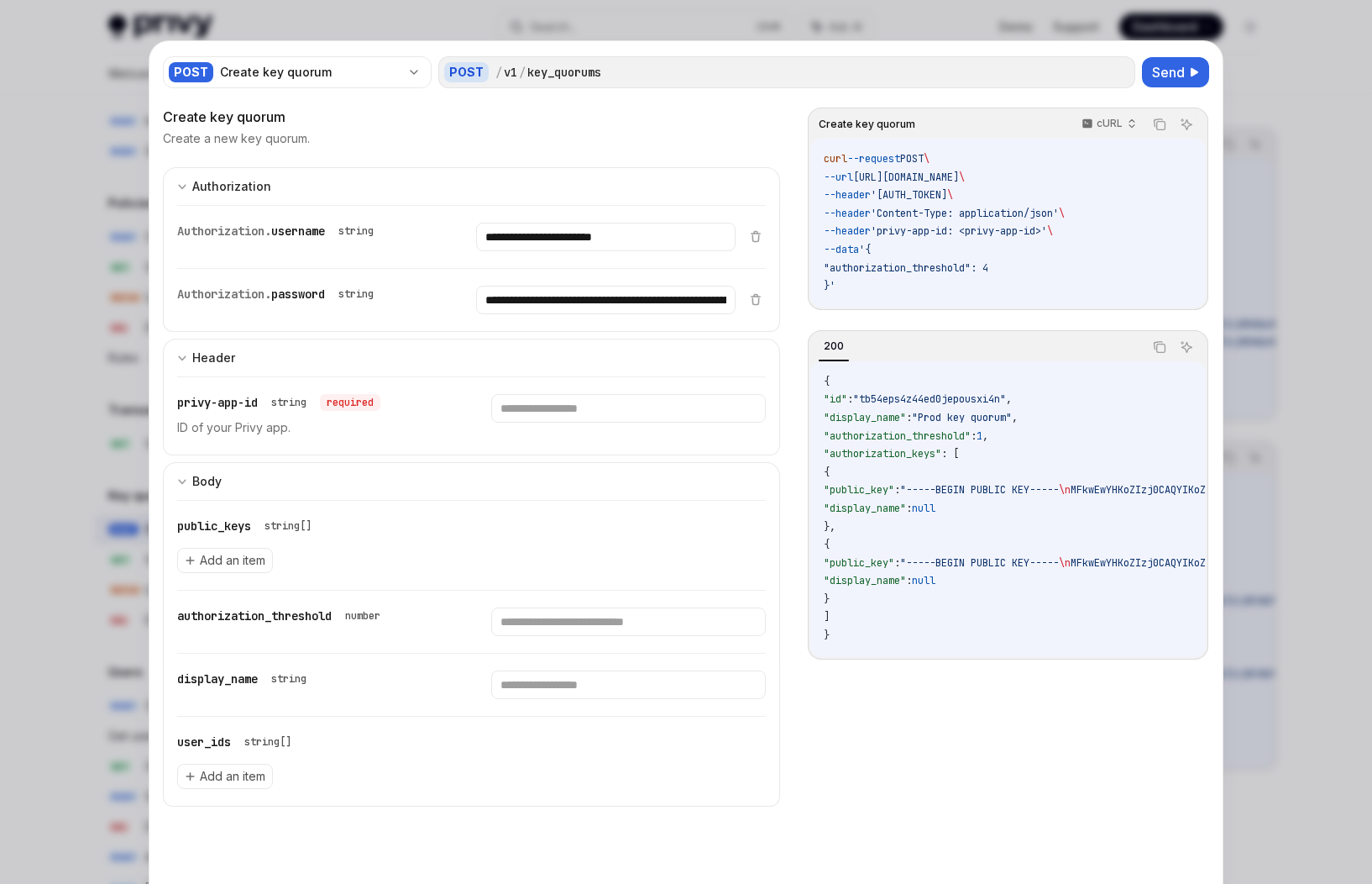
scroll to position [871, 0]
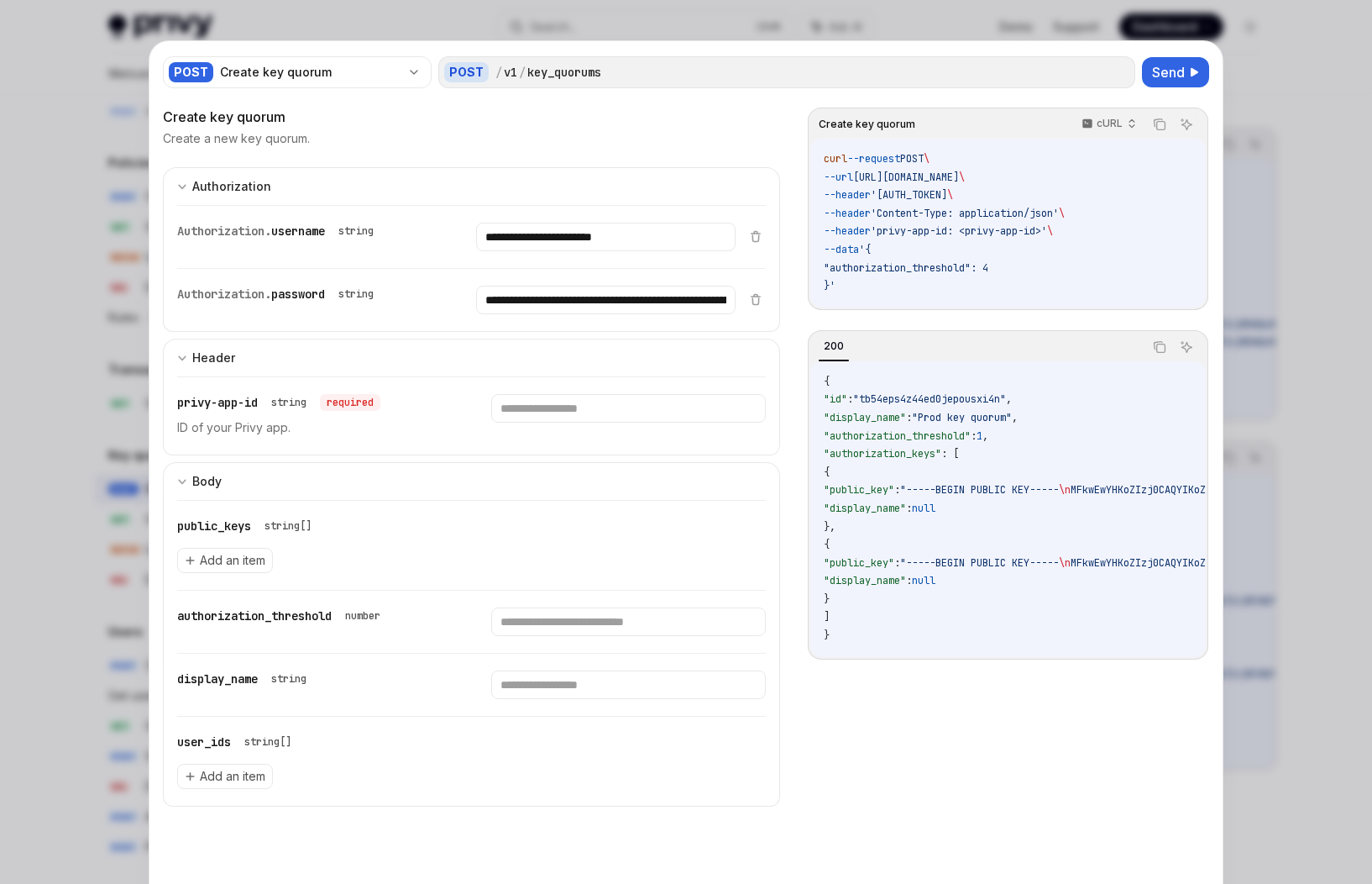
click at [934, 262] on span ""authorization_threshold": 4" at bounding box center [905, 268] width 165 height 13
click at [553, 685] on input "text" at bounding box center [628, 685] width 274 height 29
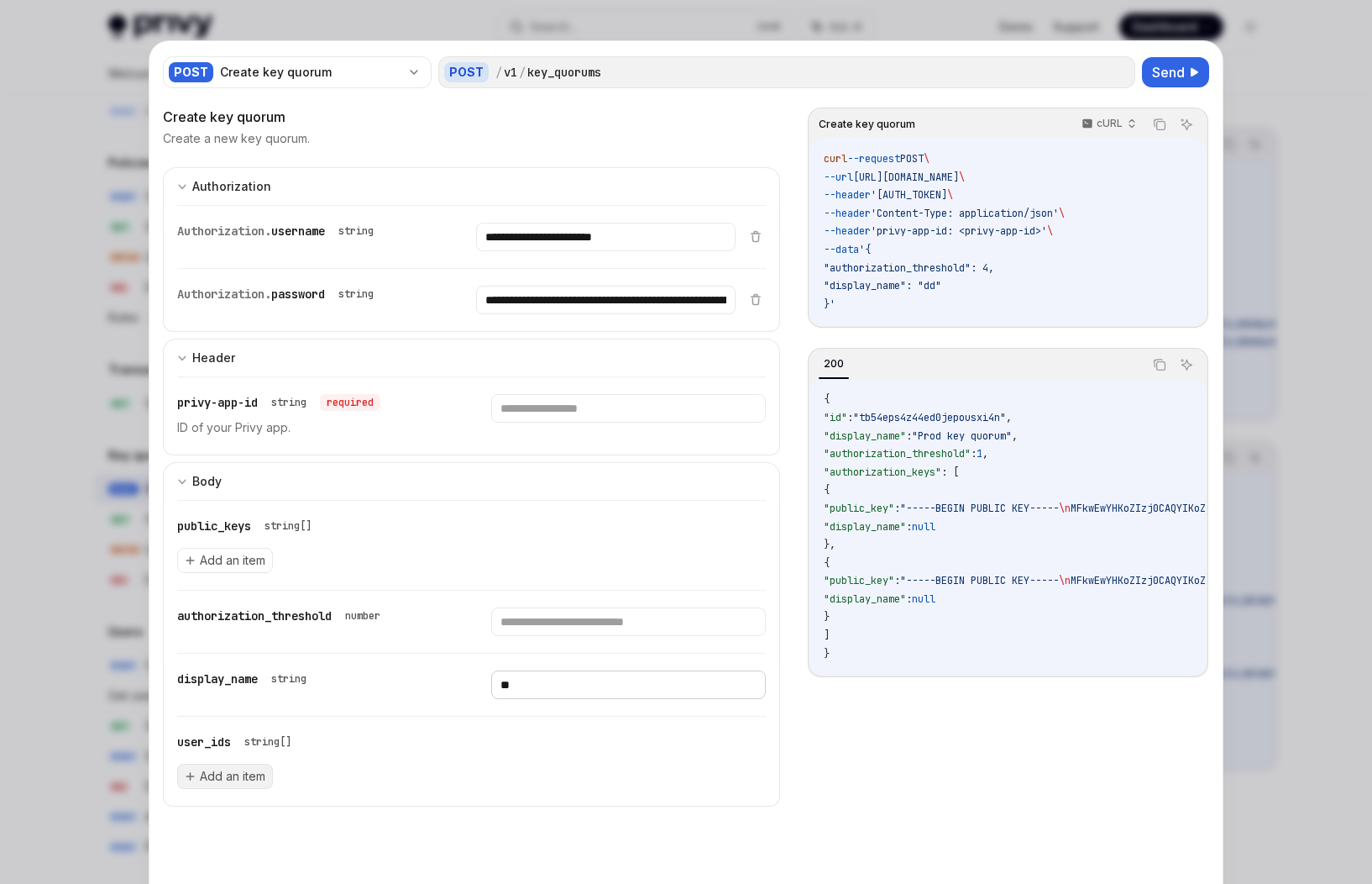
type input "**"
click at [217, 780] on span "Add an item" at bounding box center [232, 776] width 66 height 17
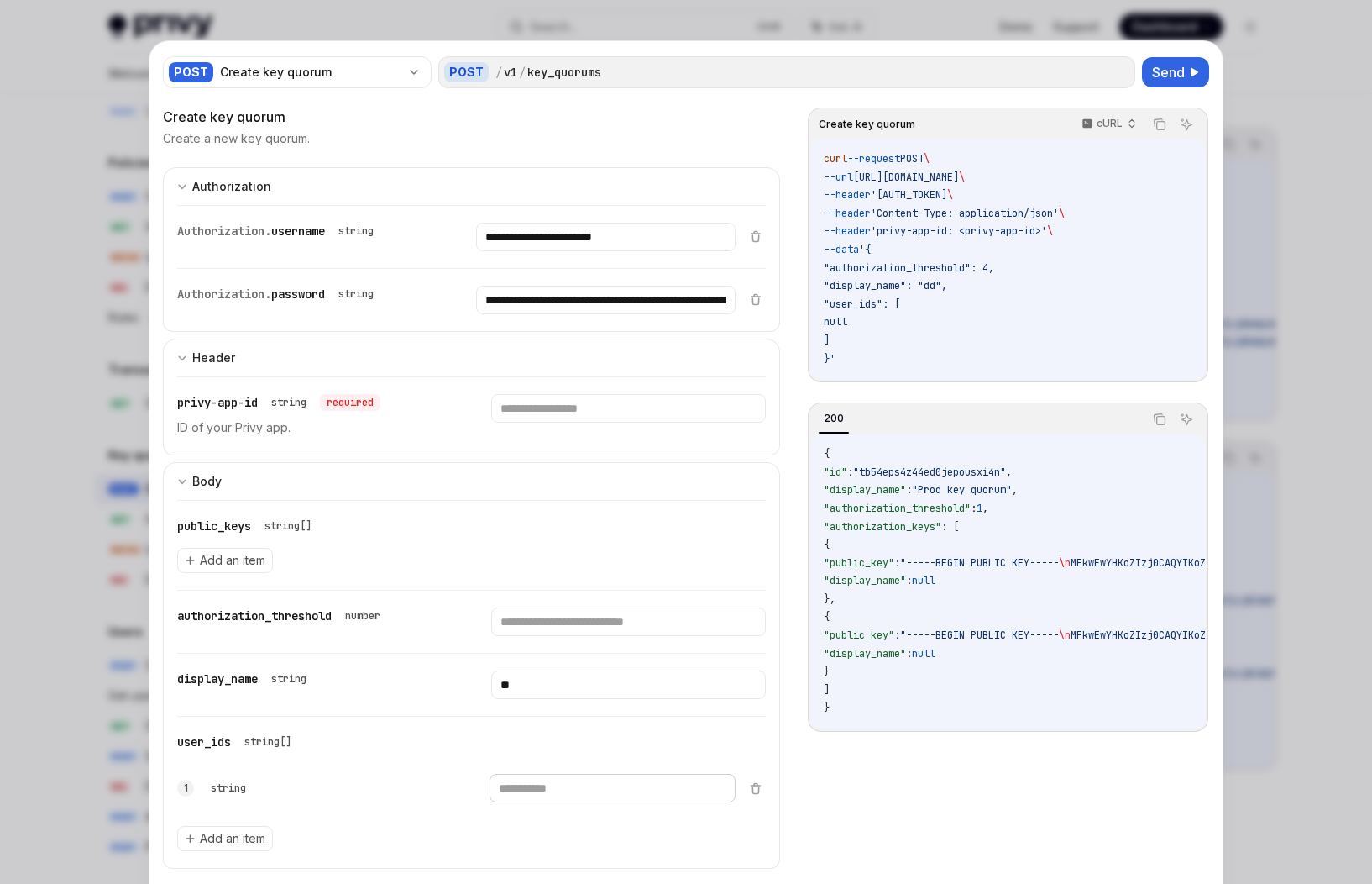
click at [531, 787] on input "text" at bounding box center [612, 788] width 246 height 29
click at [514, 793] on input "text" at bounding box center [612, 788] width 246 height 29
paste input "**********"
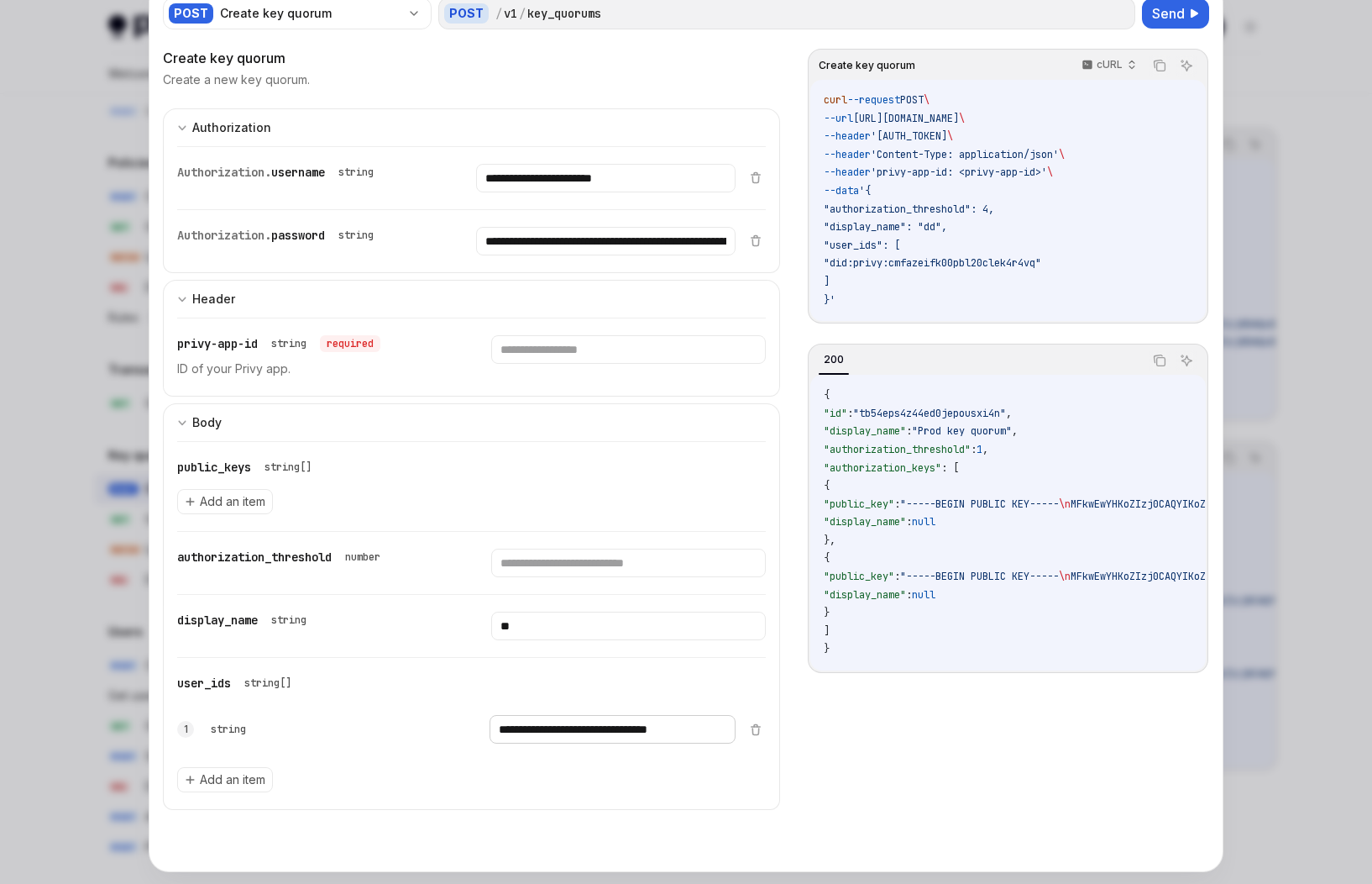
scroll to position [84, 0]
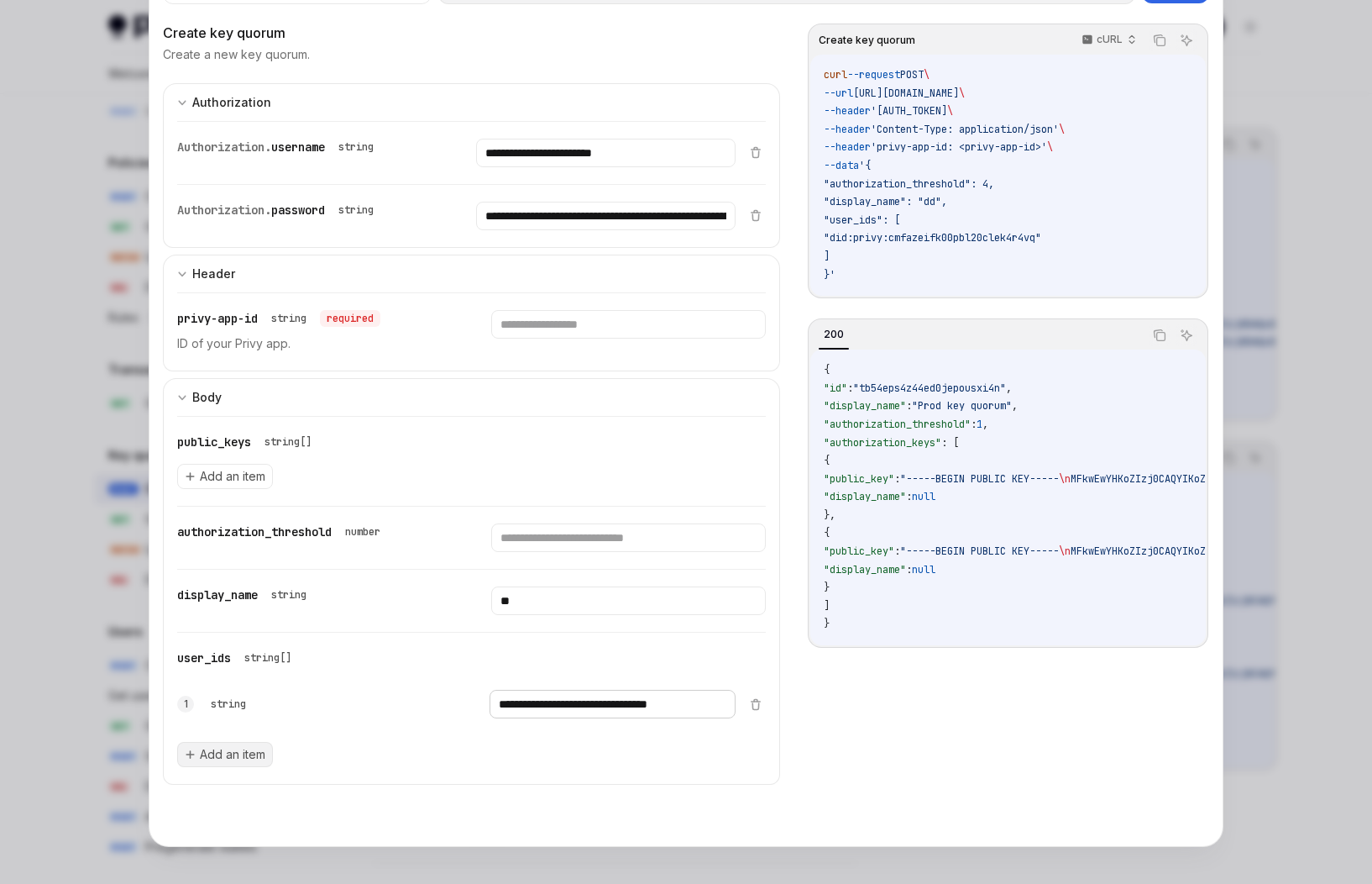
type input "**********"
click at [217, 756] on span "Add an item" at bounding box center [232, 754] width 66 height 17
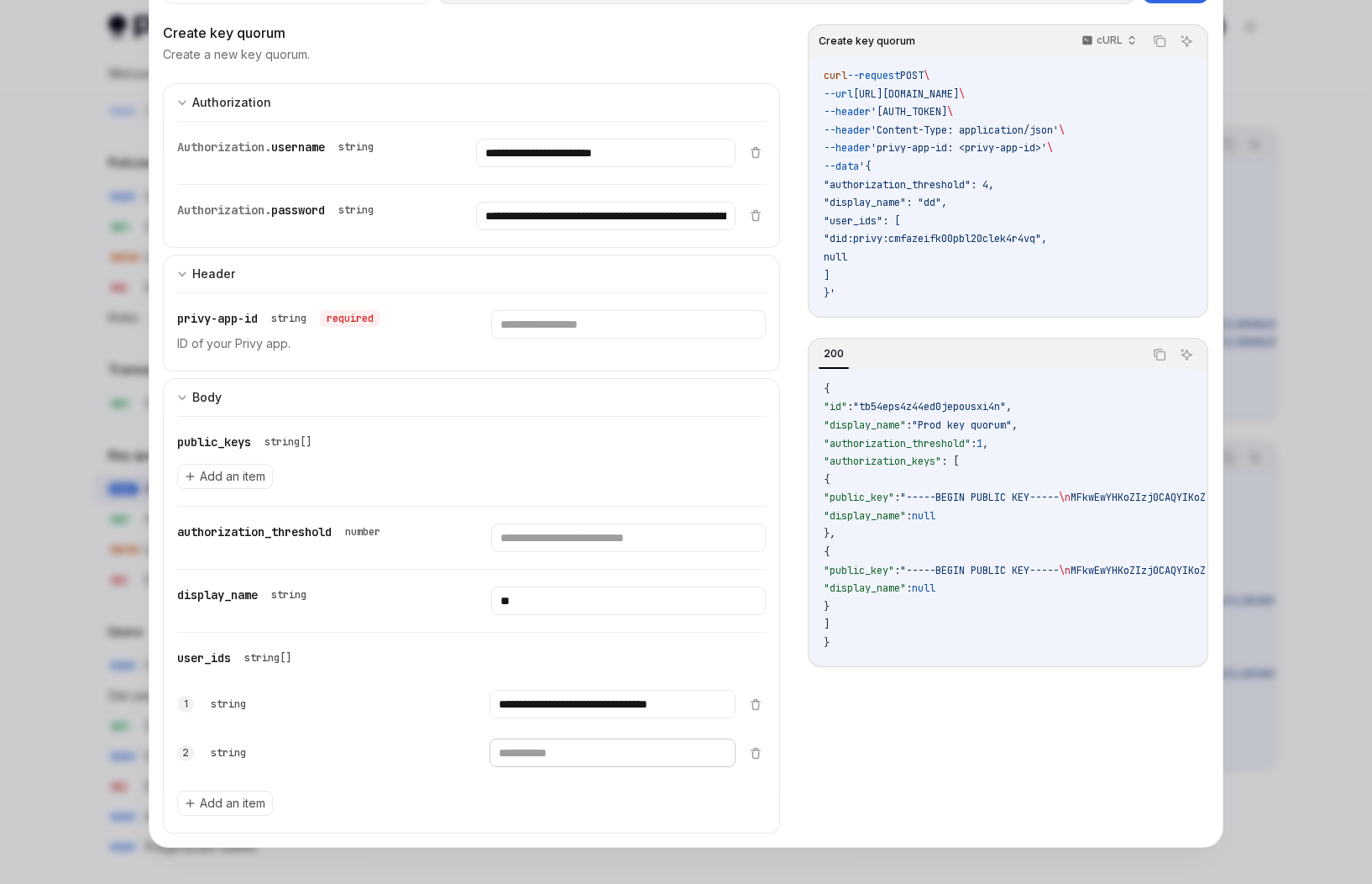
click at [528, 755] on input "text" at bounding box center [612, 753] width 246 height 29
paste input "**********"
type input "**********"
click at [591, 336] on input "text" at bounding box center [628, 325] width 274 height 29
click at [609, 156] on input "**********" at bounding box center [606, 153] width 259 height 29
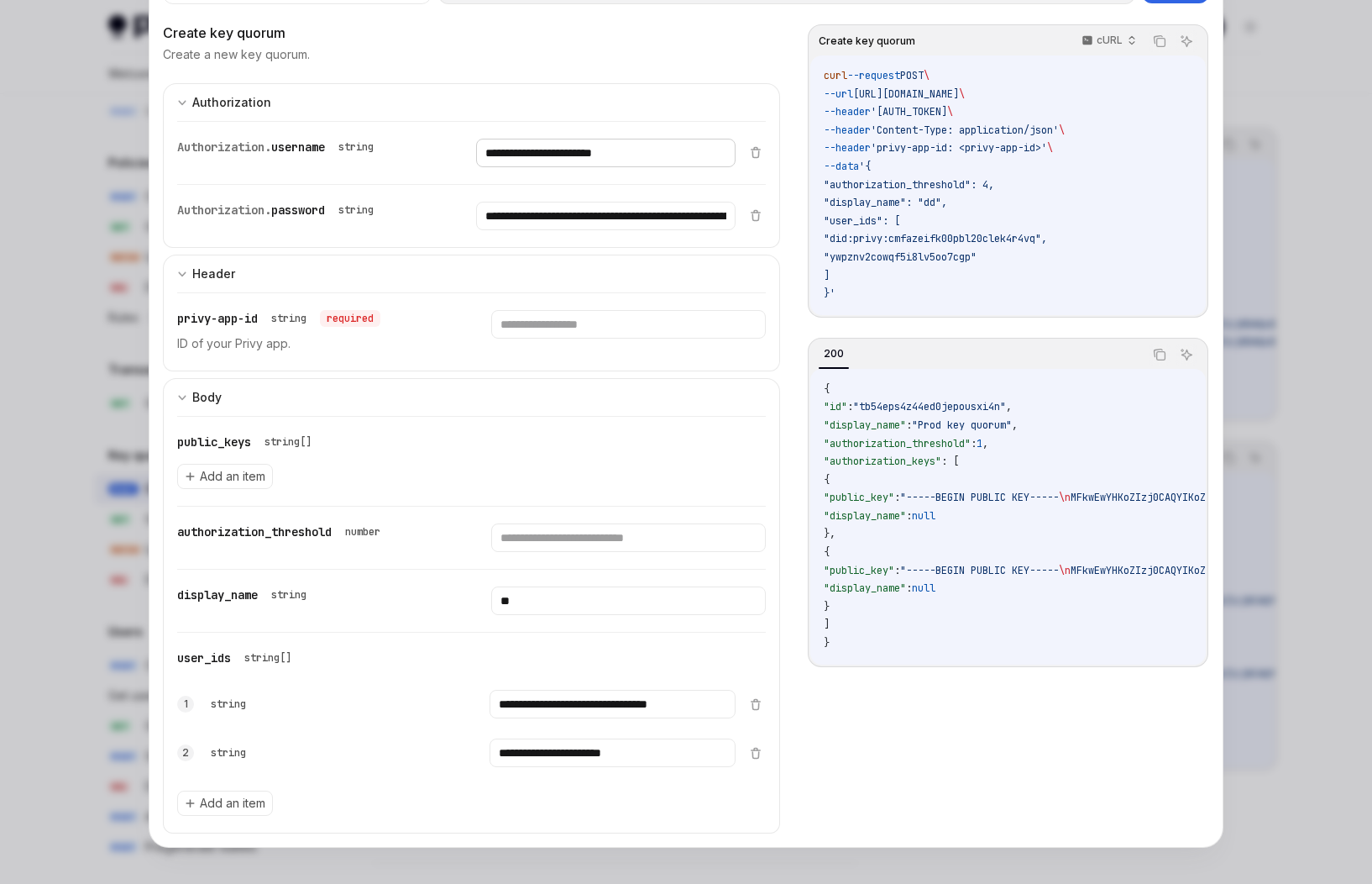
click at [609, 156] on input "**********" at bounding box center [606, 153] width 259 height 29
click at [547, 332] on input "text" at bounding box center [628, 325] width 274 height 29
paste input "**********"
type input "**********"
click at [222, 482] on span "Add an item" at bounding box center [232, 476] width 66 height 17
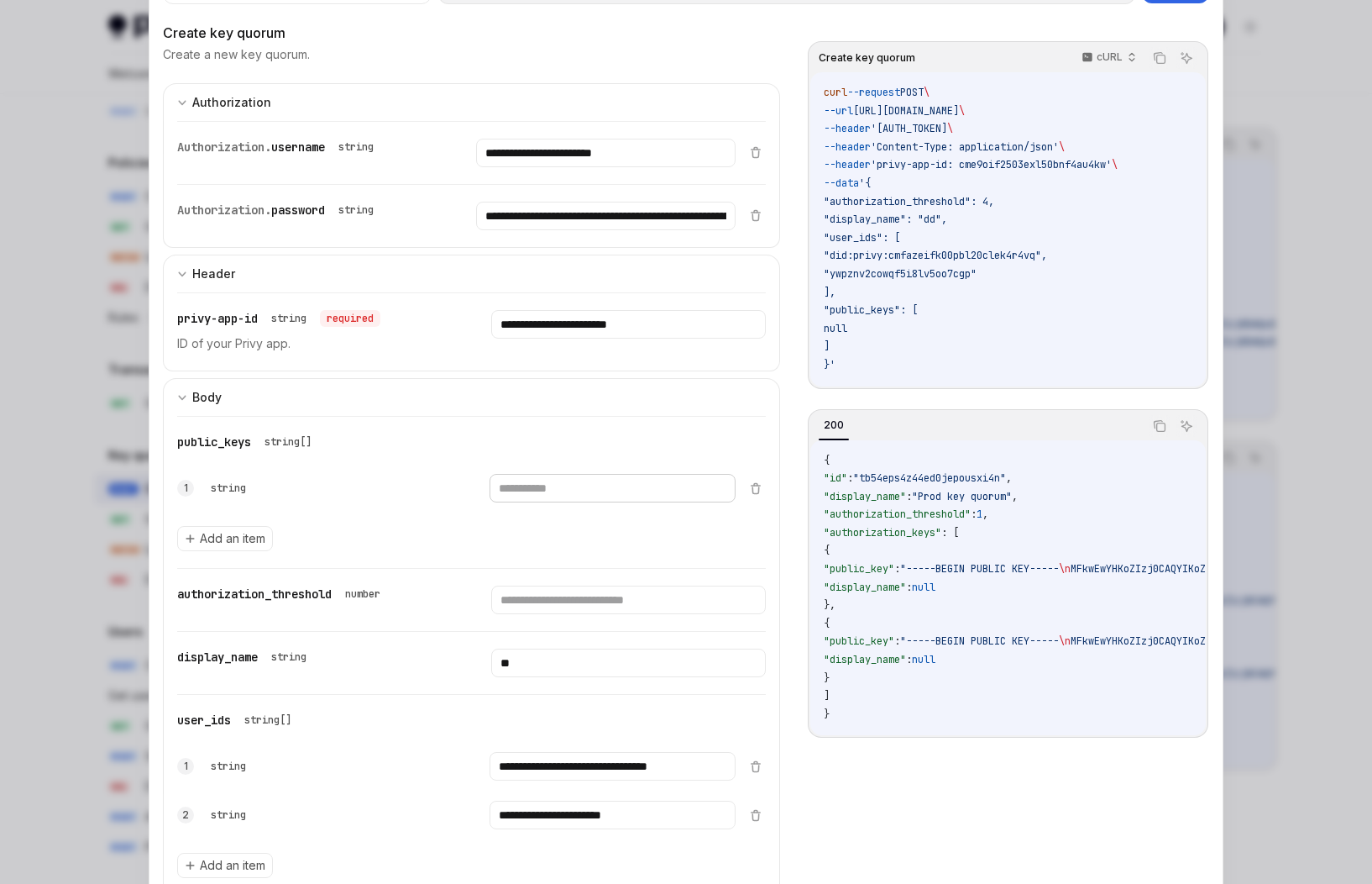
click at [542, 482] on input "text" at bounding box center [612, 489] width 246 height 29
type input "****"
click at [750, 490] on icon at bounding box center [756, 488] width 13 height 13
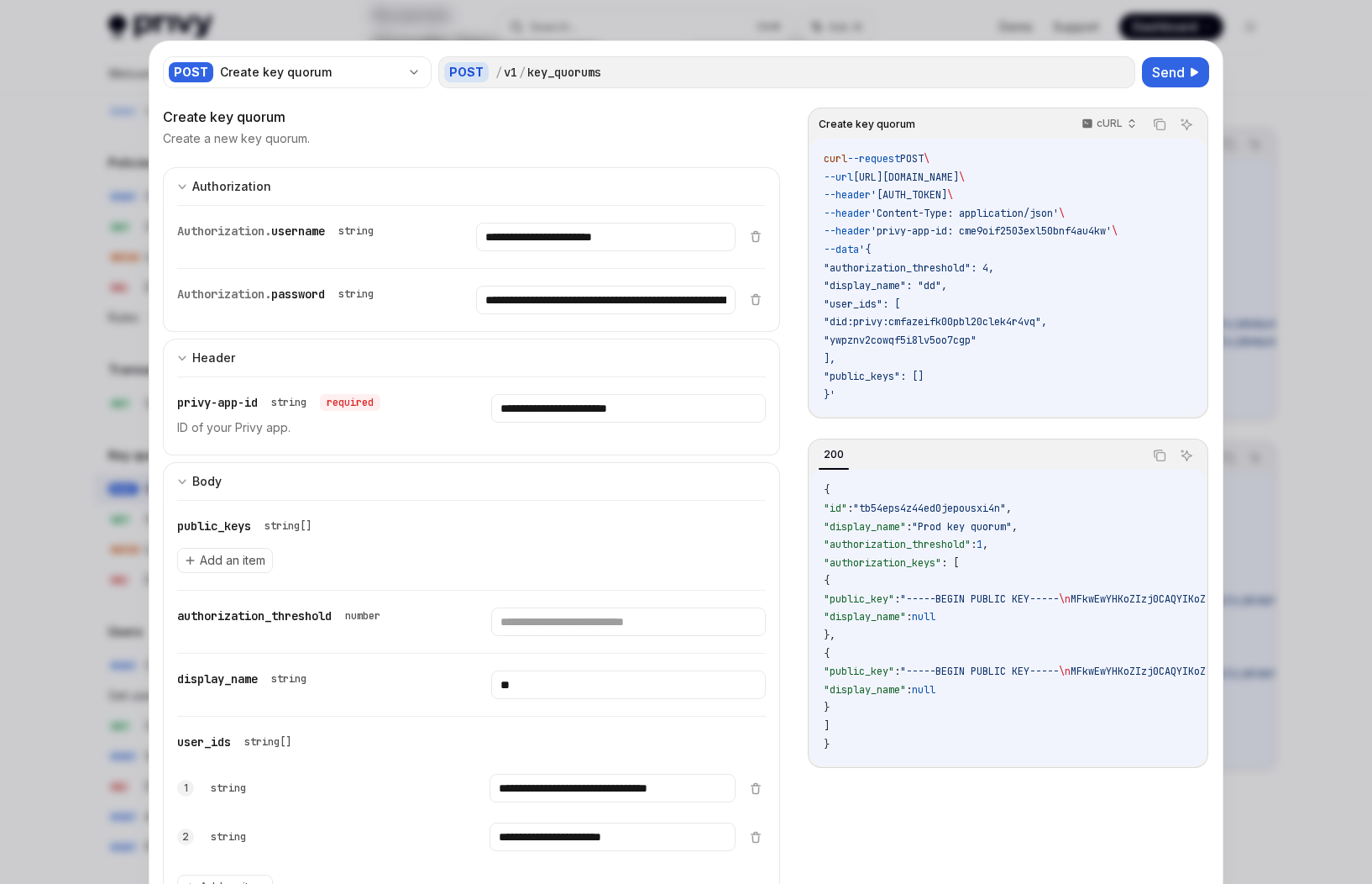
scroll to position [0, 0]
click at [1101, 63] on span "Send" at bounding box center [1168, 71] width 32 height 20
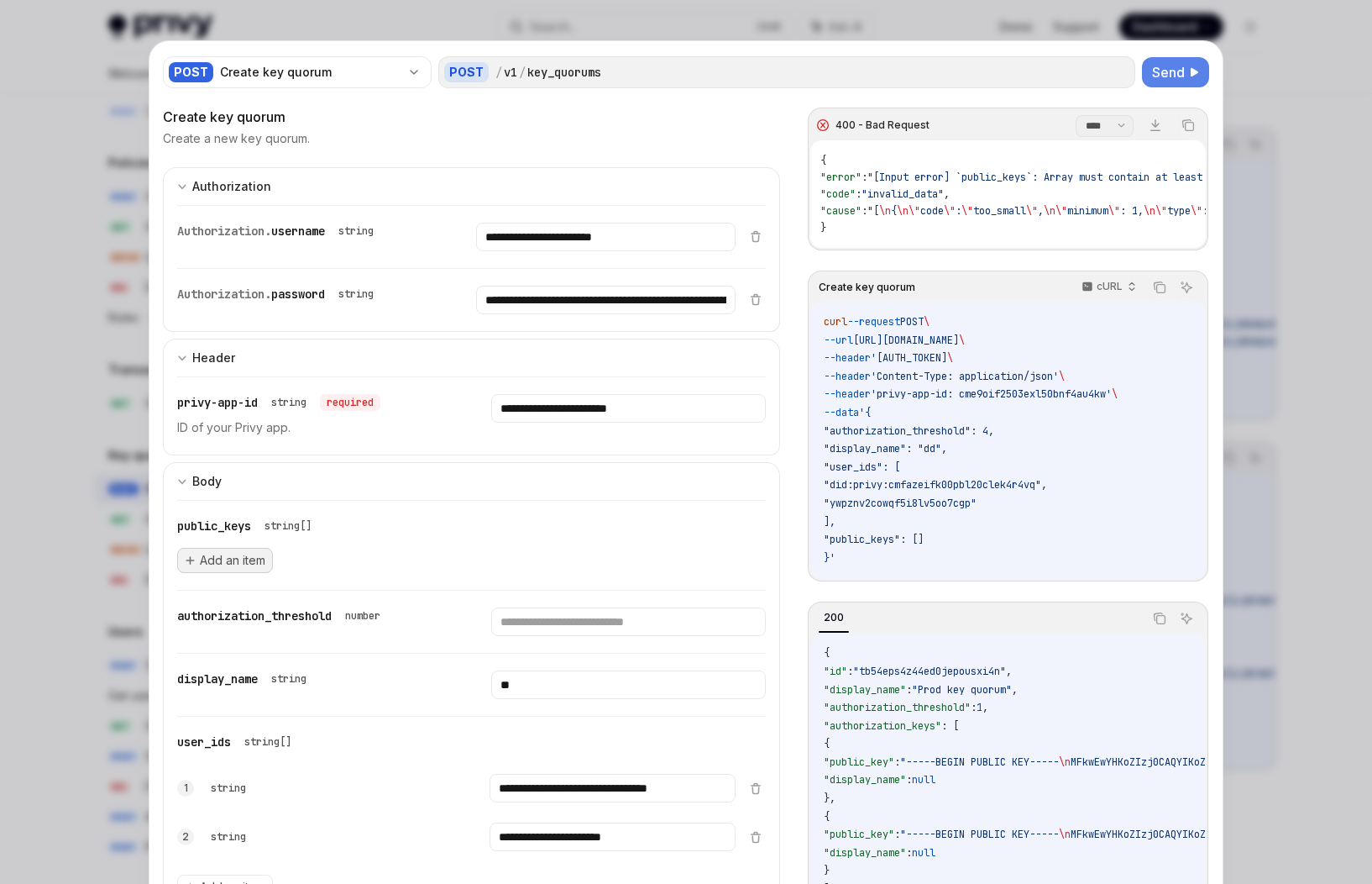
click at [246, 562] on span "Add an item" at bounding box center [232, 561] width 66 height 17
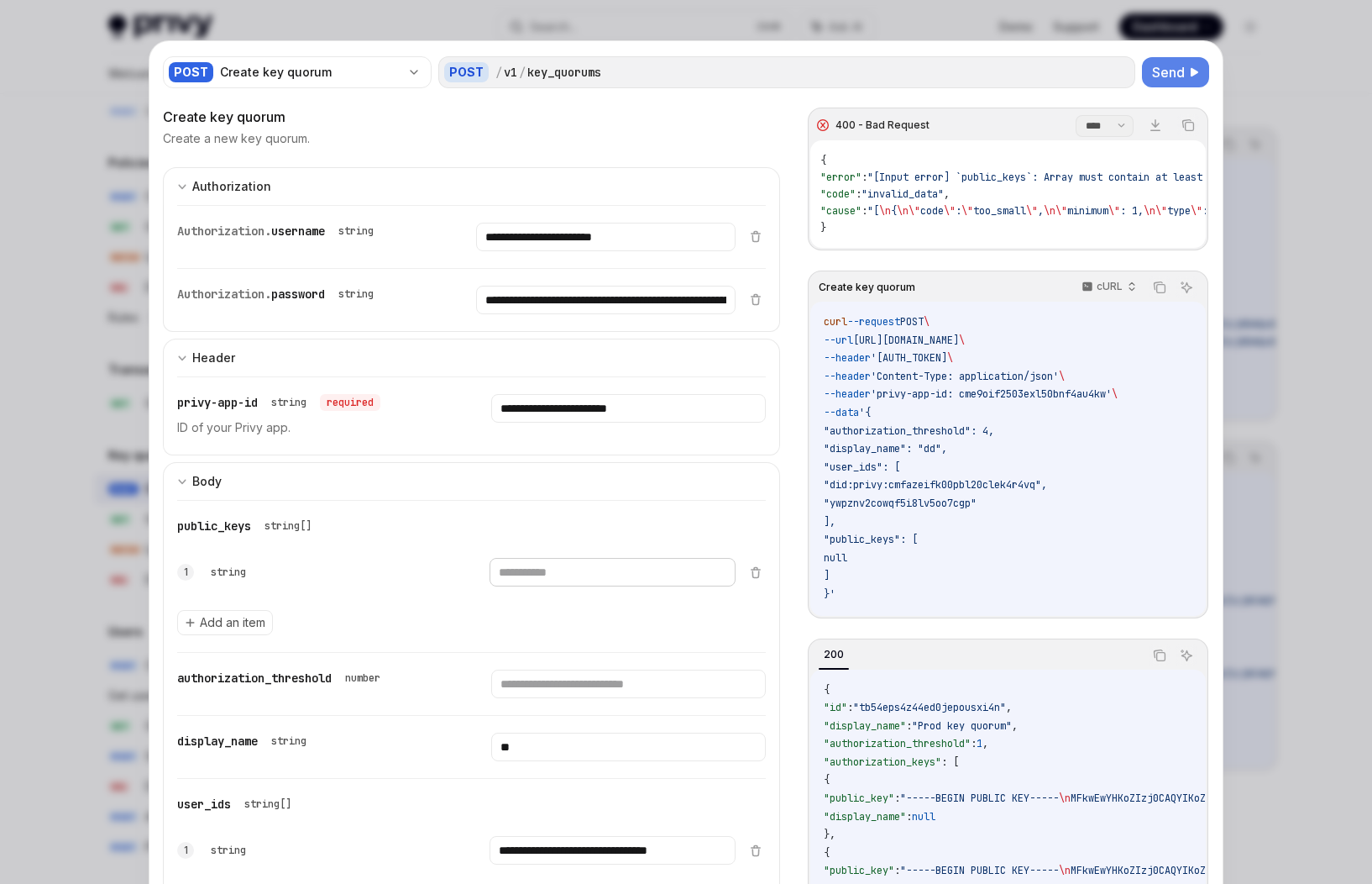
click at [537, 574] on input "text" at bounding box center [612, 573] width 246 height 29
paste input "**********"
type input "**********"
click at [1101, 70] on span "Send" at bounding box center [1168, 71] width 32 height 20
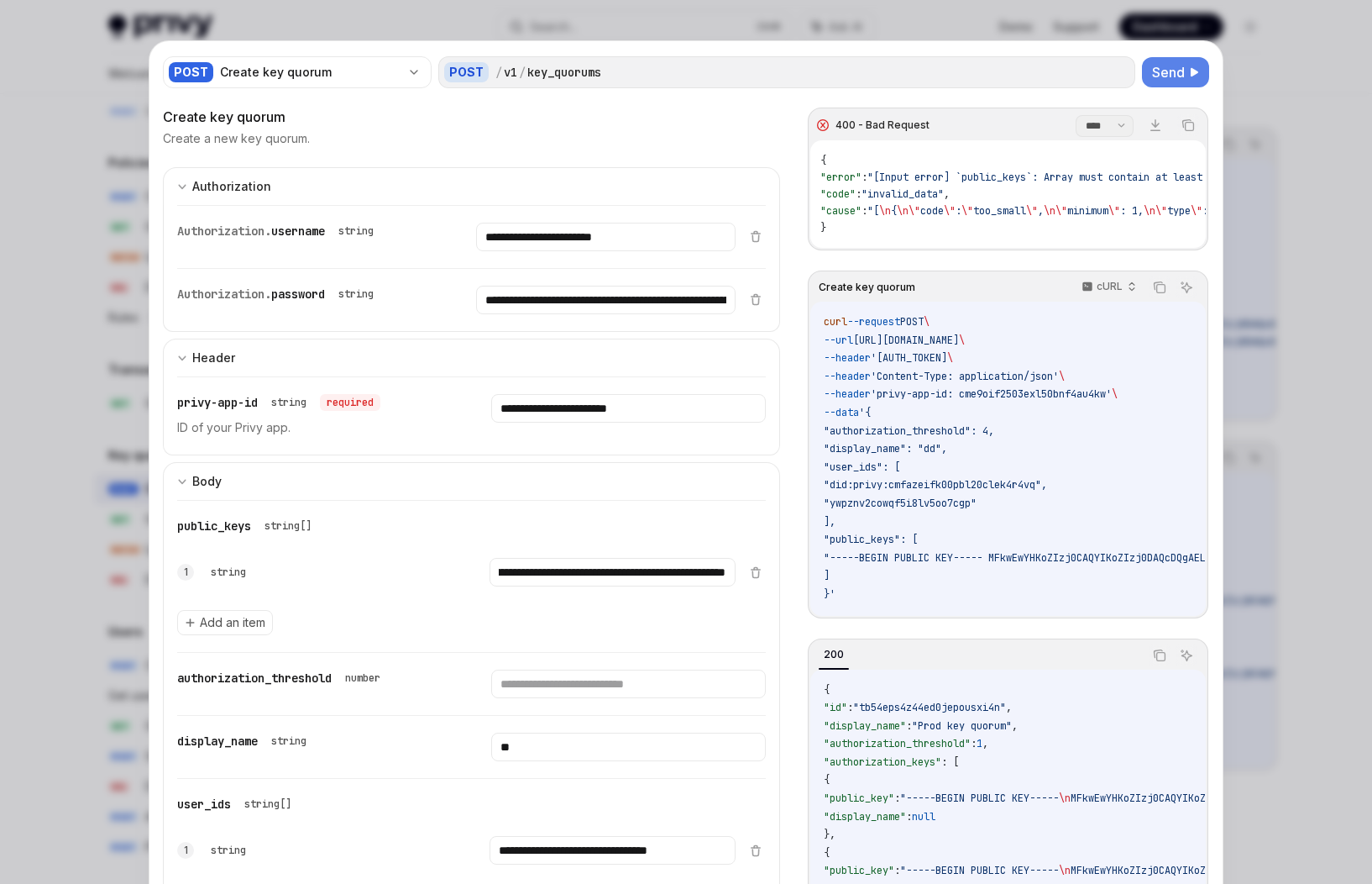
scroll to position [0, 0]
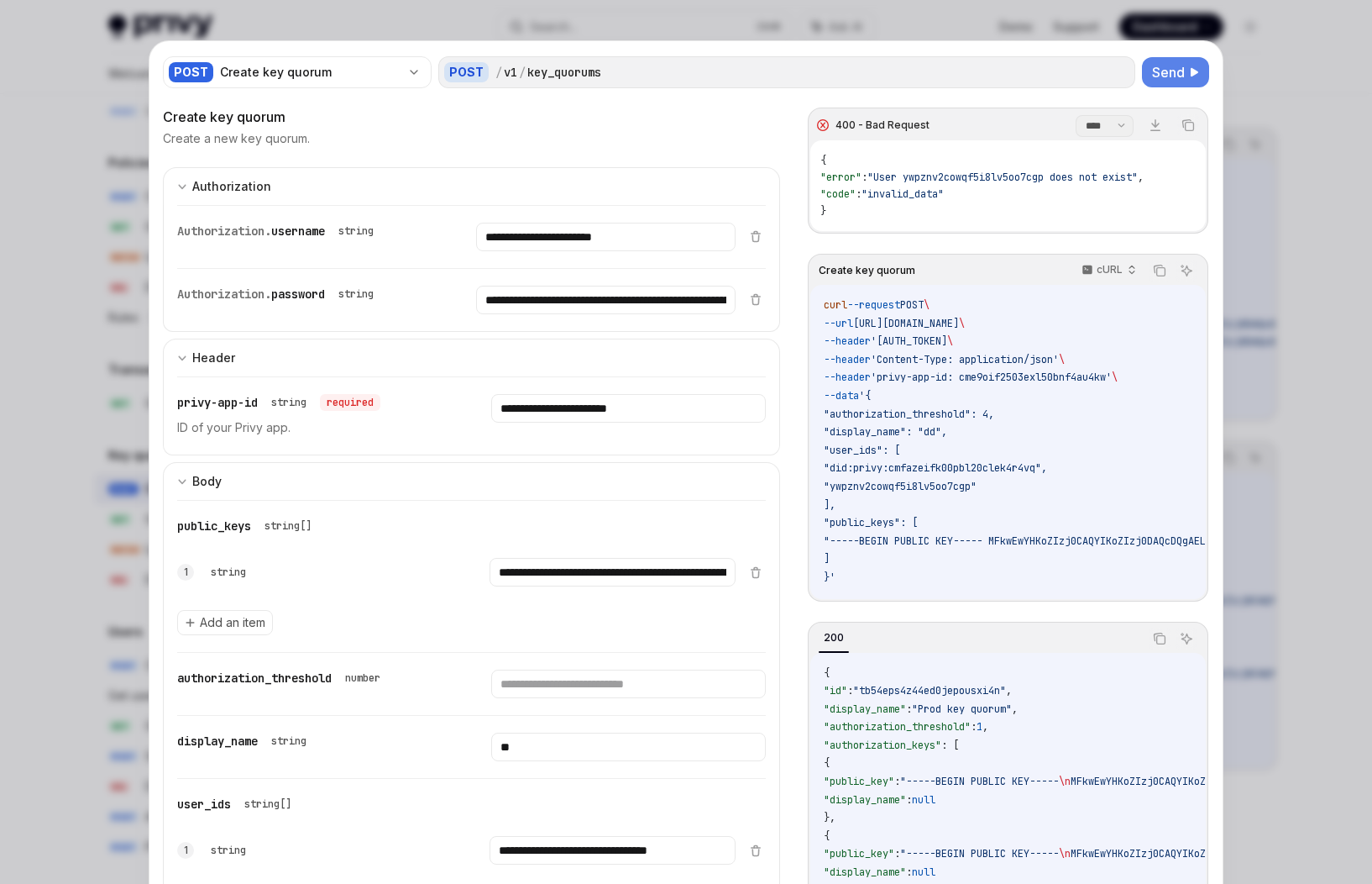
click at [886, 178] on span ""User ywpznv2cowqf5i8lv5oo7cgp does not exist"" at bounding box center [1003, 177] width 270 height 13
click at [1000, 178] on span ""User ywpznv2cowqf5i8lv5oo7cgp does not exist"" at bounding box center [1003, 177] width 270 height 13
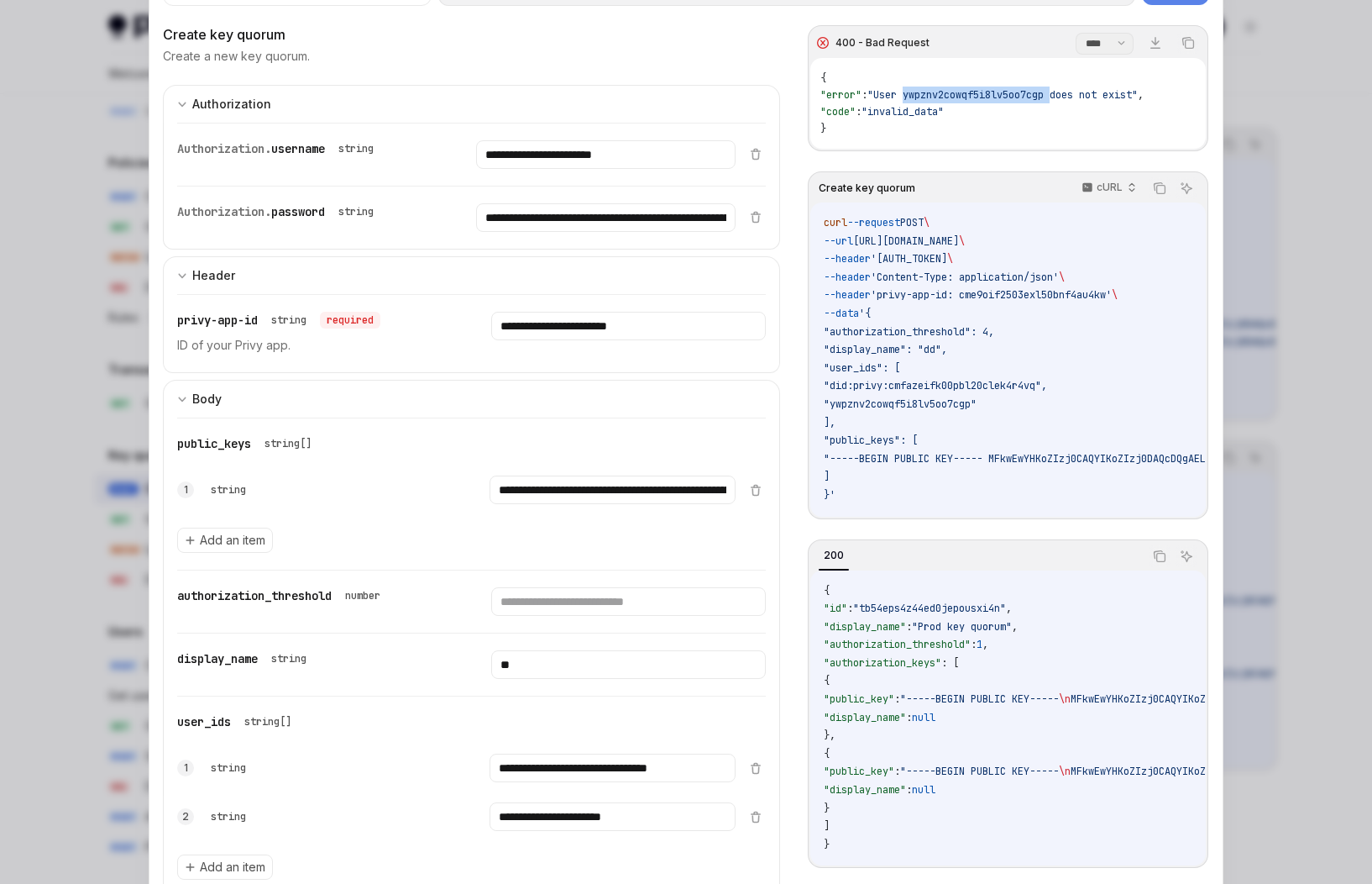
scroll to position [161, 0]
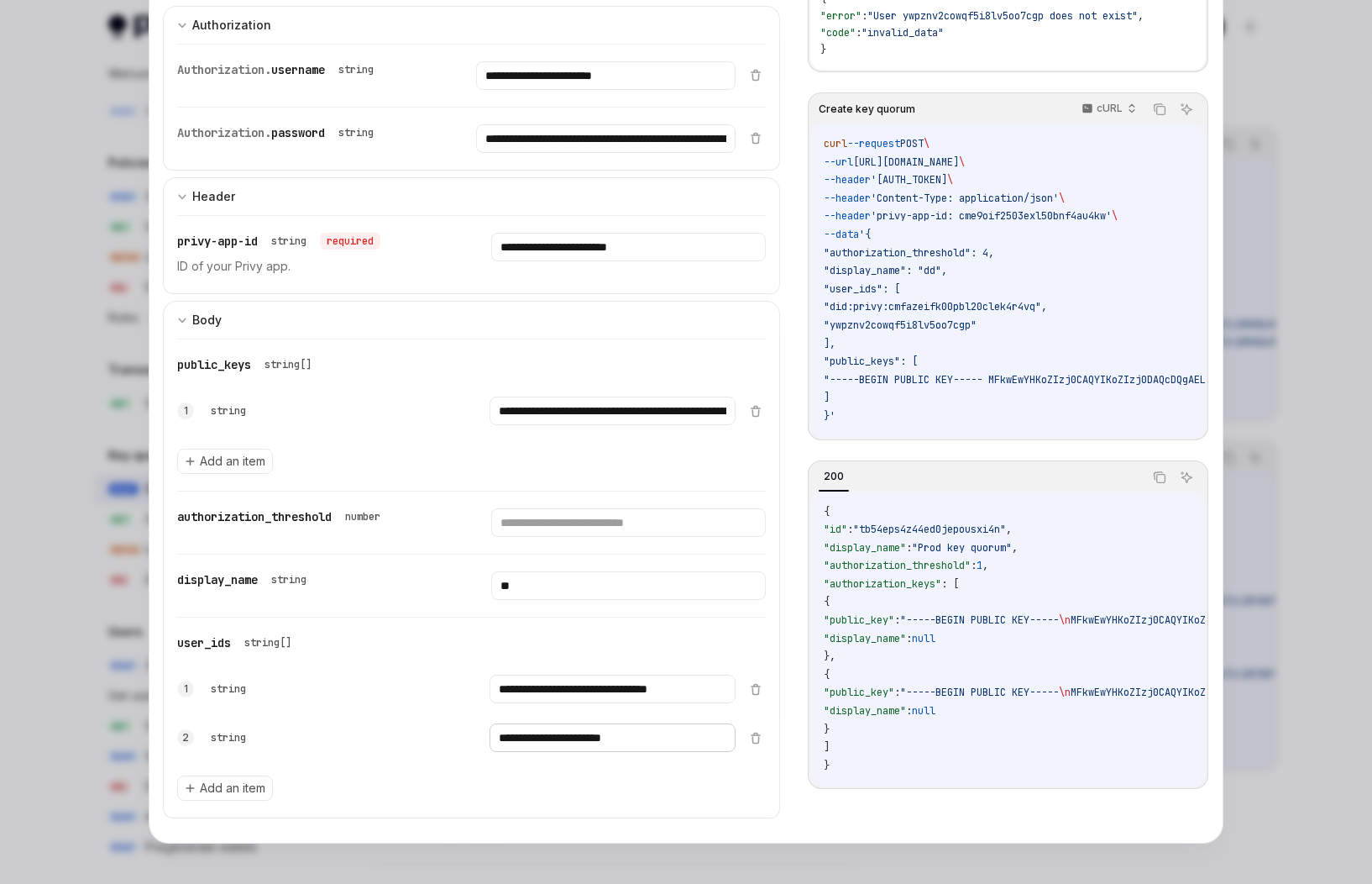
drag, startPoint x: 667, startPoint y: 737, endPoint x: 481, endPoint y: 730, distance: 186.1
click at [481, 730] on div "**********" at bounding box center [469, 737] width 531 height 35
click at [672, 736] on input "**********" at bounding box center [612, 738] width 246 height 29
paste input "**********"
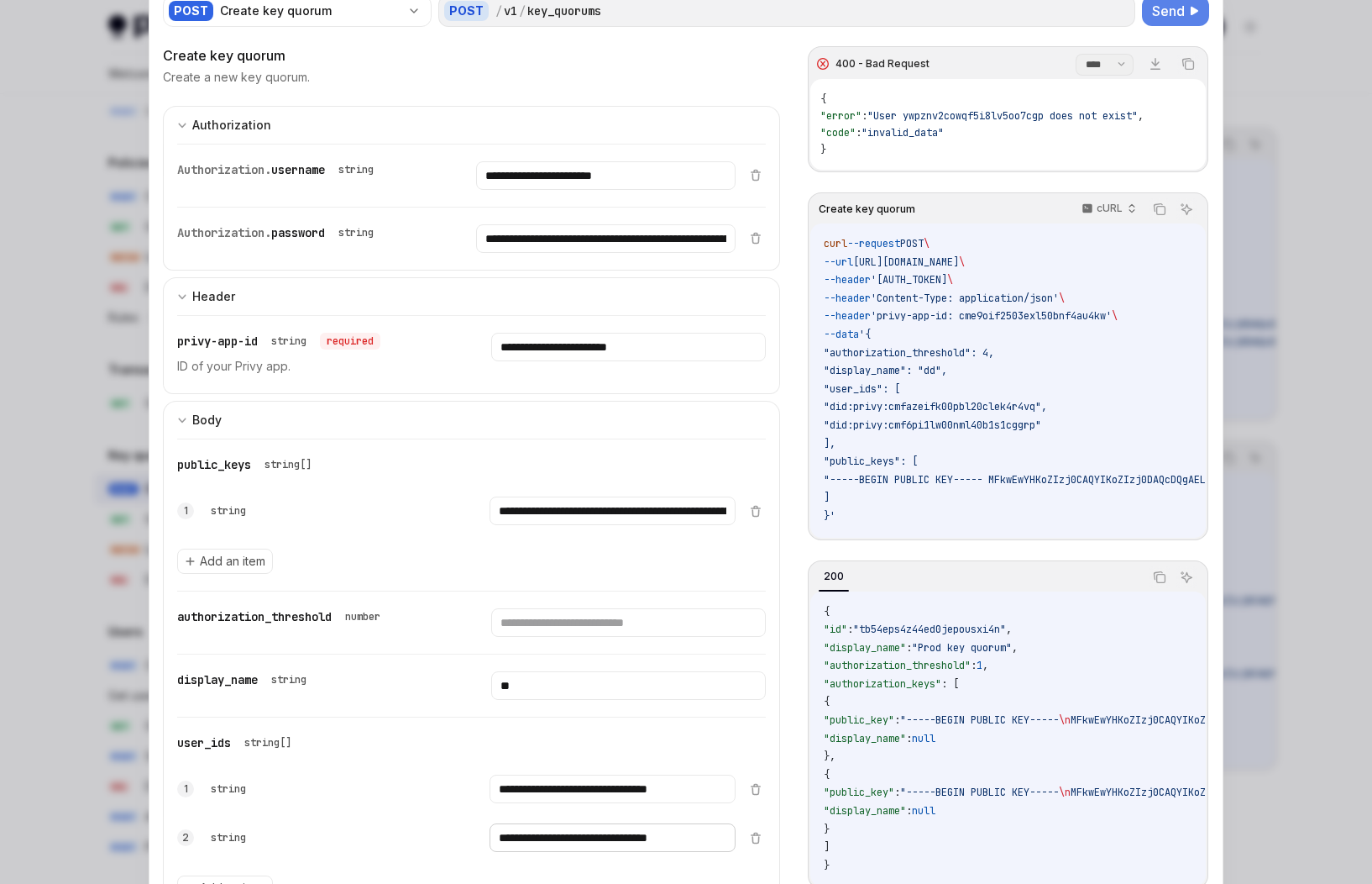
scroll to position [0, 0]
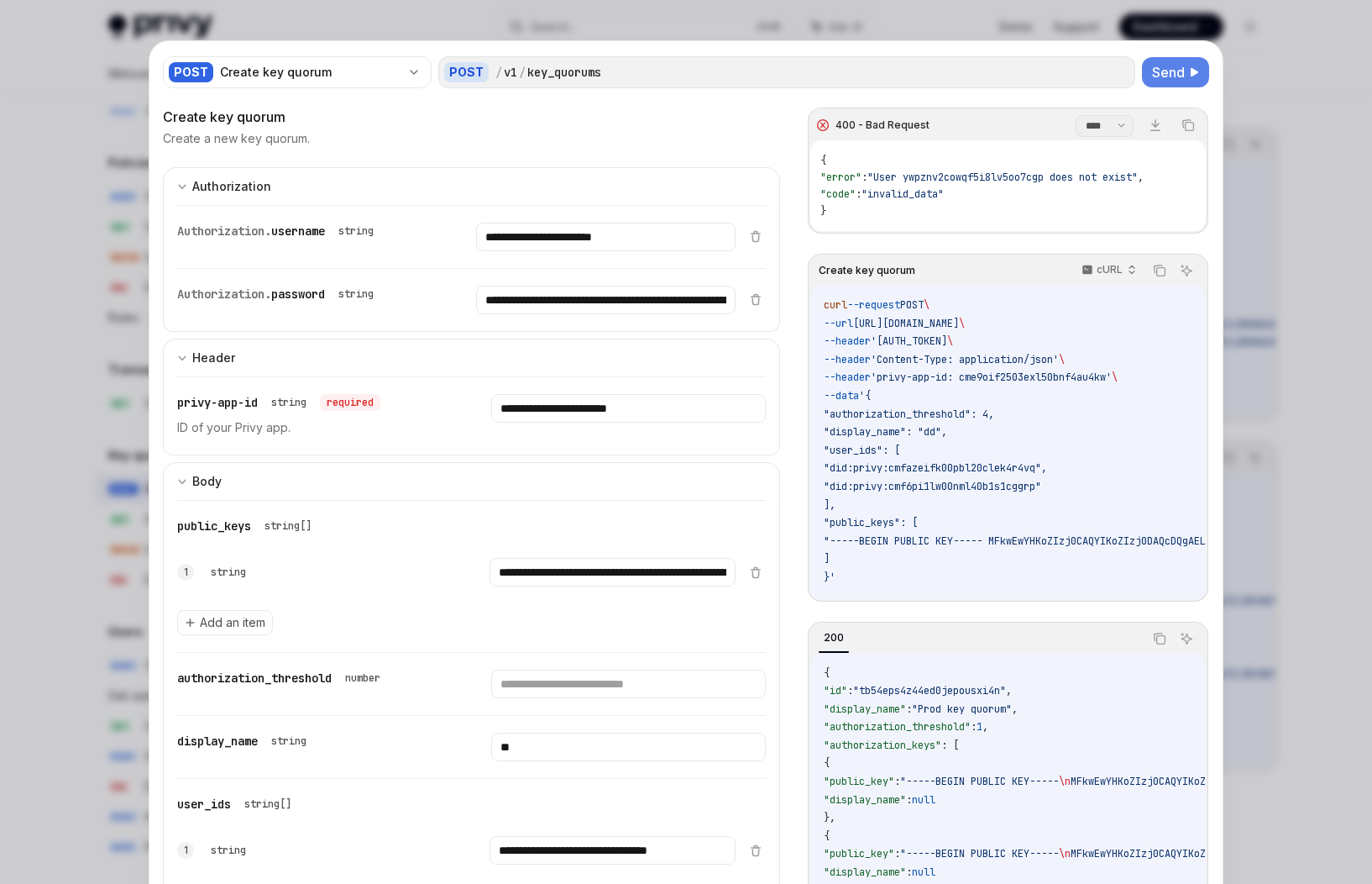
type input "**********"
click at [1101, 75] on span "Send" at bounding box center [1168, 71] width 32 height 20
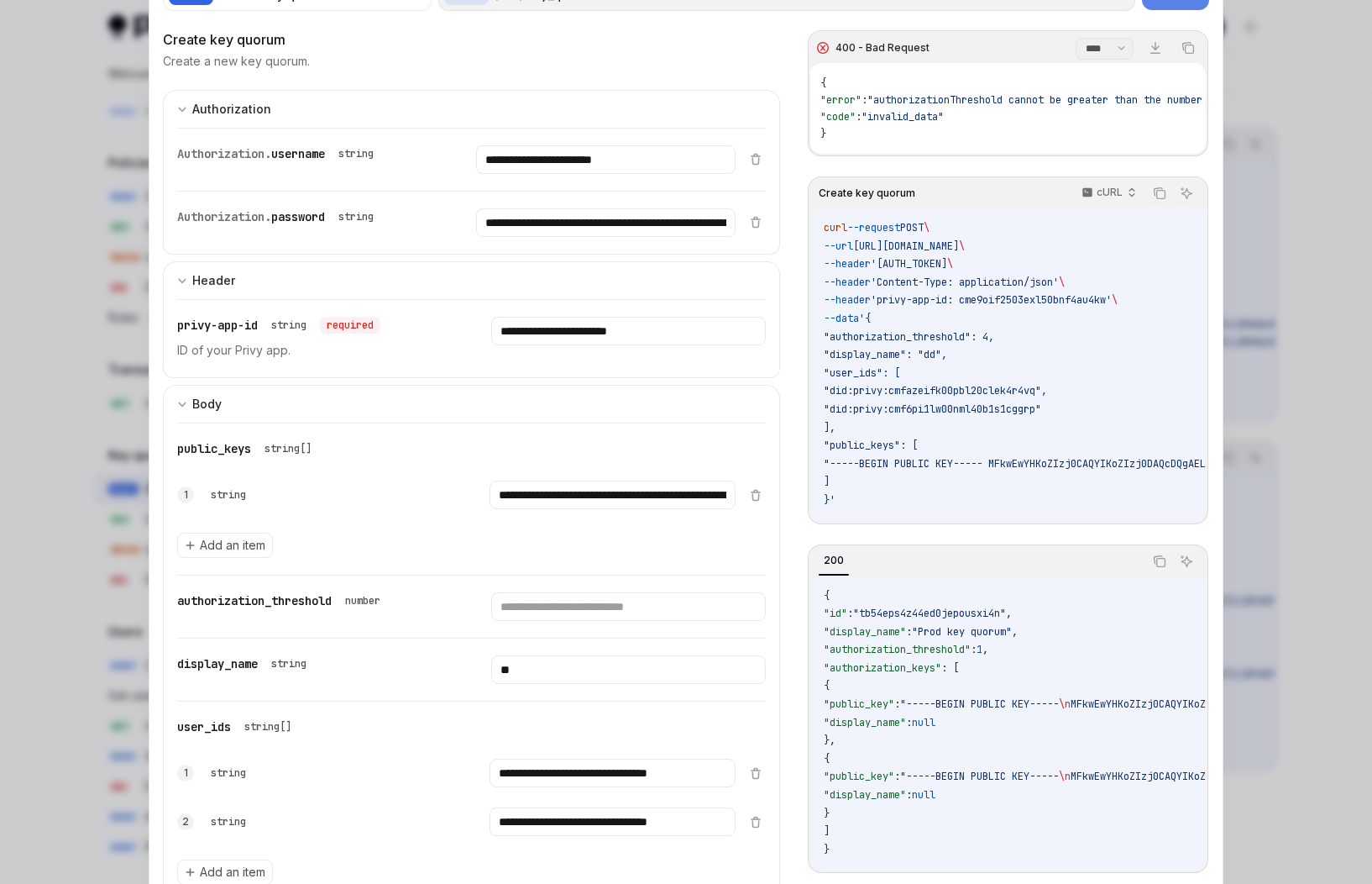
scroll to position [161, 0]
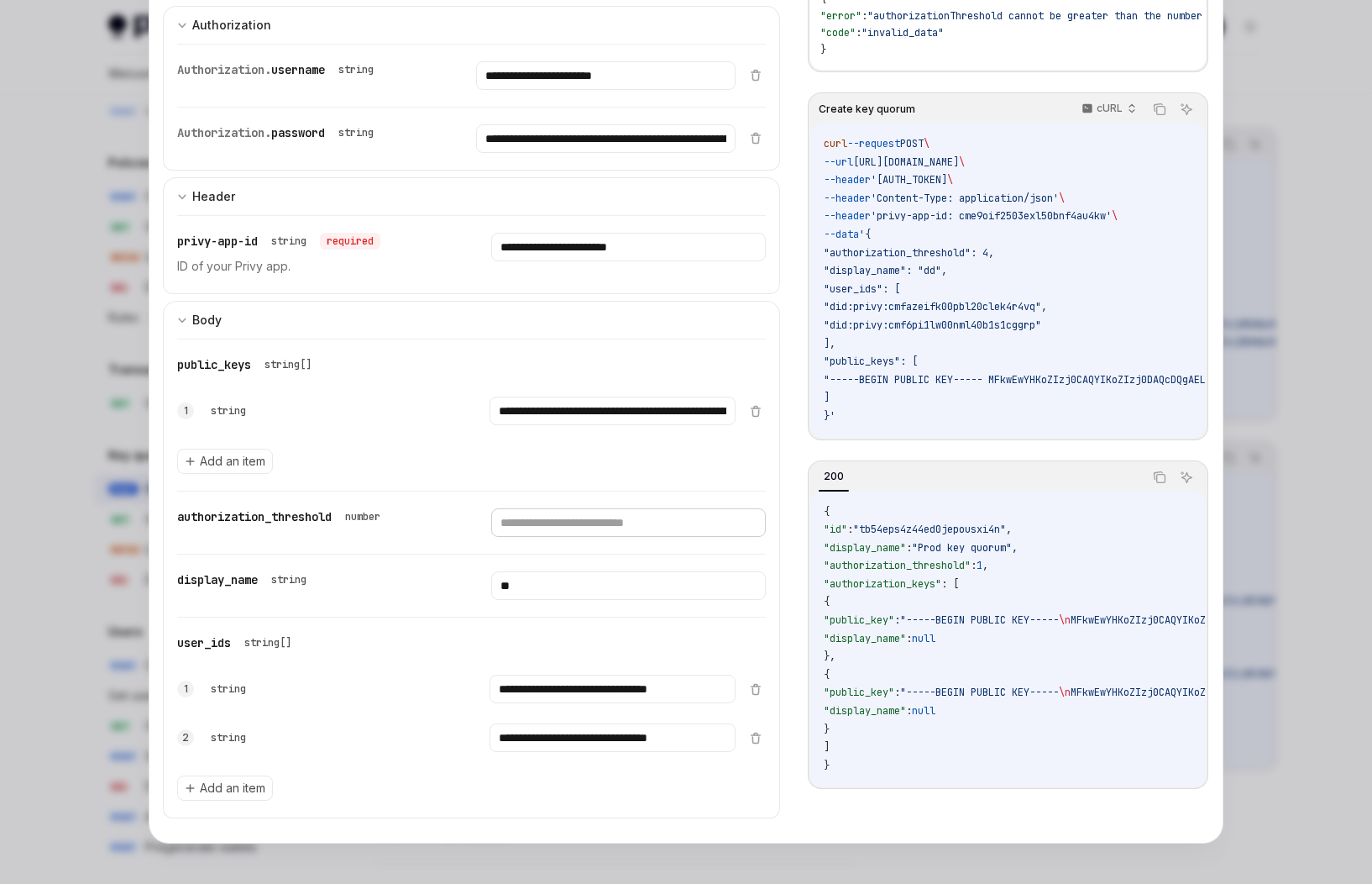
click at [518, 527] on input "*" at bounding box center [628, 523] width 274 height 29
type input "*"
click at [547, 581] on input "**" at bounding box center [628, 586] width 274 height 29
type input "*"
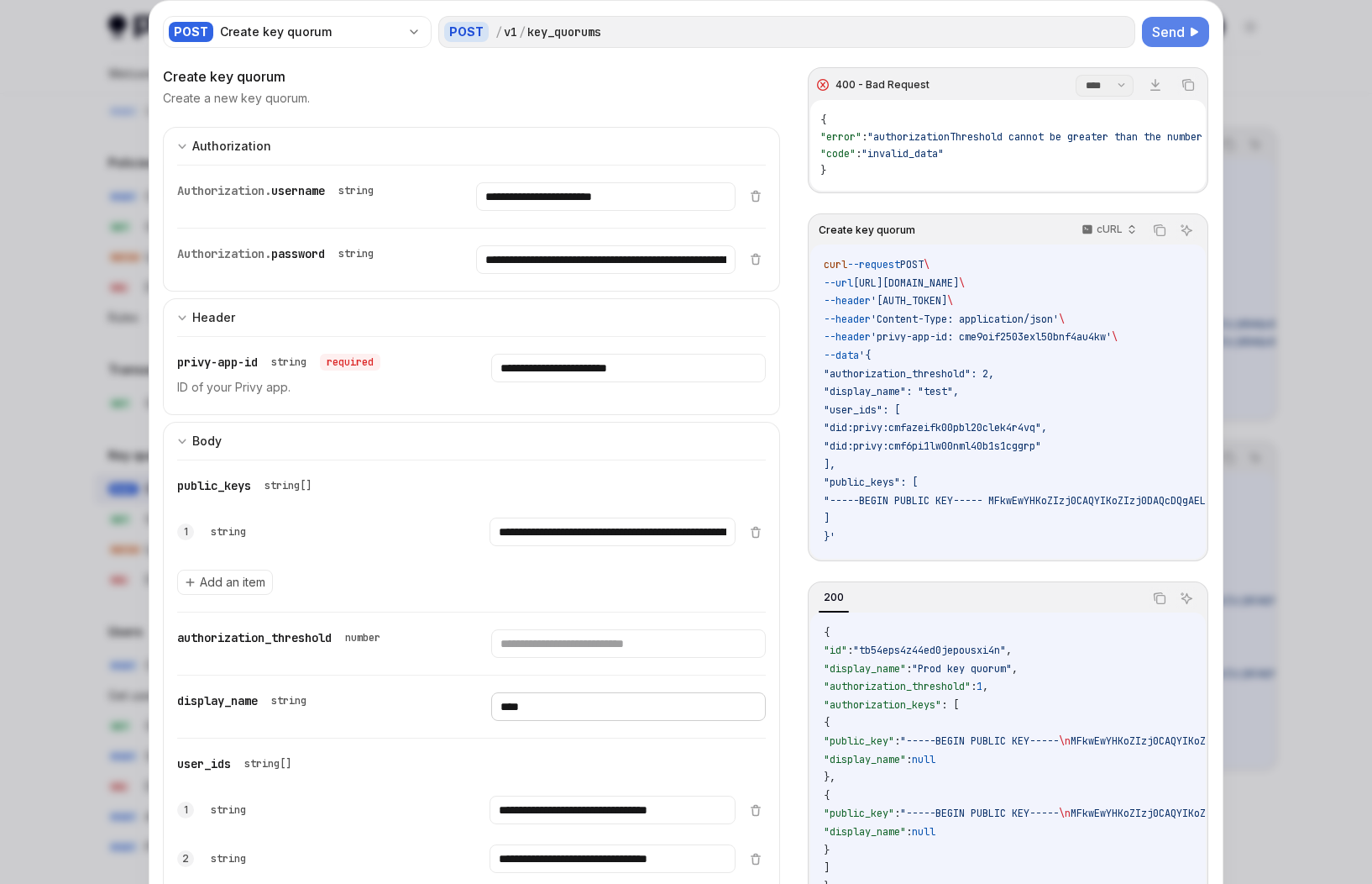
scroll to position [0, 0]
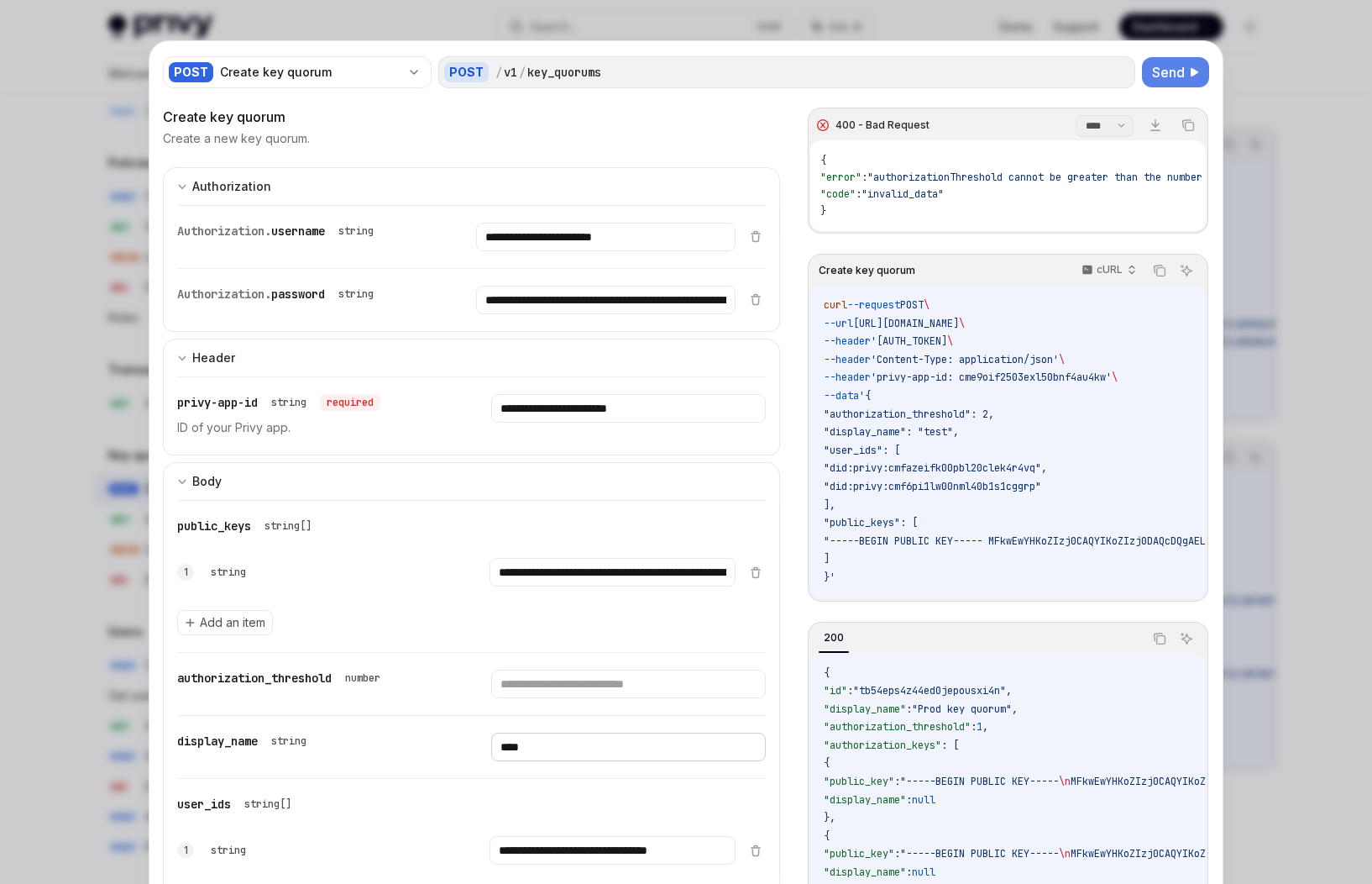
type input "****"
click at [1101, 70] on span "Send" at bounding box center [1168, 71] width 32 height 20
click at [1004, 200] on div "{ "error" : "Invalid public key. Please enter a PEM-formatted P-256 (secp256r1)…" at bounding box center [1007, 185] width 395 height 90
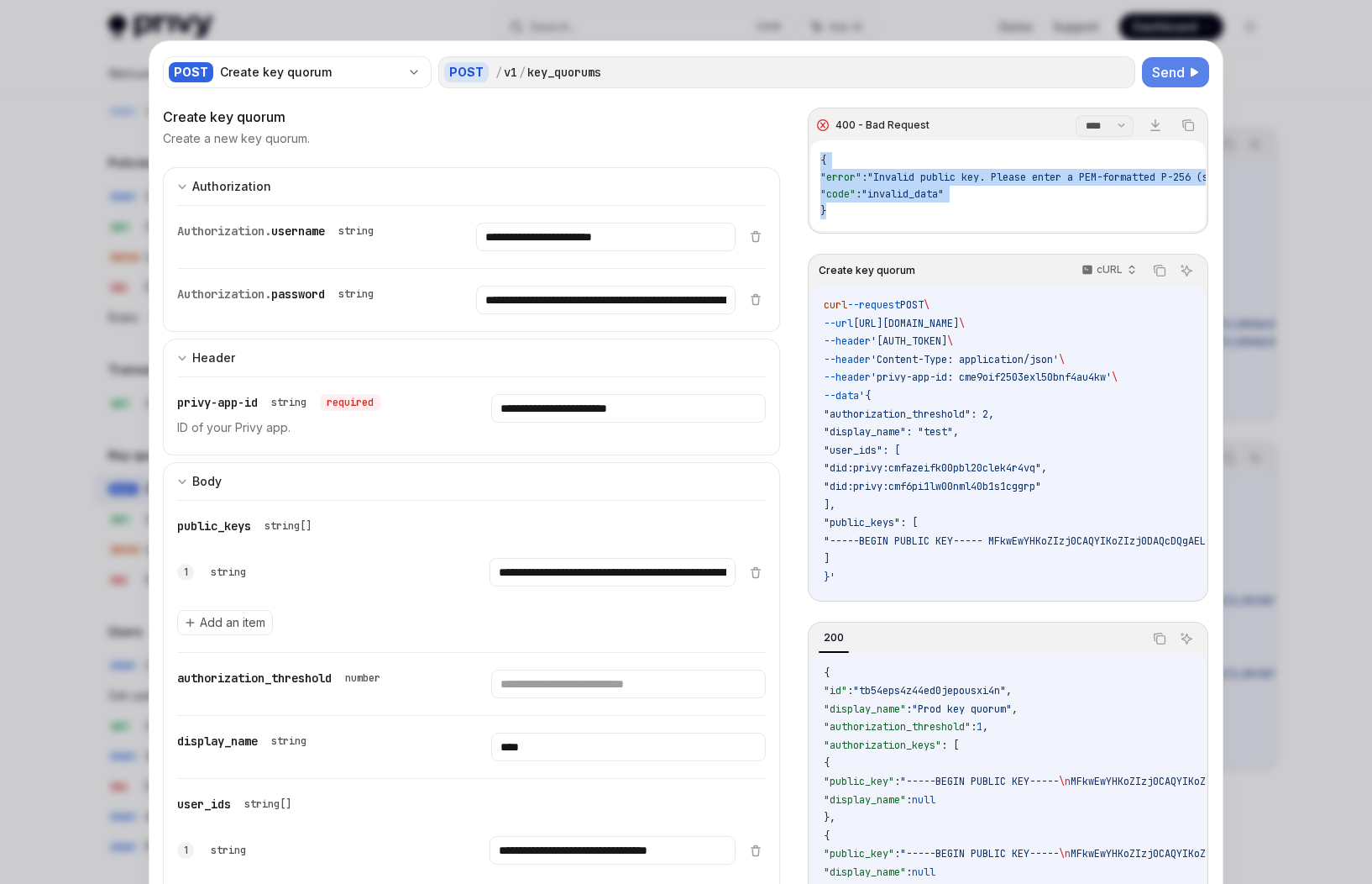
drag, startPoint x: 828, startPoint y: 211, endPoint x: 807, endPoint y: 152, distance: 62.6
click at [810, 152] on div "{ "error" : "Invalid public key. Please enter a PEM-formatted P-256 (secp256r1)…" at bounding box center [1007, 185] width 395 height 90
copy span "{ "error" : "Invalid public key. Please enter a PEM-formatted P-256 (secp256r1)…"
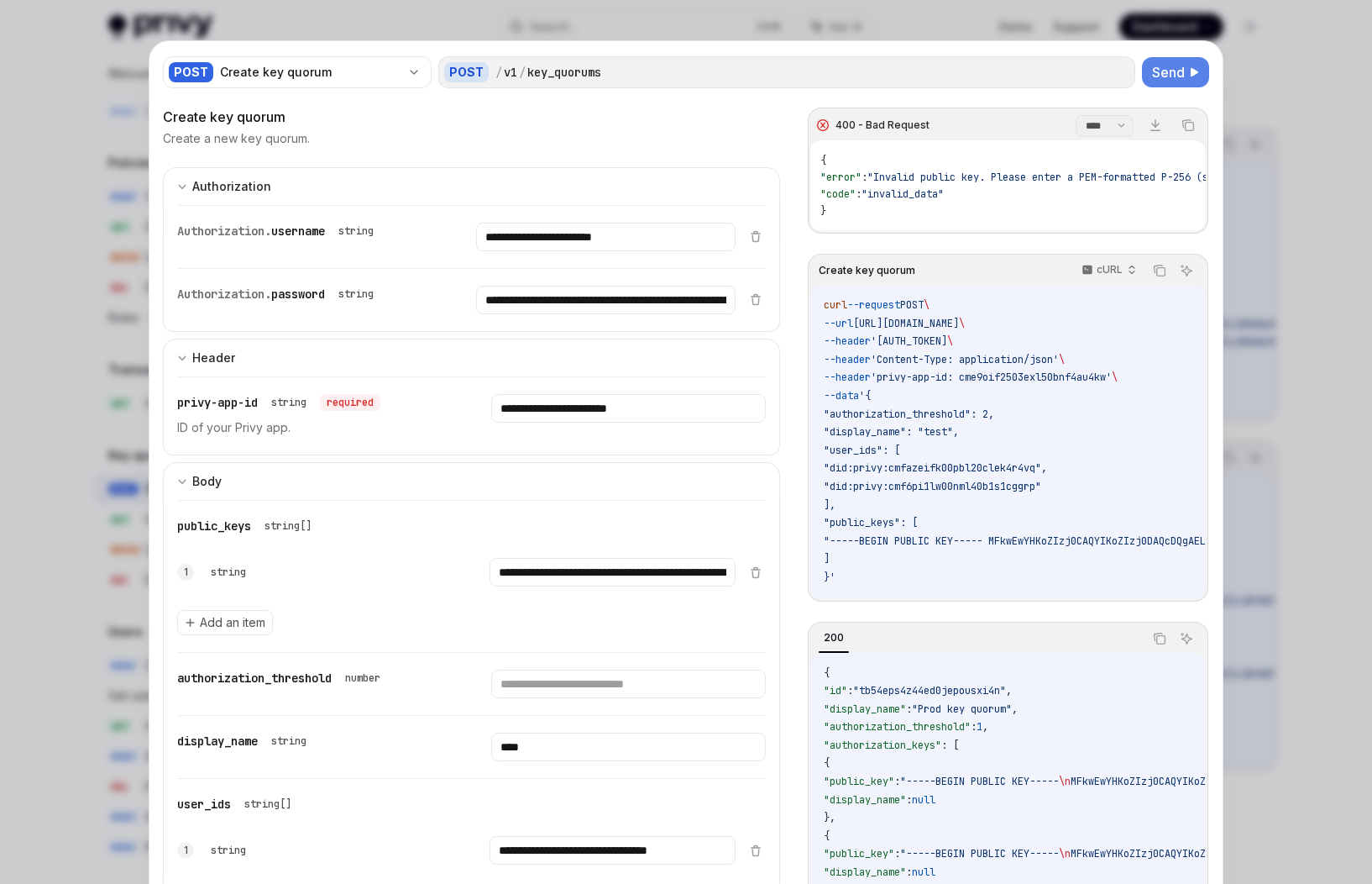
click at [1101, 449] on div at bounding box center [686, 442] width 1372 height 884
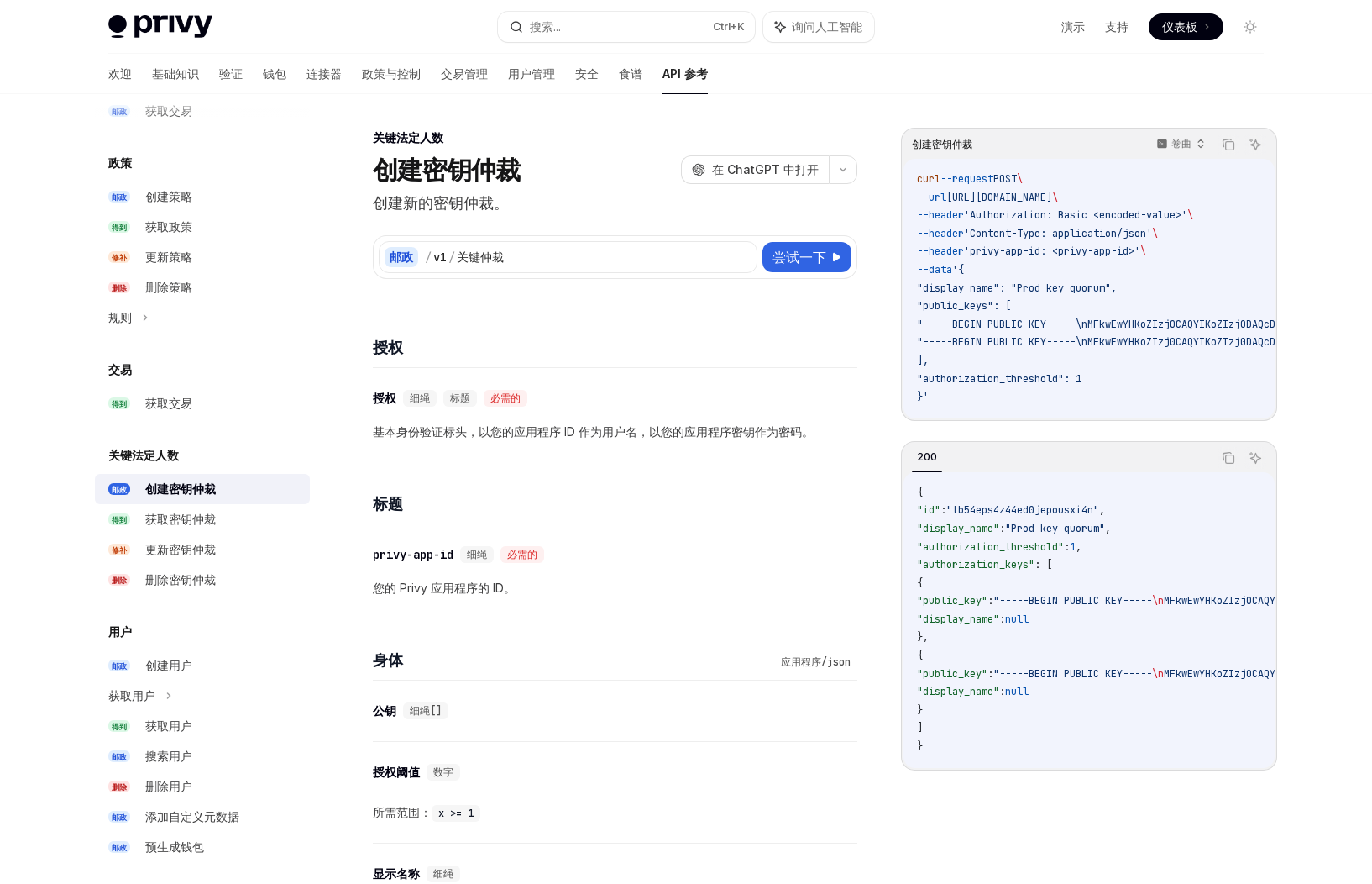
scroll to position [871, 0]
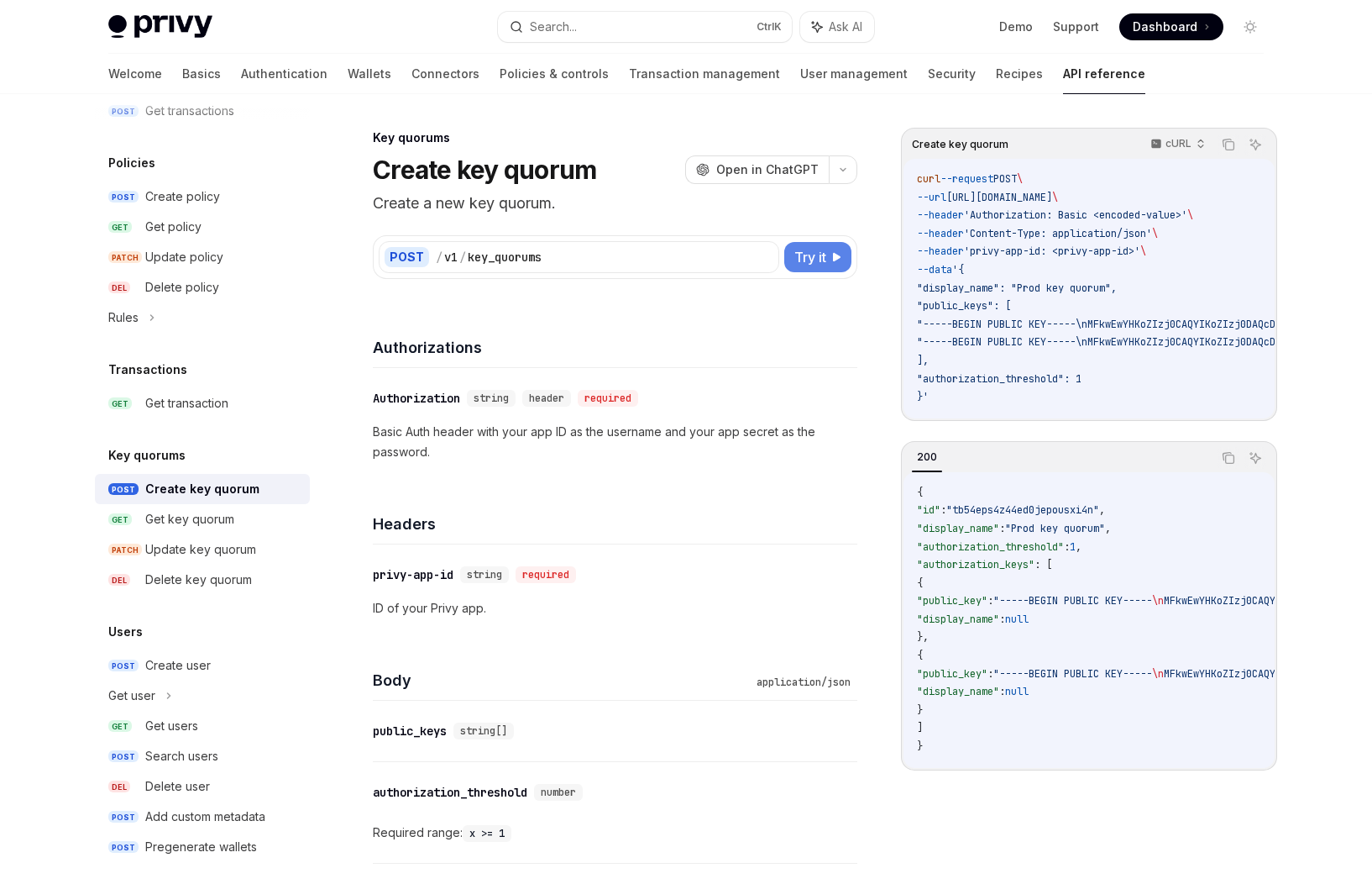
click at [816, 253] on span "Try it" at bounding box center [811, 256] width 32 height 20
type textarea "*"
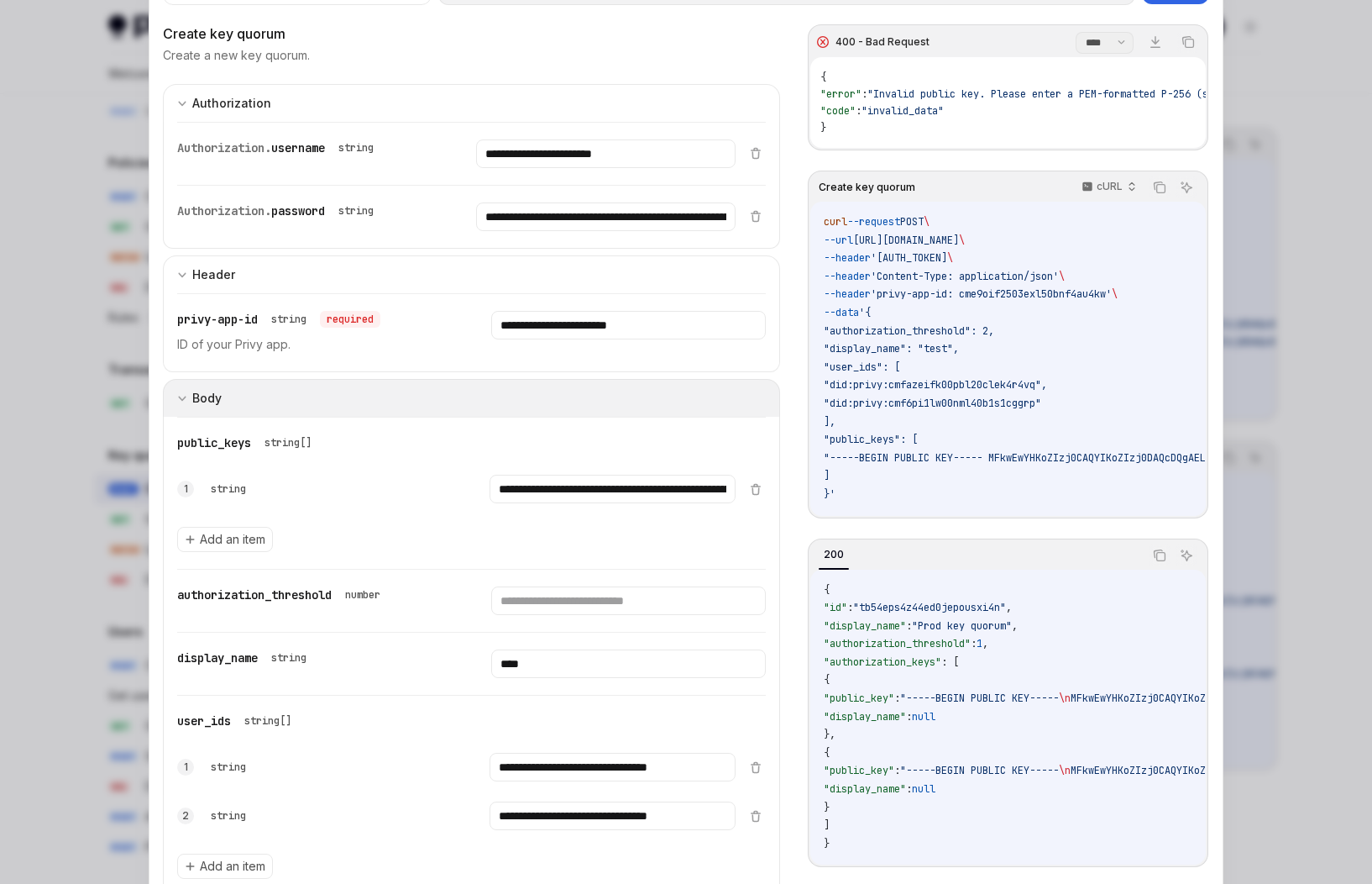
scroll to position [161, 0]
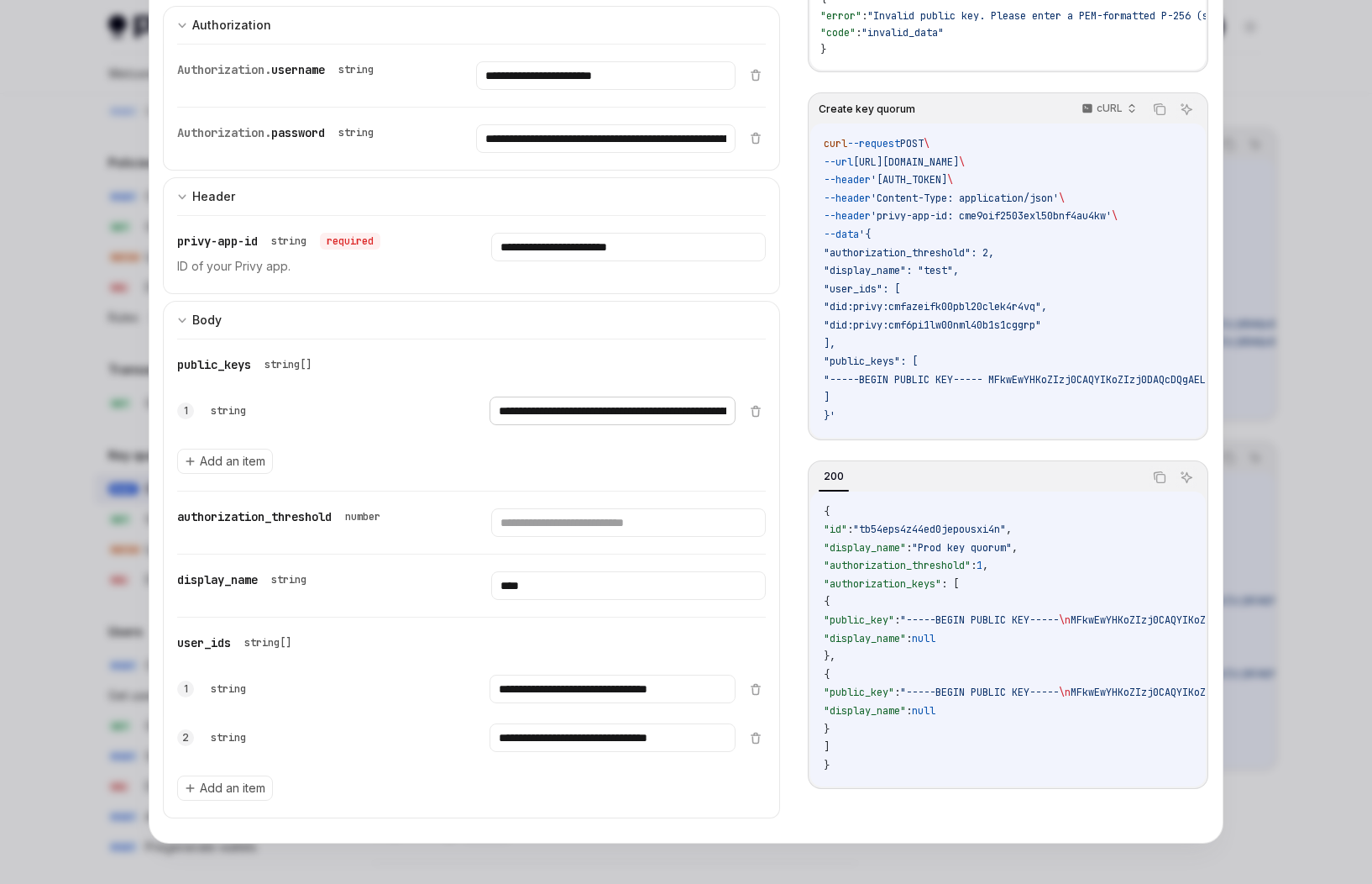
click at [666, 410] on input "**********" at bounding box center [612, 411] width 246 height 29
paste input "**********"
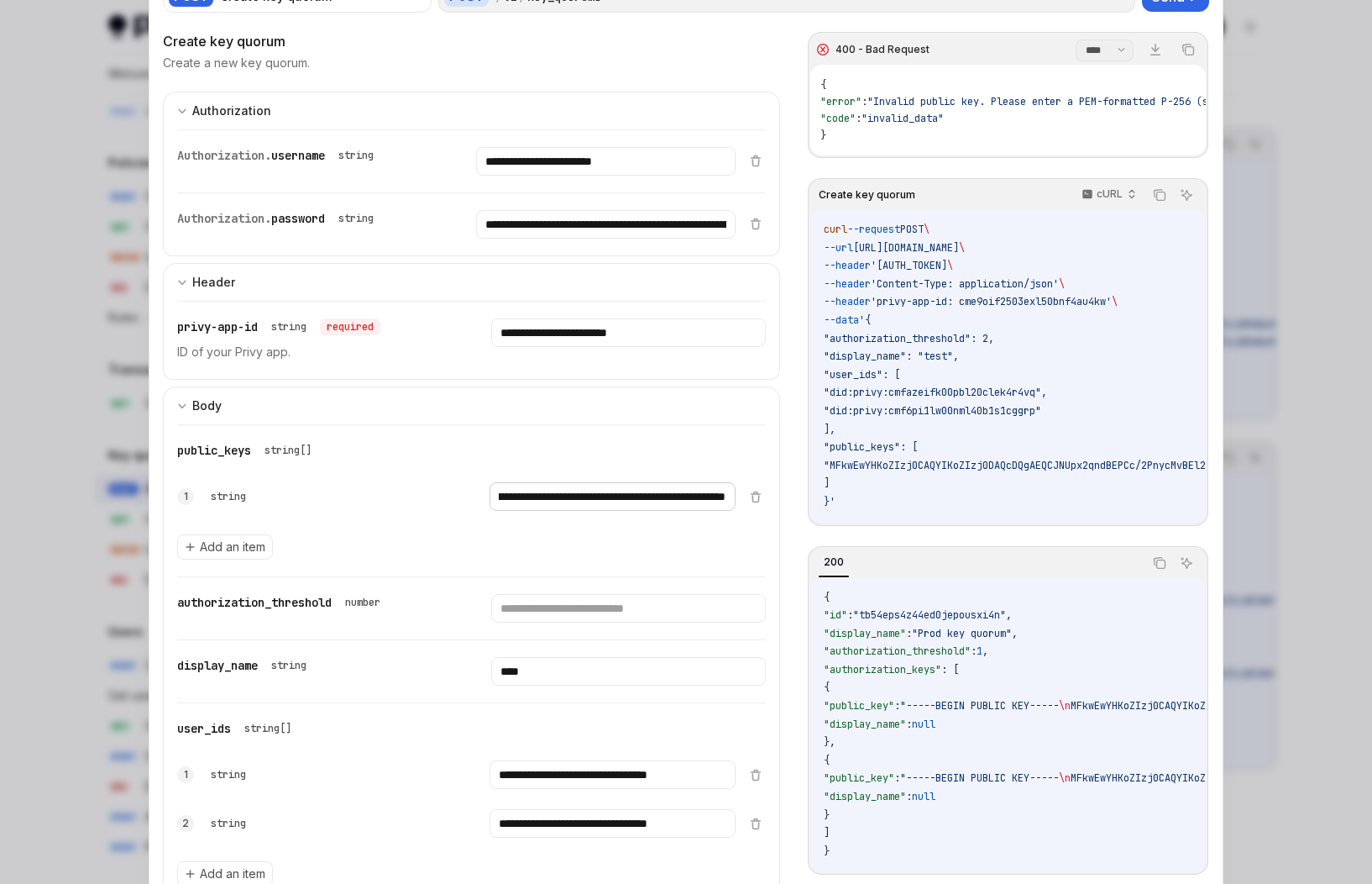
scroll to position [0, 0]
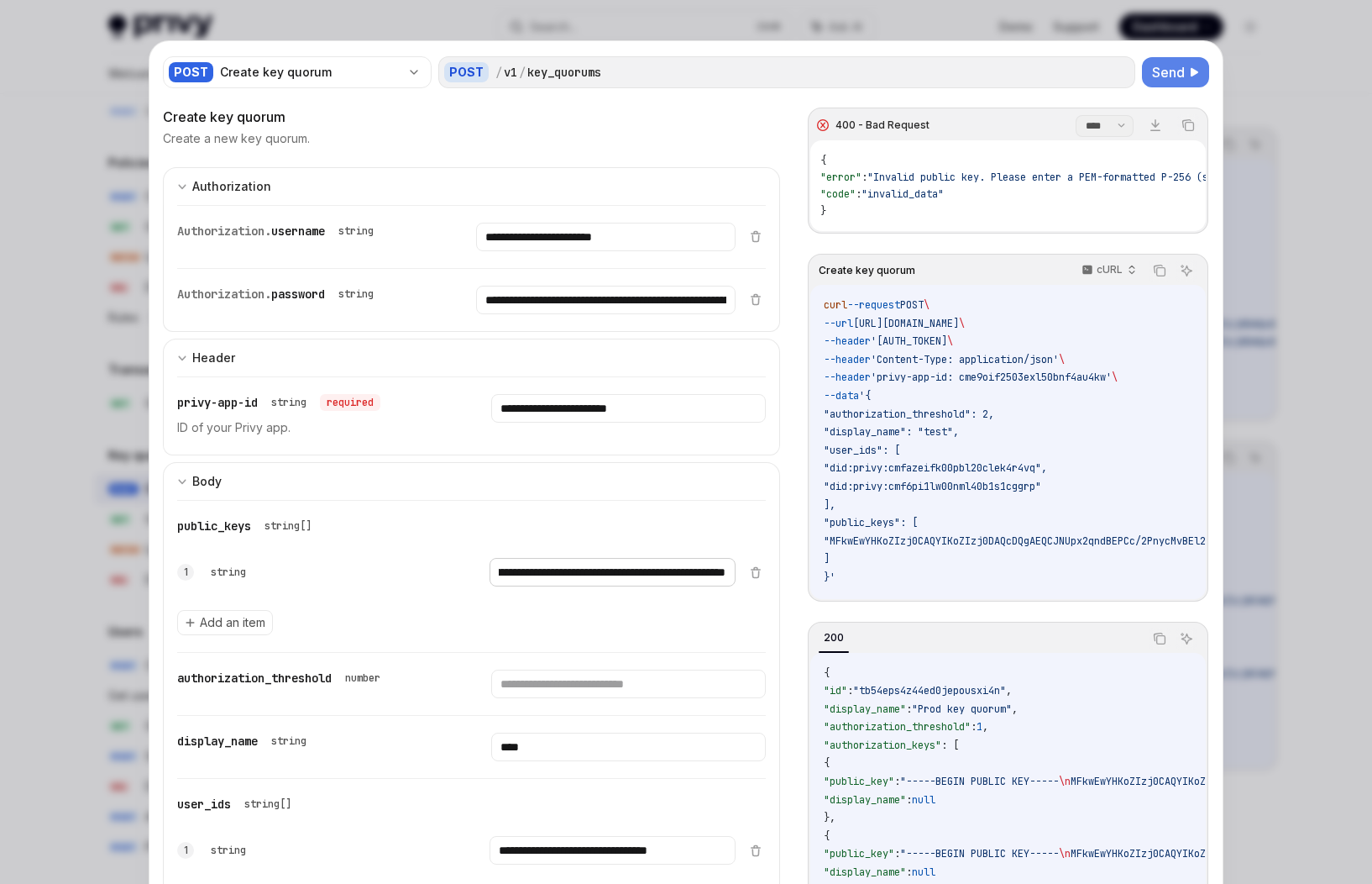
type input "**********"
click at [1101, 70] on span "Send" at bounding box center [1168, 71] width 32 height 20
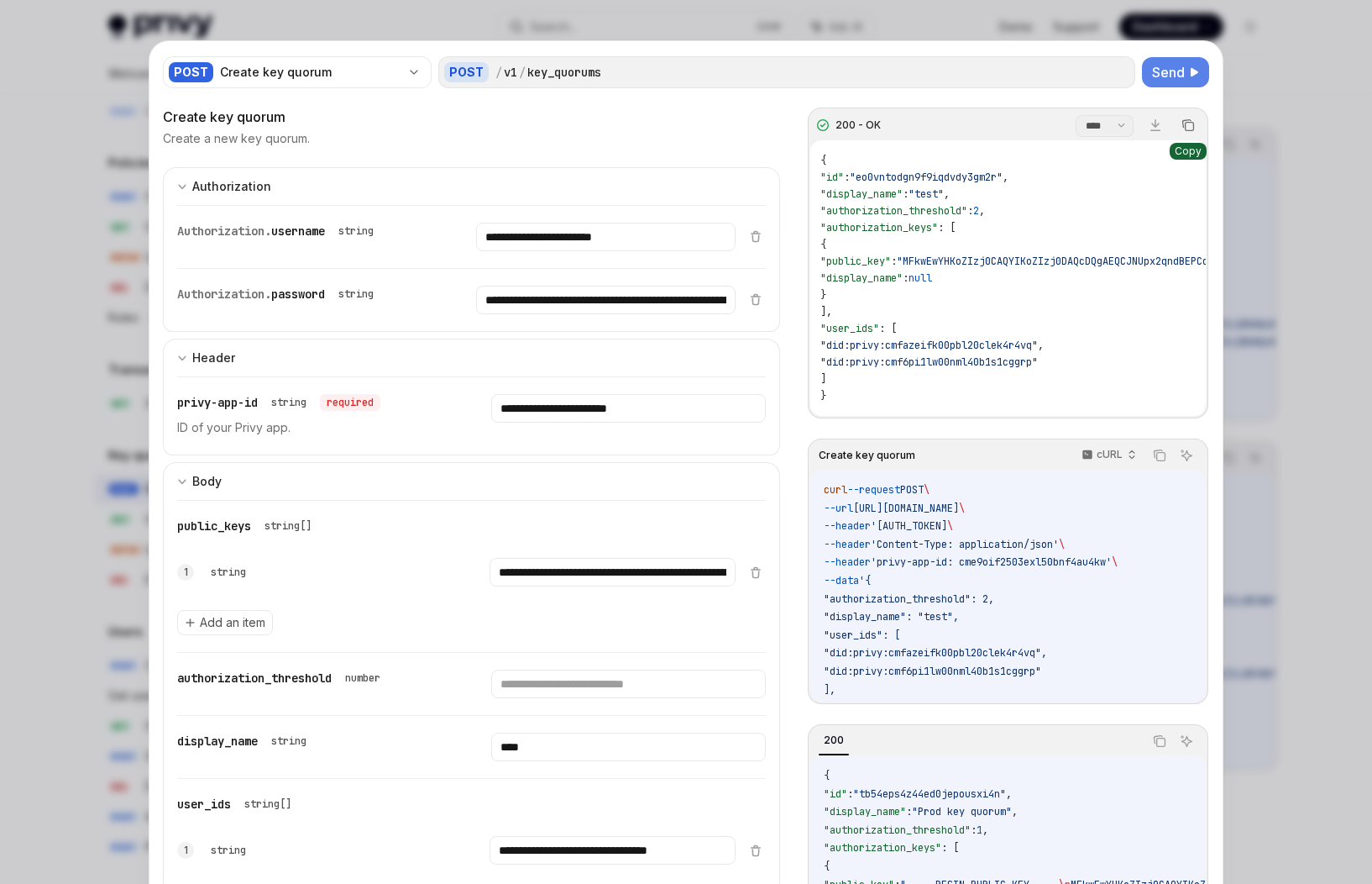
click at [1101, 126] on icon "Copy the contents from the code block" at bounding box center [1188, 125] width 13 height 13
drag, startPoint x: 924, startPoint y: 277, endPoint x: 954, endPoint y: 265, distance: 32.3
click at [903, 276] on span ""display_name"" at bounding box center [862, 278] width 82 height 13
click at [1101, 128] on icon "Copy the contents from the code block" at bounding box center [1188, 125] width 13 height 13
click at [941, 510] on span "https://api.privy.io/v1/key_quorums" at bounding box center [905, 509] width 106 height 13
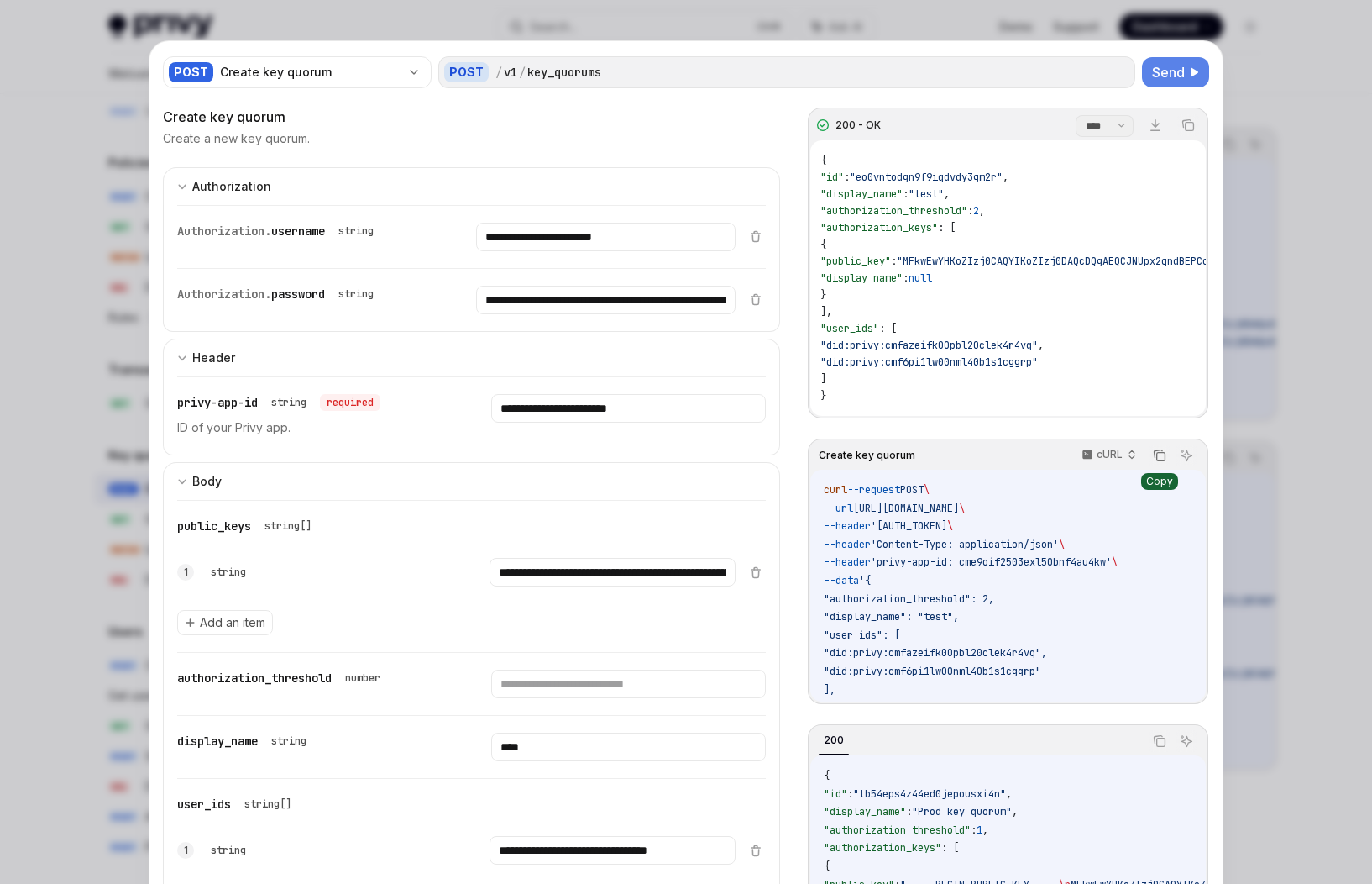
click at [1101, 462] on icon "Copy the contents from the code block" at bounding box center [1160, 455] width 13 height 13
click at [1051, 560] on code "curl --request POST \ --url https://api.privy.io/v1/key_quorums \ --header 'Aut…" at bounding box center [1214, 626] width 781 height 291
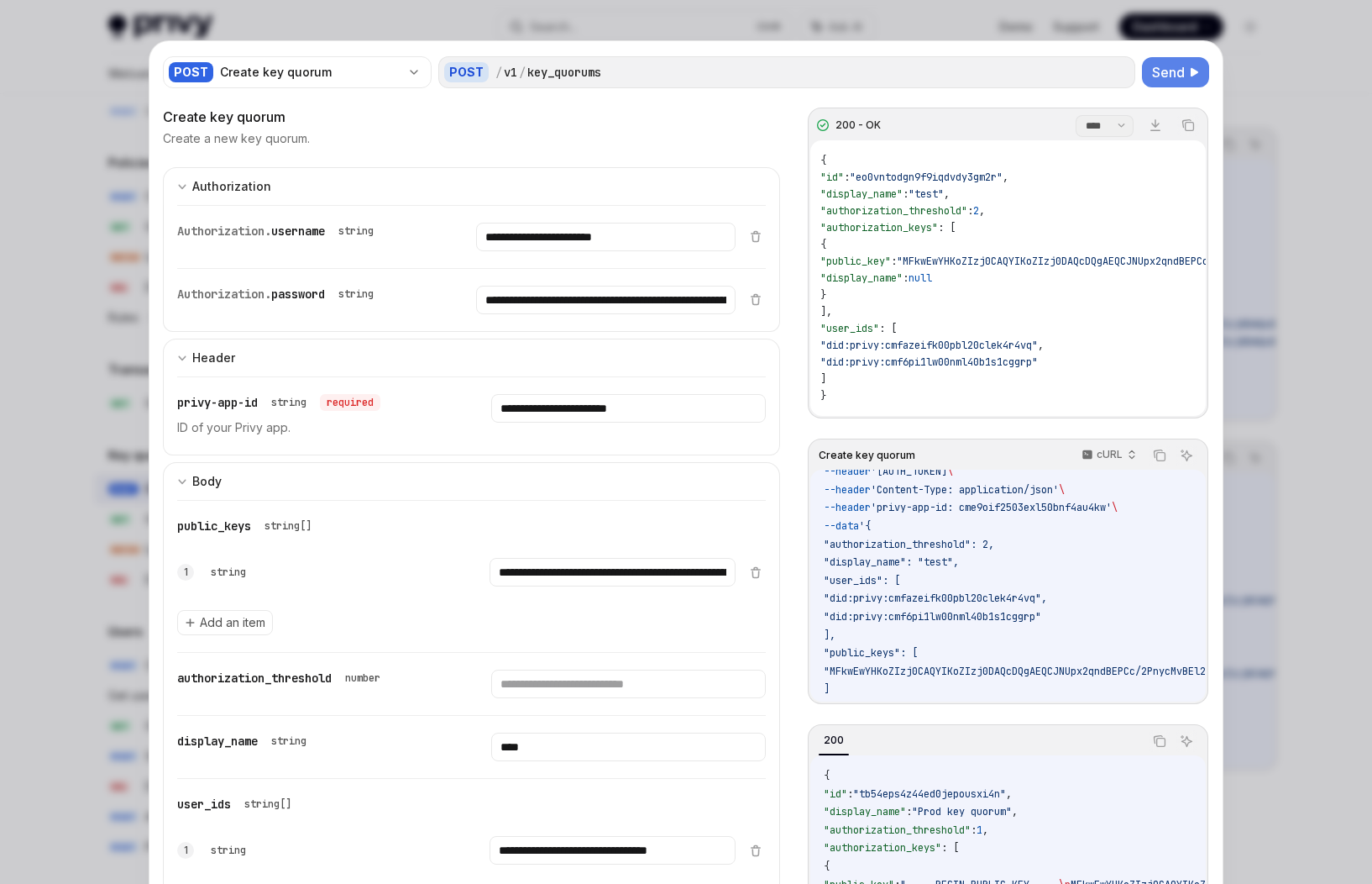
scroll to position [81, 0]
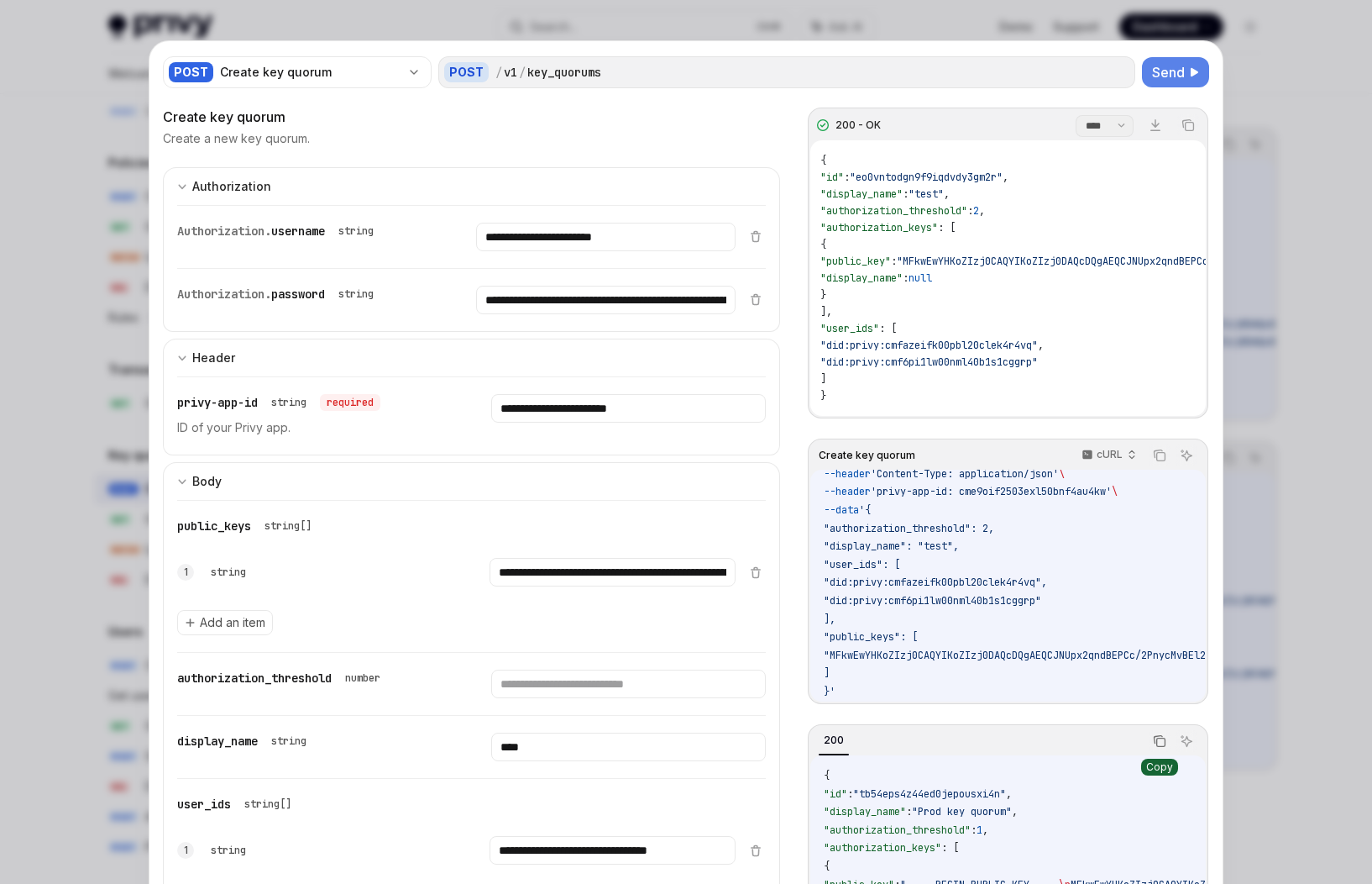
click at [1101, 743] on icon "Copy the contents from the code block" at bounding box center [1162, 742] width 9 height 9
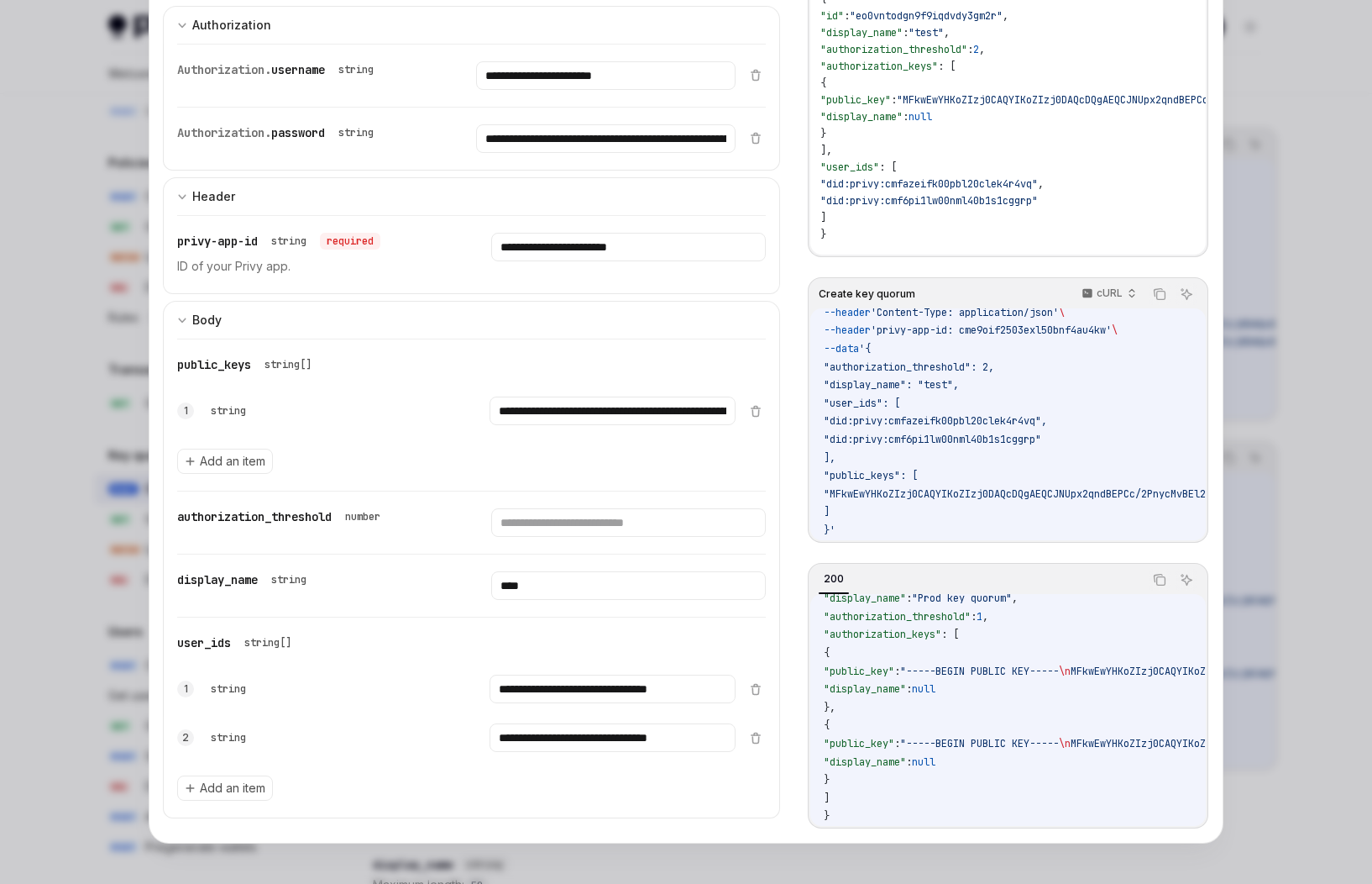
scroll to position [0, 0]
click at [1101, 397] on div at bounding box center [686, 442] width 1372 height 884
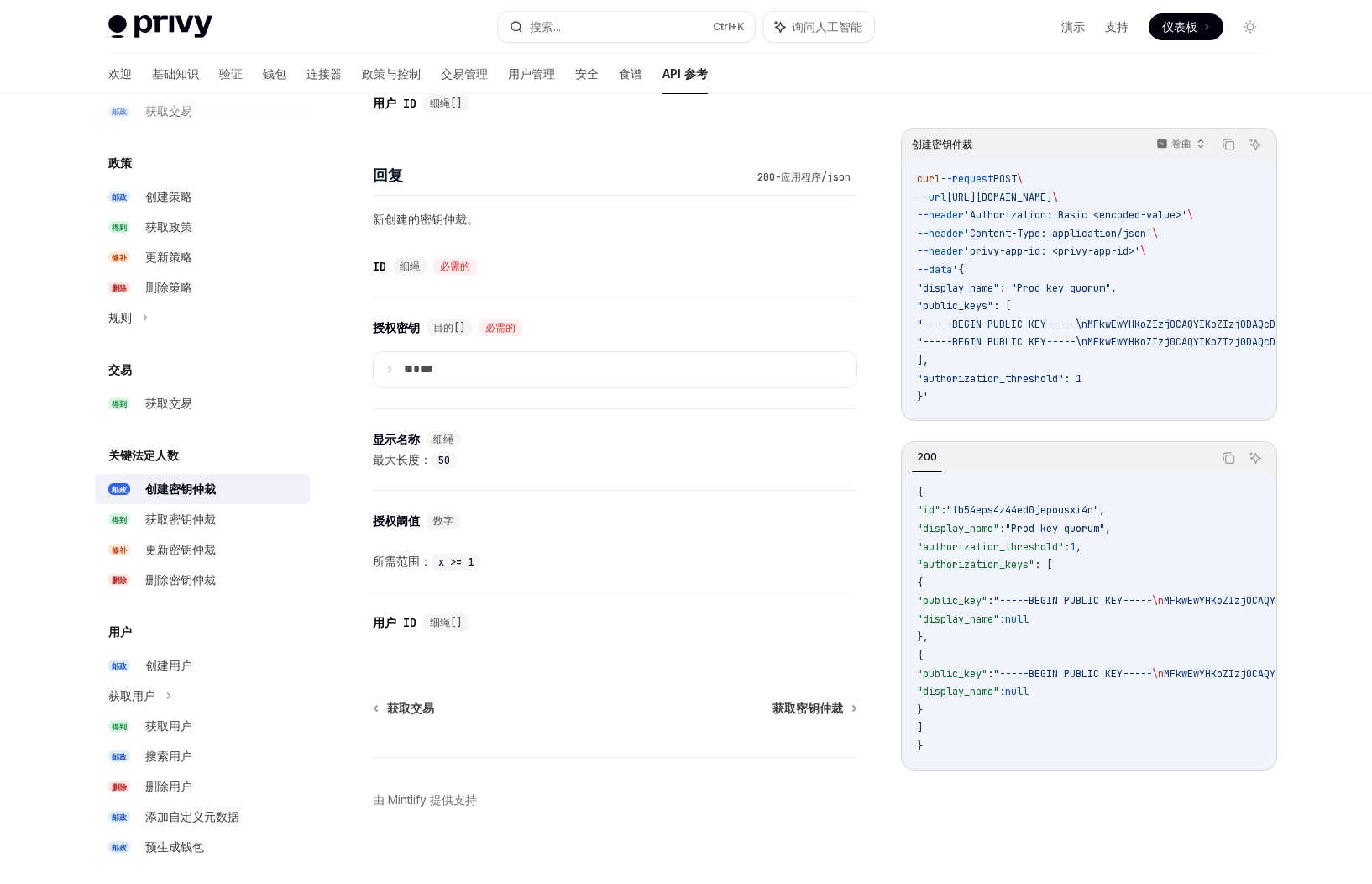
scroll to position [871, 0]
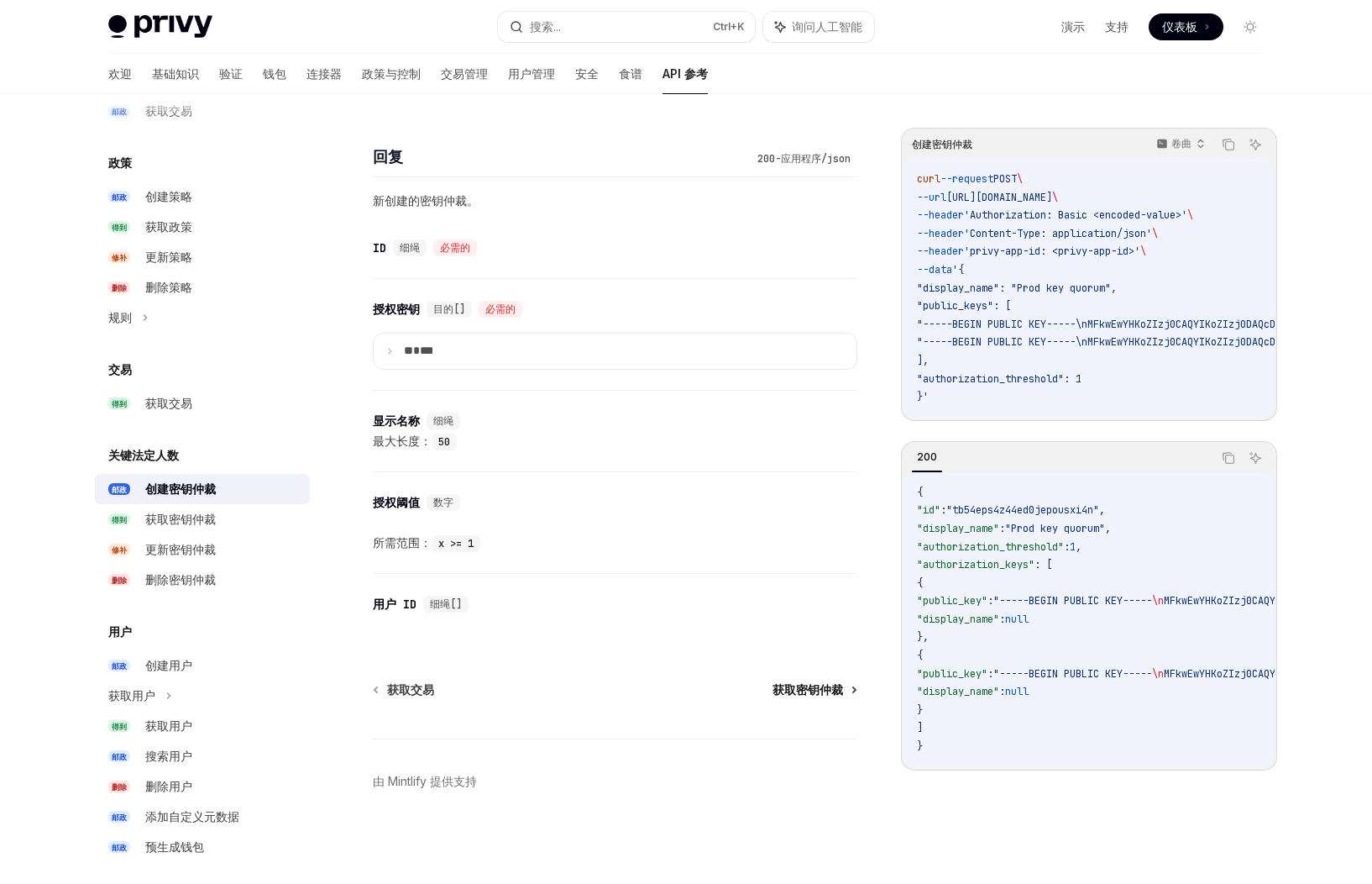
click at [795, 685] on font "获取密钥仲裁" at bounding box center [808, 689] width 70 height 14
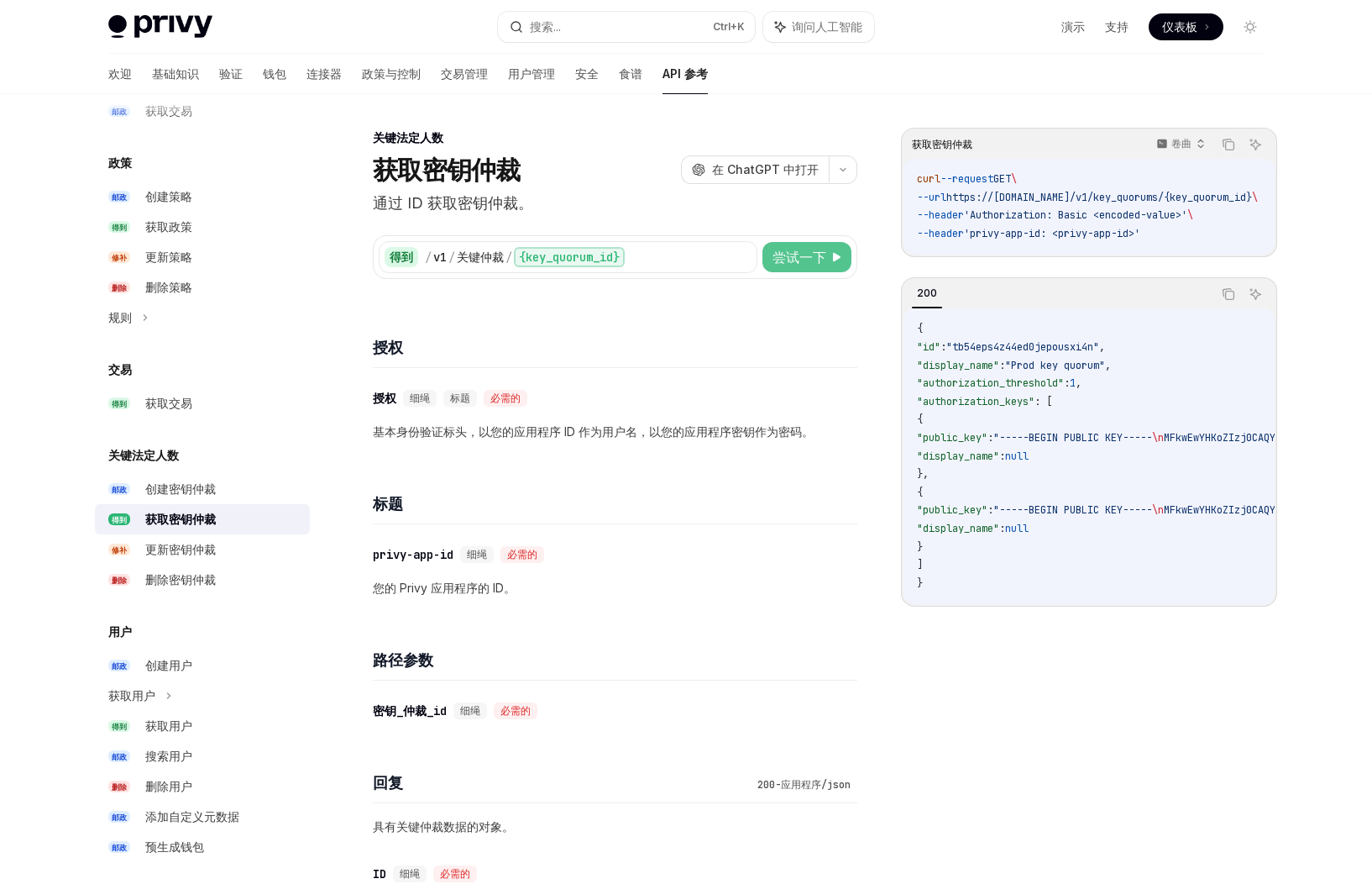
click at [805, 261] on font "尝试一下" at bounding box center [800, 257] width 53 height 17
type textarea "*"
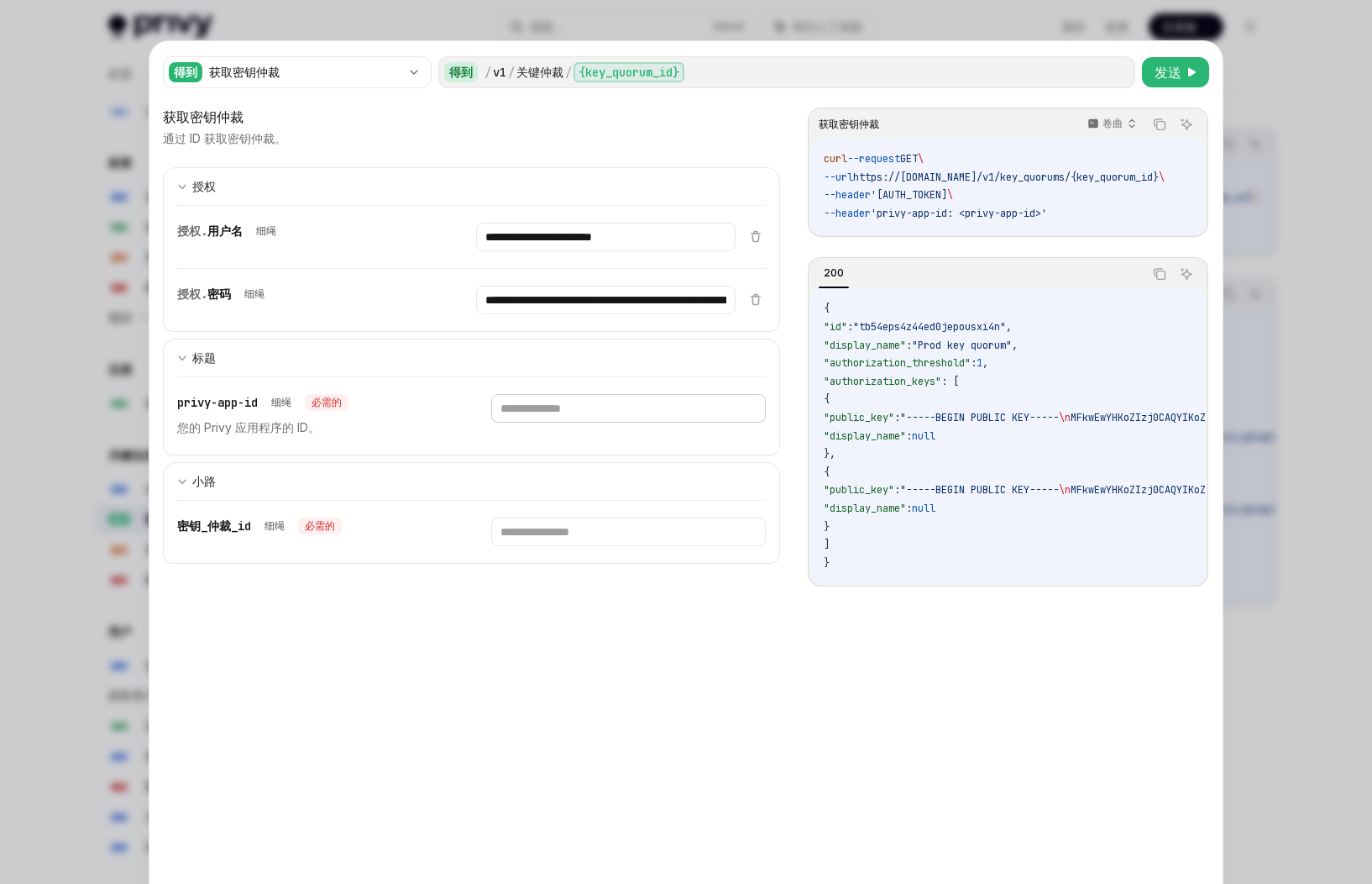
click at [572, 407] on input "text" at bounding box center [628, 409] width 274 height 29
type input "**********"
click at [580, 537] on input "text" at bounding box center [628, 532] width 274 height 29
drag, startPoint x: 732, startPoint y: 676, endPoint x: 689, endPoint y: 567, distance: 117.2
click at [732, 675] on div "**********" at bounding box center [471, 512] width 617 height 810
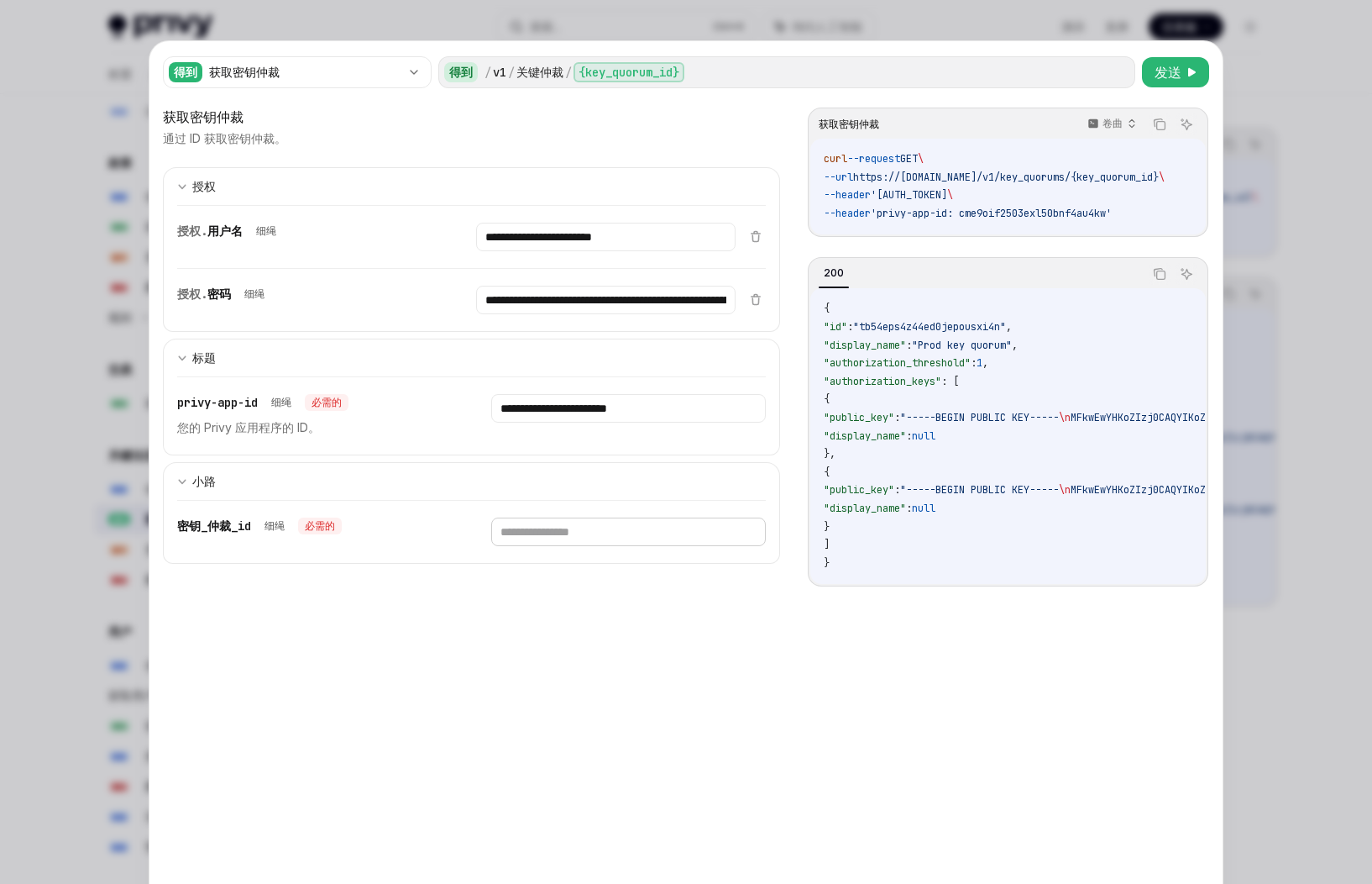
click at [652, 528] on input "text" at bounding box center [628, 532] width 274 height 29
paste input "**********"
click at [1101, 68] on font "发送" at bounding box center [1168, 72] width 27 height 17
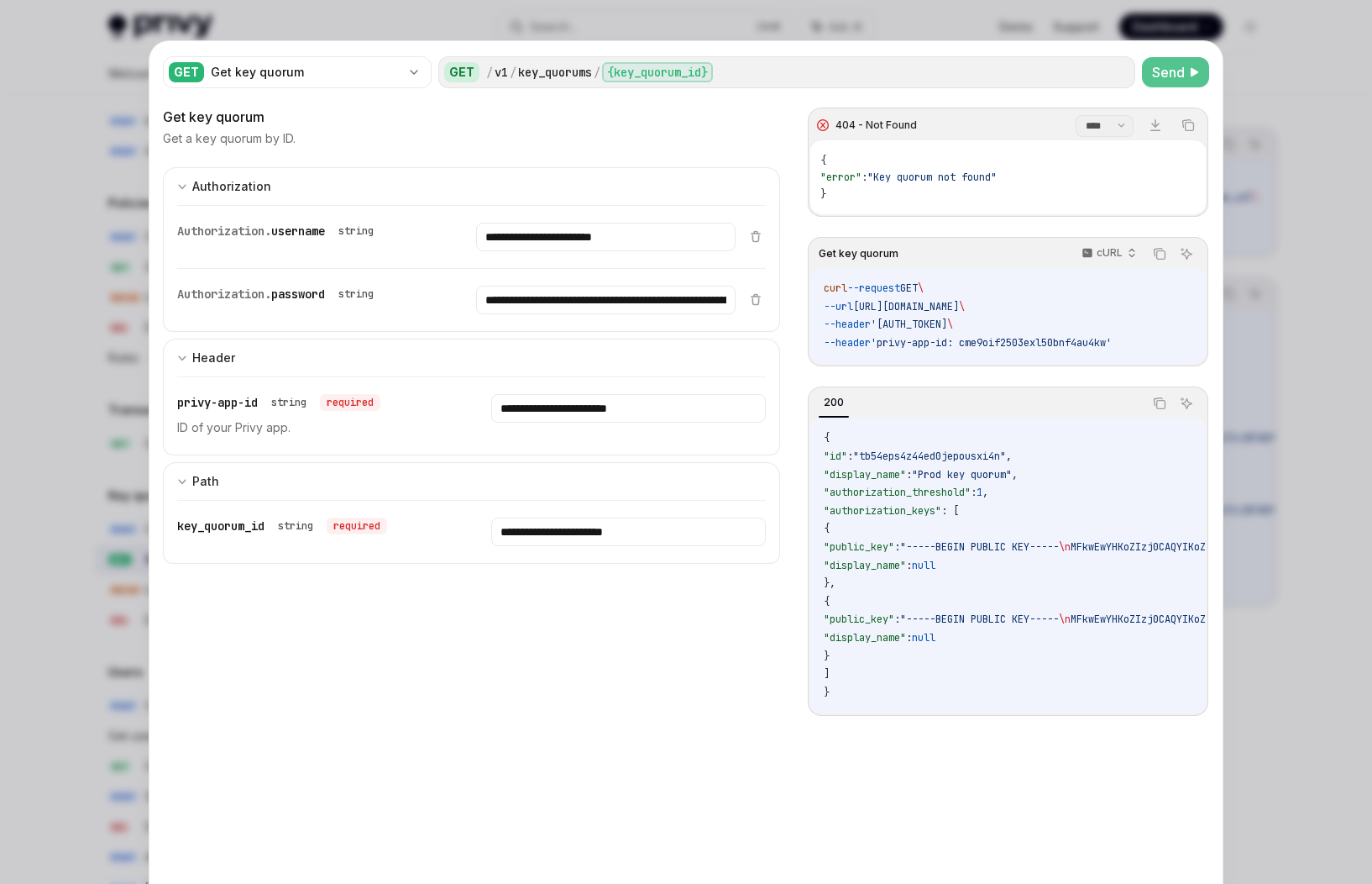
scroll to position [871, 0]
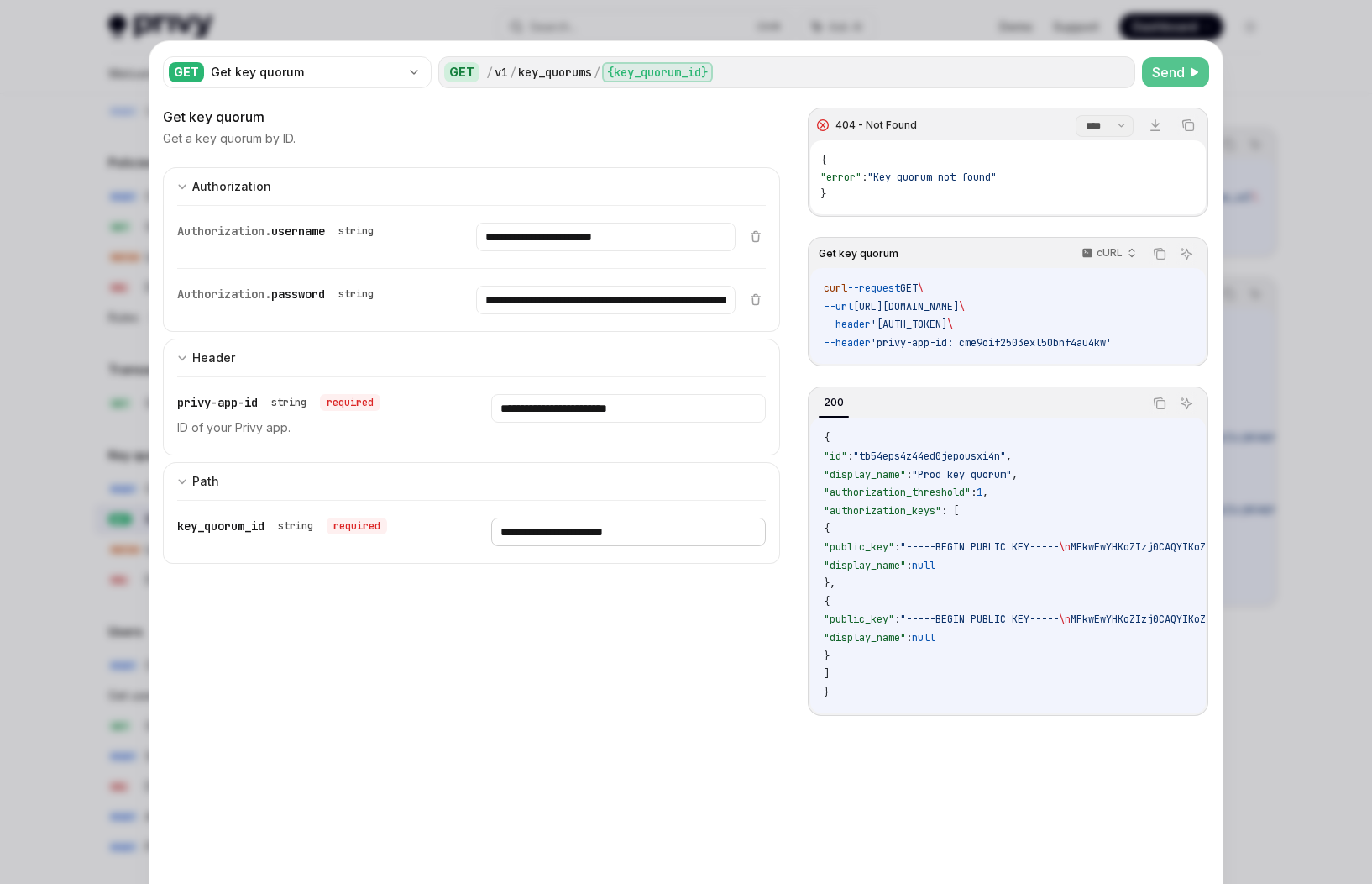
click at [681, 538] on input "**********" at bounding box center [628, 532] width 274 height 29
click at [1101, 65] on button "Send" at bounding box center [1176, 72] width 68 height 30
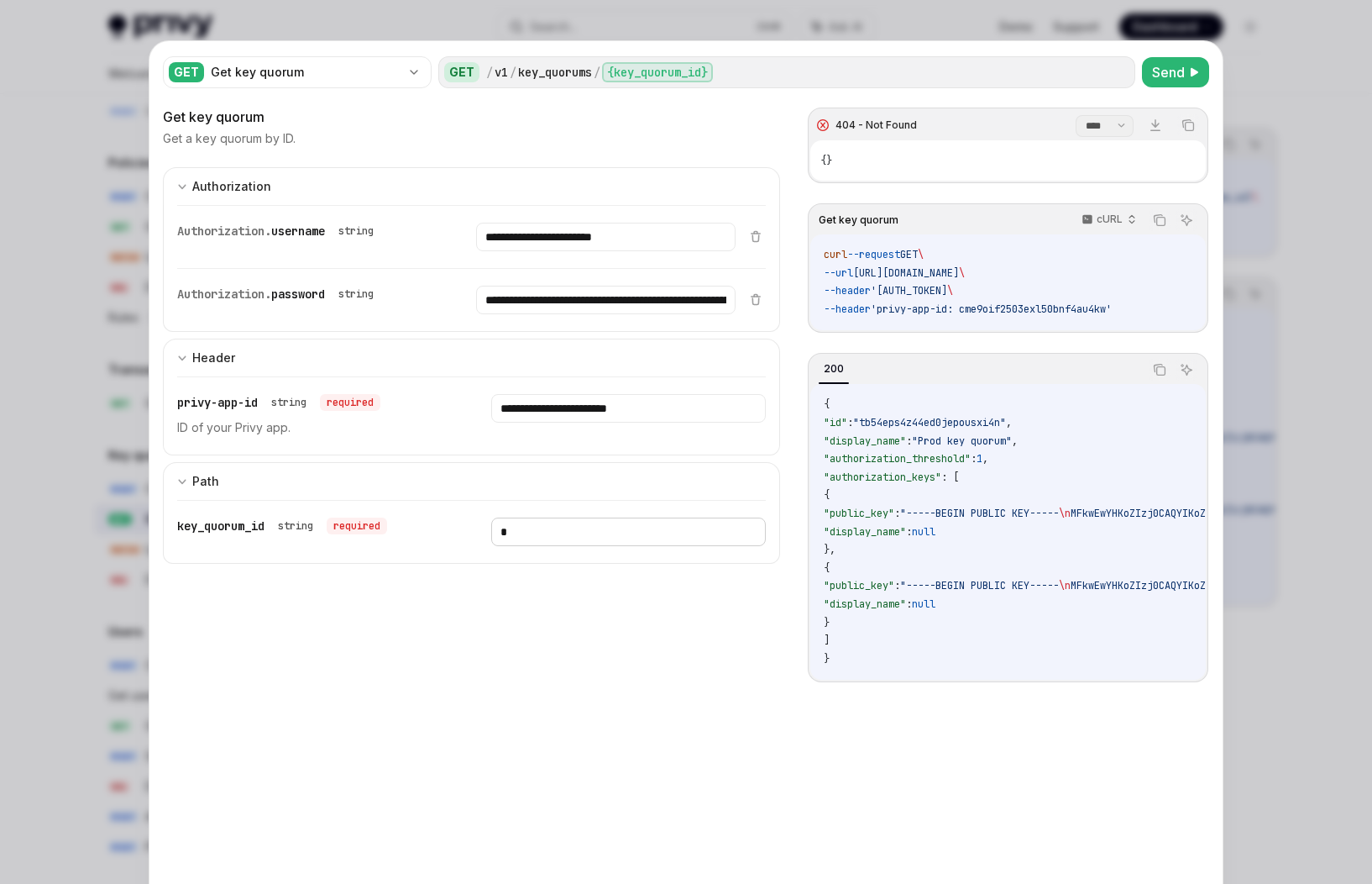
click at [556, 532] on input "*" at bounding box center [628, 532] width 274 height 29
paste input "**********"
type input "**********"
click at [1101, 83] on button "Send" at bounding box center [1176, 72] width 68 height 30
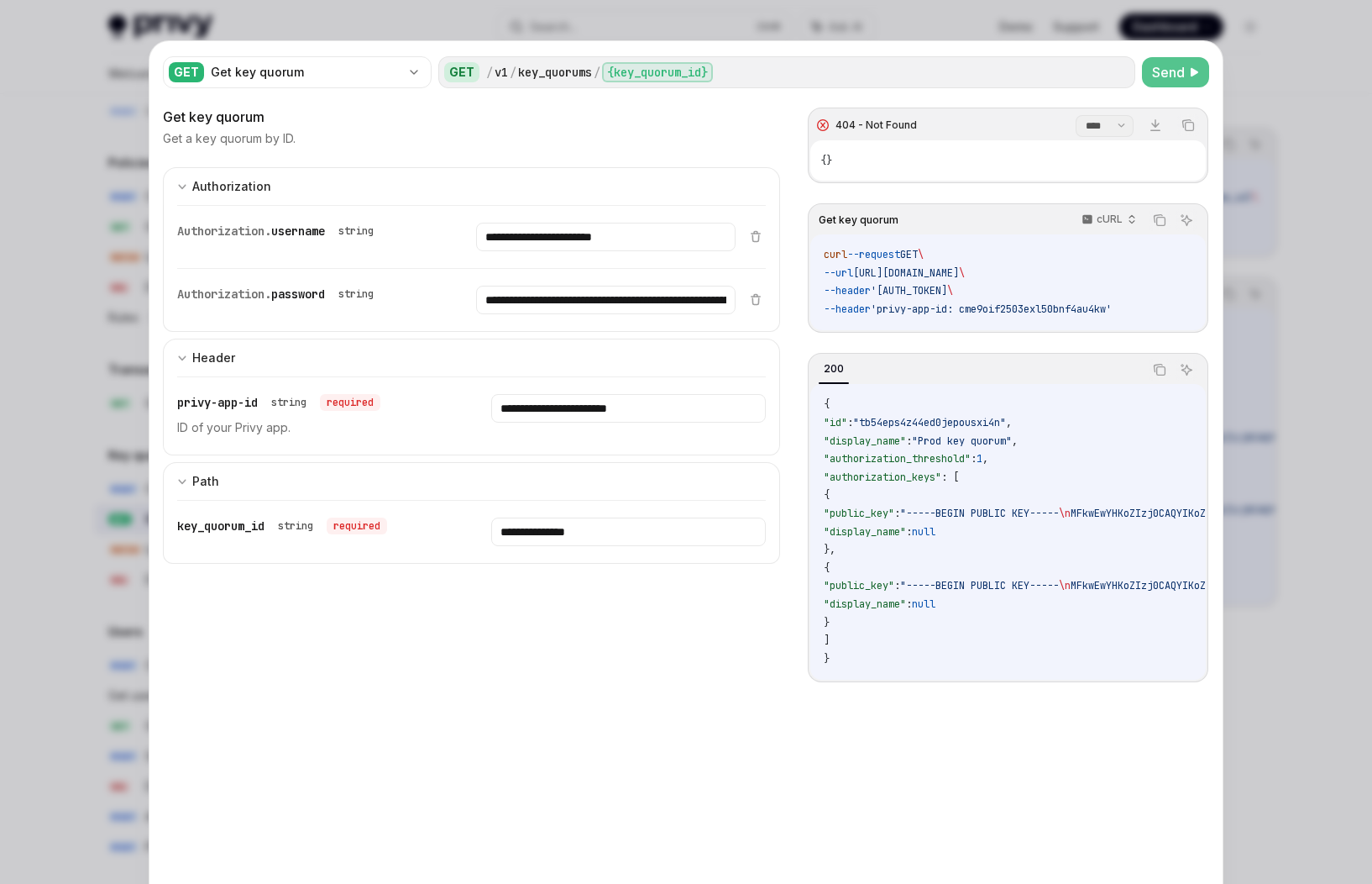
click at [1101, 75] on span "Send" at bounding box center [1168, 71] width 32 height 20
click at [906, 325] on div "curl --request GET \ --url https://api.privy.io/v1/key_quorums/Prod%20key%20quo…" at bounding box center [1007, 282] width 395 height 96
drag, startPoint x: 906, startPoint y: 325, endPoint x: 1059, endPoint y: 332, distance: 153.2
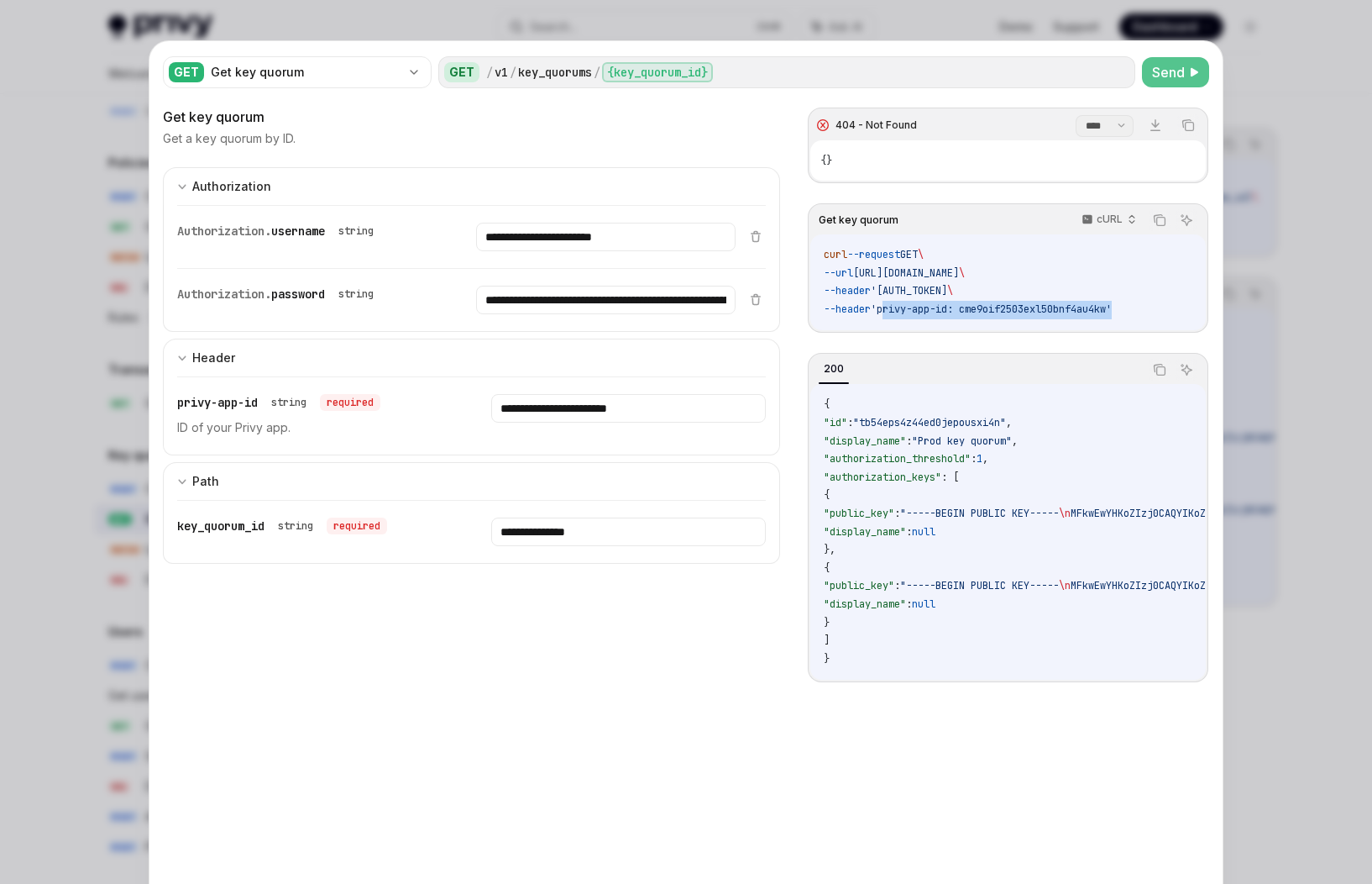
click at [1059, 331] on div "curl --request GET \ --url https://api.privy.io/v1/key_quorums/Prod%20key%20quo…" at bounding box center [1007, 282] width 395 height 96
drag, startPoint x: 481, startPoint y: 718, endPoint x: 958, endPoint y: 303, distance: 632.3
click at [484, 716] on div "**********" at bounding box center [471, 549] width 617 height 884
click at [1101, 81] on button "Send" at bounding box center [1176, 72] width 68 height 30
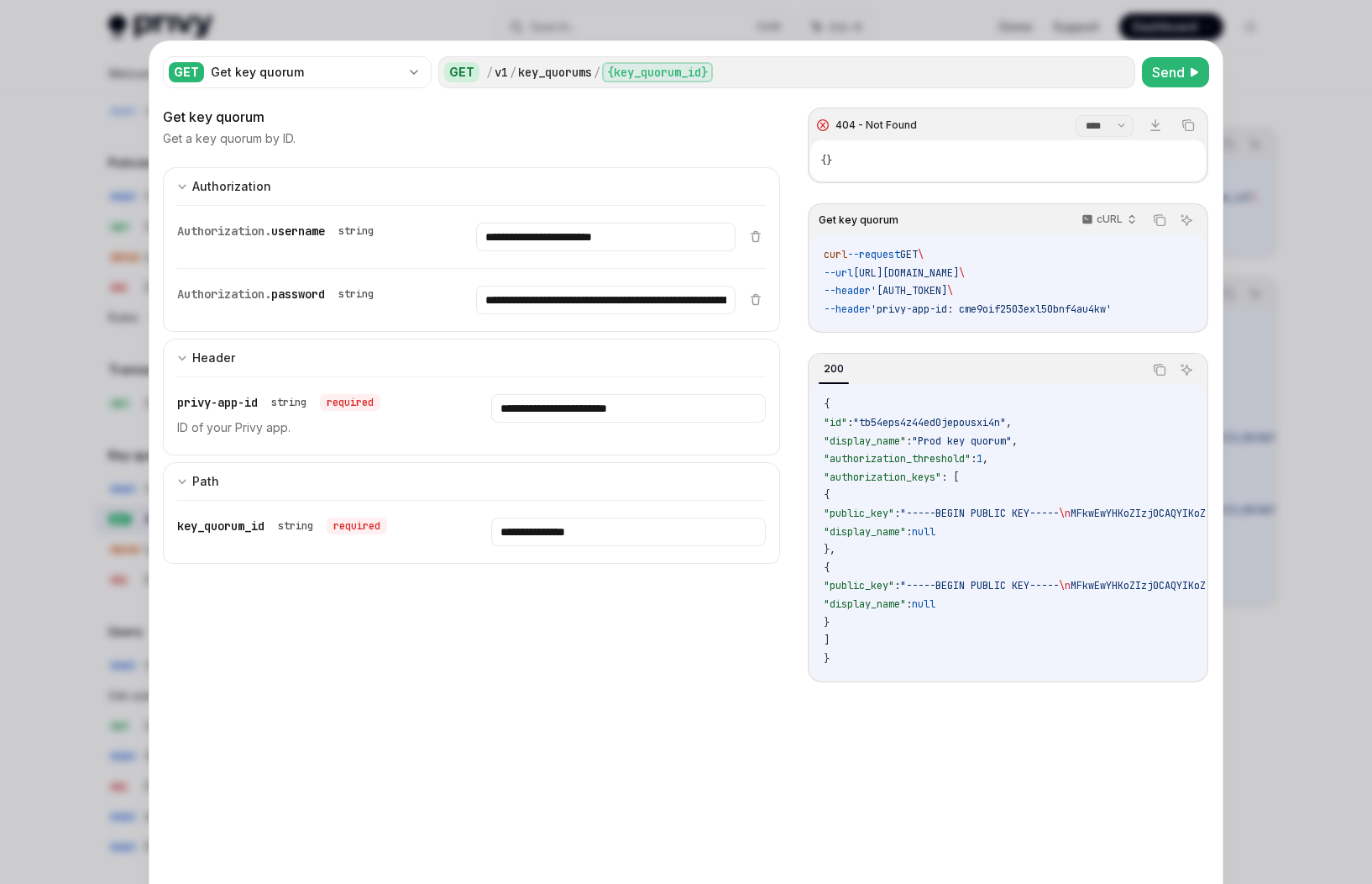
click at [1101, 174] on div at bounding box center [686, 442] width 1372 height 884
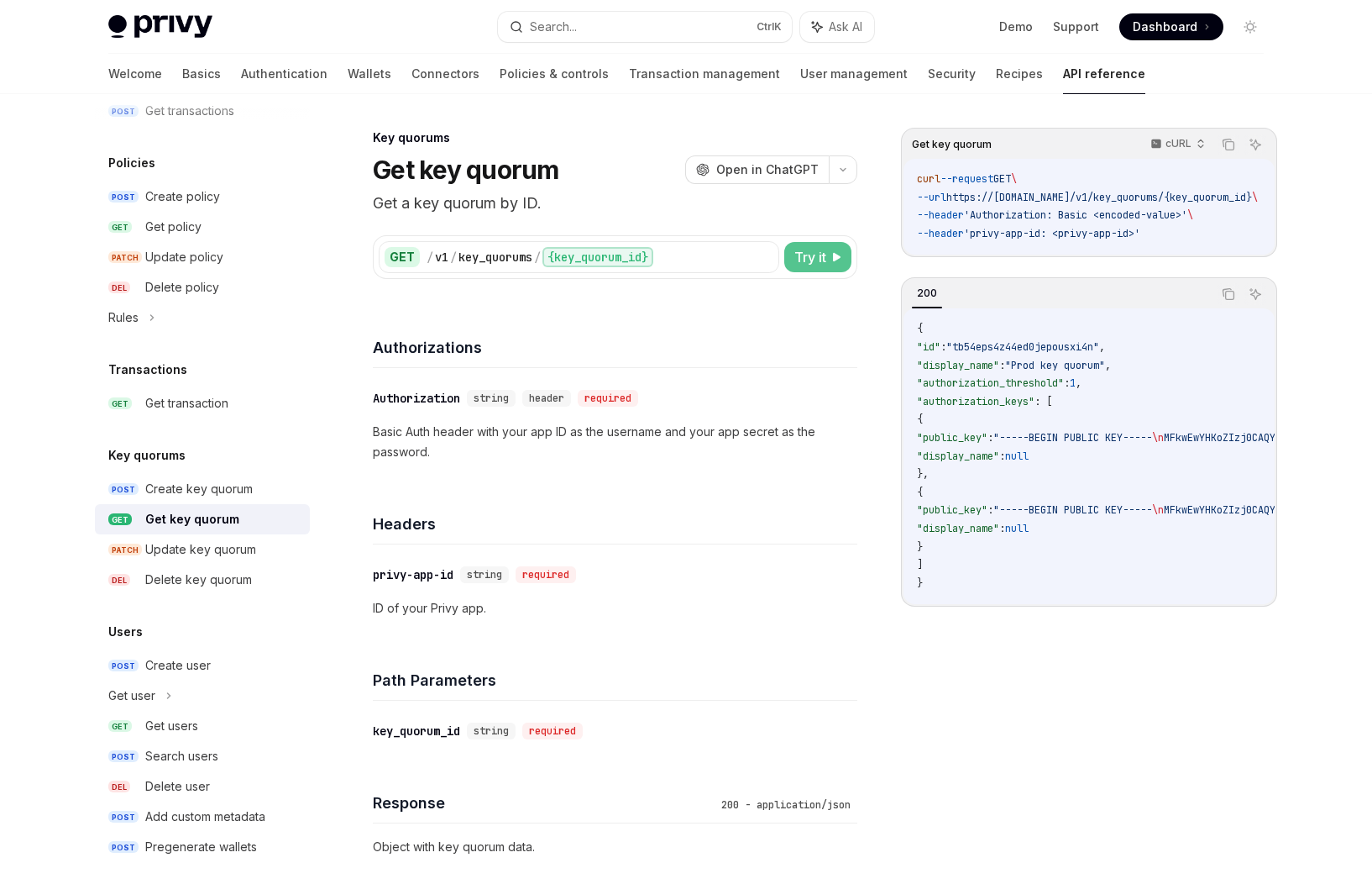
click at [810, 249] on span "Try it" at bounding box center [811, 256] width 32 height 20
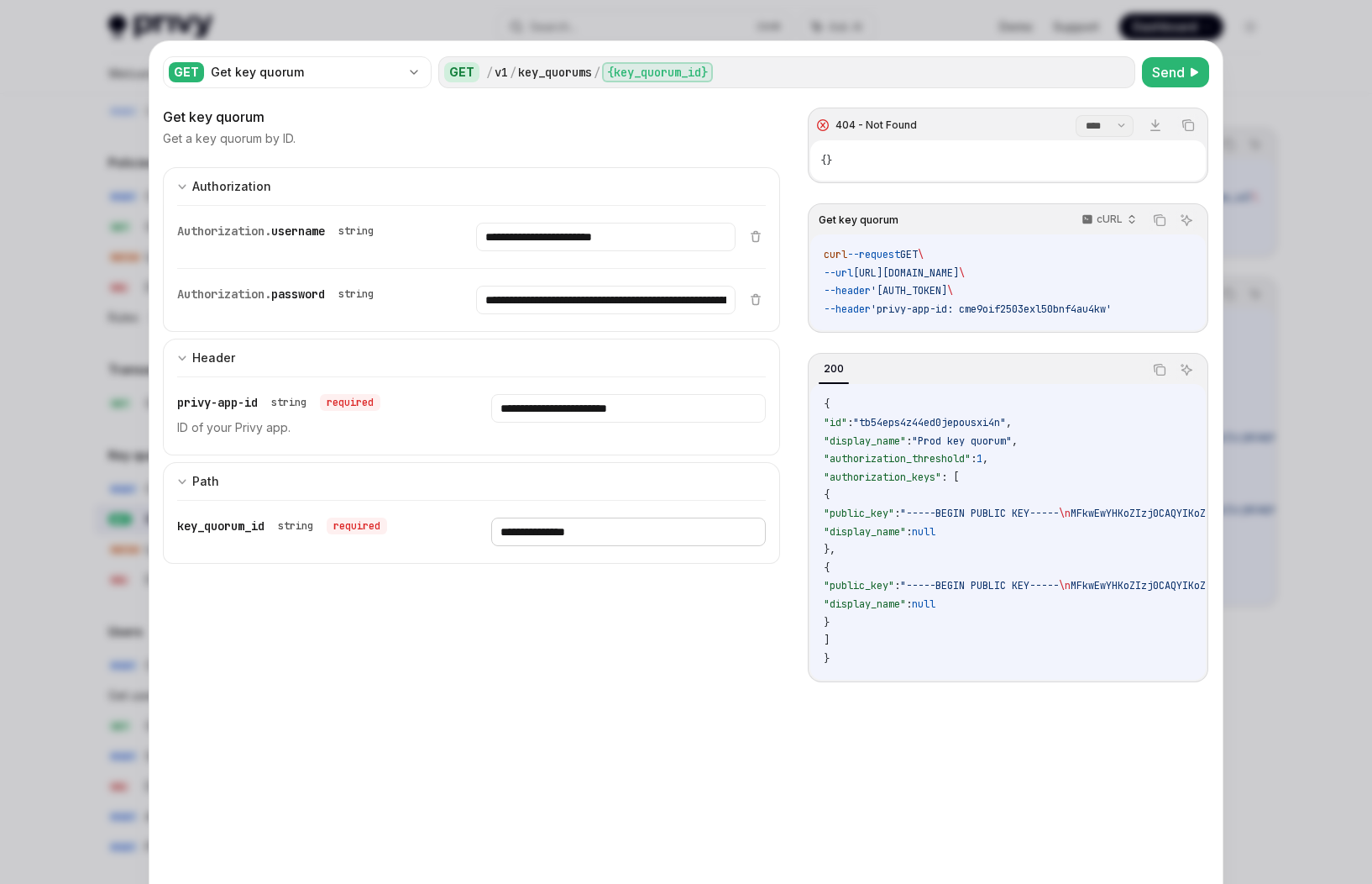
click at [618, 524] on input "**********" at bounding box center [628, 532] width 274 height 29
click at [620, 524] on input "**********" at bounding box center [628, 532] width 274 height 29
click at [621, 524] on input "**********" at bounding box center [628, 532] width 274 height 29
click at [1101, 87] on div at bounding box center [686, 442] width 1372 height 884
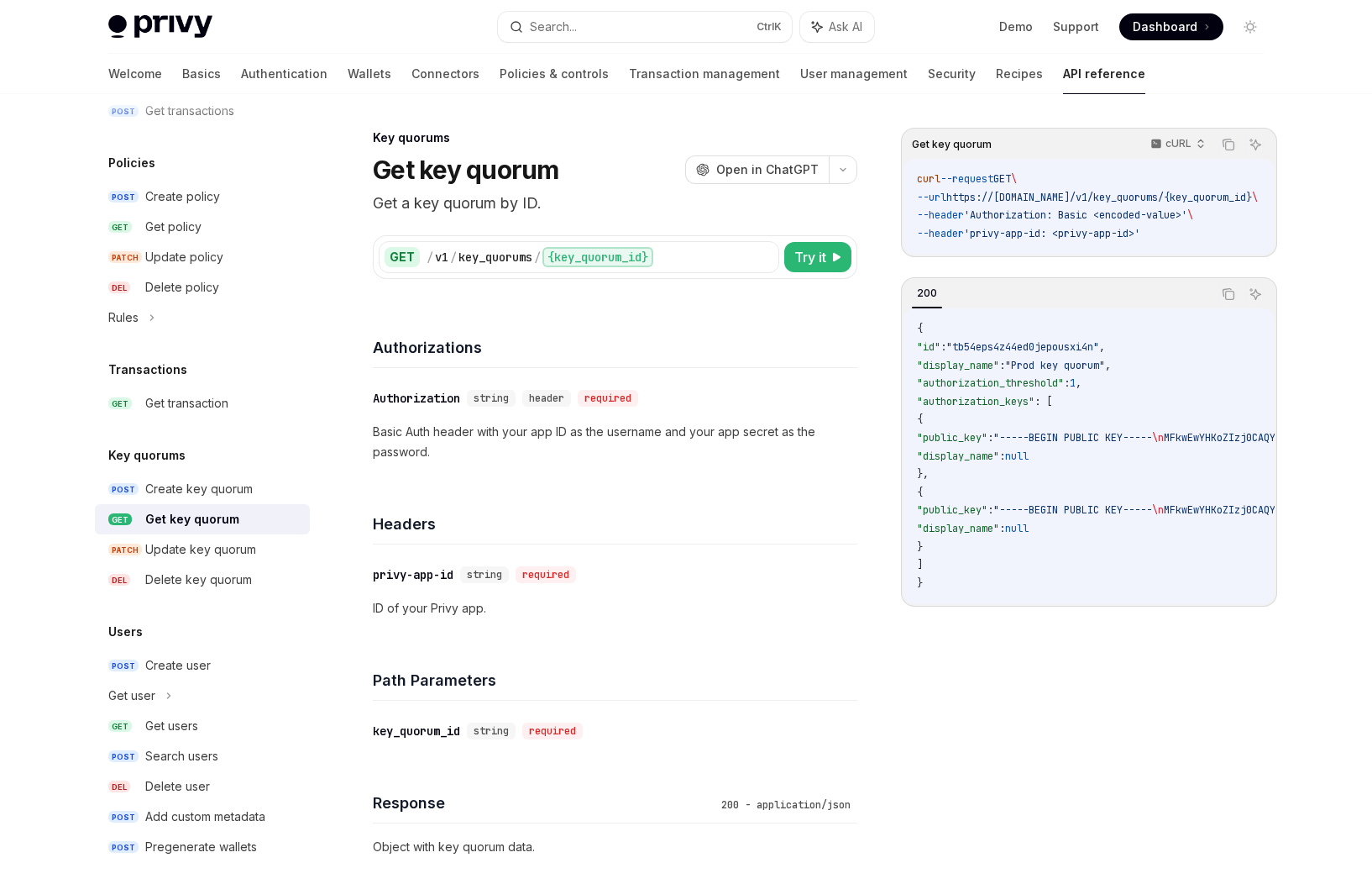
click at [216, 518] on div "Get key quorum" at bounding box center [192, 519] width 94 height 20
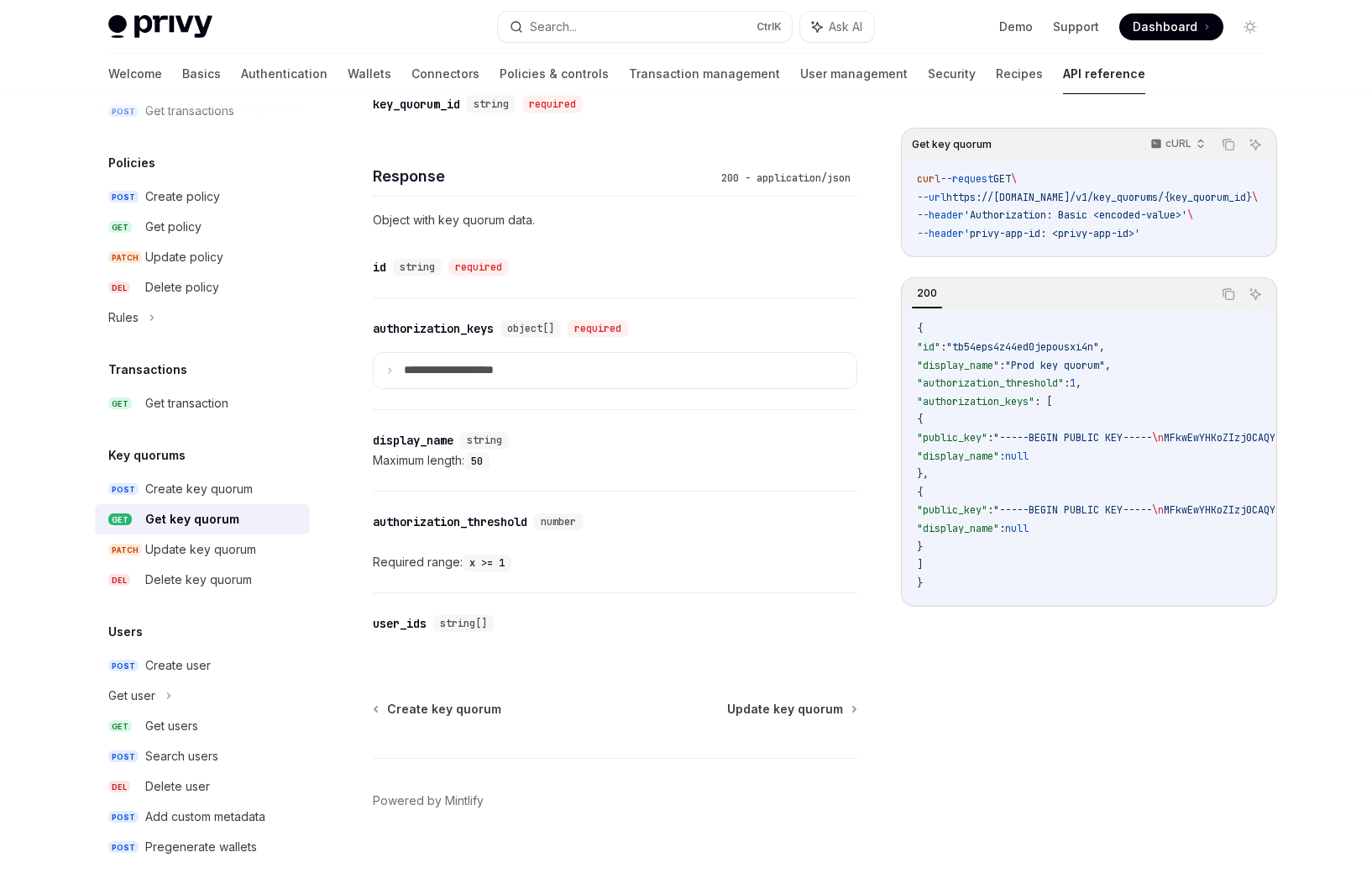
scroll to position [646, 0]
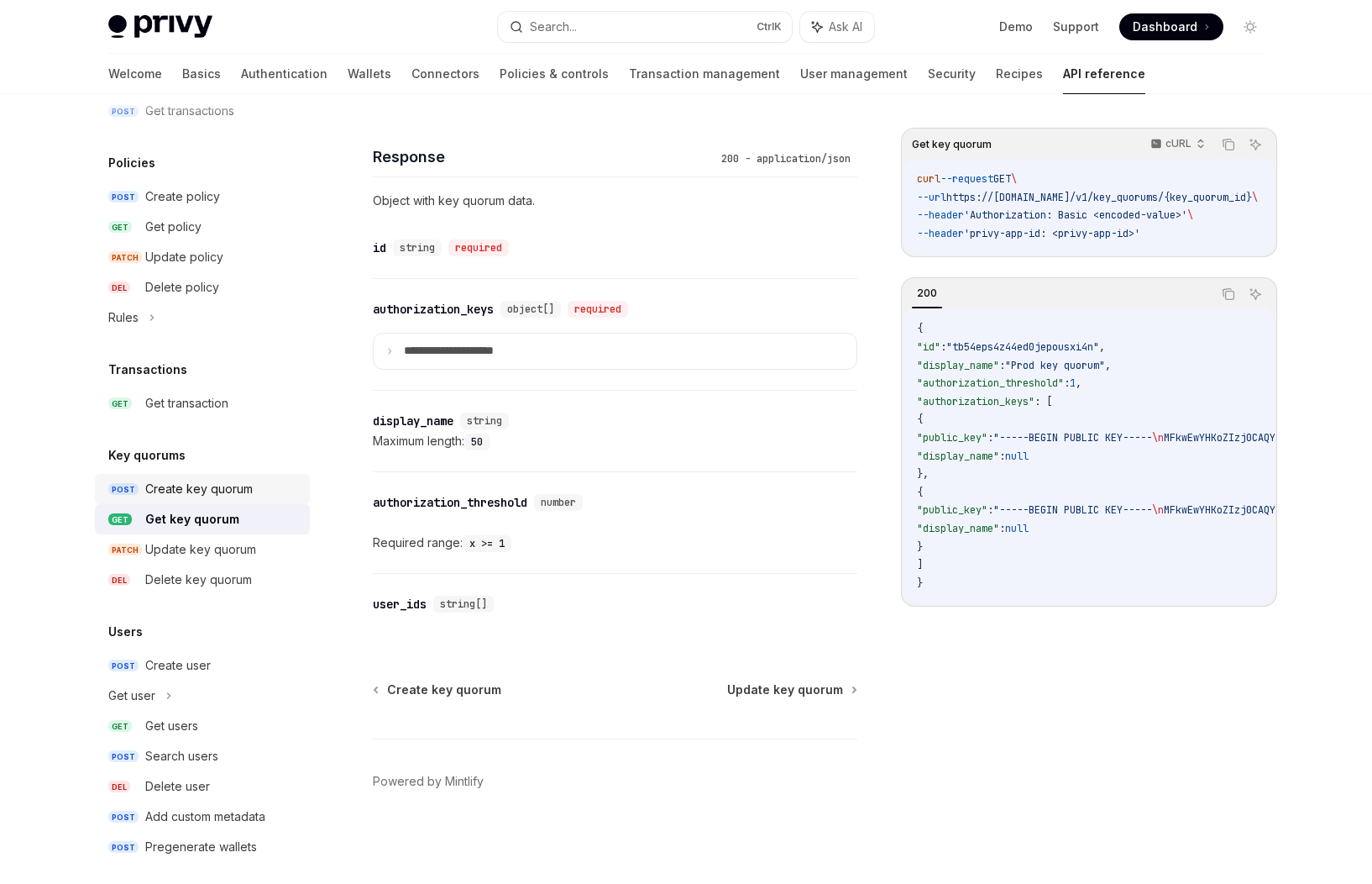
click at [164, 497] on div "Create key quorum" at bounding box center [199, 489] width 108 height 20
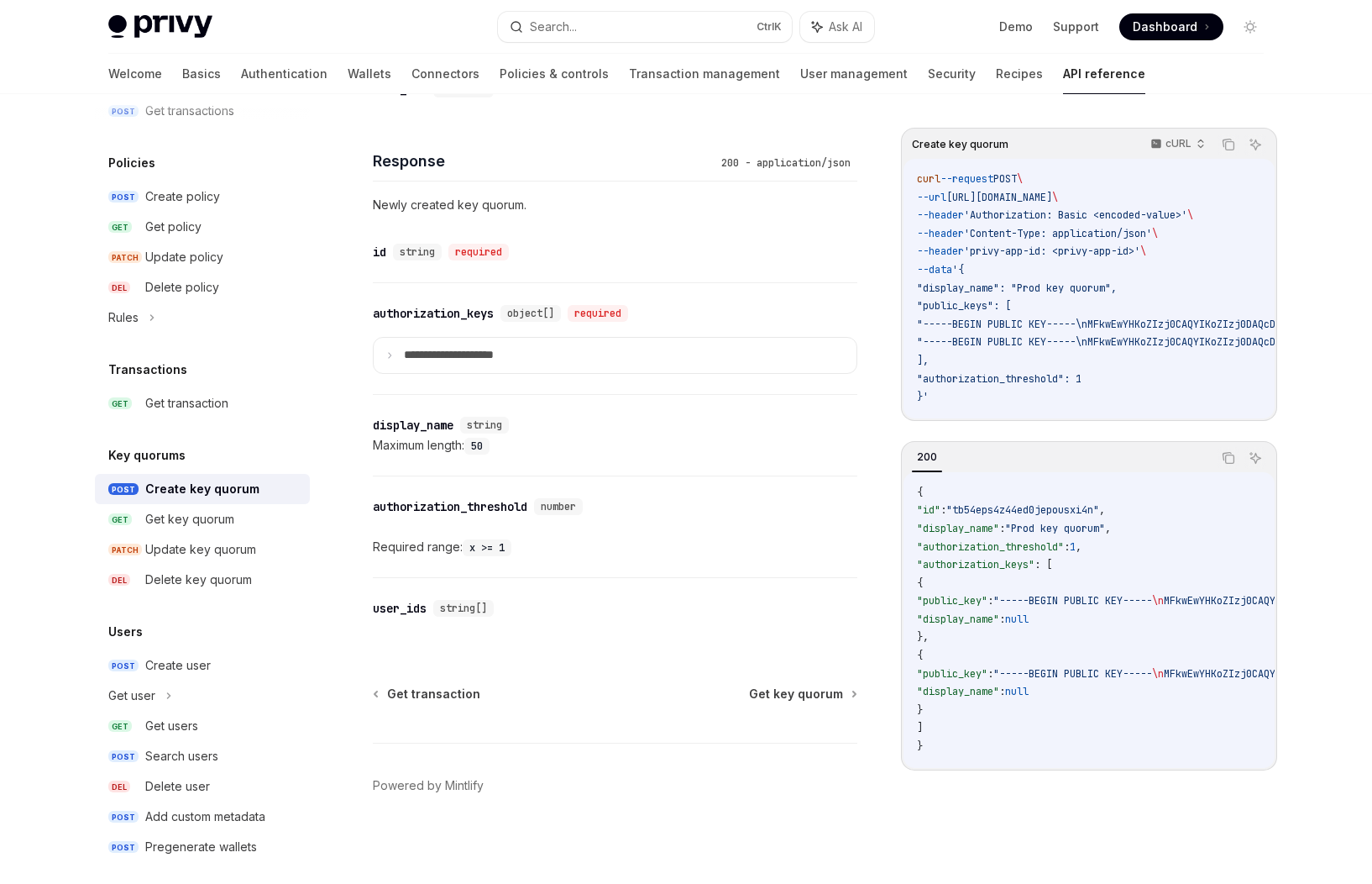
scroll to position [891, 0]
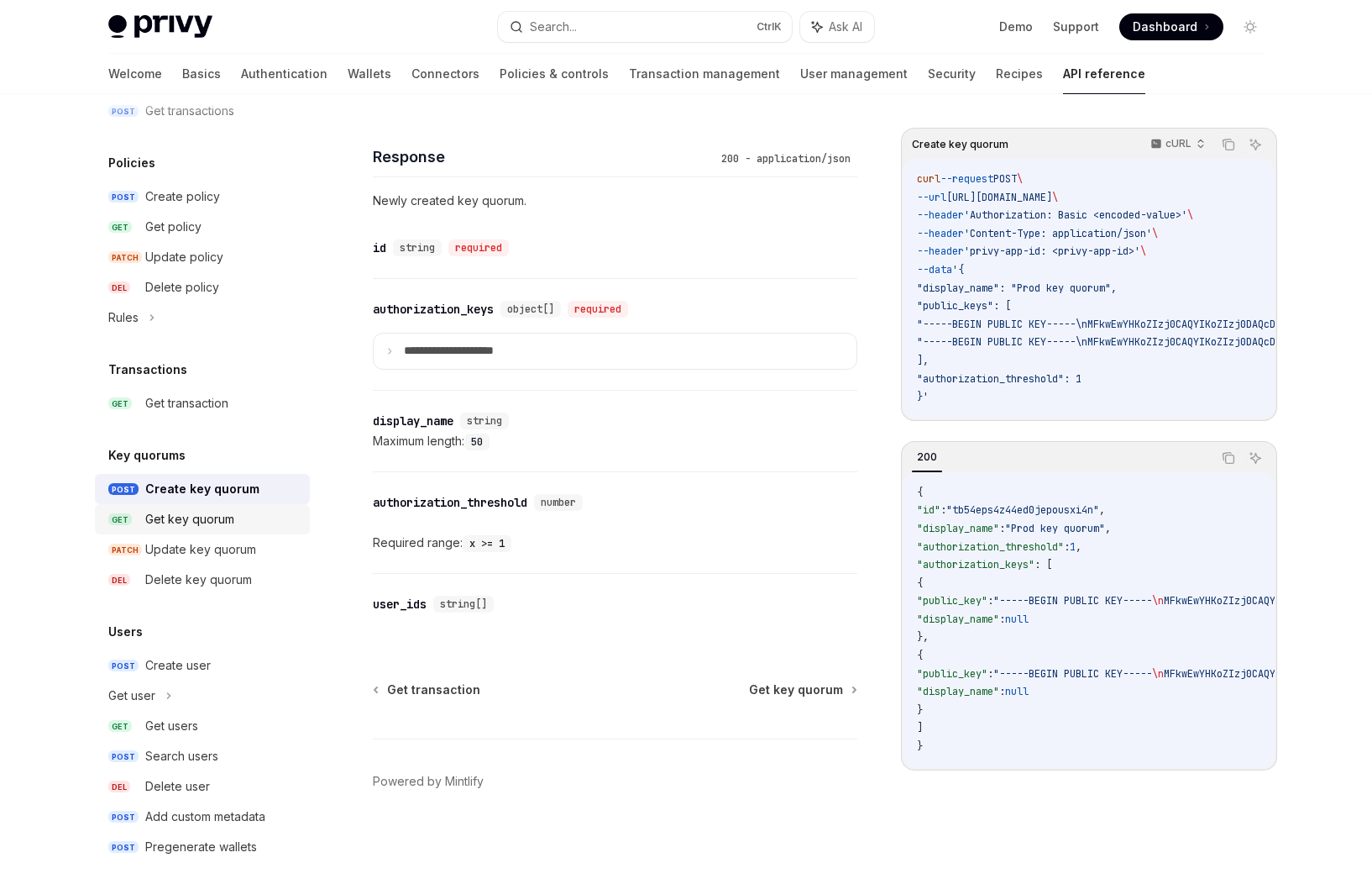
click at [221, 521] on div "Get key quorum" at bounding box center [190, 519] width 89 height 20
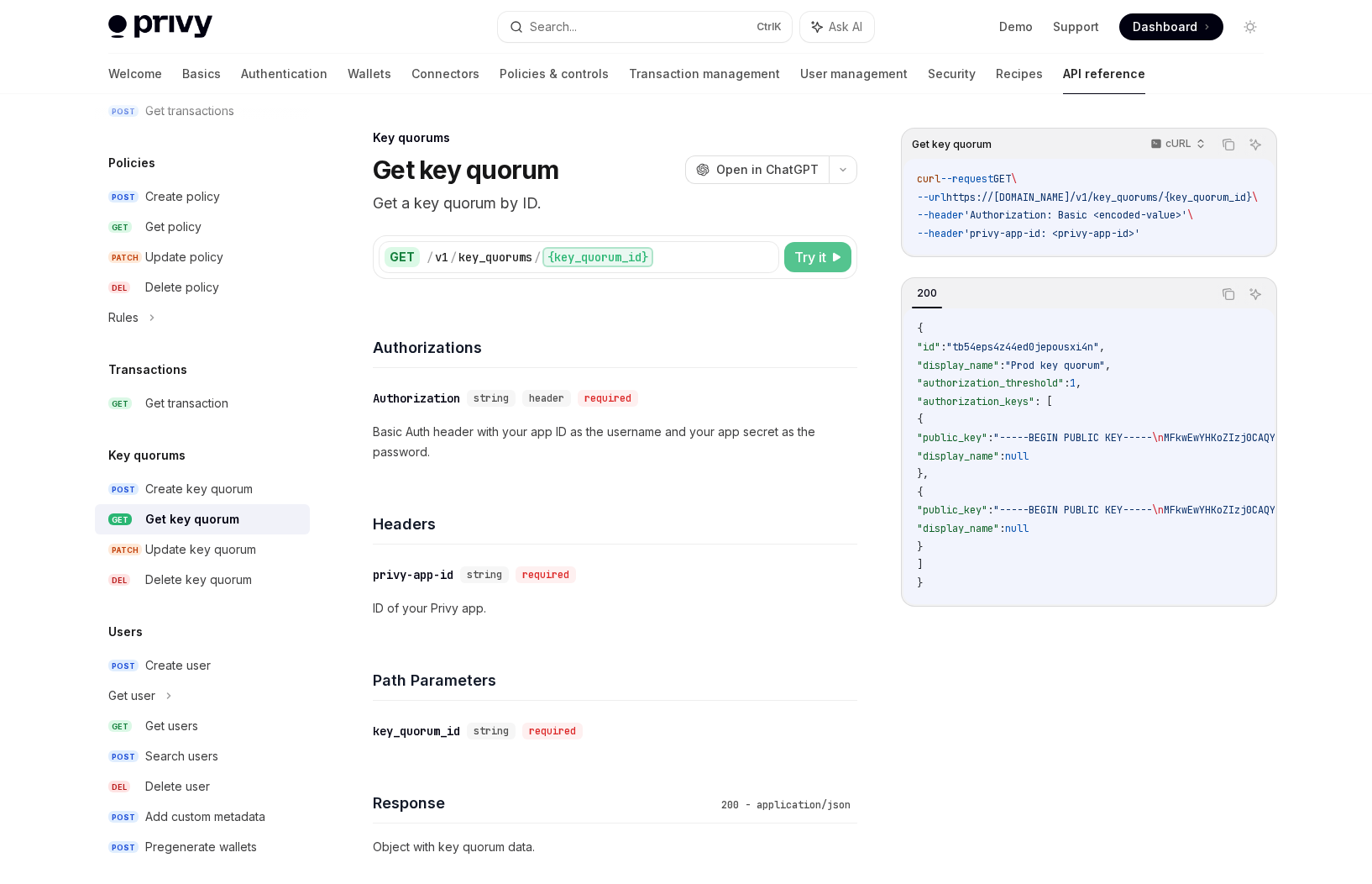
click at [816, 257] on span "Try it" at bounding box center [811, 256] width 32 height 20
type textarea "*"
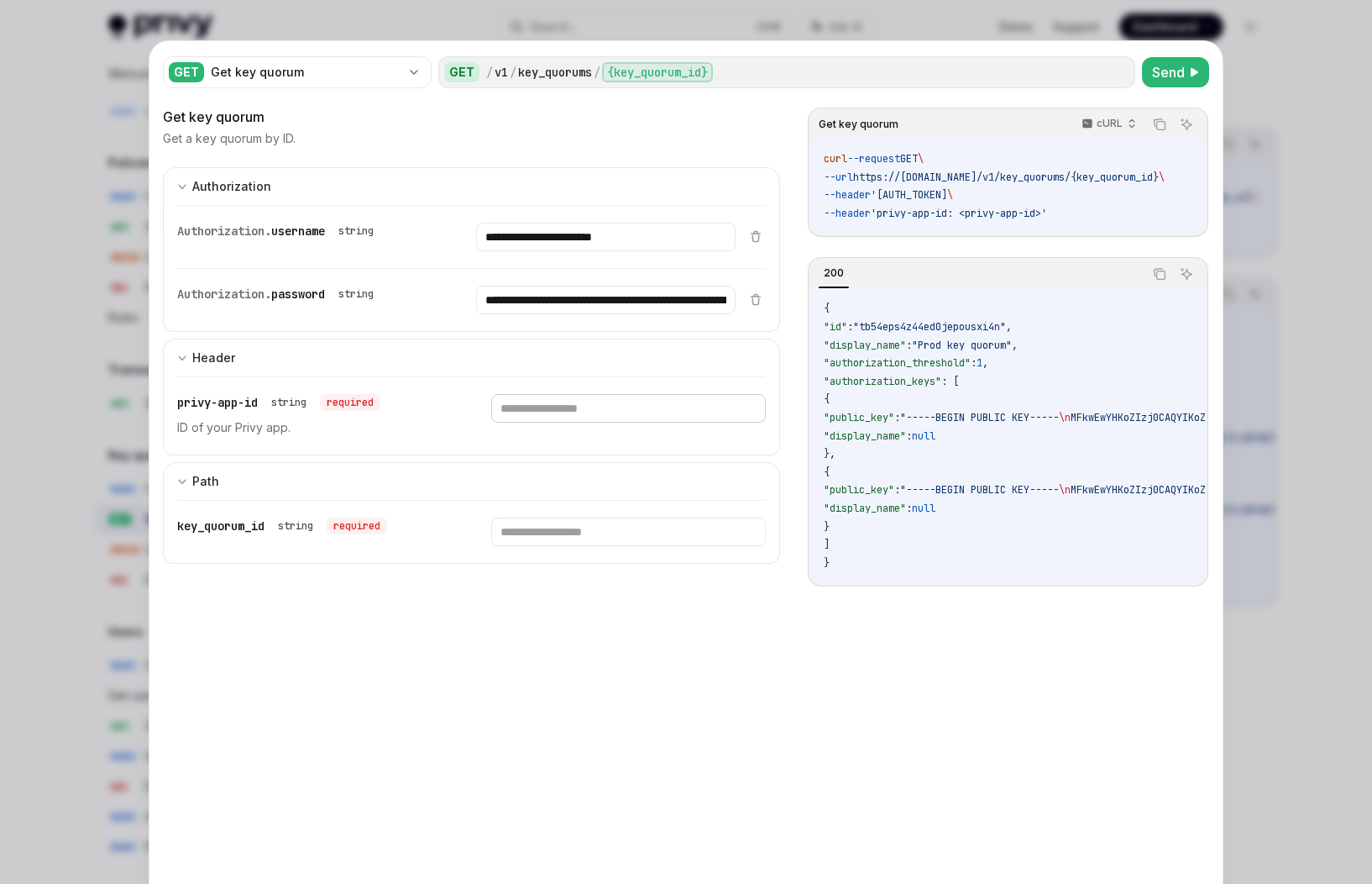
click at [568, 411] on input "text" at bounding box center [628, 409] width 274 height 29
paste input "**********"
type input "**********"
click at [544, 530] on input "text" at bounding box center [628, 532] width 274 height 29
type input "*"
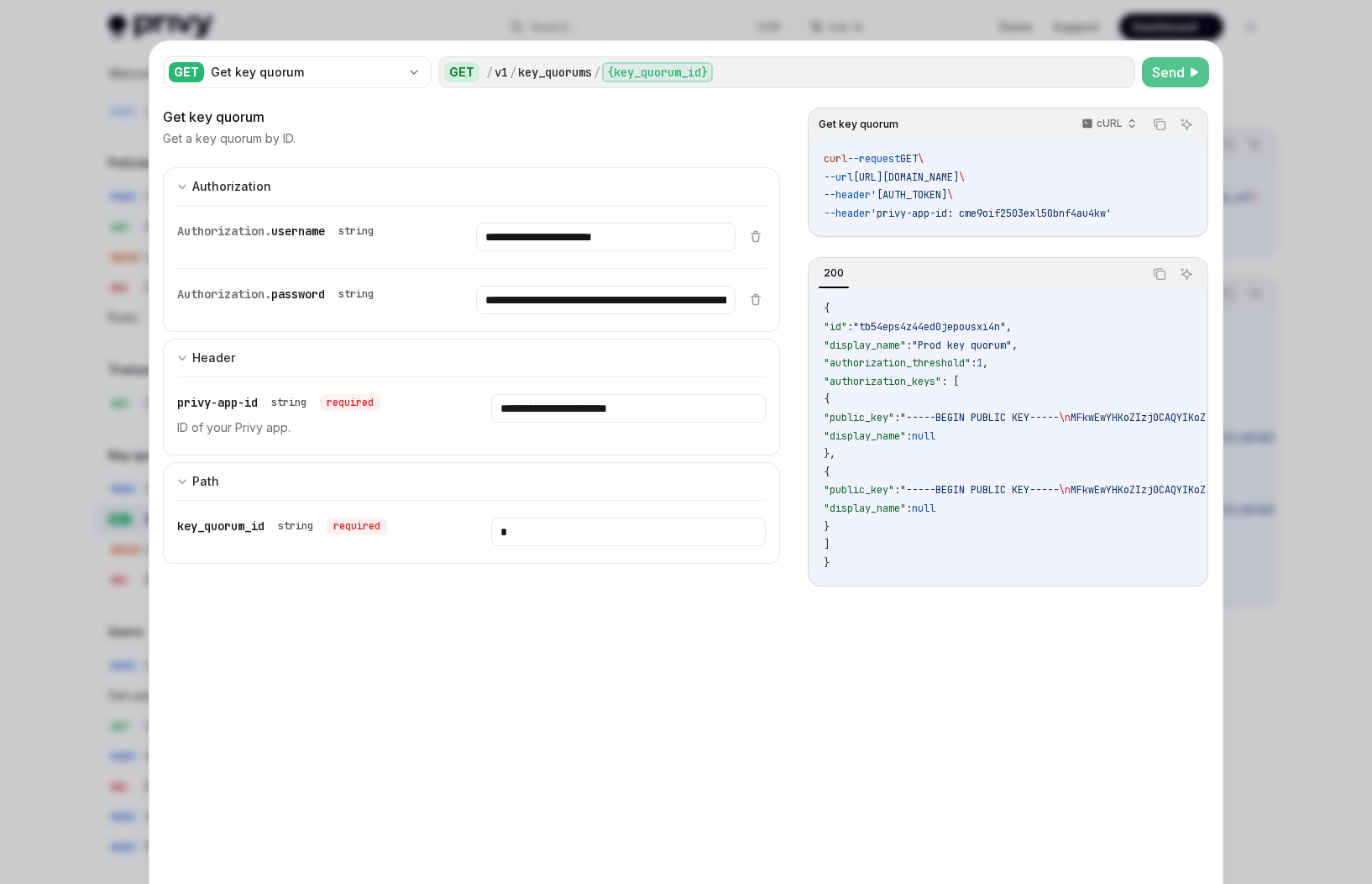
click at [1101, 70] on span "Send" at bounding box center [1168, 71] width 32 height 20
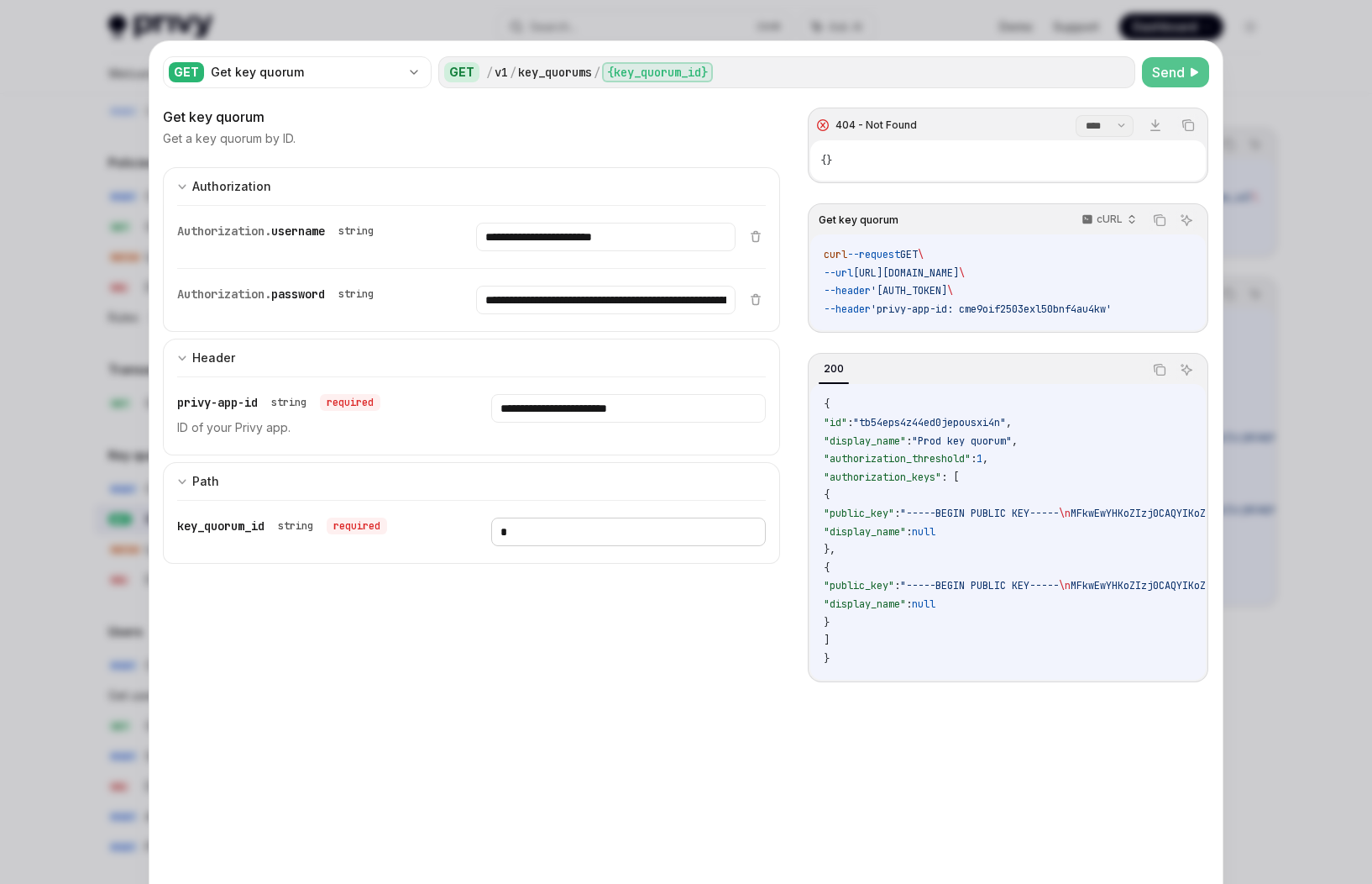
click at [536, 527] on input "*" at bounding box center [628, 532] width 274 height 29
type input "*"
click at [1101, 76] on span "Send" at bounding box center [1168, 71] width 32 height 20
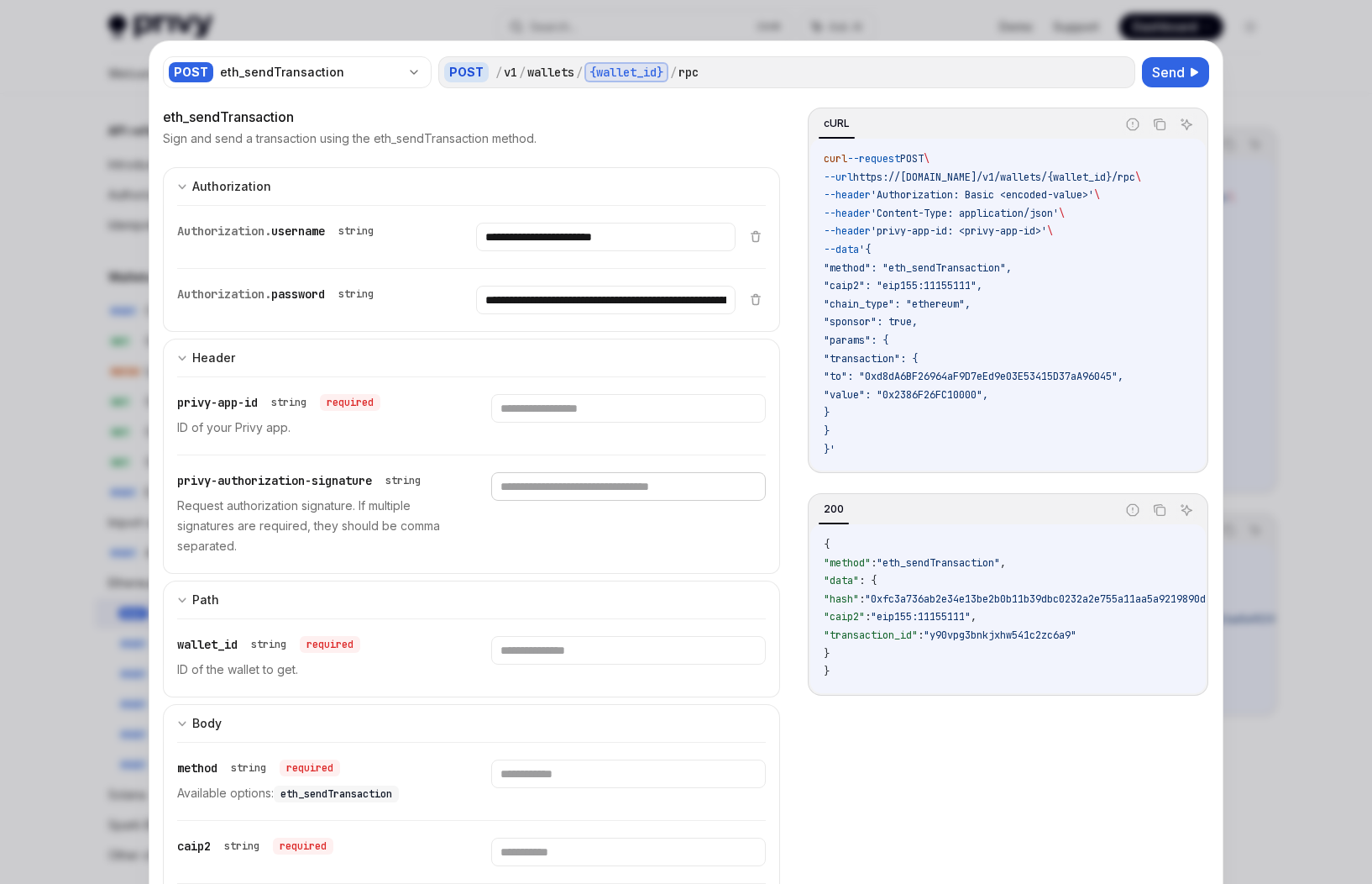
click at [588, 489] on input "text" at bounding box center [628, 487] width 274 height 29
